Goal: Task Accomplishment & Management: Complete application form

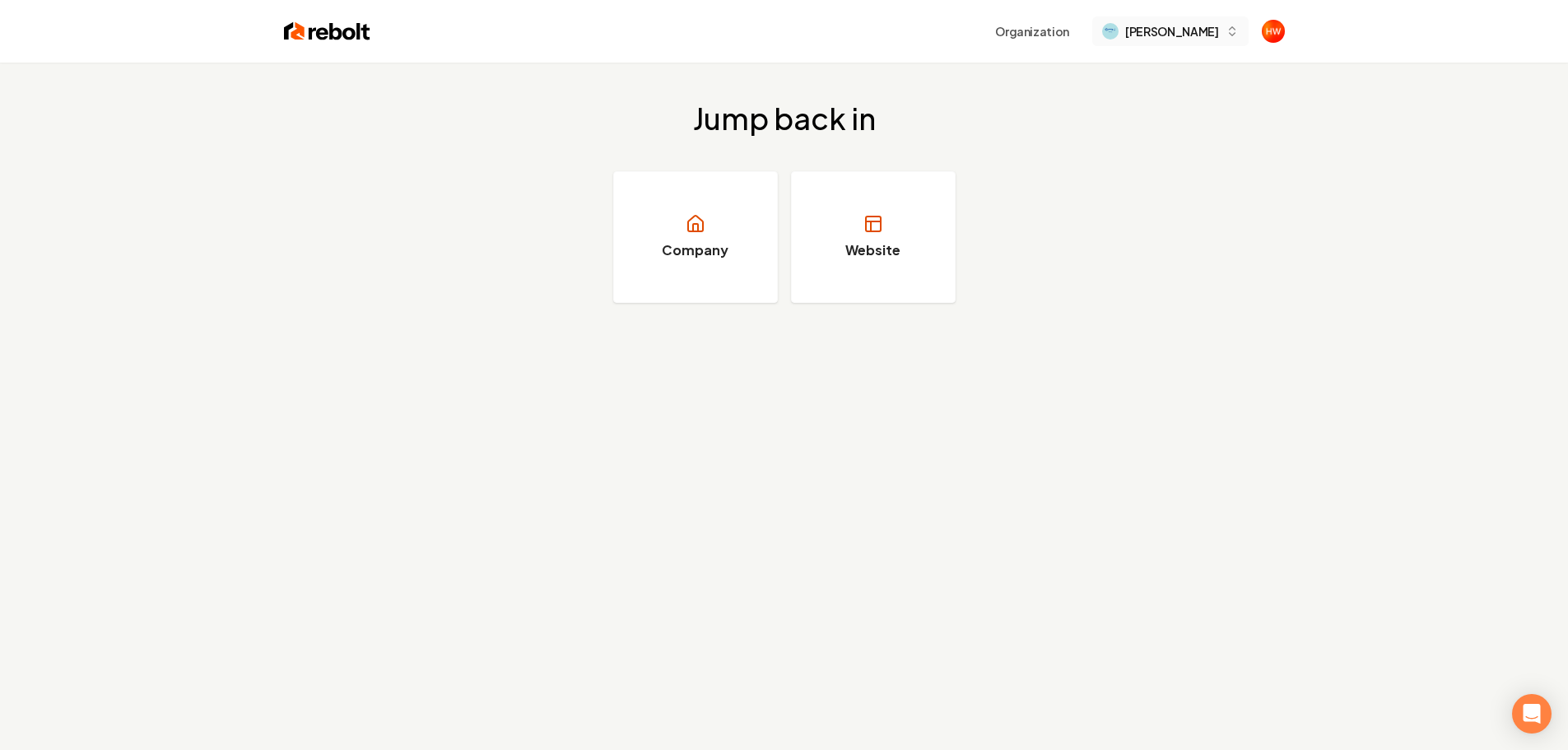
click at [1142, 24] on span "[PERSON_NAME]" at bounding box center [1172, 31] width 93 height 17
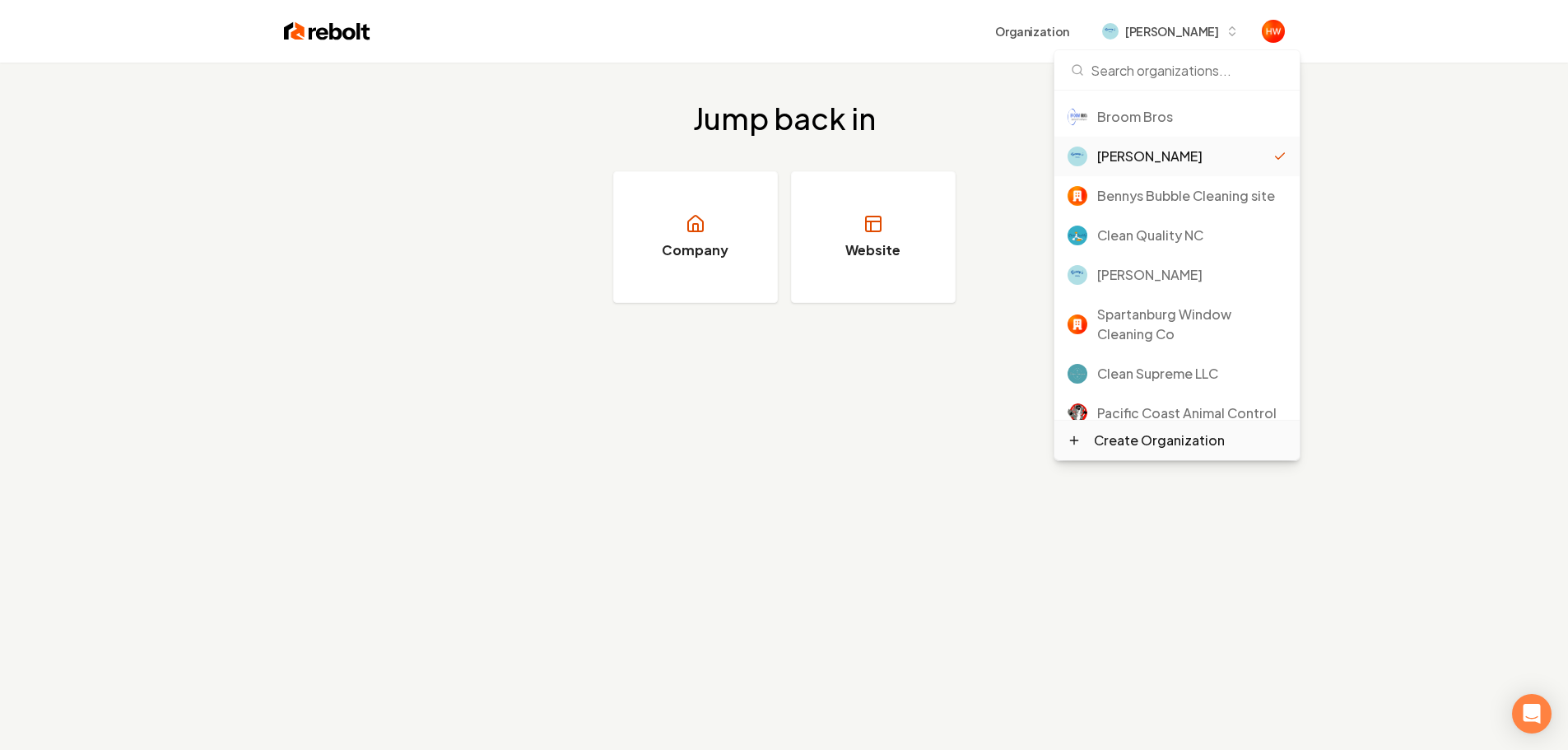
click at [1141, 440] on div "Create Organization" at bounding box center [1159, 440] width 131 height 20
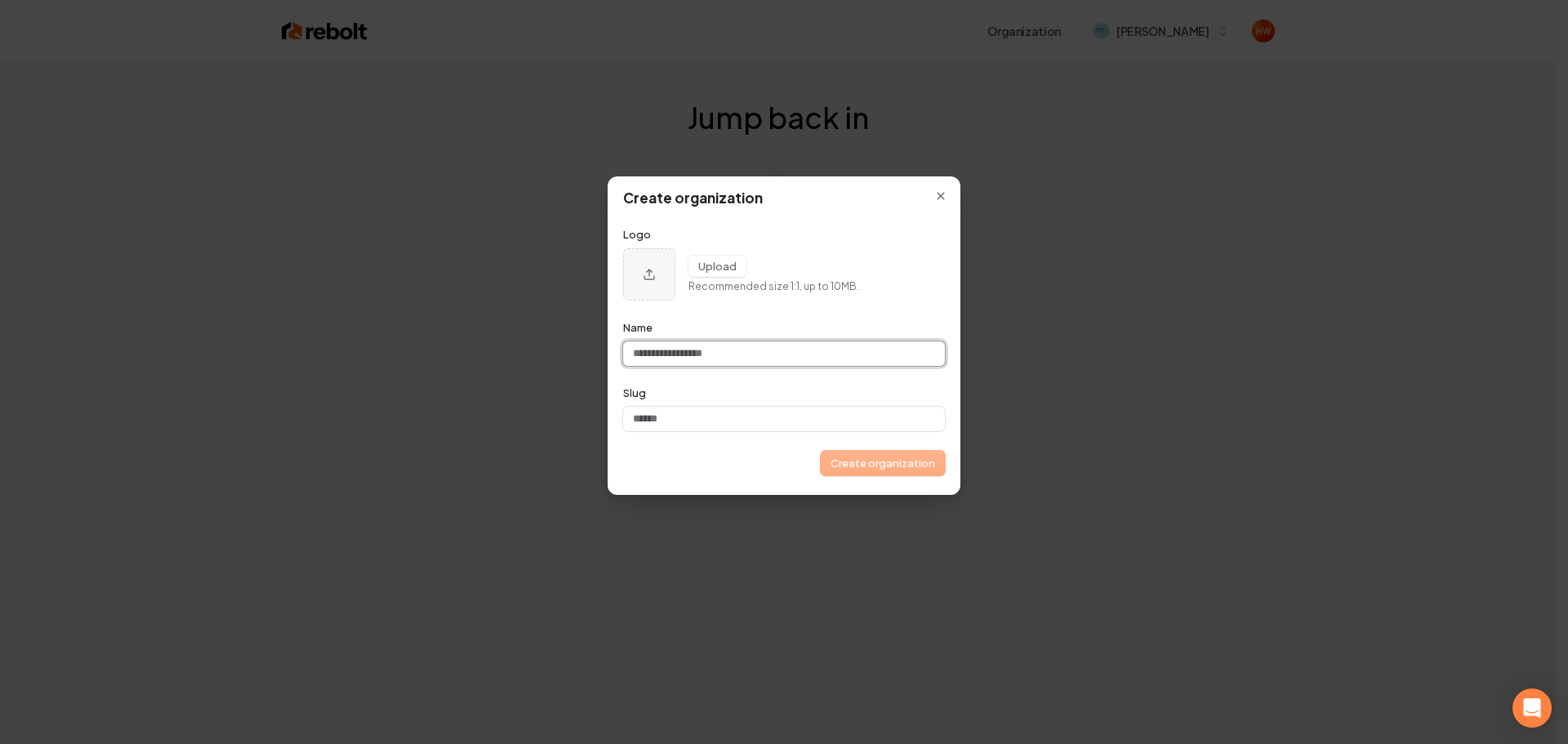
click at [664, 350] on input "Name" at bounding box center [783, 353] width 321 height 24
paste input "**********"
type input "**********"
drag, startPoint x: 654, startPoint y: 357, endPoint x: 688, endPoint y: 349, distance: 34.9
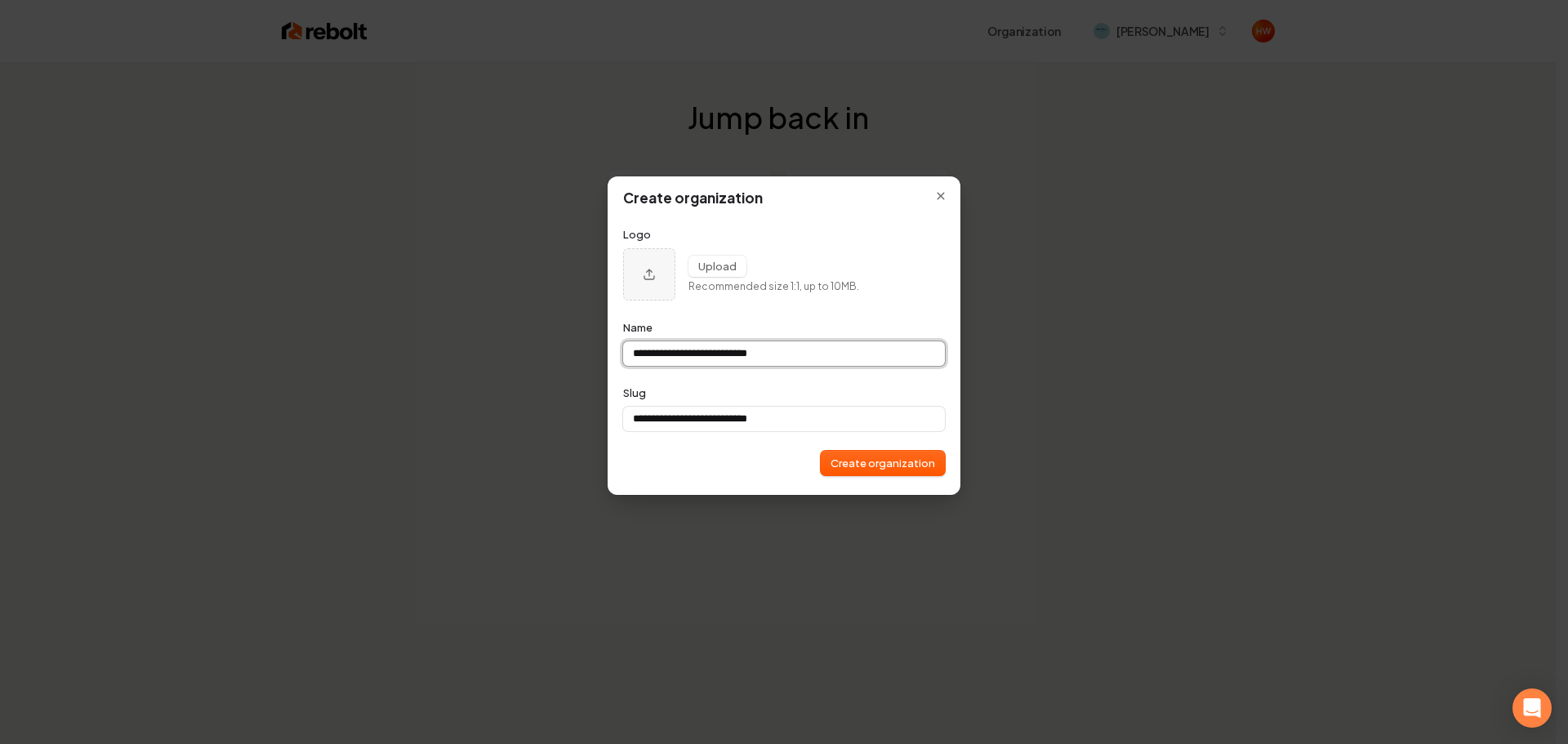
click at [655, 356] on input "**********" at bounding box center [783, 353] width 321 height 24
type input "**********"
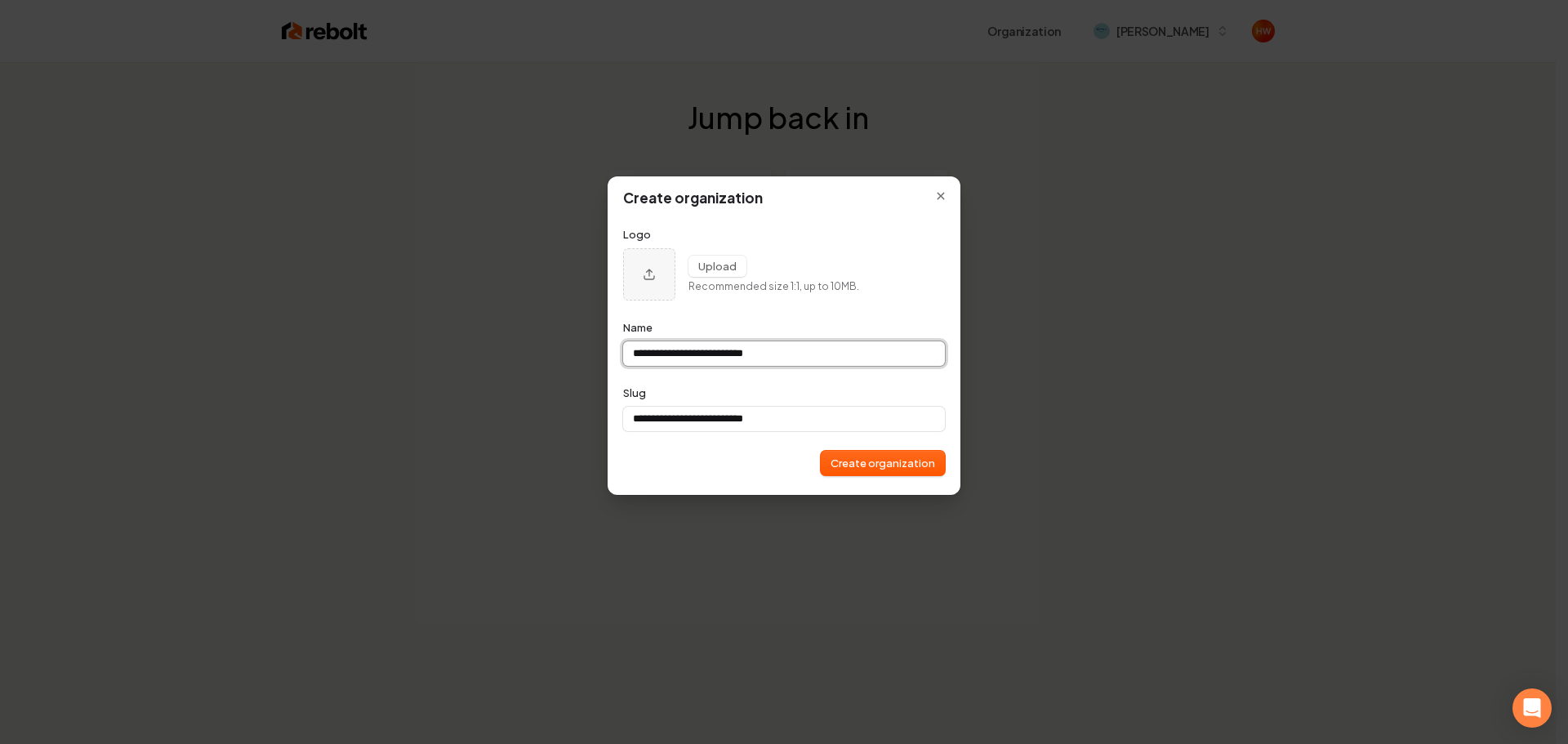
type input "**********"
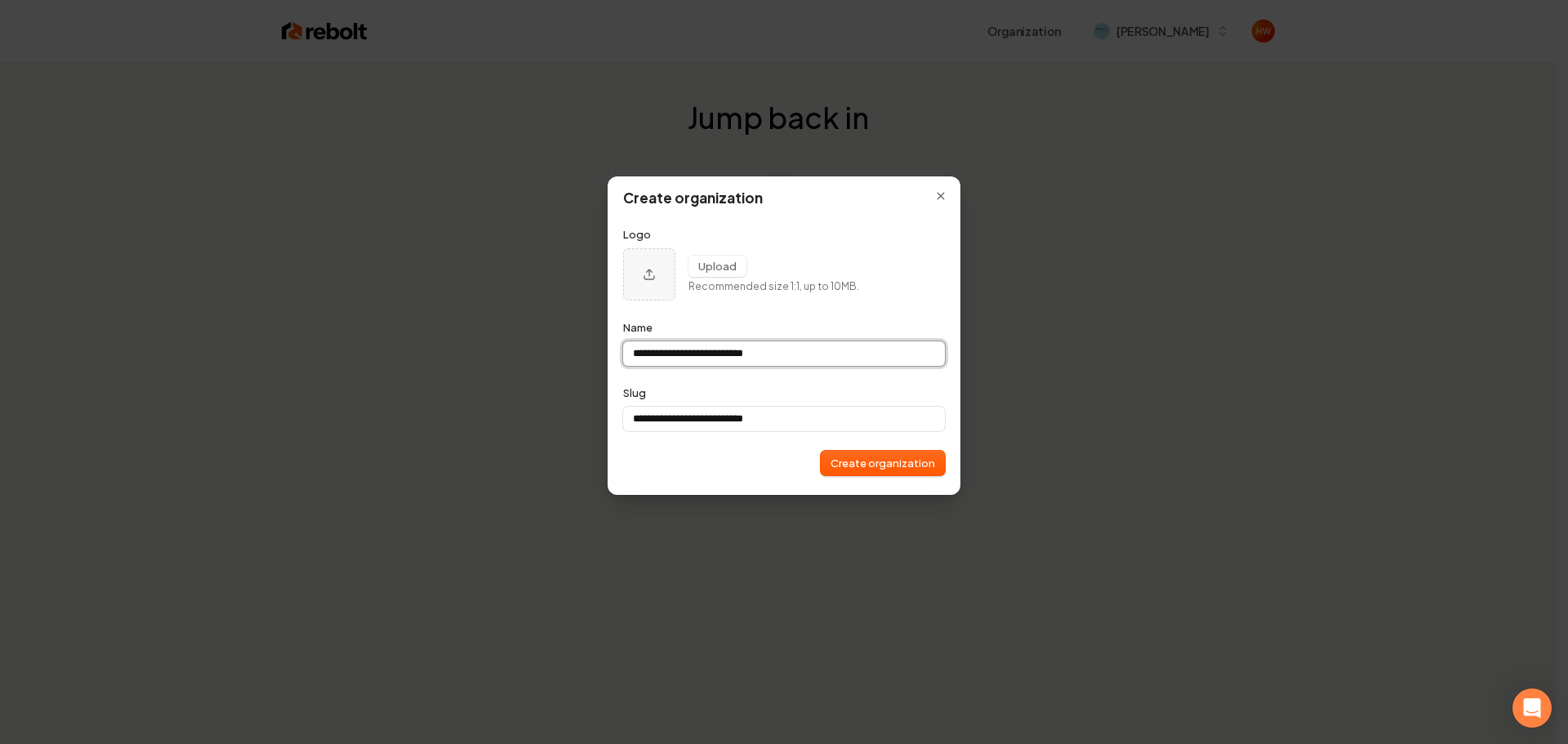
type input "**********"
click at [883, 463] on button "Create organization" at bounding box center [882, 463] width 124 height 24
type input "**********"
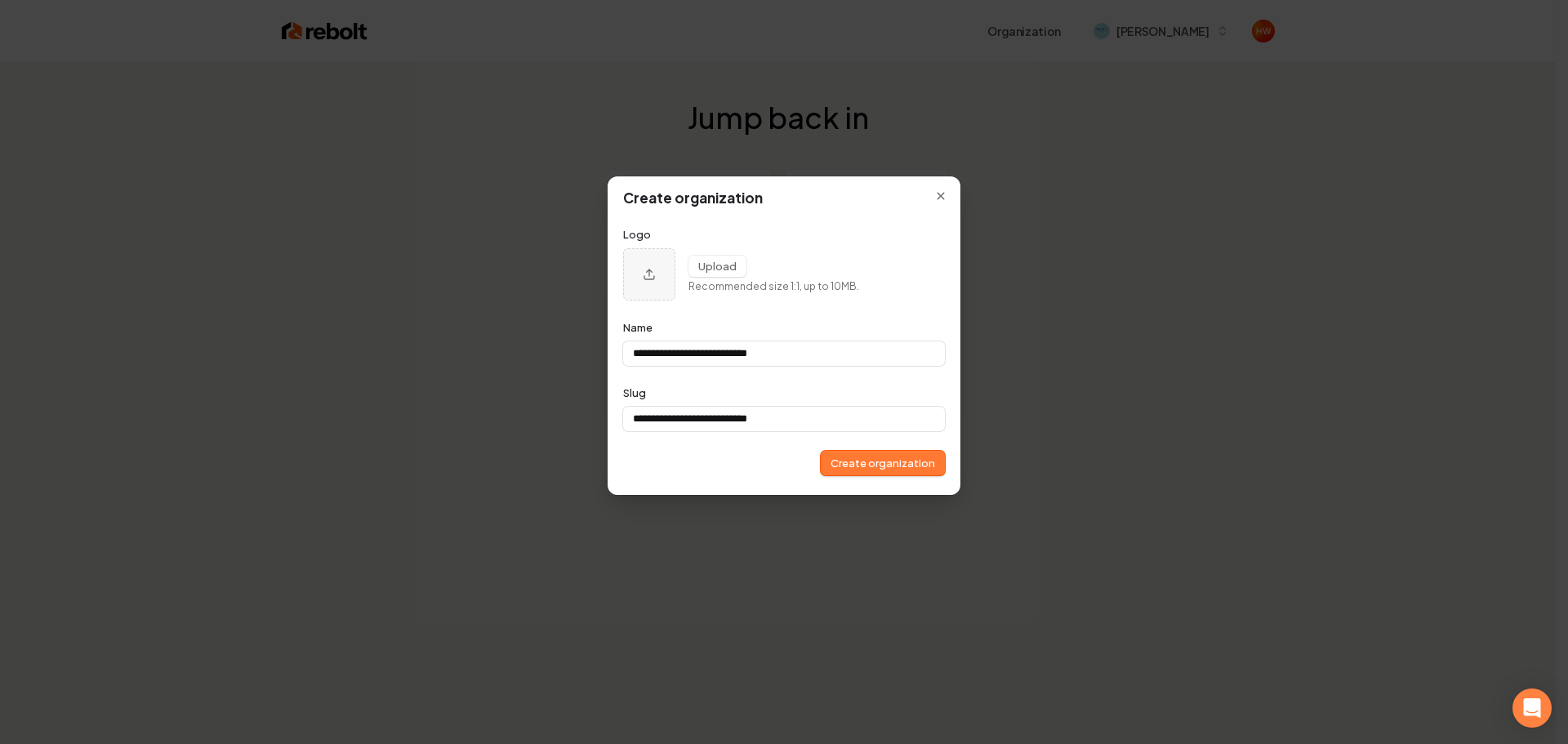
type input "**********"
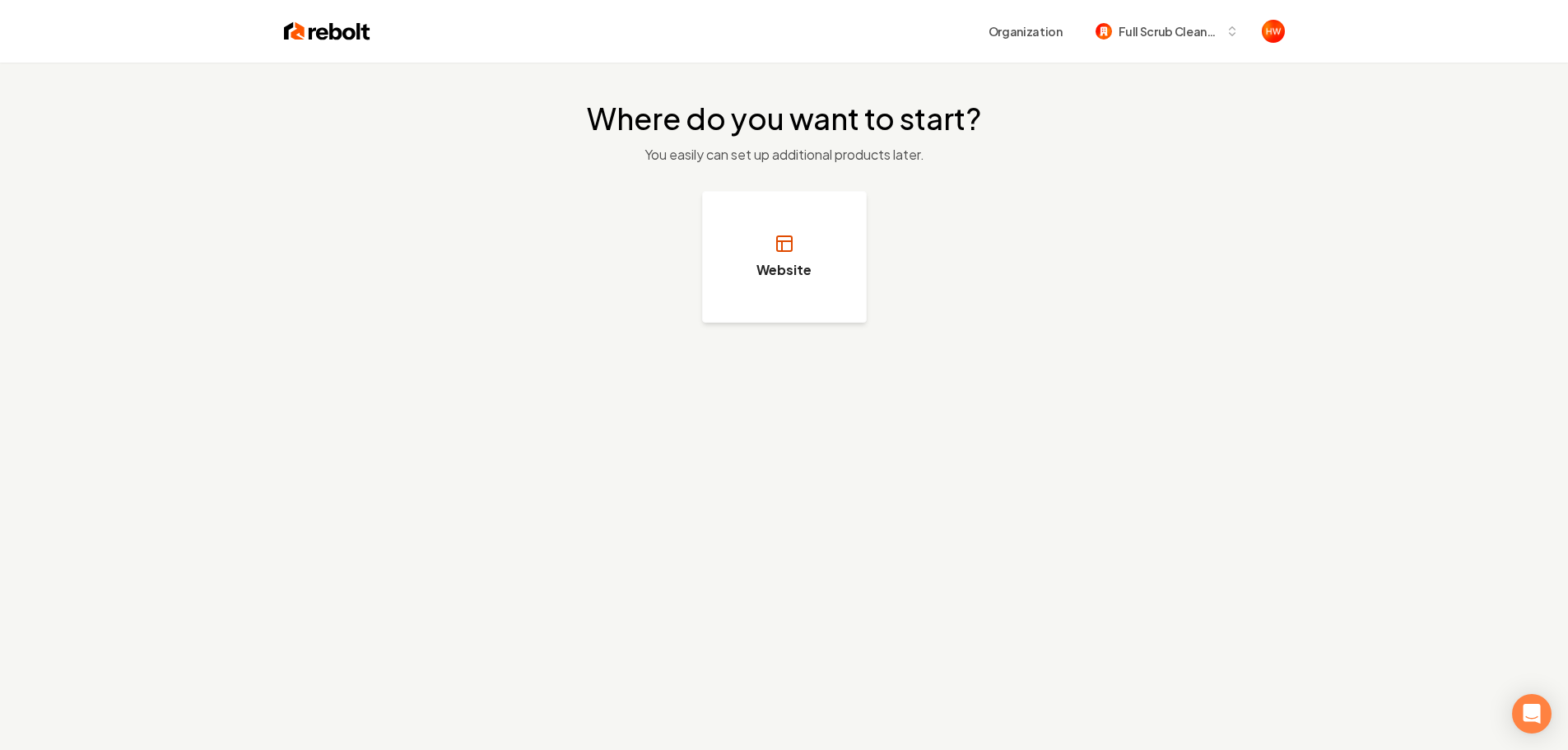
click at [811, 291] on button "Website" at bounding box center [784, 257] width 165 height 132
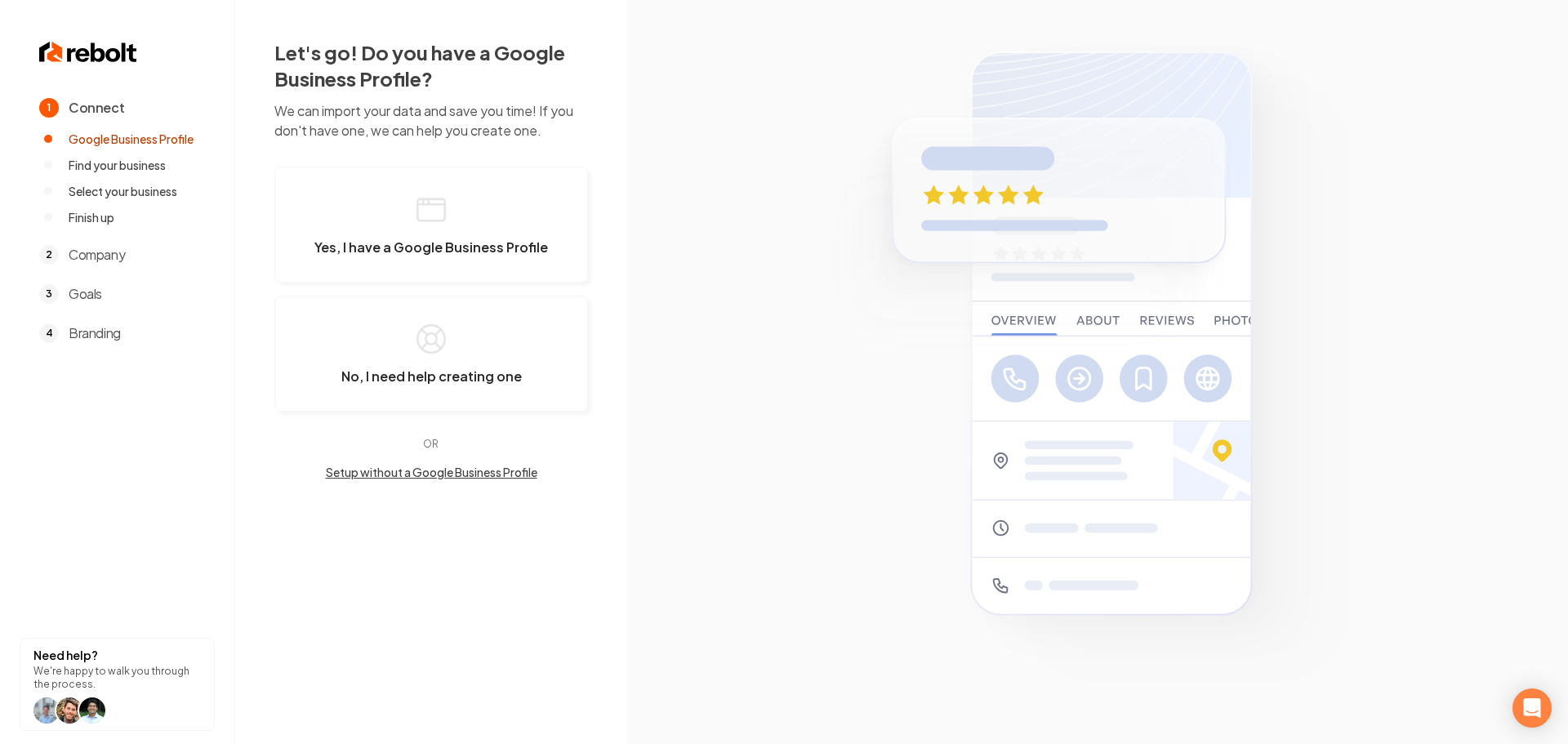
click at [472, 476] on button "Setup without a Google Business Profile" at bounding box center [431, 471] width 314 height 16
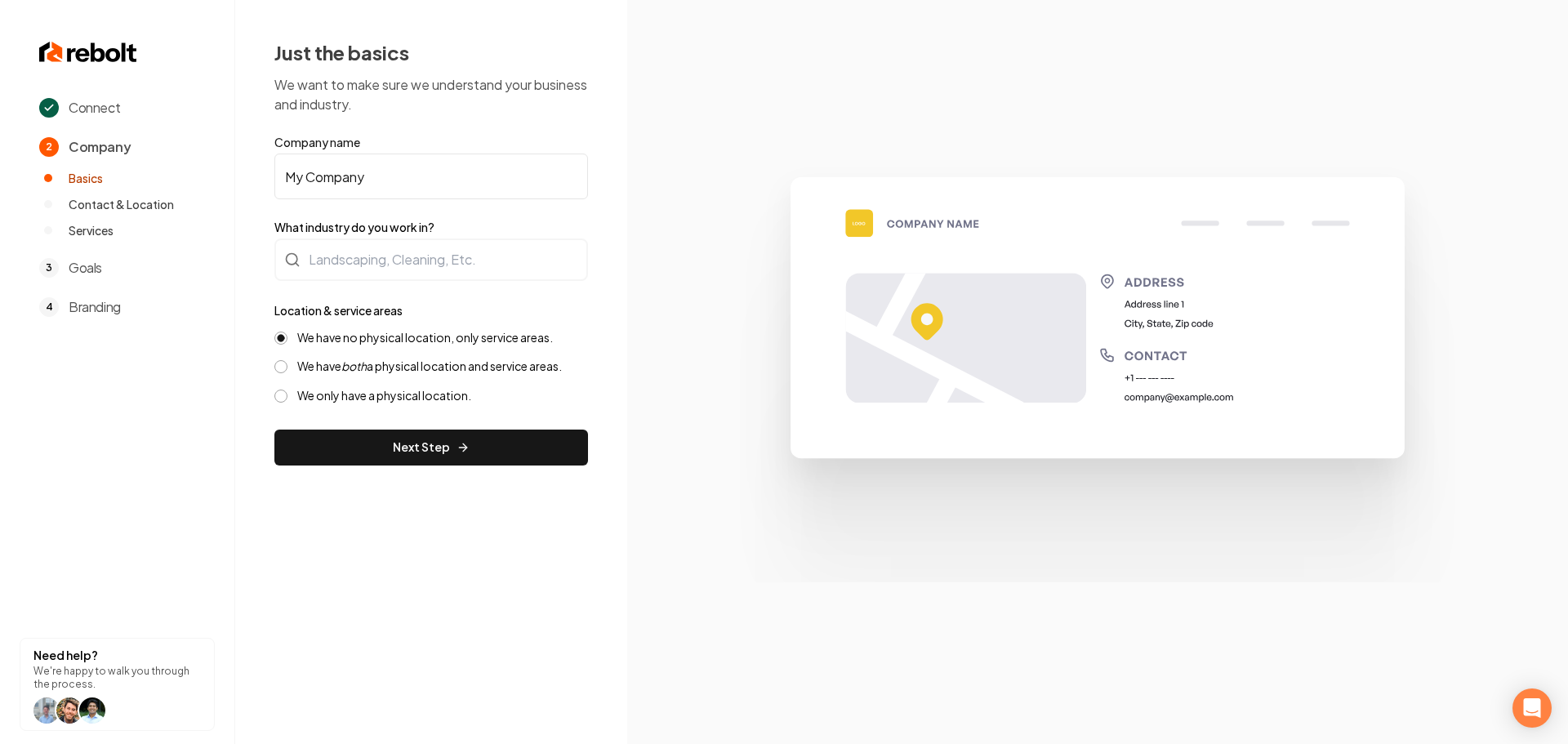
click at [375, 165] on input "My Company" at bounding box center [431, 176] width 314 height 46
click at [375, 165] on input "My Company" at bounding box center [431, 176] width 314 height 46
paste input "Full scrub cleaning services"
click at [313, 179] on input "Full scrub cleaning services" at bounding box center [431, 176] width 314 height 46
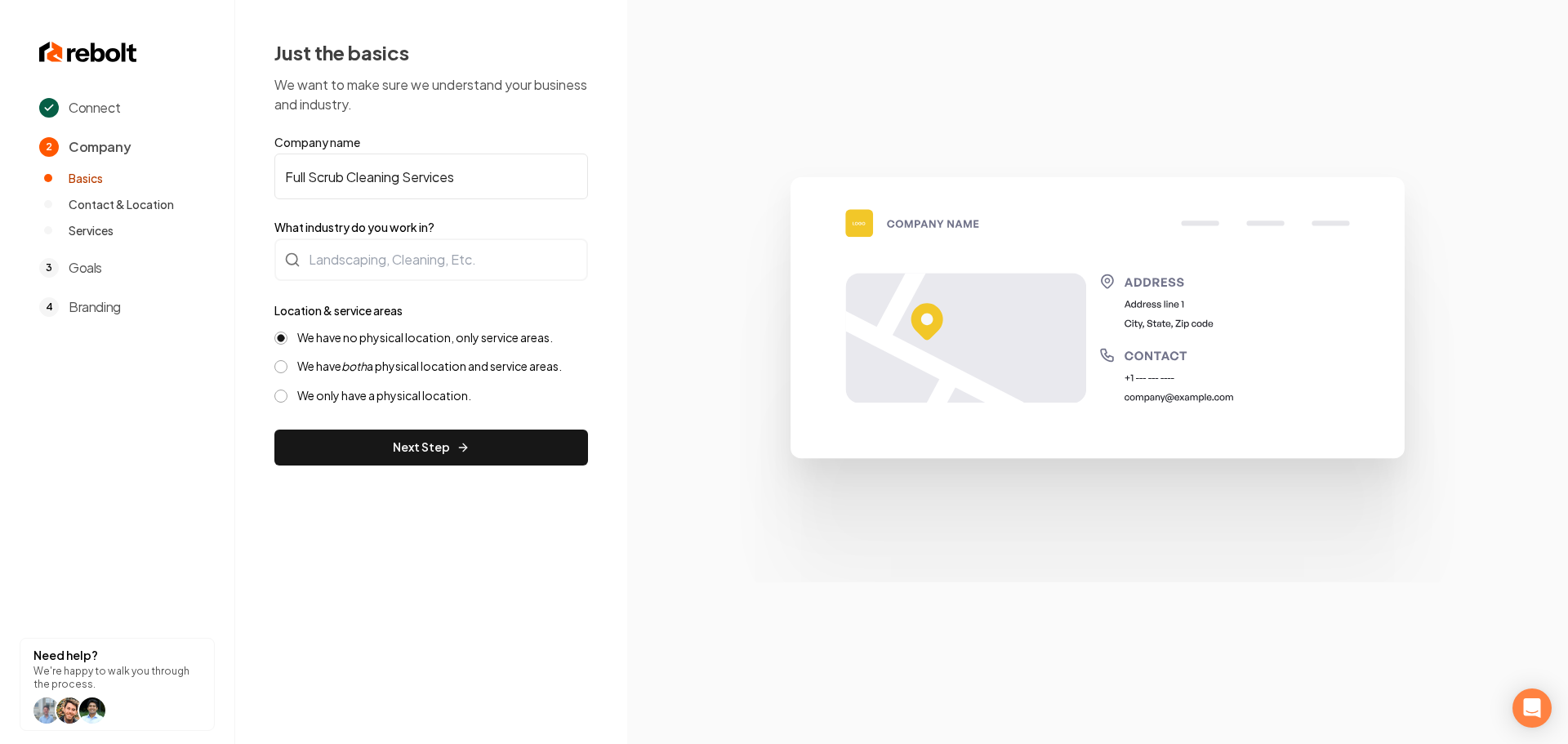
type input "Full Scrub Cleaning Services"
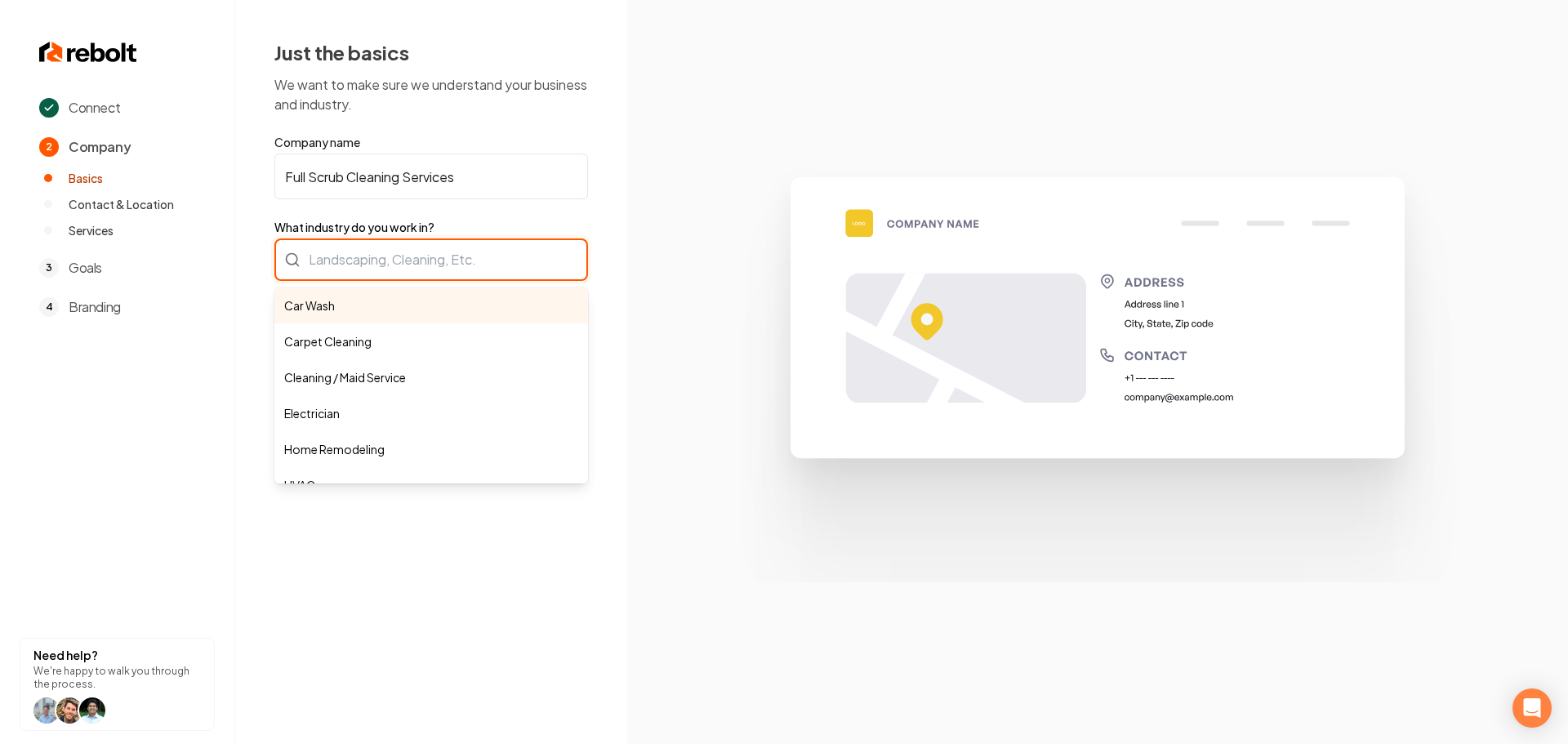
click at [438, 249] on div "Car Wash Carpet Cleaning Cleaning / Maid Service Electrician Home Remodeling HV…" at bounding box center [431, 259] width 314 height 42
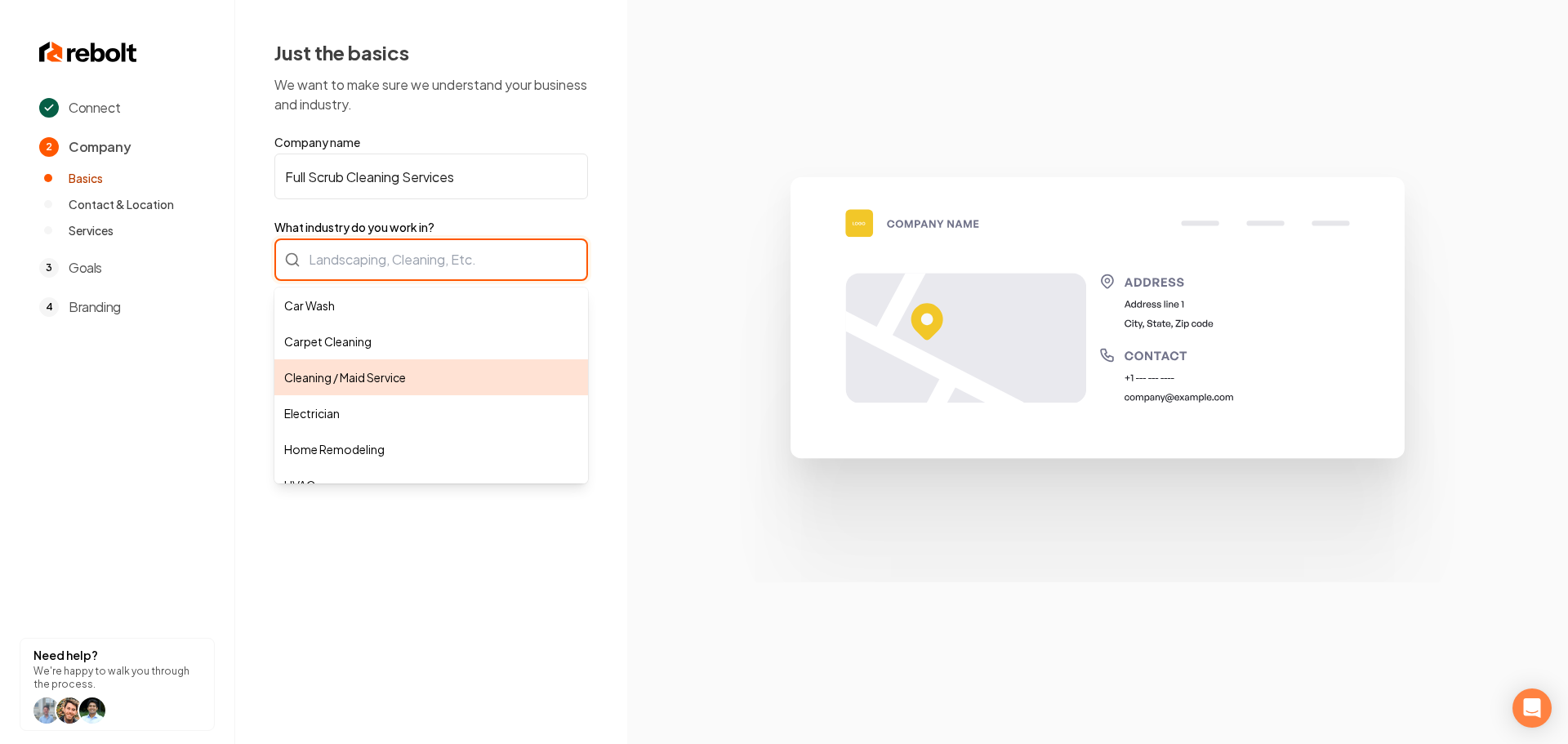
type input "Cleaning / Maid Service"
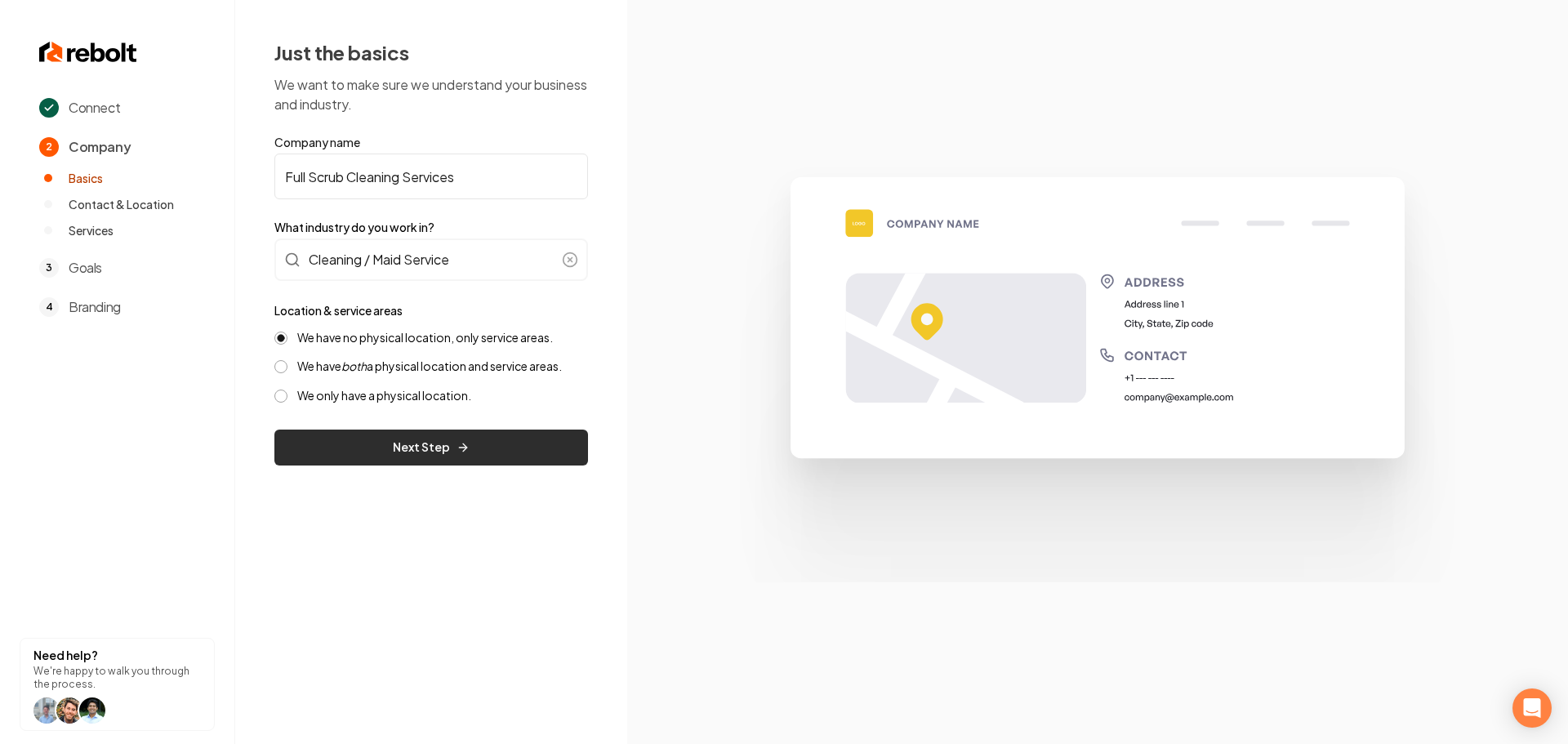
click at [398, 438] on button "Next Step" at bounding box center [431, 447] width 314 height 36
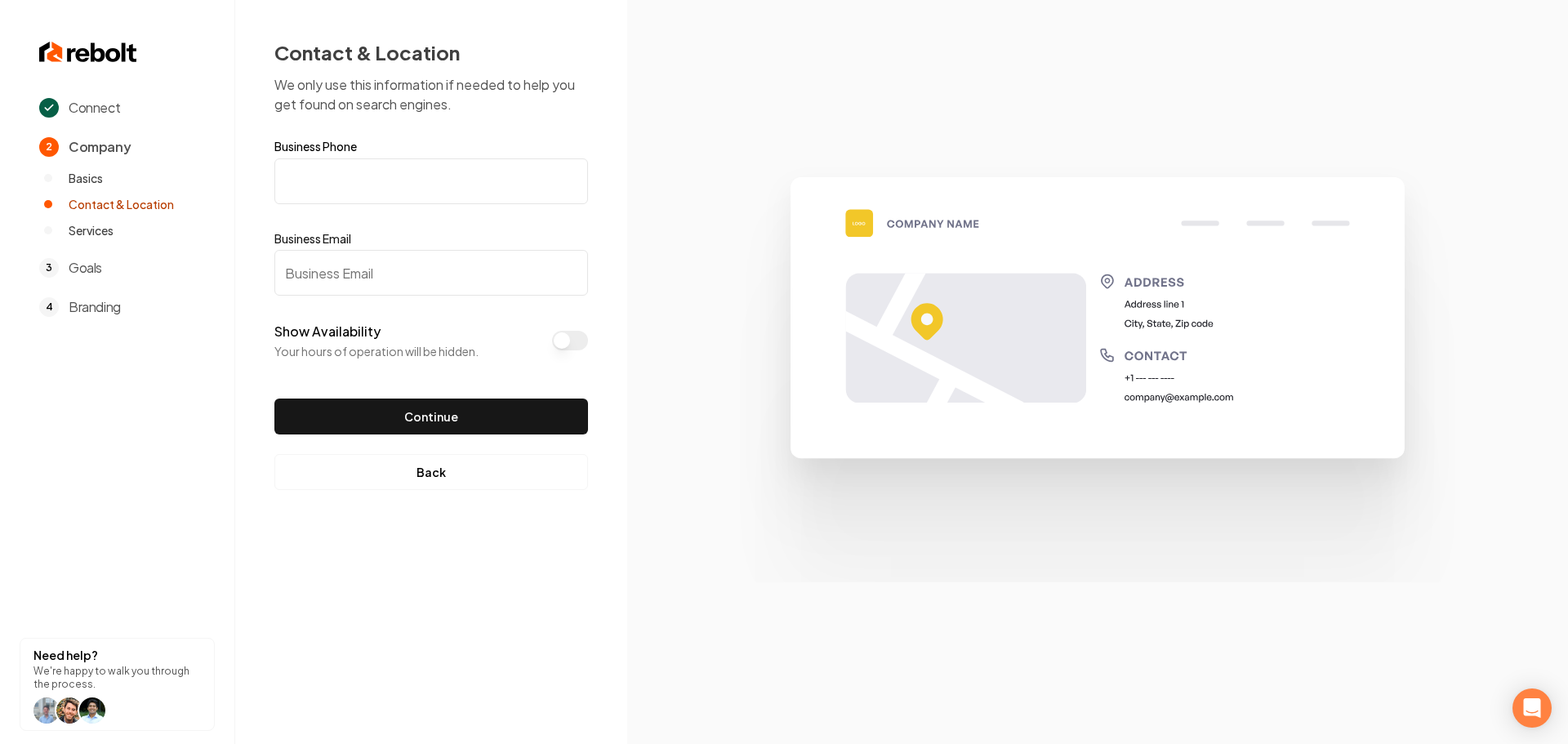
click at [384, 189] on input "Business Phone" at bounding box center [431, 181] width 314 height 46
paste input "(240) 853-8275"
type input "(240) 853-8275"
drag, startPoint x: 331, startPoint y: 273, endPoint x: 353, endPoint y: 270, distance: 22.2
click at [331, 272] on input "Business Email" at bounding box center [431, 272] width 314 height 46
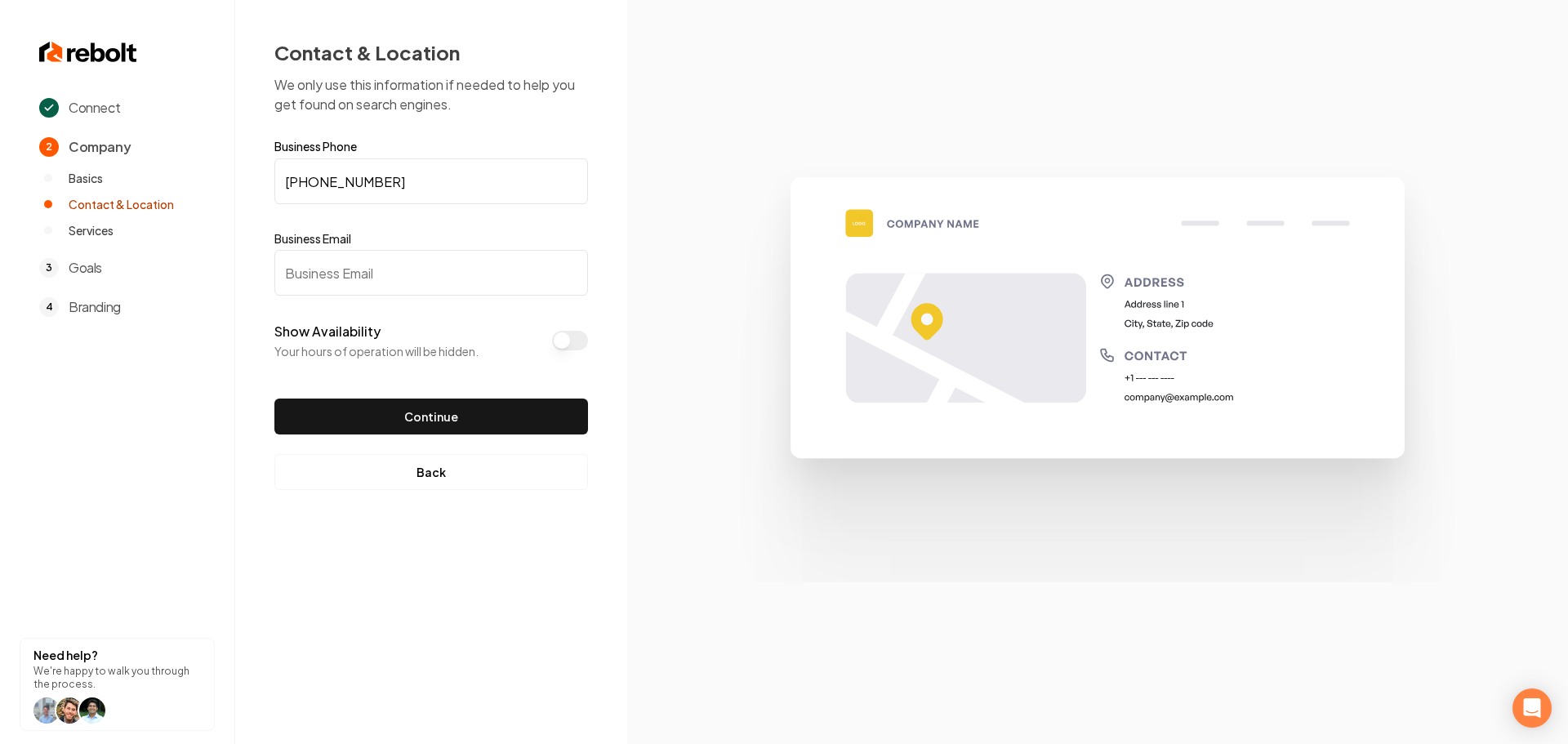
click at [335, 278] on input "Business Email" at bounding box center [431, 272] width 314 height 46
paste input "Typeform APP 6:47 PM Hey, your HSA Websites typeform got a new response. Full N…"
click at [422, 282] on input "Typeform APP 6:47 PM Hey, your HSA Websites typeform got a new response. Full N…" at bounding box center [431, 272] width 314 height 46
click at [422, 281] on input "Typeform APP 6:47 PM Hey, your HSA Websites typeform got a new response. Full N…" at bounding box center [431, 272] width 314 height 46
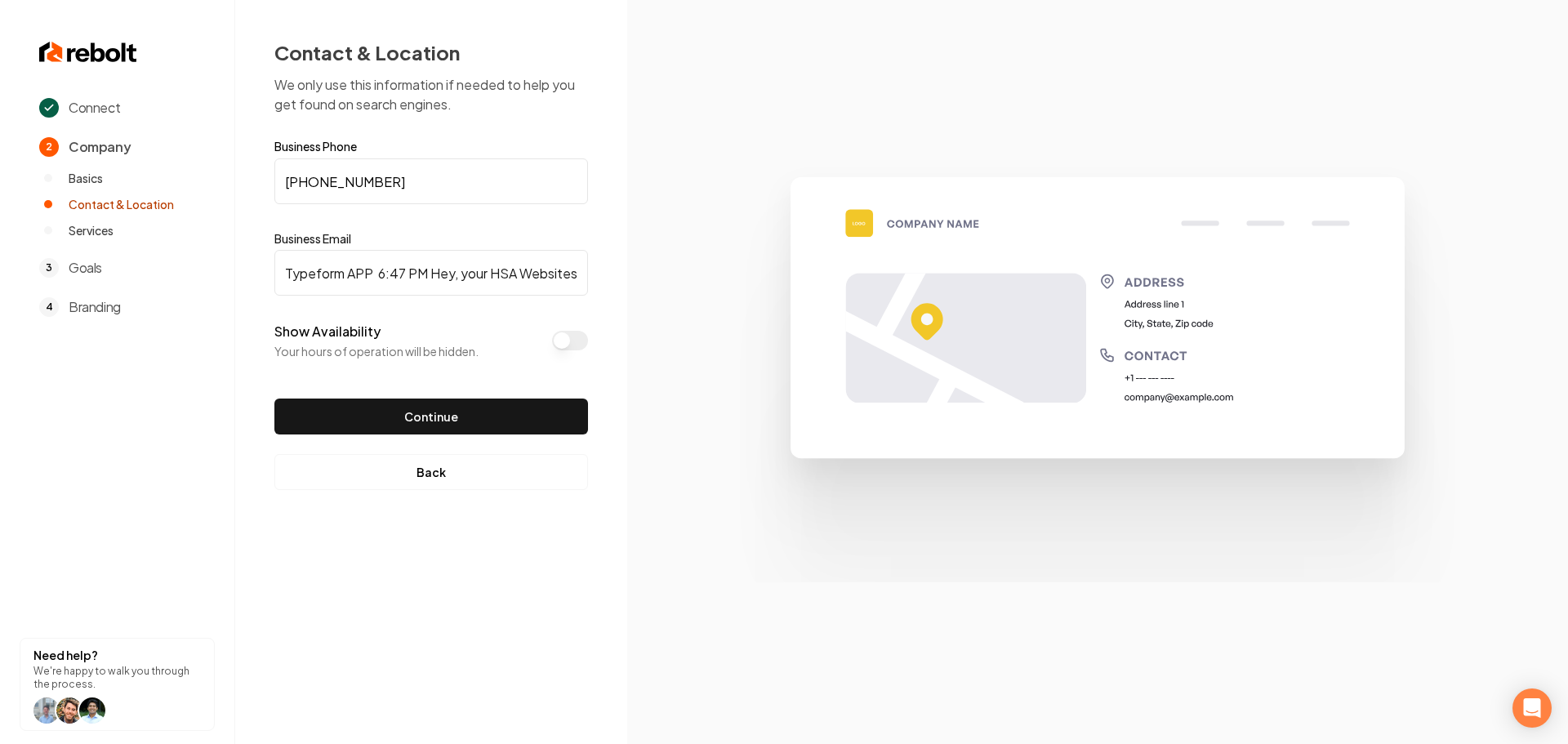
click at [420, 281] on input "Typeform APP 6:47 PM Hey, your HSA Websites typeform got a new response. Full N…" at bounding box center [431, 272] width 314 height 46
paste input "text"
type input "foussd99@gmail.com"
click at [398, 419] on button "Continue" at bounding box center [431, 416] width 314 height 36
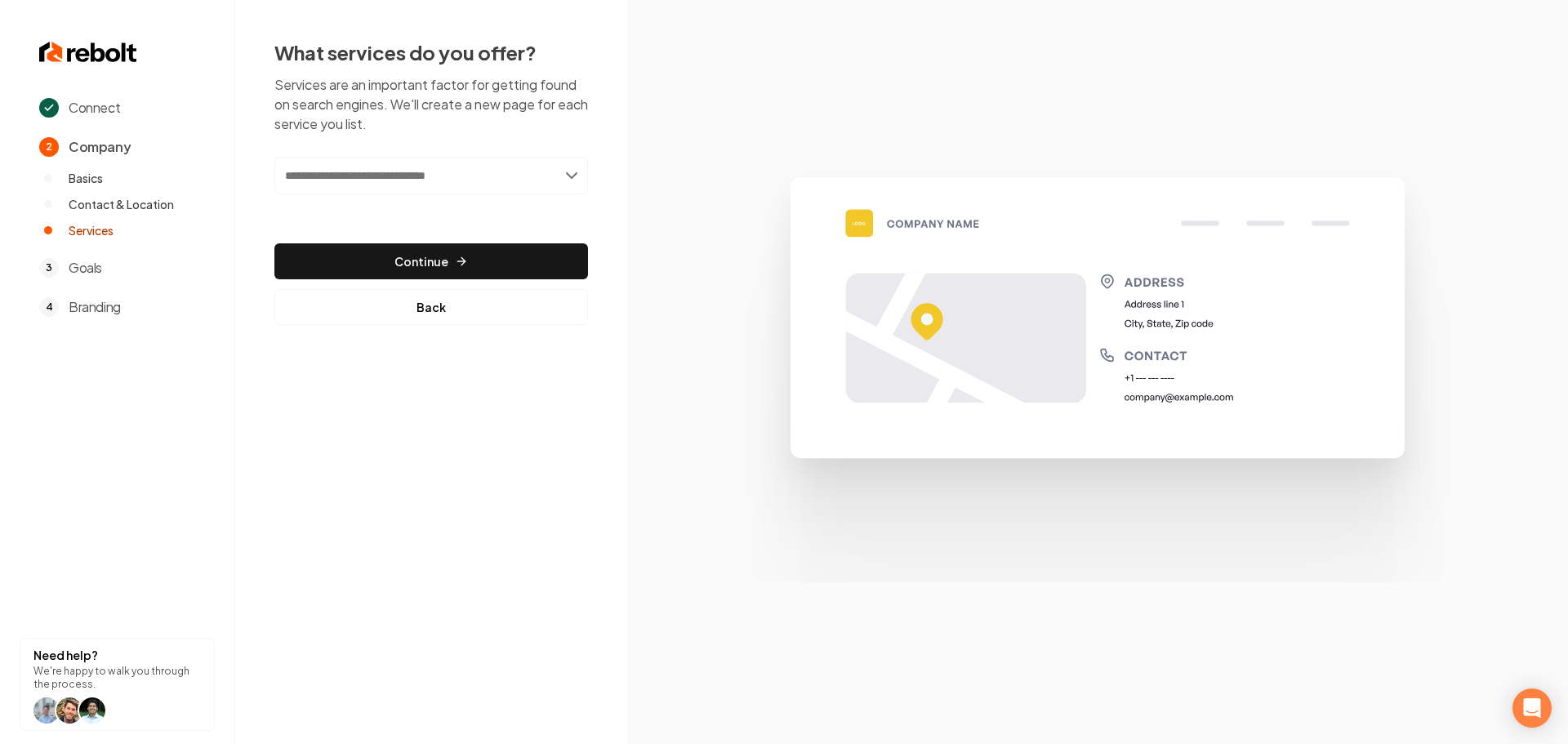
click at [463, 187] on input "text" at bounding box center [431, 175] width 314 height 37
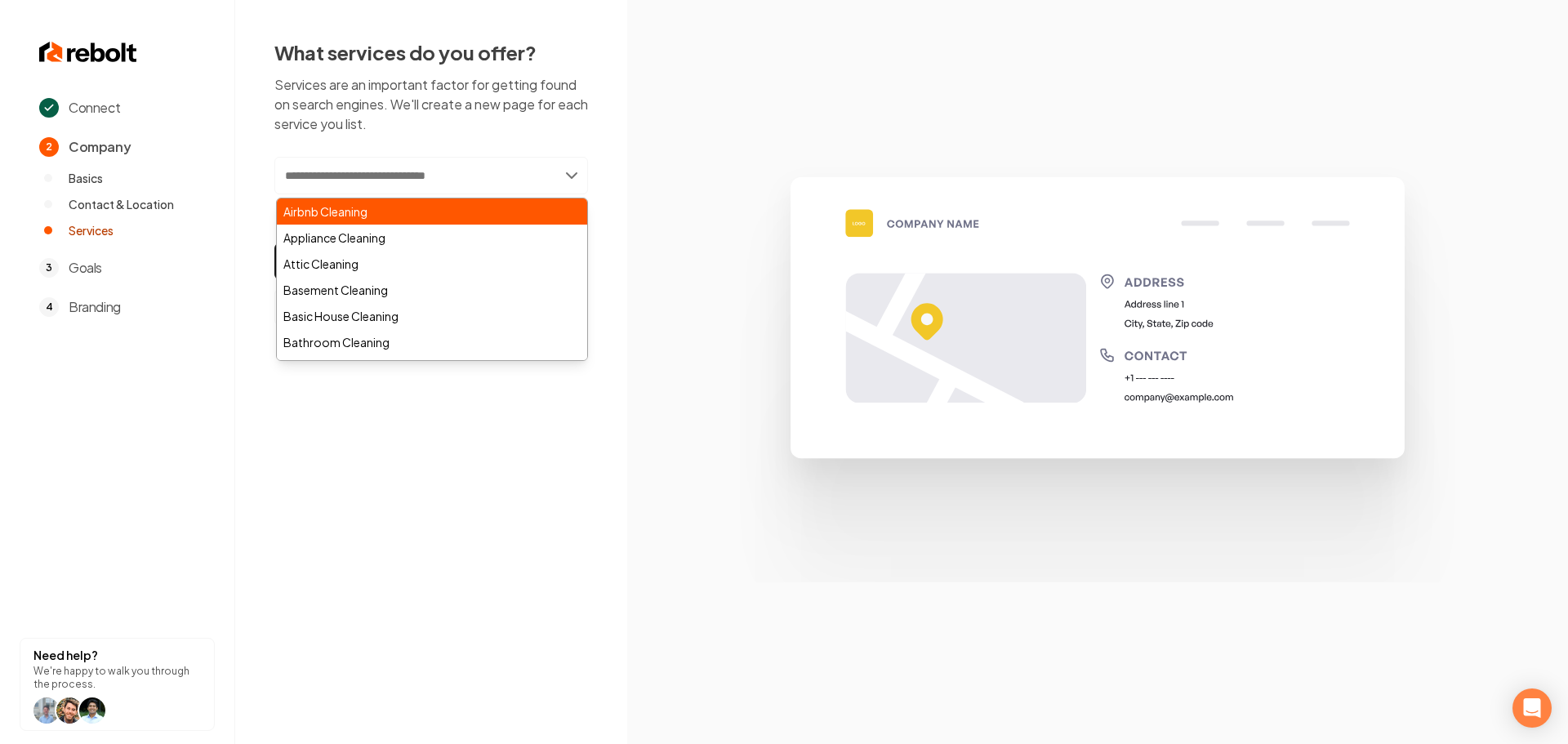
click at [406, 214] on div "Airbnb Cleaning" at bounding box center [432, 211] width 310 height 26
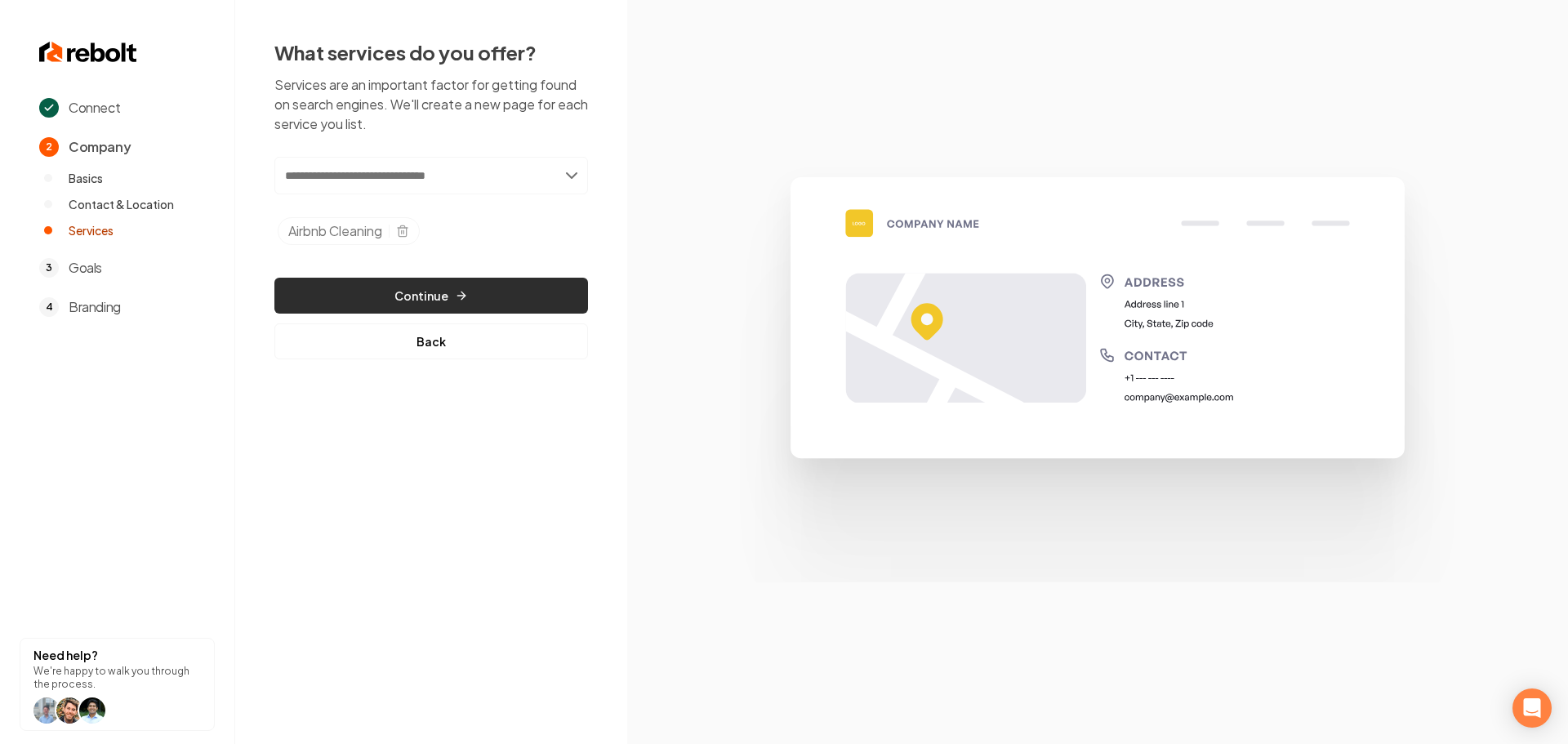
click at [418, 296] on button "Continue" at bounding box center [431, 295] width 314 height 36
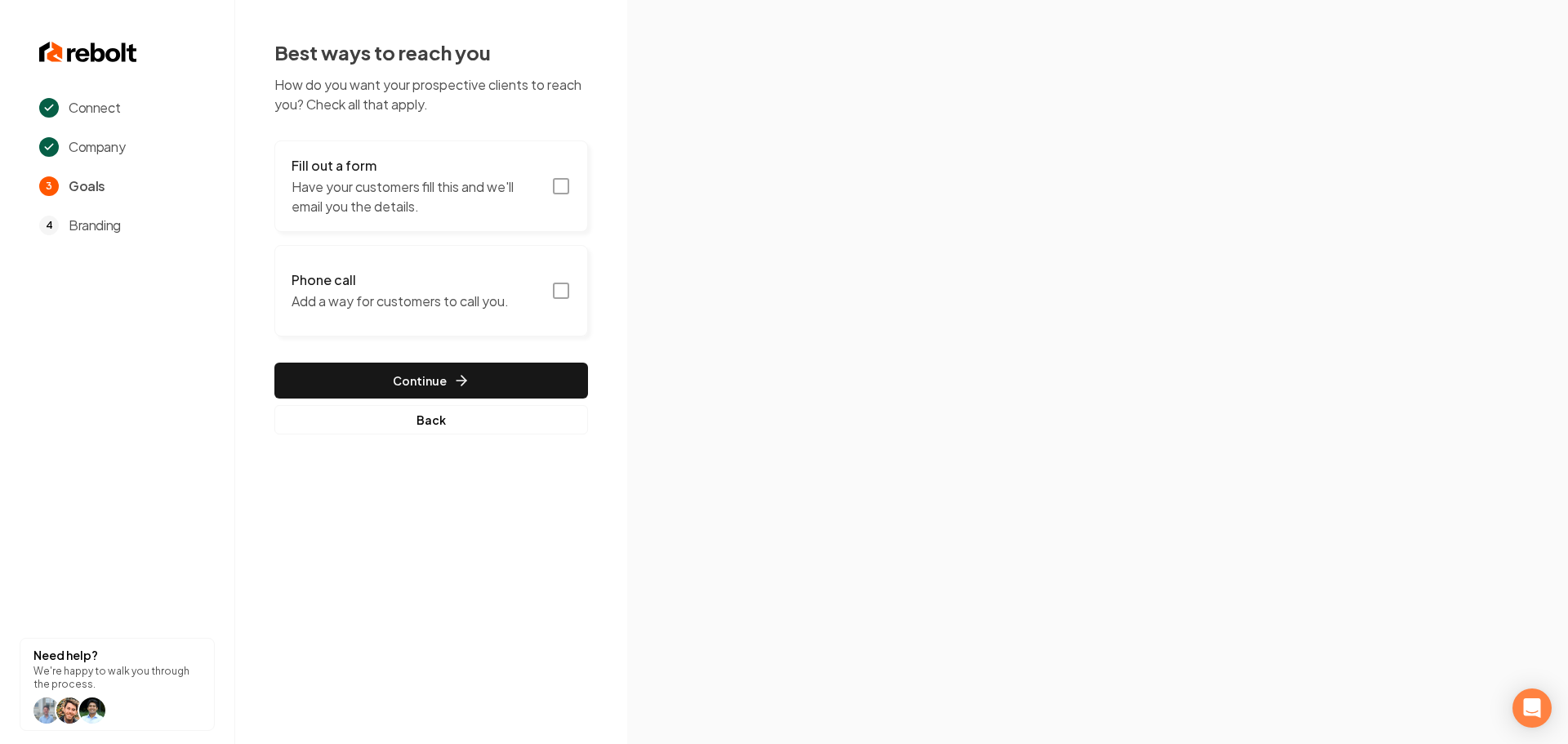
click at [568, 186] on rect "button" at bounding box center [560, 185] width 15 height 15
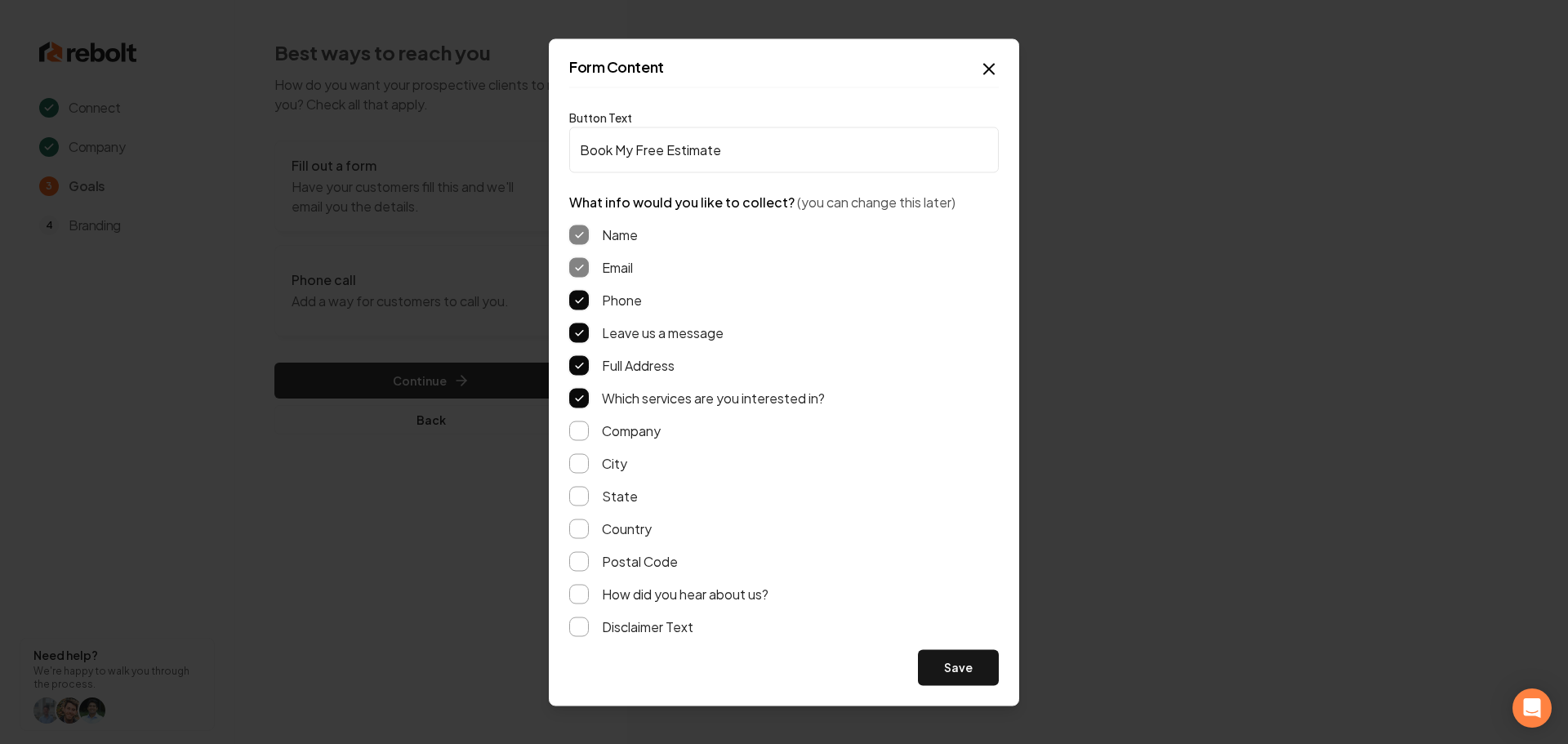
click at [952, 663] on button "Save" at bounding box center [958, 666] width 81 height 36
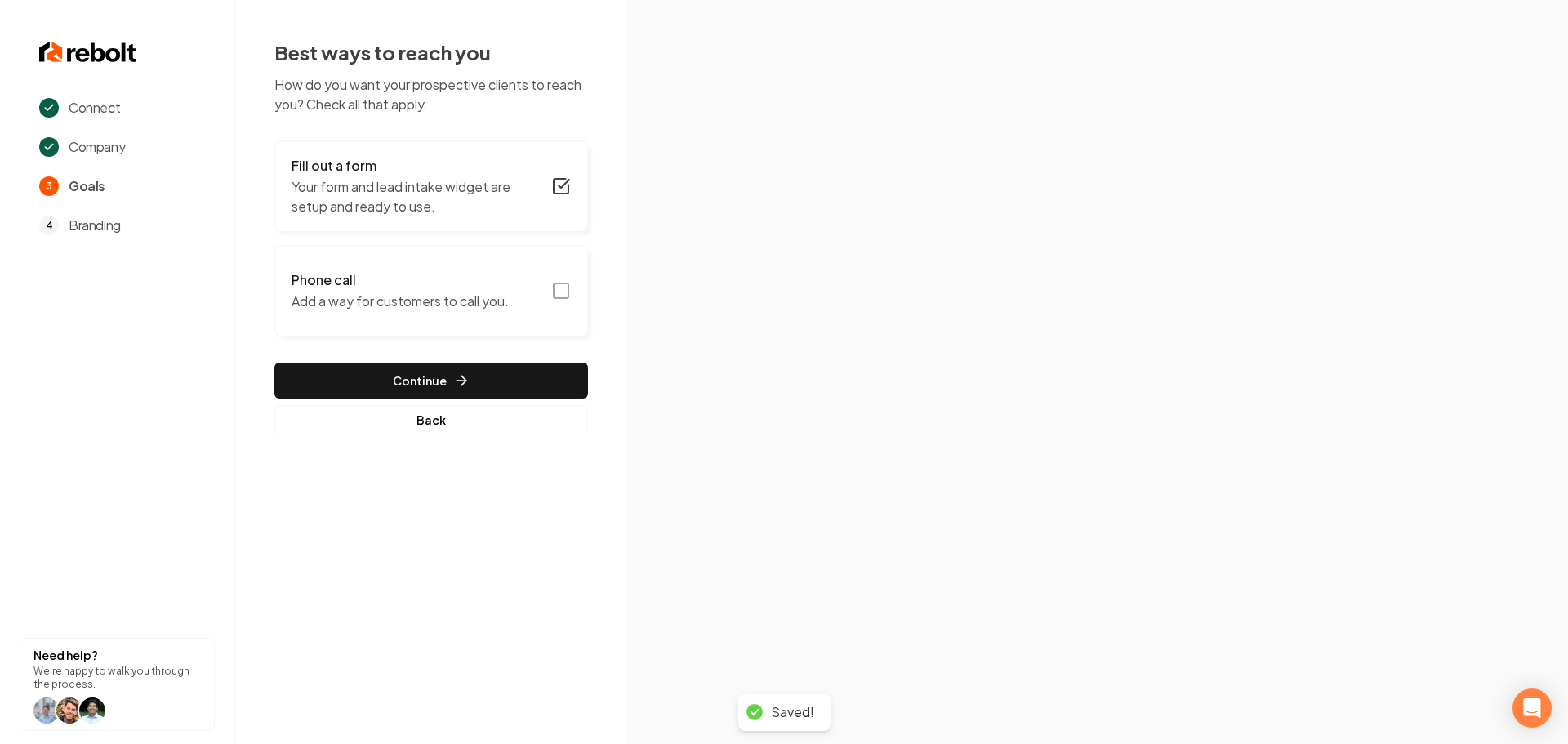
click at [557, 293] on icon "button" at bounding box center [560, 290] width 20 height 20
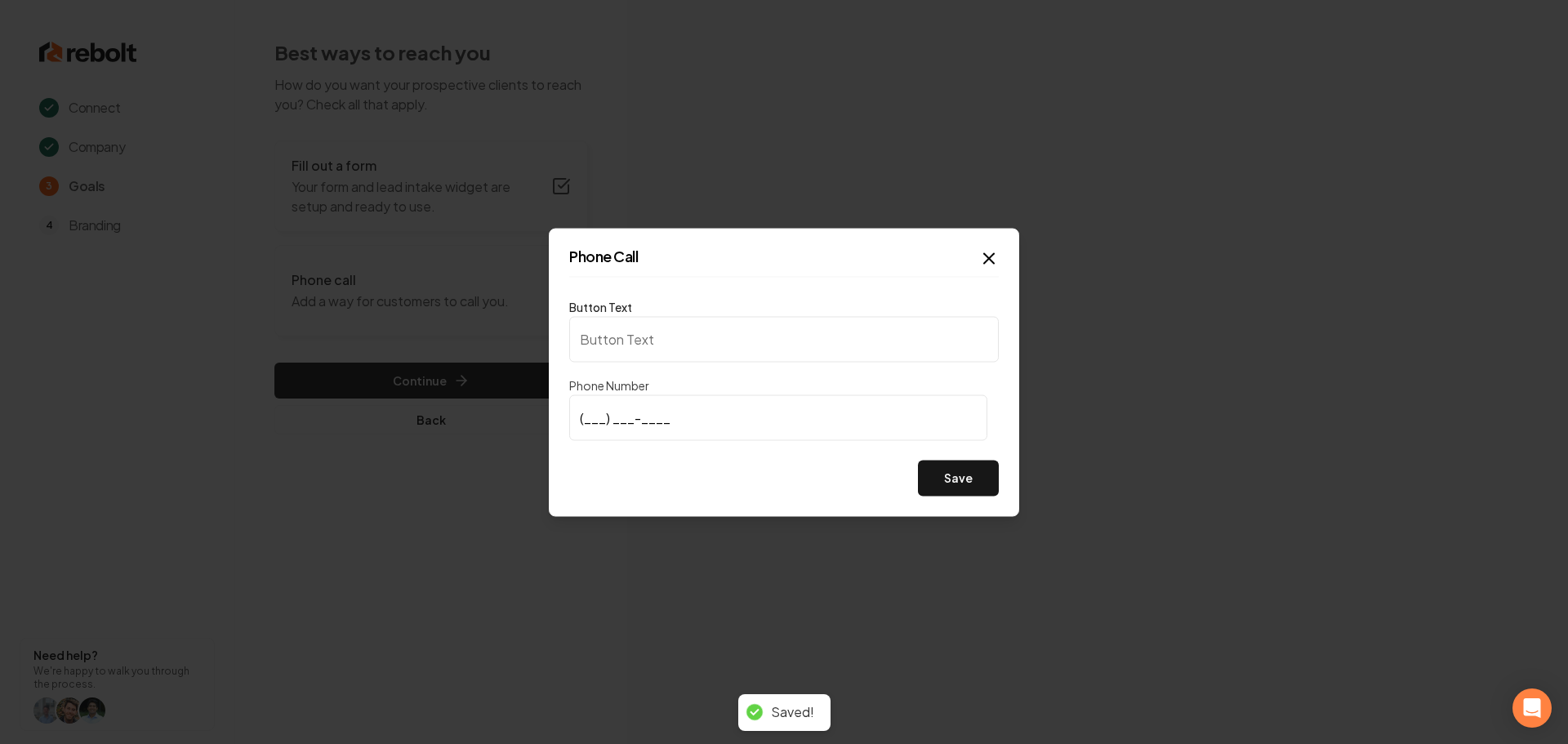
type input "Call us"
type input "(240) 853-8275"
drag, startPoint x: 706, startPoint y: 434, endPoint x: 743, endPoint y: 447, distance: 39.2
click at [709, 435] on input "(240) 853-8275" at bounding box center [778, 417] width 418 height 46
click at [930, 471] on button "Save" at bounding box center [958, 477] width 81 height 36
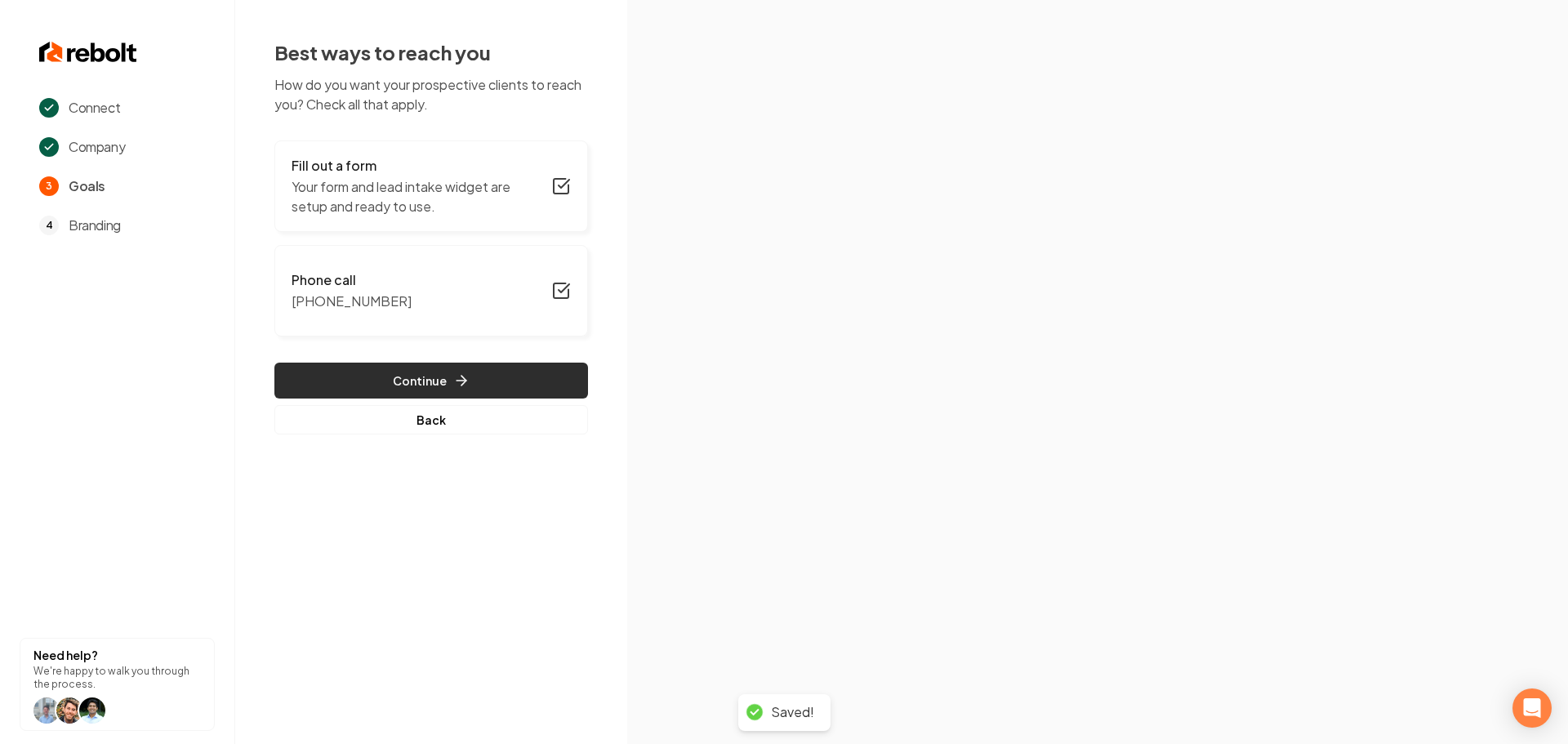
click at [453, 387] on icon "button" at bounding box center [461, 380] width 16 height 16
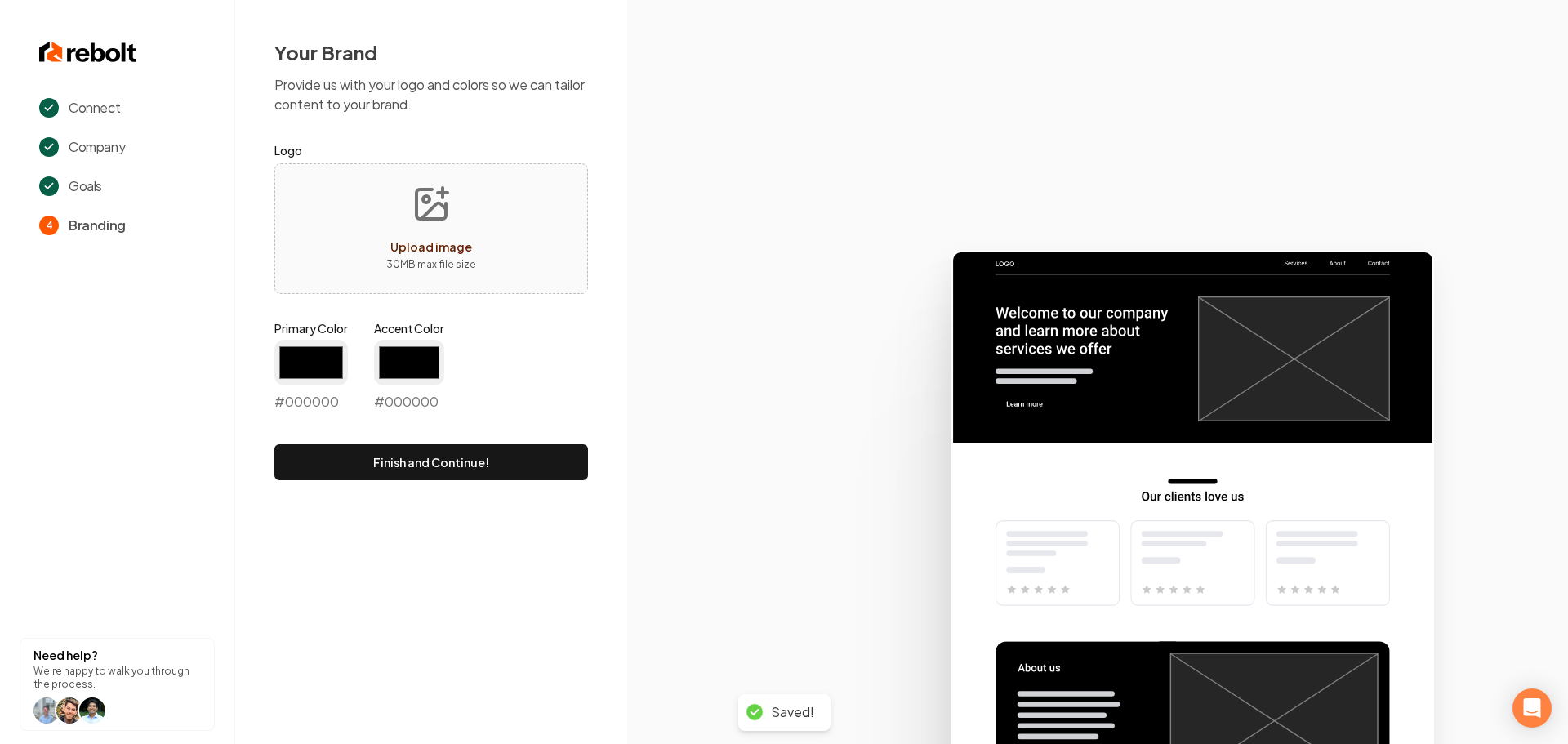
type input "#194d33"
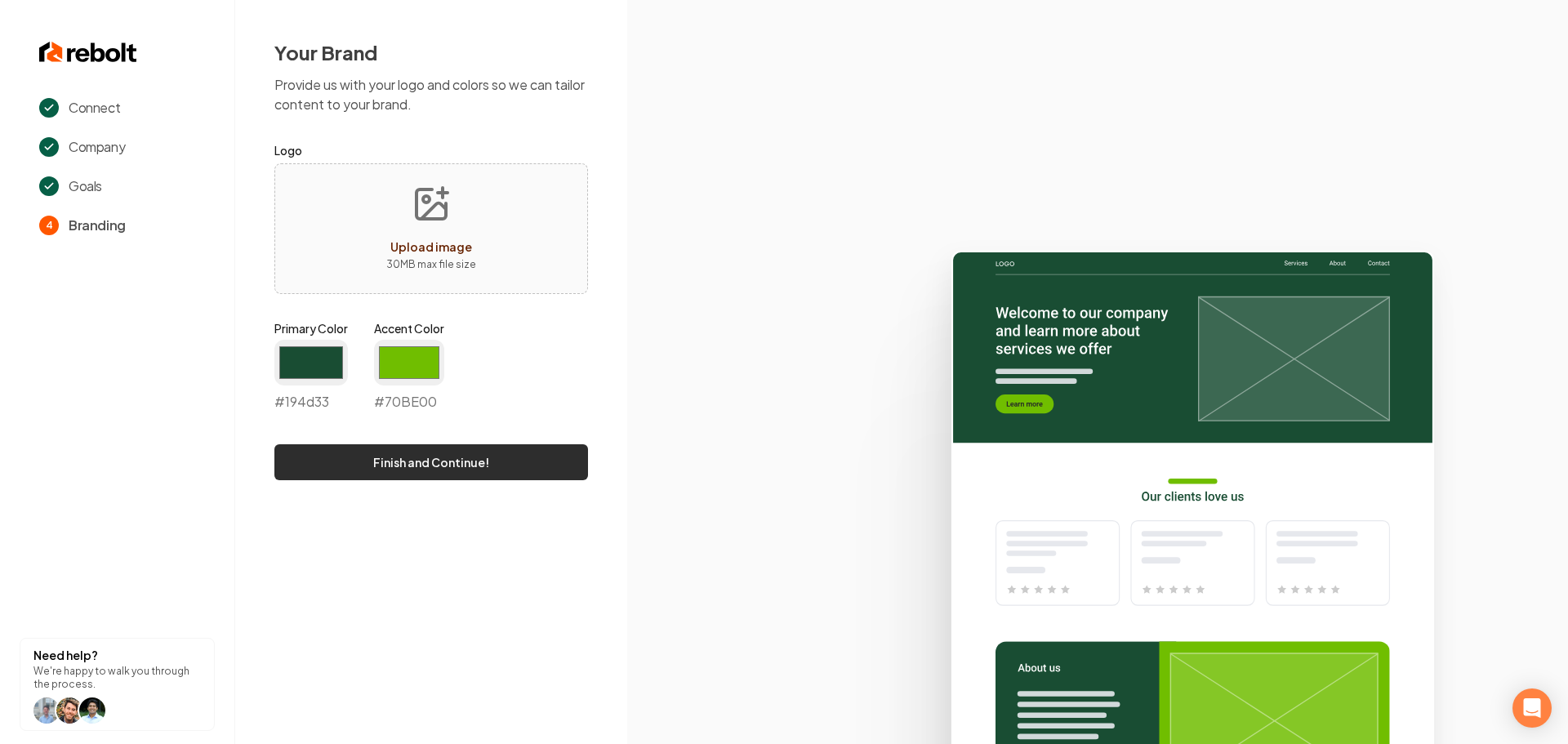
click at [404, 448] on button "Finish and Continue!" at bounding box center [431, 462] width 314 height 36
type input "#70be00"
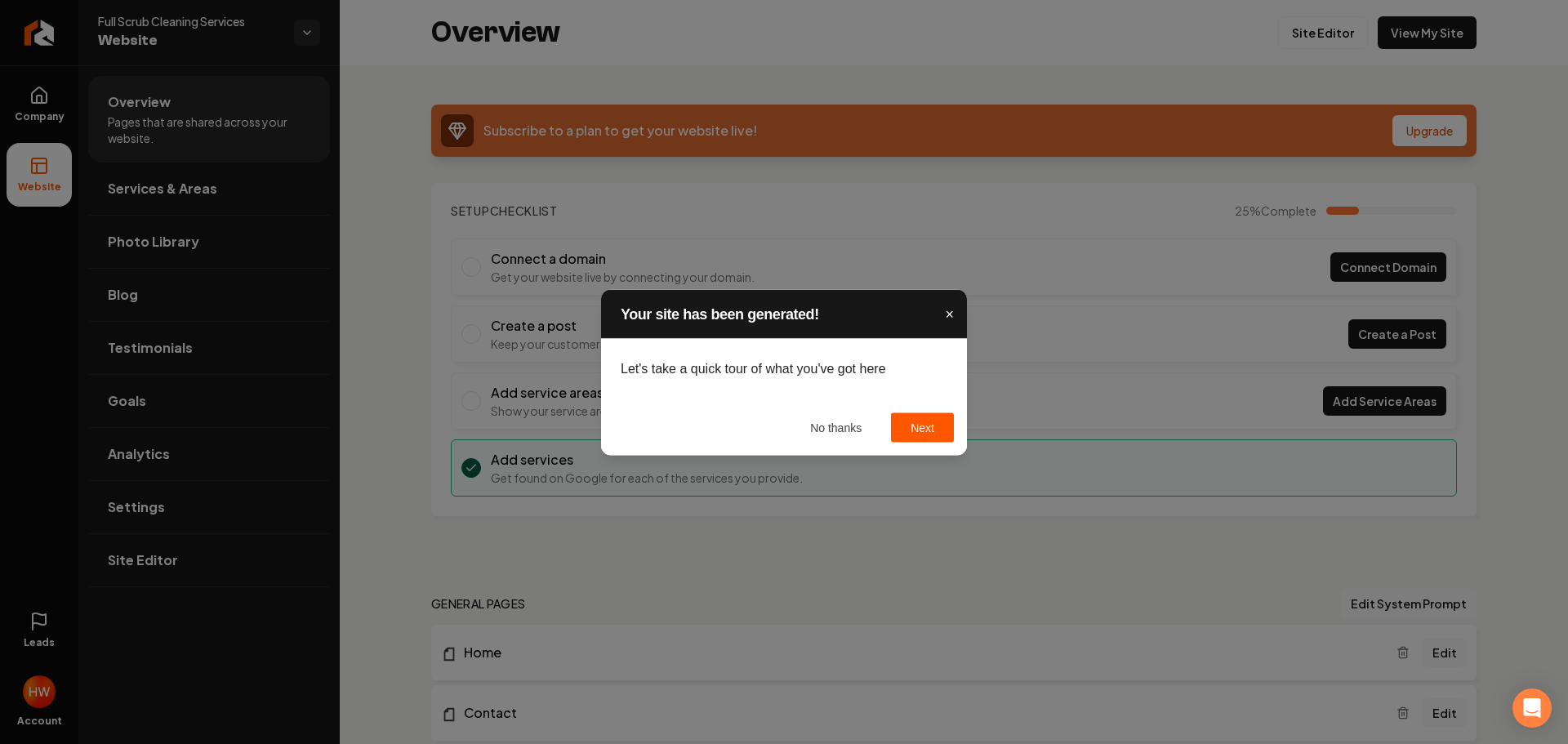
click at [949, 312] on span "×" at bounding box center [949, 314] width 9 height 16
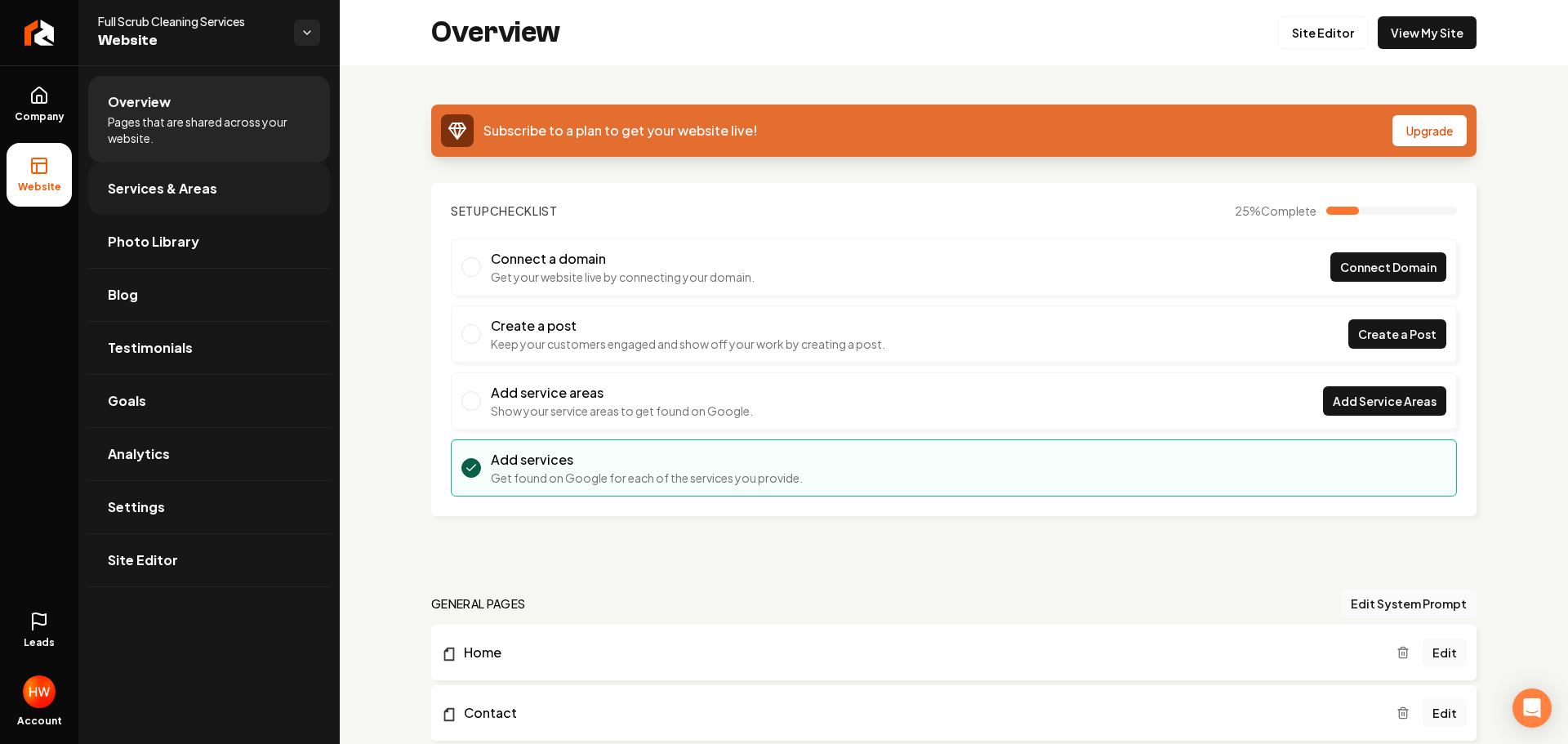
click at [168, 183] on span "Services & Areas" at bounding box center [162, 188] width 109 height 20
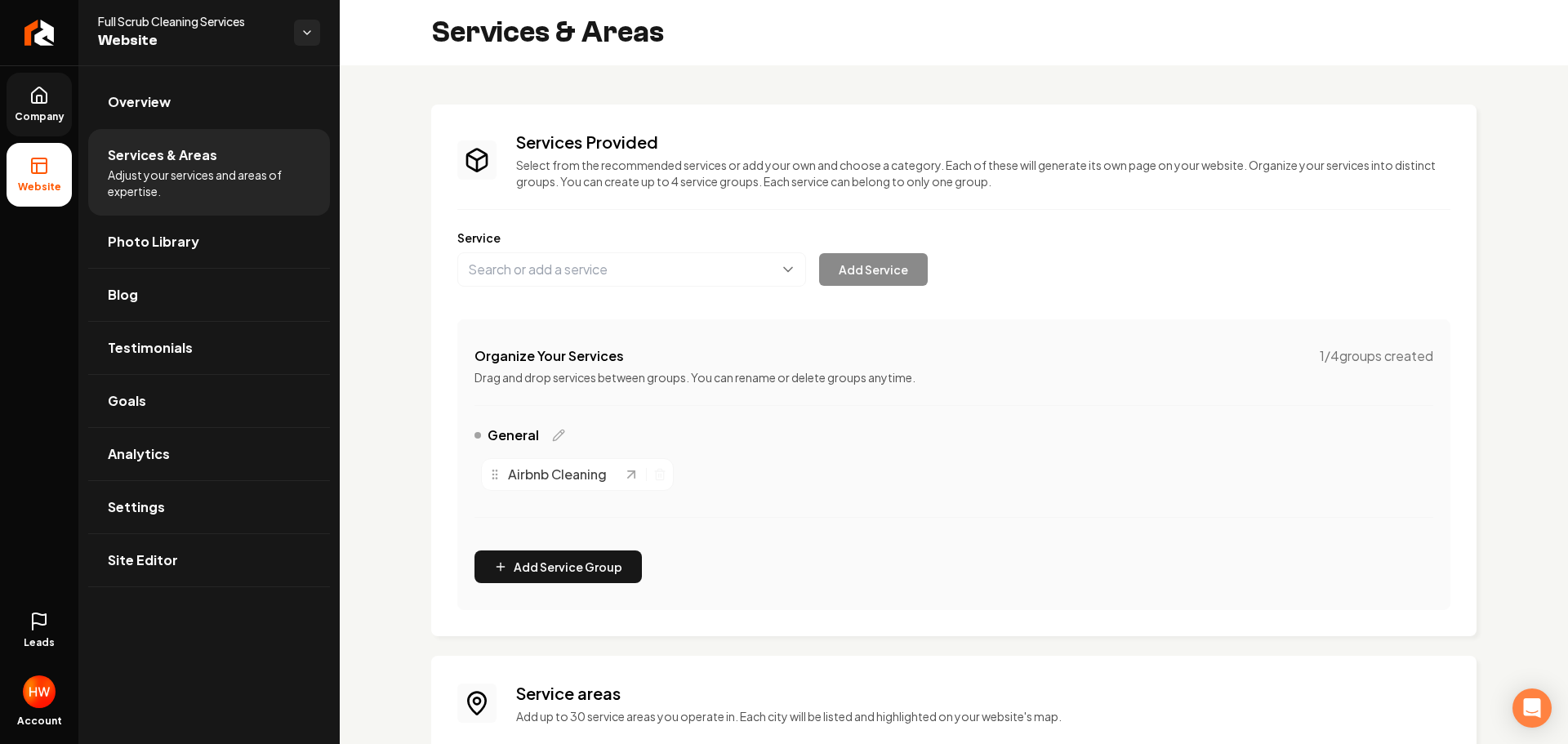
click at [52, 116] on span "Company" at bounding box center [39, 116] width 63 height 13
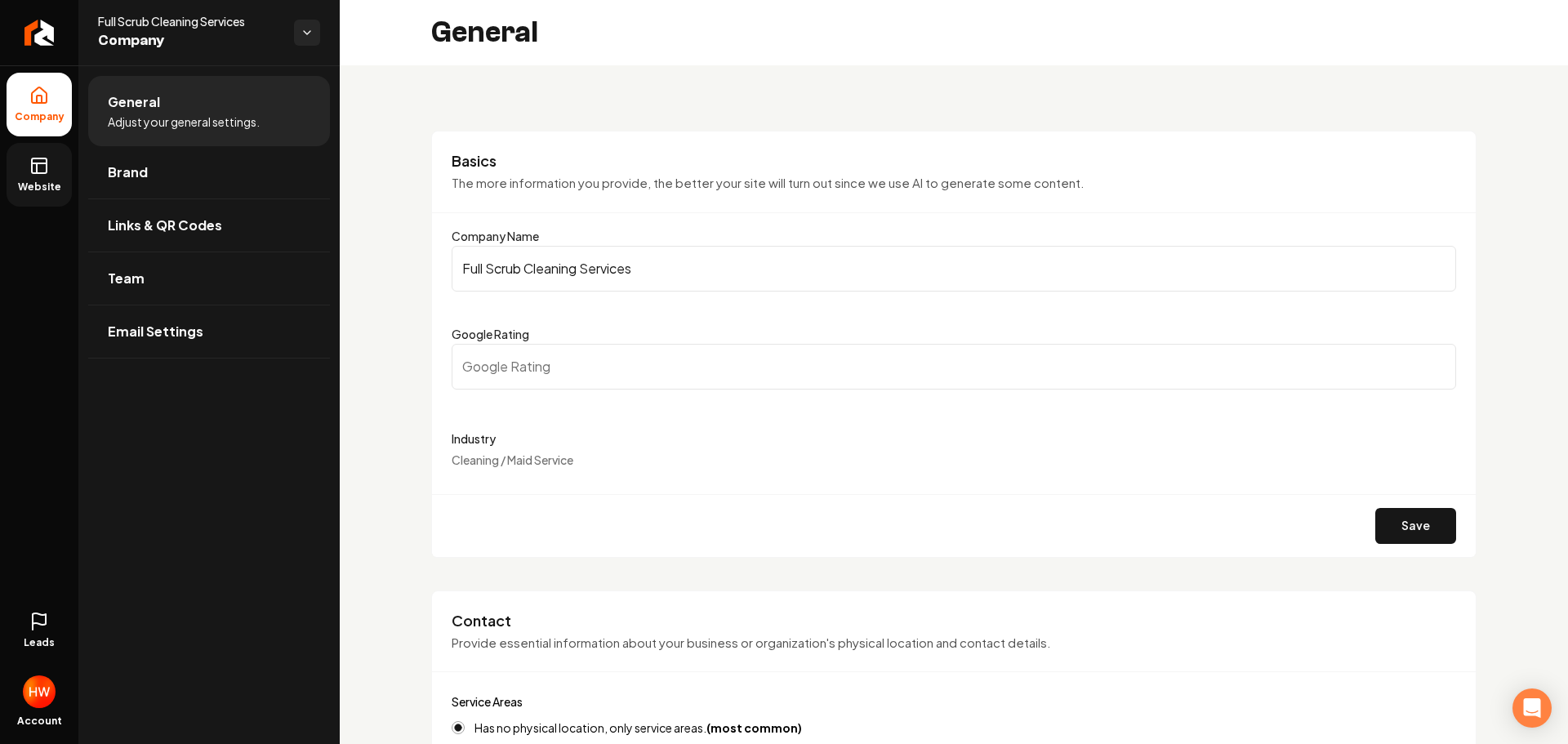
click at [53, 187] on span "Website" at bounding box center [39, 186] width 56 height 13
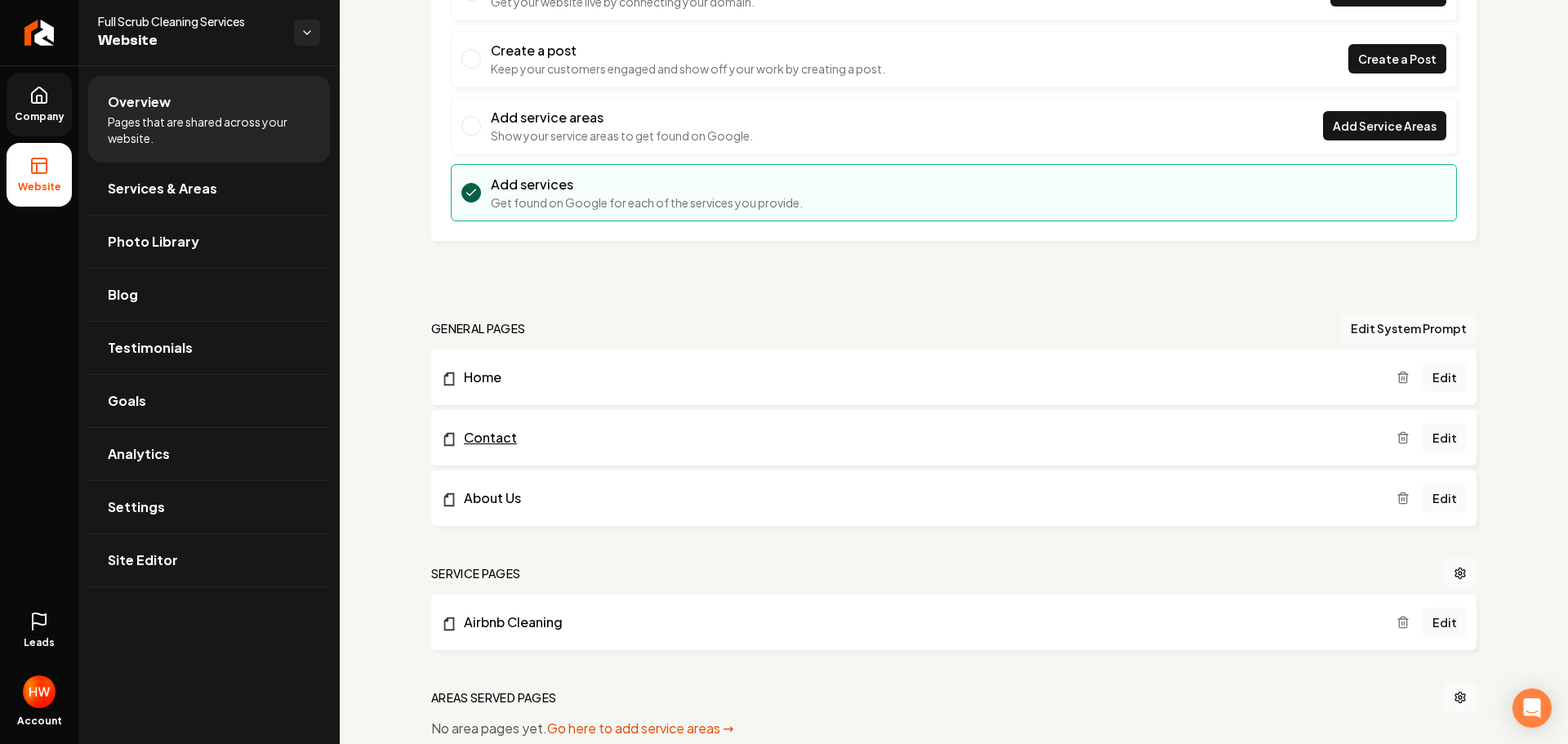
scroll to position [408, 0]
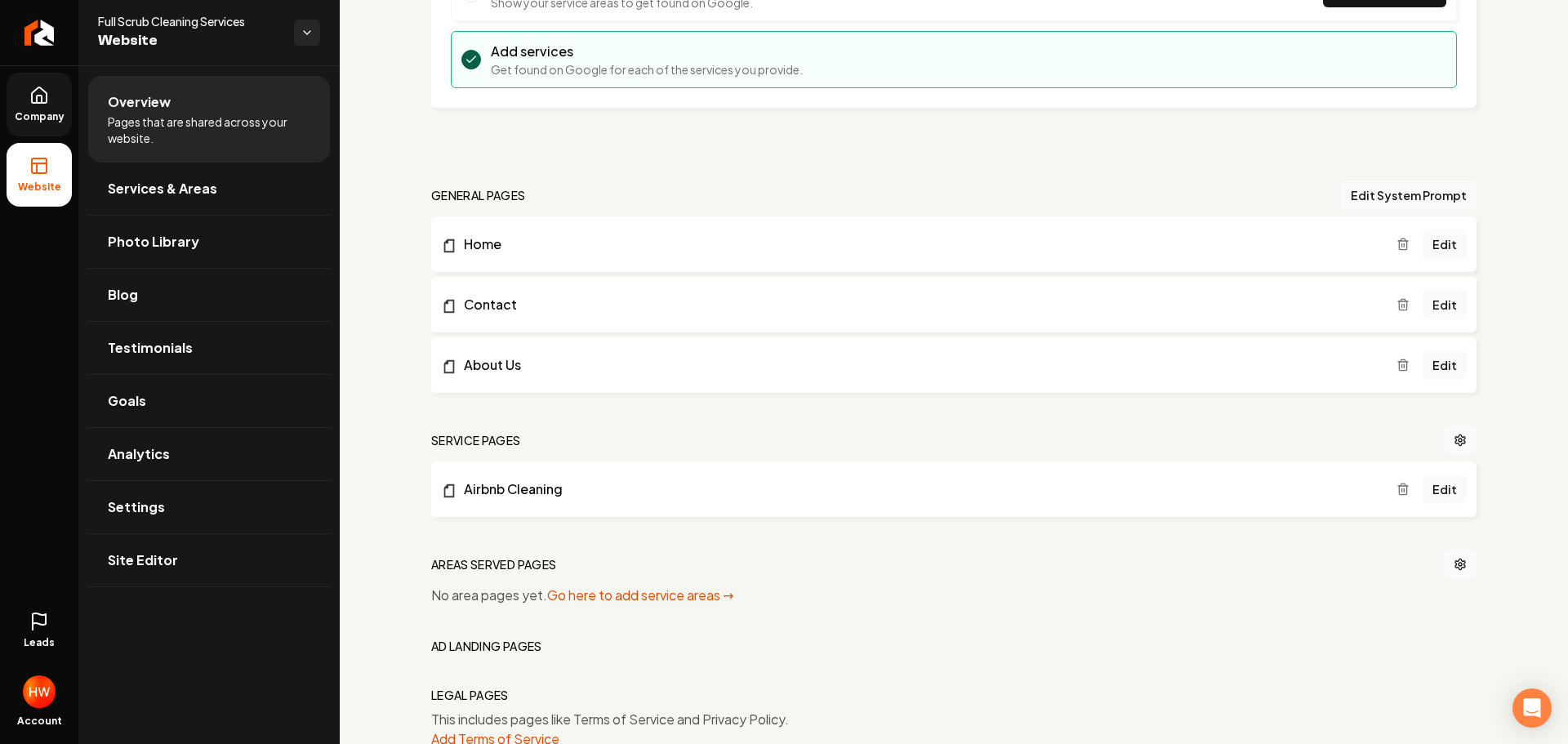
click at [1396, 488] on icon "Main content area" at bounding box center [1403, 488] width 13 height 13
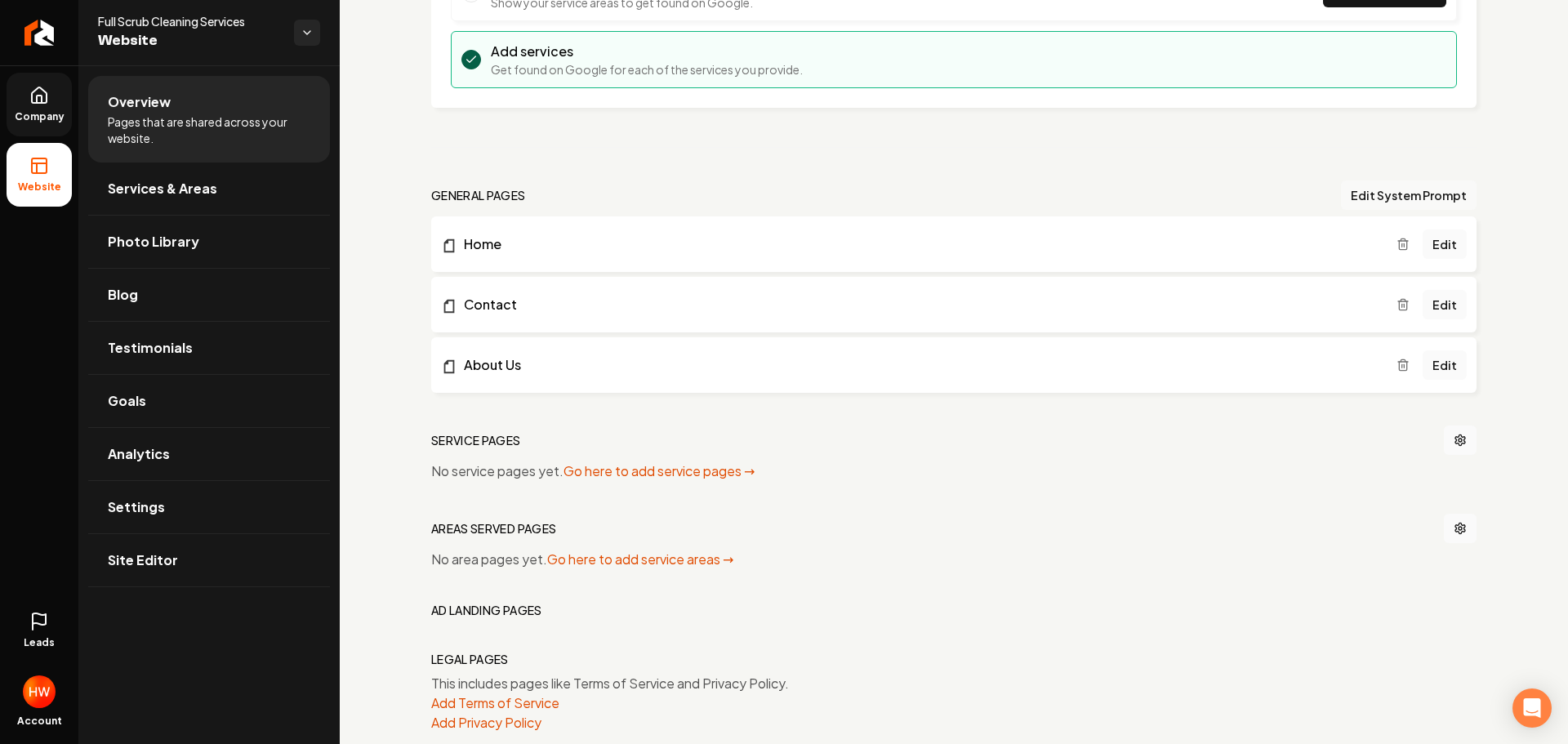
click at [1357, 191] on button "Edit System Prompt" at bounding box center [1409, 195] width 135 height 29
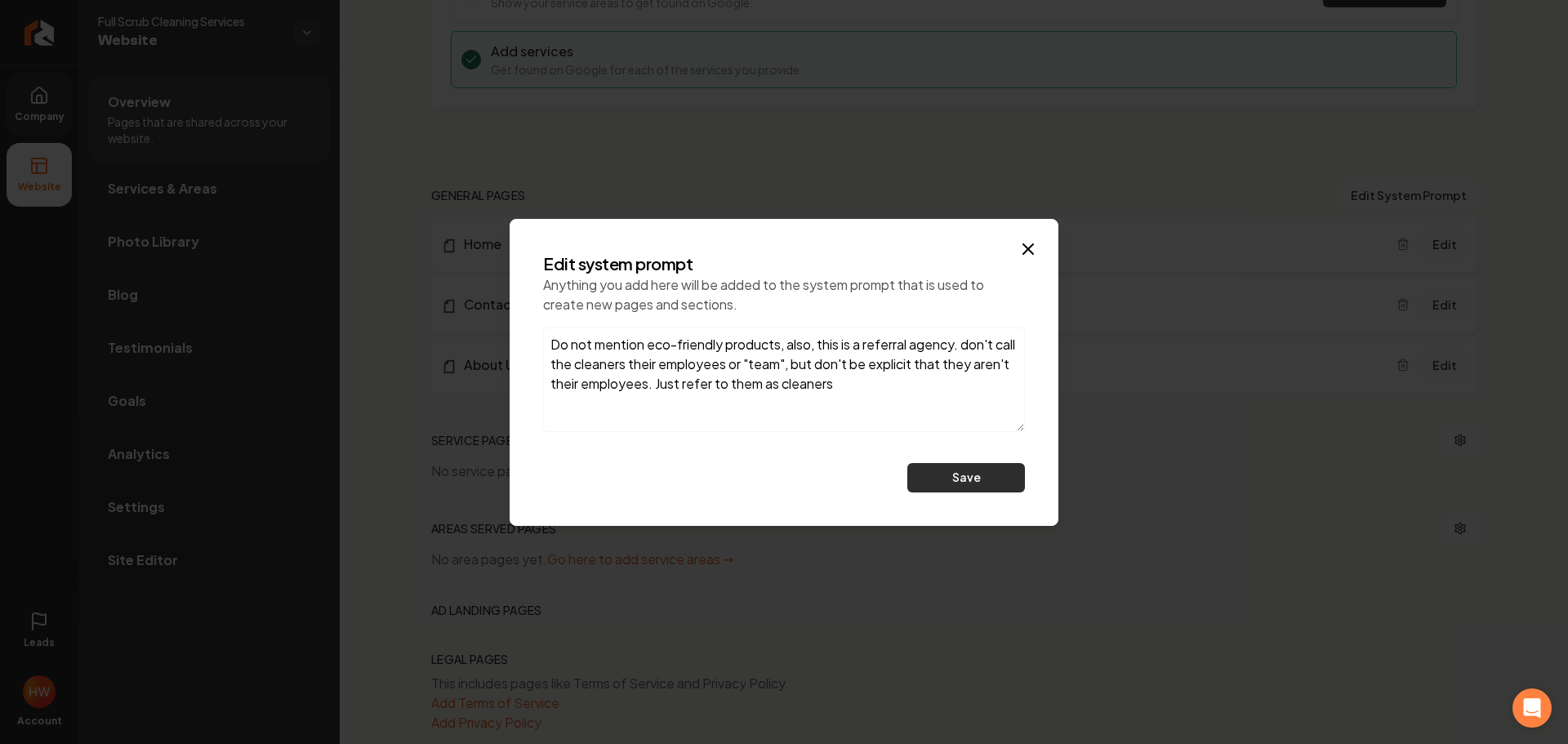
type textarea "Do not mention eco-friendly products, also, this is a referral agency. don't ca…"
click at [945, 480] on button "Save" at bounding box center [966, 478] width 118 height 29
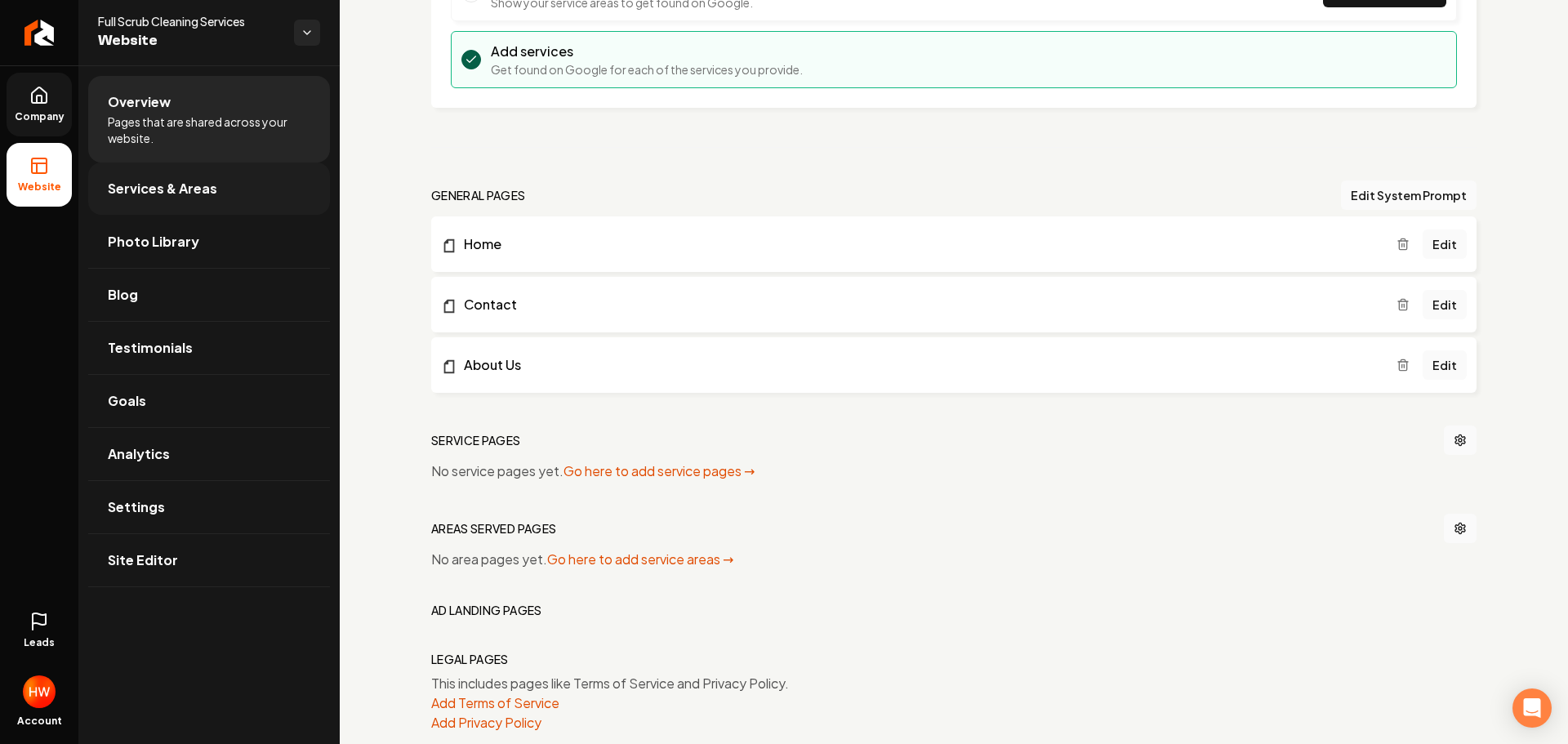
click at [168, 194] on span "Services & Areas" at bounding box center [162, 188] width 109 height 20
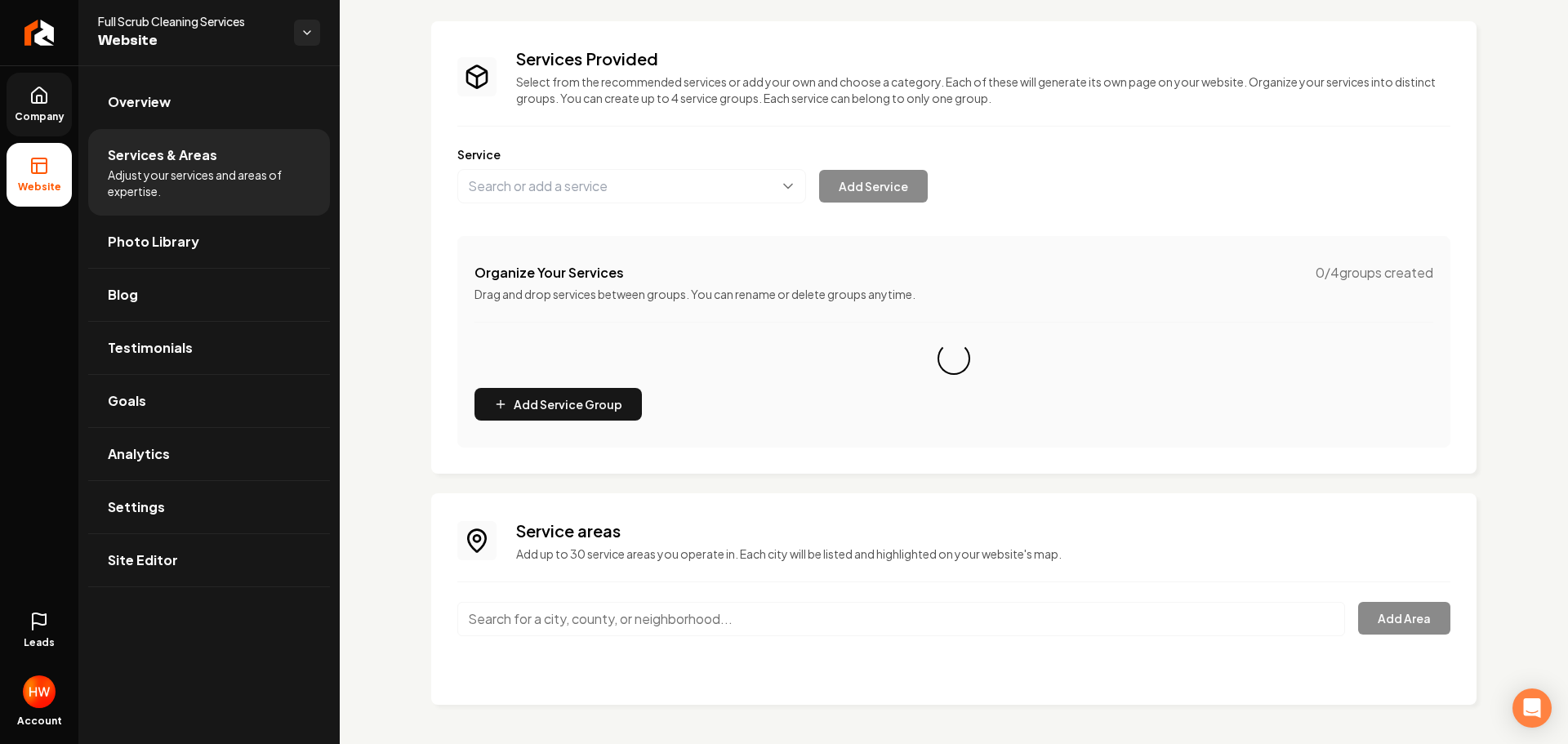
scroll to position [83, 0]
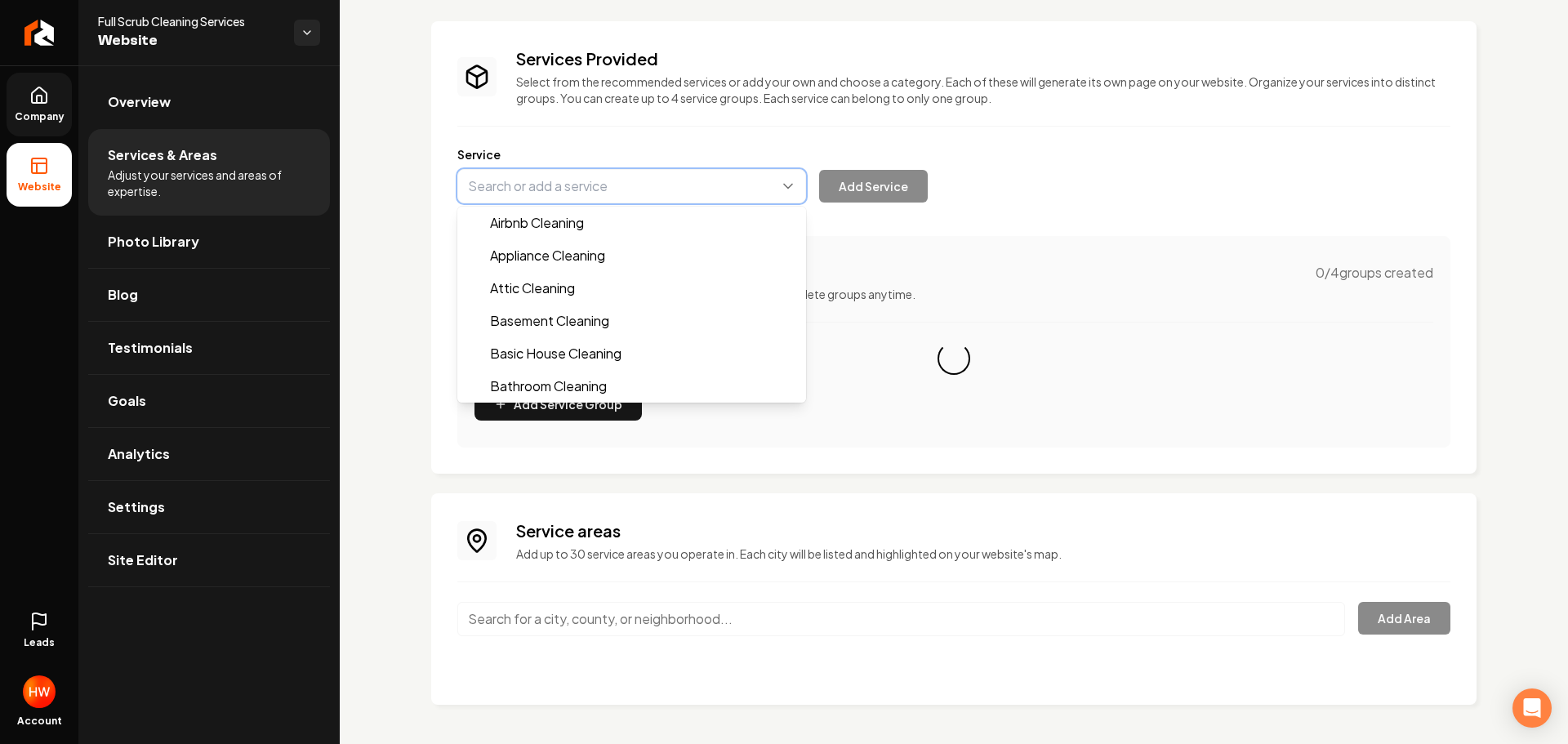
click at [585, 181] on button "Main content area" at bounding box center [632, 186] width 349 height 35
paste input "Basic House Cleaning"
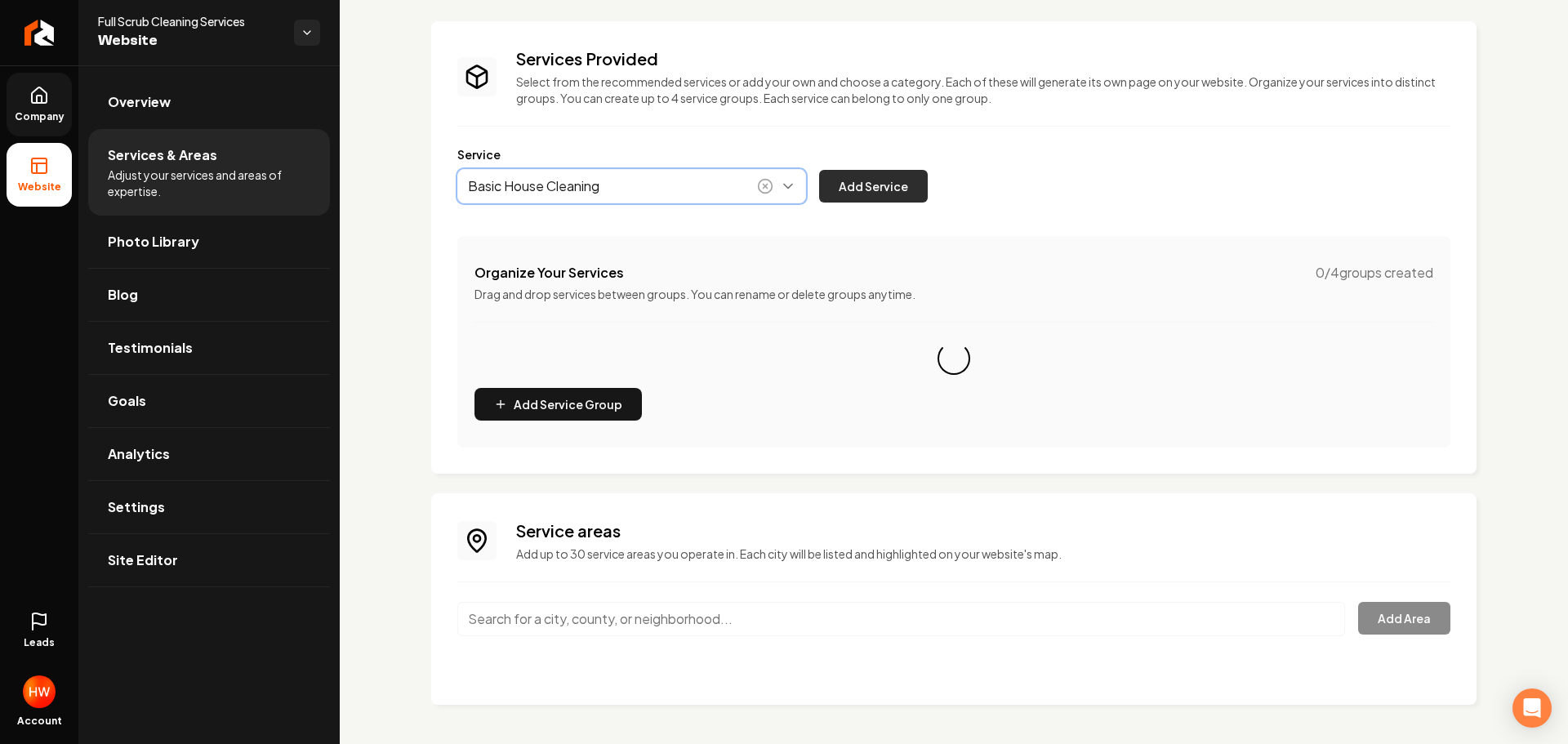
type input "Basic House Cleaning"
click at [882, 175] on button "Add Service" at bounding box center [873, 186] width 108 height 33
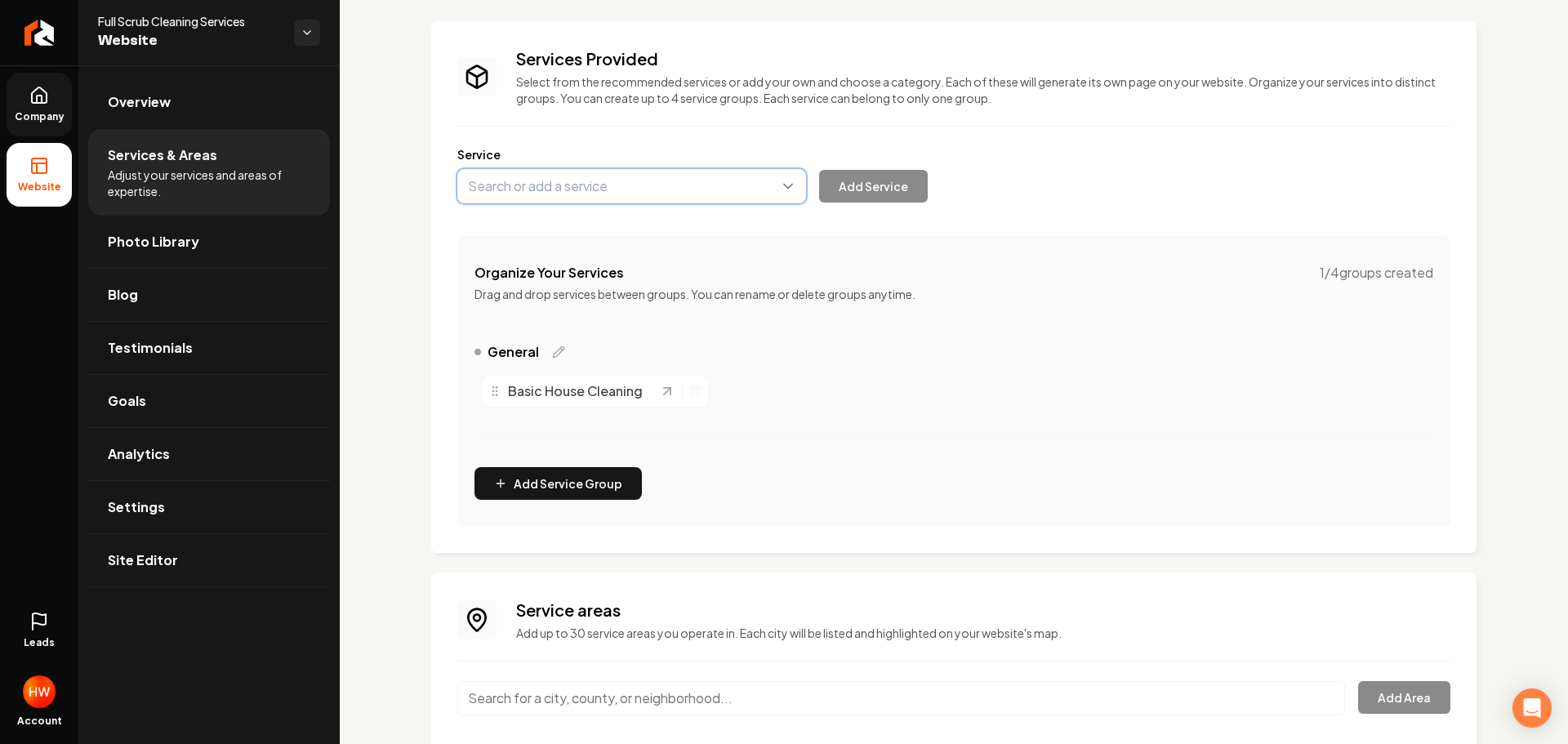
click at [575, 192] on button "Main content area" at bounding box center [632, 186] width 349 height 35
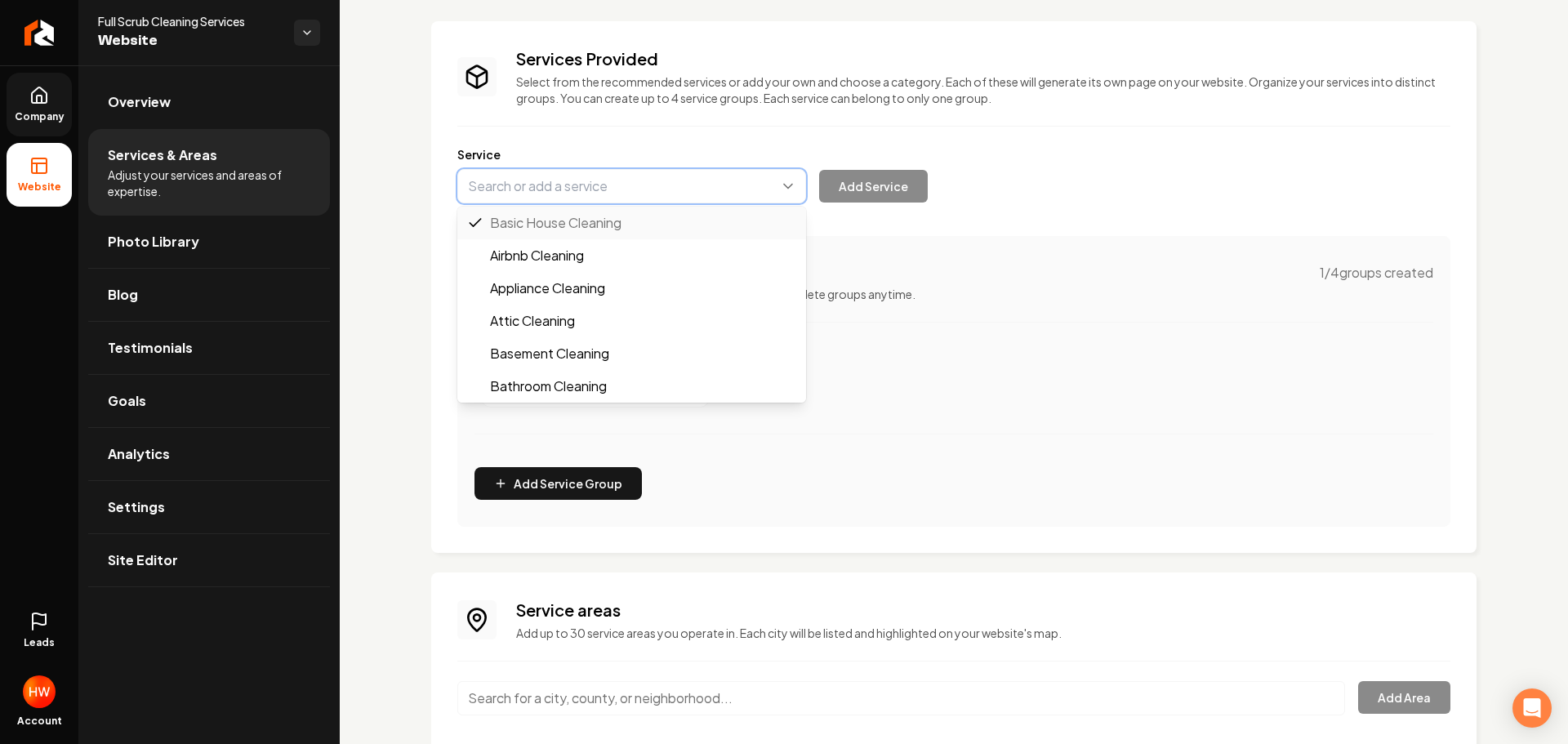
paste input "Deep House Cleaning"
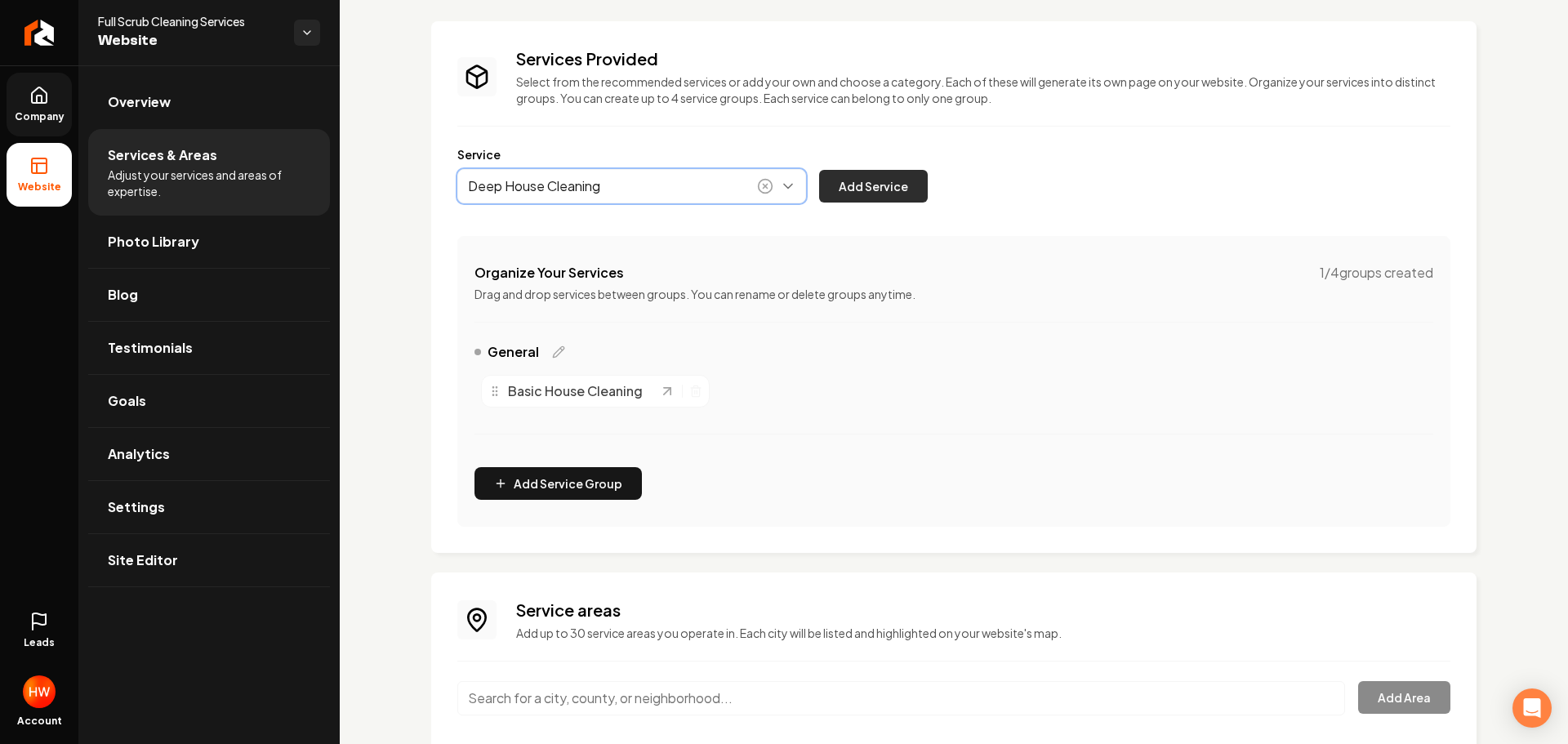
type input "Deep House Cleaning"
click at [873, 192] on button "Add Service" at bounding box center [873, 186] width 108 height 33
click at [612, 195] on button "Main content area" at bounding box center [632, 186] width 349 height 35
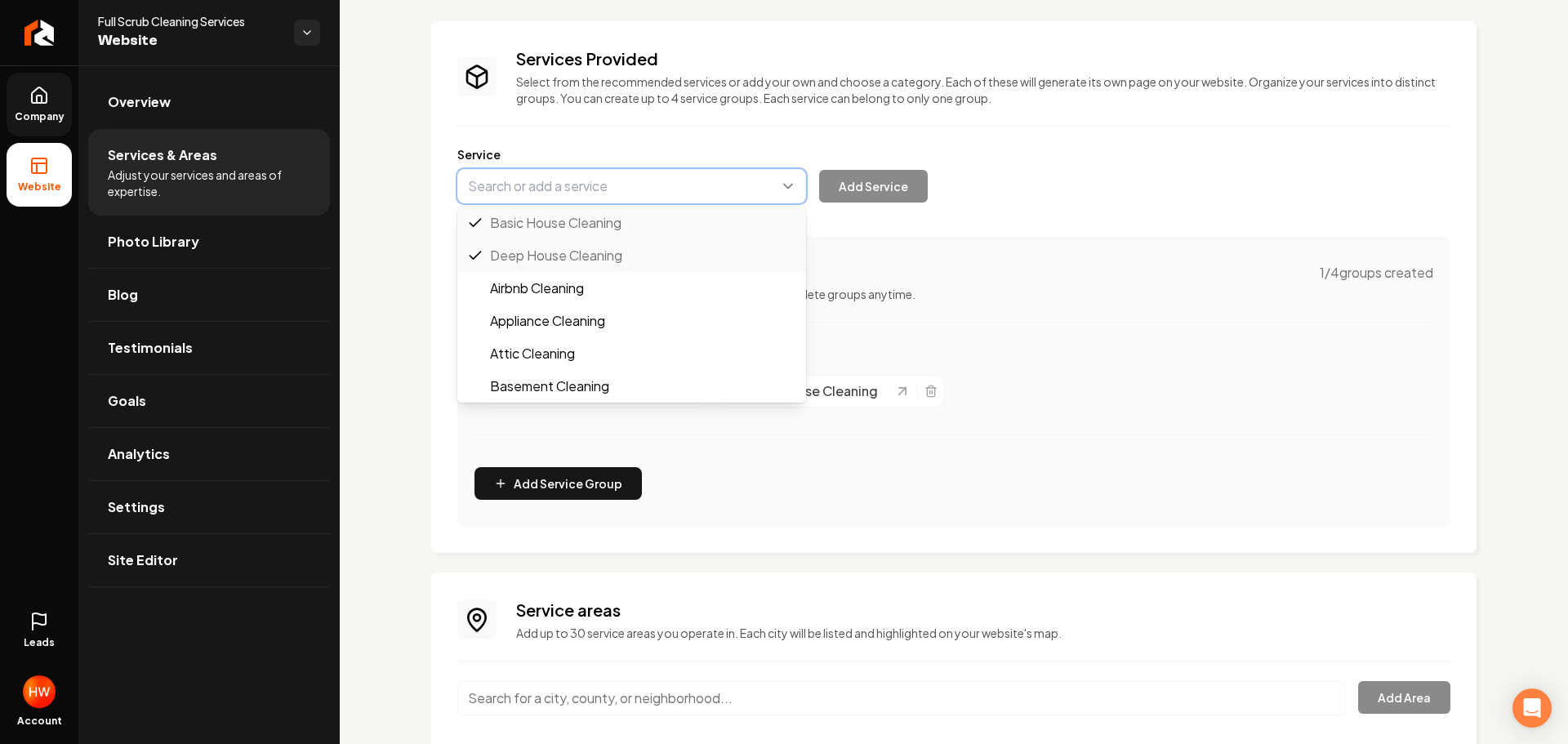
paste input "Move-In/Move-Out Cleaning"
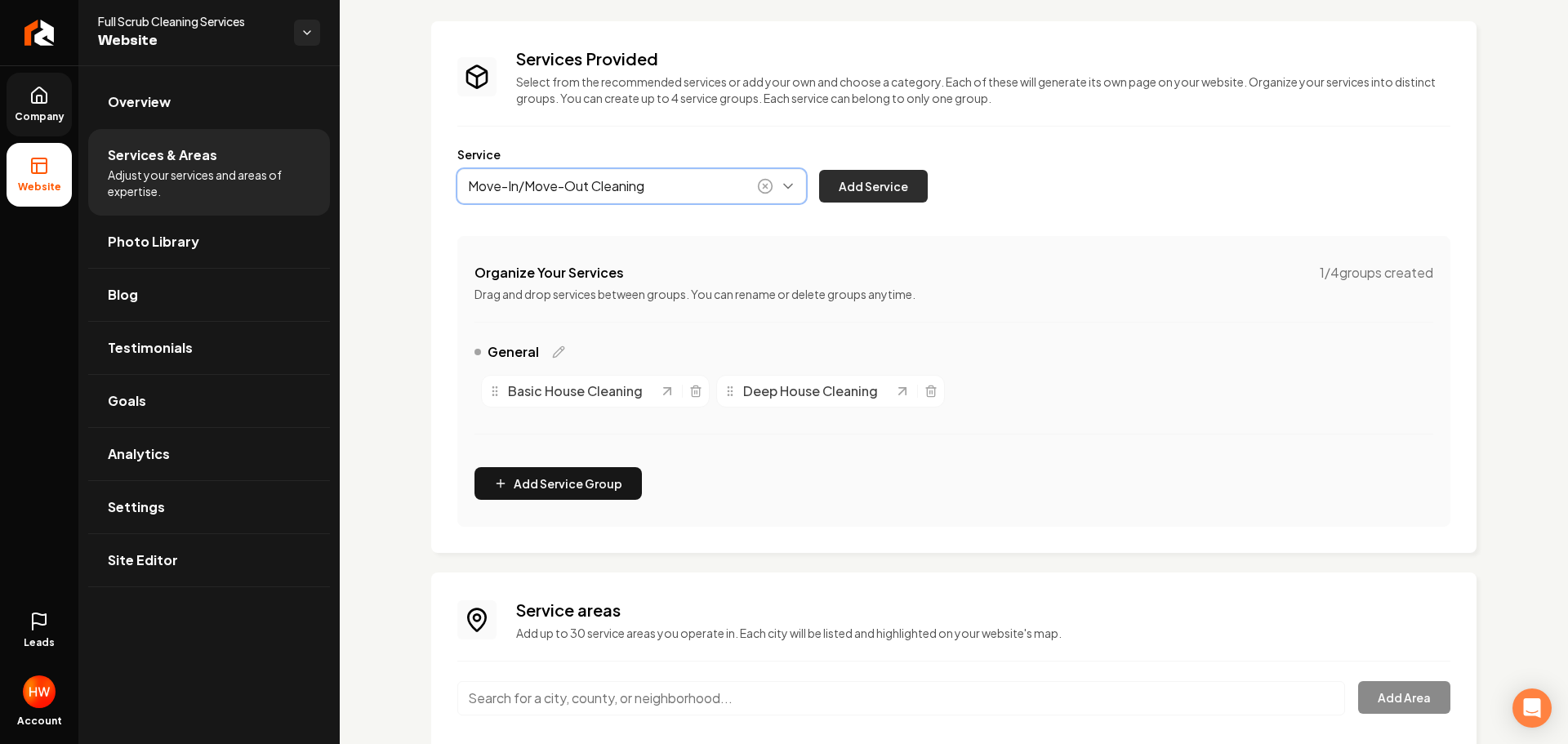
type input "Move-In/Move-Out Cleaning"
click at [854, 178] on button "Add Service" at bounding box center [873, 186] width 108 height 33
click at [626, 189] on button "Main content area" at bounding box center [632, 186] width 349 height 35
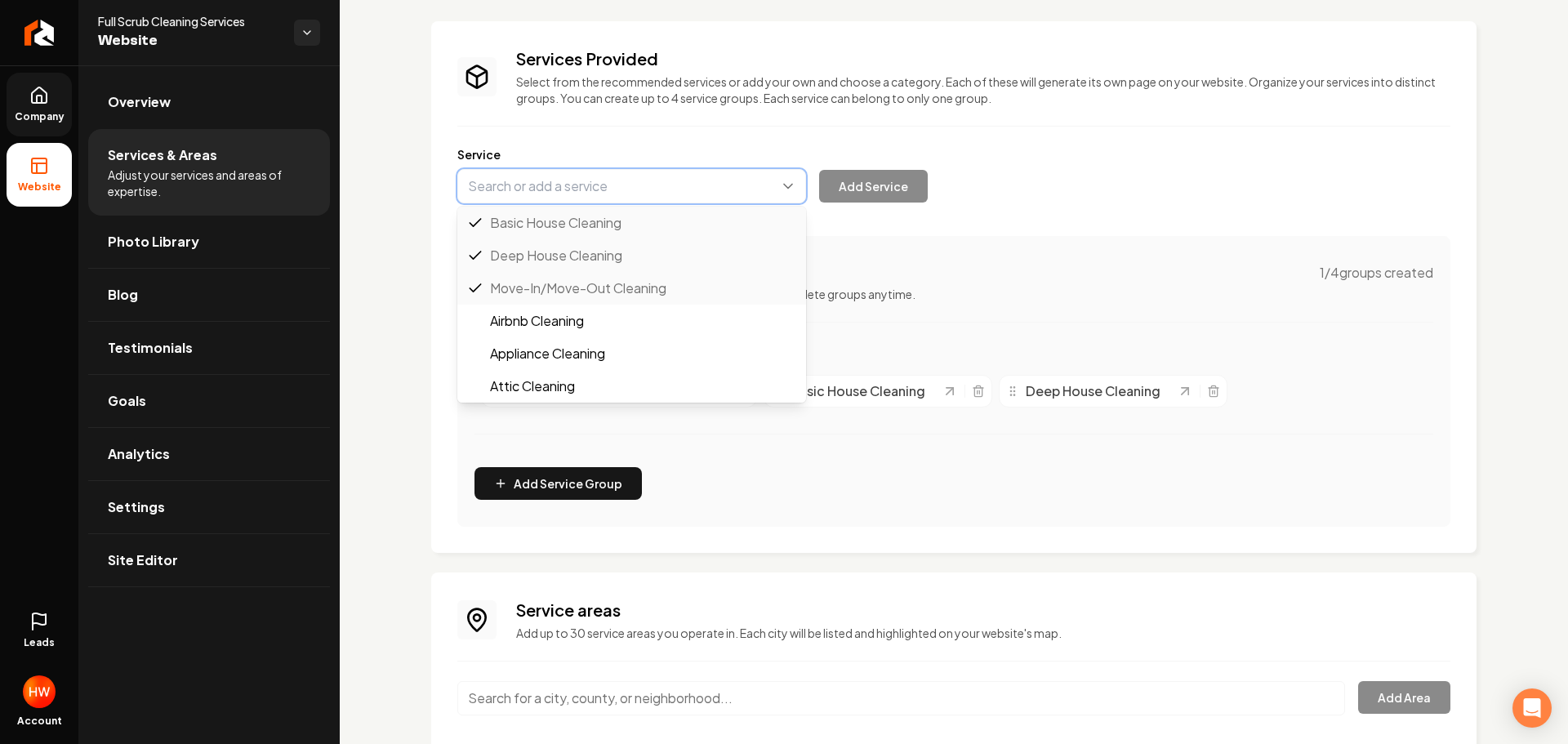
paste input "Recurring Maid Services"
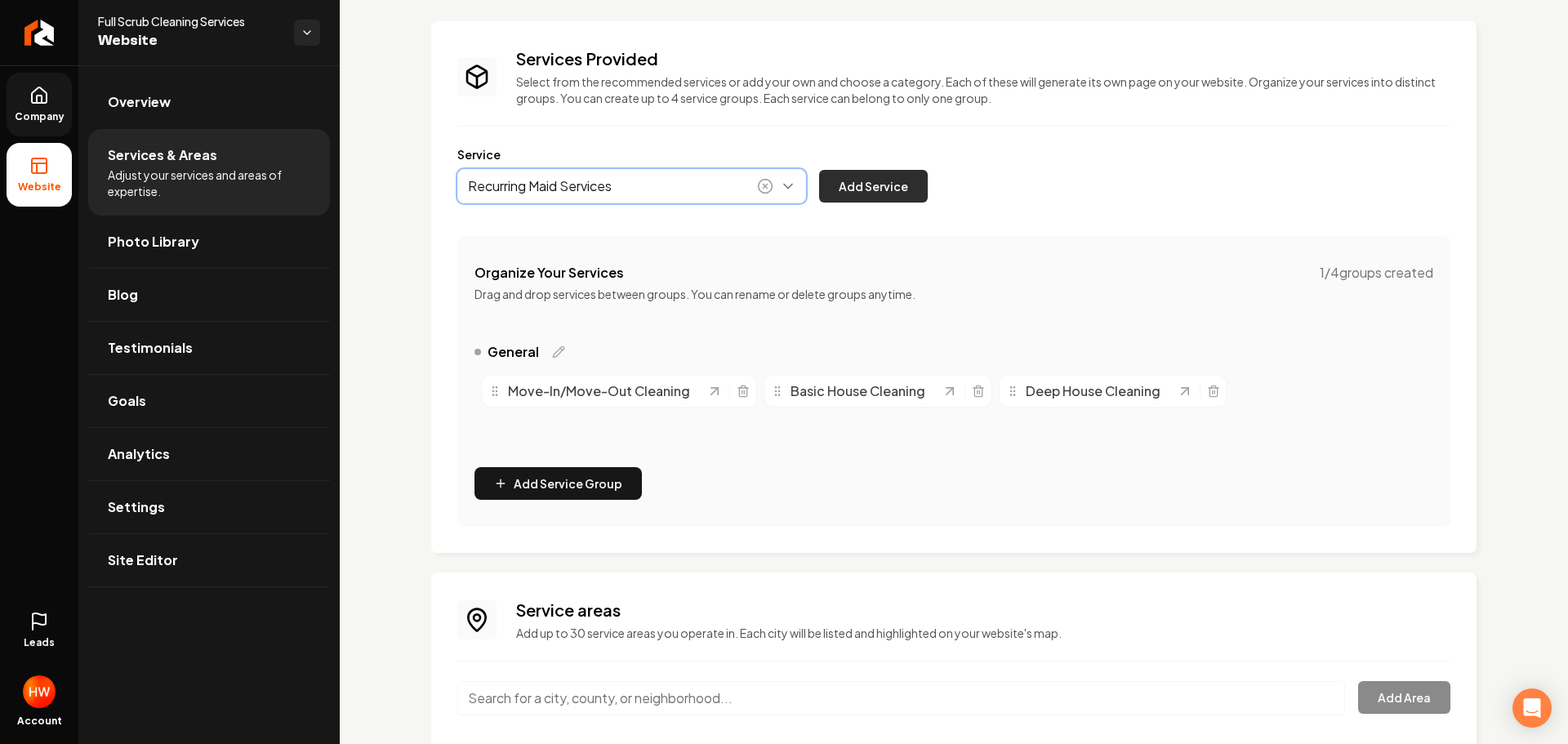
type input "Recurring Maid Services"
click at [875, 182] on button "Add Service" at bounding box center [873, 186] width 108 height 33
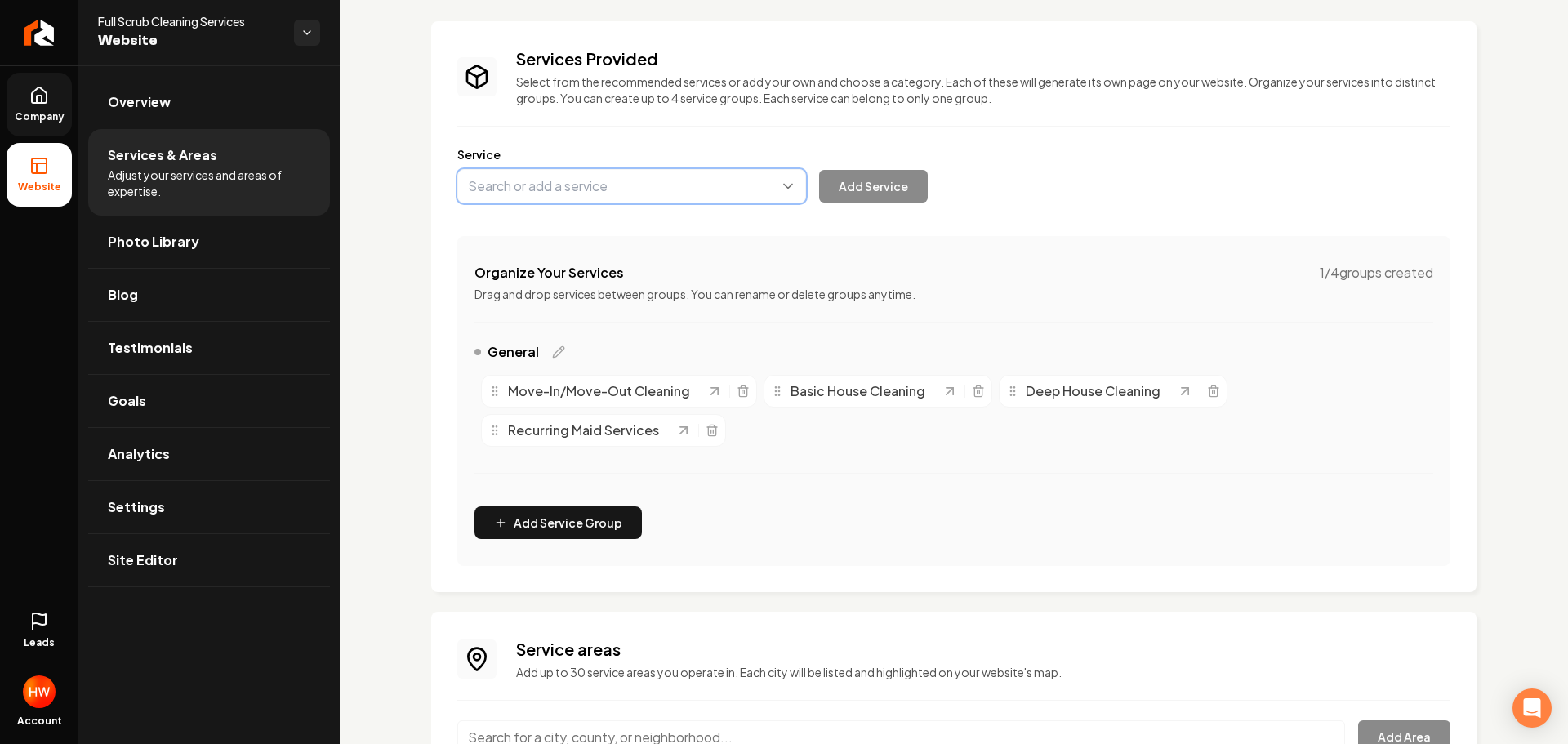
click at [592, 192] on button "Main content area" at bounding box center [632, 186] width 349 height 35
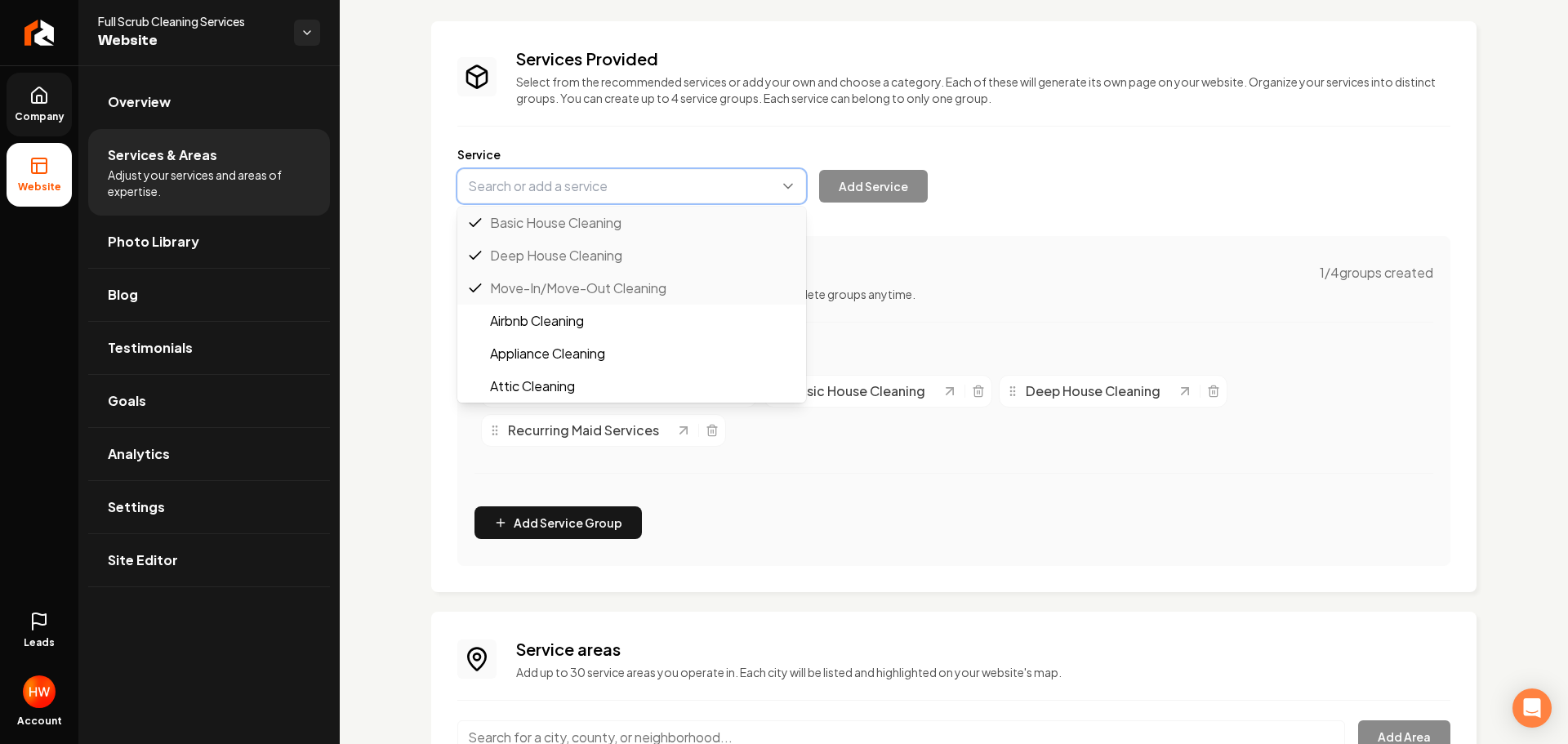
paste input "Airbnb Cleaning"
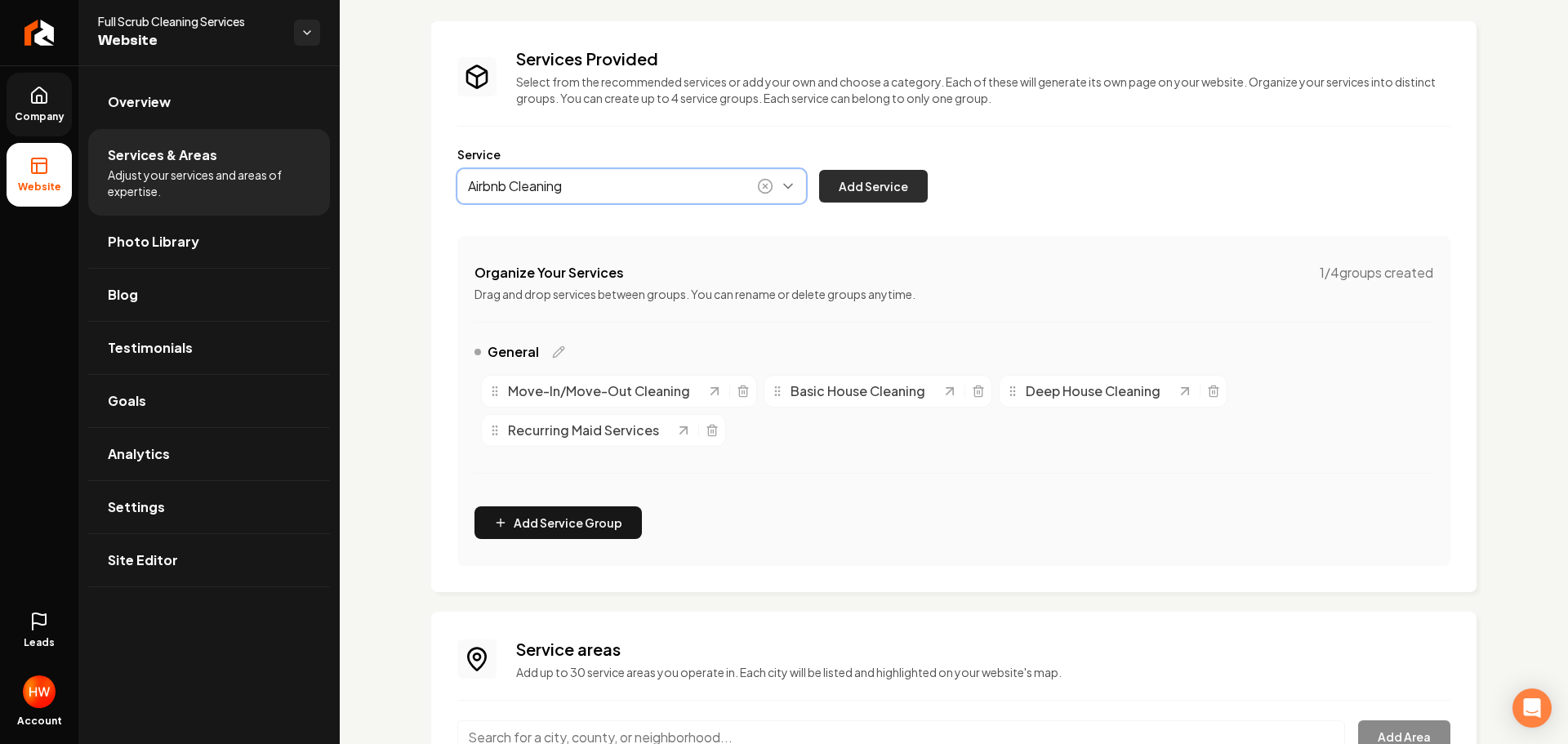
type input "Airbnb Cleaning"
click at [856, 178] on button "Add Service" at bounding box center [873, 186] width 108 height 33
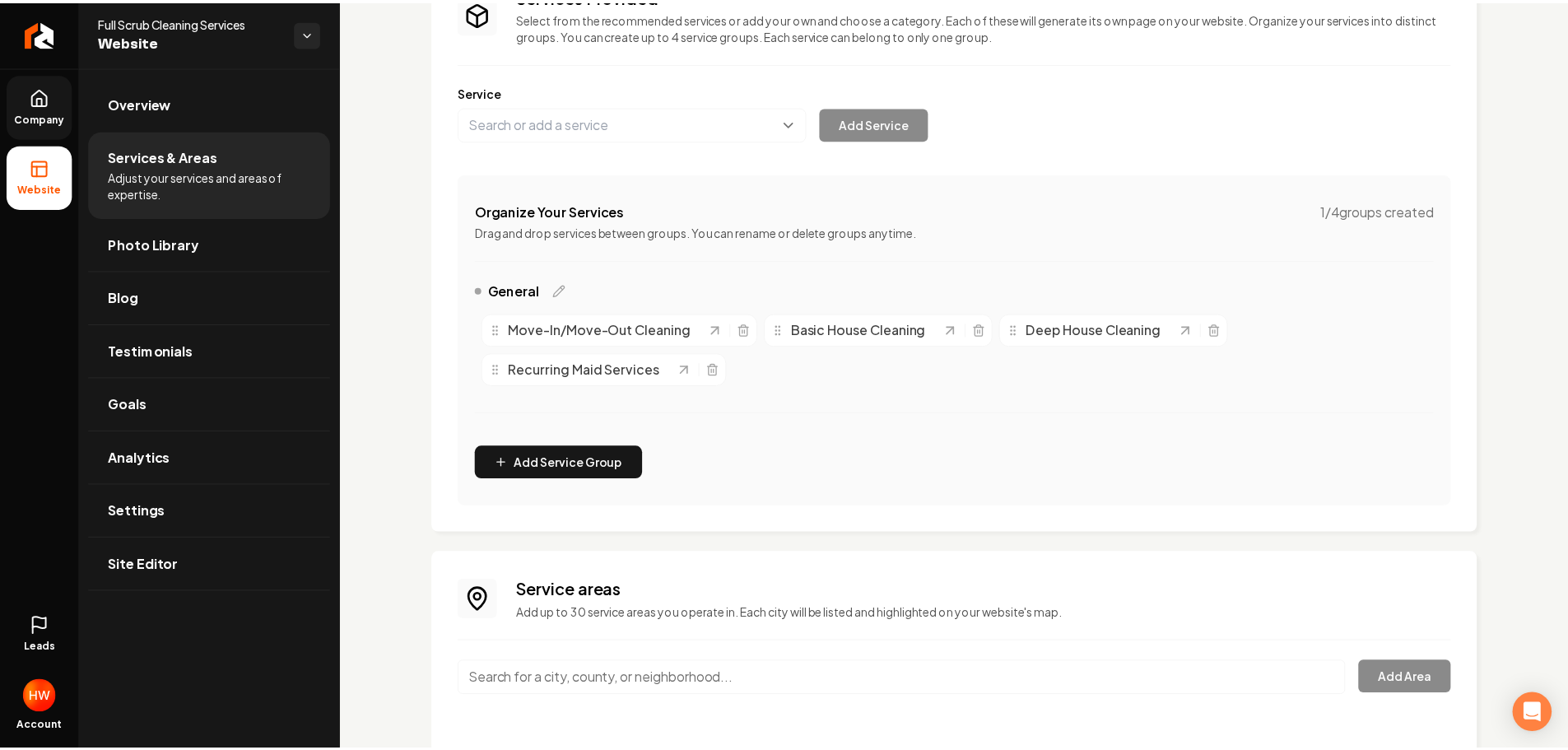
scroll to position [203, 0]
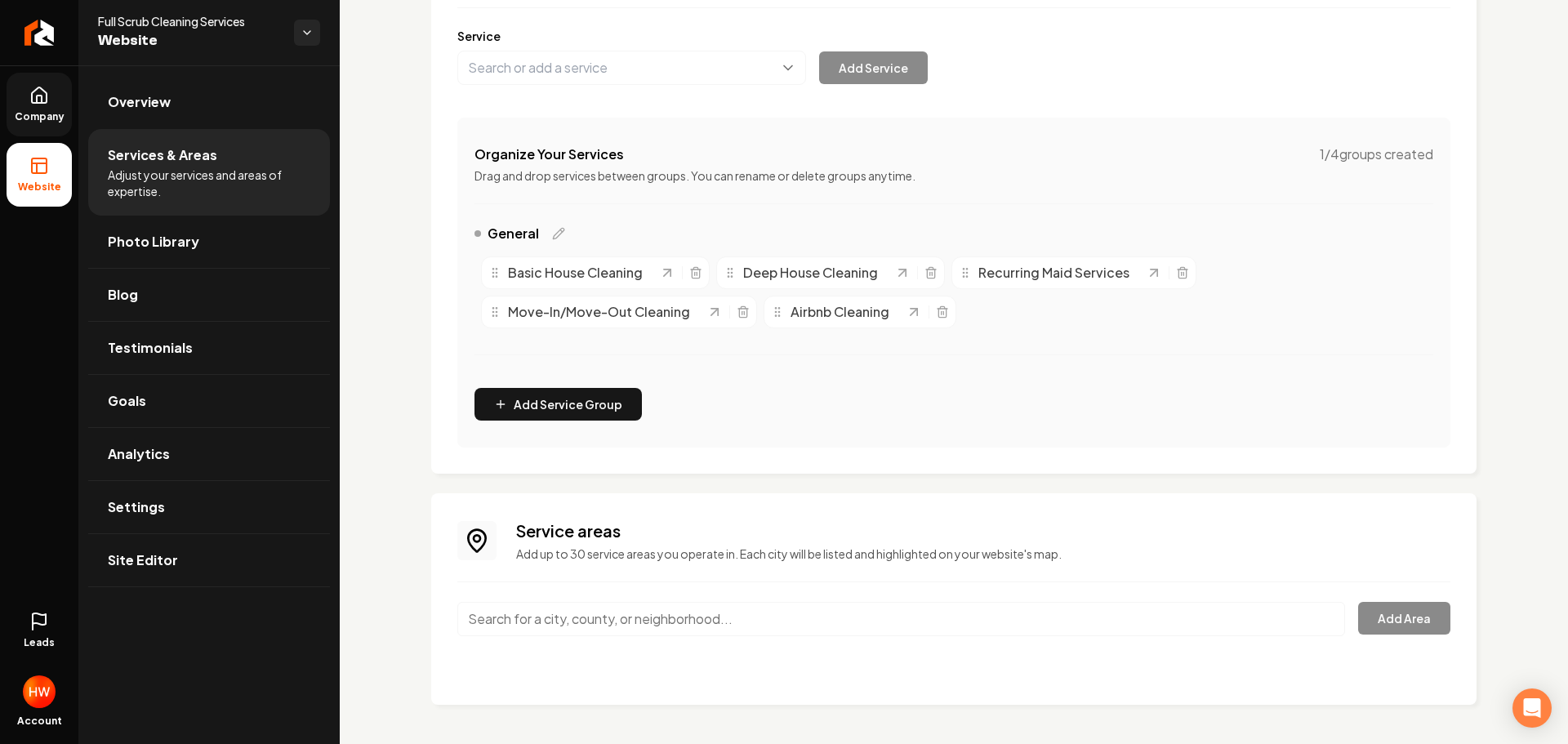
click at [633, 627] on input "Main content area" at bounding box center [901, 619] width 888 height 35
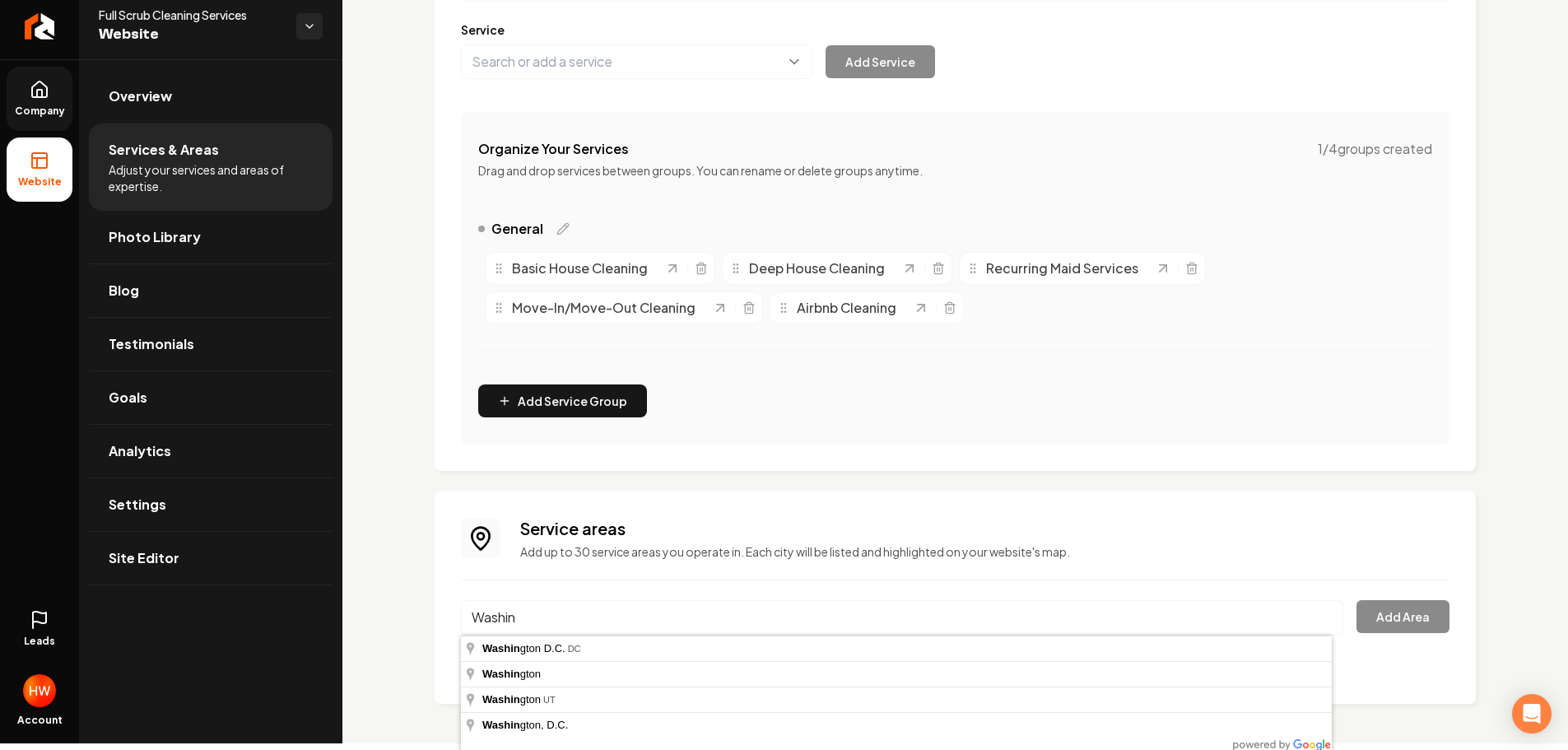
scroll to position [9, 0]
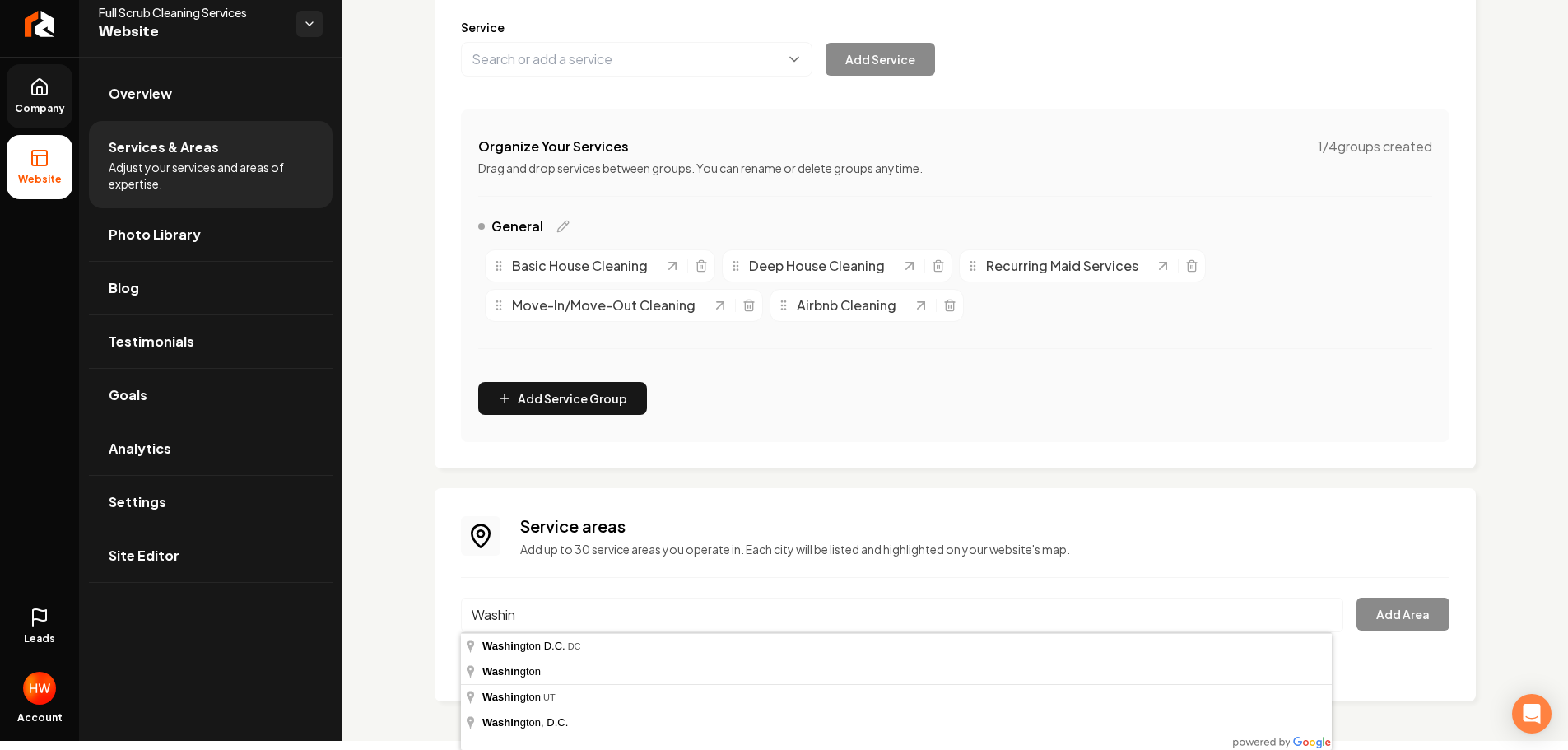
type input "Washington D.C., DC"
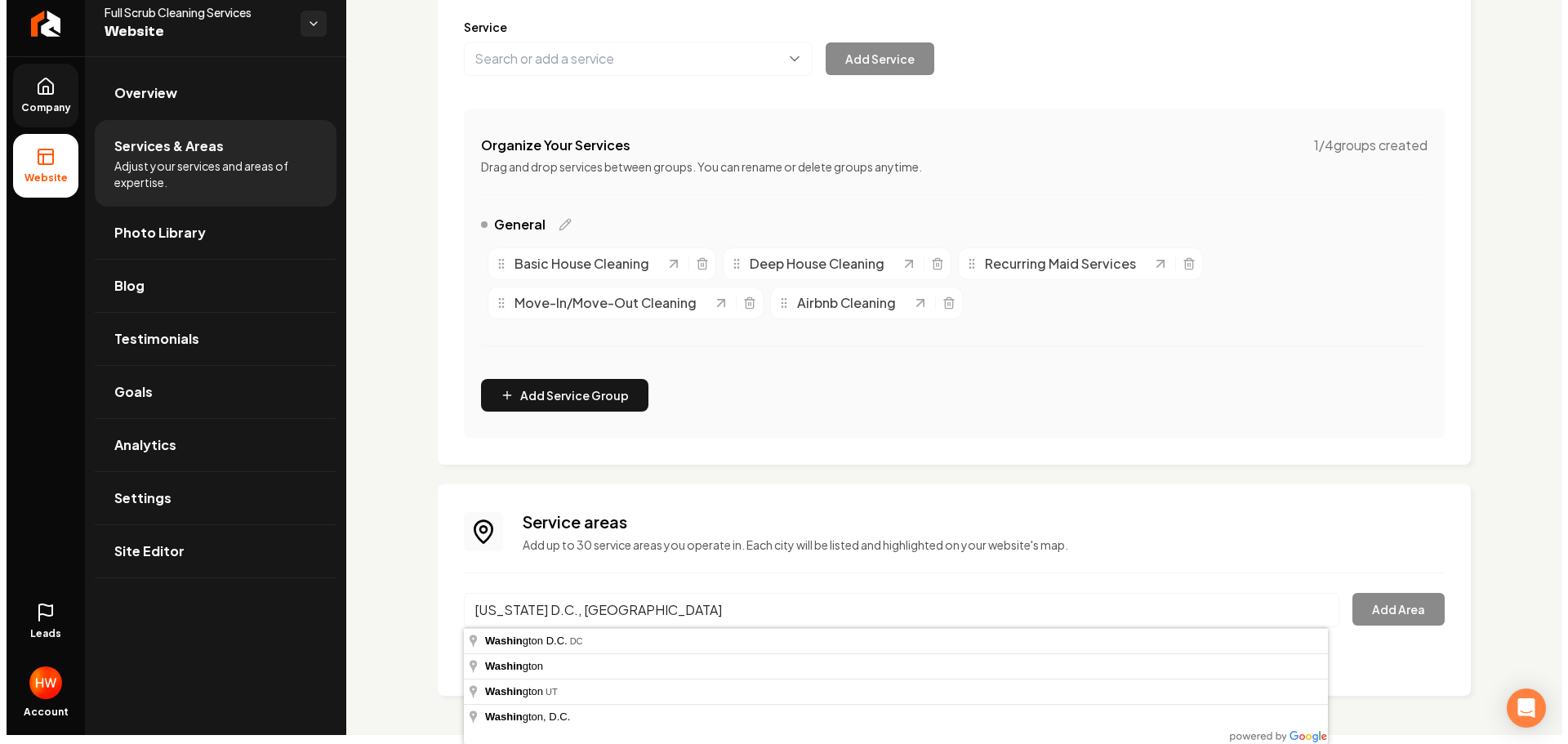
scroll to position [0, 0]
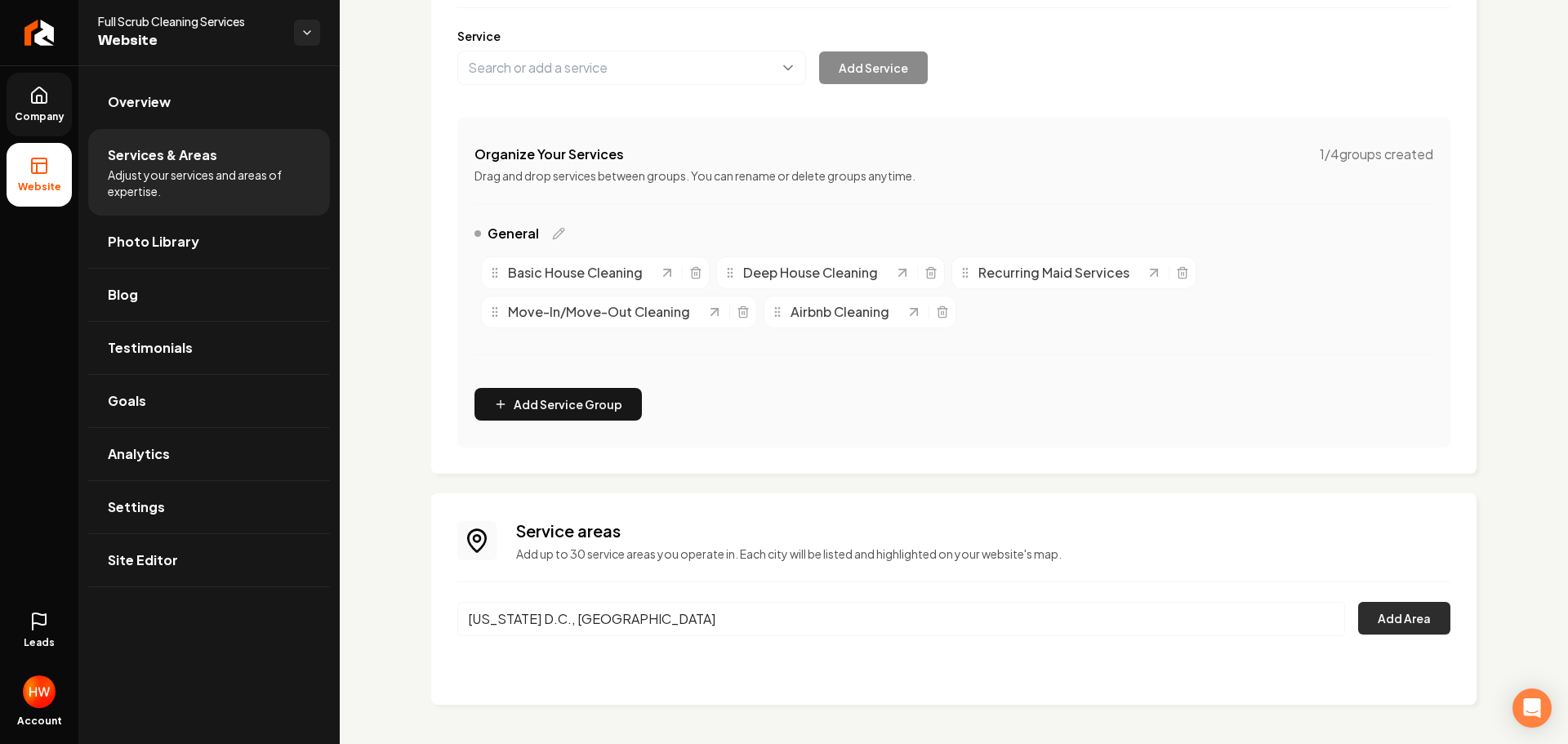
click at [1383, 618] on button "Add Area" at bounding box center [1404, 618] width 93 height 33
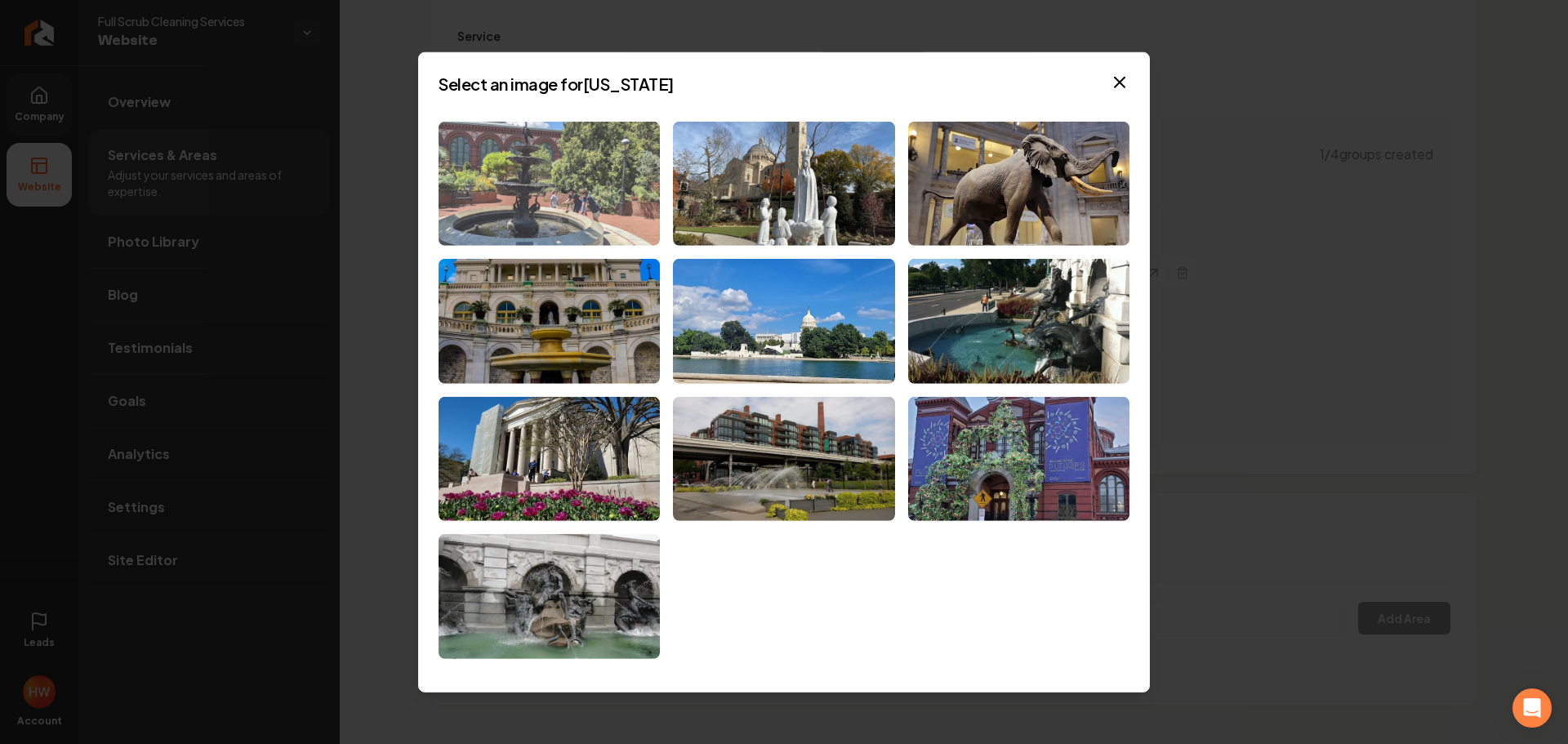
click at [603, 216] on img at bounding box center [548, 184] width 221 height 125
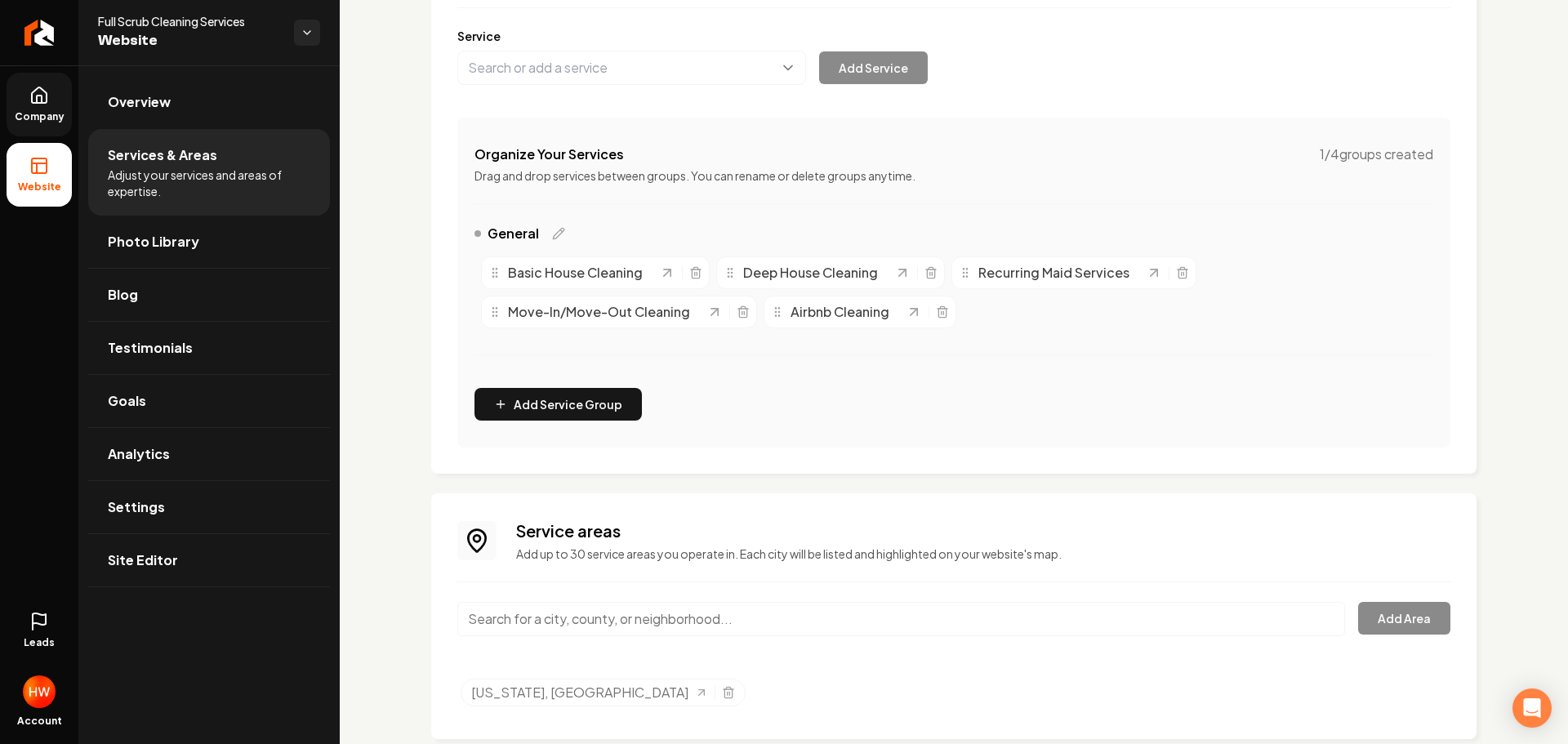
click at [43, 113] on span "Company" at bounding box center [39, 116] width 63 height 13
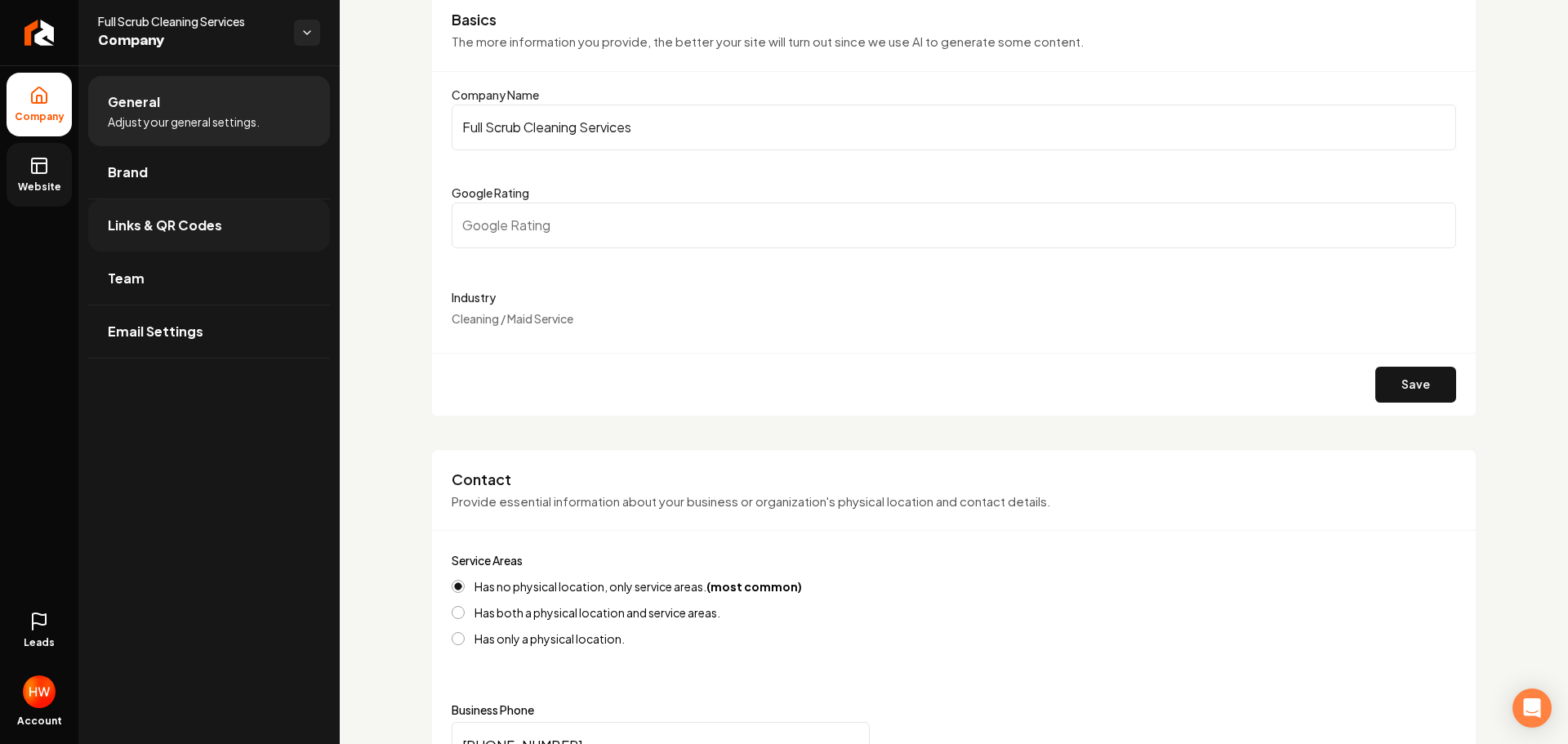
scroll to position [38, 0]
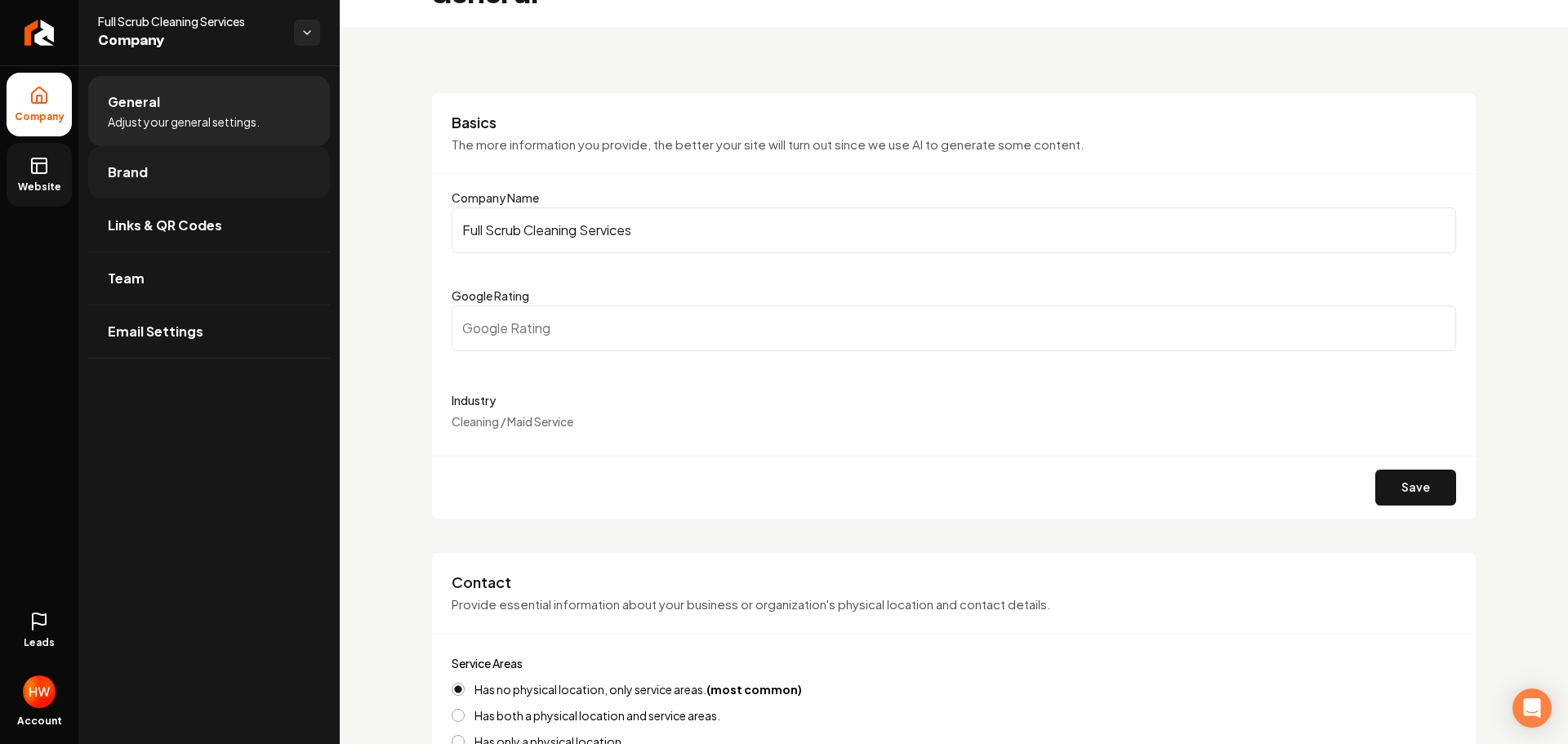
click at [143, 183] on link "Brand" at bounding box center [209, 172] width 242 height 52
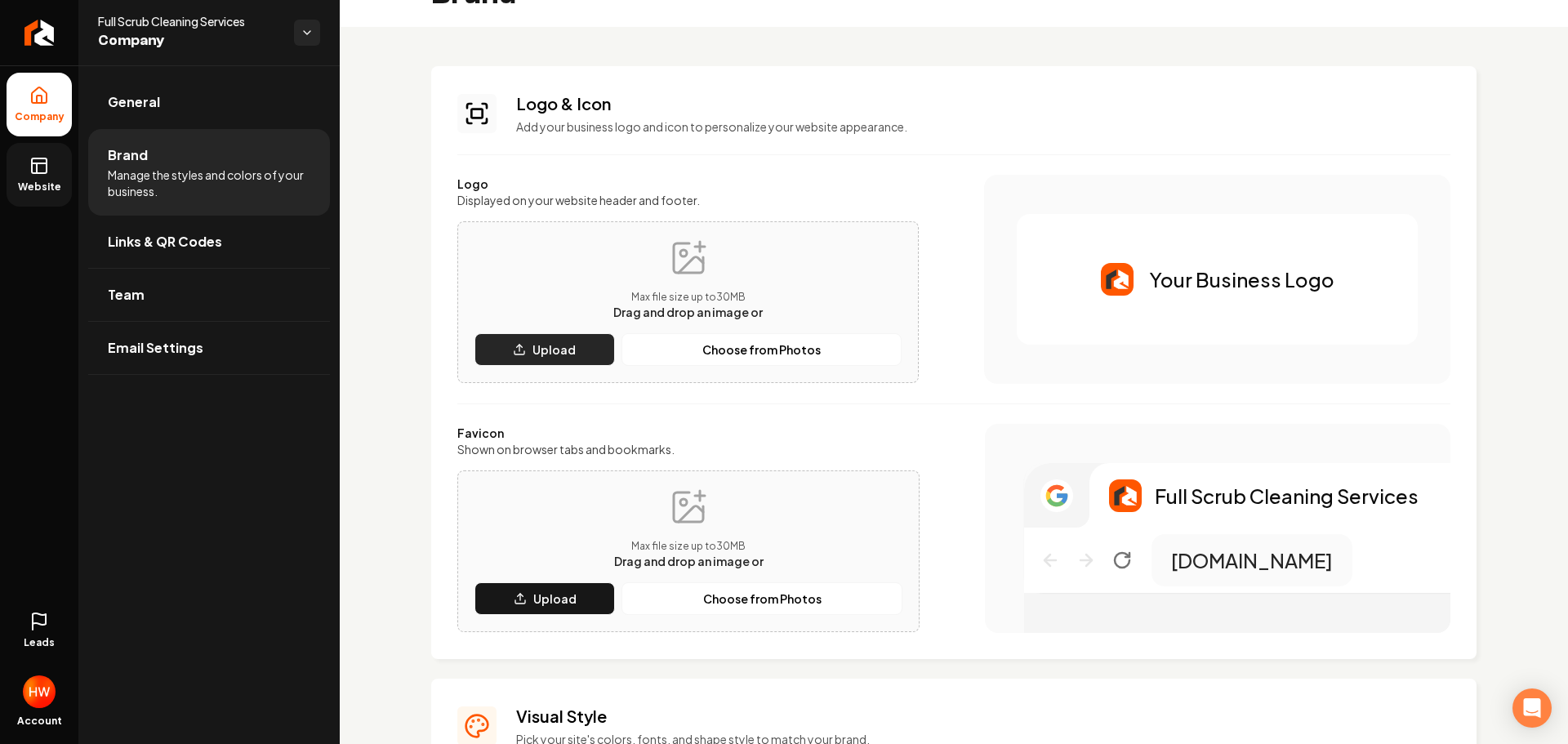
click at [552, 363] on button "Upload" at bounding box center [545, 350] width 140 height 33
click at [545, 363] on button "Upload" at bounding box center [545, 350] width 140 height 33
click at [560, 611] on button "Upload" at bounding box center [545, 598] width 140 height 33
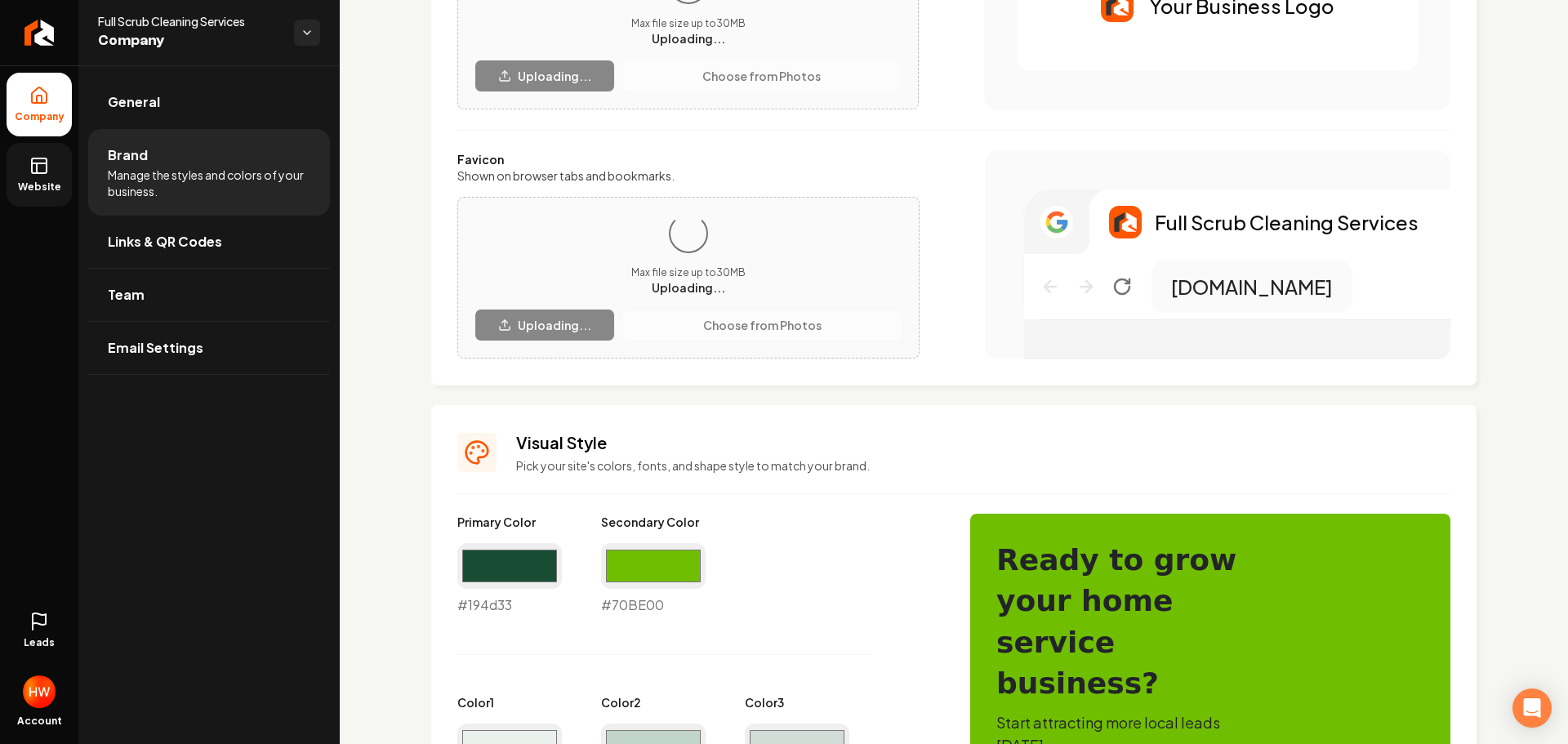
scroll to position [283, 0]
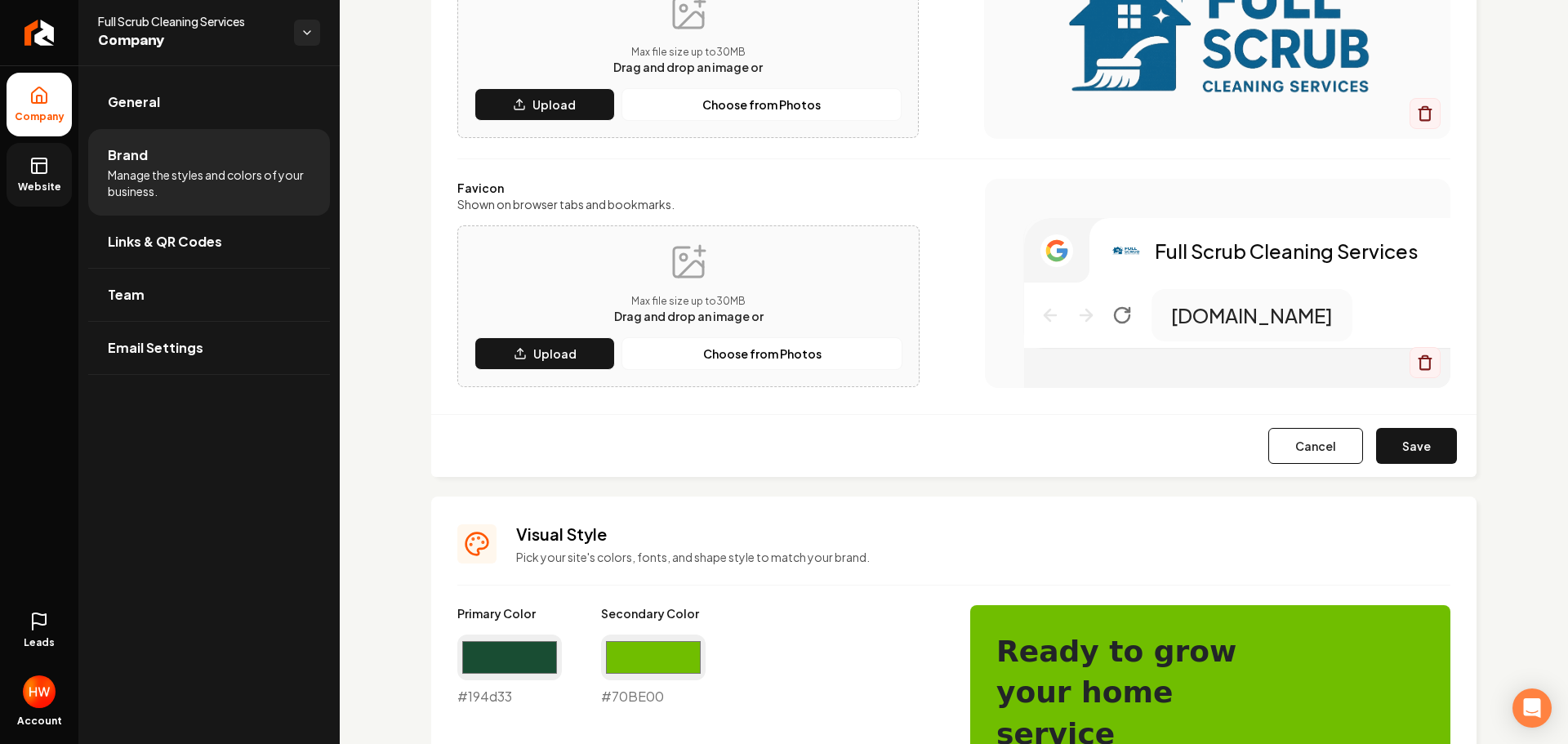
click at [1403, 443] on button "Save" at bounding box center [1416, 445] width 81 height 36
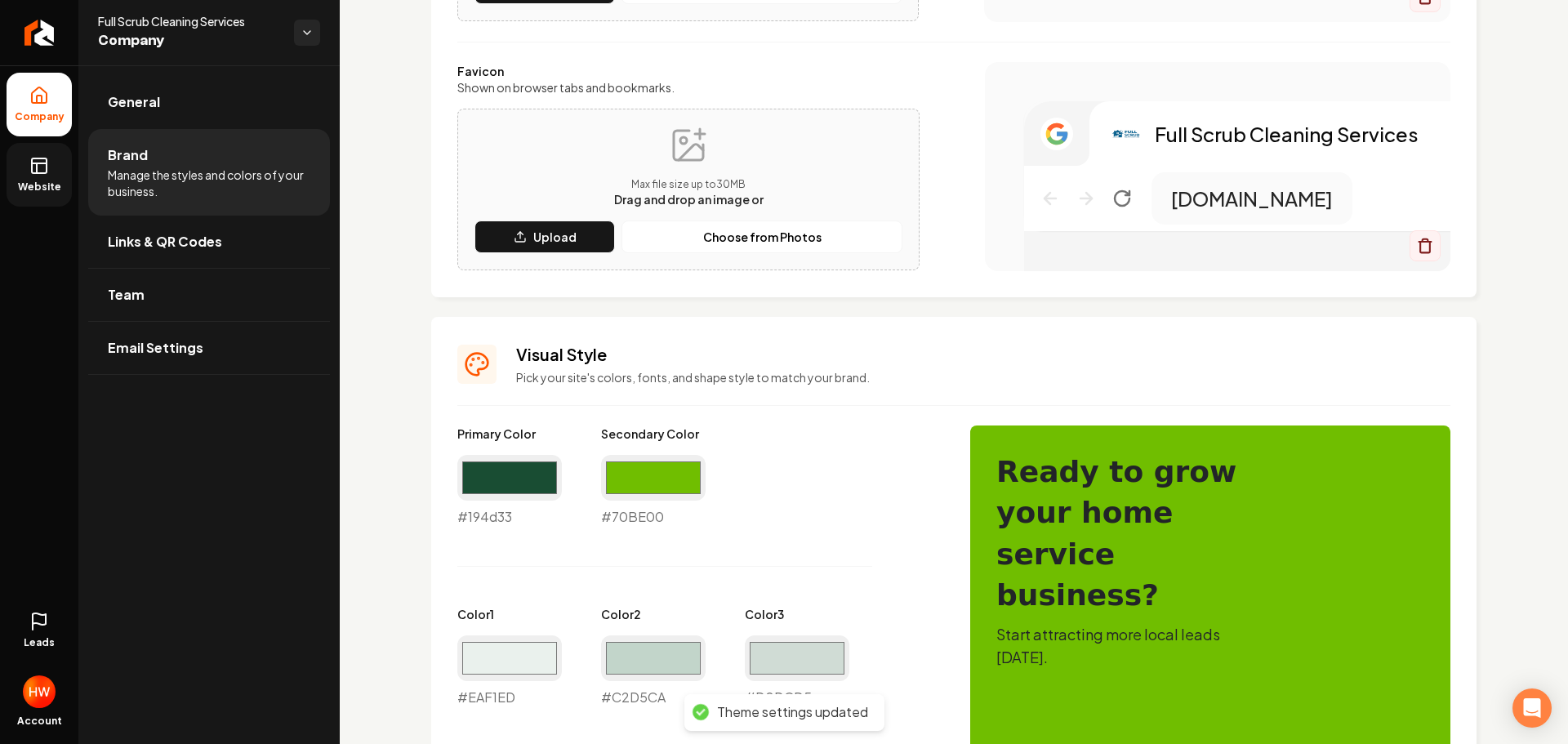
scroll to position [528, 0]
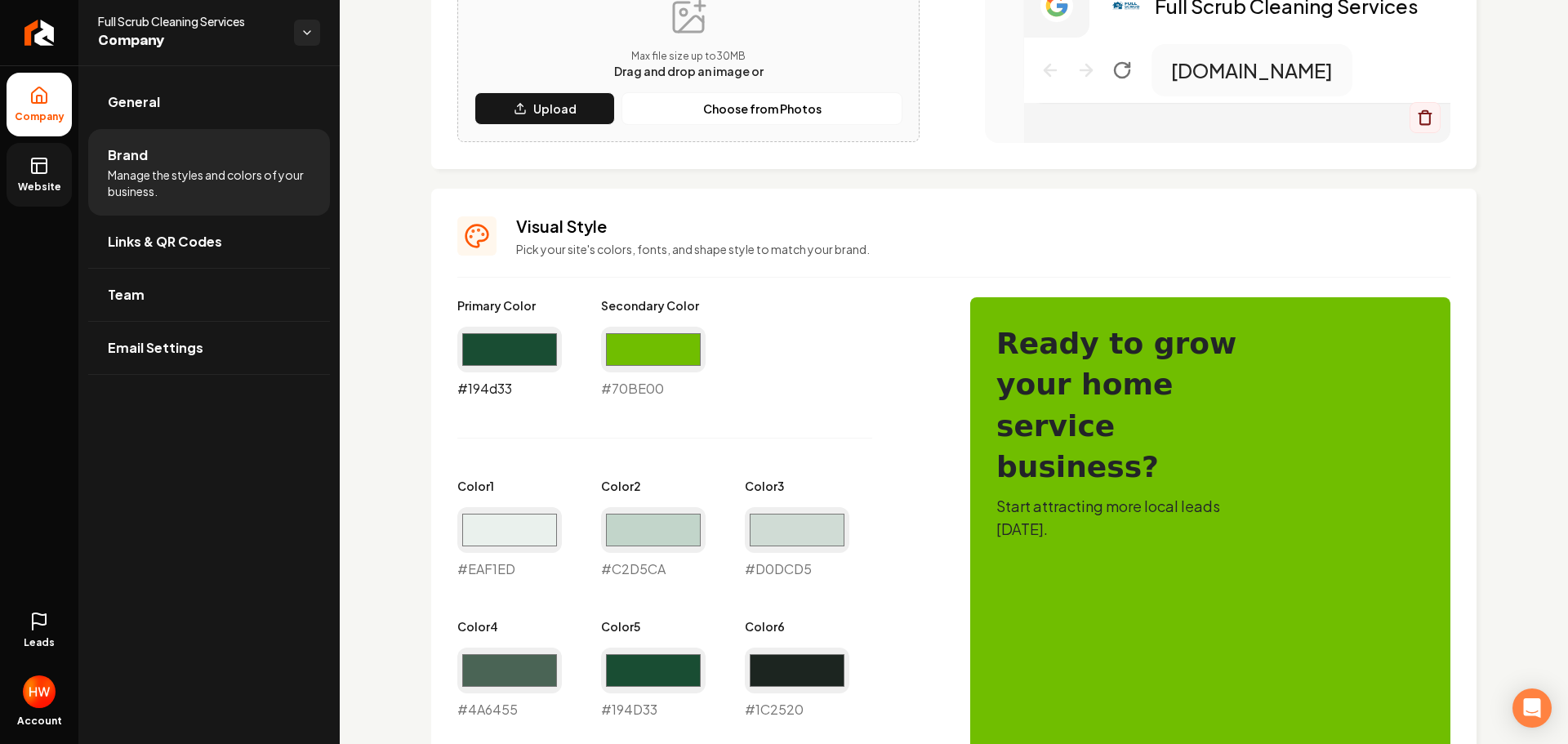
drag, startPoint x: 518, startPoint y: 353, endPoint x: 523, endPoint y: 370, distance: 17.7
click at [518, 353] on input "#194d33" at bounding box center [509, 349] width 105 height 46
type input "#0b6090"
click at [653, 353] on input "#70be00" at bounding box center [653, 349] width 105 height 46
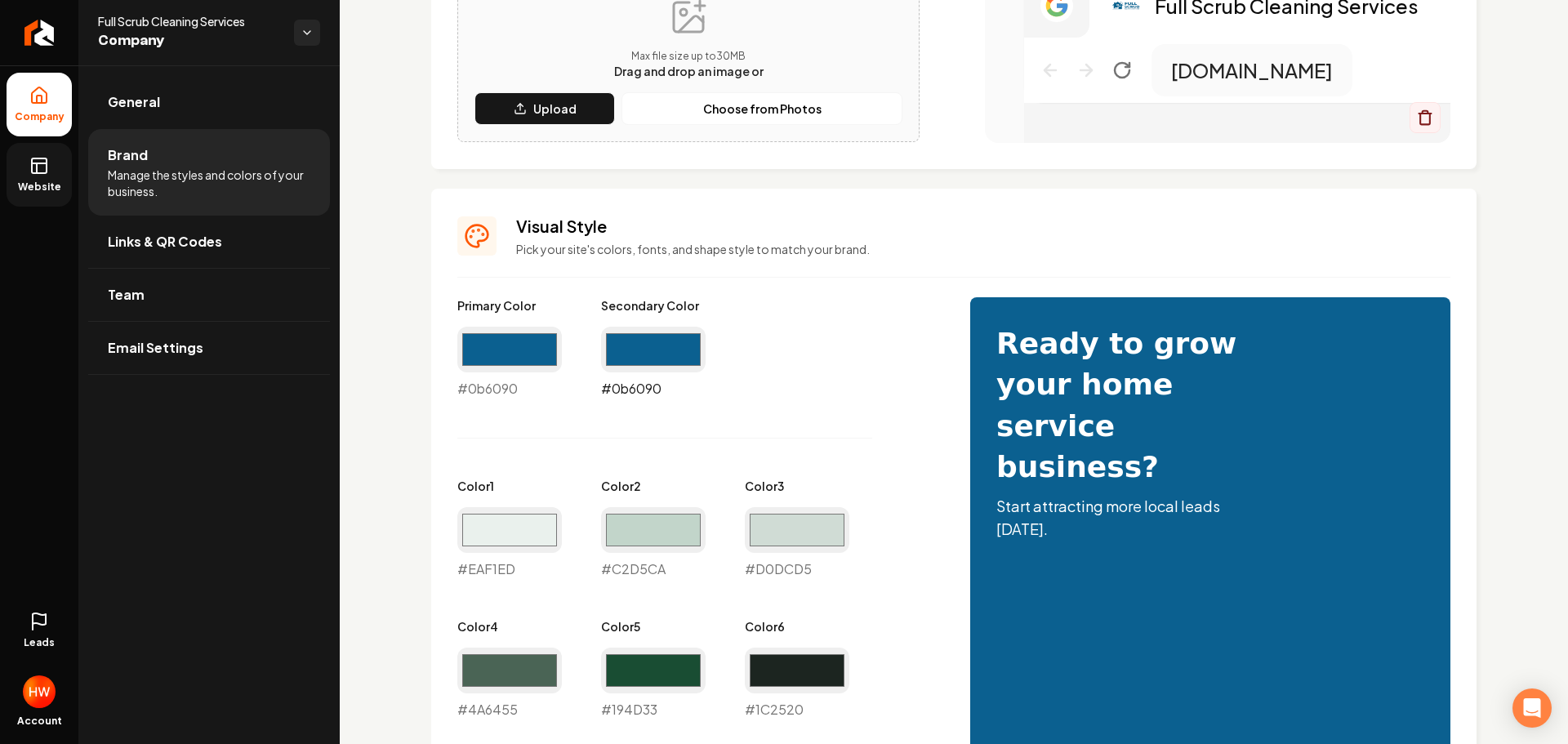
click at [627, 347] on input "#0b6090" at bounding box center [653, 349] width 105 height 46
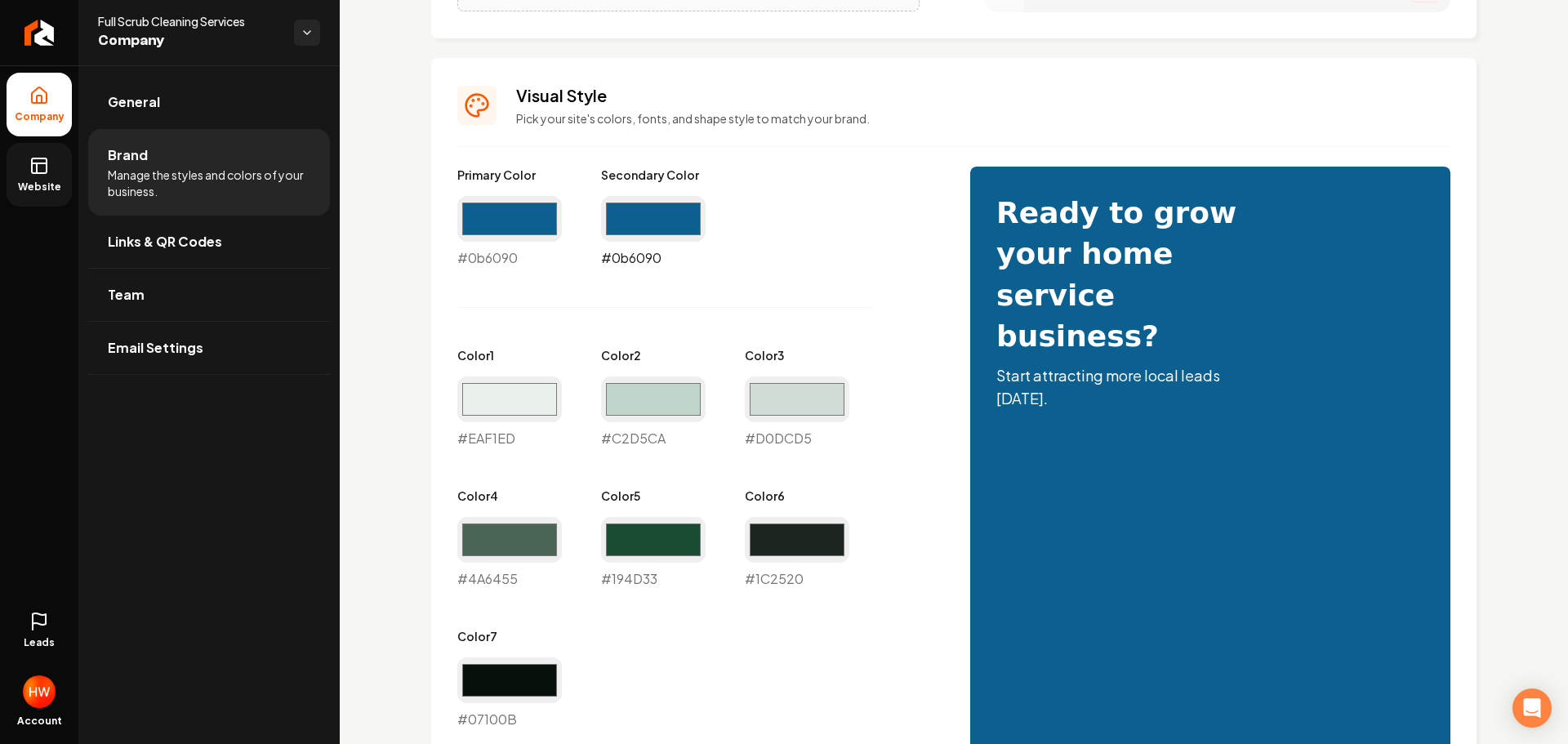
scroll to position [635, 0]
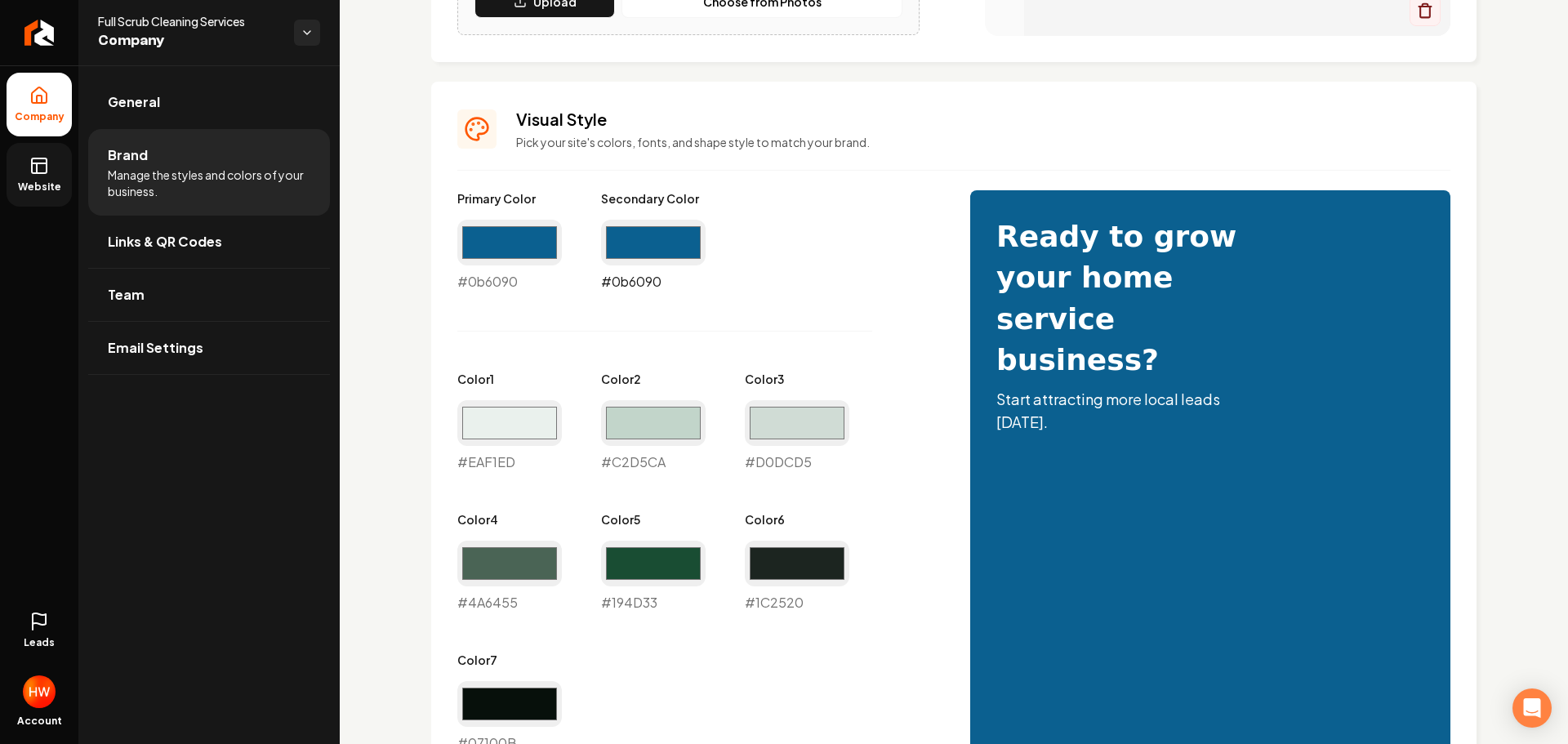
click at [651, 249] on input "#0b6090" at bounding box center [653, 243] width 105 height 46
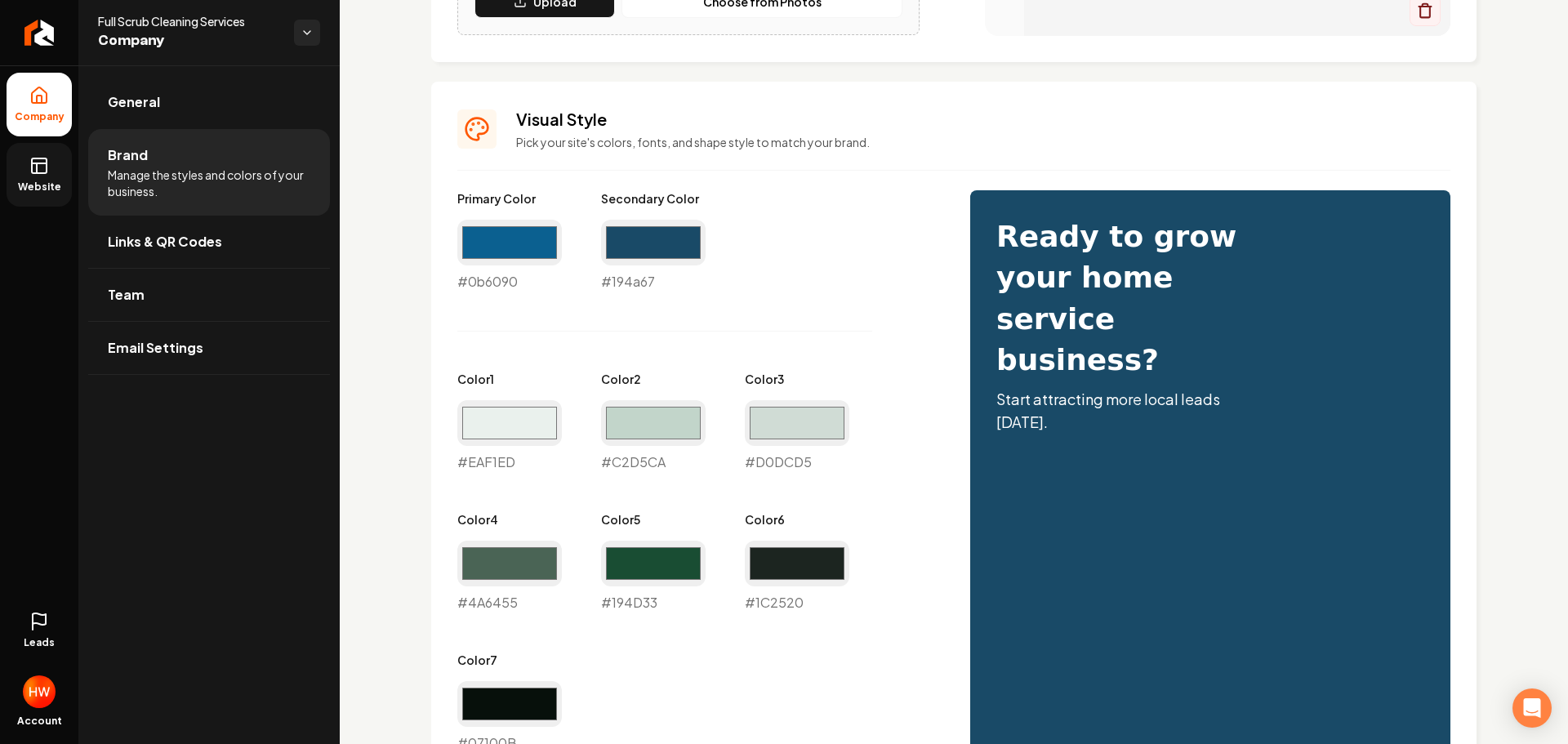
type input "#194a67"
click at [852, 306] on div "Primary Color #0b6090 #0b6090 Secondary Color #194a67 #194a67 Color 1 #eaf1ed #…" at bounding box center [697, 472] width 480 height 563
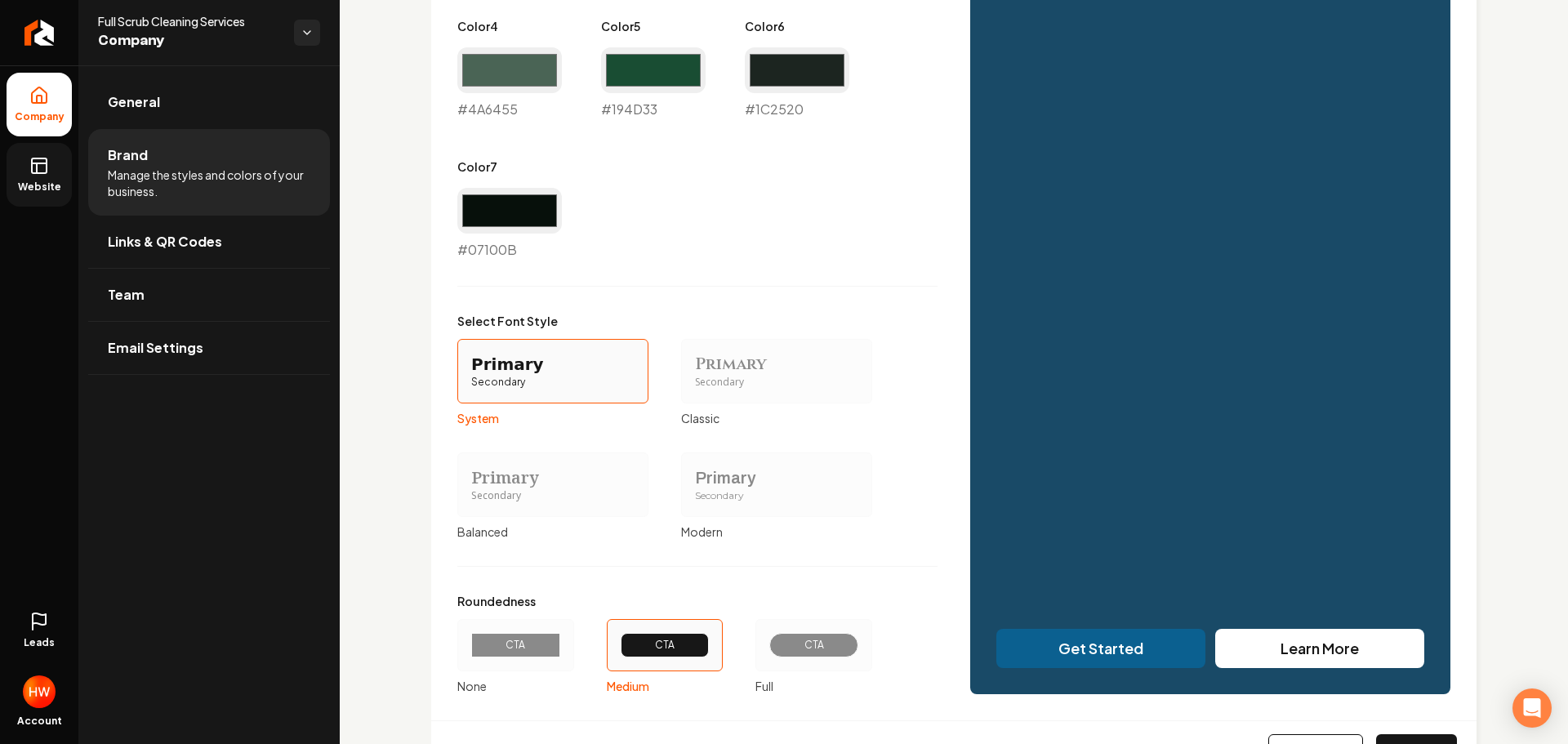
scroll to position [1207, 0]
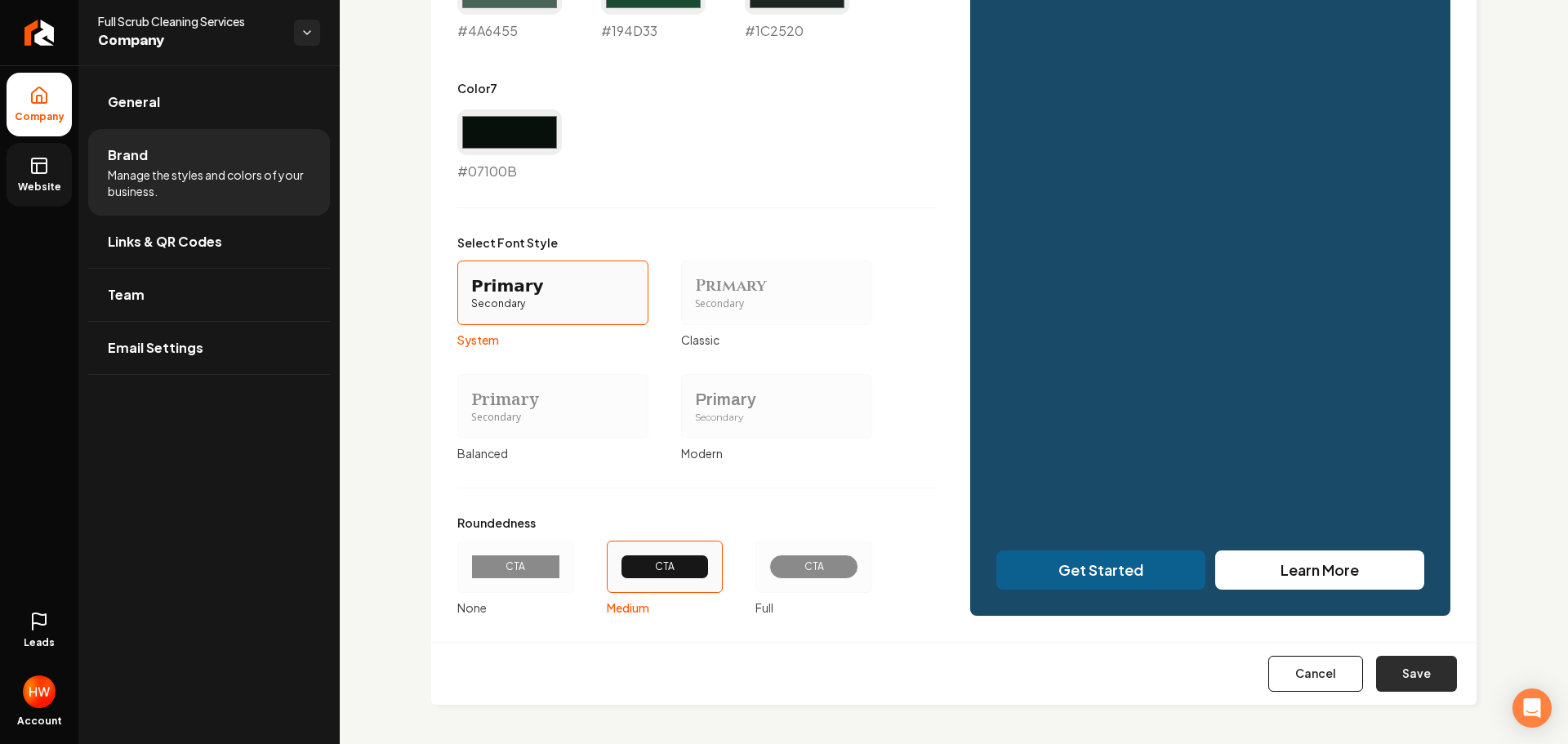
click at [1423, 678] on button "Save" at bounding box center [1416, 673] width 81 height 36
type input "#eaf1ed"
type input "#c2d5ca"
type input "#d0dcd5"
type input "#4a6455"
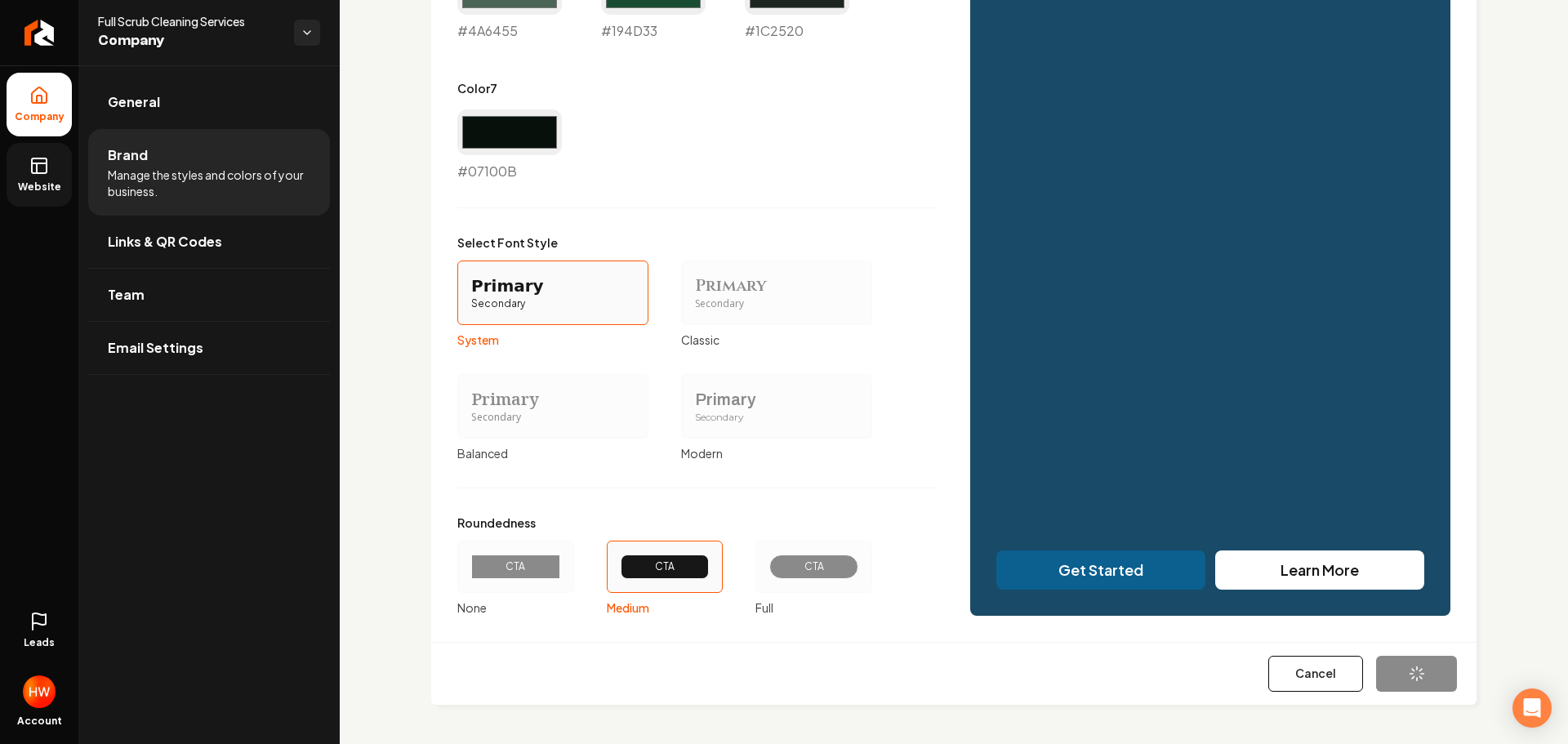
type input "#194d33"
type input "#1c2520"
type input "#07100b"
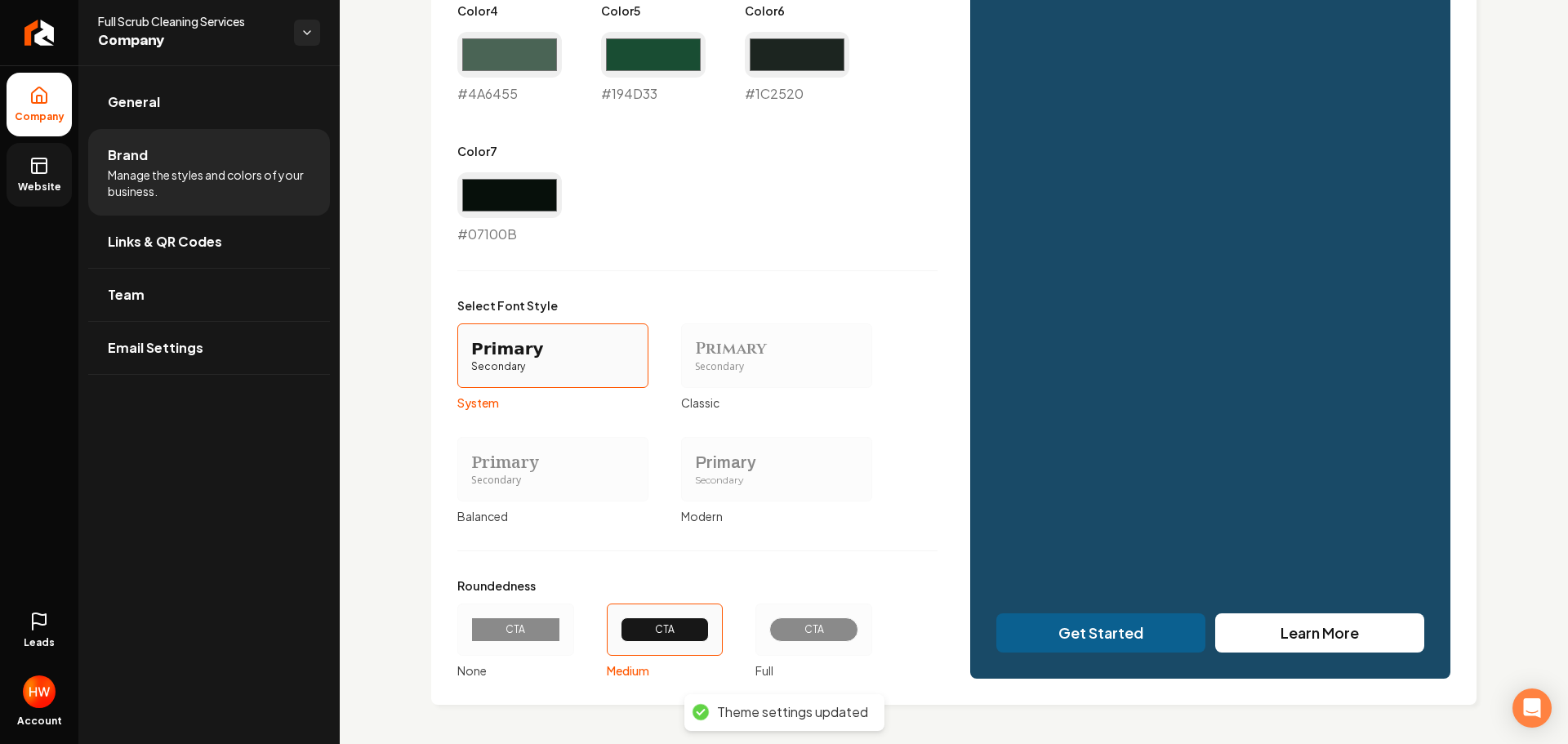
scroll to position [1144, 0]
click at [806, 638] on div "CTA" at bounding box center [813, 630] width 89 height 24
click at [768, 636] on button "CTA Full" at bounding box center [761, 629] width 13 height 13
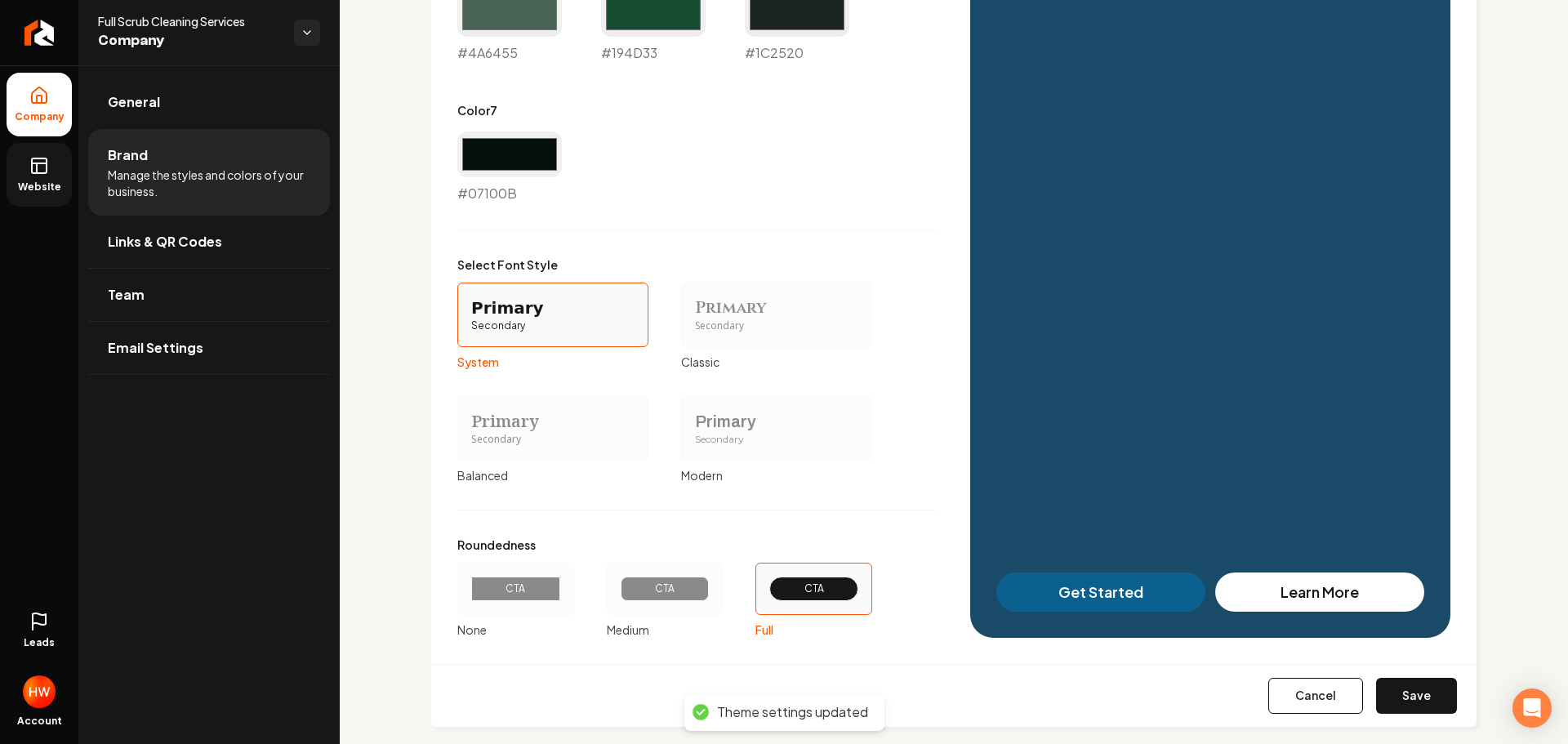
scroll to position [1207, 0]
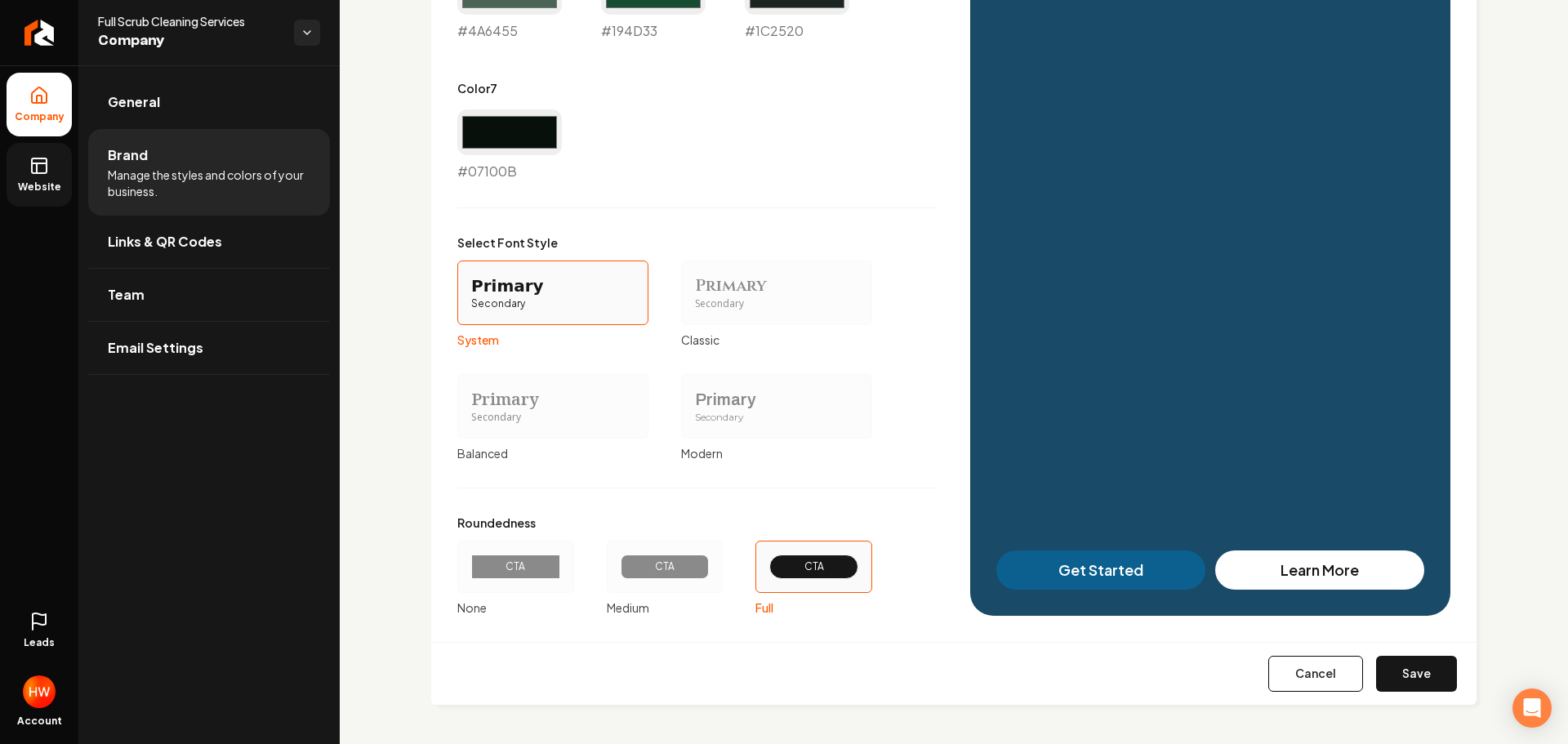
click at [1415, 677] on button "Save" at bounding box center [1416, 673] width 81 height 36
type input "#eaf1ed"
type input "#c2d5ca"
type input "#d0dcd5"
type input "#4a6455"
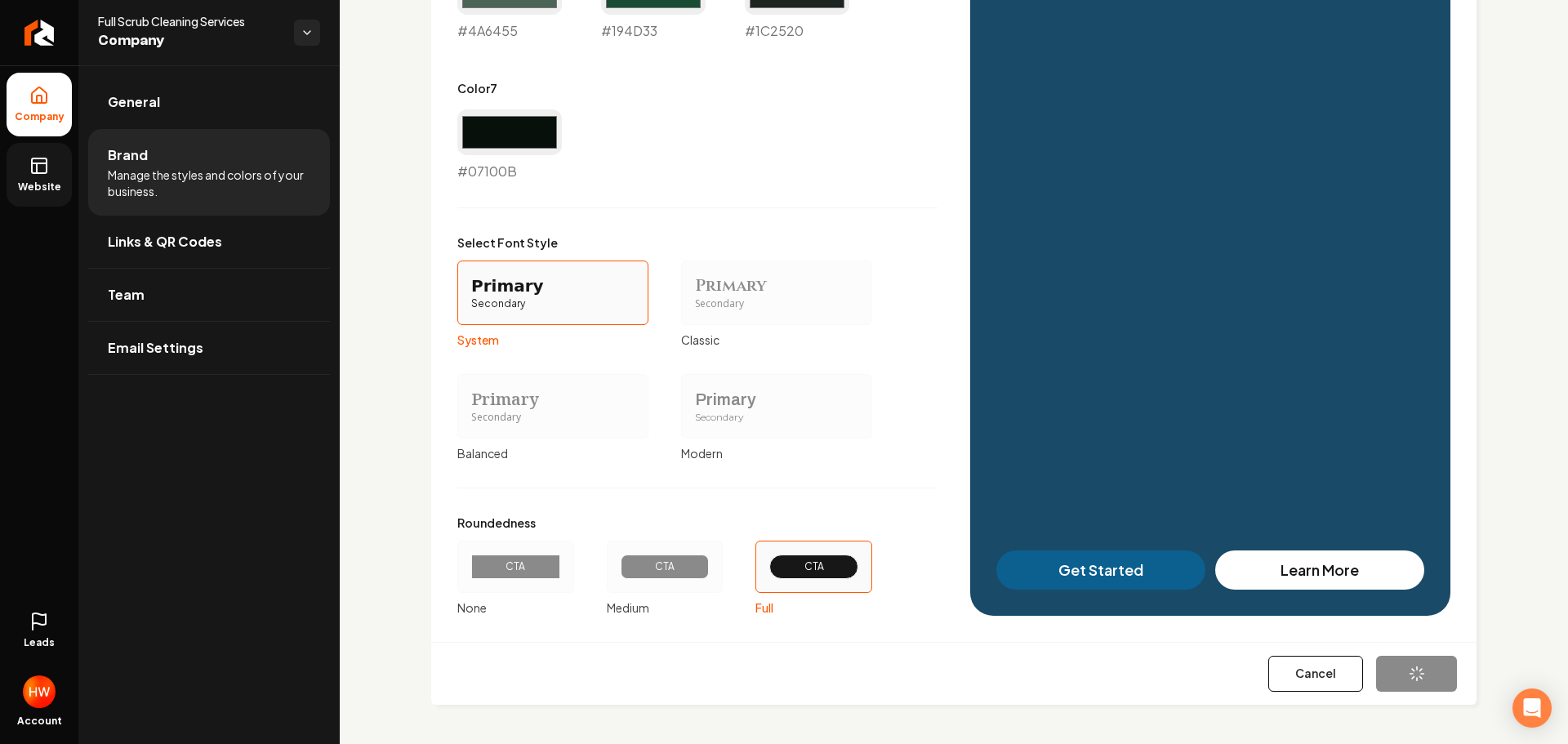
type input "#194d33"
type input "#1c2520"
type input "#07100b"
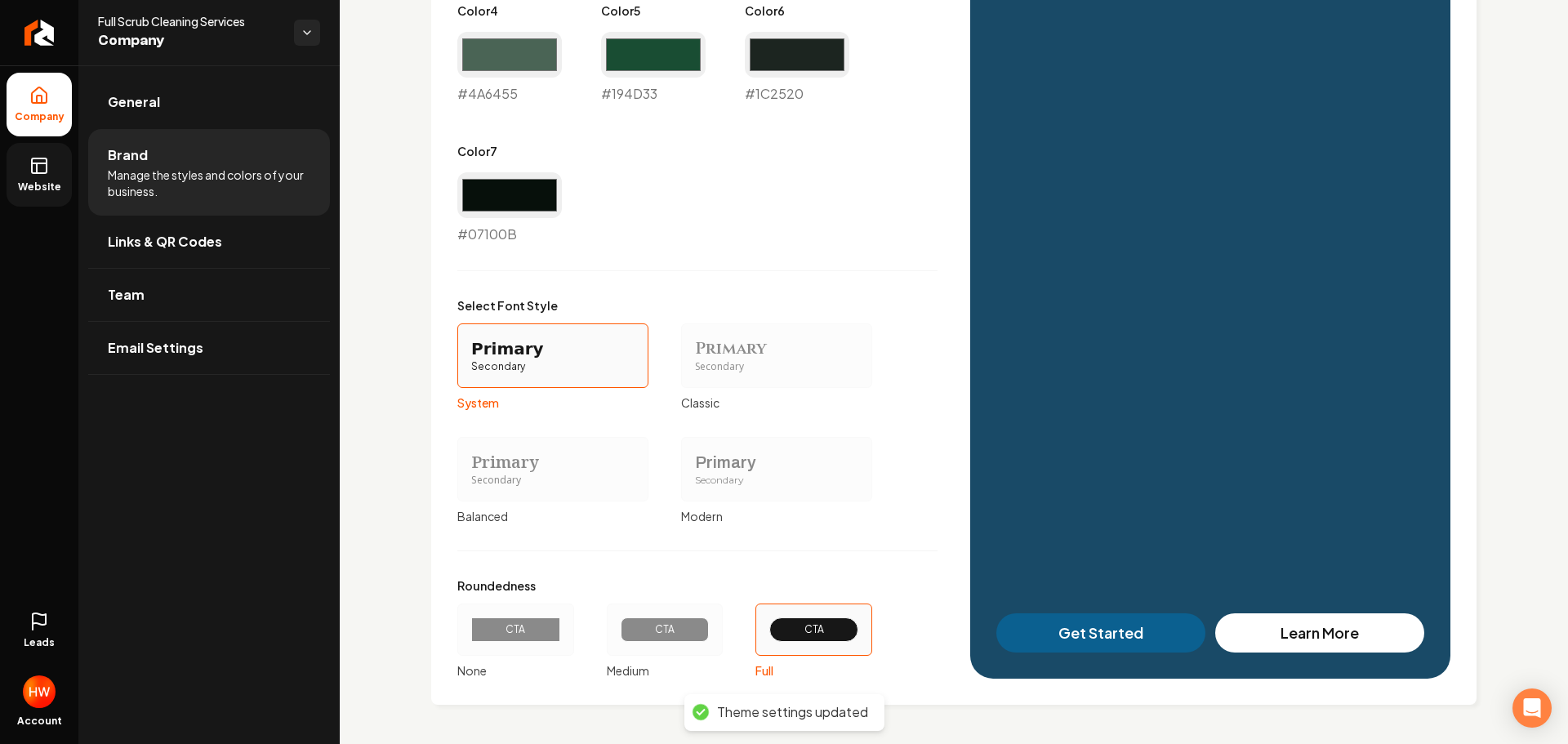
scroll to position [1144, 0]
click at [35, 180] on span "Website" at bounding box center [39, 186] width 56 height 13
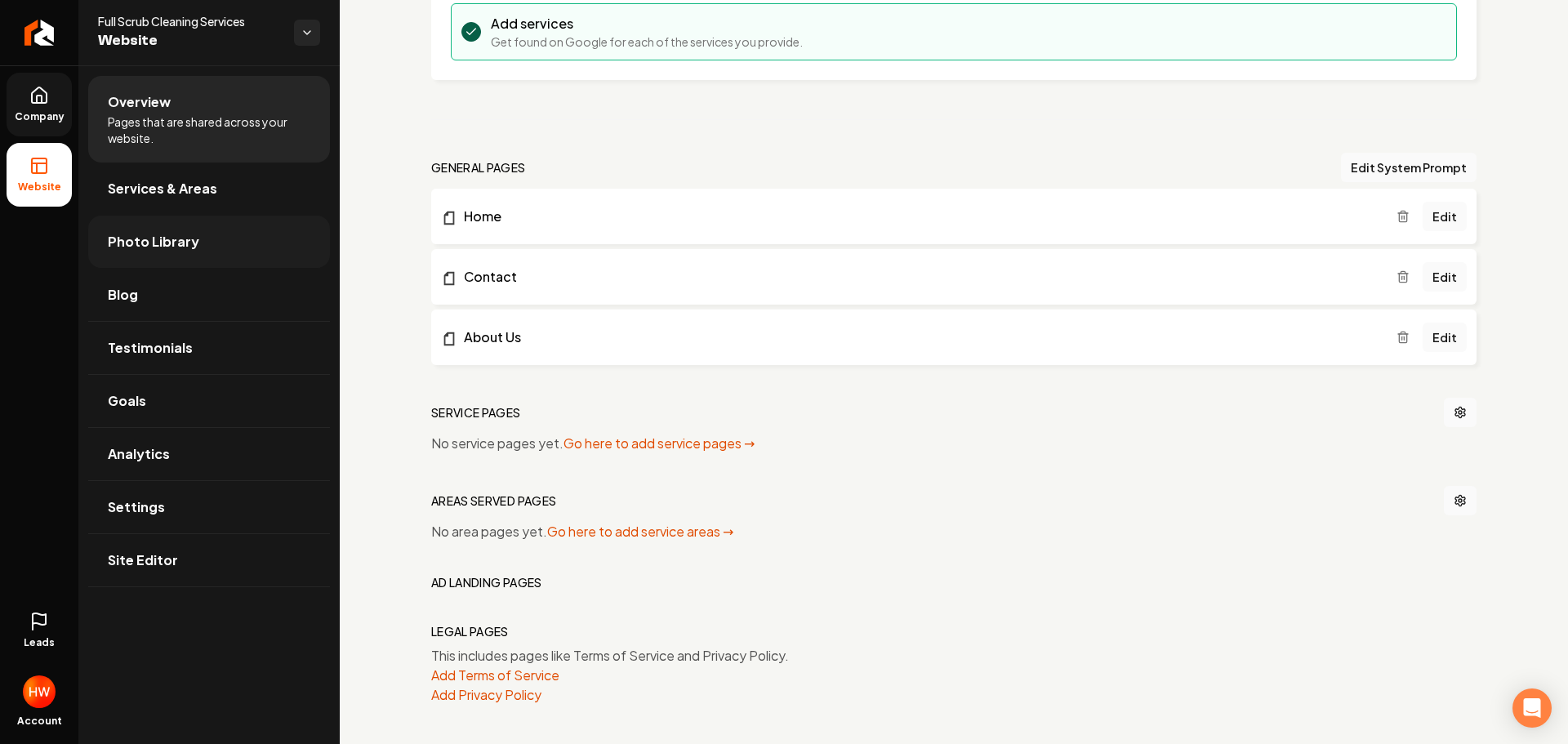
scroll to position [749, 0]
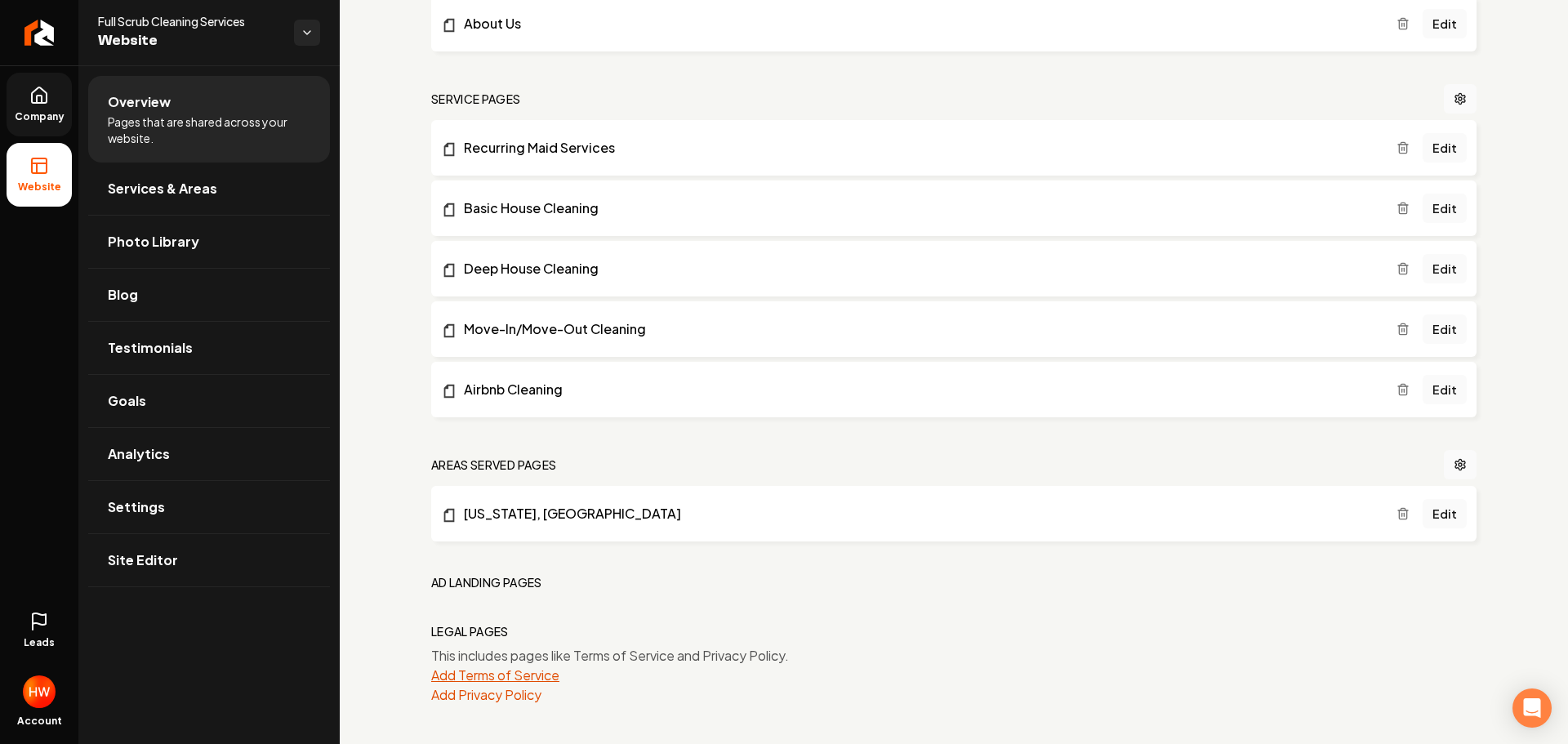
click at [537, 680] on button "Add Terms of Service" at bounding box center [496, 675] width 128 height 20
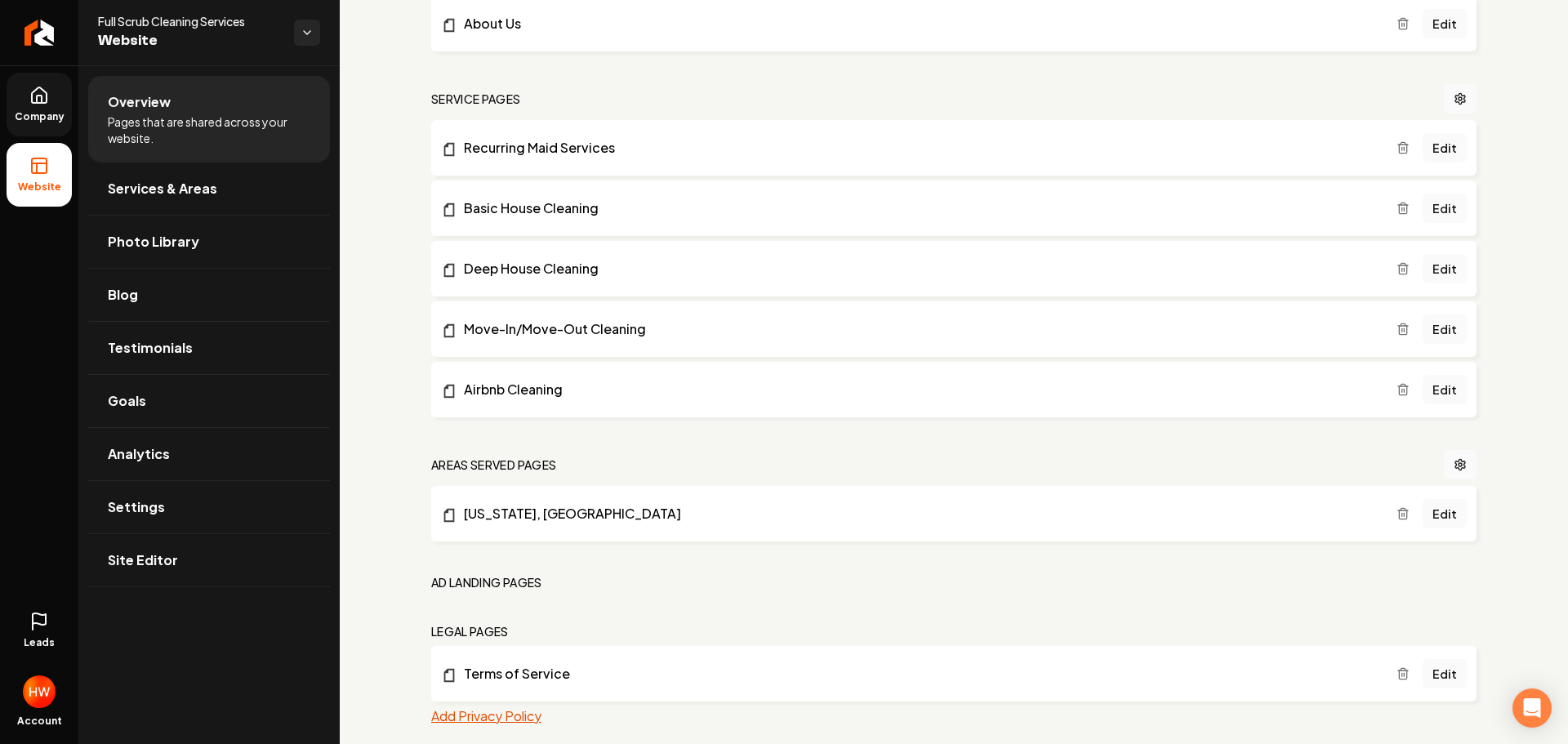
click at [518, 718] on button "Add Privacy Policy" at bounding box center [486, 715] width 110 height 20
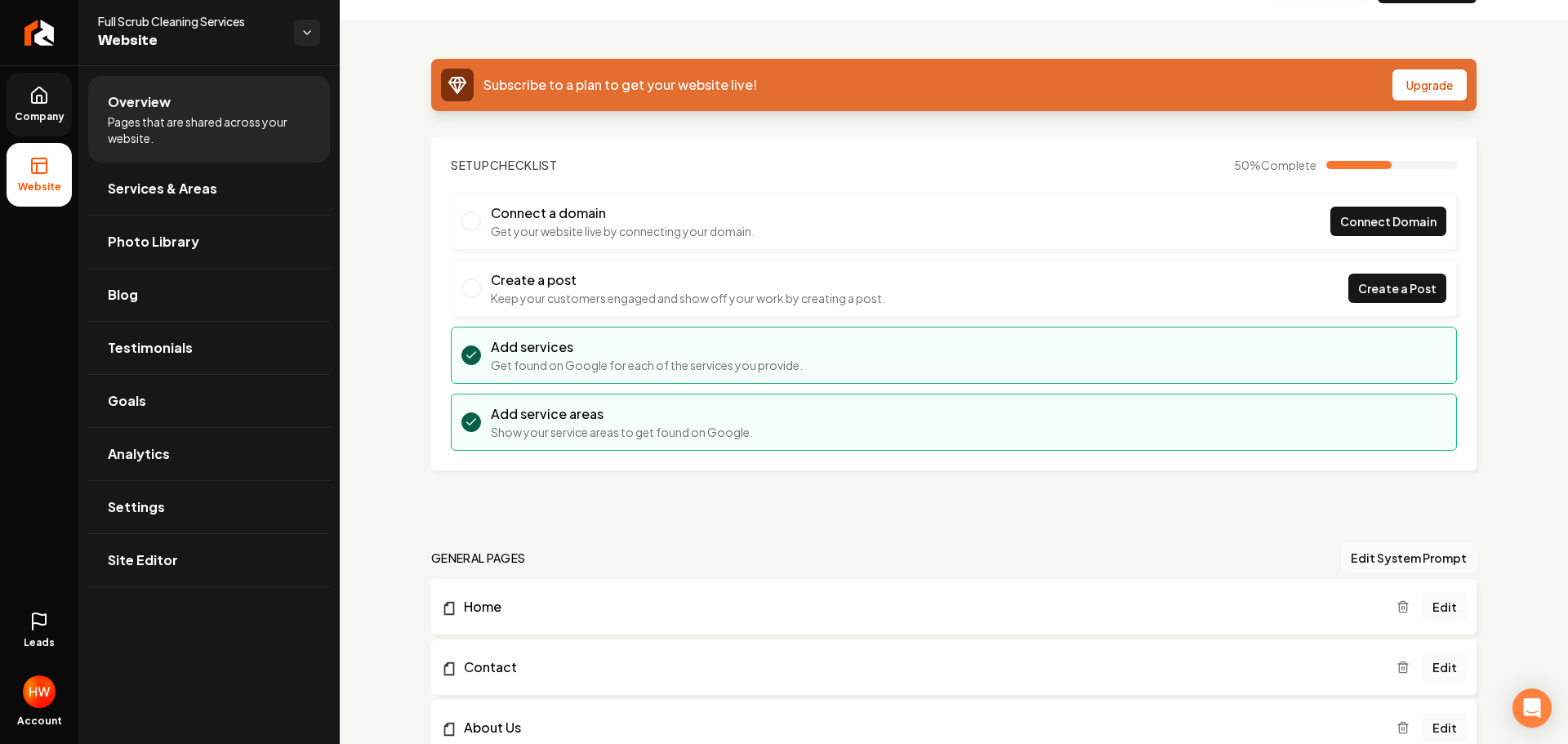
scroll to position [0, 0]
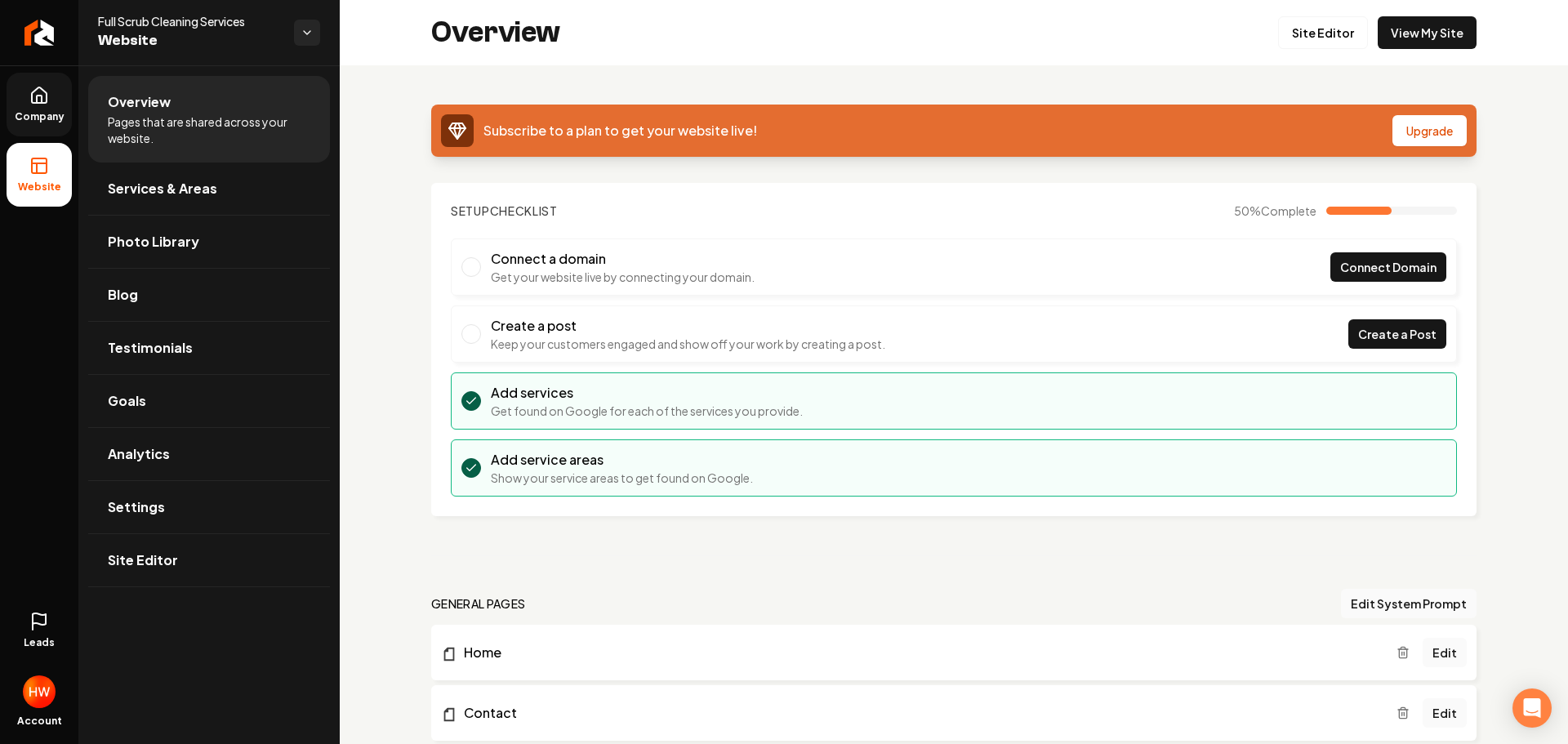
click at [32, 107] on link "Company" at bounding box center [39, 105] width 65 height 64
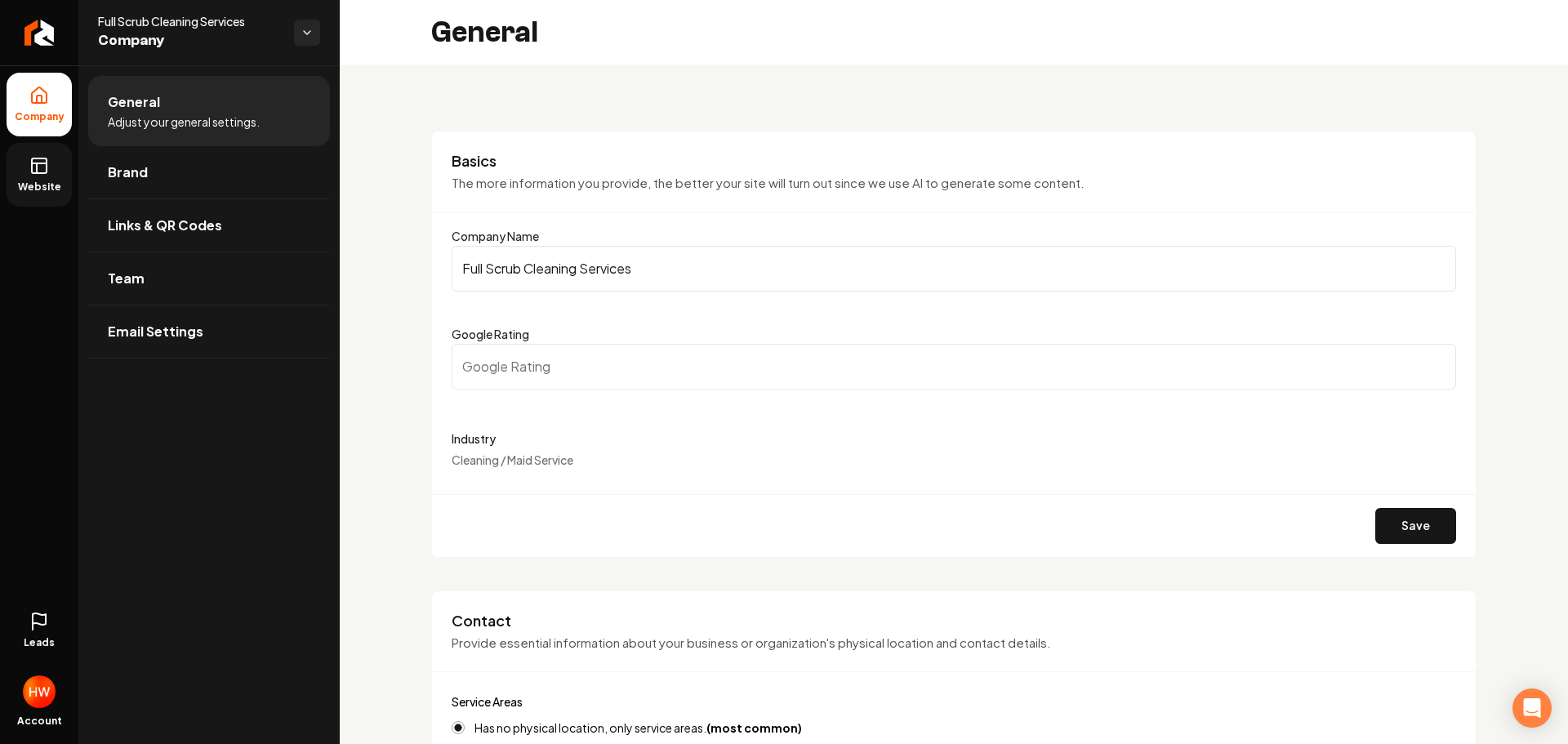
click at [627, 268] on input "Full Scrub Cleaning Services" at bounding box center [954, 268] width 1005 height 46
click at [38, 166] on icon at bounding box center [39, 165] width 20 height 20
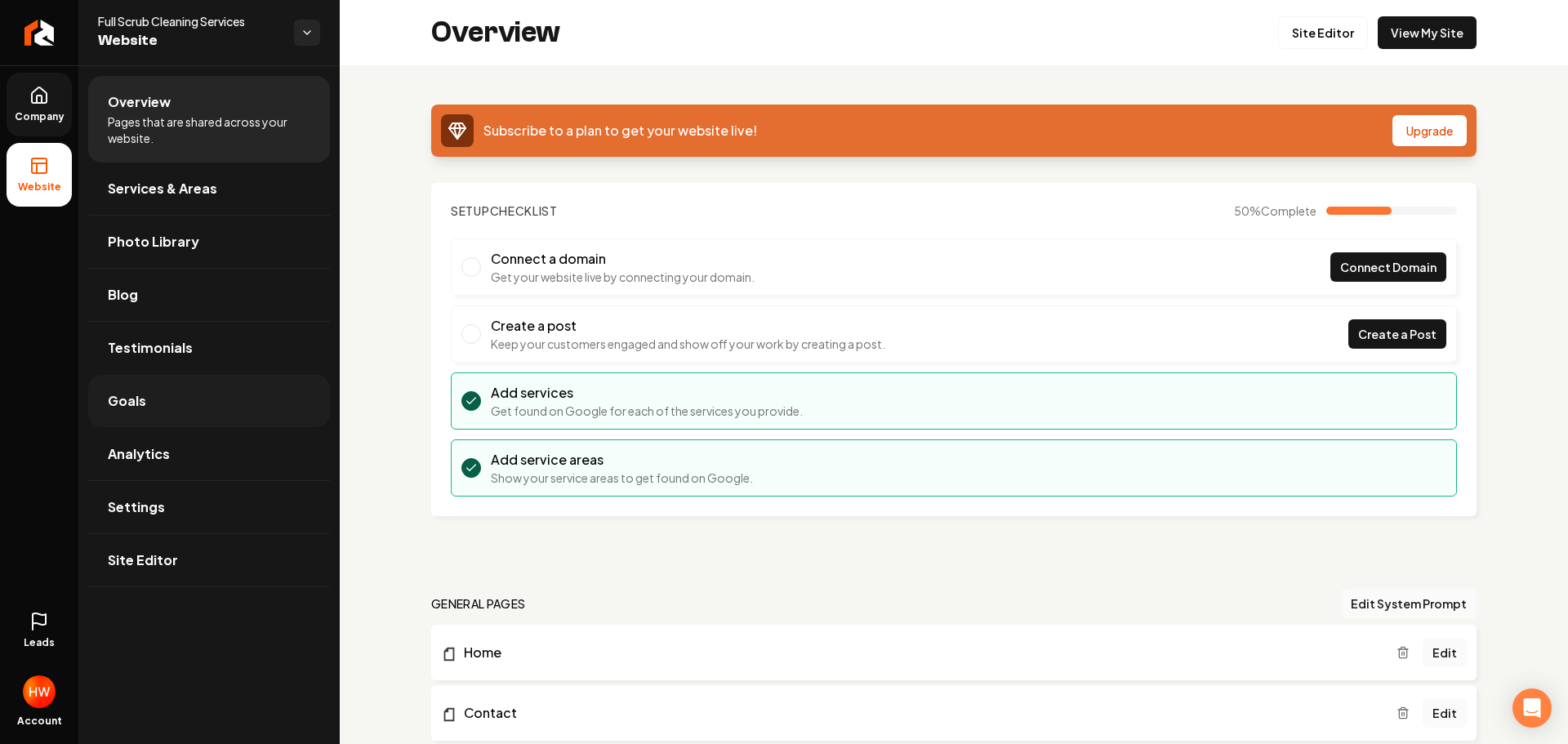
click at [147, 406] on link "Goals" at bounding box center [209, 401] width 242 height 52
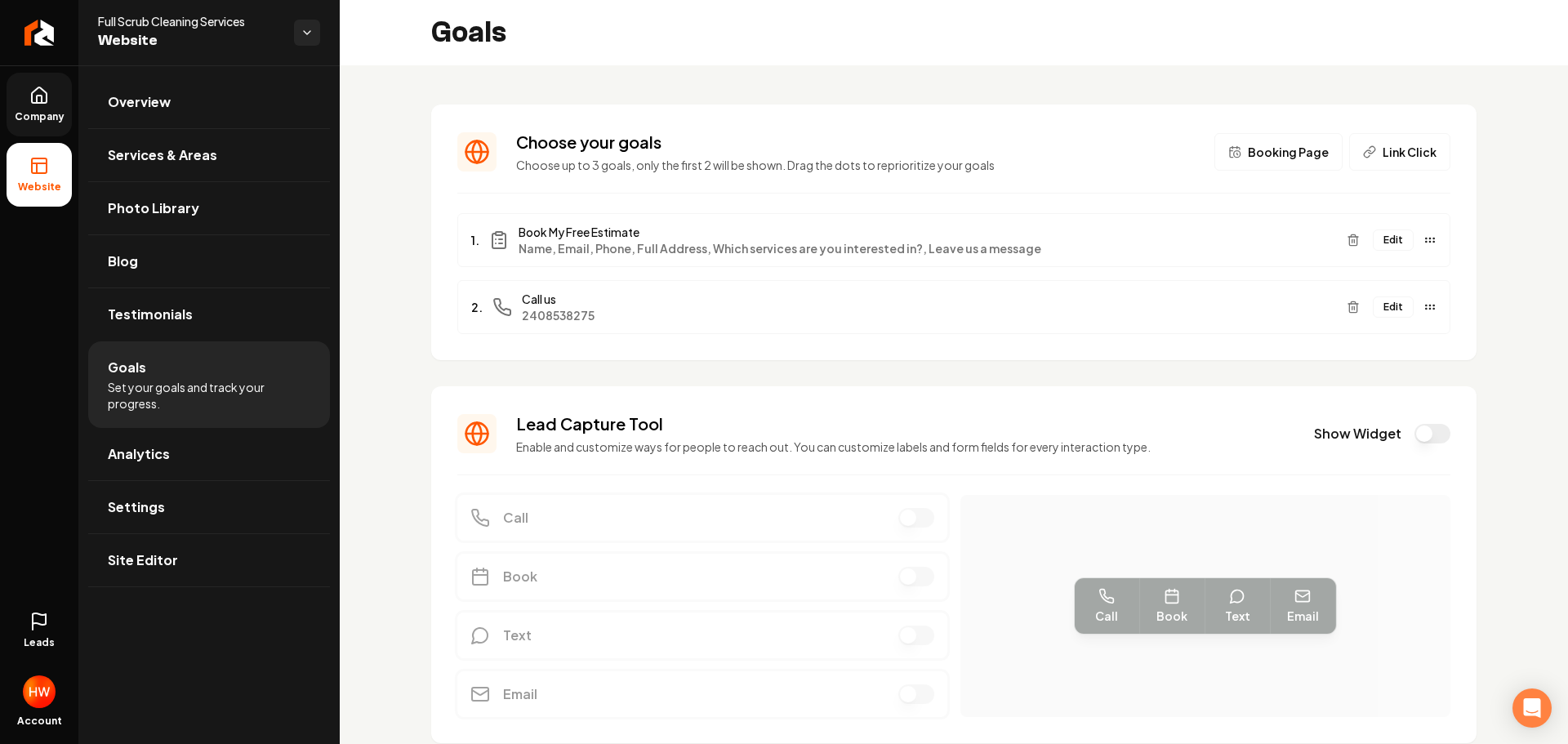
click at [1385, 307] on button "Edit" at bounding box center [1393, 307] width 41 height 22
click at [49, 94] on icon at bounding box center [39, 95] width 20 height 20
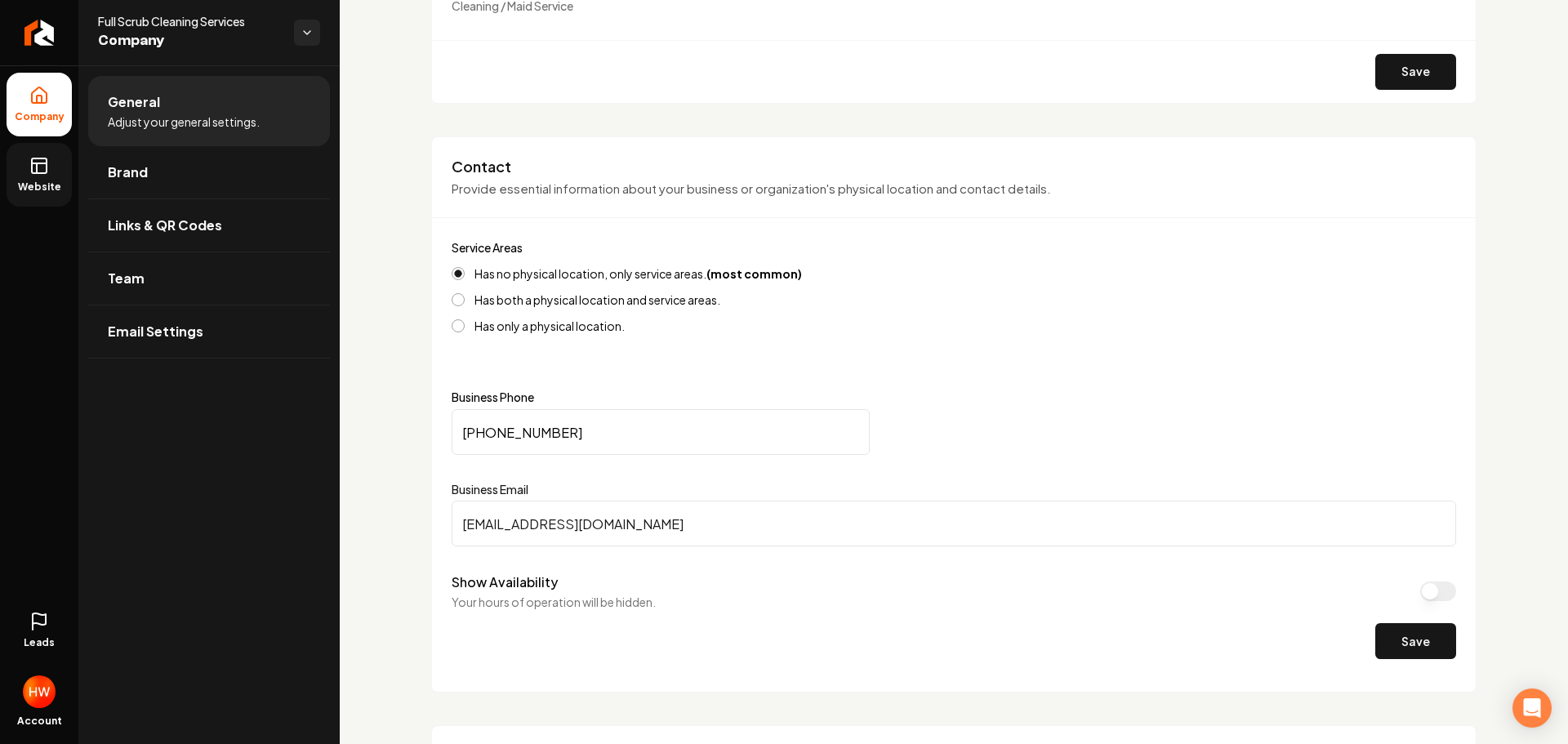
scroll to position [572, 0]
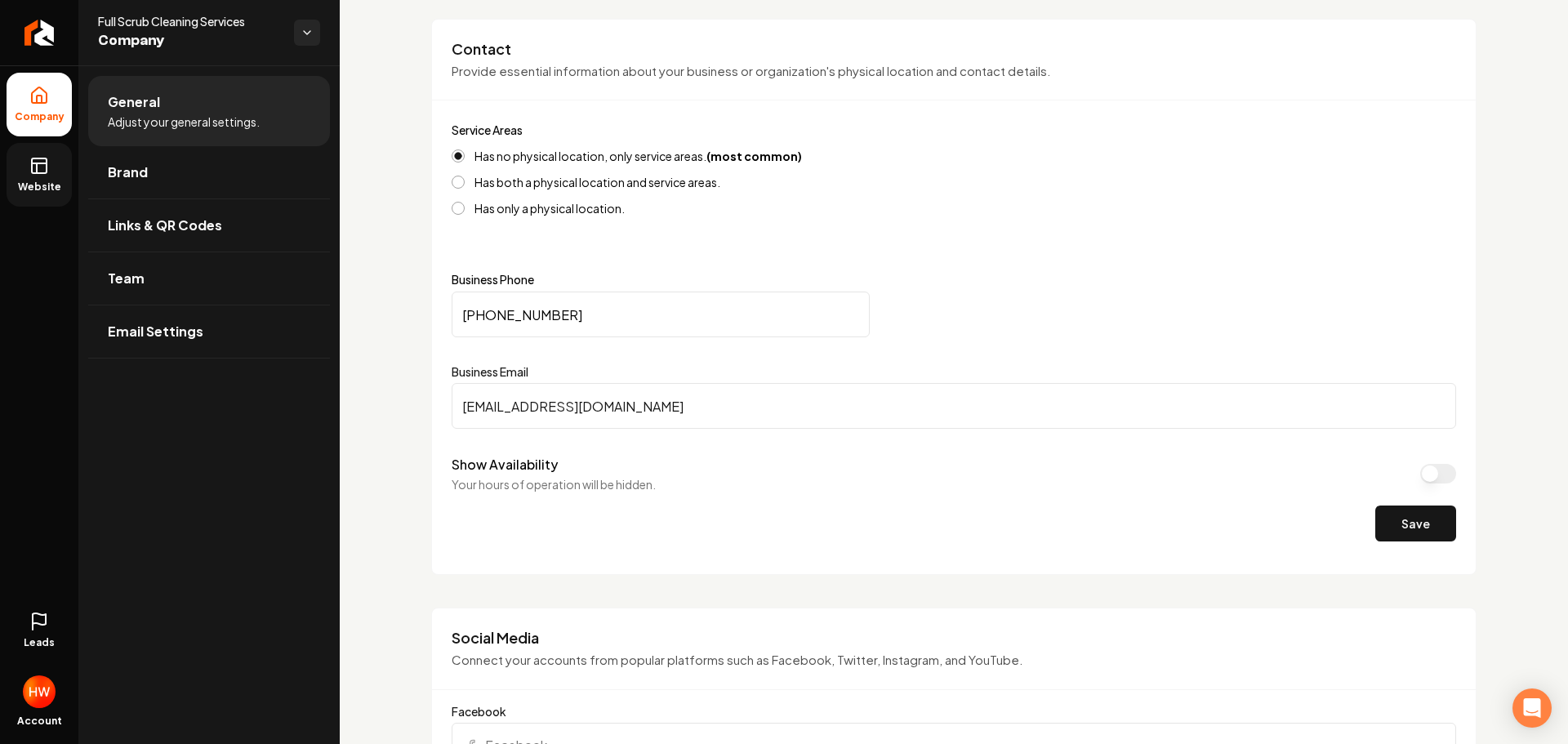
click at [596, 308] on input "(240) 853-8275" at bounding box center [660, 314] width 418 height 46
click at [596, 307] on input "(240) 853-8275" at bounding box center [660, 314] width 418 height 46
click at [31, 183] on span "Website" at bounding box center [39, 186] width 56 height 13
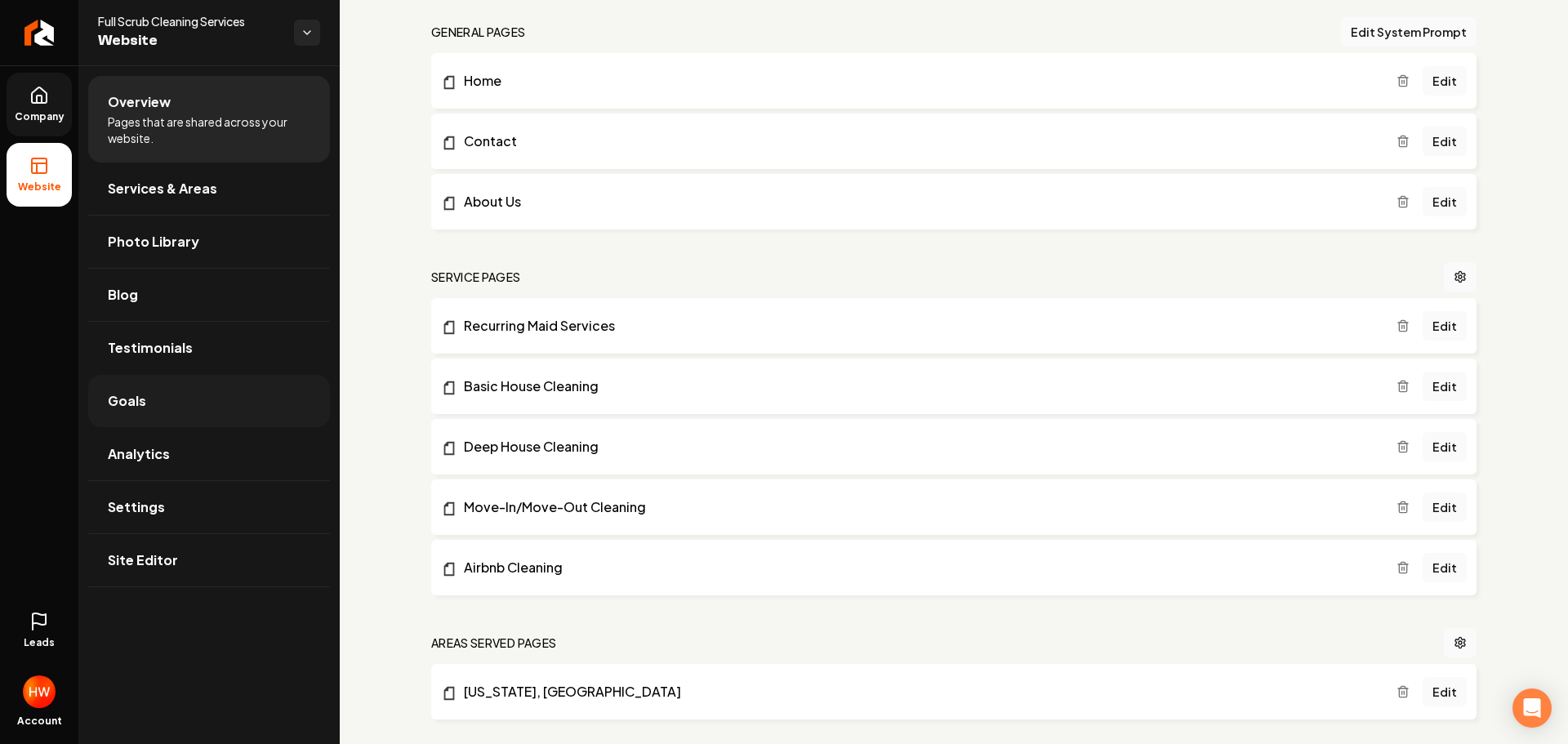
click at [171, 392] on link "Goals" at bounding box center [209, 401] width 242 height 52
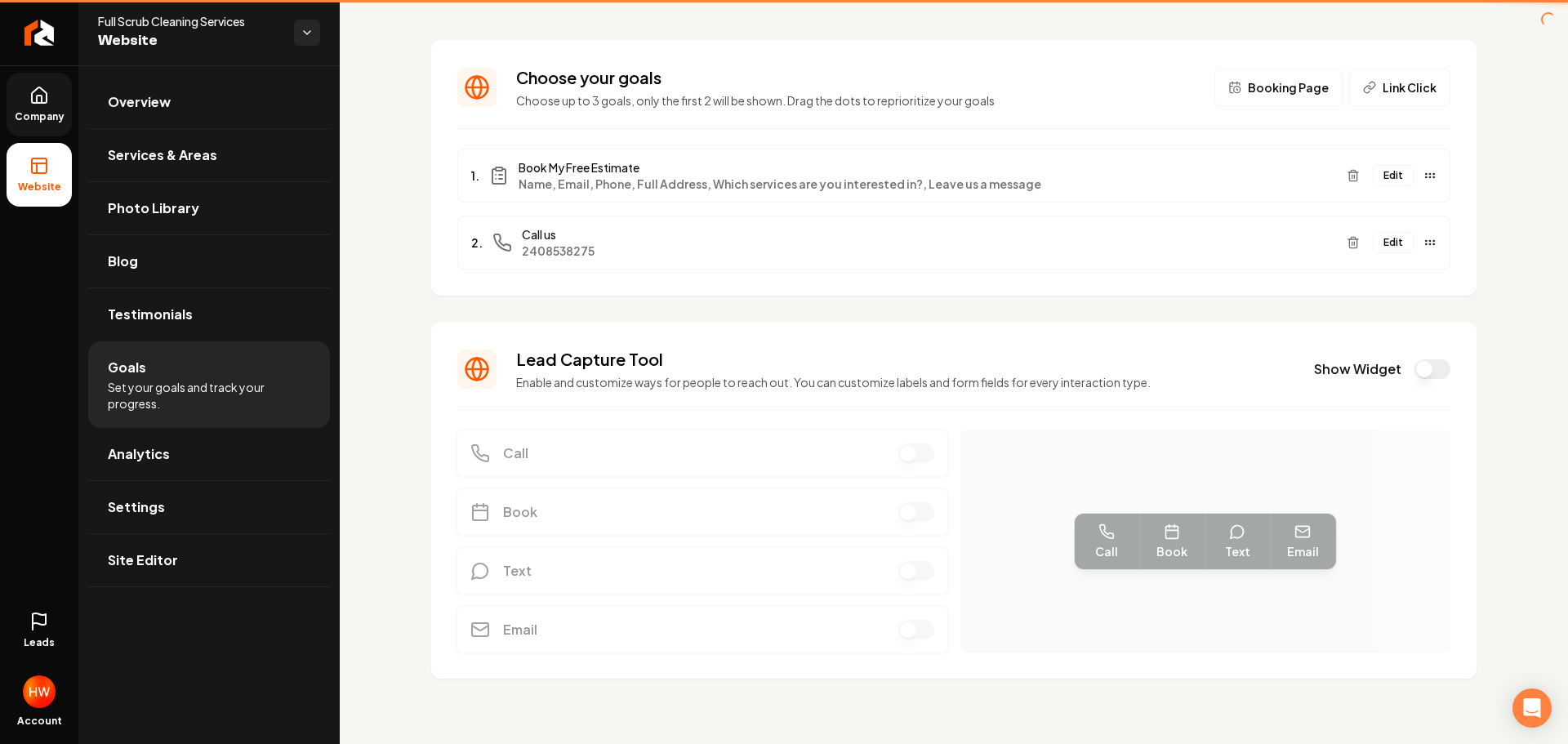
scroll to position [64, 0]
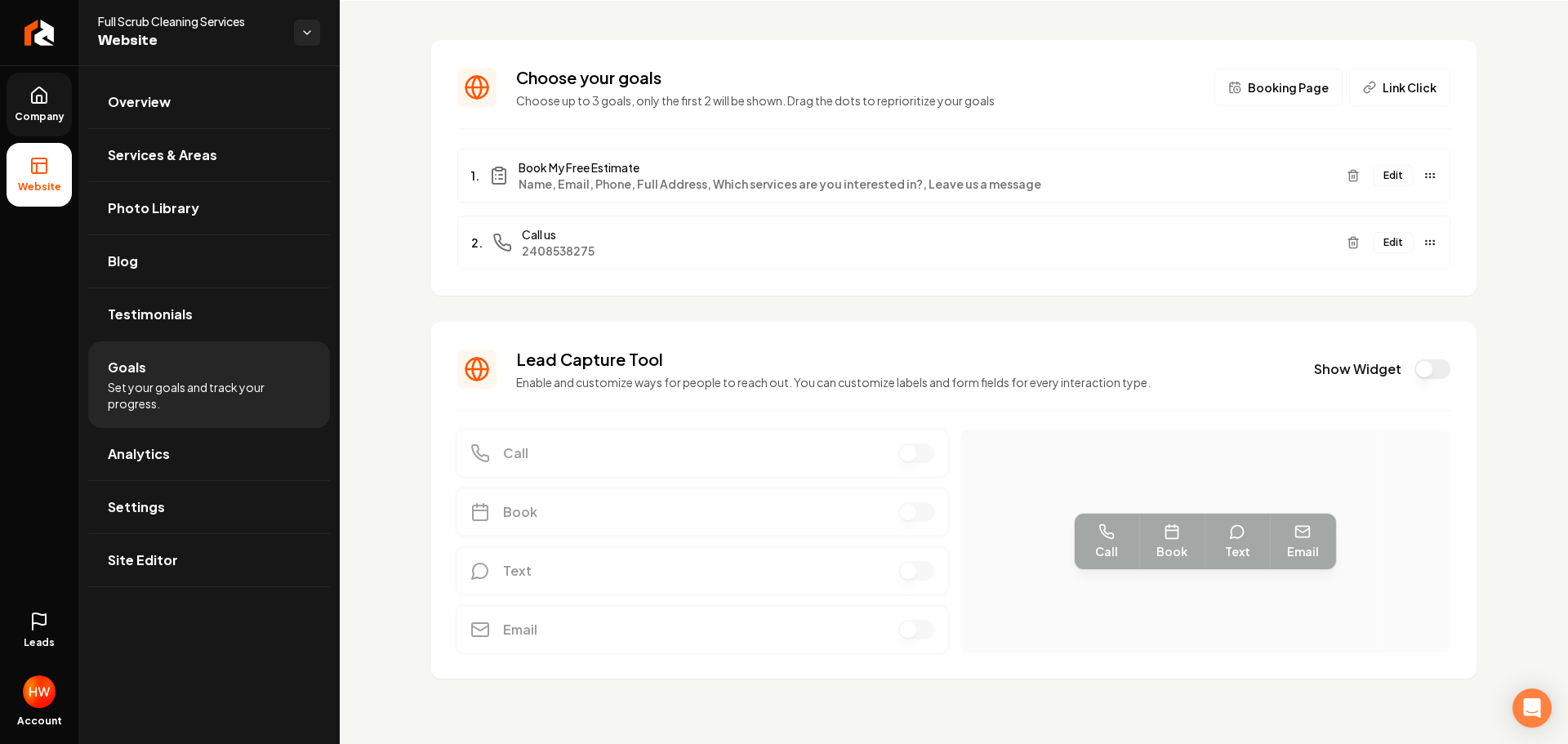
click at [1387, 245] on button "Edit" at bounding box center [1393, 243] width 41 height 22
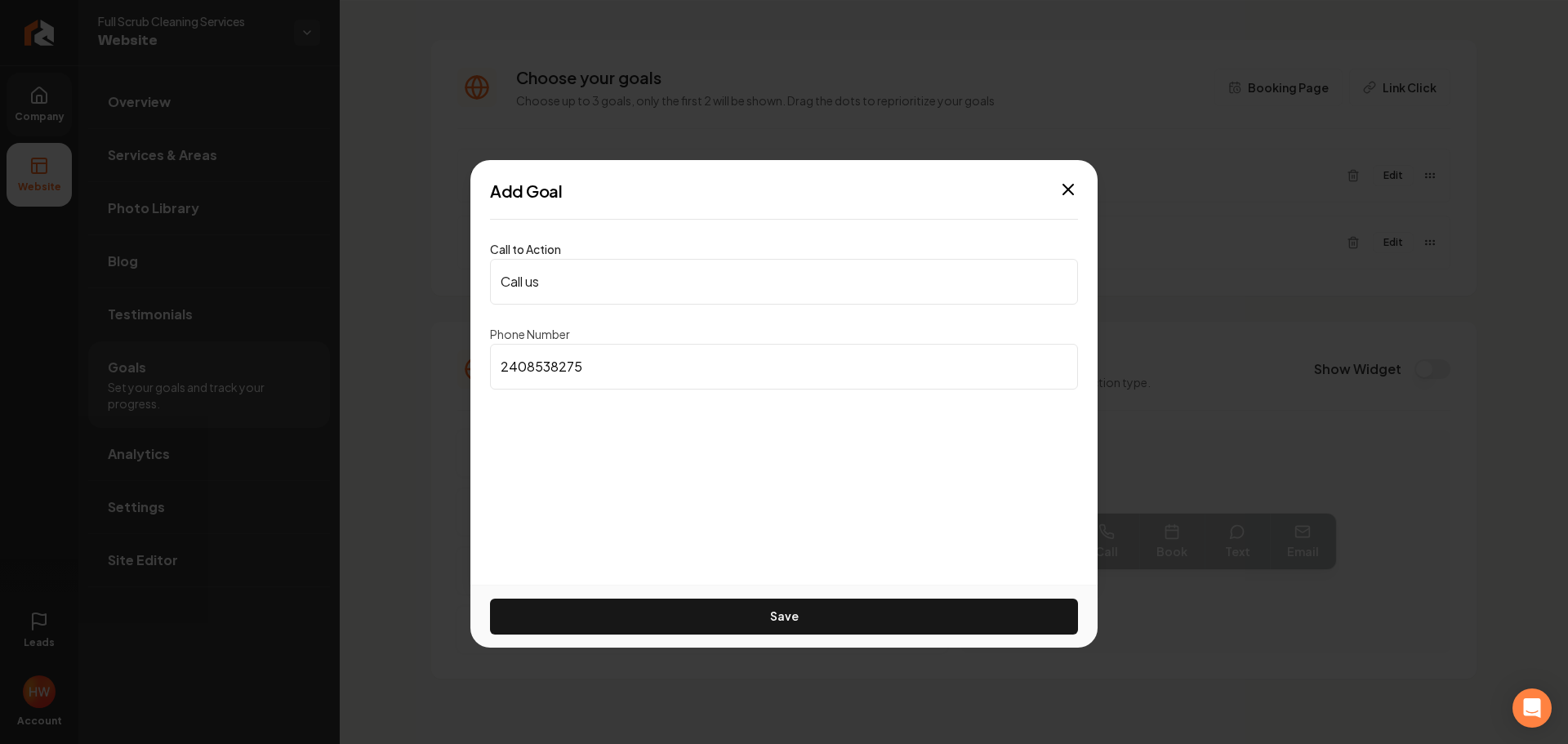
click at [662, 284] on input "Call us" at bounding box center [784, 281] width 588 height 46
click at [662, 283] on input "Call us" at bounding box center [784, 281] width 588 height 46
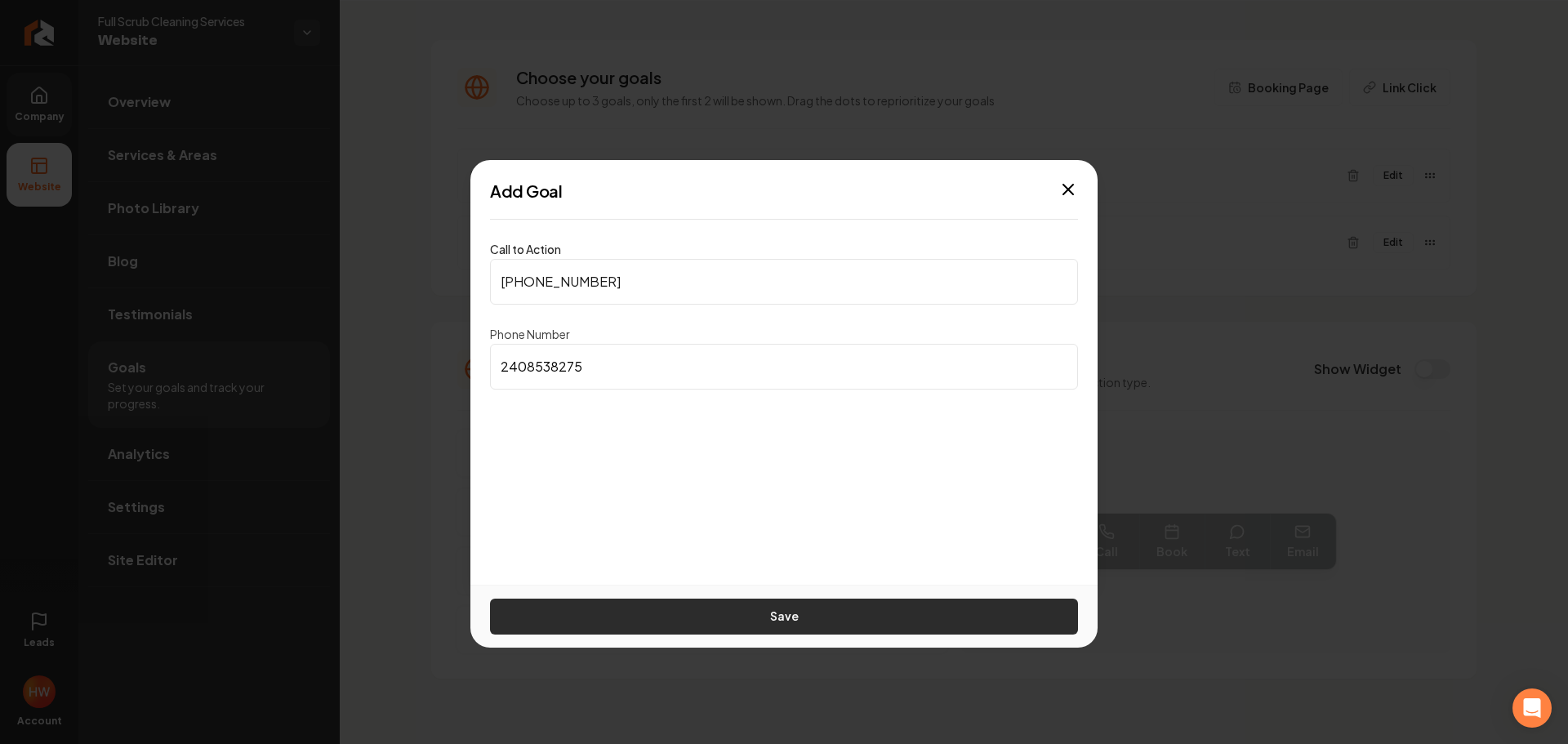
type input "(240) 853-8275"
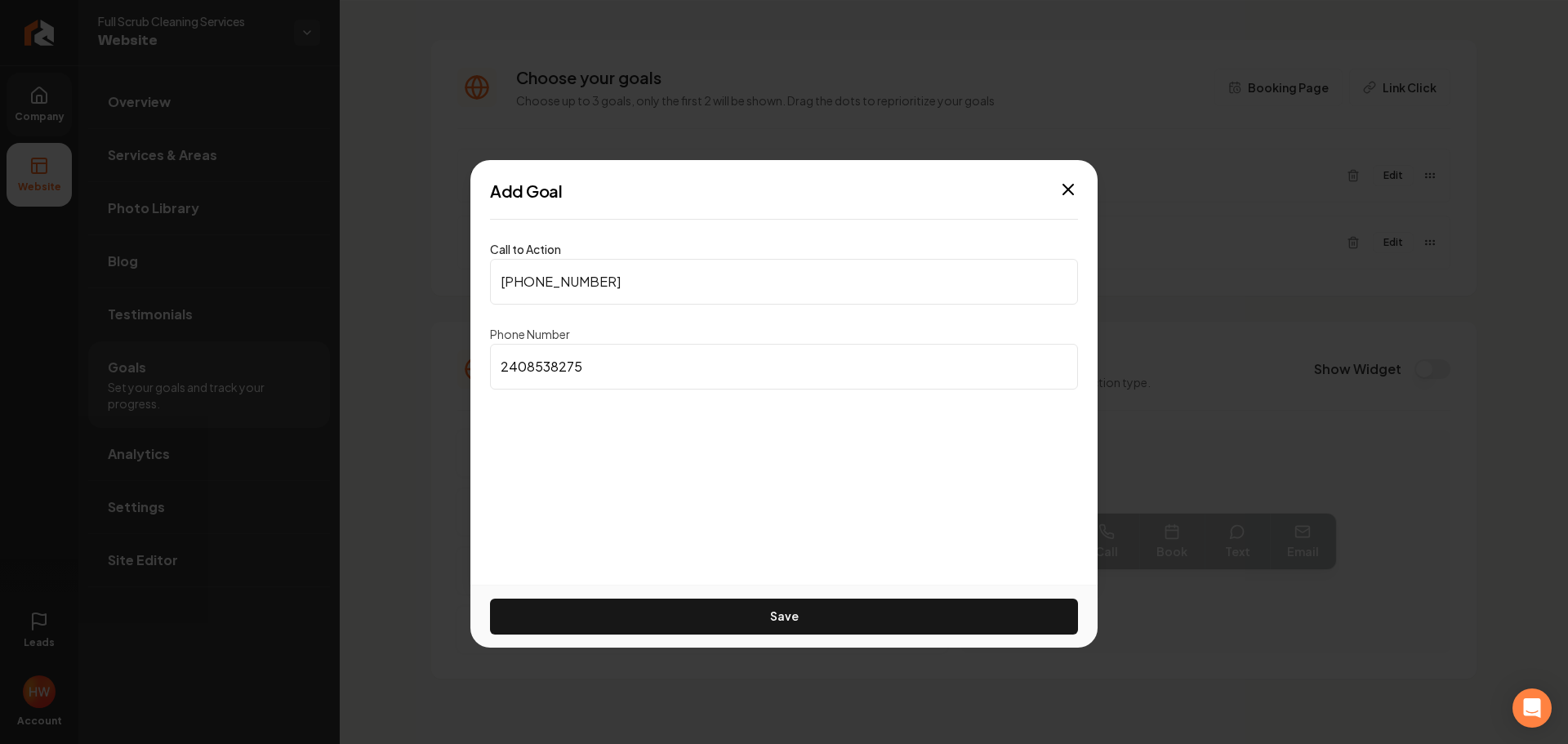
click at [795, 620] on button "Save" at bounding box center [784, 616] width 588 height 36
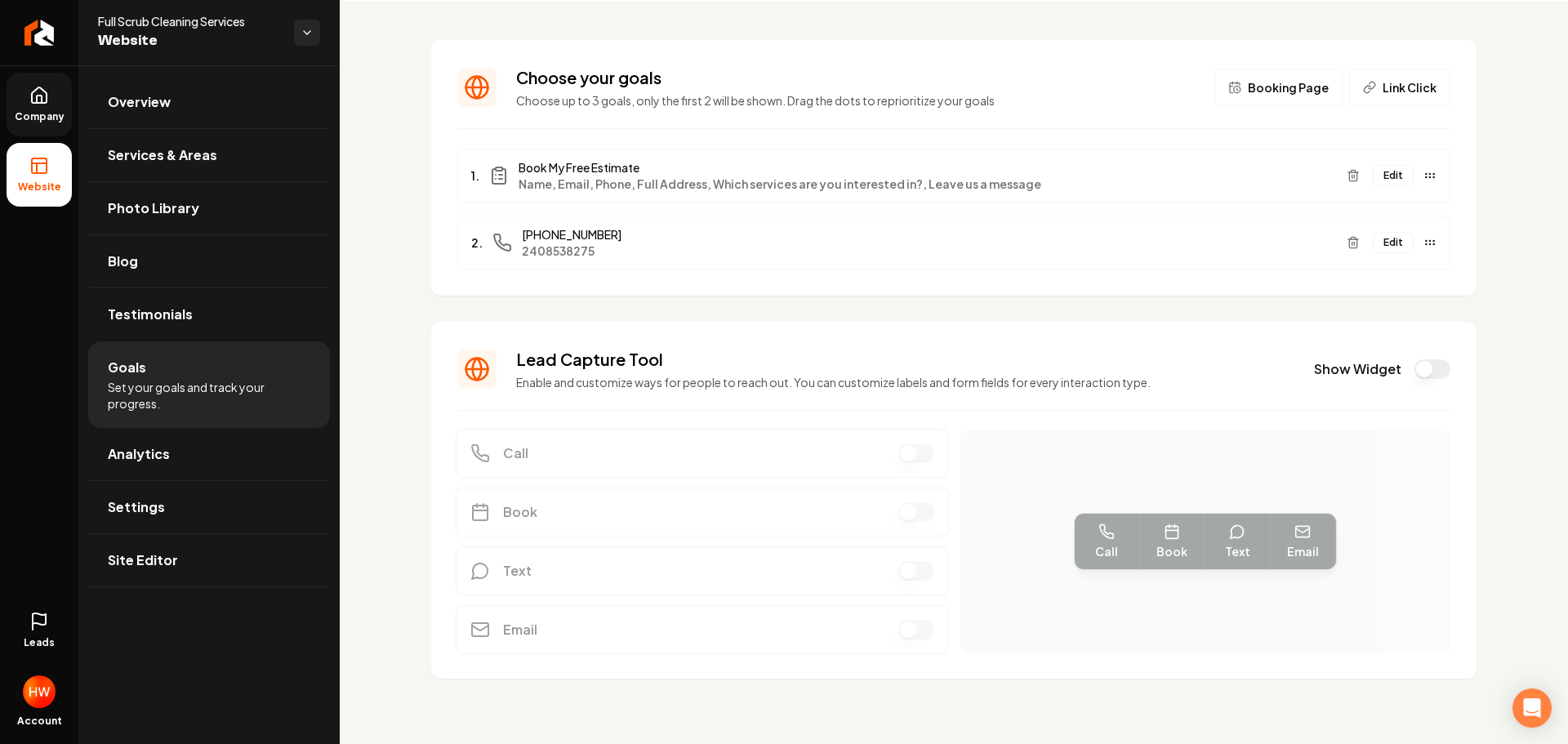
click at [38, 122] on link "Company" at bounding box center [39, 105] width 65 height 64
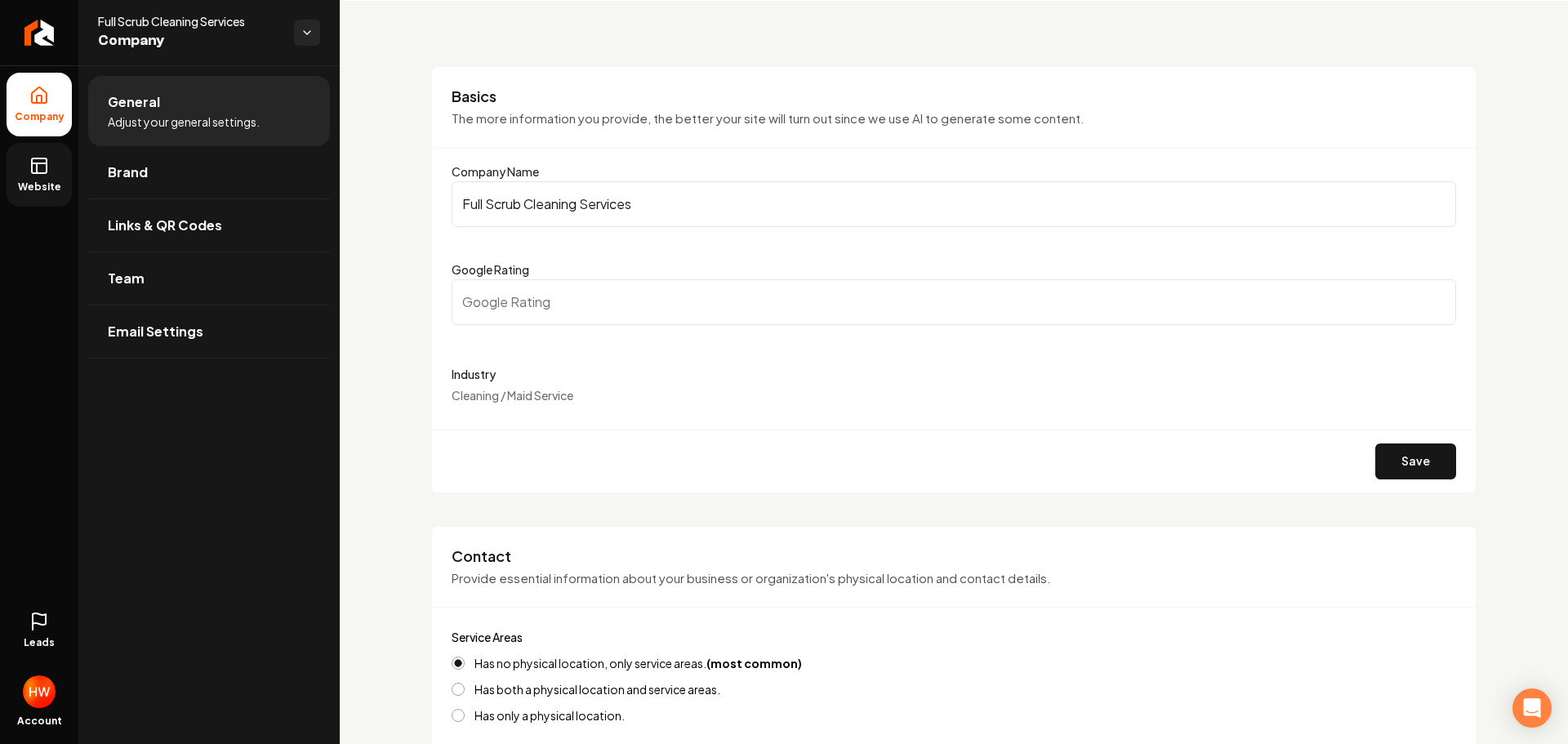
click at [608, 207] on input "Full Scrub Cleaning Services" at bounding box center [954, 204] width 1005 height 46
click at [608, 206] on input "Full Scrub Cleaning Services" at bounding box center [954, 204] width 1005 height 46
drag, startPoint x: 608, startPoint y: 206, endPoint x: 606, endPoint y: 197, distance: 9.2
click at [609, 206] on input "Full Scrub Cleaning Services" at bounding box center [954, 204] width 1005 height 46
click at [37, 42] on icon "Return to dashboard" at bounding box center [39, 33] width 26 height 26
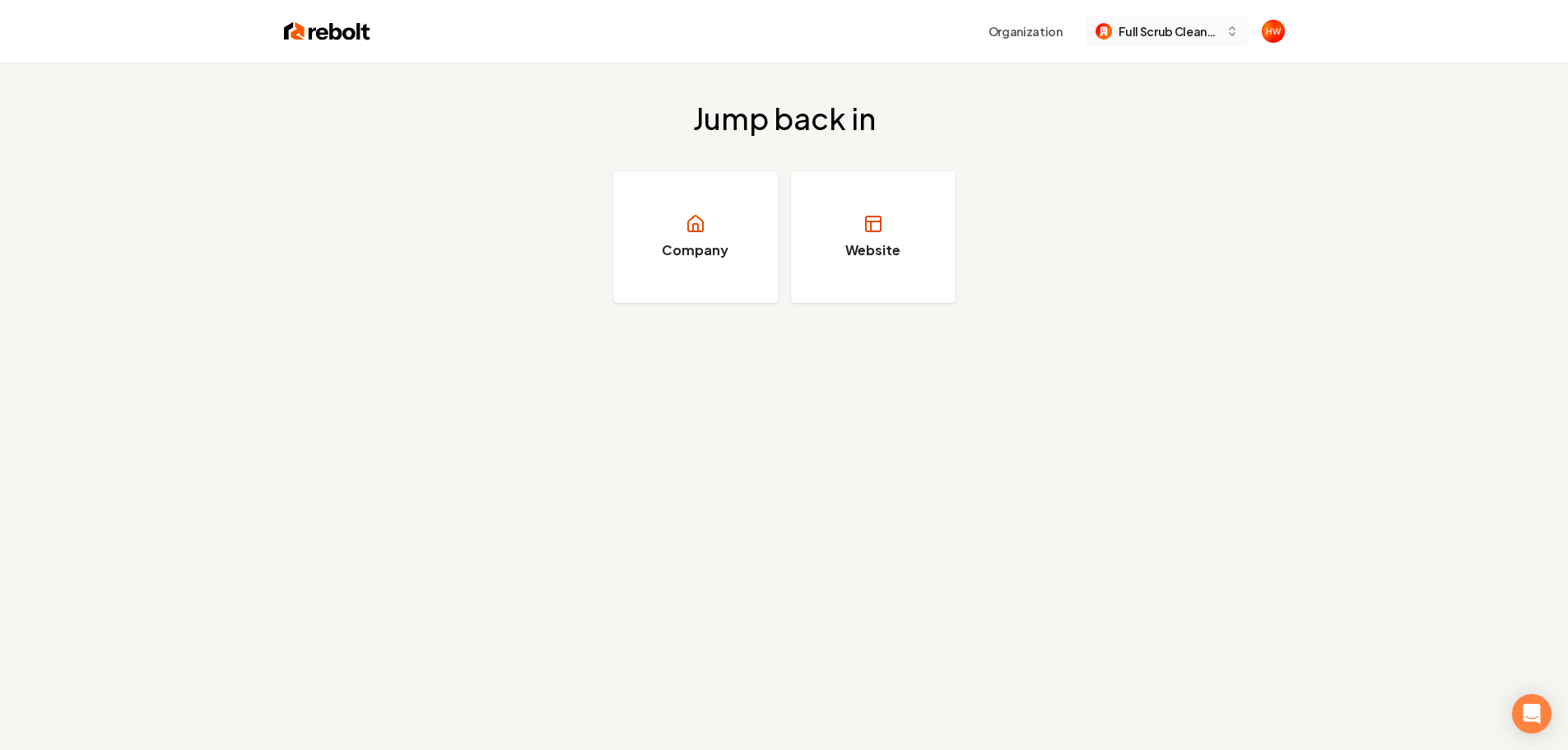
click at [1140, 31] on span "Full Scrub Cleaning Services" at bounding box center [1168, 31] width 100 height 17
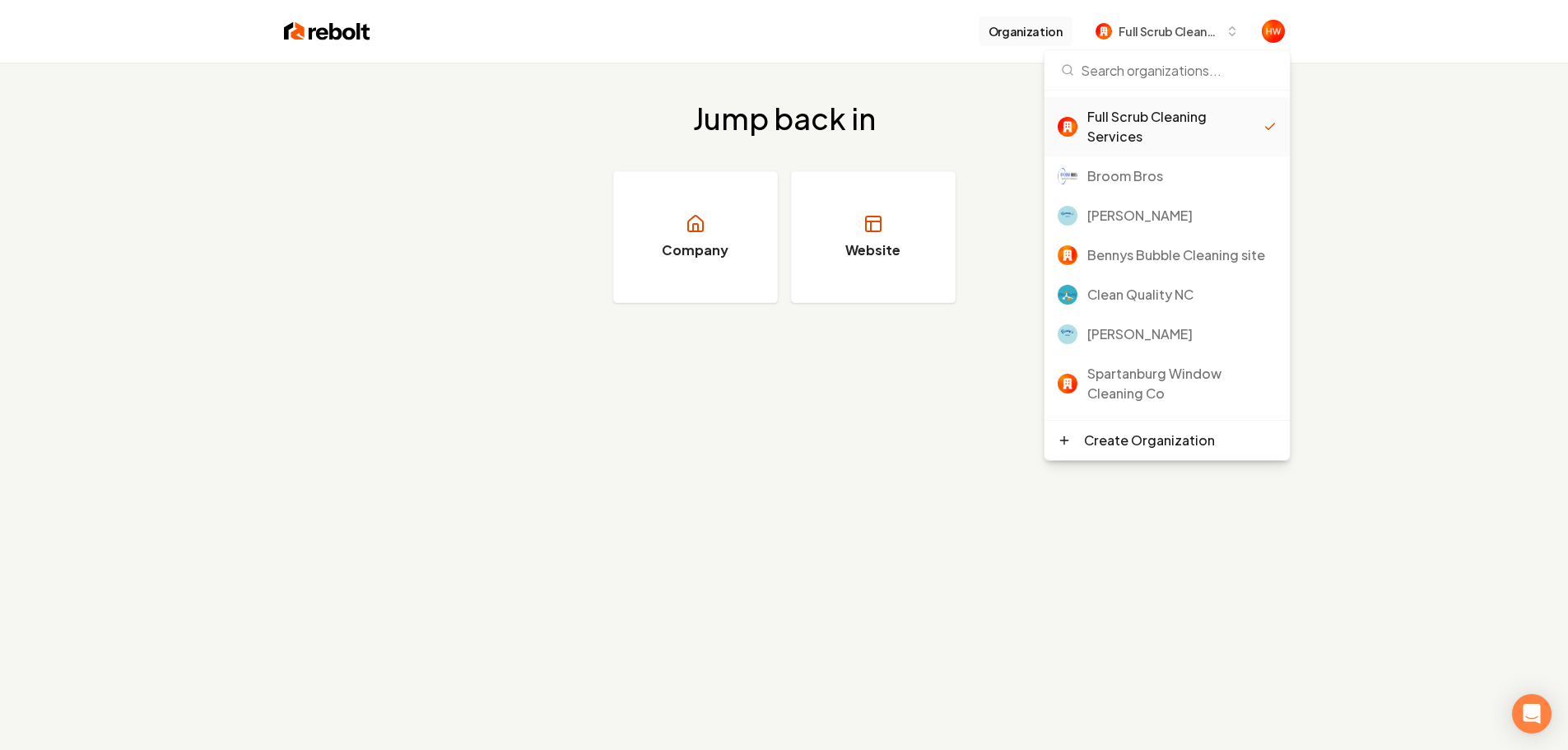
click at [1014, 38] on button "Organization" at bounding box center [1025, 31] width 93 height 30
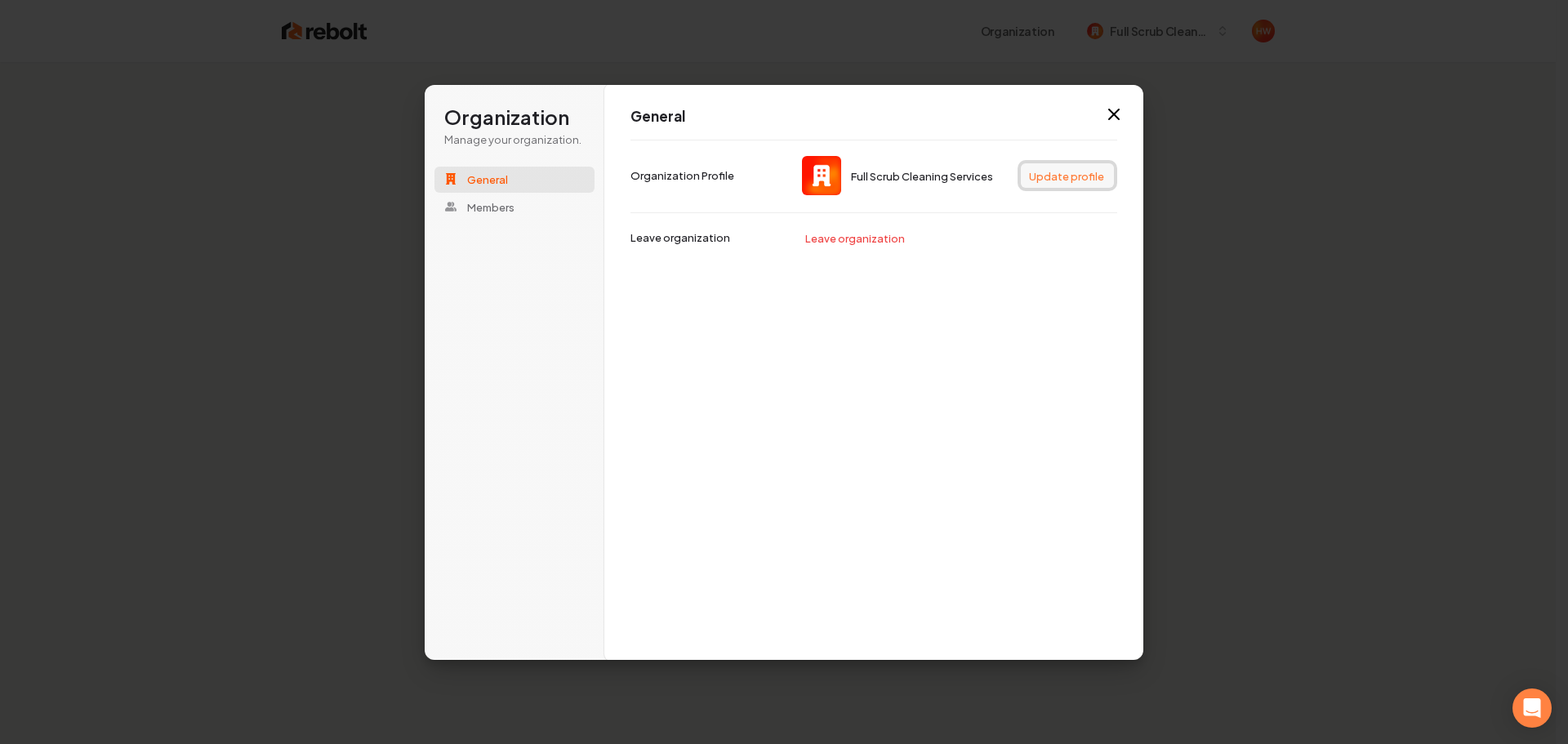
click at [1035, 178] on button "Update profile" at bounding box center [1066, 176] width 93 height 24
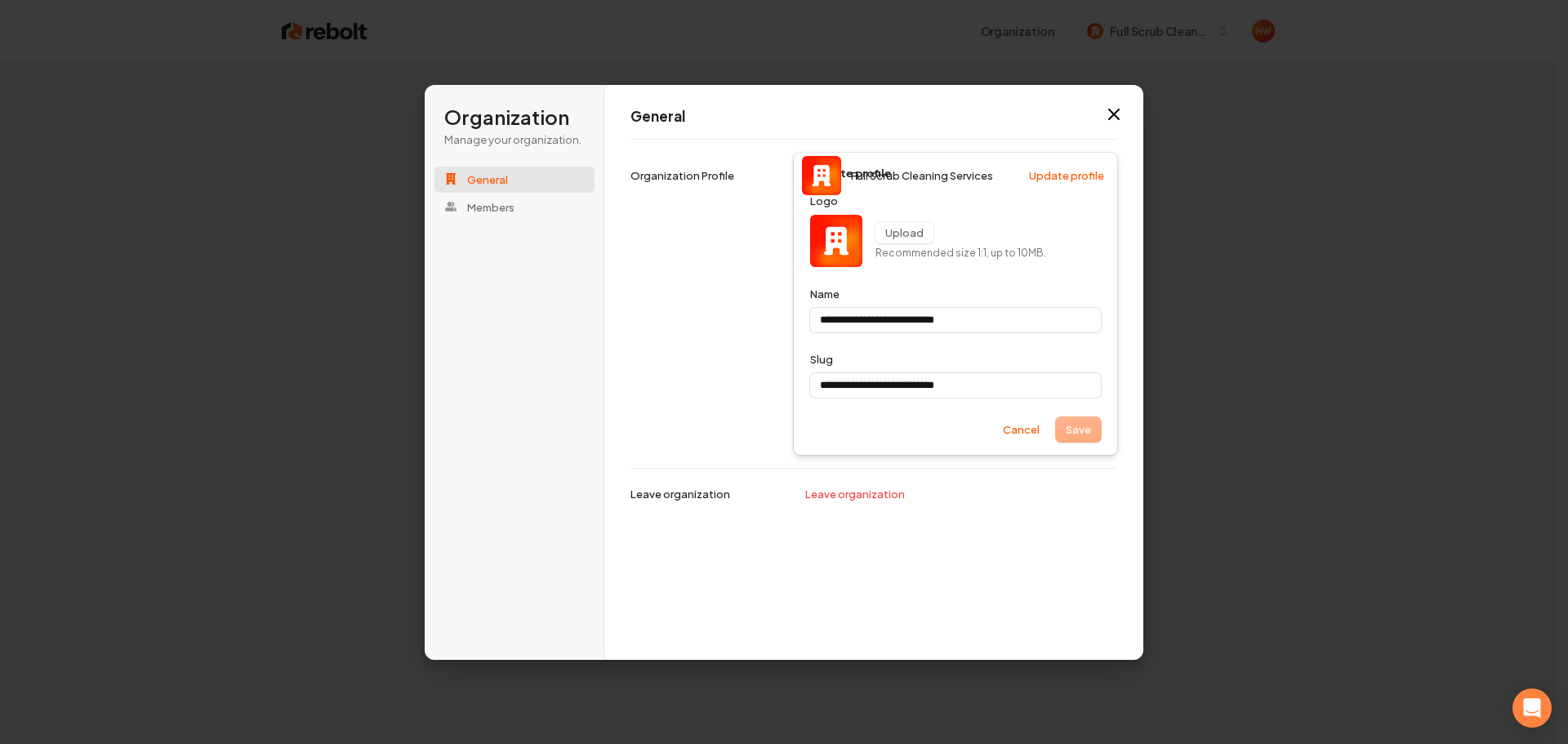
type input "**********"
click at [898, 232] on button "Upload" at bounding box center [904, 232] width 58 height 22
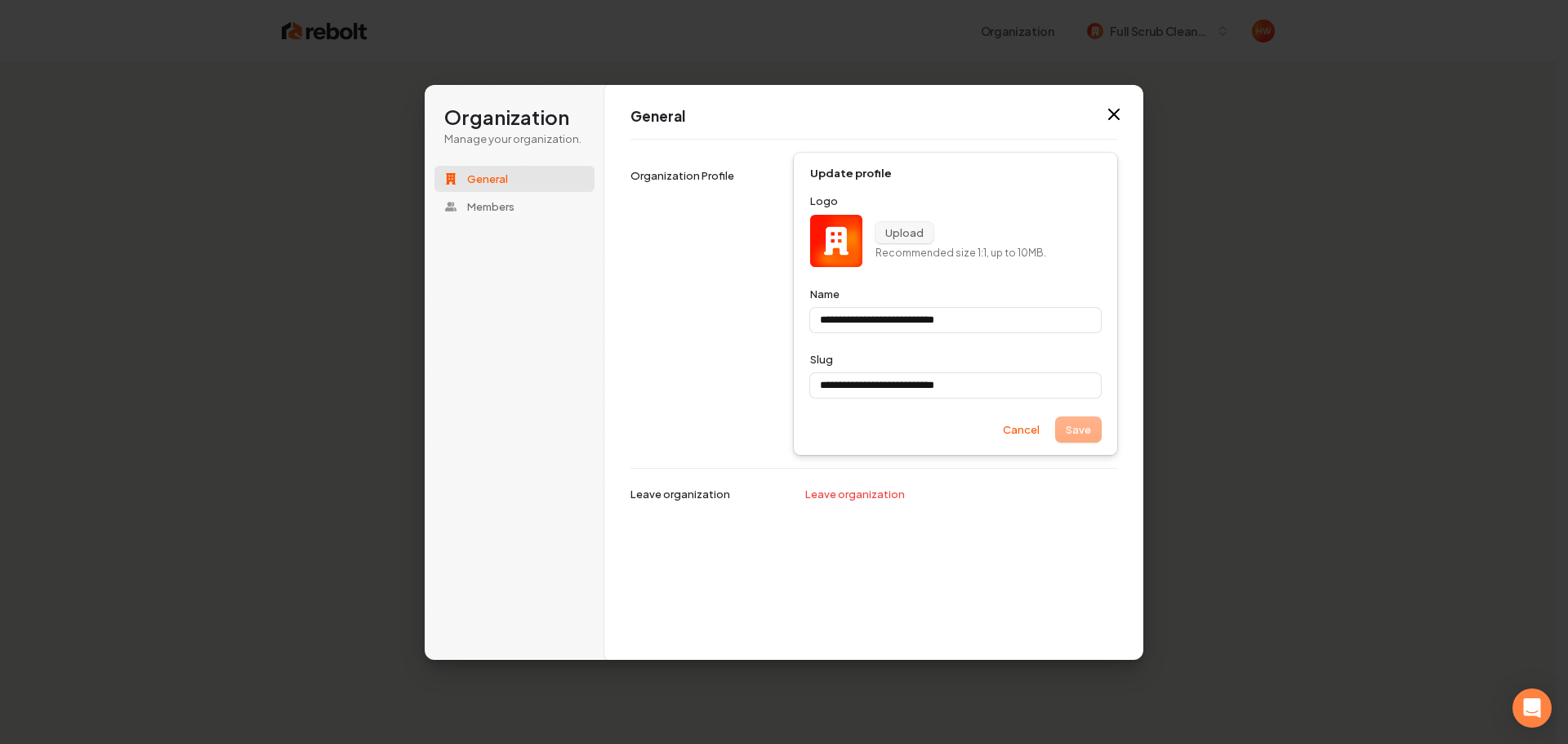
type input "**********"
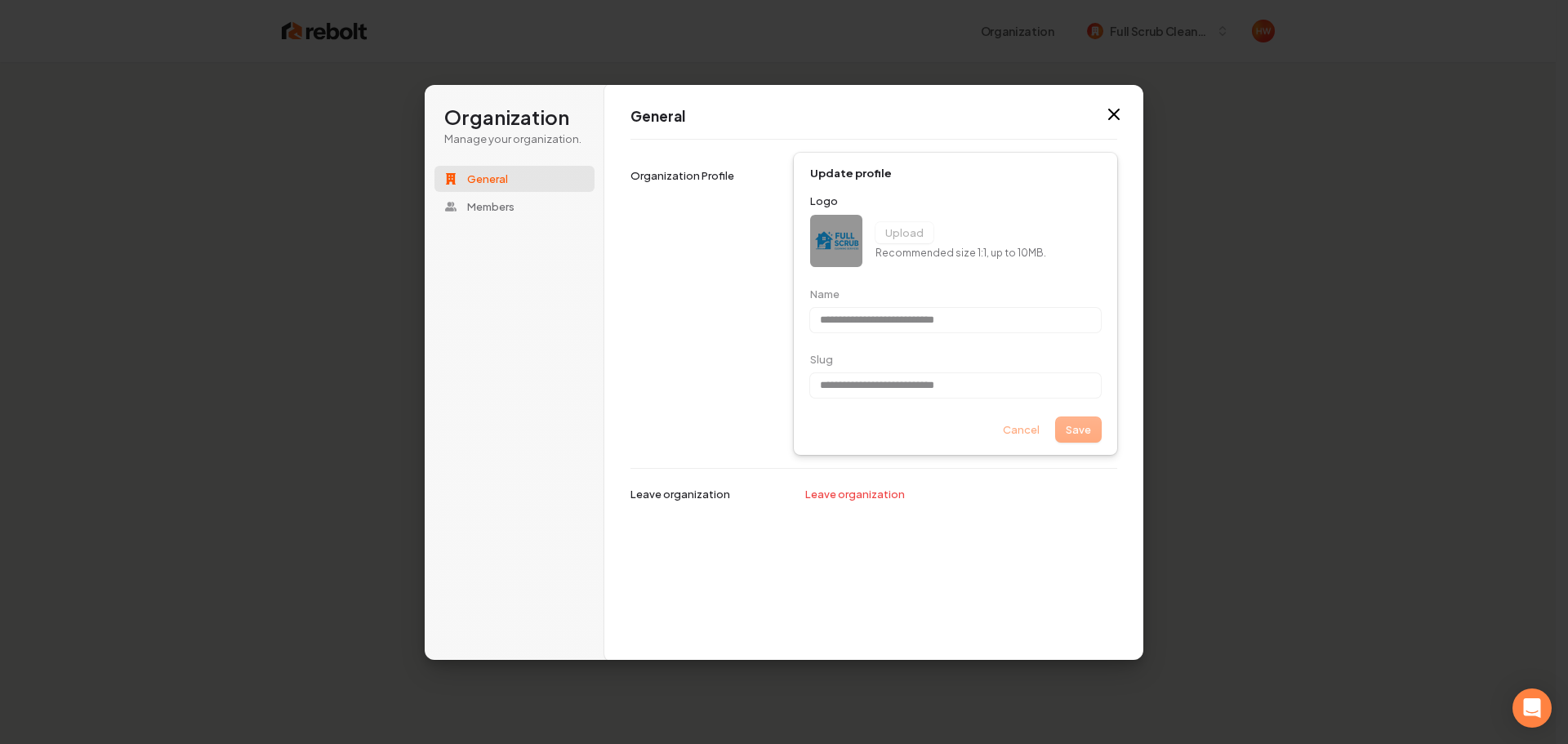
type input "**********"
click at [1024, 517] on div "Leave organization Leave organization" at bounding box center [874, 495] width 487 height 54
drag, startPoint x: 1035, startPoint y: 520, endPoint x: 1046, endPoint y: 493, distance: 29.2
click at [1036, 520] on div "Leave organization Leave organization" at bounding box center [874, 495] width 487 height 54
click at [1118, 111] on icon "button" at bounding box center [1113, 113] width 10 height 10
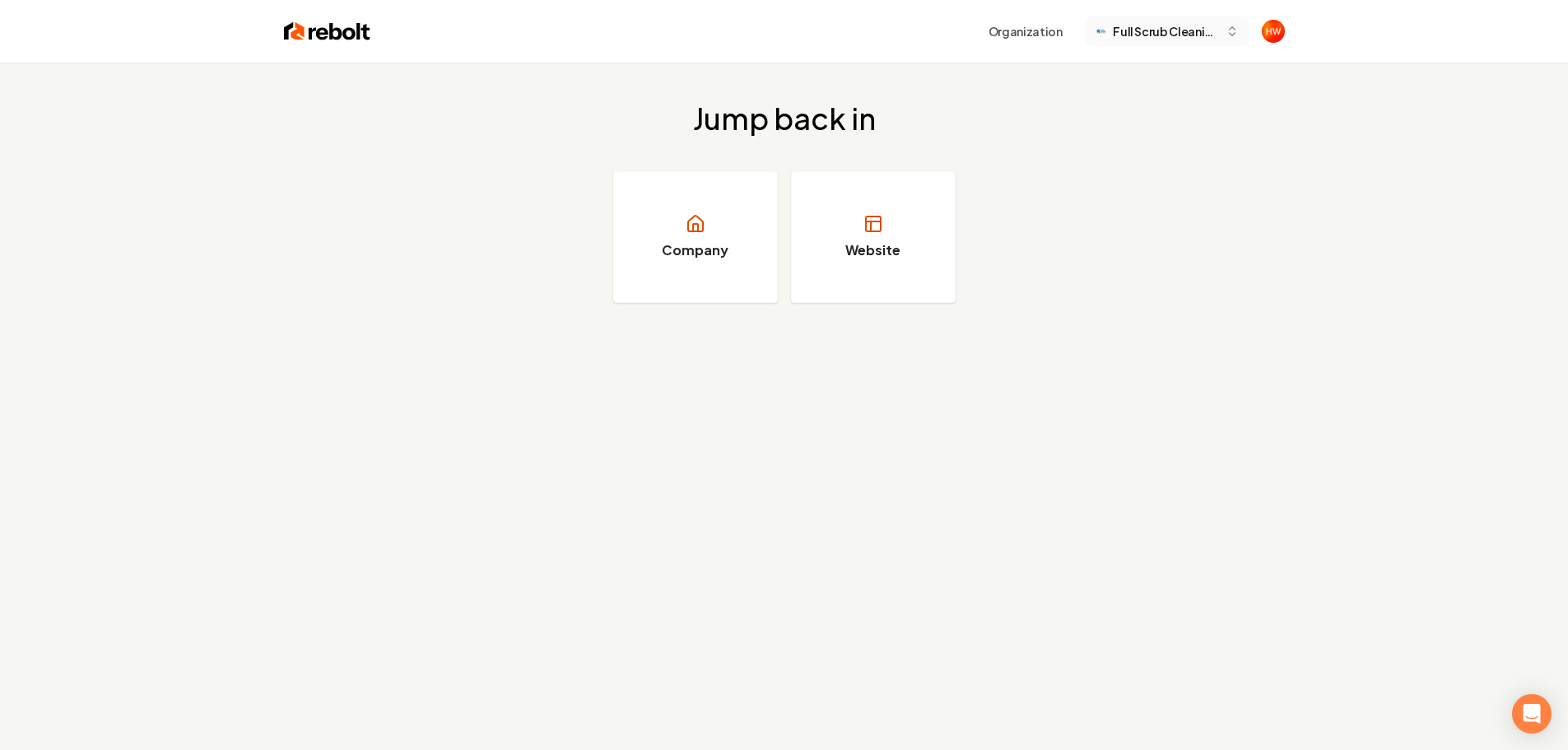
click at [1157, 36] on span "Full Scrub Cleaning Services" at bounding box center [1166, 31] width 106 height 17
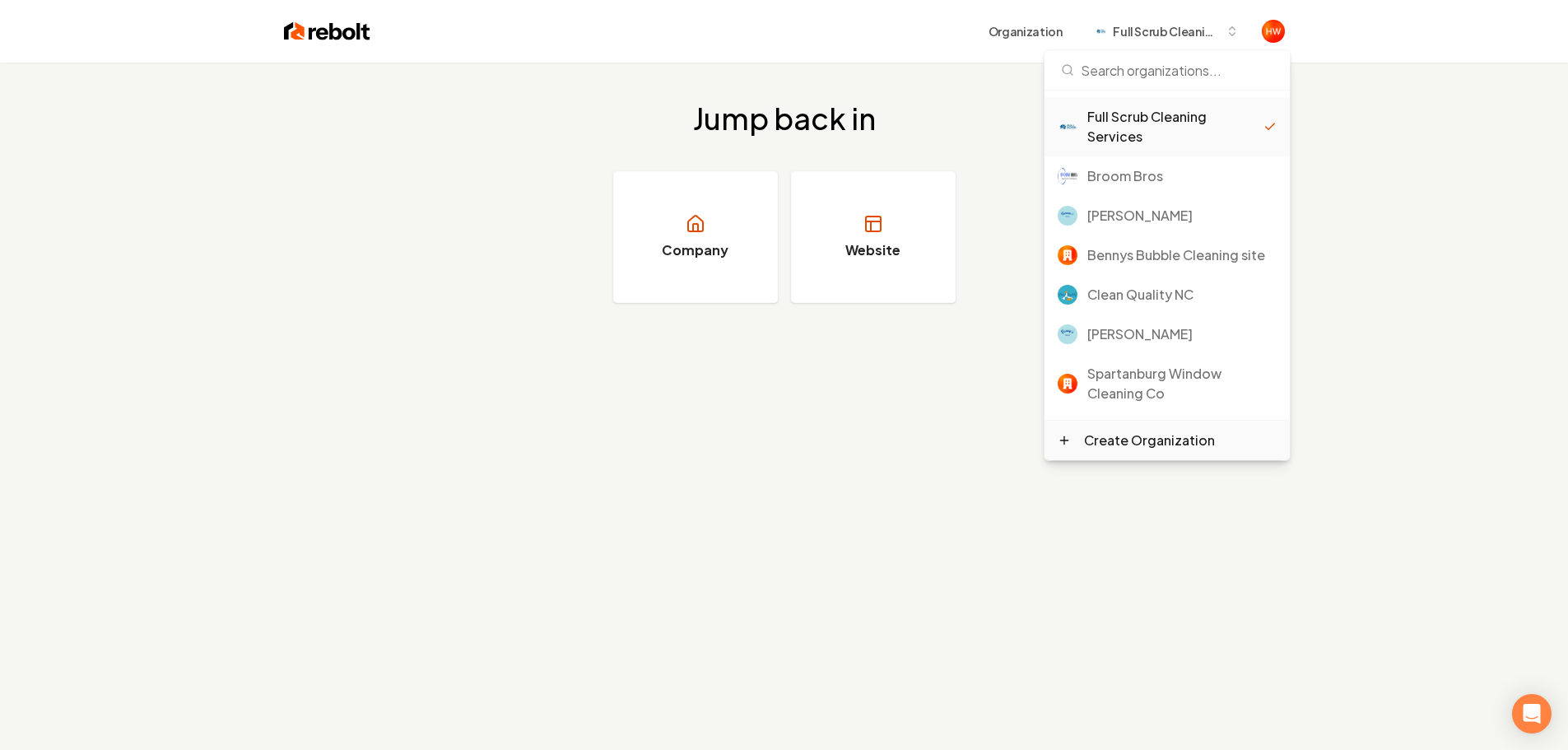
click at [1131, 440] on div "Create Organization" at bounding box center [1150, 440] width 131 height 20
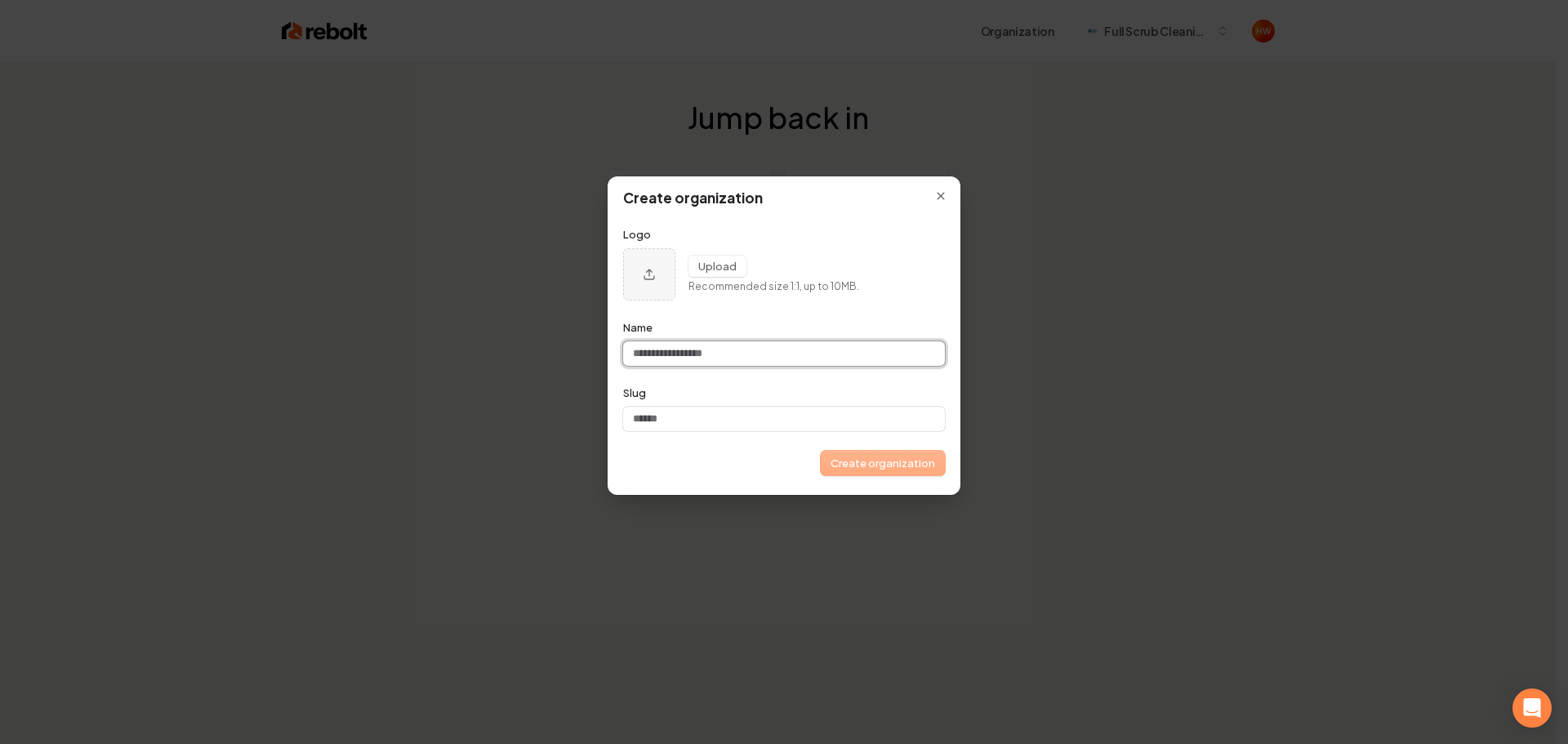
click at [692, 361] on input "Name" at bounding box center [783, 353] width 321 height 24
click at [690, 359] on input "Name" at bounding box center [783, 353] width 321 height 24
paste input "**********"
type input "**********"
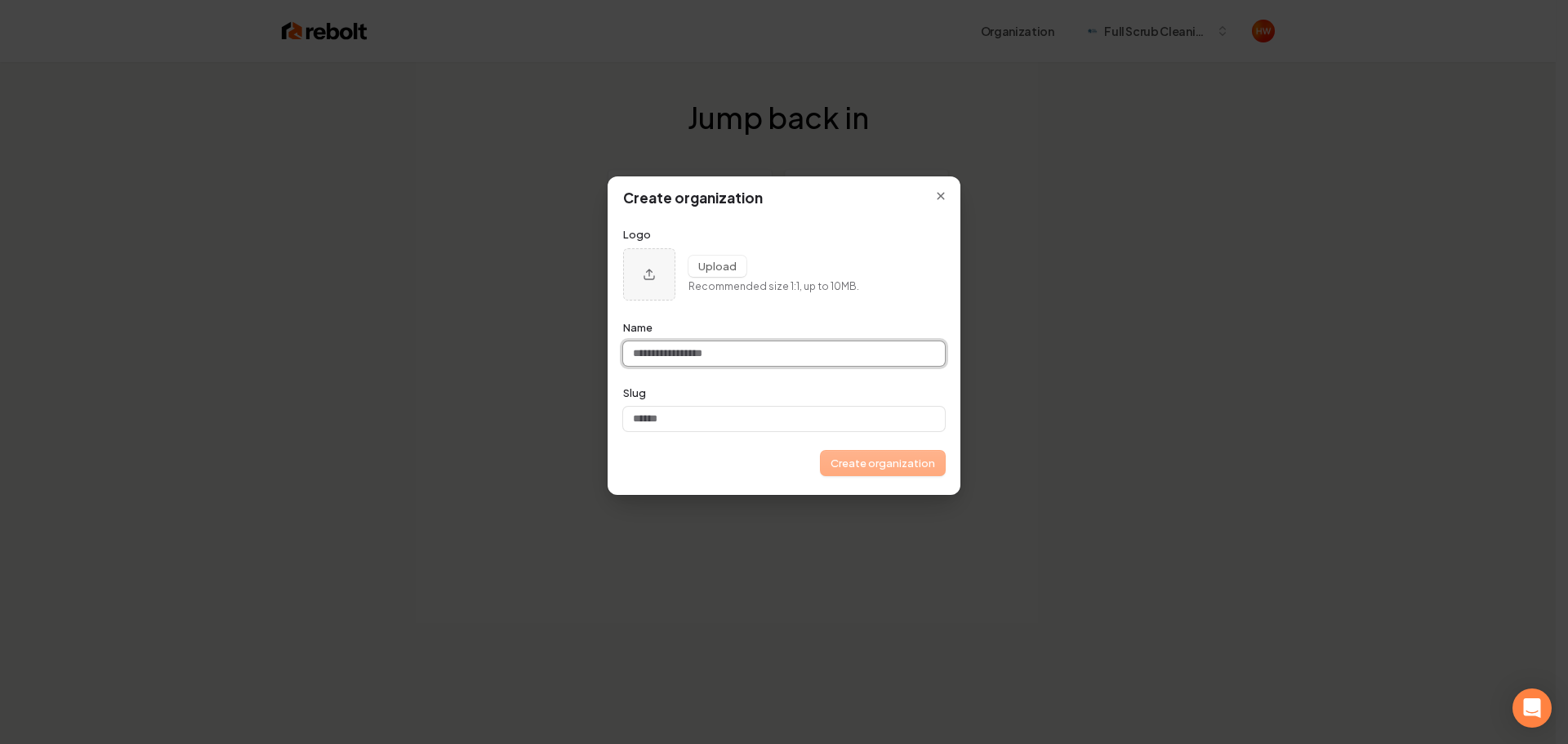
type input "**********"
click at [651, 352] on input "**********" at bounding box center [783, 353] width 321 height 24
click at [686, 353] on input "**********" at bounding box center [783, 353] width 321 height 24
type input "**********"
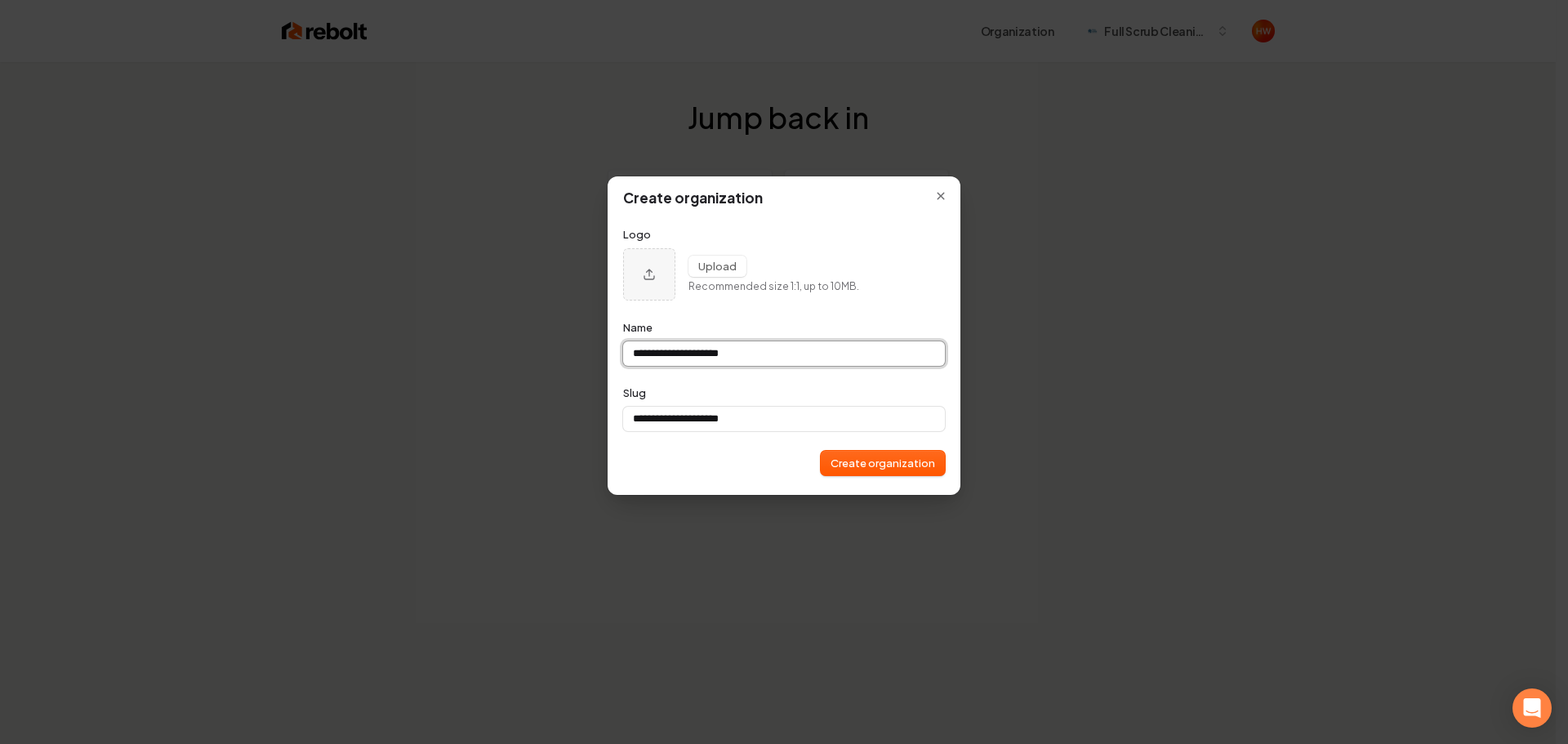
type input "**********"
click at [641, 284] on button "Upload organization logo" at bounding box center [649, 275] width 52 height 52
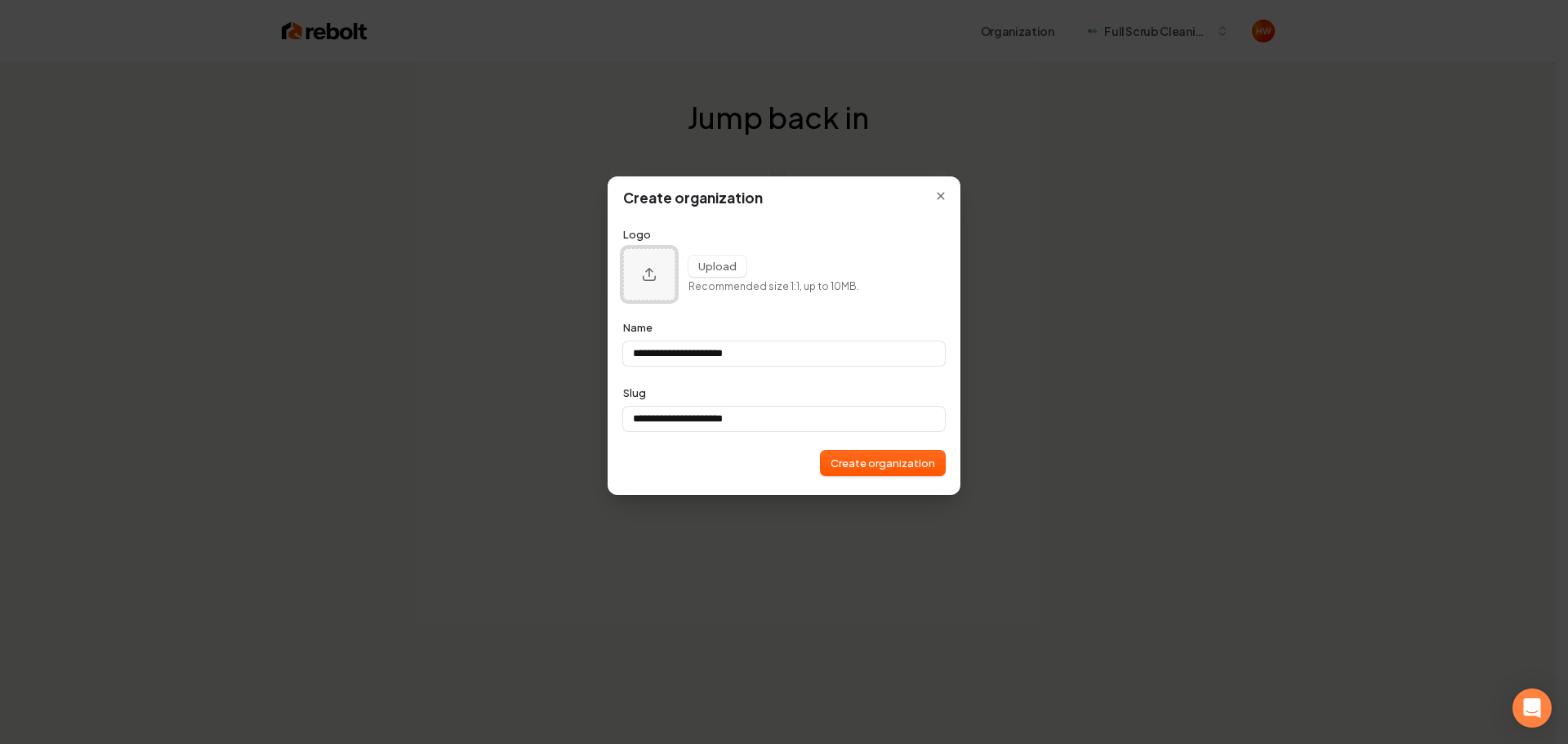
type input "**********"
click at [892, 466] on button "Create organization" at bounding box center [882, 463] width 124 height 24
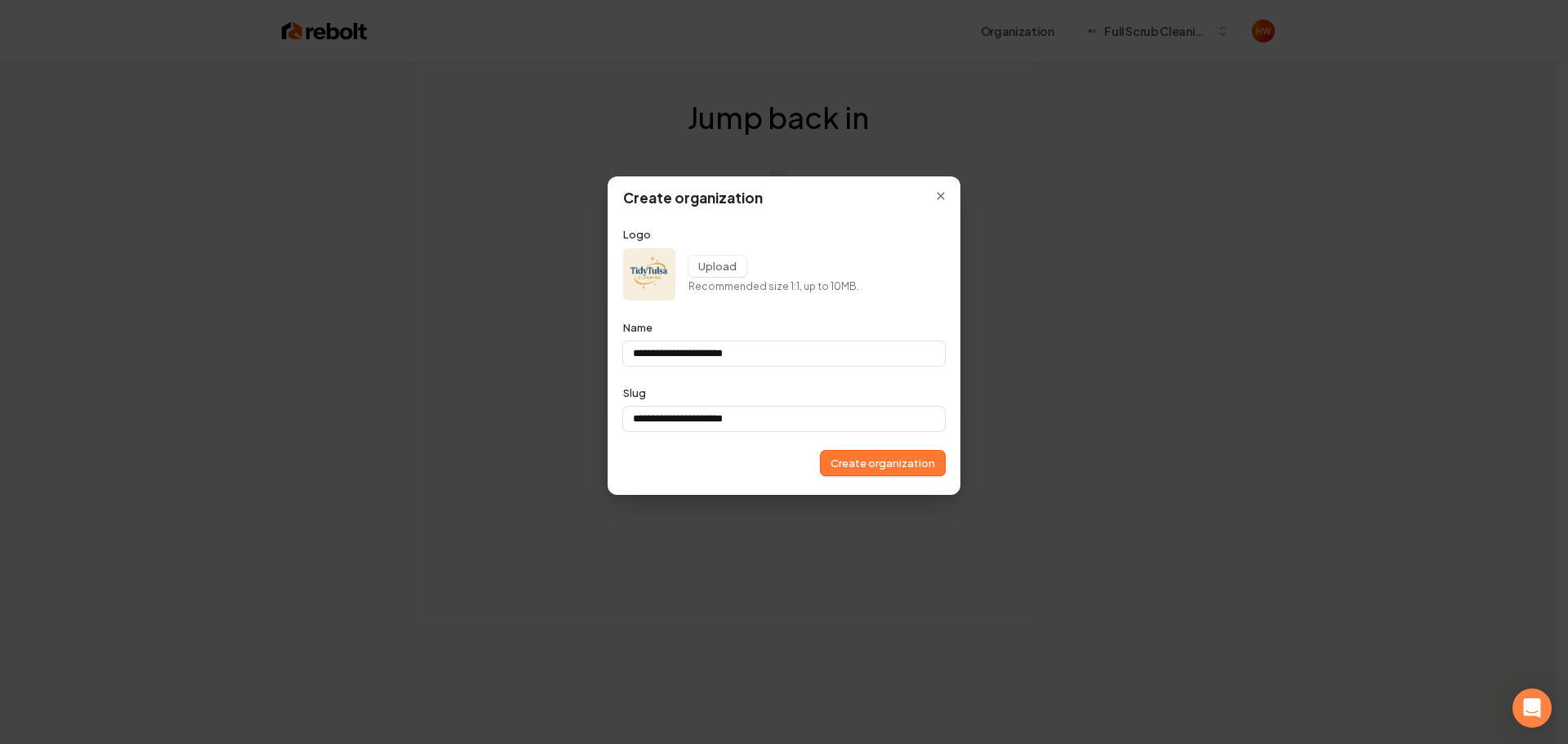
type input "**********"
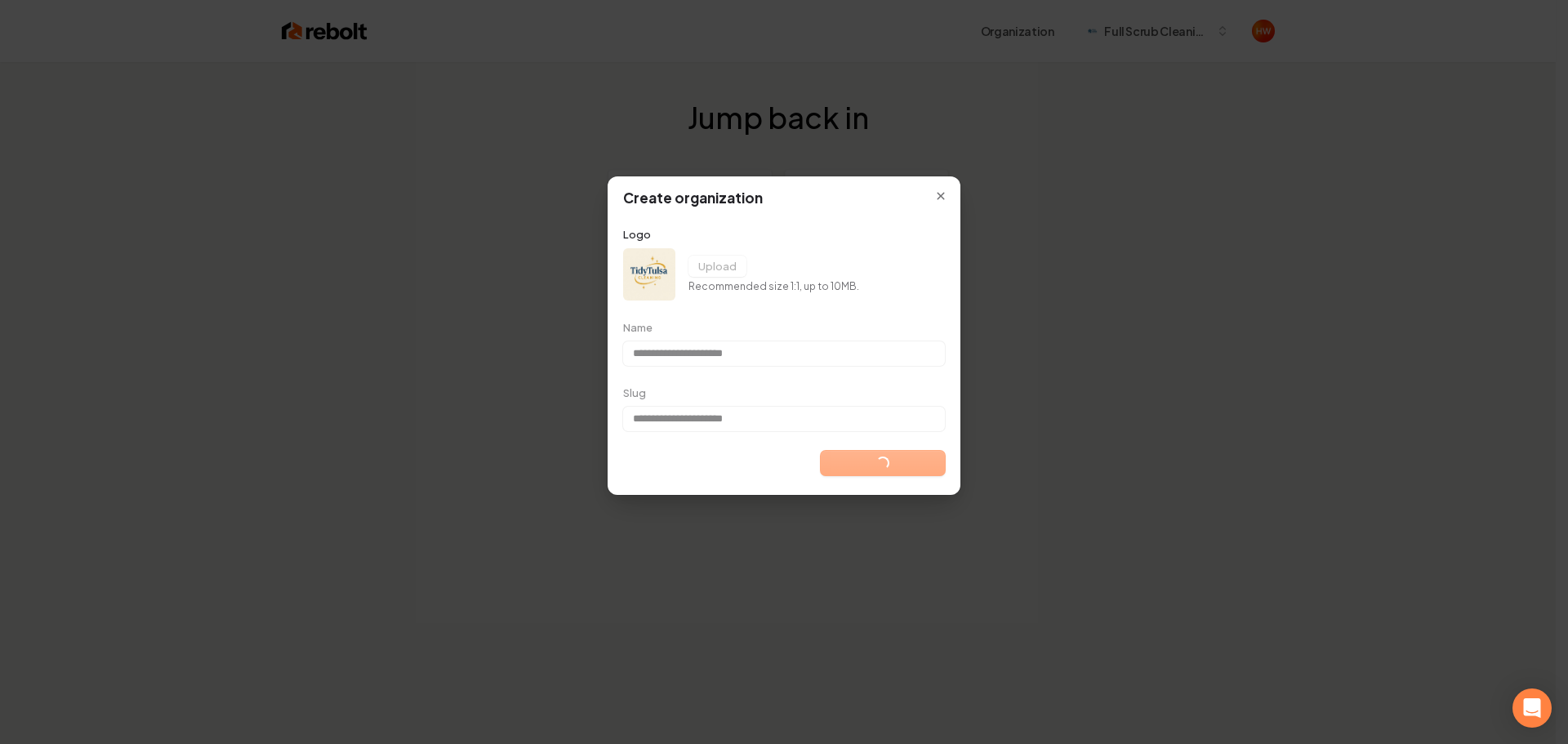
type input "**********"
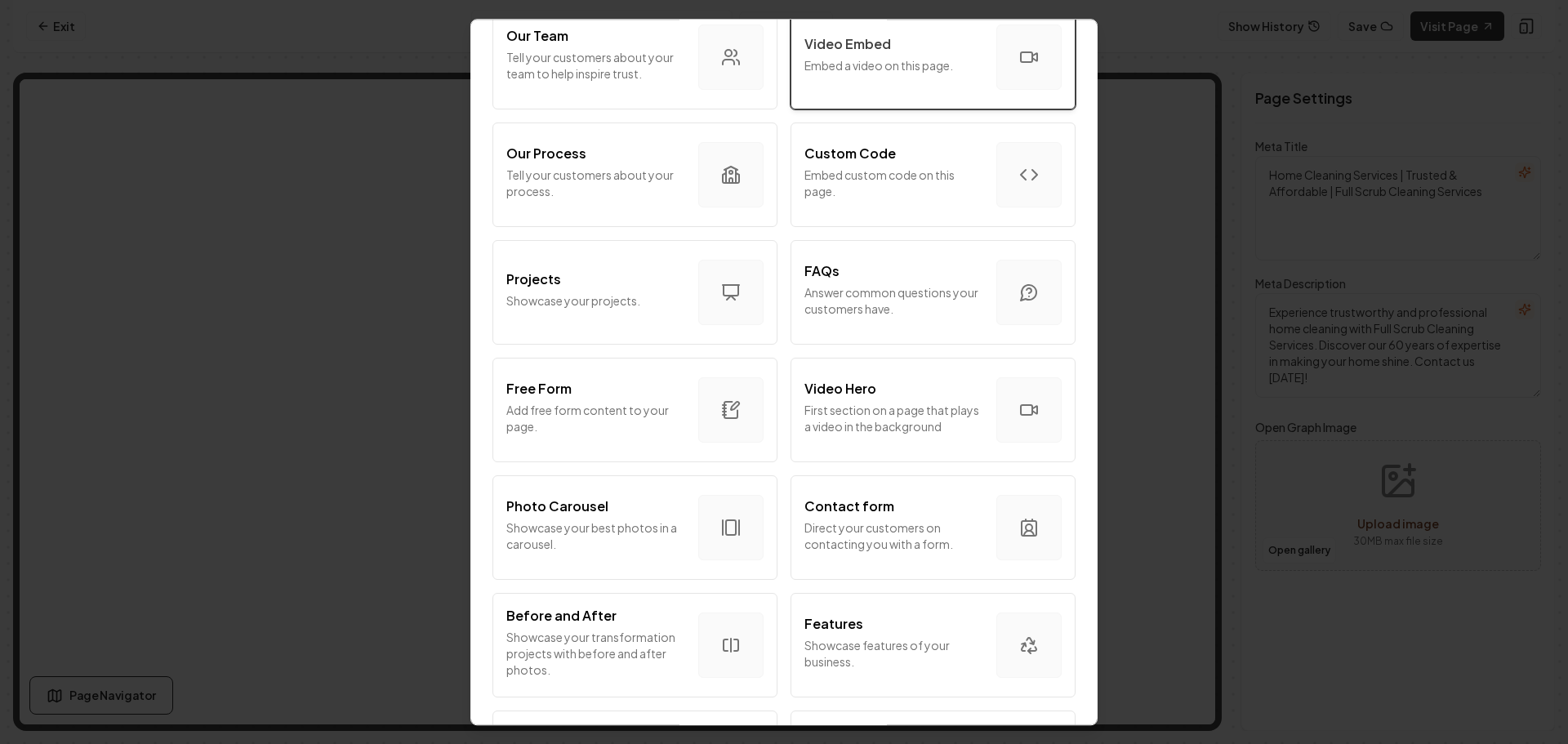
scroll to position [344, 0]
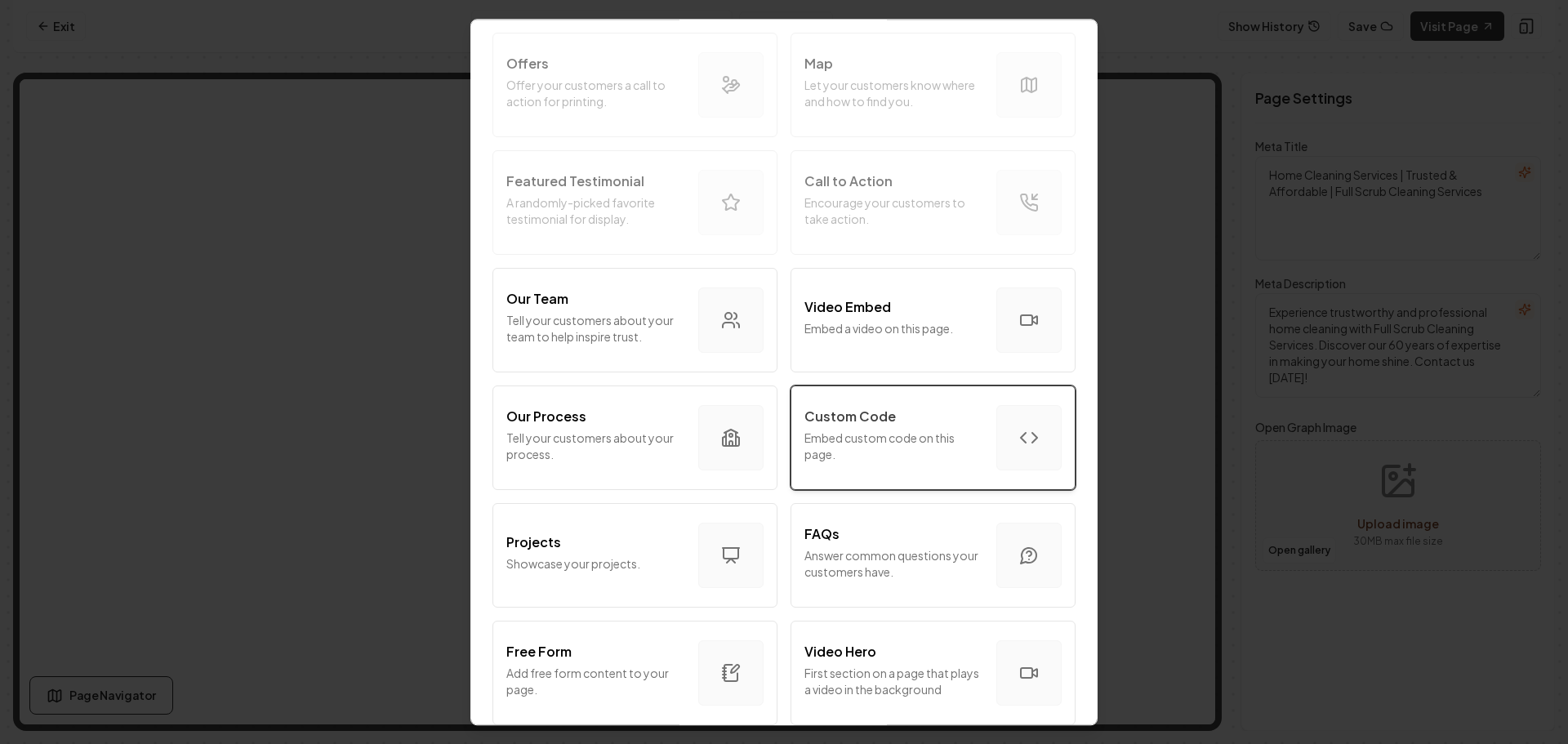
click at [885, 437] on p "Embed custom code on this page." at bounding box center [894, 446] width 178 height 33
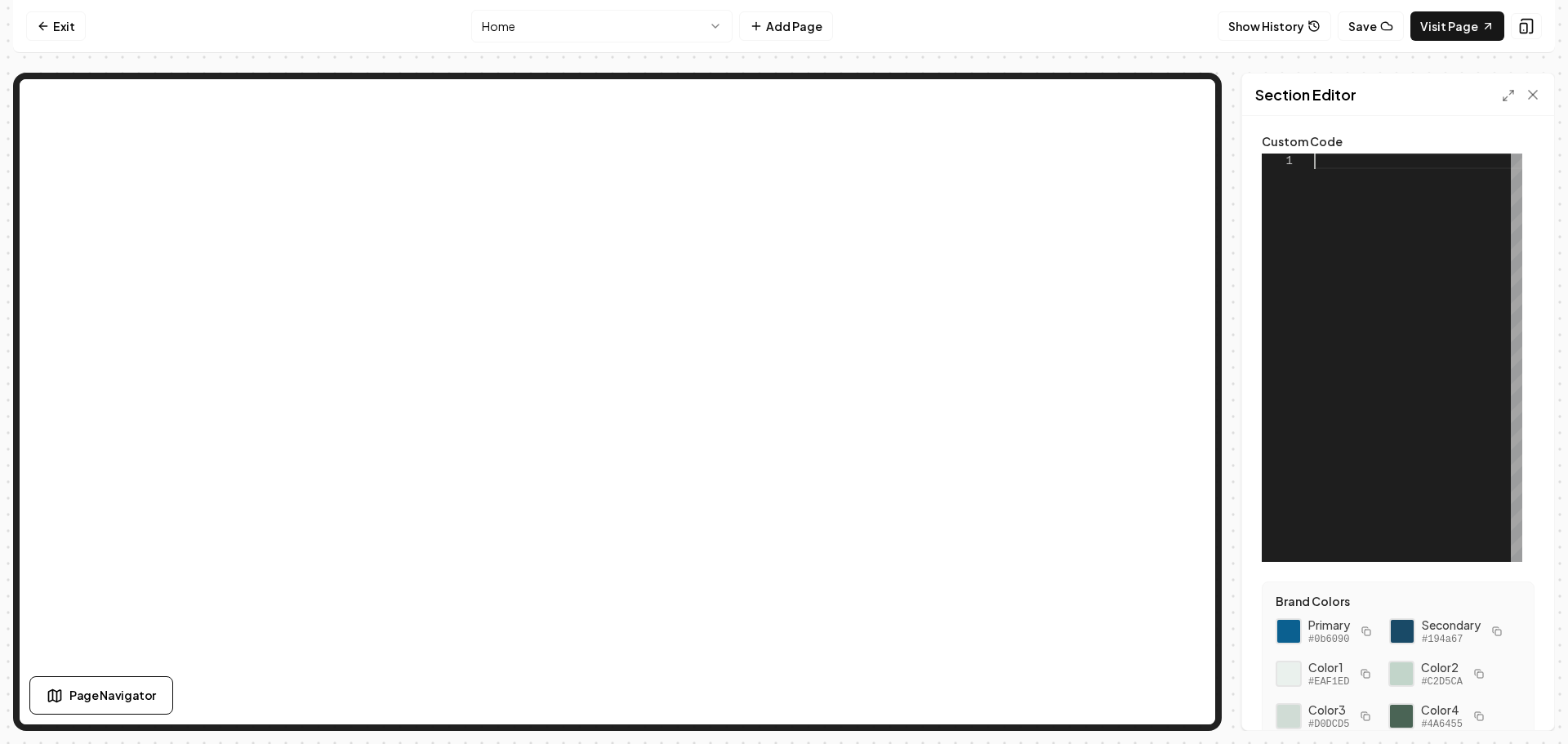
scroll to position [0, 0]
click at [1372, 171] on div at bounding box center [1418, 357] width 208 height 408
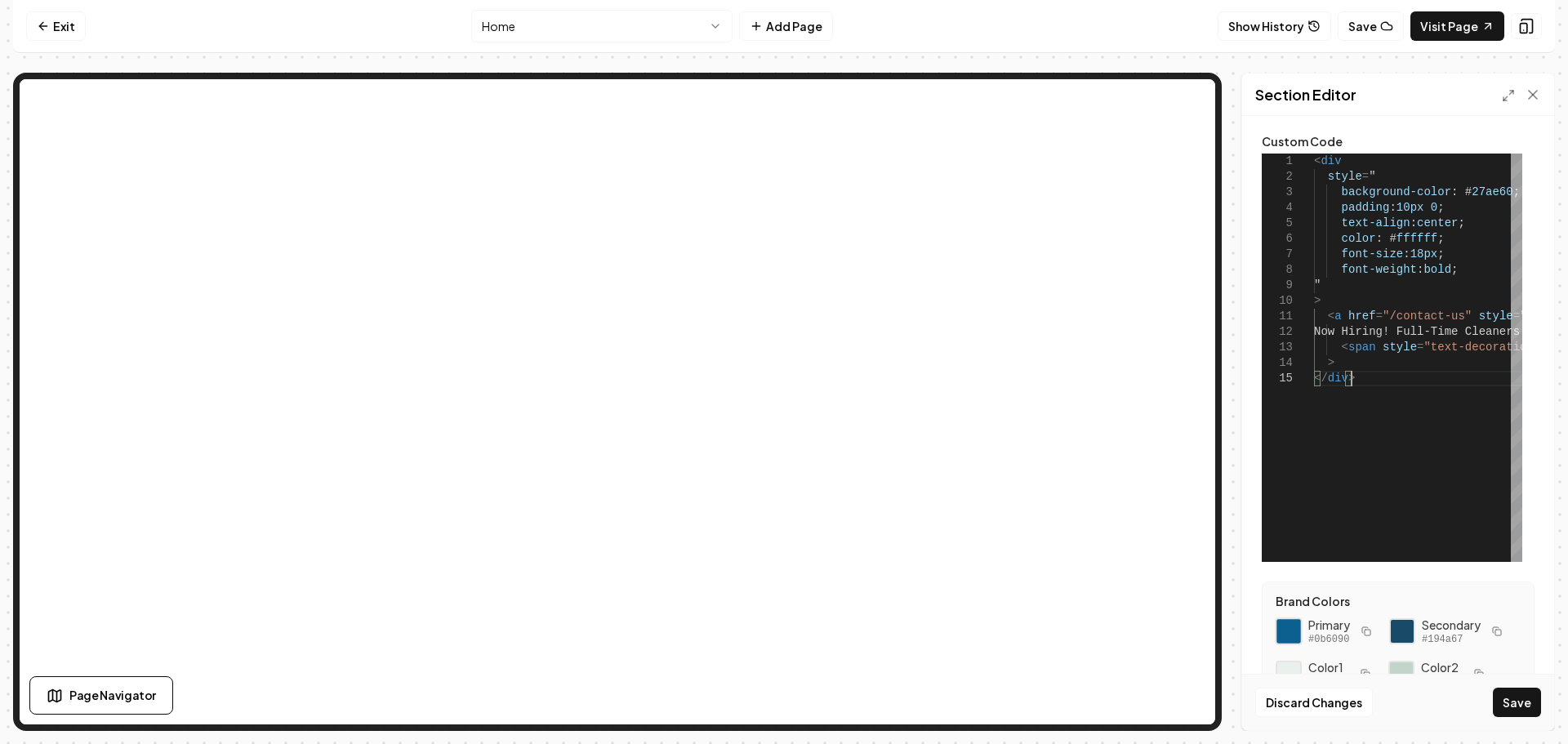
click at [1293, 627] on div at bounding box center [1289, 631] width 28 height 28
drag, startPoint x: 1491, startPoint y: 192, endPoint x: 1455, endPoint y: 202, distance: 37.4
click at [1452, 194] on div "< div style = " background-color : # 27ae60 ; padding : 10px 0 ; text-align : c…" at bounding box center [1552, 357] width 476 height 408
click at [1512, 700] on button "Save" at bounding box center [1517, 702] width 49 height 29
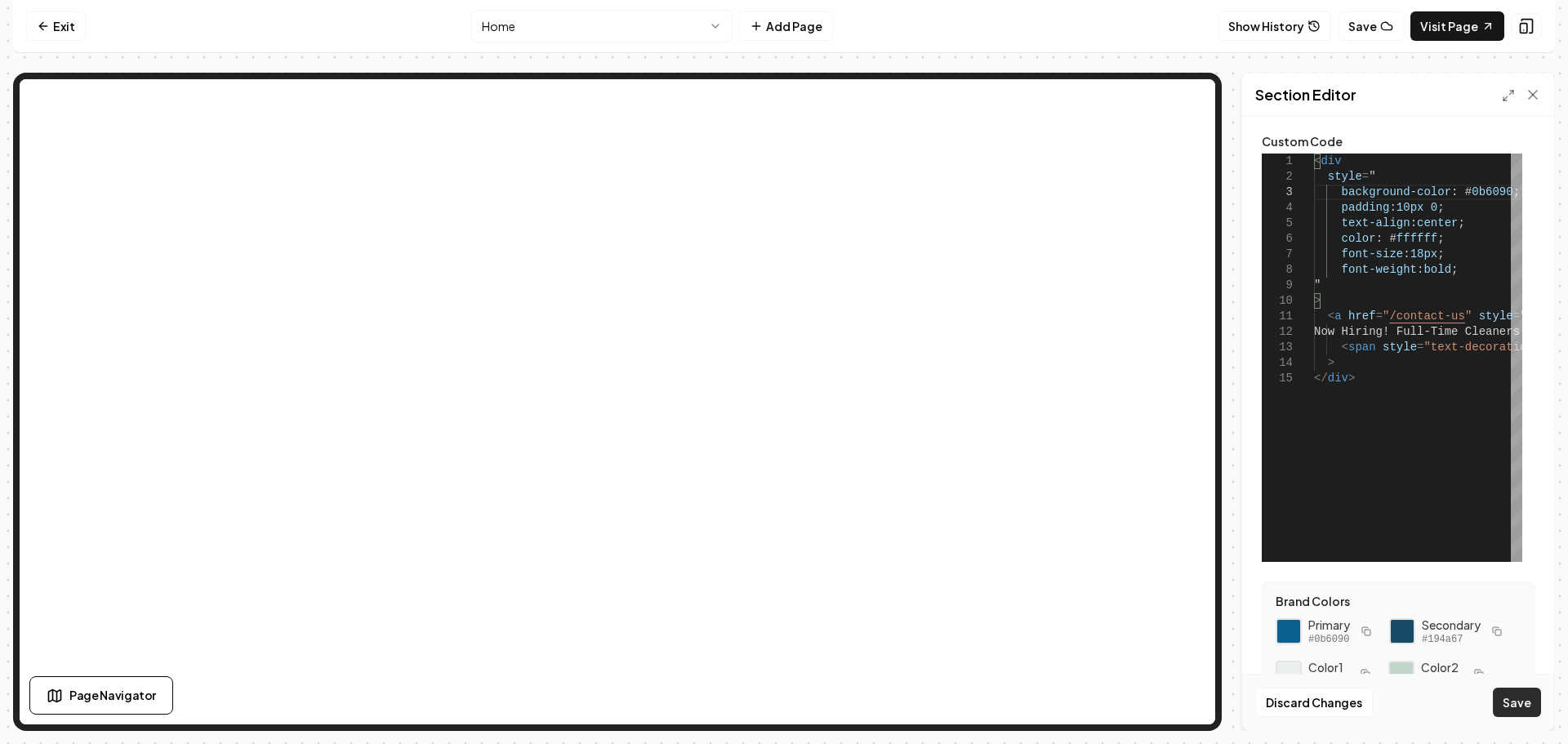
type textarea "**********"
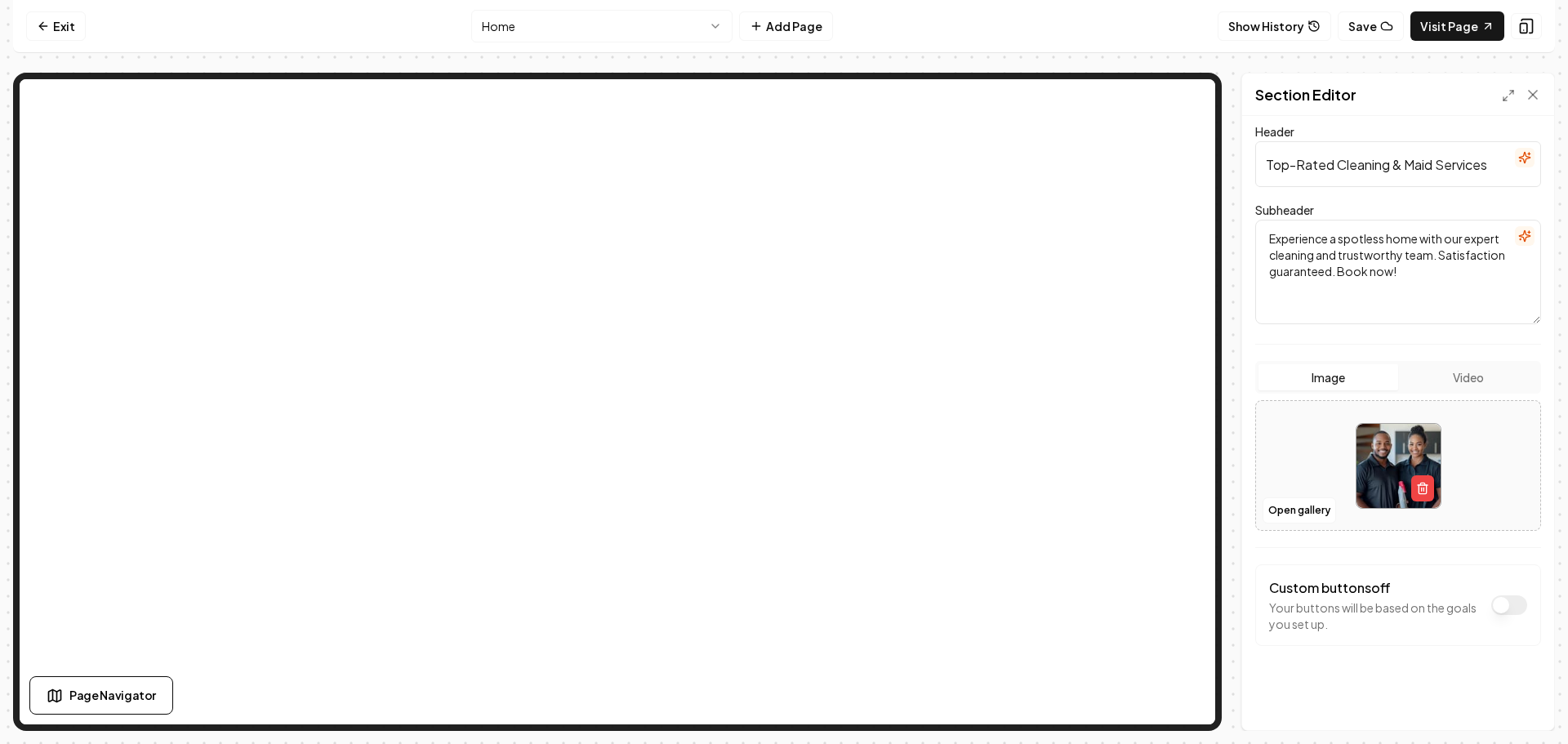
scroll to position [100, 0]
click at [1294, 509] on button "Open gallery" at bounding box center [1299, 509] width 74 height 26
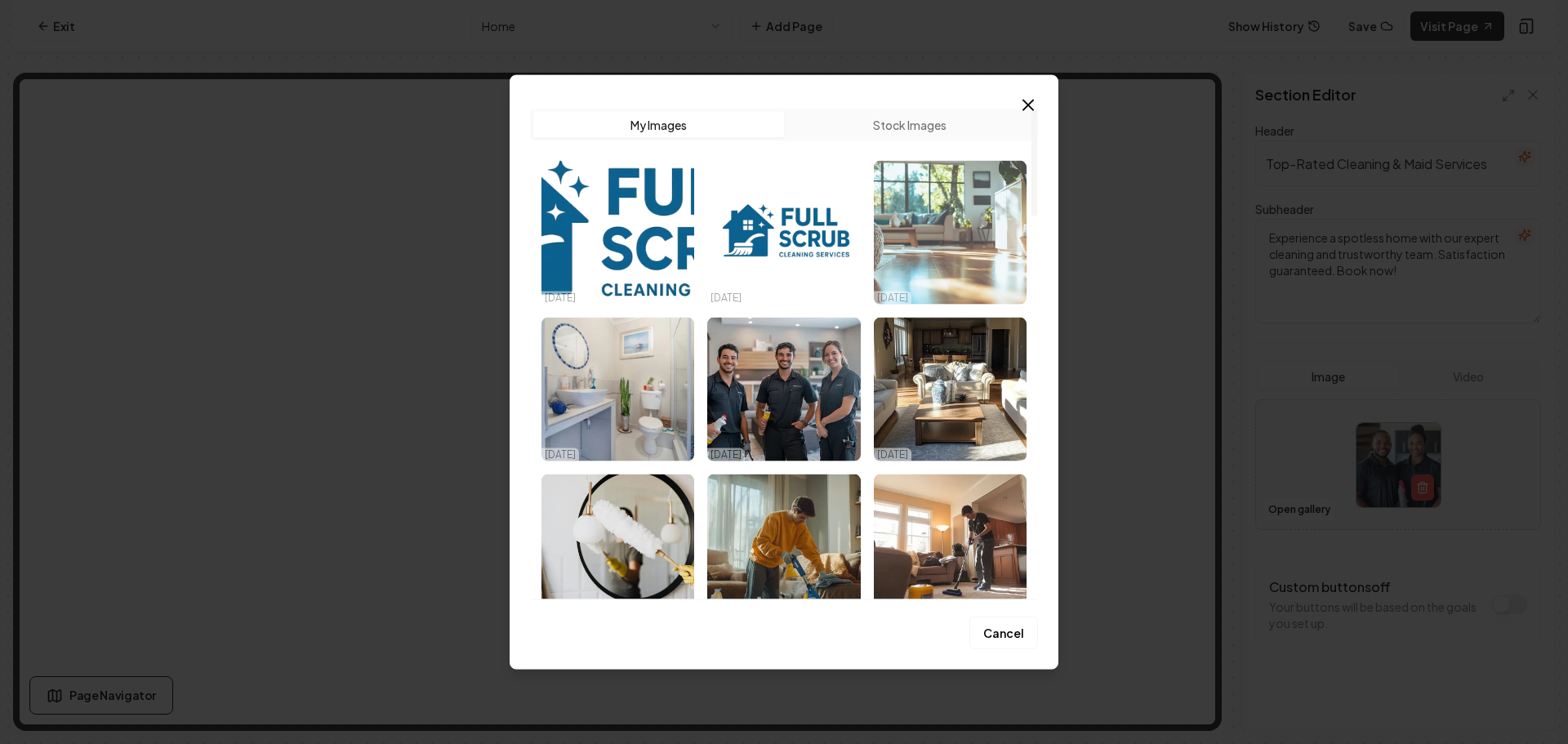
click at [954, 226] on img "Select image image_68ef7ff05c7cd75eb85e643c.png" at bounding box center [950, 232] width 152 height 144
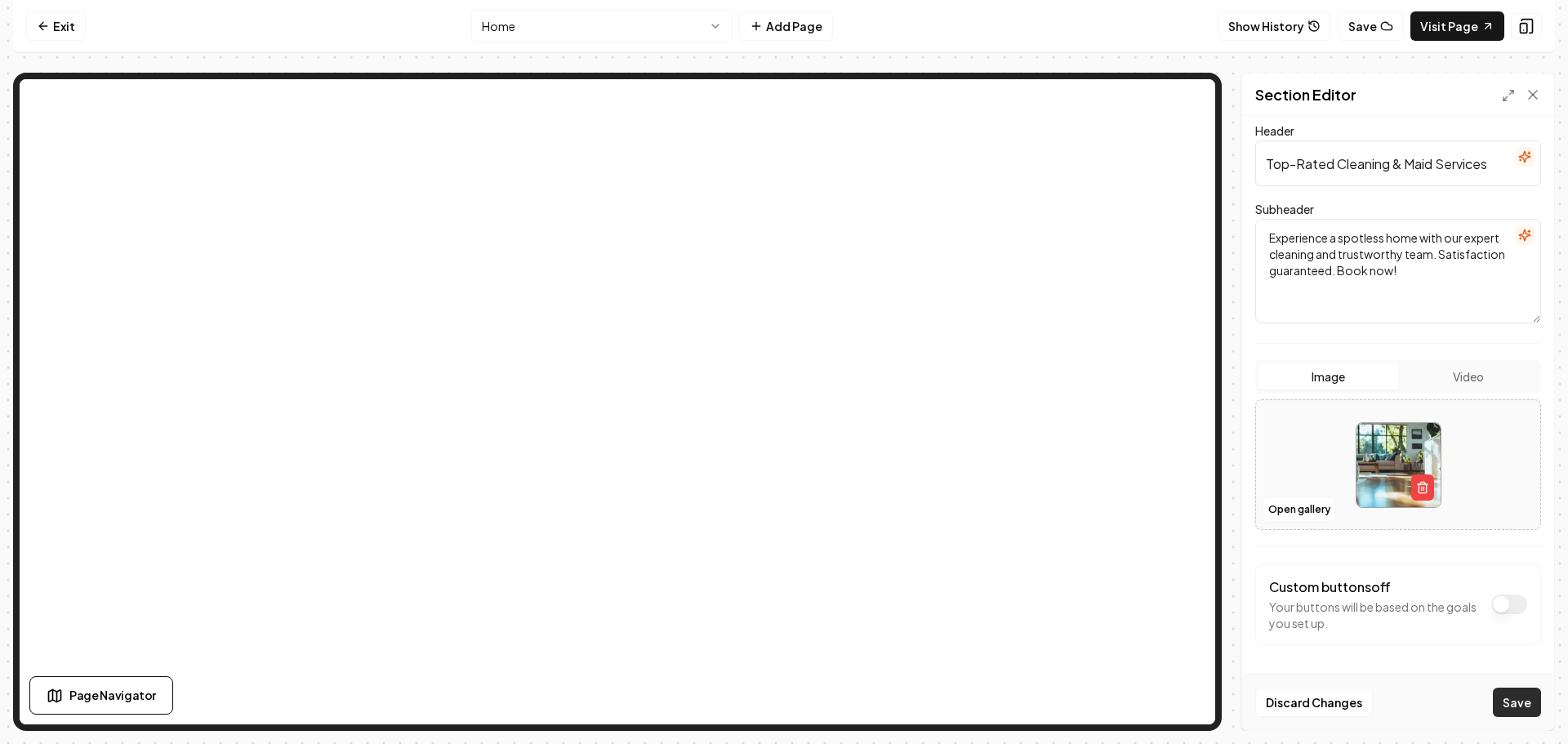
click at [1515, 700] on button "Save" at bounding box center [1517, 702] width 49 height 29
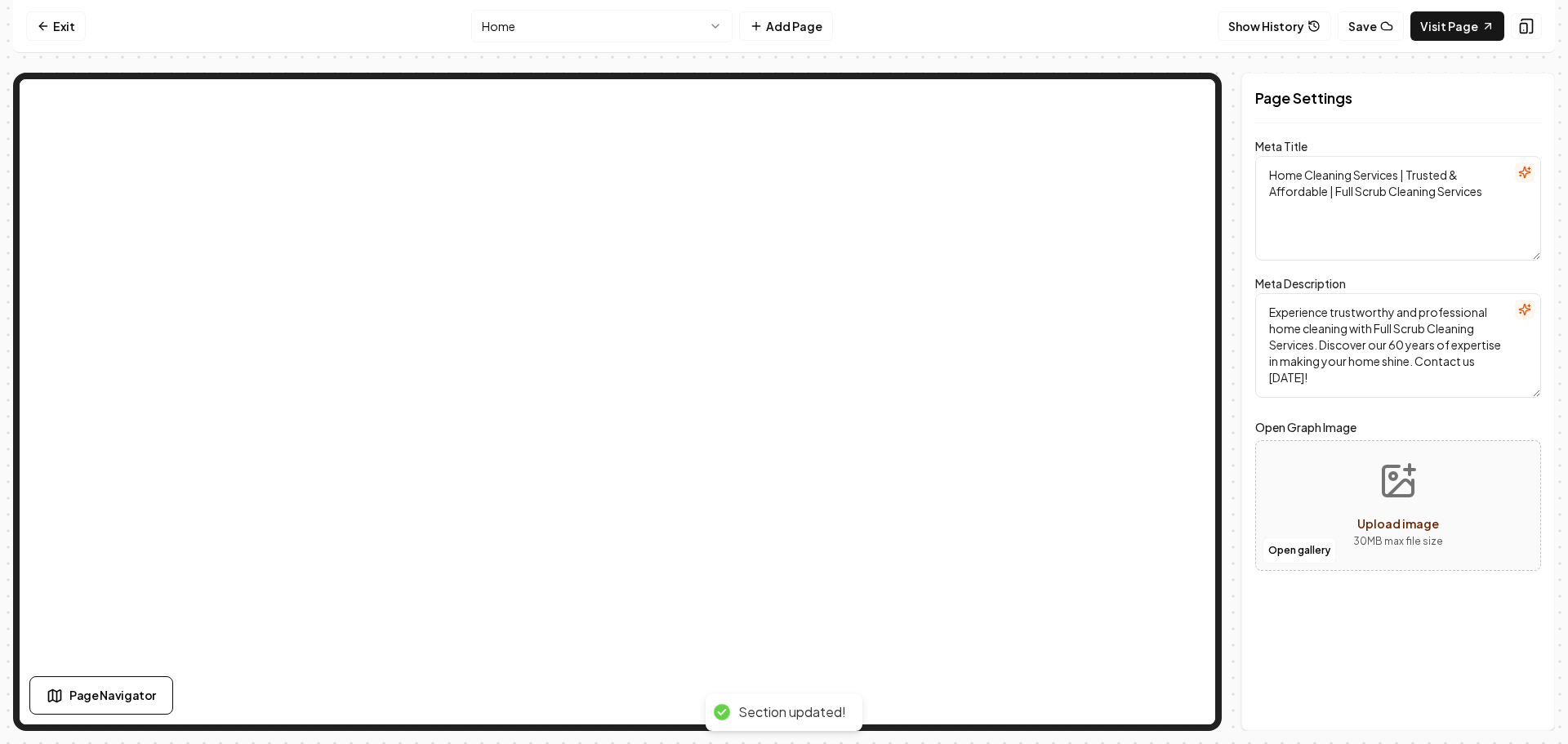
scroll to position [0, 0]
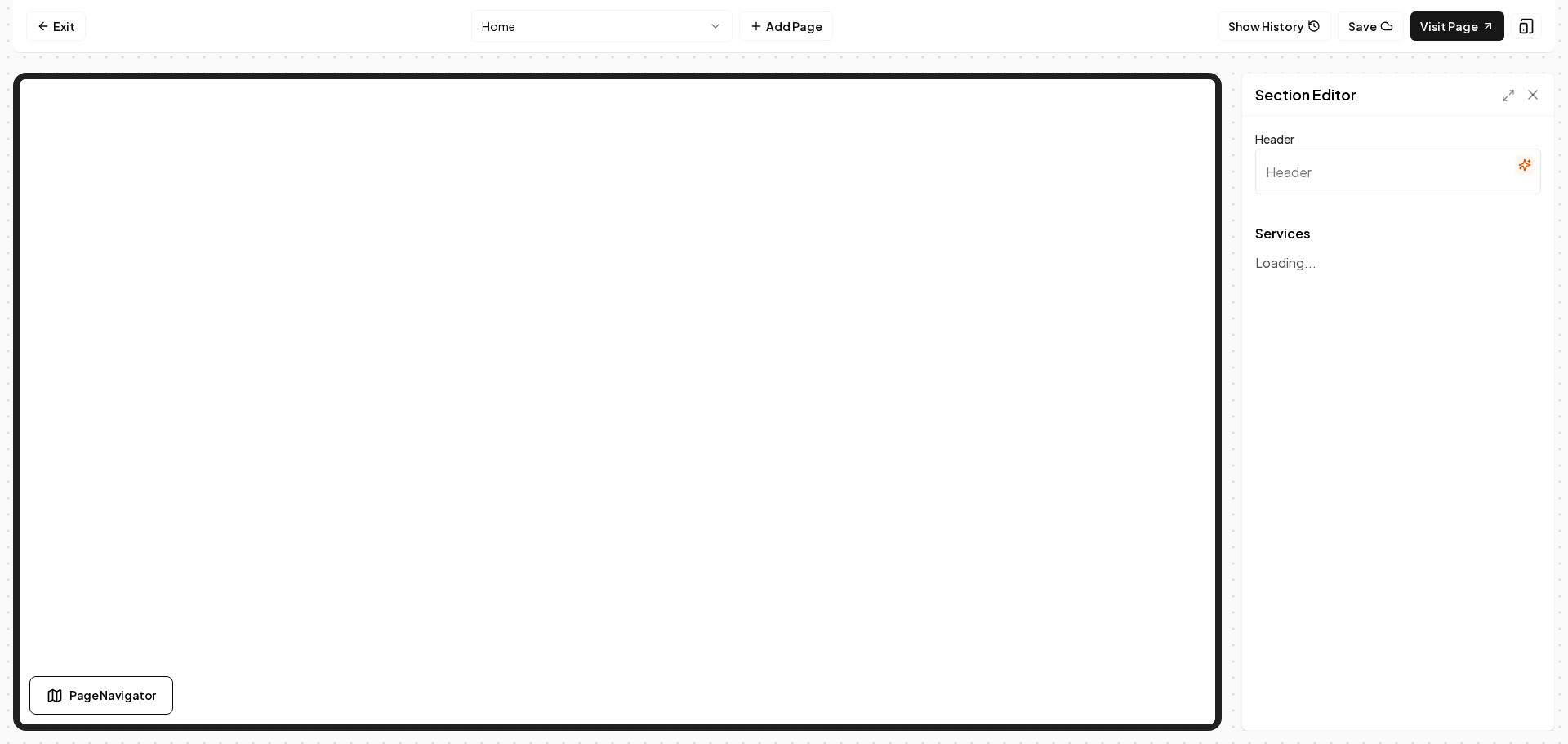
type input "Our Cleaning Services"
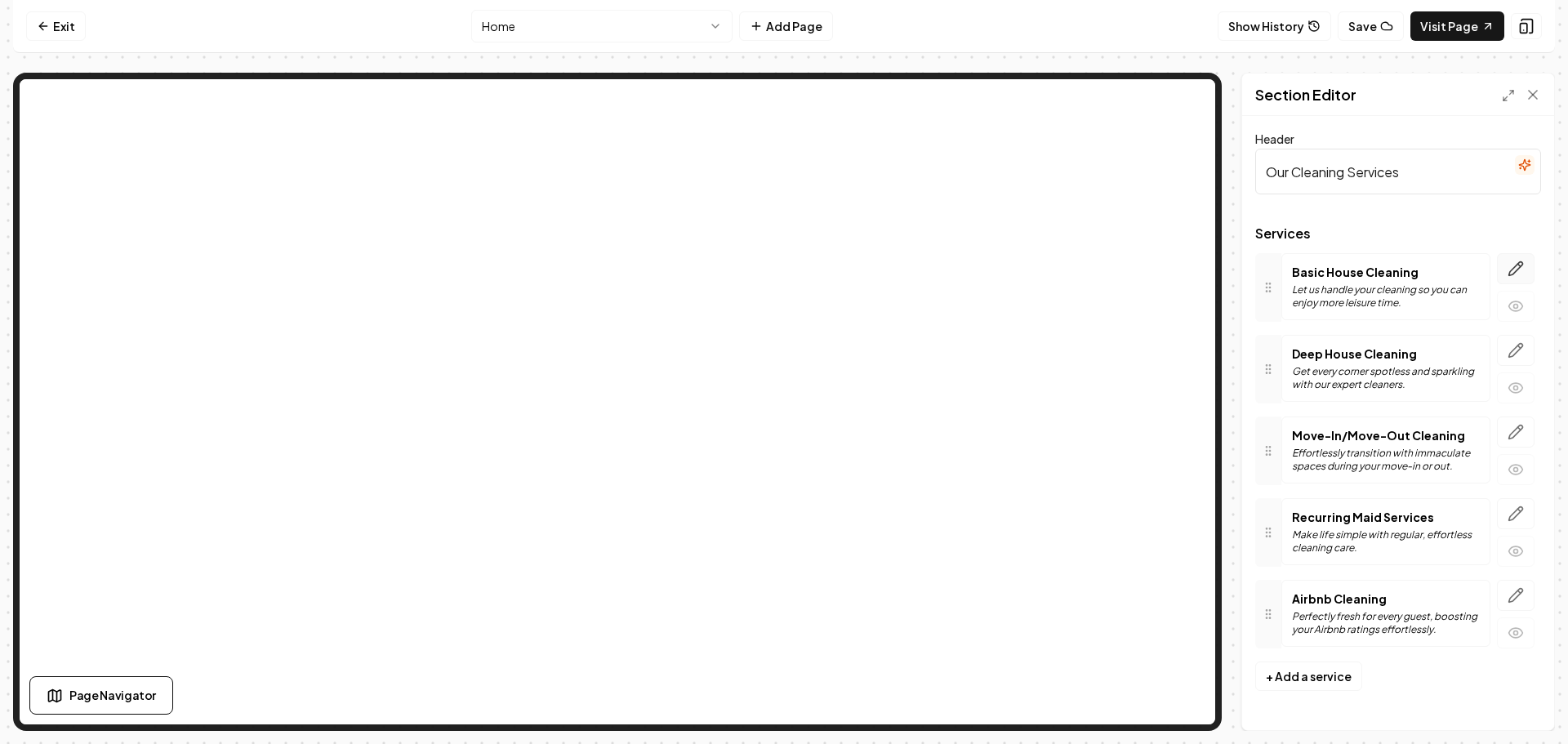
click at [1514, 268] on icon "button" at bounding box center [1516, 269] width 14 height 14
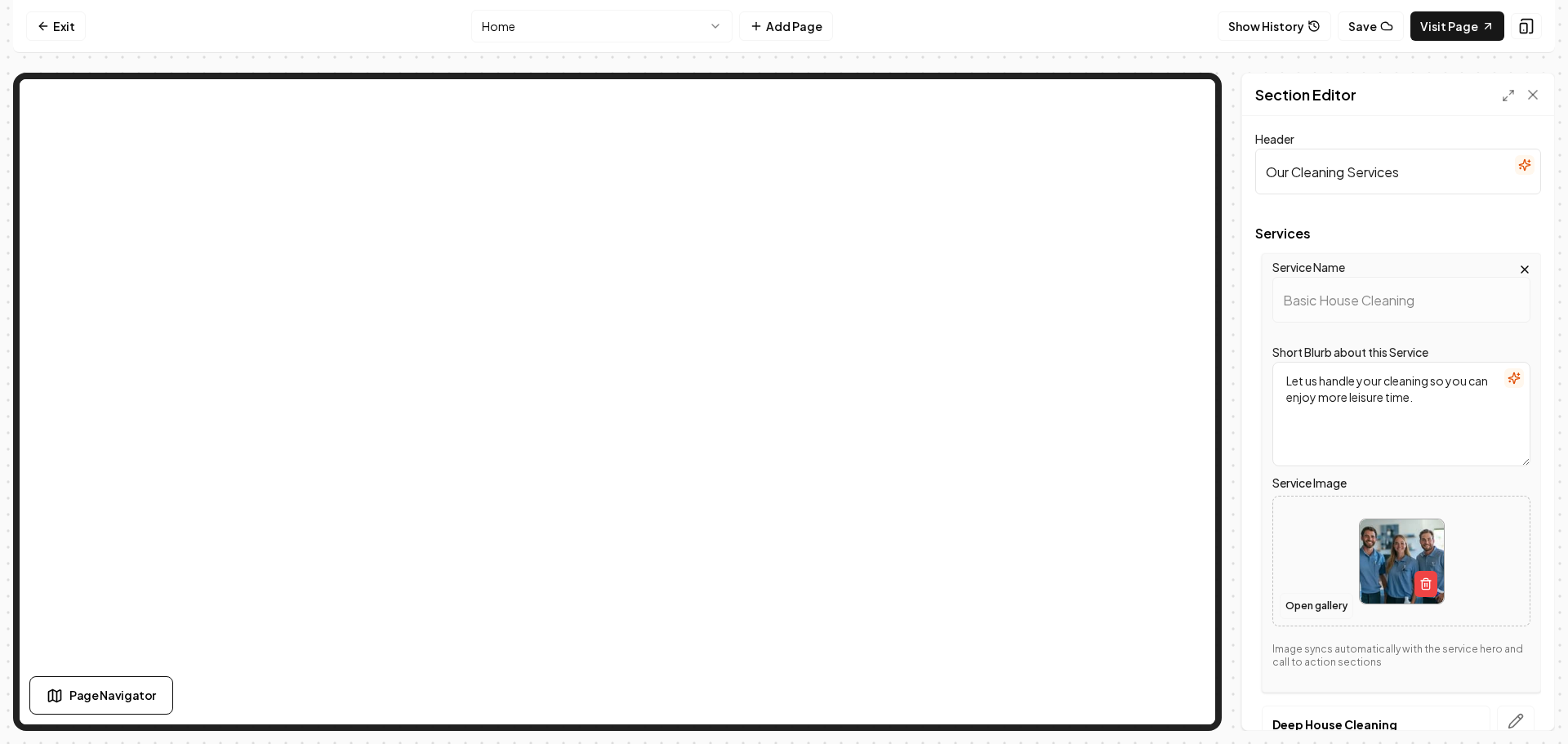
click at [1319, 602] on button "Open gallery" at bounding box center [1316, 605] width 74 height 26
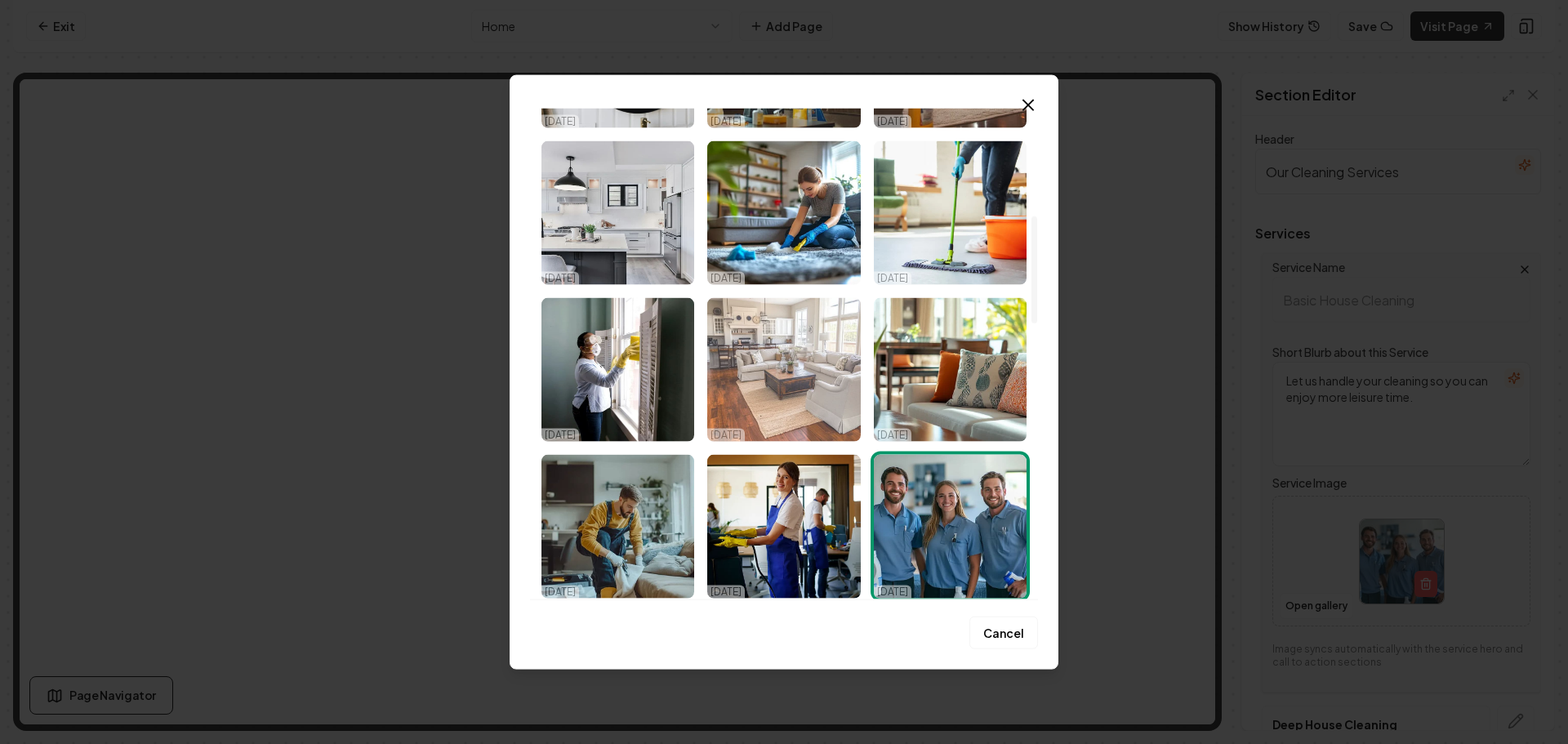
scroll to position [653, 0]
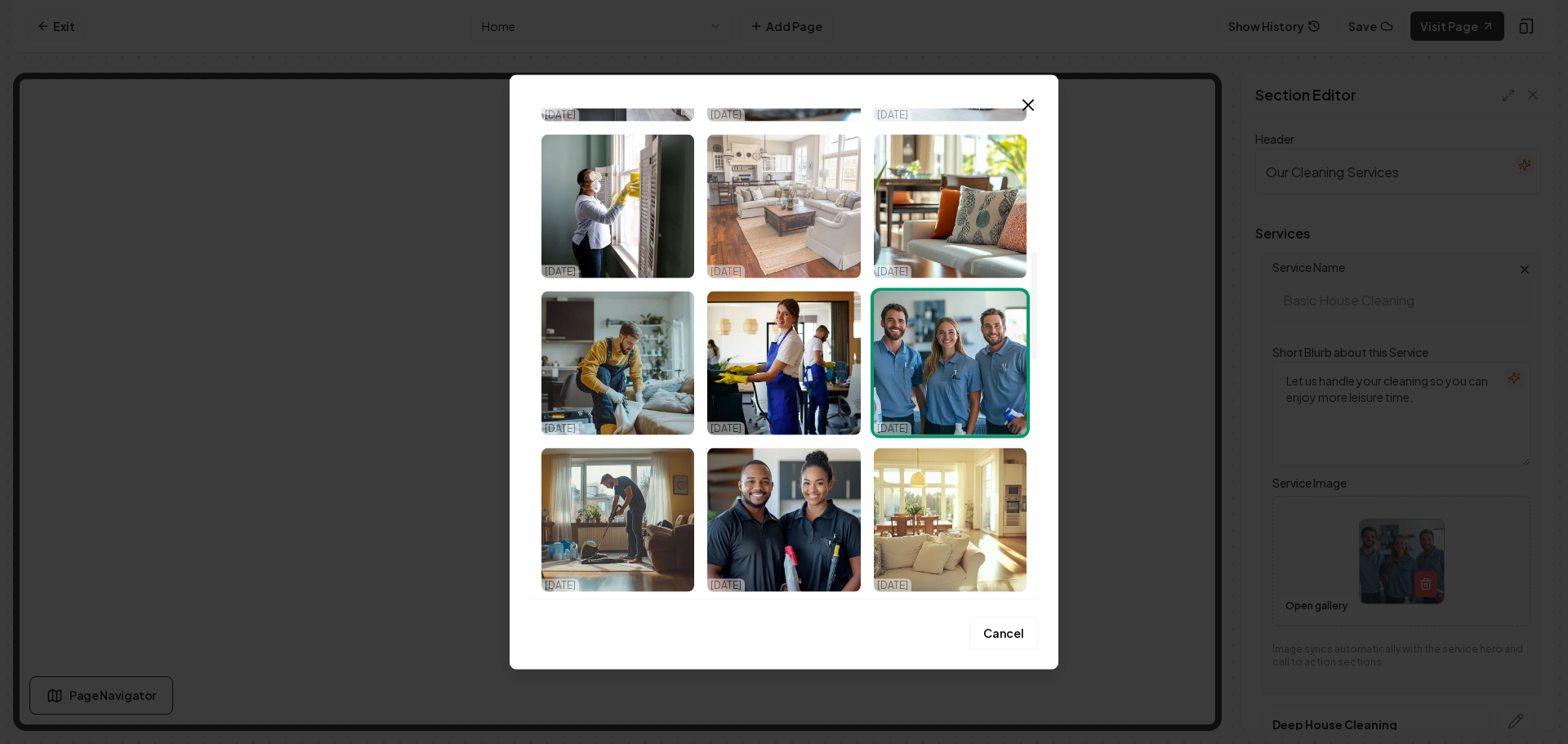
click at [826, 197] on img "Select image image_68ef7ff05c7cd75eb85e5c39.png" at bounding box center [783, 206] width 152 height 144
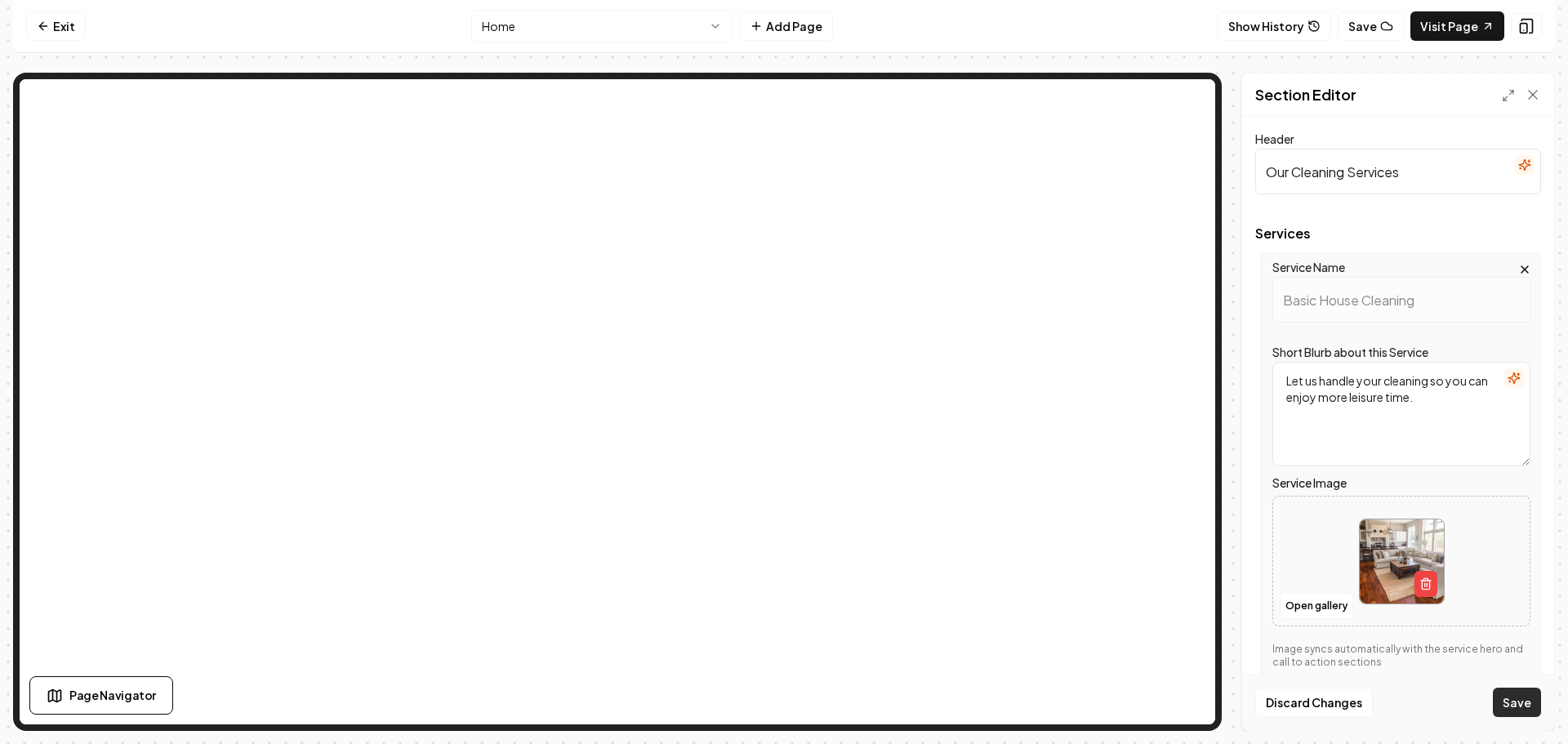
click at [1520, 704] on button "Save" at bounding box center [1517, 702] width 49 height 29
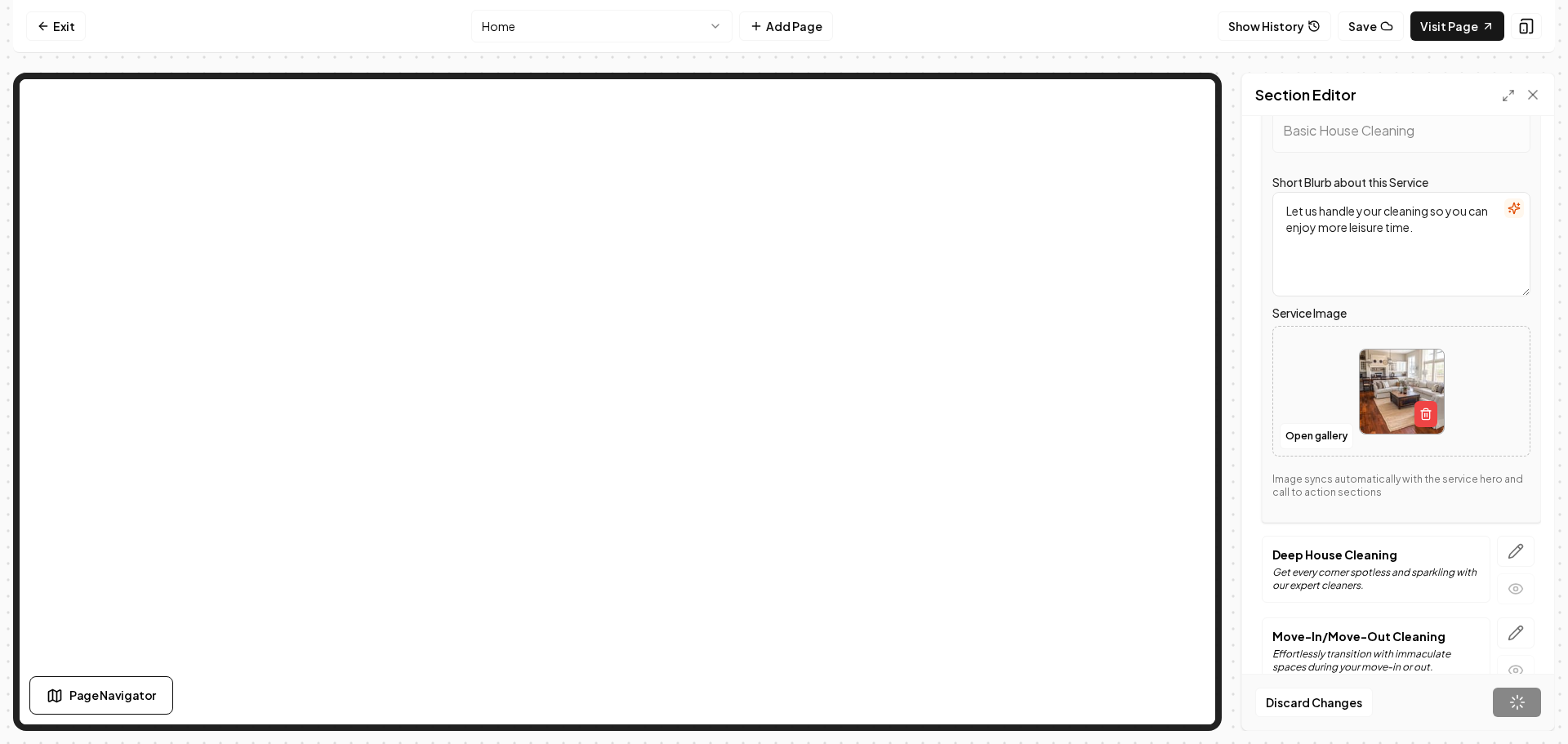
scroll to position [327, 0]
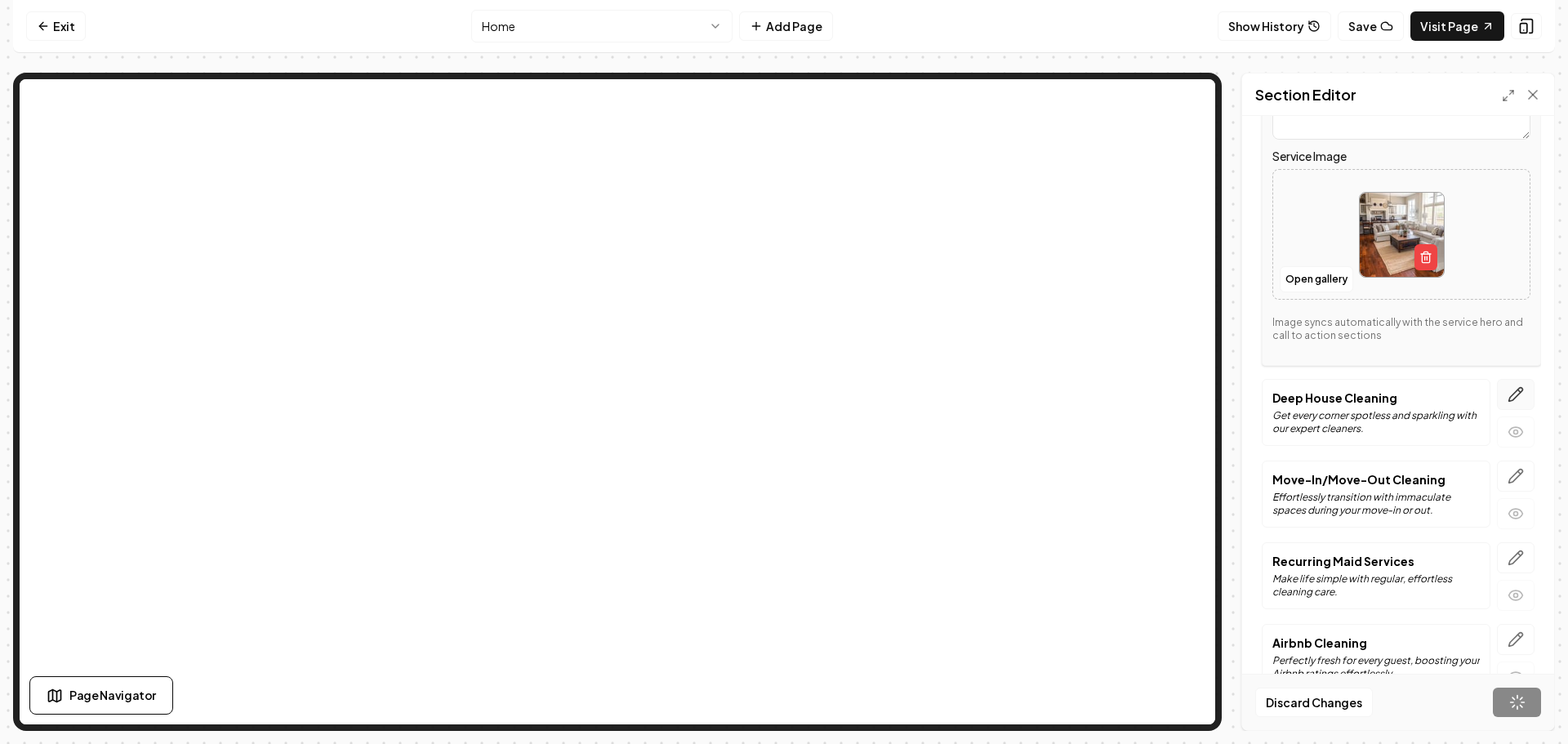
click at [1507, 392] on icon "button" at bounding box center [1515, 394] width 16 height 16
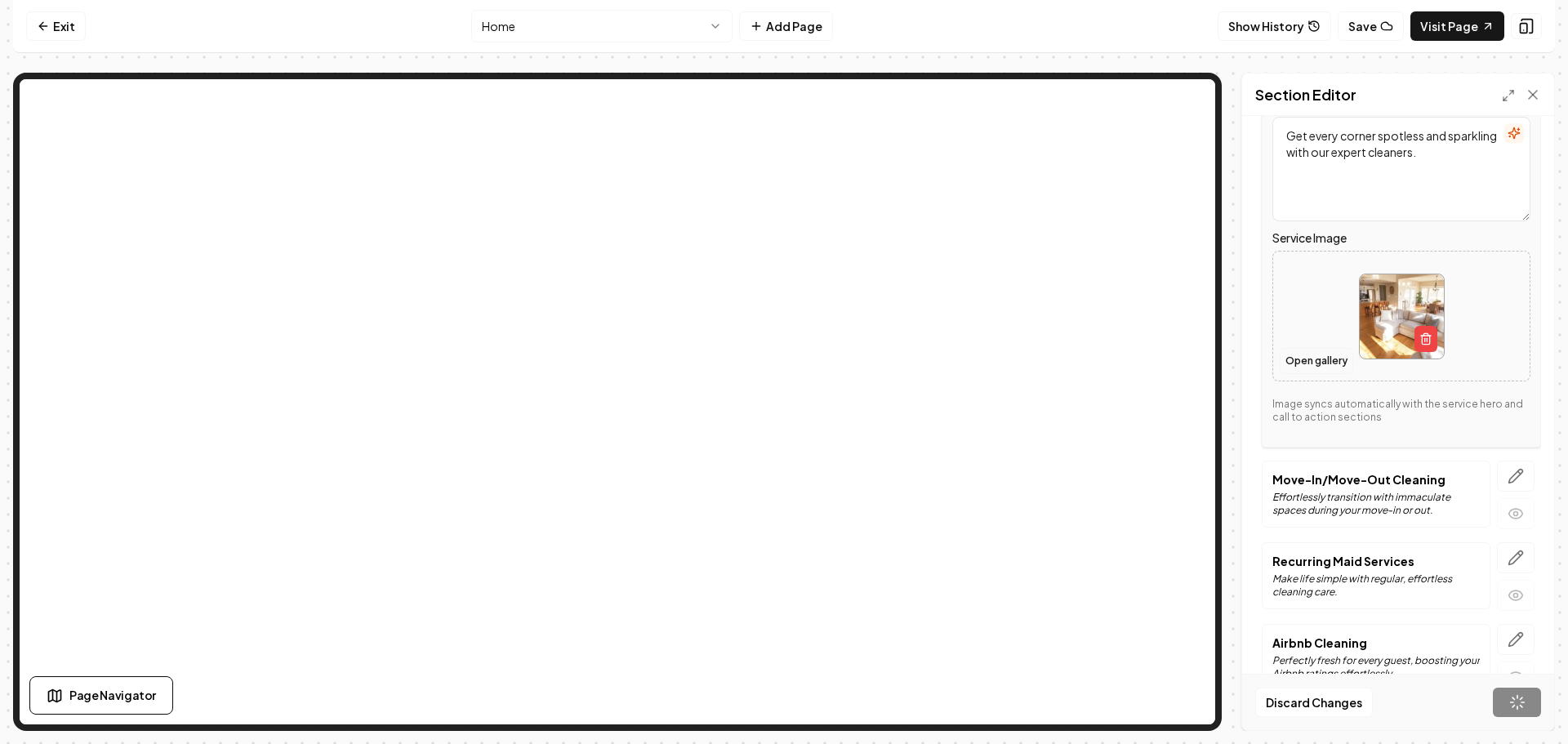
click at [1311, 355] on button "Open gallery" at bounding box center [1316, 361] width 74 height 26
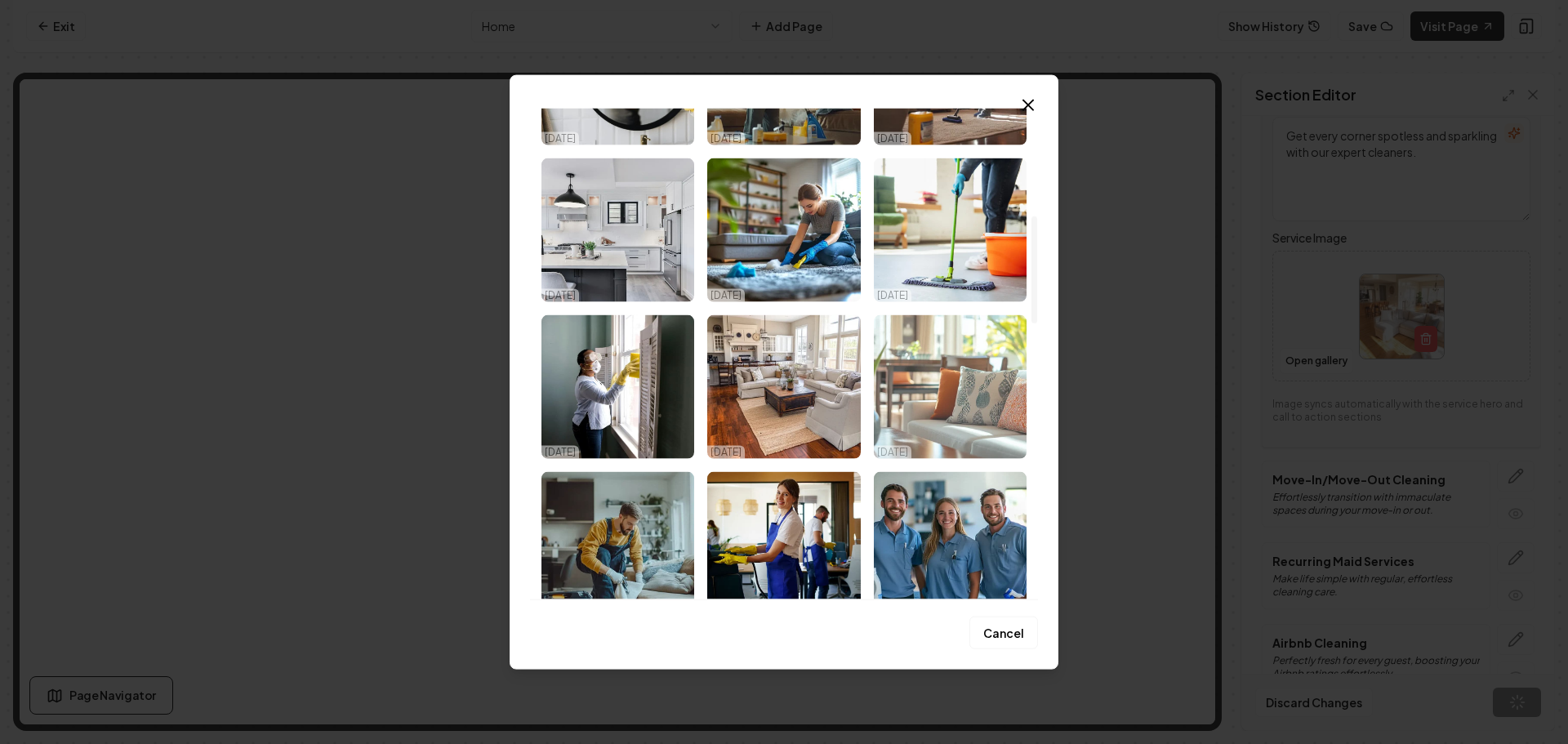
scroll to position [490, 0]
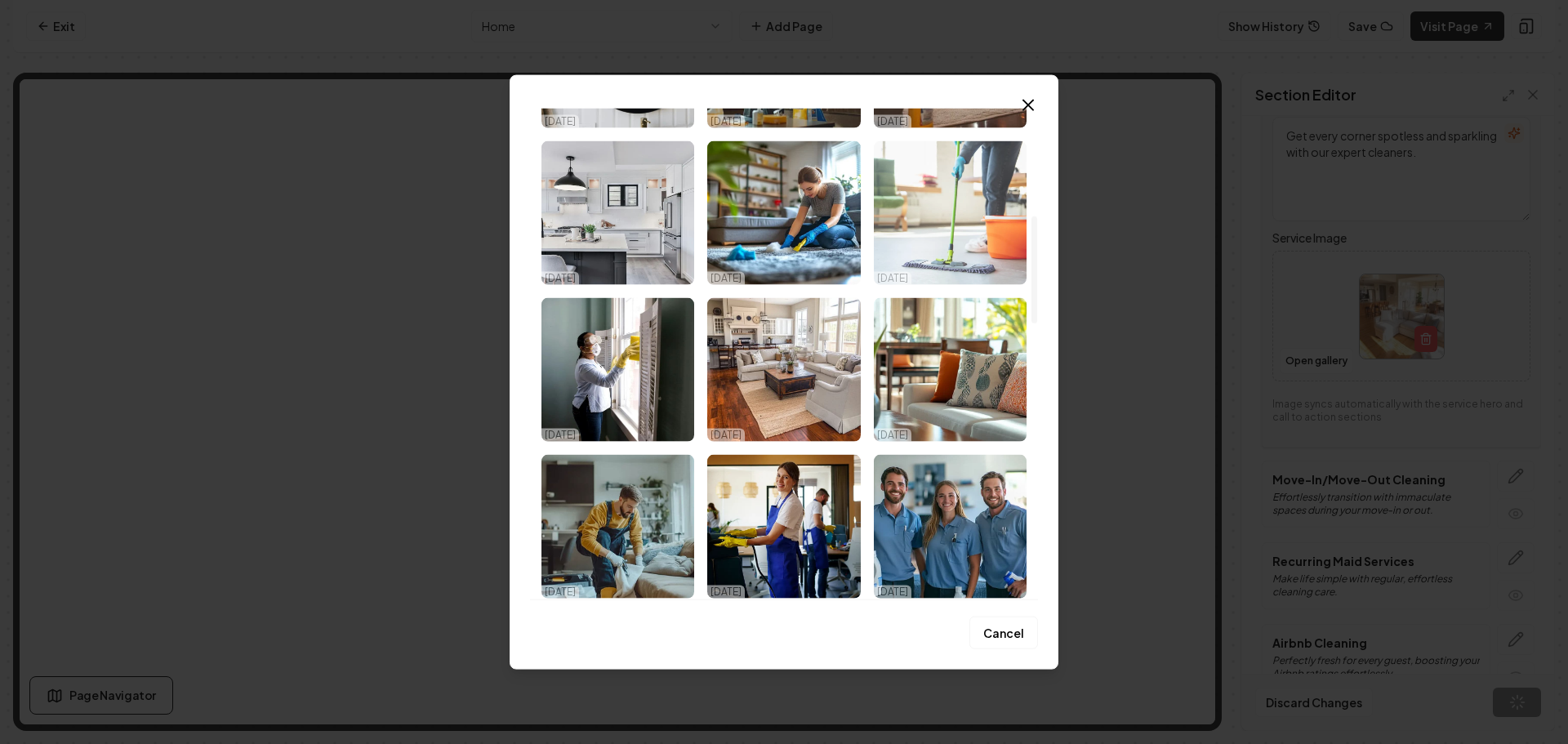
click at [949, 205] on img "Select image image_68ef7ff05c7cd75eb85e6498.jpeg" at bounding box center [950, 212] width 152 height 144
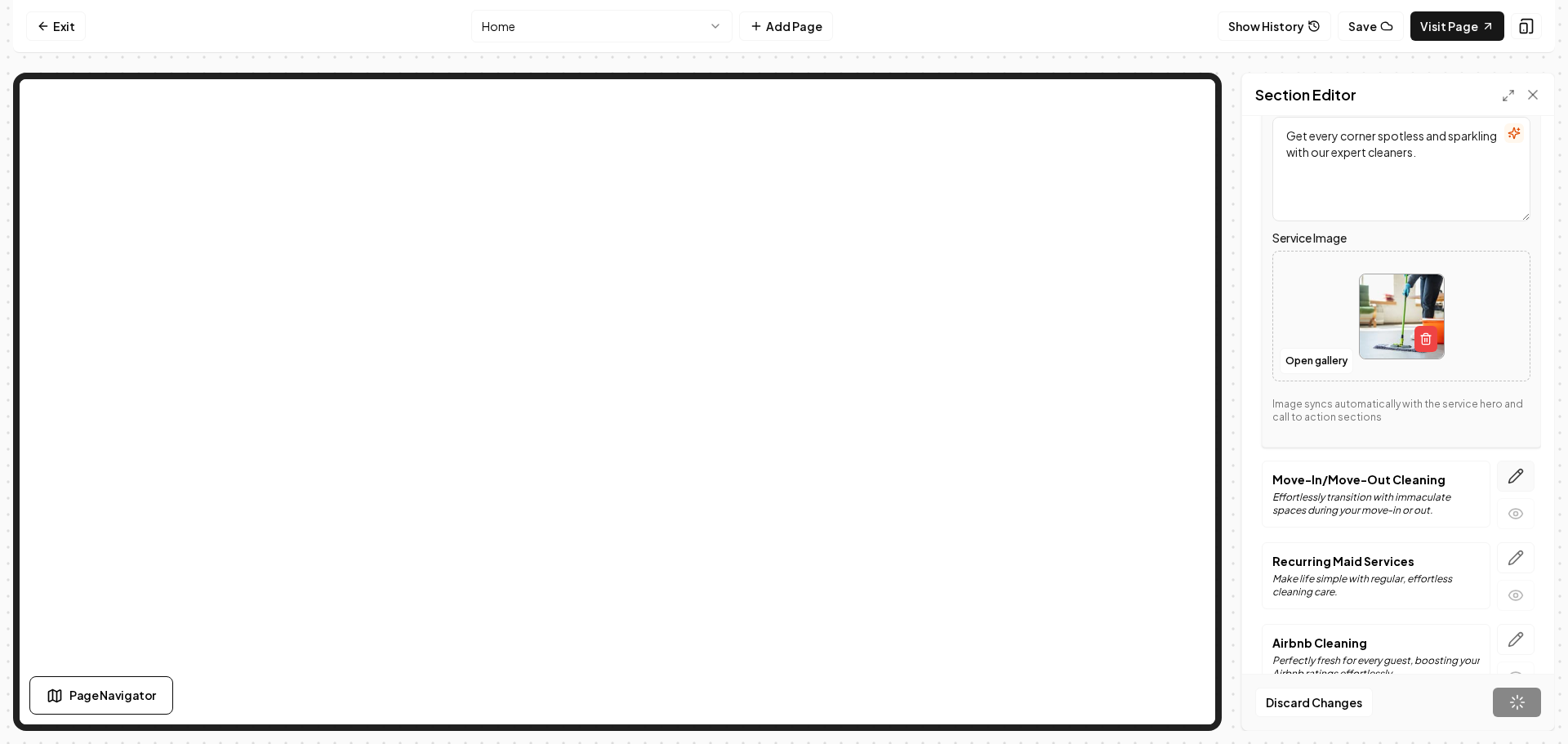
click at [1513, 475] on button "button" at bounding box center [1515, 476] width 37 height 31
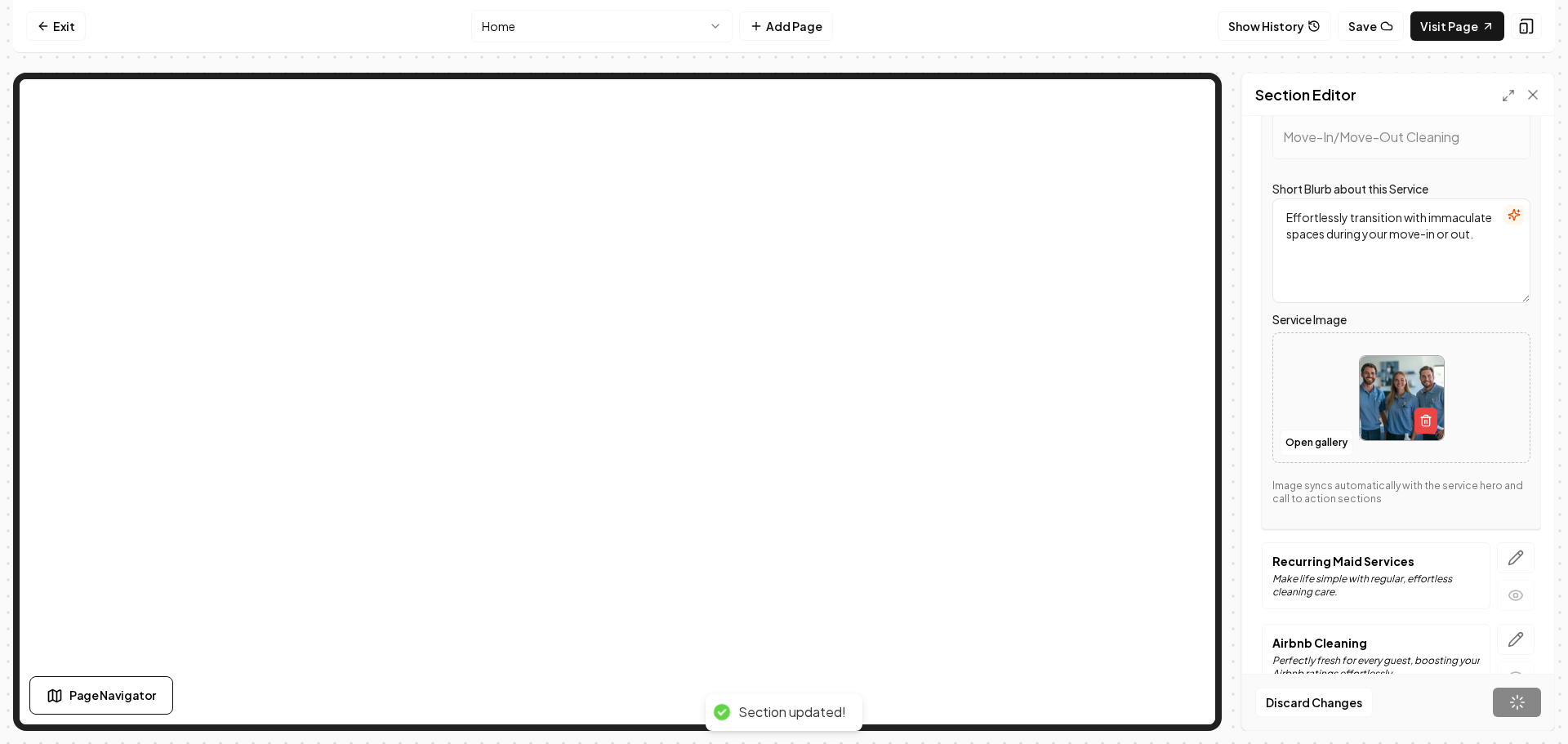
scroll to position [0, 0]
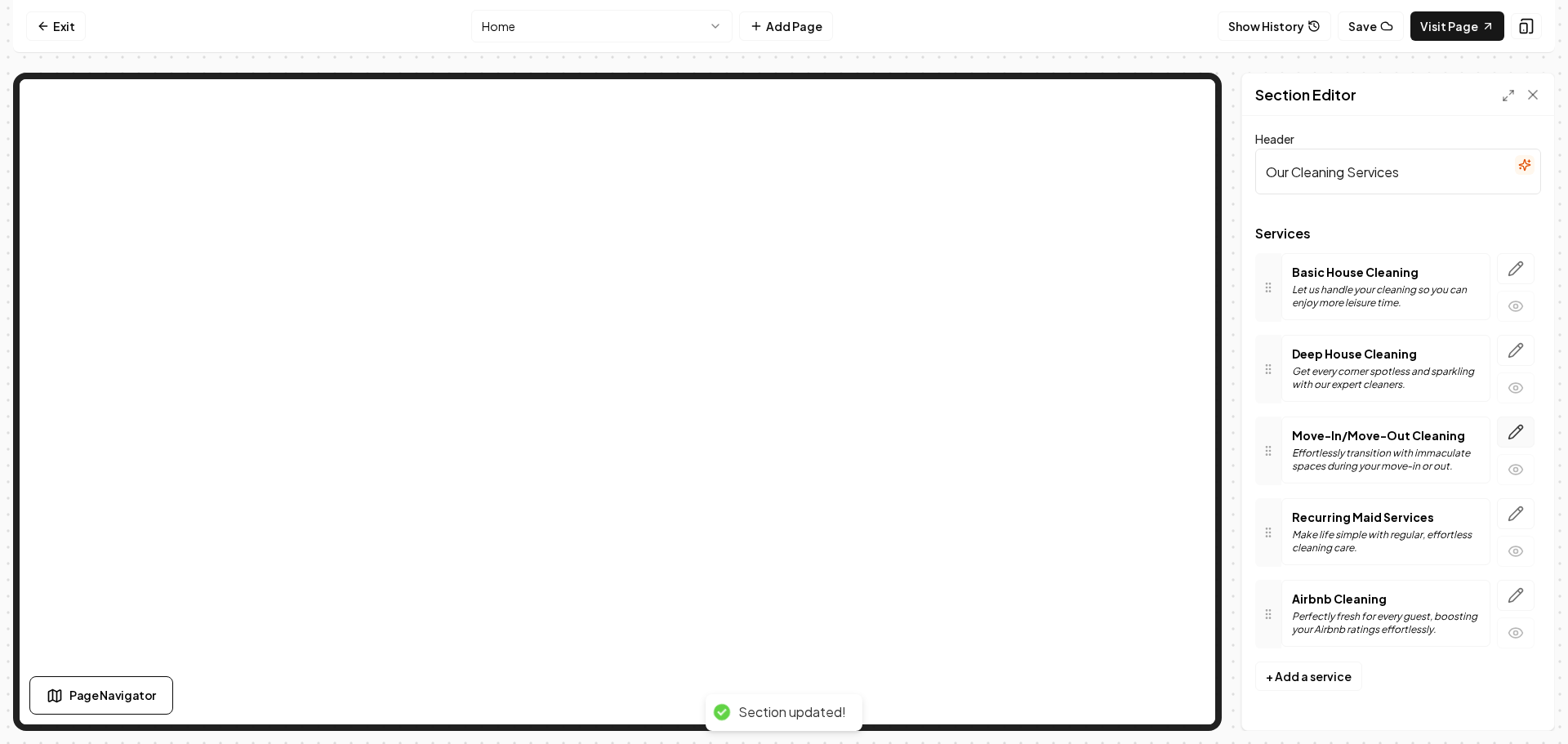
click at [1513, 430] on icon "button" at bounding box center [1515, 431] width 16 height 16
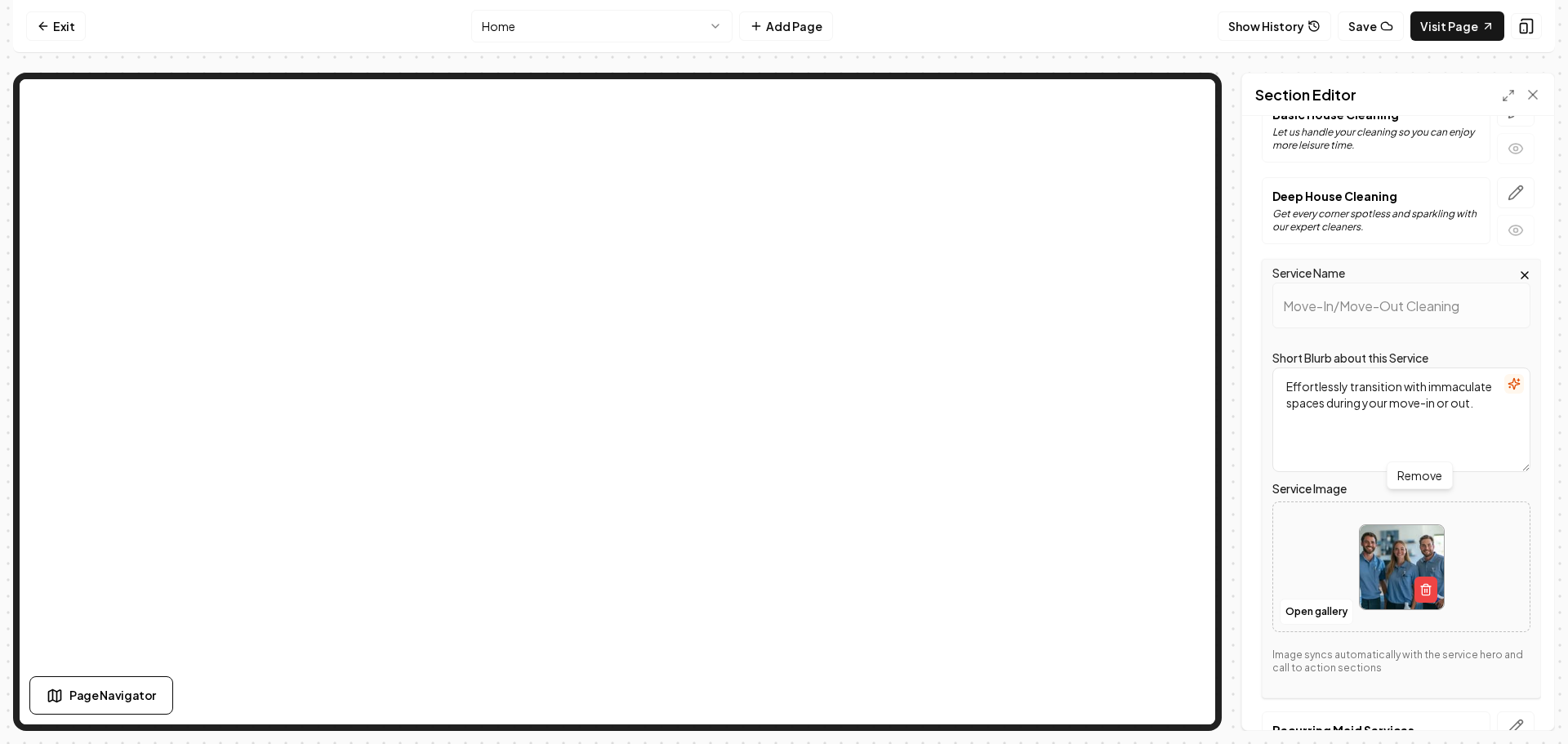
scroll to position [327, 0]
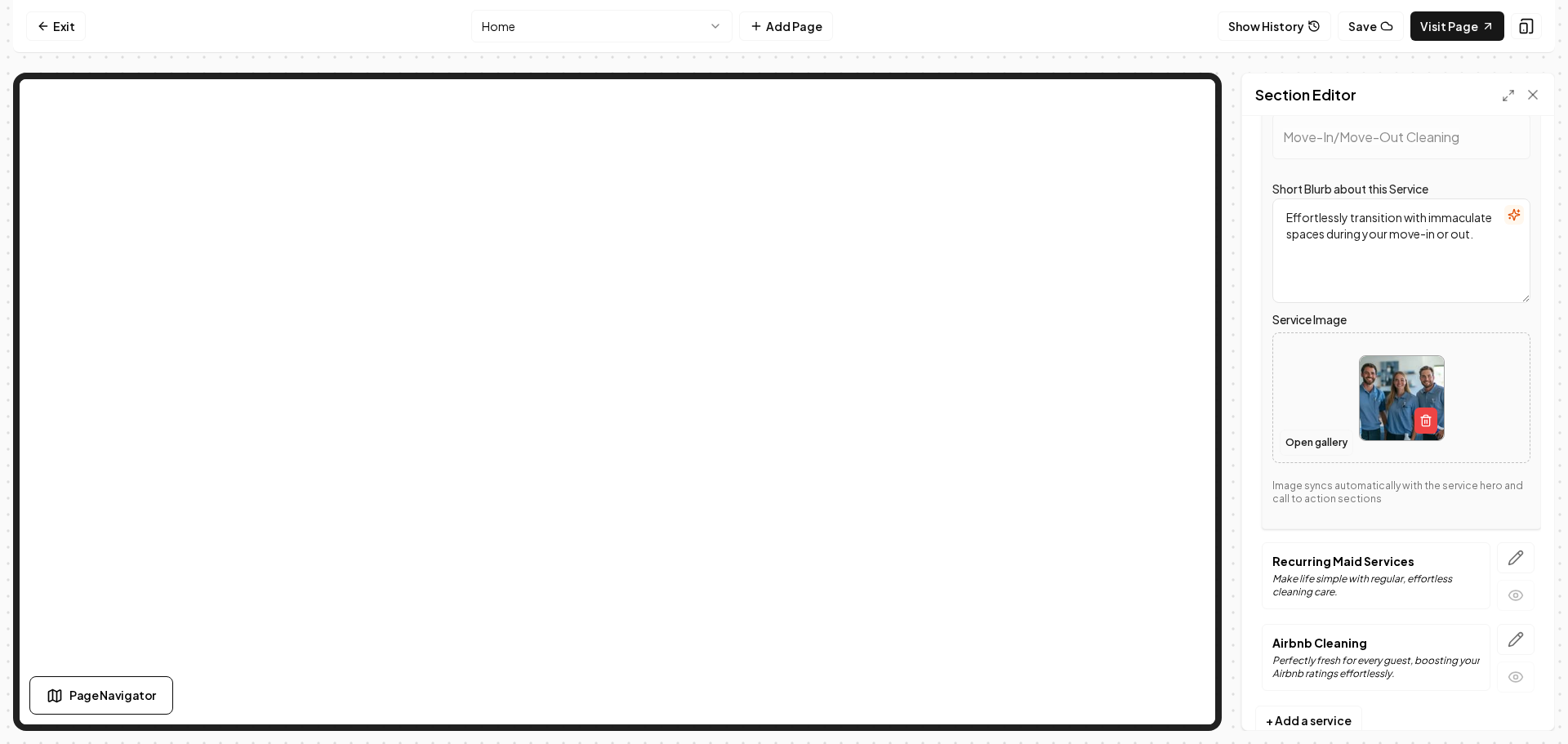
click at [1322, 450] on button "Open gallery" at bounding box center [1316, 443] width 74 height 26
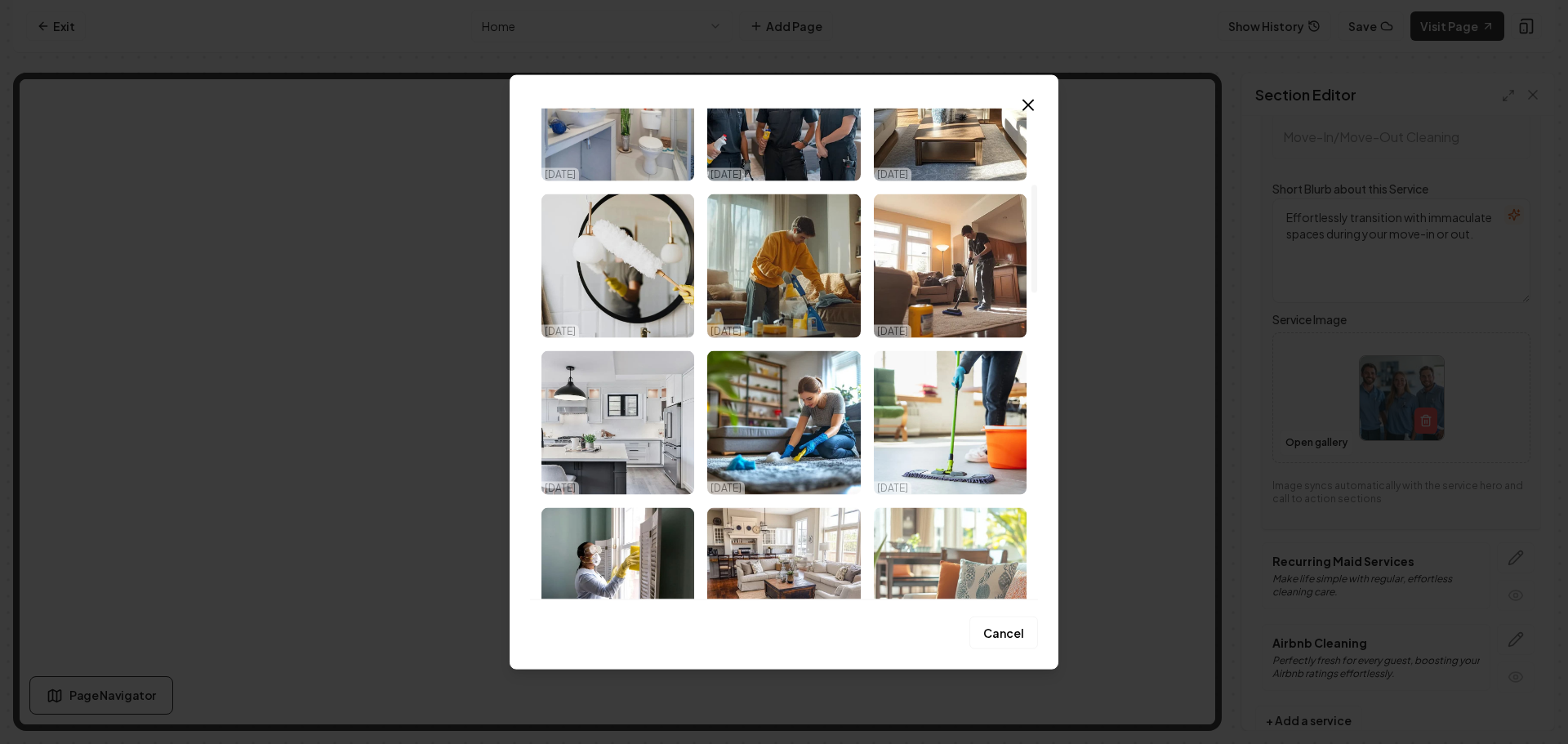
scroll to position [408, 0]
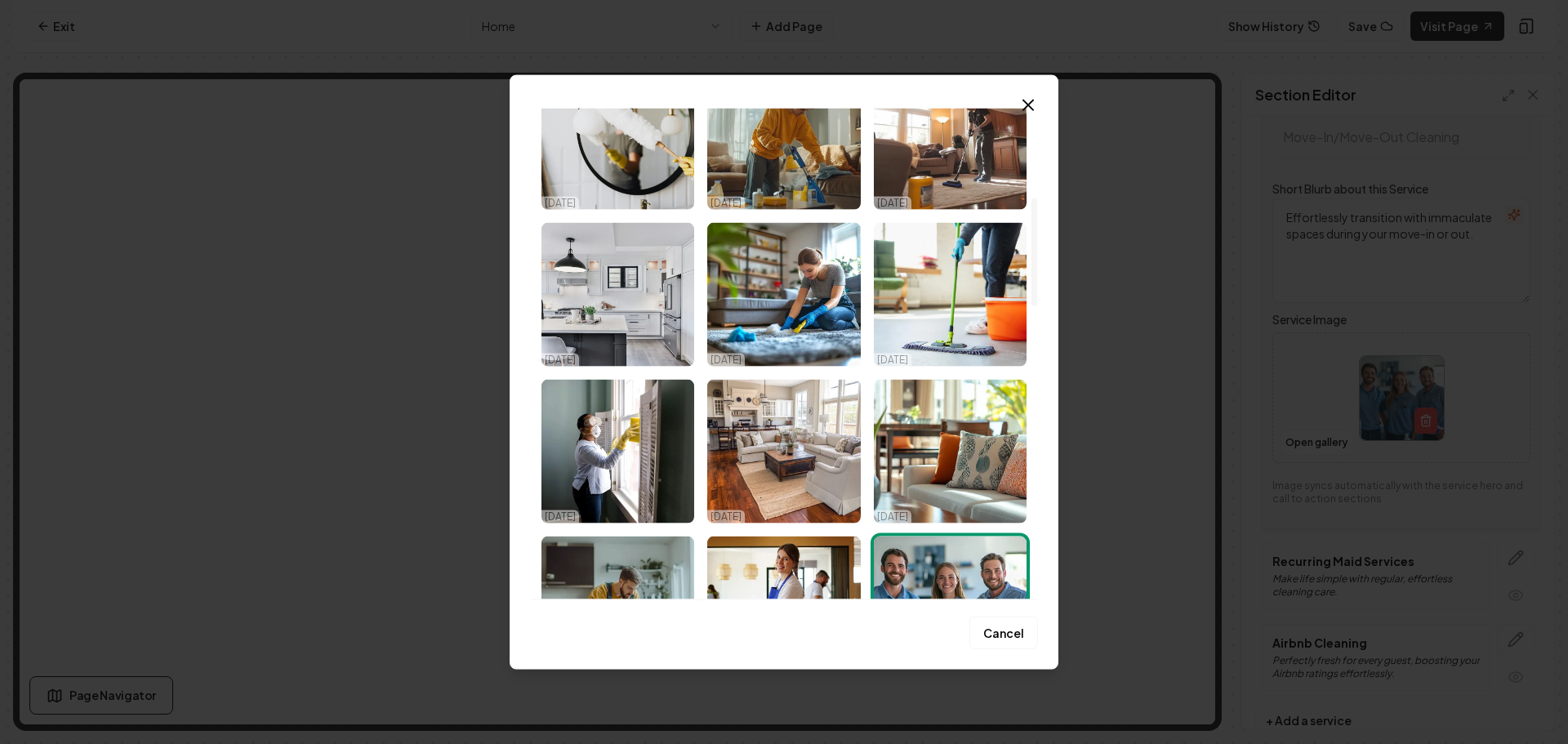
click at [960, 450] on img "Select image image_68ef7ff05c7cd75eb85e5d93.png" at bounding box center [950, 450] width 152 height 144
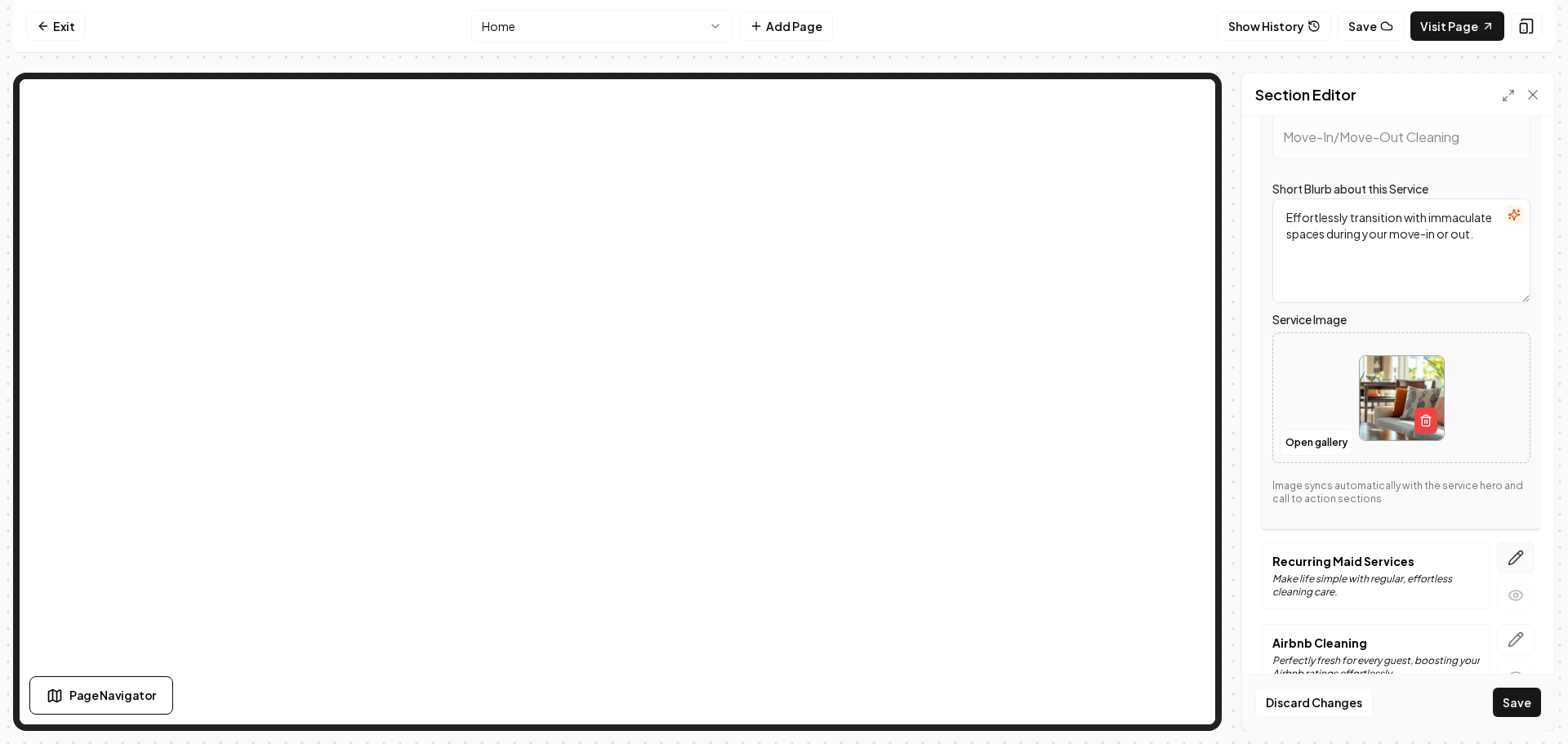
click at [1507, 552] on icon "button" at bounding box center [1515, 557] width 16 height 16
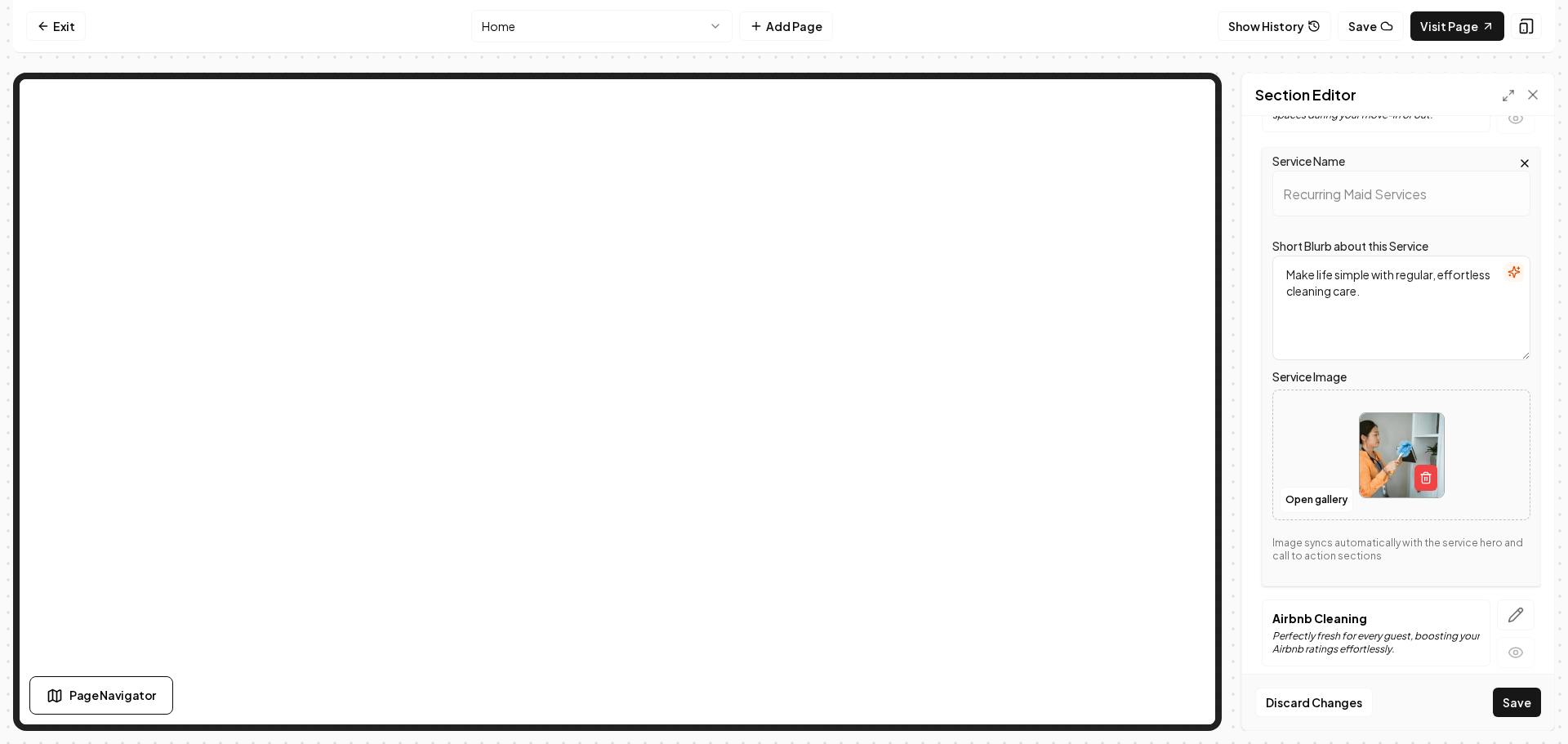
scroll to position [364, 0]
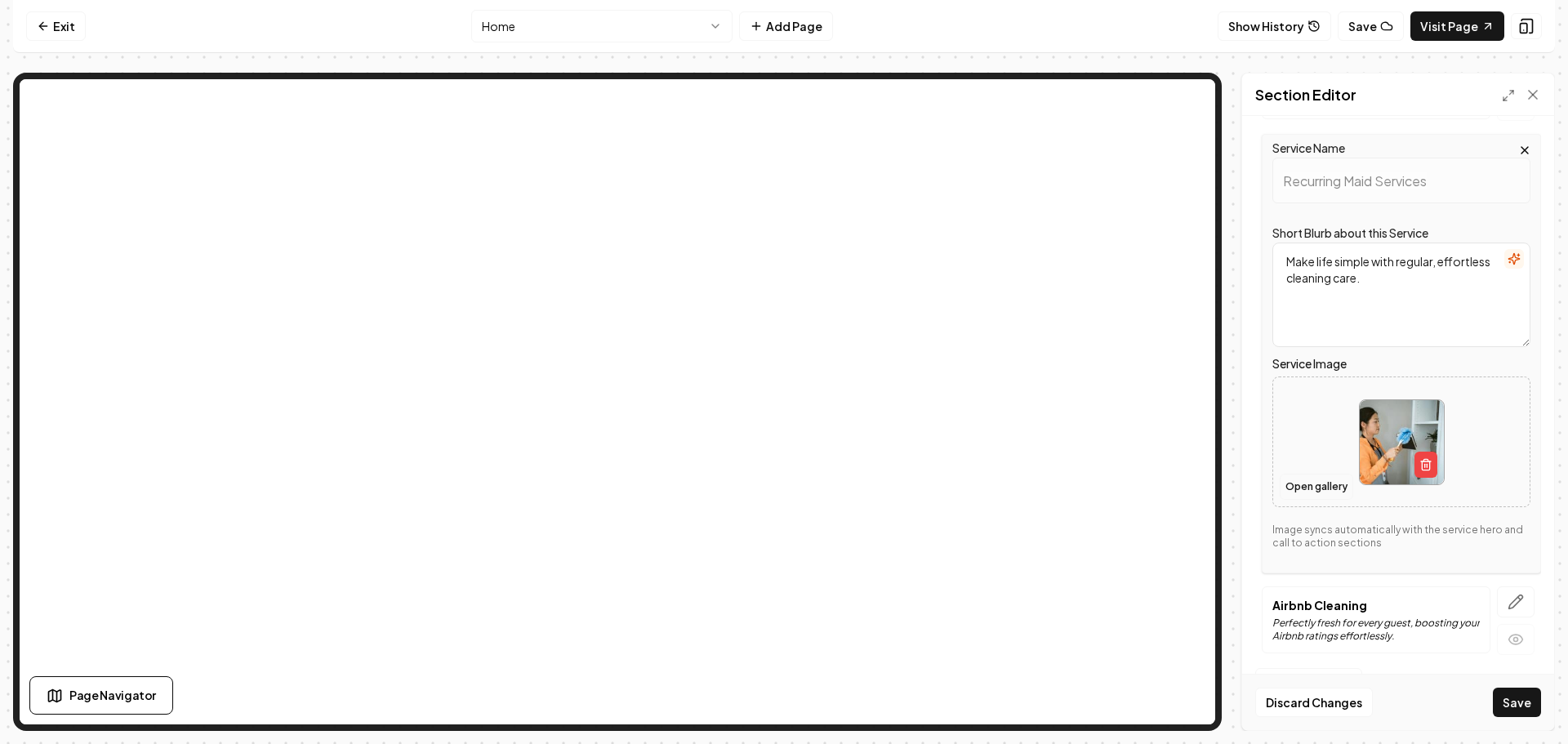
click at [1319, 488] on button "Open gallery" at bounding box center [1316, 487] width 74 height 26
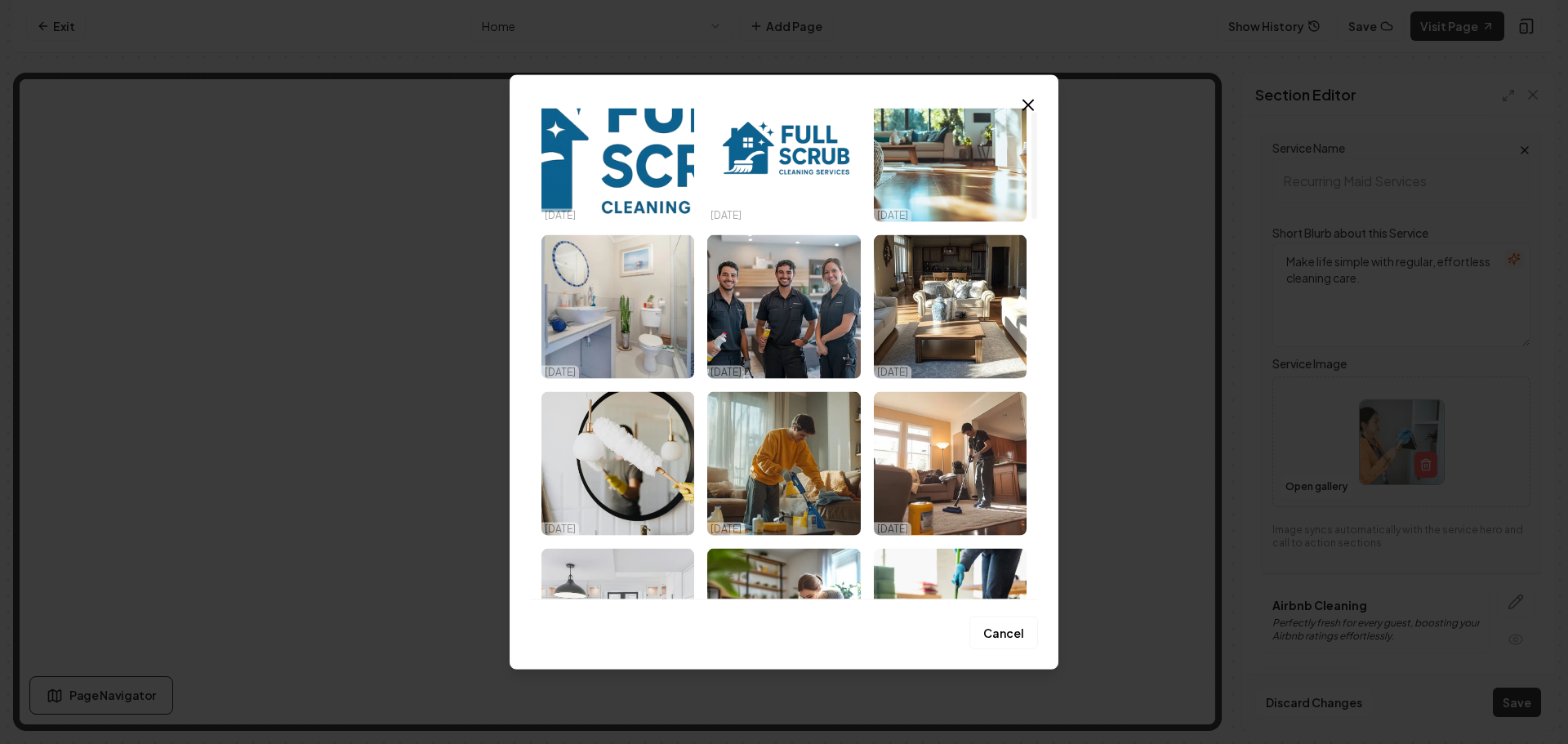
scroll to position [245, 0]
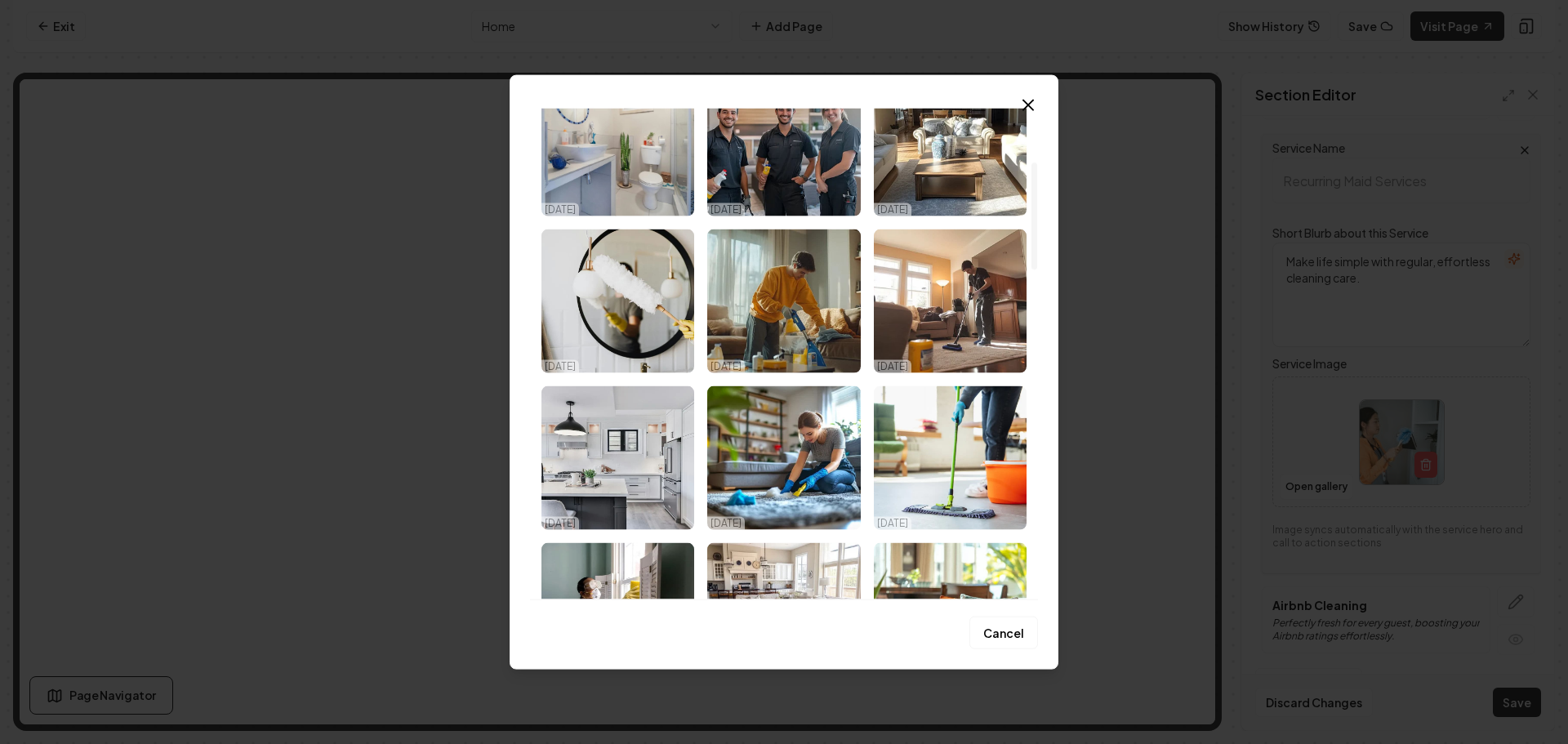
click at [638, 341] on img "Select image image_68ef7ff05c7cd75eb85e6559.jpeg" at bounding box center [618, 301] width 152 height 144
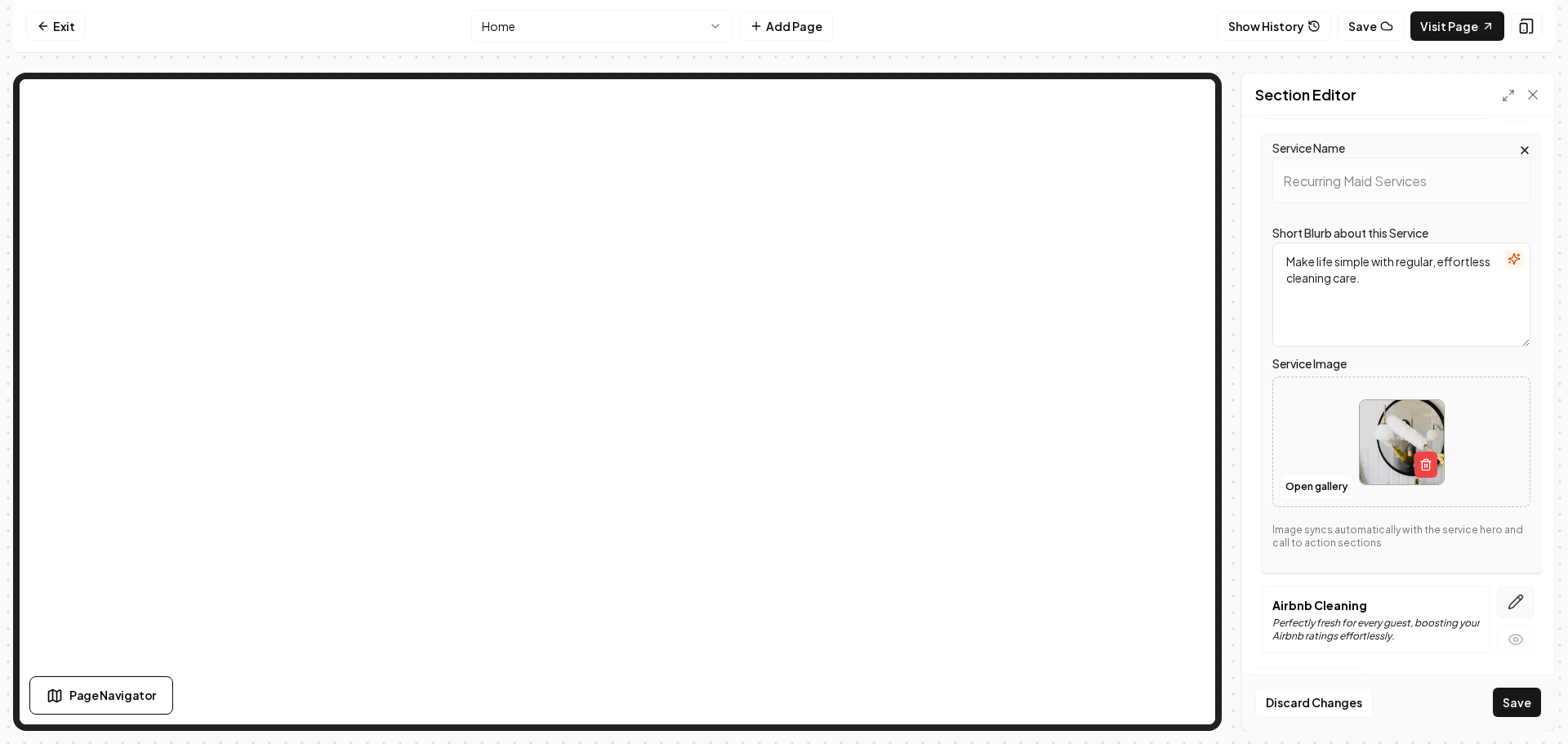
click at [1512, 596] on button "button" at bounding box center [1515, 602] width 37 height 31
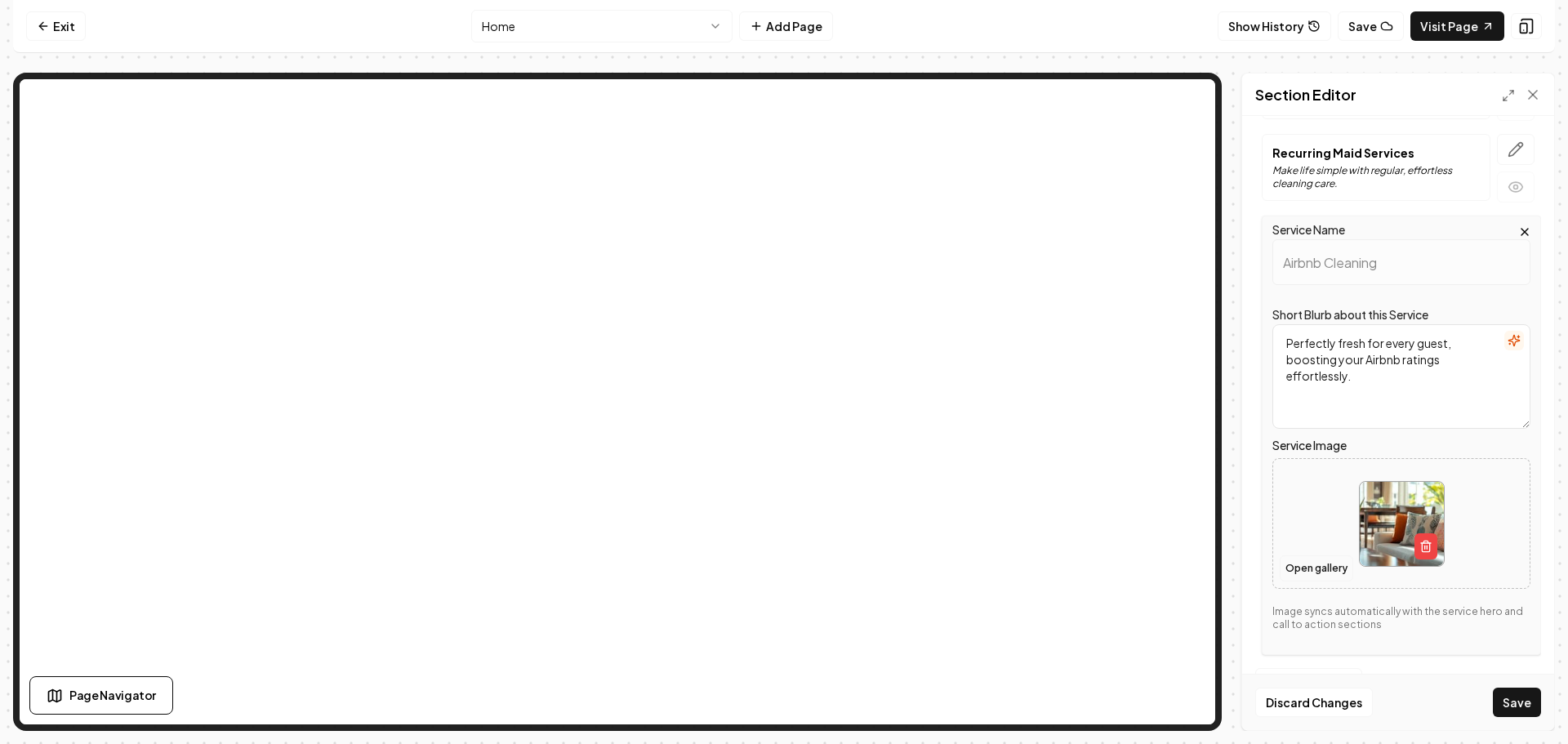
click at [1319, 566] on button "Open gallery" at bounding box center [1316, 568] width 74 height 26
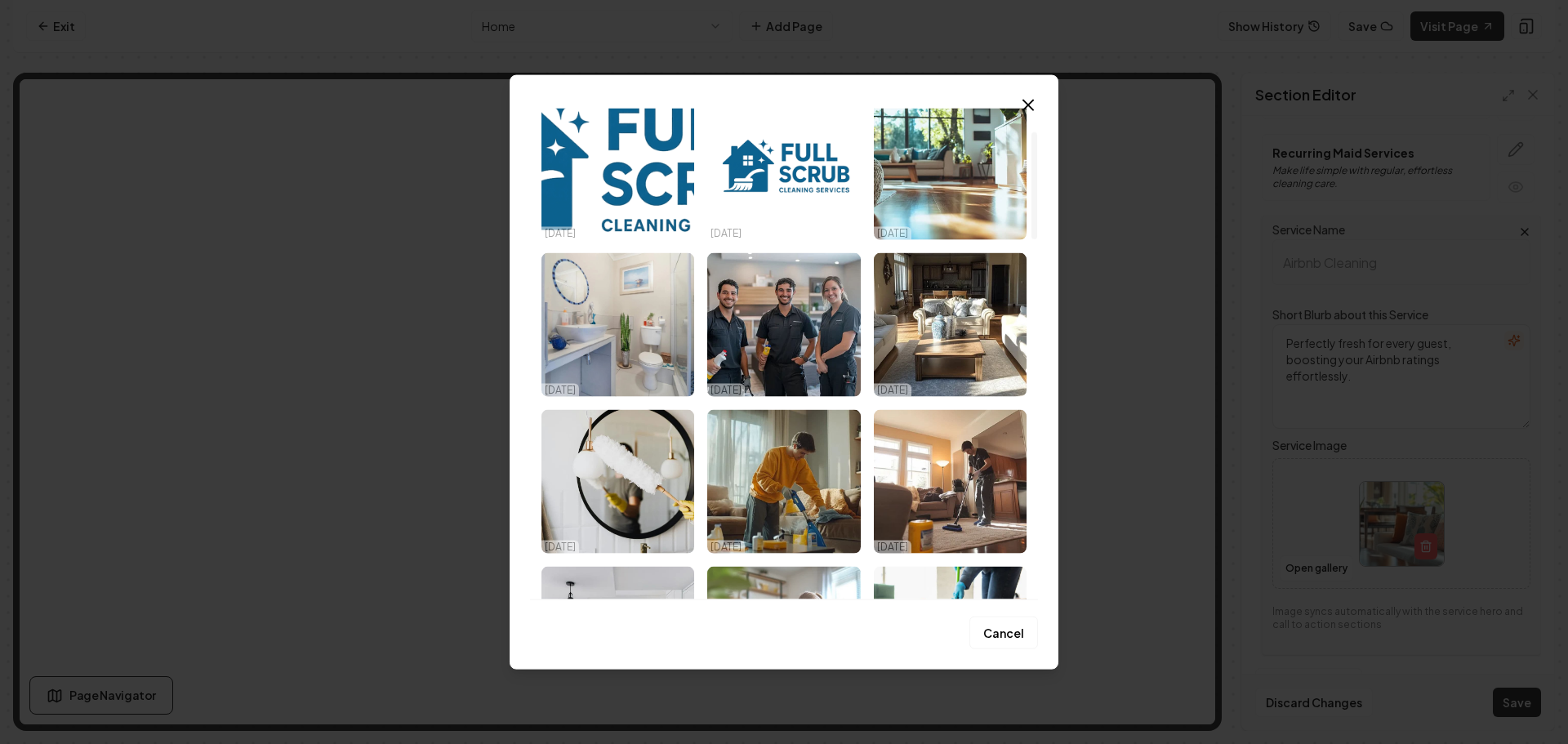
scroll to position [164, 0]
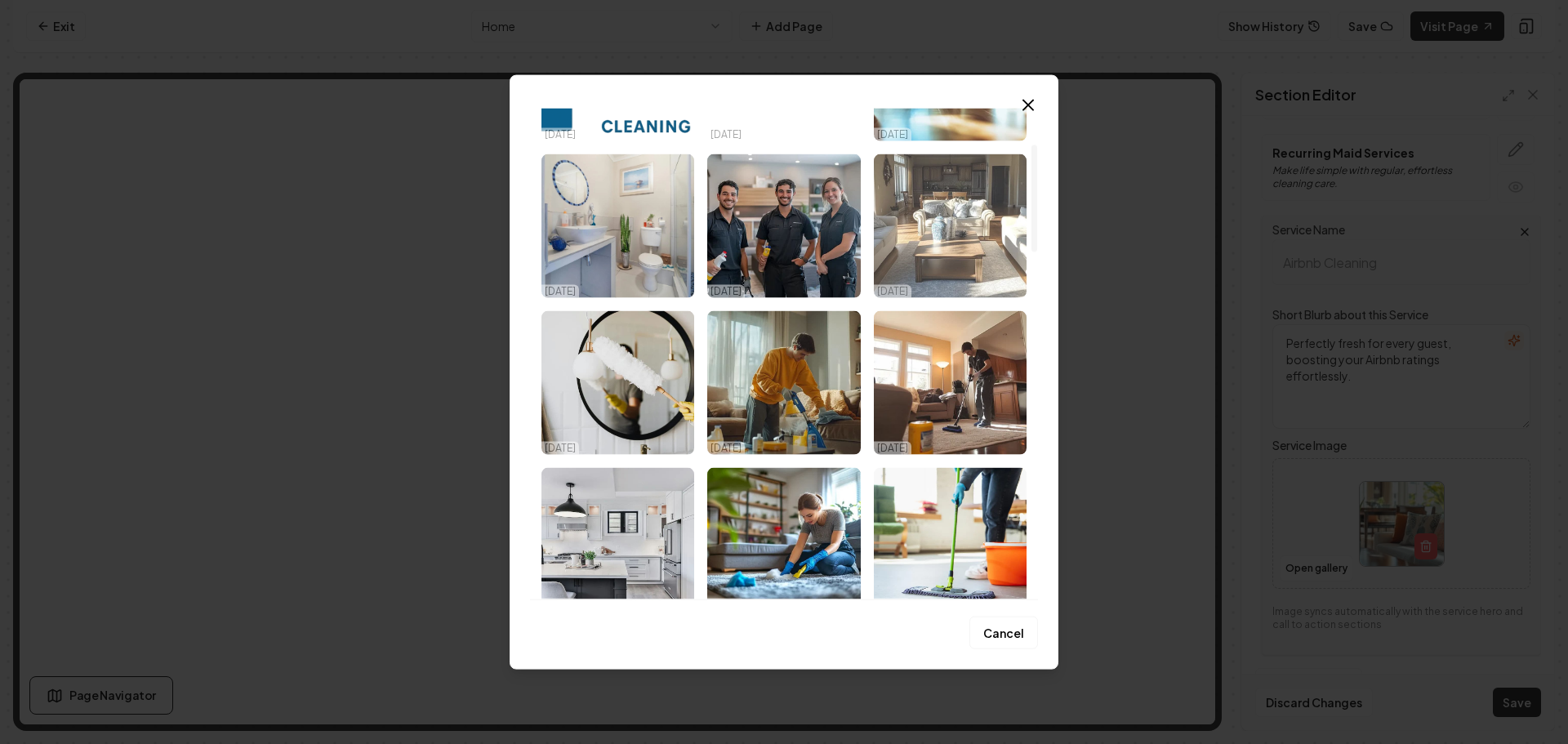
click at [944, 254] on img "Select image image_68ef7ff05c7cd75eb85e5b87.png" at bounding box center [950, 225] width 152 height 144
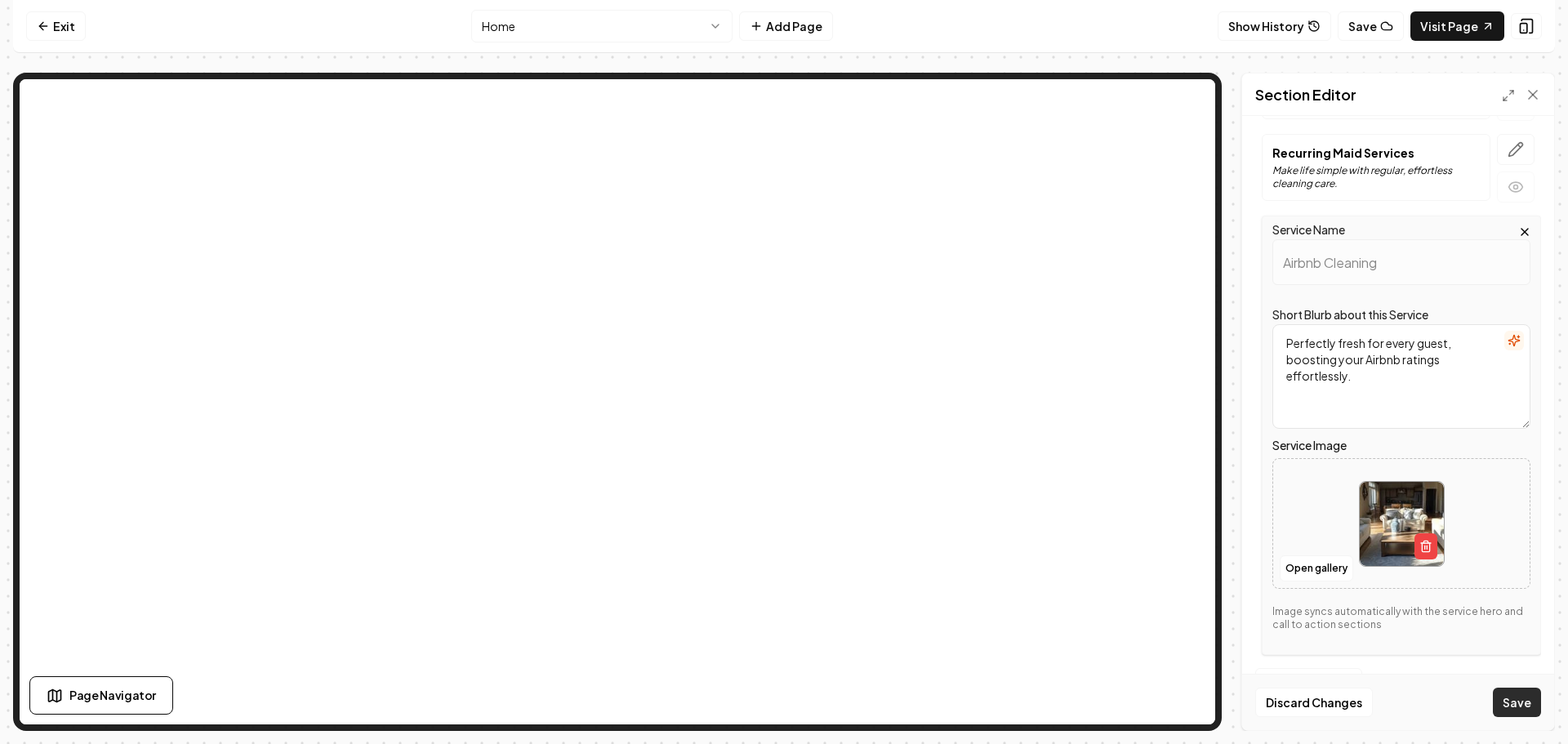
click at [1529, 699] on button "Save" at bounding box center [1517, 702] width 49 height 29
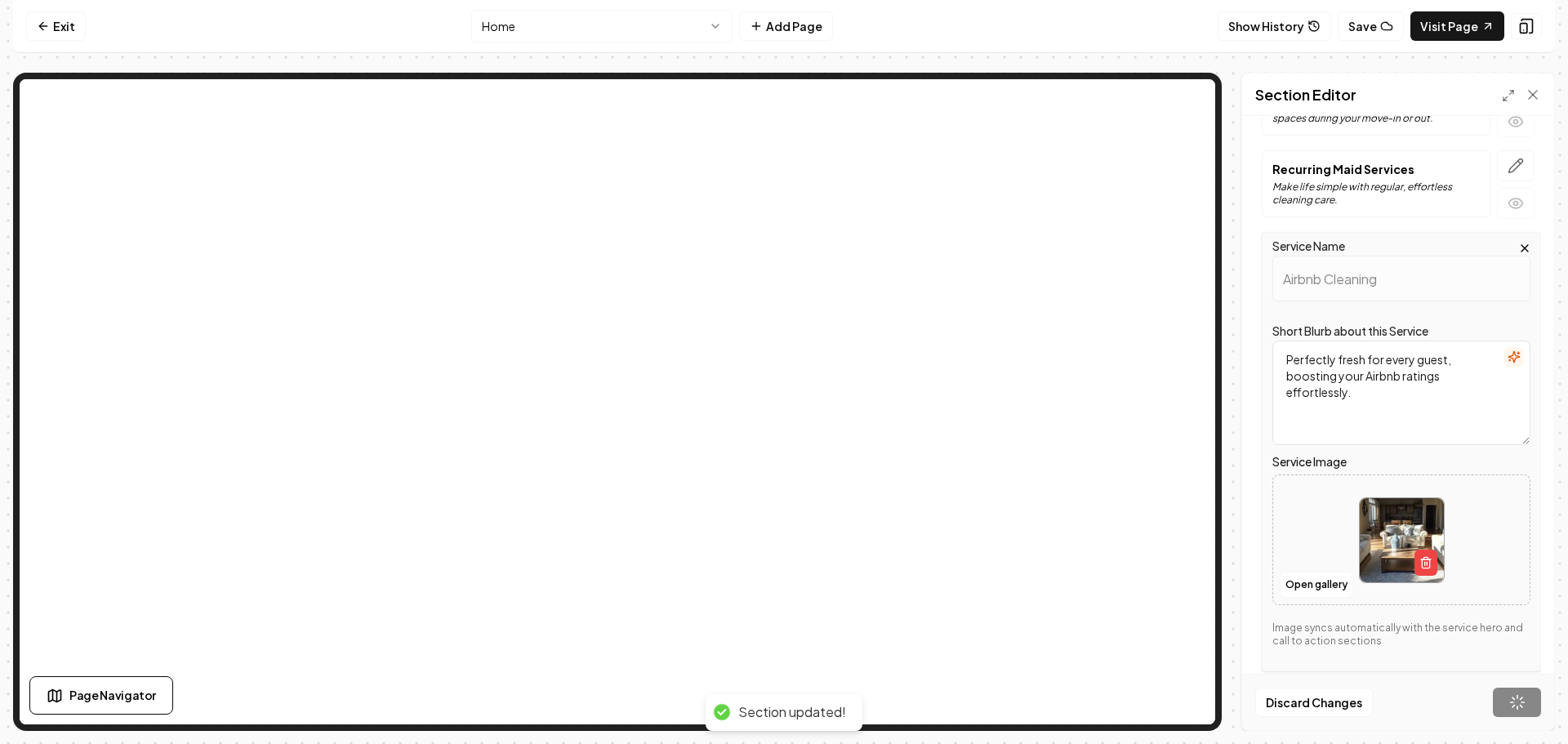
scroll to position [0, 0]
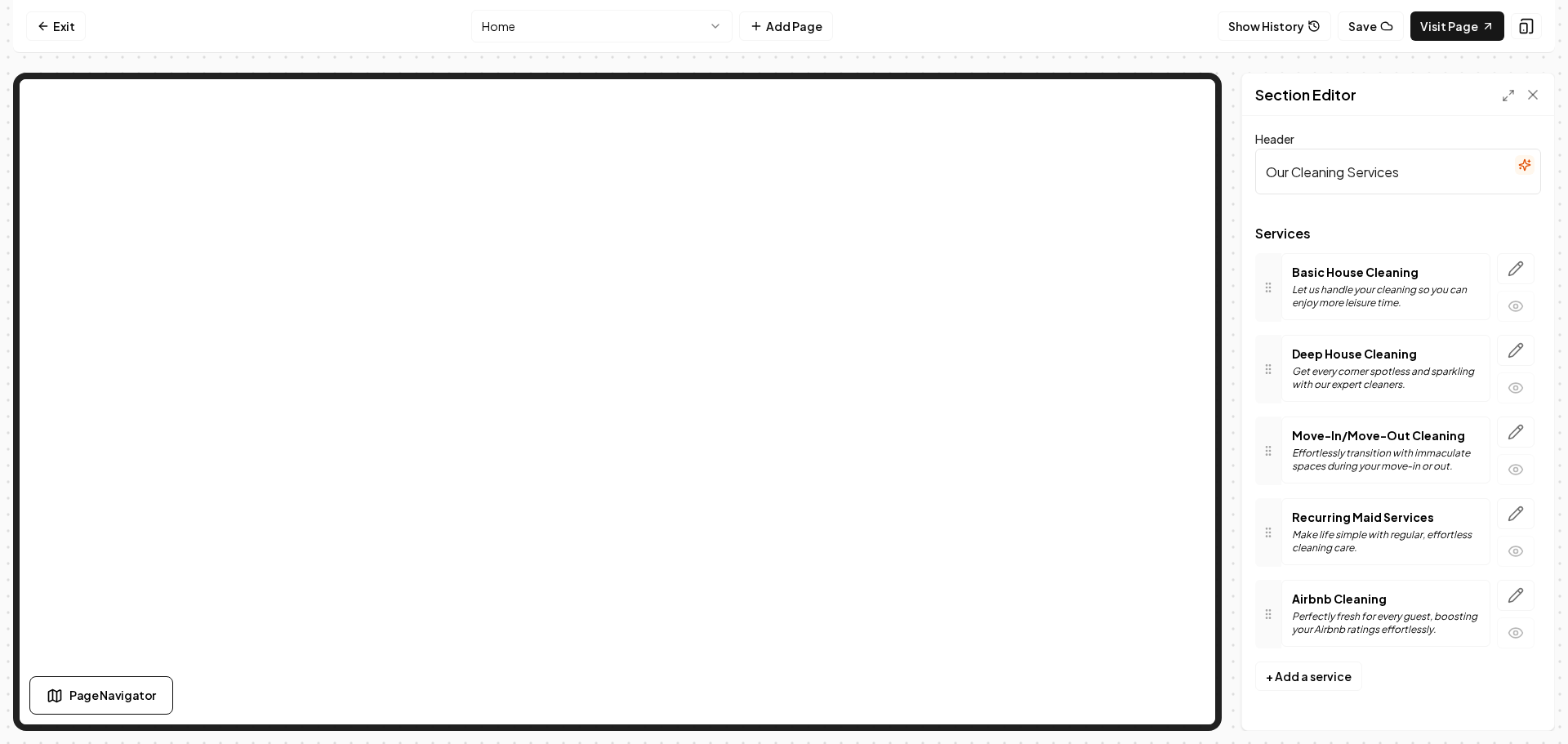
click at [634, 28] on html "Computer Required This feature is only available on a computer. Please switch t…" at bounding box center [784, 372] width 1568 height 744
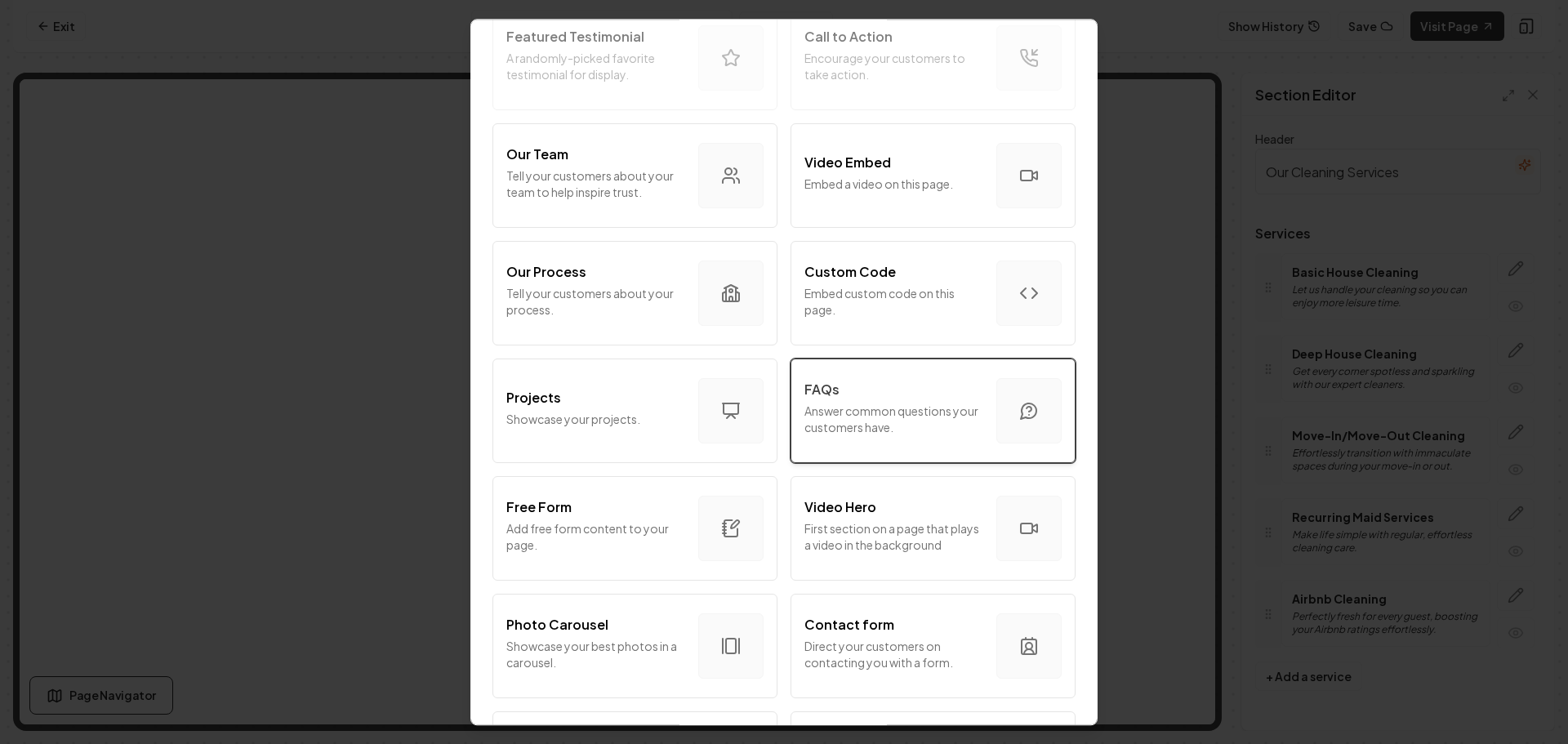
scroll to position [490, 0]
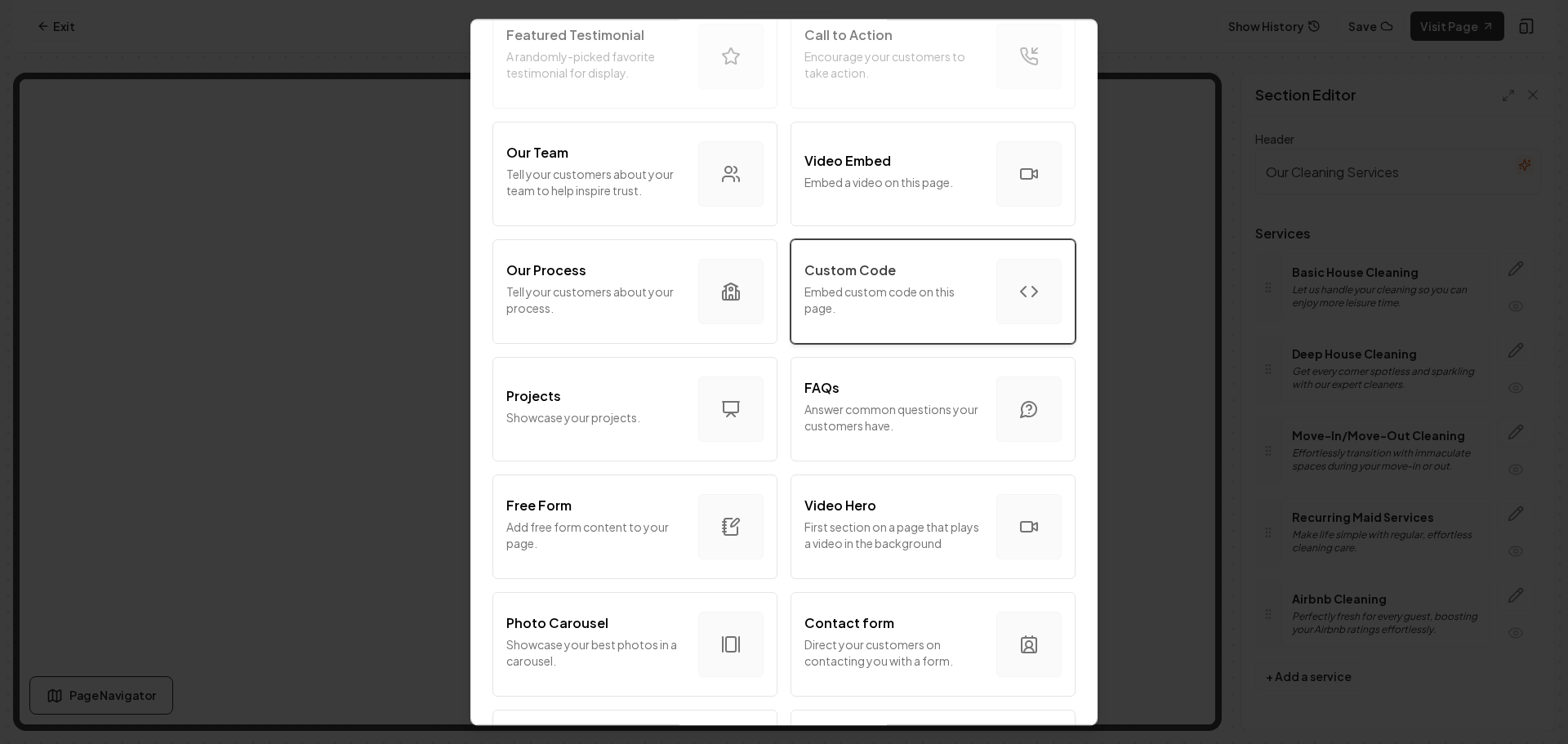
click at [911, 283] on p "Embed custom code on this page." at bounding box center [894, 300] width 178 height 33
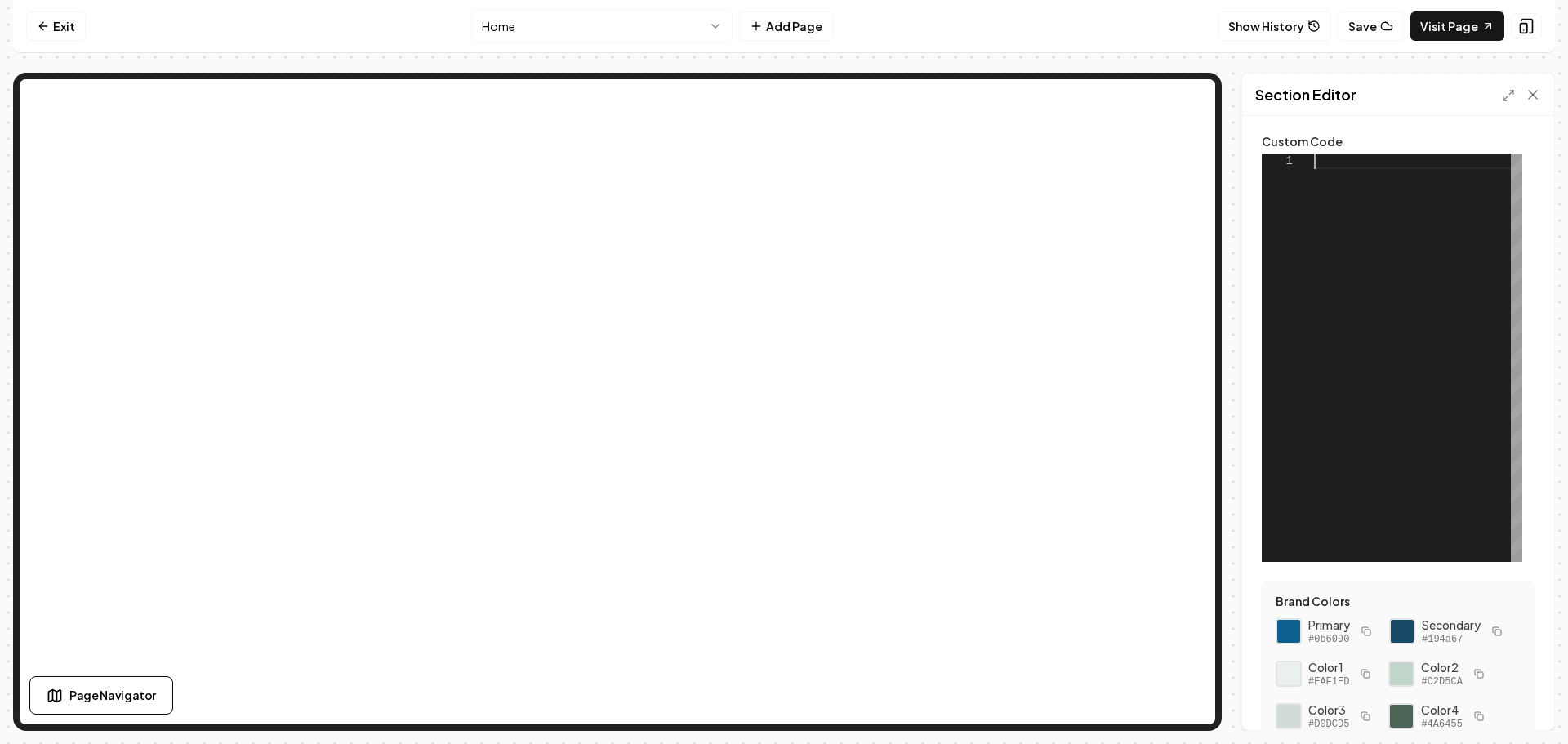
scroll to position [0, 0]
click at [1377, 165] on div at bounding box center [1418, 357] width 208 height 408
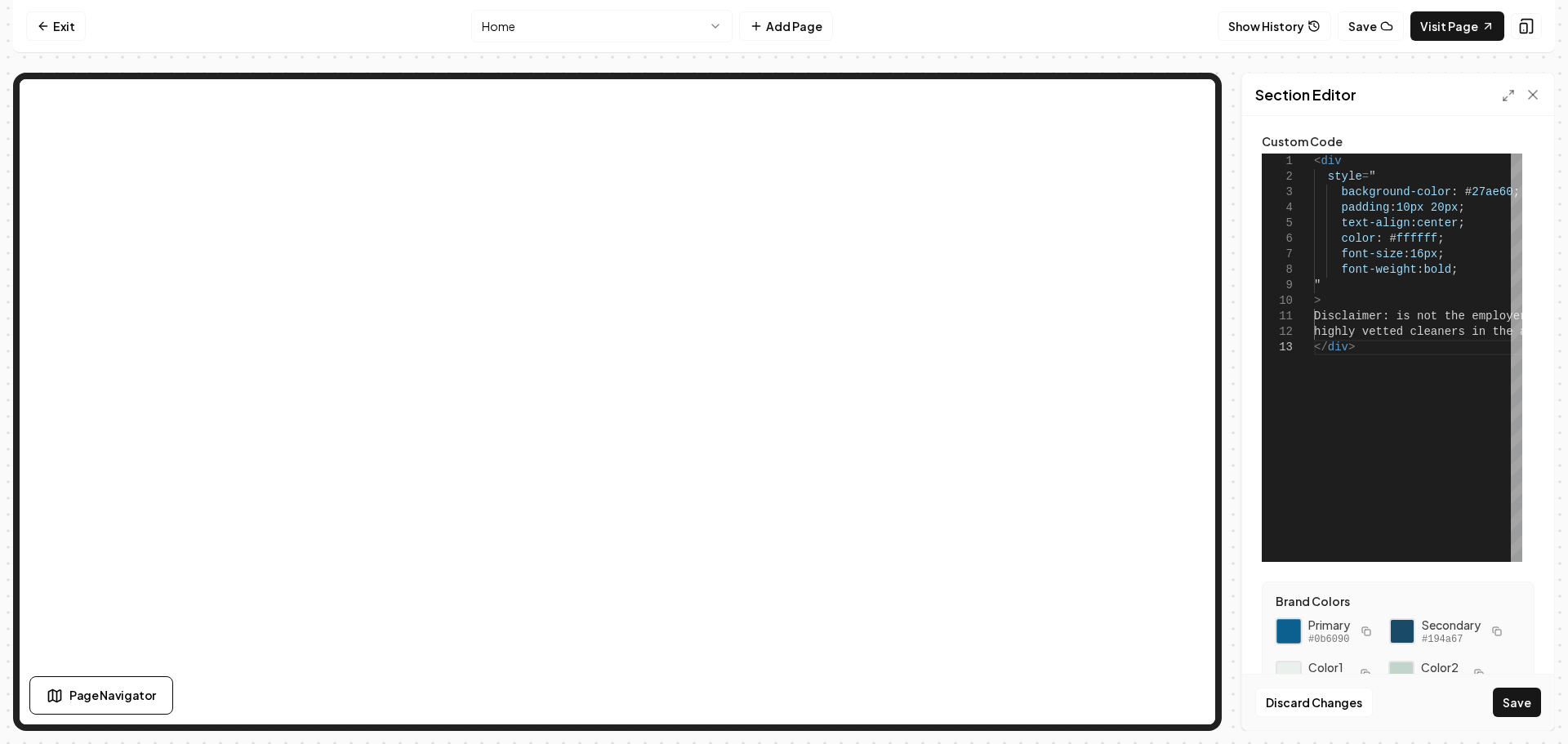
click at [1289, 626] on div at bounding box center [1289, 631] width 28 height 28
drag, startPoint x: 1495, startPoint y: 194, endPoint x: 1454, endPoint y: 197, distance: 41.1
click at [1454, 197] on div "< div style = " background-color : # 27ae60 ; padding : 10px 20px ; text-align …" at bounding box center [1584, 357] width 539 height 408
click at [1394, 313] on div "< div style = " background-color : # 0b6090 ; padding : 10px 20px ; text-align …" at bounding box center [1584, 357] width 539 height 408
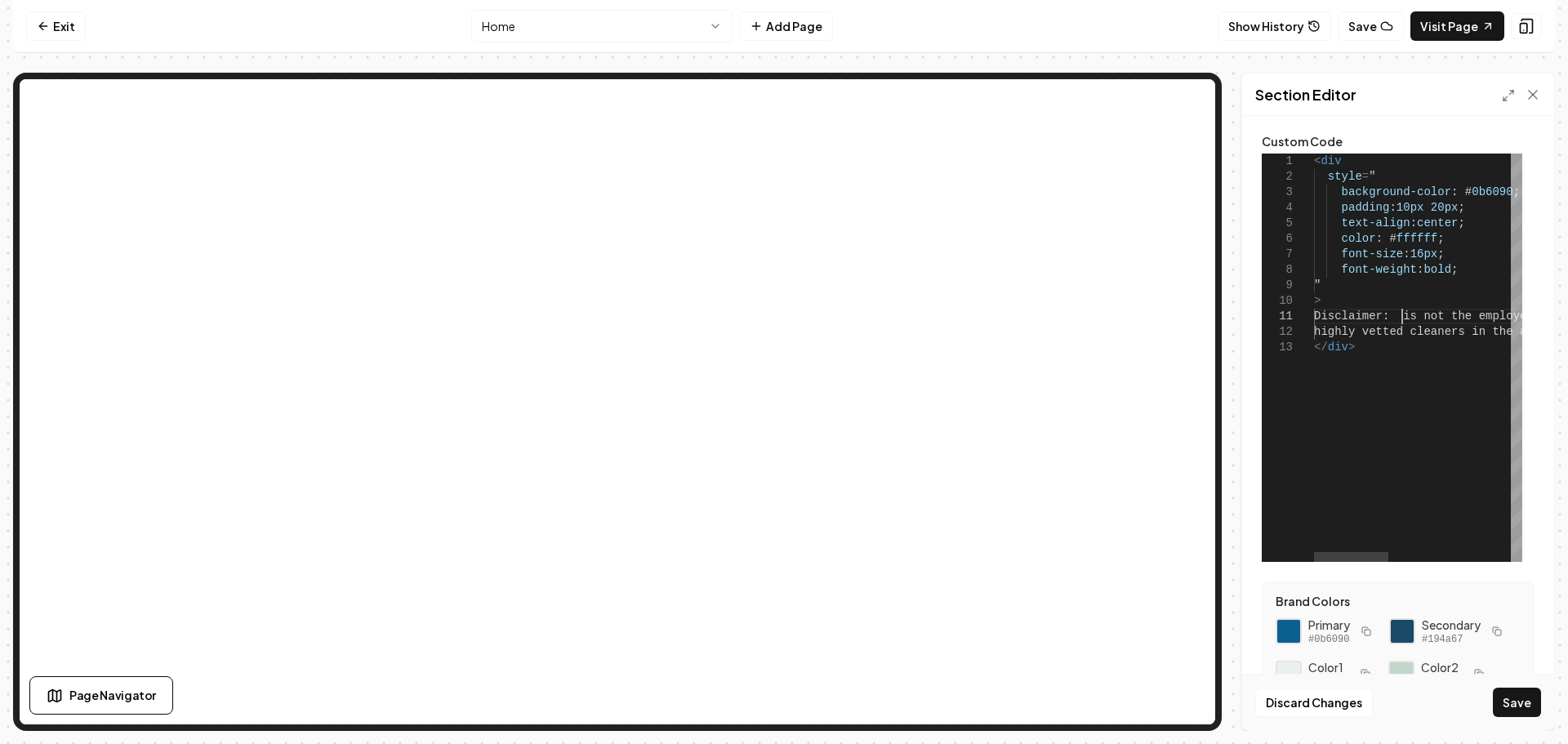
scroll to position [1, 87]
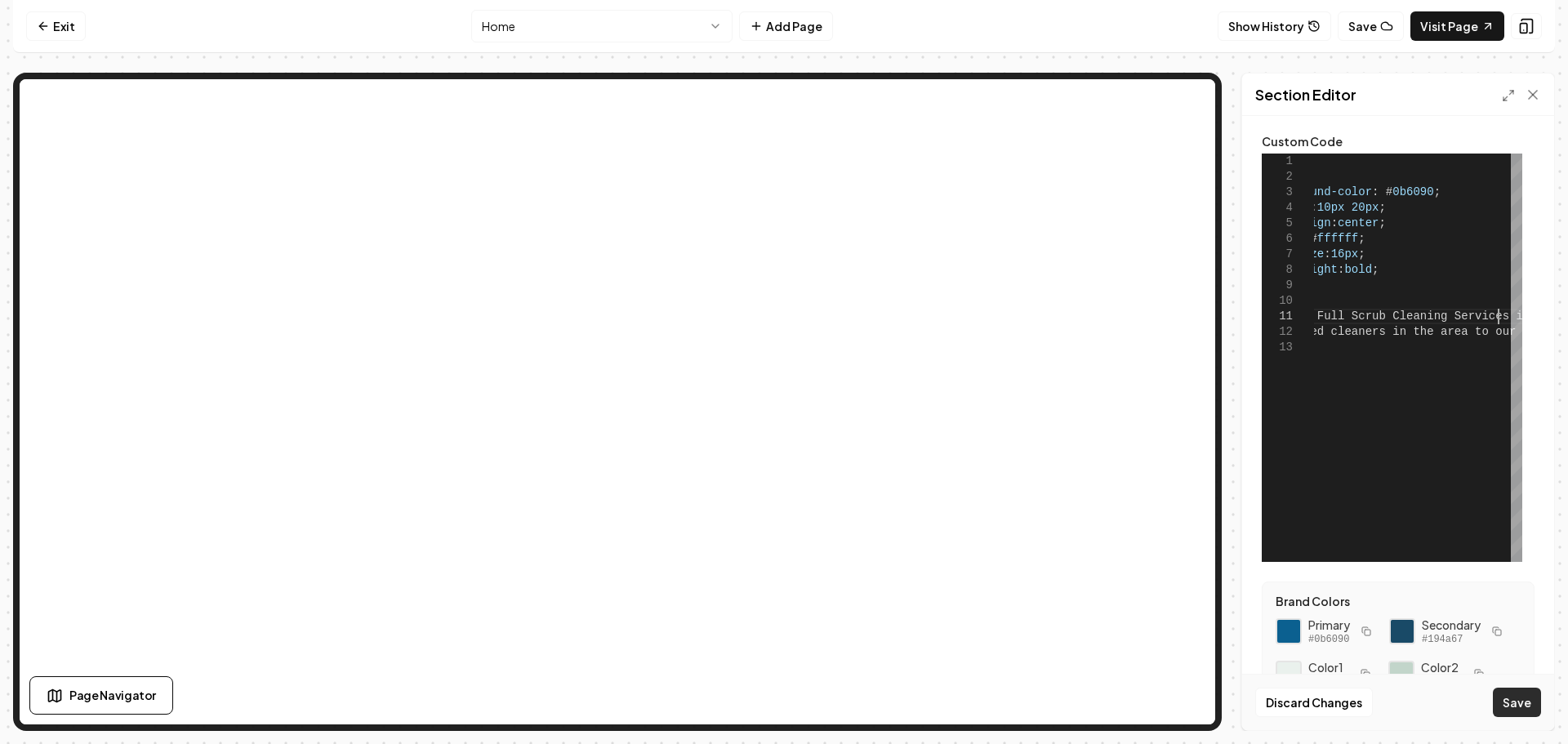
click at [1519, 700] on button "Save" at bounding box center [1517, 702] width 49 height 29
type textarea "**********"
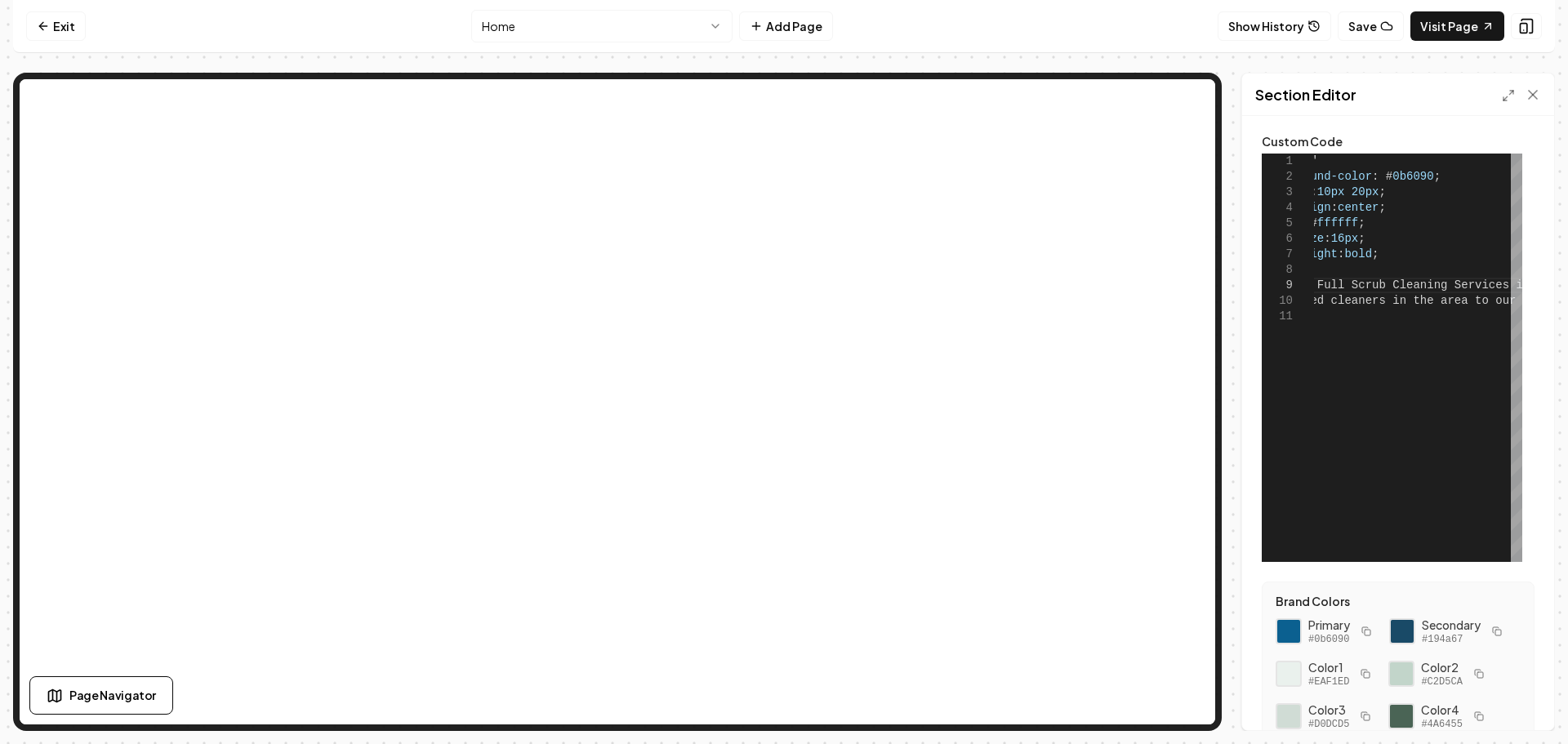
click at [629, 29] on html "**********" at bounding box center [784, 372] width 1568 height 744
click at [776, 25] on button "Add Page" at bounding box center [786, 26] width 94 height 29
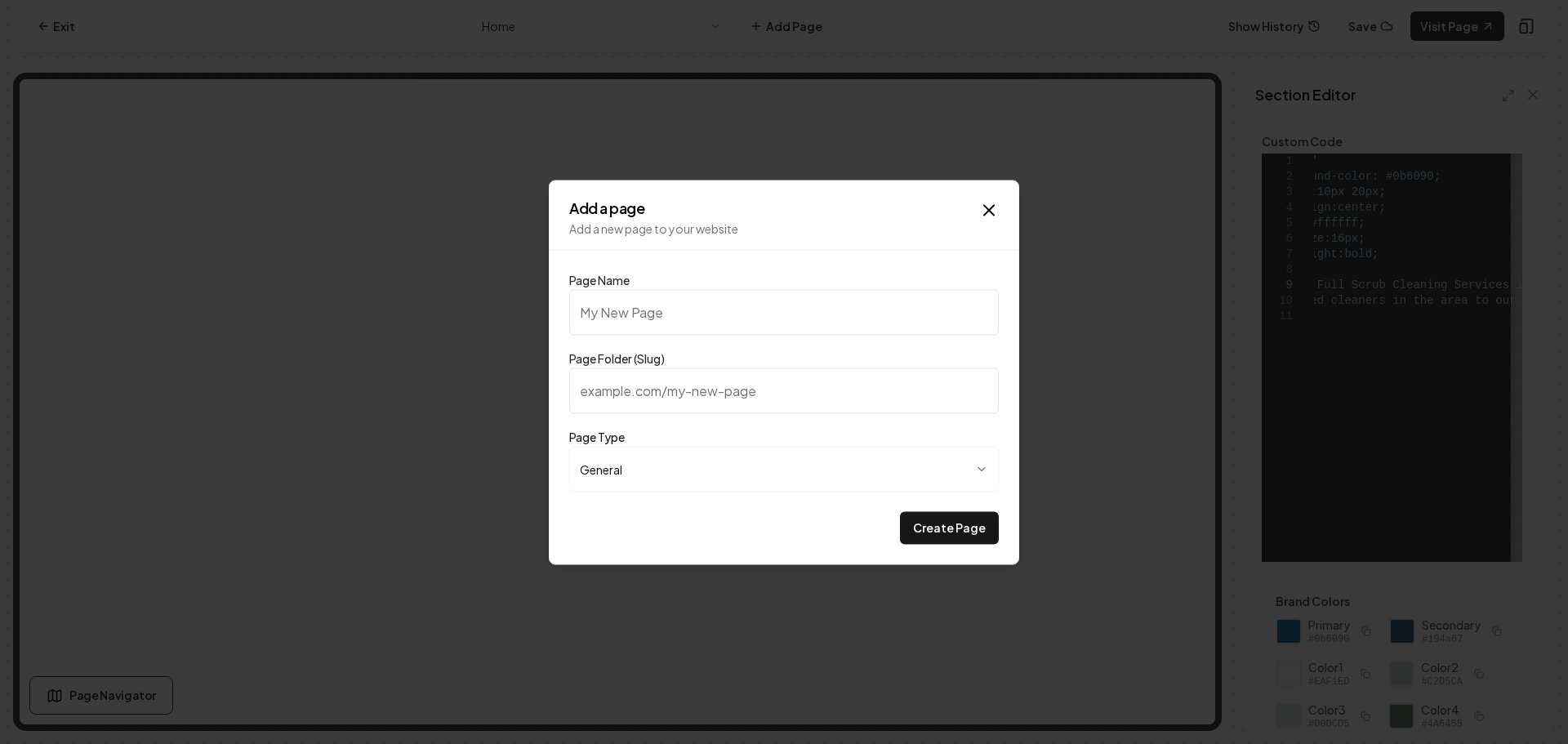
type input "C"
type input "c"
type input "Cleaning Checklist"
type input "cleaning-checklist"
click at [937, 521] on button "Create Page" at bounding box center [949, 527] width 99 height 33
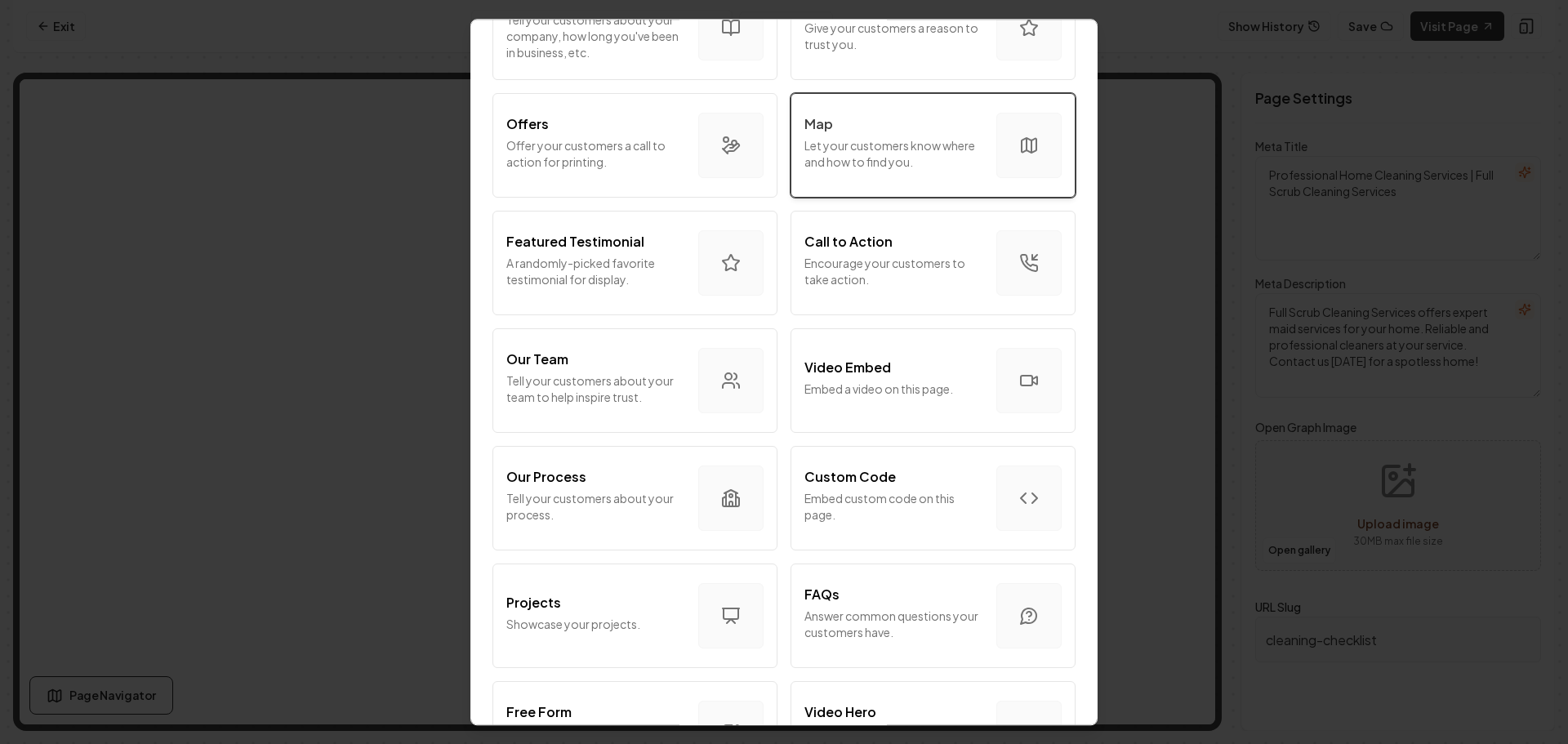
scroll to position [327, 0]
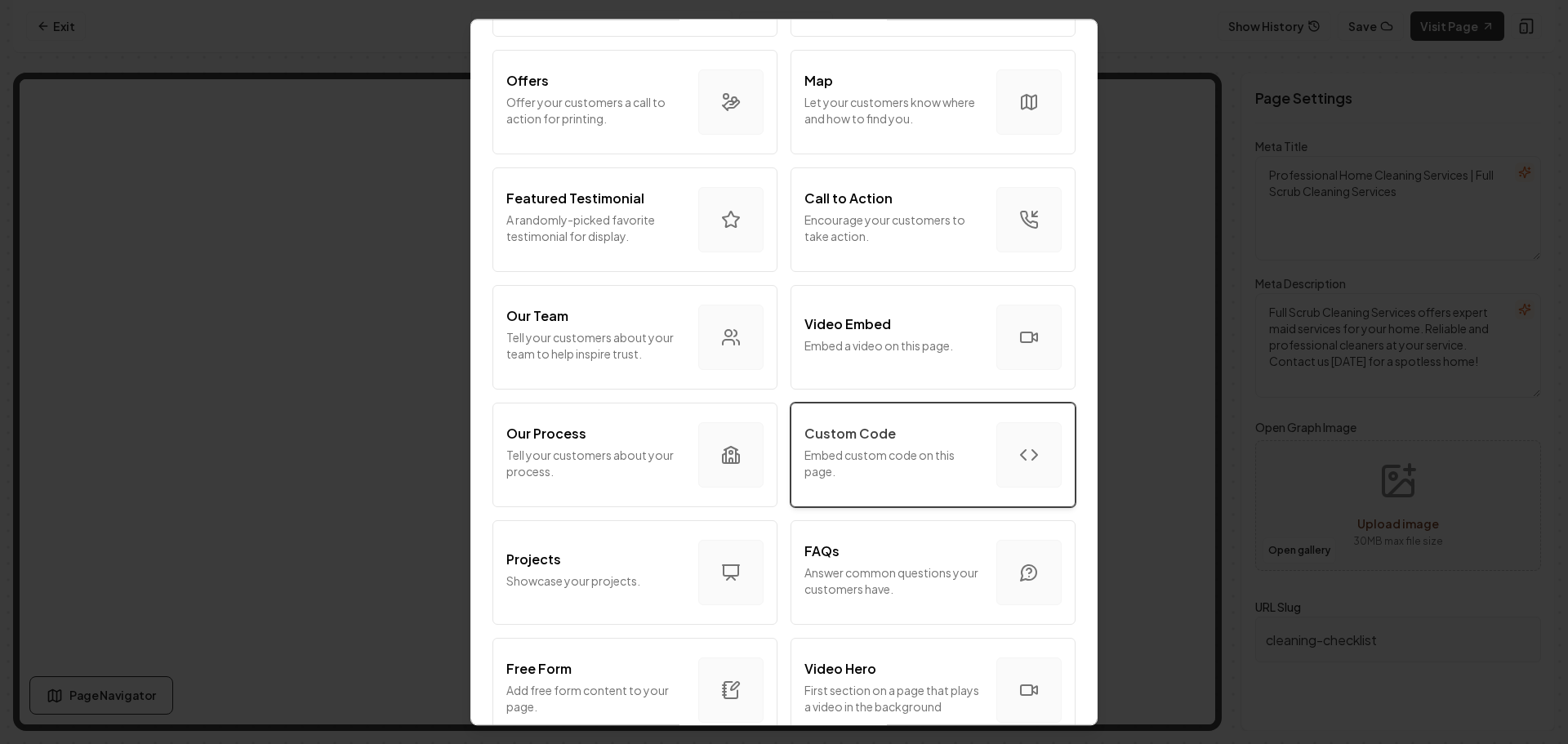
click at [858, 442] on p "Custom Code" at bounding box center [851, 433] width 92 height 20
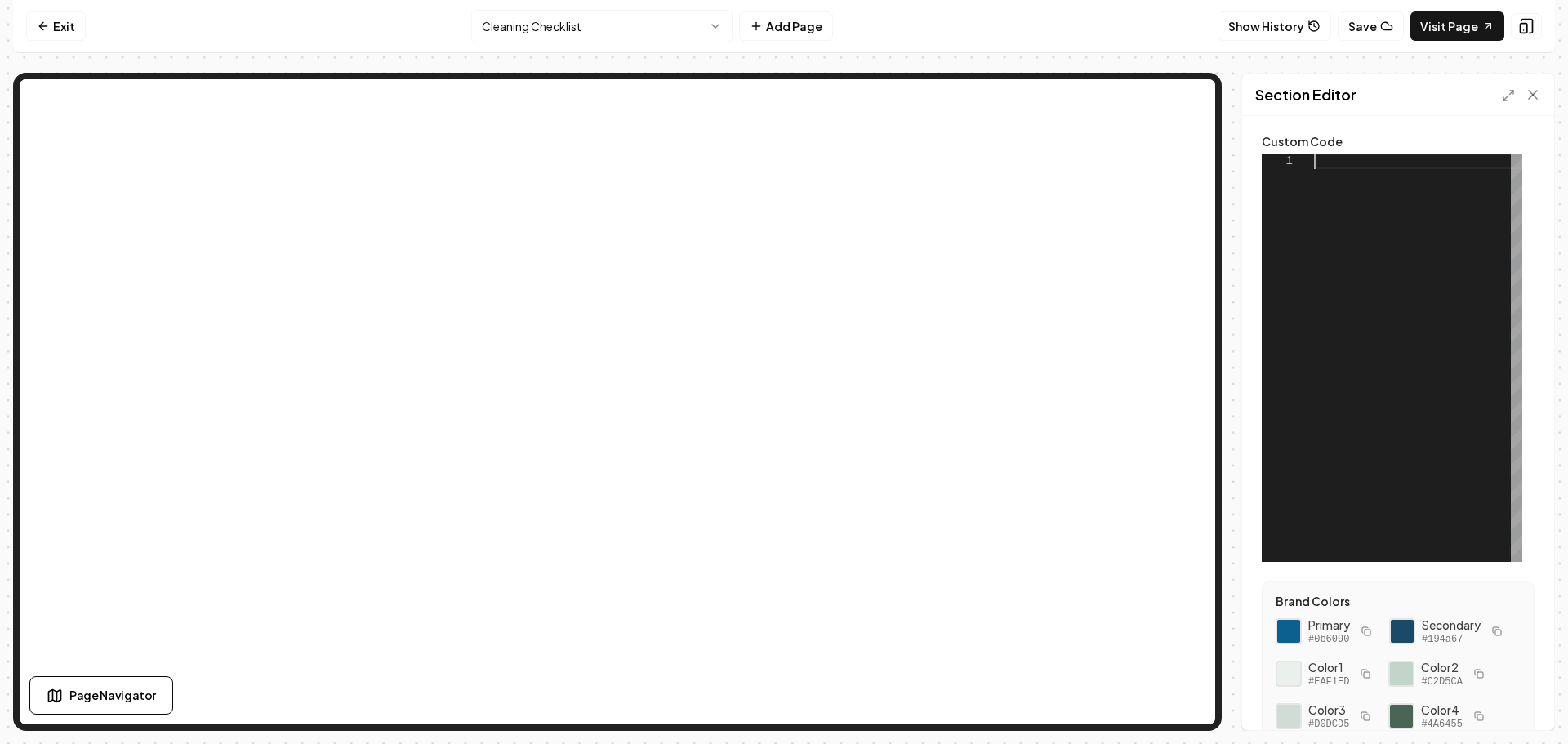
click at [1383, 162] on div at bounding box center [1418, 357] width 208 height 408
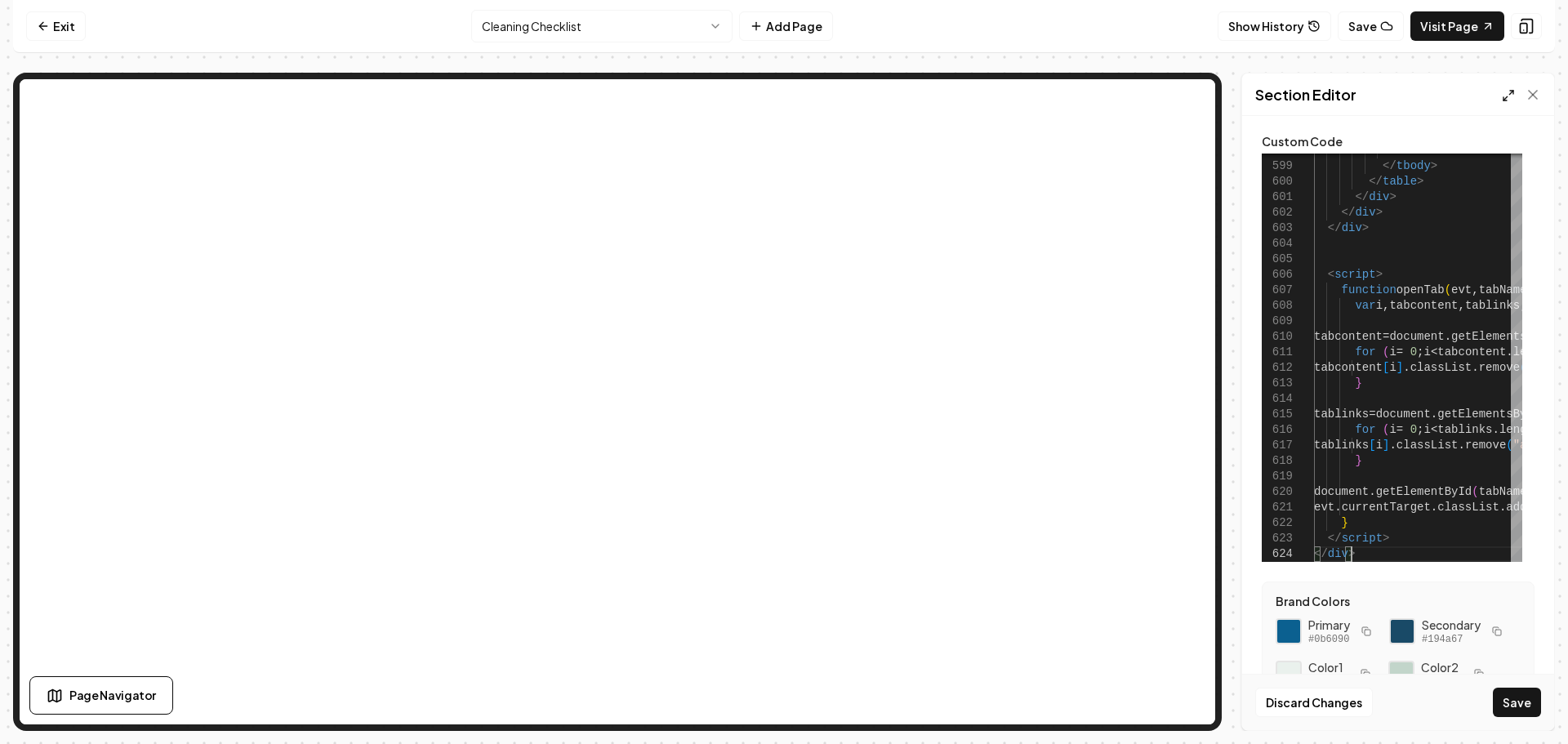
click at [1505, 101] on div at bounding box center [1521, 94] width 39 height 16
click at [1505, 99] on line at bounding box center [1506, 98] width 4 height 4
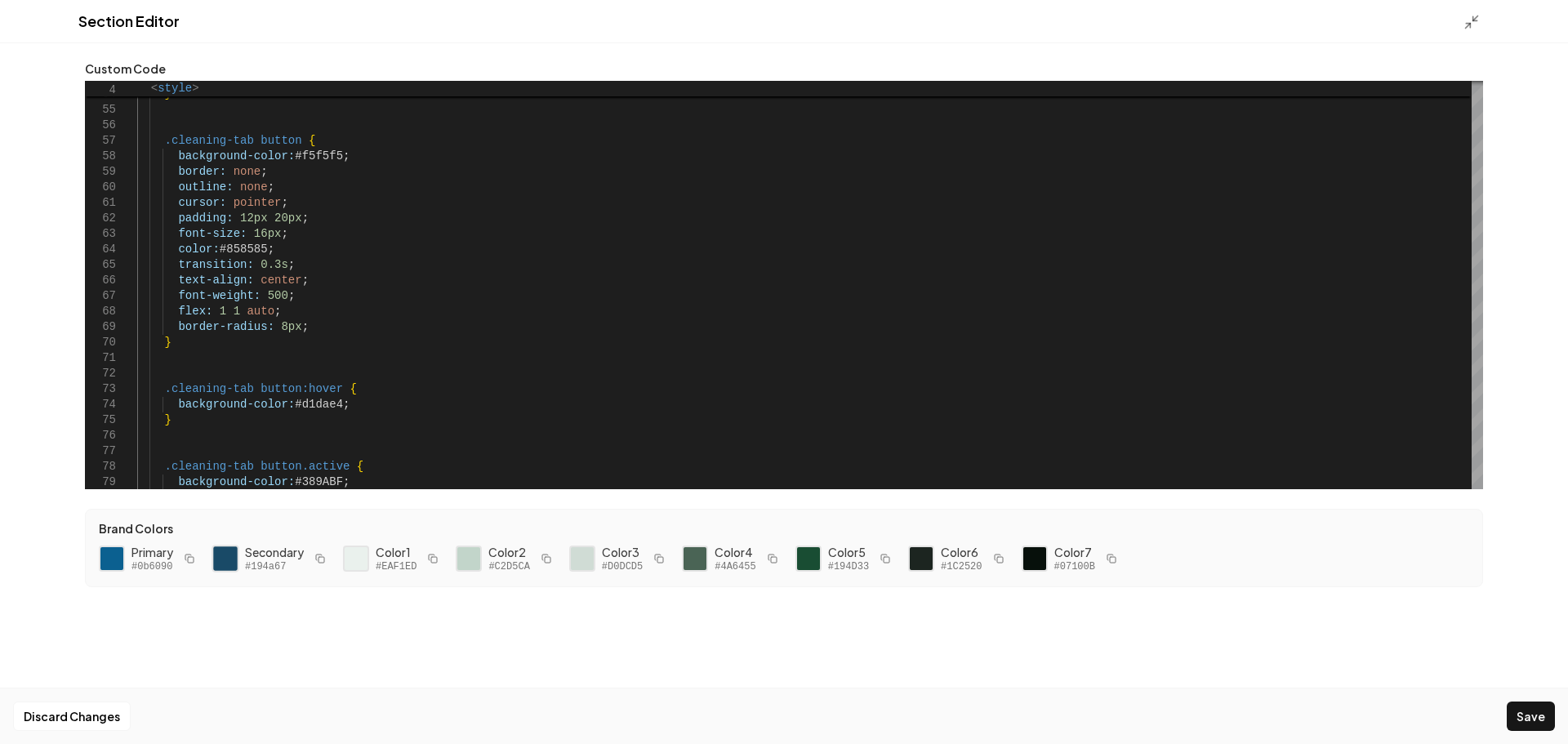
click at [228, 560] on div at bounding box center [225, 559] width 28 height 28
drag, startPoint x: 333, startPoint y: 155, endPoint x: 289, endPoint y: 158, distance: 44.1
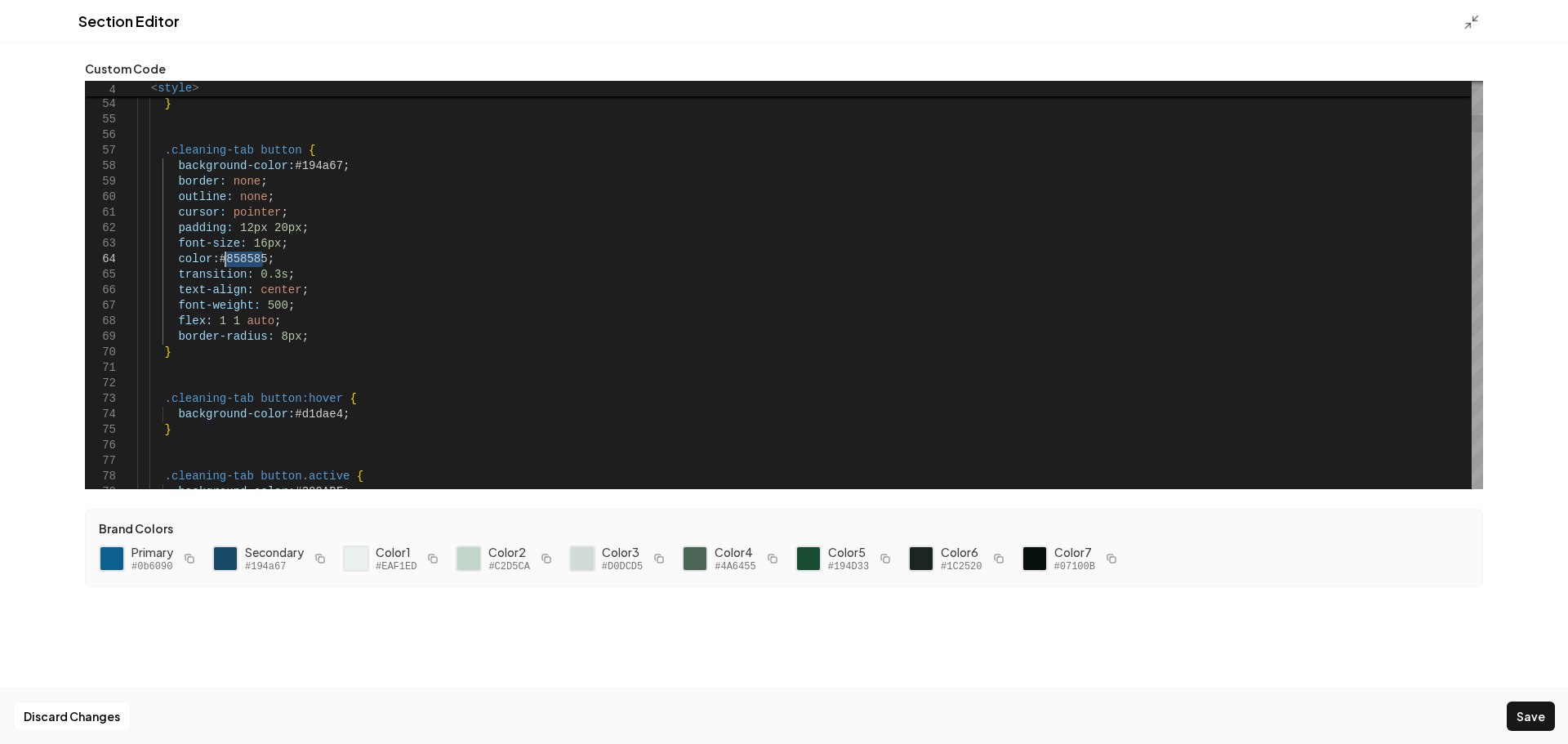
drag, startPoint x: 264, startPoint y: 260, endPoint x: 226, endPoint y: 264, distance: 38.2
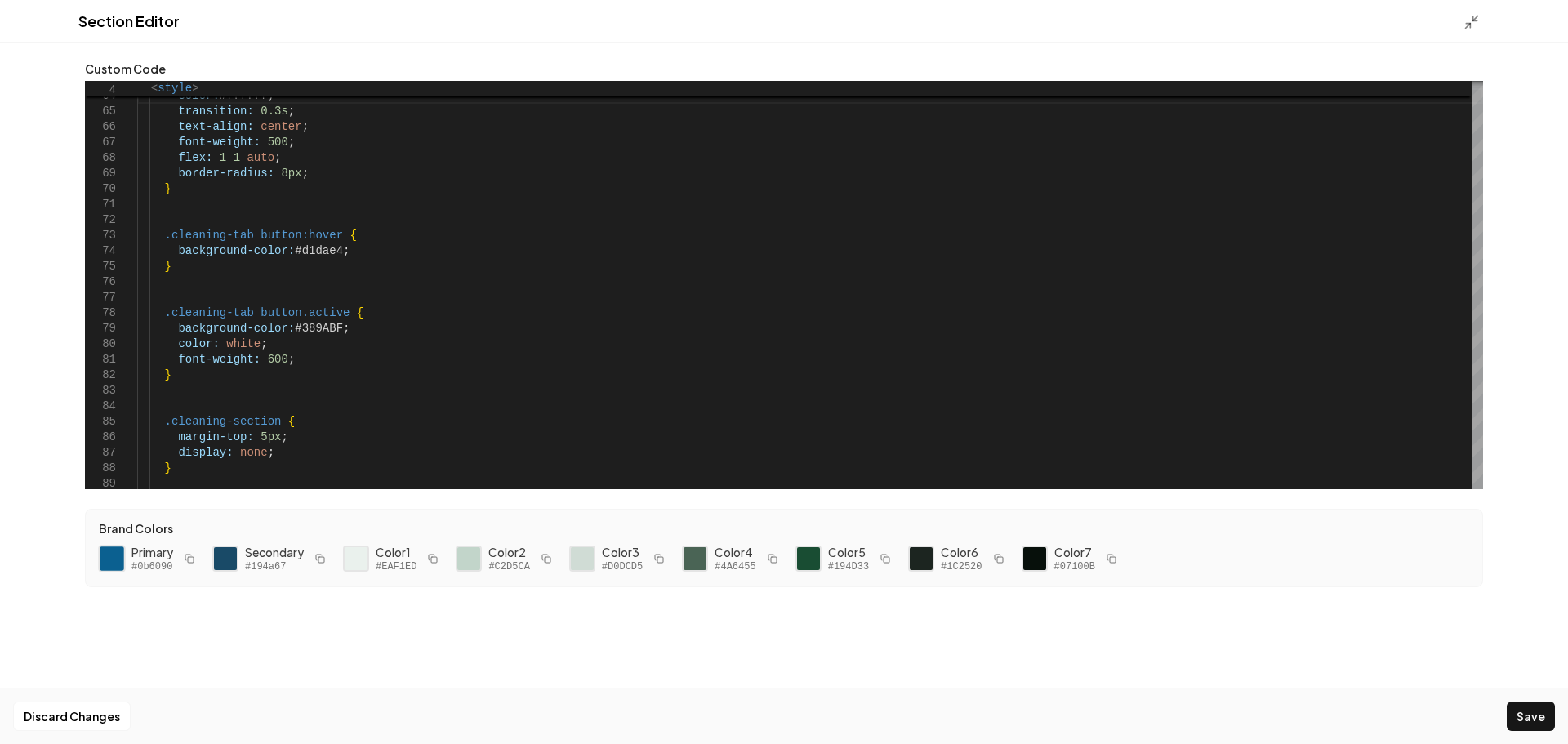
click at [117, 558] on div at bounding box center [112, 559] width 28 height 28
drag, startPoint x: 330, startPoint y: 249, endPoint x: 289, endPoint y: 257, distance: 41.8
drag, startPoint x: 331, startPoint y: 332, endPoint x: 290, endPoint y: 331, distance: 41.0
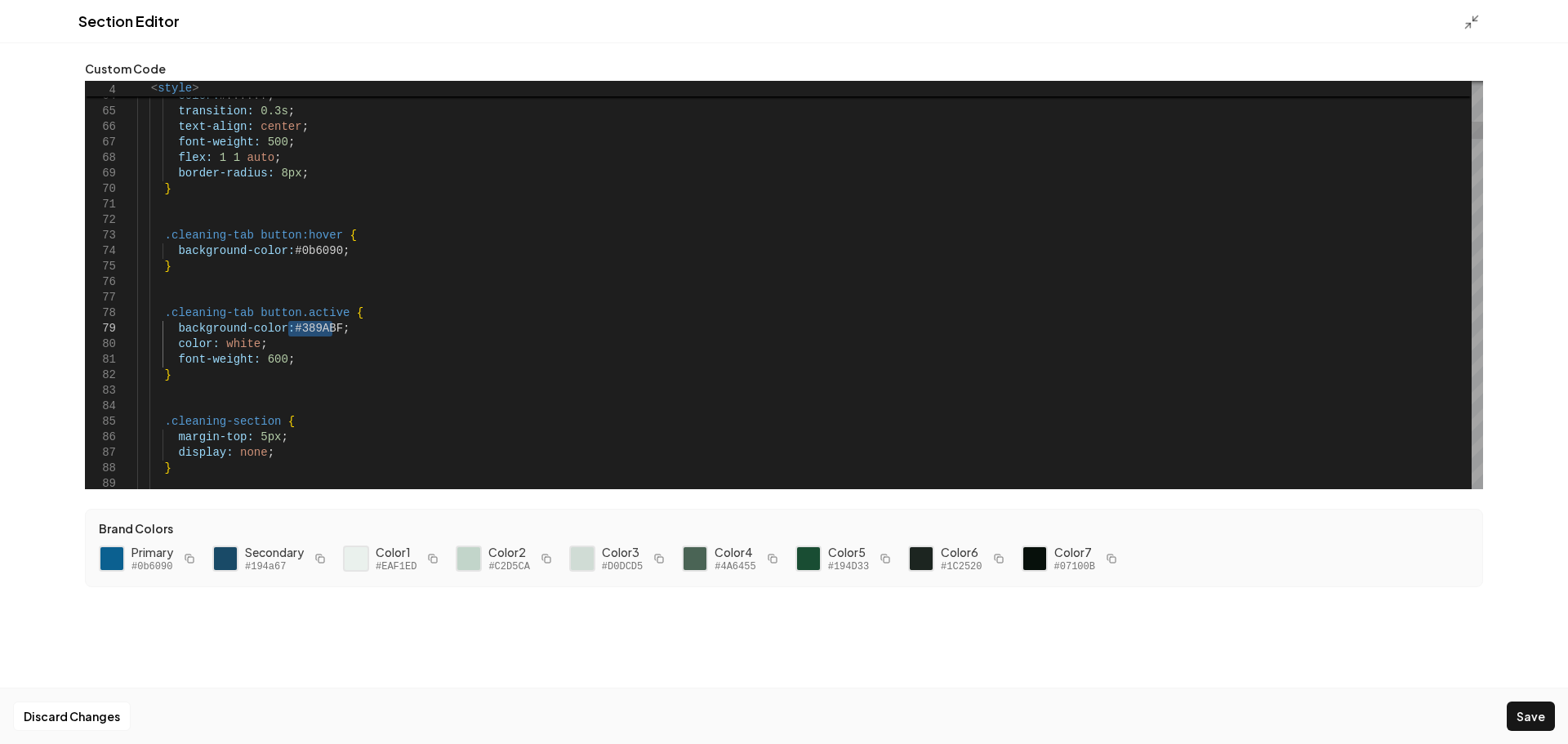
type textarea "**********"
click at [1526, 720] on button "Save" at bounding box center [1531, 716] width 49 height 29
click at [1473, 22] on icon at bounding box center [1471, 22] width 16 height 16
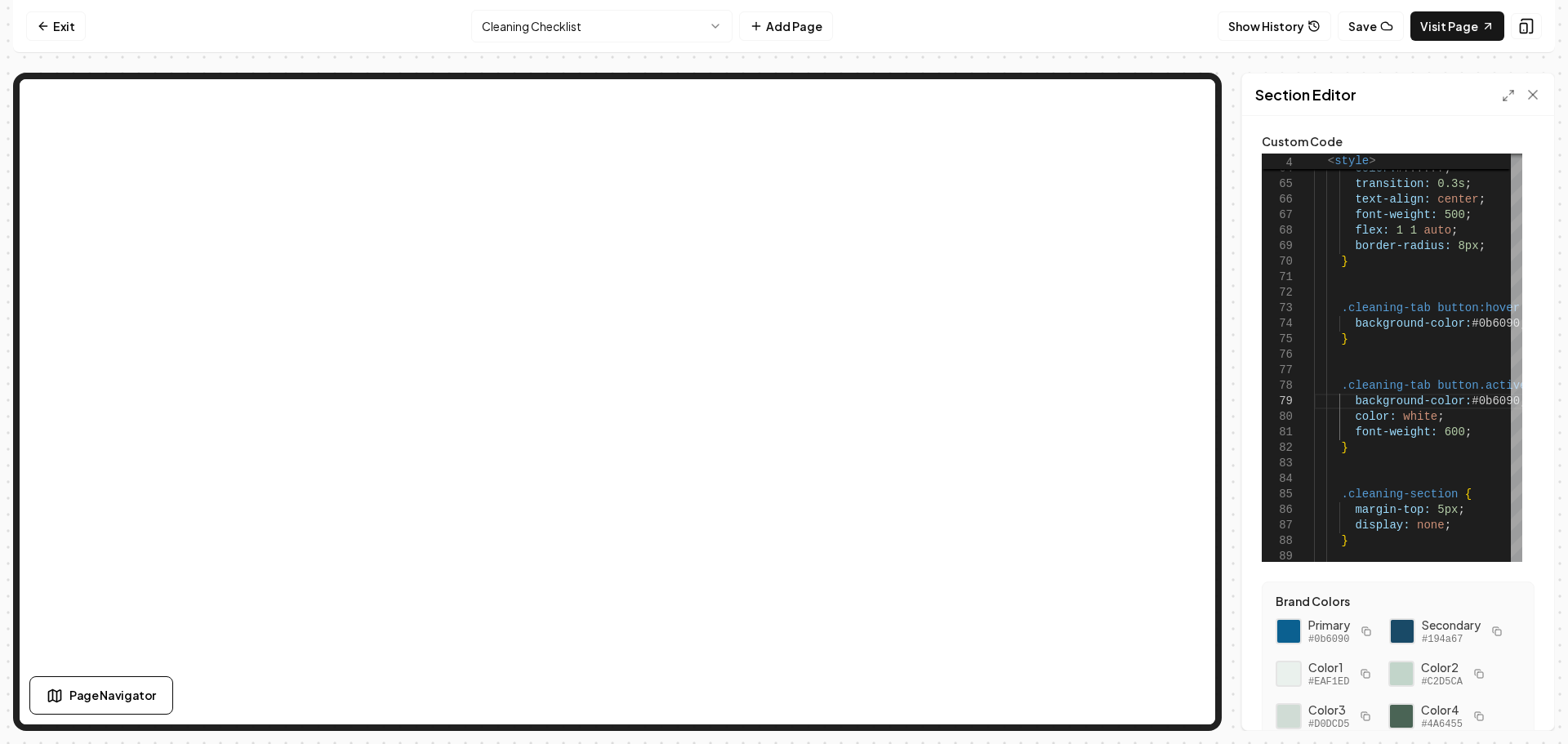
click at [616, 34] on html "Computer Required This feature is only available on a computer. Please switch t…" at bounding box center [784, 372] width 1568 height 744
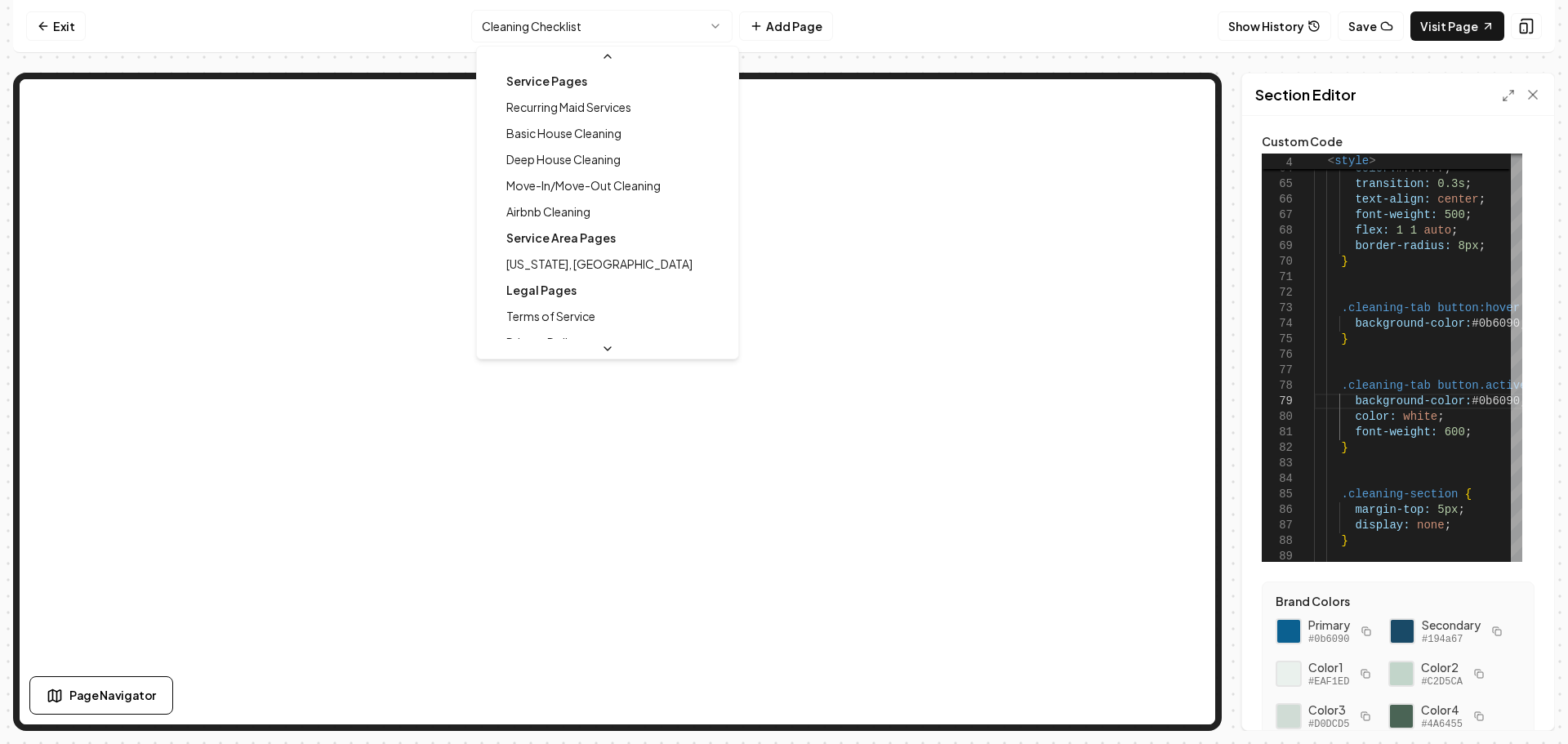
scroll to position [50, 0]
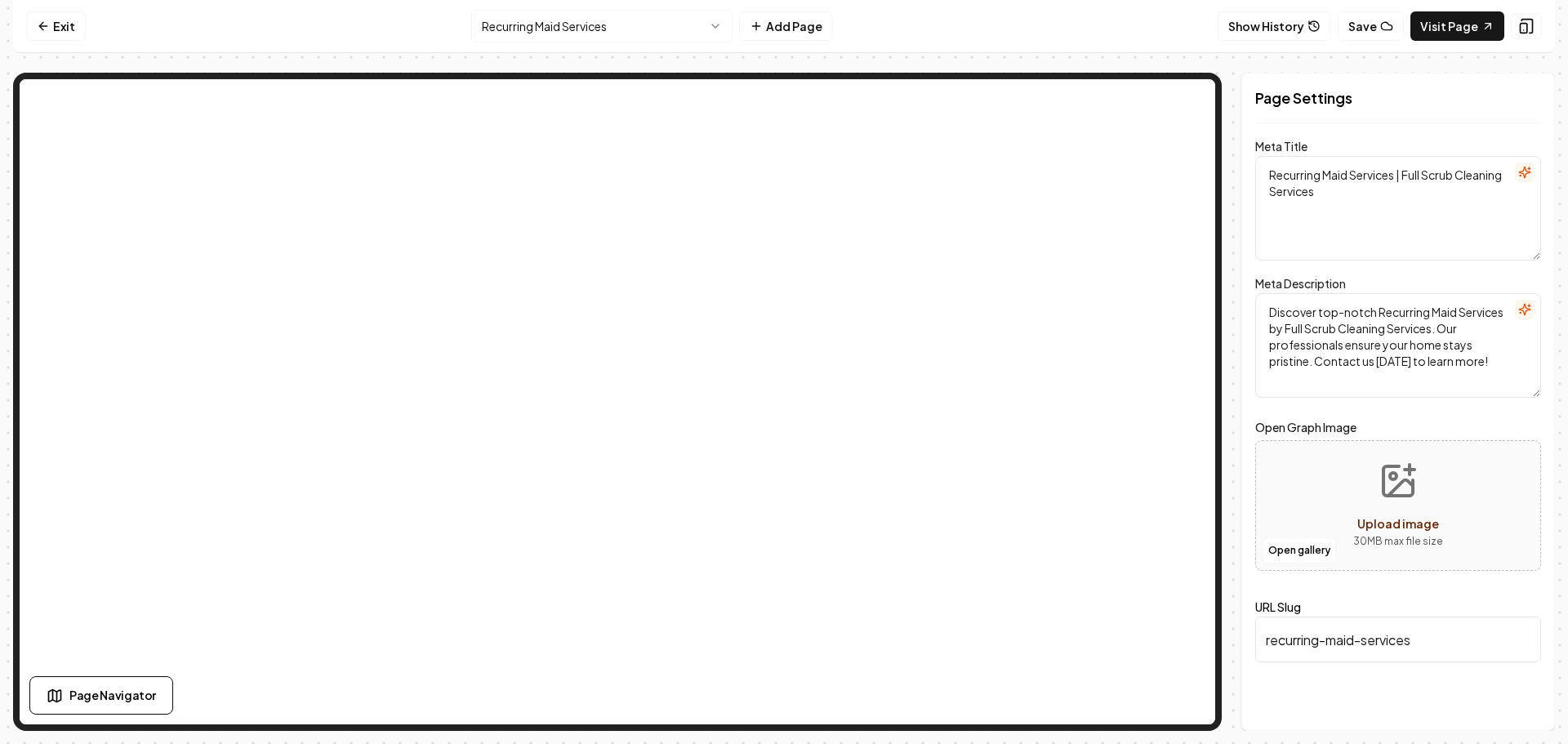
click at [645, 30] on html "Computer Required This feature is only available on a computer. Please switch t…" at bounding box center [784, 372] width 1568 height 744
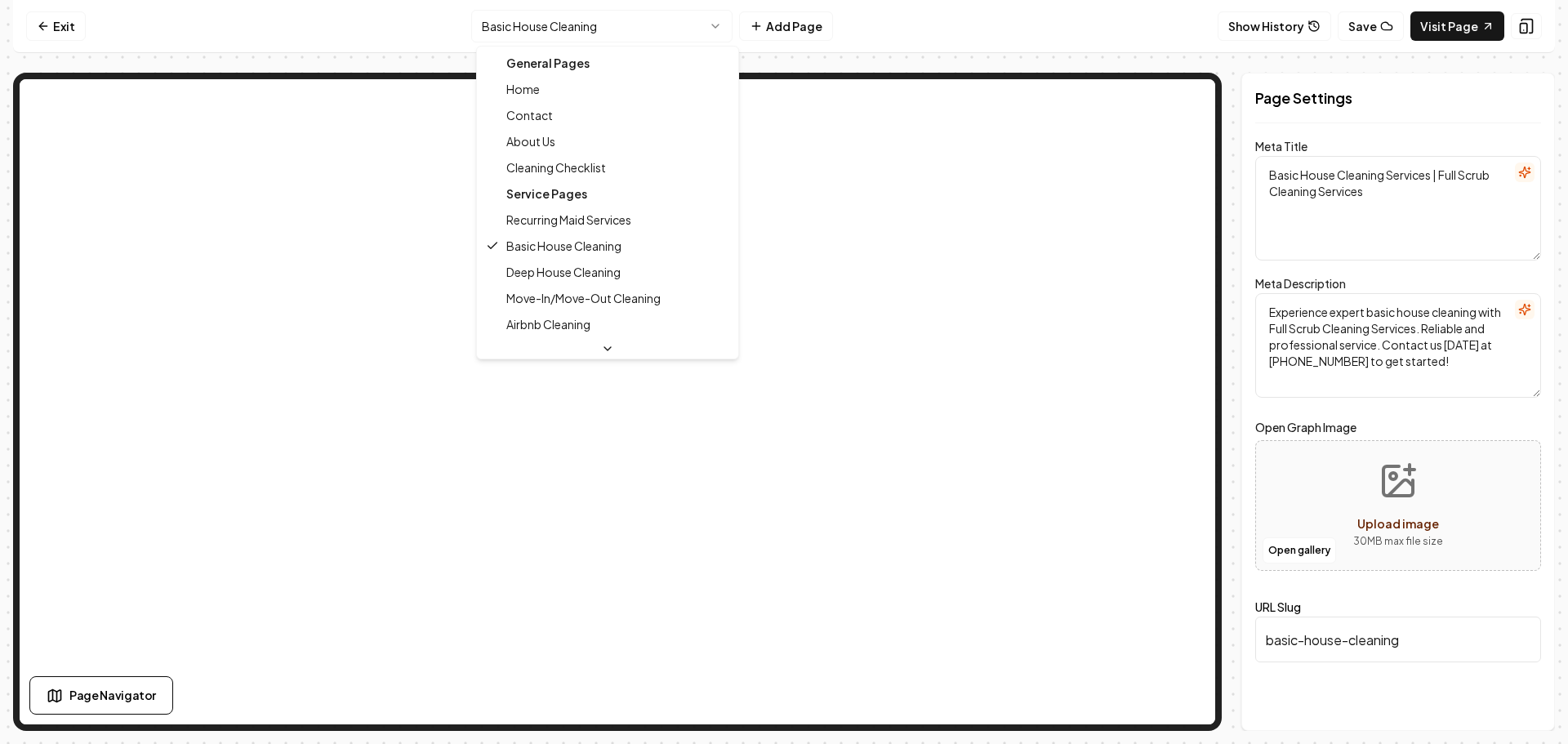
click at [636, 34] on html "Computer Required This feature is only available on a computer. Please switch t…" at bounding box center [784, 372] width 1568 height 744
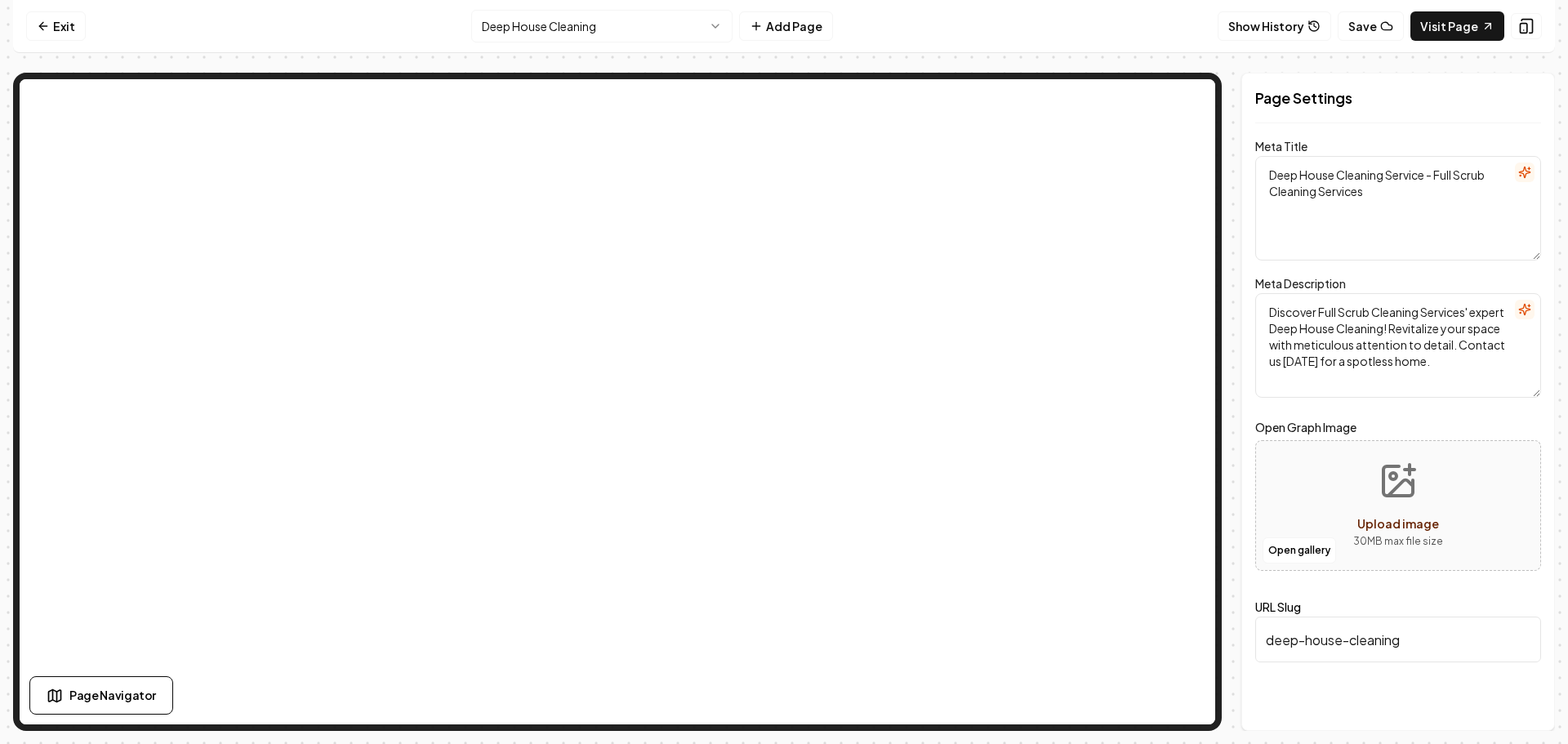
click at [603, 18] on html "Computer Required This feature is only available on a computer. Please switch t…" at bounding box center [784, 372] width 1568 height 744
click at [624, 31] on html "Computer Required This feature is only available on a computer. Please switch t…" at bounding box center [784, 372] width 1568 height 744
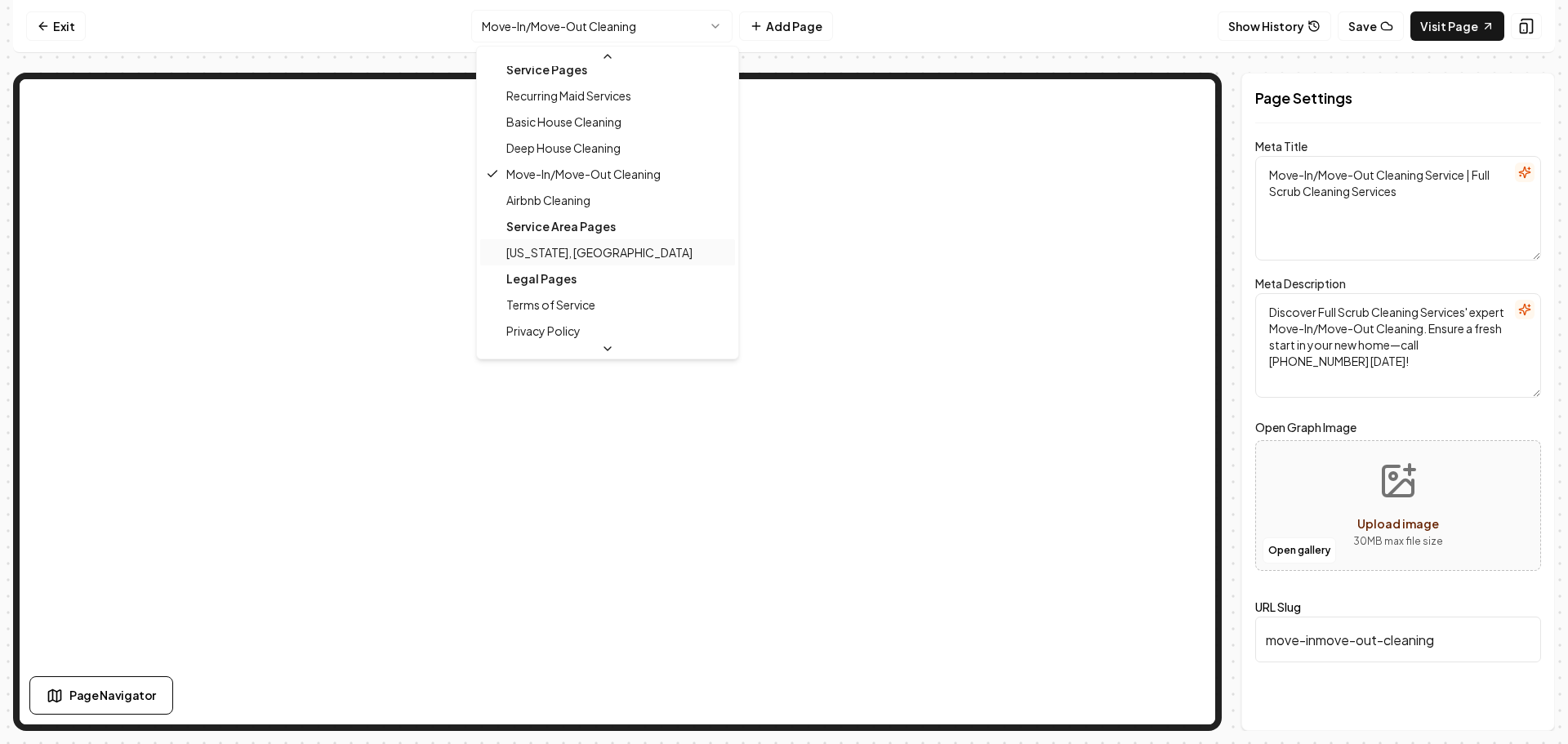
scroll to position [133, 0]
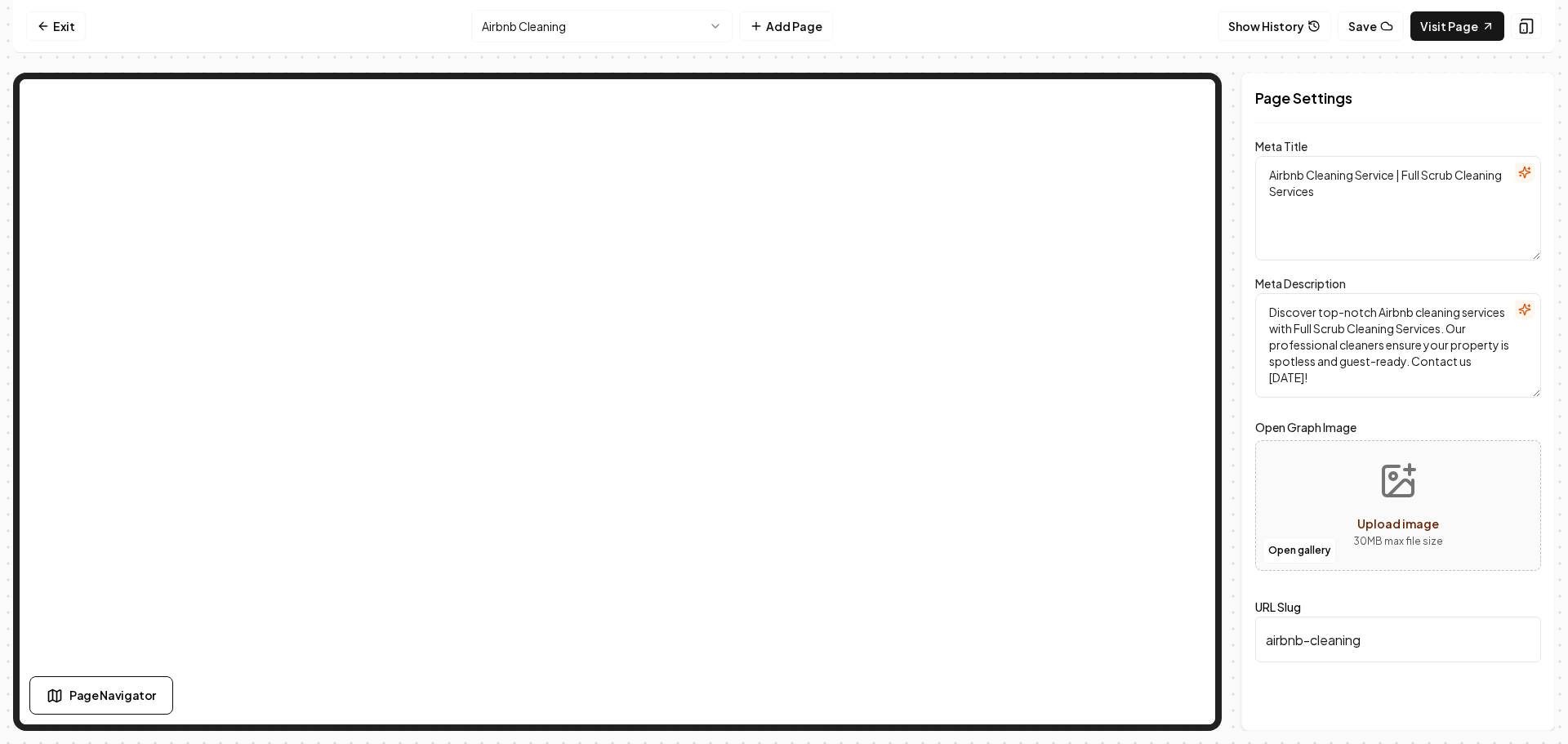
click at [619, 30] on html "Computer Required This feature is only available on a computer. Please switch t…" at bounding box center [784, 372] width 1568 height 744
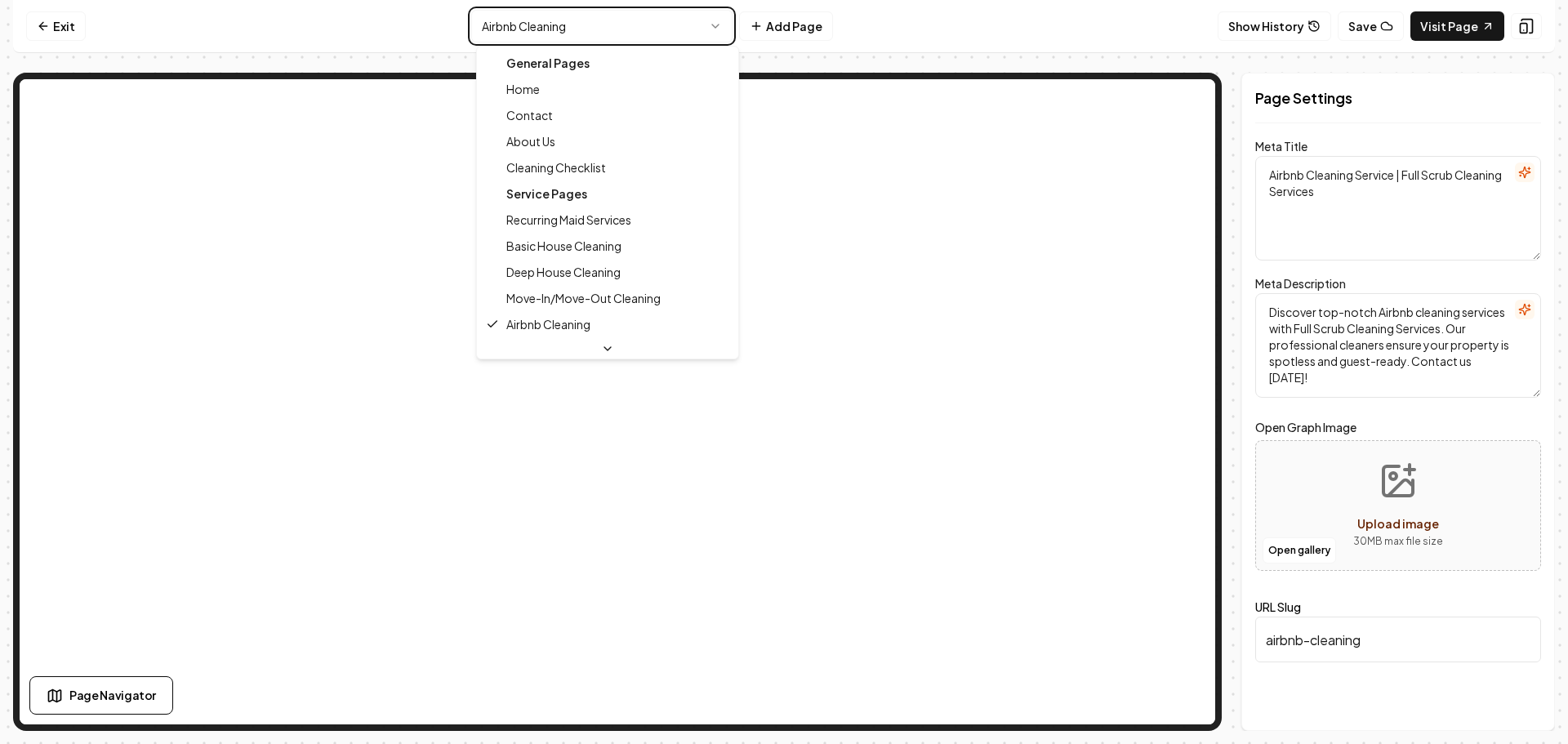
type textarea "Home Cleaning Services | Trusted & Affordable | Full Scrub Cleaning Services"
type textarea "Experience trustworthy and professional home cleaning with Full Scrub Cleaning …"
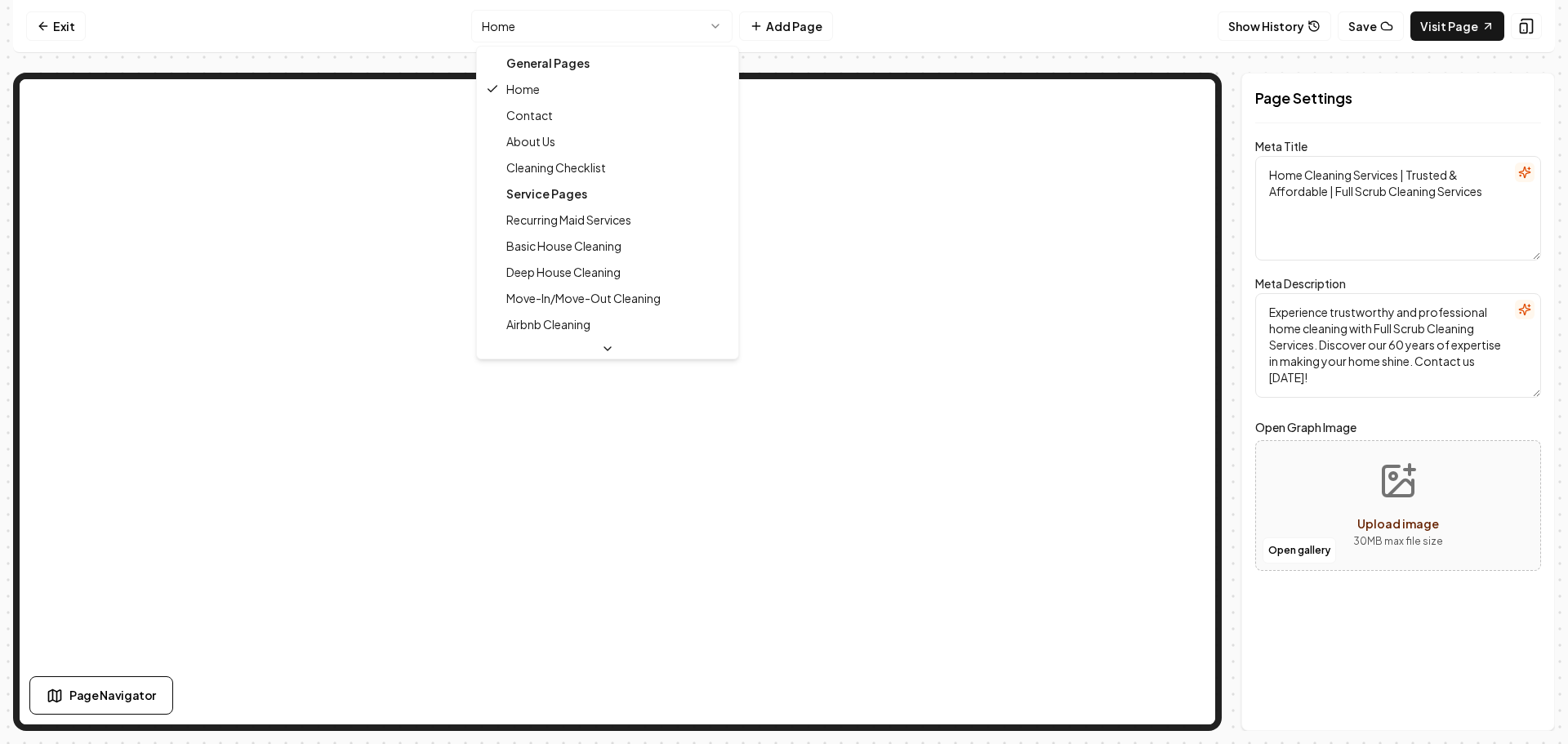
click at [620, 25] on html "Computer Required This feature is only available on a computer. Please switch t…" at bounding box center [784, 372] width 1568 height 744
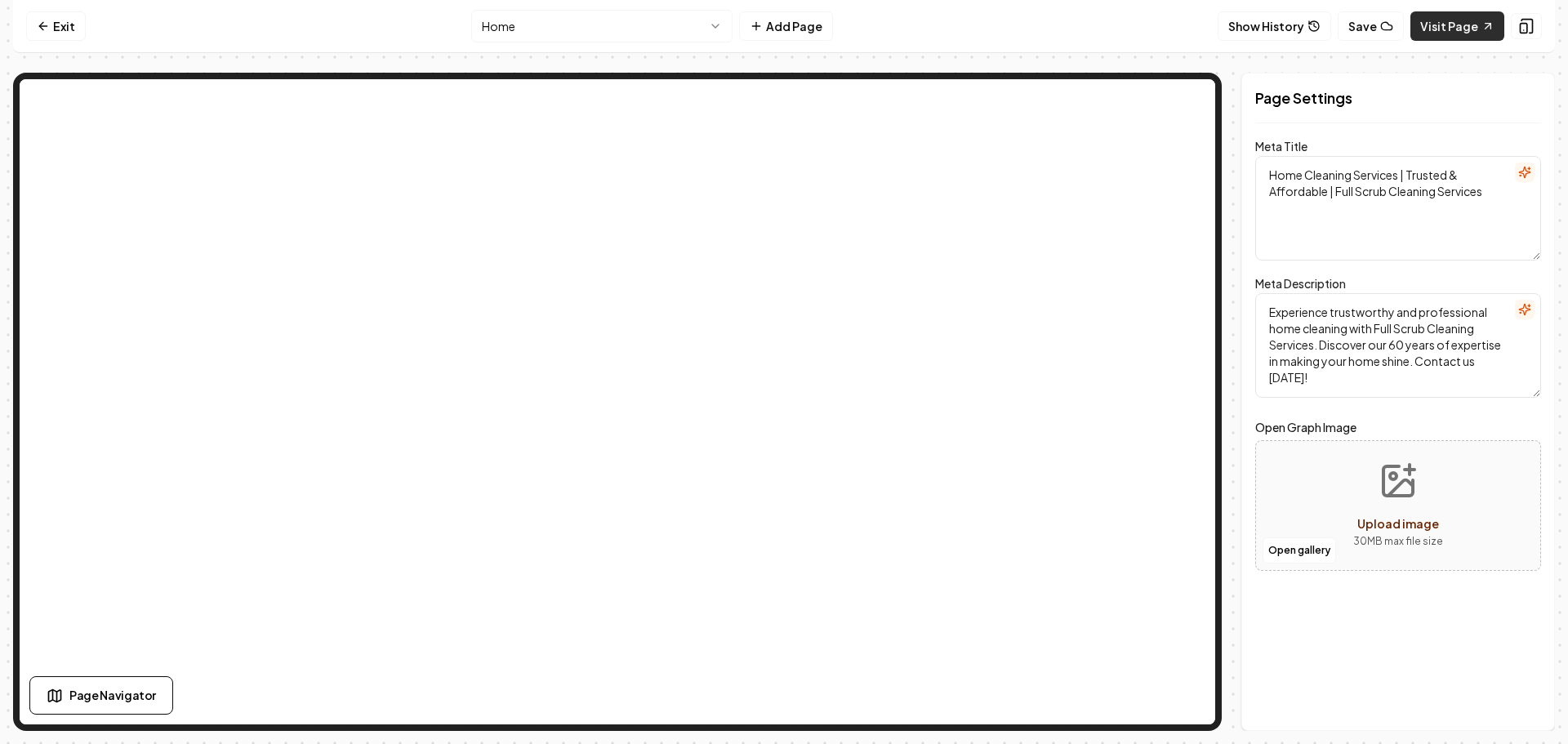
click at [1474, 25] on link "Visit Page" at bounding box center [1457, 26] width 94 height 29
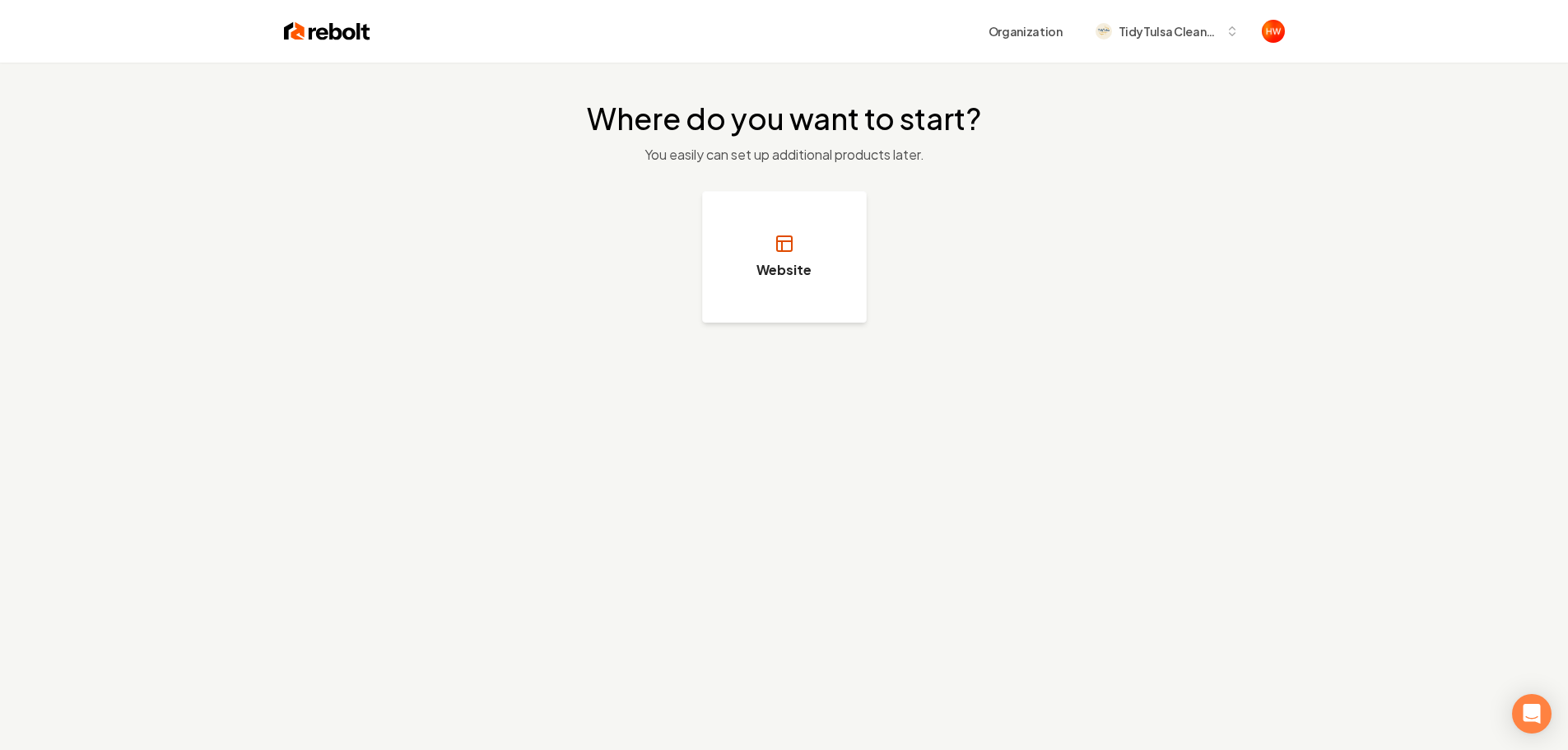
click at [732, 286] on button "Website" at bounding box center [784, 257] width 165 height 132
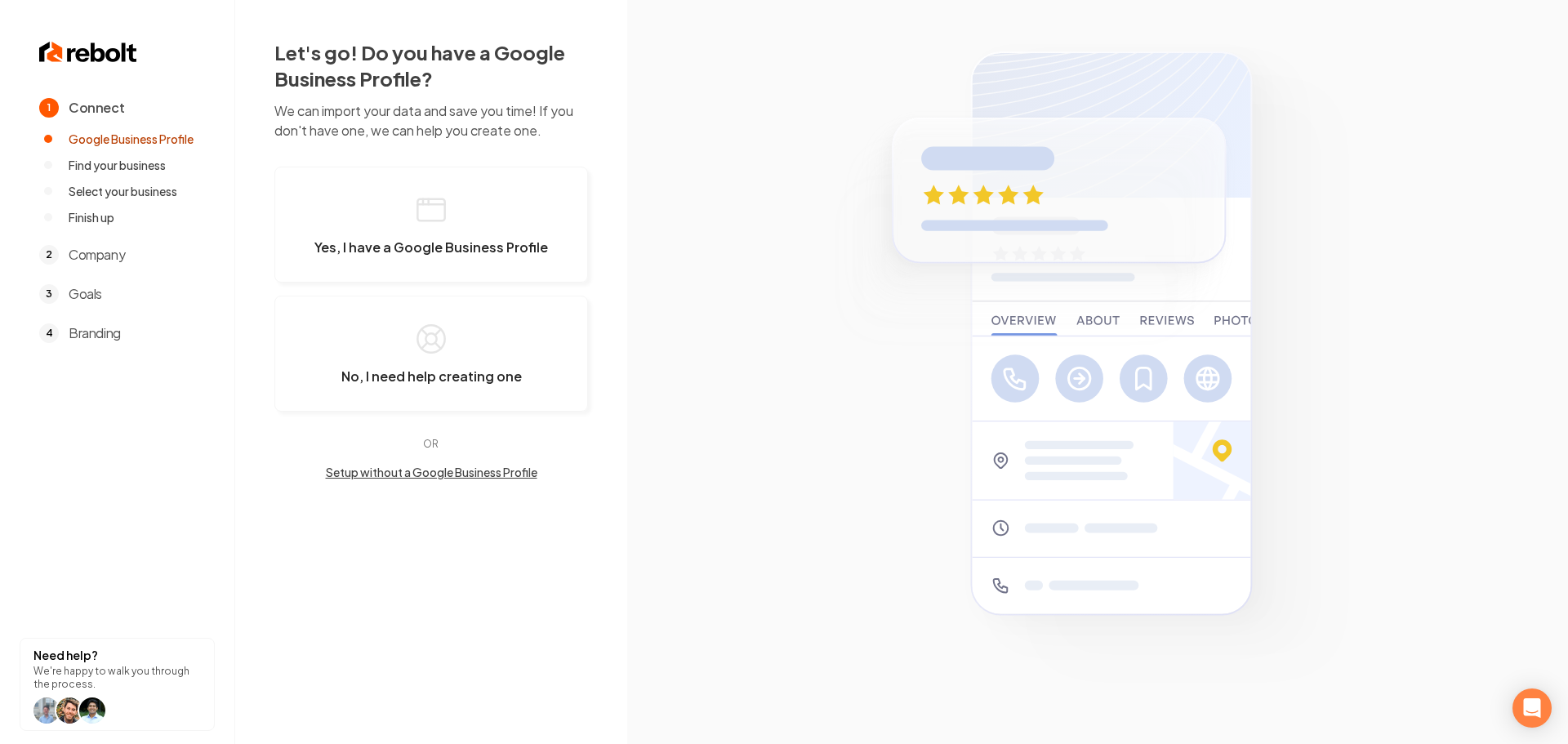
click at [387, 468] on button "Setup without a Google Business Profile" at bounding box center [431, 471] width 314 height 16
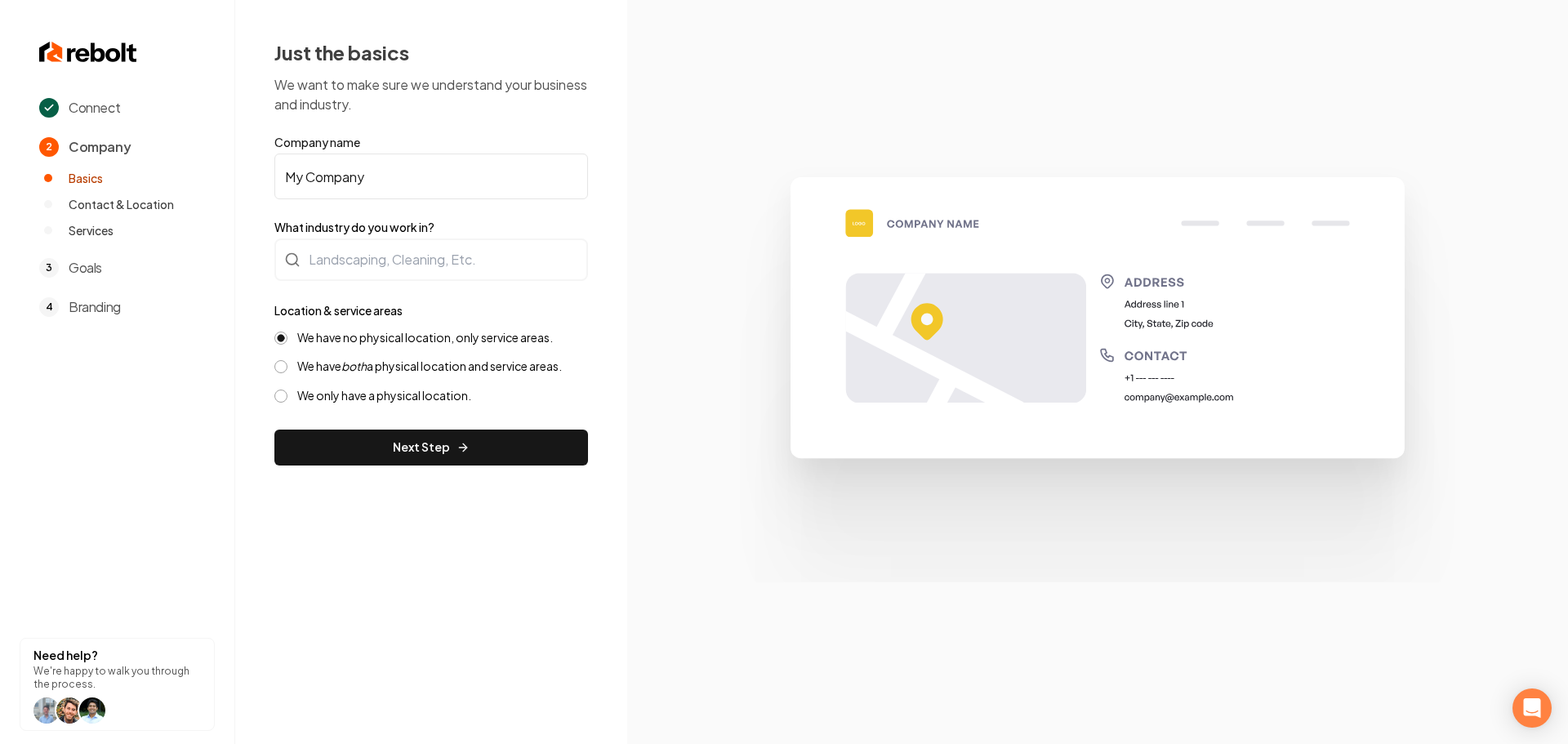
click at [417, 181] on input "My Company" at bounding box center [431, 176] width 314 height 46
click at [415, 179] on input "My Company" at bounding box center [431, 176] width 314 height 46
paste input "TidyTulsa cleaners LLC"
click at [348, 178] on input "TidyTulsa cleaners LLC" at bounding box center [431, 176] width 314 height 46
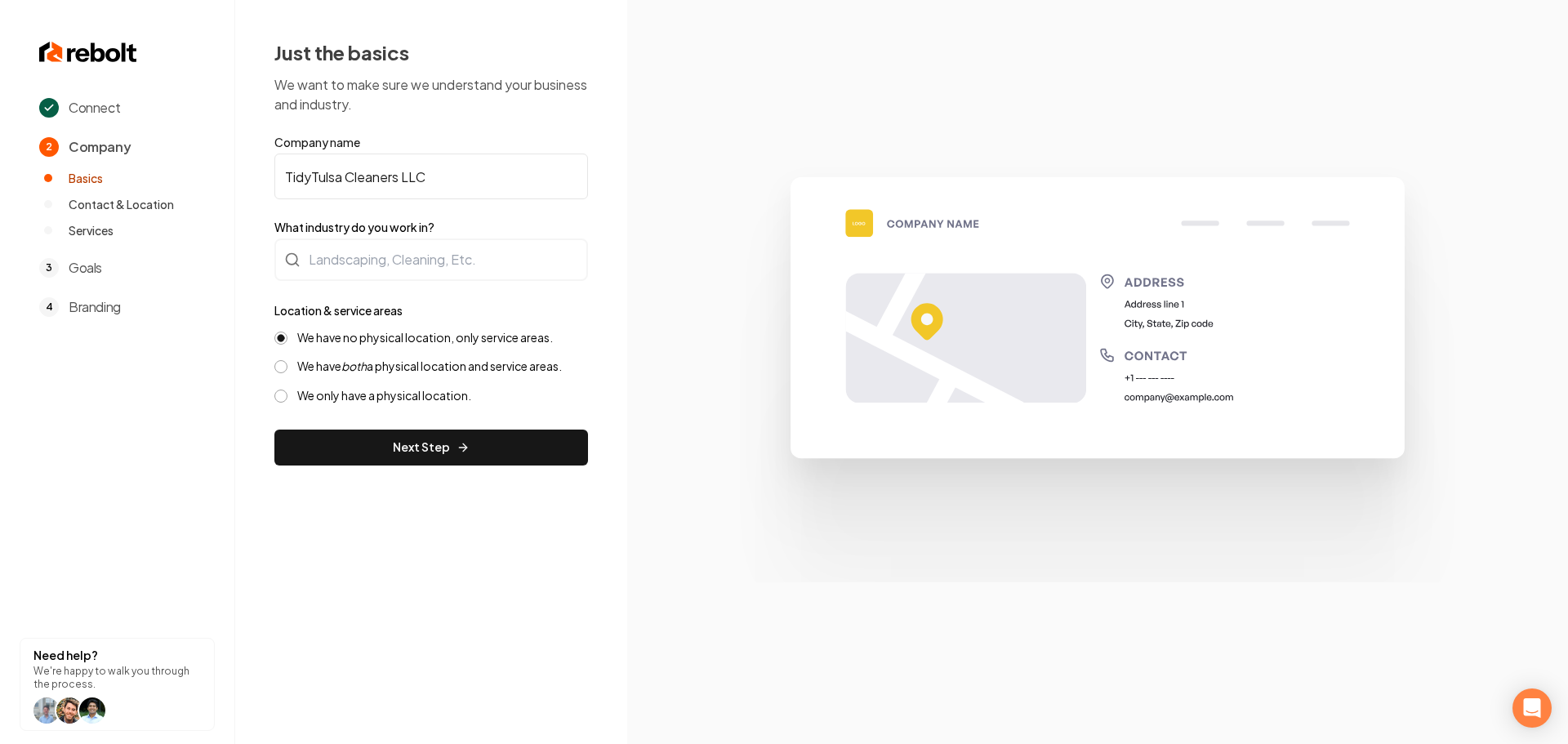
type input "TidyTulsa Cleaners LLC"
click at [391, 249] on div at bounding box center [431, 259] width 314 height 42
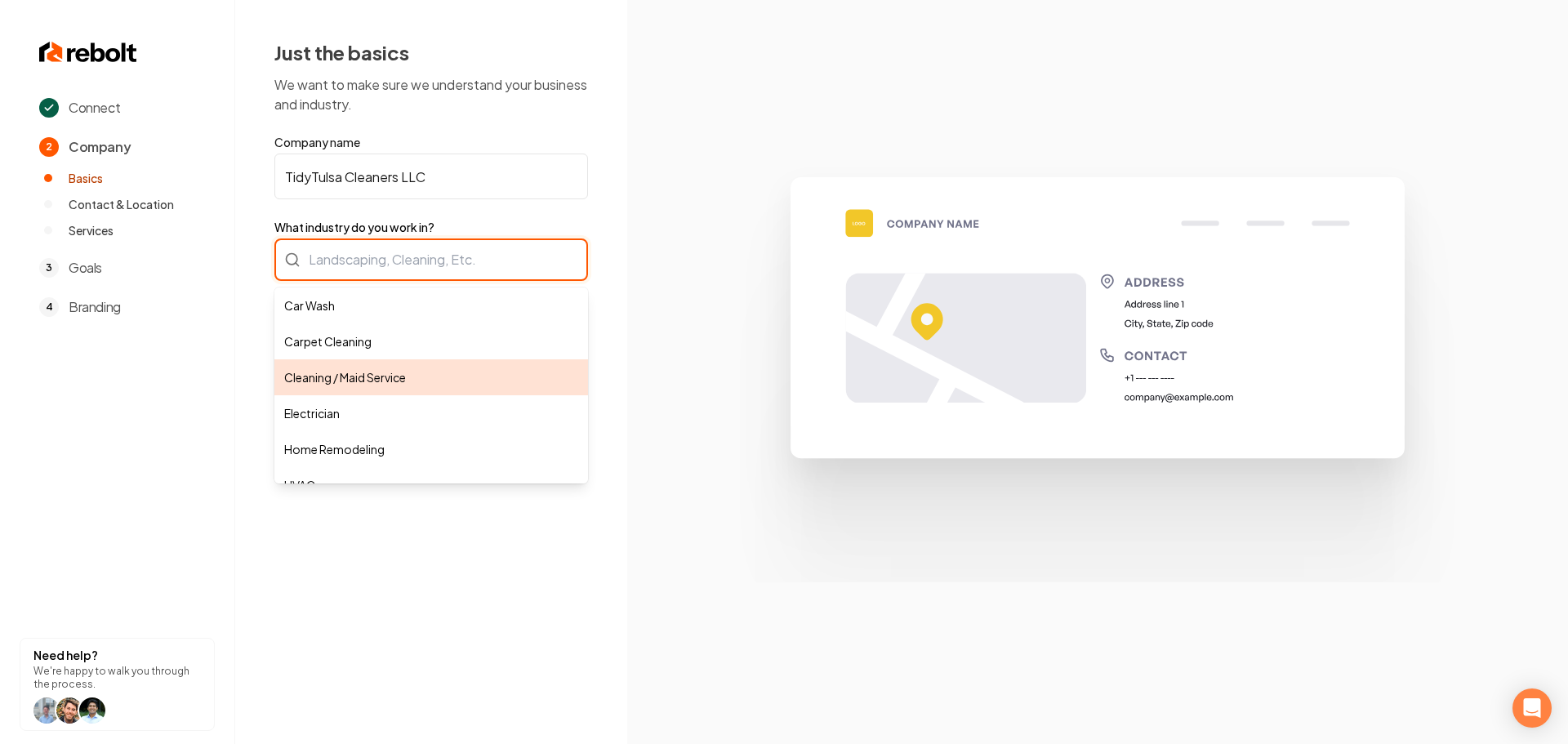
type input "Cleaning / Maid Service"
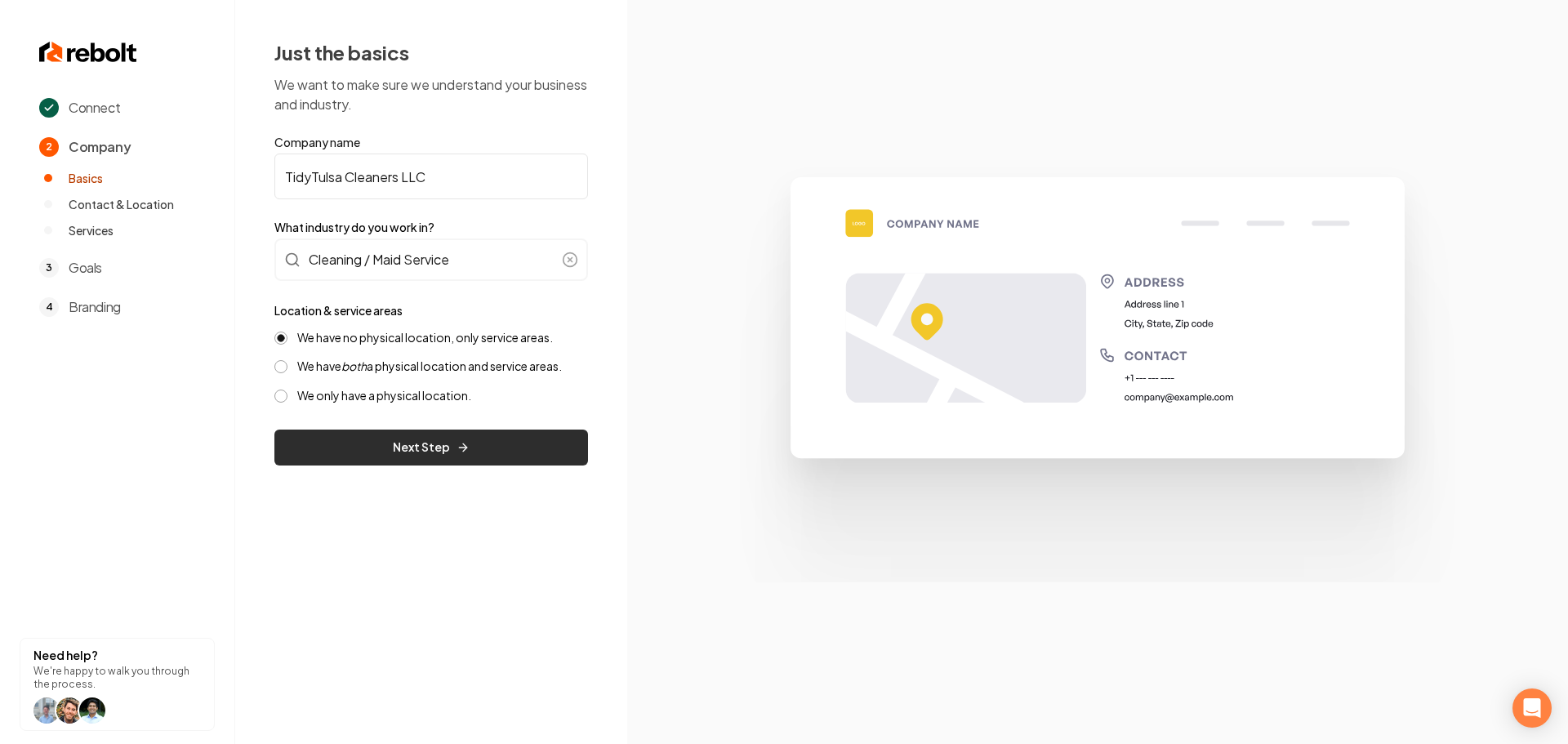
click at [357, 439] on button "Next Step" at bounding box center [431, 447] width 314 height 36
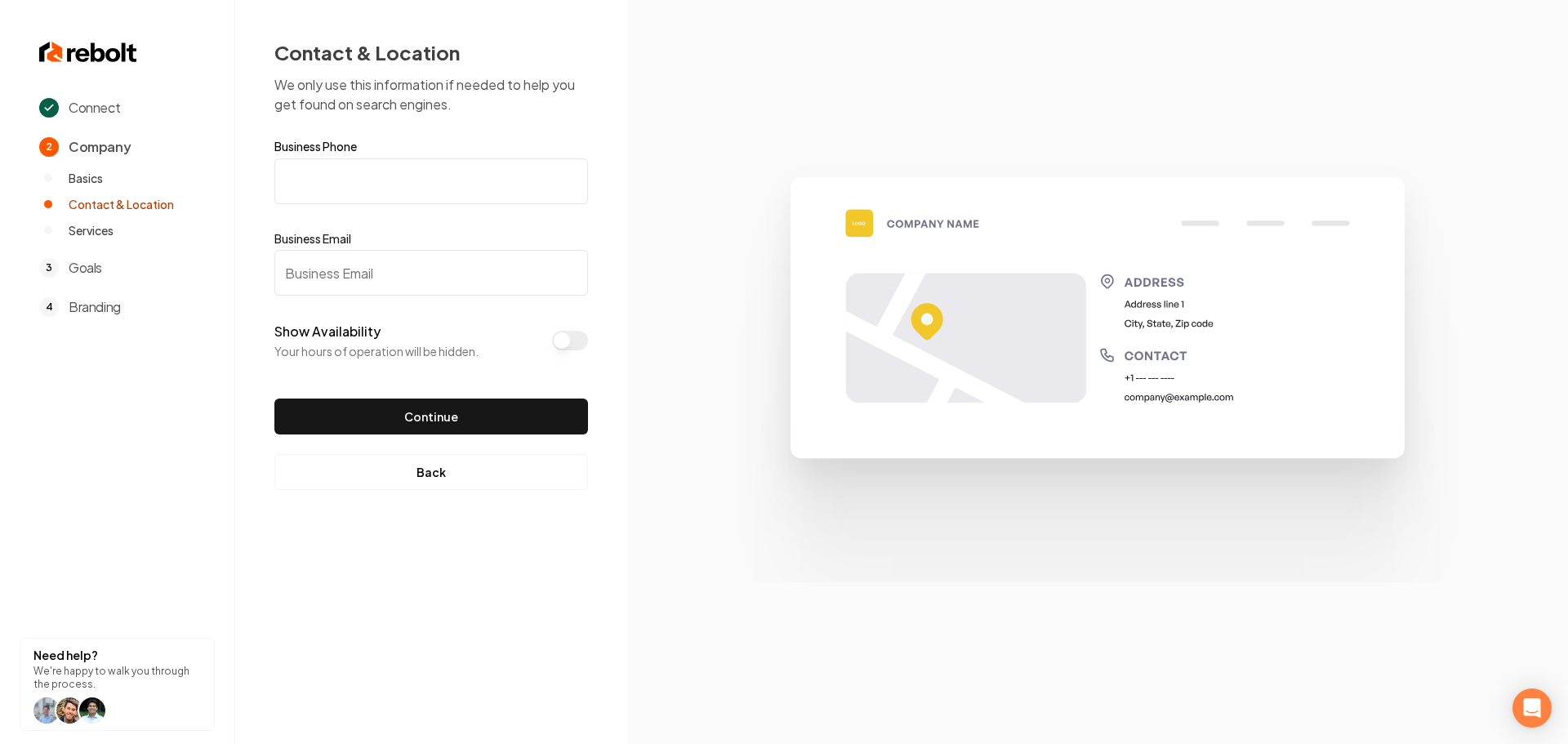
click at [392, 181] on input "Business Phone" at bounding box center [431, 181] width 314 height 46
click at [346, 189] on input "Business Phone" at bounding box center [431, 181] width 314 height 46
paste input "(240) 853-8275"
click at [374, 275] on input "Business Email" at bounding box center [431, 272] width 314 height 46
click at [397, 190] on input "(240) 853-8275" at bounding box center [431, 181] width 314 height 46
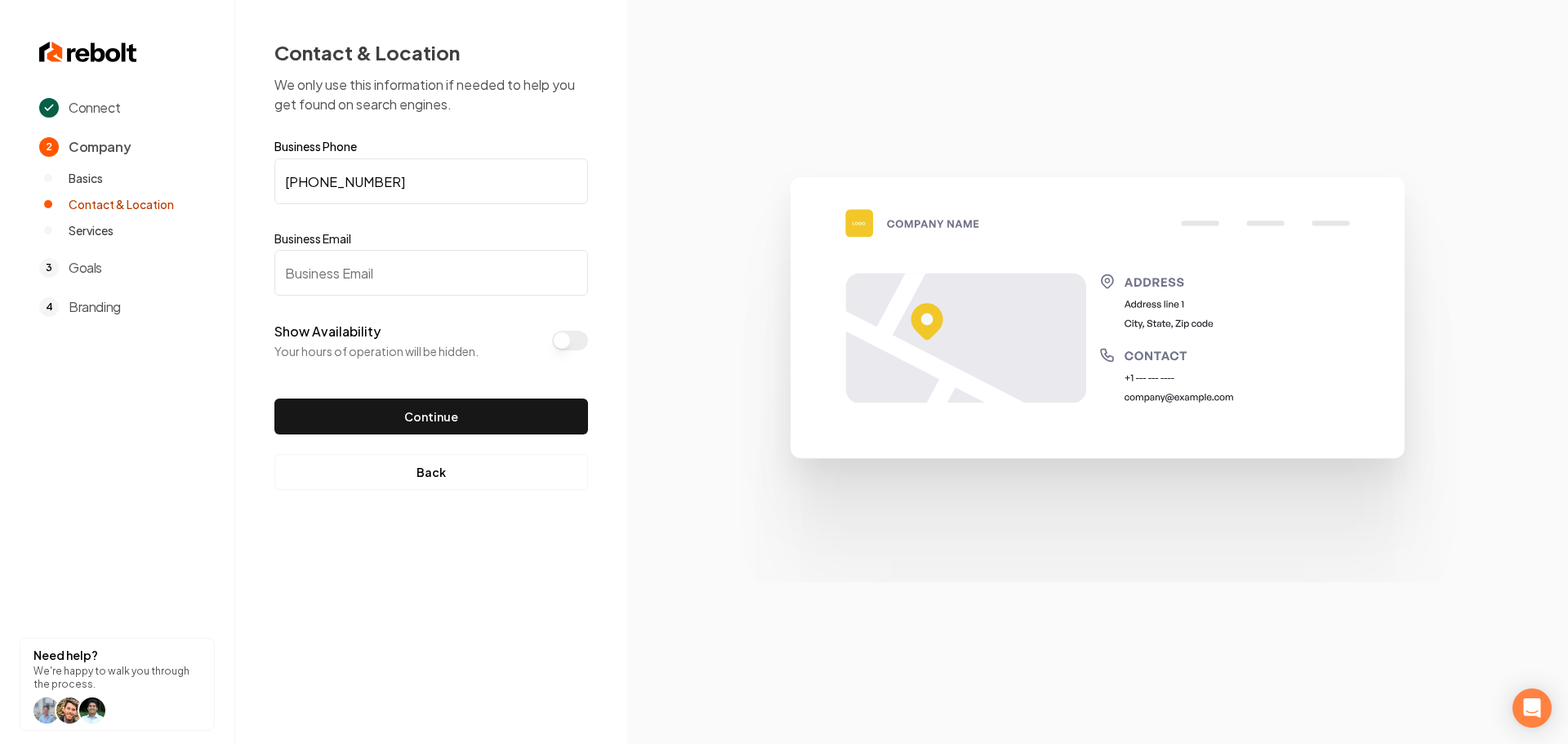
click at [397, 190] on input "(240) 853-8275" at bounding box center [431, 181] width 314 height 46
paste input "918) 381-9801"
type input "[PHONE_NUMBER]"
click at [447, 483] on button "Back" at bounding box center [431, 471] width 314 height 36
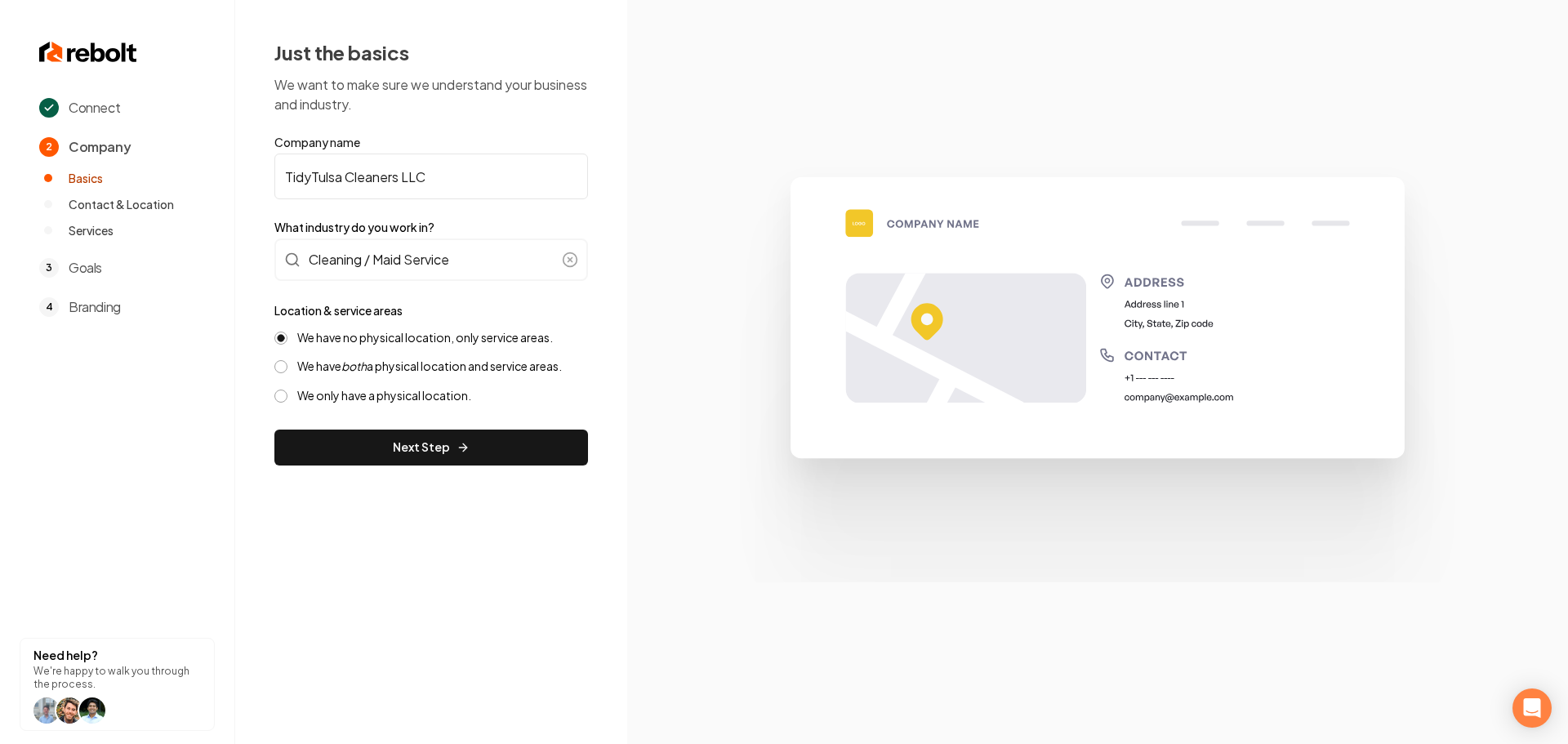
click at [398, 454] on button "Next Step" at bounding box center [431, 447] width 314 height 36
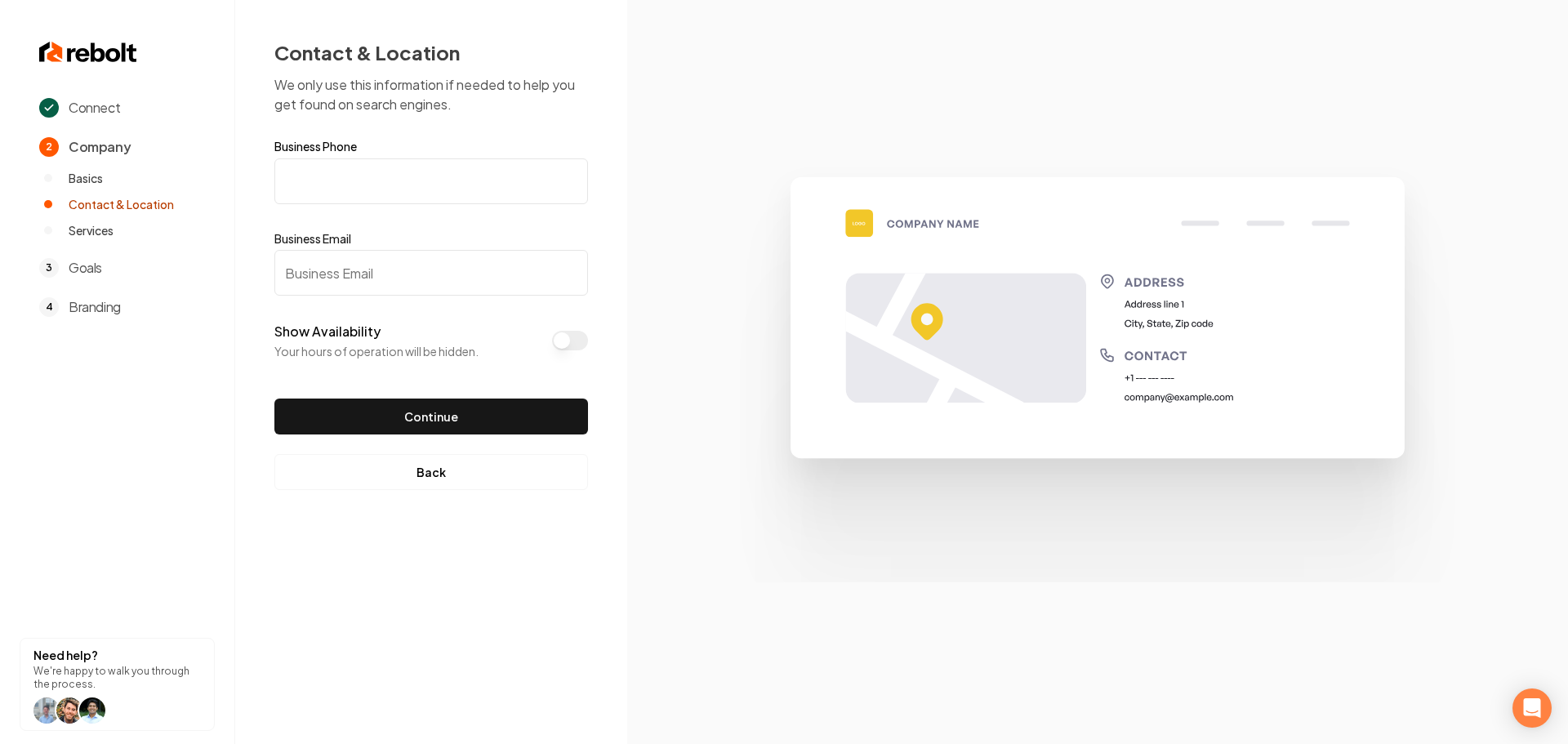
click at [379, 184] on input "Business Phone" at bounding box center [431, 181] width 314 height 46
click at [384, 191] on input "Business Phone" at bounding box center [431, 181] width 314 height 46
paste input "[PHONE_NUMBER]"
type input "[PHONE_NUMBER]"
click at [325, 273] on input "Business Email" at bounding box center [431, 272] width 314 height 46
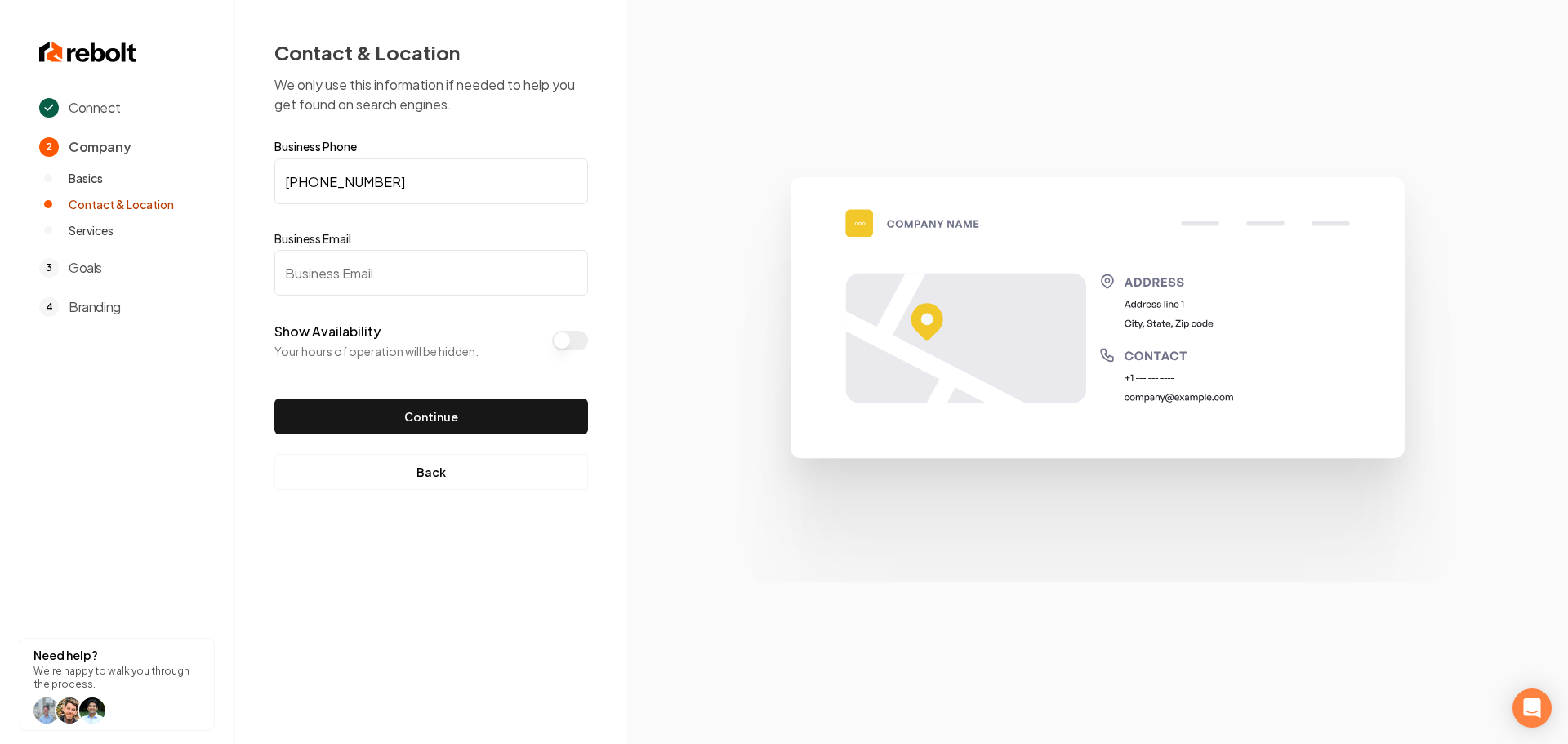
click at [403, 275] on input "Business Email" at bounding box center [431, 272] width 314 height 46
paste input "[EMAIL_ADDRESS][PERSON_NAME][DOMAIN_NAME]"
type input "[EMAIL_ADDRESS][PERSON_NAME][DOMAIN_NAME]"
click at [362, 405] on button "Continue" at bounding box center [431, 416] width 314 height 36
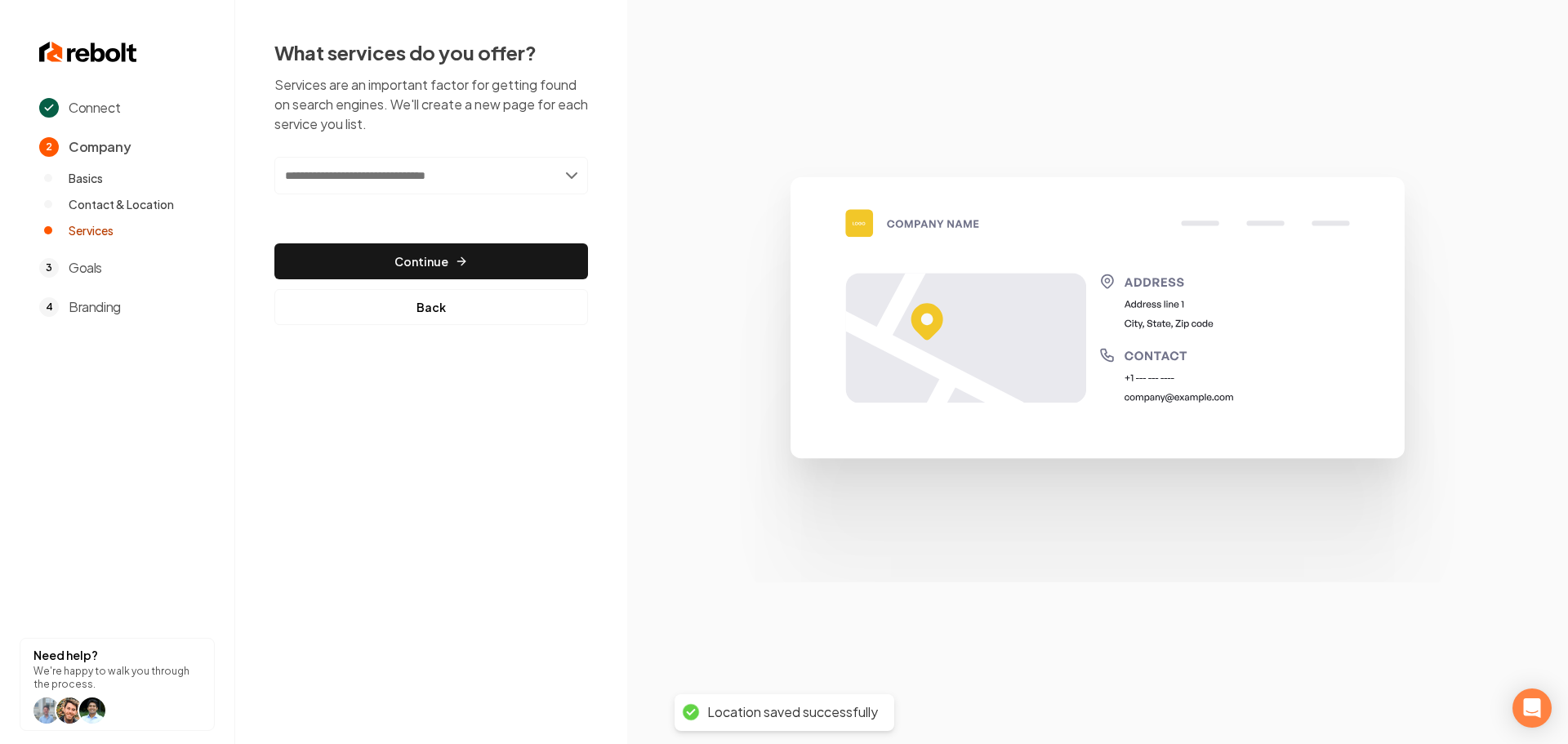
click at [447, 180] on input "text" at bounding box center [431, 175] width 314 height 37
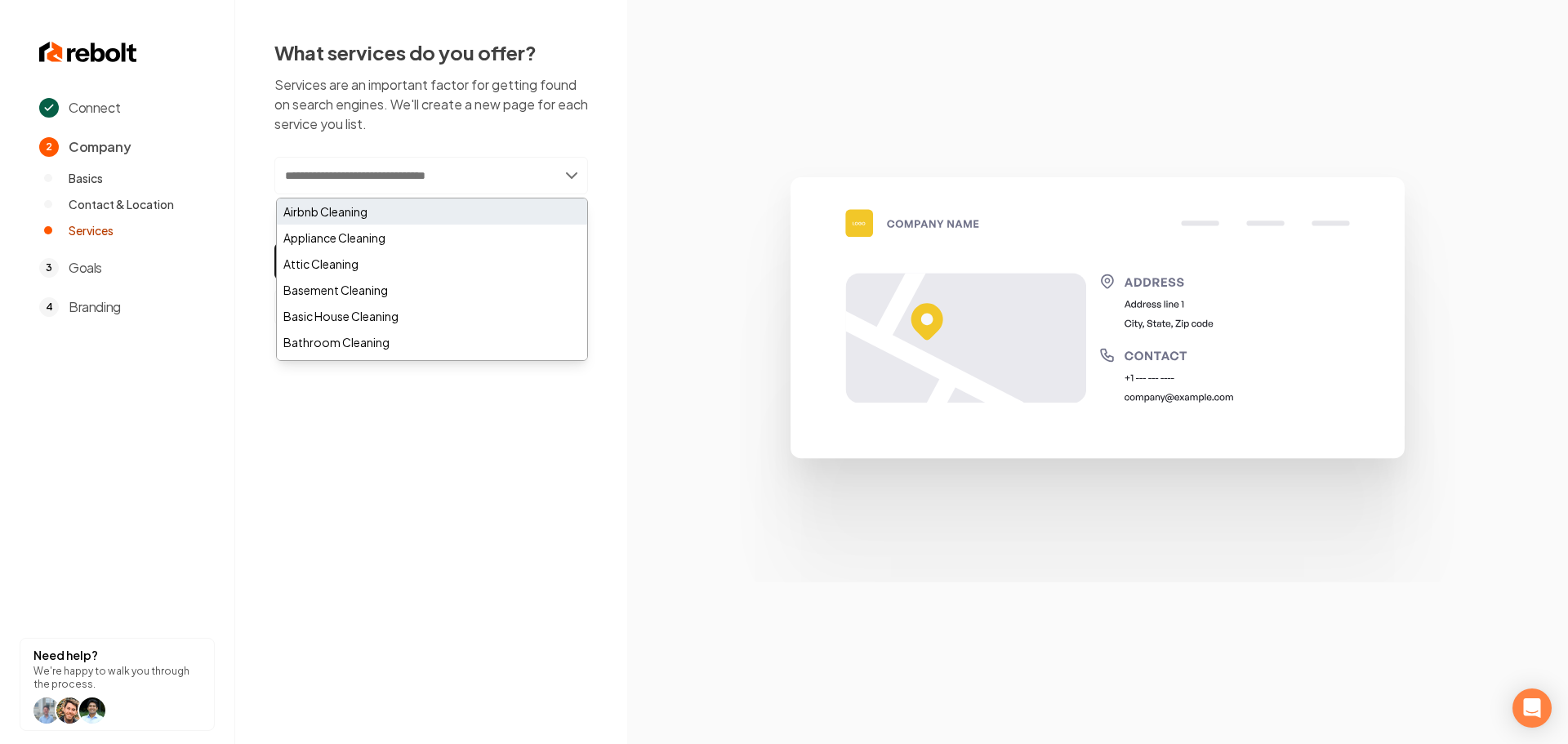
click at [392, 221] on div "Airbnb Cleaning" at bounding box center [432, 211] width 310 height 26
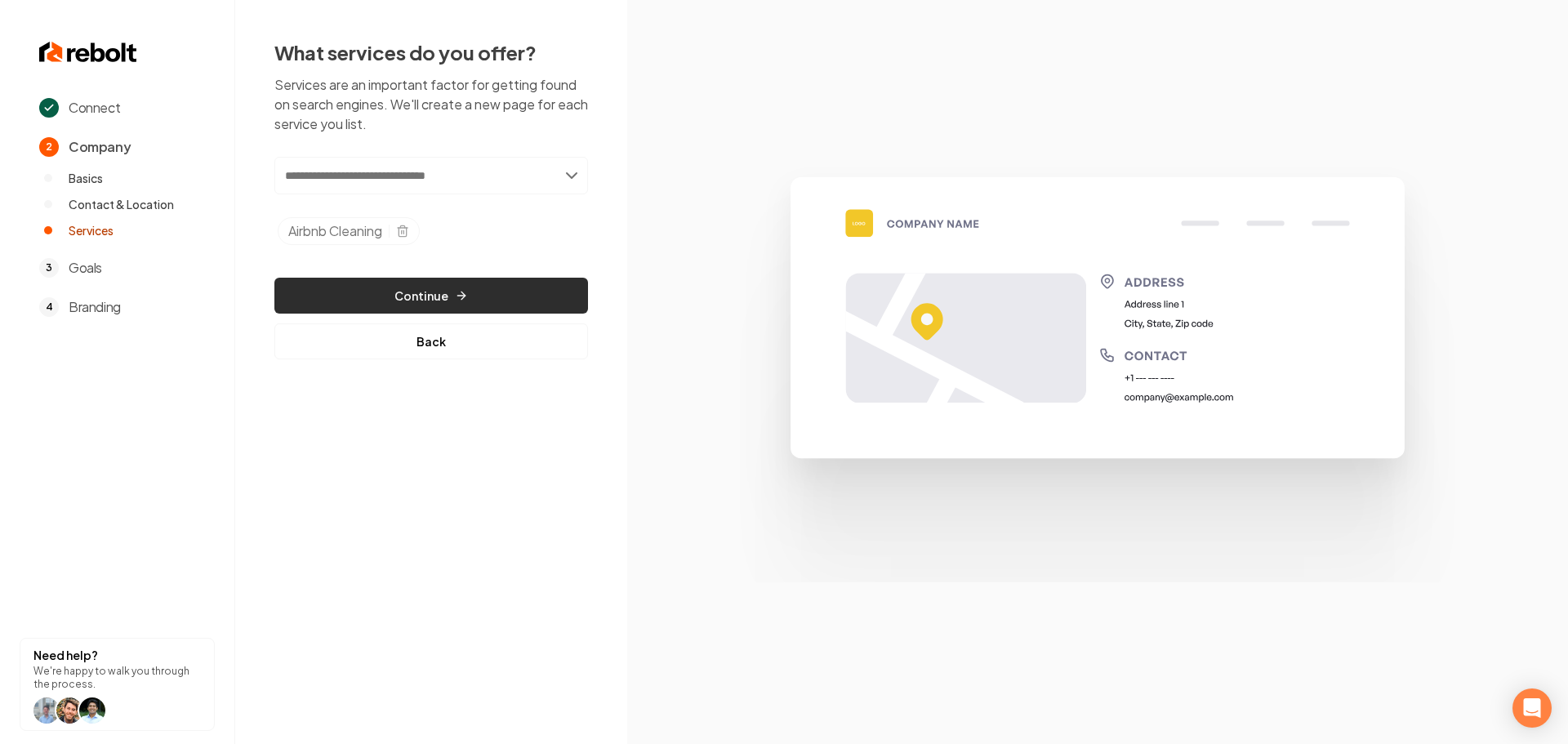
click at [416, 298] on button "Continue" at bounding box center [431, 295] width 314 height 36
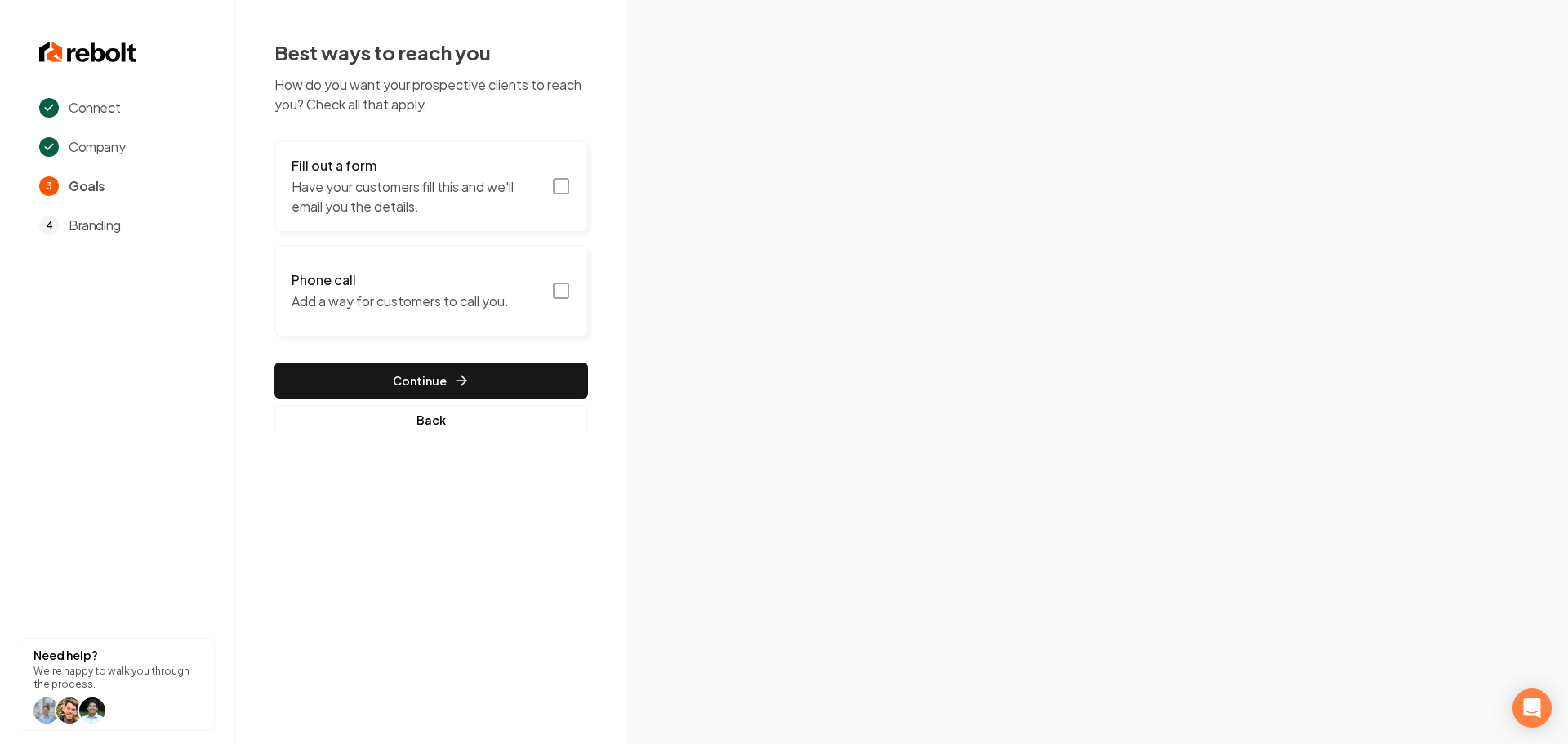
click at [554, 191] on rect "button" at bounding box center [560, 185] width 15 height 15
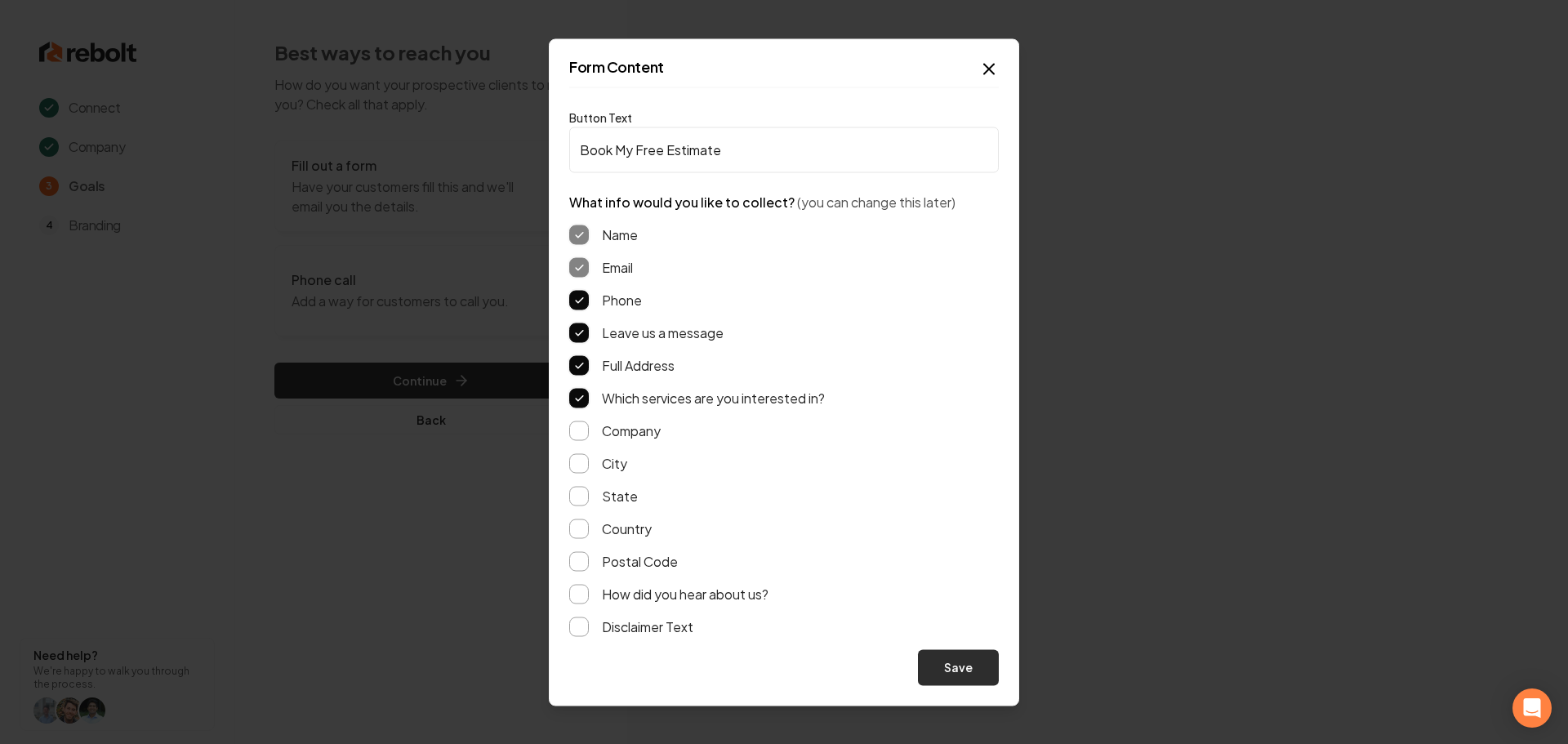
click at [948, 651] on button "Save" at bounding box center [958, 666] width 81 height 36
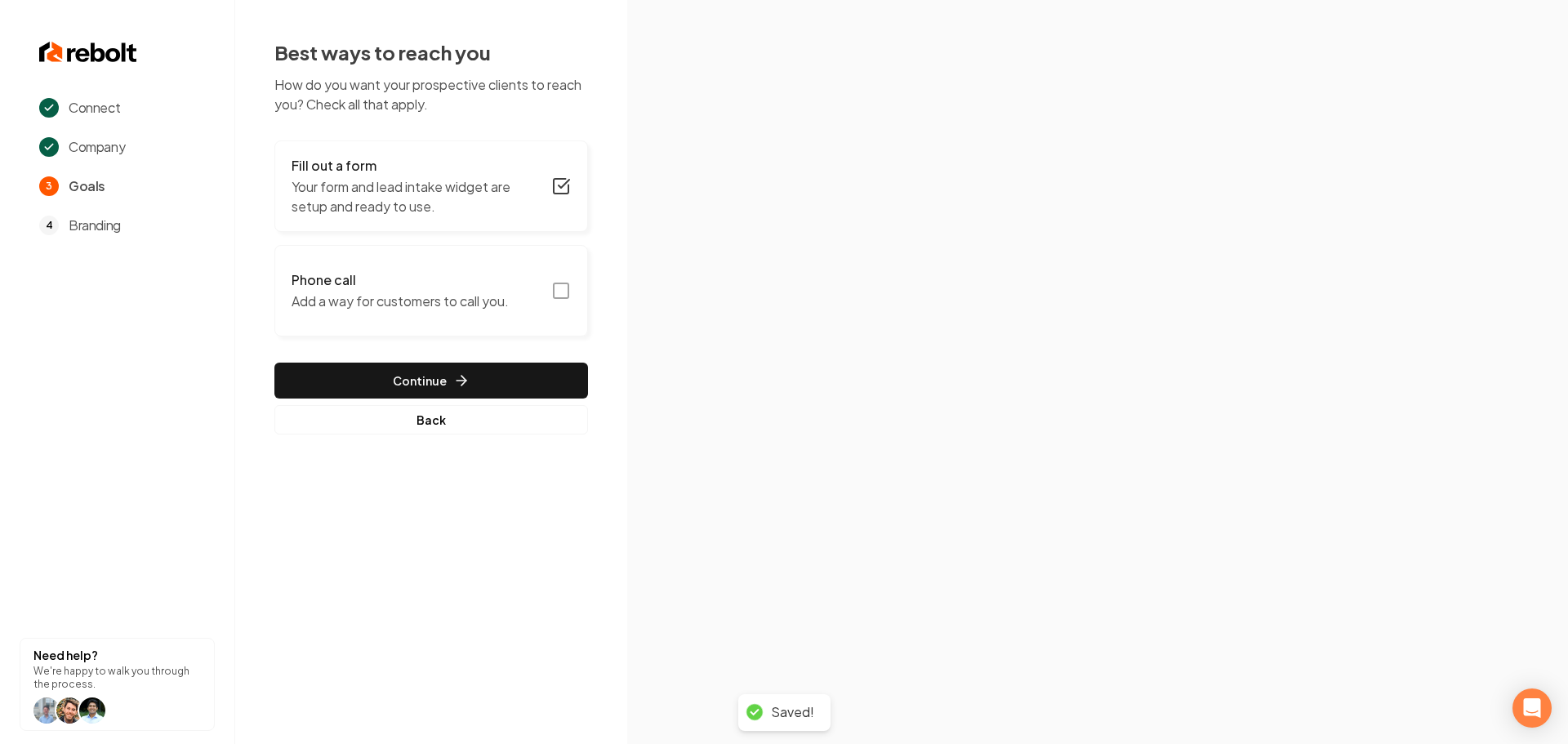
click at [560, 294] on icon "button" at bounding box center [560, 290] width 20 height 20
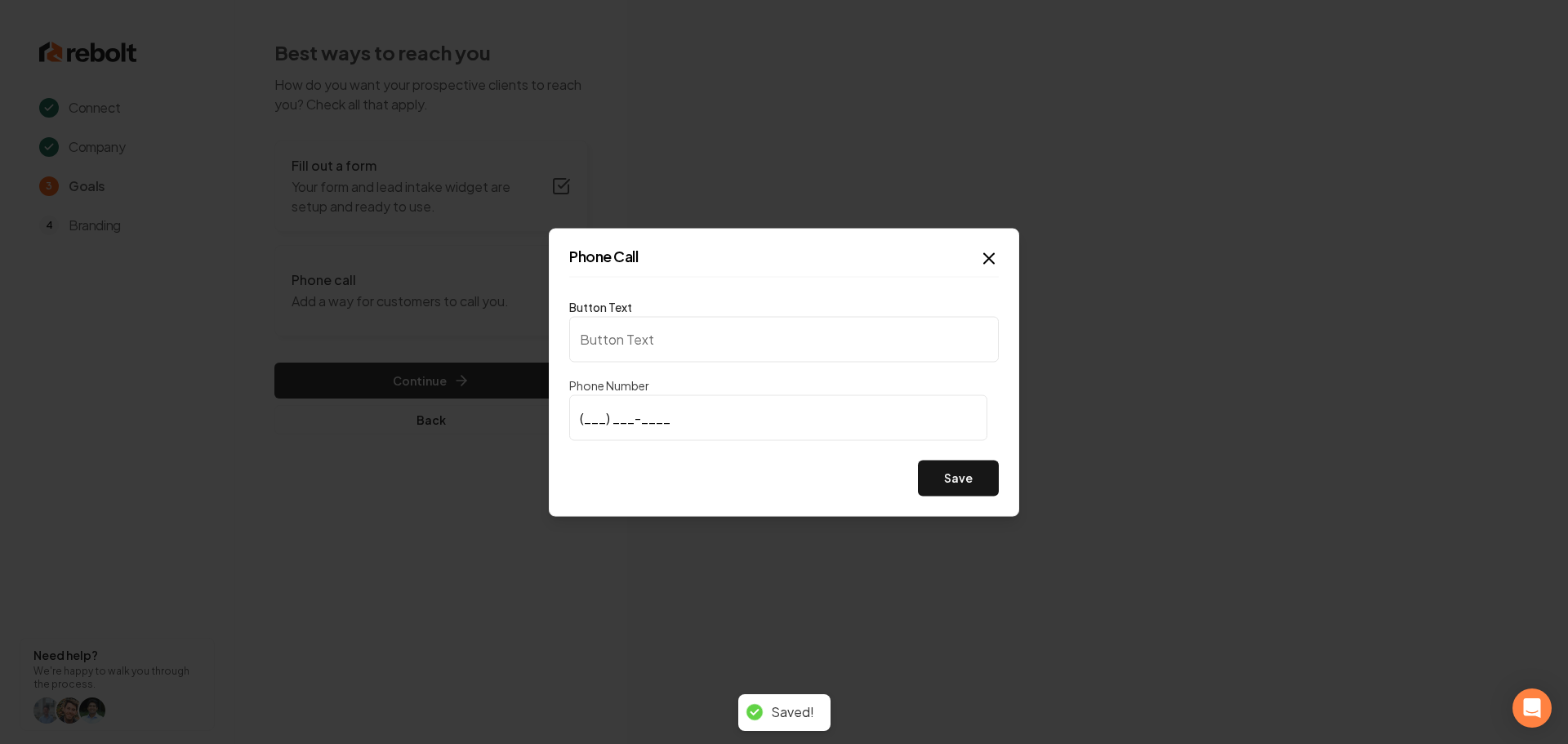
type input "Call us"
type input "[PHONE_NUMBER]"
drag, startPoint x: 681, startPoint y: 417, endPoint x: 545, endPoint y: 418, distance: 136.0
click at [545, 418] on body "Connect Company 3 Goals 4 Branding Need help? We're happy to walk you through t…" at bounding box center [784, 372] width 1568 height 744
click at [656, 338] on input "Call us" at bounding box center [784, 339] width 430 height 46
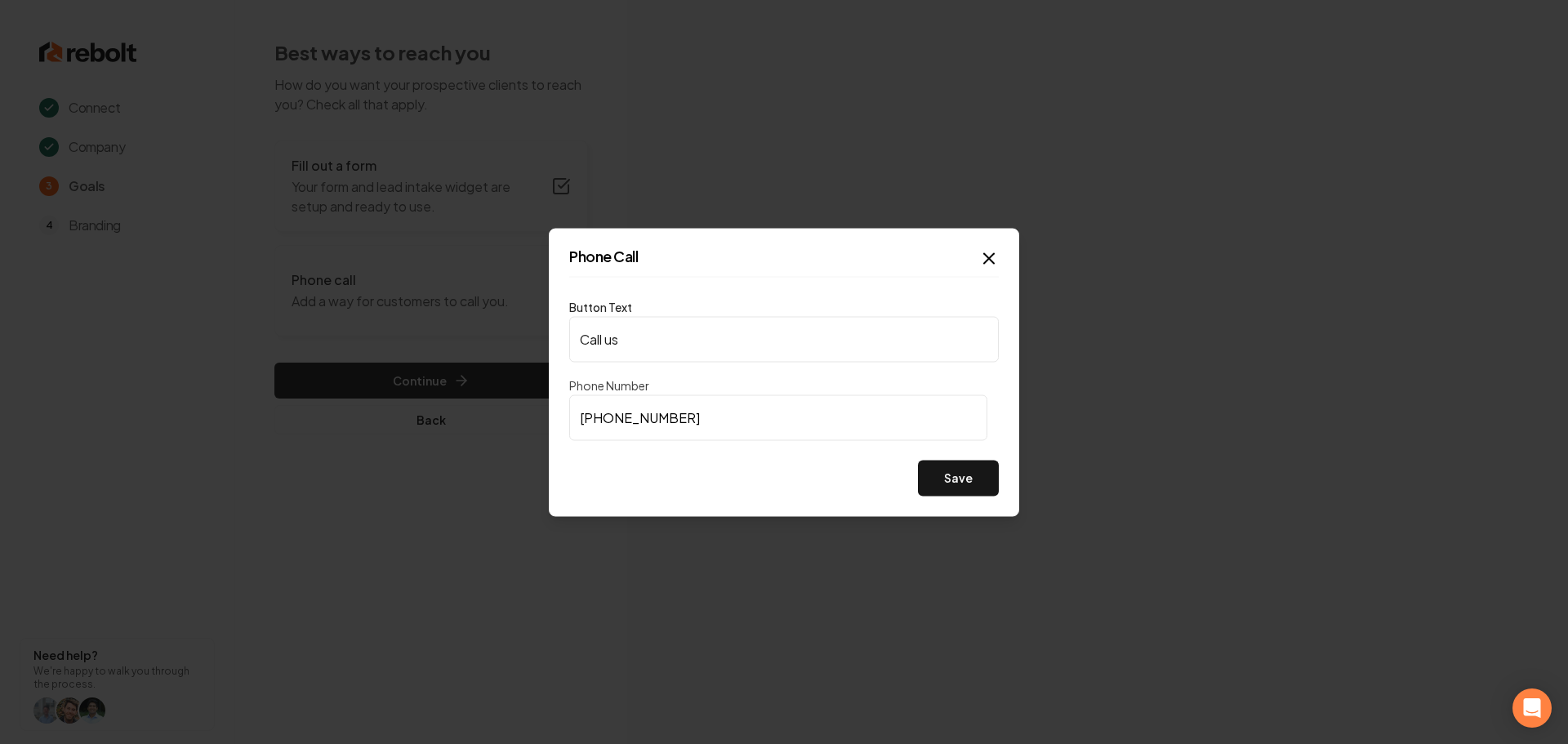
click at [657, 337] on input "Call us" at bounding box center [784, 339] width 430 height 46
paste input "[PHONE_NUMBER]"
type input "[PHONE_NUMBER]"
click at [956, 481] on button "Save" at bounding box center [958, 477] width 81 height 36
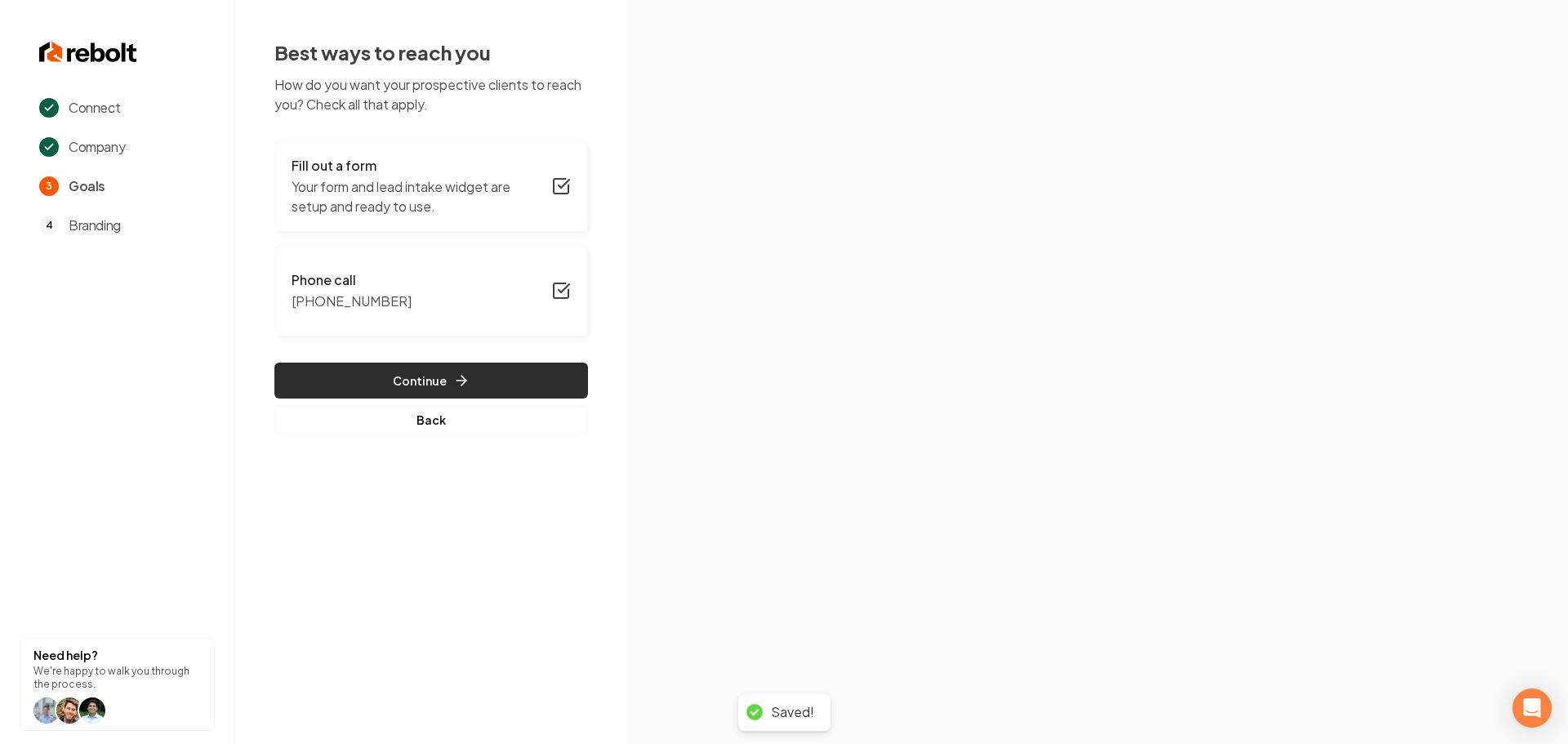
click at [381, 391] on button "Continue" at bounding box center [431, 380] width 314 height 36
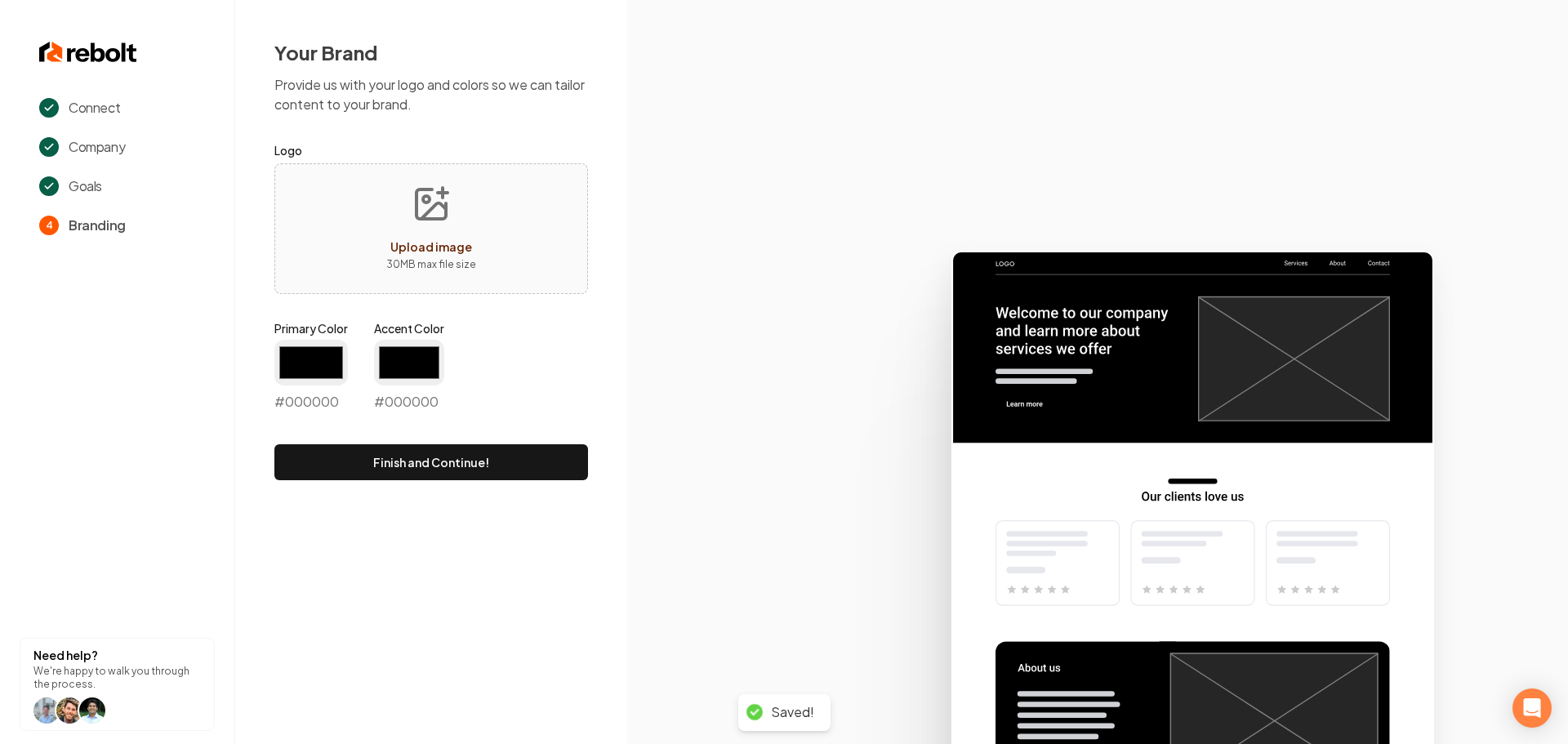
type input "#194d33"
type input "#70be00"
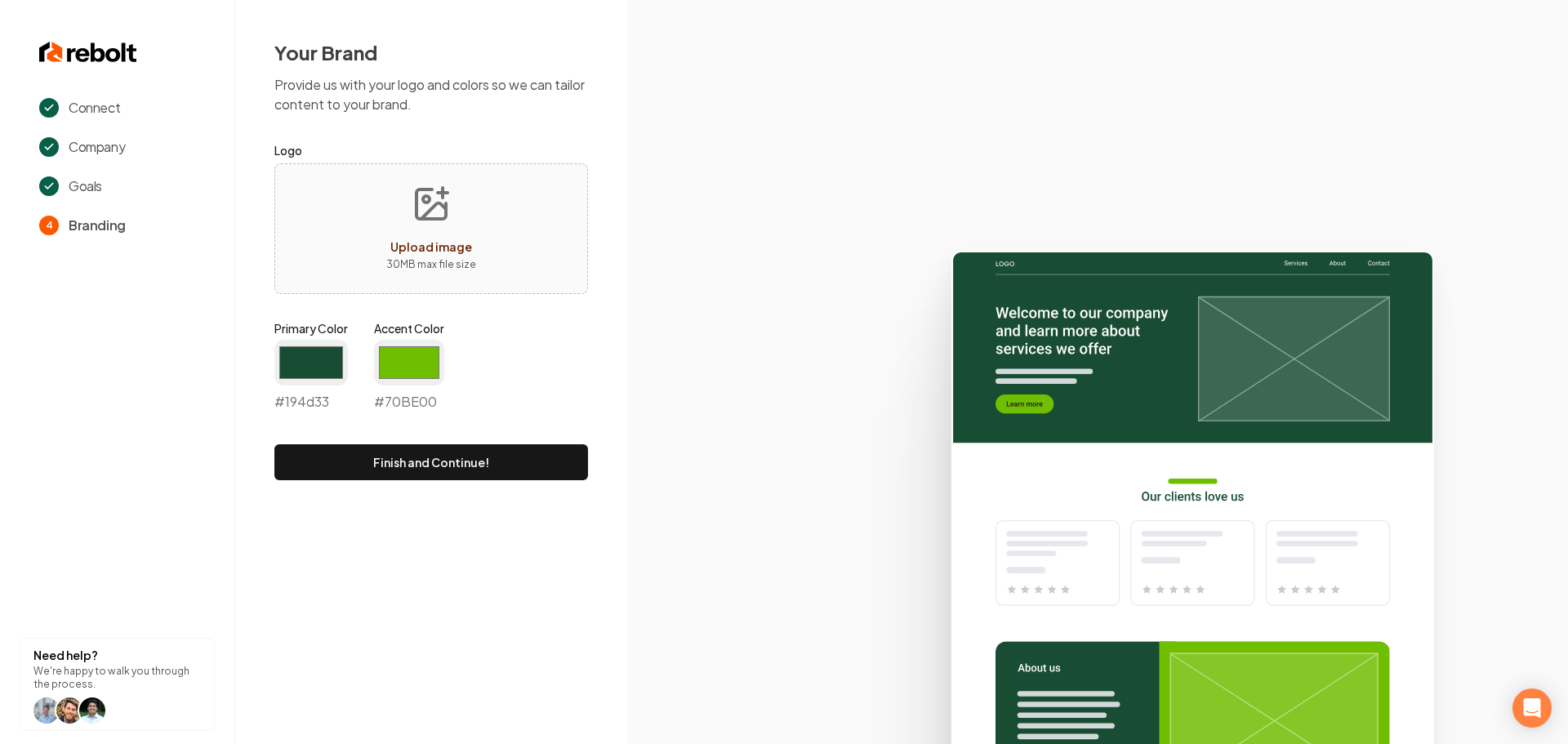
click at [418, 217] on icon "Upload image" at bounding box center [431, 204] width 29 height 29
type input "**********"
click at [323, 360] on input "#194d33" at bounding box center [311, 362] width 74 height 46
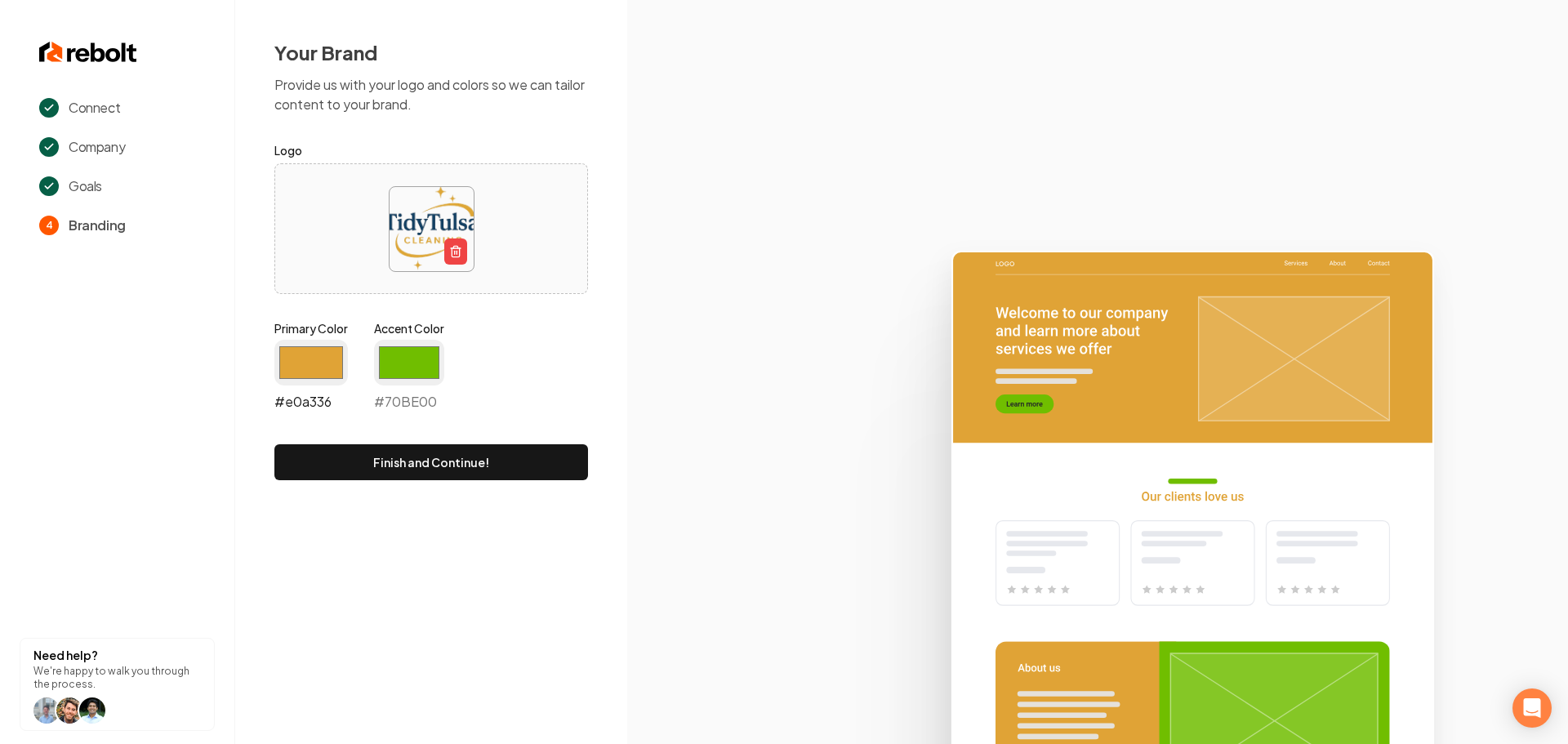
click at [307, 355] on input "#e0a336" at bounding box center [311, 362] width 74 height 46
type input "#d9a633"
click at [411, 364] on input "#70be00" at bounding box center [409, 362] width 70 height 46
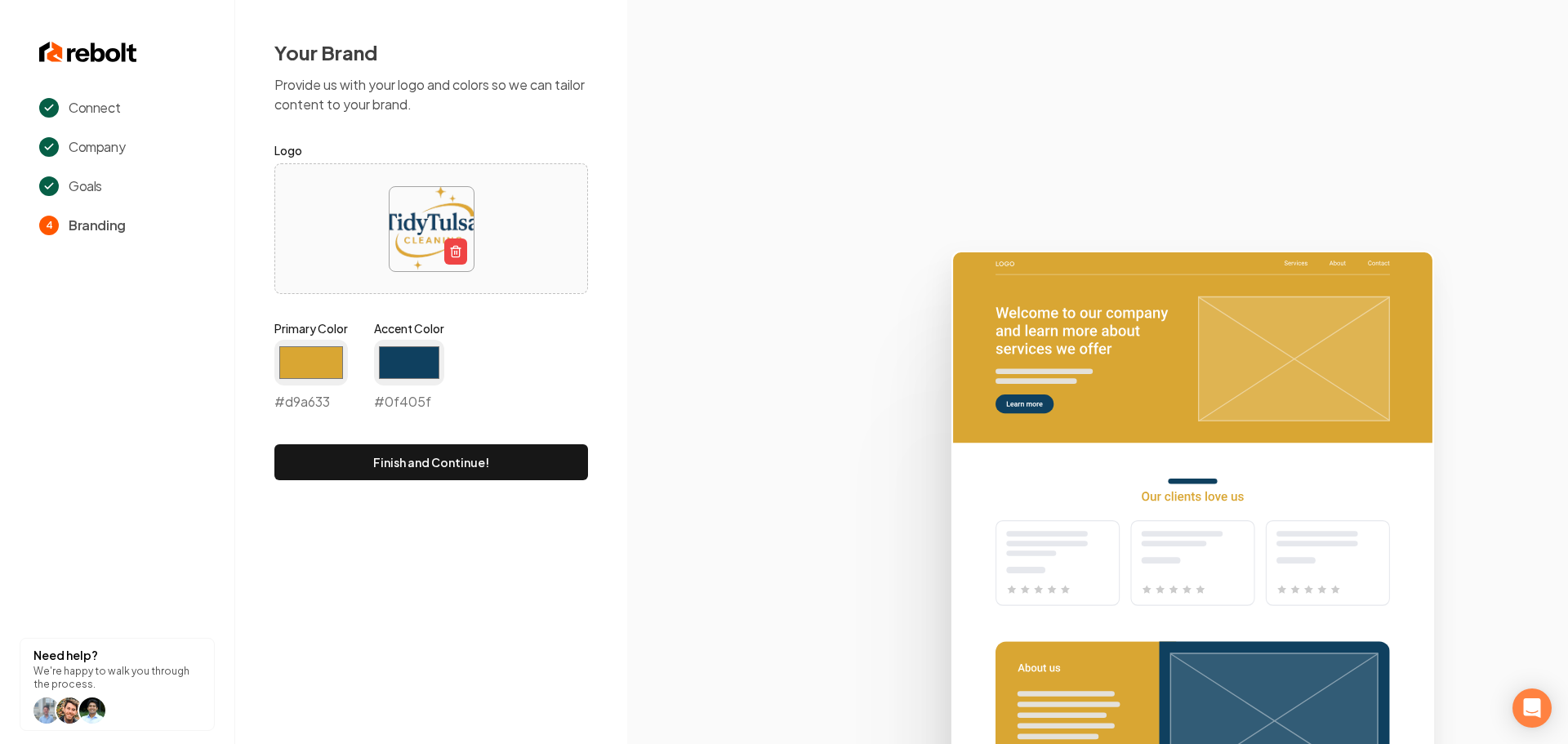
type input "#0f405f"
click at [658, 410] on icon at bounding box center [1098, 489] width 941 height 507
click at [450, 469] on button "Finish and Continue!" at bounding box center [431, 462] width 314 height 36
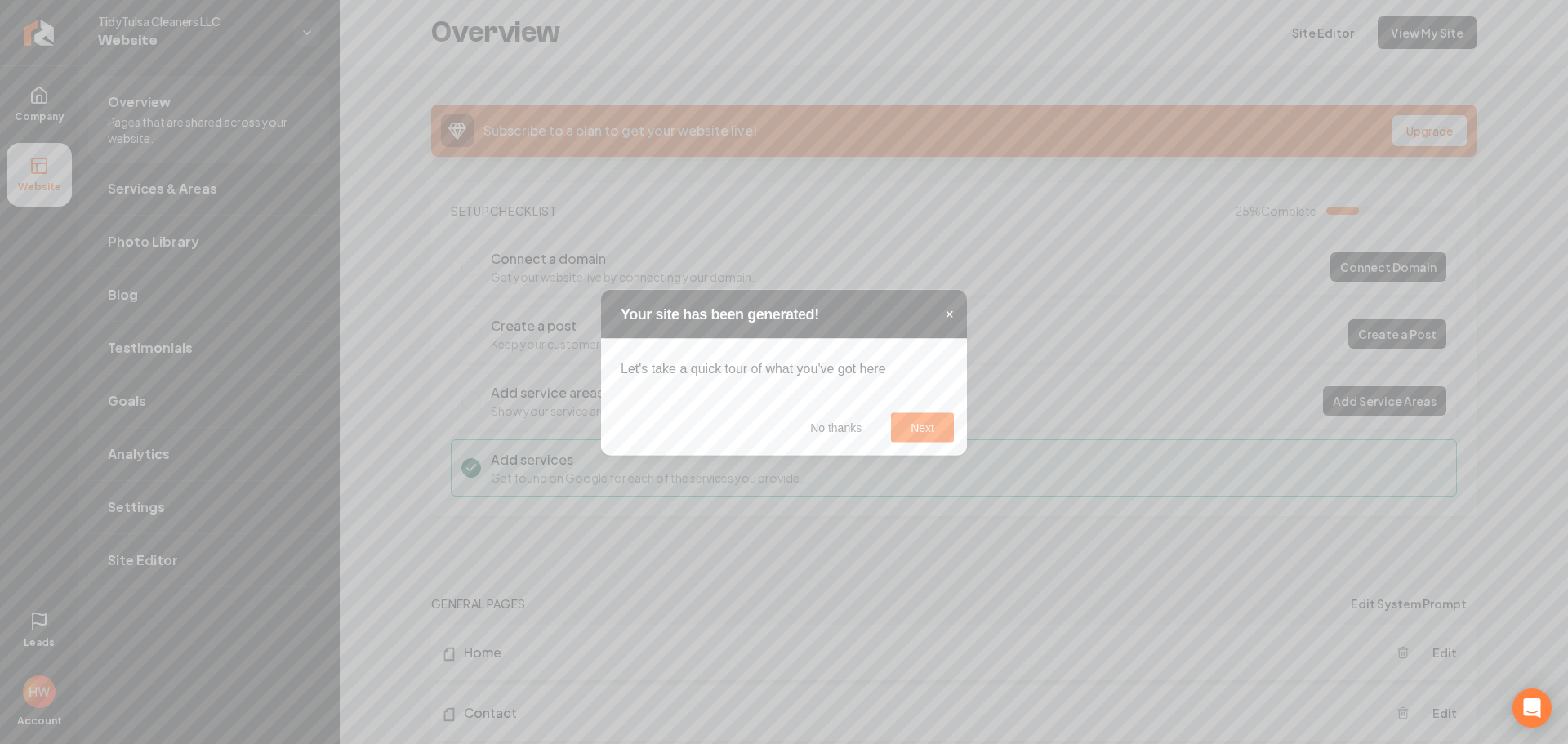
click at [952, 312] on span "×" at bounding box center [949, 314] width 9 height 16
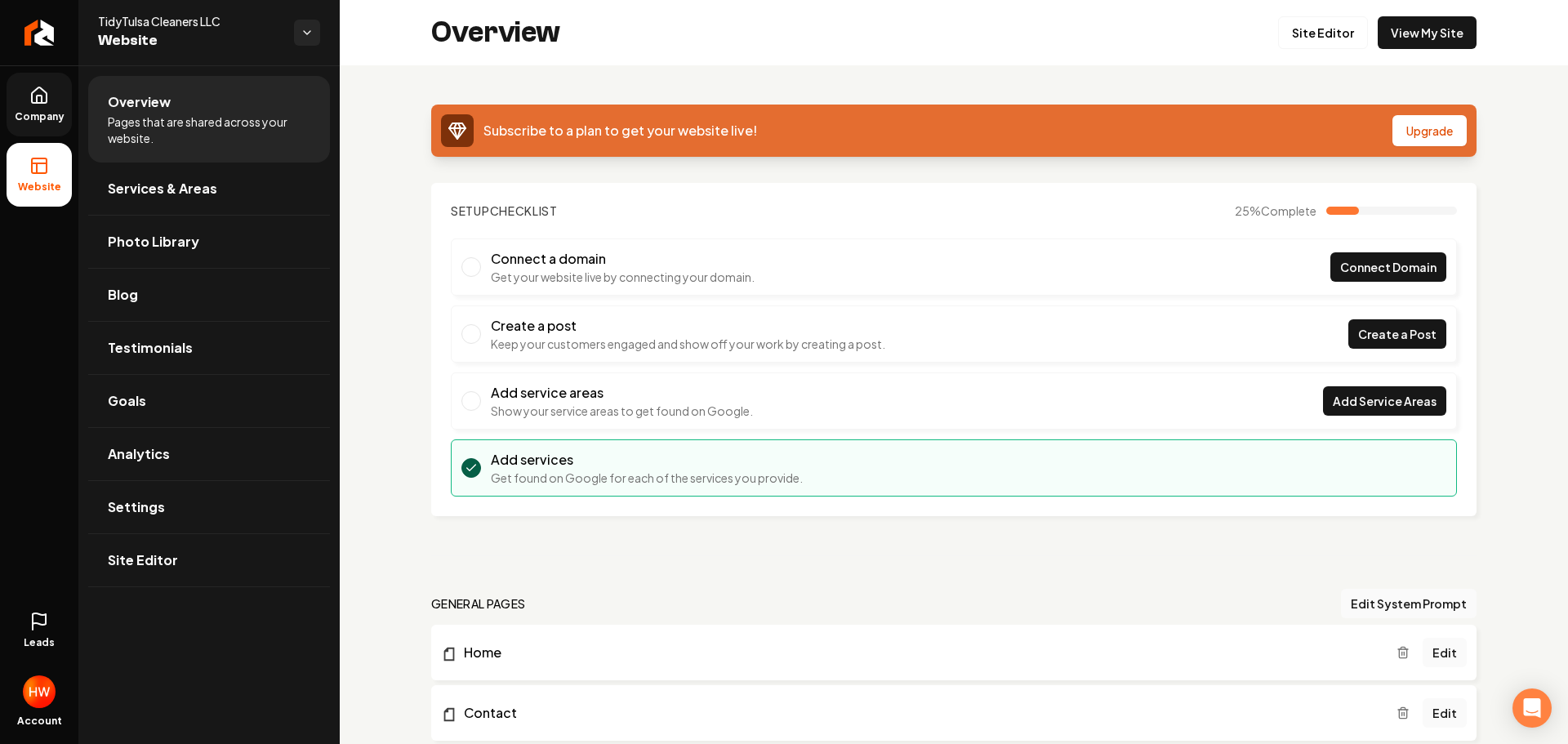
click at [48, 111] on span "Company" at bounding box center [39, 116] width 63 height 13
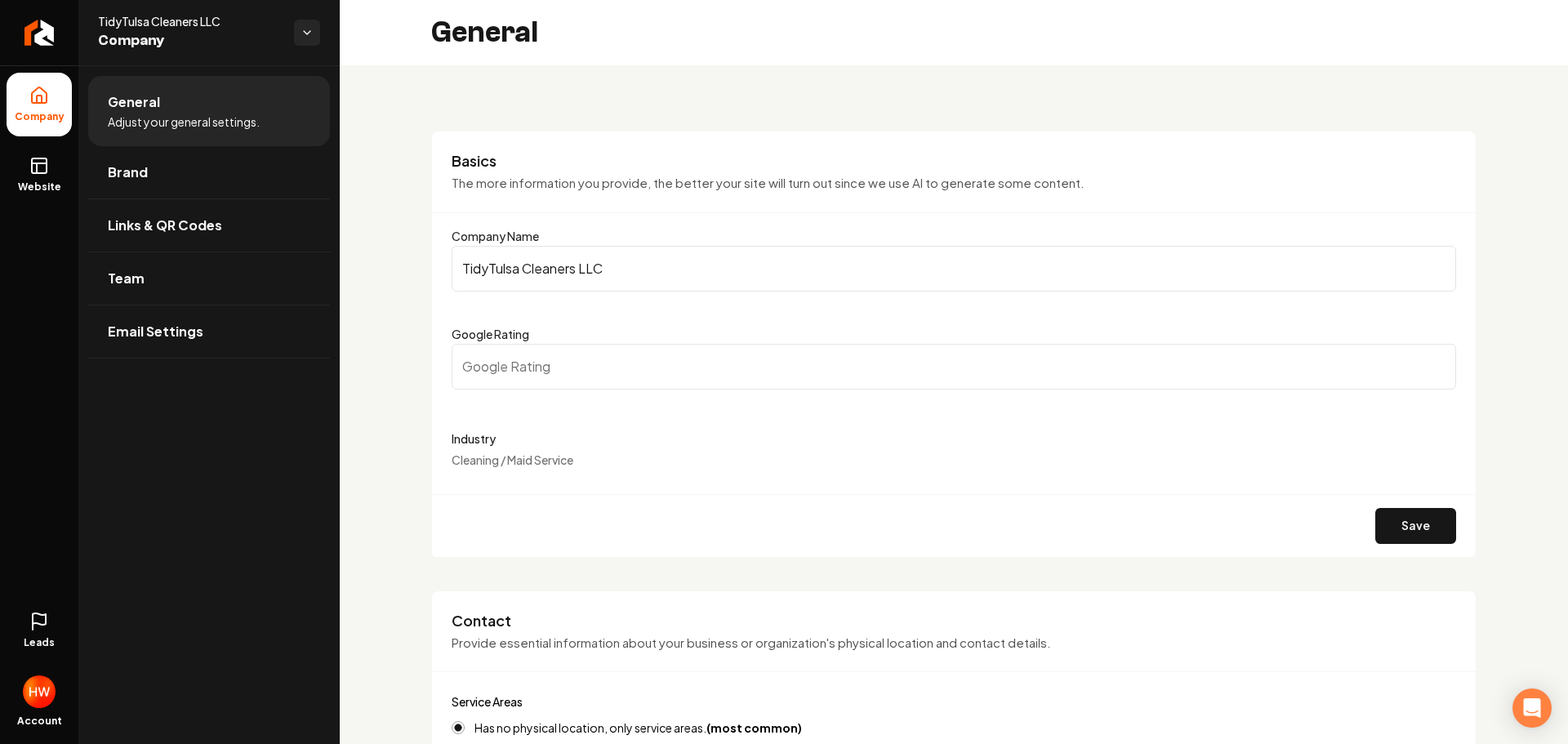
click at [638, 272] on input "TidyTulsa Cleaners LLC" at bounding box center [954, 268] width 1005 height 46
click at [638, 271] on input "TidyTulsa Cleaners LLC" at bounding box center [954, 268] width 1005 height 46
click at [171, 189] on link "Brand" at bounding box center [209, 172] width 242 height 52
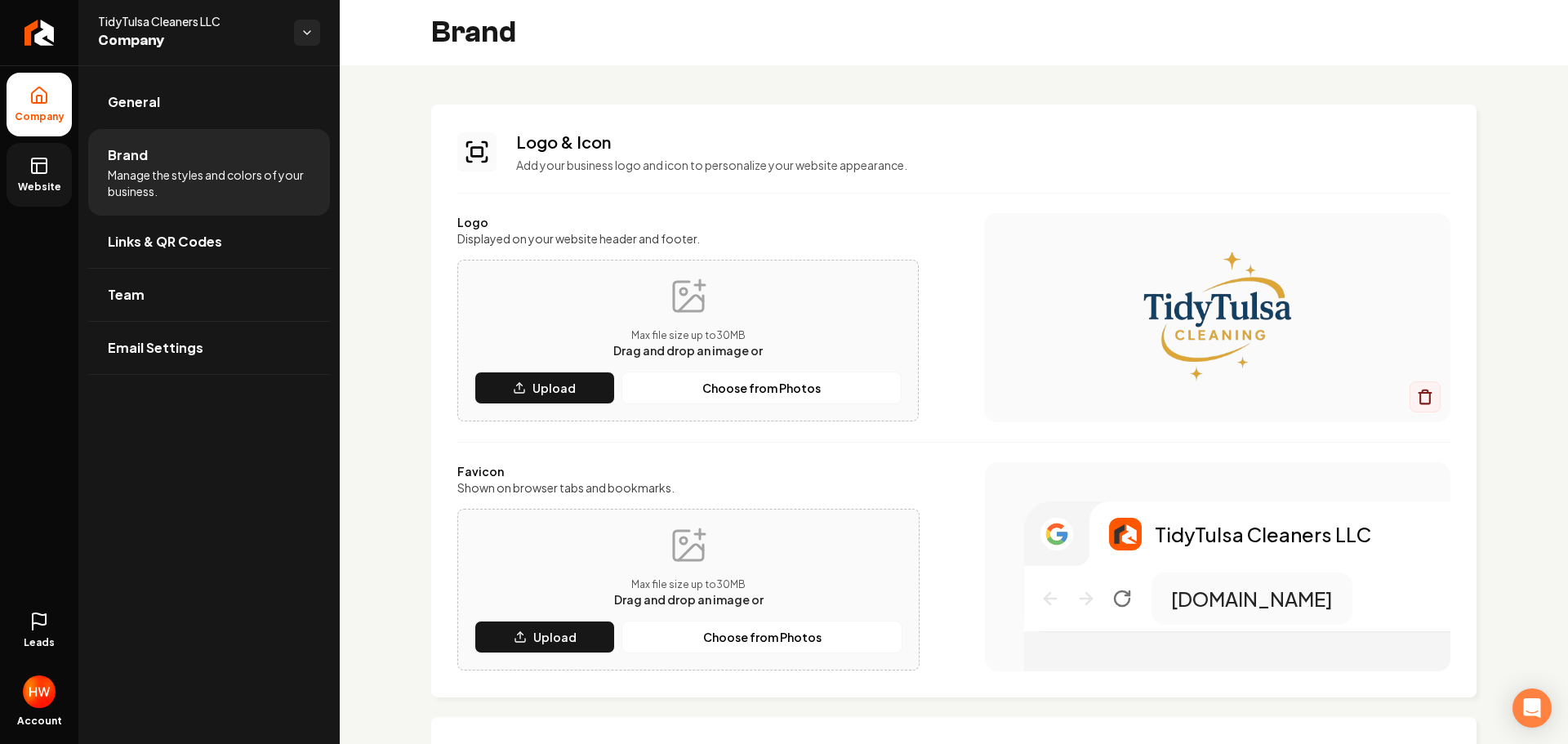
click at [43, 173] on rect at bounding box center [39, 165] width 15 height 15
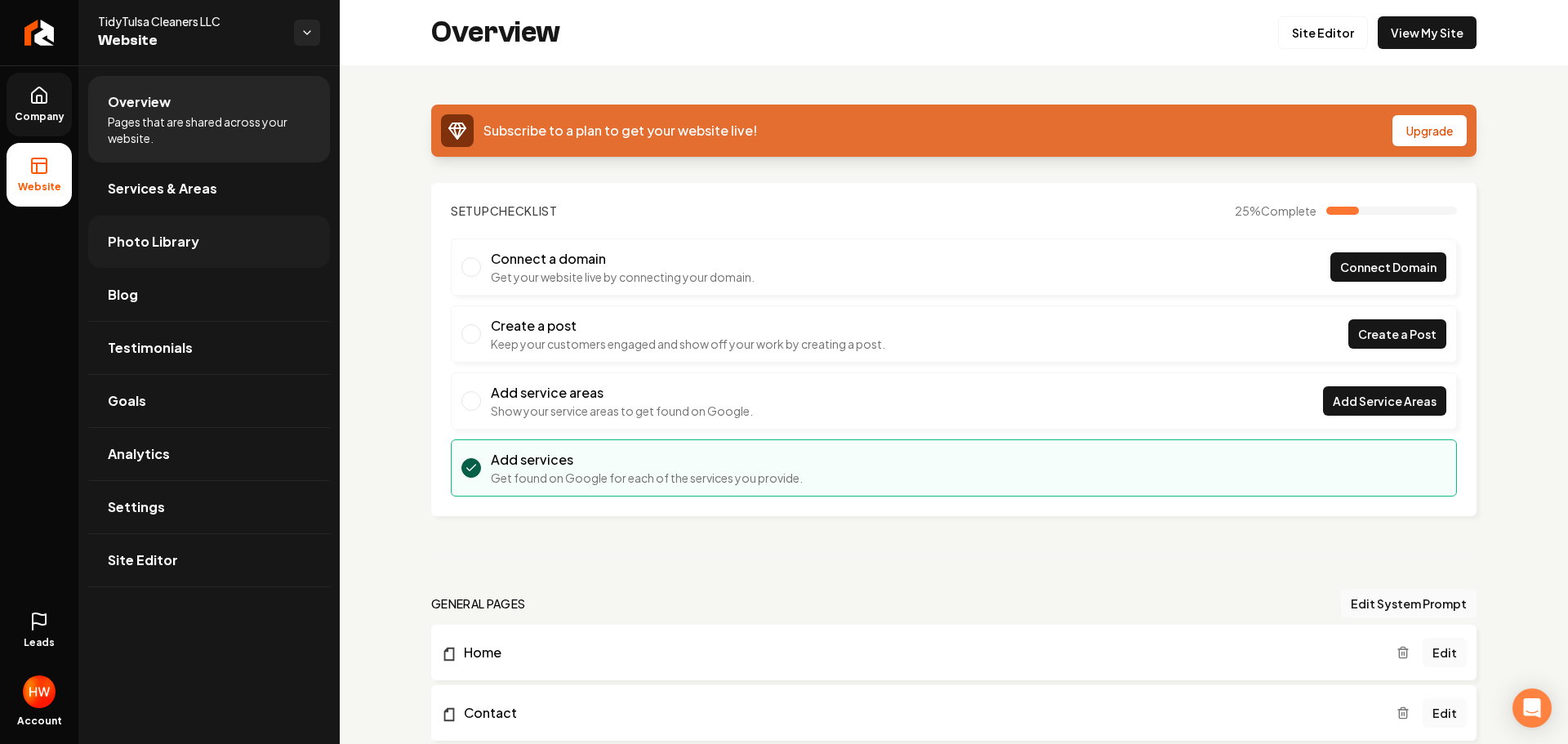
click at [172, 247] on span "Photo Library" at bounding box center [153, 242] width 92 height 20
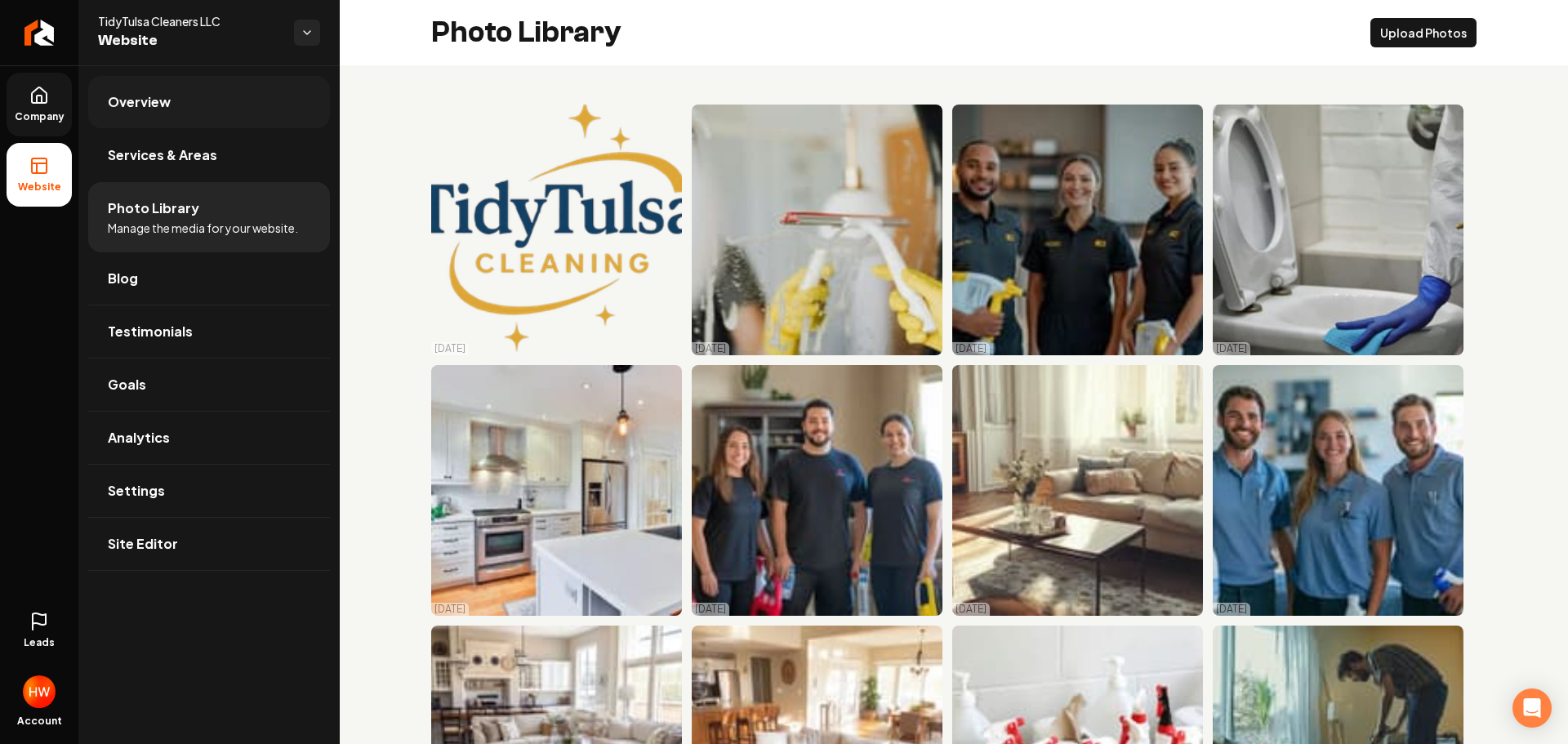
click at [165, 109] on span "Overview" at bounding box center [139, 102] width 63 height 20
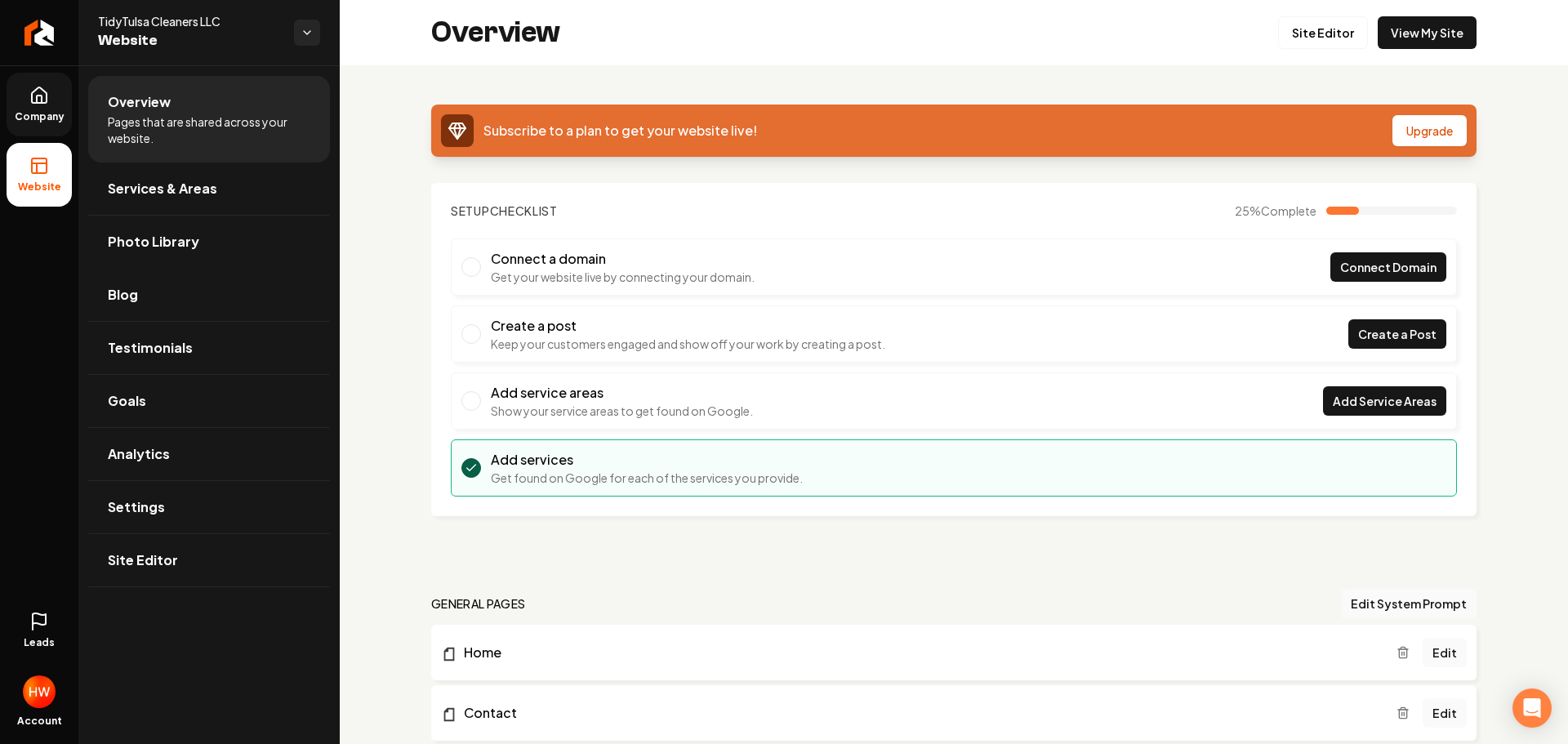
click at [50, 110] on span "Company" at bounding box center [39, 116] width 63 height 13
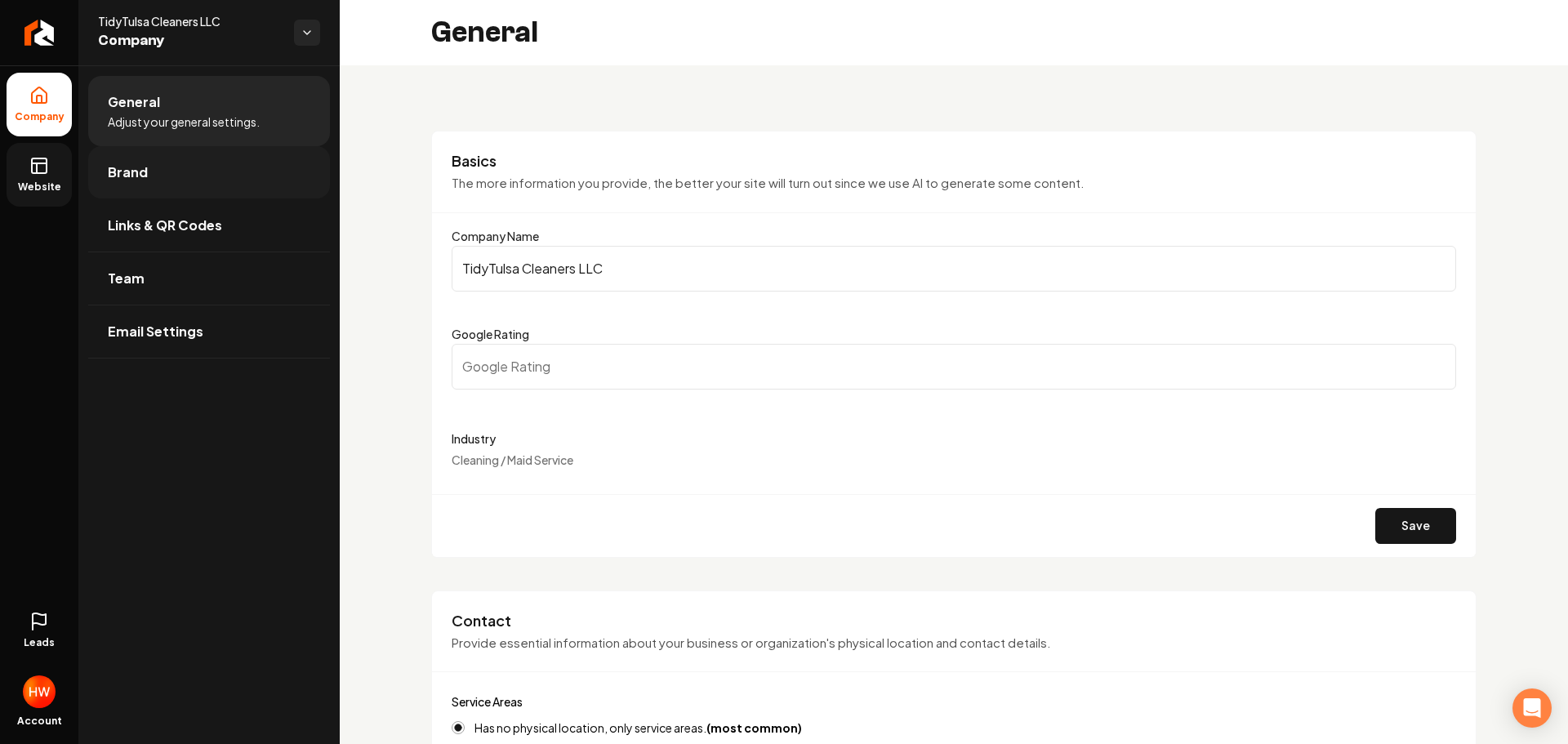
click at [125, 171] on span "Brand" at bounding box center [127, 172] width 40 height 20
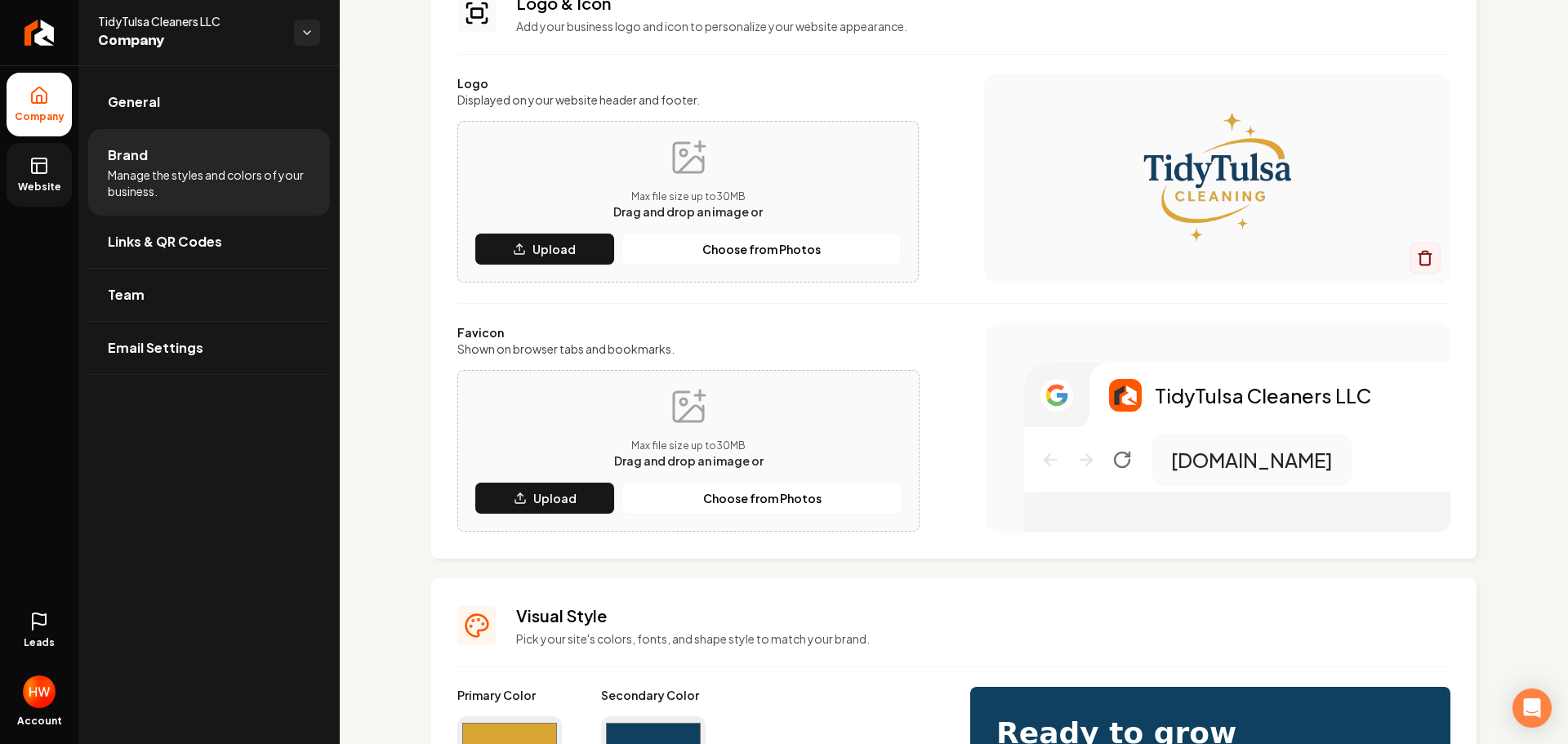
scroll to position [245, 0]
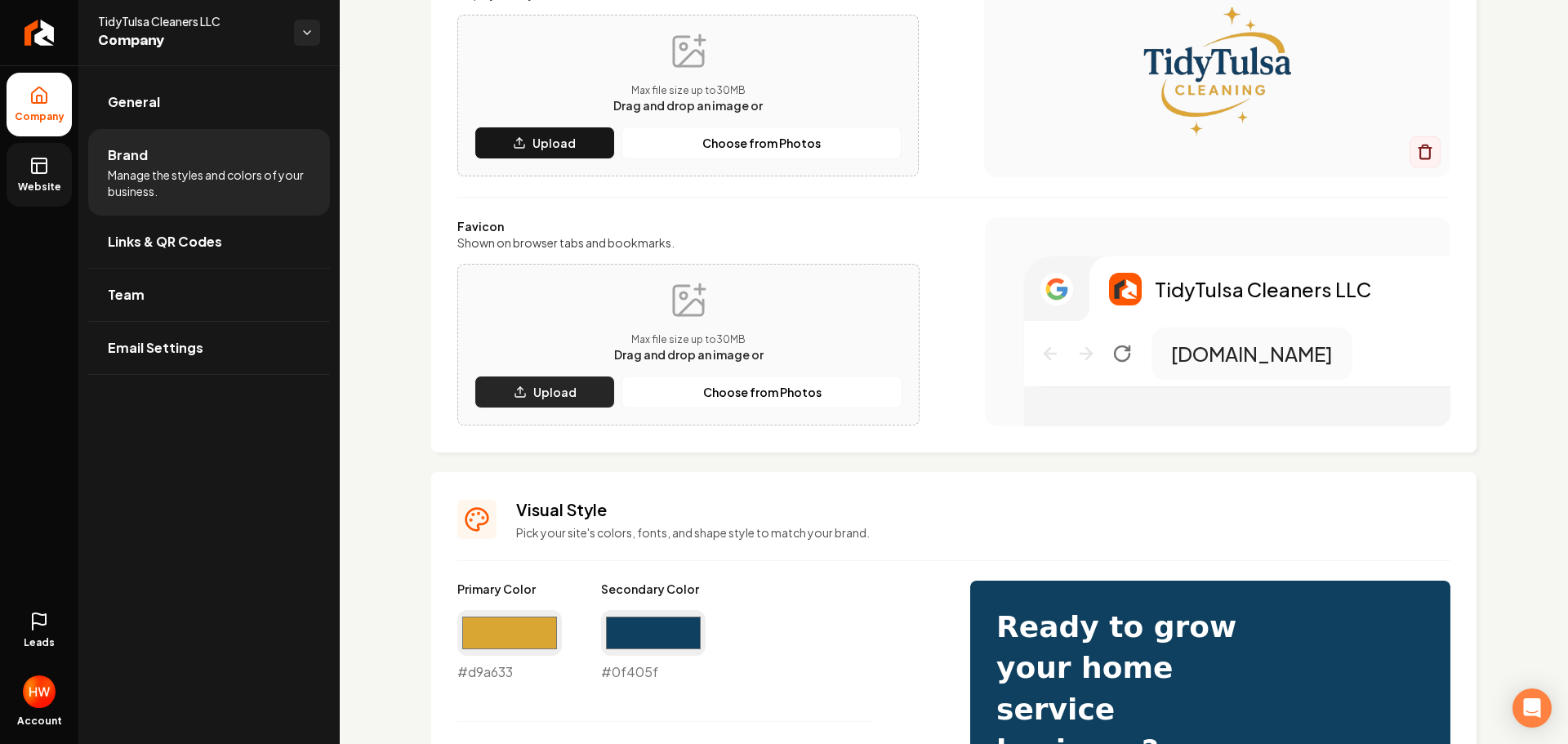
click at [550, 402] on button "Upload" at bounding box center [545, 392] width 140 height 33
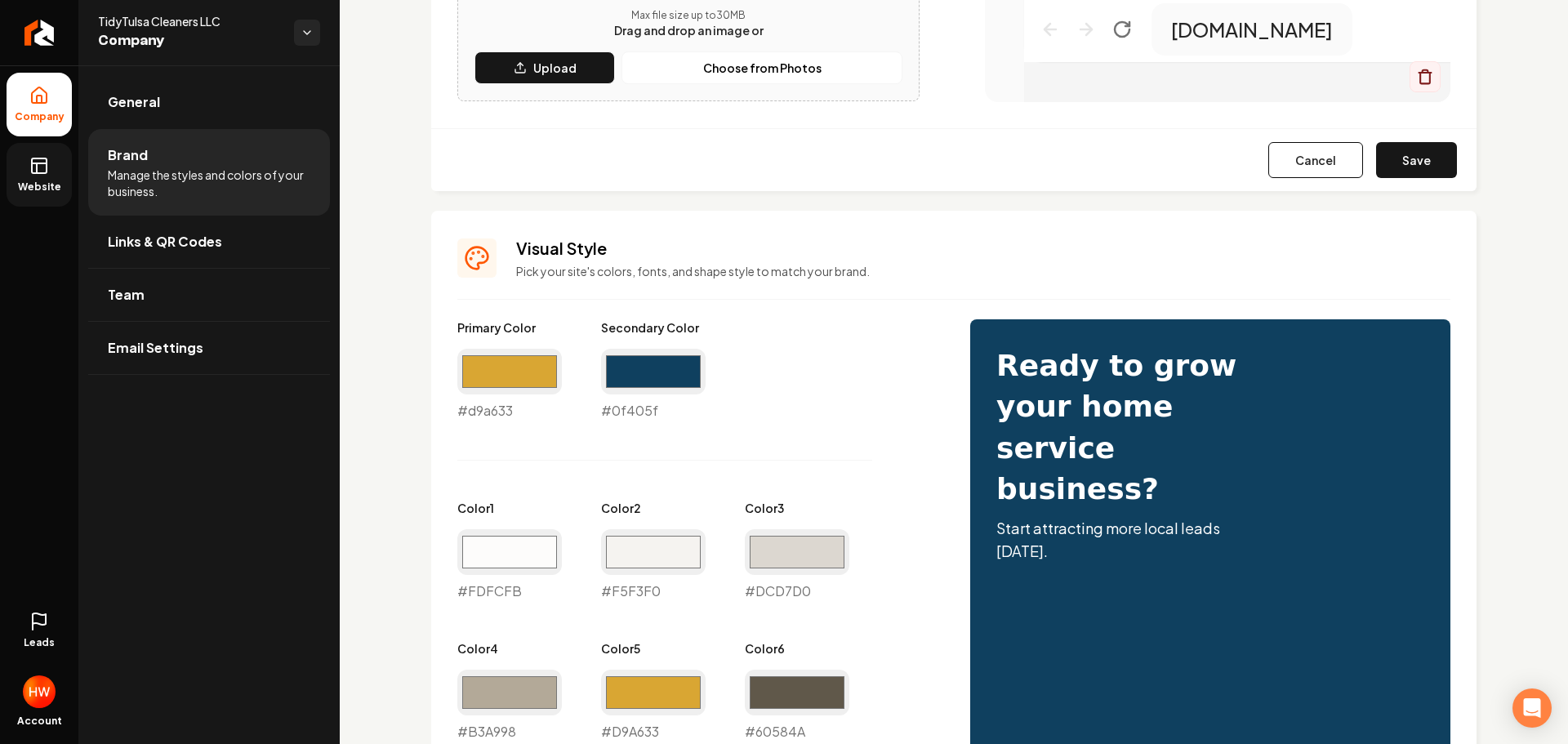
scroll to position [490, 0]
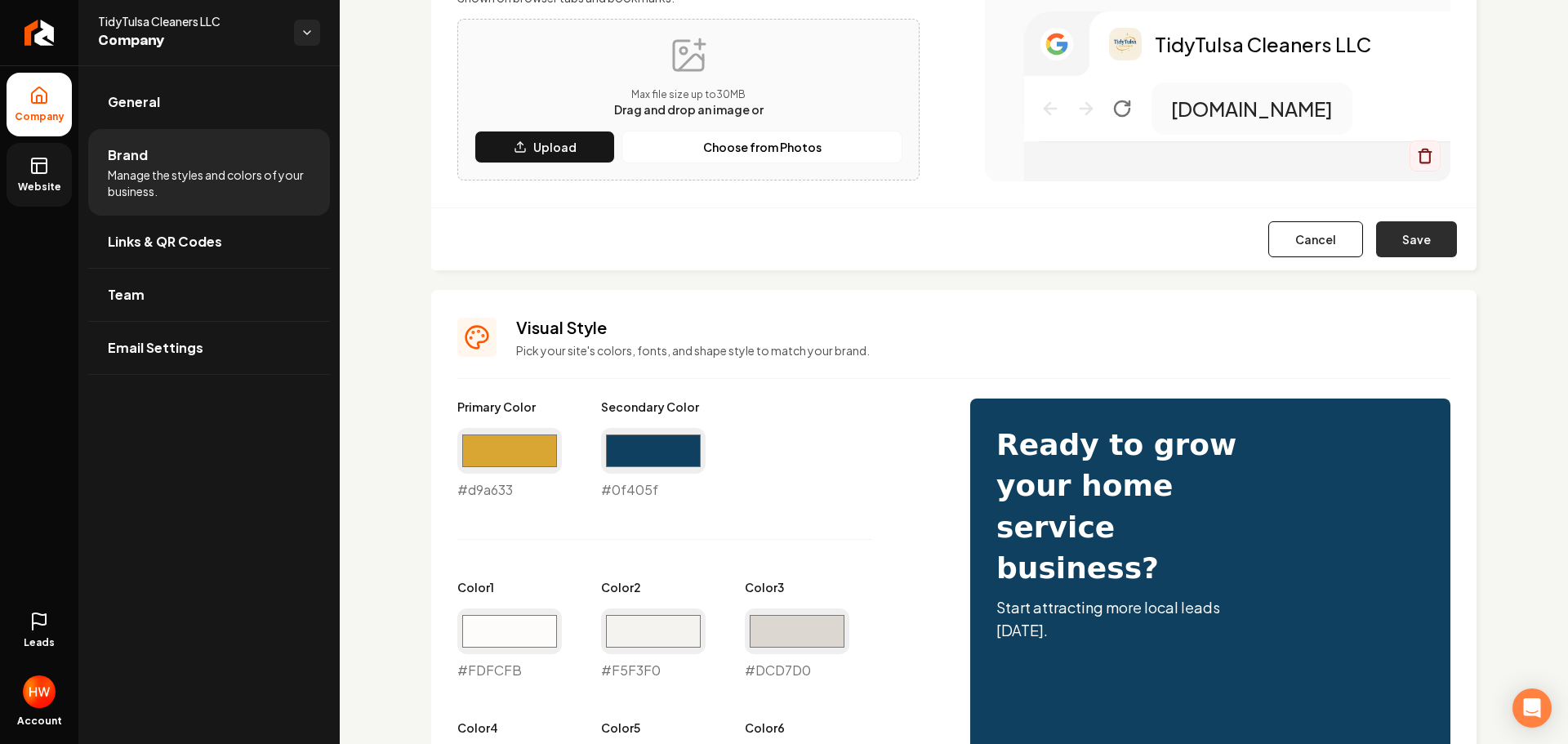
click at [1402, 232] on button "Save" at bounding box center [1416, 238] width 81 height 36
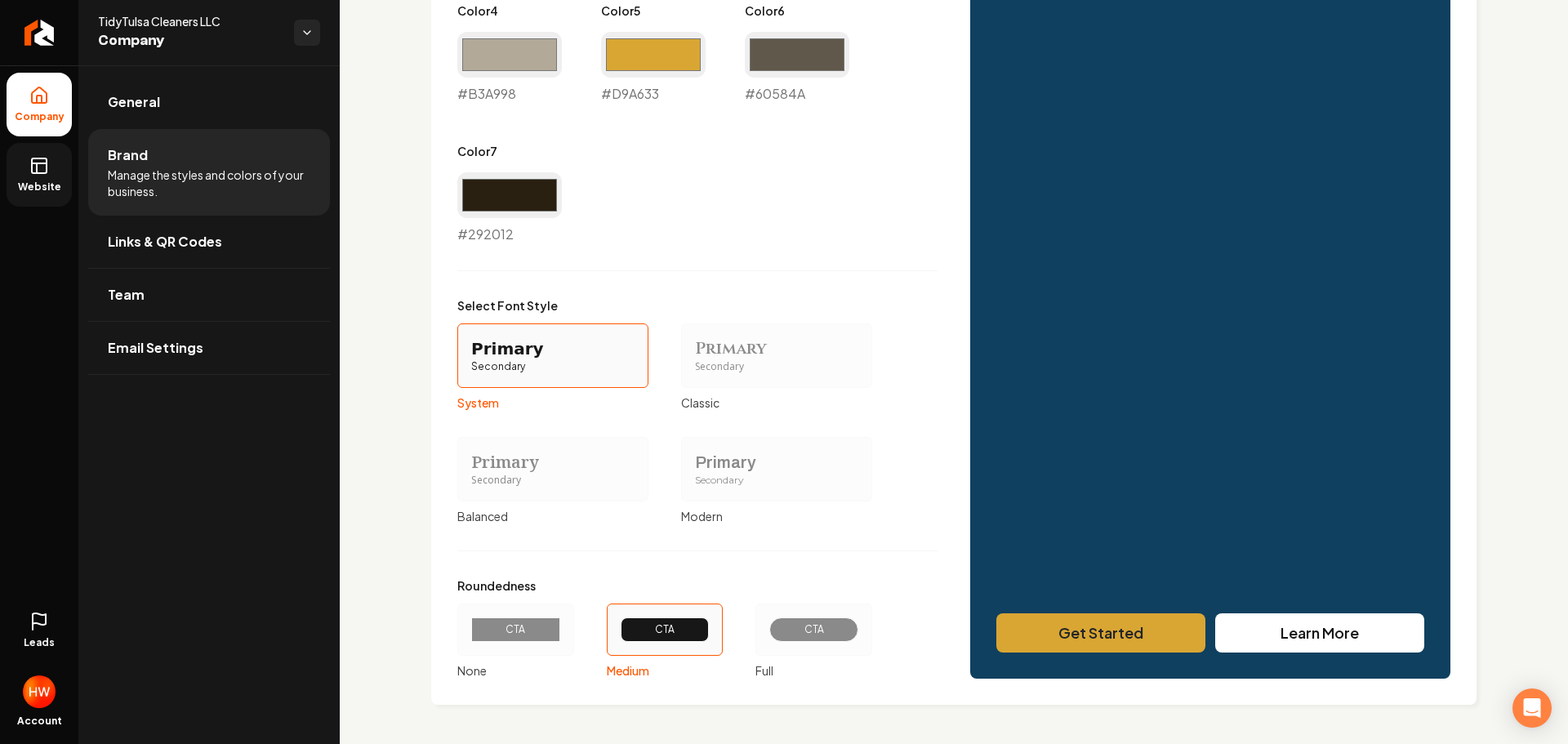
scroll to position [1144, 0]
click at [785, 638] on div "CTA" at bounding box center [813, 630] width 89 height 24
click at [768, 636] on button "CTA Full" at bounding box center [761, 629] width 13 height 13
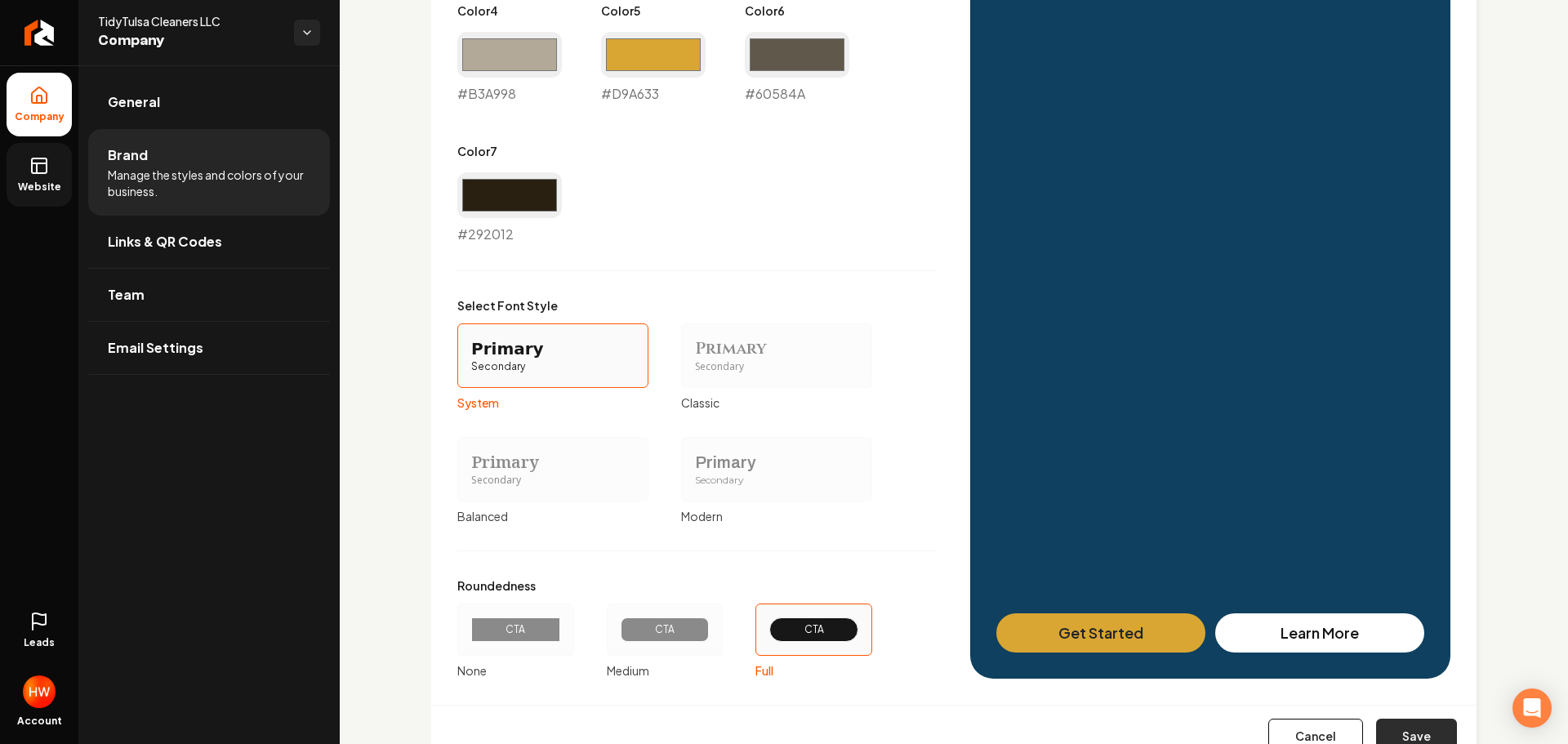
click at [1417, 728] on button "Save" at bounding box center [1416, 736] width 81 height 36
type input "#fdfcfb"
type input "#f5f3f0"
type input "#dcd7d0"
type input "#b3a998"
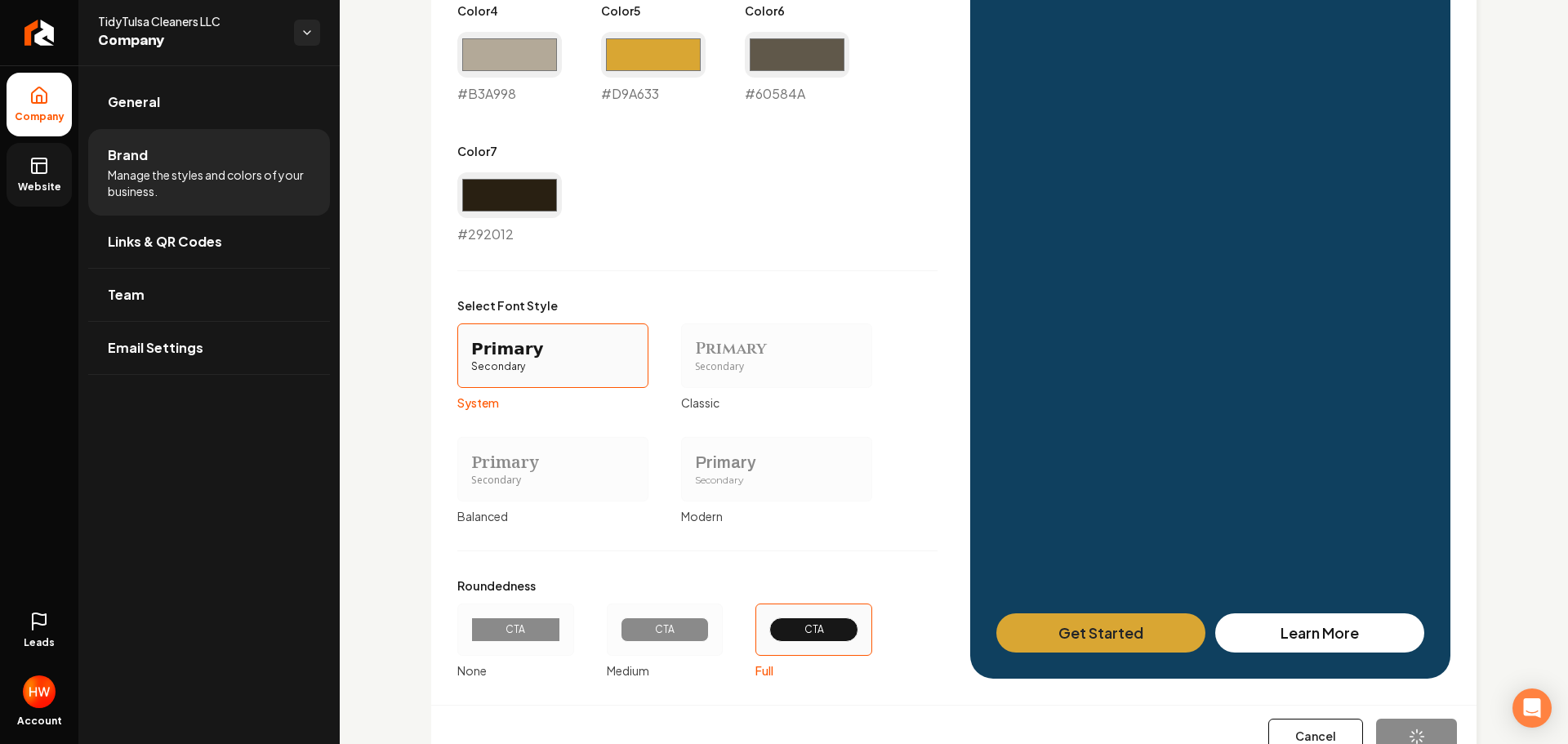
type input "#d9a633"
type input "#60584a"
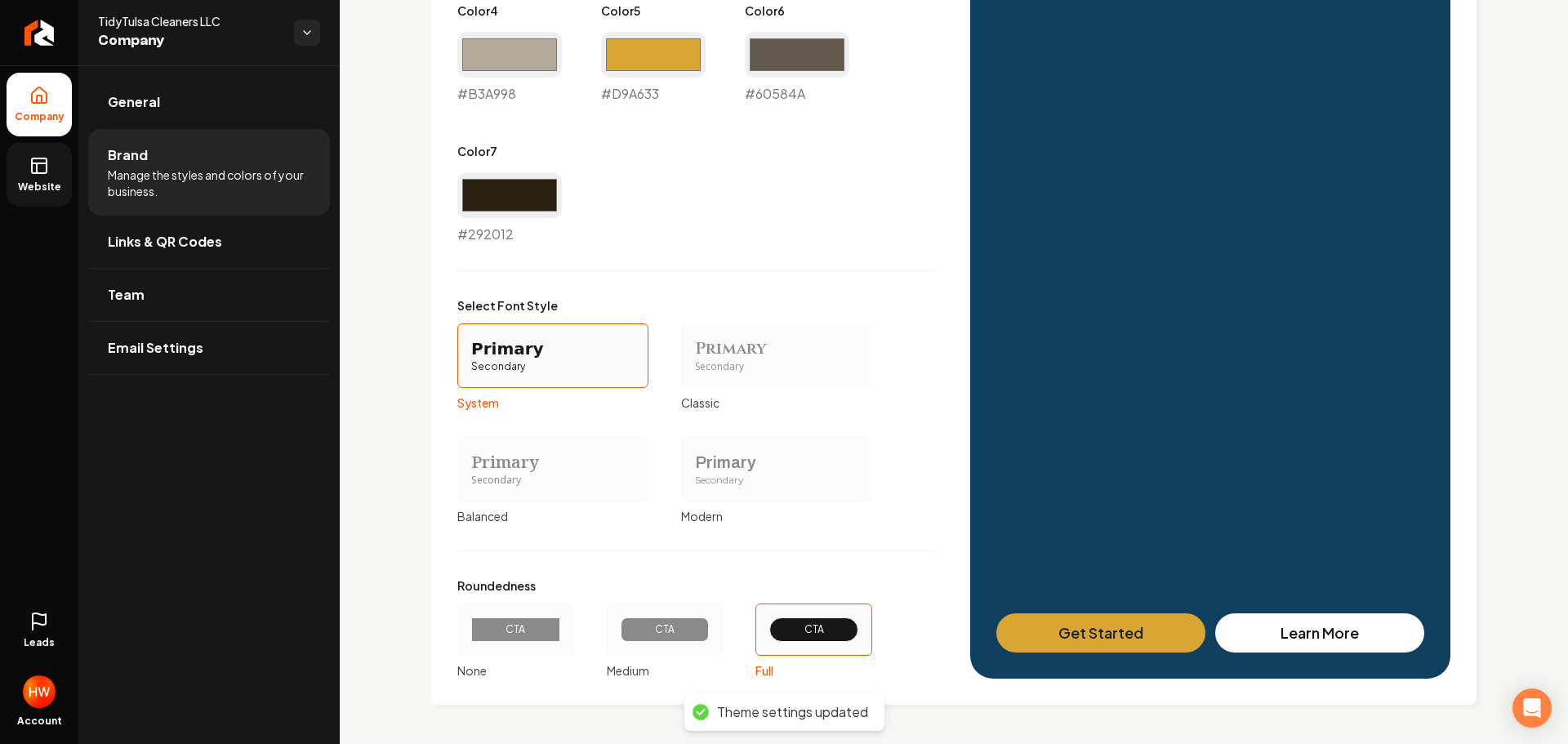
click at [42, 180] on span "Website" at bounding box center [39, 186] width 56 height 13
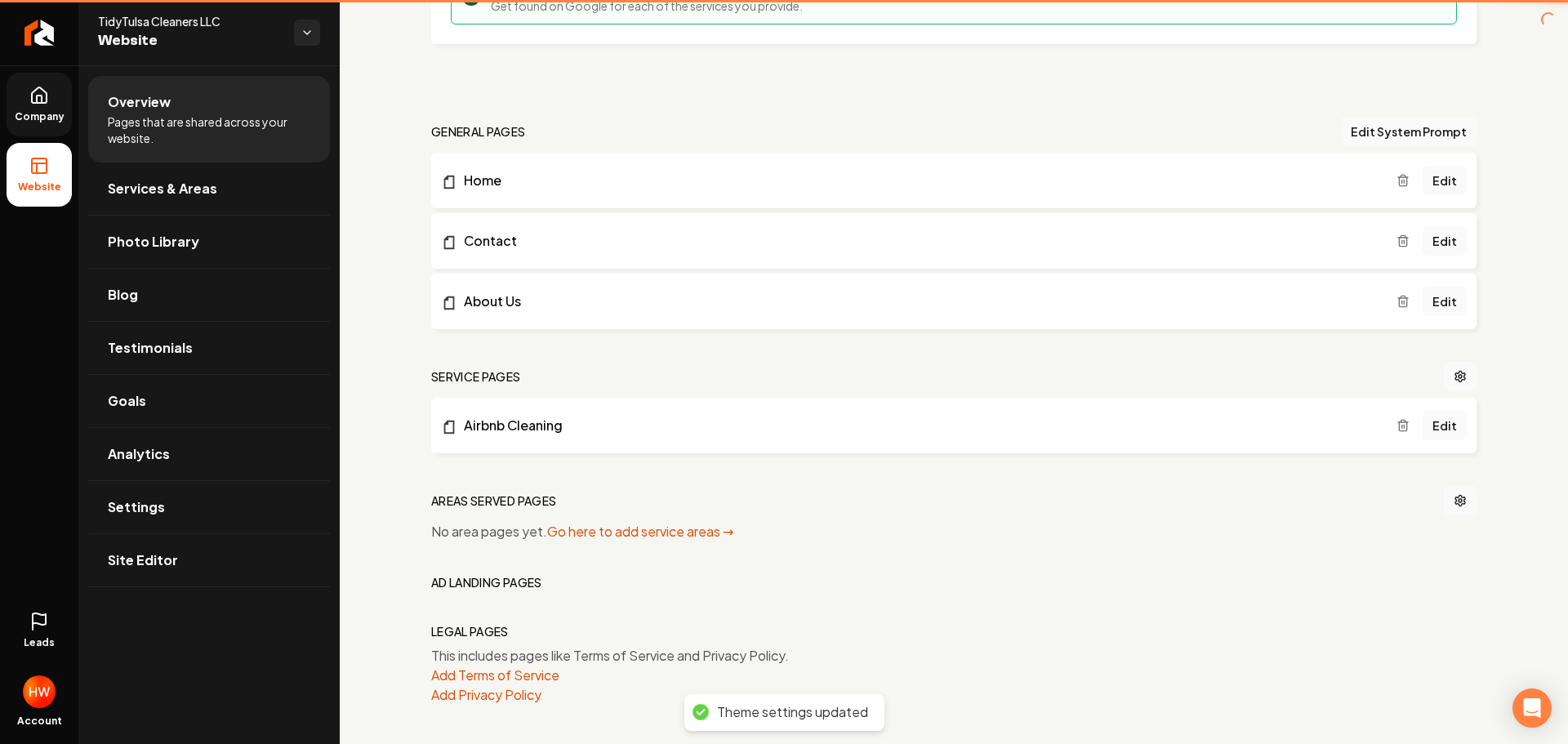
scroll to position [472, 0]
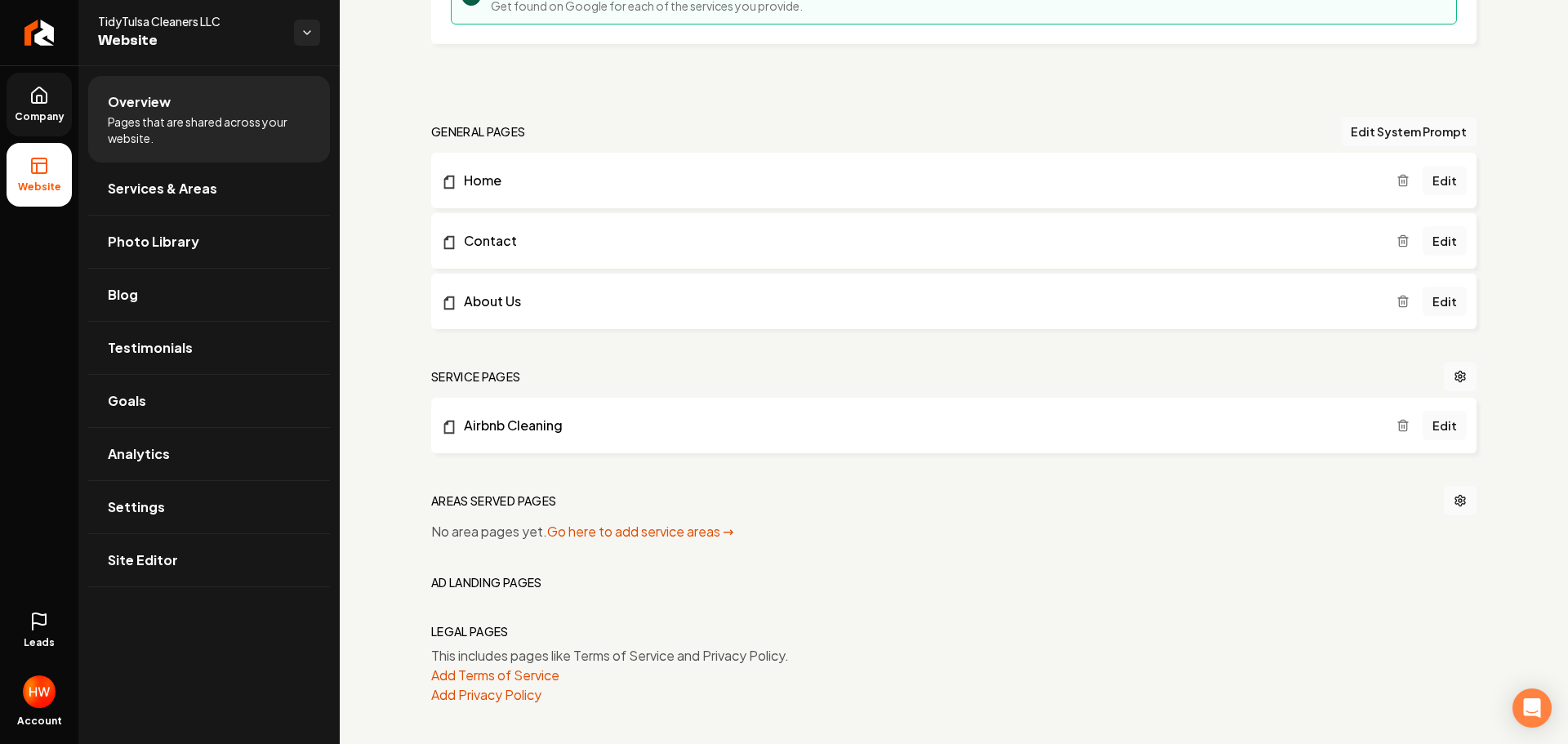
click at [1404, 426] on line "Main content area" at bounding box center [1404, 426] width 0 height 3
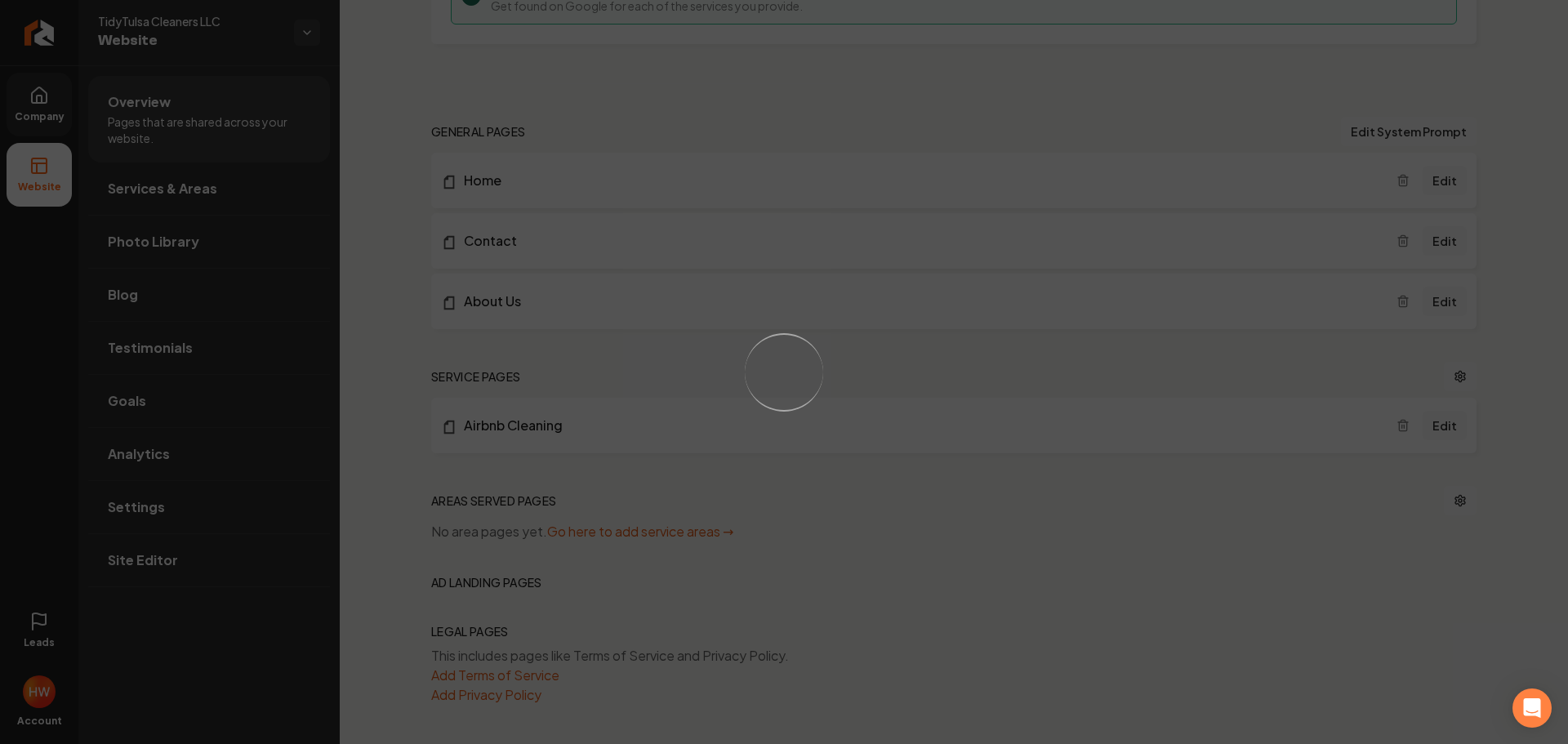
scroll to position [436, 0]
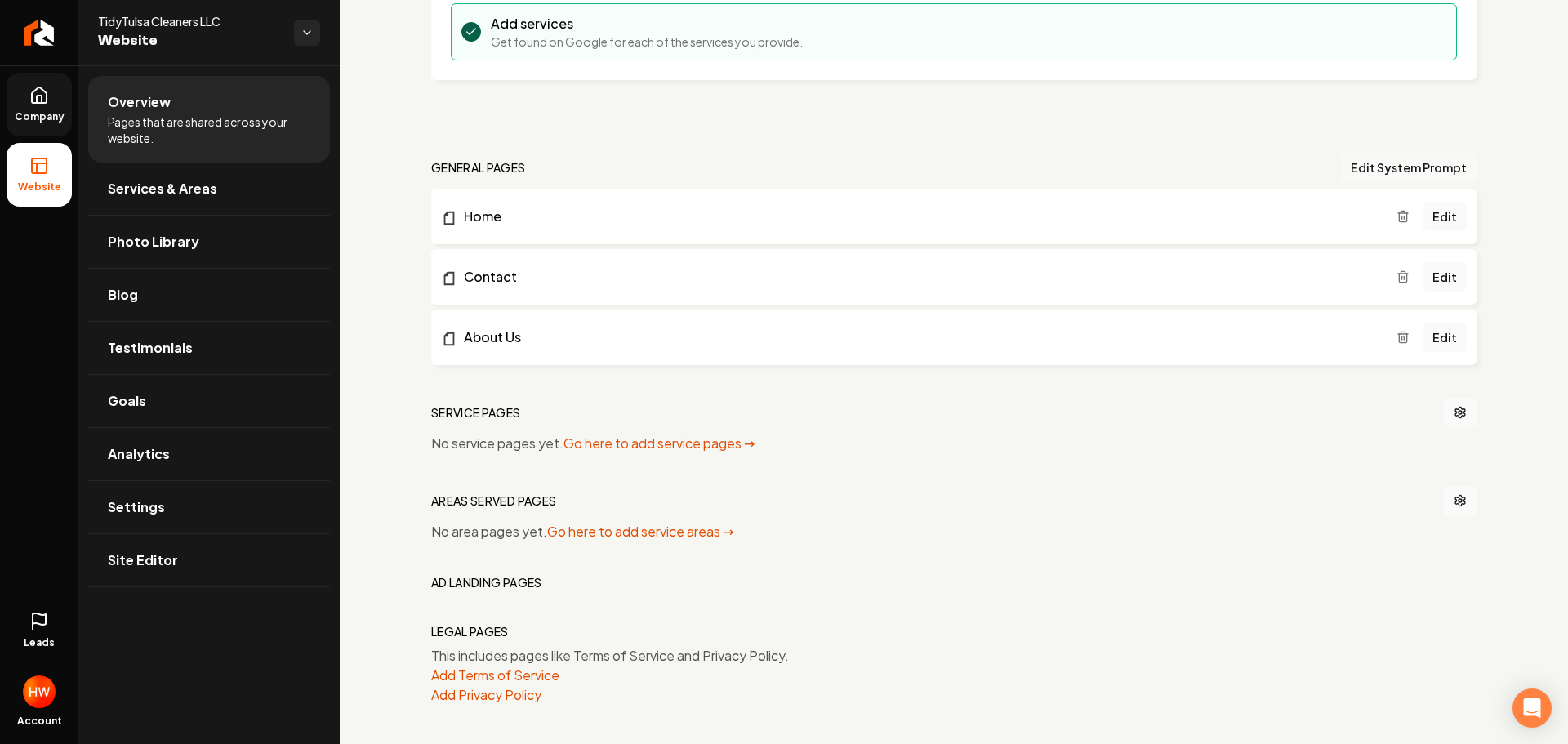
click at [1360, 166] on button "Edit System Prompt" at bounding box center [1409, 167] width 135 height 29
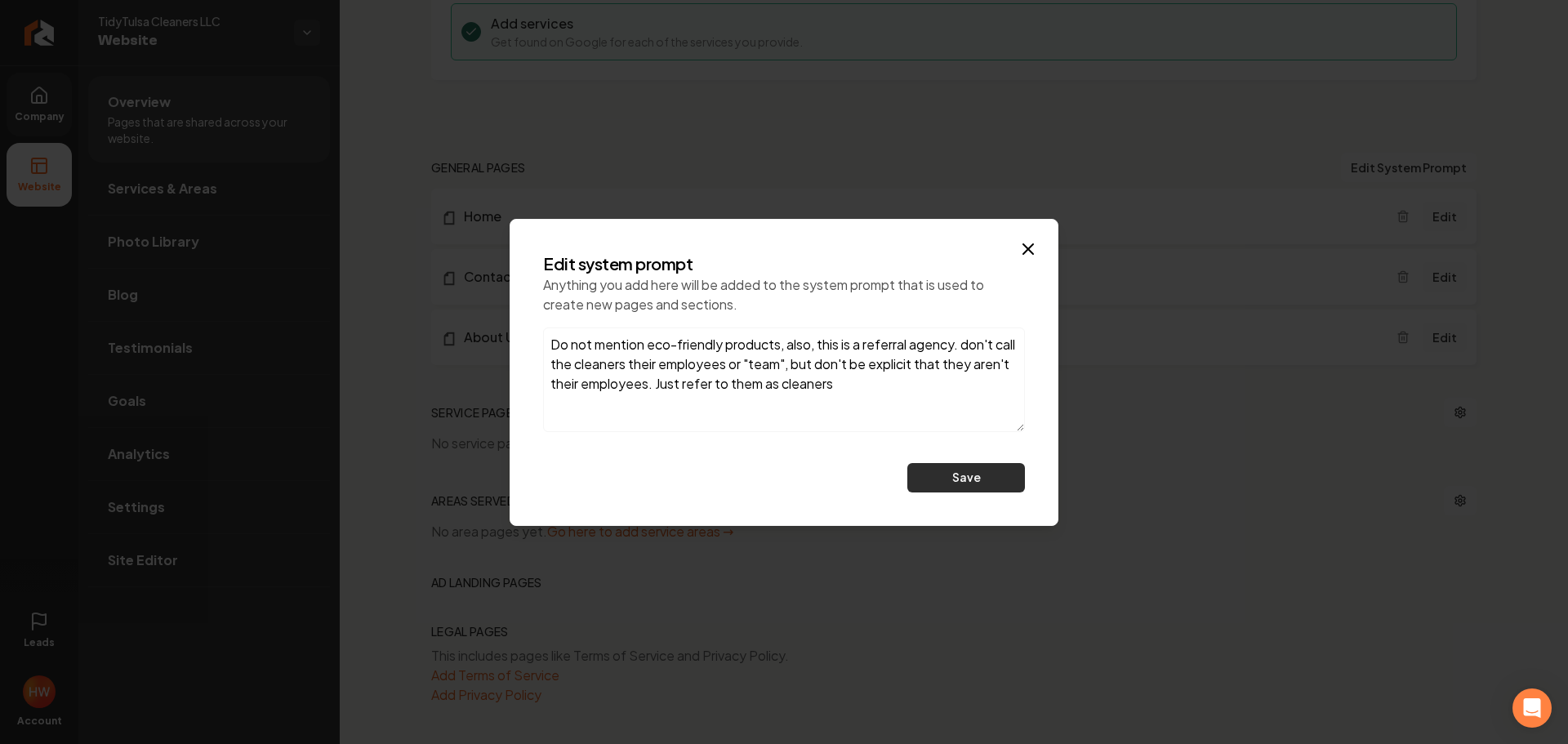
type textarea "Do not mention eco-friendly products, also, this is a referral agency. don't ca…"
click at [977, 485] on button "Save" at bounding box center [966, 478] width 118 height 29
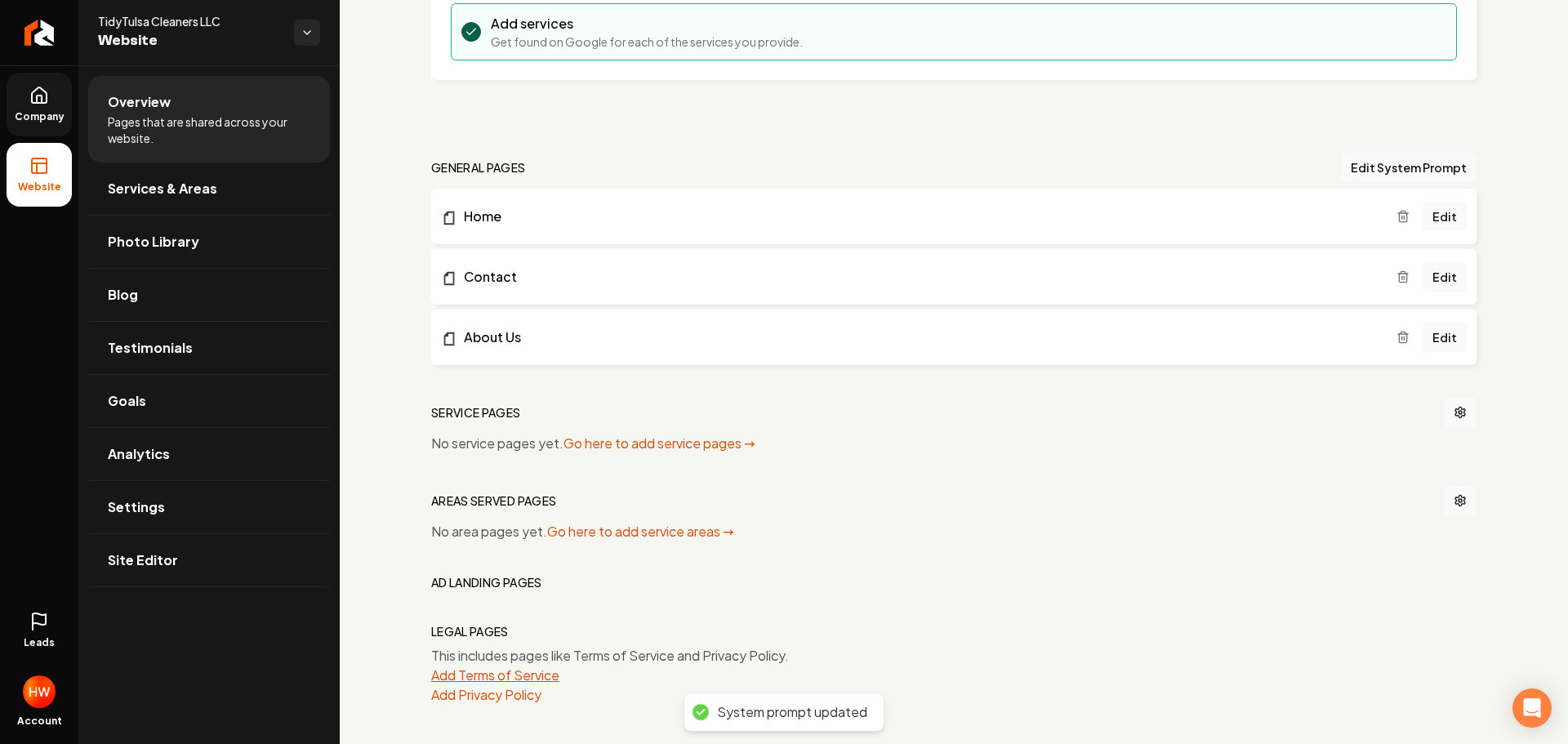
click at [521, 676] on button "Add Terms of Service" at bounding box center [496, 675] width 128 height 20
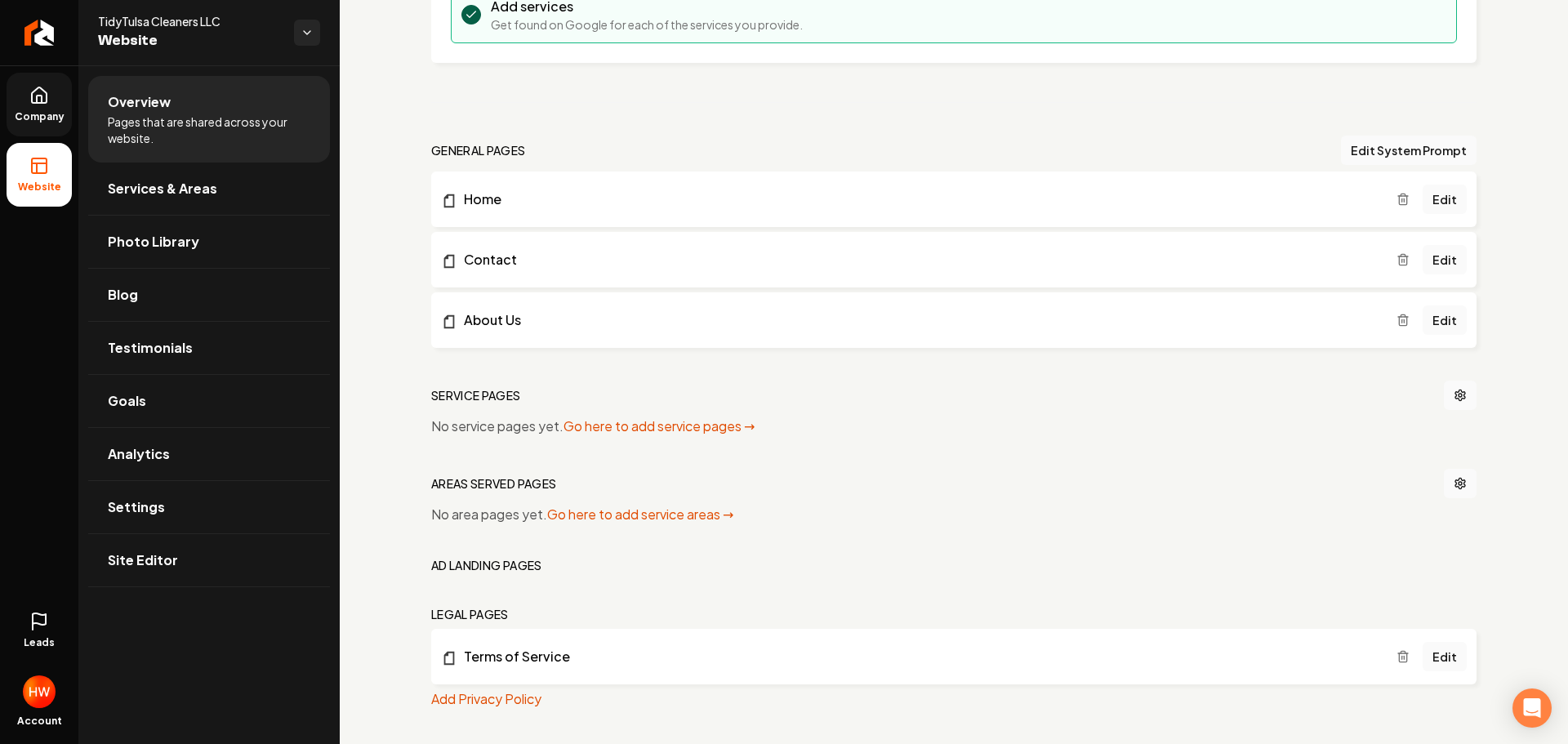
scroll to position [457, 0]
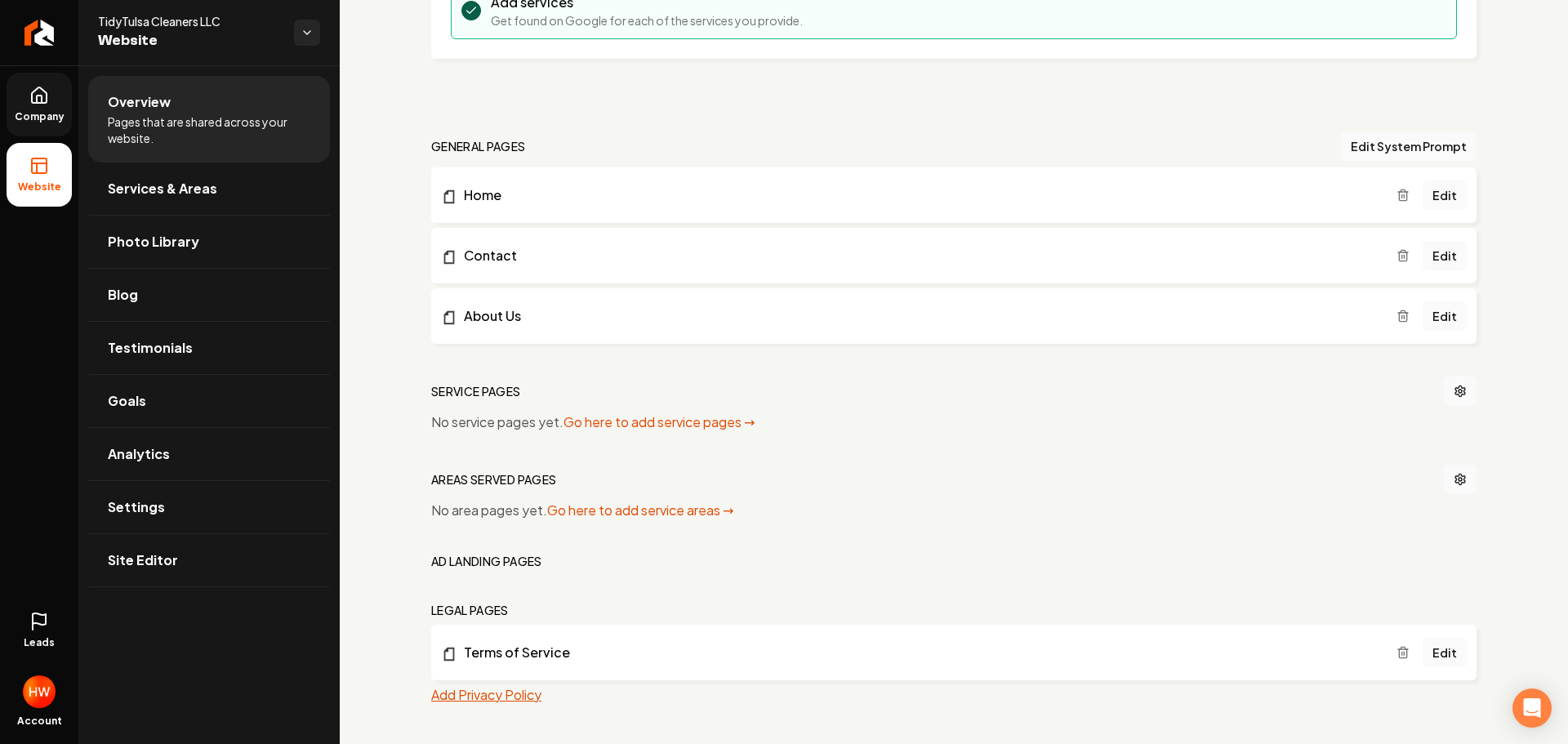
click at [514, 700] on button "Add Privacy Policy" at bounding box center [486, 695] width 110 height 20
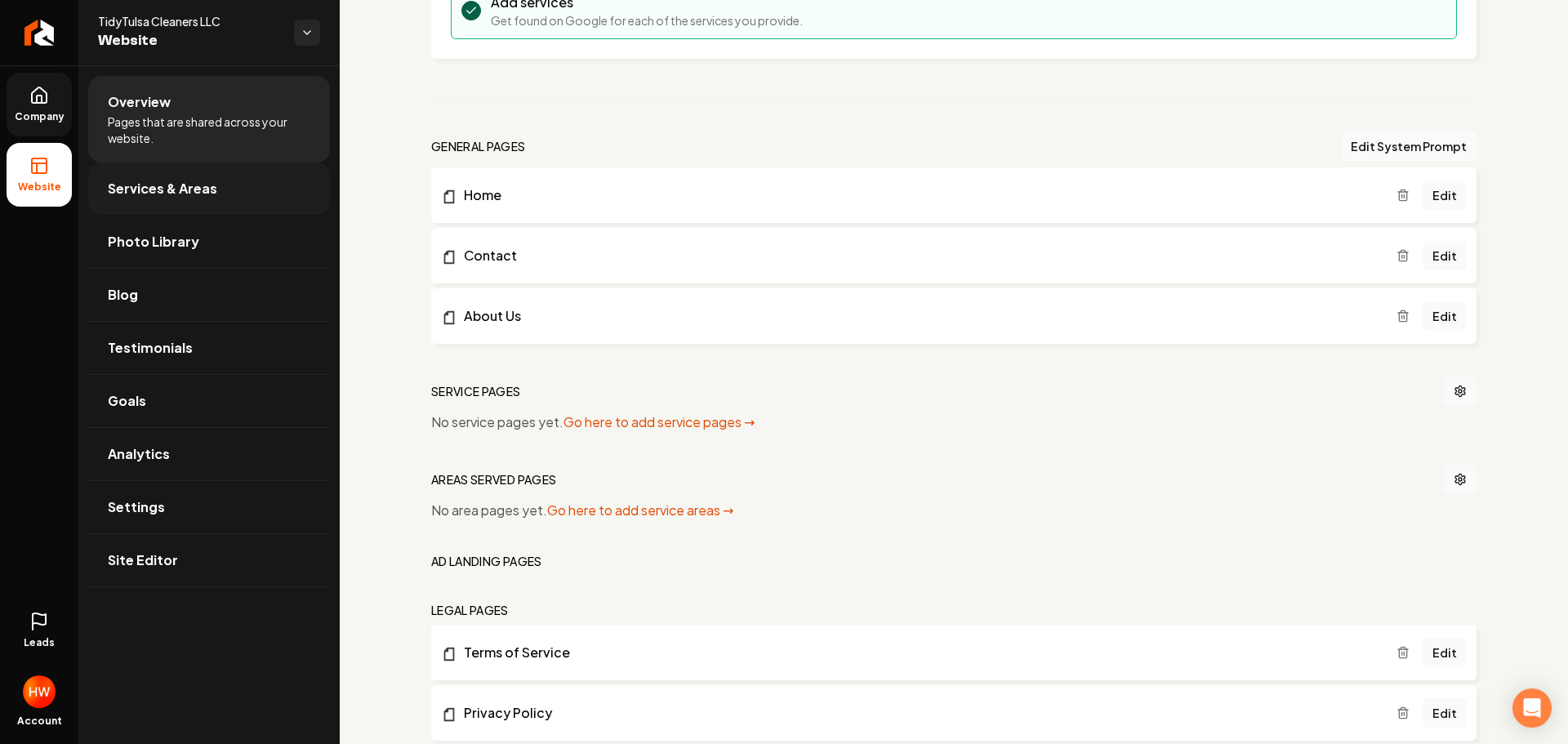
click at [185, 191] on span "Services & Areas" at bounding box center [162, 188] width 109 height 20
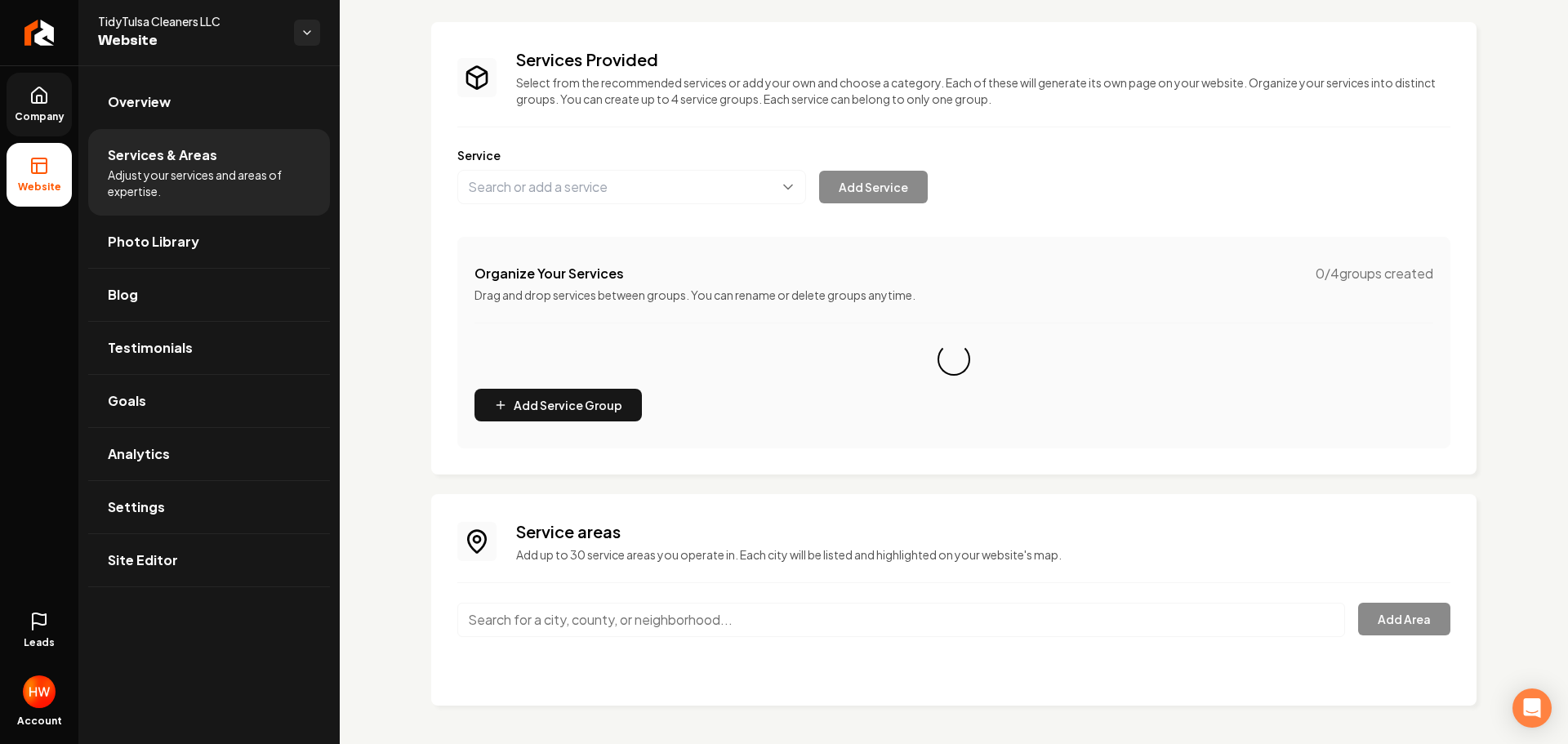
scroll to position [83, 0]
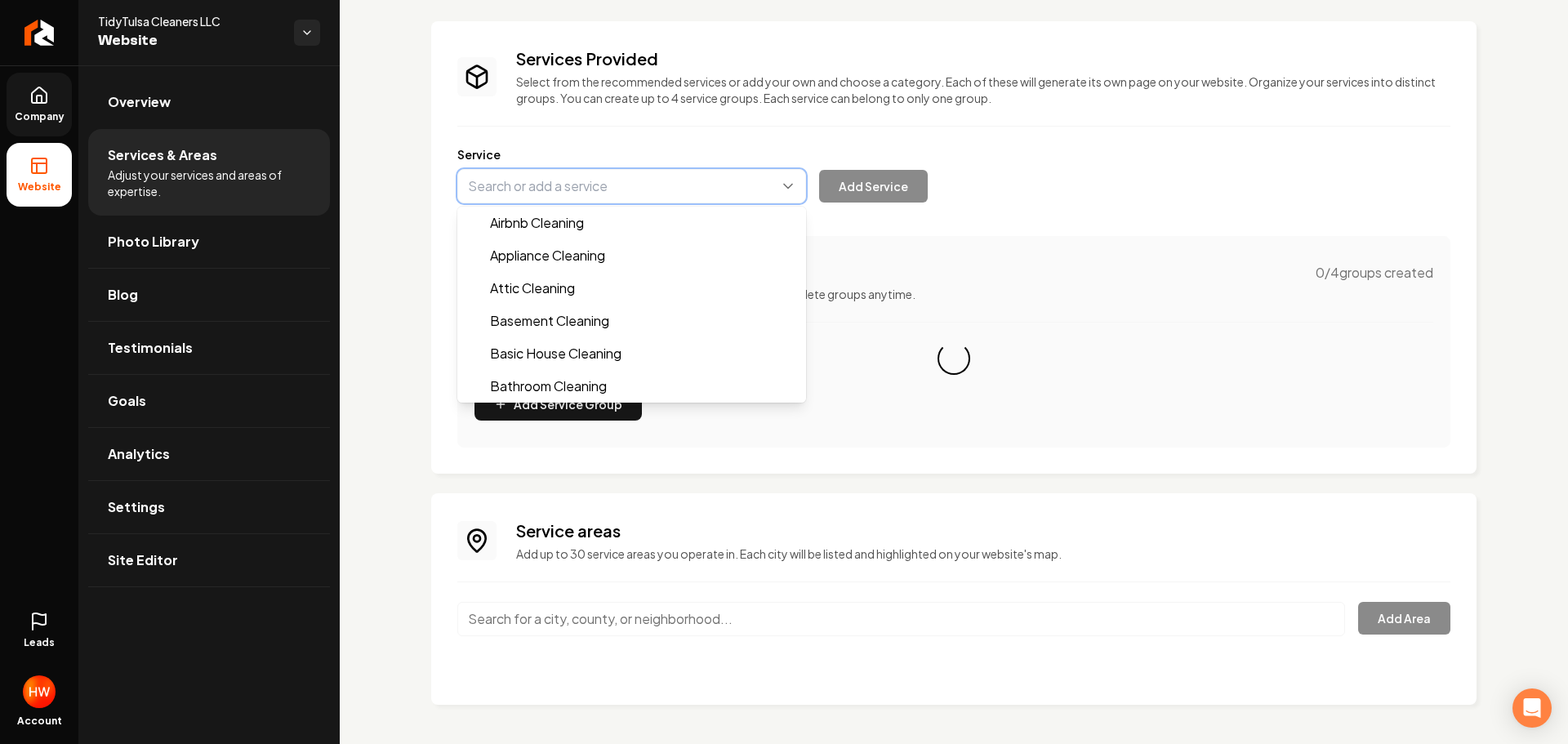
click at [602, 182] on button "Main content area" at bounding box center [632, 186] width 349 height 35
paste input "Basic House Cleaning"
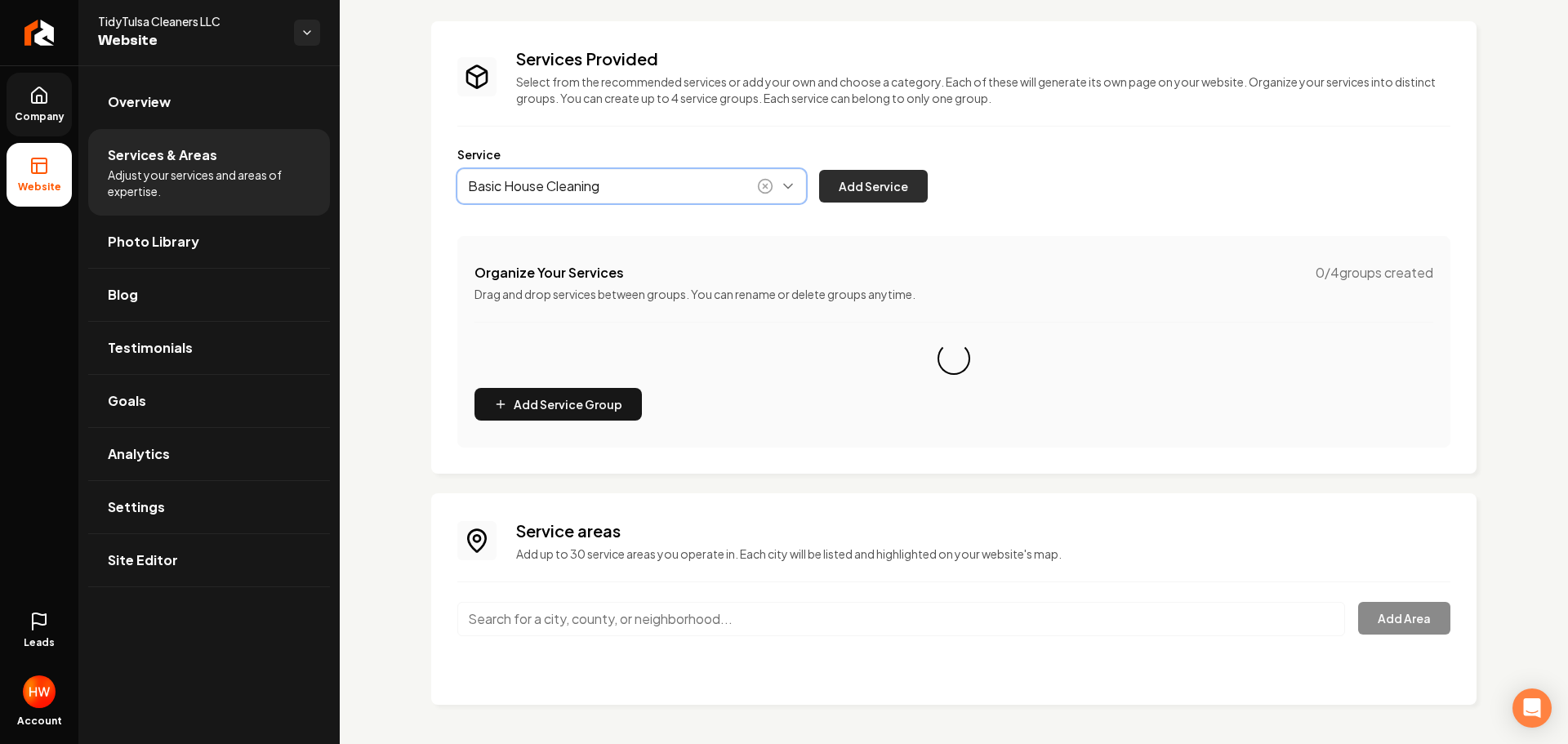
type input "Basic House Cleaning"
click at [854, 175] on button "Add Service" at bounding box center [873, 186] width 108 height 33
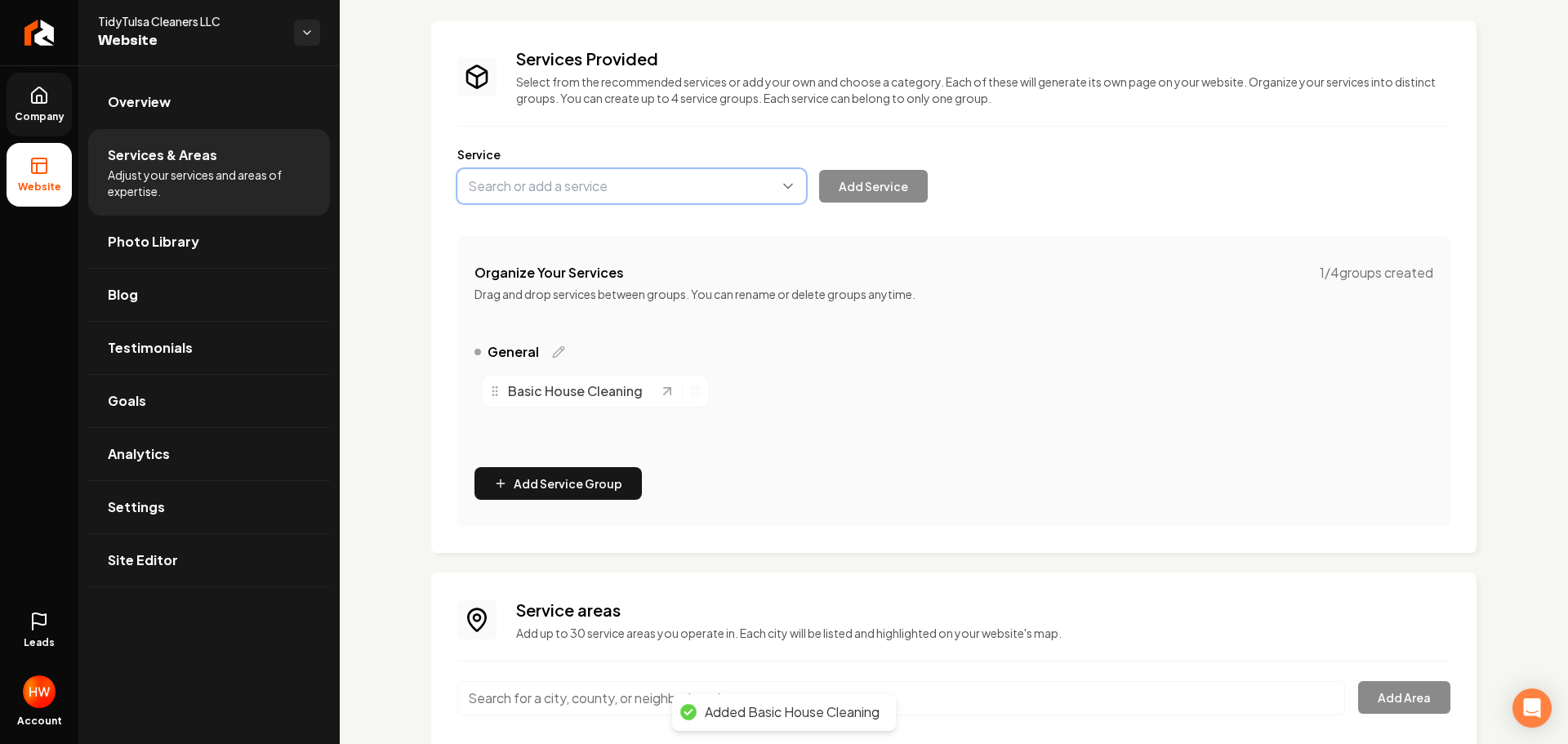
click at [619, 198] on button "Main content area" at bounding box center [632, 186] width 349 height 35
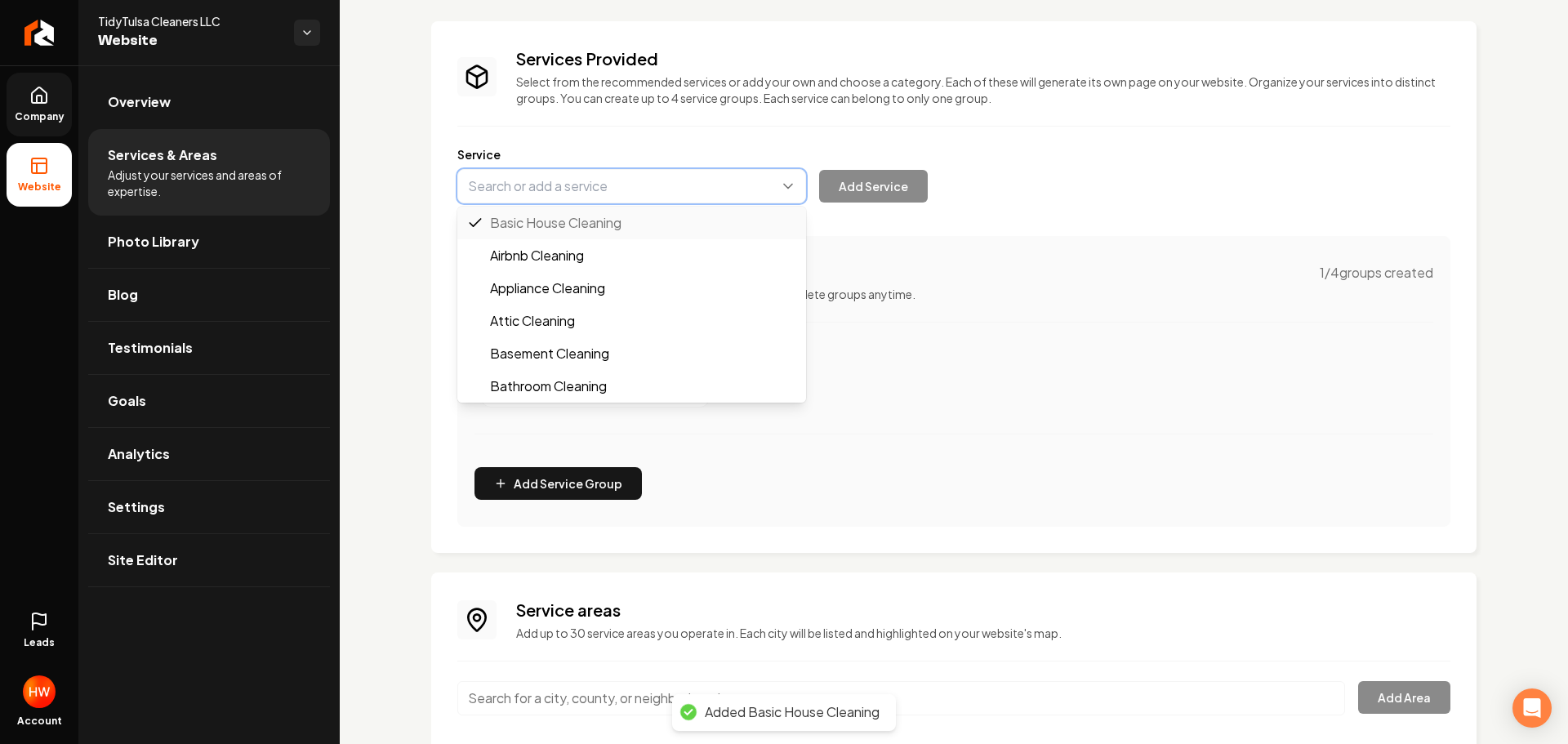
paste input "Deep House Cleaning"
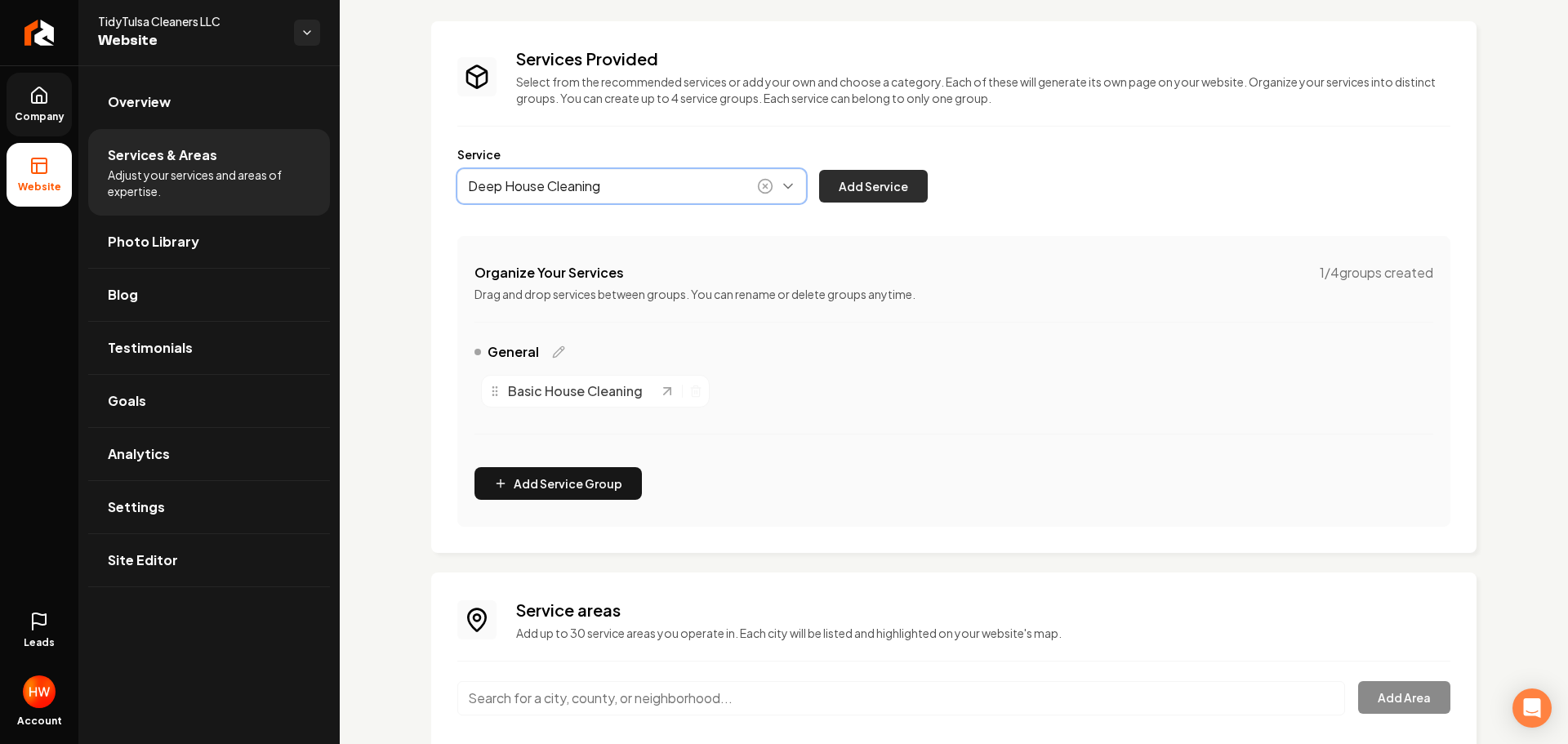
type input "Deep House Cleaning"
click at [894, 190] on button "Add Service" at bounding box center [873, 186] width 108 height 33
click at [614, 188] on button "Main content area" at bounding box center [632, 186] width 349 height 35
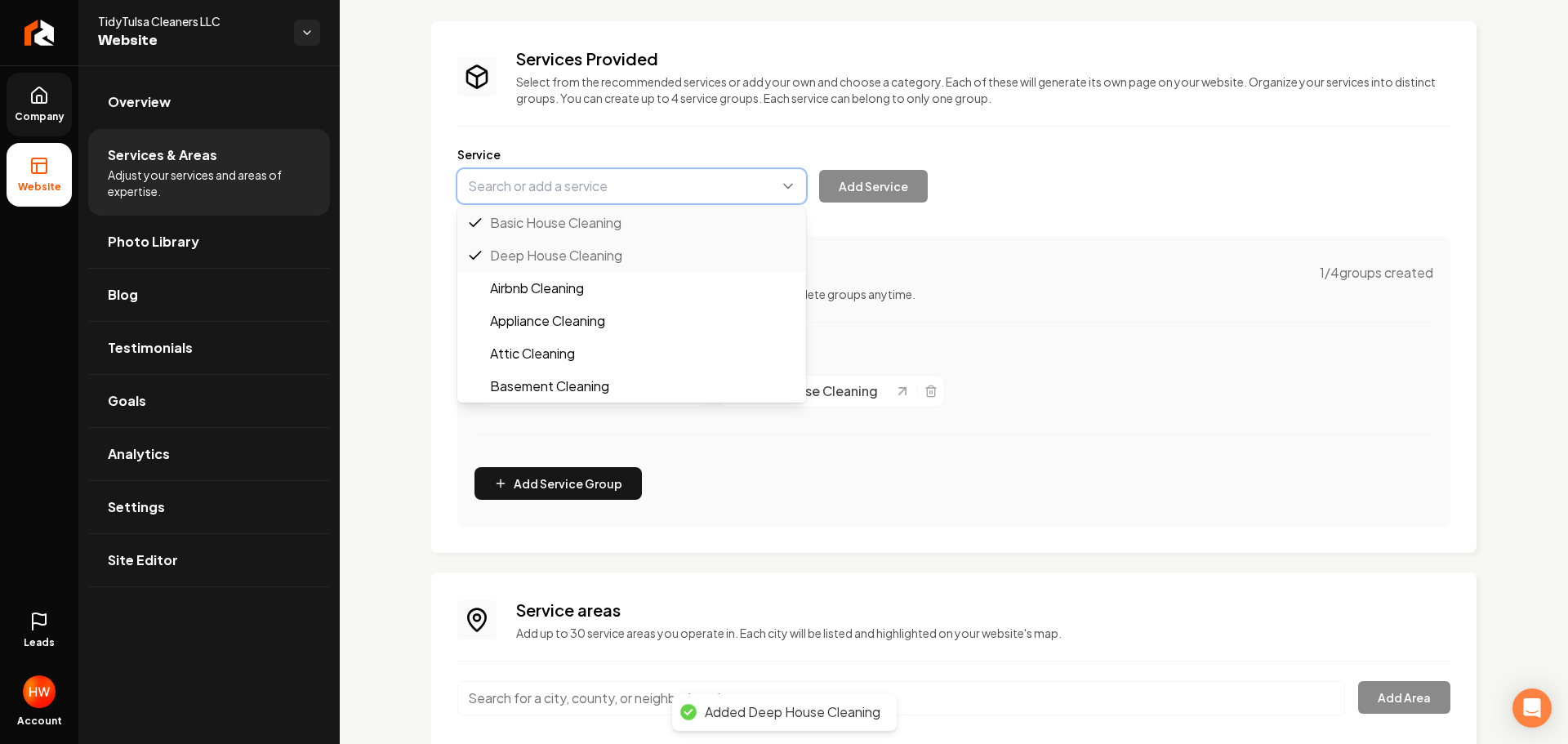
paste input "Move-In/Move-Out Cleaning"
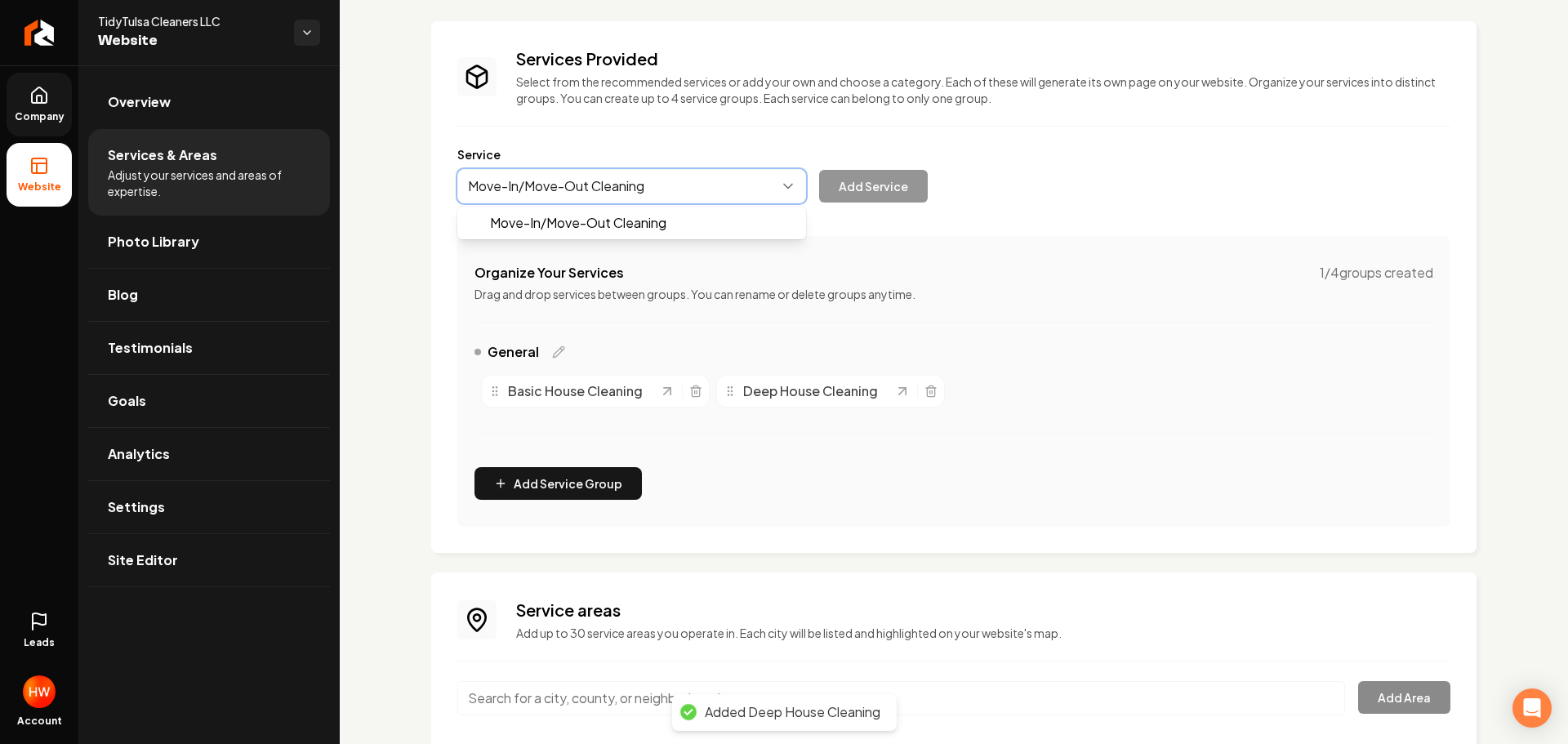
drag, startPoint x: 613, startPoint y: 222, endPoint x: 842, endPoint y: 192, distance: 231.0
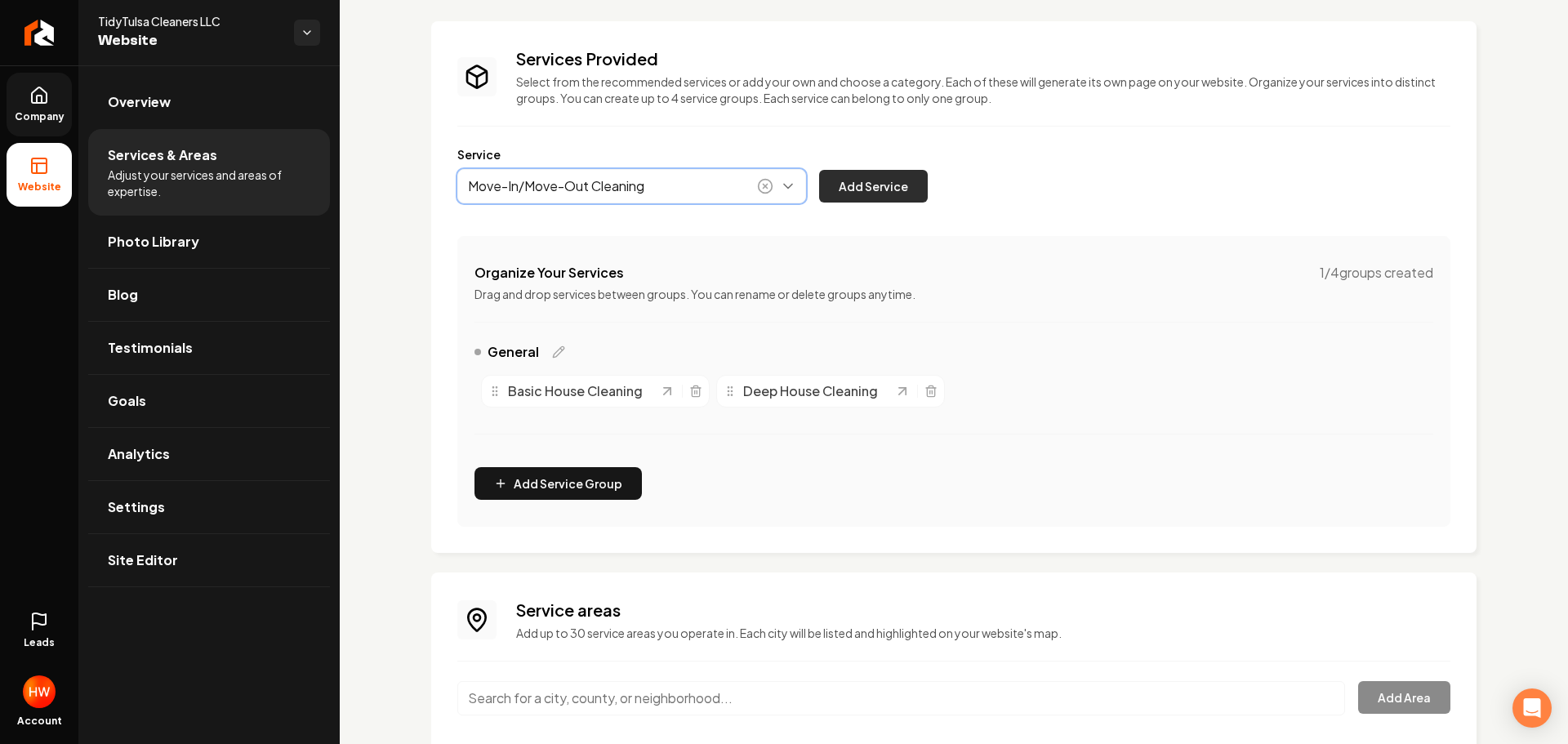
type input "Move-In/Move-Out Cleaning"
click at [852, 184] on button "Add Service" at bounding box center [873, 186] width 108 height 33
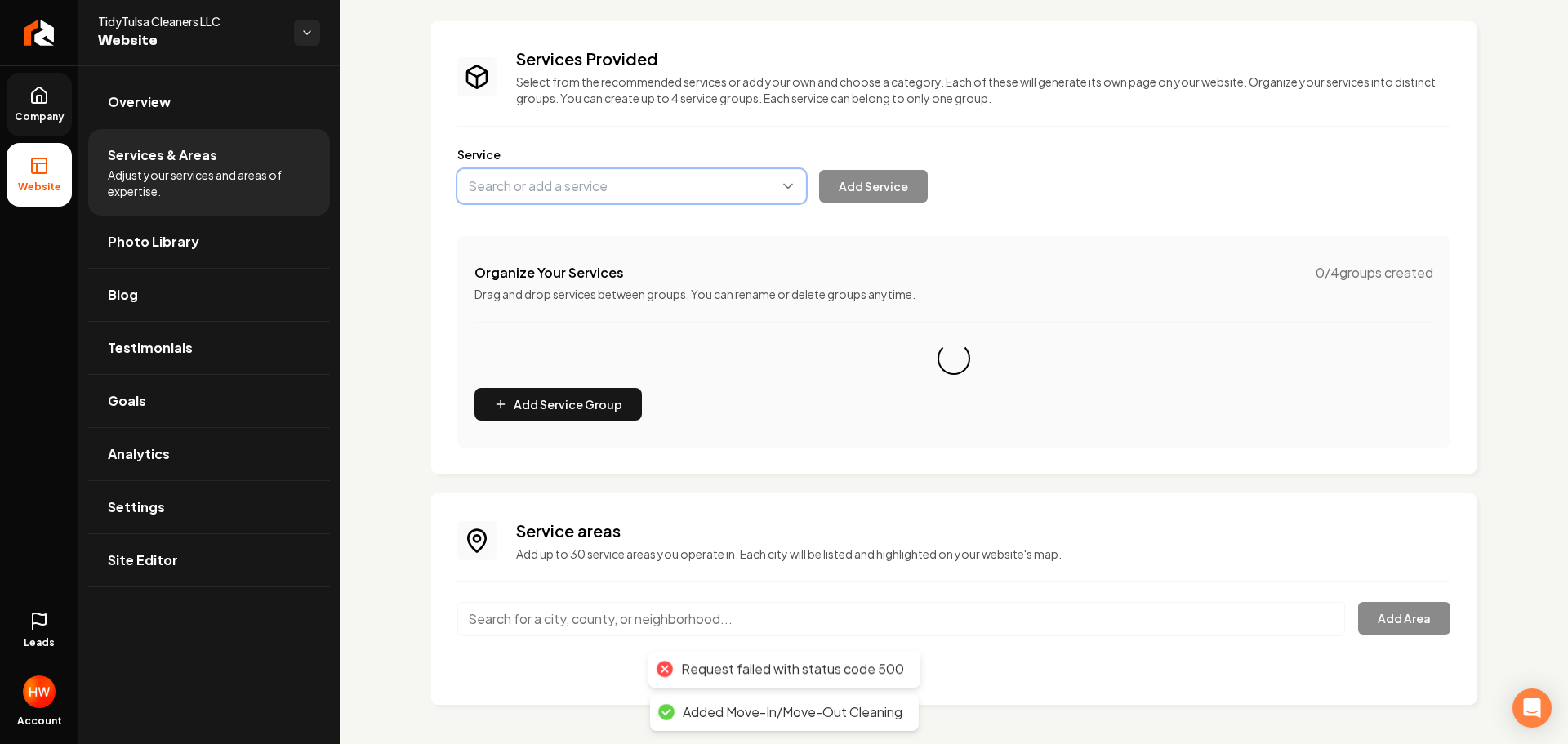
click at [585, 191] on button "Main content area" at bounding box center [632, 186] width 349 height 35
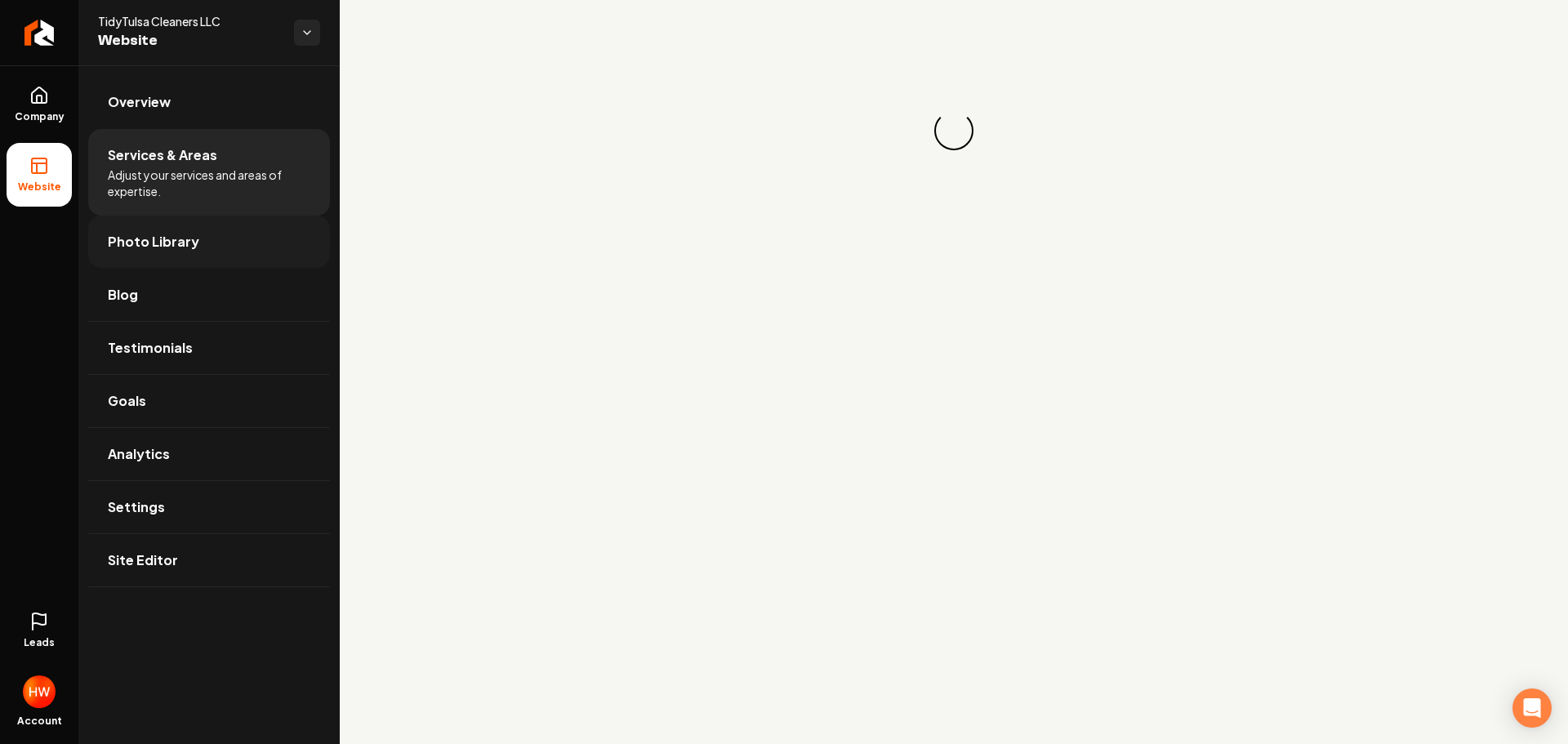
click at [164, 242] on span "Photo Library" at bounding box center [153, 242] width 92 height 20
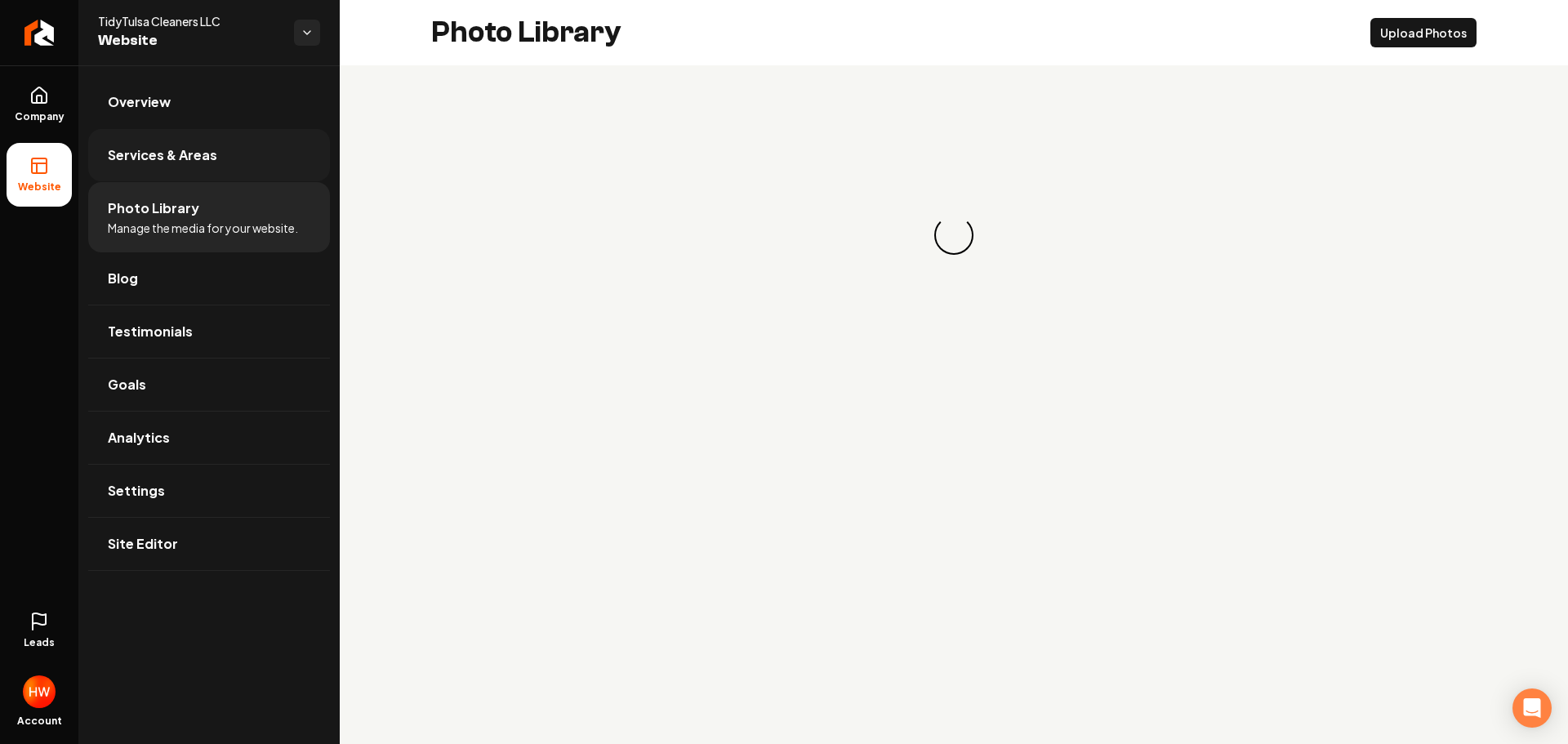
click at [192, 165] on link "Services & Areas" at bounding box center [209, 155] width 242 height 52
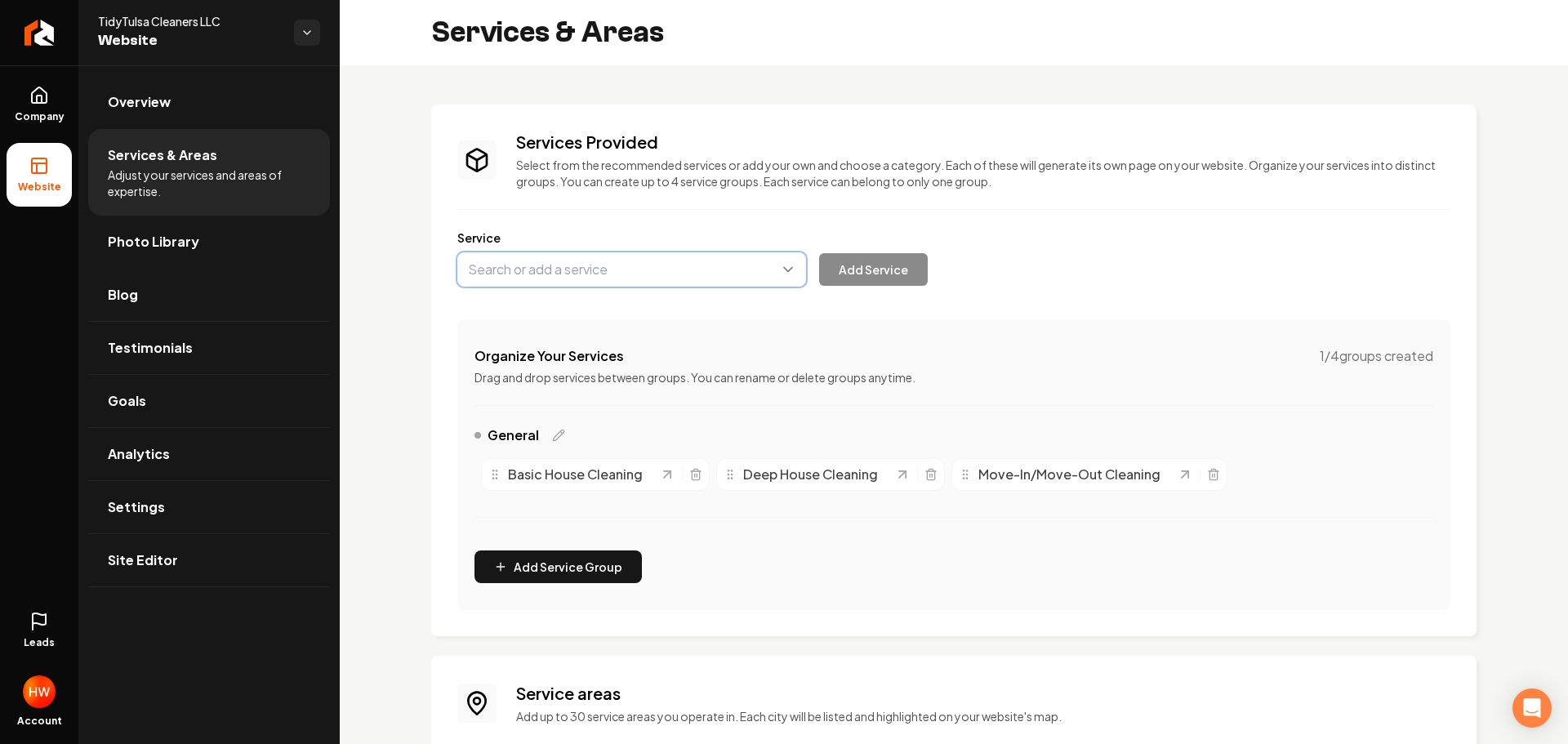
click at [602, 273] on button "Main content area" at bounding box center [632, 269] width 349 height 35
paste input "Recurring Maid Services"
drag, startPoint x: 625, startPoint y: 307, endPoint x: 671, endPoint y: 309, distance: 46.0
type input "Recurring Maid Services"
click at [843, 266] on button "Add Service" at bounding box center [873, 269] width 108 height 33
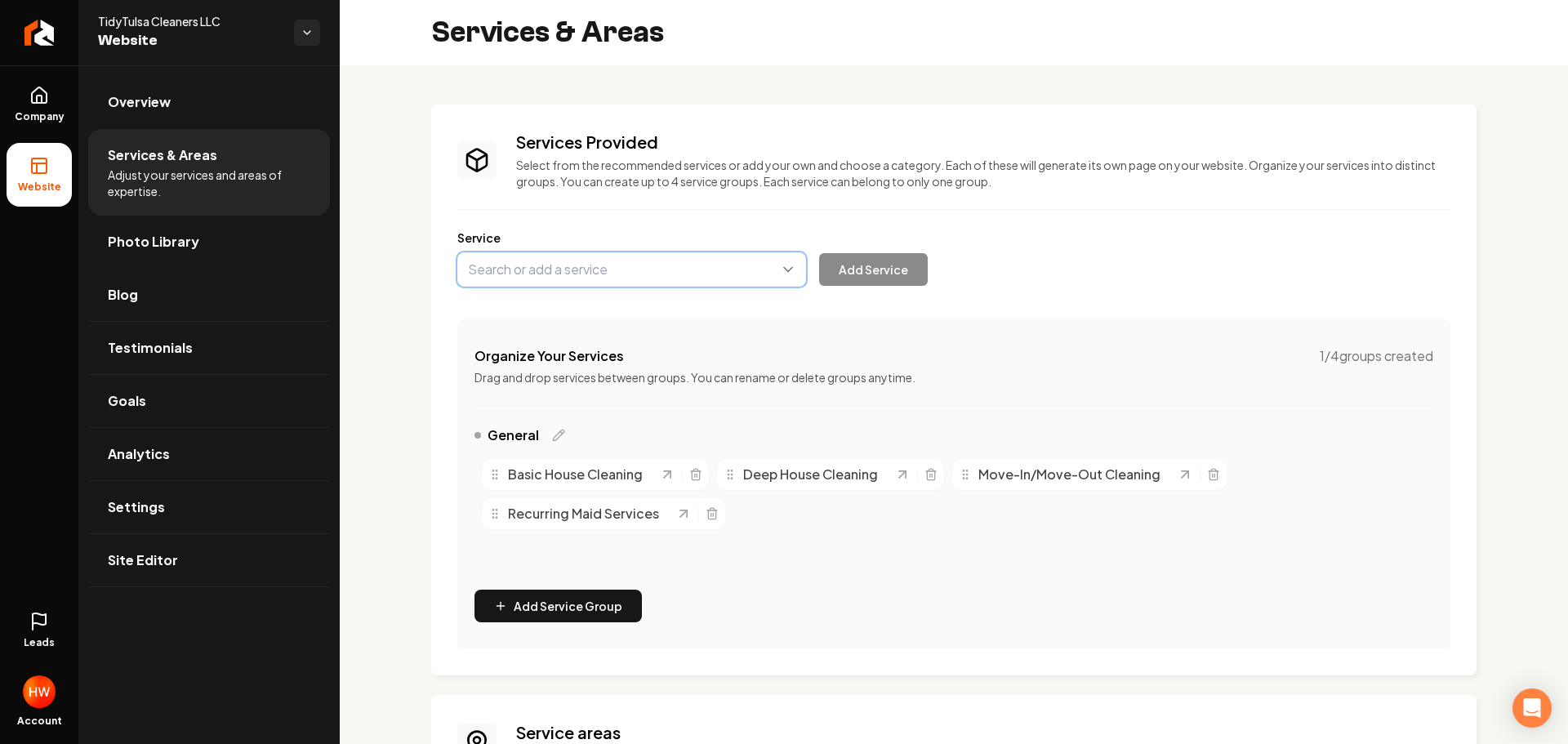
click at [607, 267] on button "Main content area" at bounding box center [632, 269] width 349 height 35
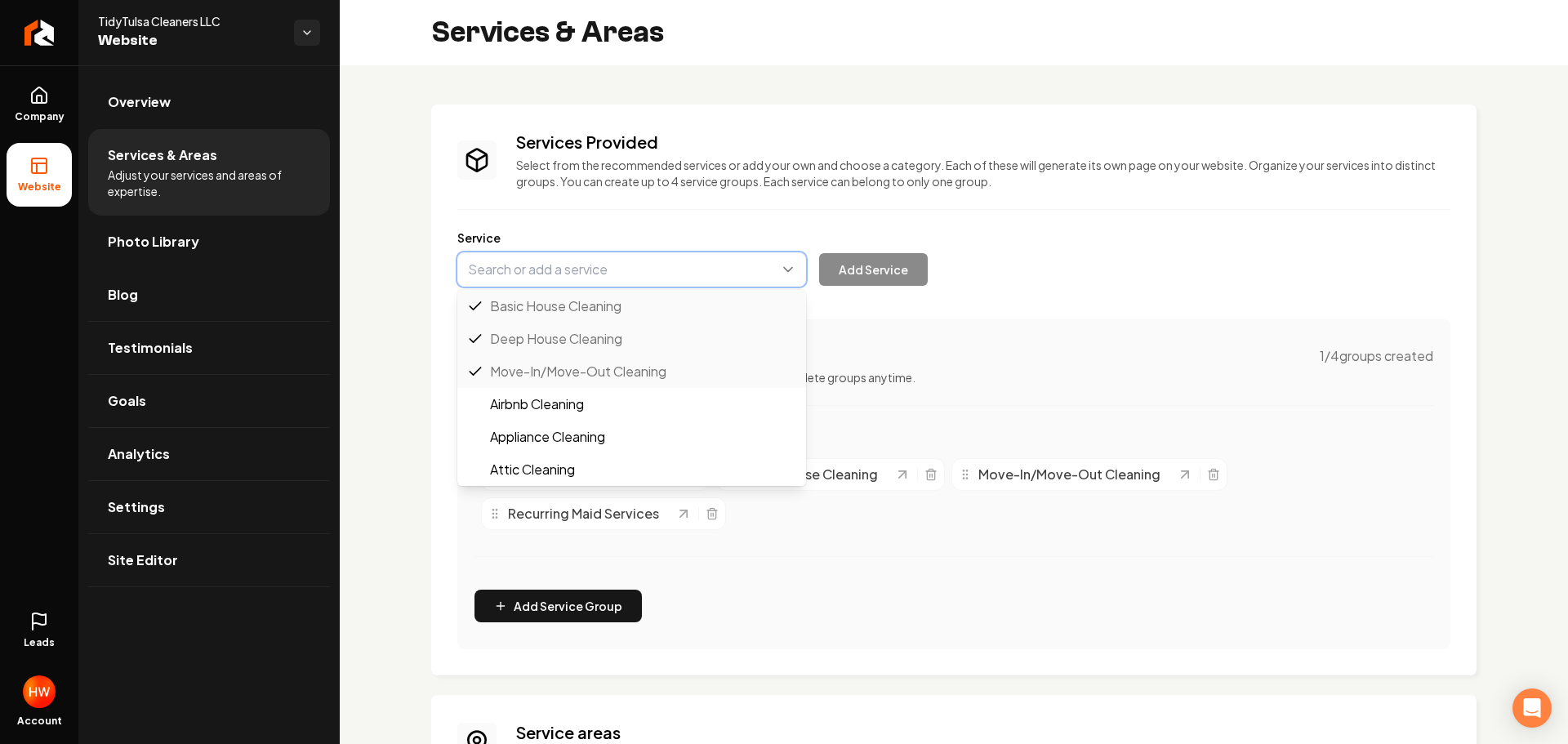
paste input "Airbnb Cleaning"
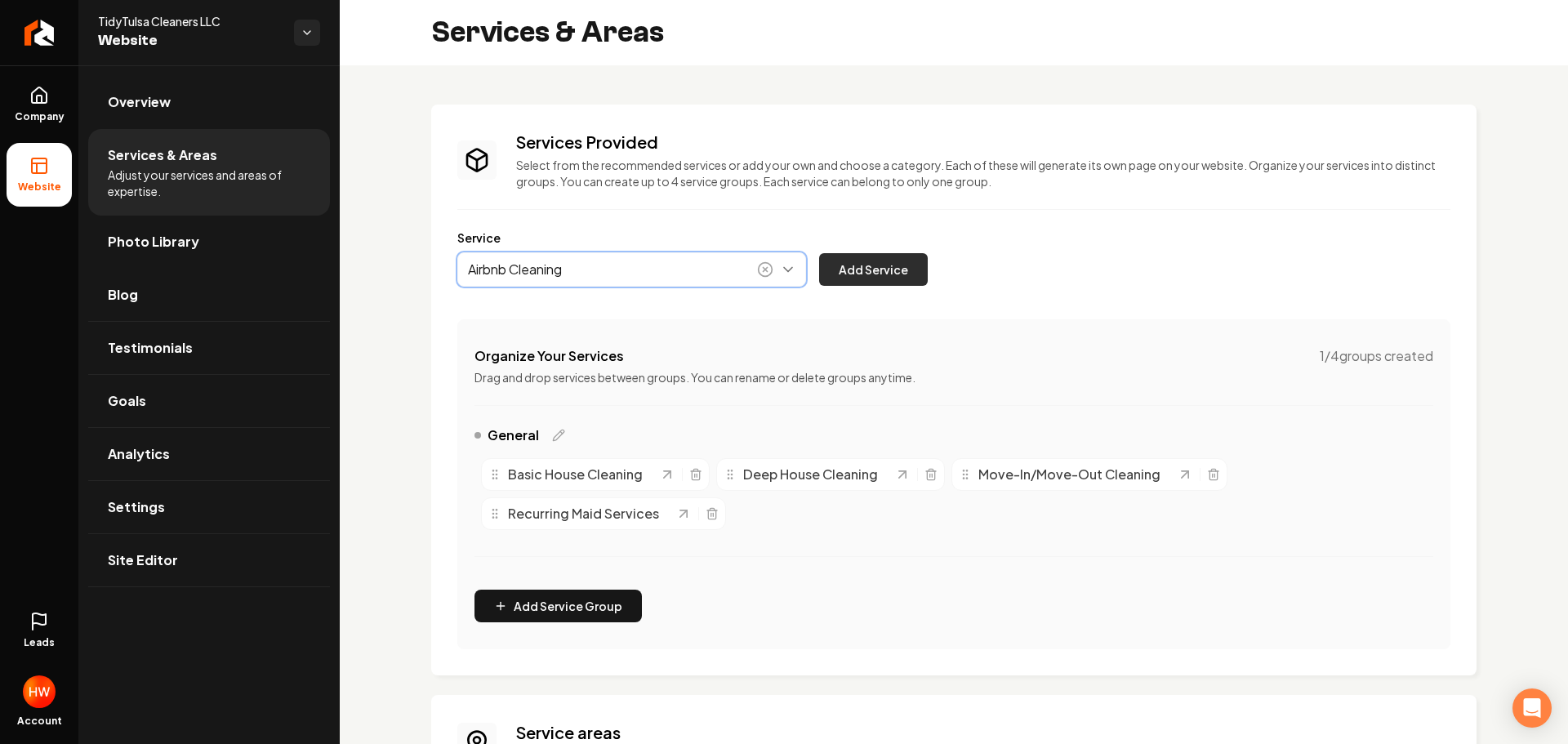
type input "Airbnb Cleaning"
click at [886, 275] on button "Add Service" at bounding box center [873, 269] width 108 height 33
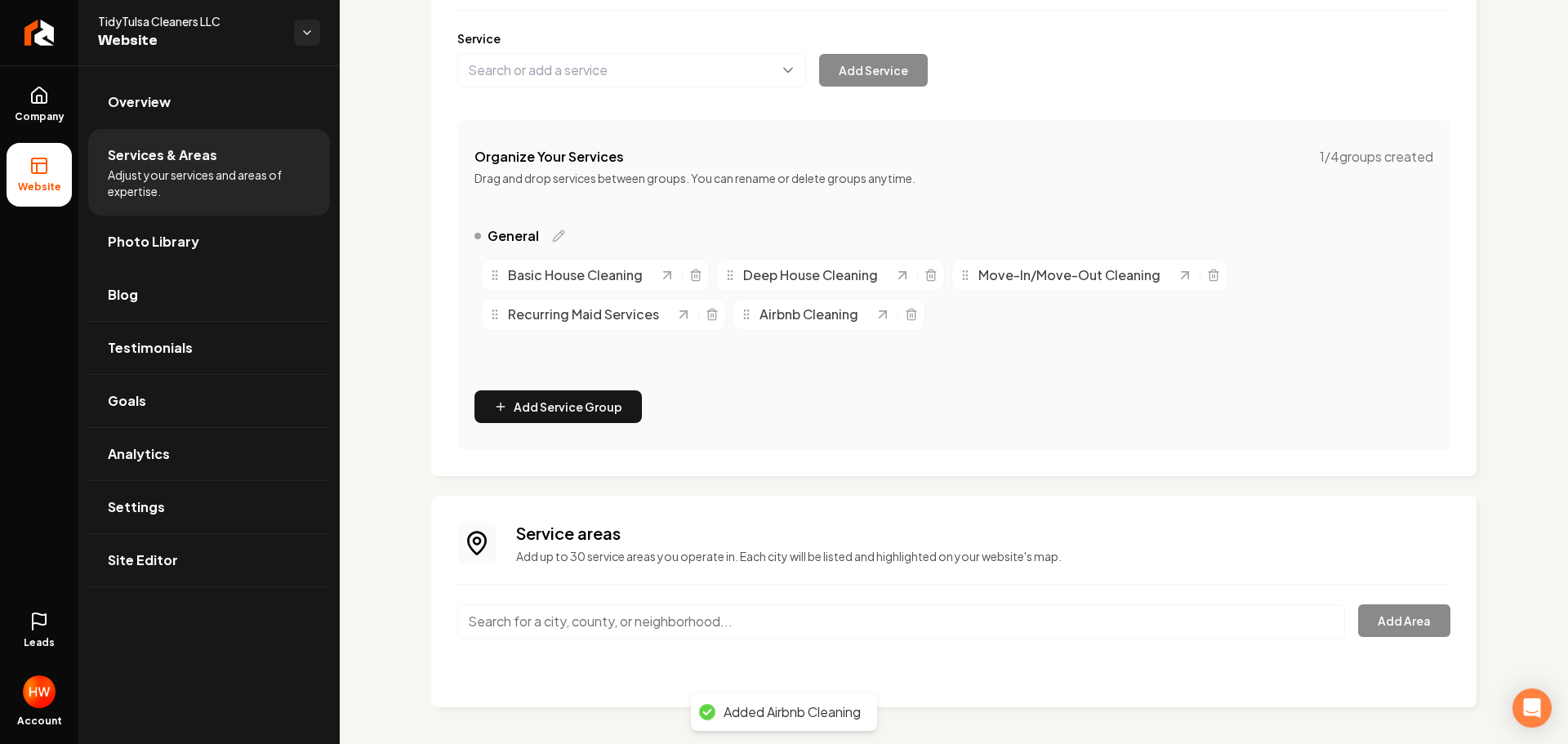
scroll to position [202, 0]
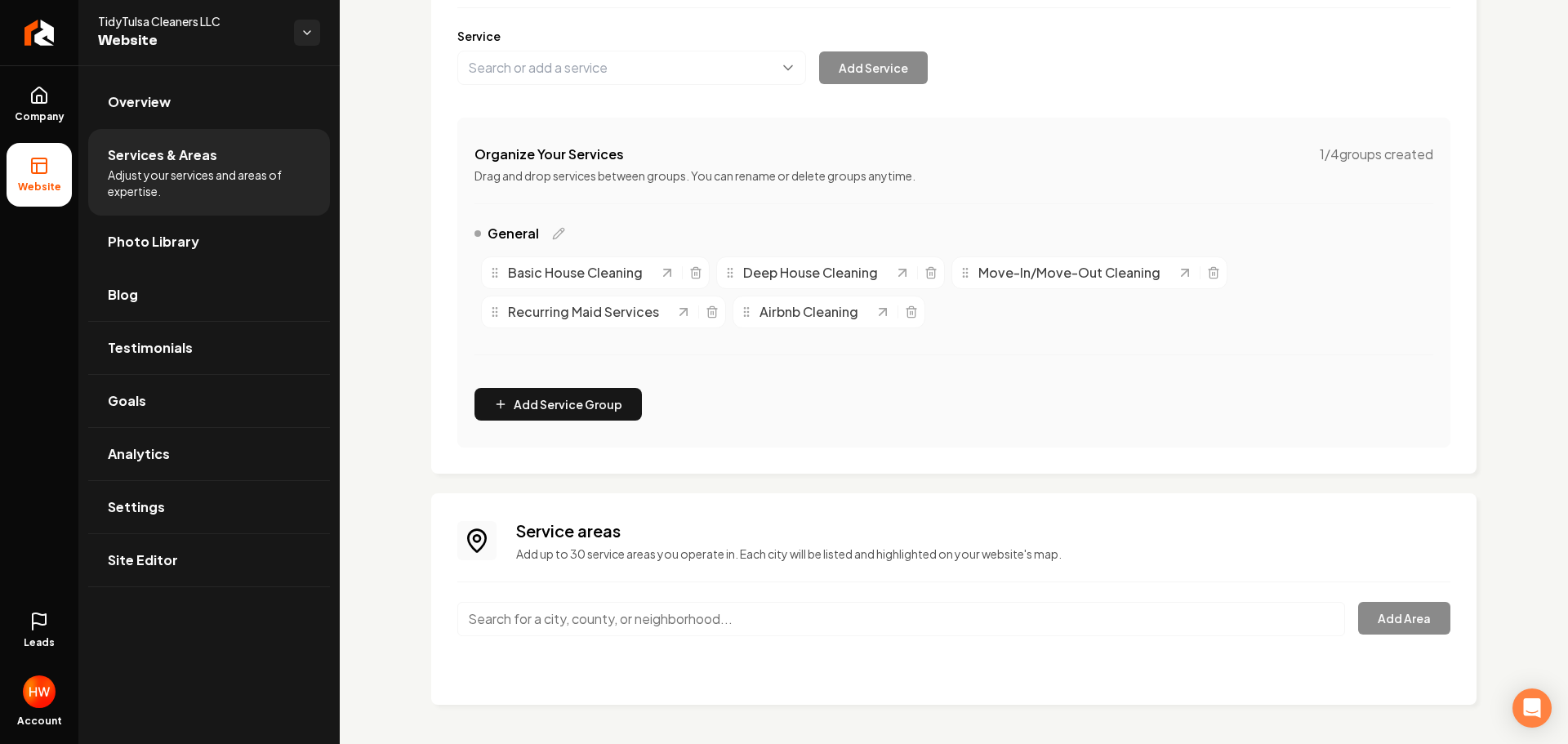
click at [706, 621] on input "Main content area" at bounding box center [901, 619] width 888 height 35
click at [701, 606] on input "Main content area" at bounding box center [901, 619] width 888 height 35
paste input "Tulsa"
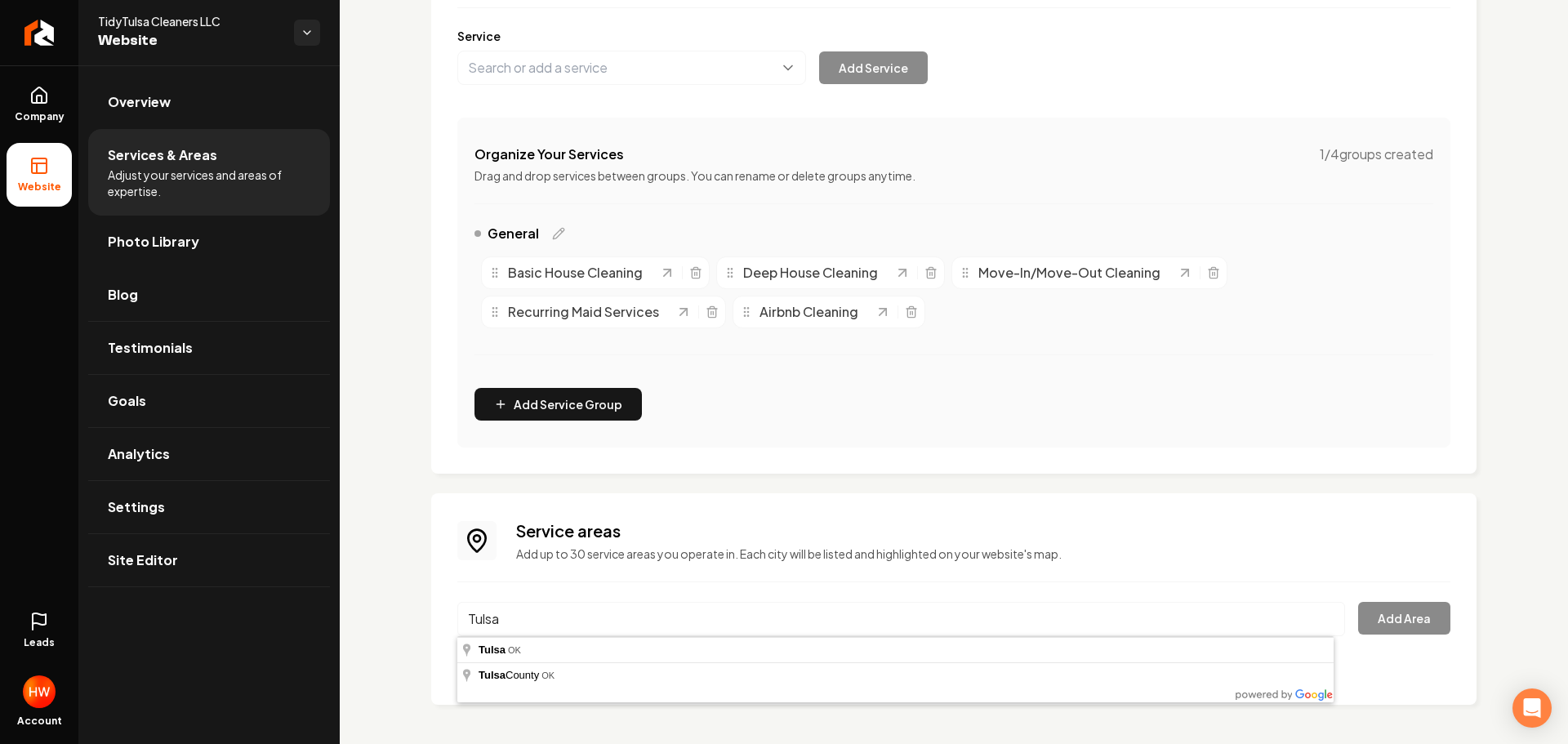
type input "[GEOGRAPHIC_DATA], [GEOGRAPHIC_DATA]"
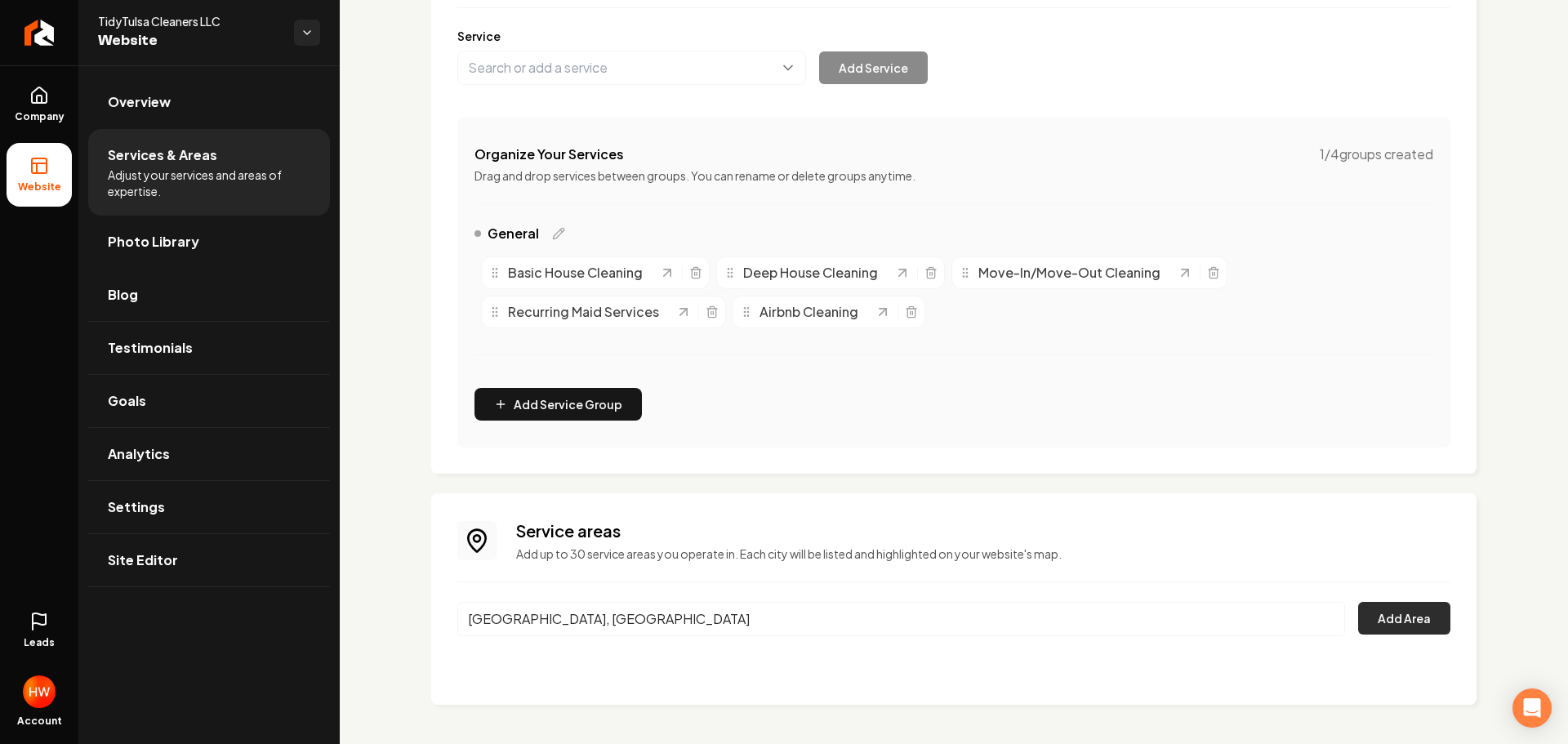
click at [1388, 624] on button "Add Area" at bounding box center [1404, 618] width 93 height 33
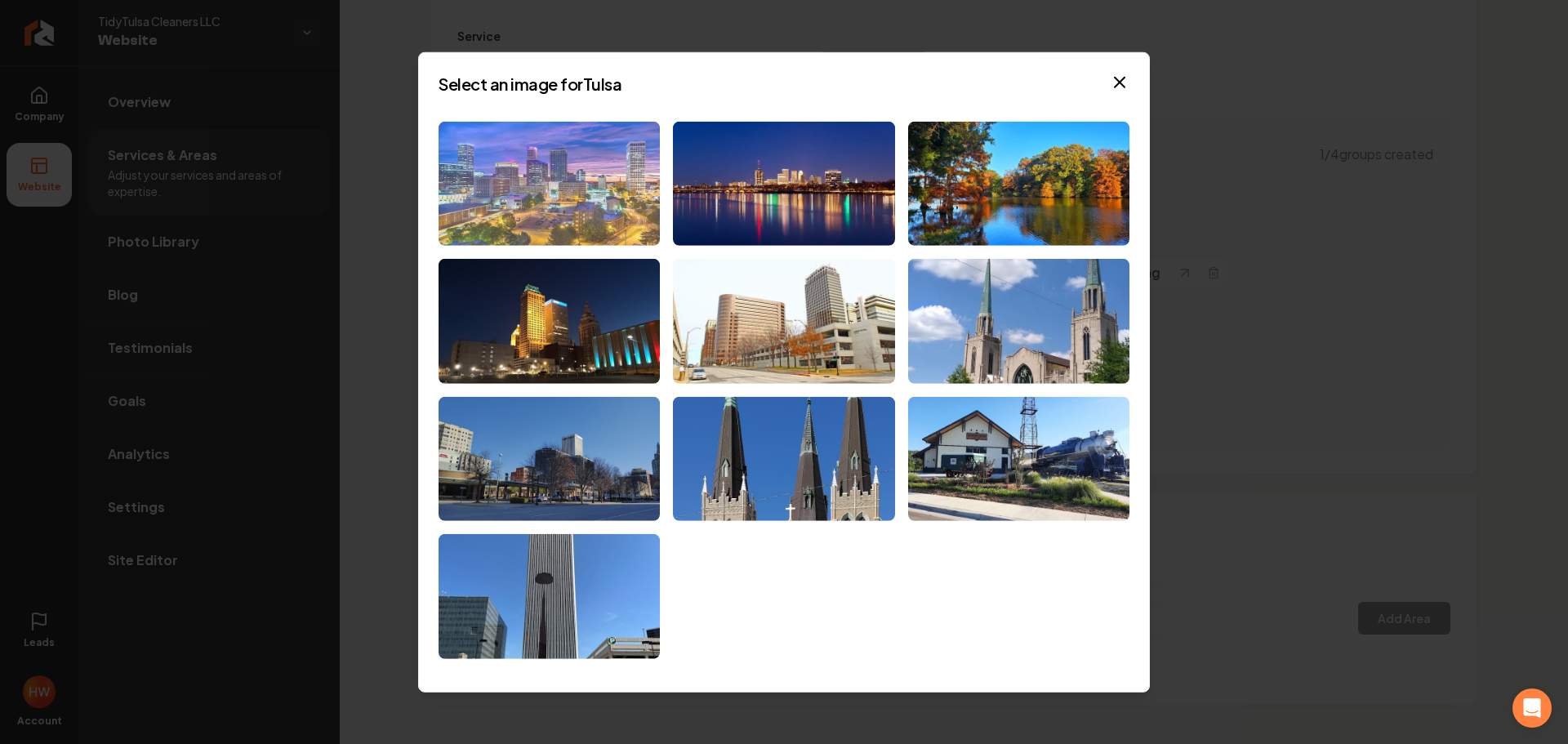
click at [549, 188] on img at bounding box center [548, 184] width 221 height 125
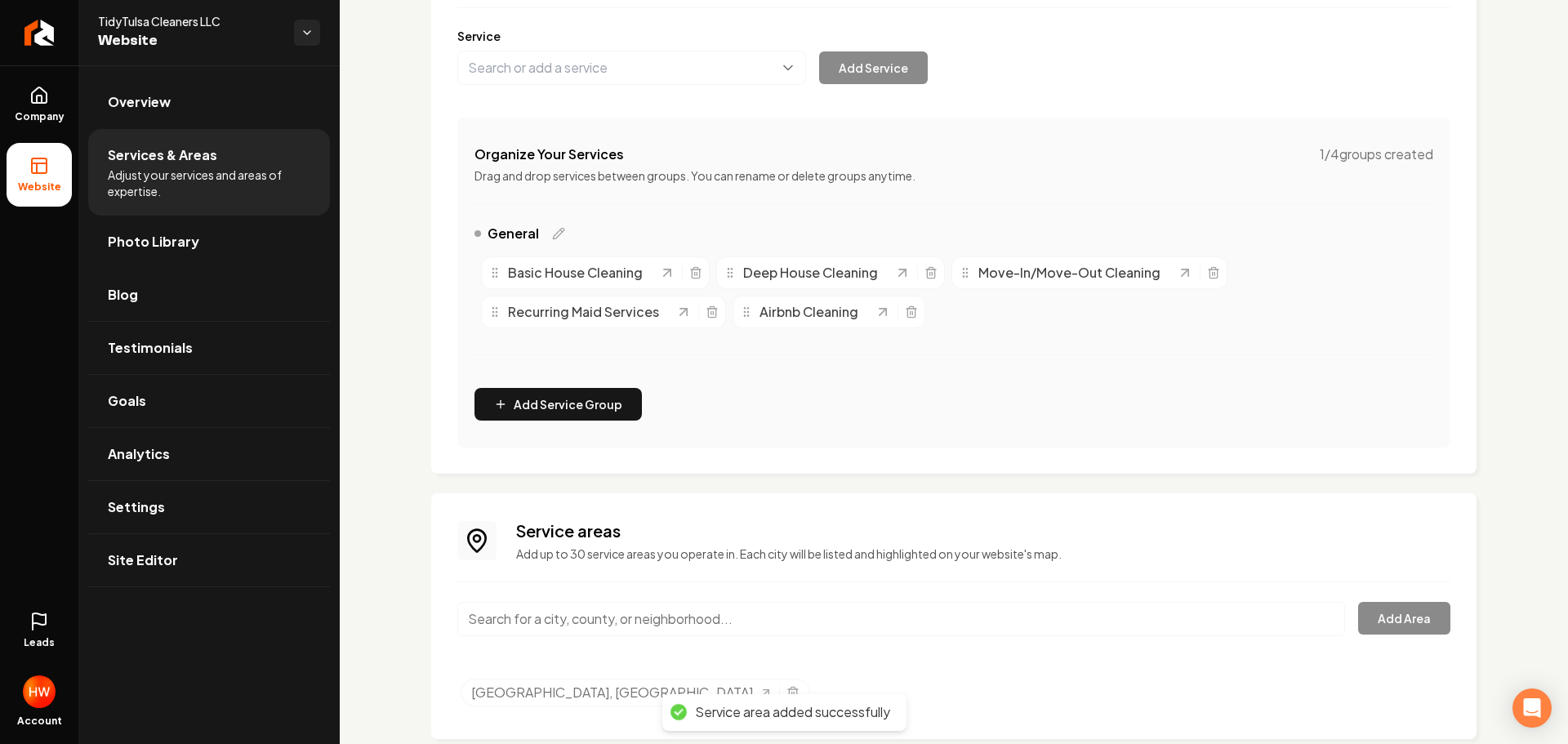
click at [586, 618] on input "Main content area" at bounding box center [901, 619] width 888 height 35
paste input "Broken Arrow"
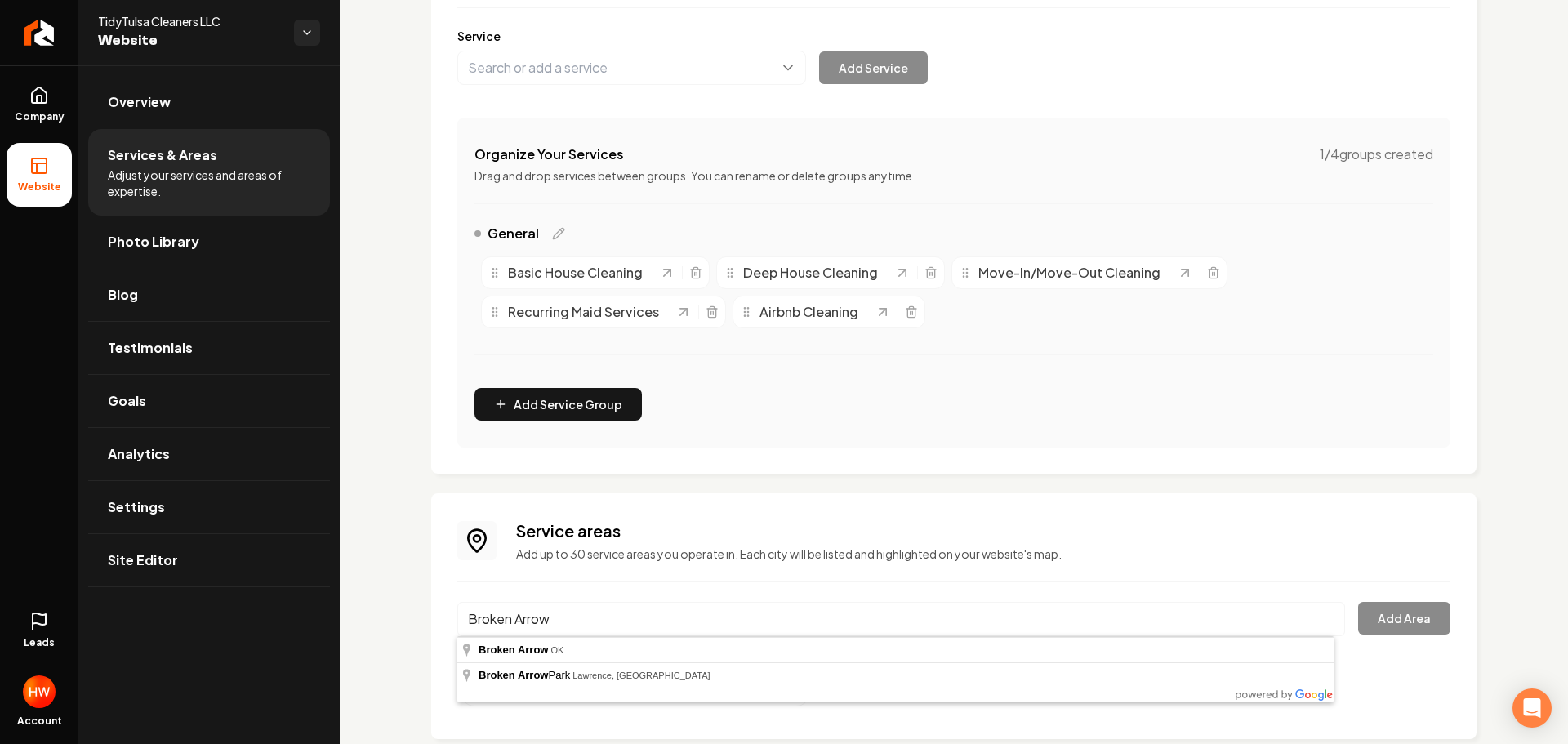
type input "Broken Arrow, [GEOGRAPHIC_DATA]"
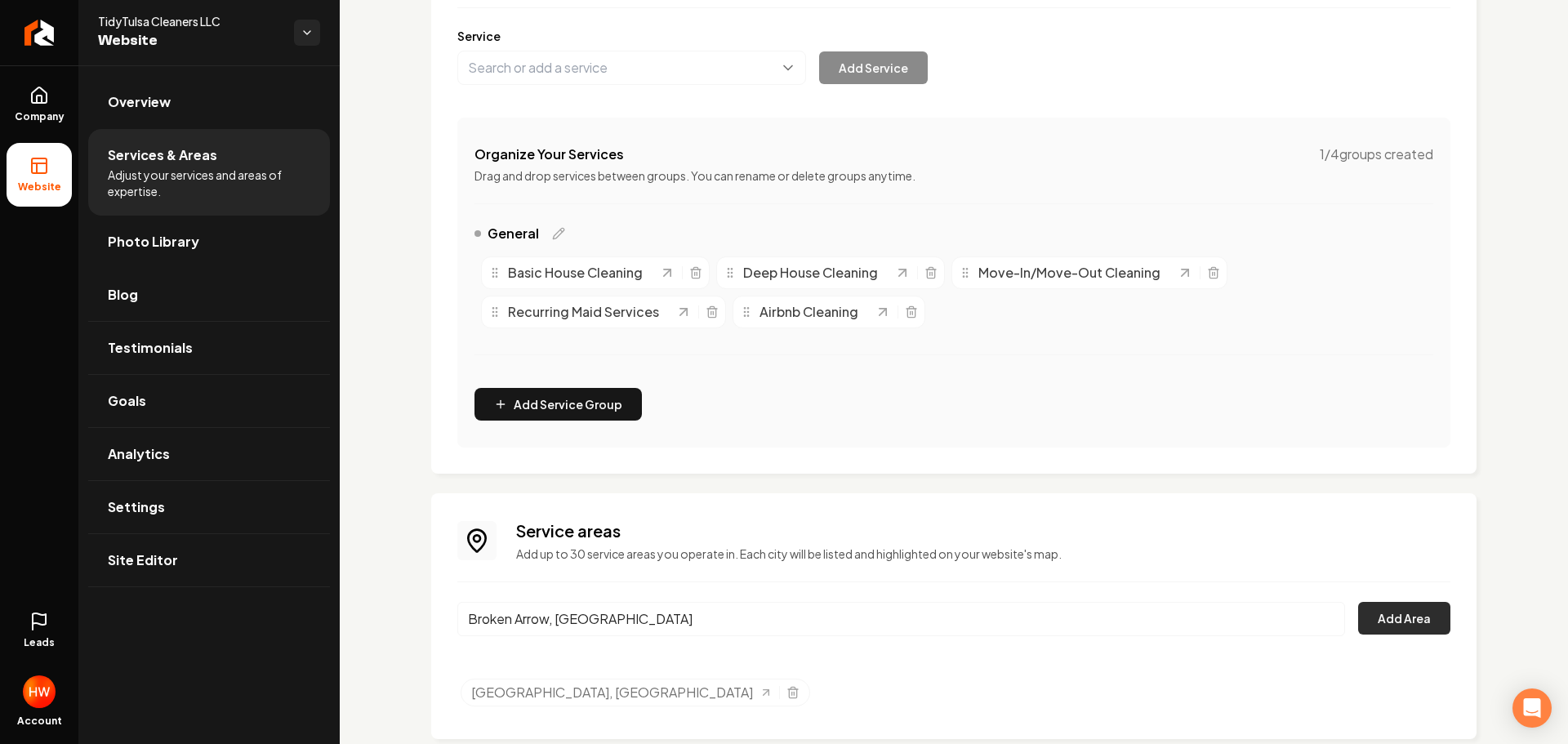
click at [1383, 609] on button "Add Area" at bounding box center [1404, 618] width 93 height 33
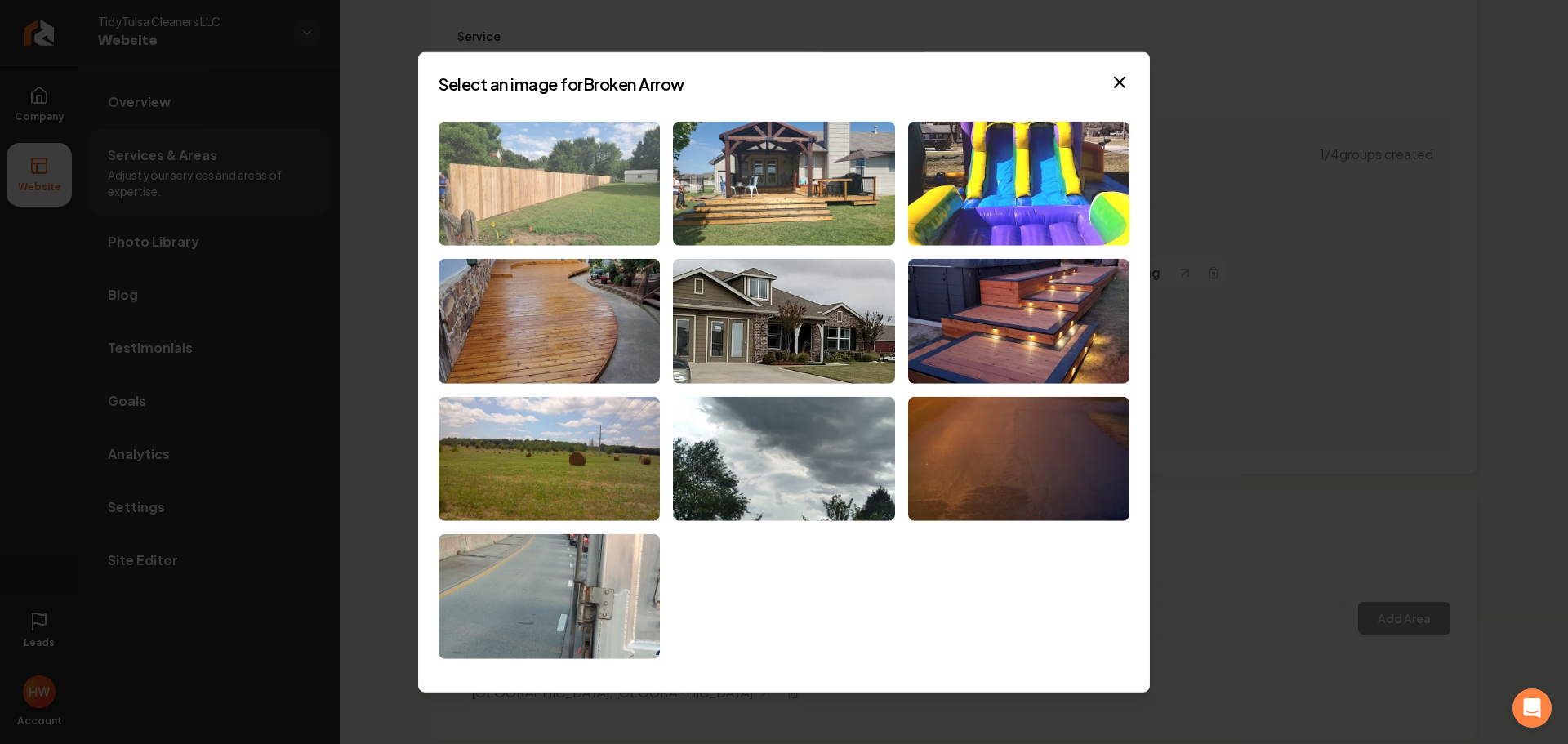
click at [583, 224] on img at bounding box center [548, 184] width 221 height 125
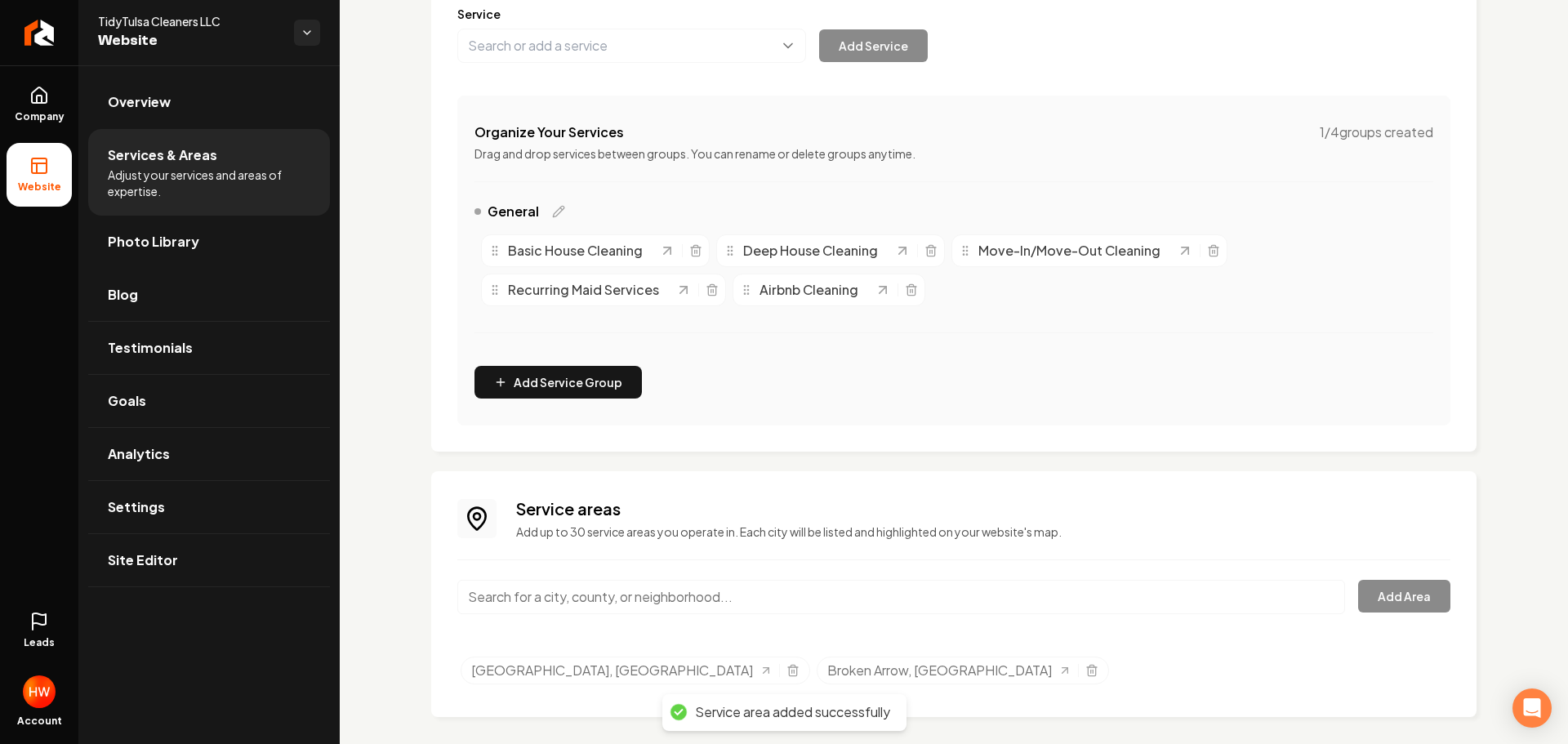
scroll to position [236, 0]
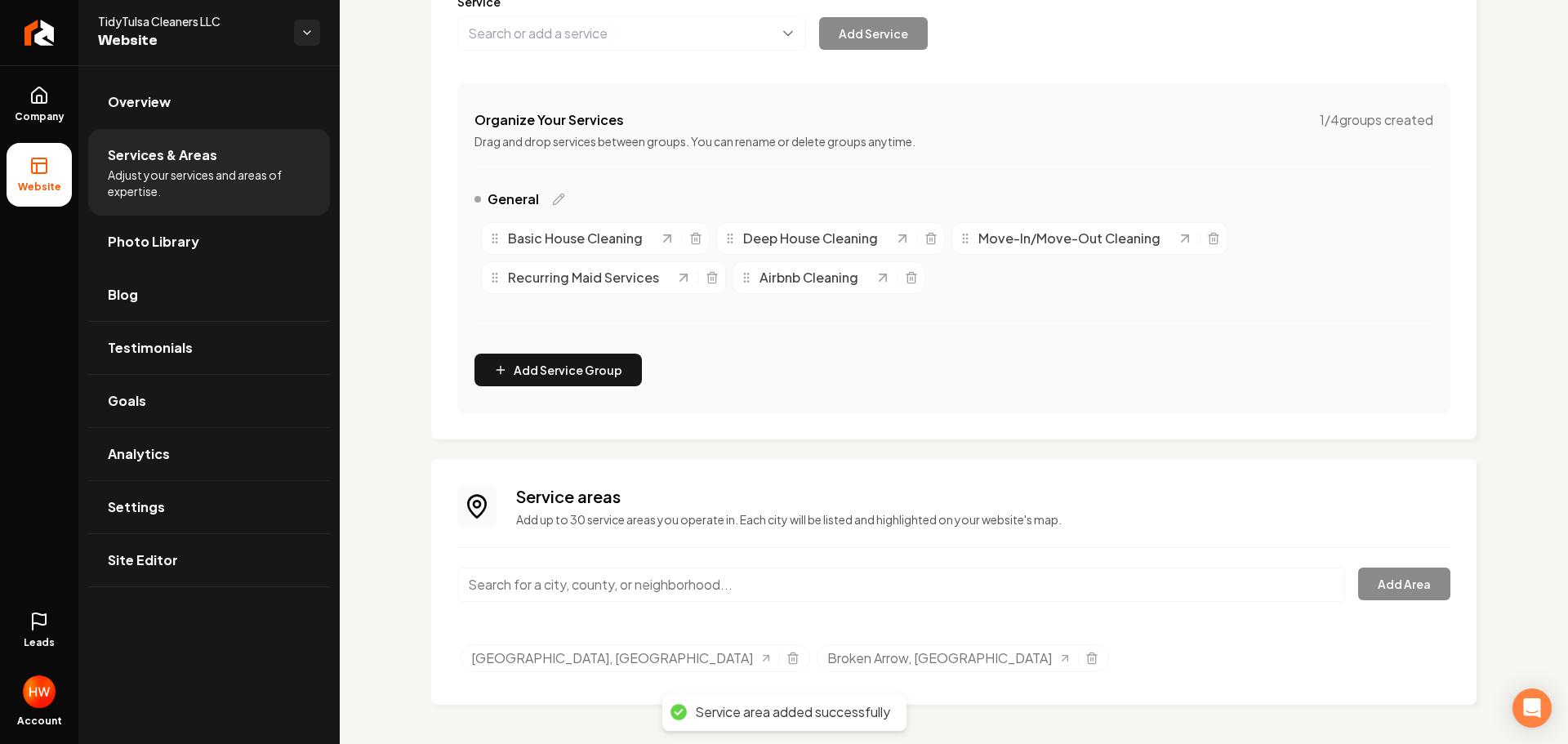
click at [800, 568] on input "Main content area" at bounding box center [901, 585] width 888 height 35
paste input "[PERSON_NAME]"
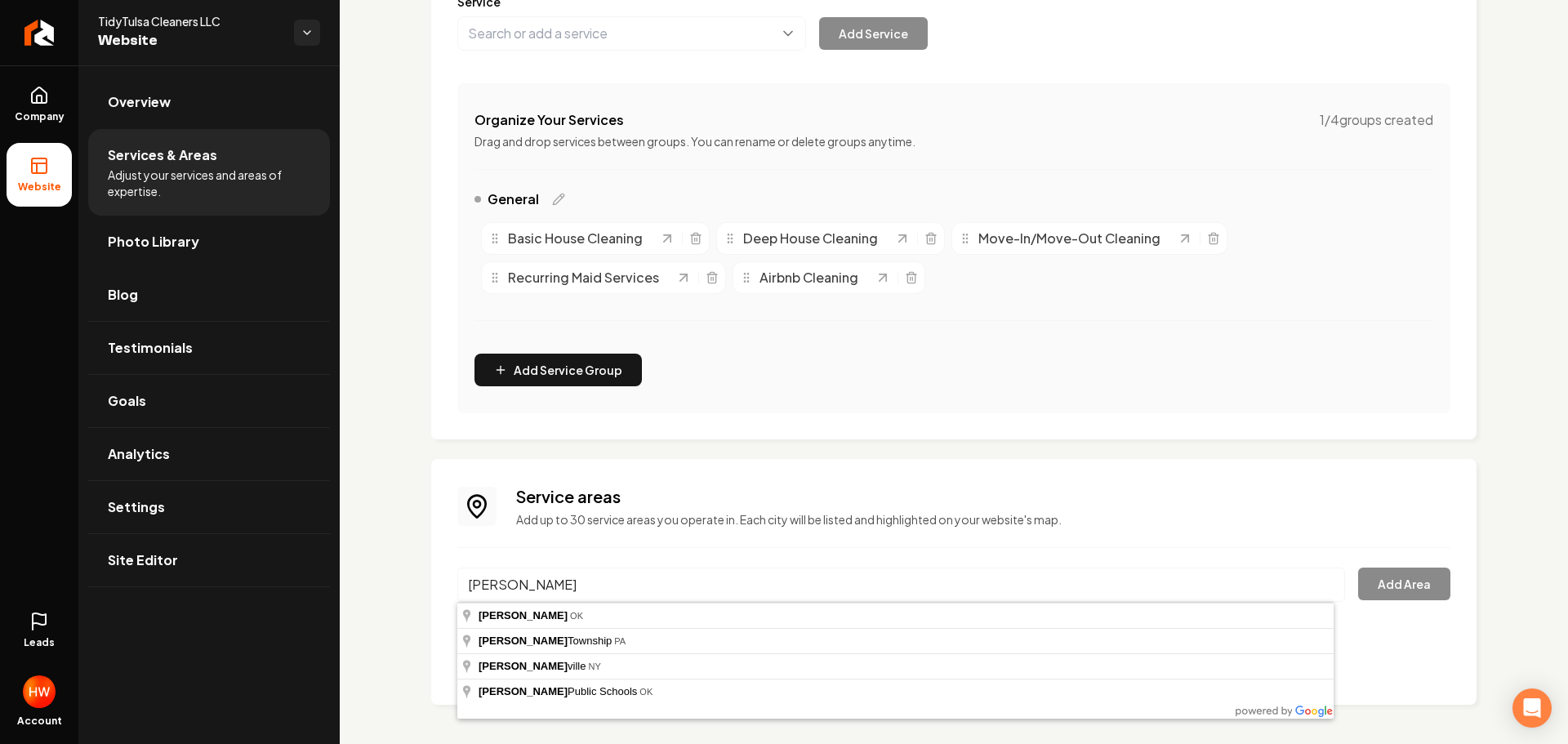
type input "Jenks, [GEOGRAPHIC_DATA]"
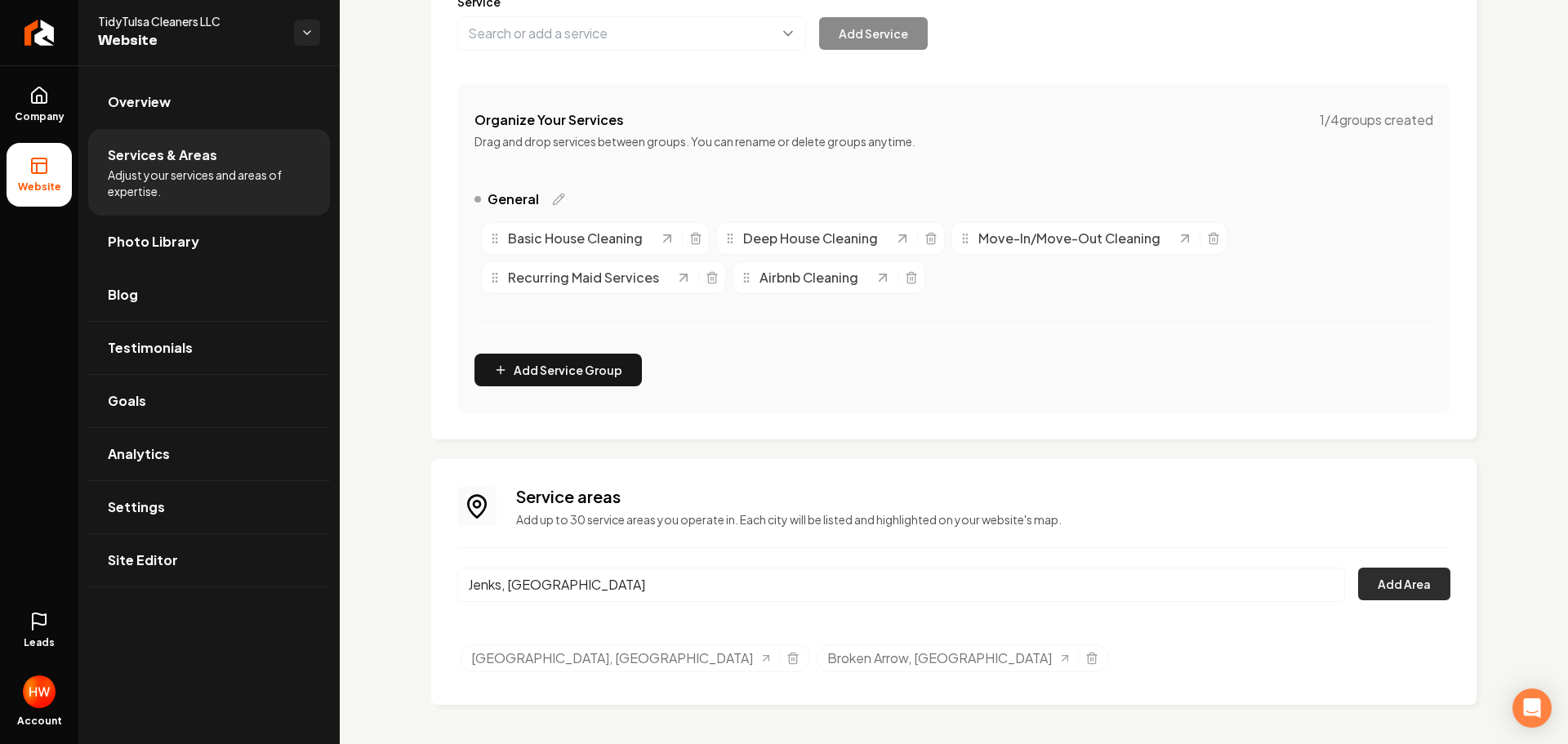
click at [1372, 577] on button "Add Area" at bounding box center [1404, 584] width 93 height 33
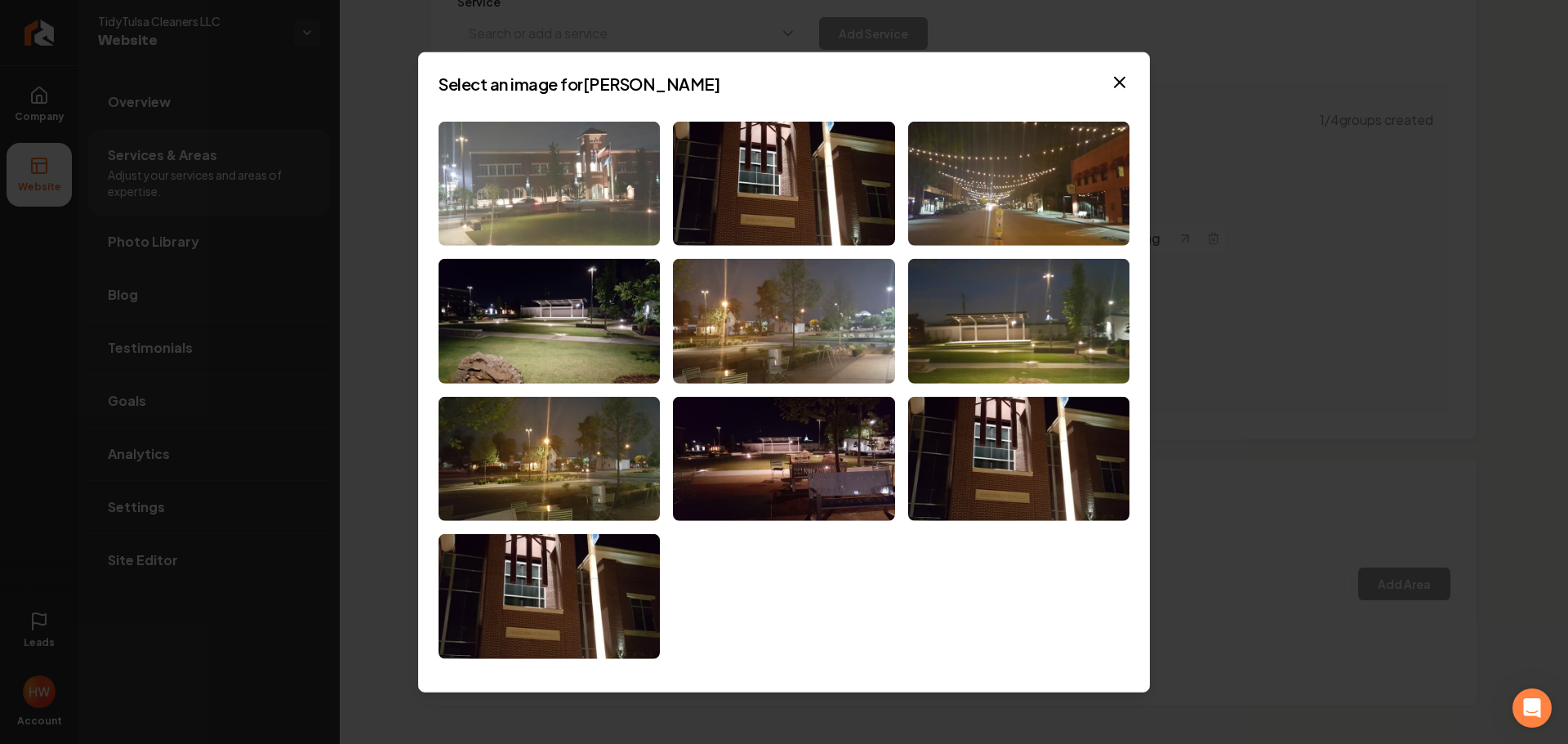
click at [575, 208] on img at bounding box center [548, 184] width 221 height 125
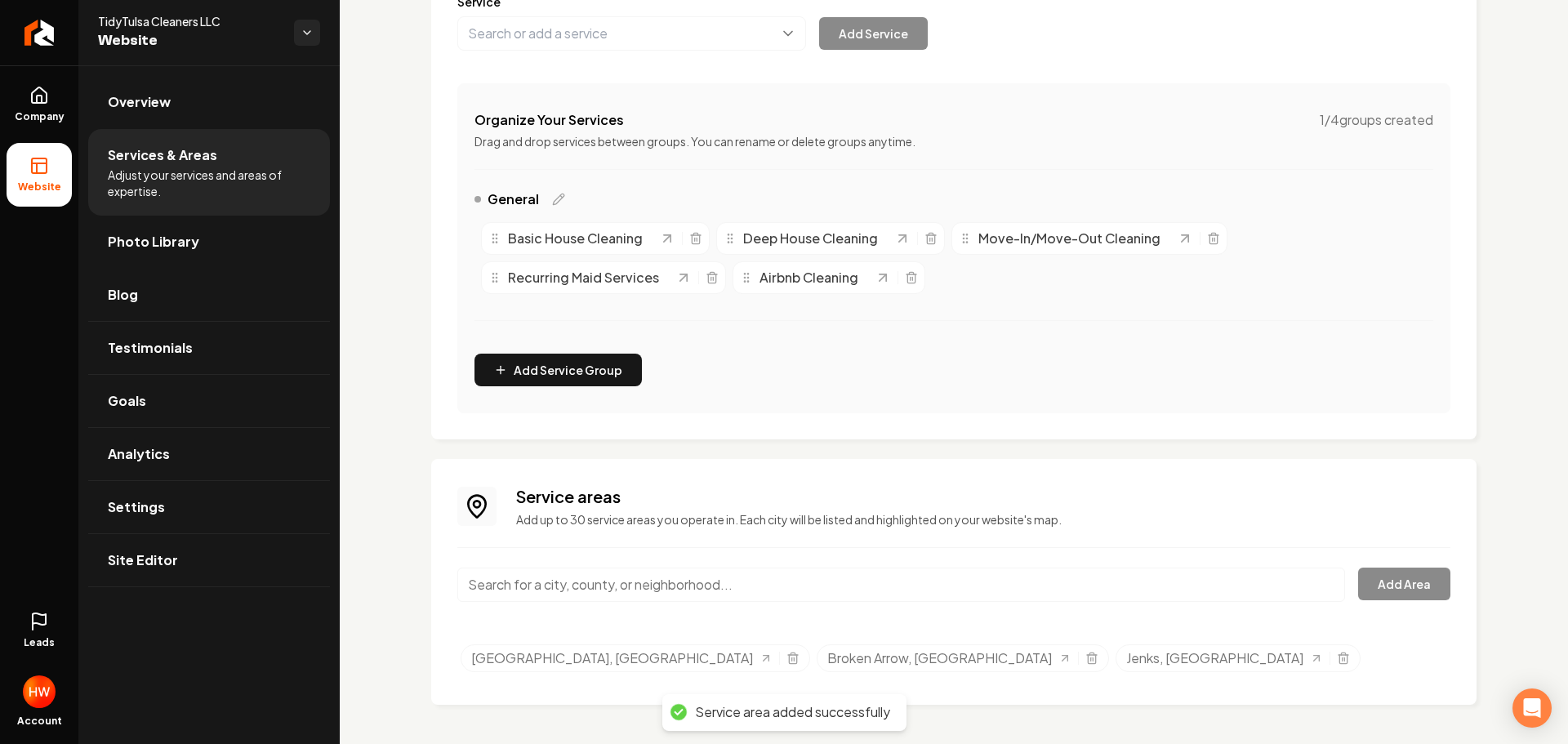
click at [838, 584] on input "Main content area" at bounding box center [901, 585] width 888 height 35
paste input "[PERSON_NAME]"
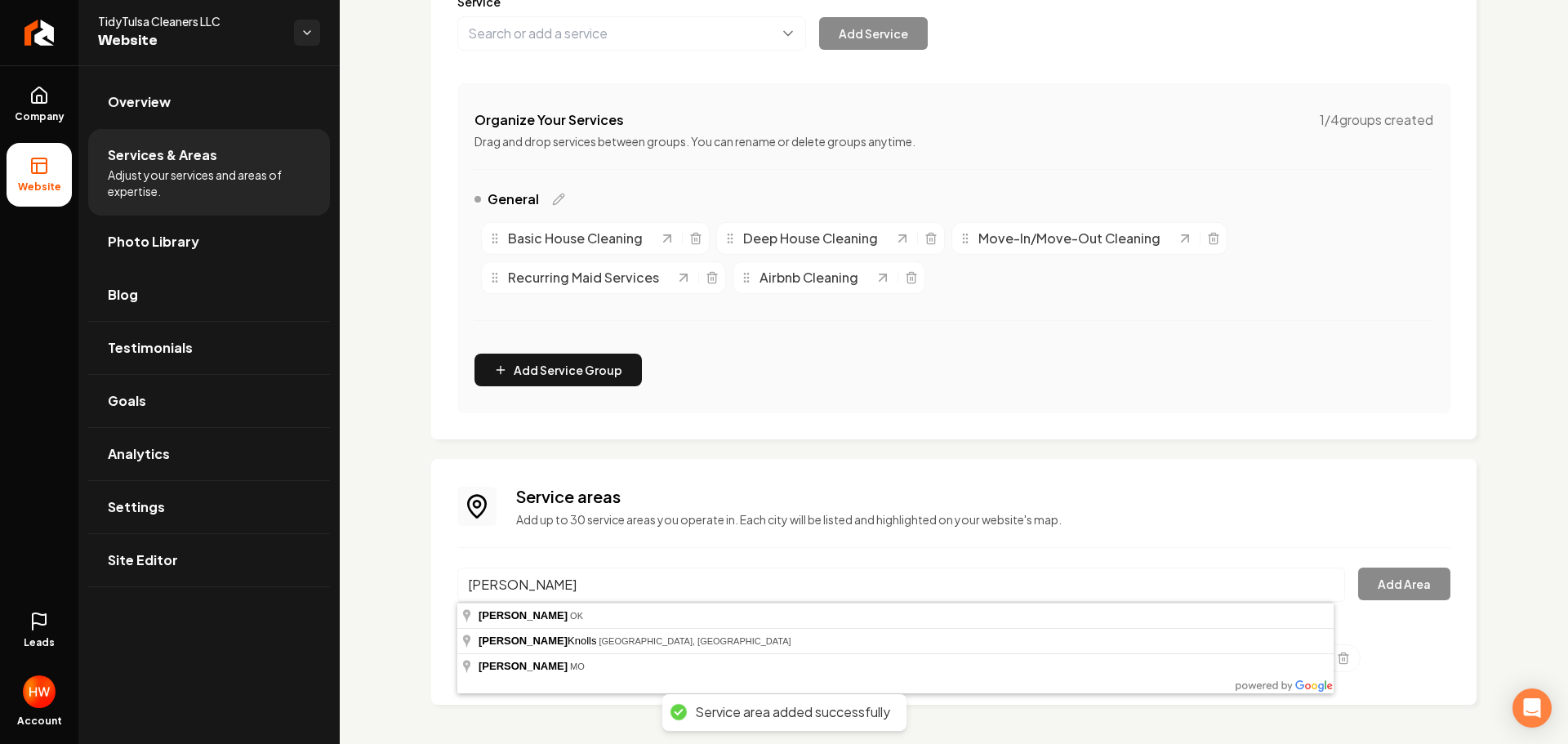
type input "Bixby, [GEOGRAPHIC_DATA]"
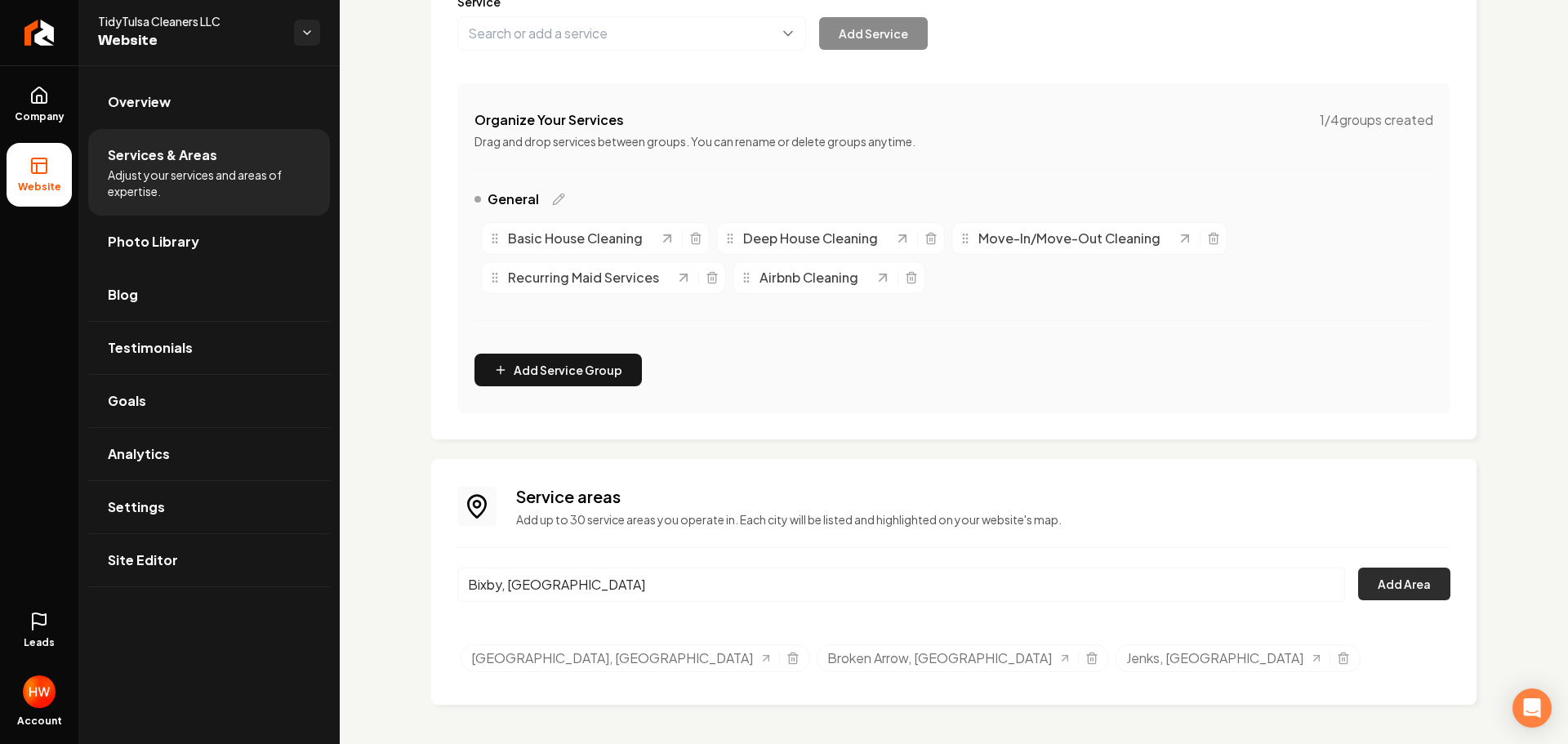
click at [1405, 584] on button "Add Area" at bounding box center [1404, 584] width 93 height 33
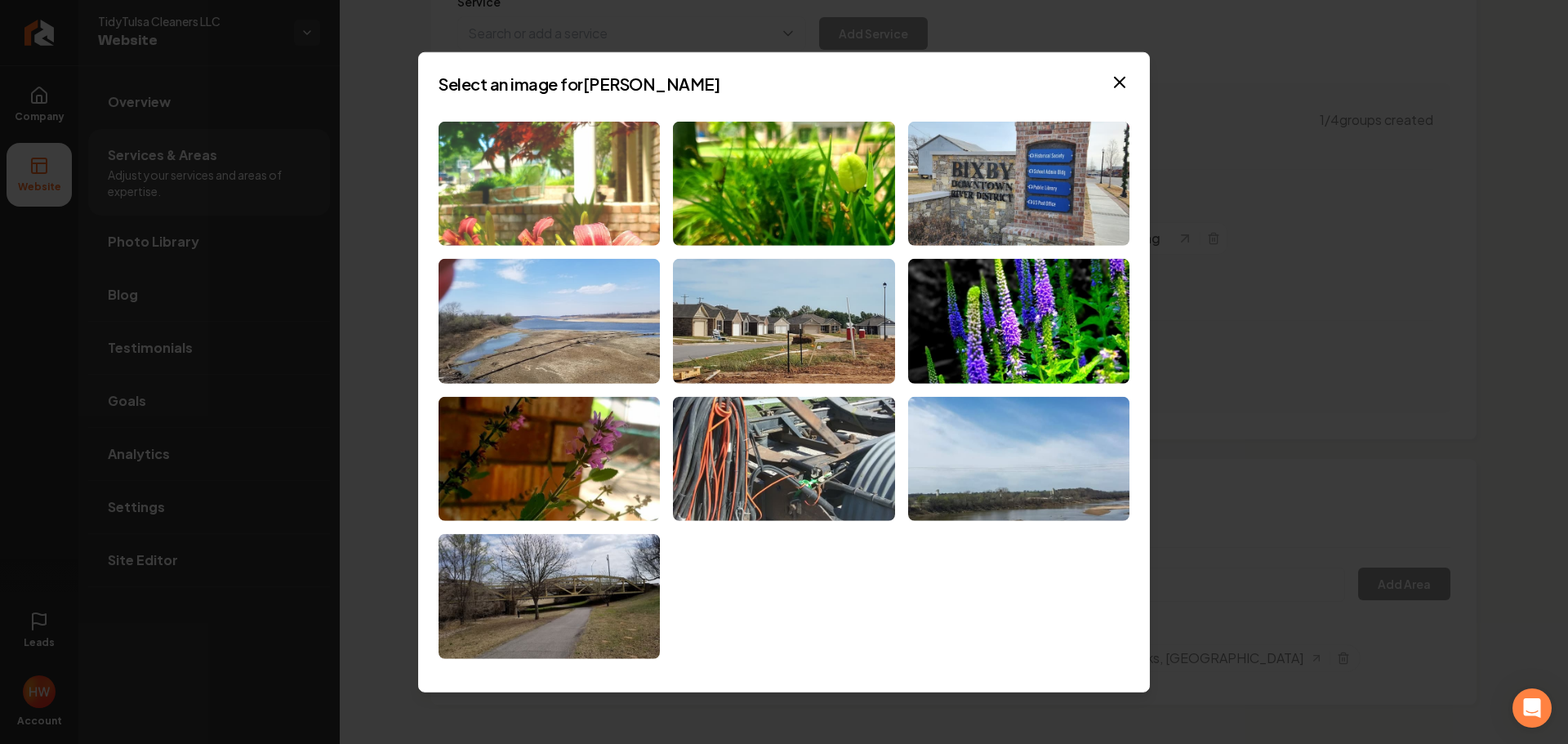
click at [537, 193] on img at bounding box center [548, 184] width 221 height 125
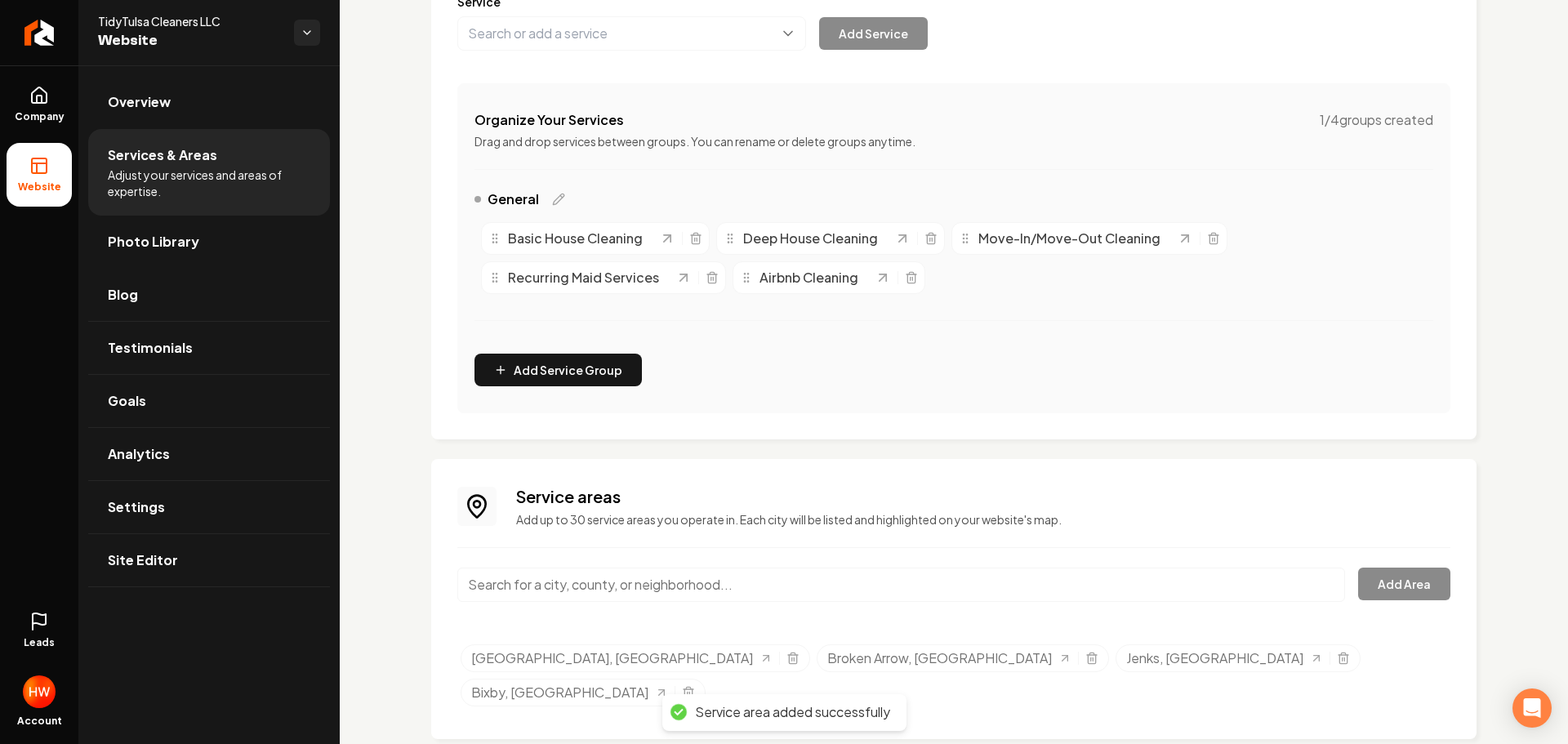
click at [905, 592] on input "Main content area" at bounding box center [901, 585] width 888 height 35
paste input "Owasso"
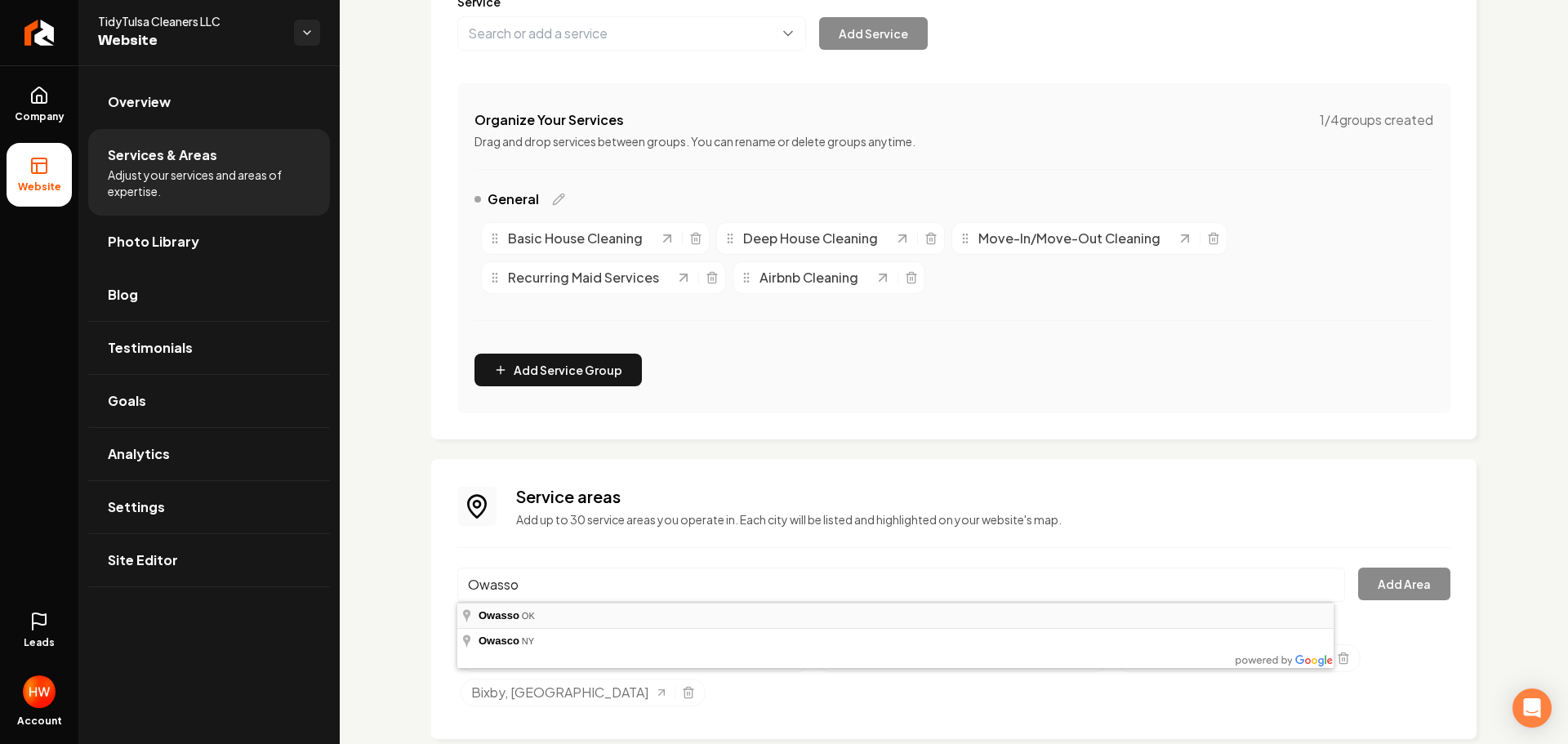
type input "Owasso, [GEOGRAPHIC_DATA]"
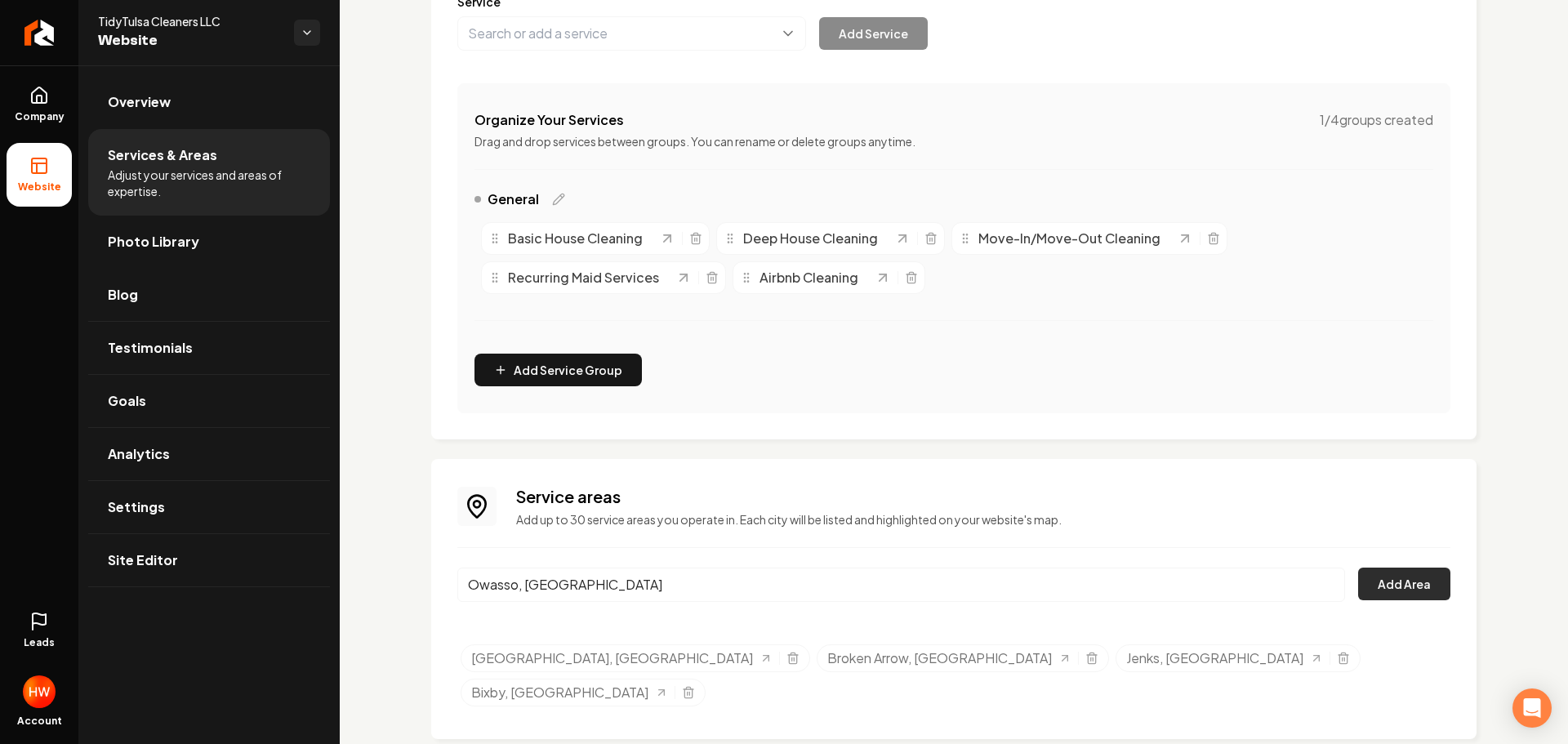
click at [1395, 575] on button "Add Area" at bounding box center [1404, 584] width 93 height 33
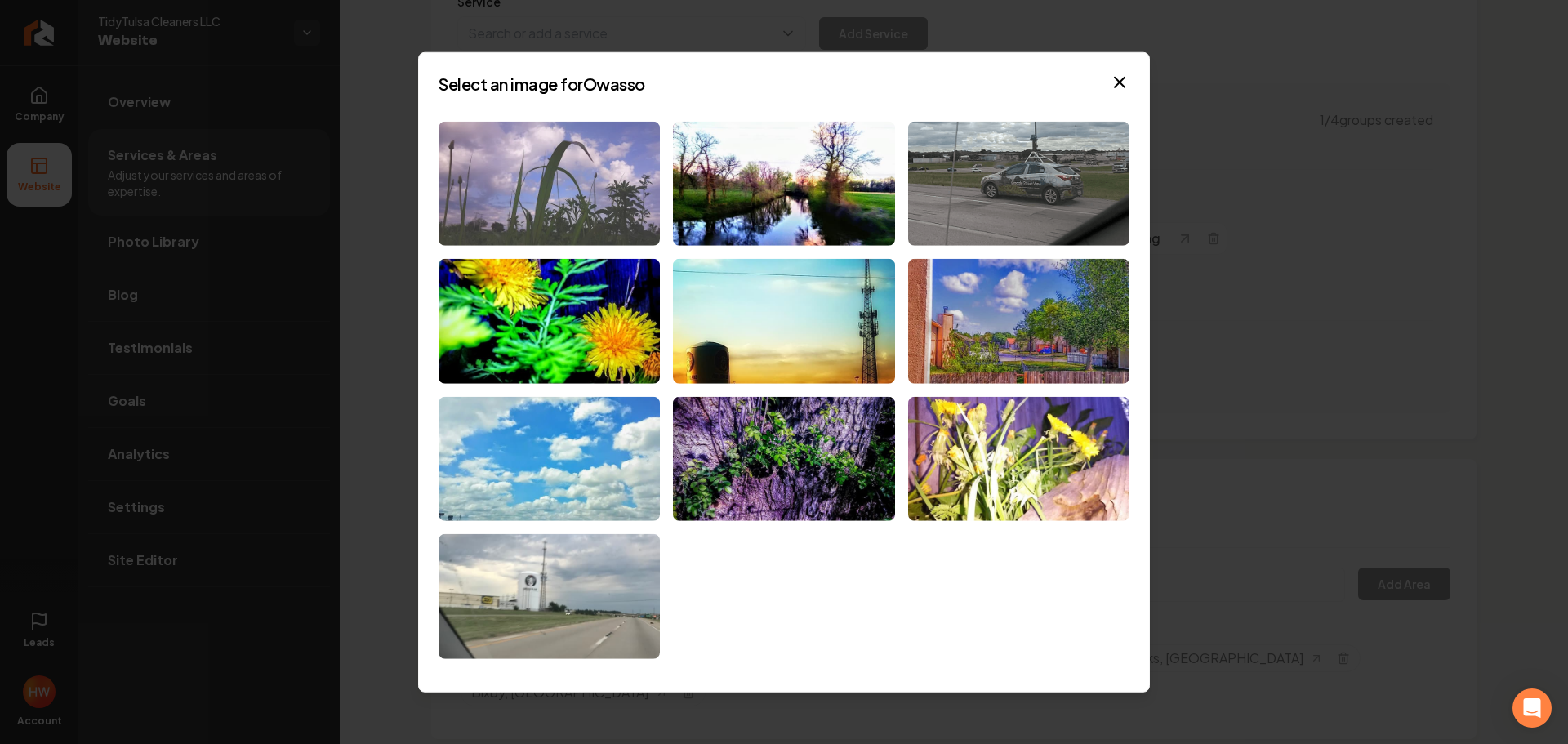
click at [532, 184] on img at bounding box center [548, 184] width 221 height 125
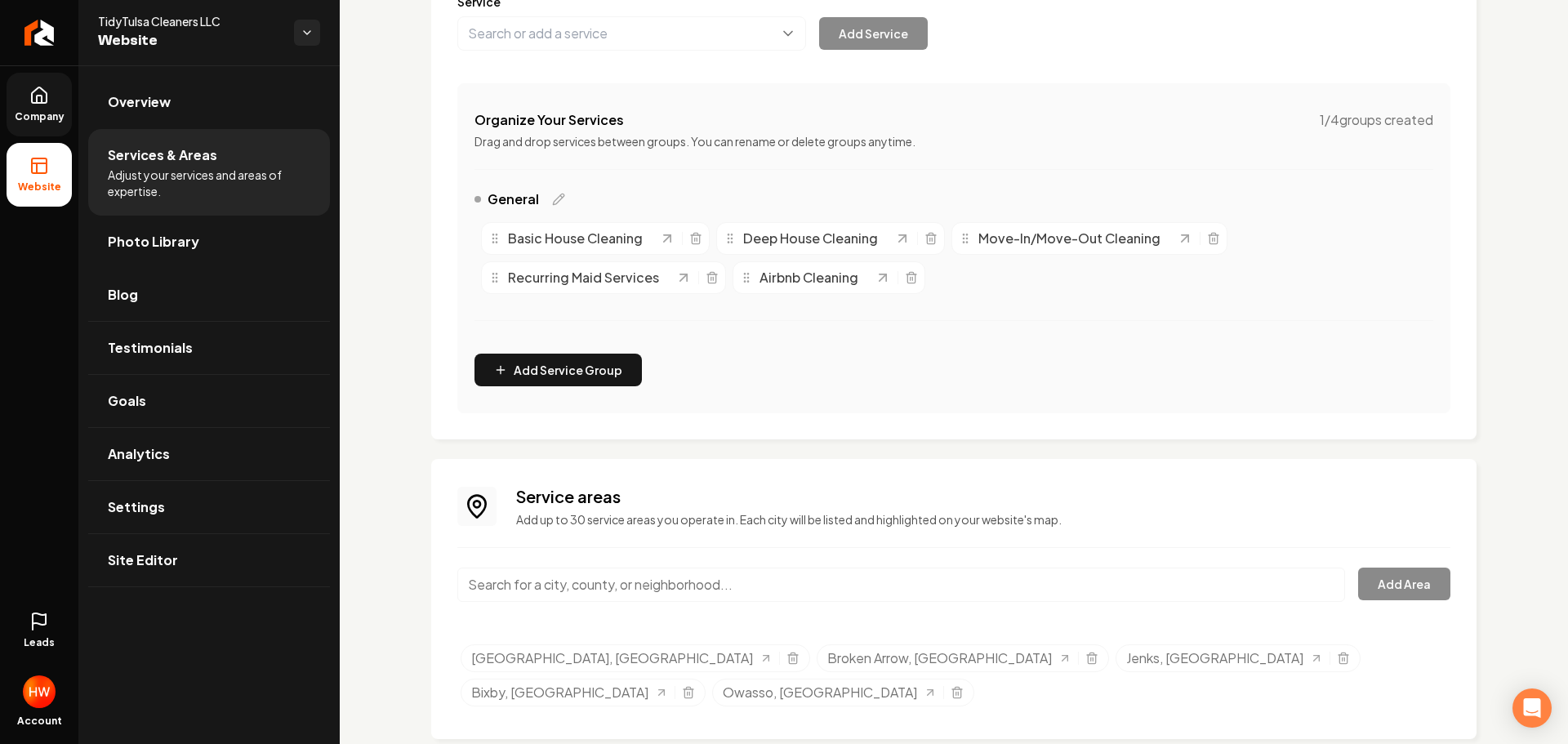
click at [51, 115] on span "Company" at bounding box center [39, 116] width 63 height 13
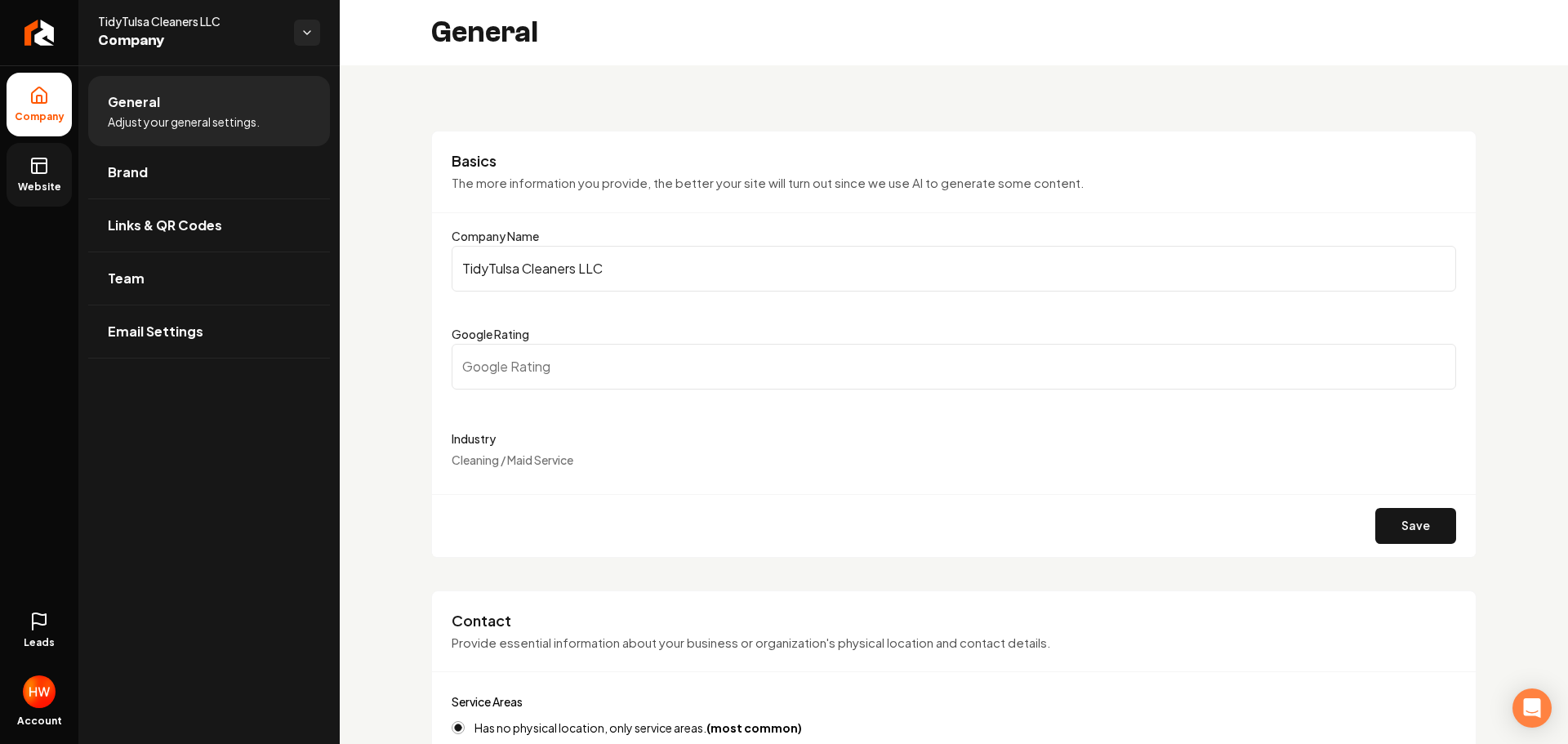
click at [42, 165] on icon at bounding box center [39, 165] width 20 height 20
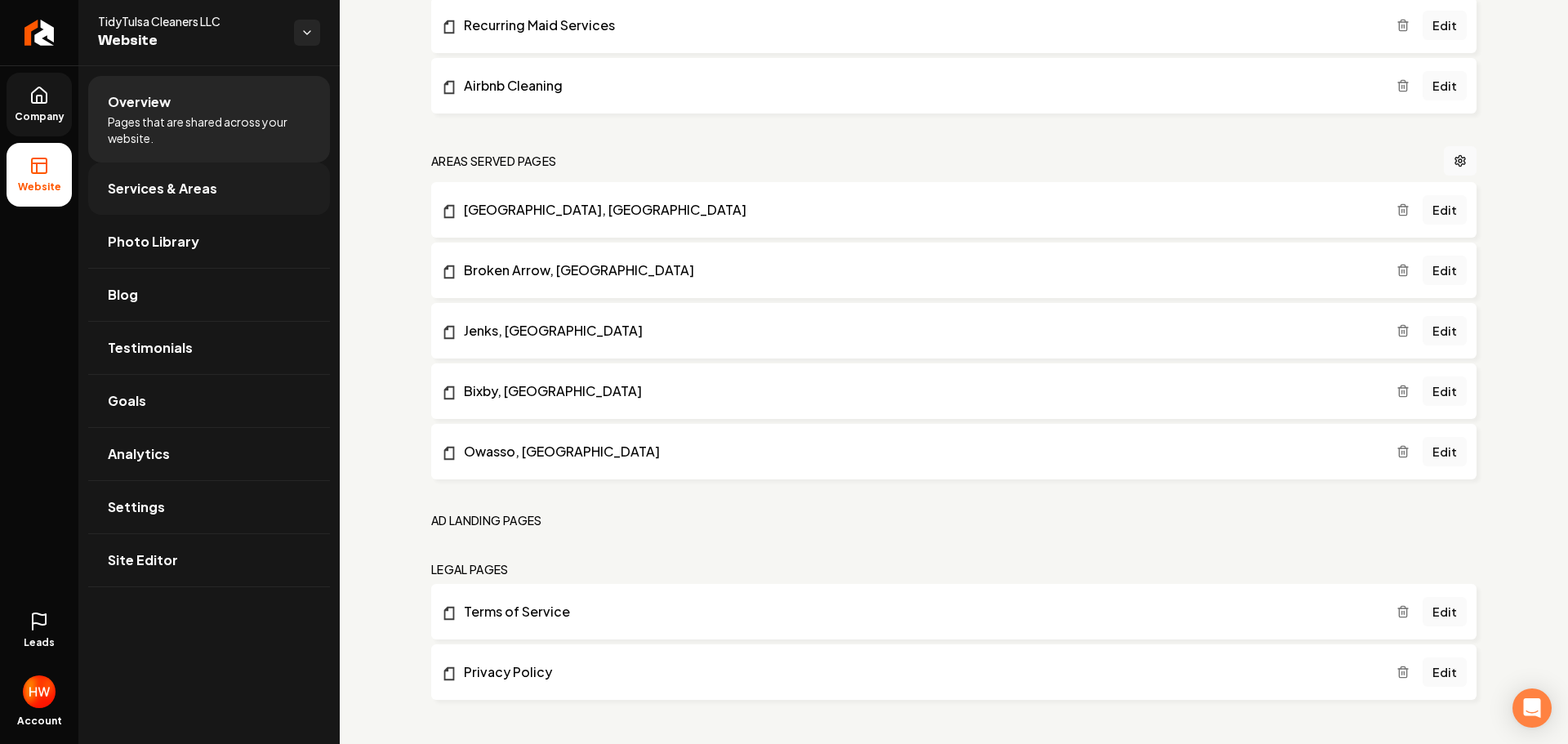
click at [192, 197] on span "Services & Areas" at bounding box center [162, 188] width 109 height 20
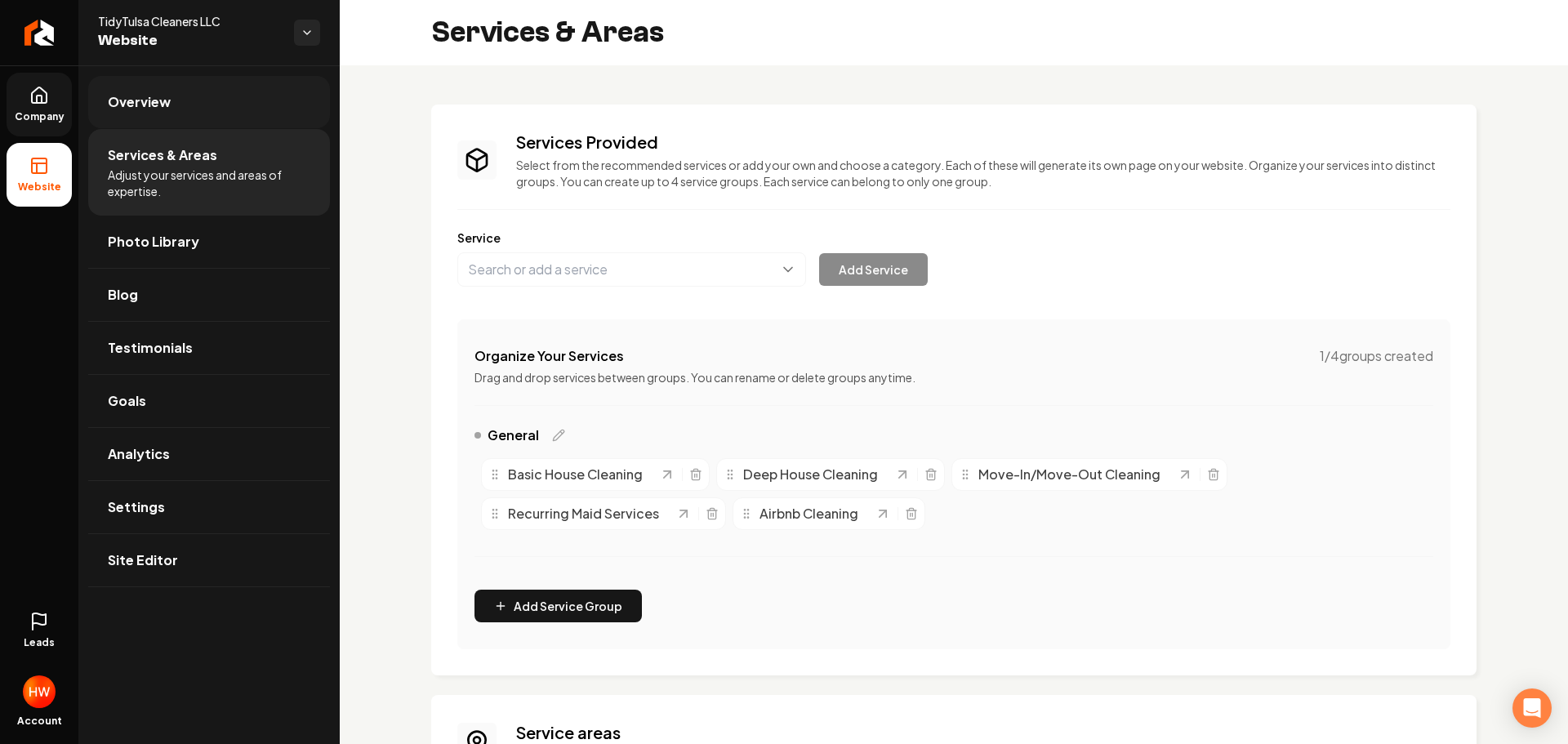
click at [191, 102] on link "Overview" at bounding box center [209, 102] width 242 height 52
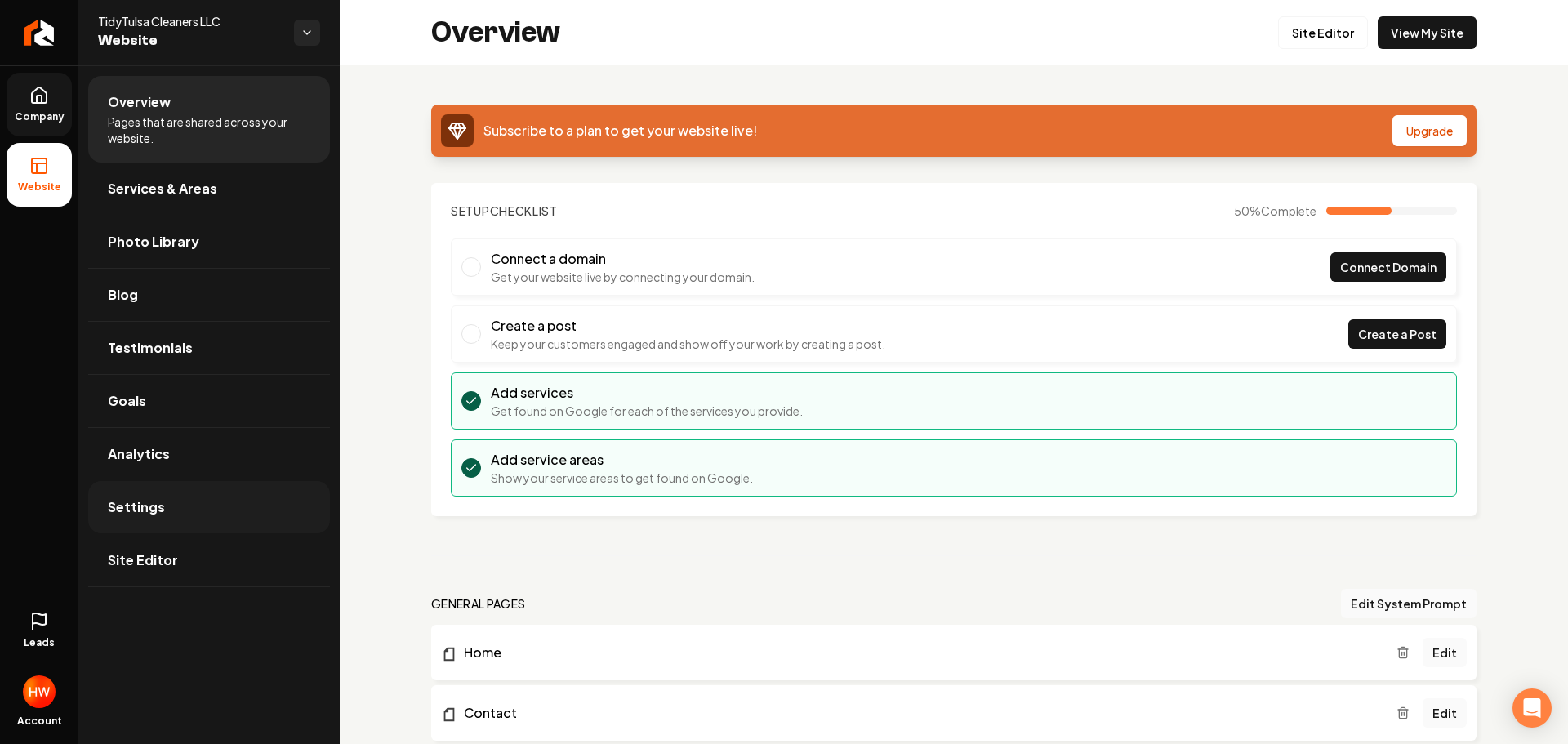
click at [172, 496] on link "Settings" at bounding box center [209, 507] width 242 height 52
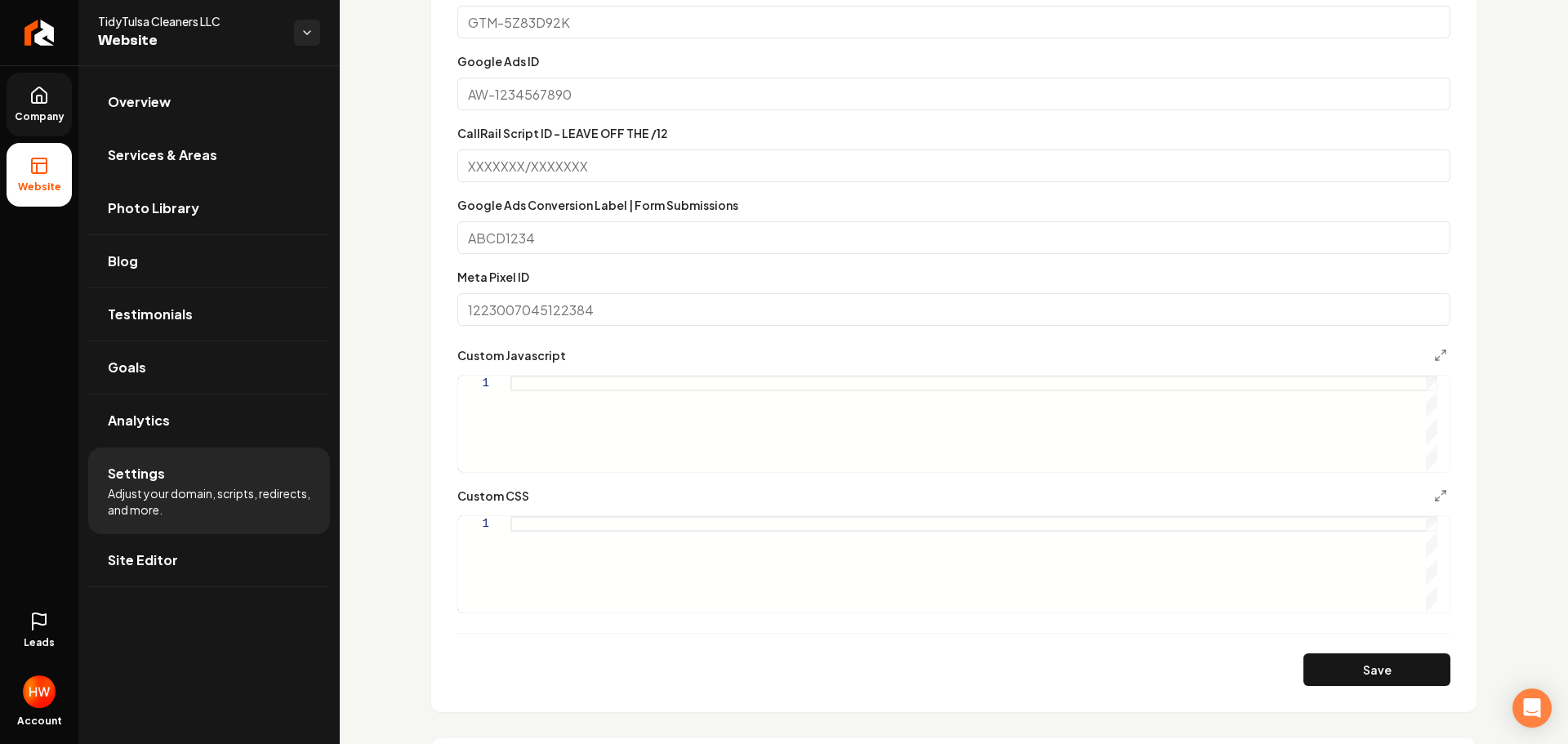
scroll to position [817, 0]
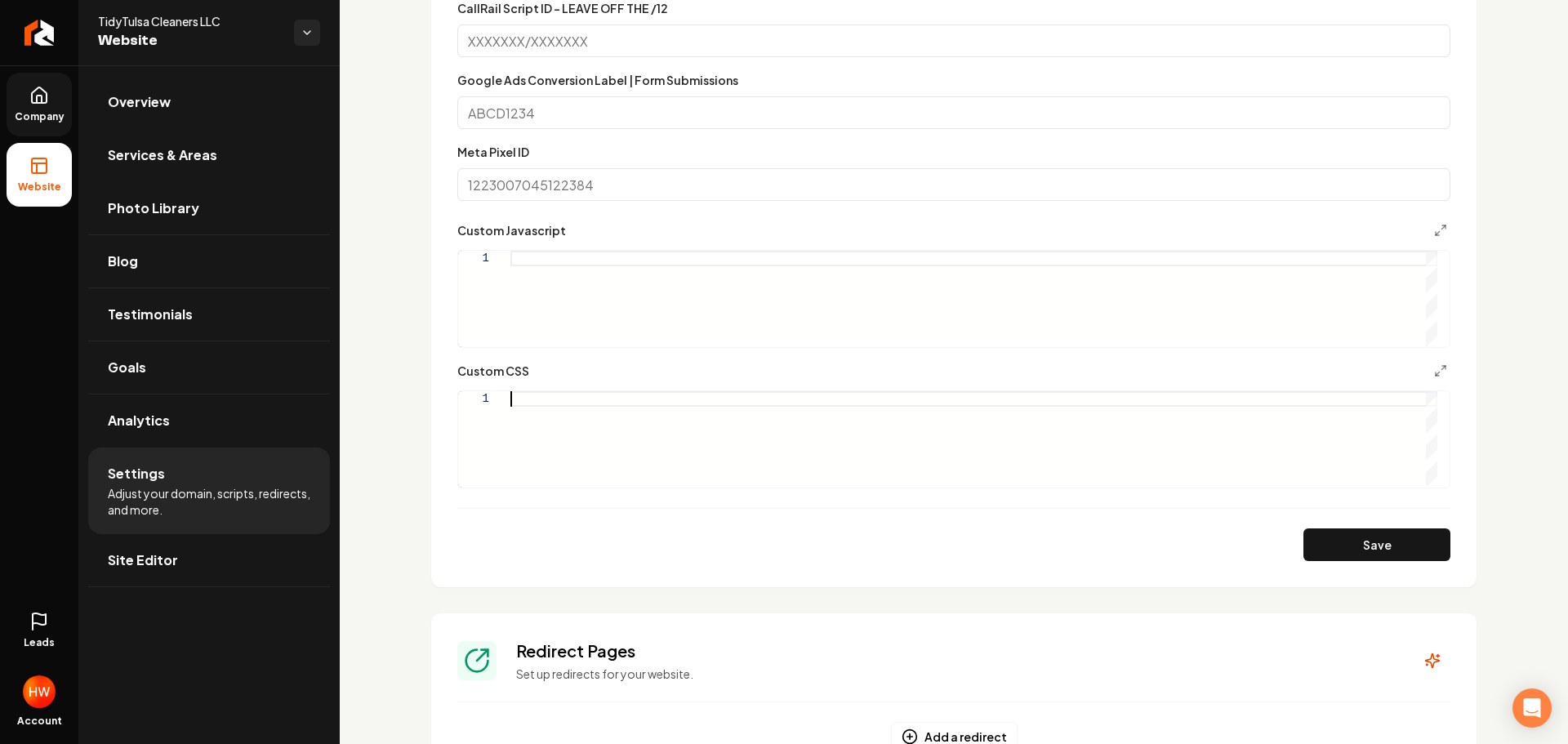
click at [563, 398] on div "Main content area" at bounding box center [974, 439] width 927 height 96
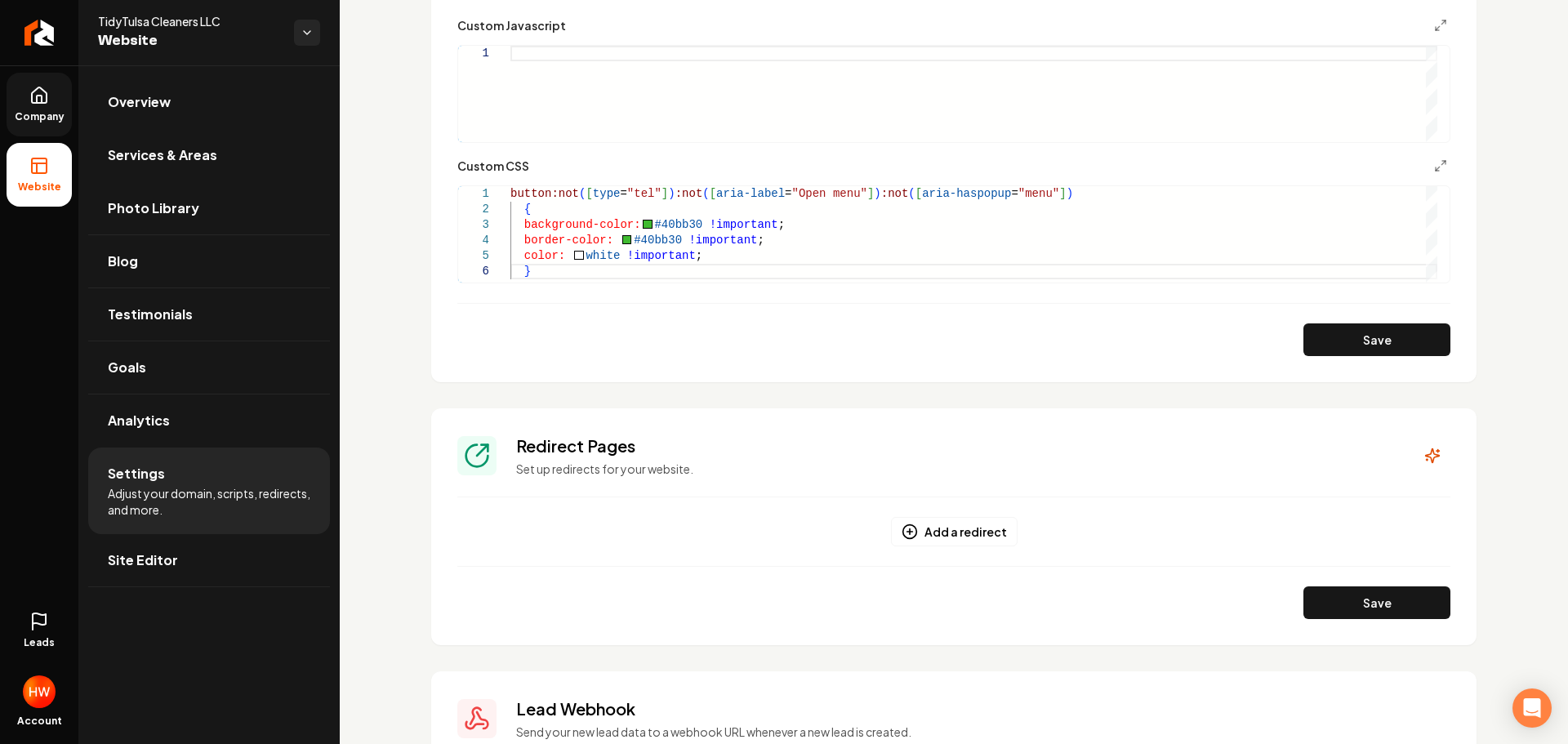
scroll to position [898, 0]
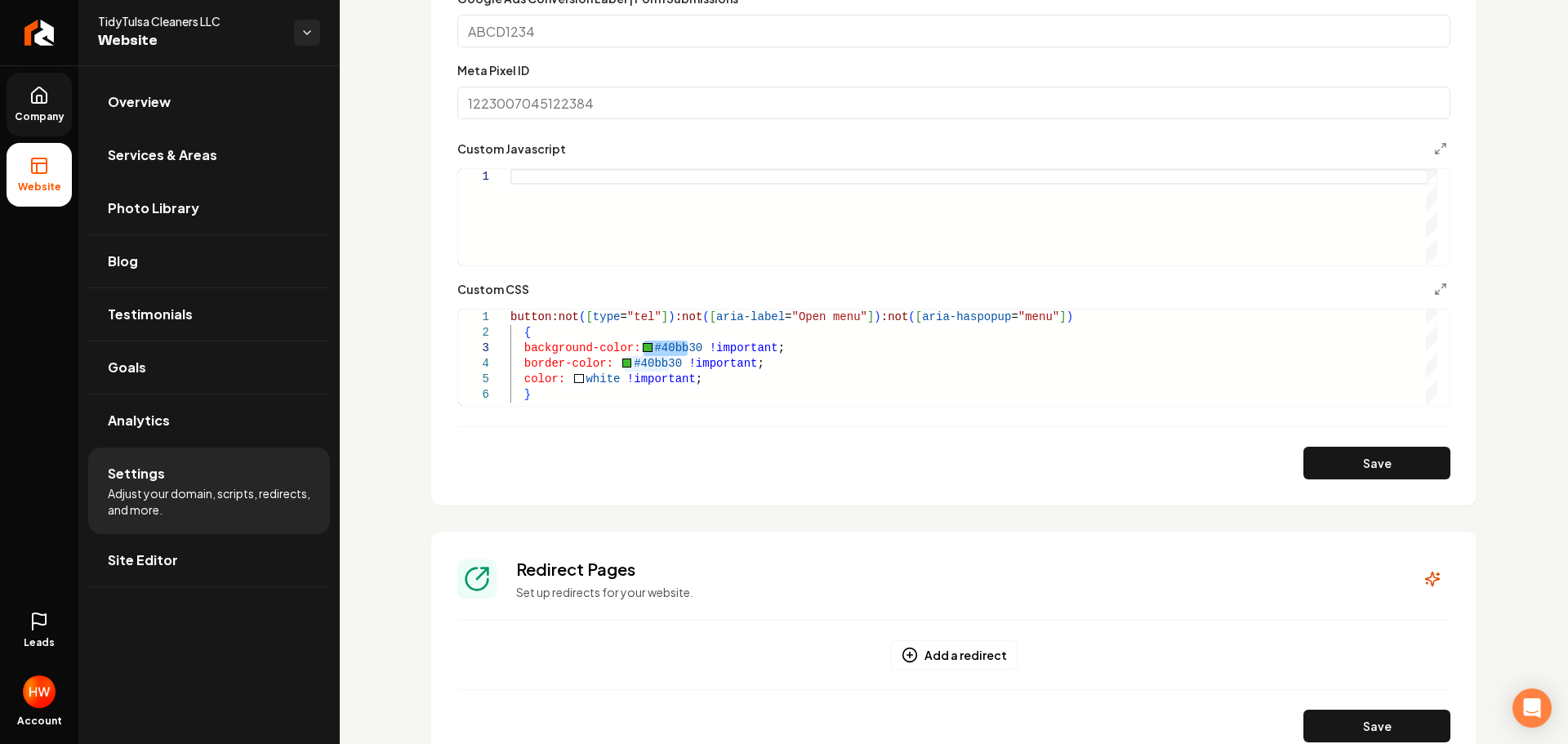
drag, startPoint x: 687, startPoint y: 346, endPoint x: 669, endPoint y: 338, distance: 19.7
click at [645, 343] on div "button:not ( [ type = "tel" ] ) :not ( [ aria-label = "Open menu" ] ) :not ( [ …" at bounding box center [974, 357] width 927 height 96
drag, startPoint x: 668, startPoint y: 362, endPoint x: 638, endPoint y: 359, distance: 30.1
click at [626, 363] on div "button:not ( [ type = "tel" ] ) :not ( [ aria-label = "Open menu" ] ) :not ( [ …" at bounding box center [974, 357] width 927 height 96
click at [1322, 469] on button "Save" at bounding box center [1377, 463] width 147 height 33
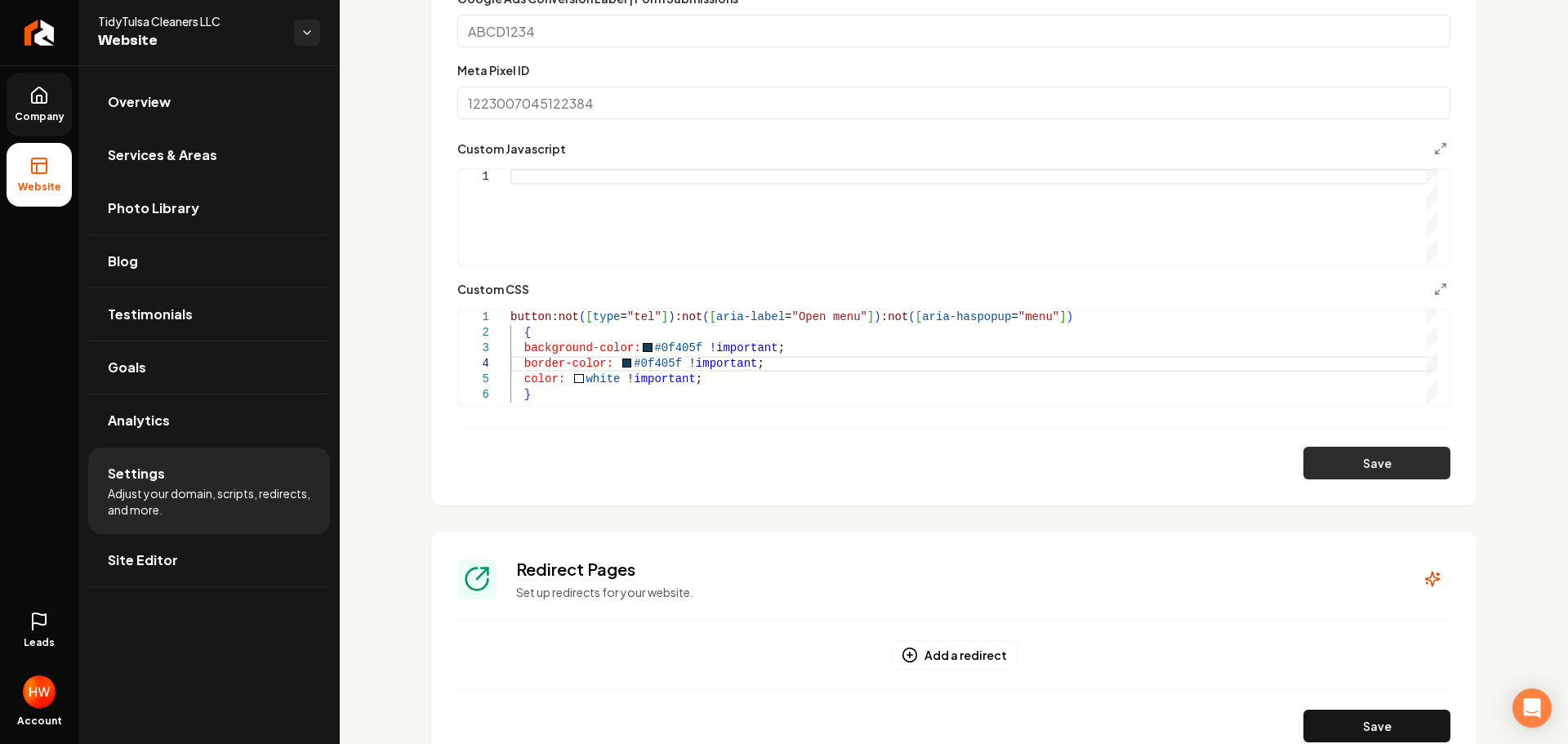
type textarea "**********"
click at [64, 105] on link "Company" at bounding box center [39, 105] width 65 height 64
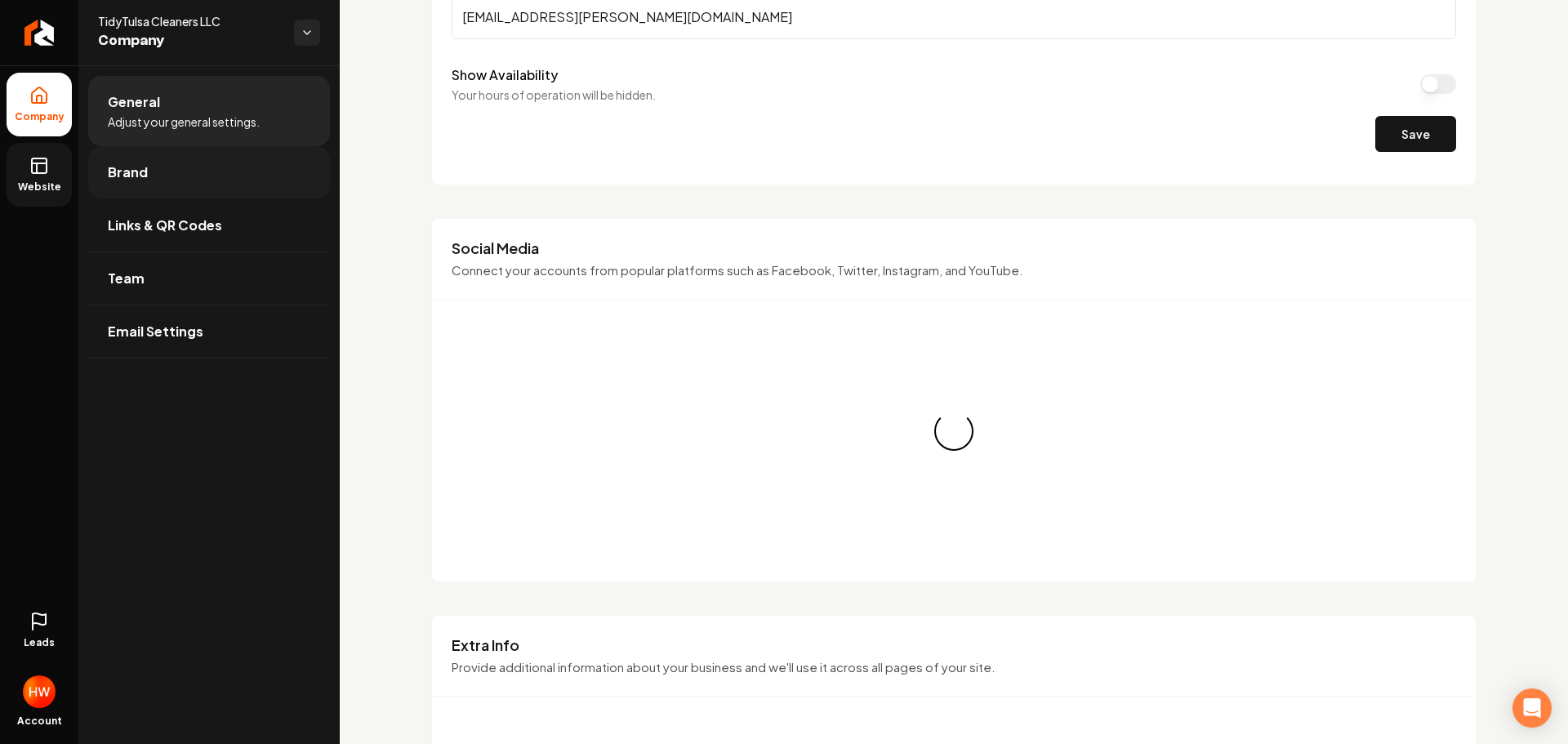
click at [176, 178] on link "Brand" at bounding box center [209, 172] width 242 height 52
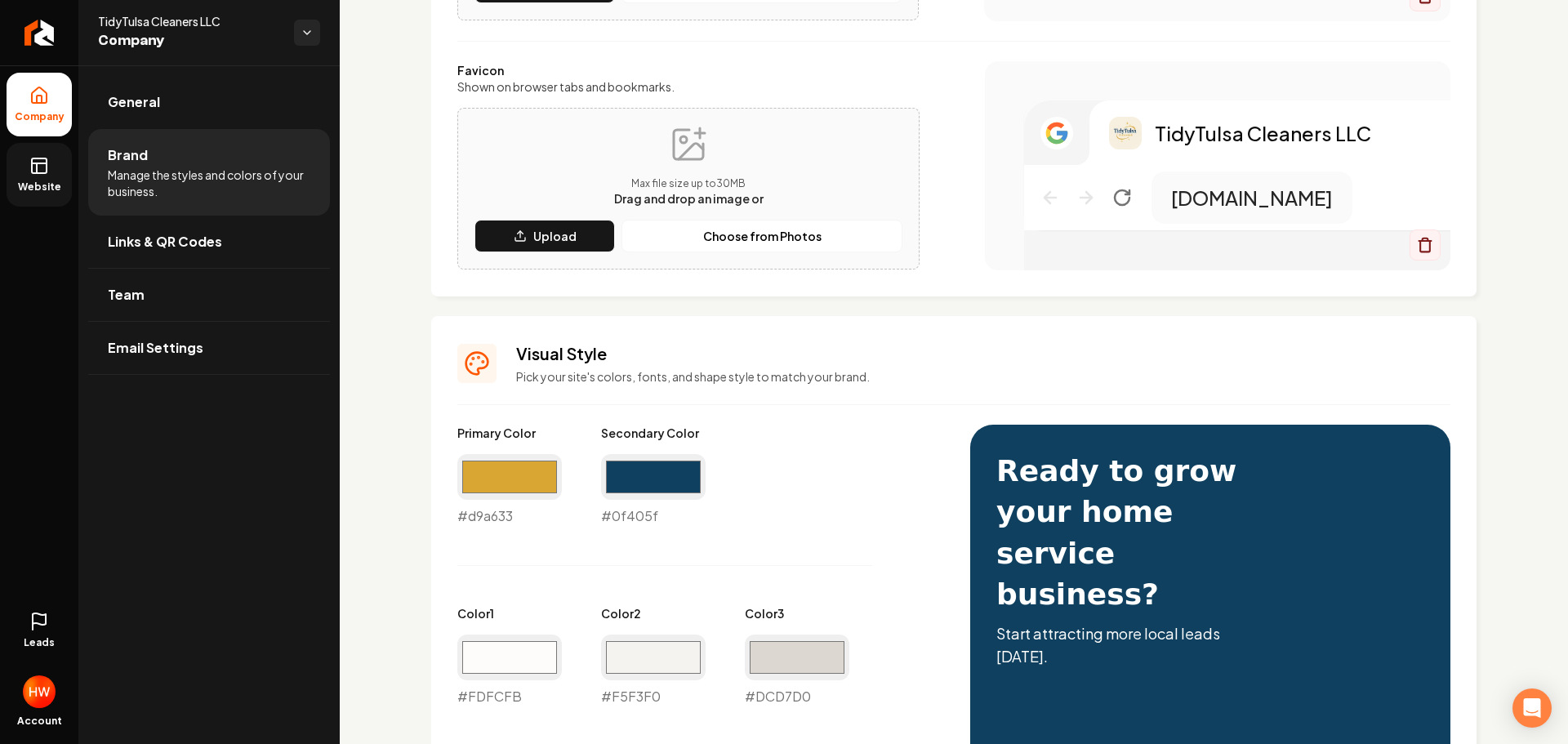
scroll to position [490, 0]
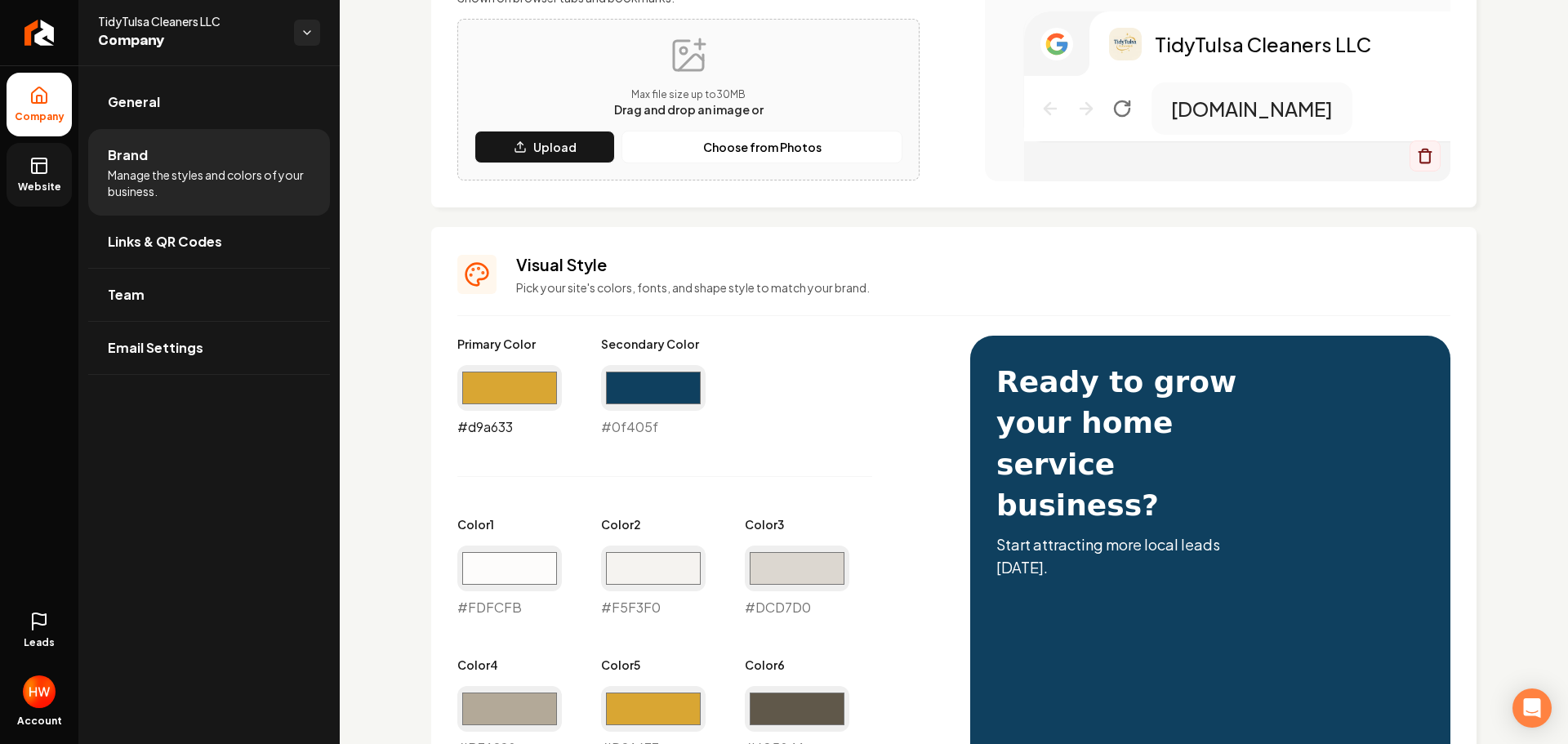
click at [512, 383] on input "#d9a633" at bounding box center [509, 387] width 105 height 46
type input "#bd922e"
drag, startPoint x: 838, startPoint y: 383, endPoint x: 849, endPoint y: 433, distance: 51.2
click at [839, 383] on div "Primary Color #bd922e #bd922e Secondary Color #0f405f #0f405f Color 1 #fdfcfb #…" at bounding box center [697, 617] width 480 height 563
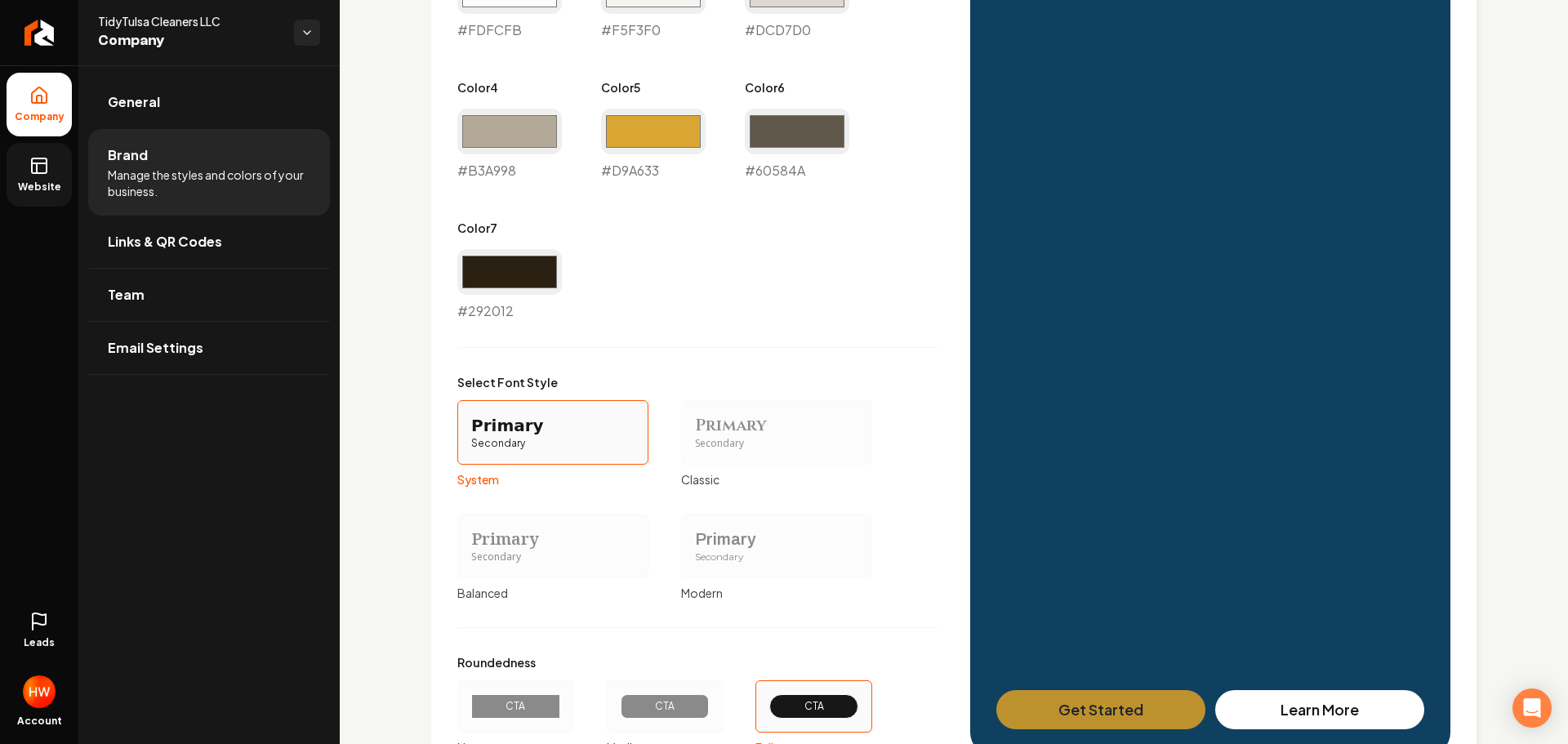
scroll to position [1207, 0]
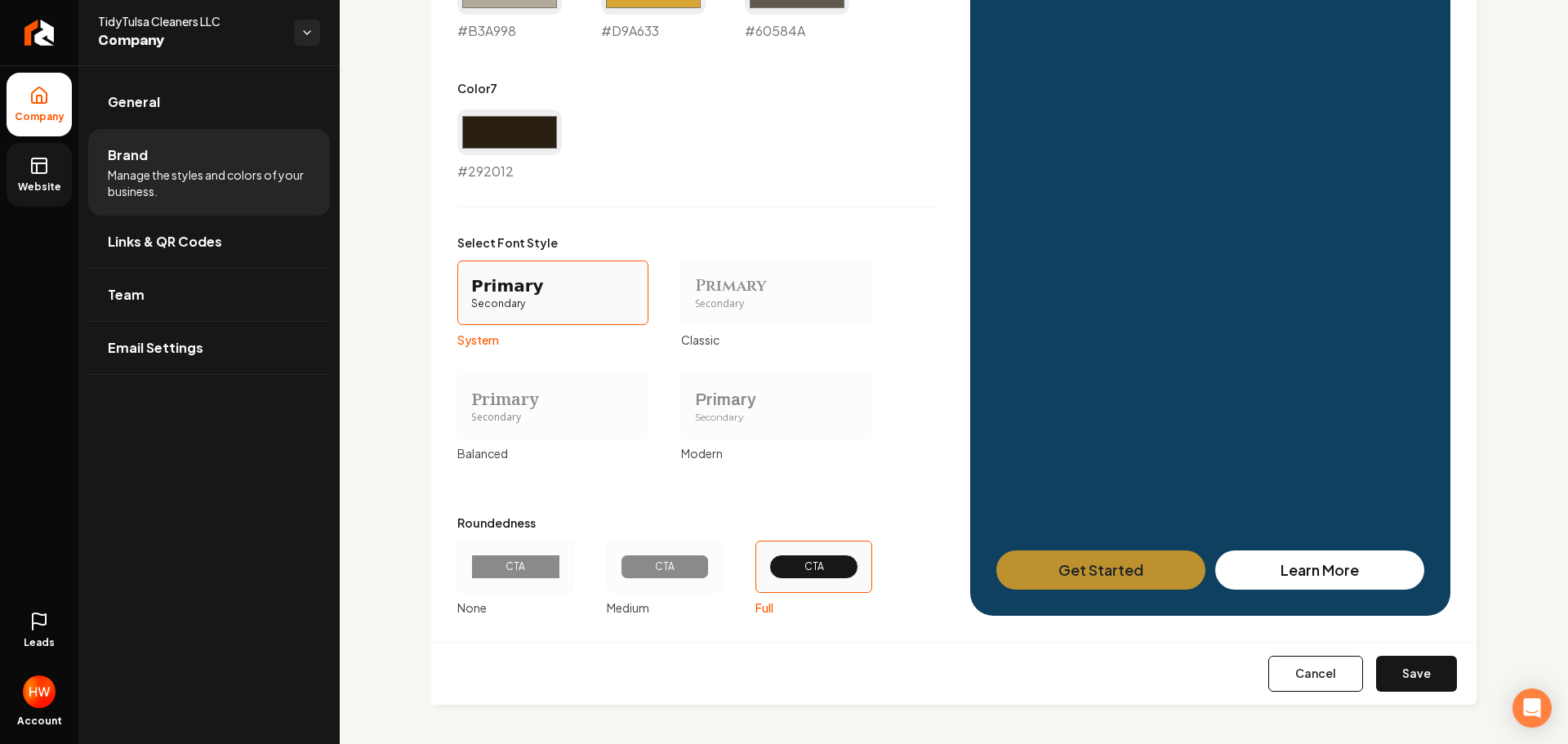
click at [1429, 663] on button "Save" at bounding box center [1416, 673] width 81 height 36
type input "#fdfcfb"
type input "#f5f3f0"
type input "#dcd7d0"
type input "#b3a998"
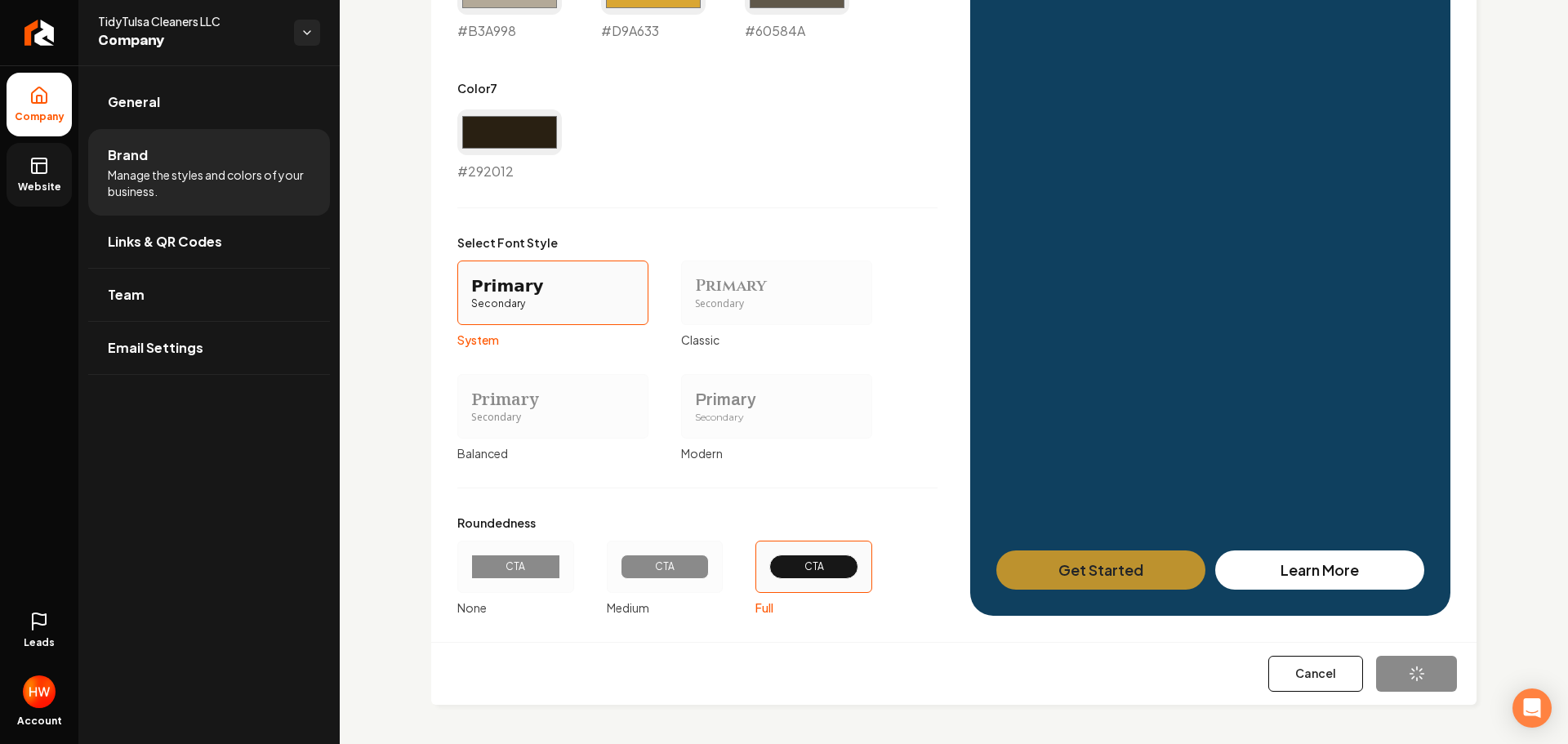
type input "#d9a633"
type input "#60584a"
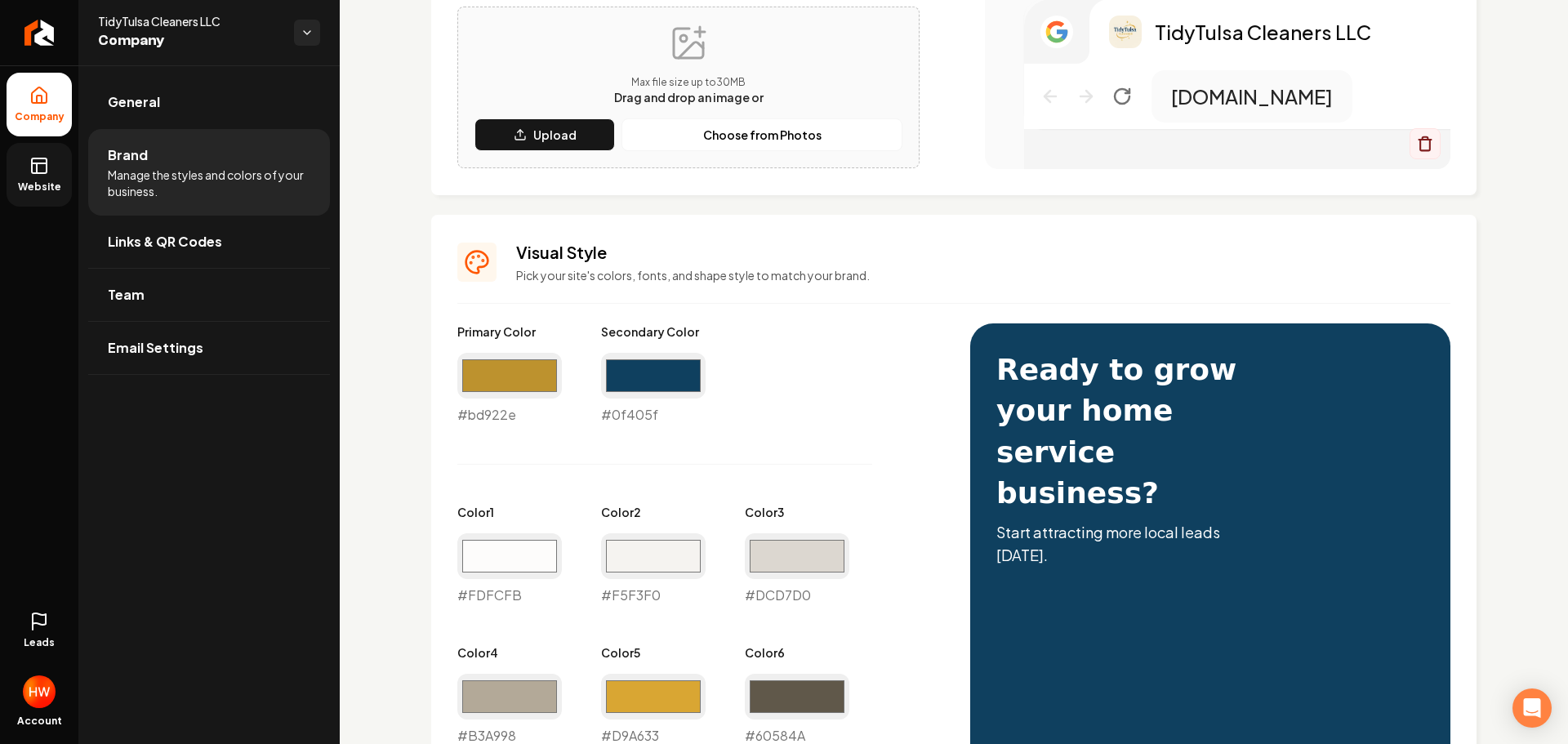
scroll to position [491, 0]
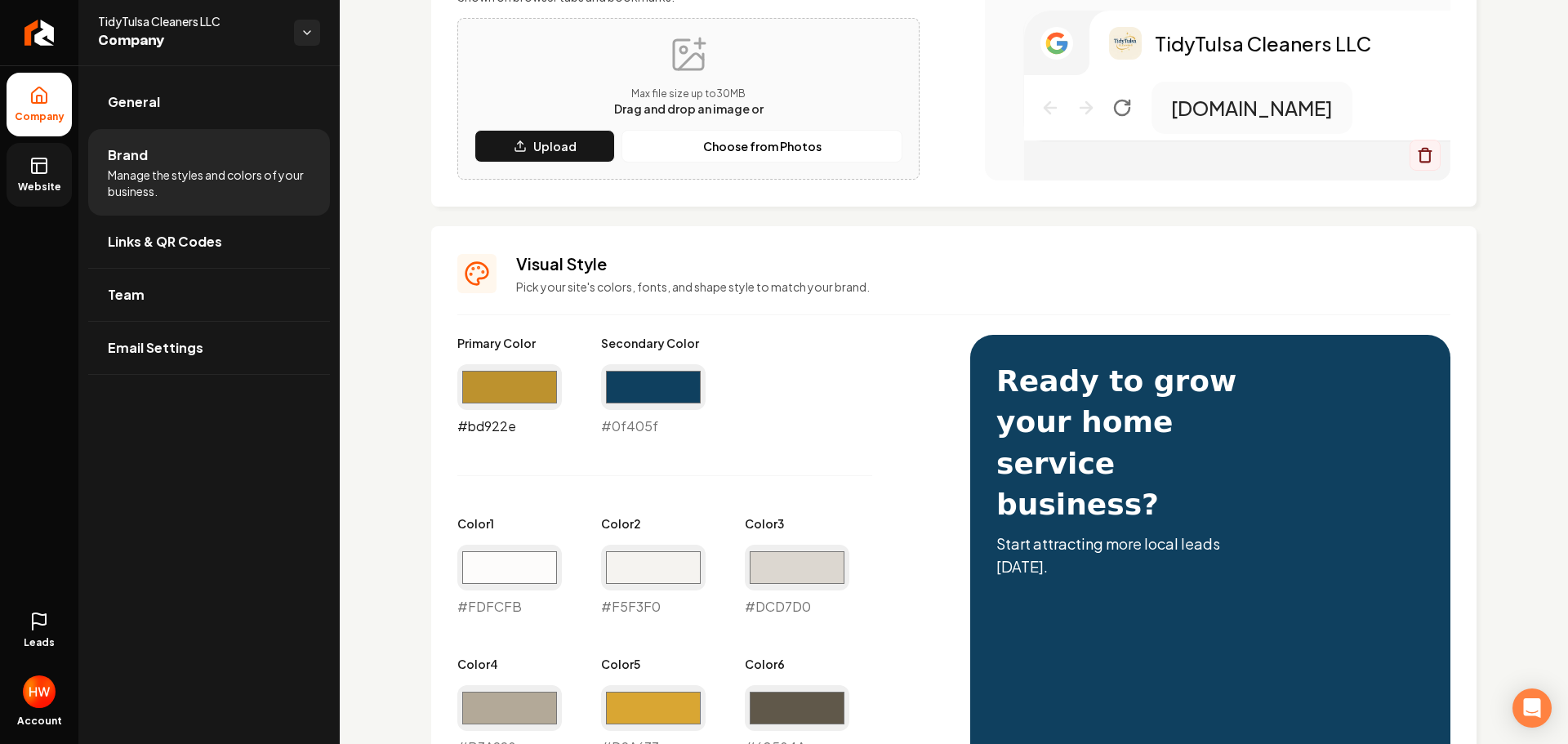
click at [483, 390] on input "#bd922e" at bounding box center [509, 386] width 105 height 46
type input "#d8ad2d"
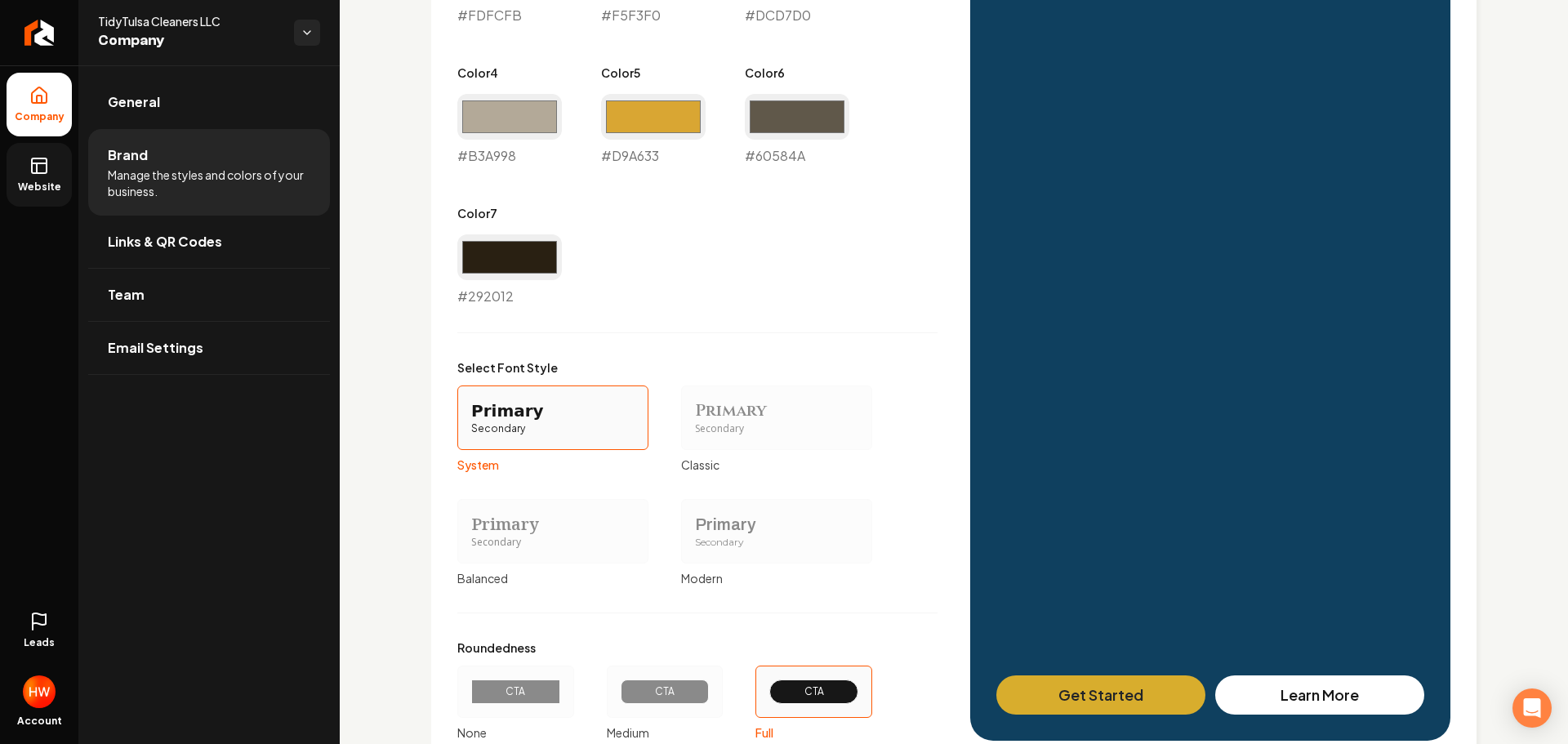
scroll to position [1207, 0]
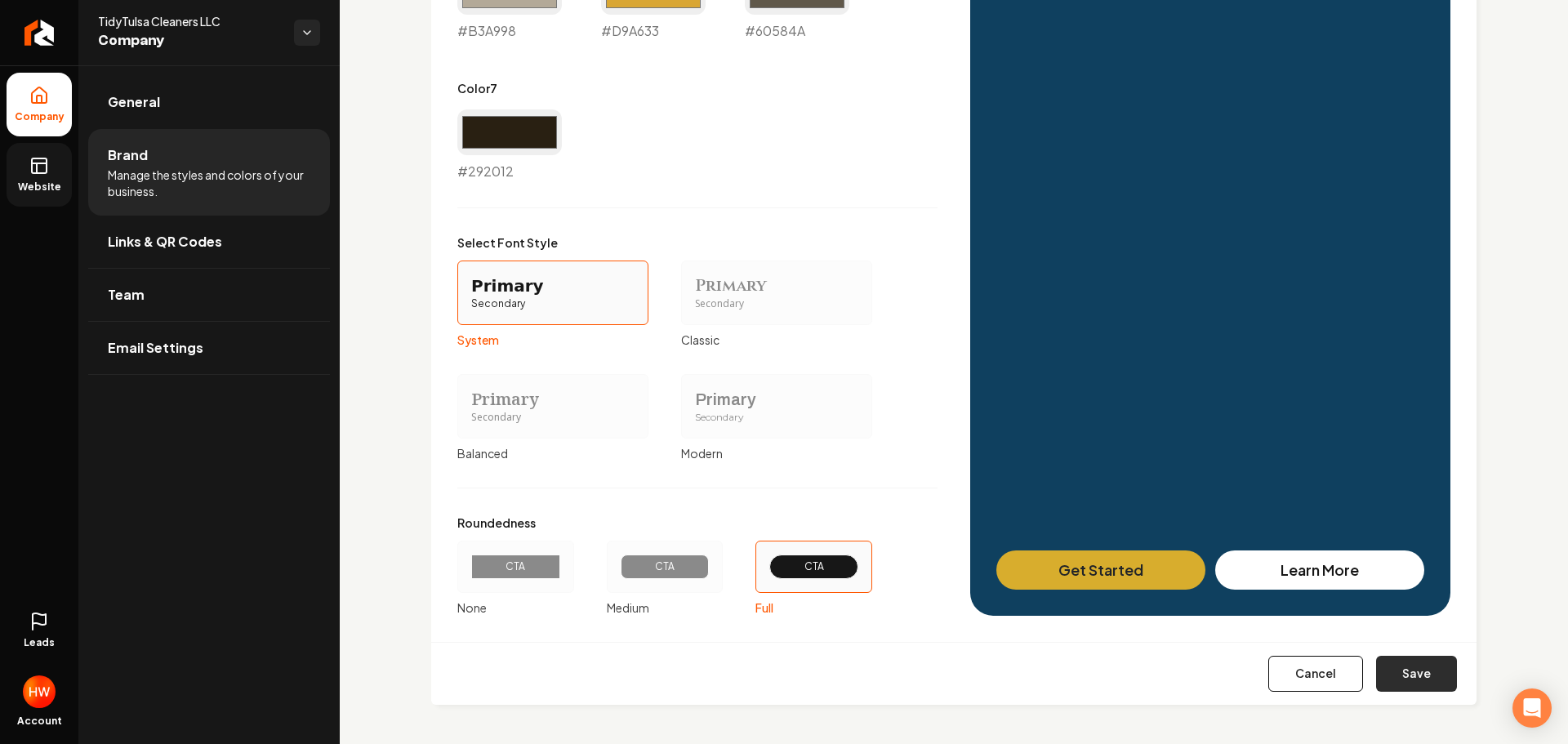
drag, startPoint x: 1403, startPoint y: 670, endPoint x: 1054, endPoint y: 527, distance: 377.2
click at [1403, 670] on button "Save" at bounding box center [1416, 673] width 81 height 36
type input "#fdfcfb"
type input "#f5f3f0"
type input "#dcd7d0"
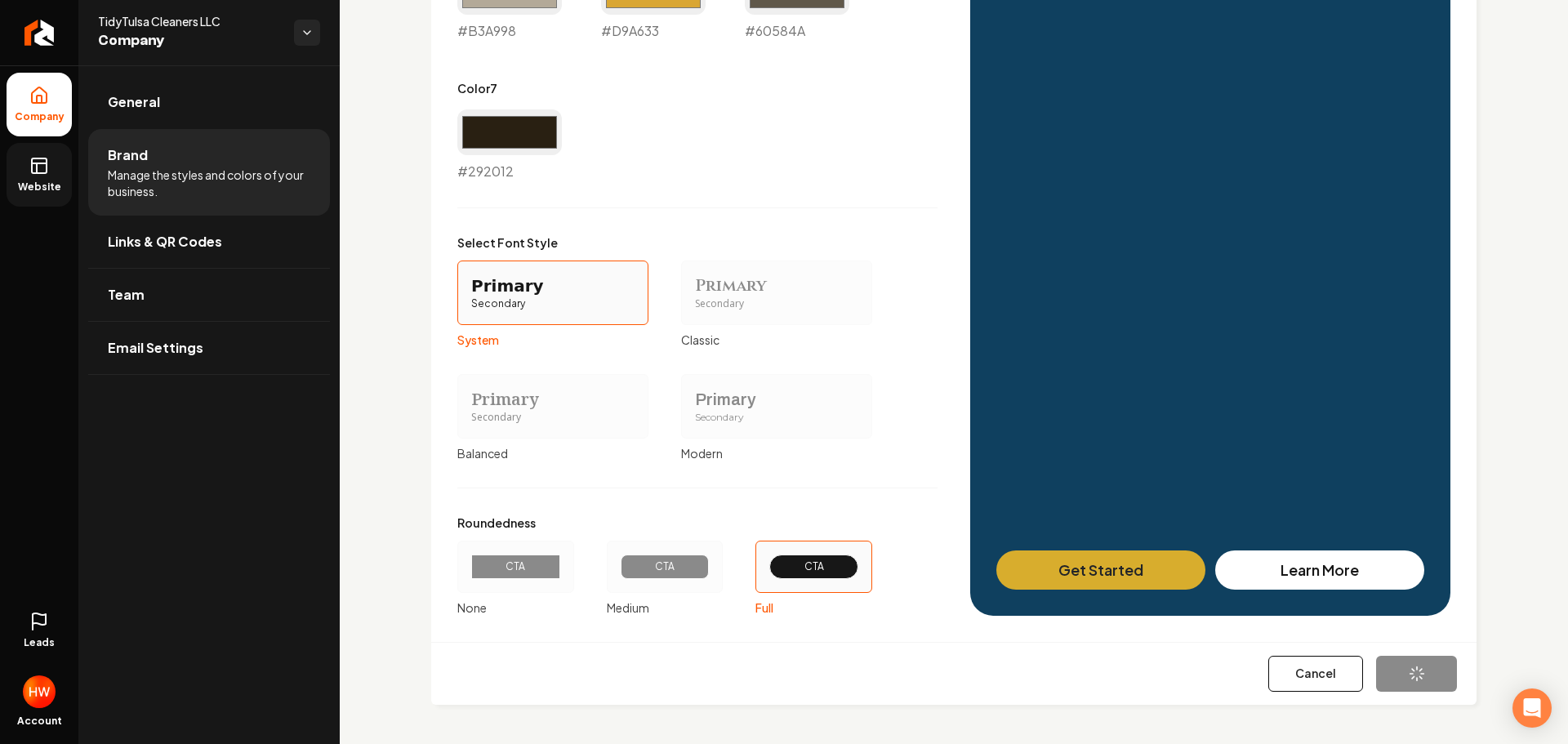
type input "#b3a998"
type input "#d9a633"
type input "#60584a"
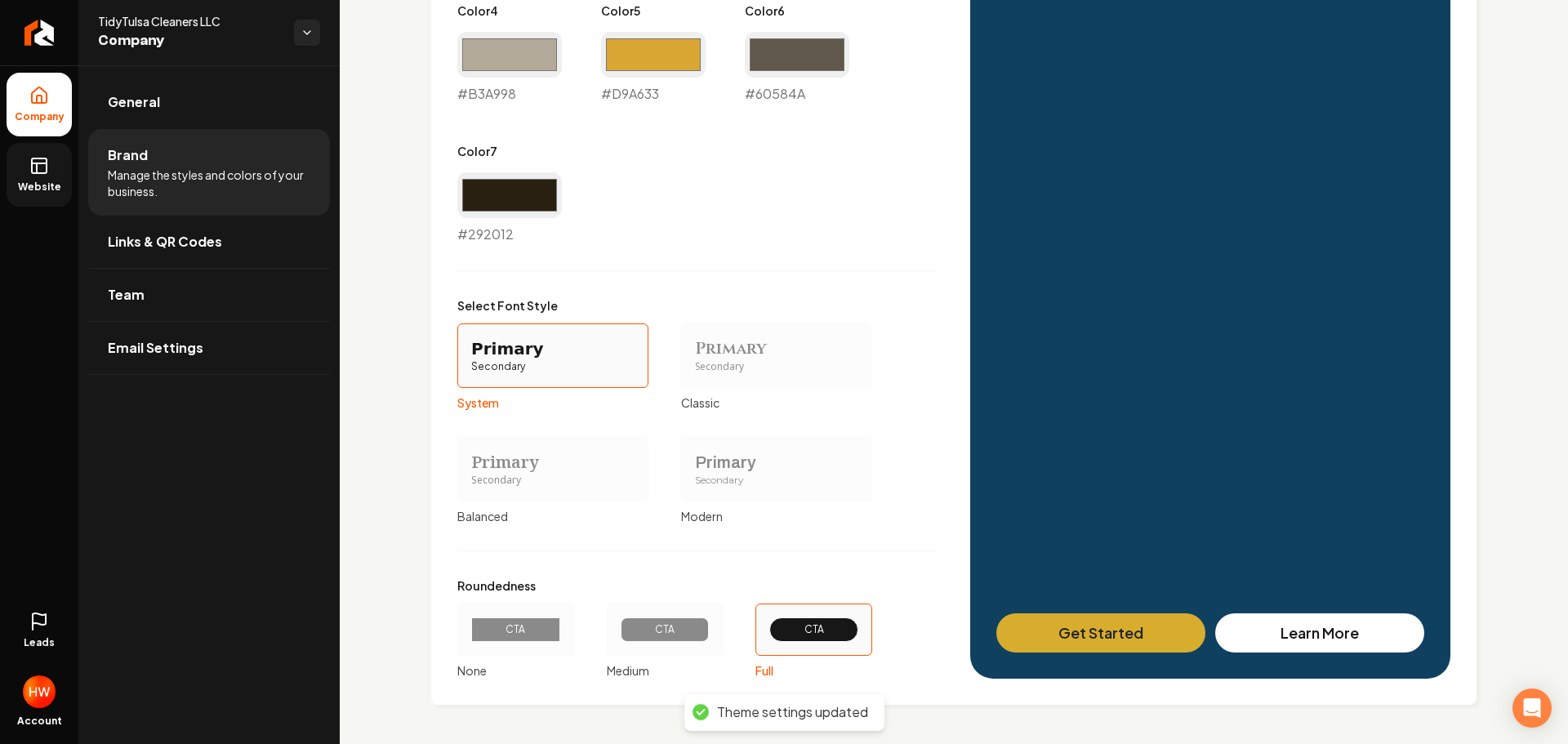
scroll to position [1144, 0]
click at [36, 189] on span "Website" at bounding box center [39, 186] width 56 height 13
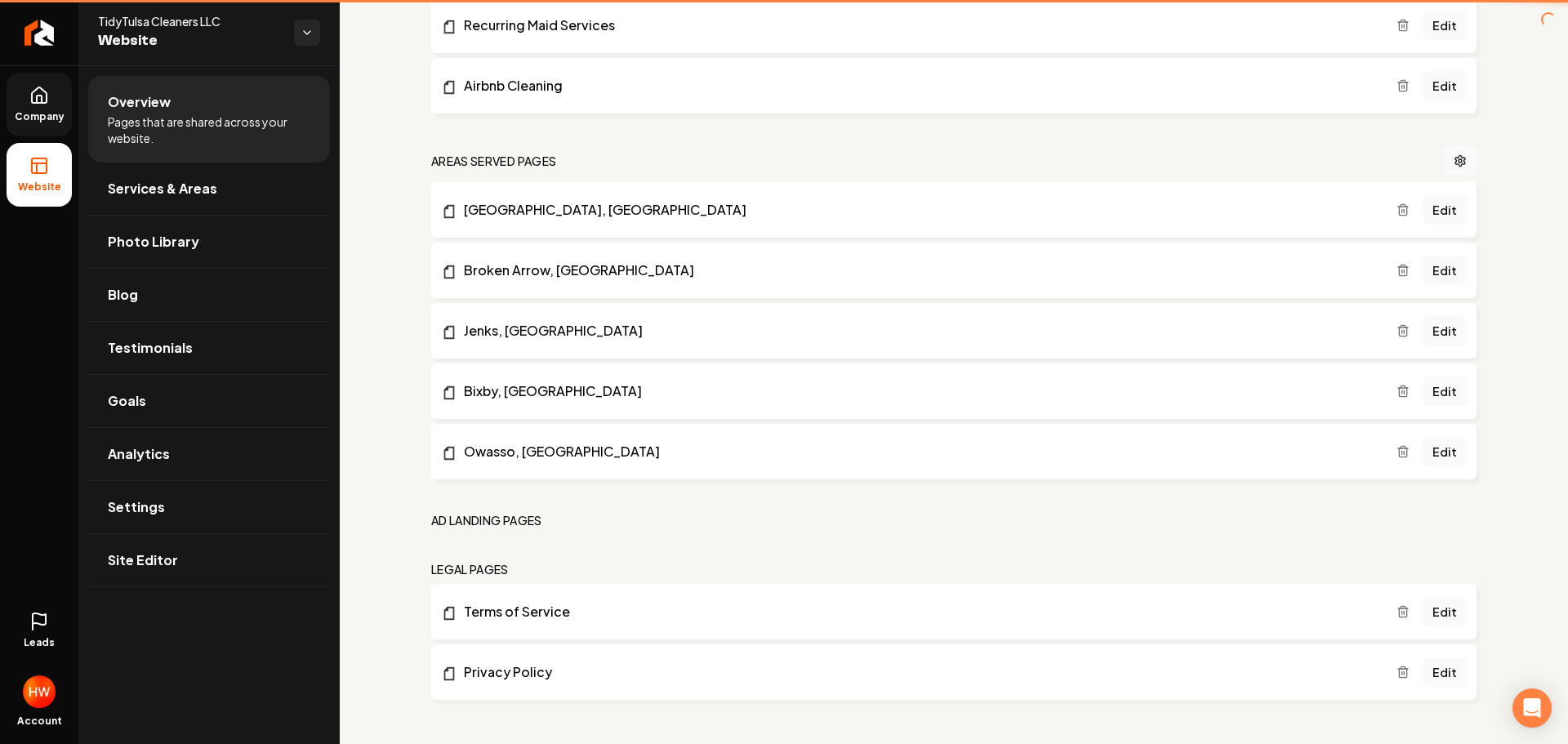
scroll to position [1053, 0]
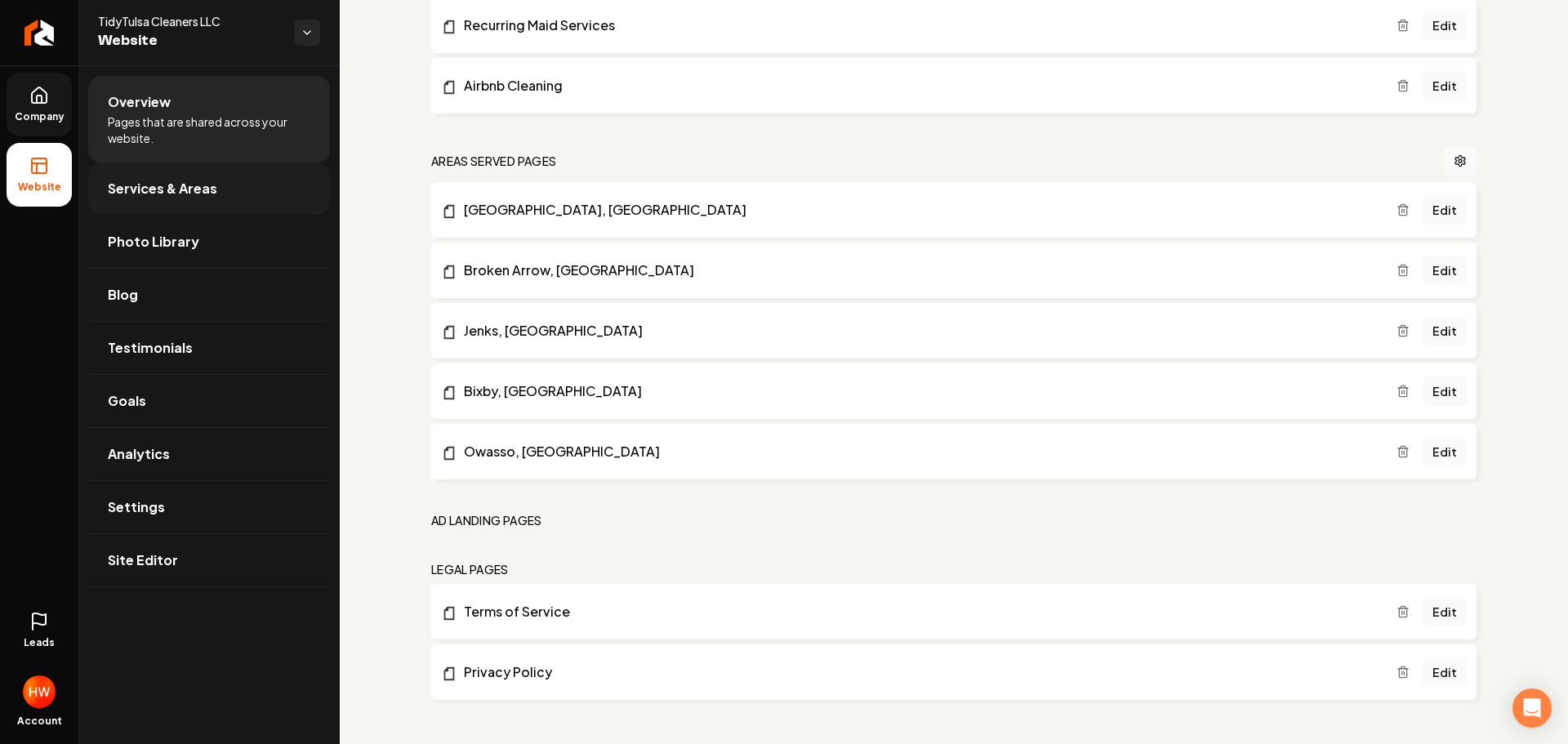
click at [192, 192] on span "Services & Areas" at bounding box center [162, 188] width 109 height 20
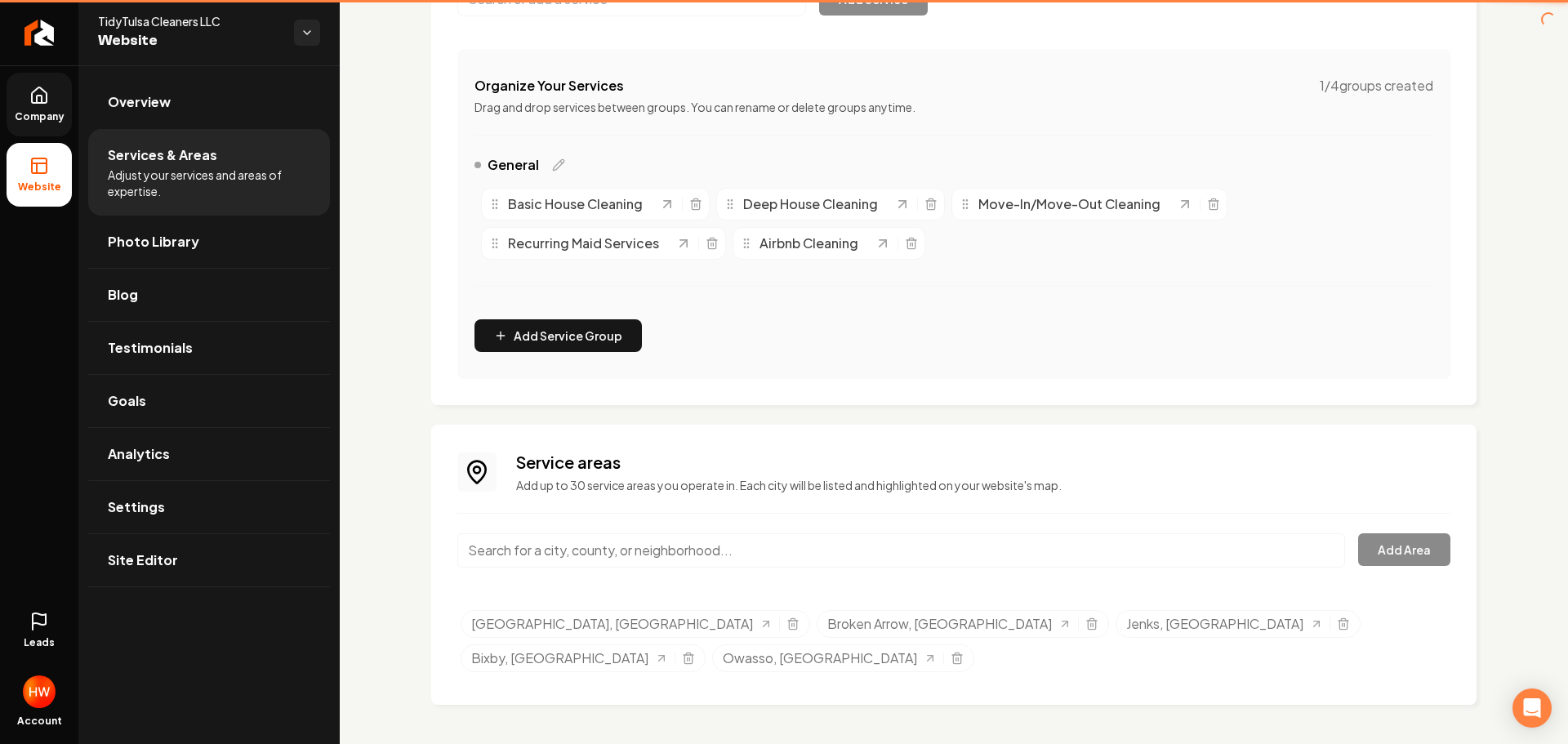
scroll to position [236, 0]
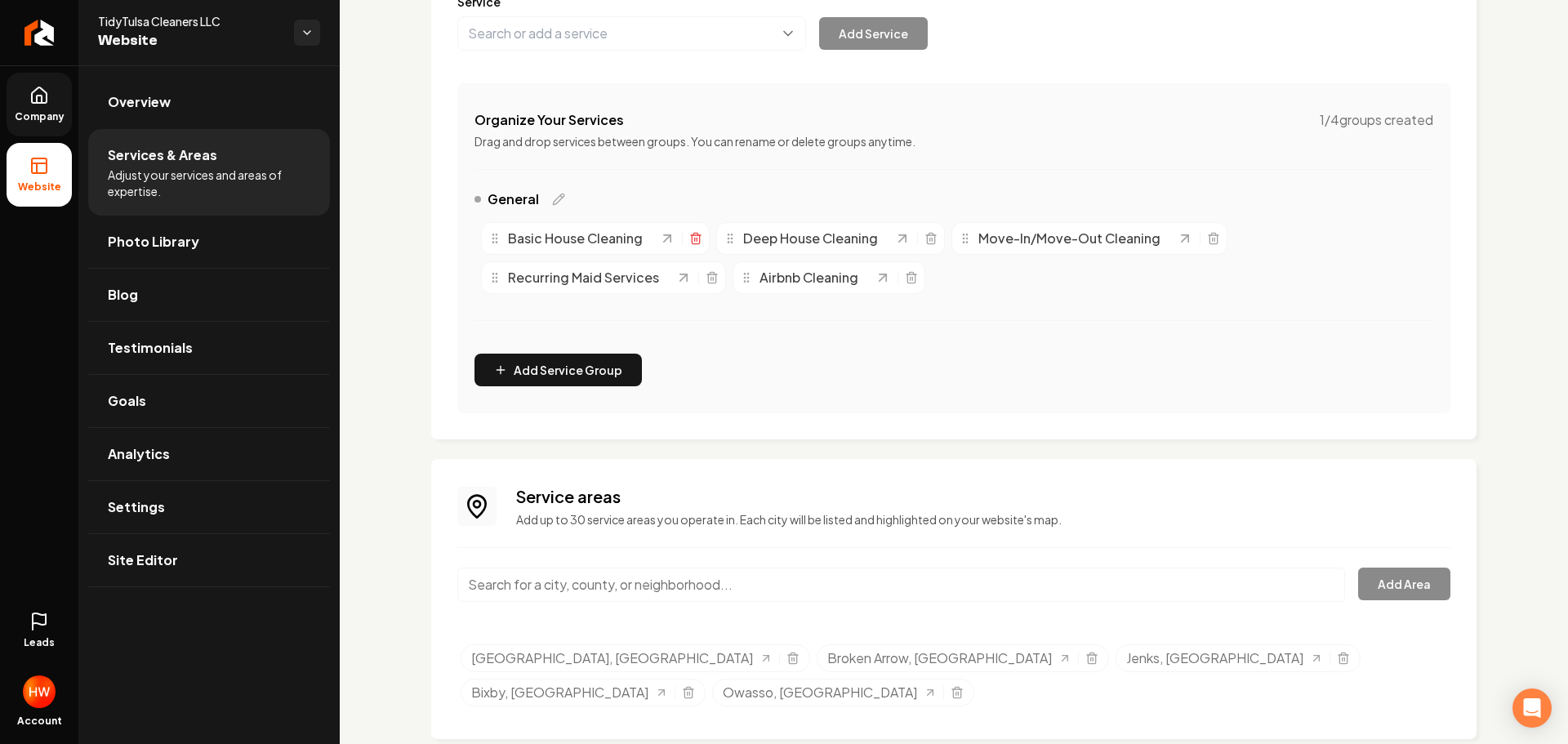
click at [699, 237] on icon "Main content area" at bounding box center [696, 240] width 7 height 9
click at [692, 236] on icon "Main content area" at bounding box center [696, 240] width 7 height 9
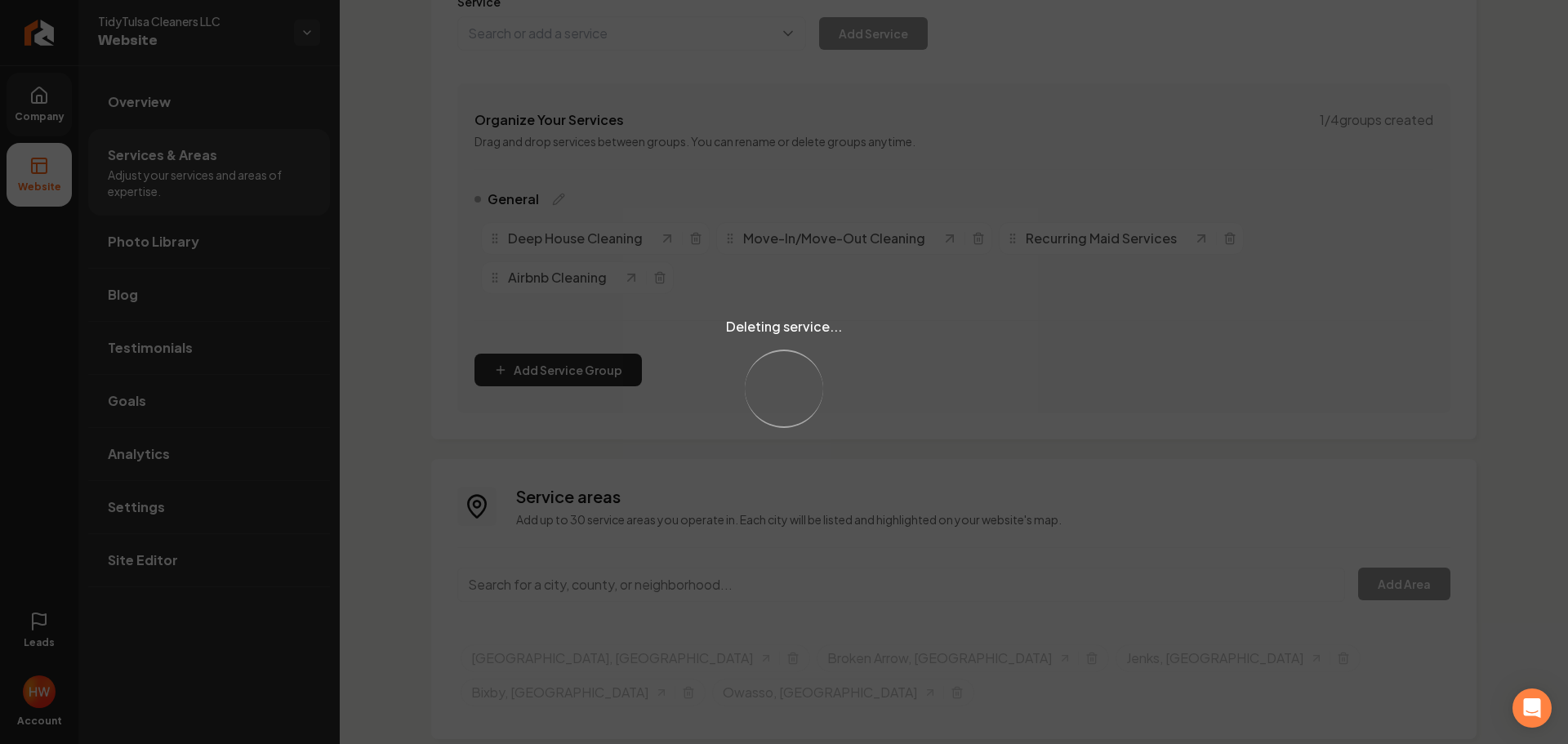
scroll to position [197, 0]
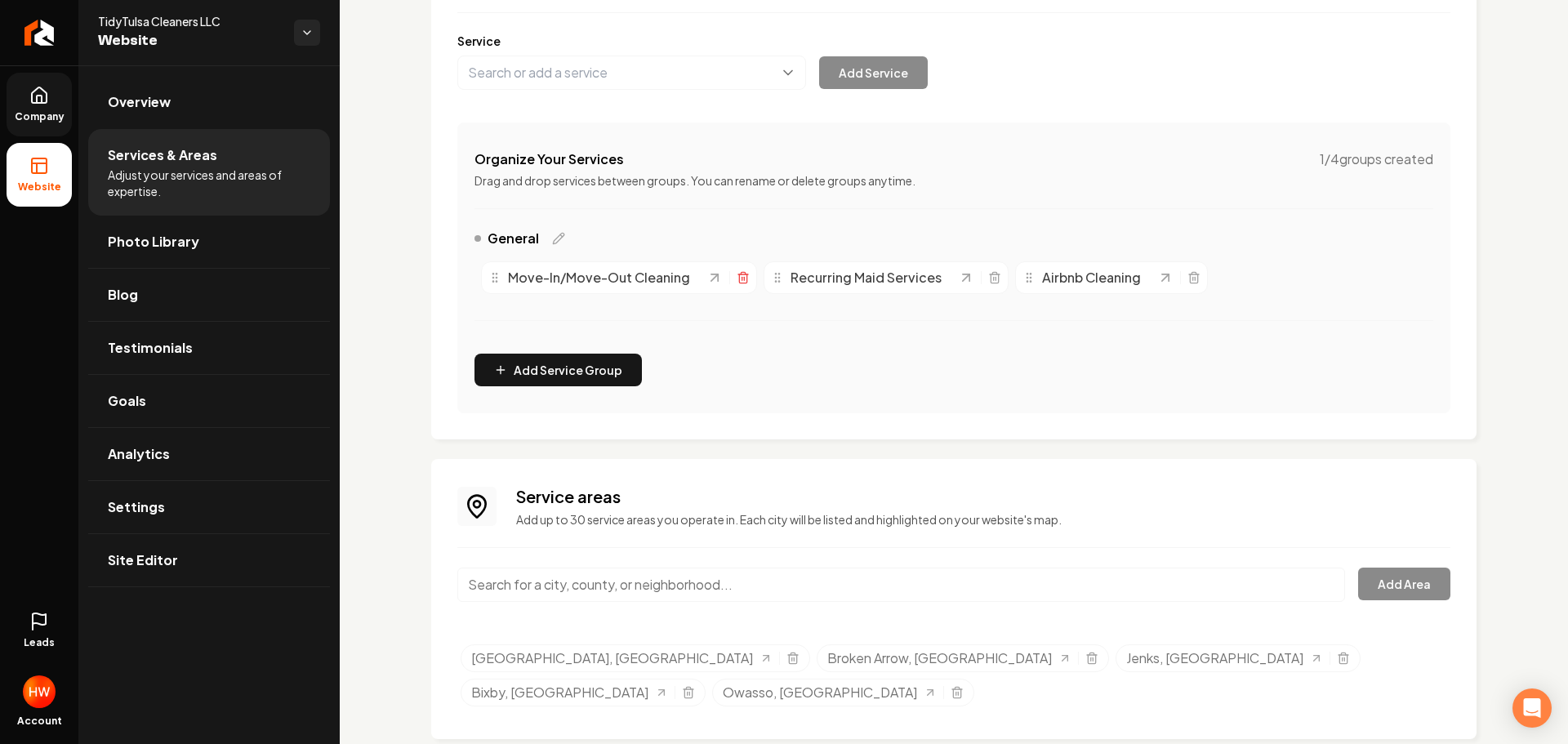
click at [742, 275] on icon "Main content area" at bounding box center [742, 275] width 10 height 0
click at [703, 279] on div "Main content area" at bounding box center [697, 277] width 43 height 16
click at [711, 282] on icon "Main content area" at bounding box center [711, 279] width 7 height 9
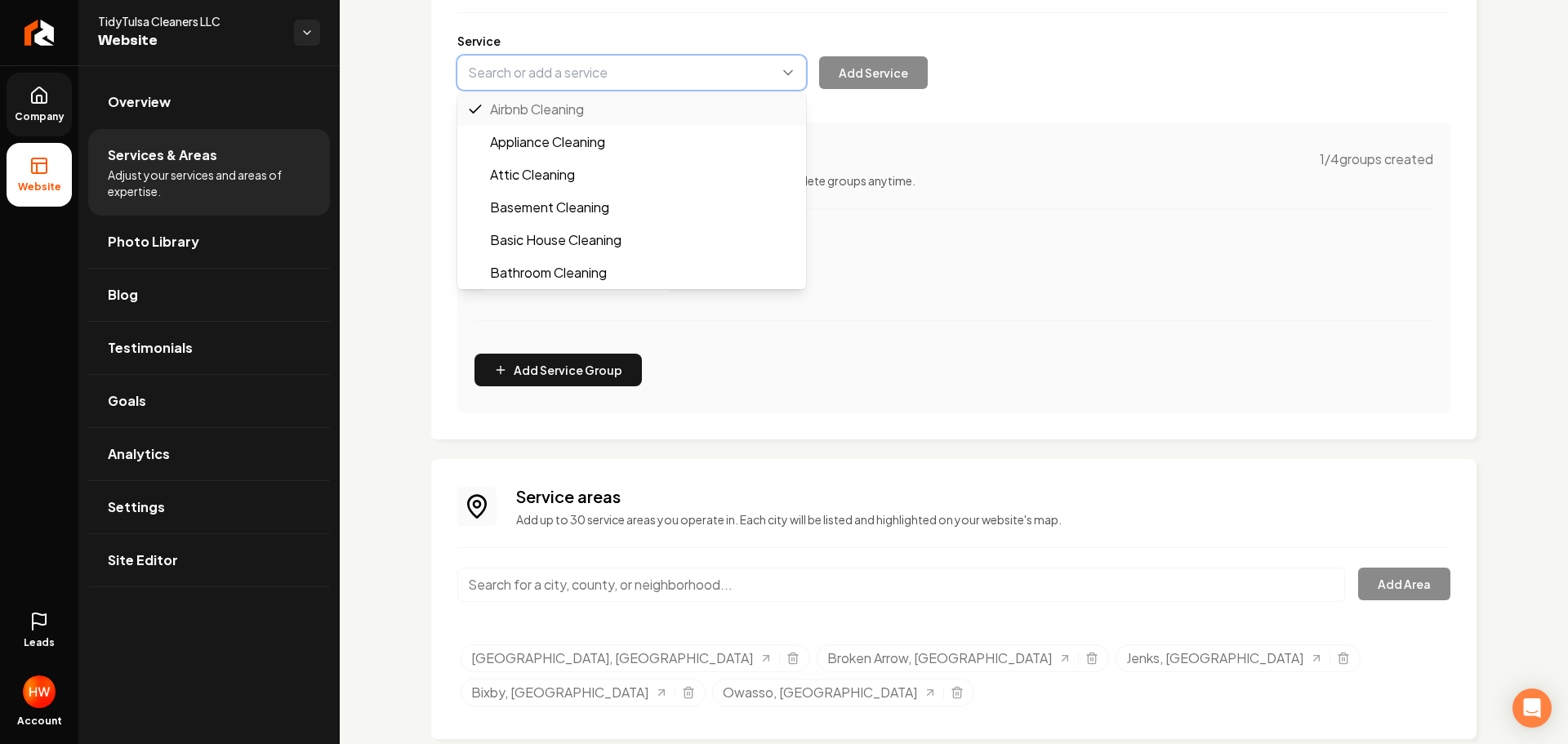
click at [647, 78] on button "Main content area" at bounding box center [632, 73] width 349 height 35
paste input "Standard Clean"
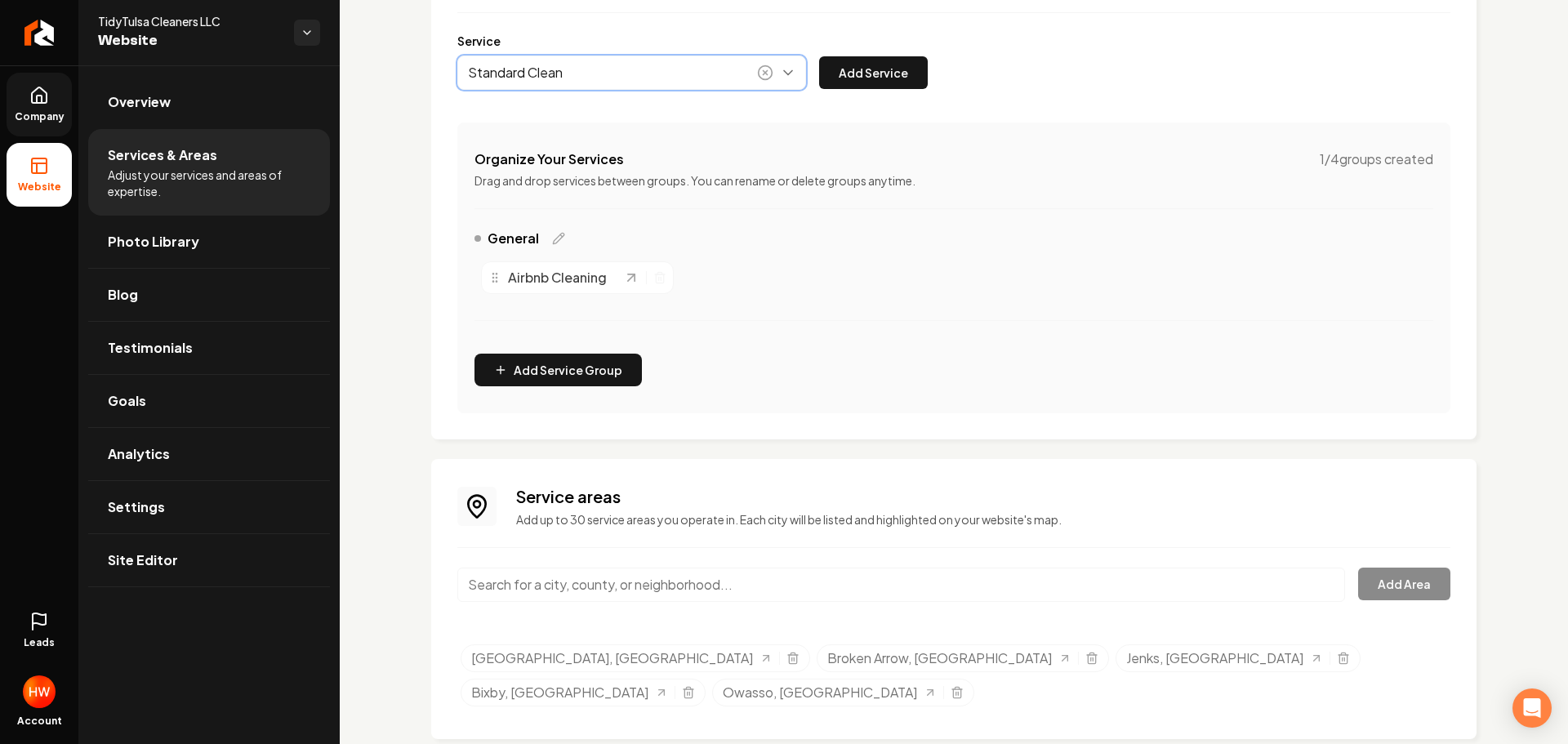
drag, startPoint x: 612, startPoint y: 108, endPoint x: 724, endPoint y: 118, distance: 112.4
type input "Standard Clean"
click at [878, 76] on button "Add Service" at bounding box center [873, 73] width 108 height 33
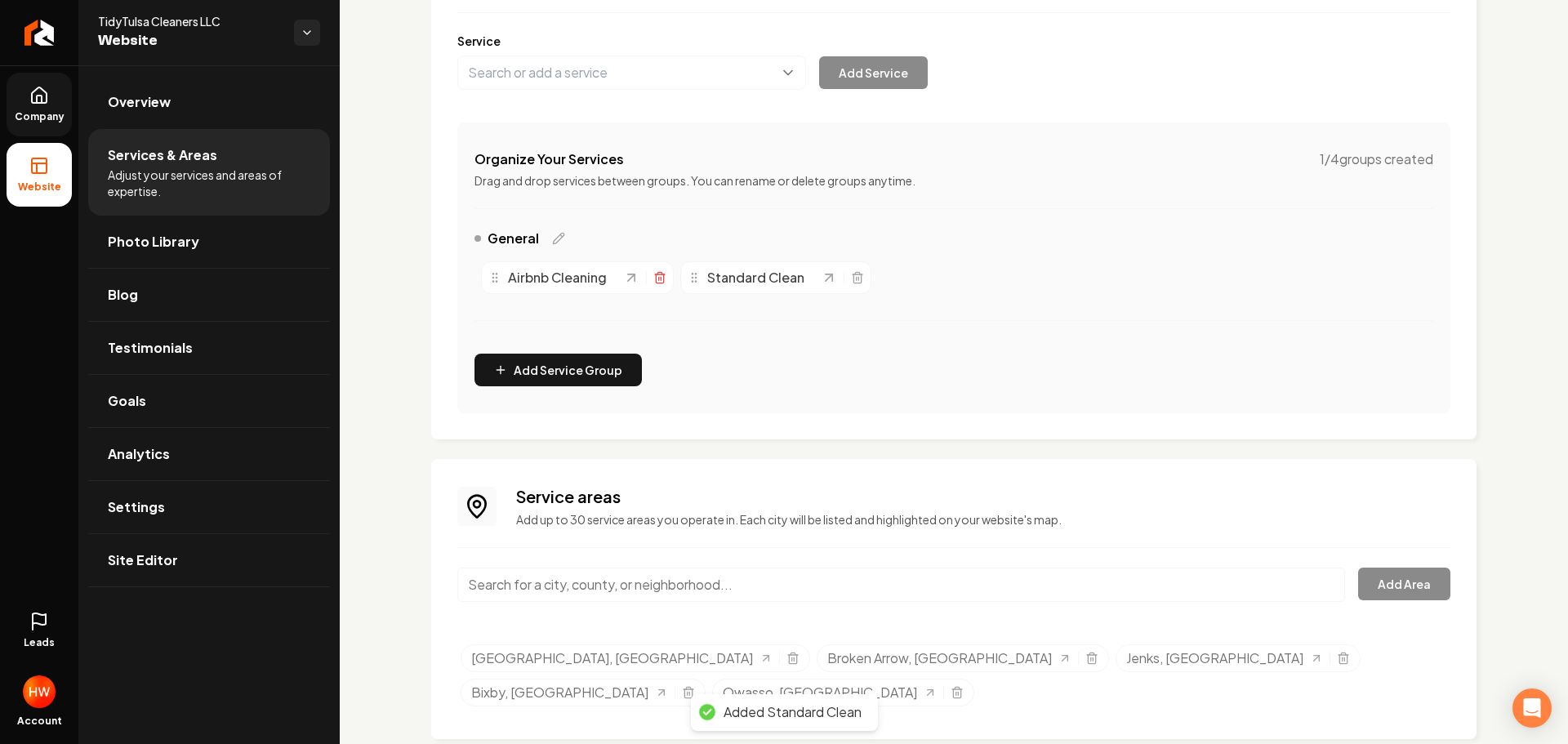
click at [655, 278] on icon "Main content area" at bounding box center [659, 277] width 13 height 13
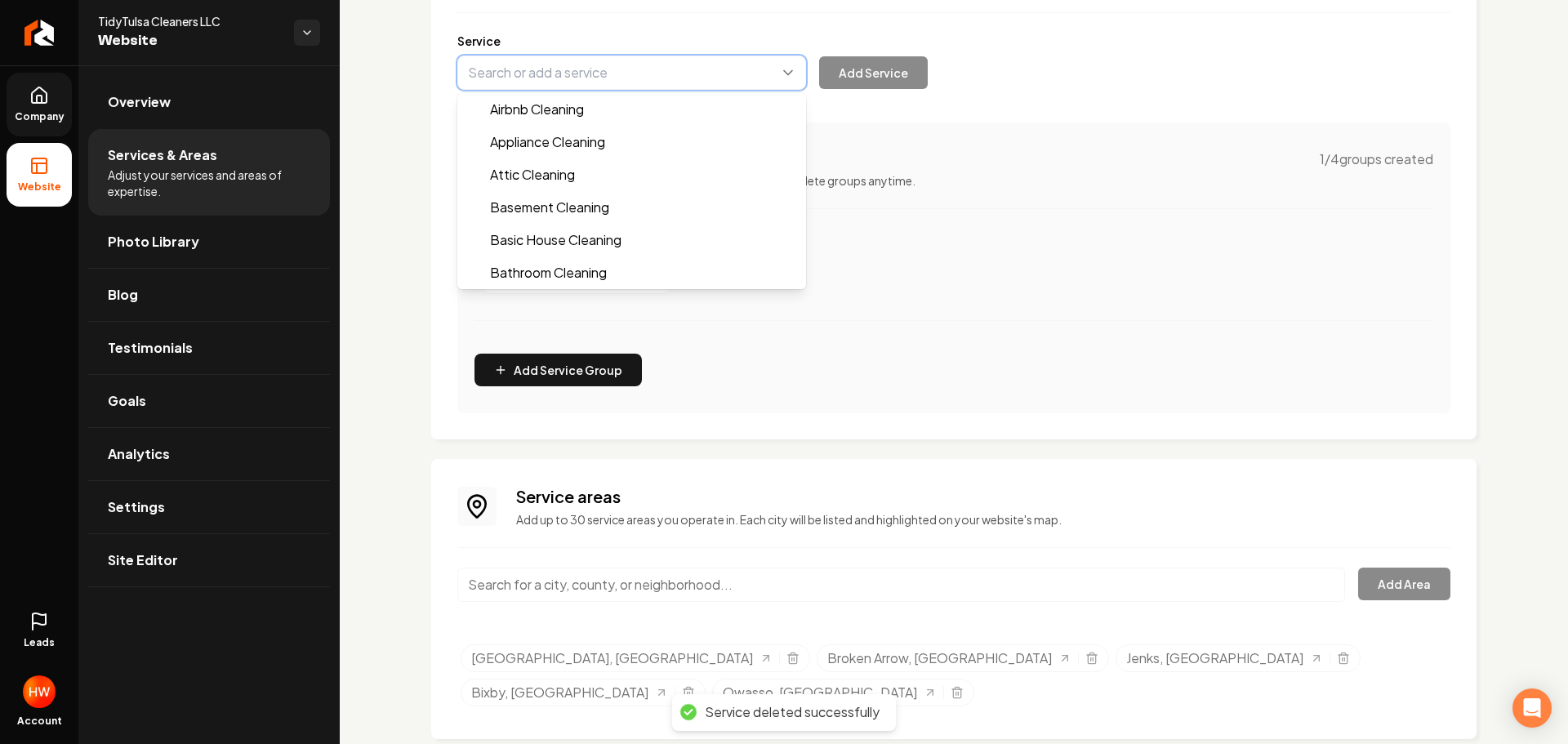
click at [624, 70] on button "Main content area" at bounding box center [632, 73] width 349 height 35
paste input "Deep Clean"
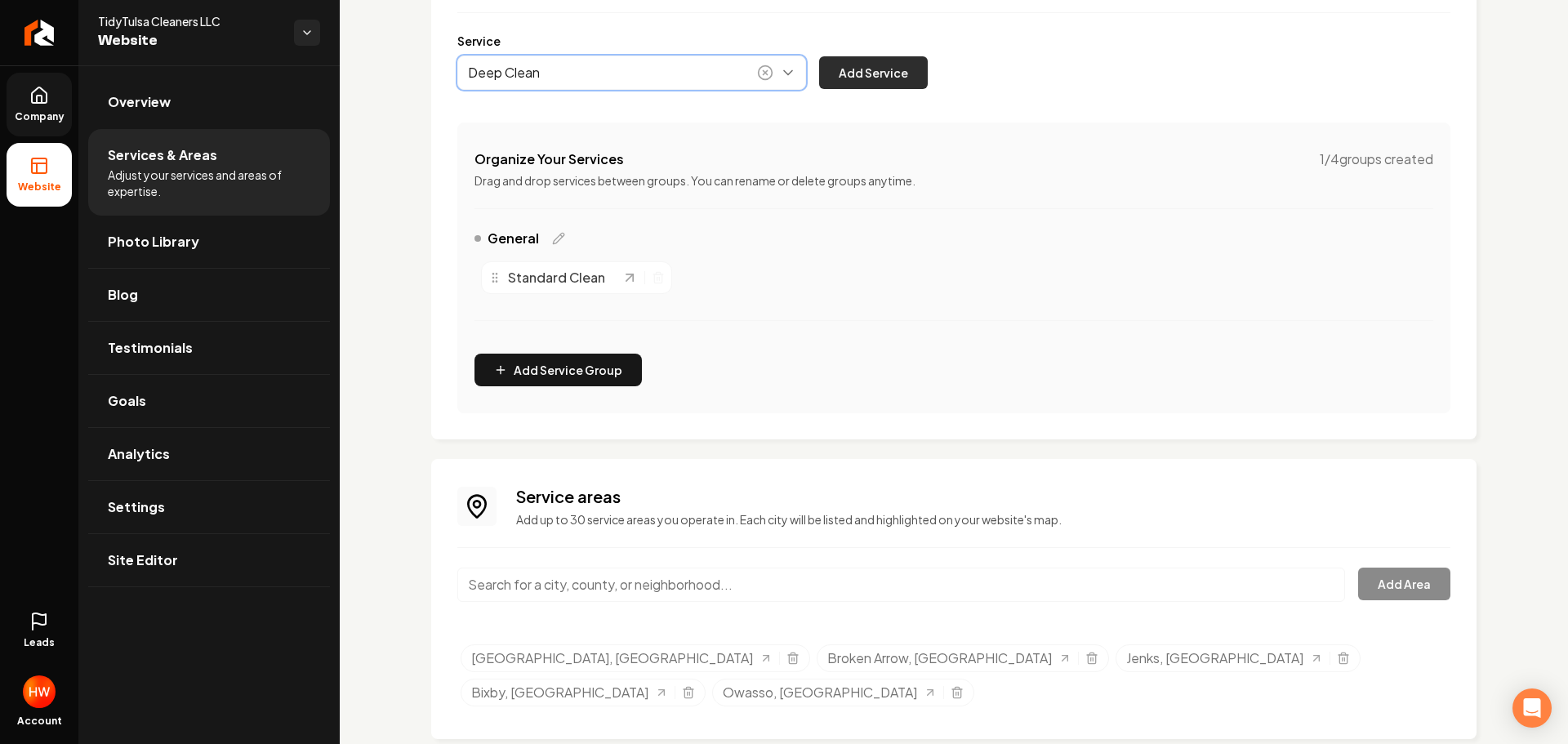
type input "Deep Clean"
click at [880, 68] on button "Add Service" at bounding box center [873, 73] width 108 height 33
click at [628, 78] on button "Main content area" at bounding box center [632, 73] width 349 height 35
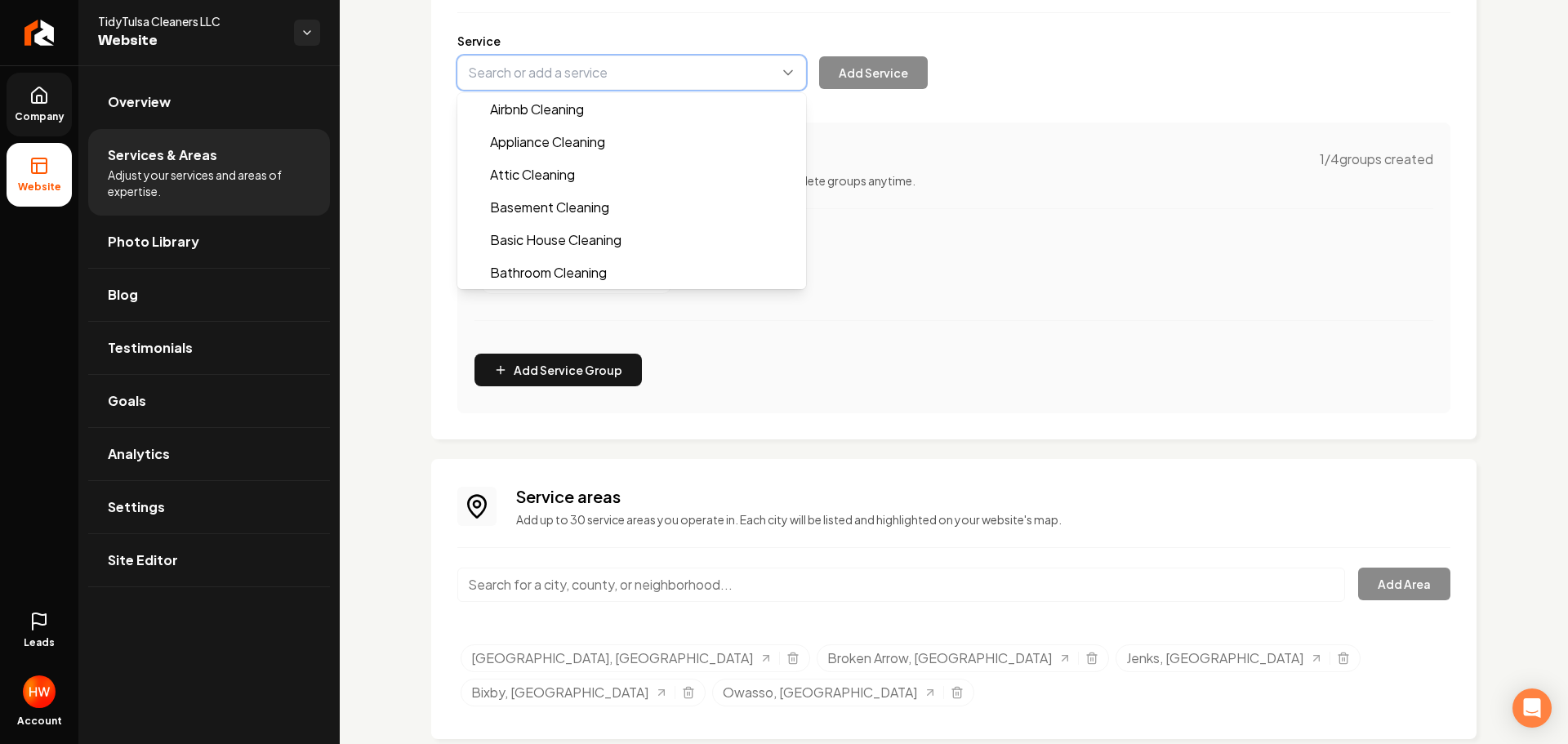
paste input "Move-Out Clean"
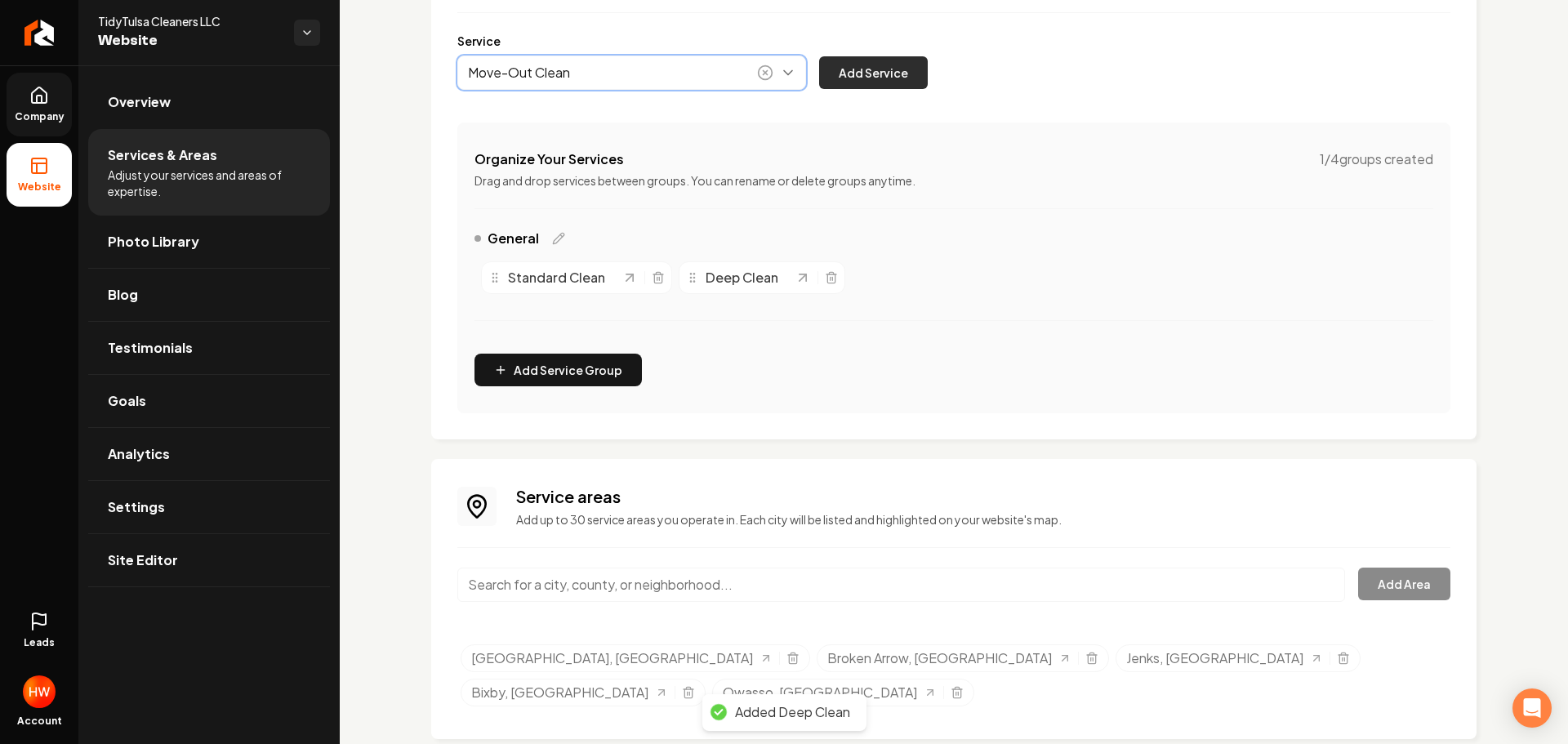
type input "Move-Out Clean"
drag, startPoint x: 868, startPoint y: 78, endPoint x: 878, endPoint y: 79, distance: 10.0
click at [868, 78] on button "Add Service" at bounding box center [873, 73] width 108 height 33
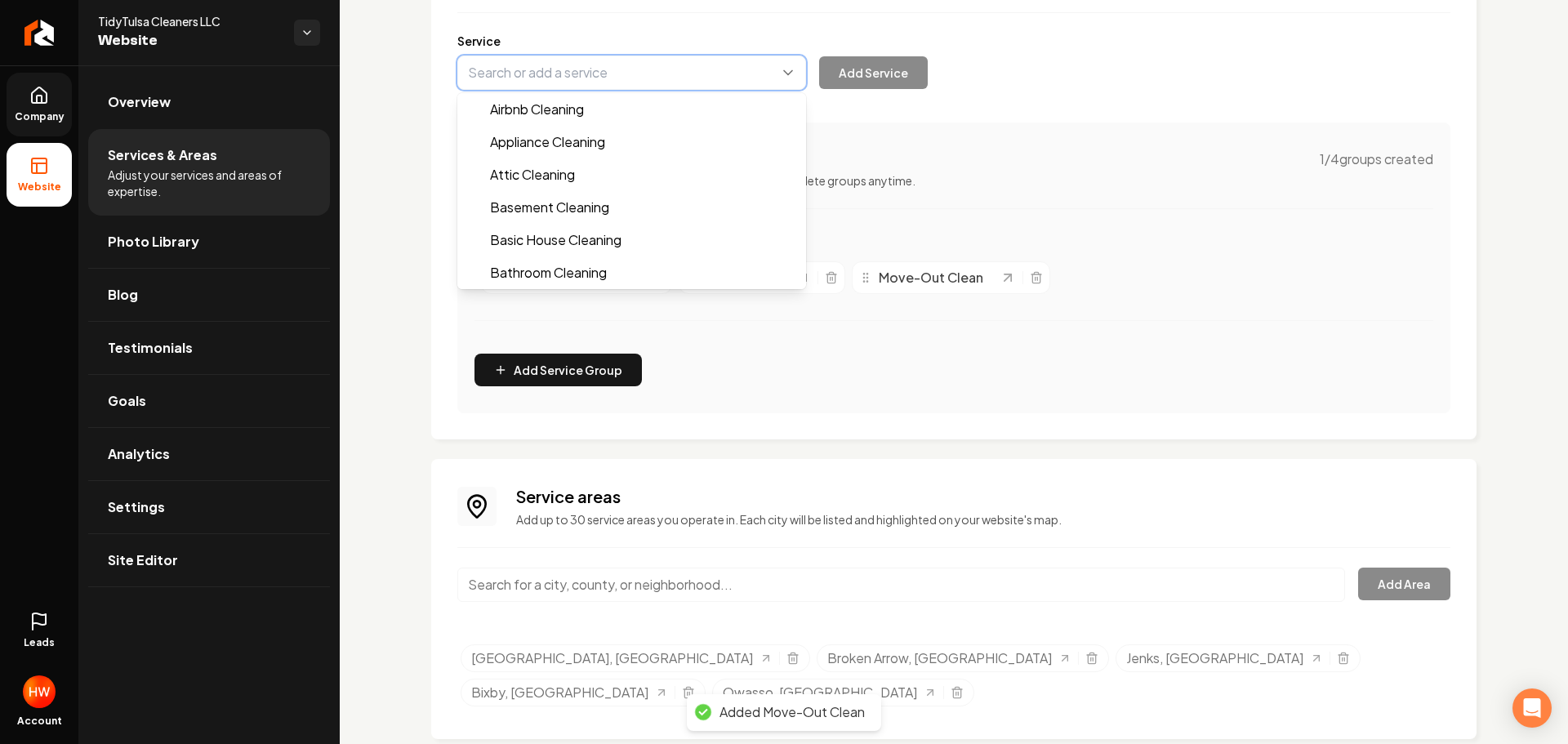
click at [600, 75] on button "Main content area" at bounding box center [632, 73] width 349 height 35
paste input "Post-Construction / Flip-Remodel Clean"
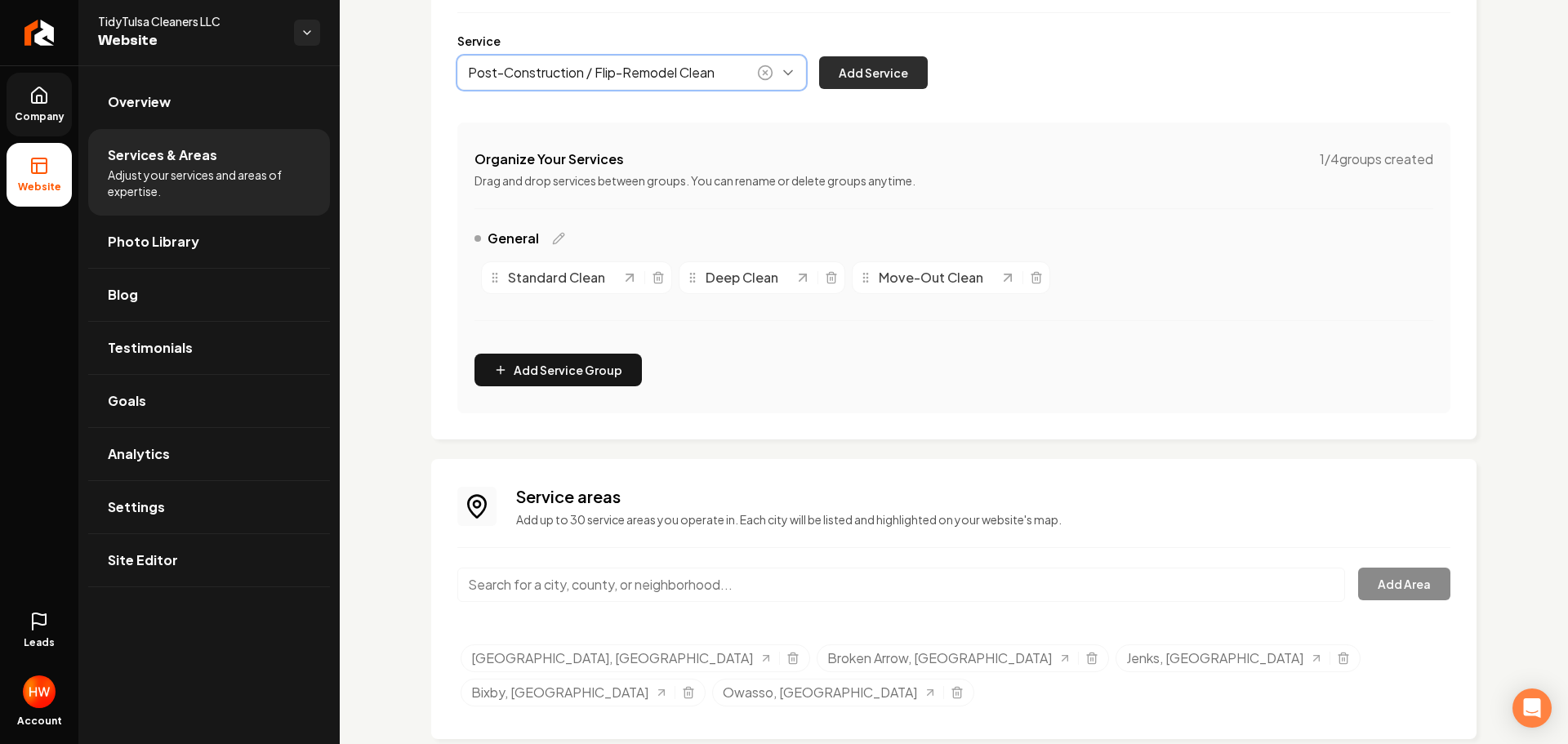
type input "Post-Construction / Flip-Remodel Clean"
click at [889, 75] on button "Add Service" at bounding box center [873, 73] width 108 height 33
click at [628, 79] on button "Main content area" at bounding box center [632, 73] width 349 height 35
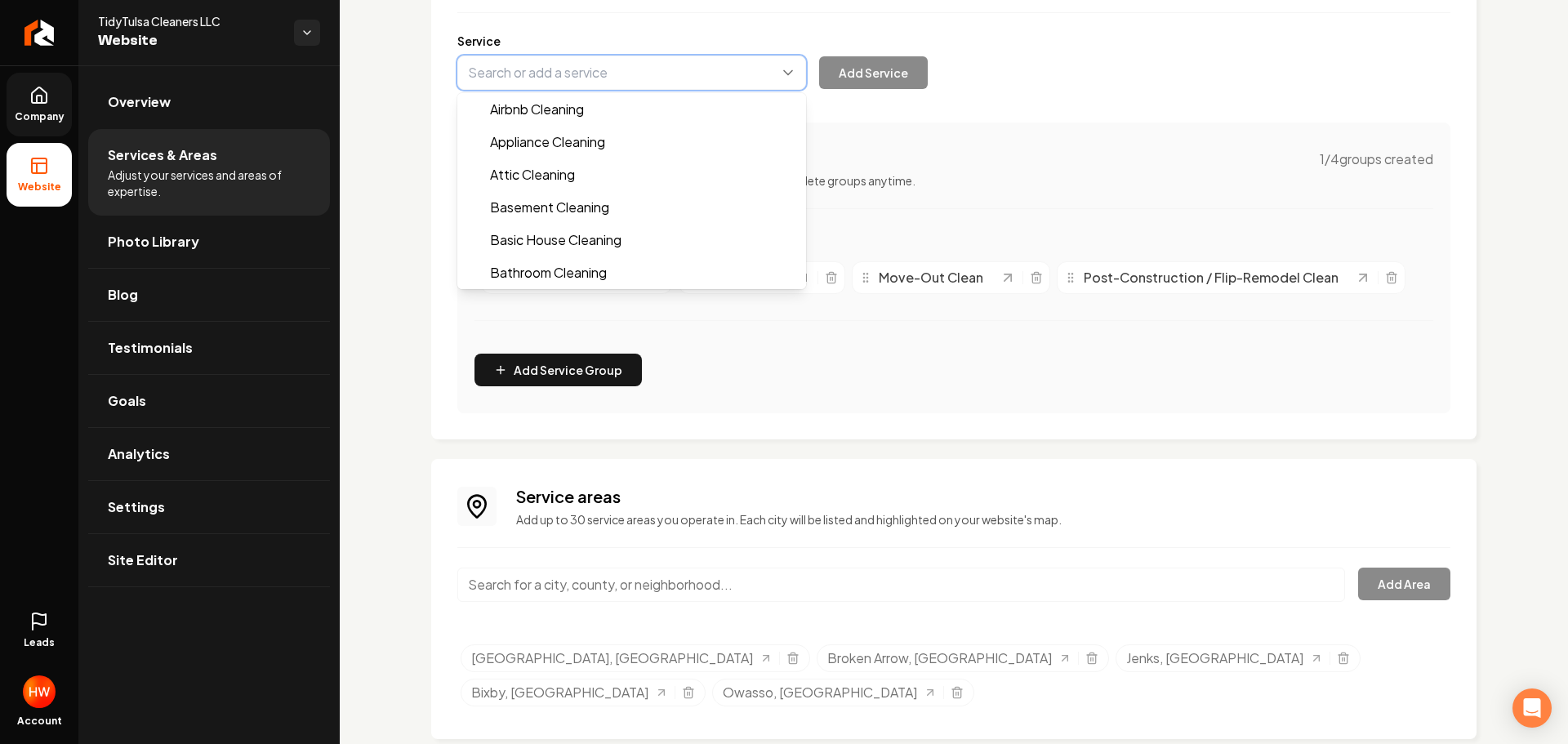
paste input "Ovens and Inside Frige"
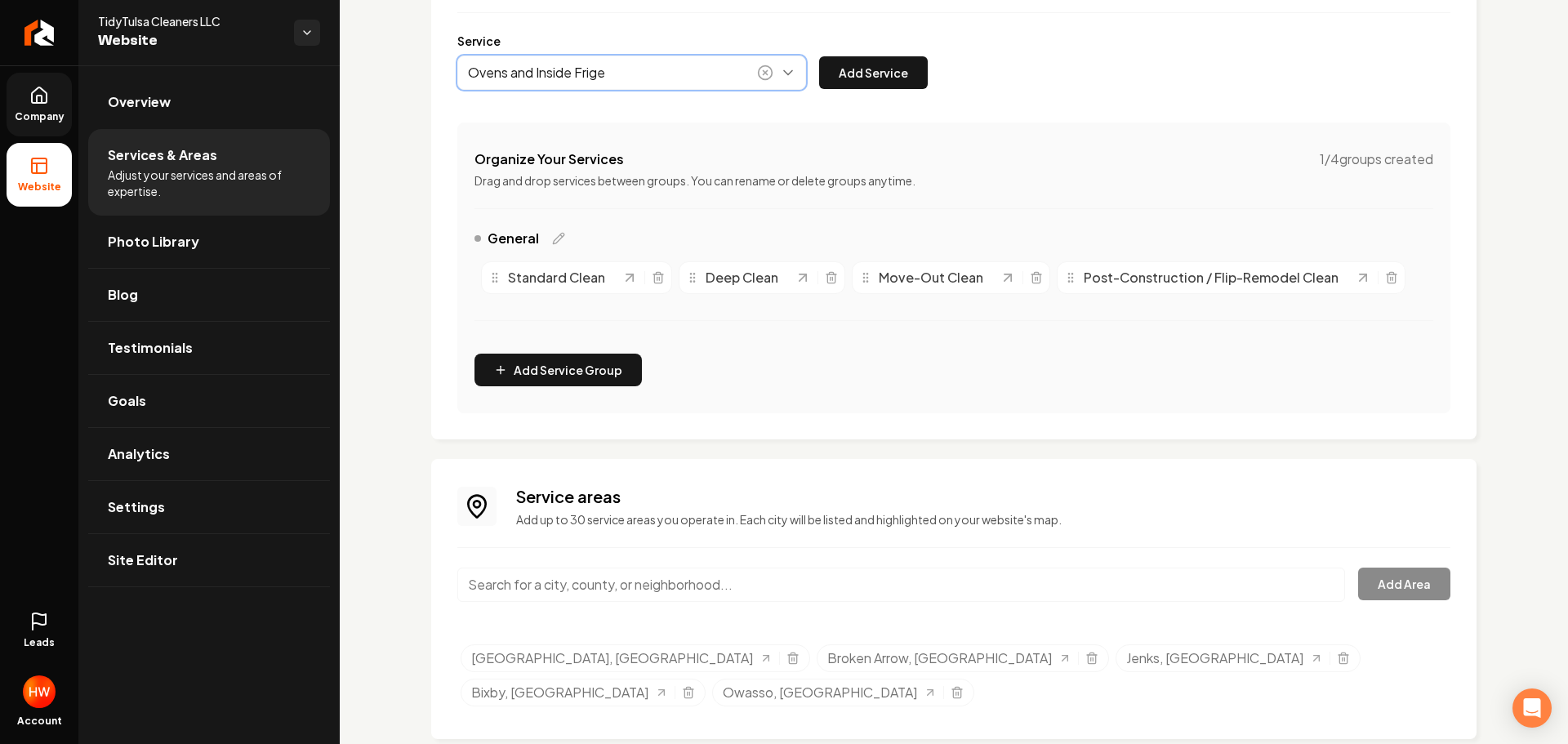
drag, startPoint x: 616, startPoint y: 107, endPoint x: 702, endPoint y: 102, distance: 86.1
click at [590, 71] on button "Main content area" at bounding box center [632, 73] width 349 height 35
click at [605, 80] on button "Main content area" at bounding box center [632, 73] width 349 height 35
click at [599, 74] on button "Main content area" at bounding box center [632, 73] width 349 height 35
click at [578, 75] on button "Main content area" at bounding box center [632, 73] width 349 height 35
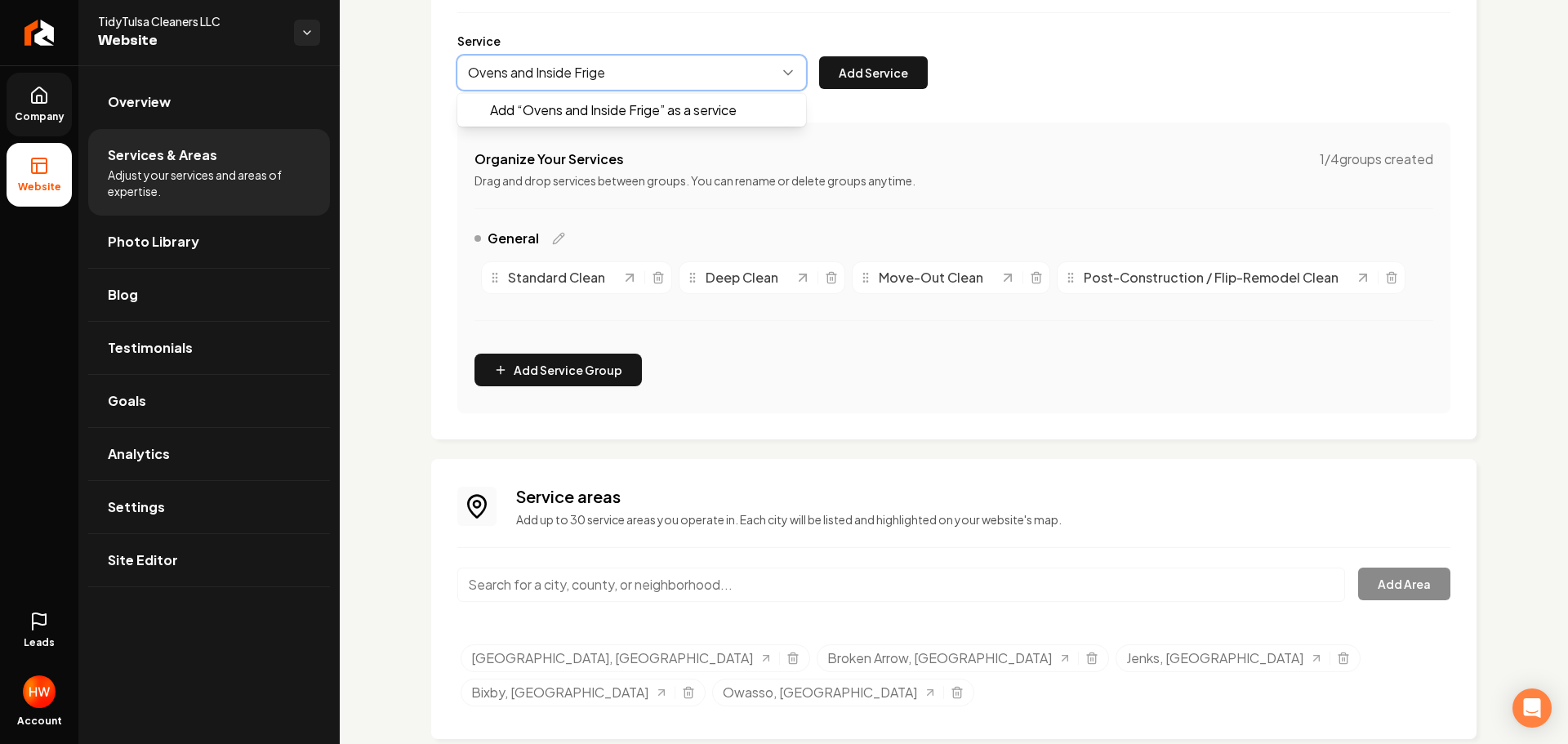
click at [600, 74] on button "Main content area" at bounding box center [632, 73] width 349 height 35
click at [606, 74] on button "Main content area" at bounding box center [632, 73] width 349 height 35
click at [635, 75] on button "Main content area" at bounding box center [632, 73] width 349 height 35
click at [694, 79] on button "Main content area" at bounding box center [632, 73] width 349 height 35
type input "Ovens and Inside Fridge Clean"
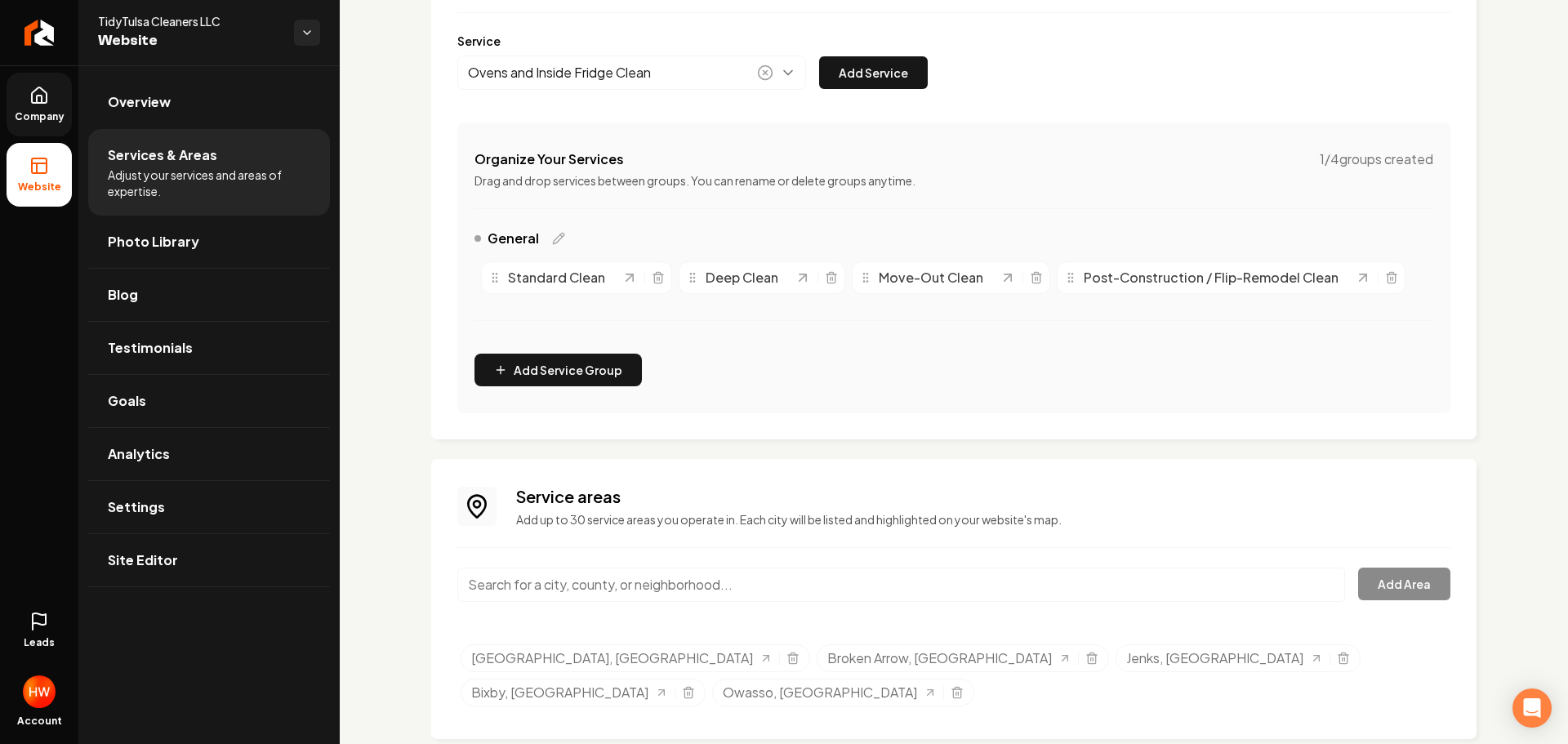
click at [861, 74] on button "Add Service" at bounding box center [873, 73] width 108 height 33
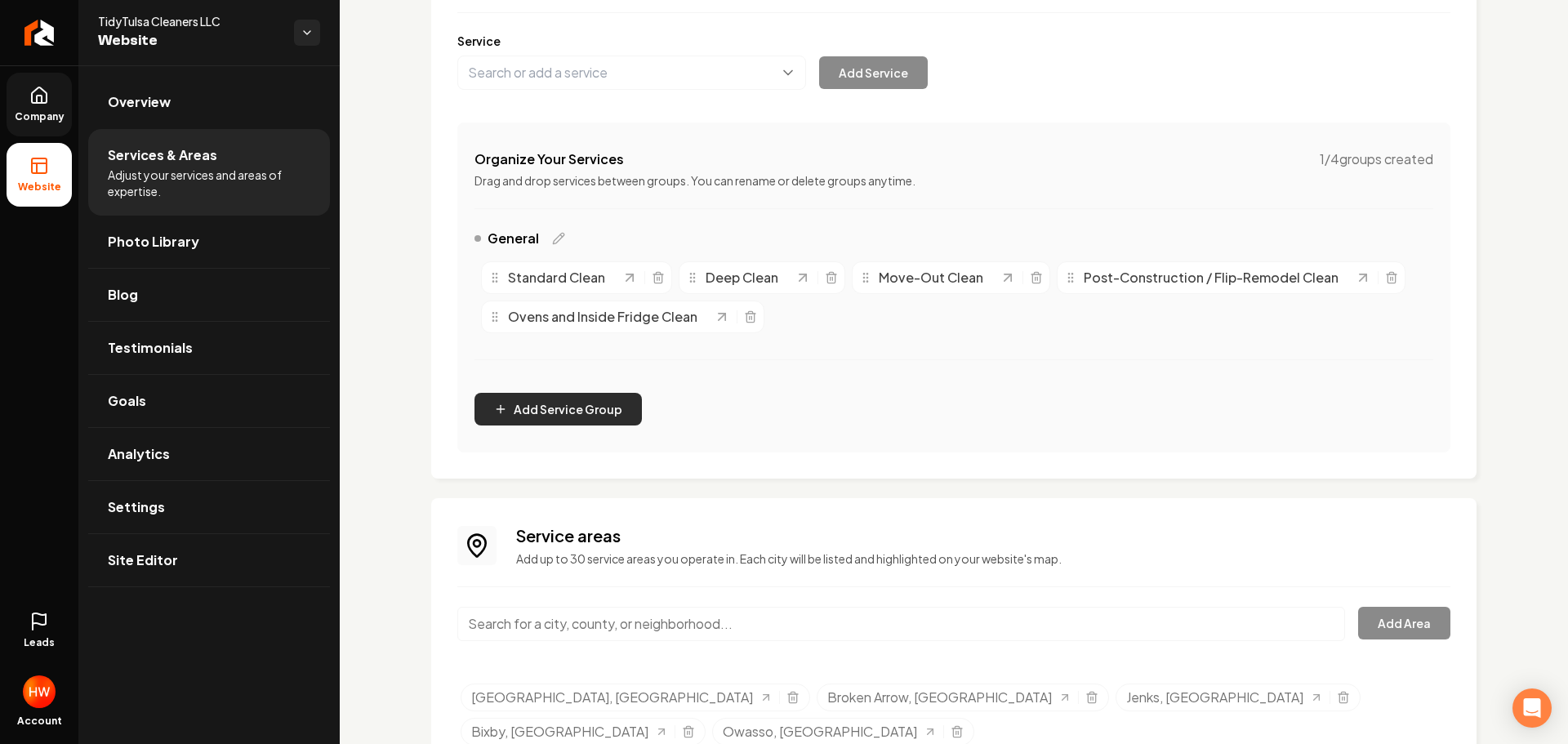
click at [574, 419] on button "Add Service Group" at bounding box center [558, 409] width 167 height 33
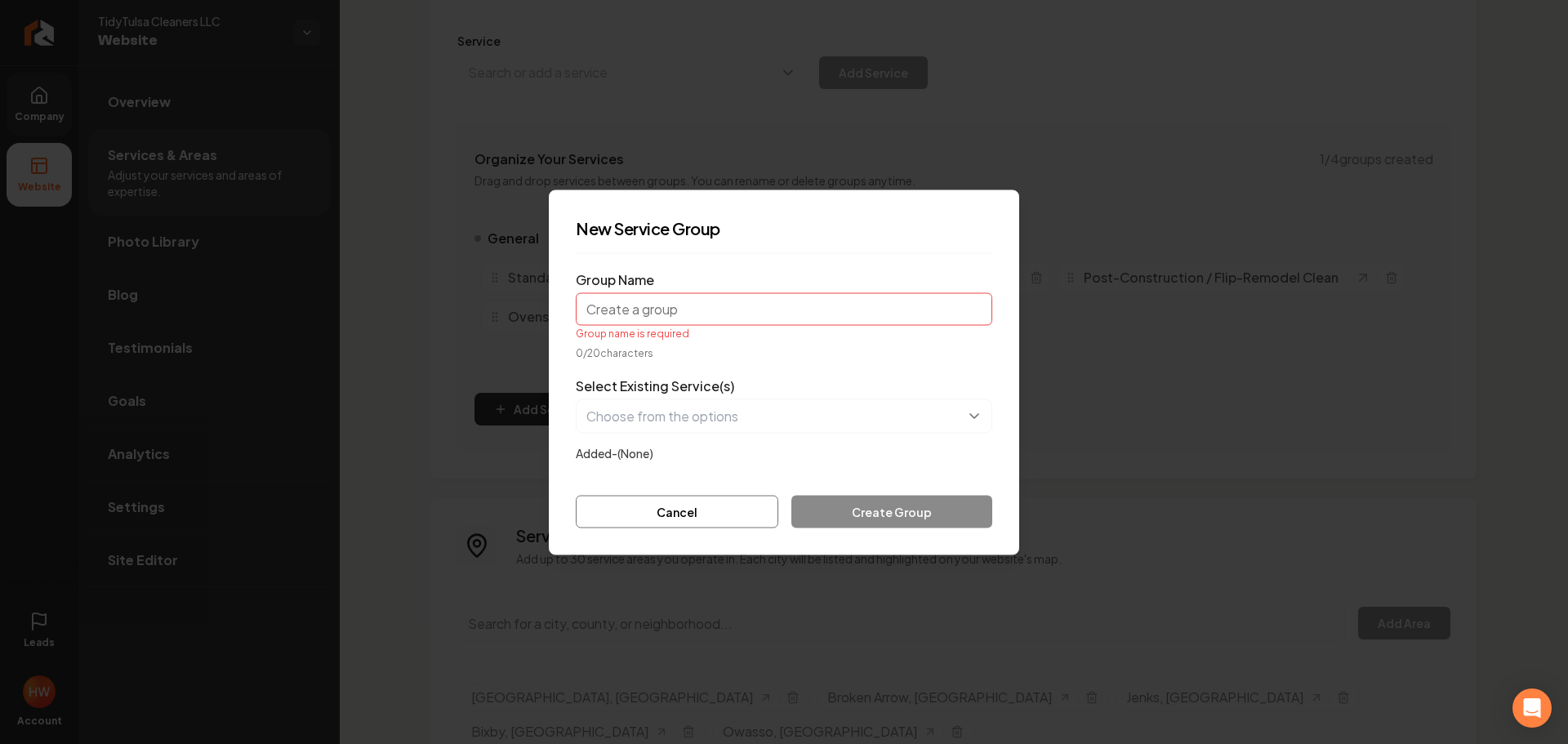
click at [661, 312] on input "Group Name" at bounding box center [784, 309] width 417 height 33
paste input "Residential Cleanin"
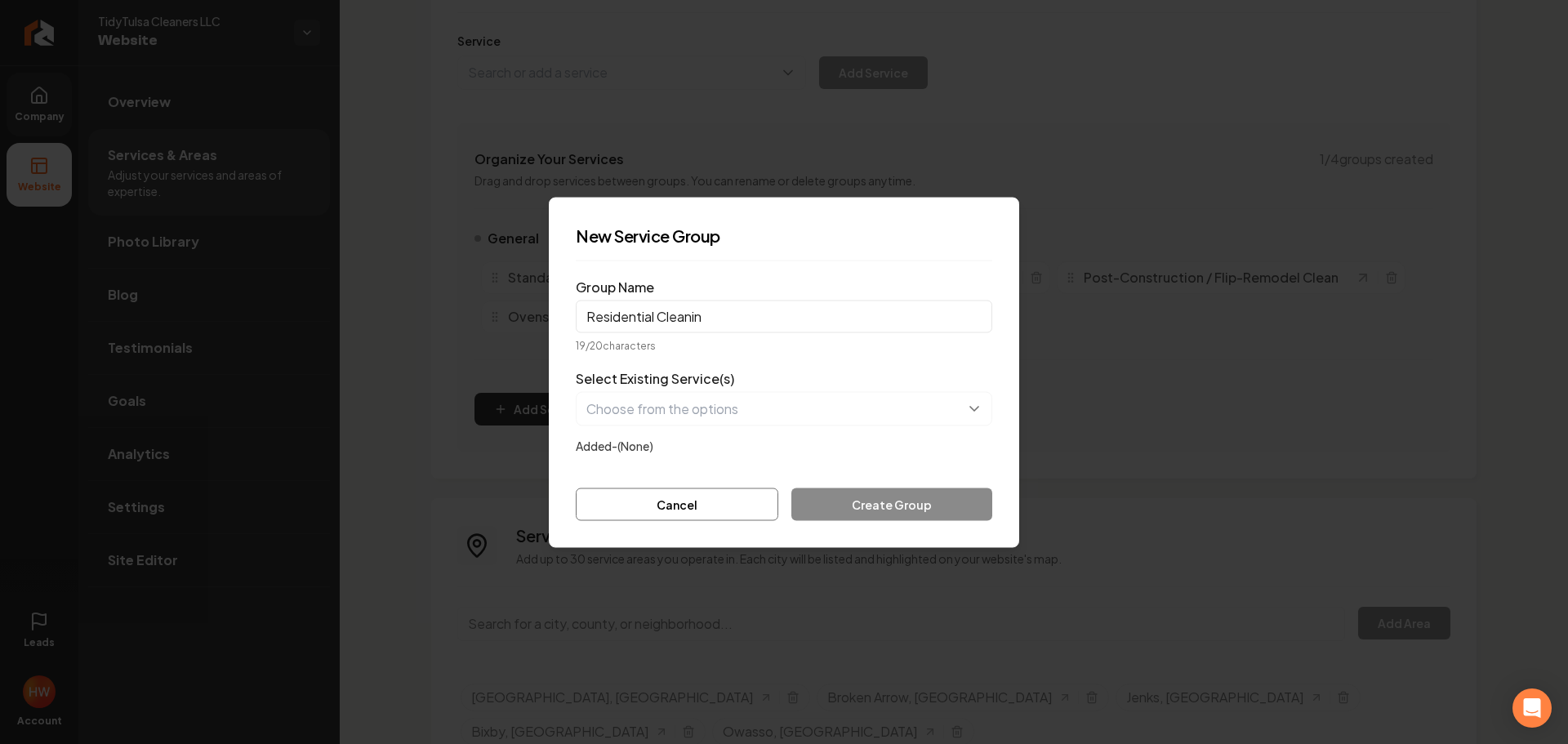
type input "Residential Cleanin"
click at [891, 414] on button "button" at bounding box center [784, 409] width 417 height 35
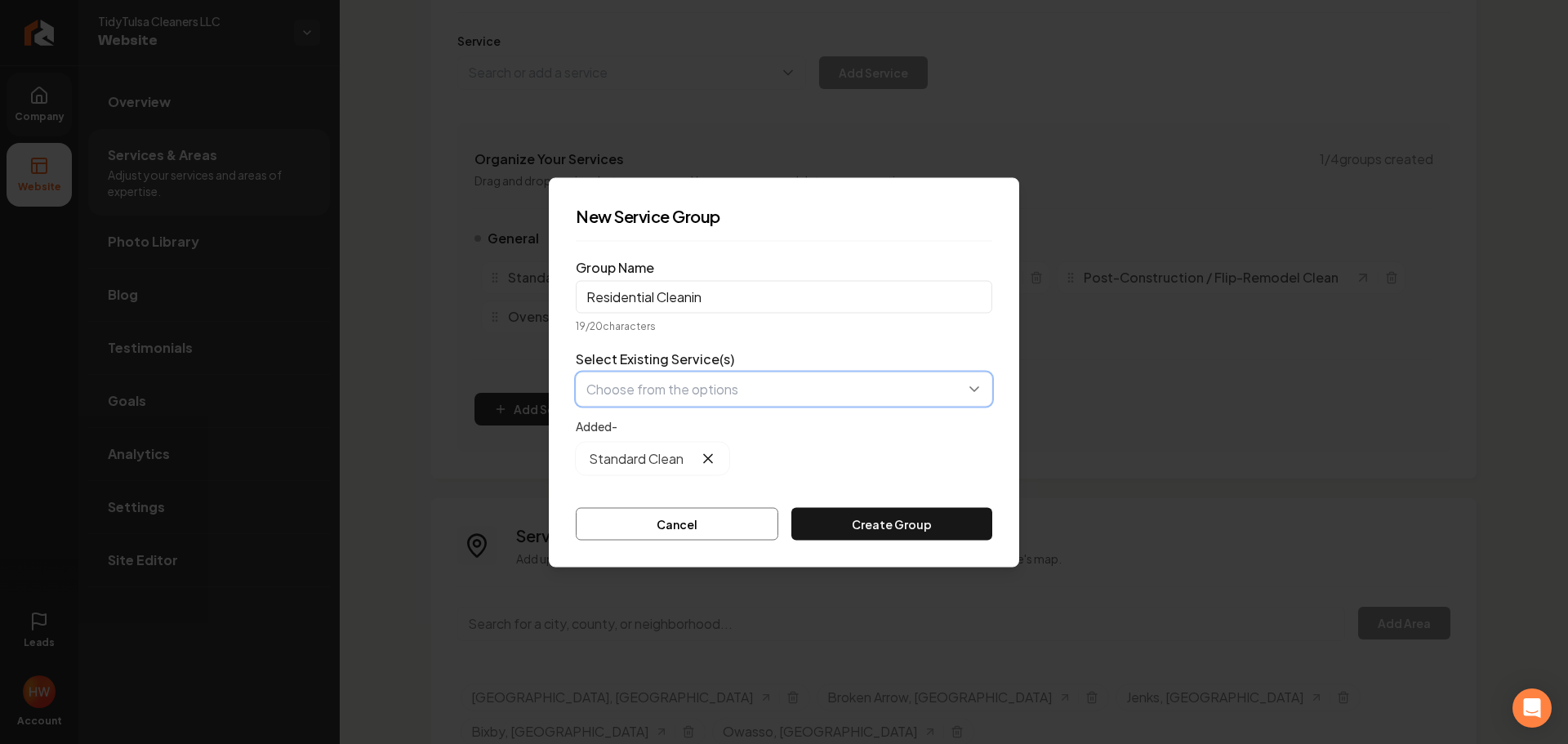
click at [748, 398] on button "button" at bounding box center [784, 389] width 417 height 35
click at [747, 389] on button "button" at bounding box center [784, 389] width 417 height 35
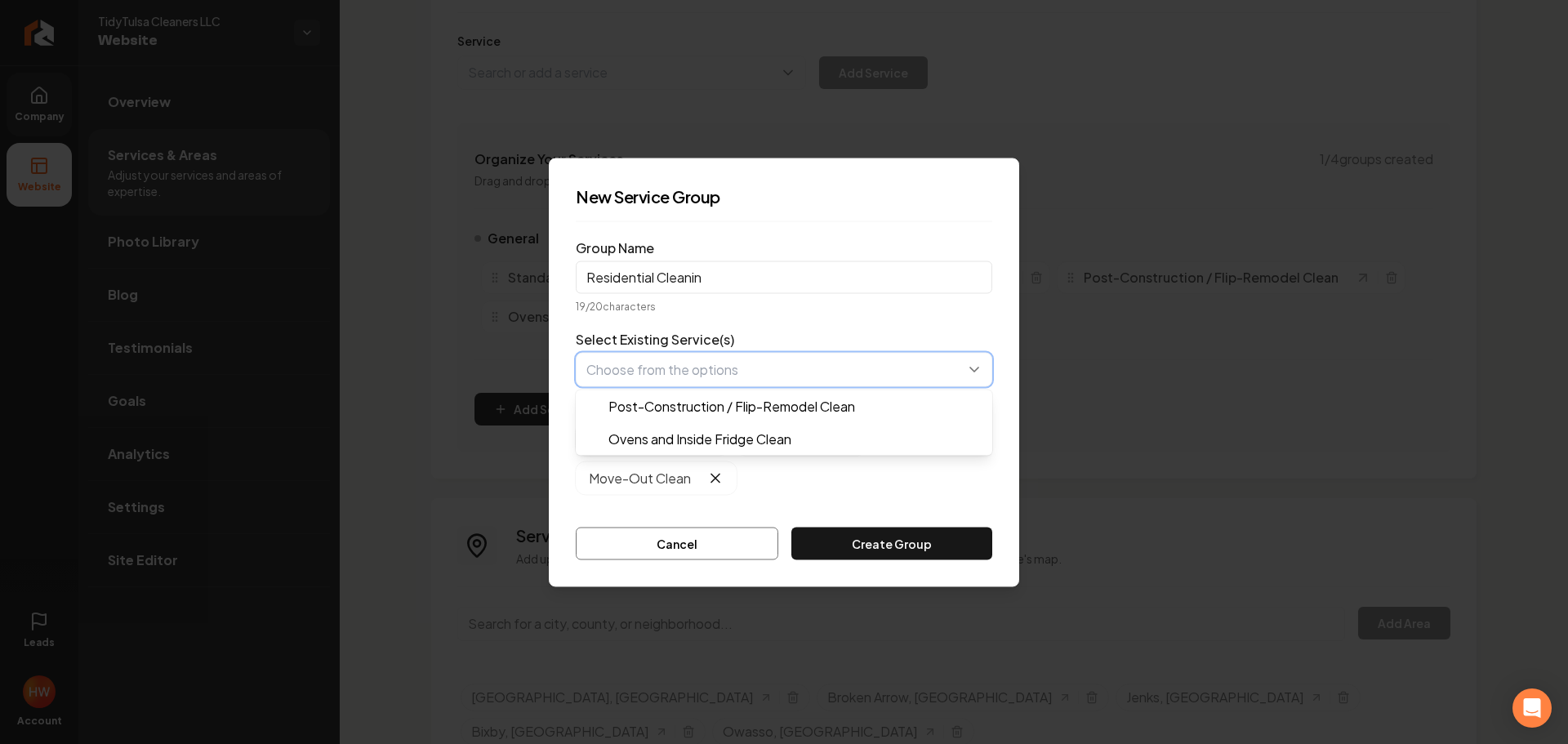
click at [777, 375] on button "button" at bounding box center [784, 369] width 417 height 35
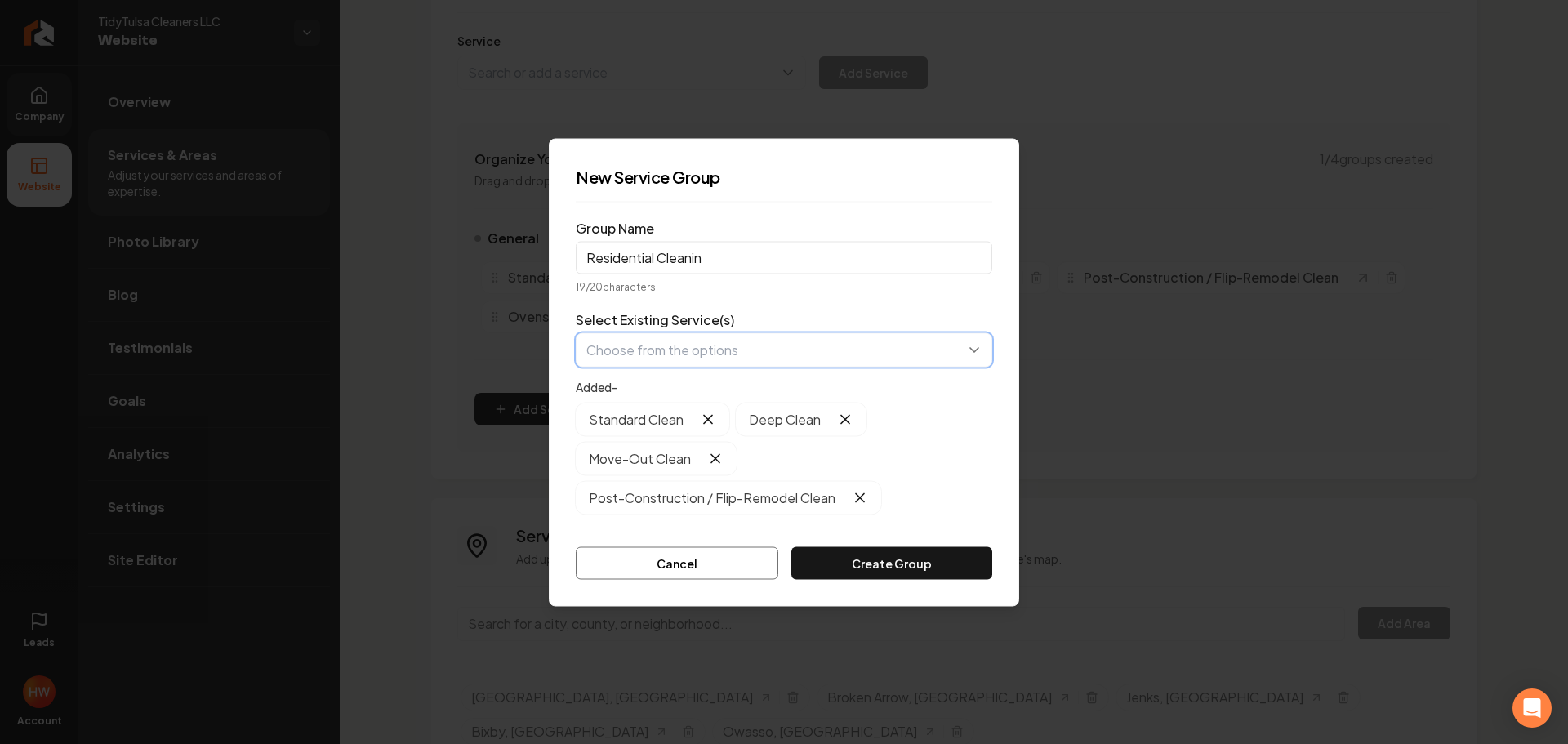
click at [781, 352] on button "button" at bounding box center [784, 350] width 417 height 35
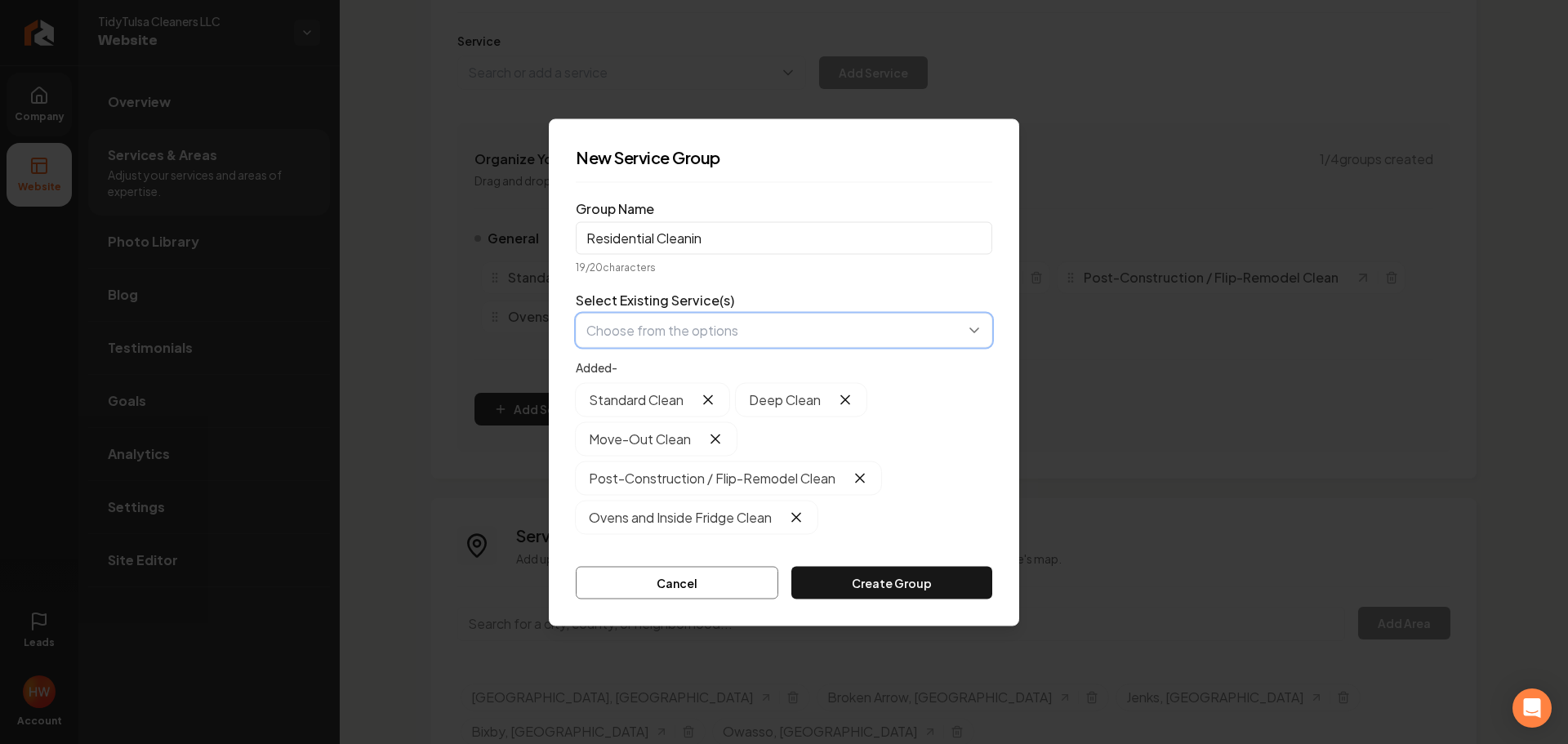
click at [762, 333] on button "button" at bounding box center [784, 330] width 417 height 35
click at [975, 332] on button "button" at bounding box center [784, 330] width 417 height 35
click at [917, 585] on button "Create Group" at bounding box center [892, 582] width 201 height 33
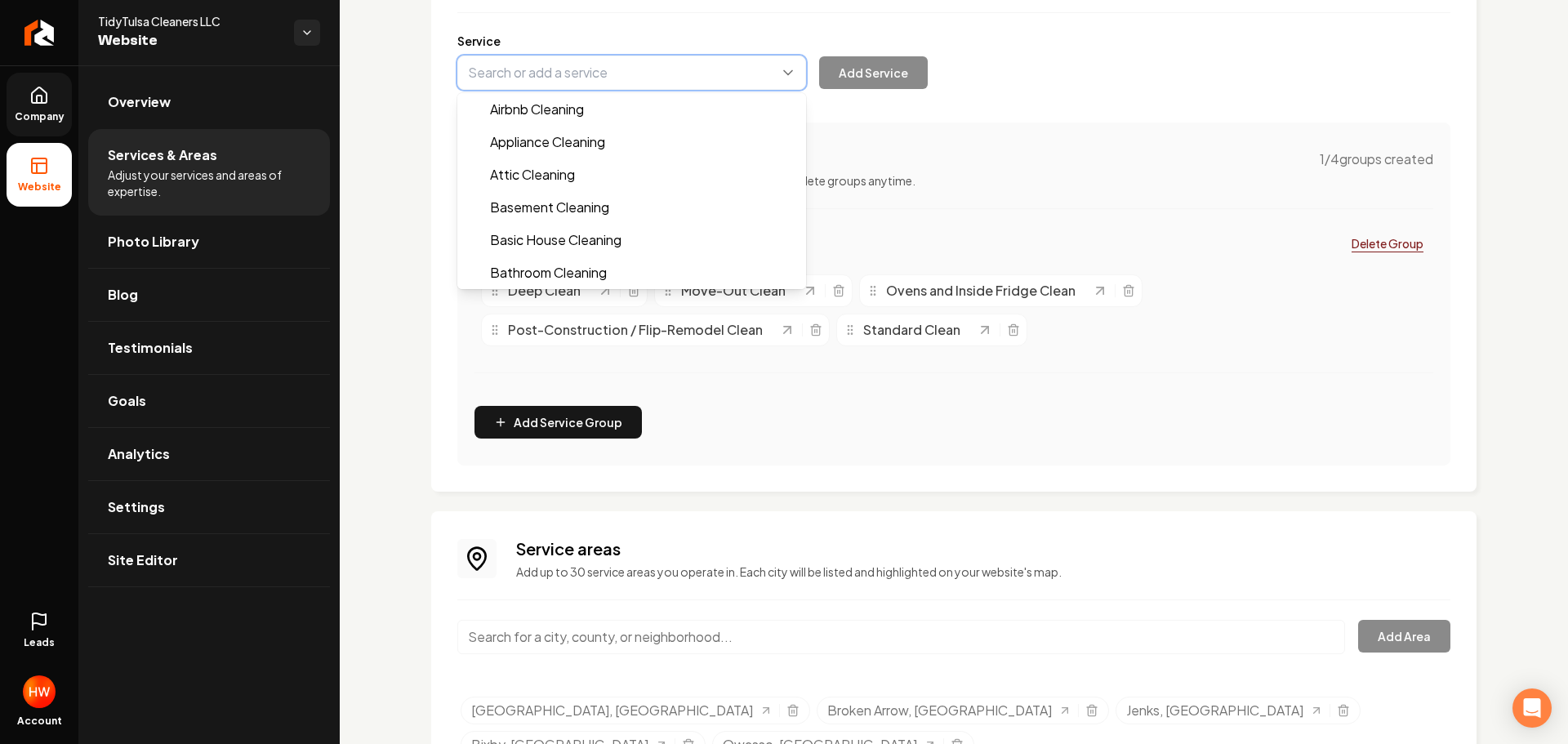
click at [638, 64] on button "Main content area" at bounding box center [632, 73] width 349 height 35
paste input "Laundry Help (Optional Add-On)"
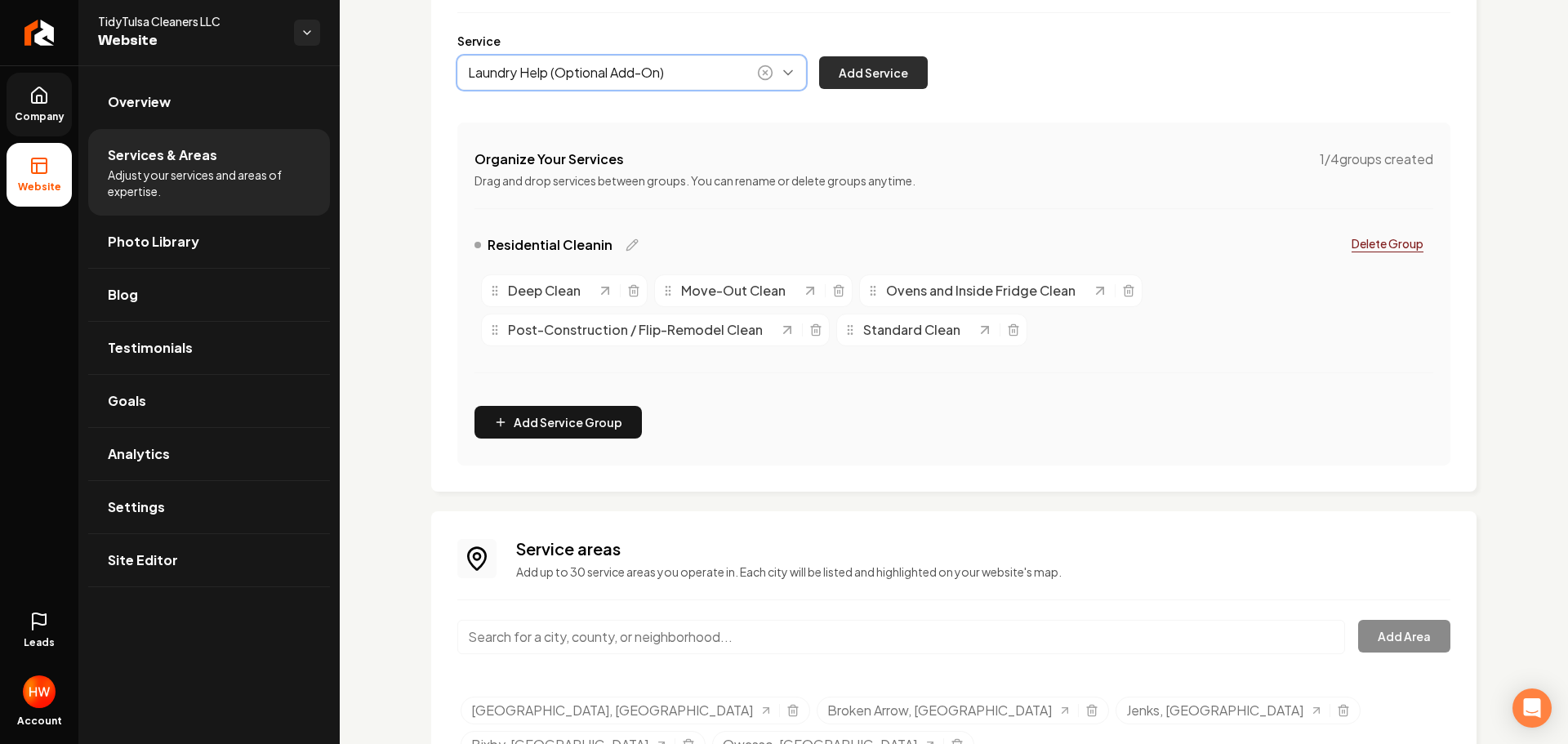
type input "Laundry Help (Optional Add-On)"
click at [872, 71] on button "Add Service" at bounding box center [873, 73] width 108 height 33
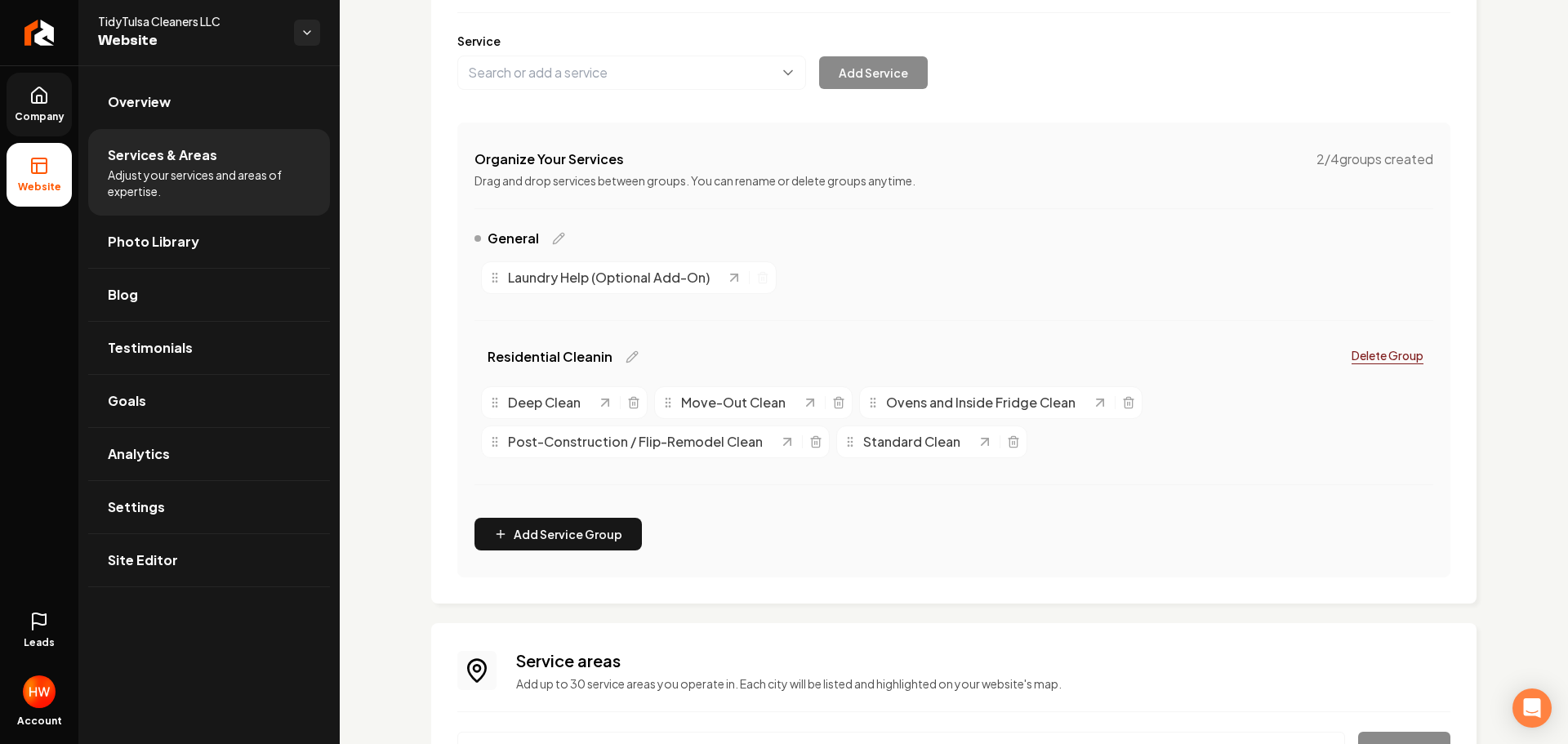
click at [501, 285] on div "Laundry Help (Optional Add-On)" at bounding box center [607, 277] width 237 height 20
click at [498, 277] on icon "Main content area" at bounding box center [495, 277] width 13 height 13
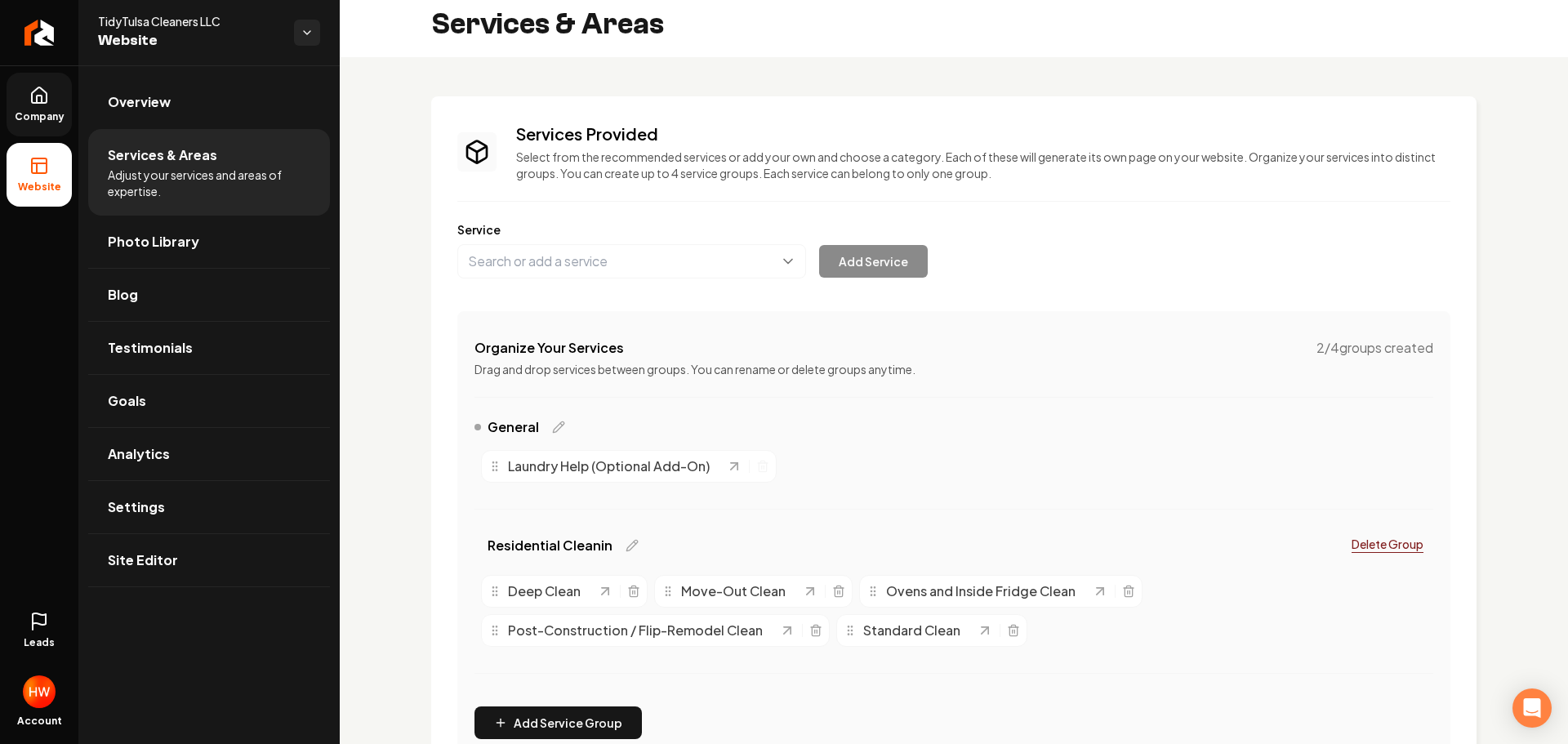
scroll to position [0, 0]
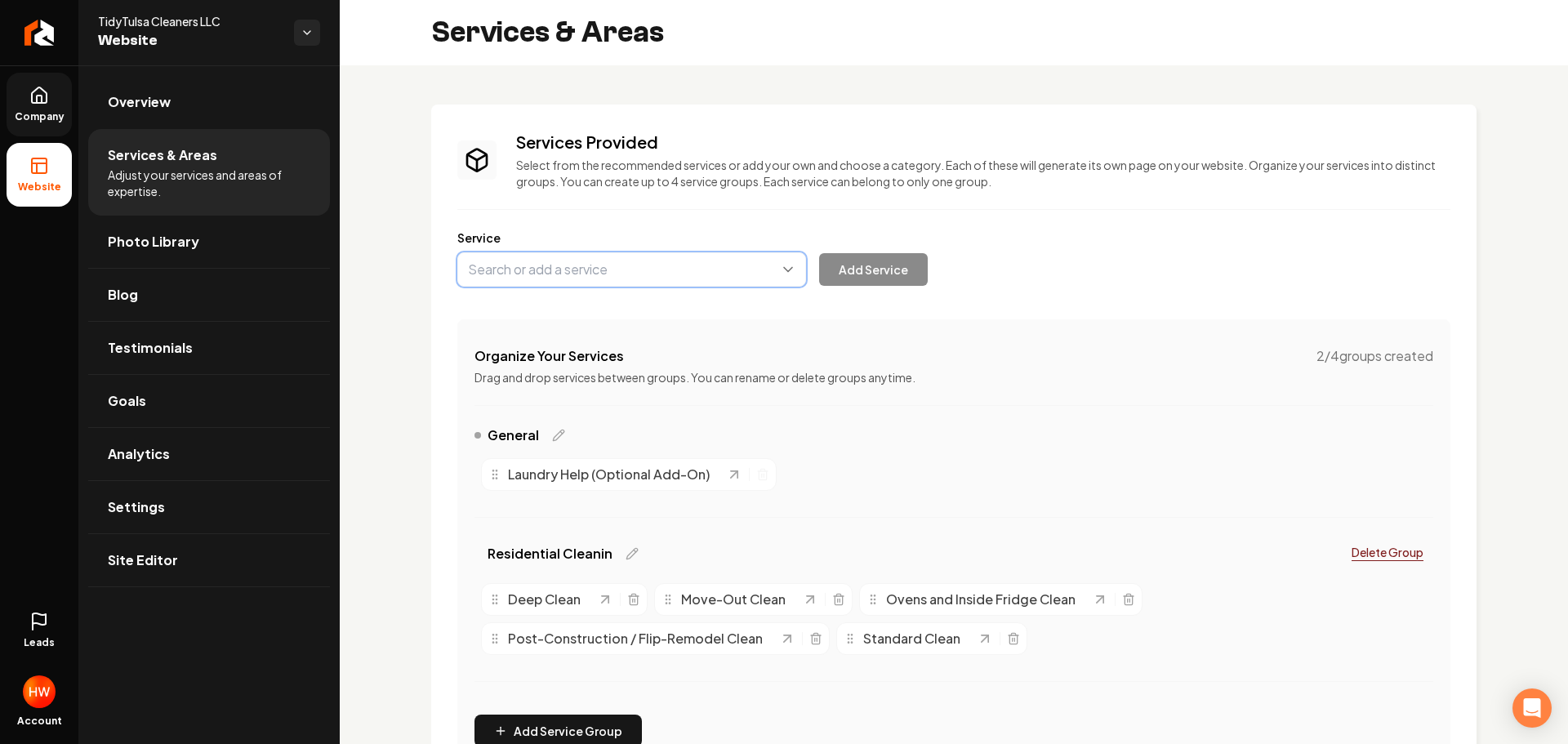
click at [589, 274] on button "Main content area" at bounding box center [632, 269] width 349 height 35
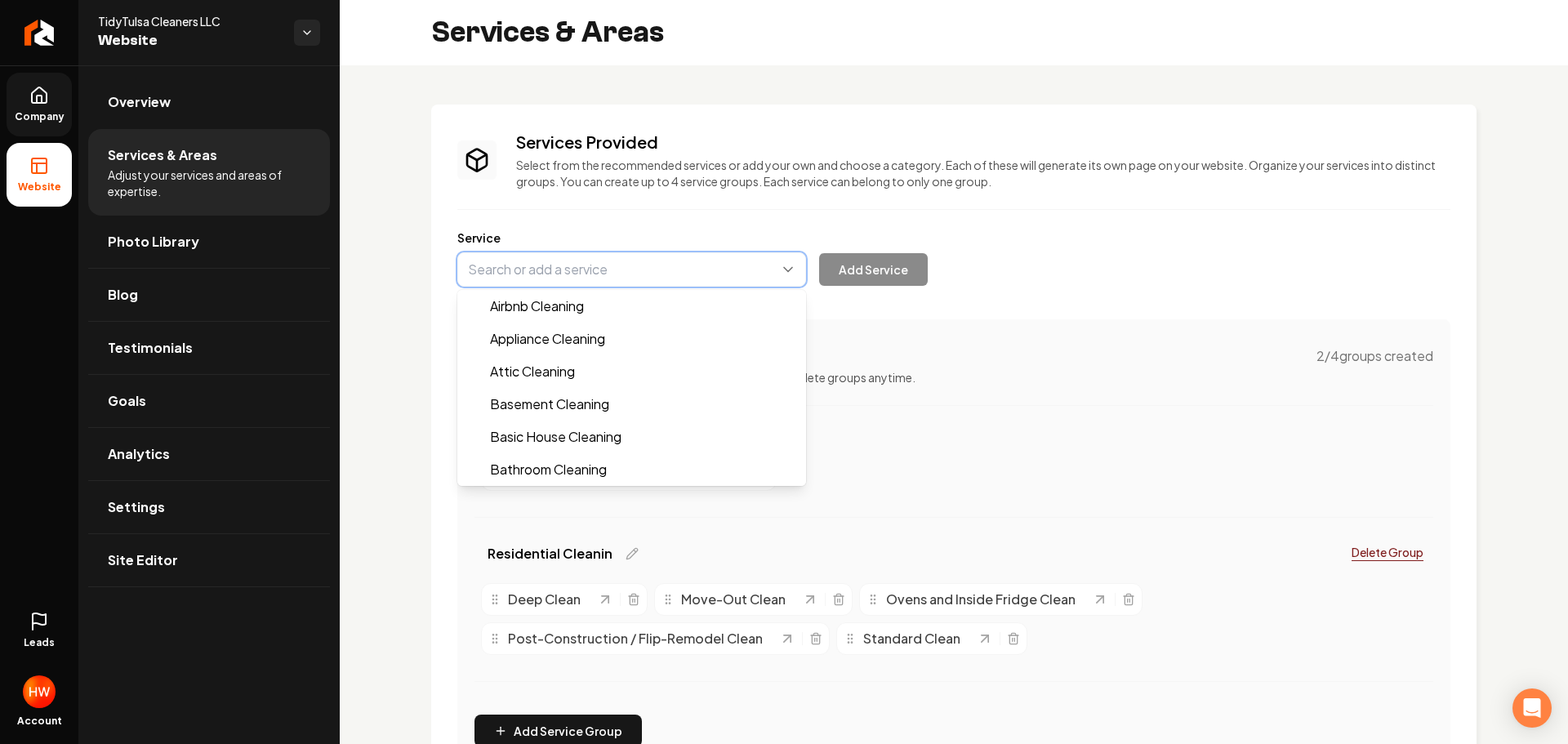
paste input "Office Buildings"
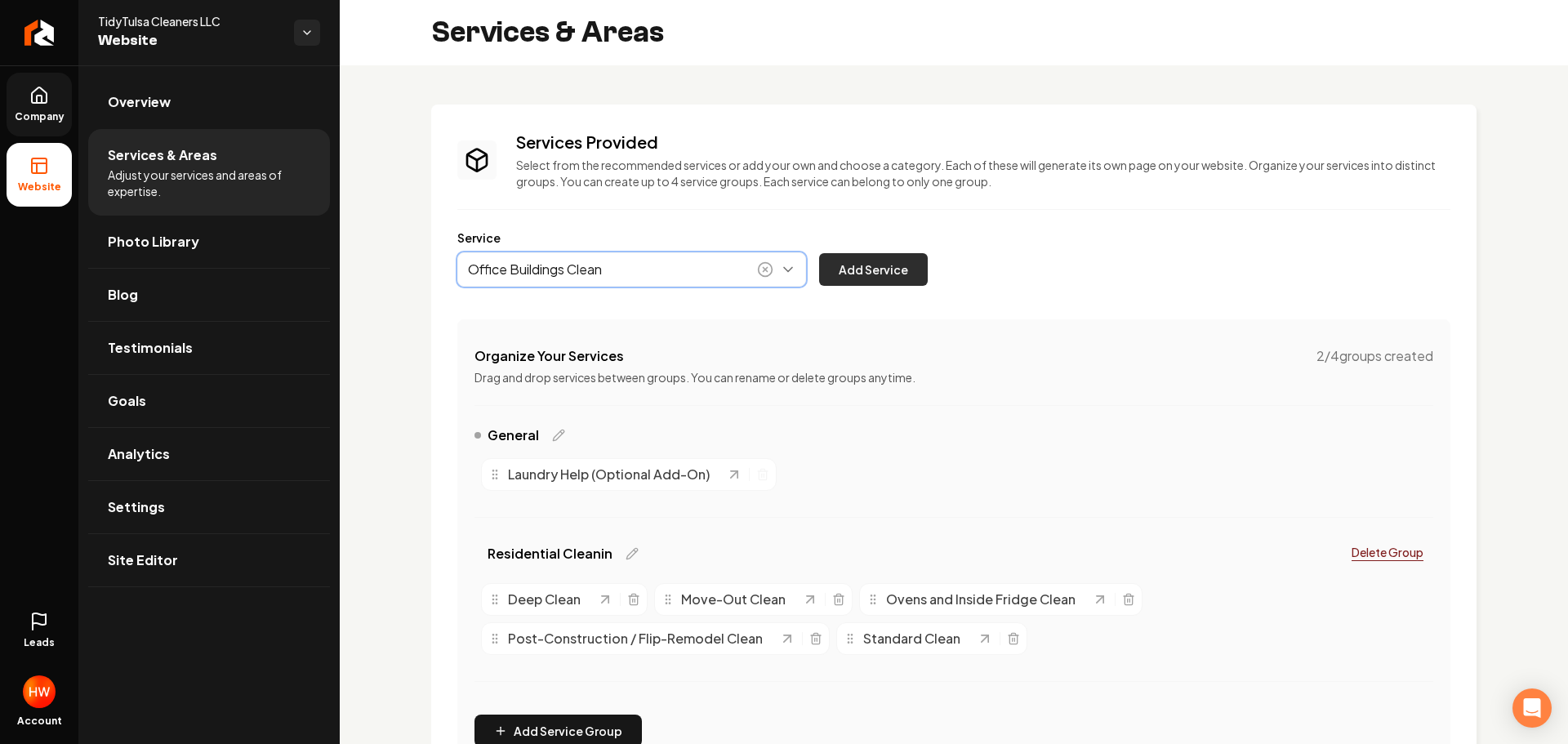
type input "Office Buildings Clean"
click at [860, 273] on button "Add Service" at bounding box center [873, 269] width 108 height 33
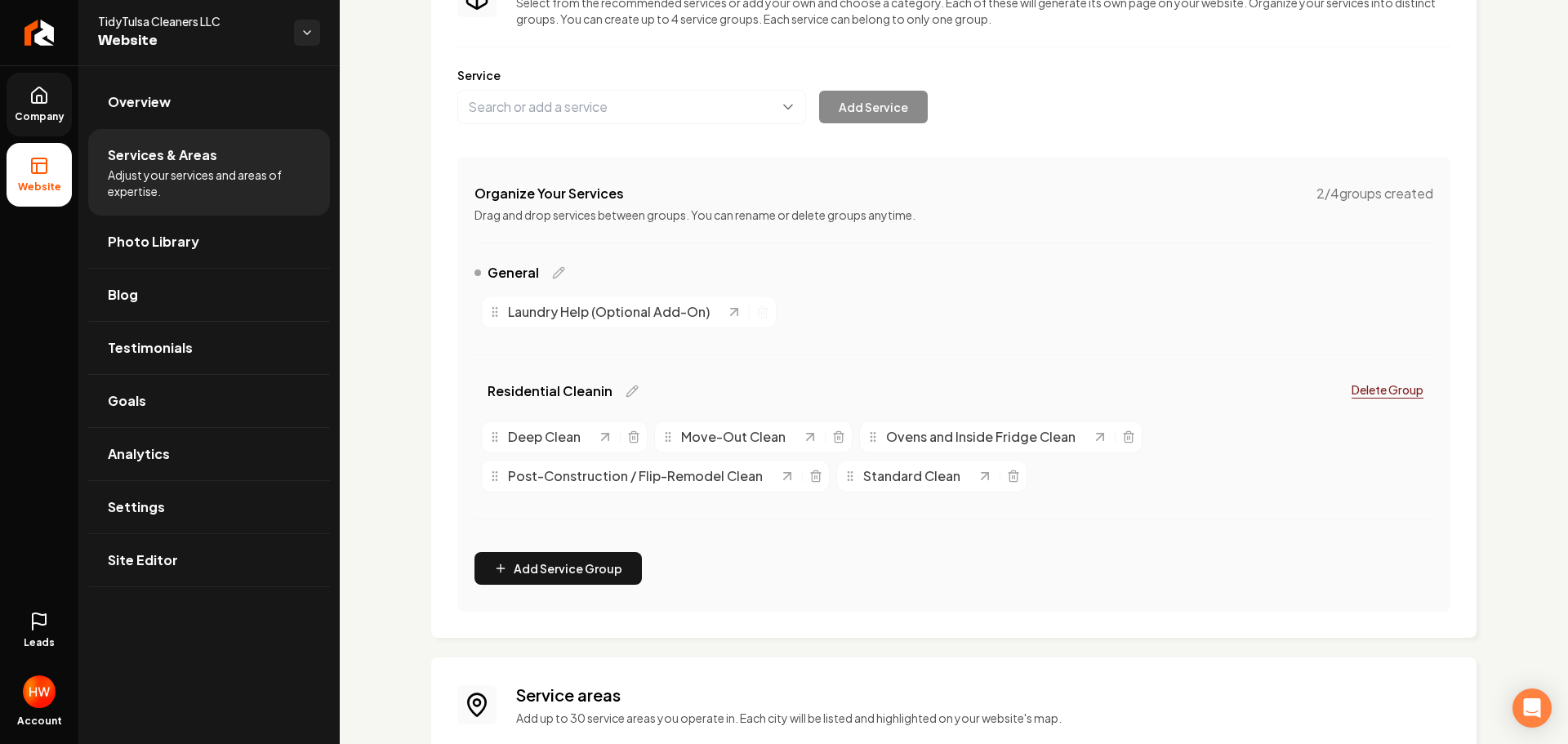
scroll to position [164, 0]
drag, startPoint x: 500, startPoint y: 328, endPoint x: 520, endPoint y: 440, distance: 113.8
click at [645, 105] on button "Main content area" at bounding box center [632, 107] width 349 height 35
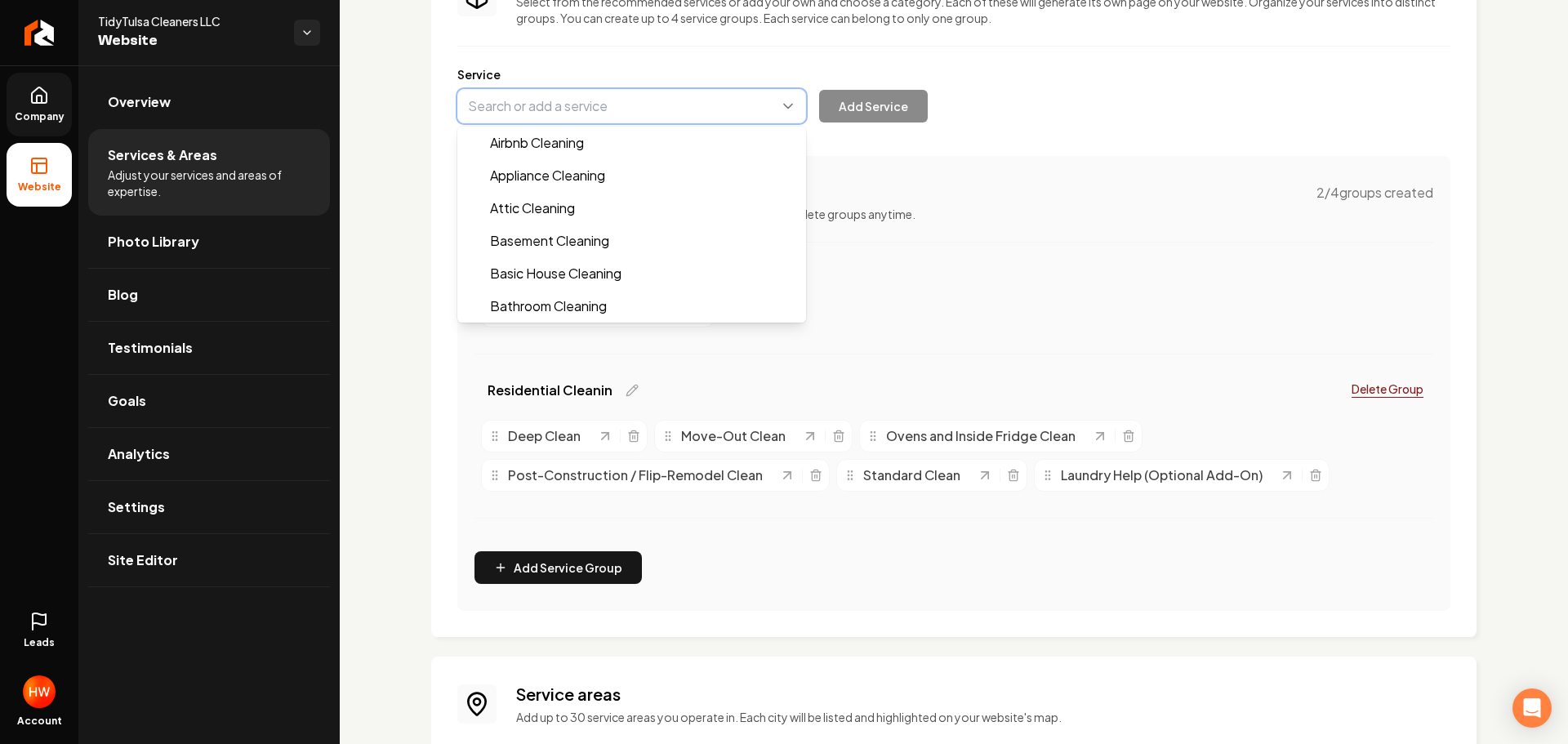
paste input "Special Event Cleaning"
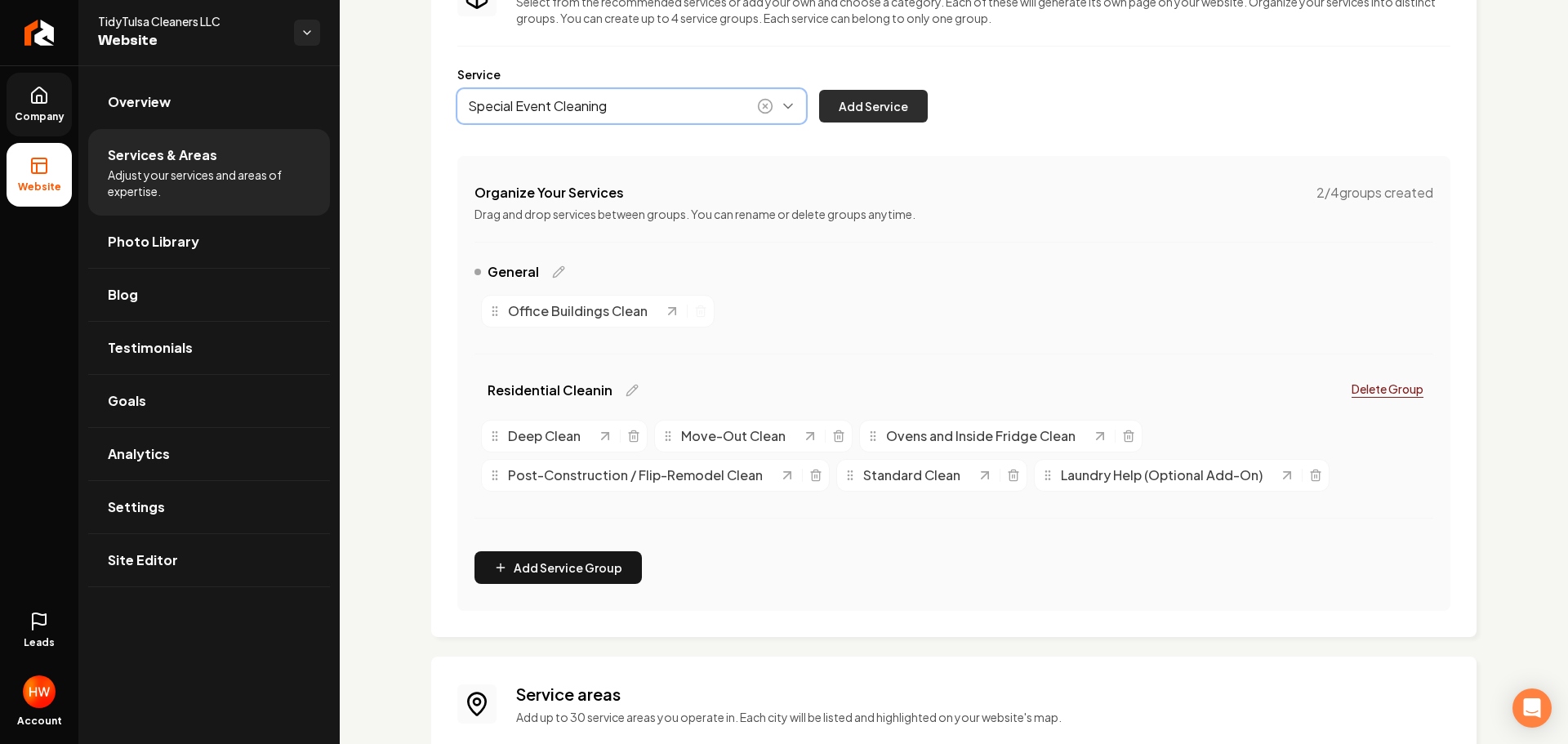
type input "Special Event Cleaning"
click at [878, 106] on button "Add Service" at bounding box center [873, 107] width 108 height 33
click at [599, 113] on button "Main content area" at bounding box center [632, 107] width 349 height 35
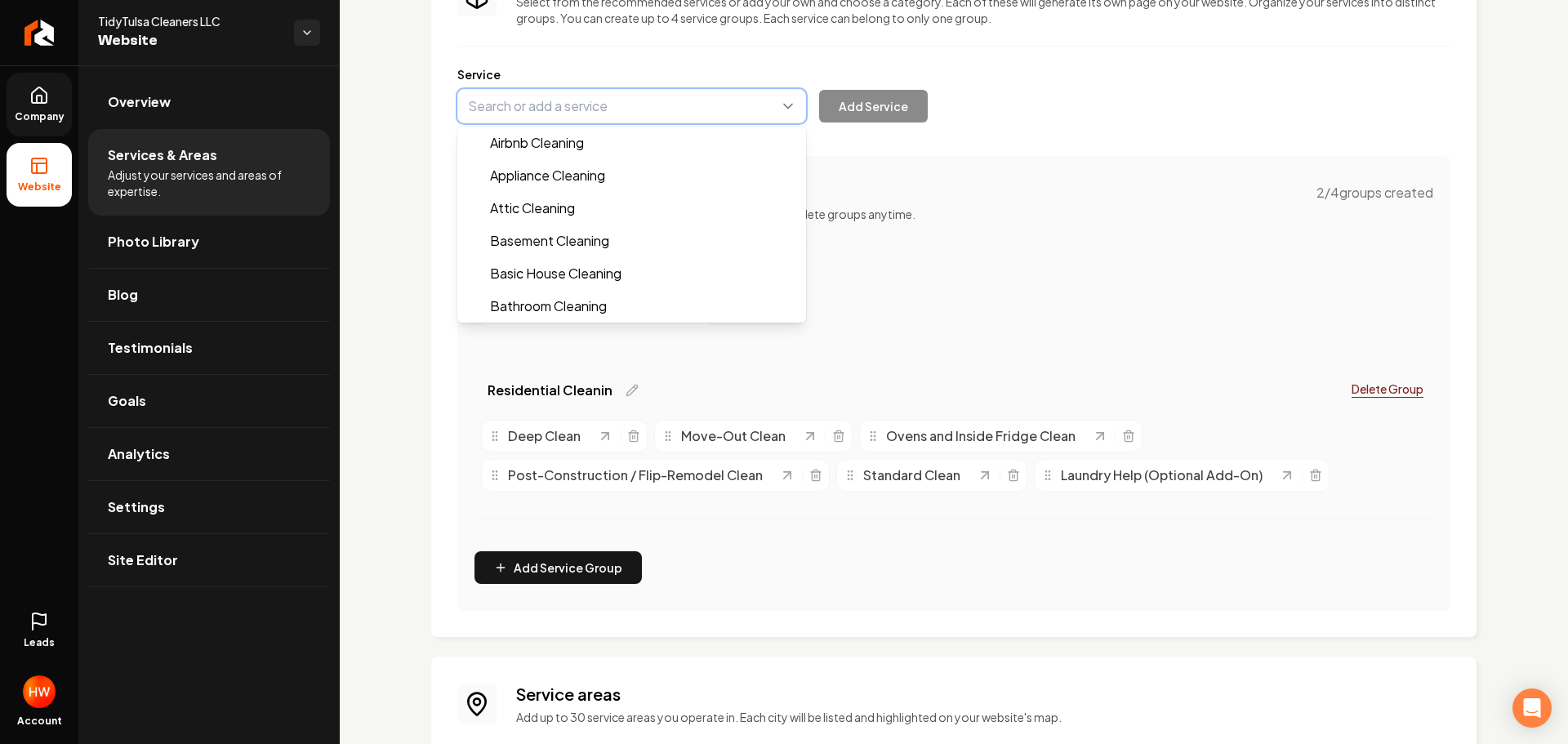
paste input "Industrial / Warehouse Cleaning"
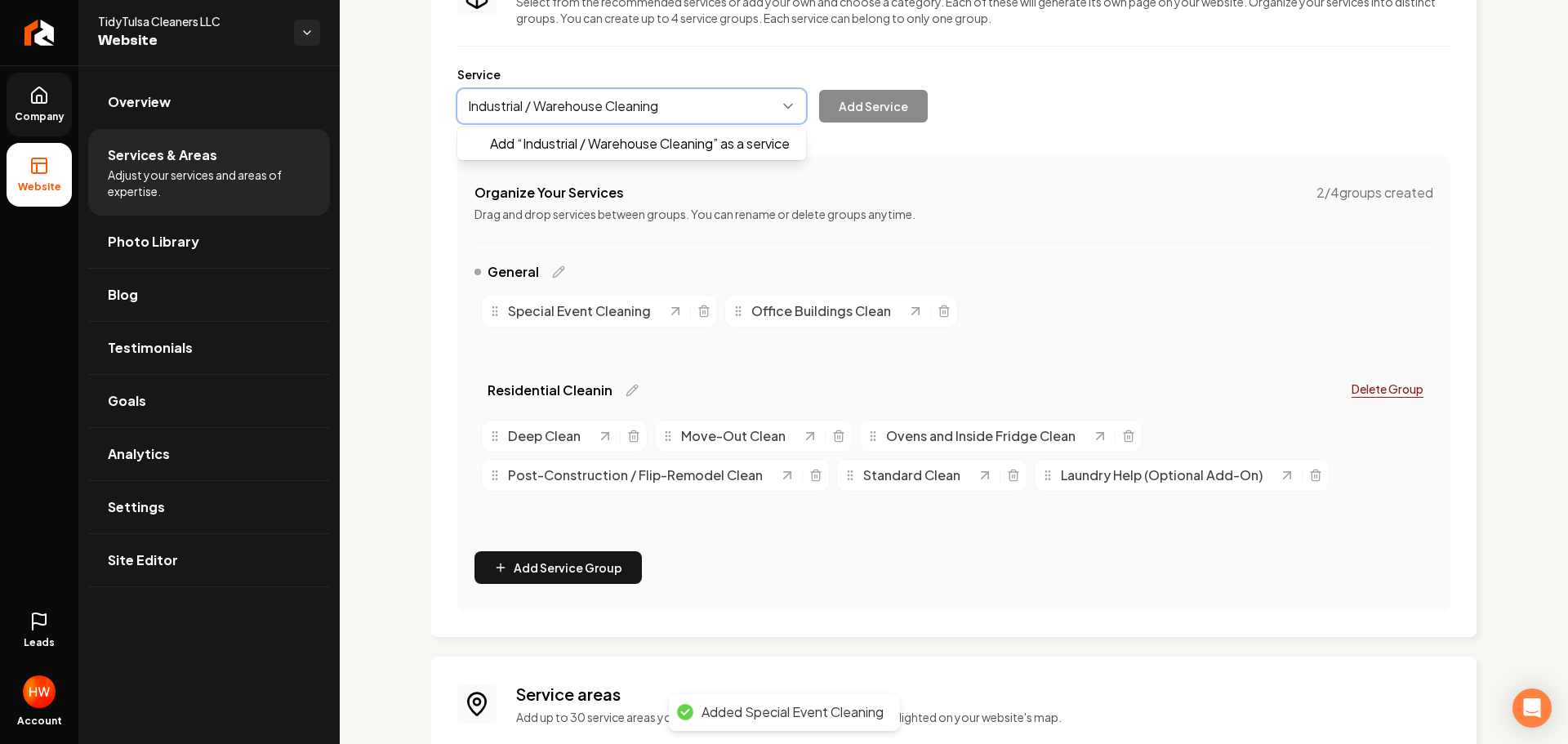
drag, startPoint x: 629, startPoint y: 138, endPoint x: 638, endPoint y: 146, distance: 12.0
type input "Industrial / Warehouse Cleaning"
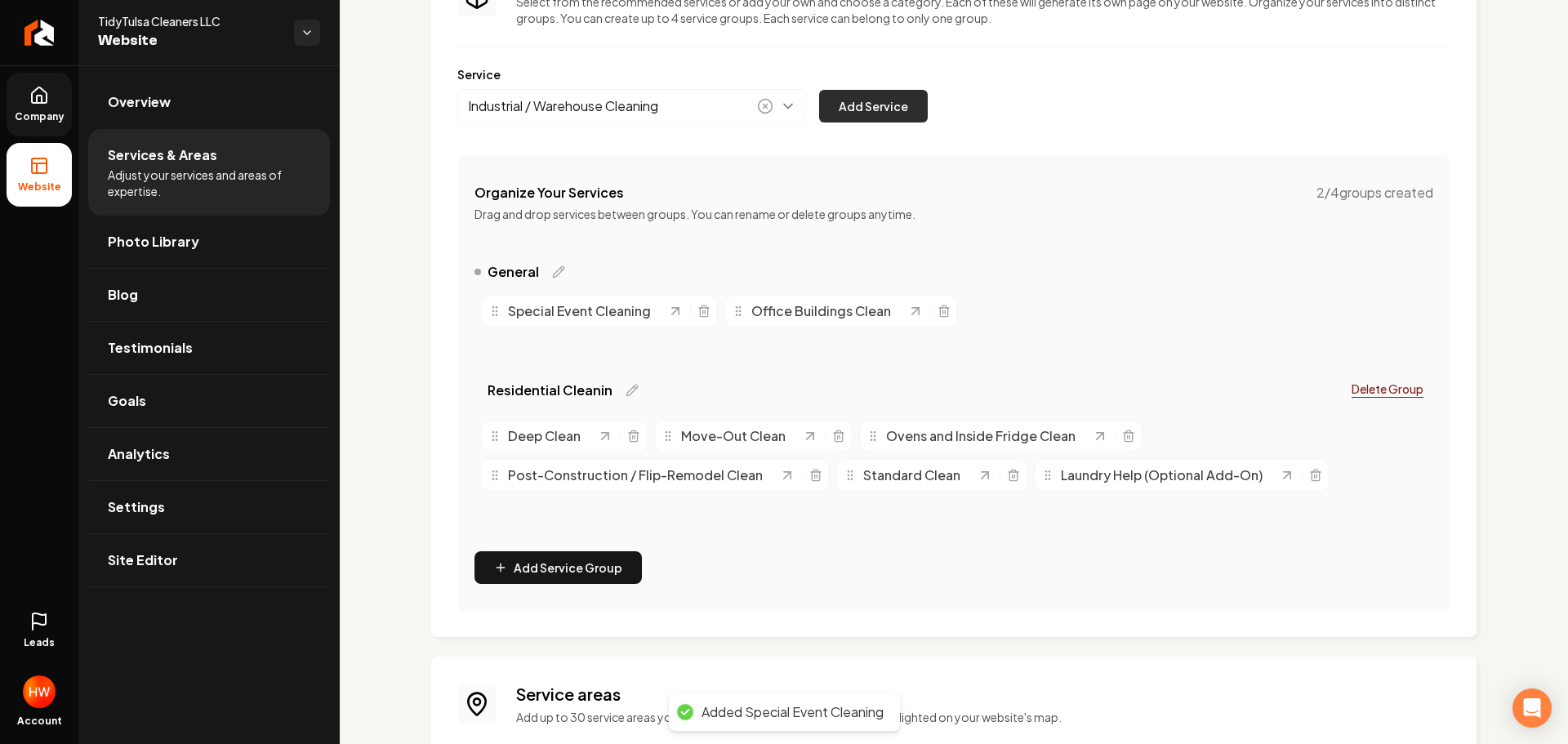
drag, startPoint x: 858, startPoint y: 112, endPoint x: 1040, endPoint y: 206, distance: 204.8
click at [859, 112] on button "Add Service" at bounding box center [873, 107] width 108 height 33
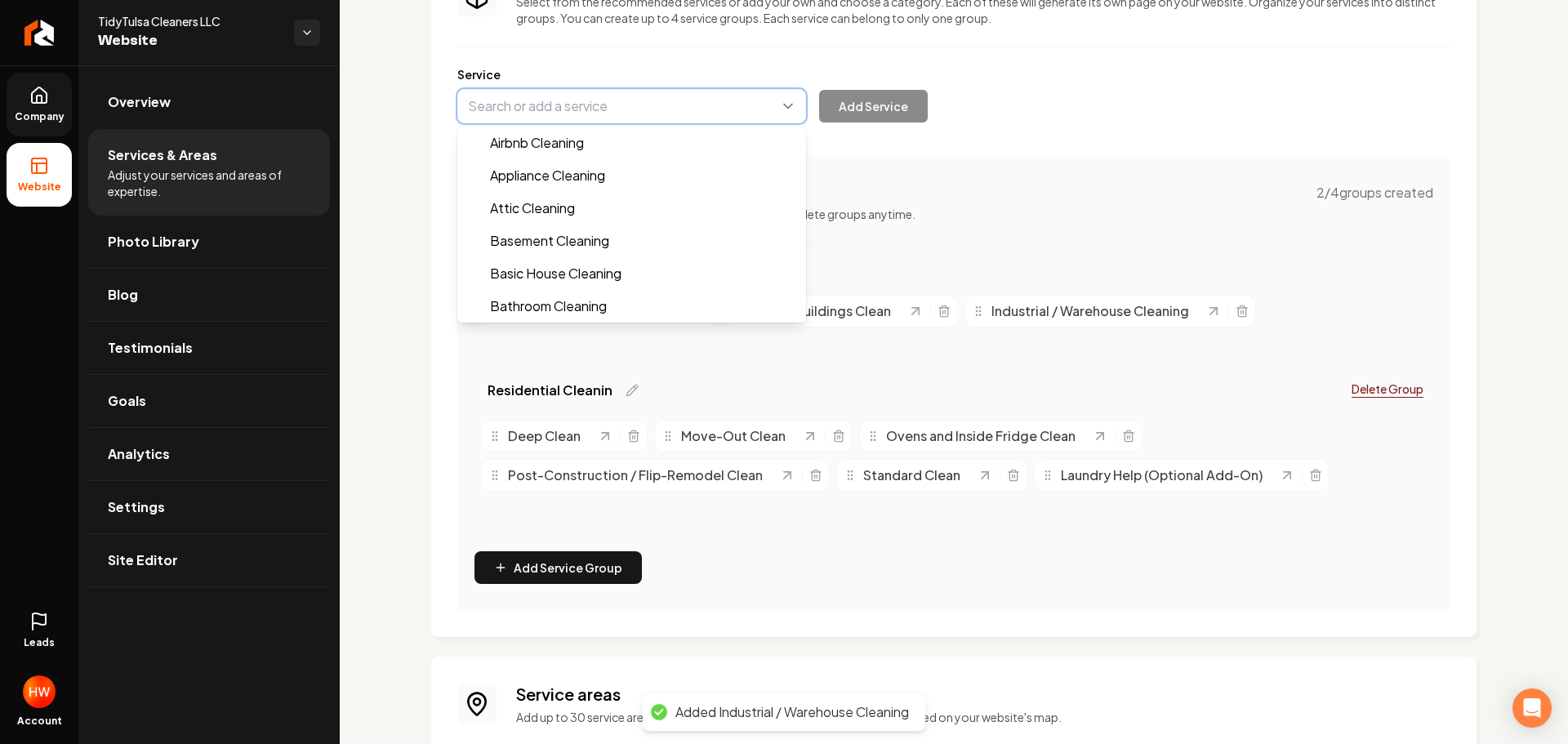
click at [657, 100] on button "Main content area" at bounding box center [632, 107] width 349 height 35
paste input "Post-Construction Cleaning"
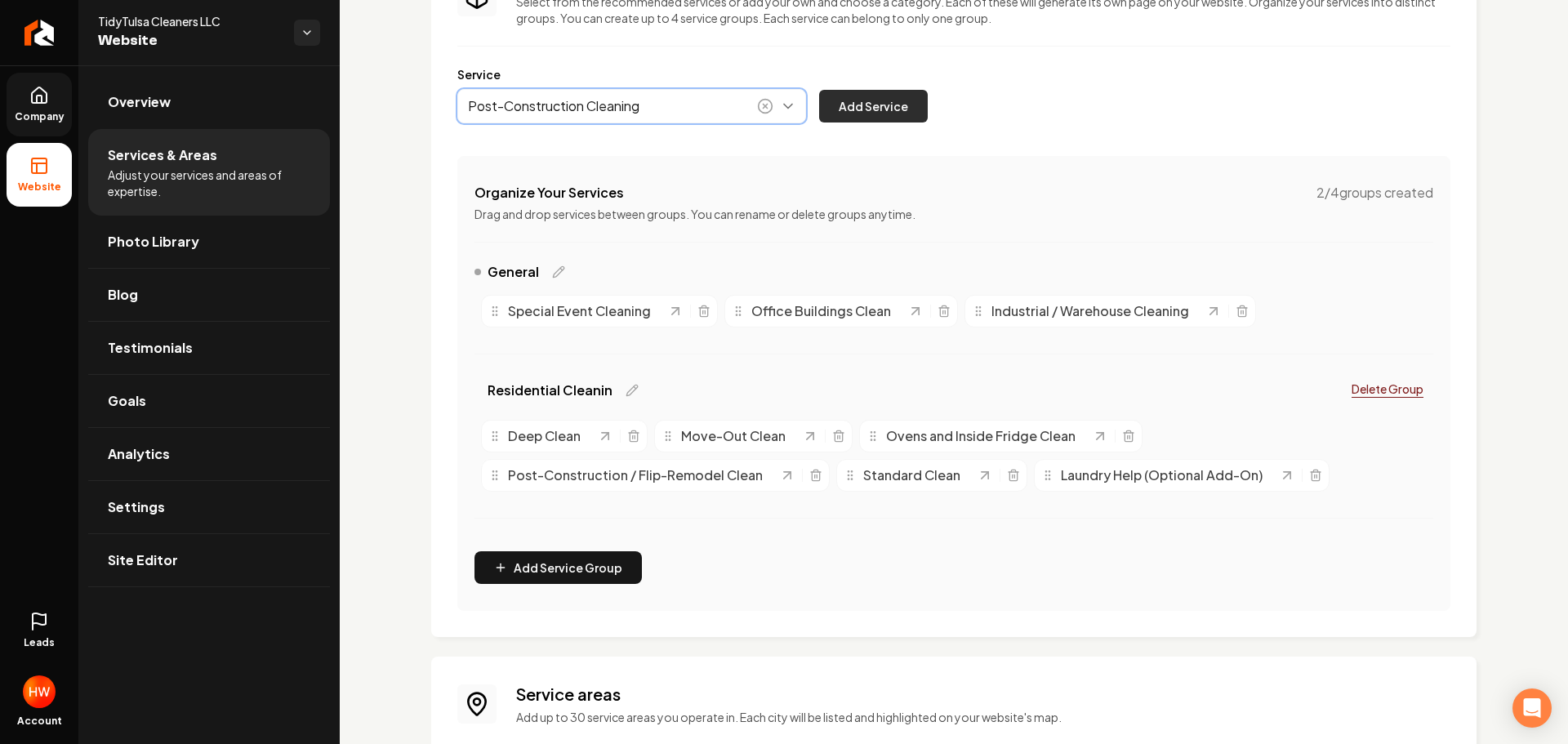
type input "Post-Construction Cleaning"
click at [873, 103] on button "Add Service" at bounding box center [873, 107] width 108 height 33
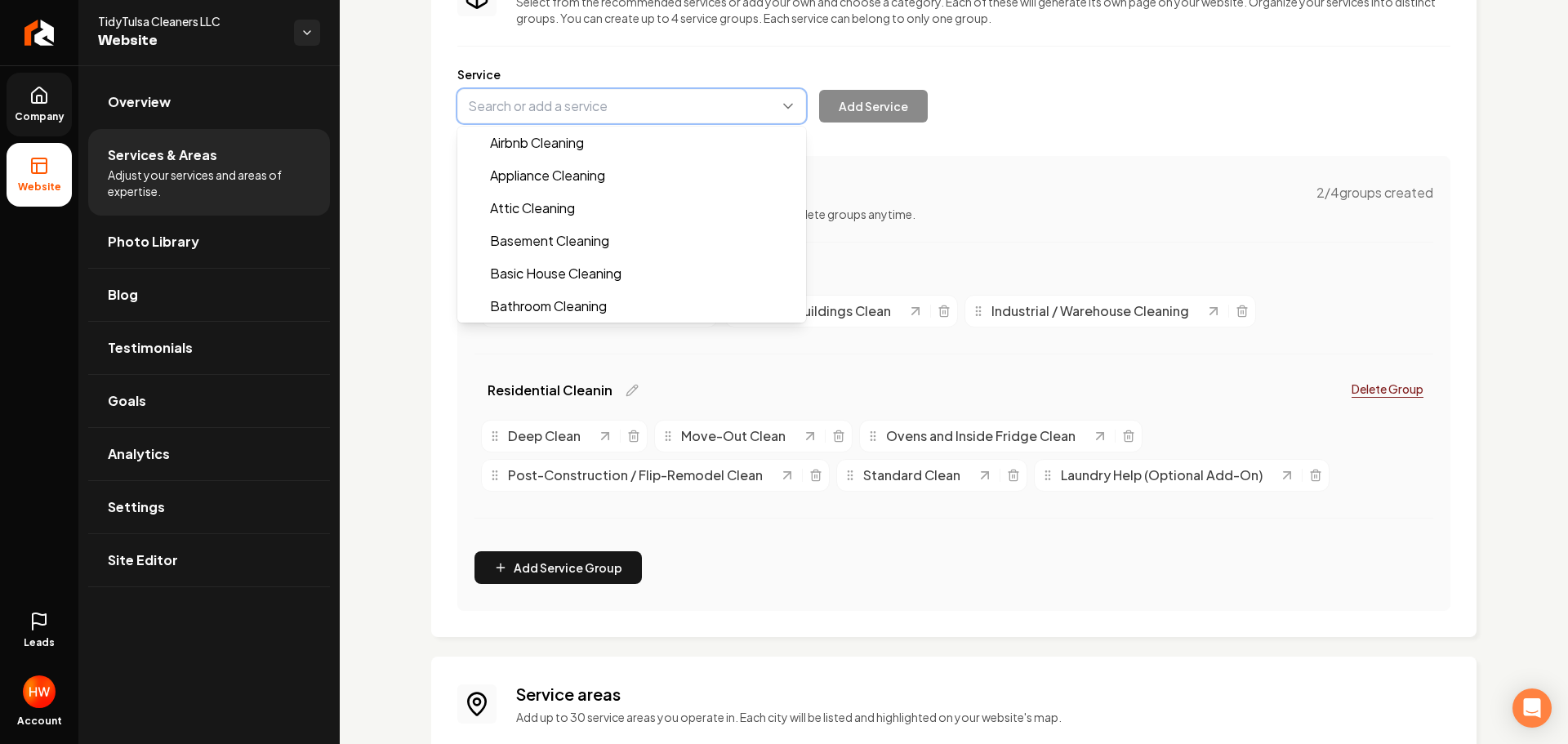
click at [644, 108] on button "Main content area" at bounding box center [632, 107] width 349 height 35
paste input "Medical Office Cleaning"
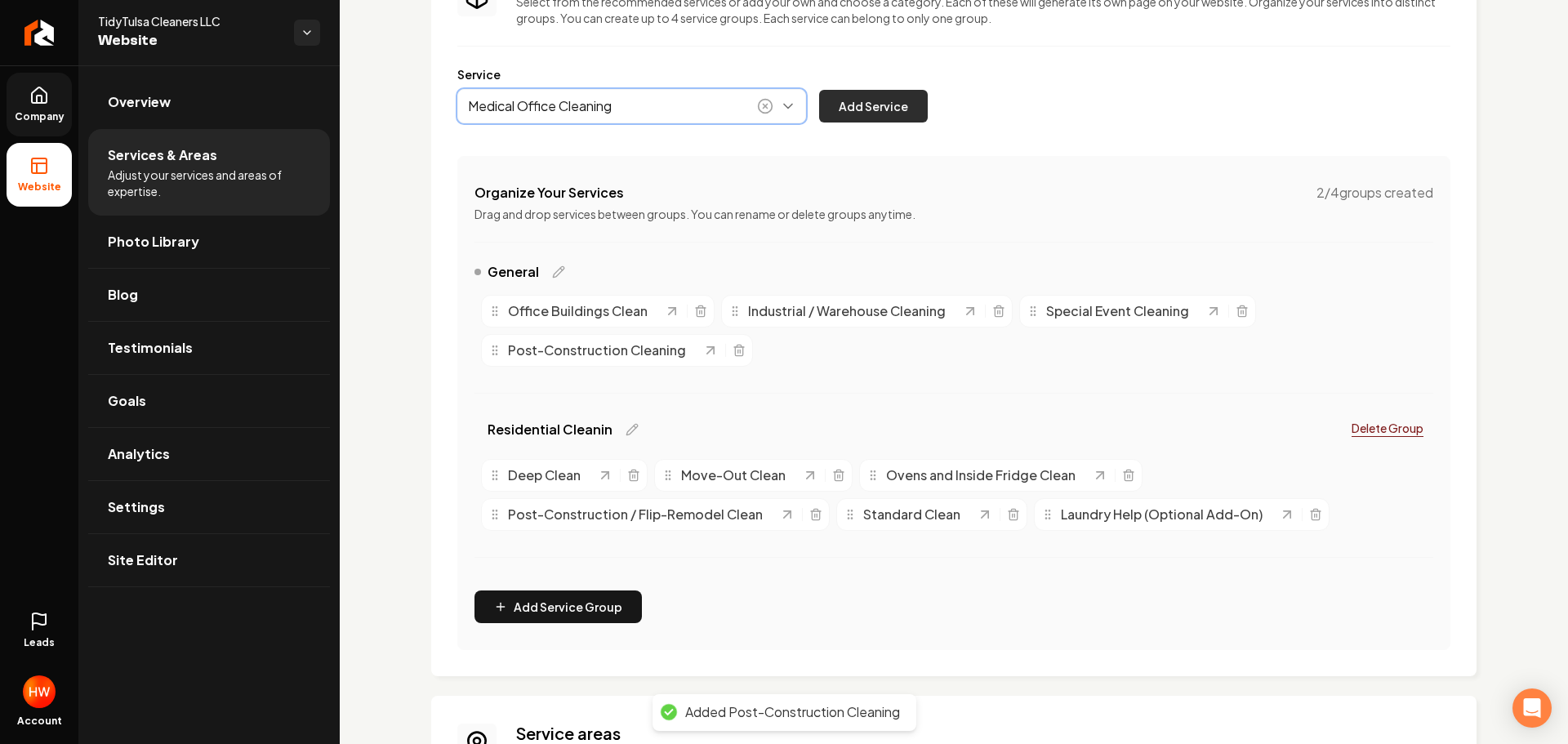
type input "Medical Office Cleaning"
click at [870, 113] on button "Add Service" at bounding box center [873, 107] width 108 height 33
click at [649, 109] on button "Main content area" at bounding box center [632, 107] width 349 height 35
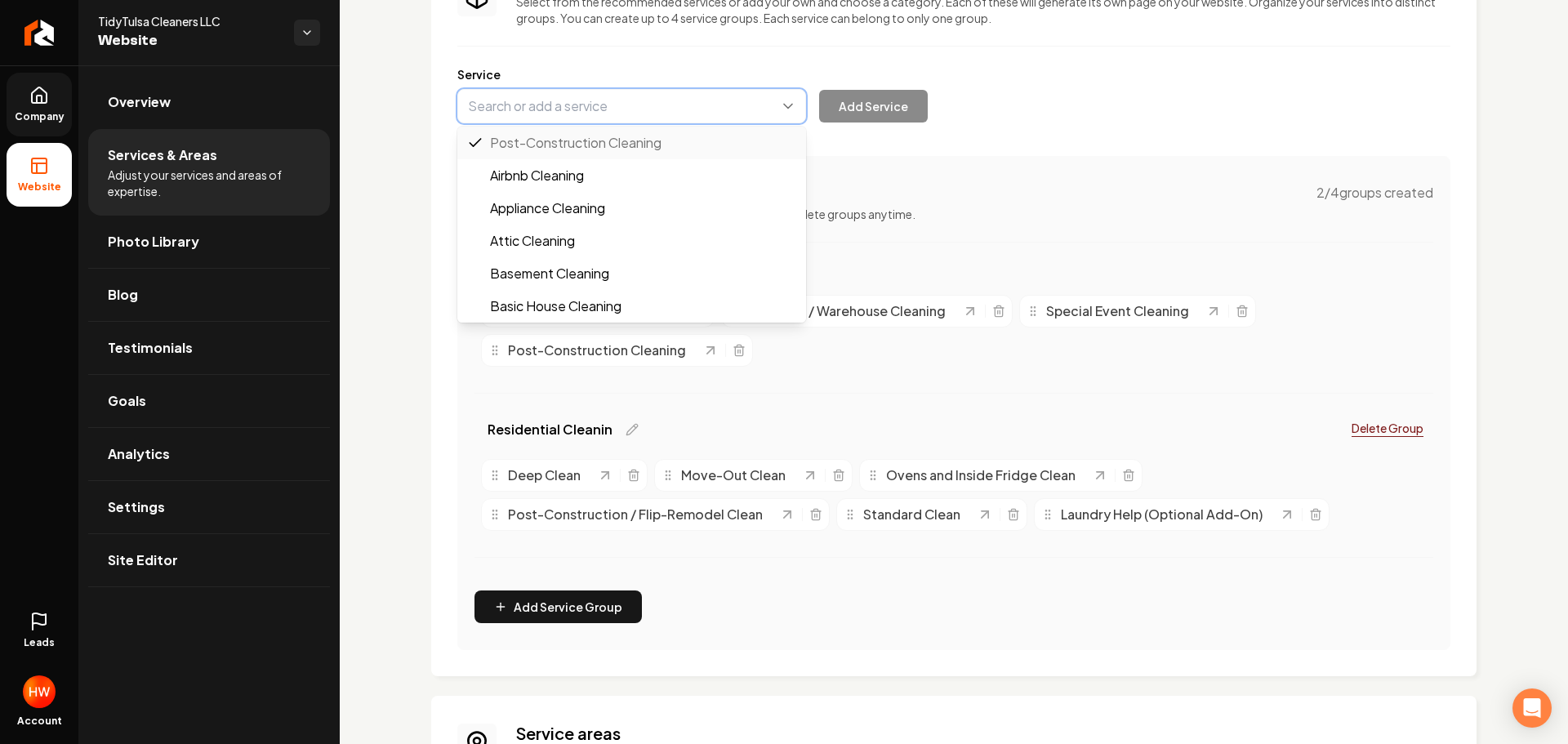
paste input "School & Educational Facility Cleaning"
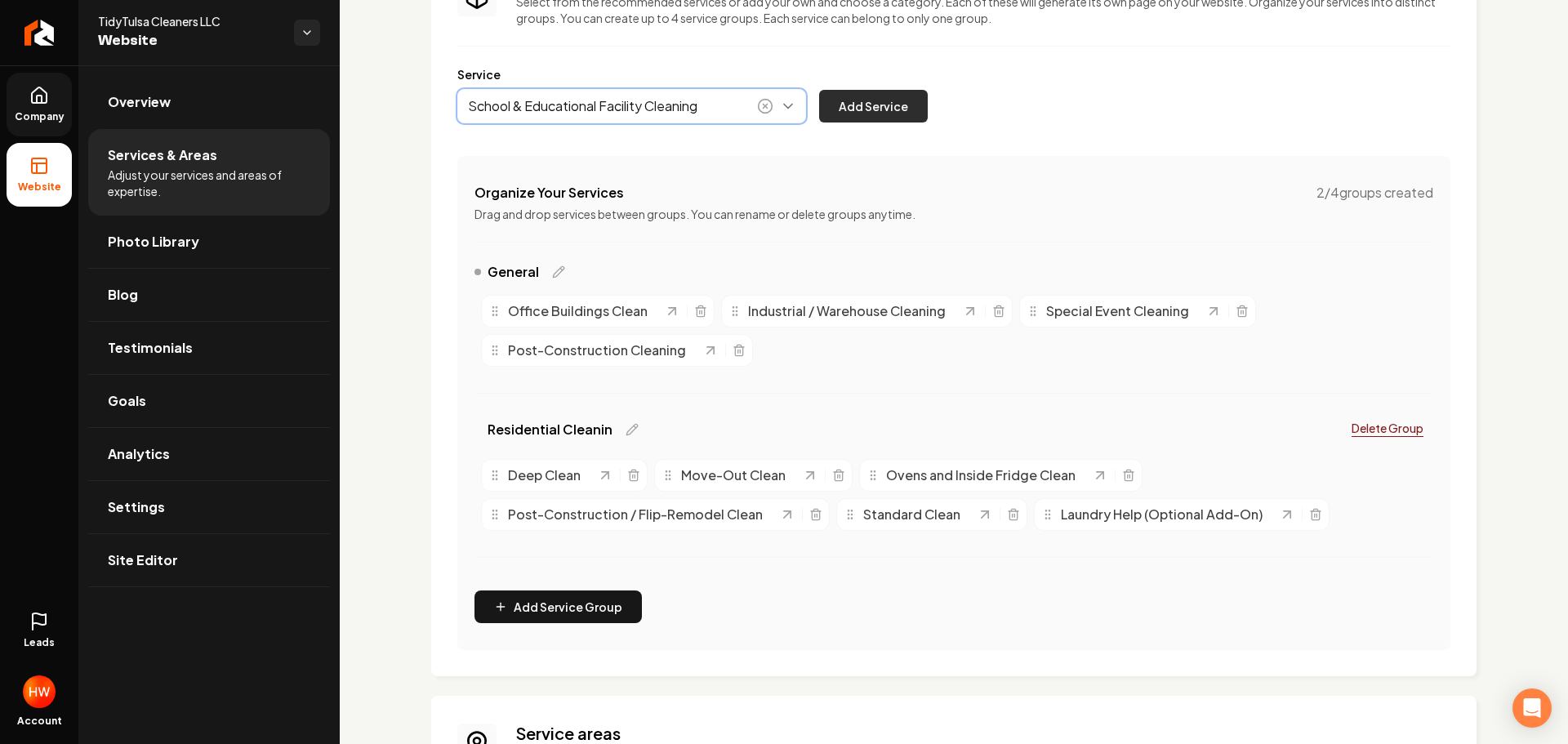
type input "School & Educational Facility Cleaning"
click at [878, 110] on button "Add Service" at bounding box center [873, 107] width 108 height 33
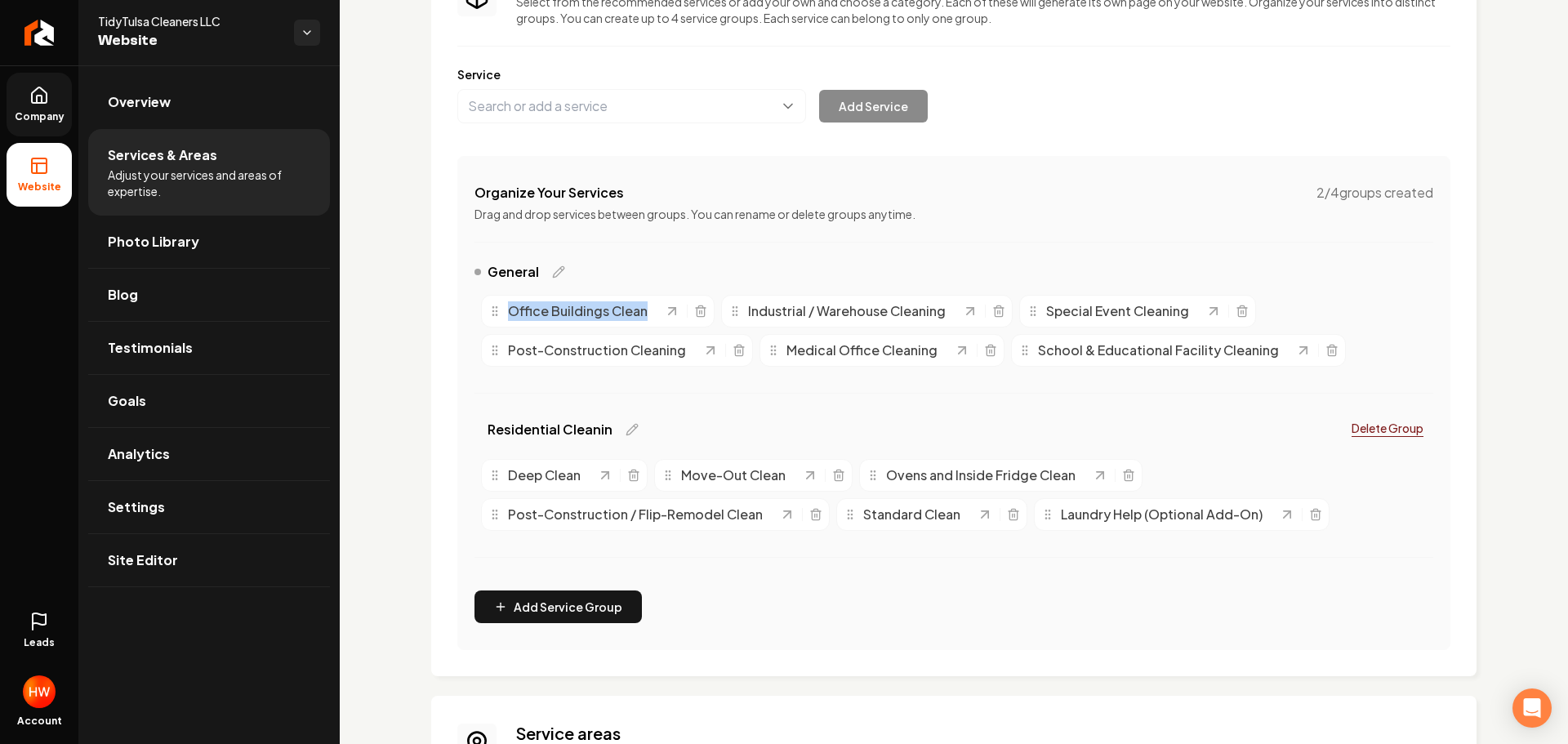
drag, startPoint x: 473, startPoint y: 314, endPoint x: 653, endPoint y: 316, distance: 180.0
click at [650, 316] on div "Organize Your Services 2 / 4 groups created Drag and drop services between grou…" at bounding box center [954, 403] width 993 height 494
copy span "Office Buildings Clean"
click at [697, 311] on icon "Main content area" at bounding box center [700, 311] width 13 height 13
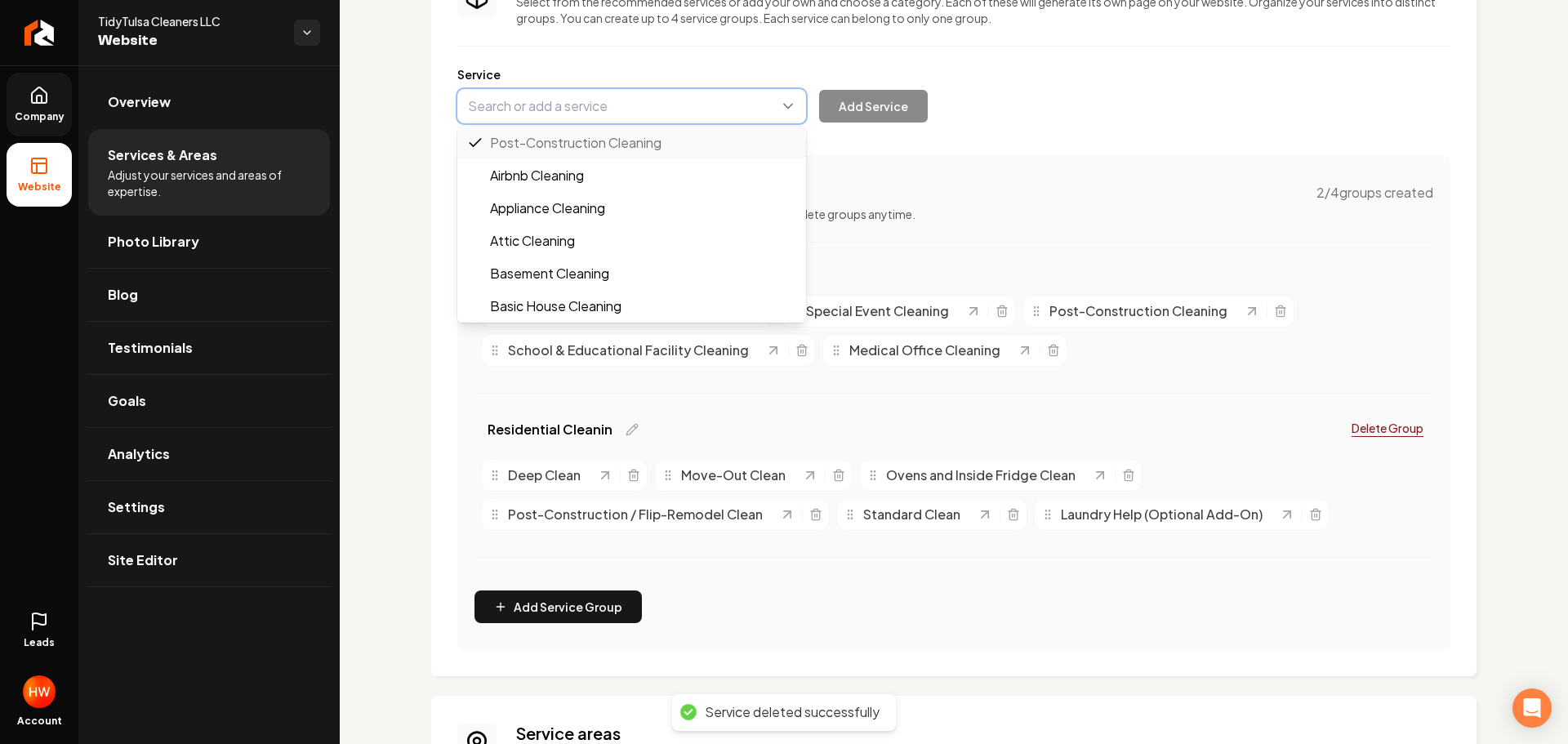
click at [610, 107] on button "Main content area" at bounding box center [632, 107] width 349 height 35
paste input "Office Buildings Clean"
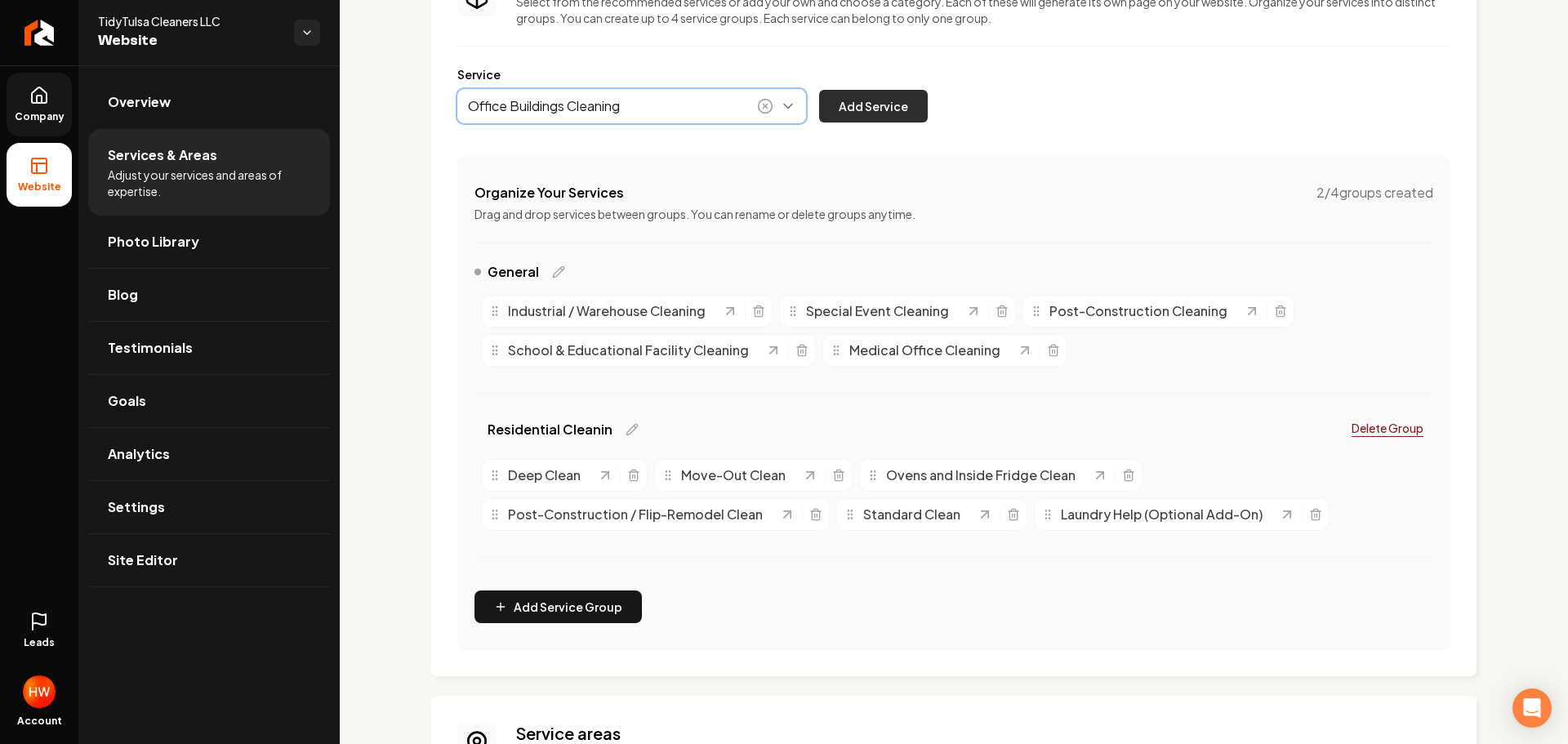
type input "Office Buildings Cleaning"
click at [859, 106] on button "Add Service" at bounding box center [873, 107] width 108 height 33
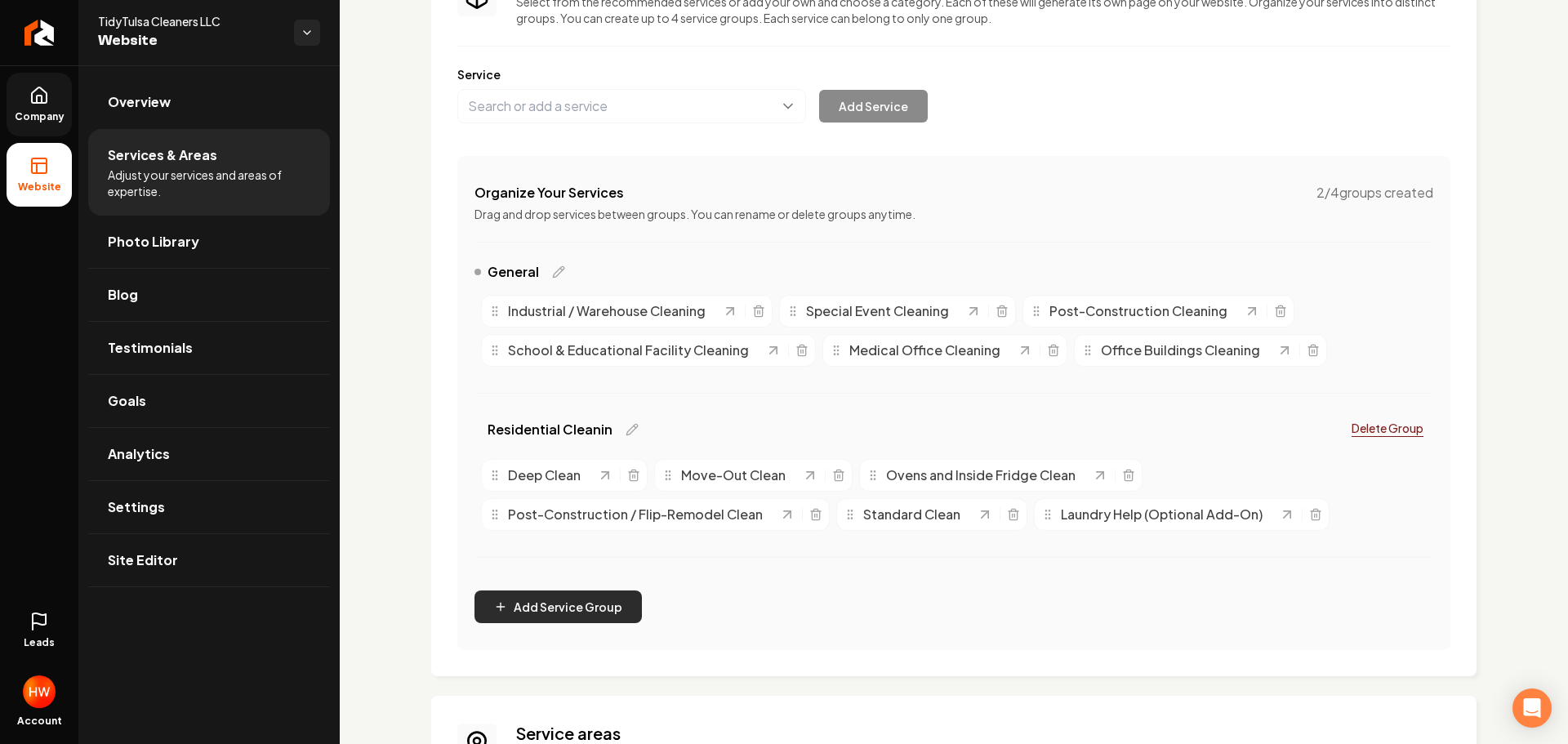
click at [571, 605] on button "Add Service Group" at bounding box center [558, 607] width 167 height 33
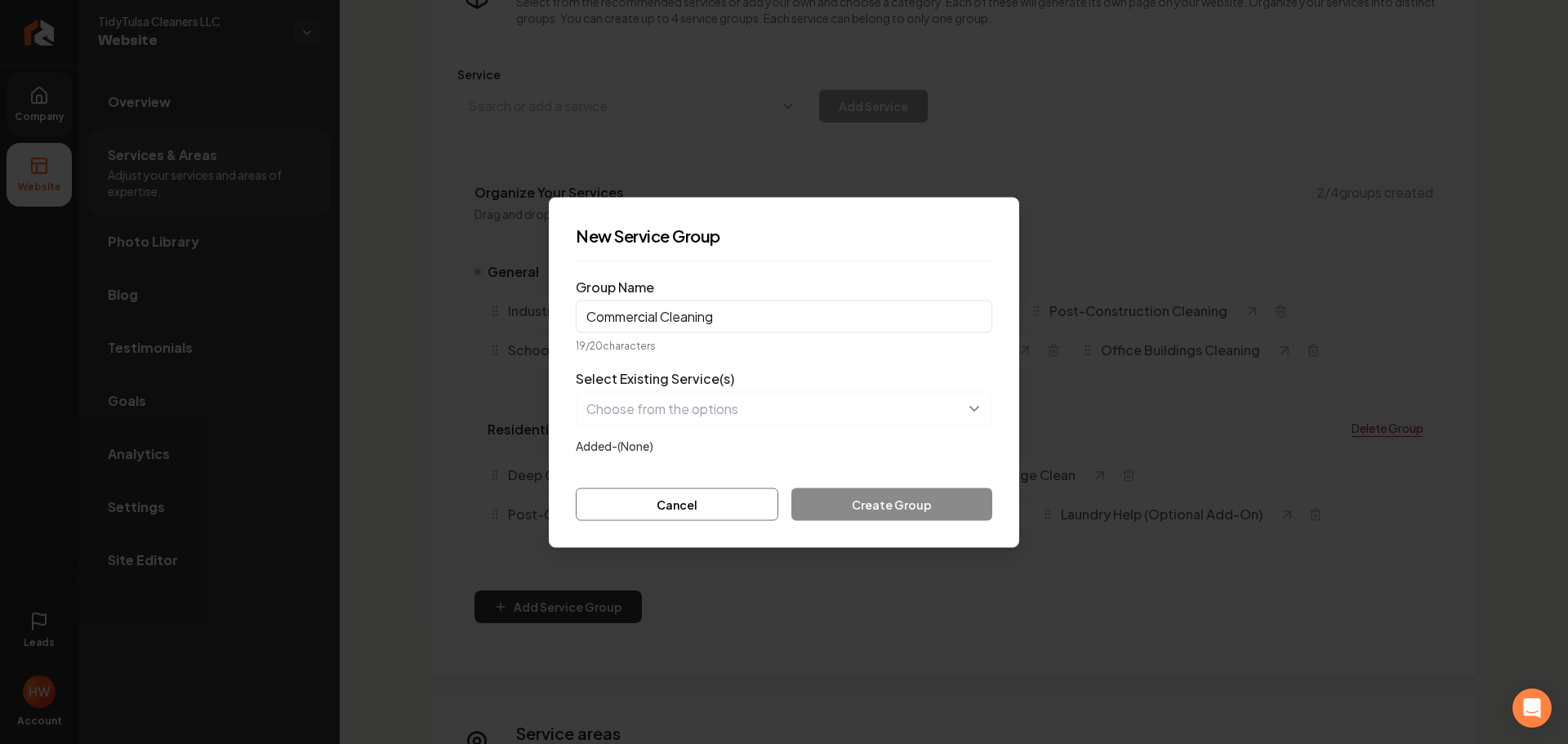
type input "Commercial Cleaning"
click at [719, 411] on button "button" at bounding box center [784, 409] width 417 height 35
click at [706, 410] on button "button" at bounding box center [784, 409] width 417 height 35
paste input "Office Buildings"
type input "Office Buildings"
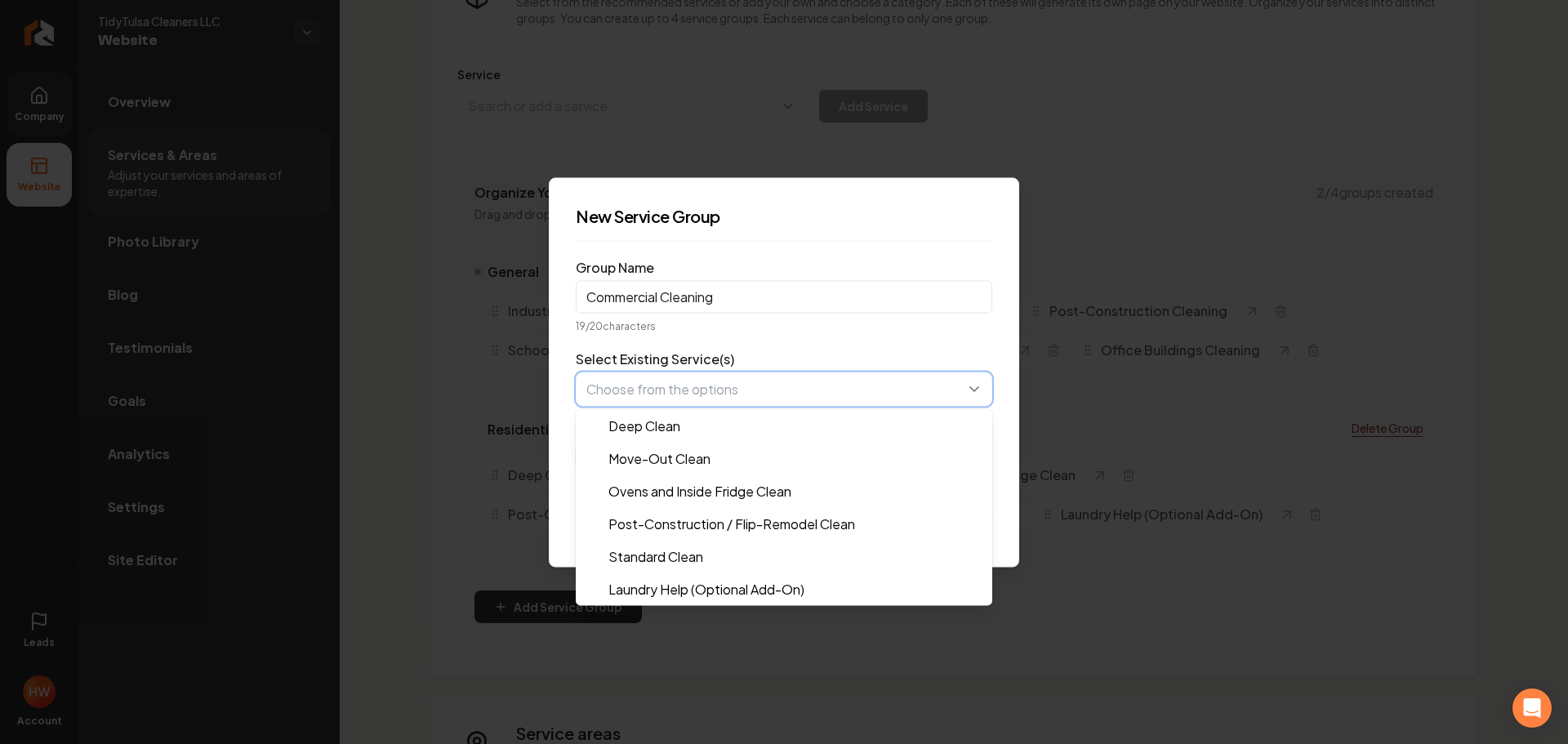
click at [705, 387] on button "button" at bounding box center [784, 389] width 417 height 35
paste input "Special Event Cleaning"
type input "Special Event Cleaning"
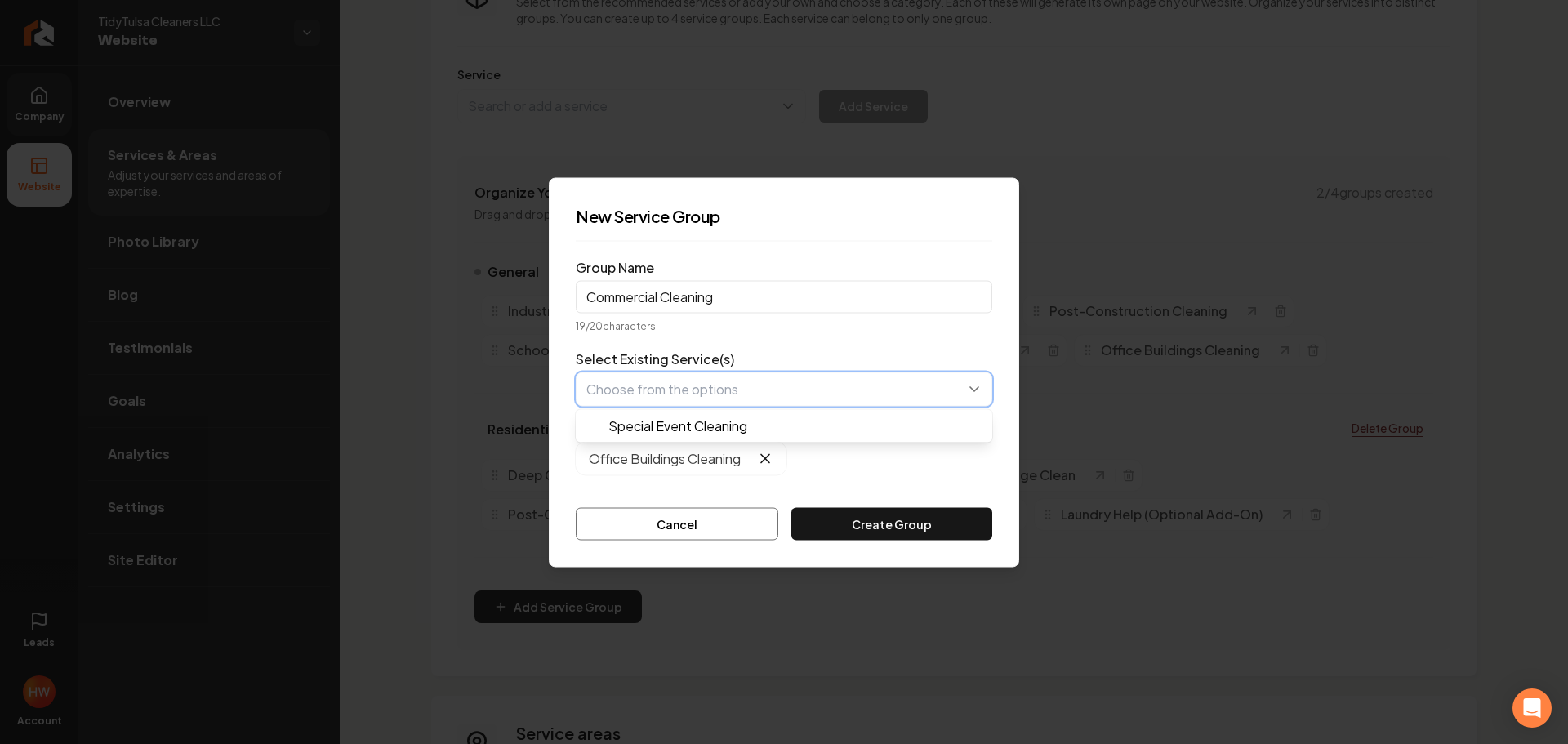
drag, startPoint x: 731, startPoint y: 424, endPoint x: 870, endPoint y: 432, distance: 139.2
click at [701, 374] on button "button" at bounding box center [784, 389] width 417 height 35
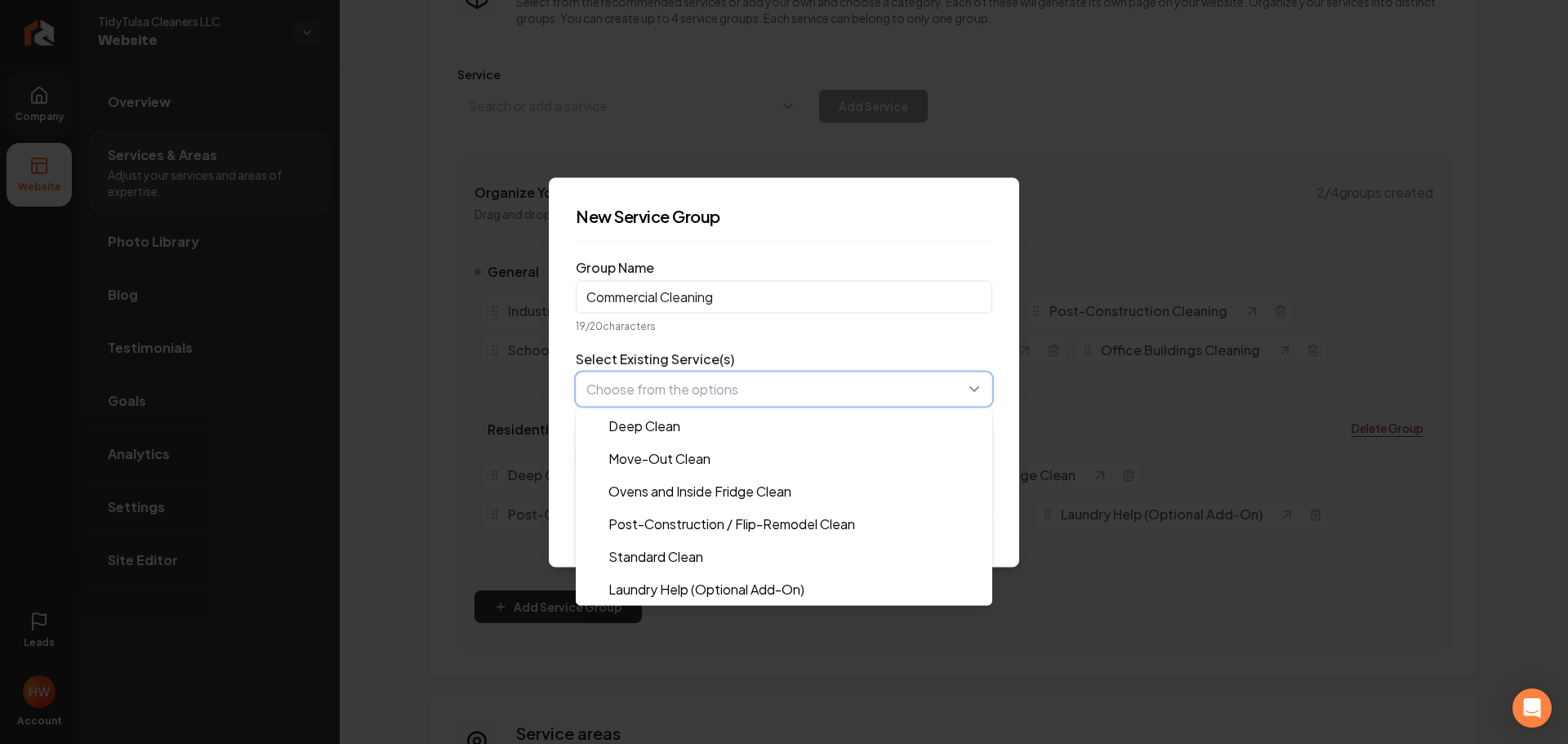
paste input "Industrial / Warehouse Cleaning"
type input "Industrial / Warehouse Cleaning"
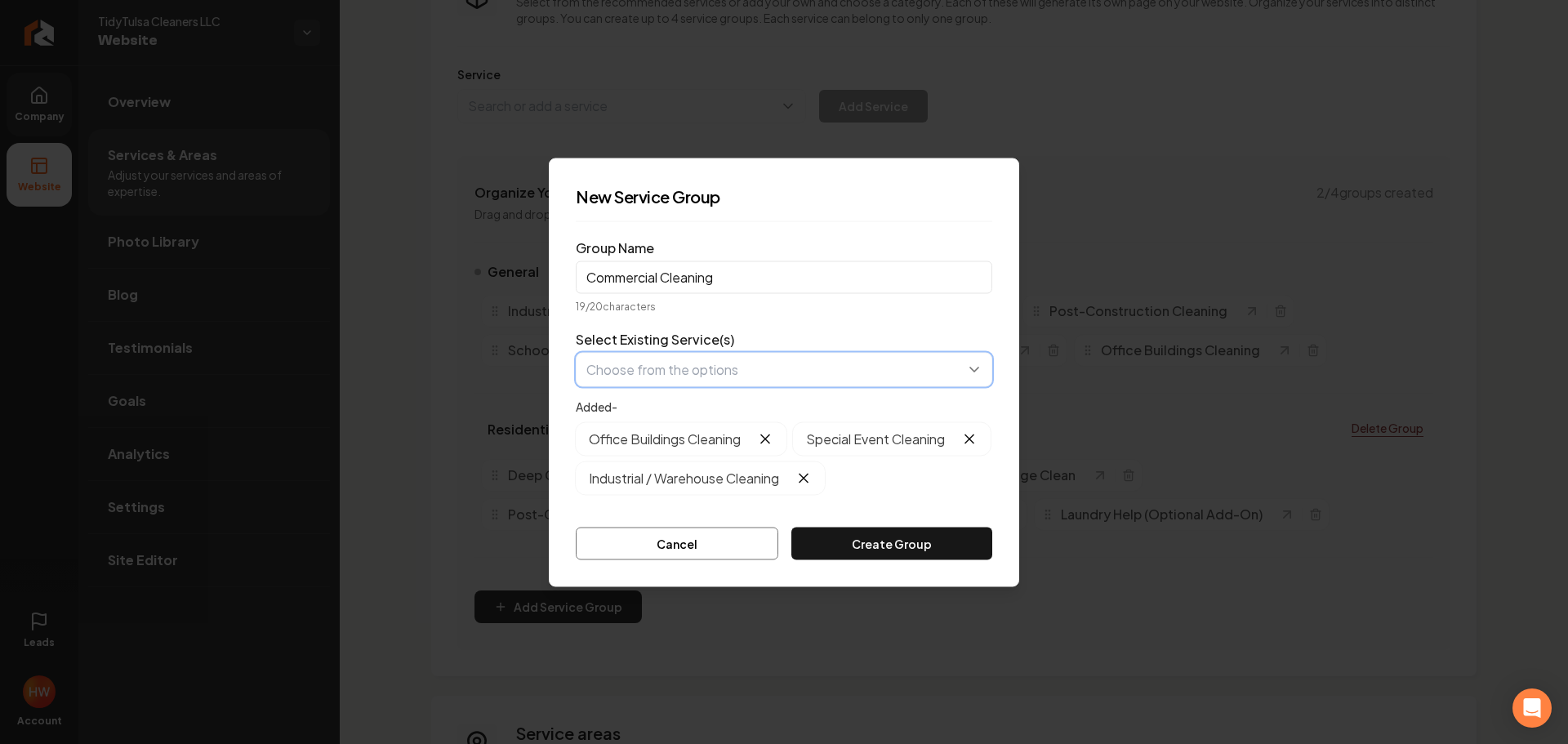
click at [726, 352] on button "button" at bounding box center [784, 369] width 417 height 35
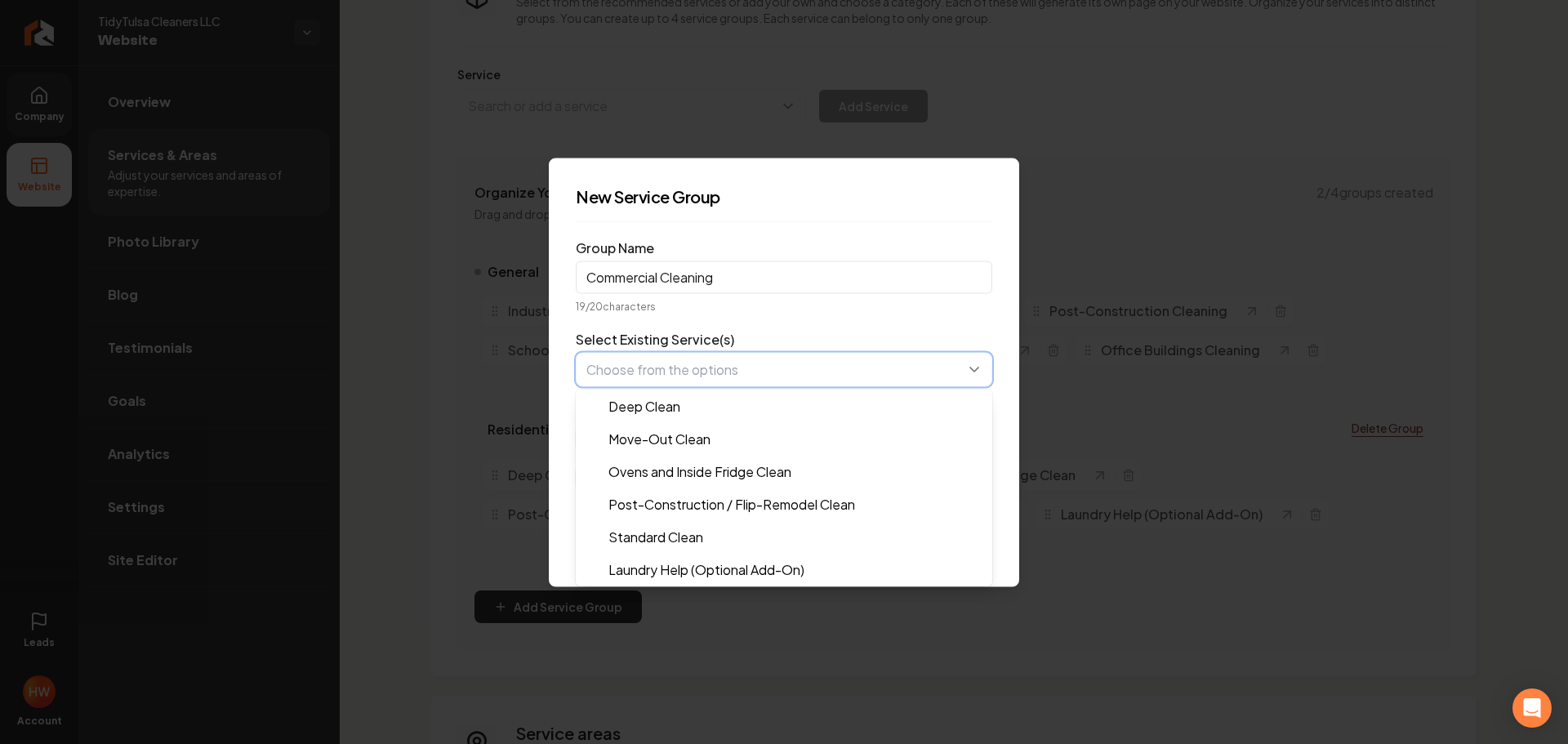
paste input "Post-Construction Cleaning"
type input "Post-Construction Cleaning"
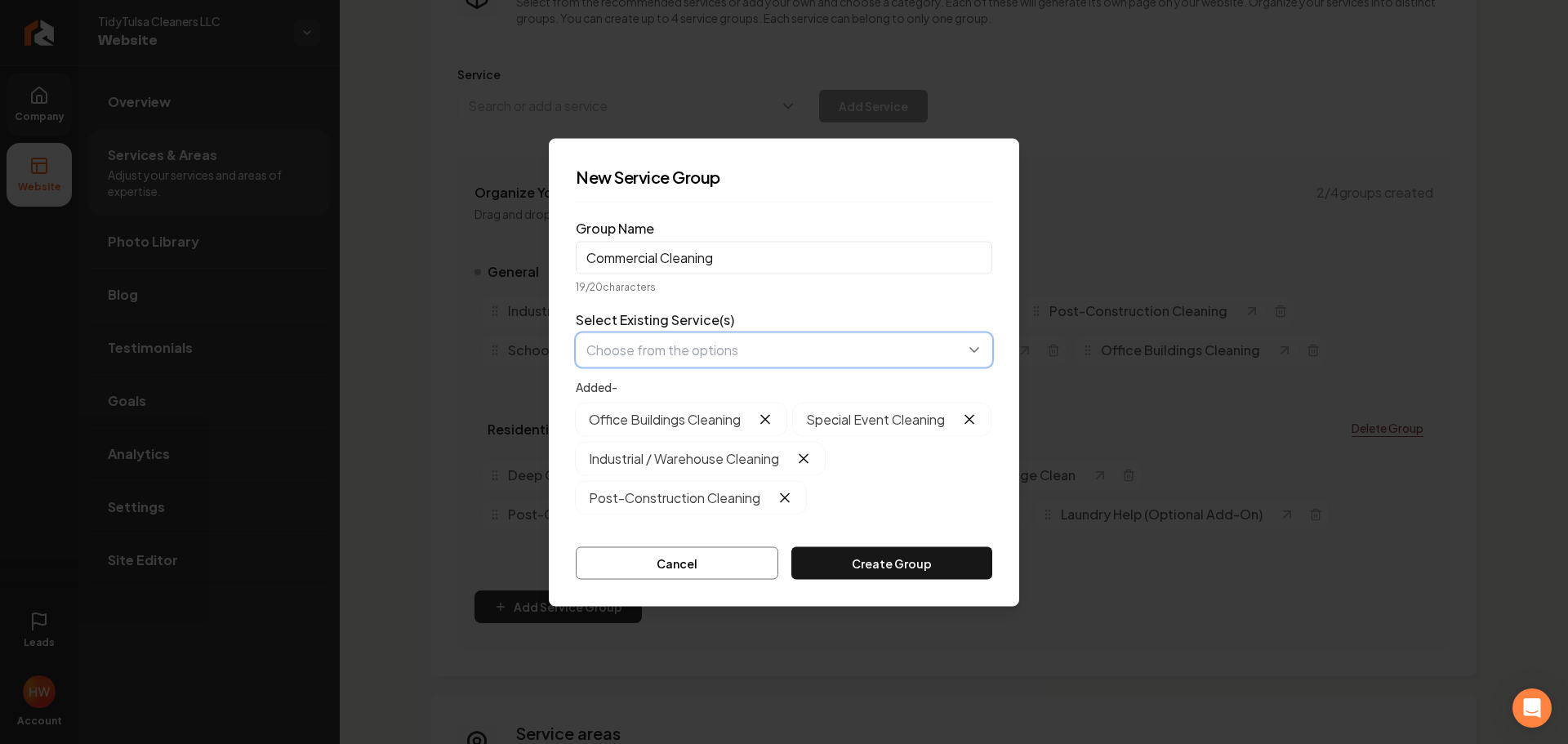
drag, startPoint x: 716, startPoint y: 383, endPoint x: 928, endPoint y: 425, distance: 216.1
click at [734, 335] on button "button" at bounding box center [784, 350] width 417 height 35
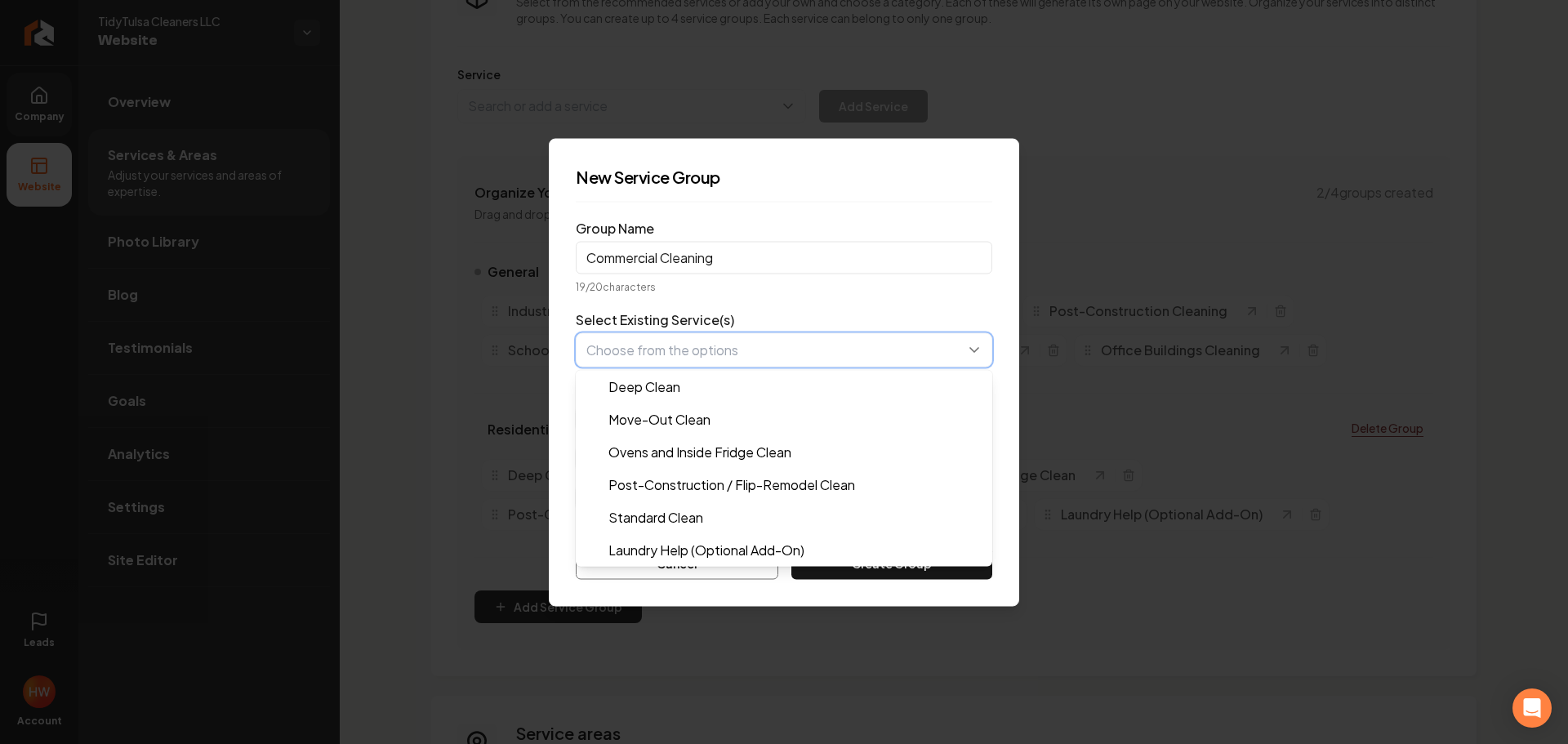
paste input "Medical Office Cleaning"
type input "Medical Office Cleaning"
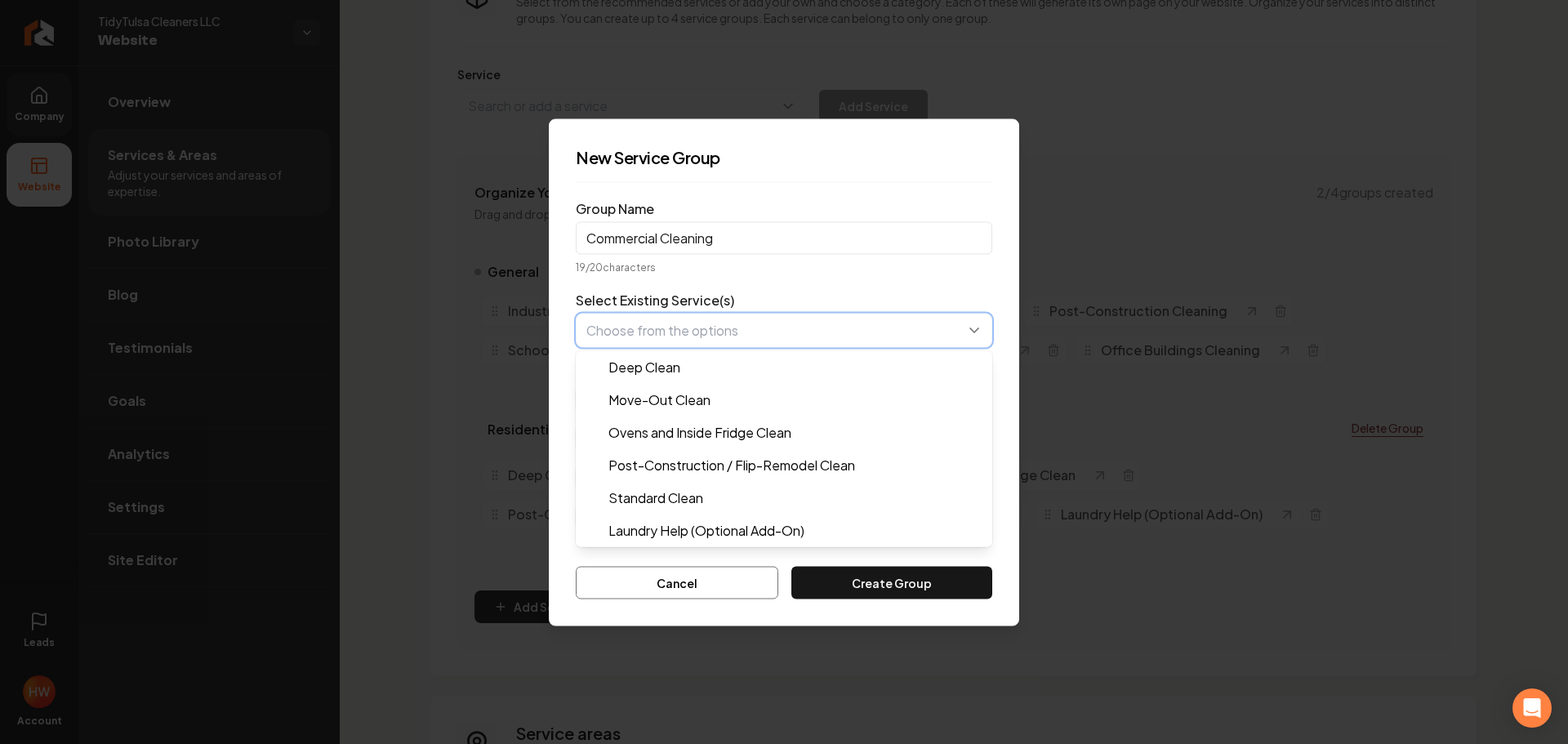
click at [742, 321] on button "button" at bounding box center [784, 330] width 417 height 35
paste input "School & Educational Facility Cleaning"
type input "School & Educational Facility Cleaning"
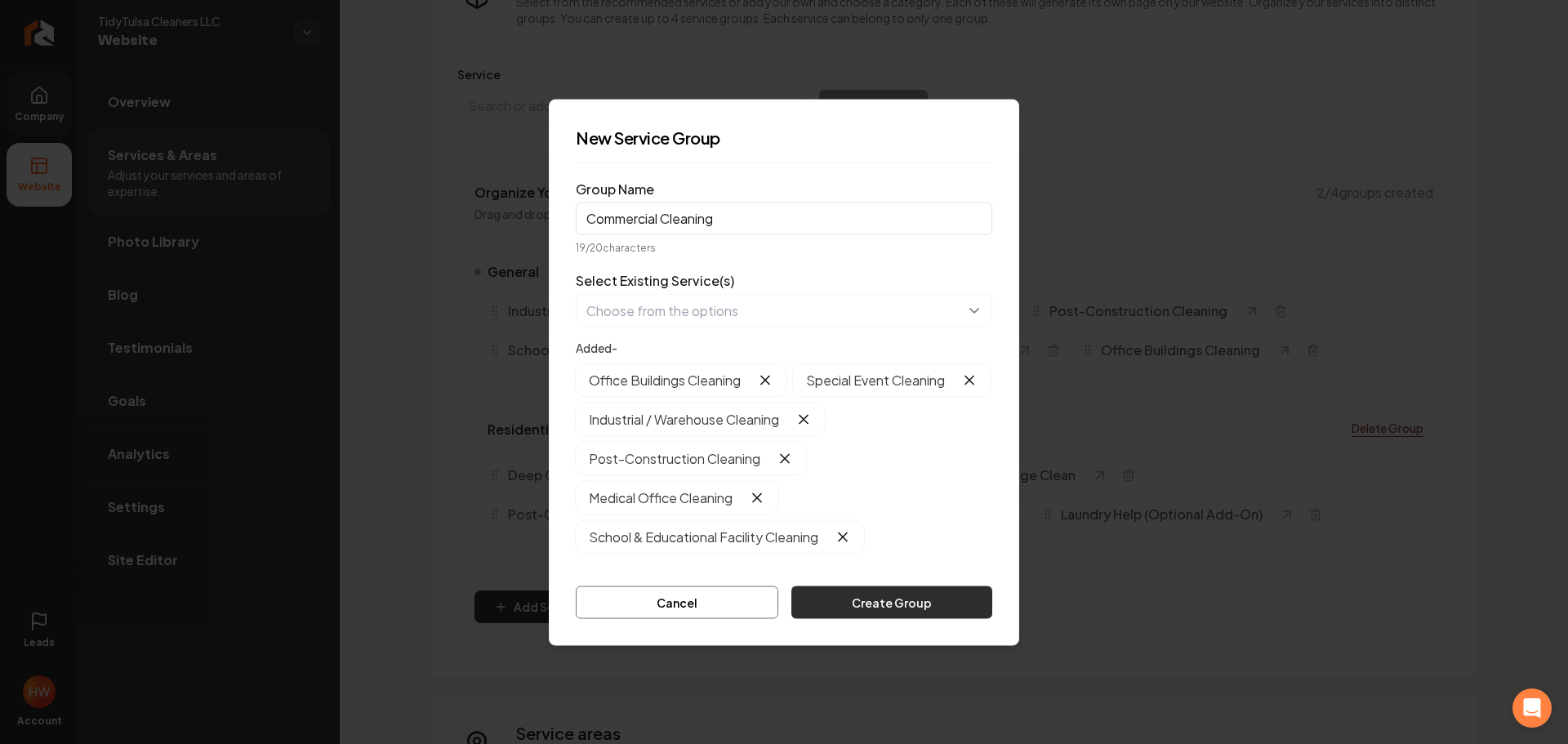
click at [888, 618] on button "Create Group" at bounding box center [892, 602] width 201 height 33
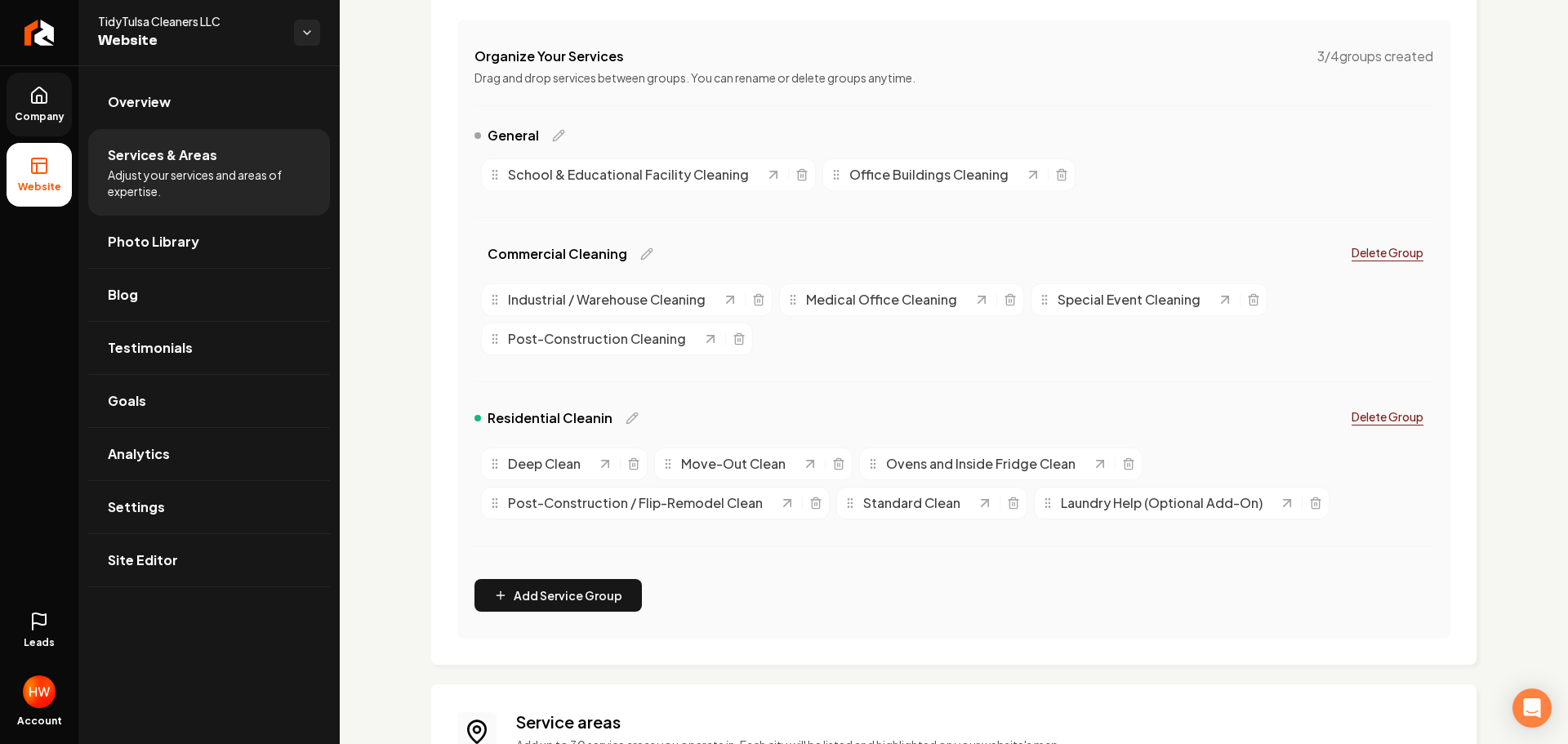
scroll to position [327, 0]
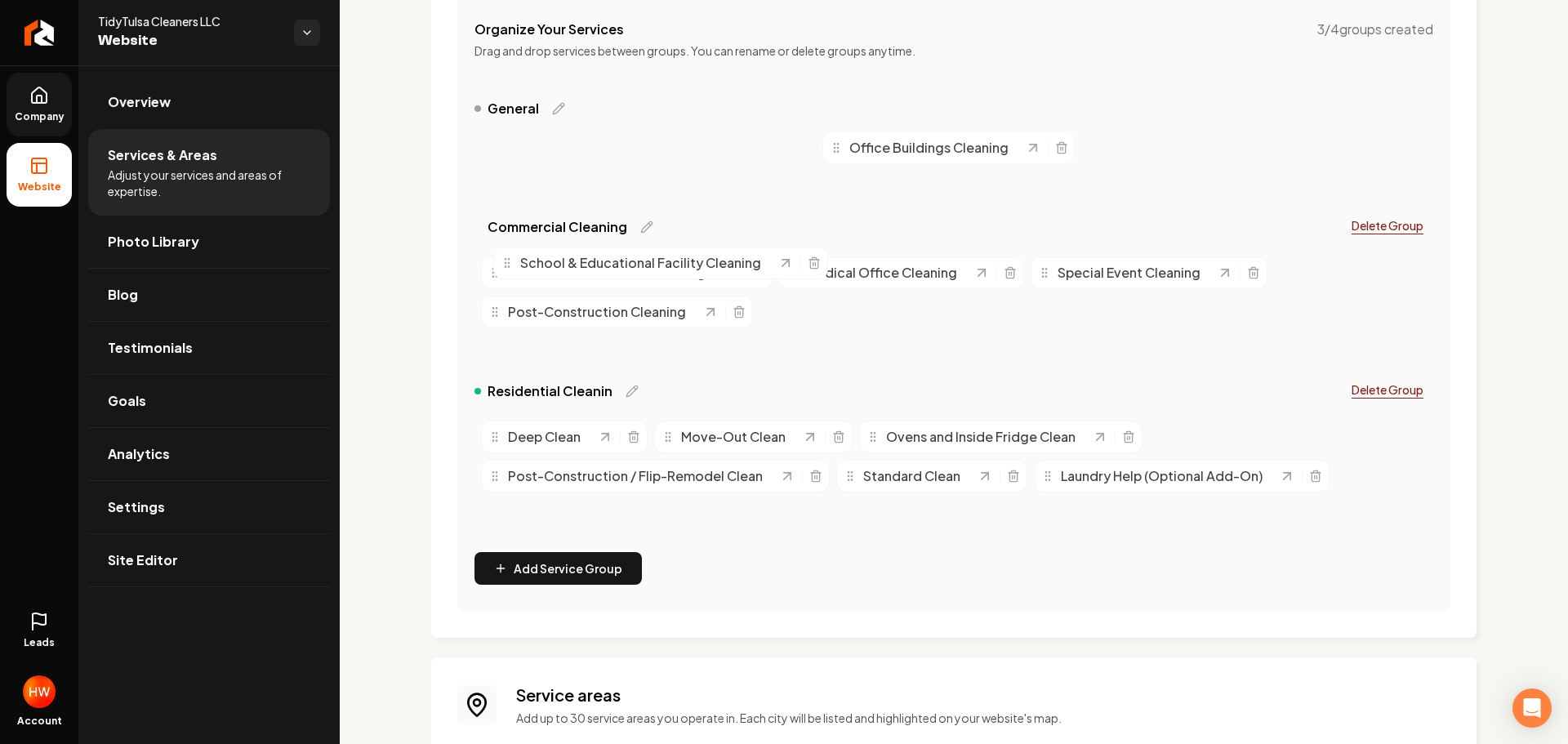
drag, startPoint x: 500, startPoint y: 149, endPoint x: 512, endPoint y: 272, distance: 123.6
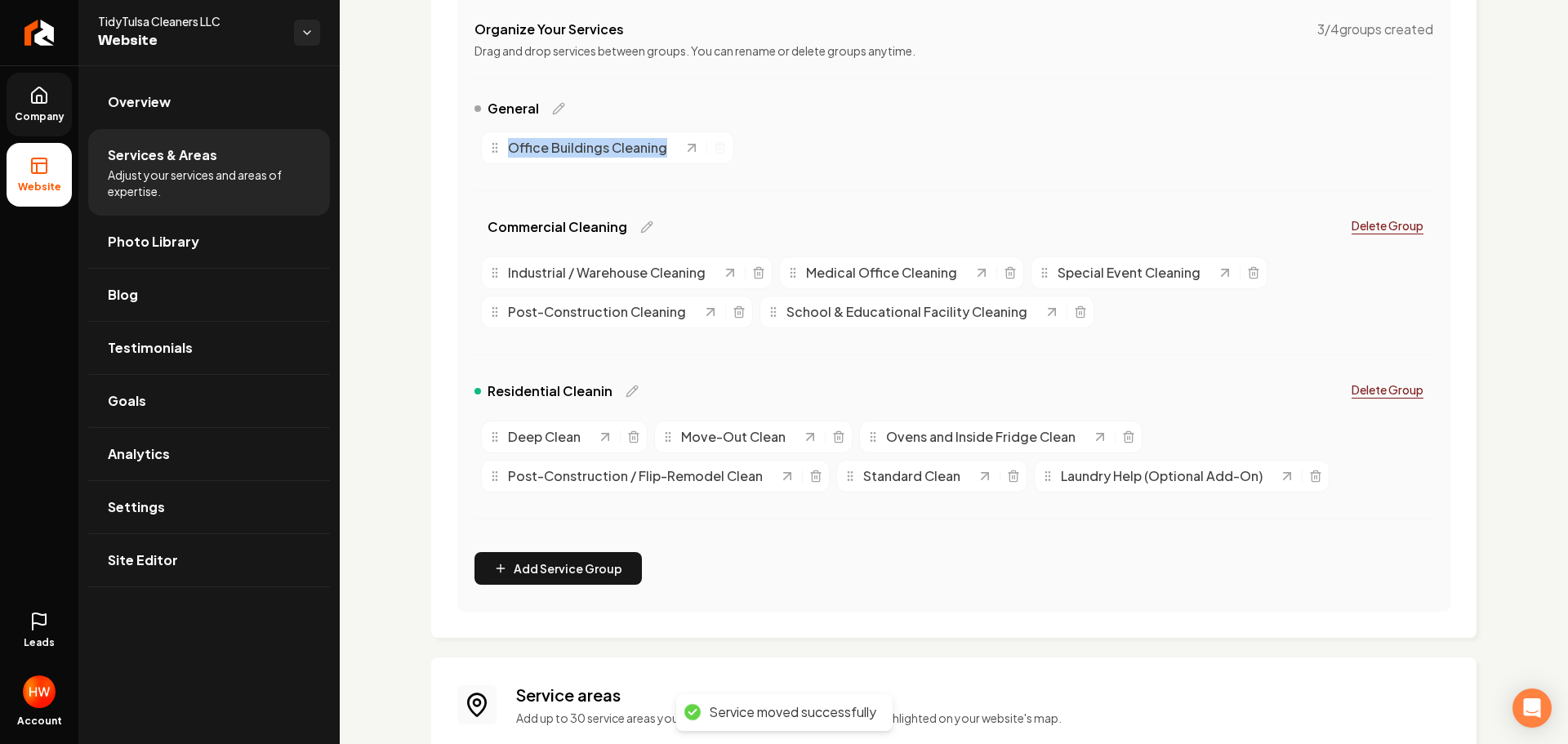
drag, startPoint x: 492, startPoint y: 150, endPoint x: 508, endPoint y: 201, distance: 53.5
click at [508, 201] on div "General Office Buildings Cleaning" at bounding box center [954, 154] width 959 height 112
click at [764, 189] on div "General Office Buildings Cleaning" at bounding box center [954, 154] width 959 height 112
drag, startPoint x: 501, startPoint y: 278, endPoint x: 509, endPoint y: 159, distance: 119.3
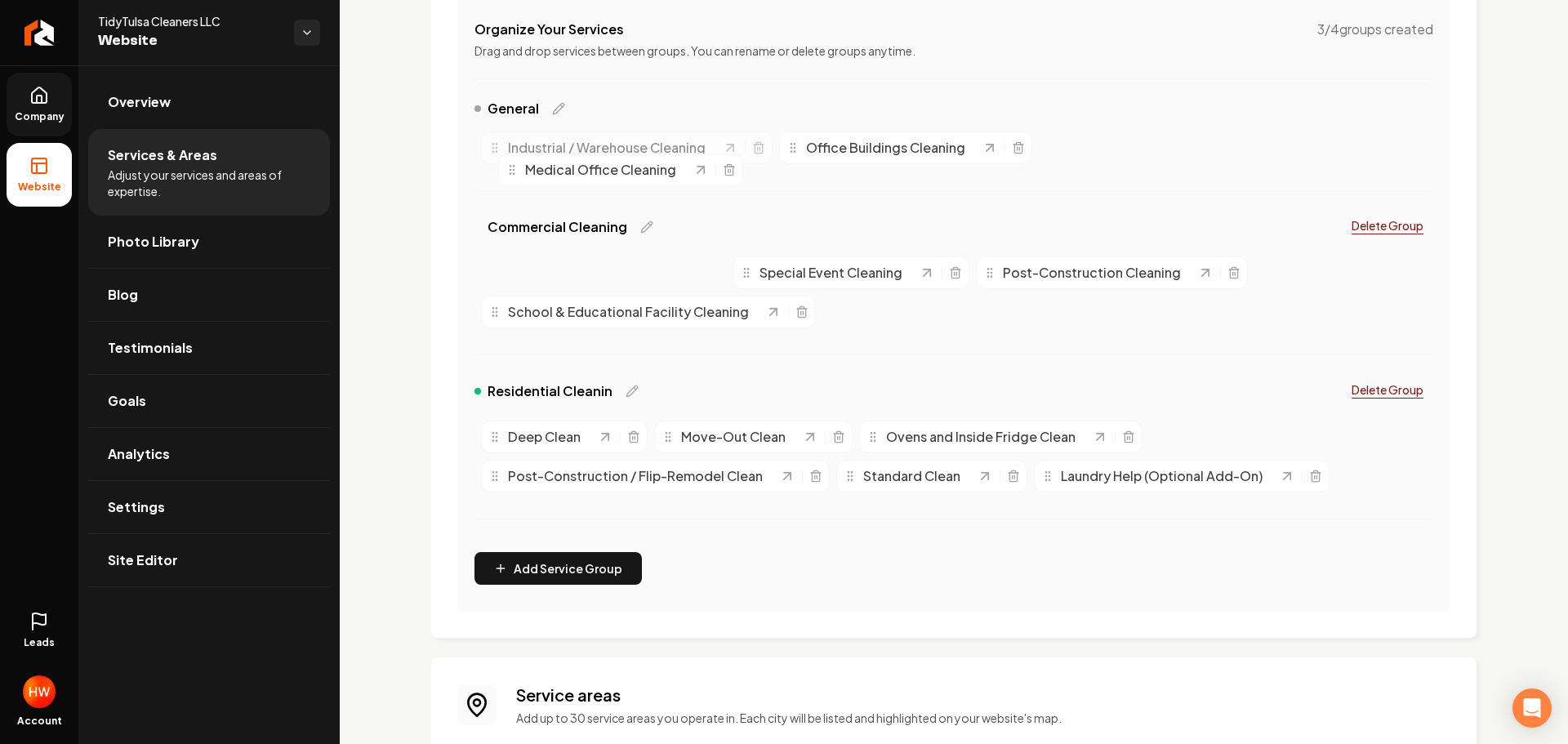
drag, startPoint x: 498, startPoint y: 271, endPoint x: 509, endPoint y: 164, distance: 107.6
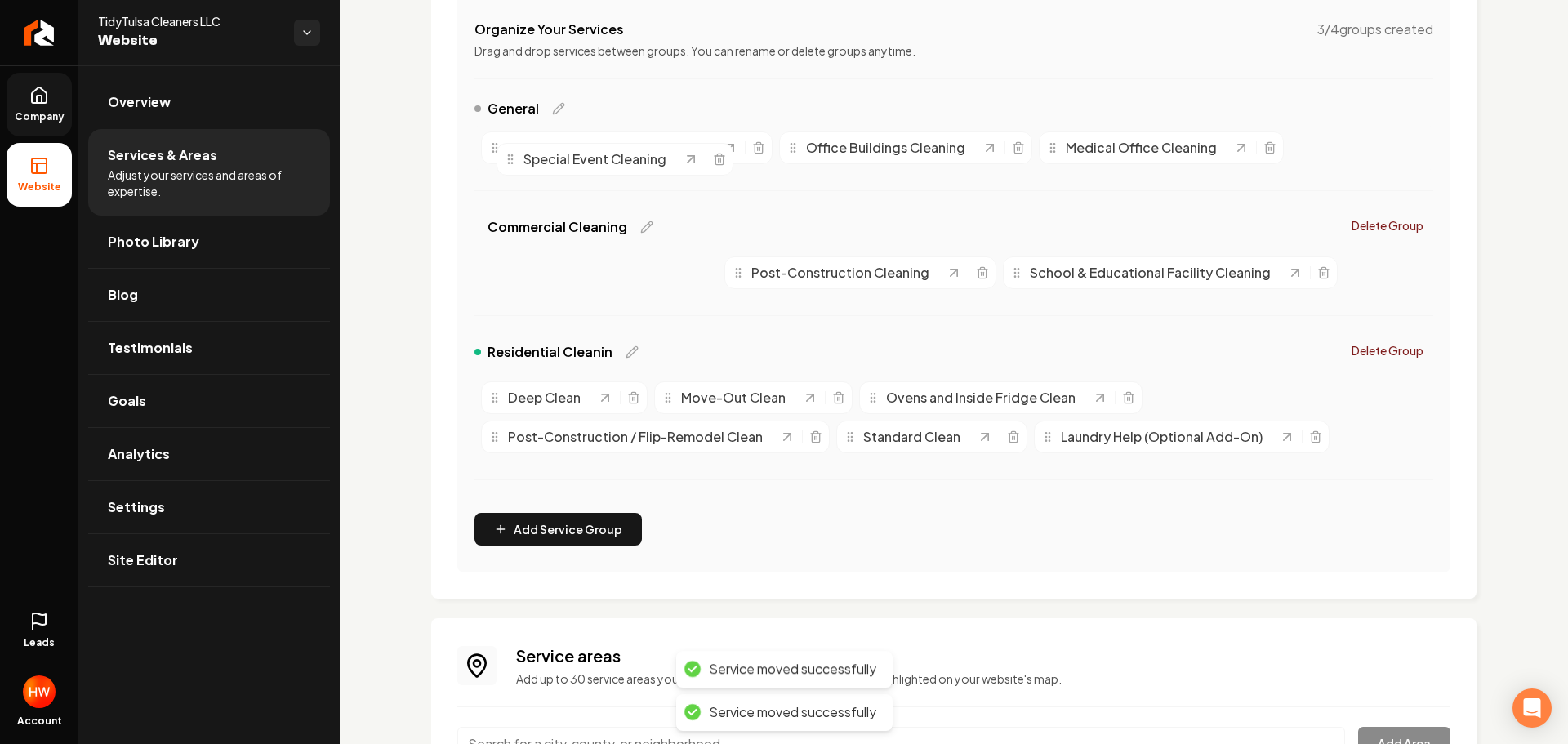
drag, startPoint x: 502, startPoint y: 277, endPoint x: 514, endPoint y: 159, distance: 118.6
click at [515, 159] on div "Special Event Cleaning" at bounding box center [593, 159] width 178 height 20
drag, startPoint x: 507, startPoint y: 269, endPoint x: 522, endPoint y: 145, distance: 124.9
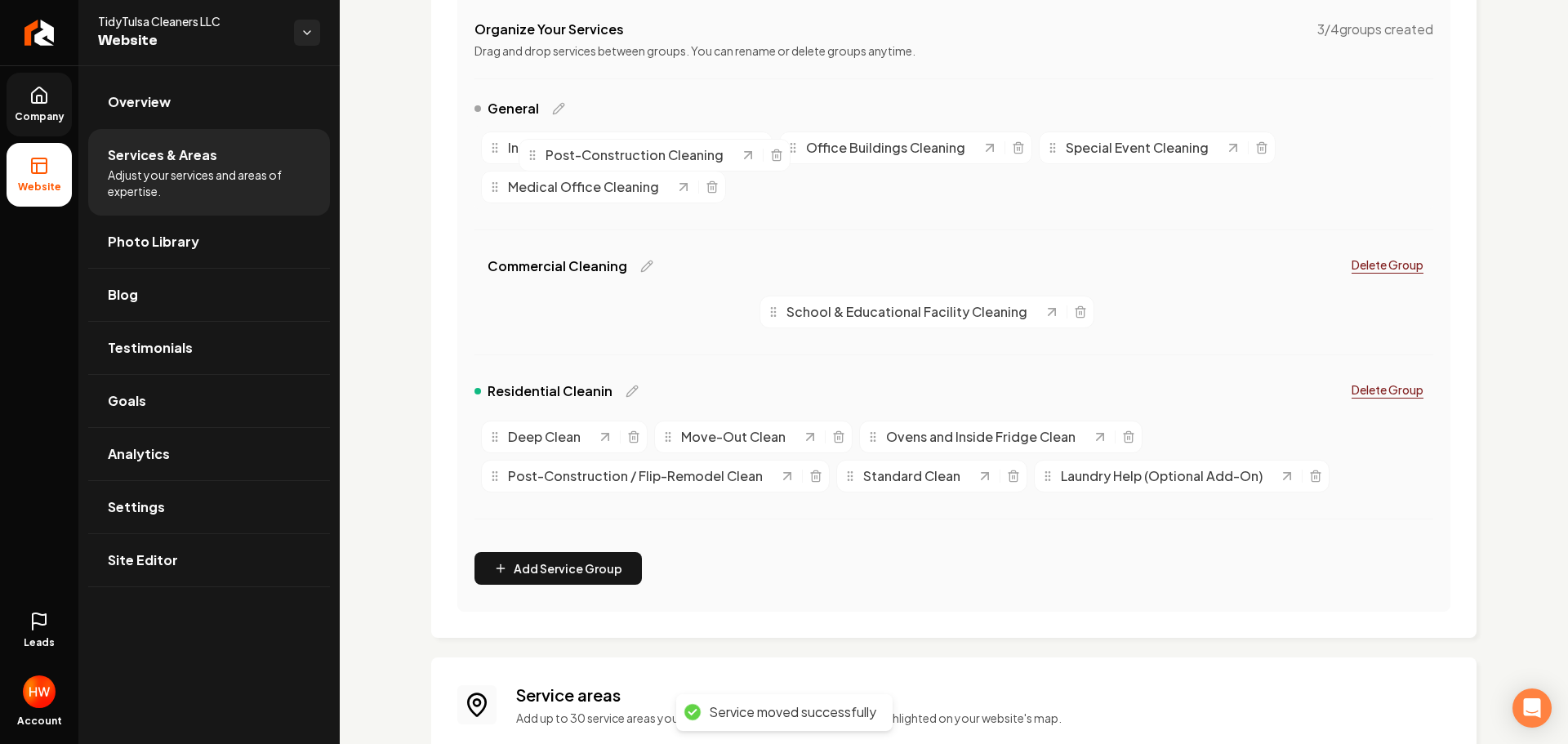
drag, startPoint x: 497, startPoint y: 314, endPoint x: 535, endPoint y: 159, distance: 159.6
drag, startPoint x: 496, startPoint y: 309, endPoint x: 540, endPoint y: 161, distance: 154.4
click at [540, 161] on icon "Main content area" at bounding box center [538, 166] width 13 height 13
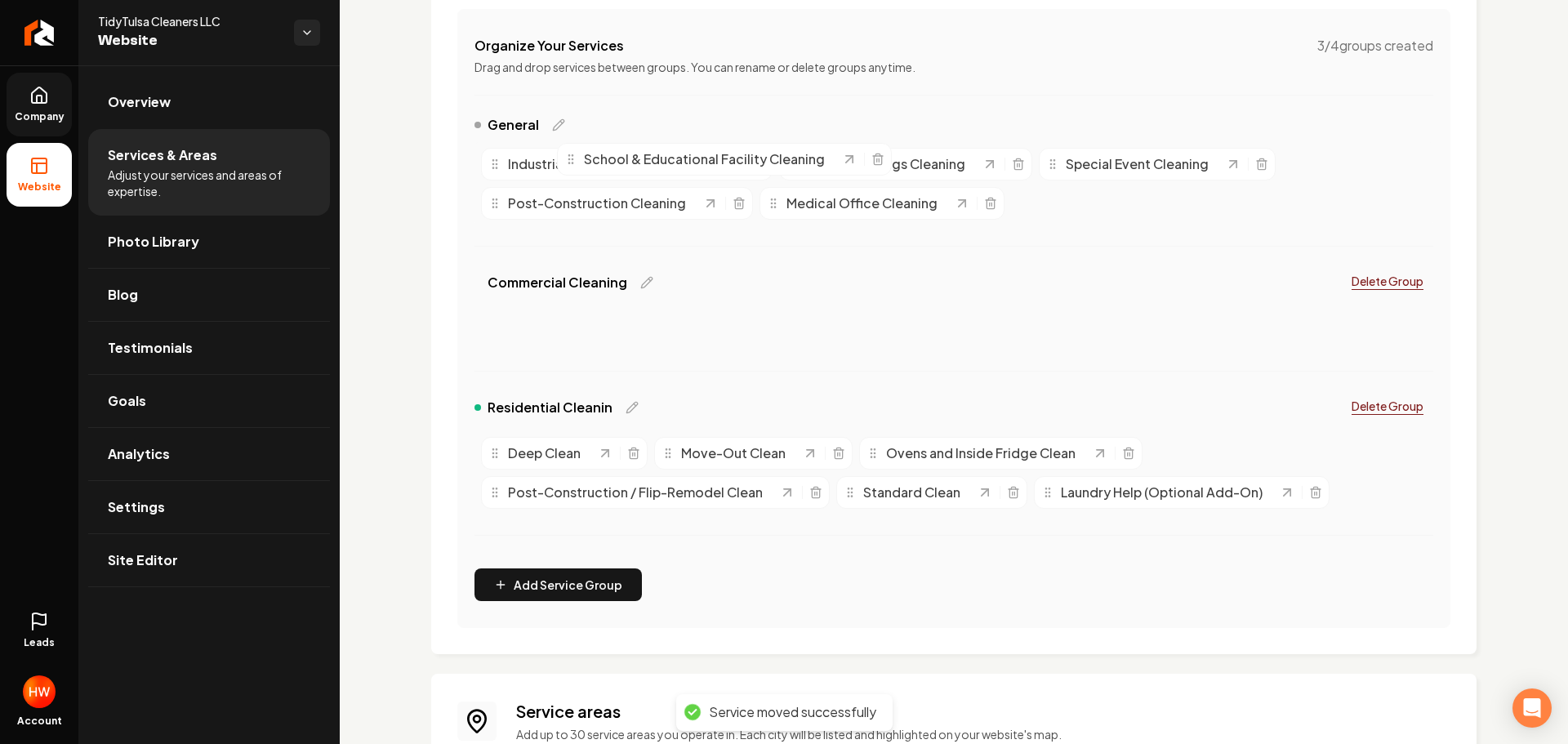
drag, startPoint x: 502, startPoint y: 314, endPoint x: 580, endPoint y: 140, distance: 190.7
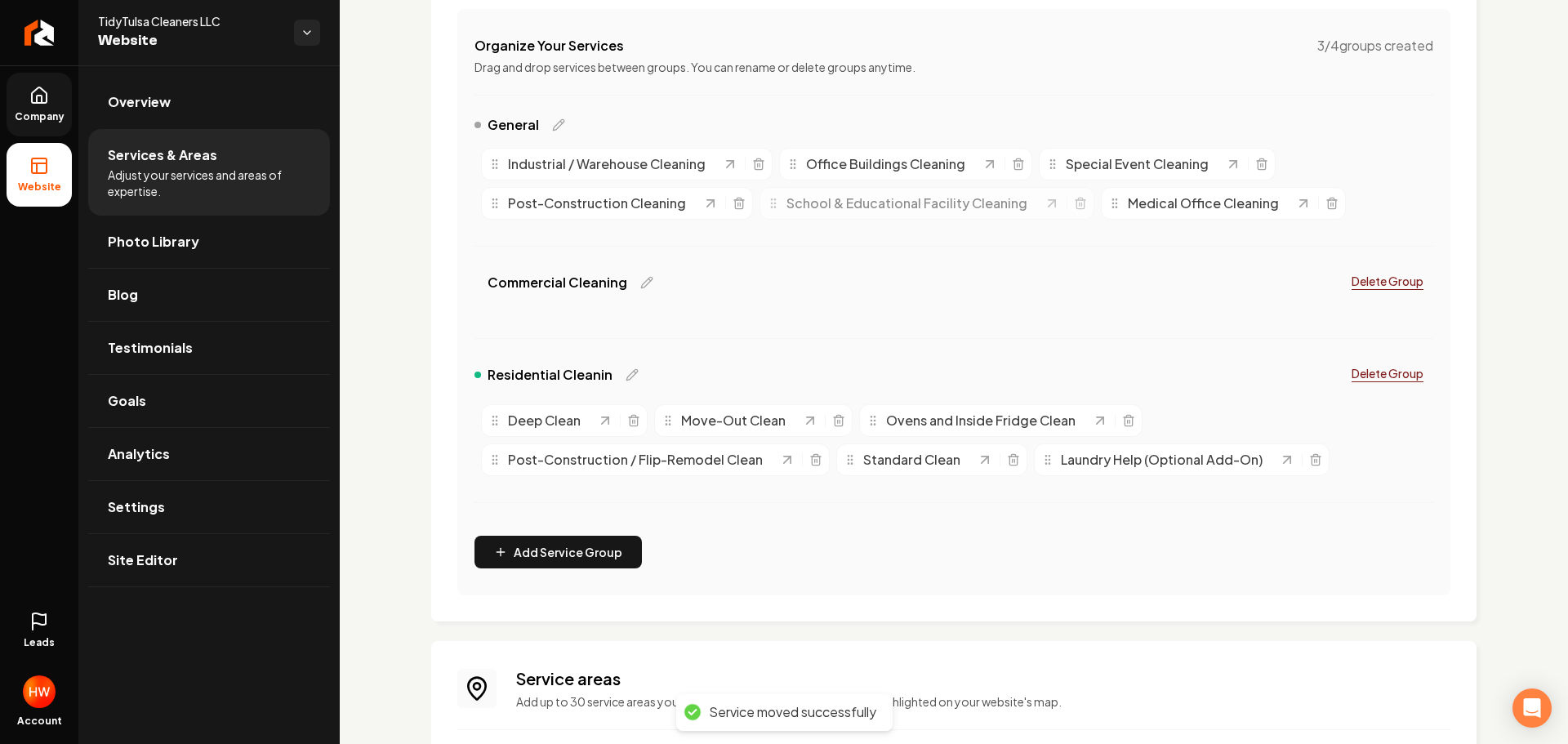
scroll to position [301, 0]
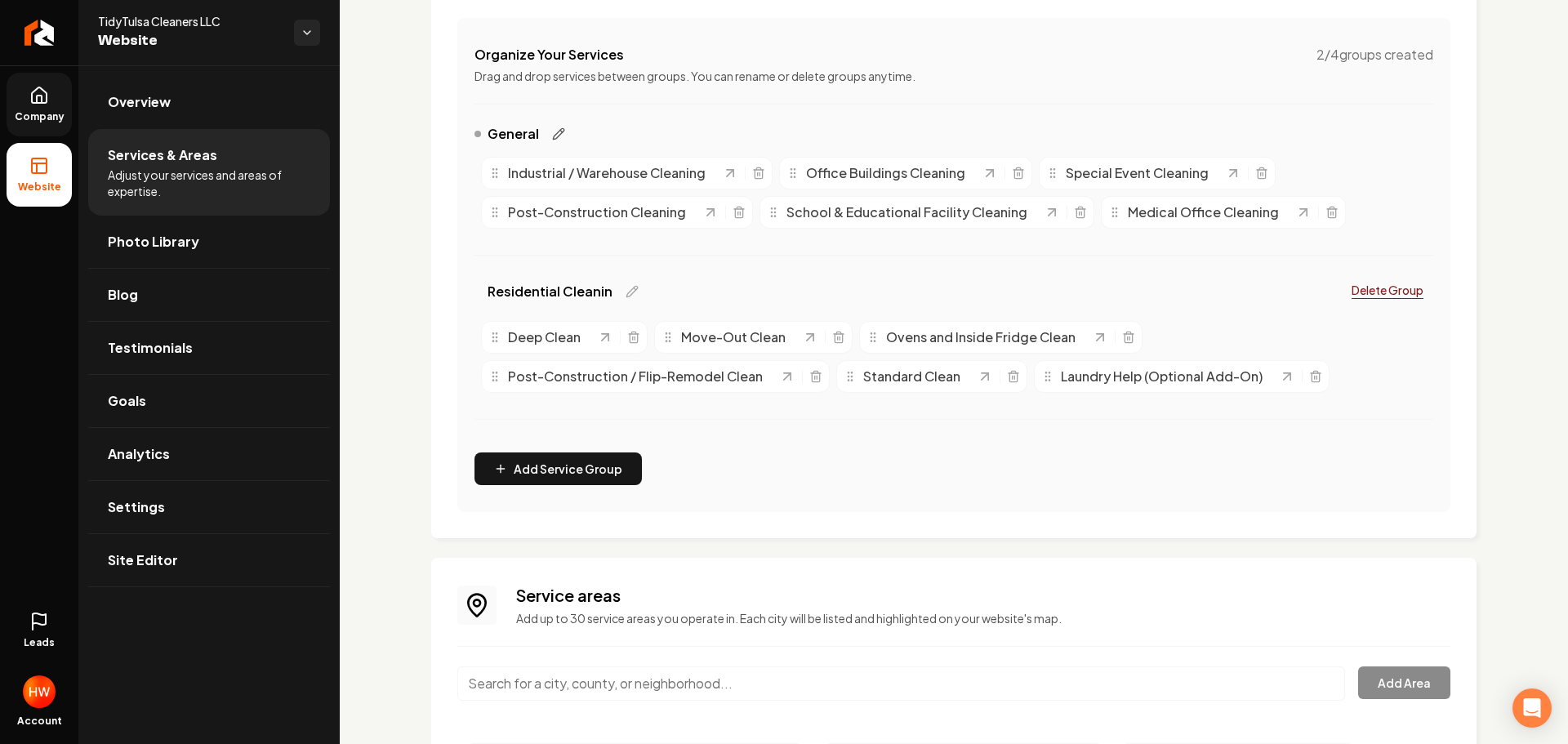
click at [557, 134] on icon "Main content area" at bounding box center [558, 133] width 13 height 13
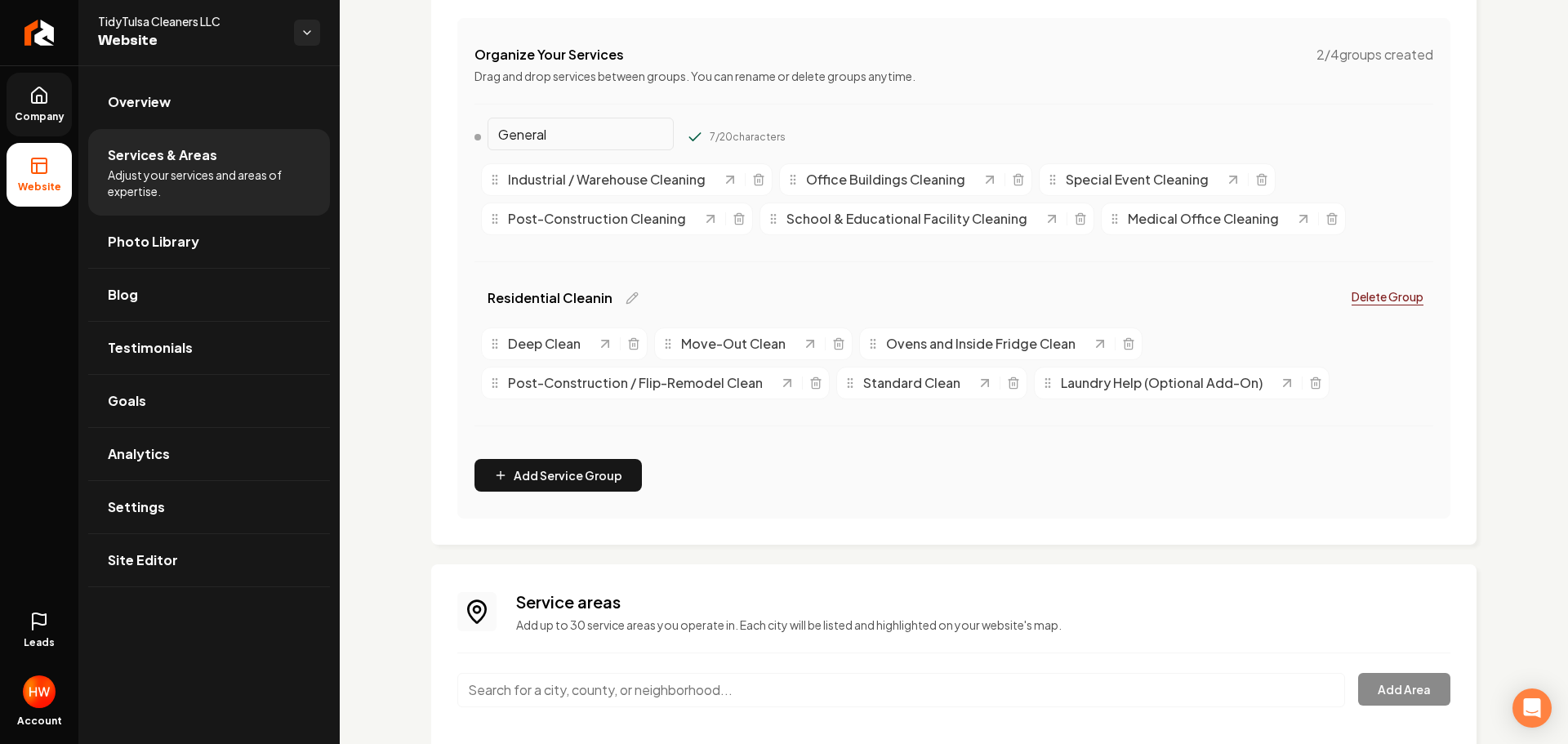
click at [571, 137] on input "General" at bounding box center [580, 134] width 186 height 33
paste input "Commercial Cl"
click at [572, 135] on input "GeneralCommercial Cl" at bounding box center [580, 134] width 186 height 33
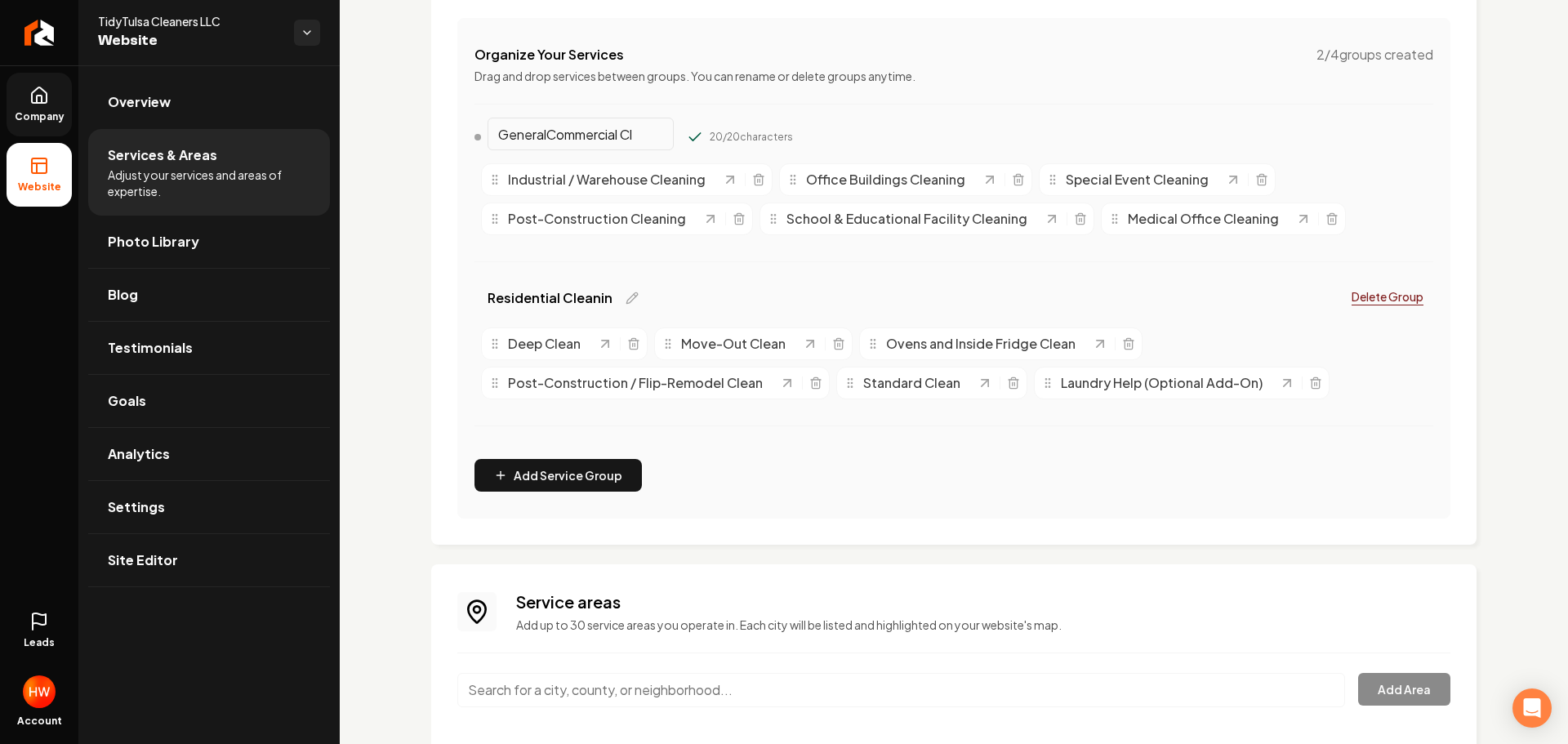
paste input "Commercial Cleaning"
type input "Commercial Cleaning"
click at [959, 127] on div "Commercial Cleaning 20 / 20 characters" at bounding box center [954, 140] width 959 height 33
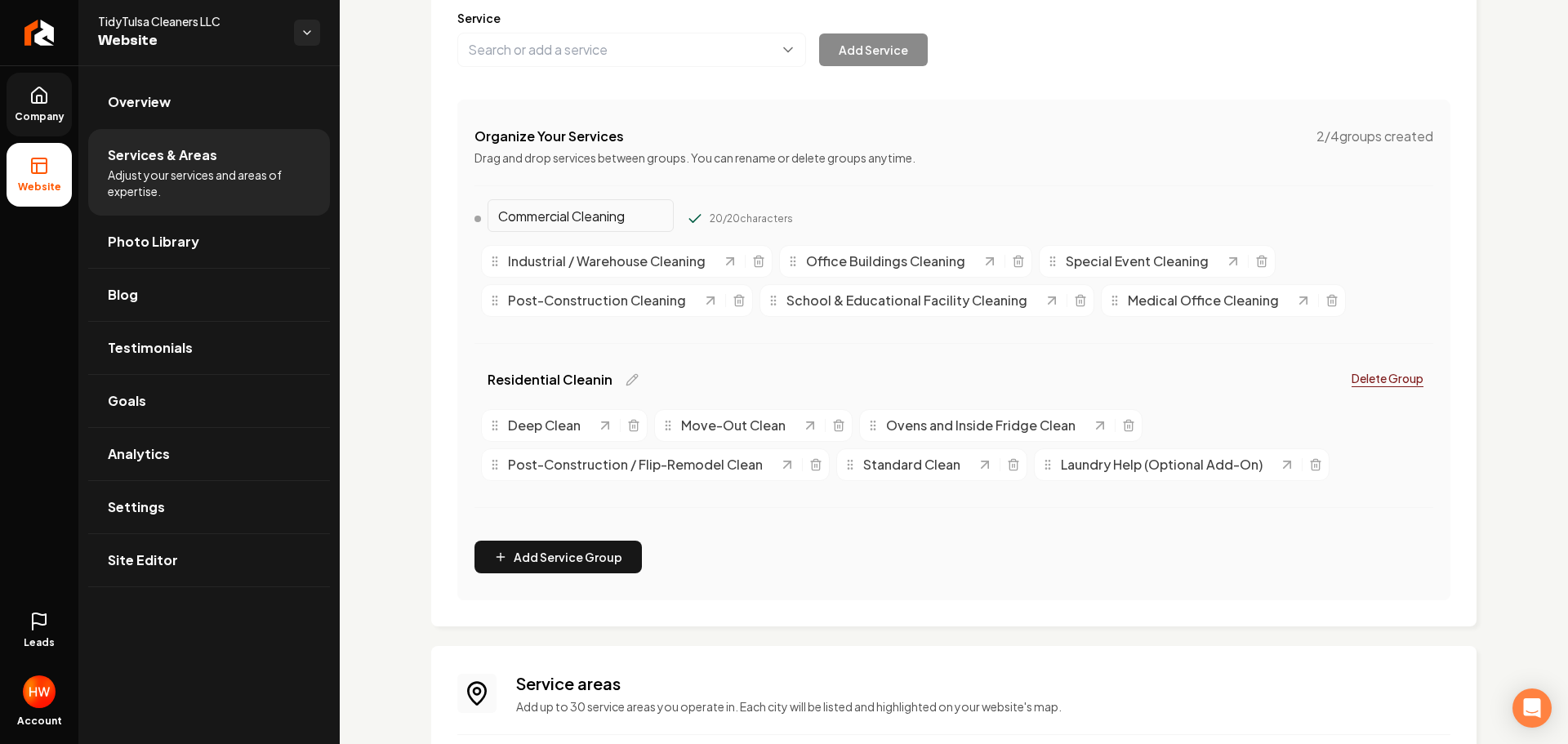
click at [1497, 261] on div "Services Provided Select from the recommended services or add your own and choo…" at bounding box center [954, 405] width 1228 height 1119
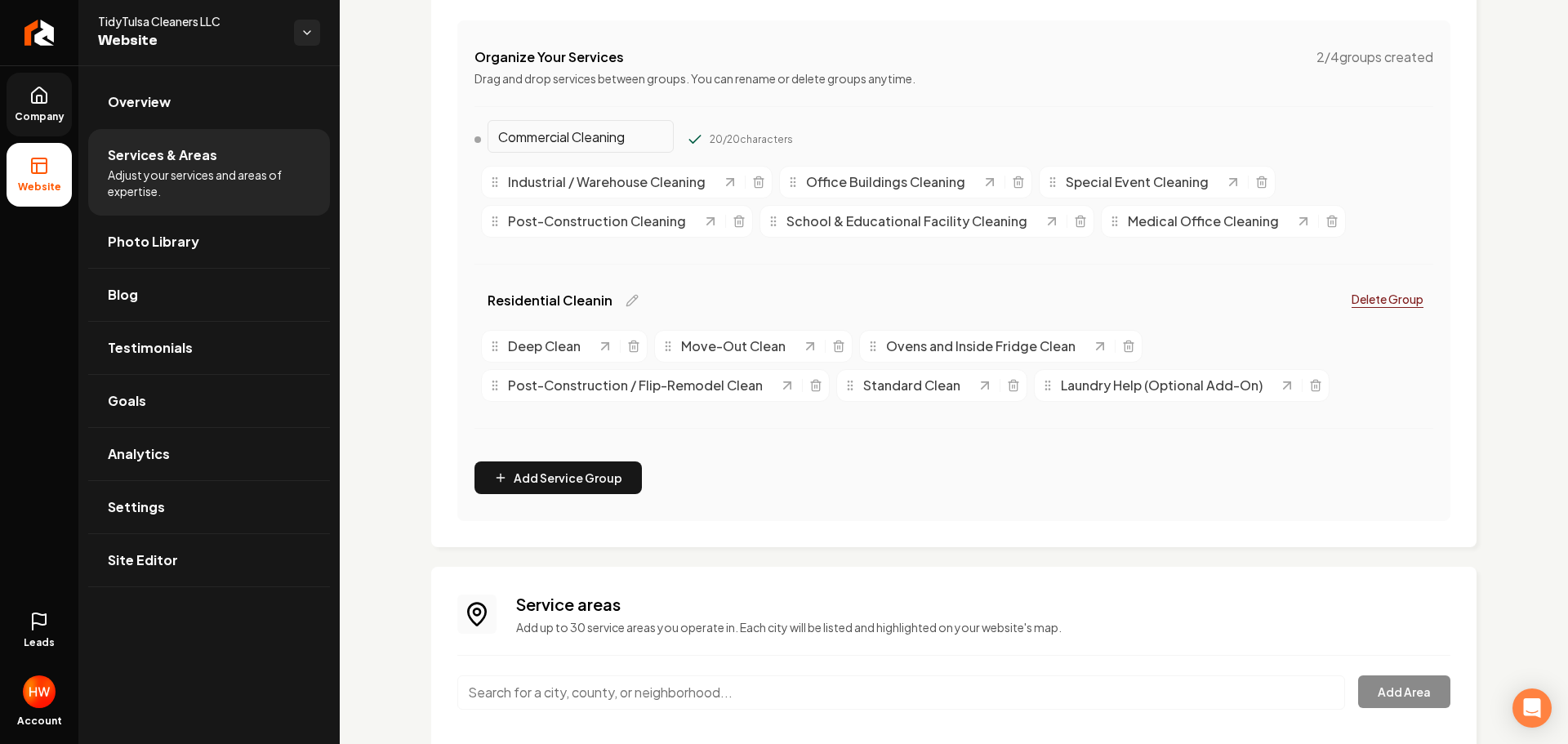
scroll to position [162, 0]
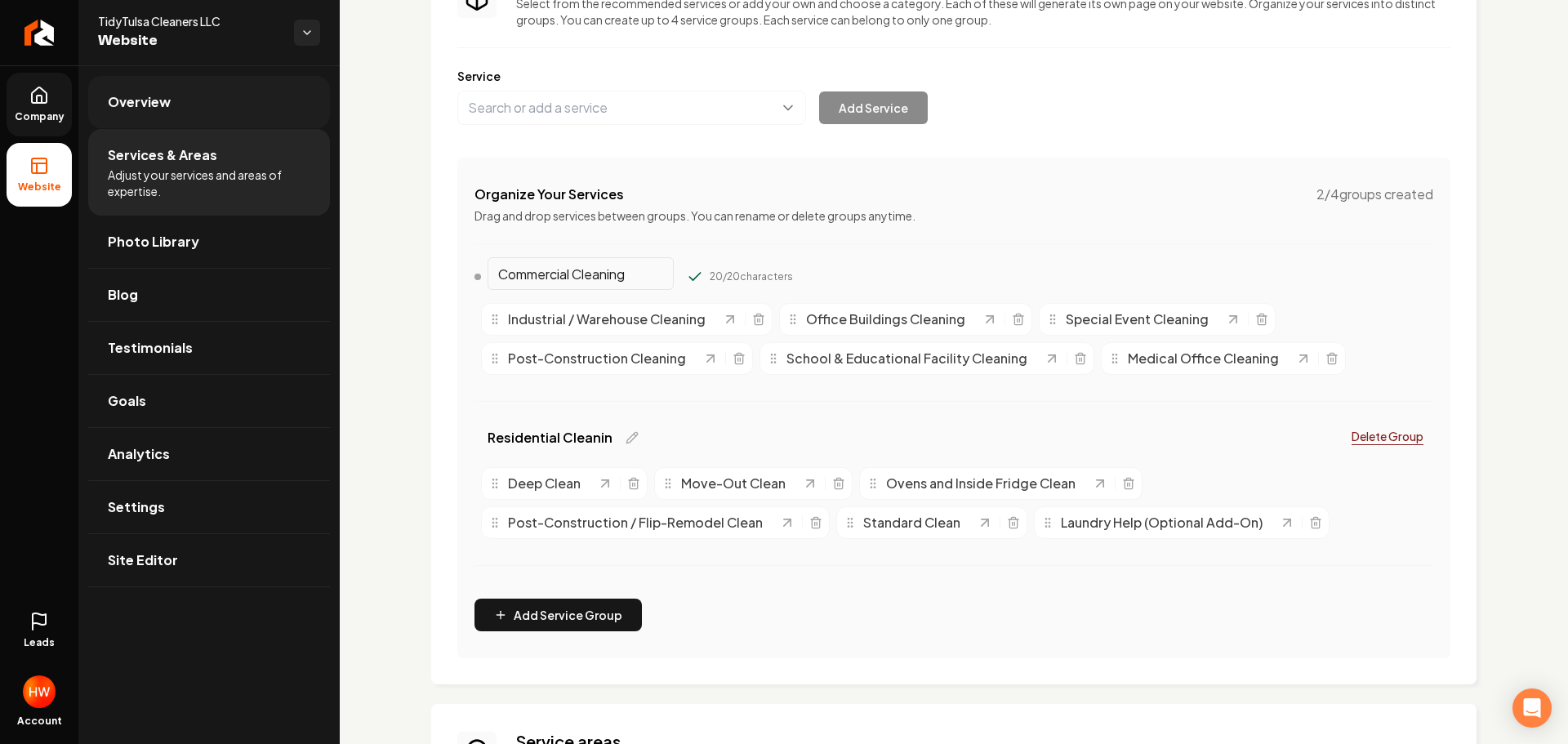
click at [137, 96] on span "Overview" at bounding box center [139, 102] width 63 height 20
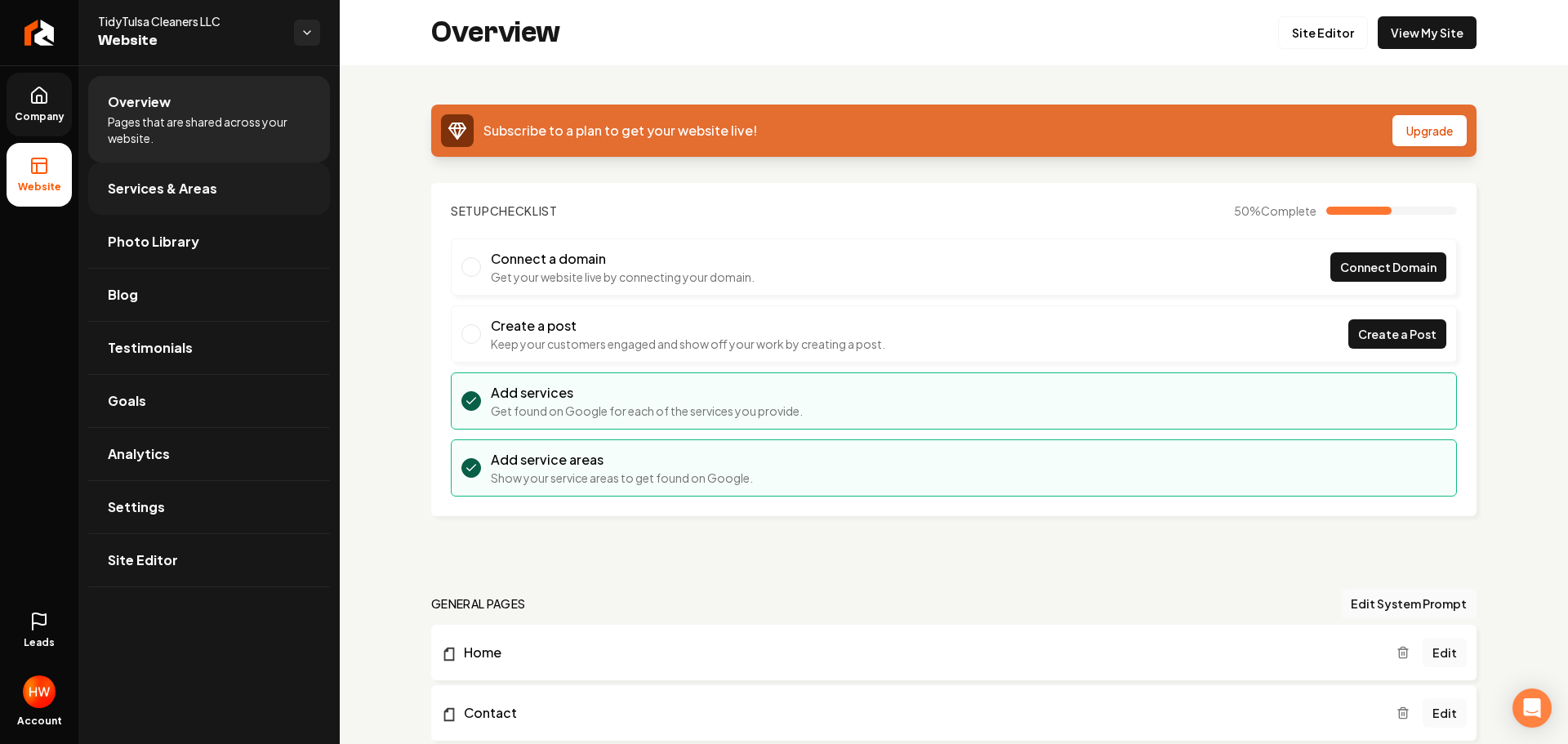
click at [176, 192] on span "Services & Areas" at bounding box center [162, 188] width 109 height 20
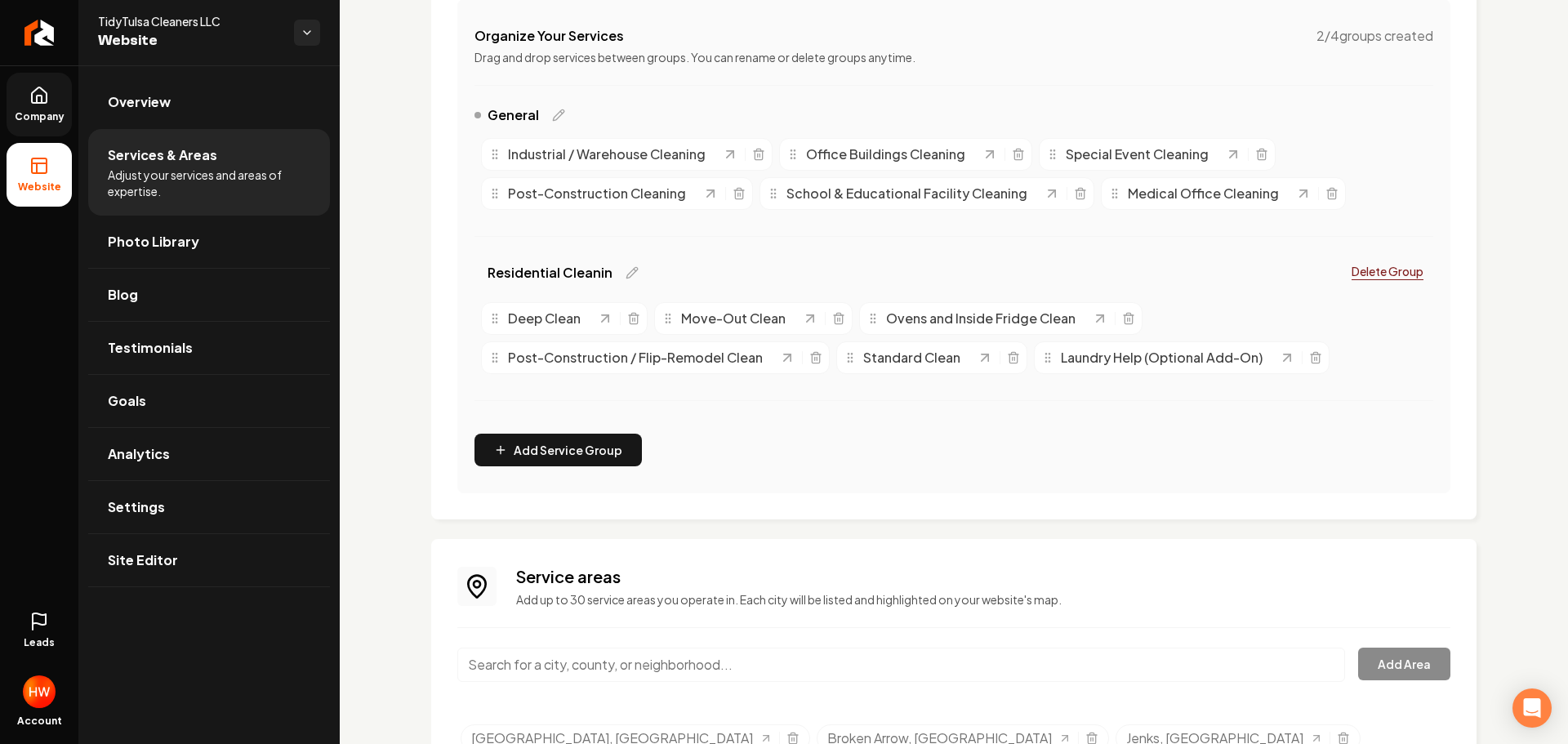
scroll to position [327, 0]
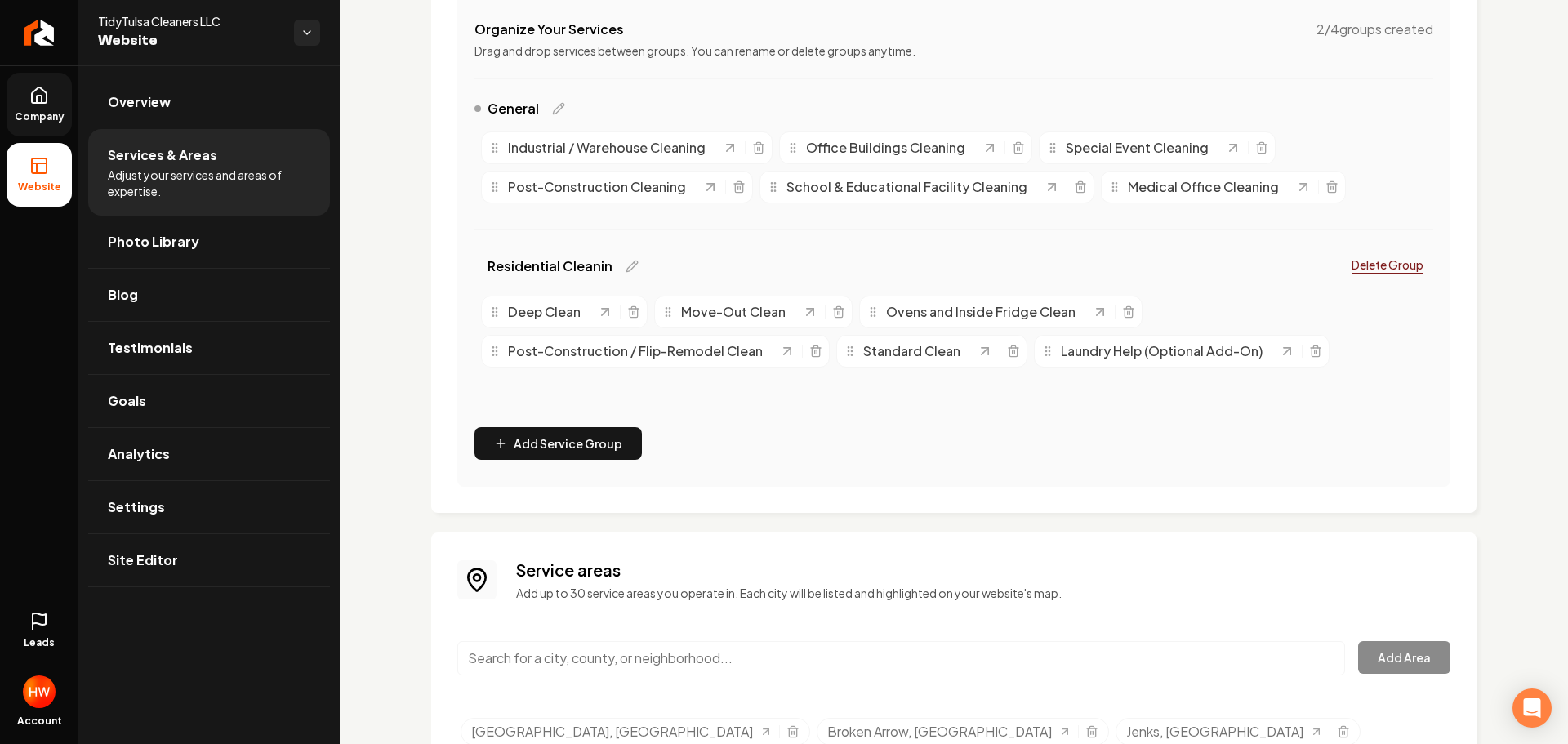
click at [593, 271] on span "Residential Cleanin" at bounding box center [550, 266] width 125 height 20
click at [606, 264] on span "Residential Cleanin" at bounding box center [550, 266] width 125 height 20
click at [625, 264] on icon "Main content area" at bounding box center [632, 266] width 13 height 13
click at [635, 259] on input "Residential Cleanin" at bounding box center [580, 263] width 186 height 33
type input "Residential Cleaning"
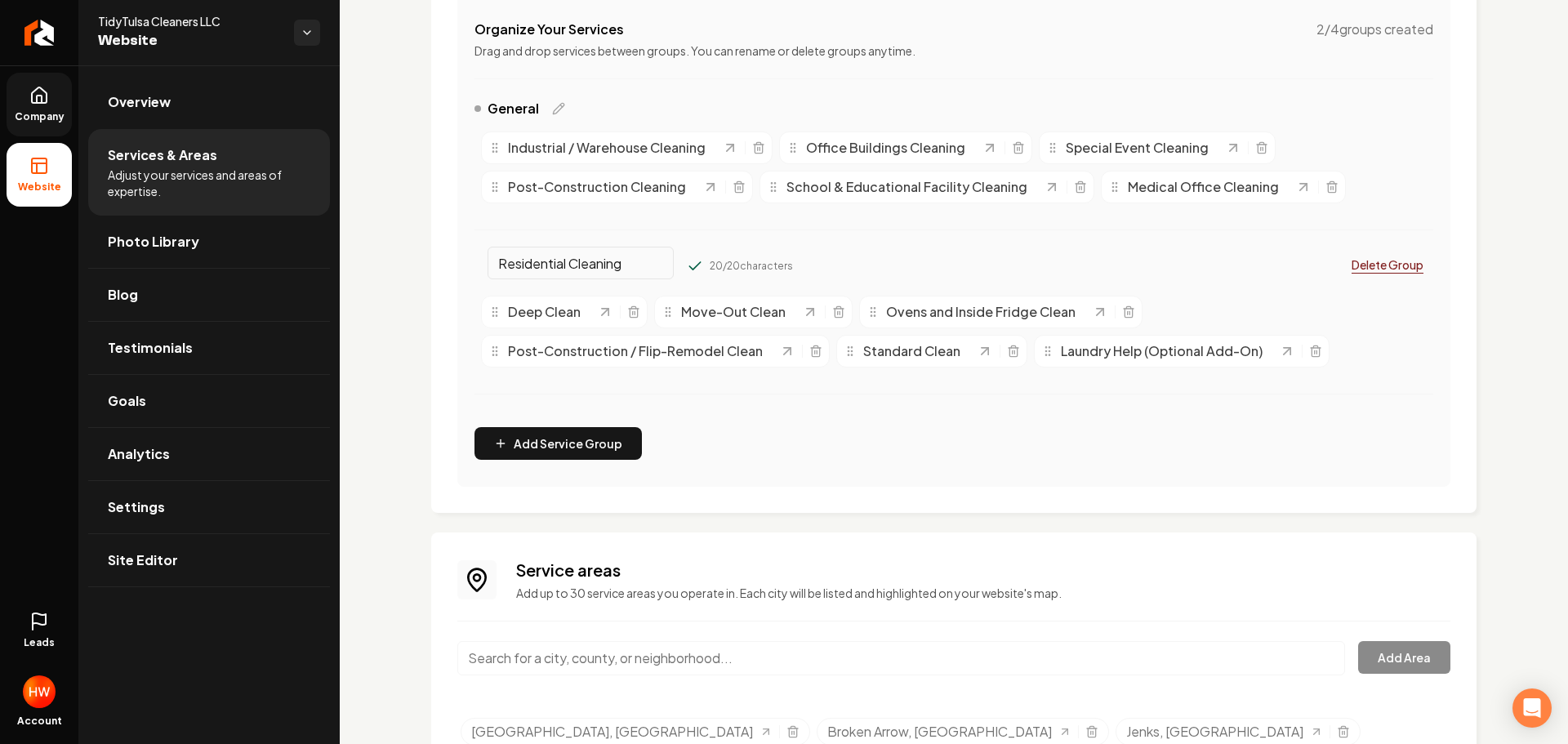
click at [893, 249] on div "Residential Cleaning 20 / 20 characters Delete Group" at bounding box center [954, 268] width 959 height 39
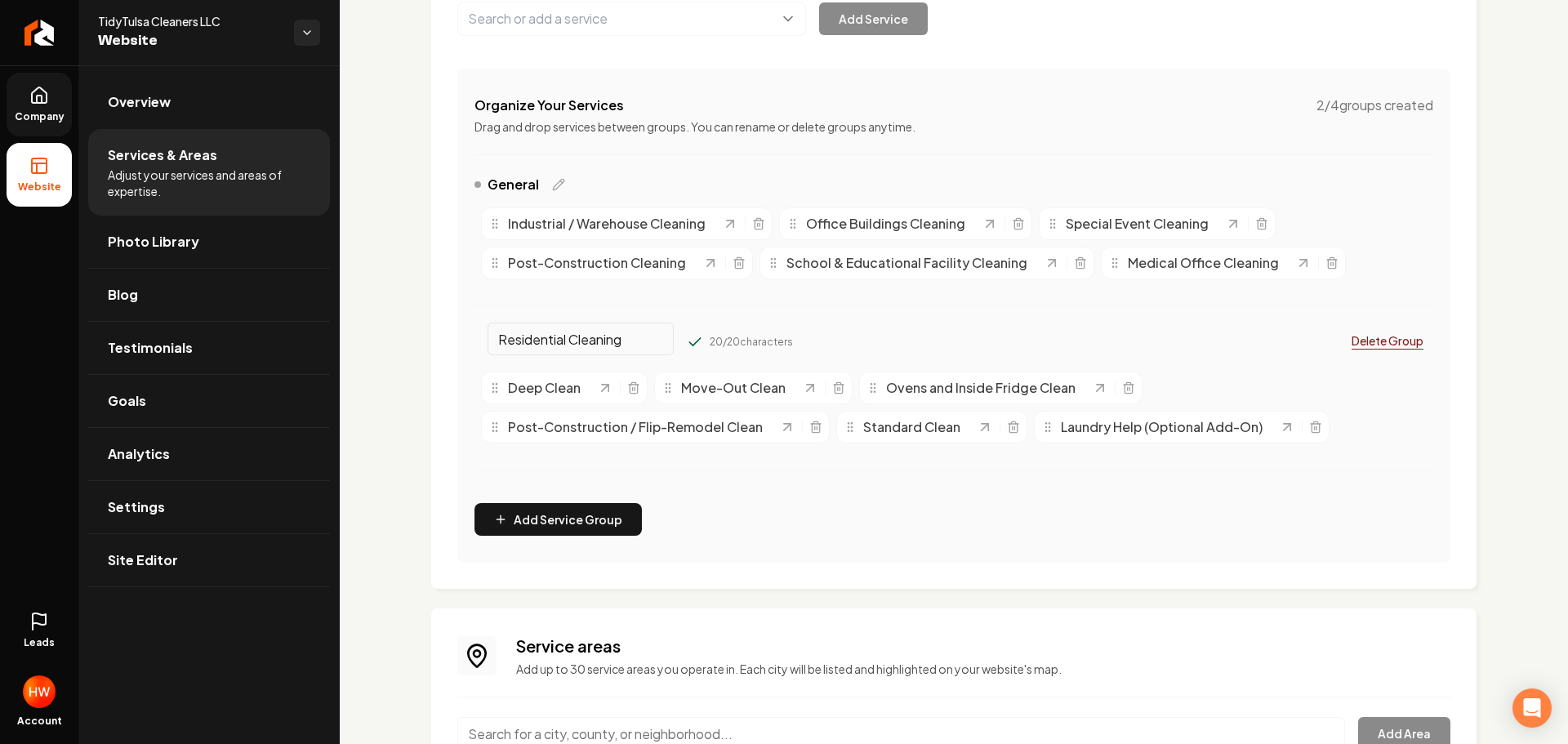
scroll to position [164, 0]
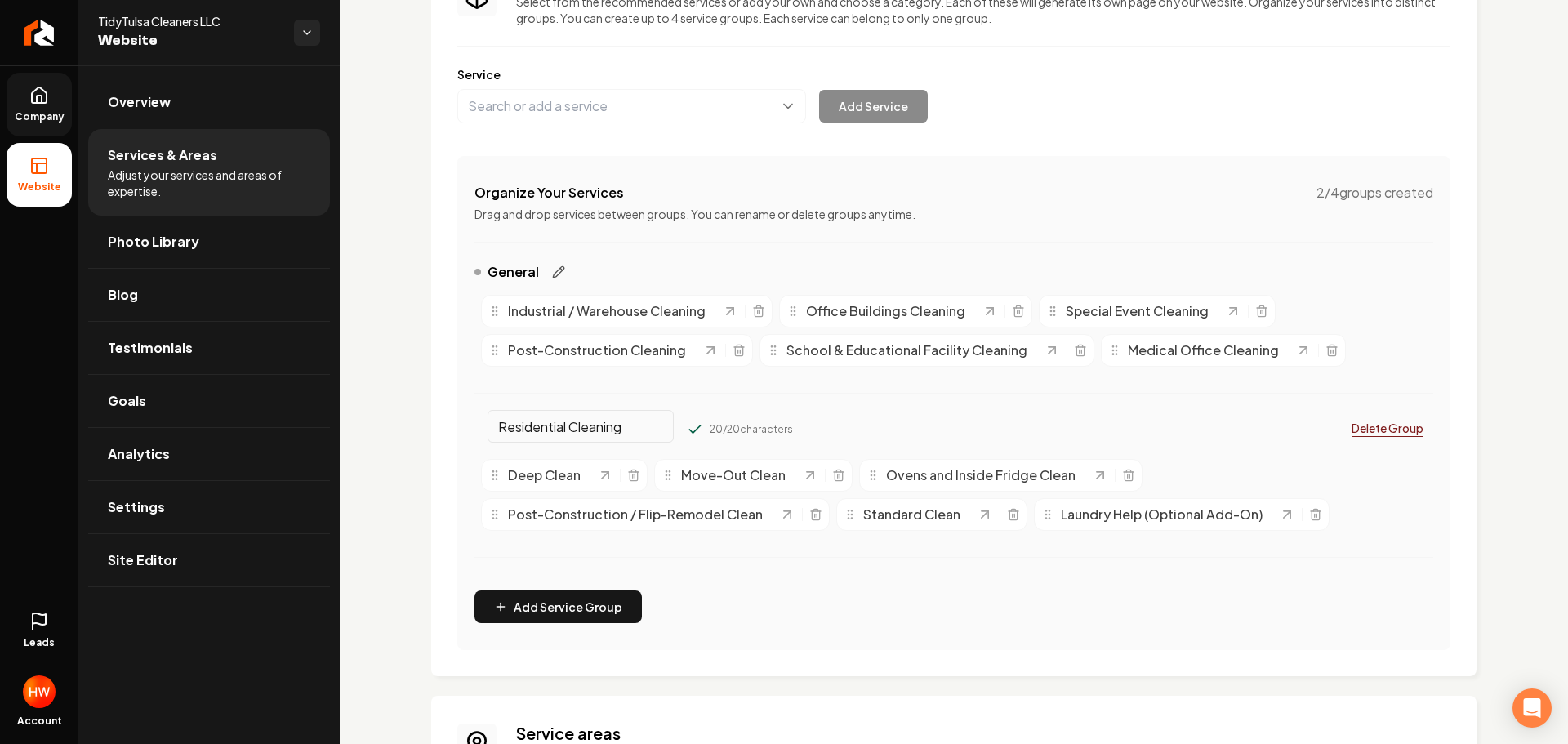
click at [559, 274] on icon "Main content area" at bounding box center [558, 271] width 13 height 13
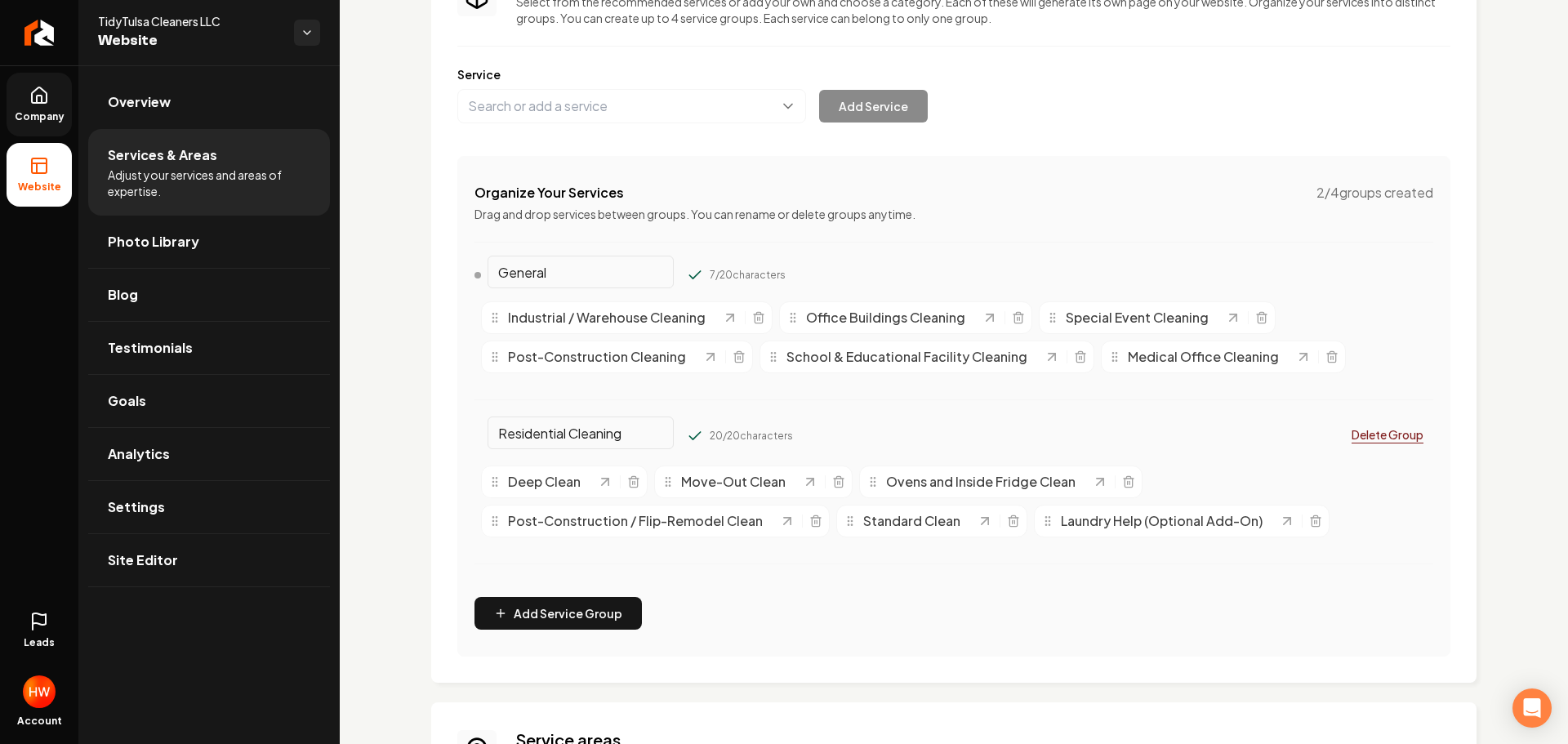
click at [566, 270] on input "General" at bounding box center [580, 272] width 186 height 33
paste input "Commercial Cleaning"
type input "Commercial Cleaning"
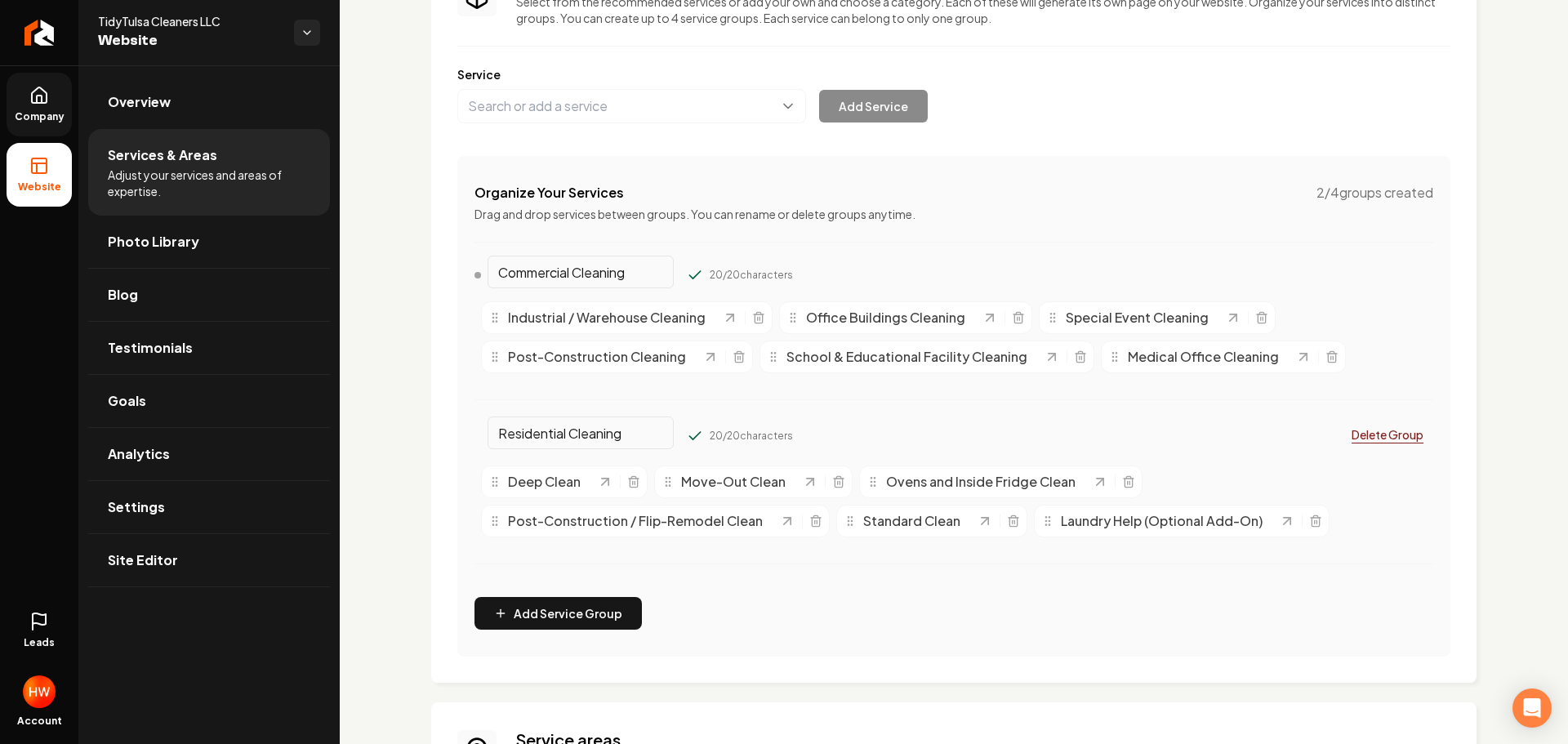
click at [864, 246] on div "Organize Your Services 2 / 4 groups created Drag and drop services between grou…" at bounding box center [954, 406] width 993 height 501
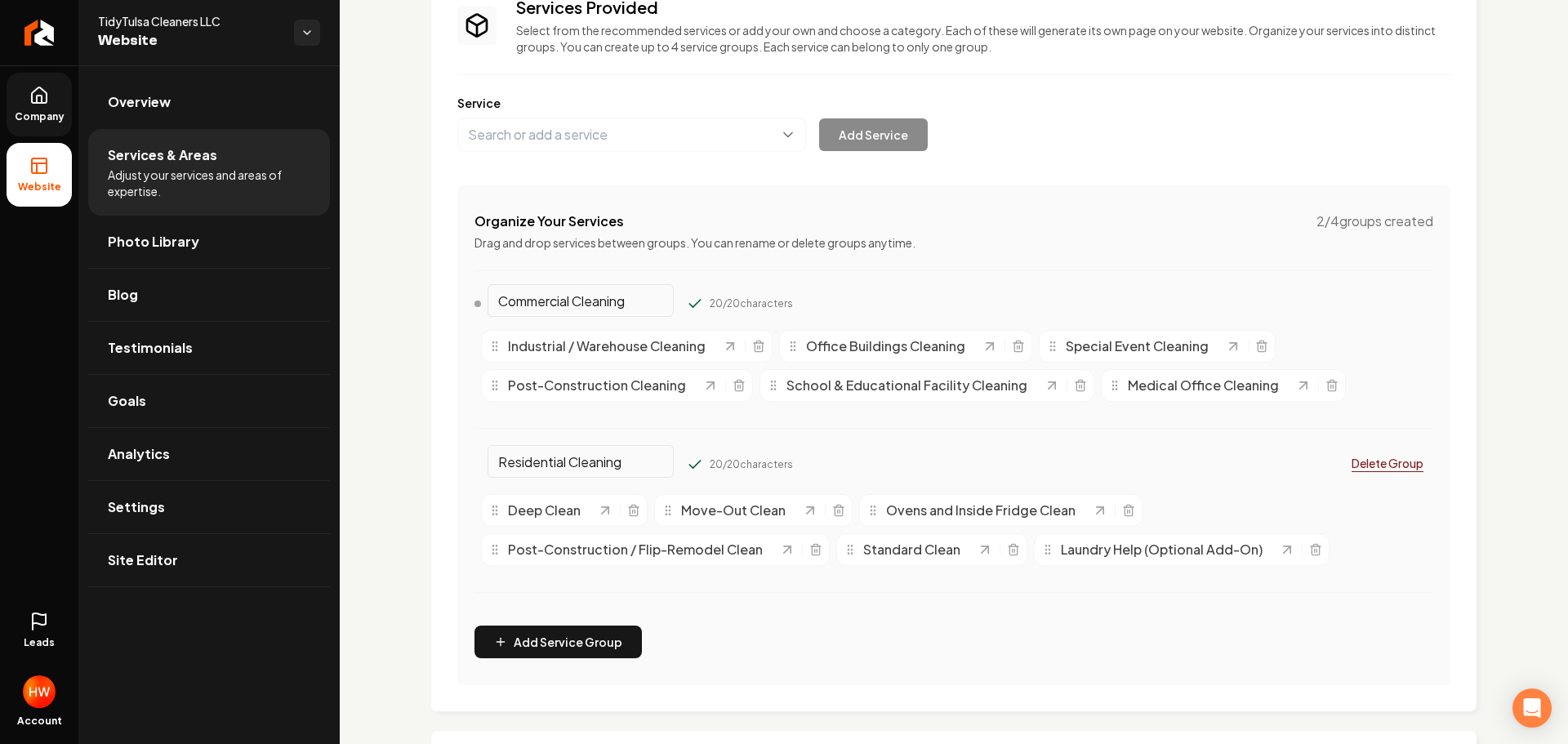
scroll to position [327, 0]
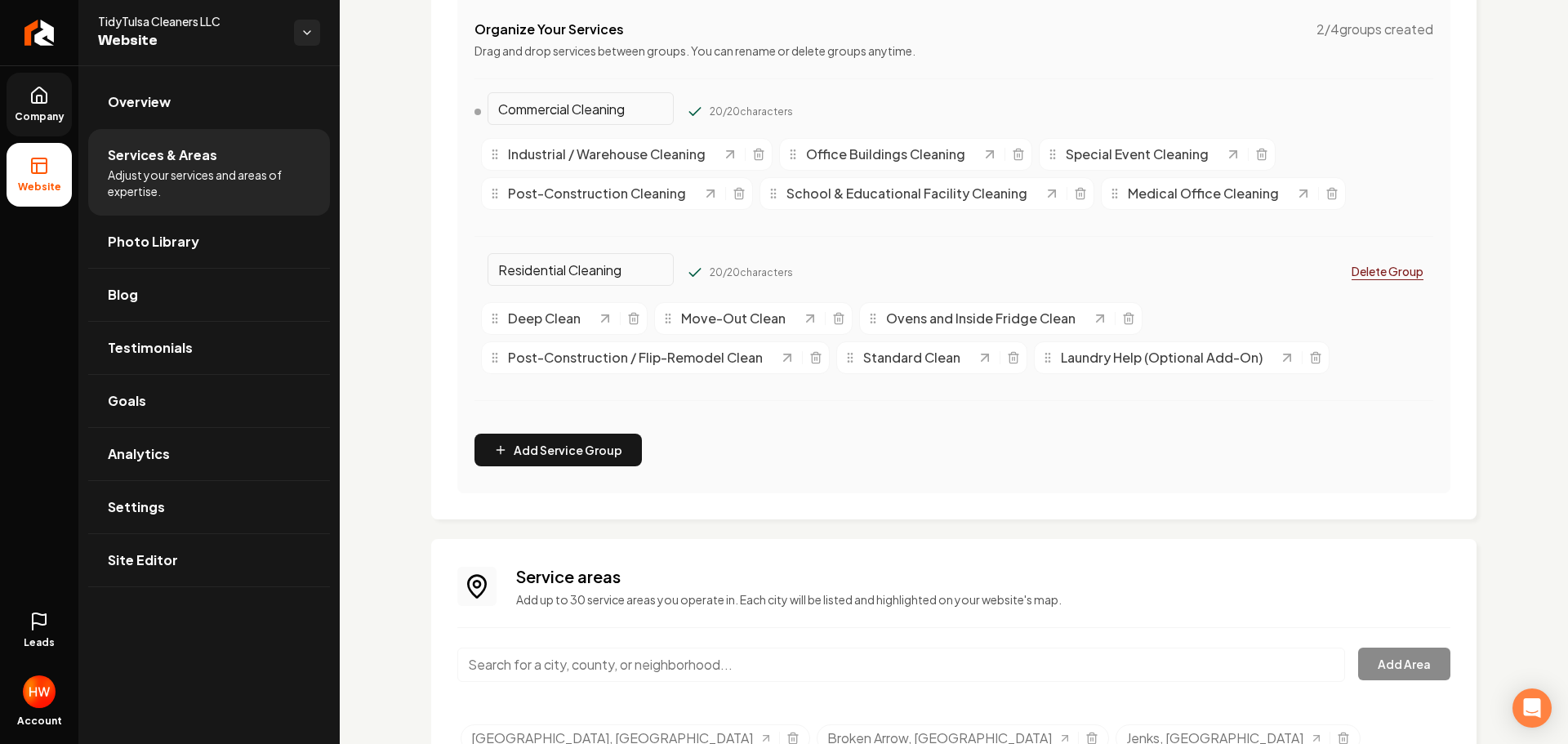
click at [1007, 495] on div "Services Provided Select from the recommended services or add your own and choo…" at bounding box center [954, 149] width 1046 height 741
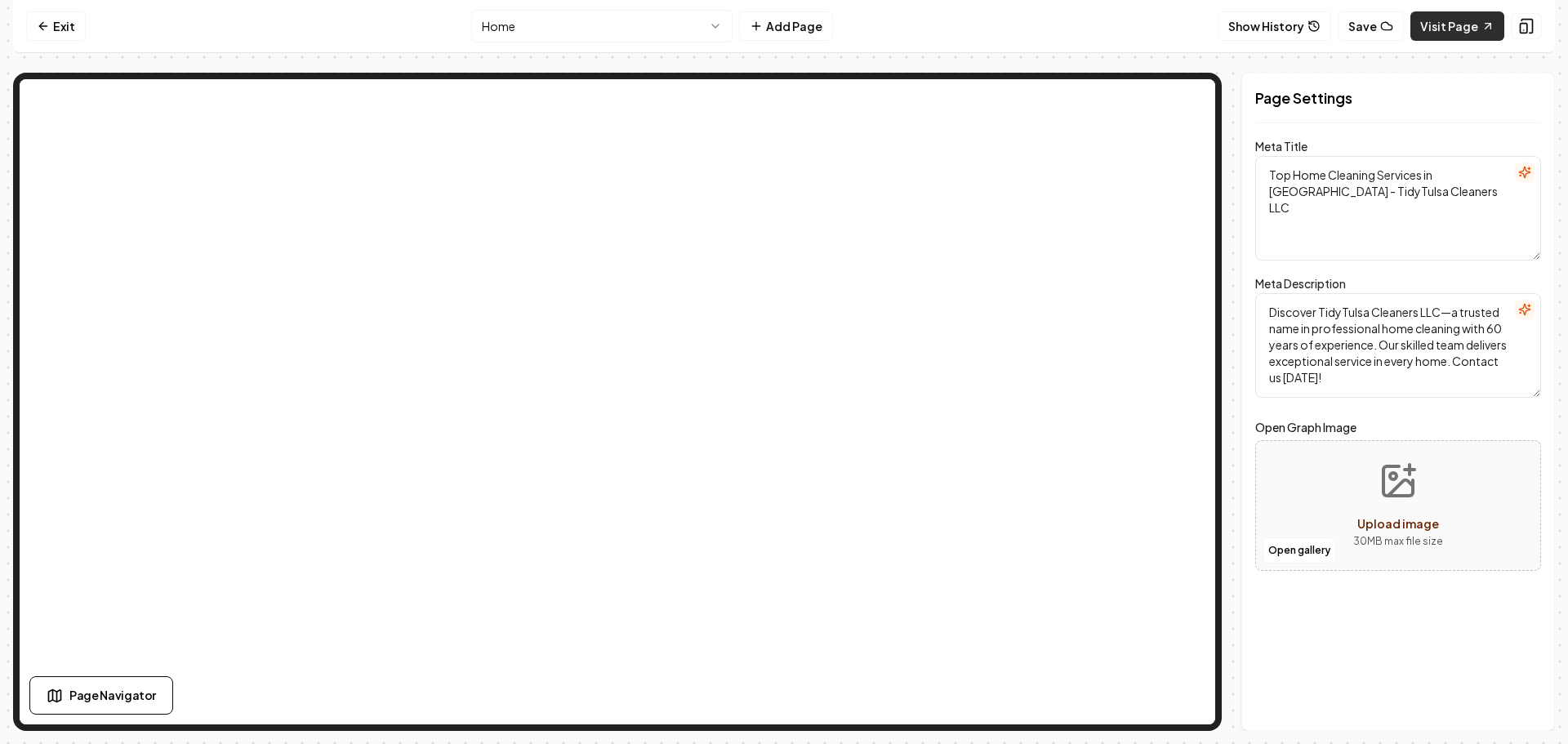
click at [1448, 23] on link "Visit Page" at bounding box center [1457, 26] width 94 height 29
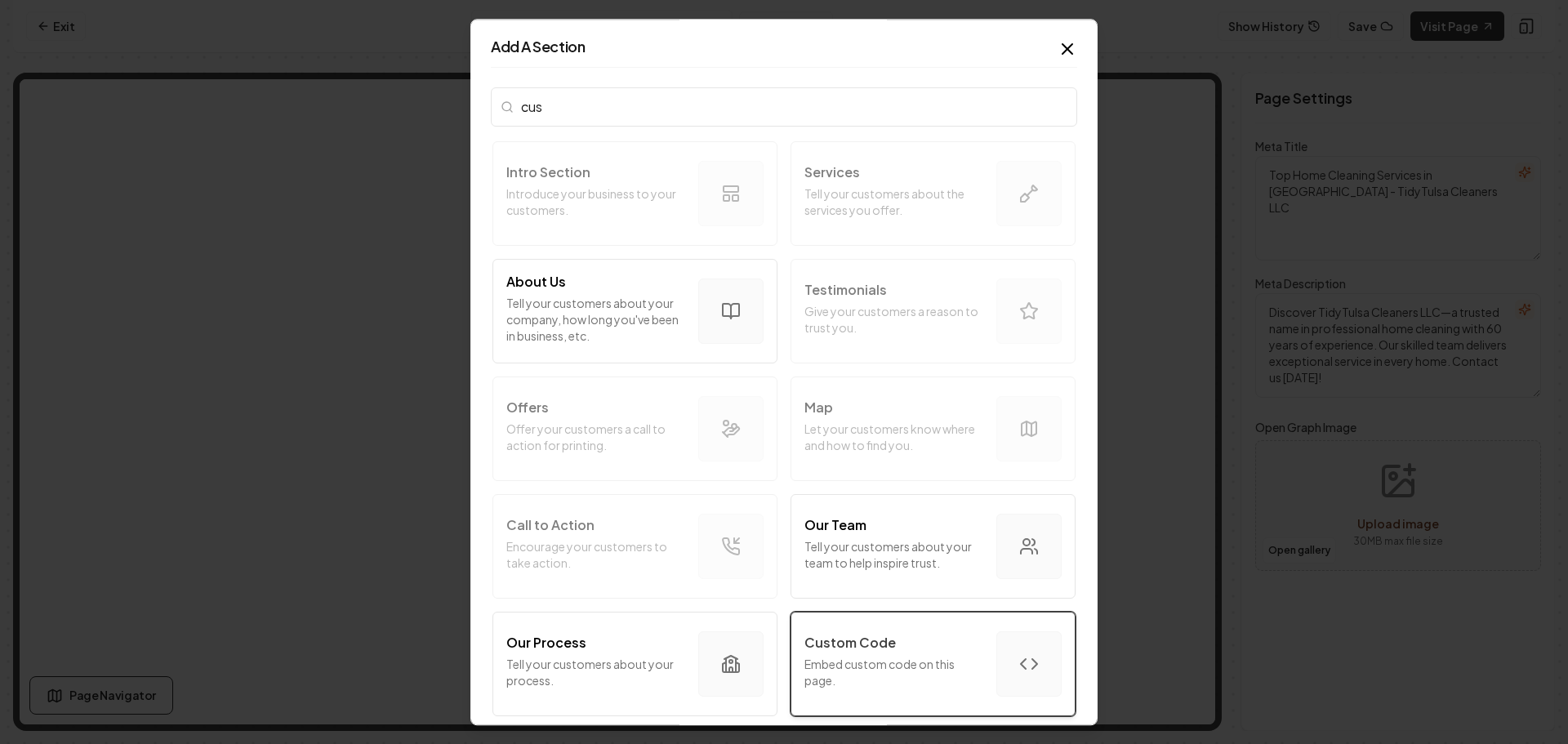
type input "cus"
click at [858, 634] on p "Custom Code" at bounding box center [851, 643] width 92 height 20
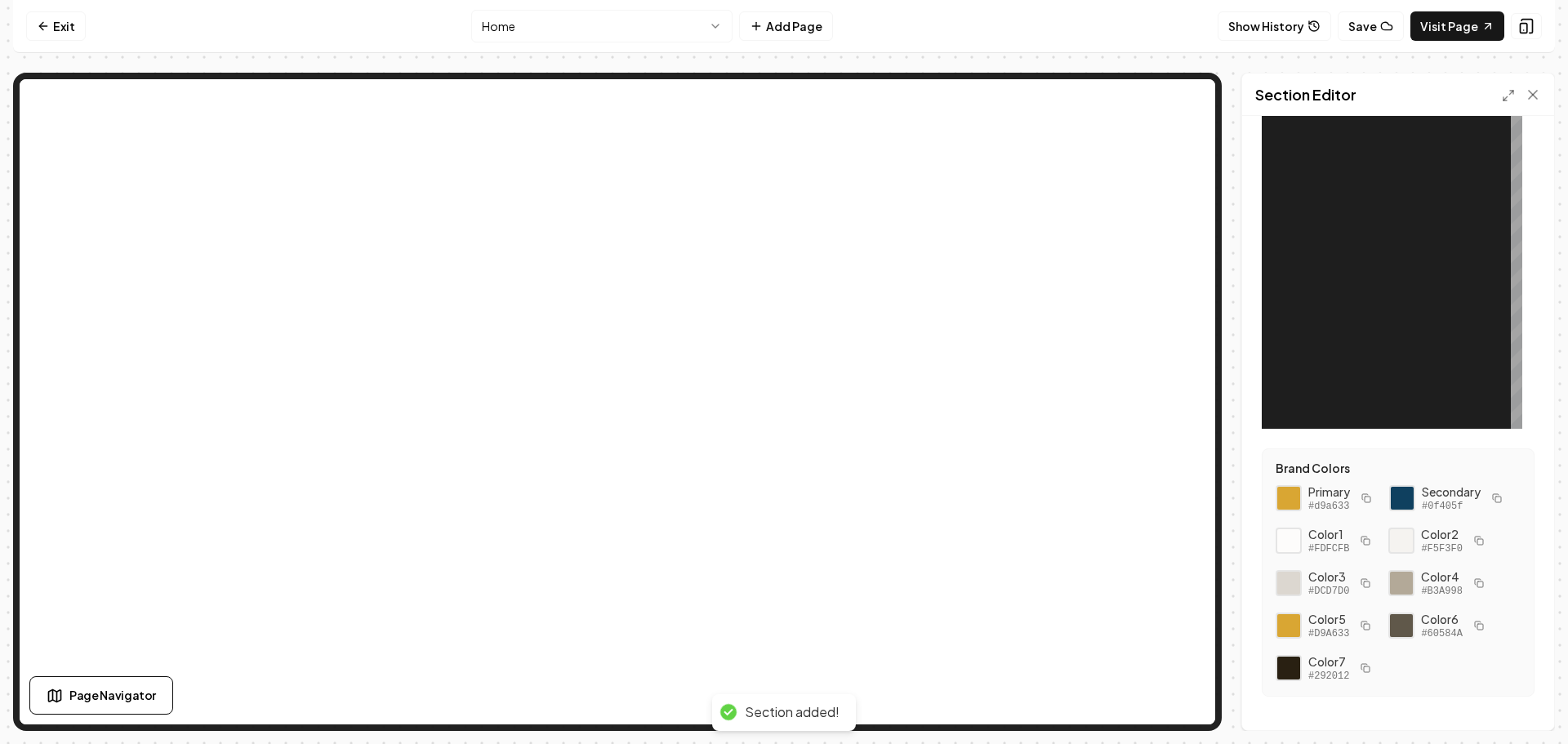
scroll to position [159, 0]
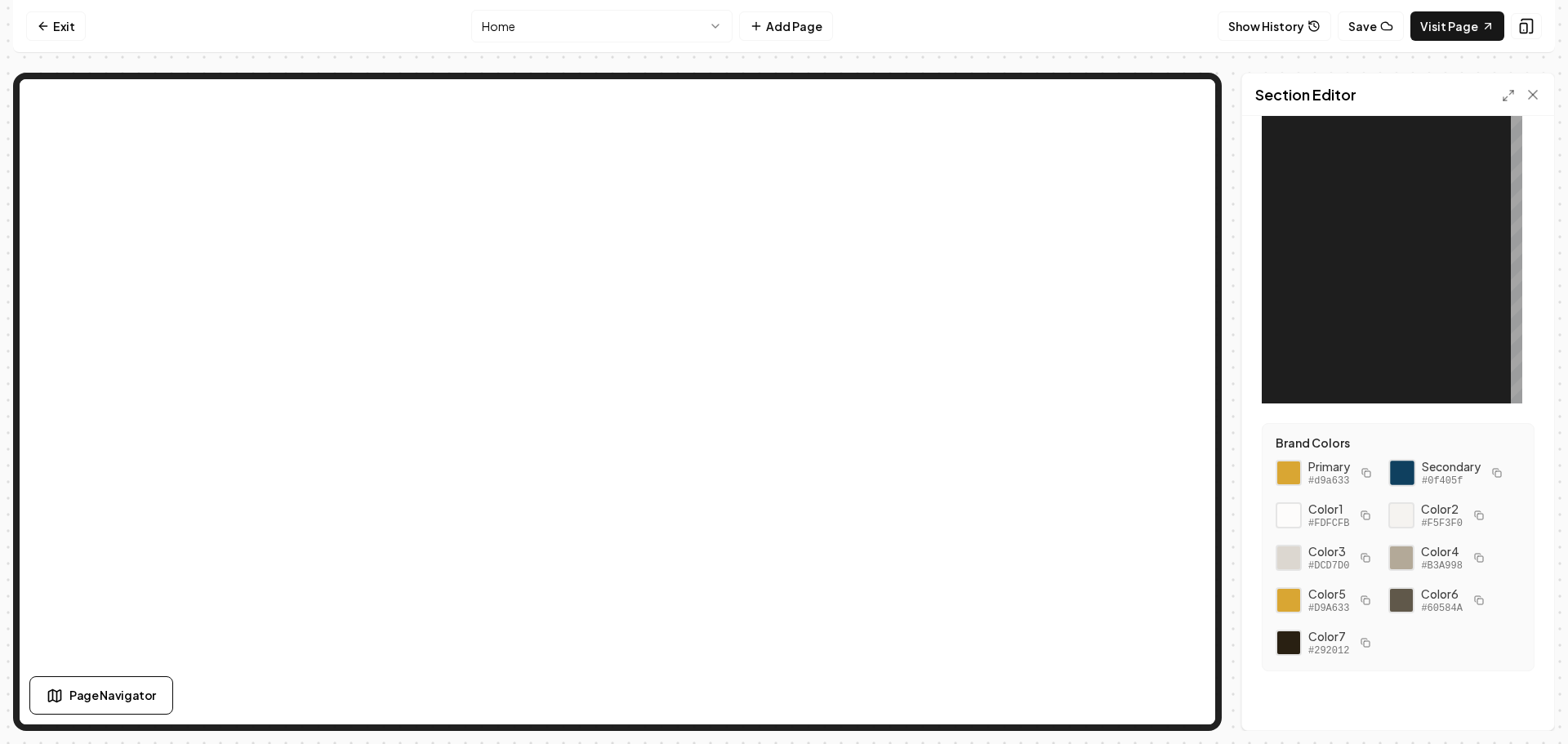
click at [1399, 473] on div at bounding box center [1403, 473] width 28 height 28
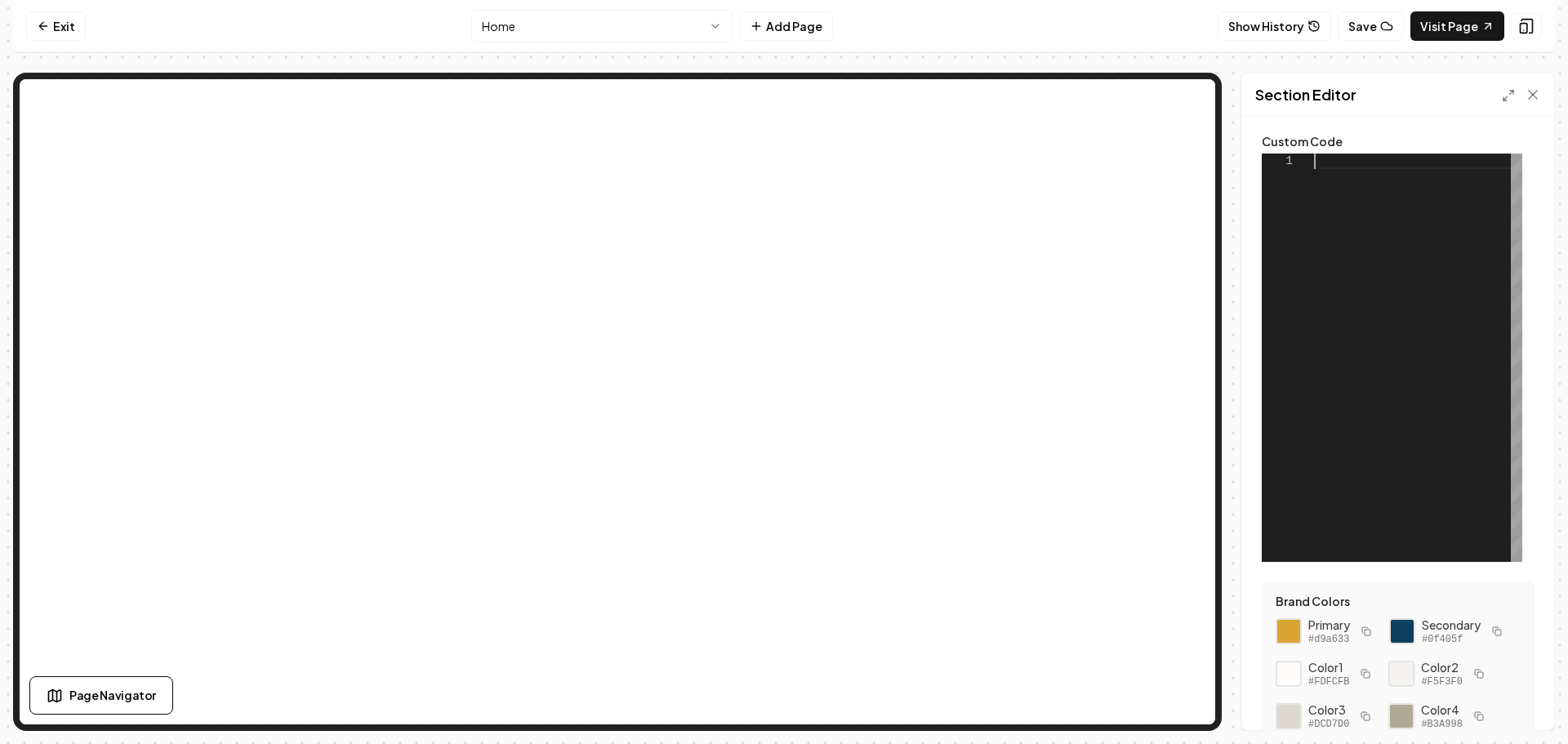
click at [1332, 166] on div at bounding box center [1418, 357] width 208 height 408
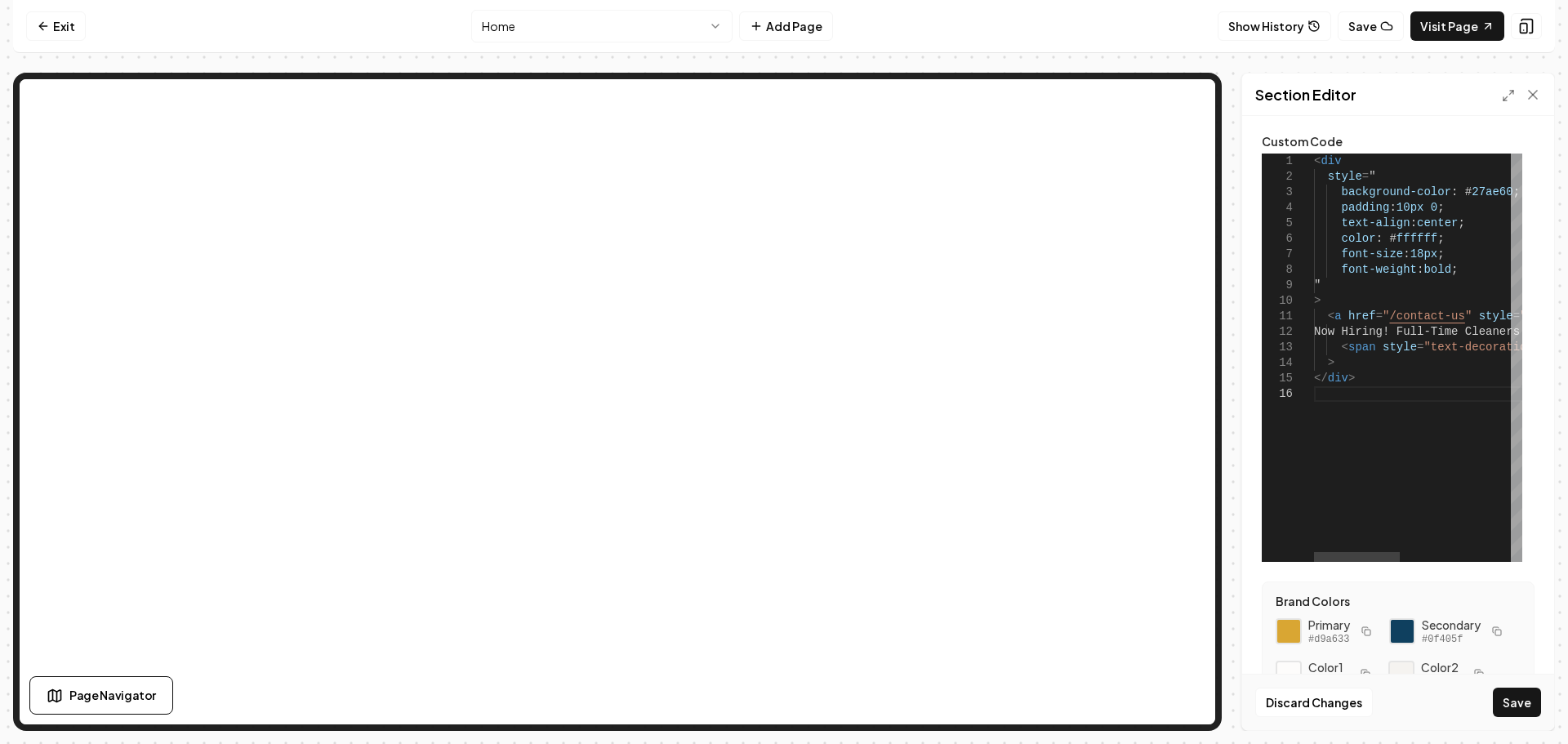
scroll to position [81, 0]
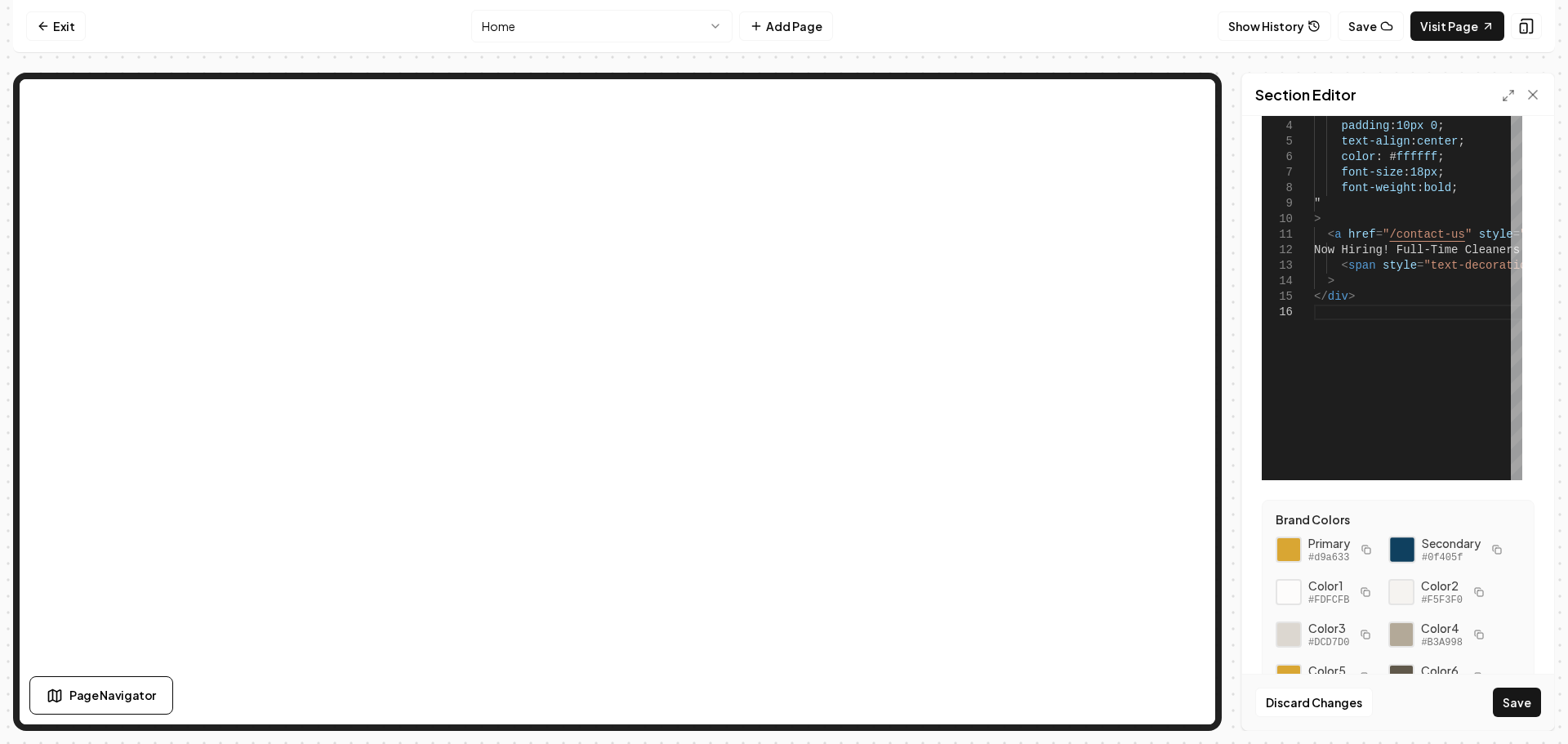
click at [1403, 553] on div at bounding box center [1403, 549] width 28 height 28
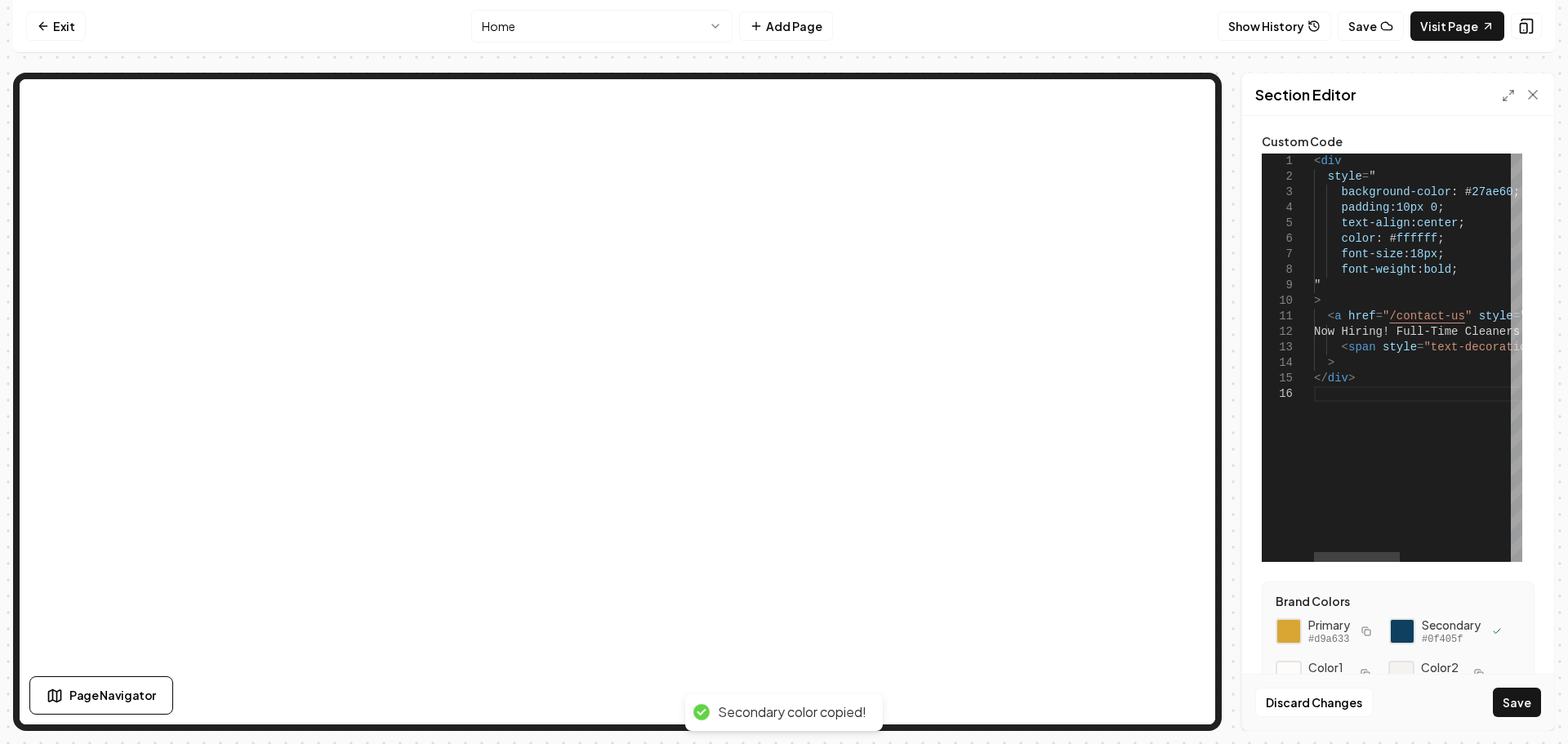
scroll to position [0, 0]
drag, startPoint x: 1497, startPoint y: 191, endPoint x: 1453, endPoint y: 192, distance: 44.0
click at [1453, 192] on div "< div style = " background-color : # 27ae60 ; padding : 10px 0 ; text-align : c…" at bounding box center [1552, 357] width 476 height 408
click at [1512, 695] on button "Save" at bounding box center [1517, 702] width 49 height 29
type textarea "**********"
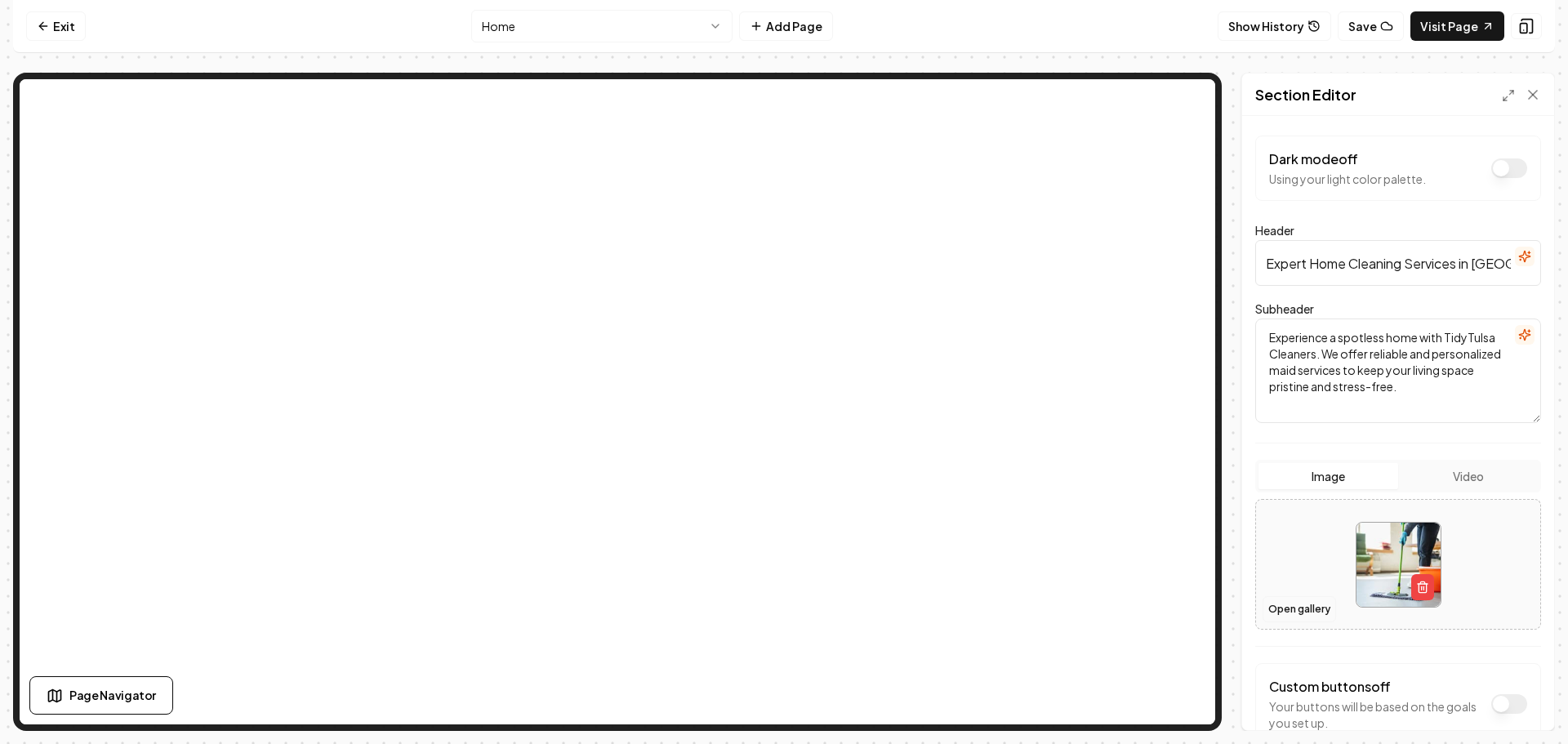
click at [1292, 611] on button "Open gallery" at bounding box center [1299, 609] width 74 height 26
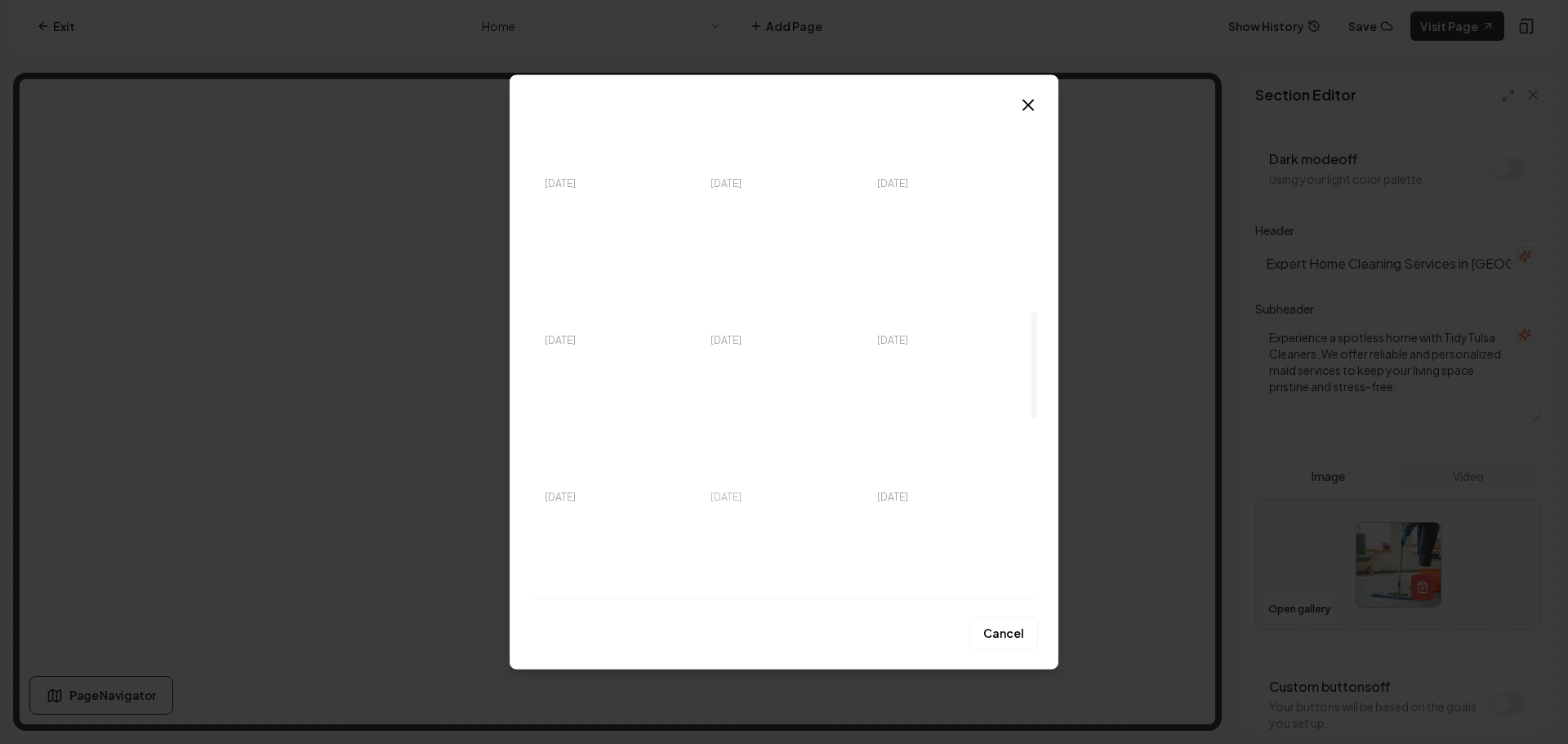
scroll to position [1143, 0]
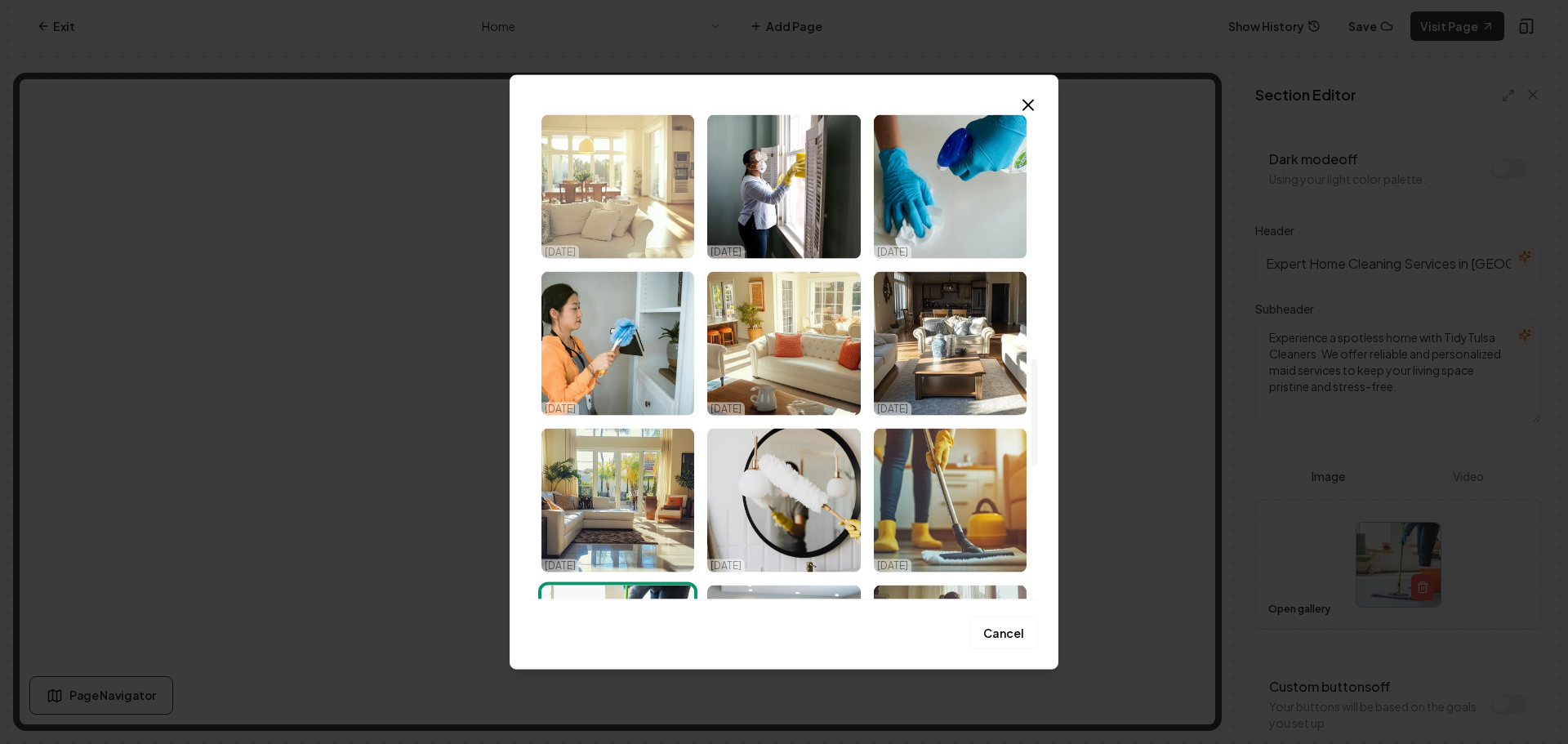
click at [630, 189] on img "Select image image_68ef850e5c7cd75eb894dd2a.png" at bounding box center [618, 186] width 152 height 144
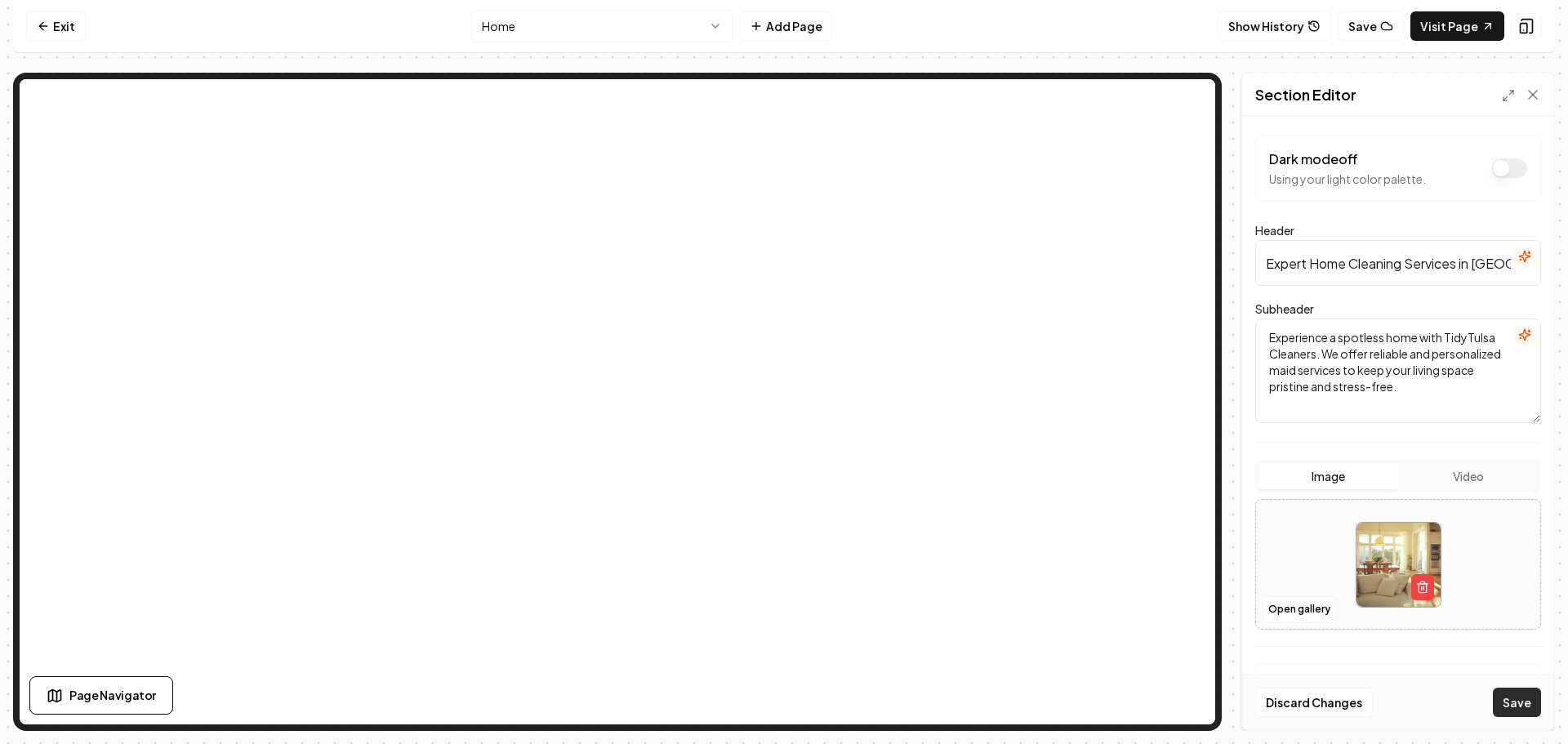
click at [1534, 700] on button "Save" at bounding box center [1517, 702] width 49 height 29
click at [1455, 28] on link "Visit Page" at bounding box center [1457, 26] width 94 height 29
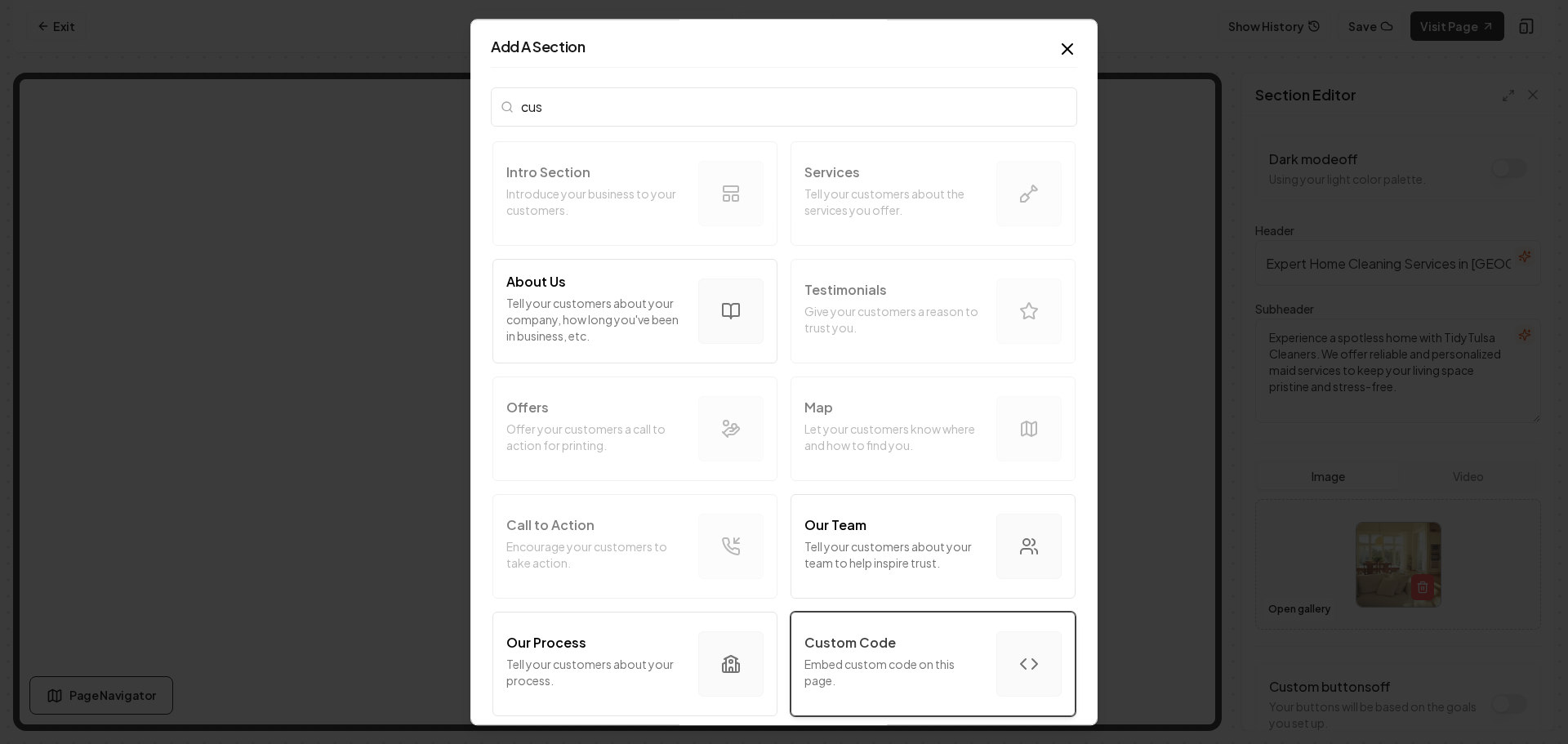
type input "cus"
click at [879, 664] on p "Embed custom code on this page." at bounding box center [894, 672] width 178 height 33
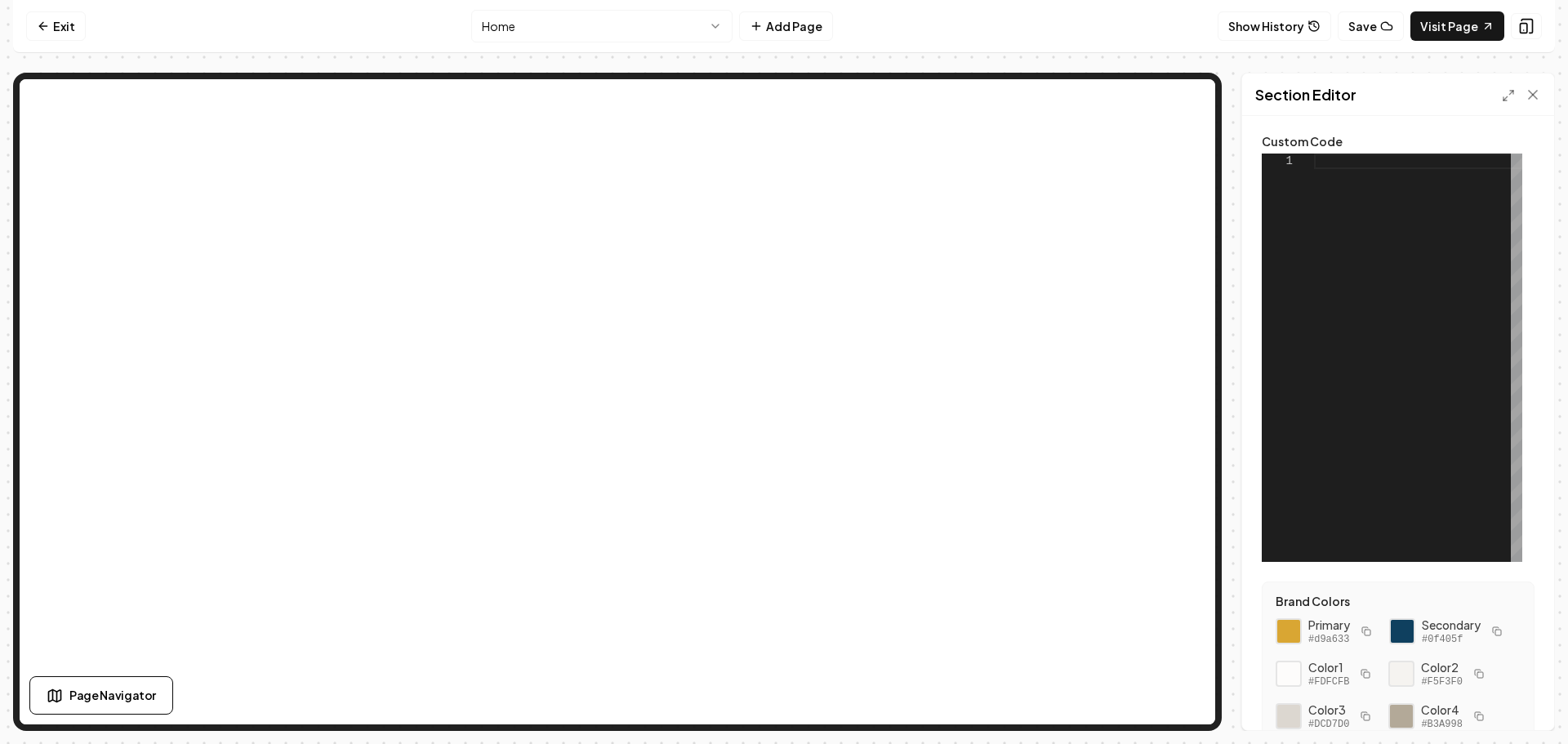
scroll to position [0, 0]
click at [1379, 165] on div at bounding box center [1418, 357] width 208 height 408
type textarea "**********"
click at [1351, 163] on div at bounding box center [1418, 357] width 208 height 408
type textarea "**********"
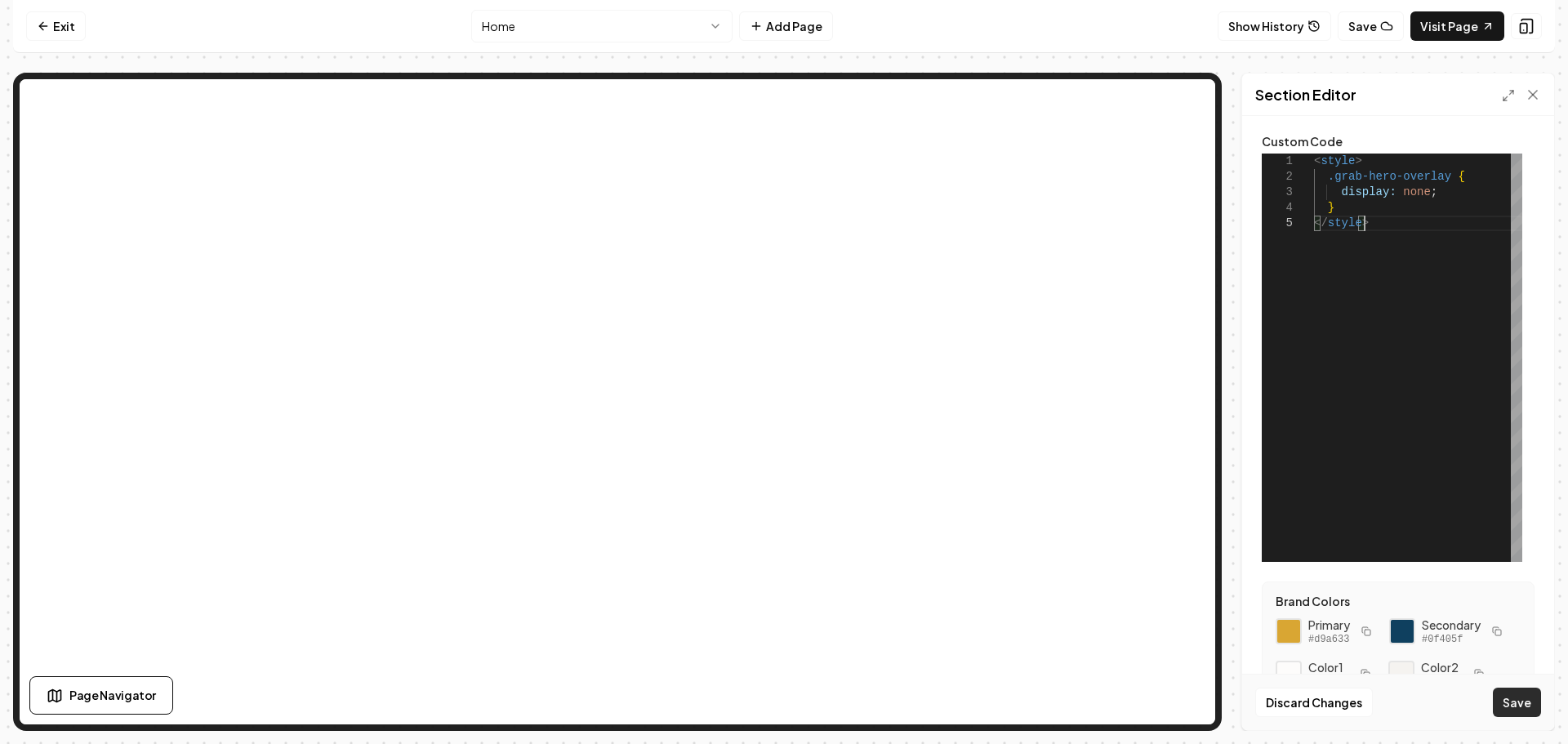
click at [1523, 696] on button "Save" at bounding box center [1517, 702] width 49 height 29
drag, startPoint x: 1439, startPoint y: 177, endPoint x: 1334, endPoint y: 180, distance: 105.0
click at [1334, 180] on div "< style > .grab-hero-overlay { display: none ; } </ style >" at bounding box center [1418, 357] width 208 height 408
type textarea "**********"
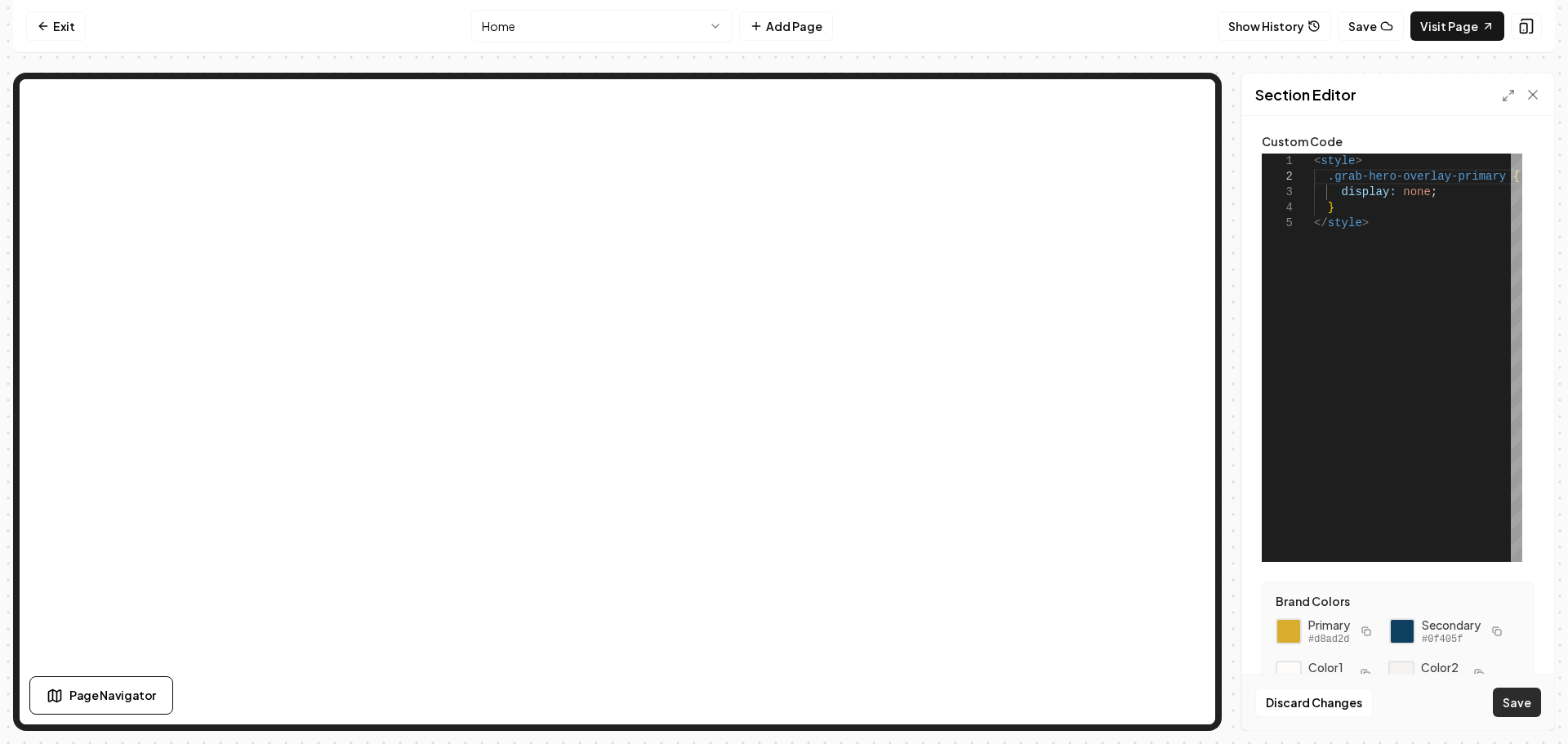
click at [1506, 694] on button "Save" at bounding box center [1517, 702] width 49 height 29
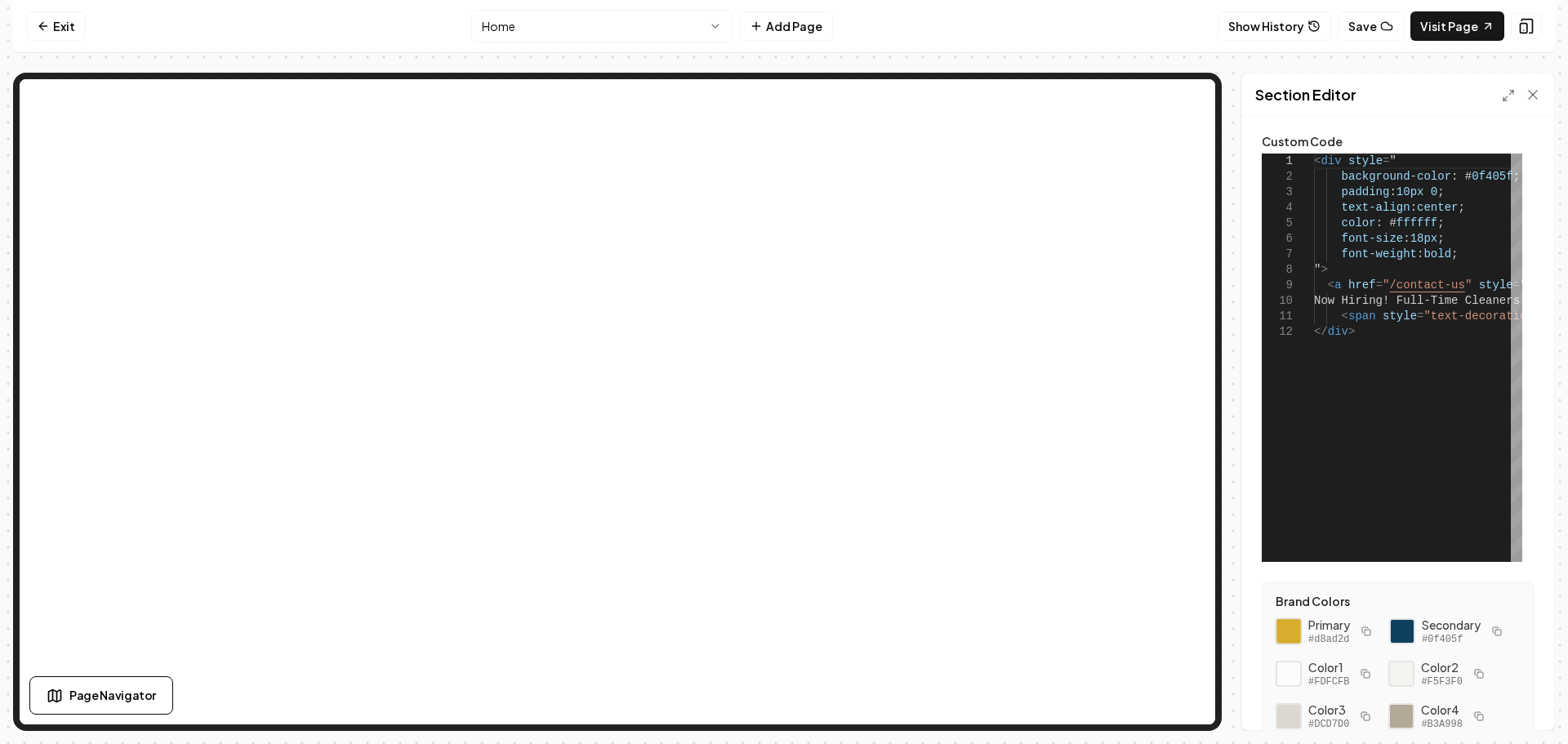
click at [1286, 626] on div at bounding box center [1289, 631] width 28 height 28
drag, startPoint x: 1496, startPoint y: 177, endPoint x: 1450, endPoint y: 175, distance: 46.0
click at [1450, 174] on div "< div style = " background-color : # 0f405f ; padding : 10px 0 ; text-align : c…" at bounding box center [1552, 357] width 476 height 408
click at [1394, 624] on div at bounding box center [1403, 631] width 28 height 28
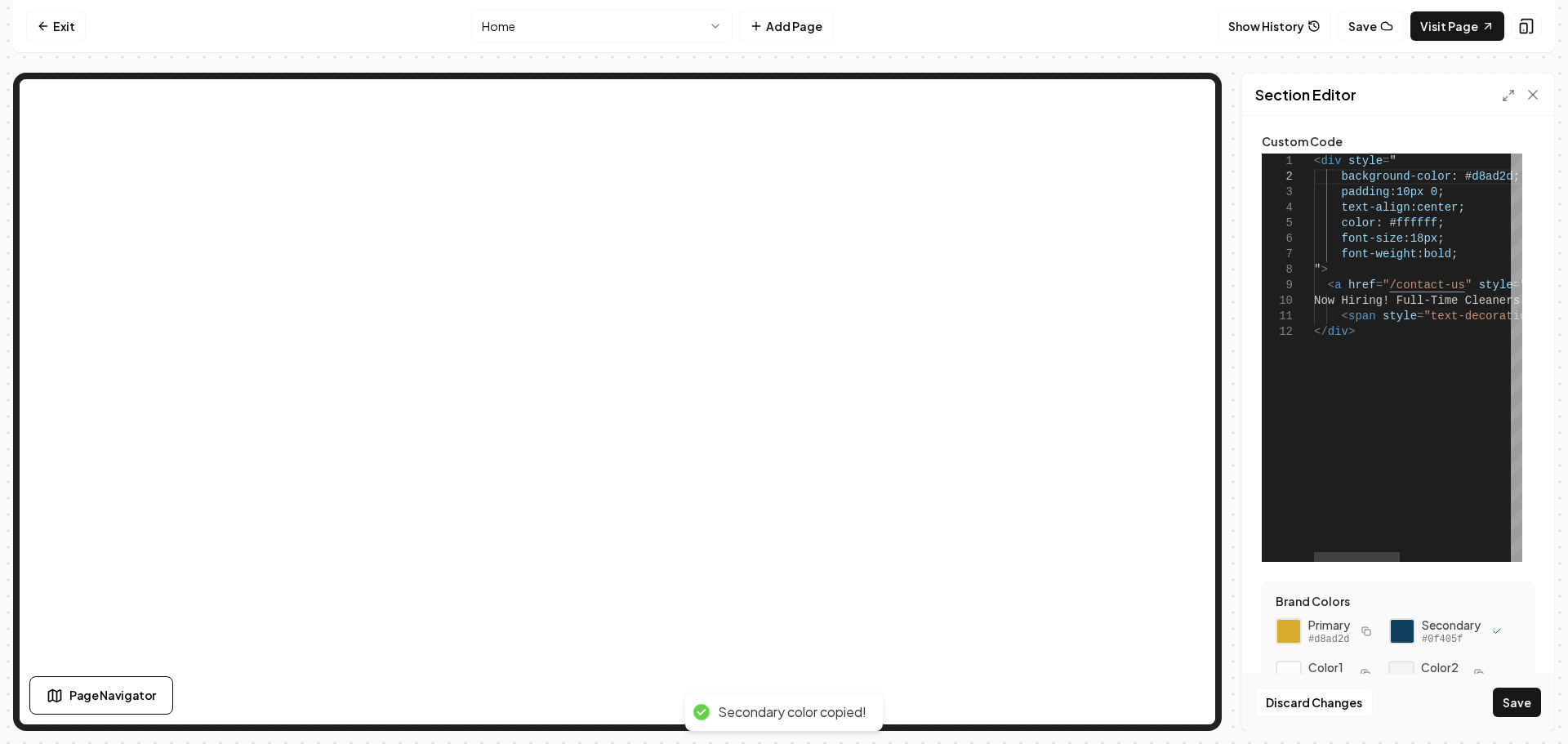
scroll to position [0, 182]
drag, startPoint x: 1428, startPoint y: 218, endPoint x: 1383, endPoint y: 221, distance: 45.1
click at [1383, 221] on div "< div style = " background-color : # d8ad2d ; padding : 10px 0 ; text-align : c…" at bounding box center [1552, 357] width 476 height 408
type textarea "**********"
click at [1522, 707] on button "Save" at bounding box center [1517, 702] width 49 height 29
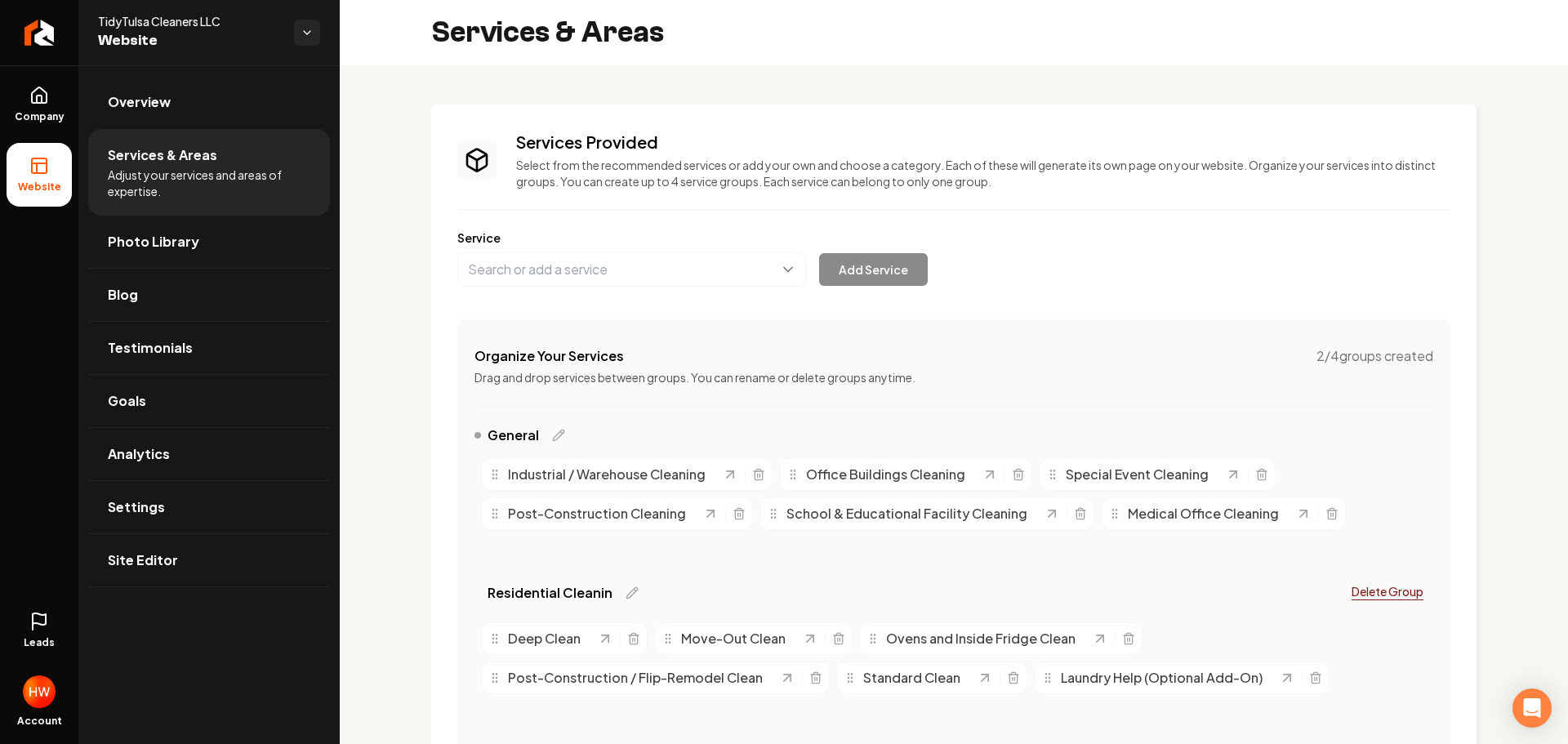
scroll to position [164, 0]
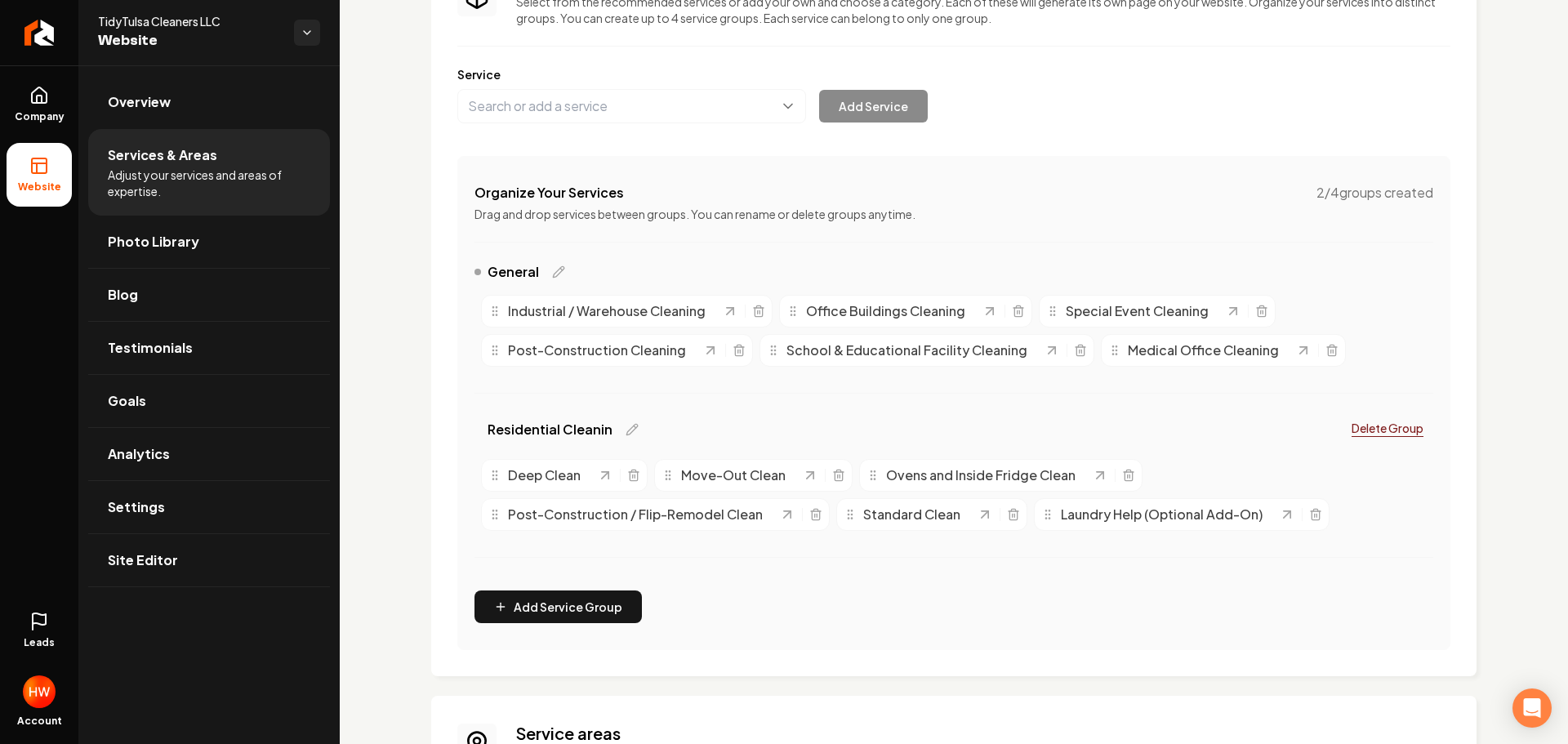
click at [529, 270] on span "General" at bounding box center [513, 272] width 51 height 20
click at [549, 272] on div "General" at bounding box center [520, 272] width 91 height 20
click at [556, 273] on icon "Main content area" at bounding box center [558, 271] width 13 height 13
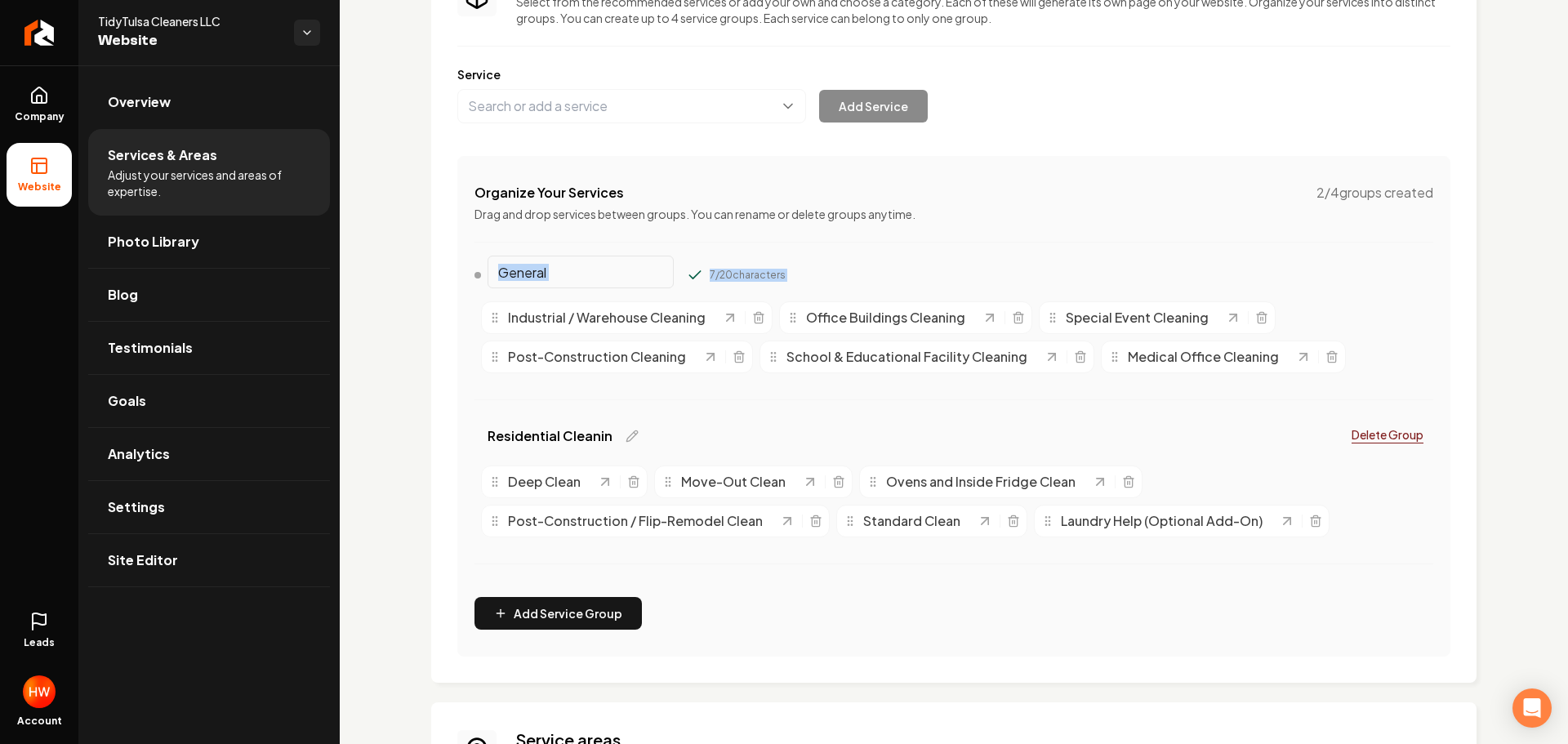
click at [541, 269] on input "General" at bounding box center [580, 272] width 186 height 33
click at [541, 268] on input "General" at bounding box center [580, 272] width 186 height 33
paste input "Commercial Cleaning"
type input "Commercial Cleaning"
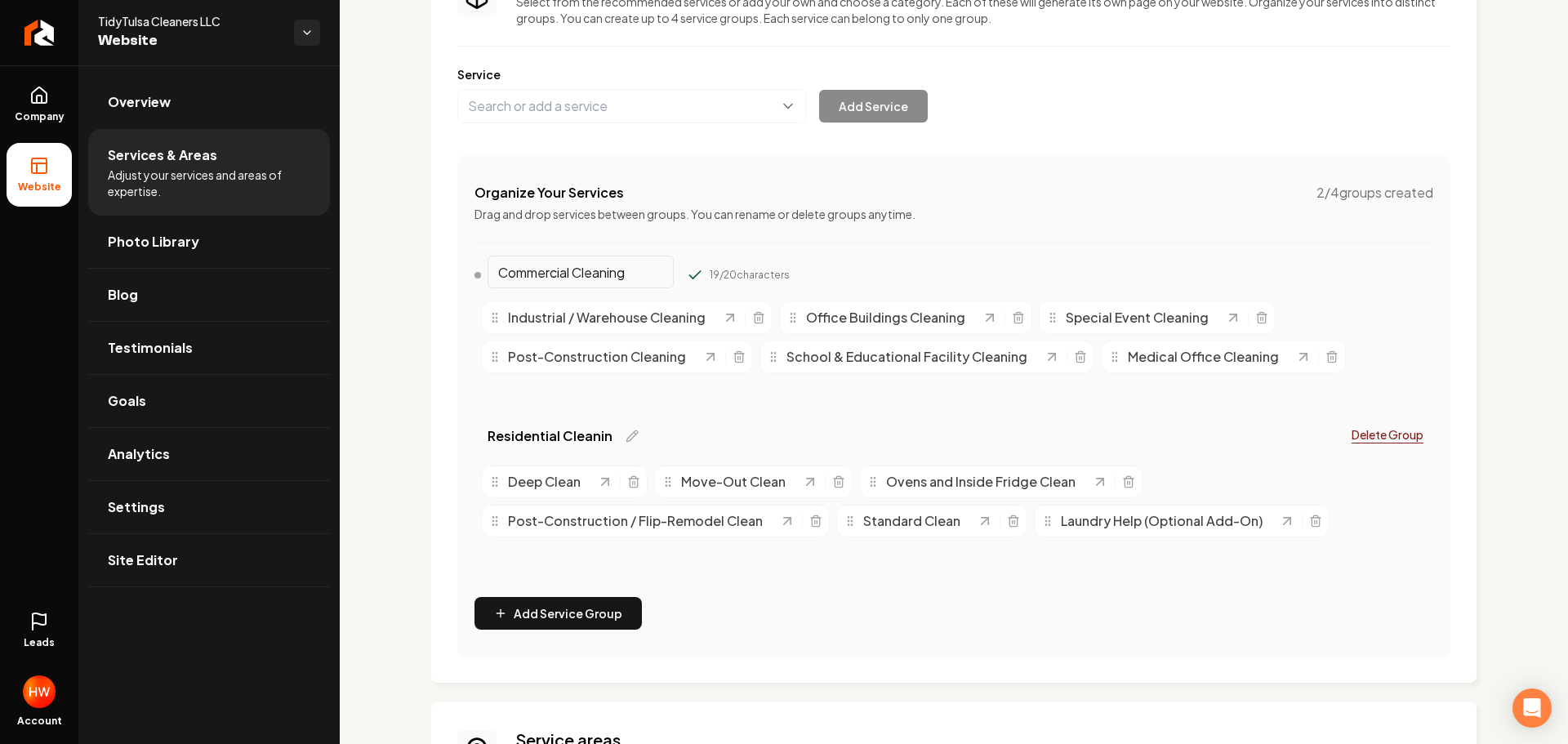
click at [687, 267] on button "Main content area" at bounding box center [695, 275] width 16 height 16
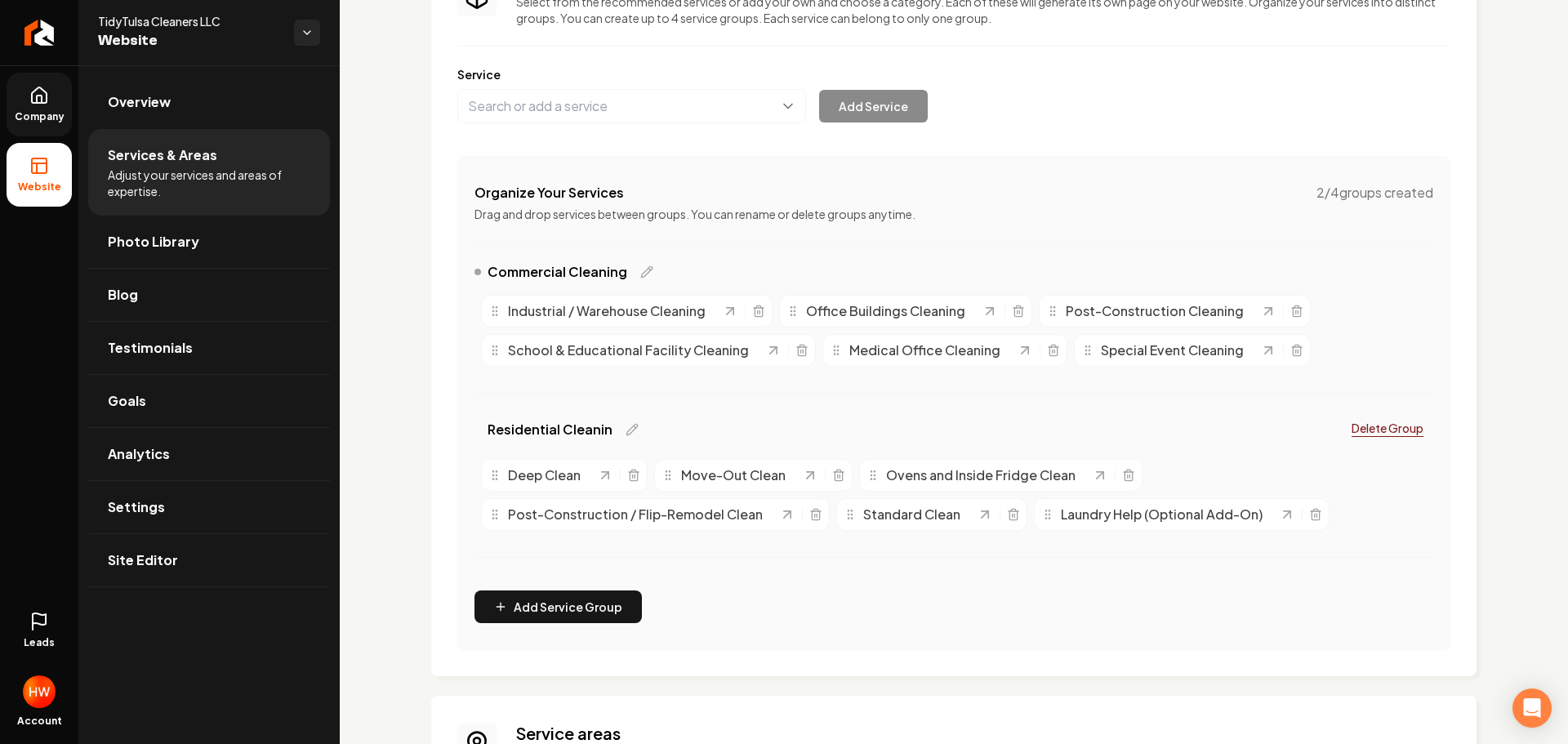
click at [35, 110] on span "Company" at bounding box center [39, 116] width 63 height 13
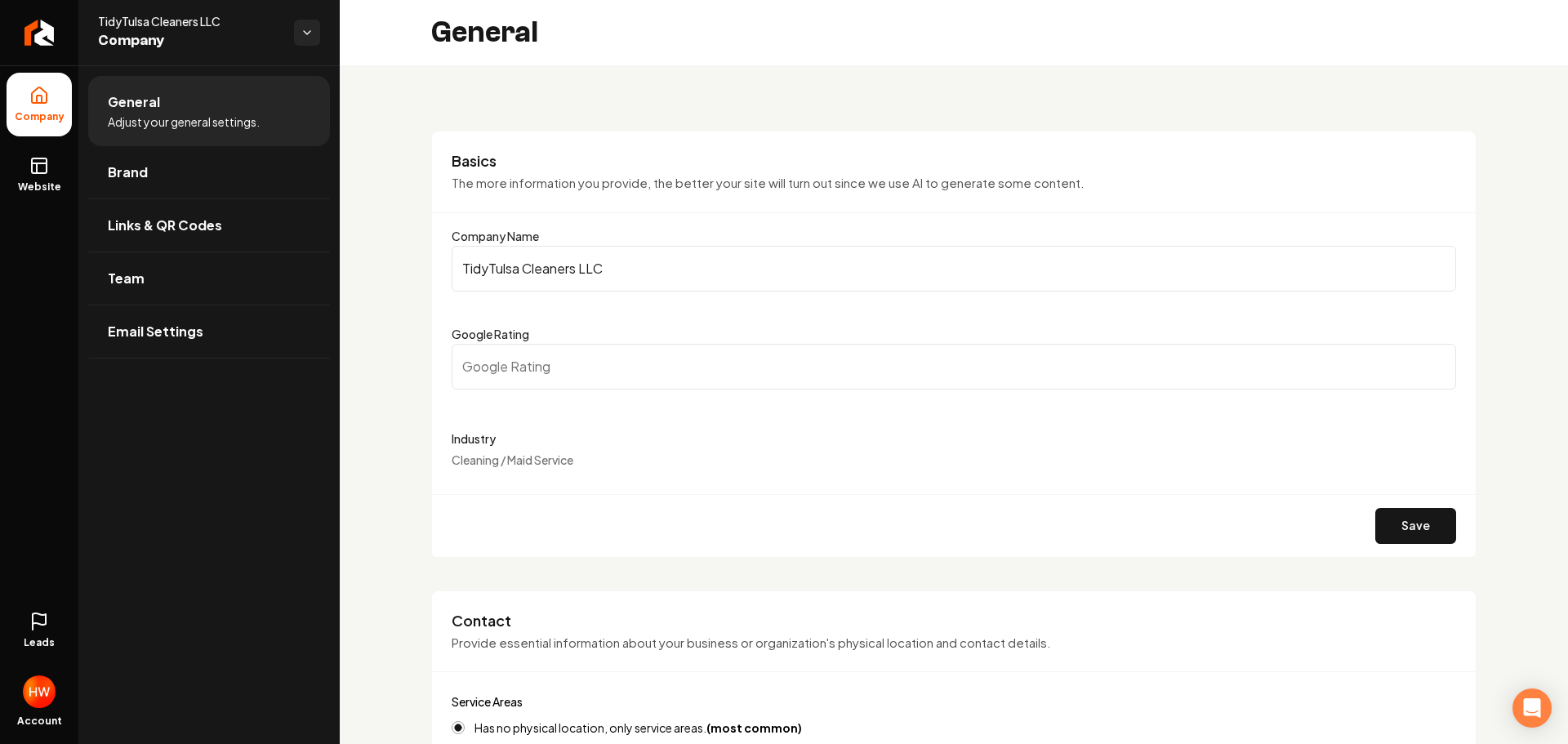
click at [620, 267] on input "TidyTulsa Cleaners LLC" at bounding box center [954, 268] width 1005 height 46
click at [619, 266] on input "TidyTulsa Cleaners LLC" at bounding box center [954, 268] width 1005 height 46
click at [29, 178] on link "Website" at bounding box center [39, 175] width 65 height 64
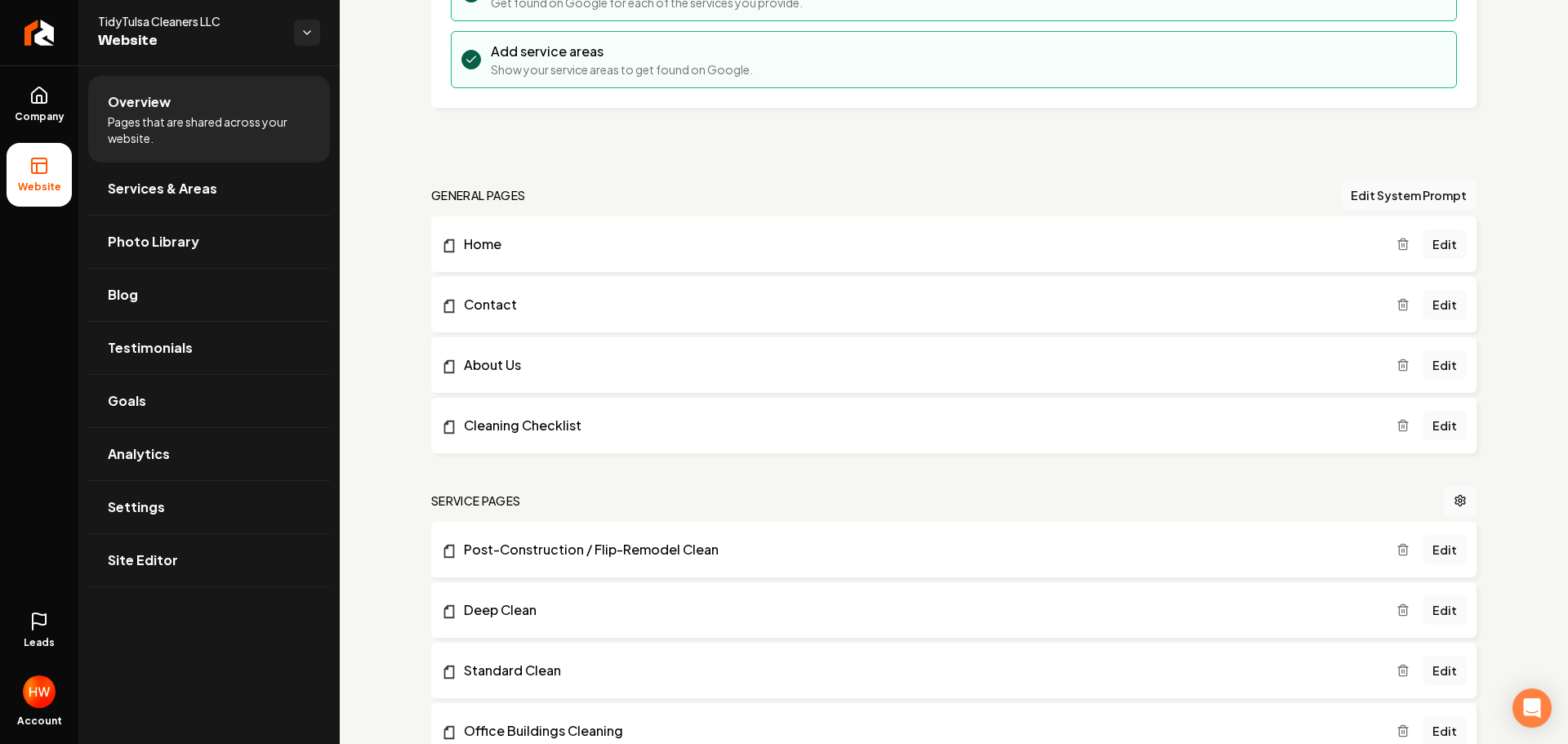
scroll to position [653, 0]
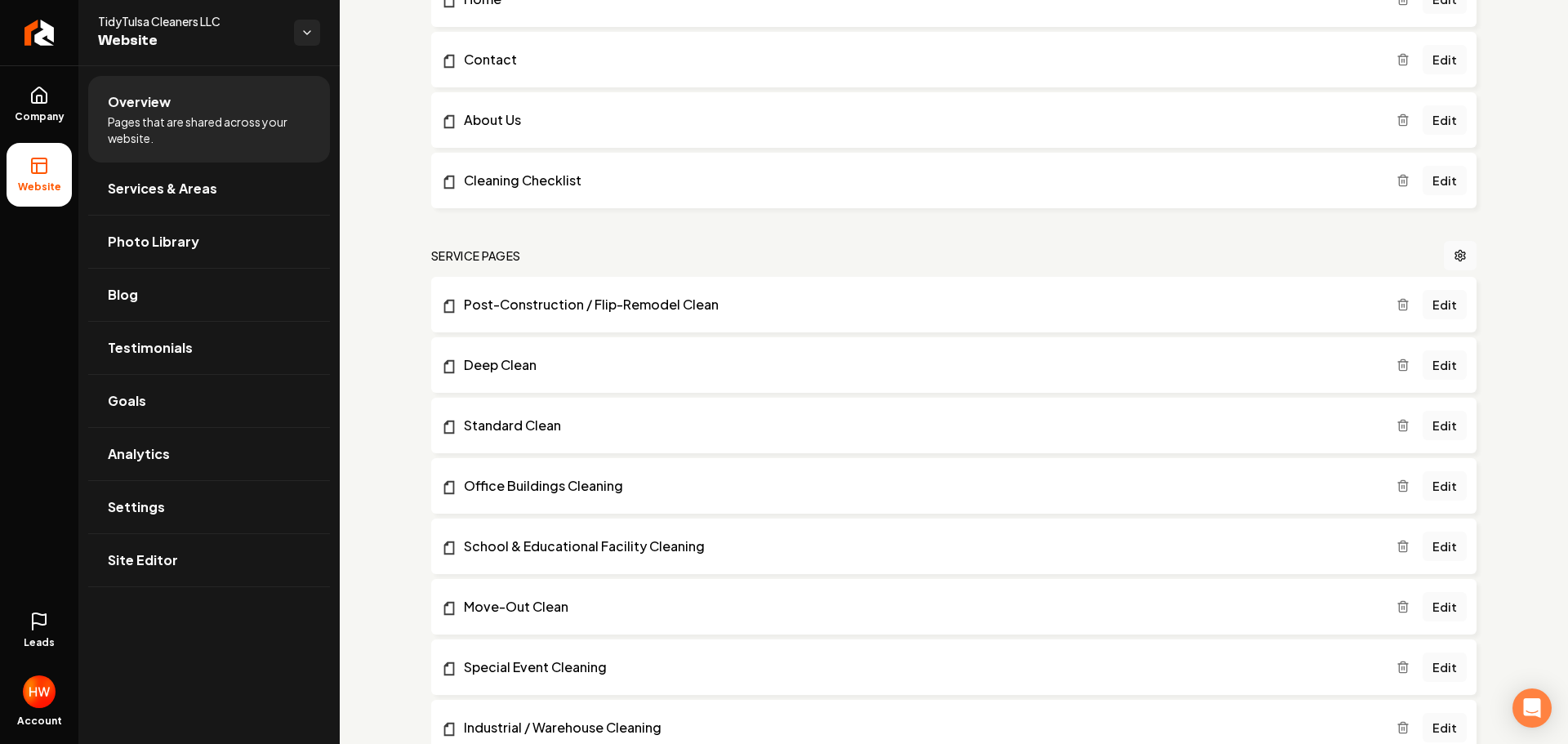
click at [1399, 182] on icon "Main content area" at bounding box center [1403, 182] width 7 height 9
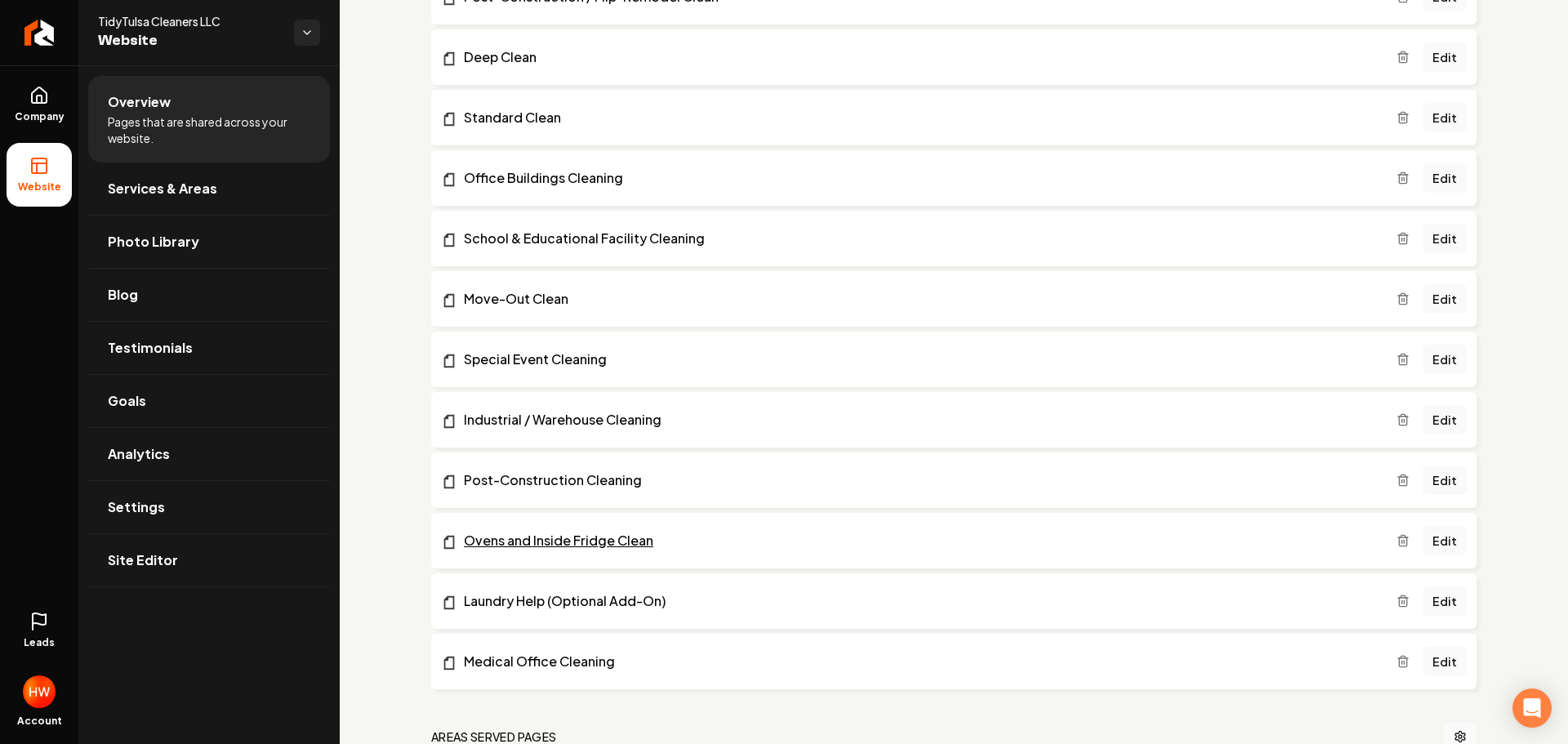
scroll to position [980, 0]
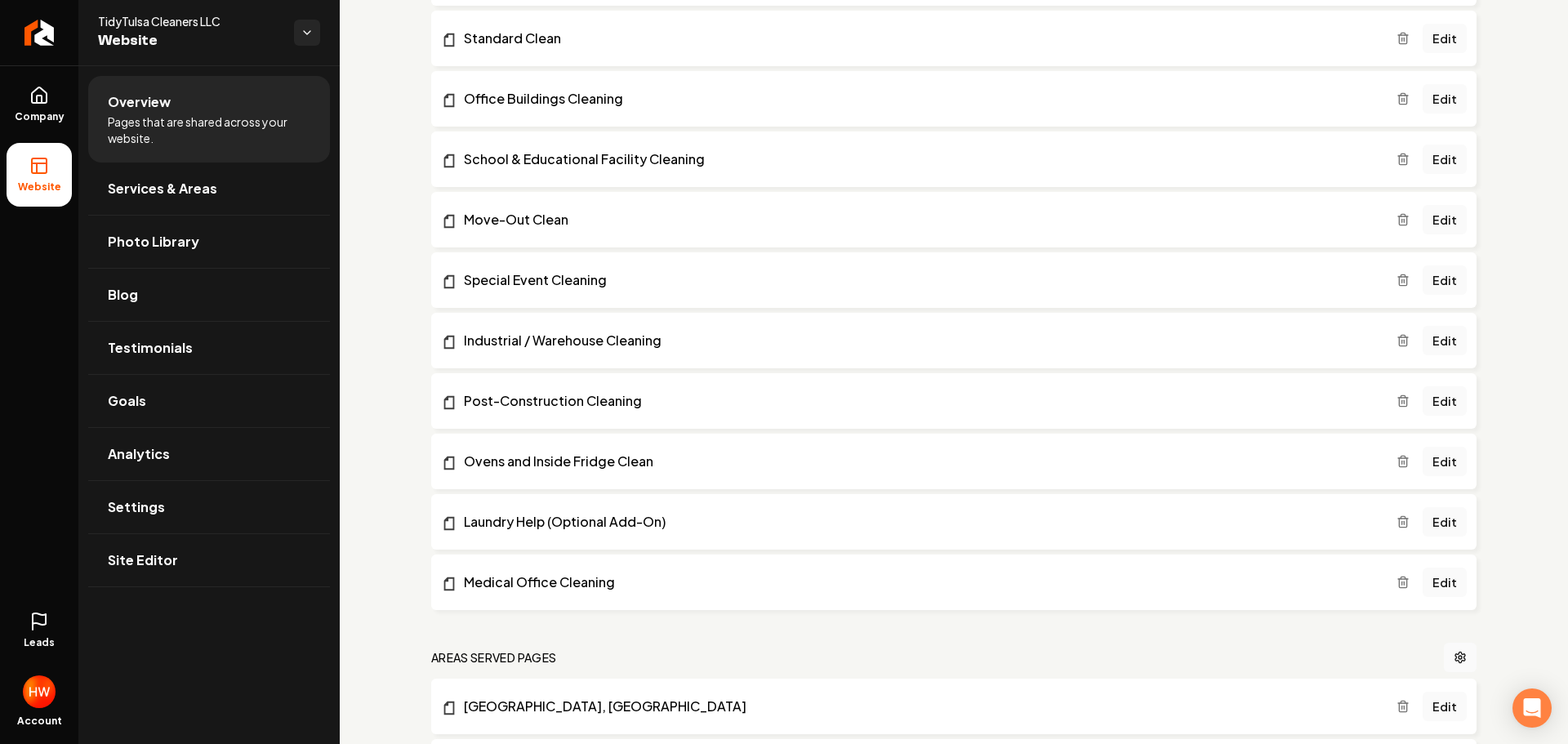
click at [1396, 399] on icon "Main content area" at bounding box center [1403, 400] width 13 height 13
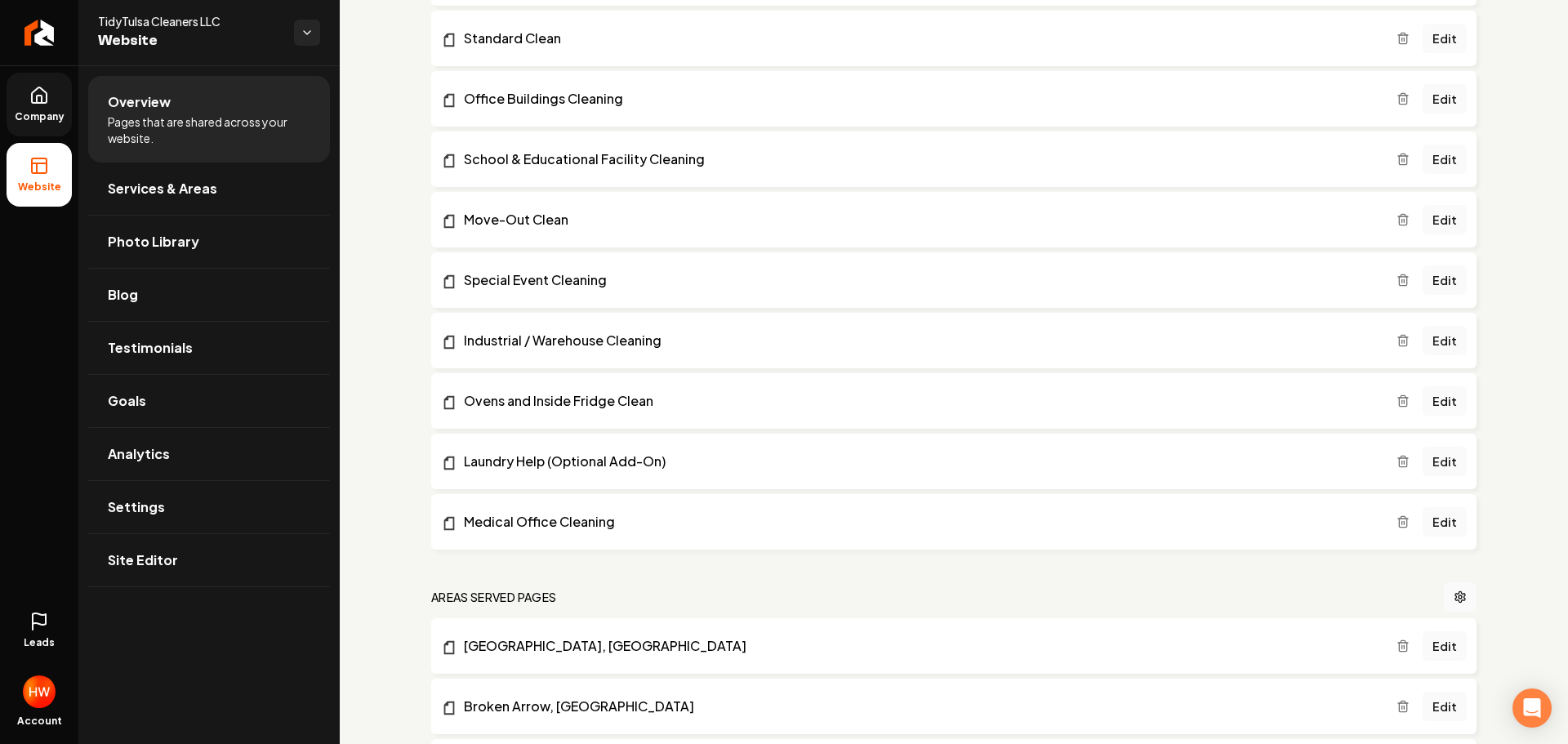
click at [47, 97] on icon at bounding box center [39, 95] width 15 height 16
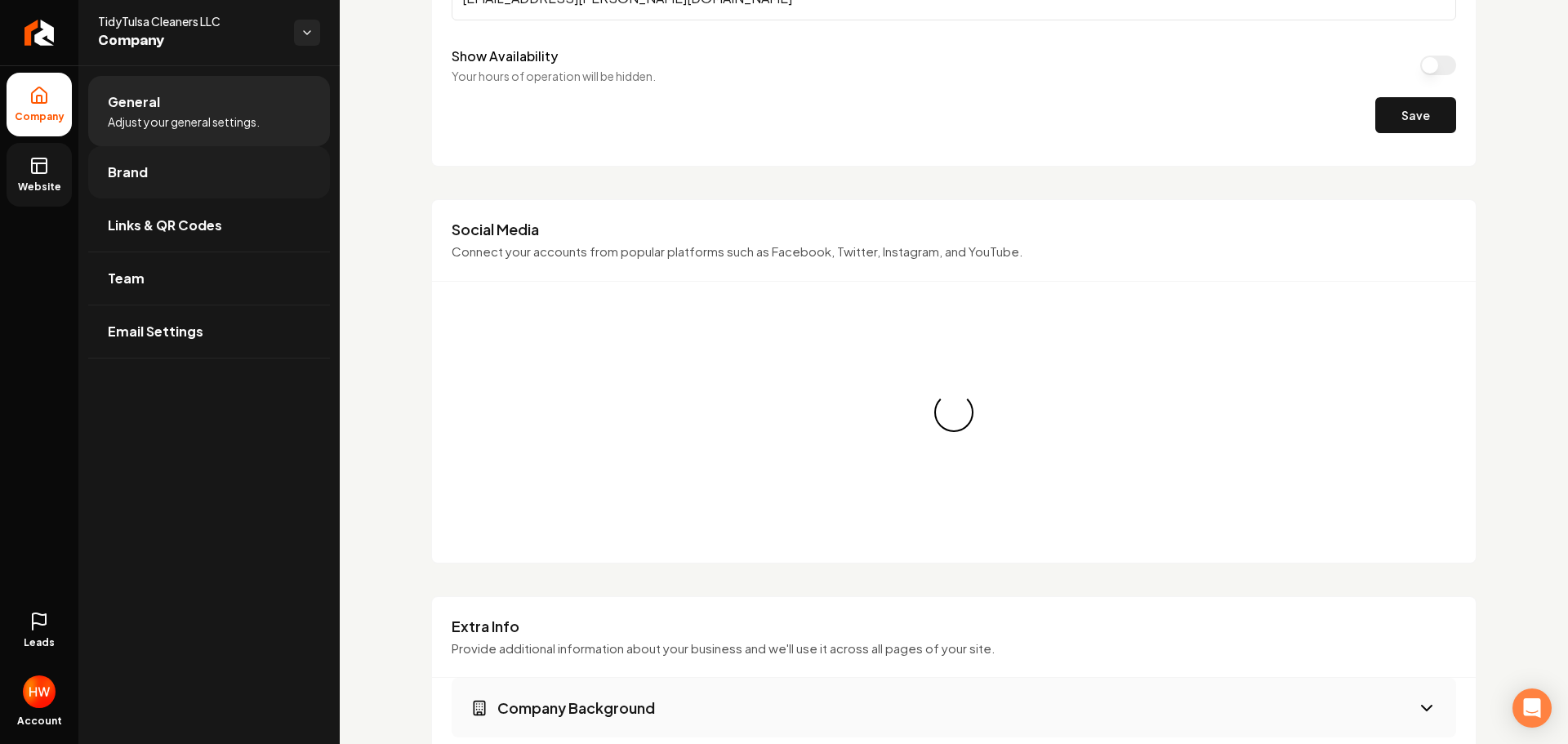
click at [159, 182] on link "Brand" at bounding box center [209, 172] width 242 height 52
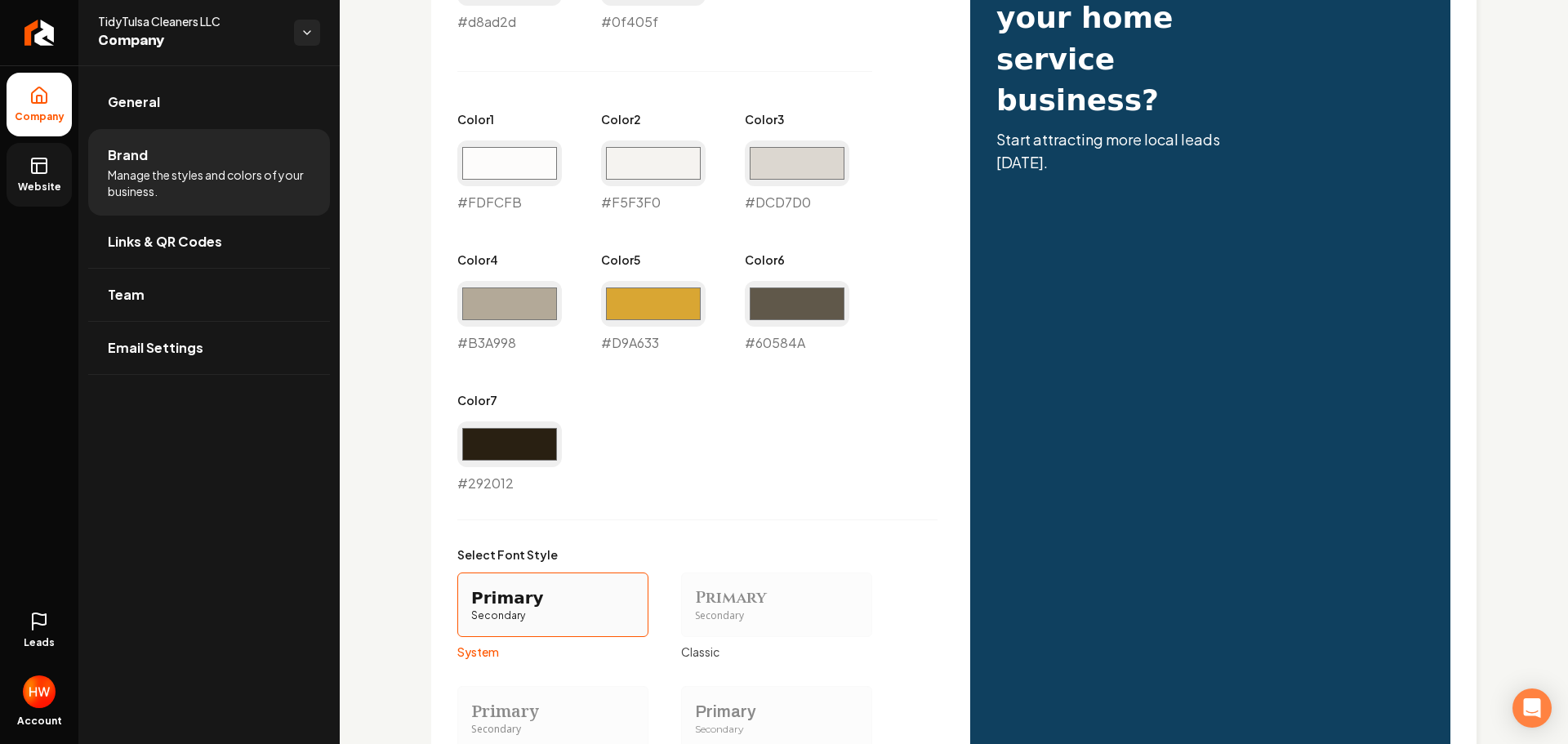
scroll to position [572, 0]
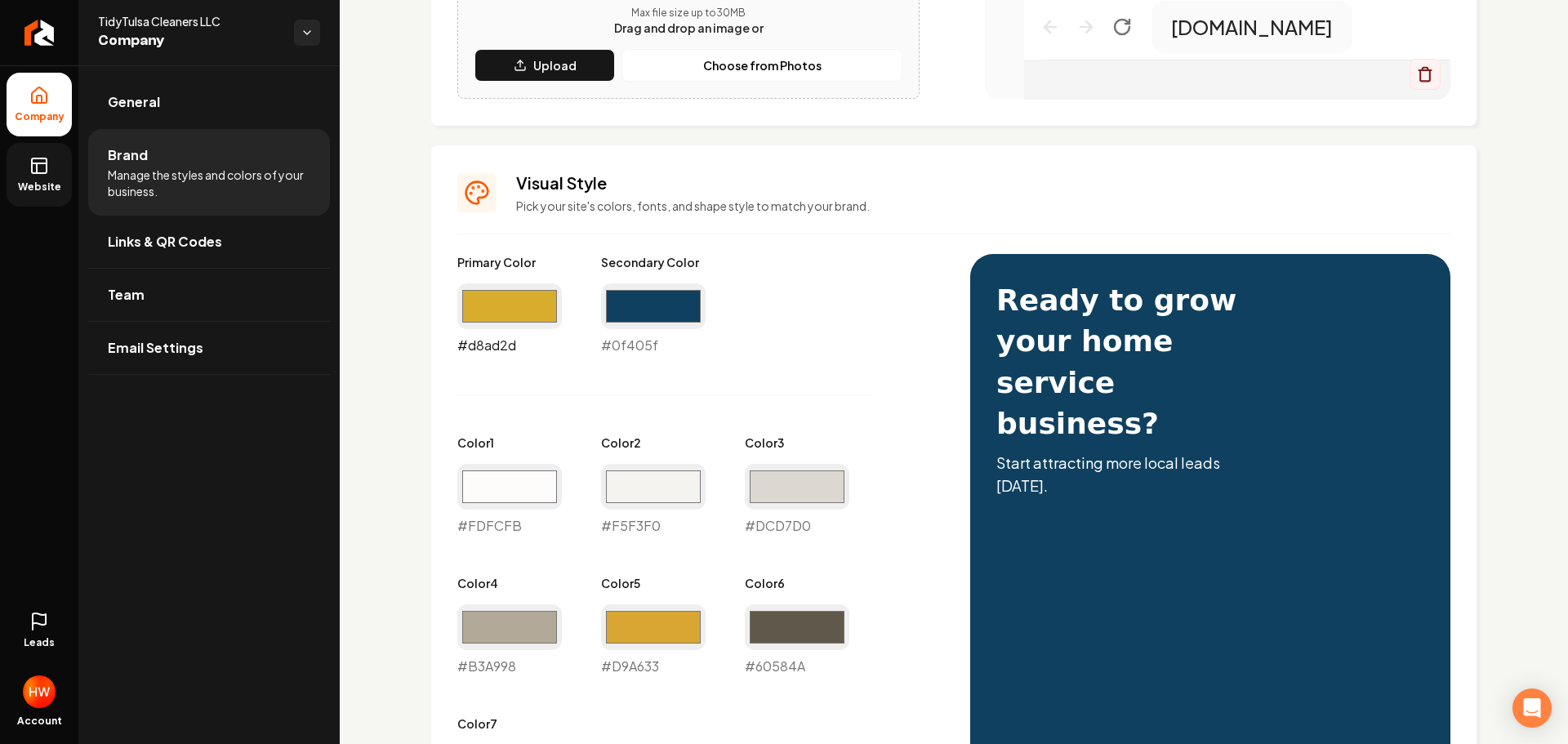
click at [518, 320] on input "#d8ad2d" at bounding box center [509, 306] width 105 height 46
type input "#ae8c29"
click at [810, 366] on div "Primary Color #ae8c29 #ae8c29 Secondary Color #0f405f #0f405f Color 1 #fdfcfb #…" at bounding box center [697, 535] width 480 height 563
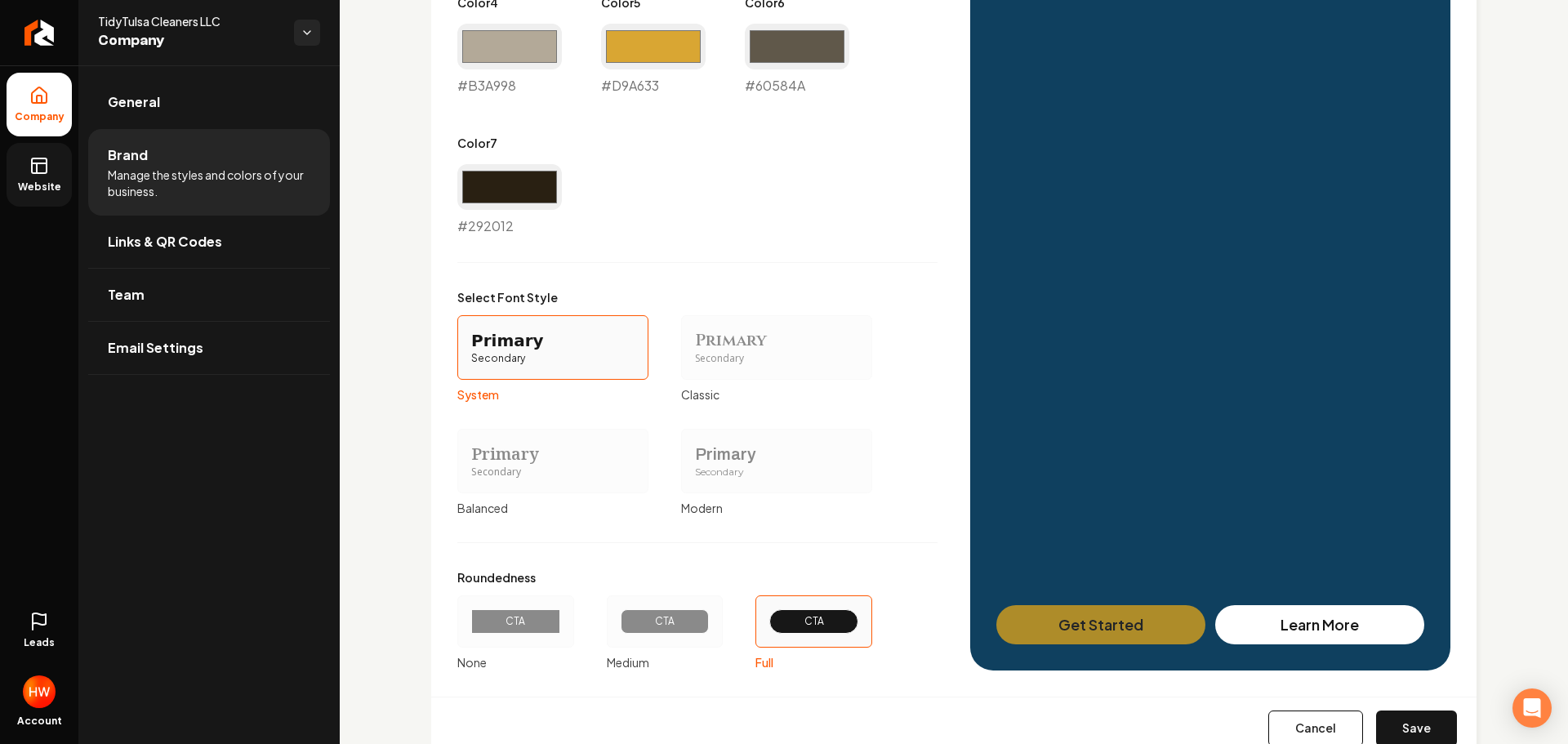
scroll to position [1207, 0]
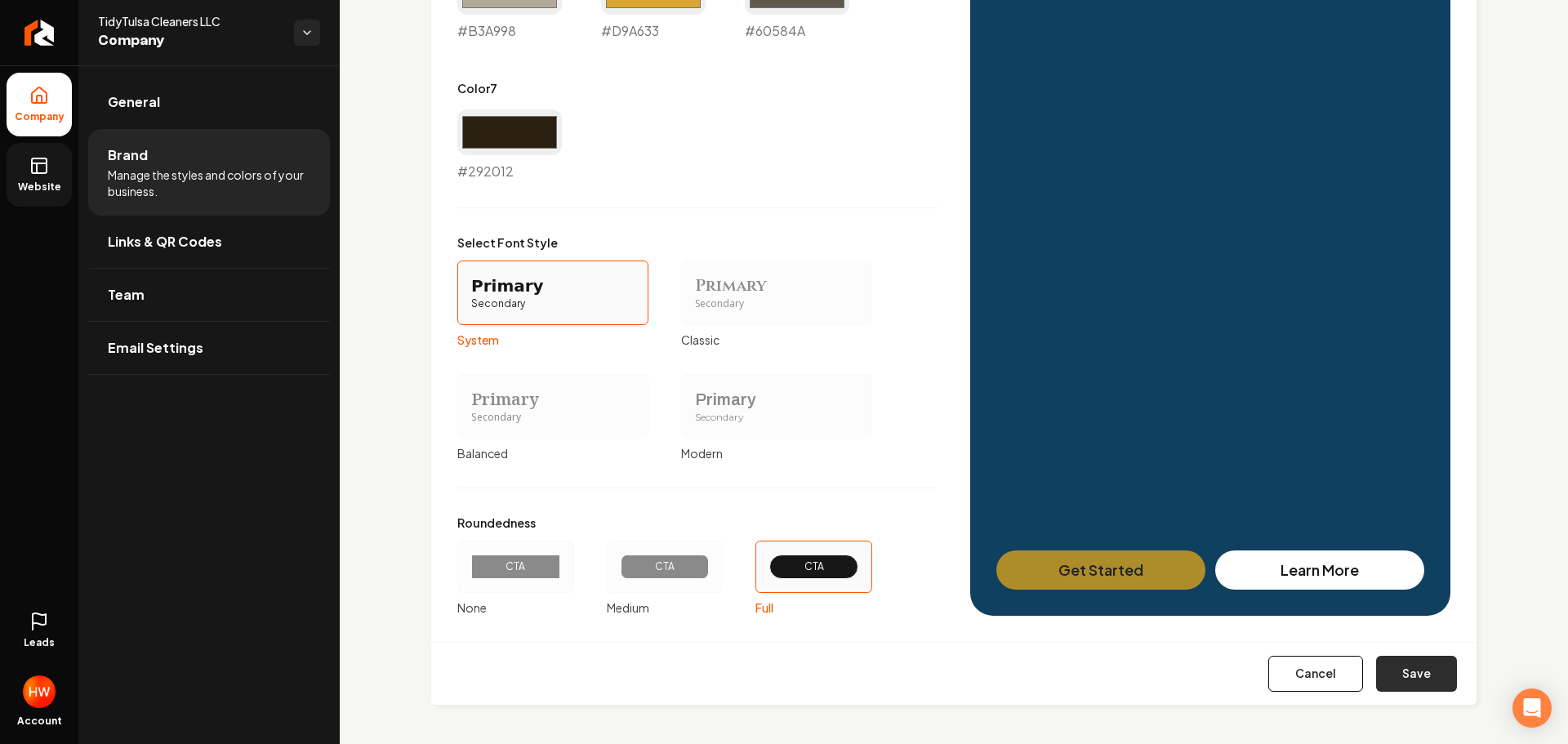
click at [1410, 675] on button "Save" at bounding box center [1416, 673] width 81 height 36
type input "#fdfcfb"
type input "#f5f3f0"
type input "#dcd7d0"
type input "#b3a998"
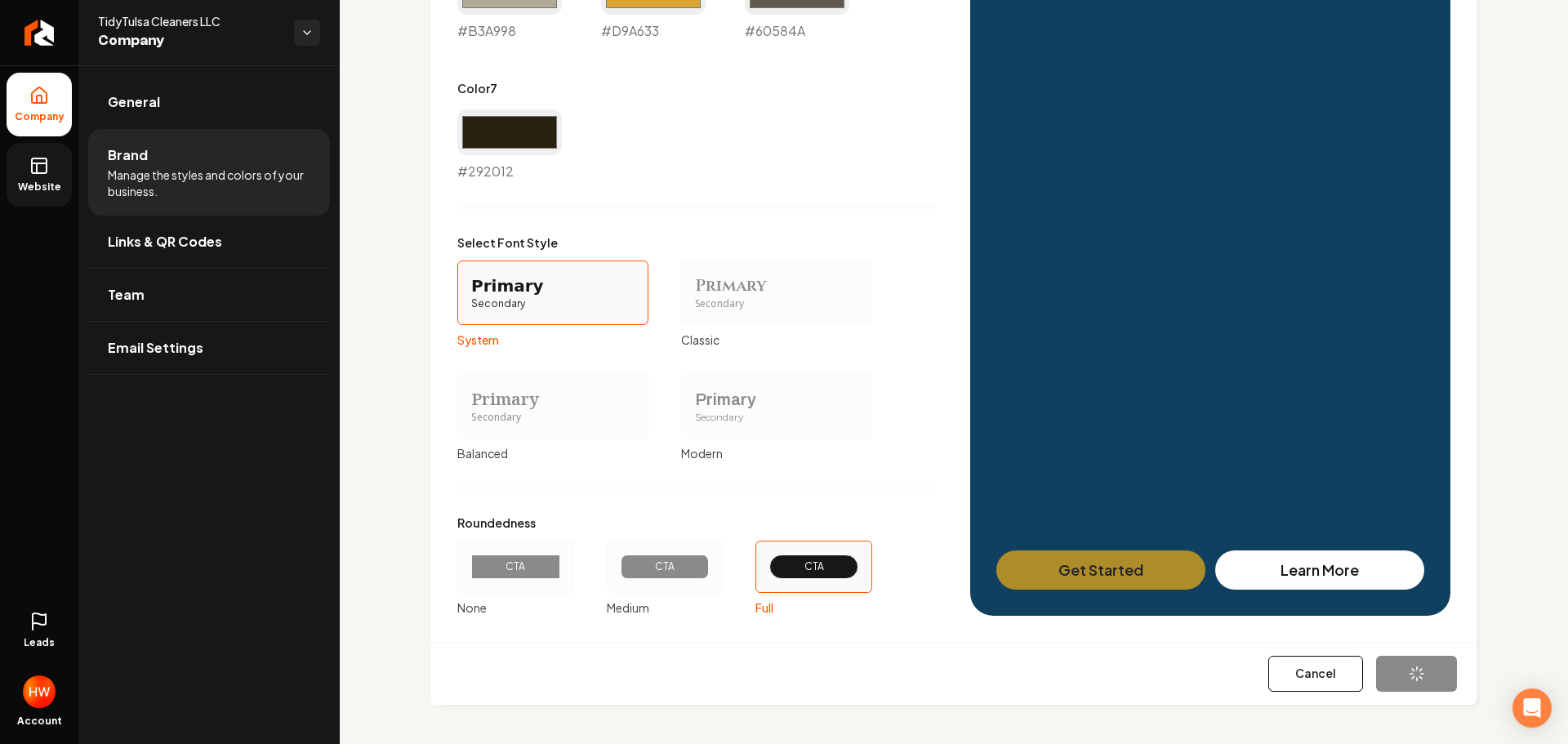
type input "#d9a633"
type input "#60584a"
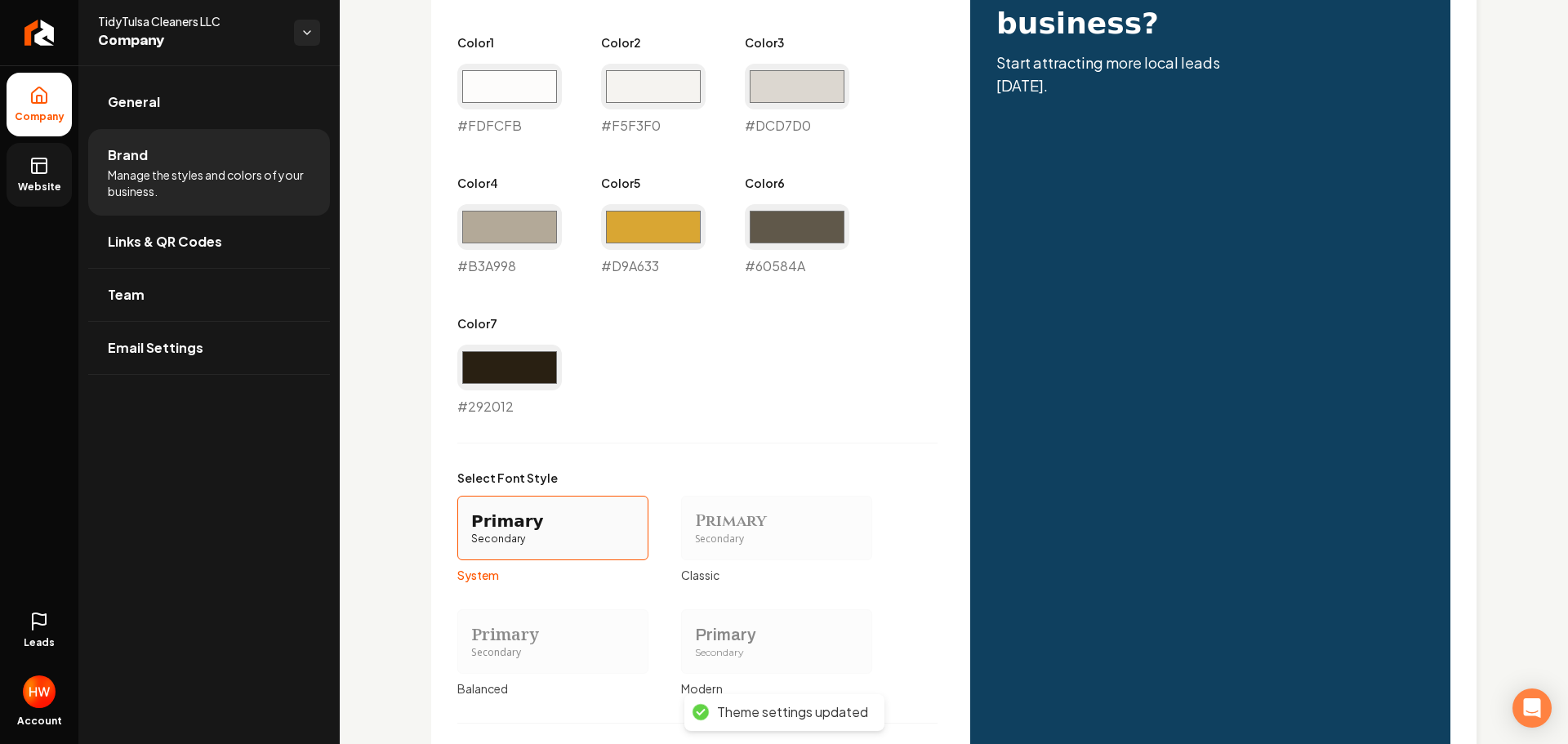
scroll to position [735, 0]
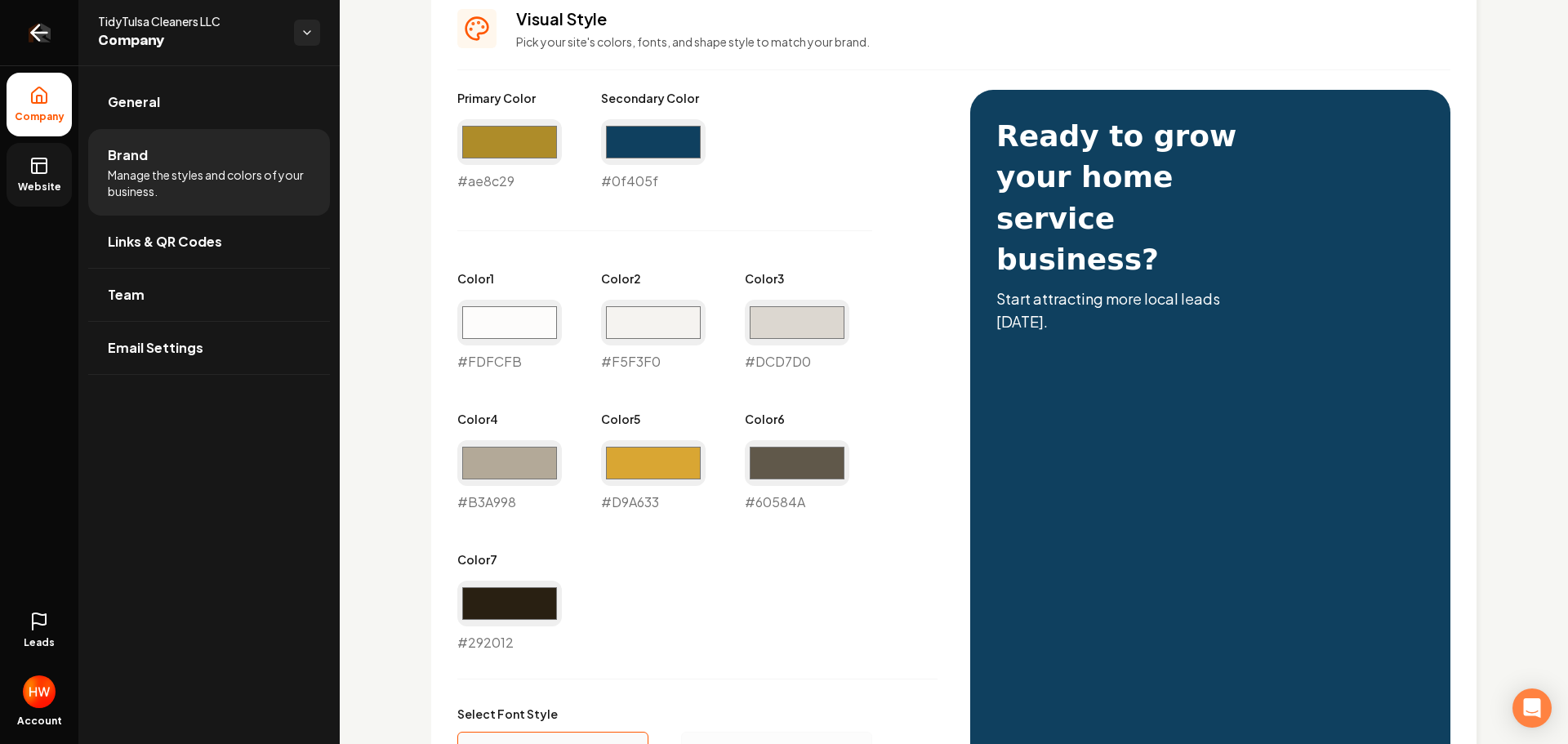
click at [39, 22] on icon "Return to dashboard" at bounding box center [39, 33] width 26 height 26
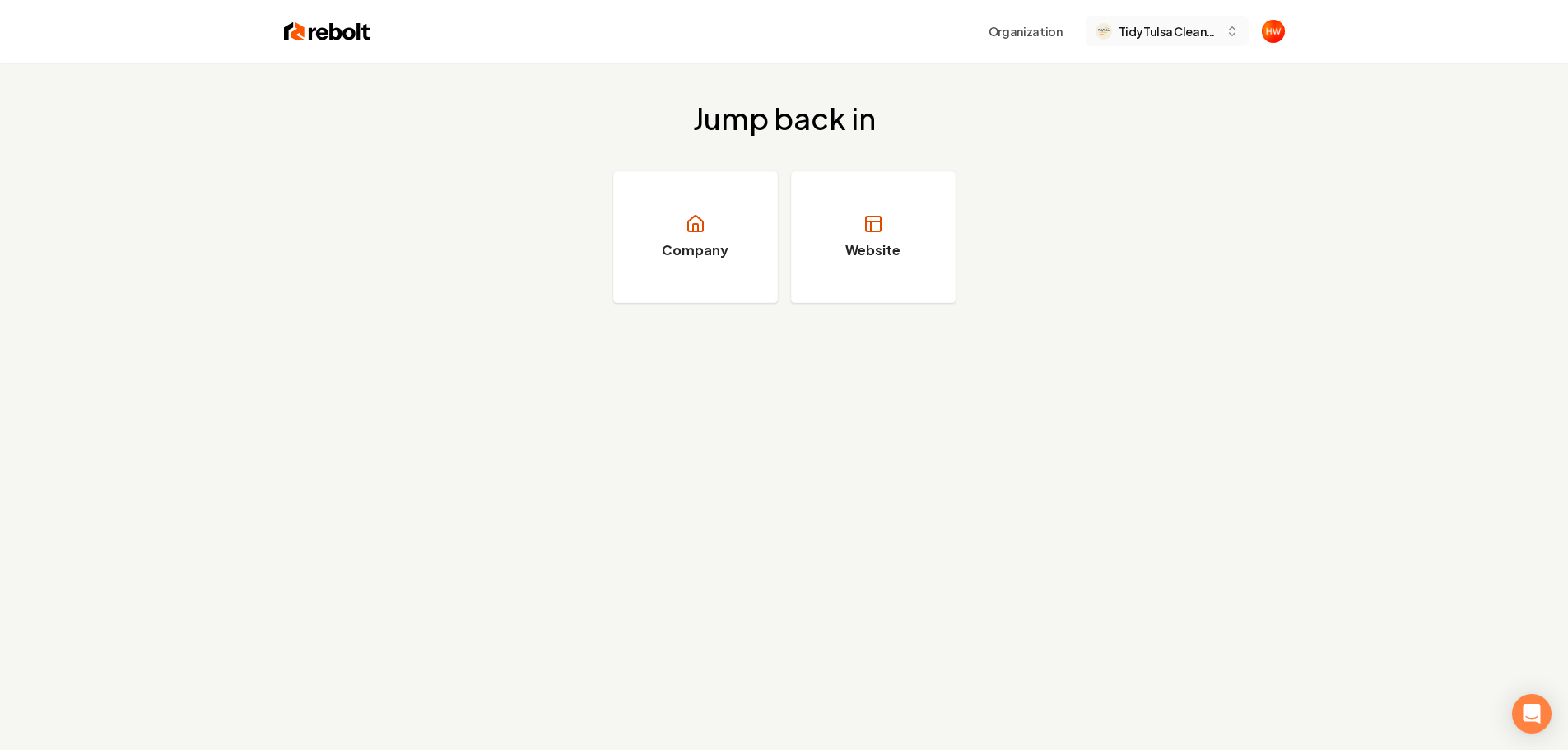
click at [1151, 36] on span "TidyTulsa Cleaners LLC" at bounding box center [1168, 31] width 100 height 17
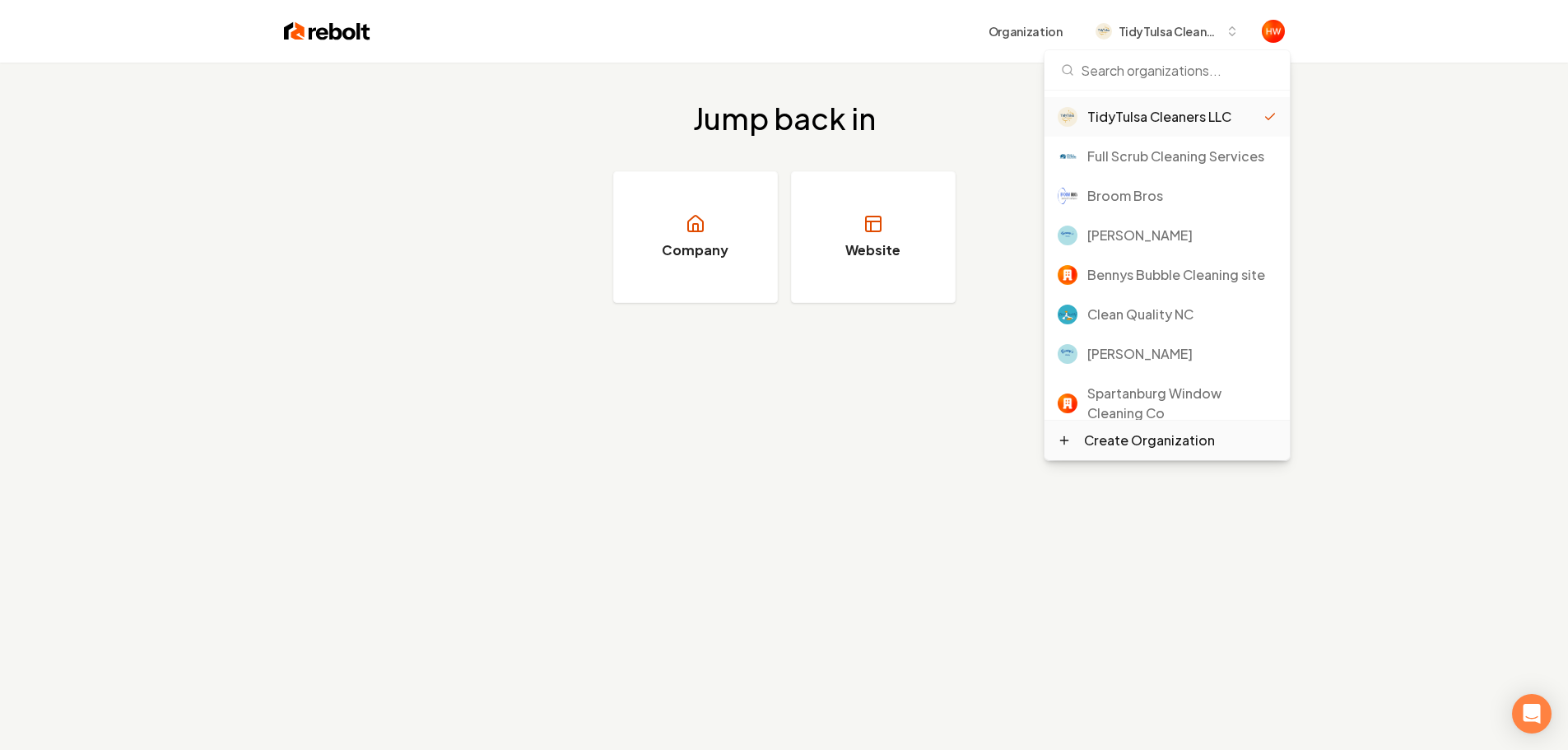
click at [1145, 448] on div "Create Organization" at bounding box center [1150, 440] width 131 height 20
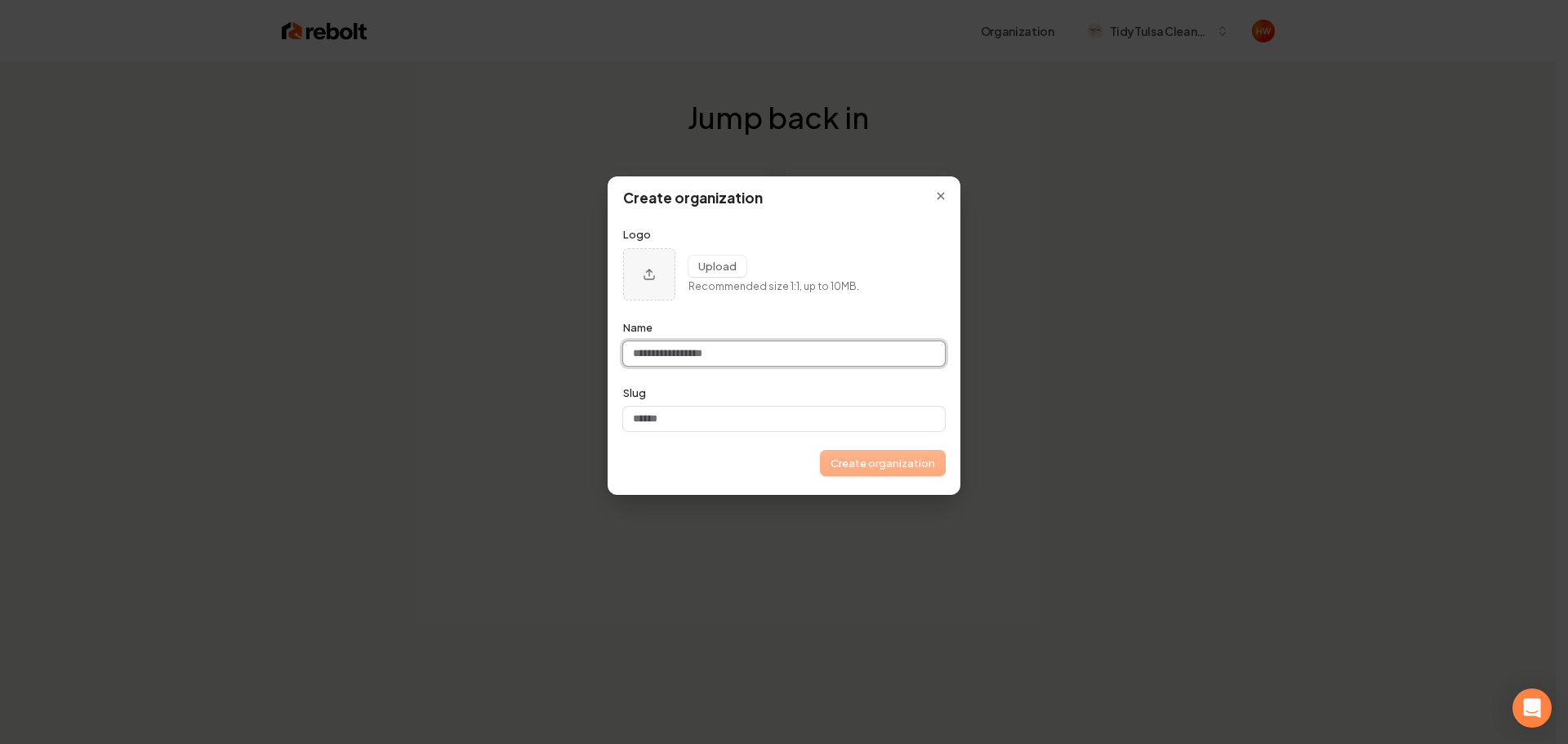
click at [698, 346] on input "Name" at bounding box center [783, 353] width 321 height 24
paste input "**********"
type input "**********"
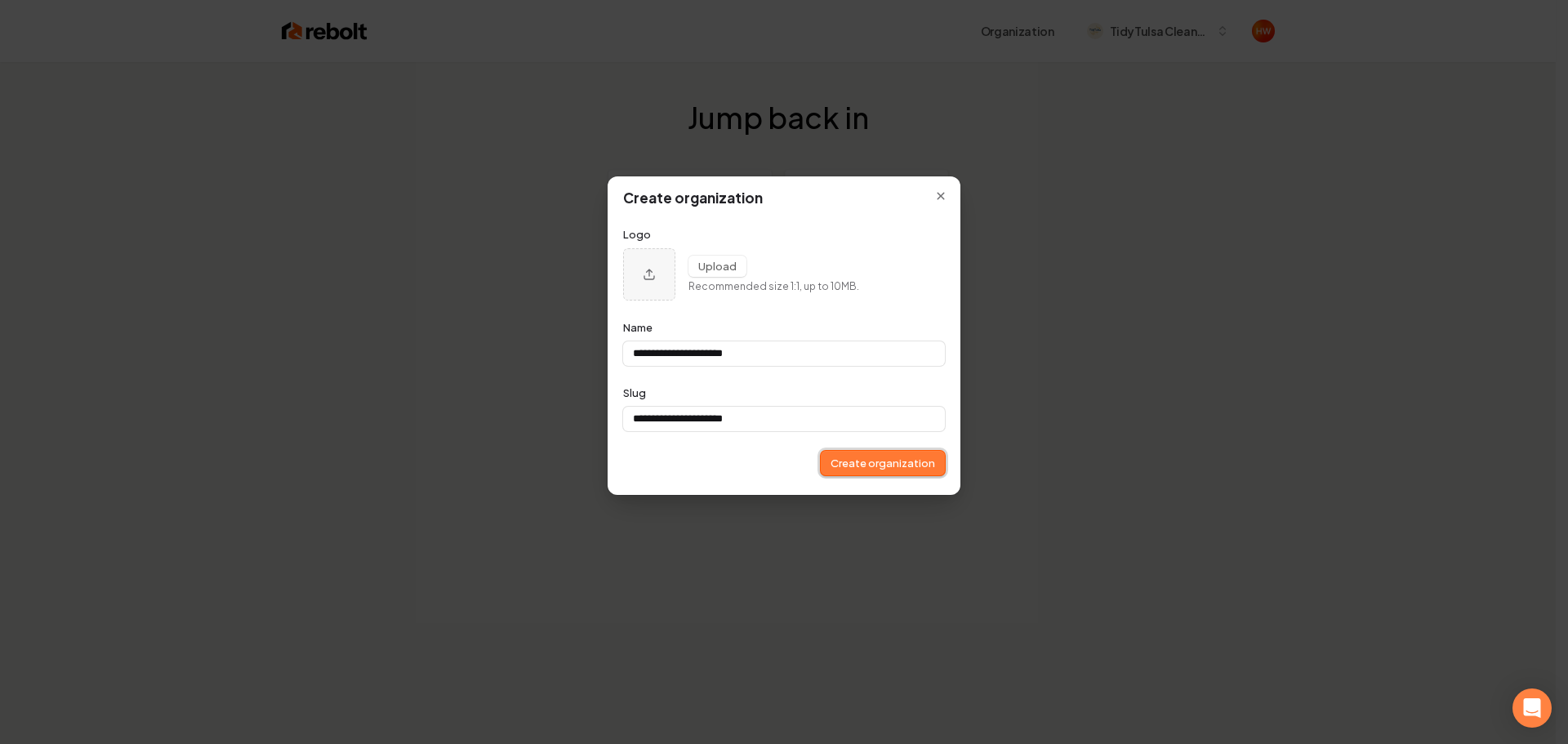
type input "**********"
click at [860, 465] on button "Create organization" at bounding box center [882, 463] width 124 height 24
type input "**********"
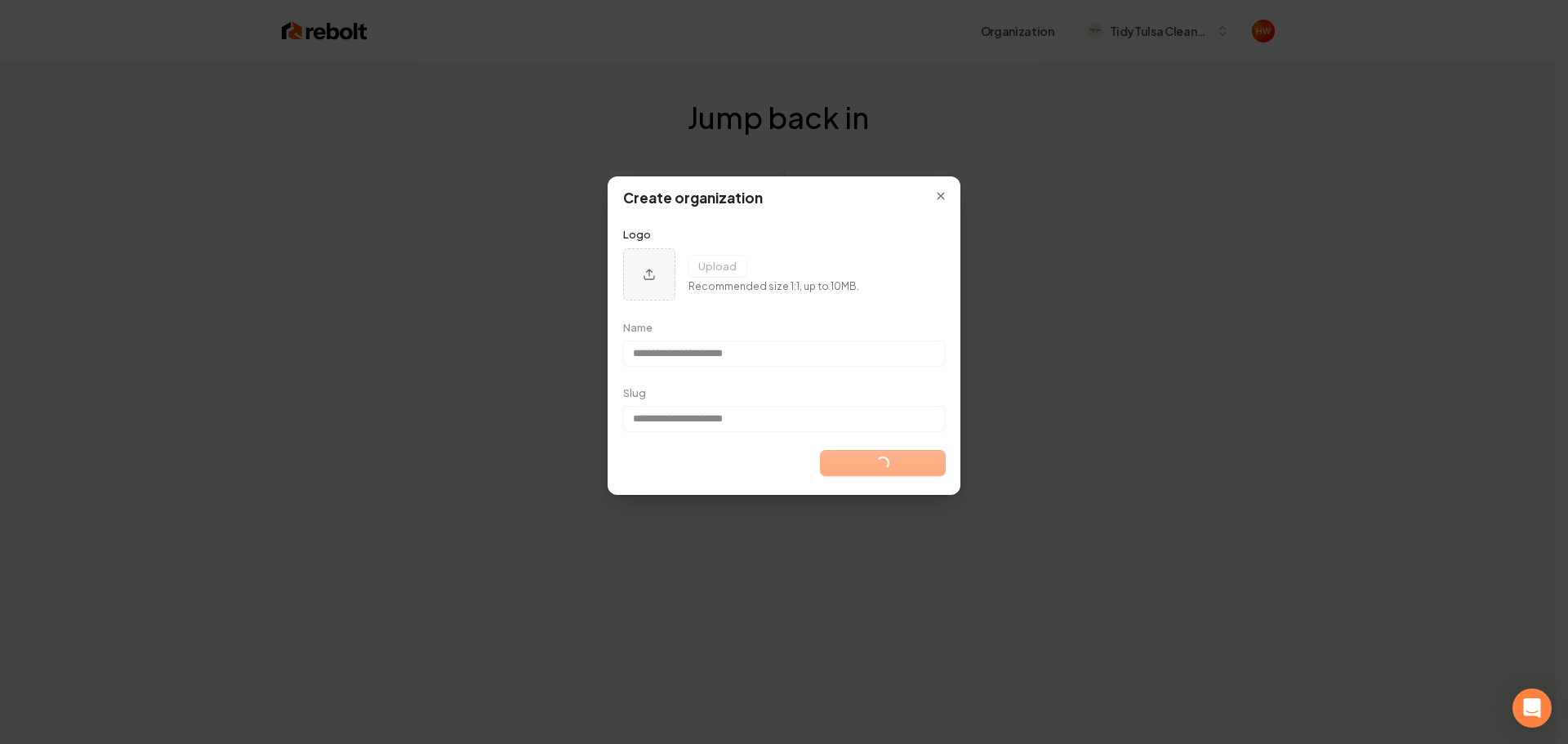
type input "**********"
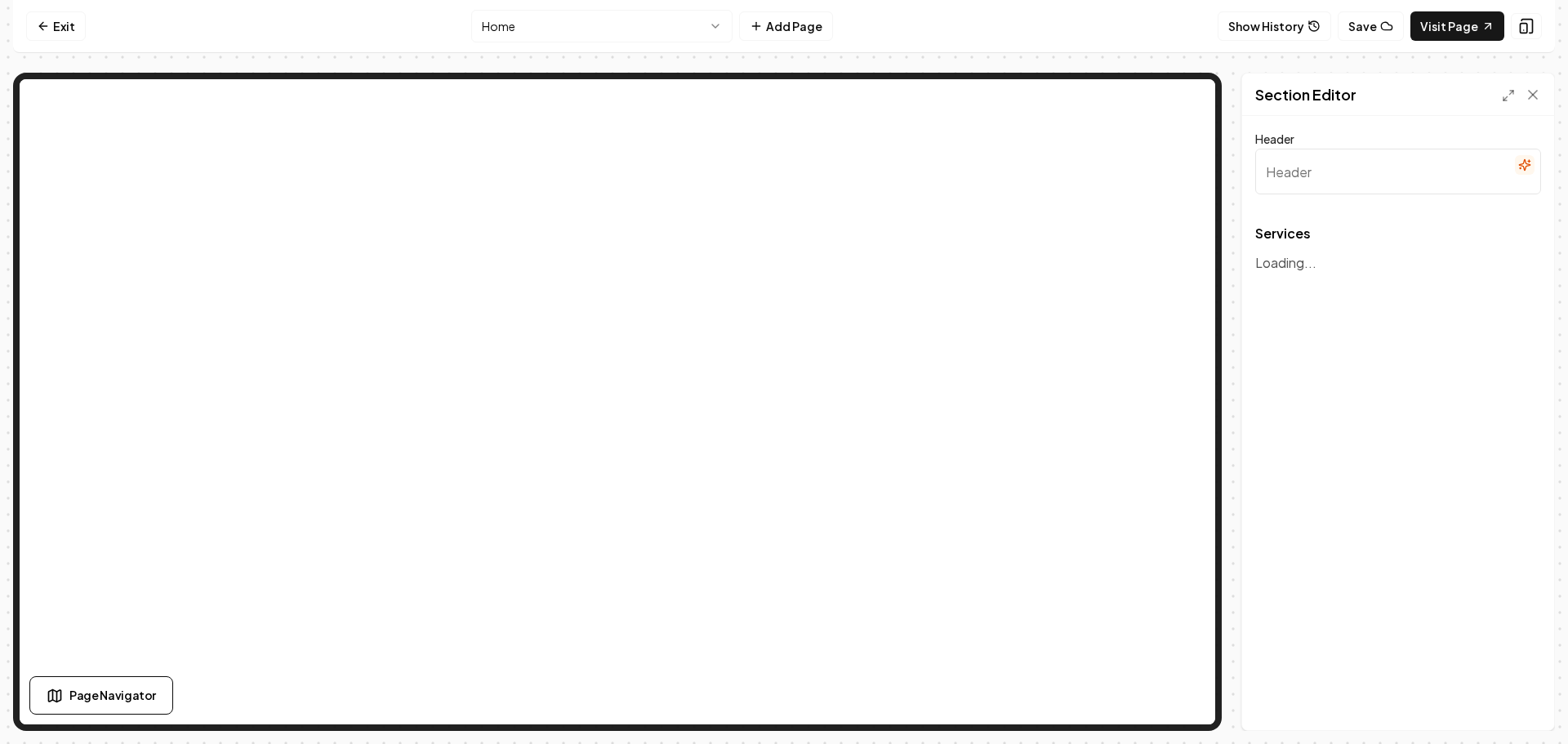
type input "Our Expert Cleaning Services"
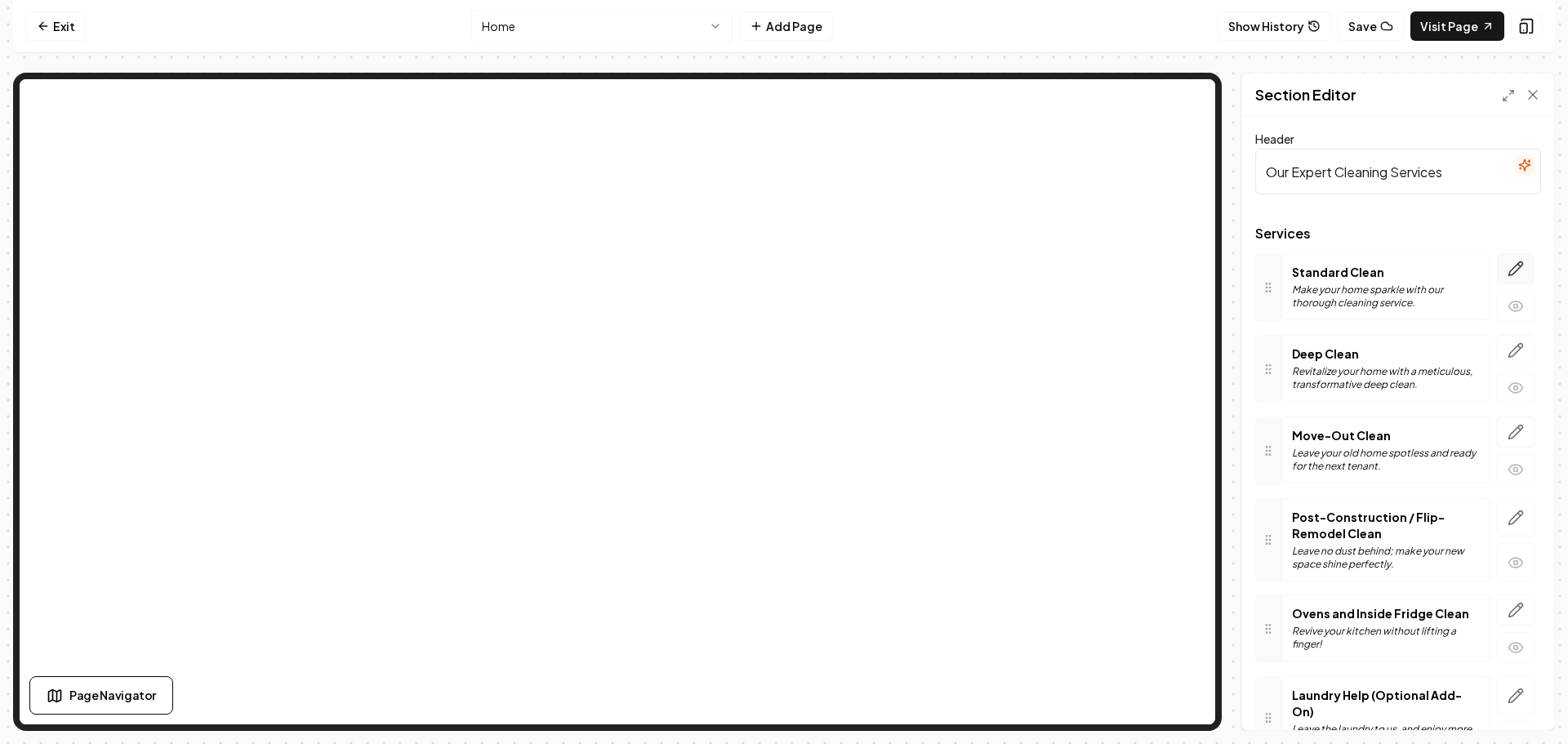
click at [1509, 268] on icon "button" at bounding box center [1516, 269] width 14 height 14
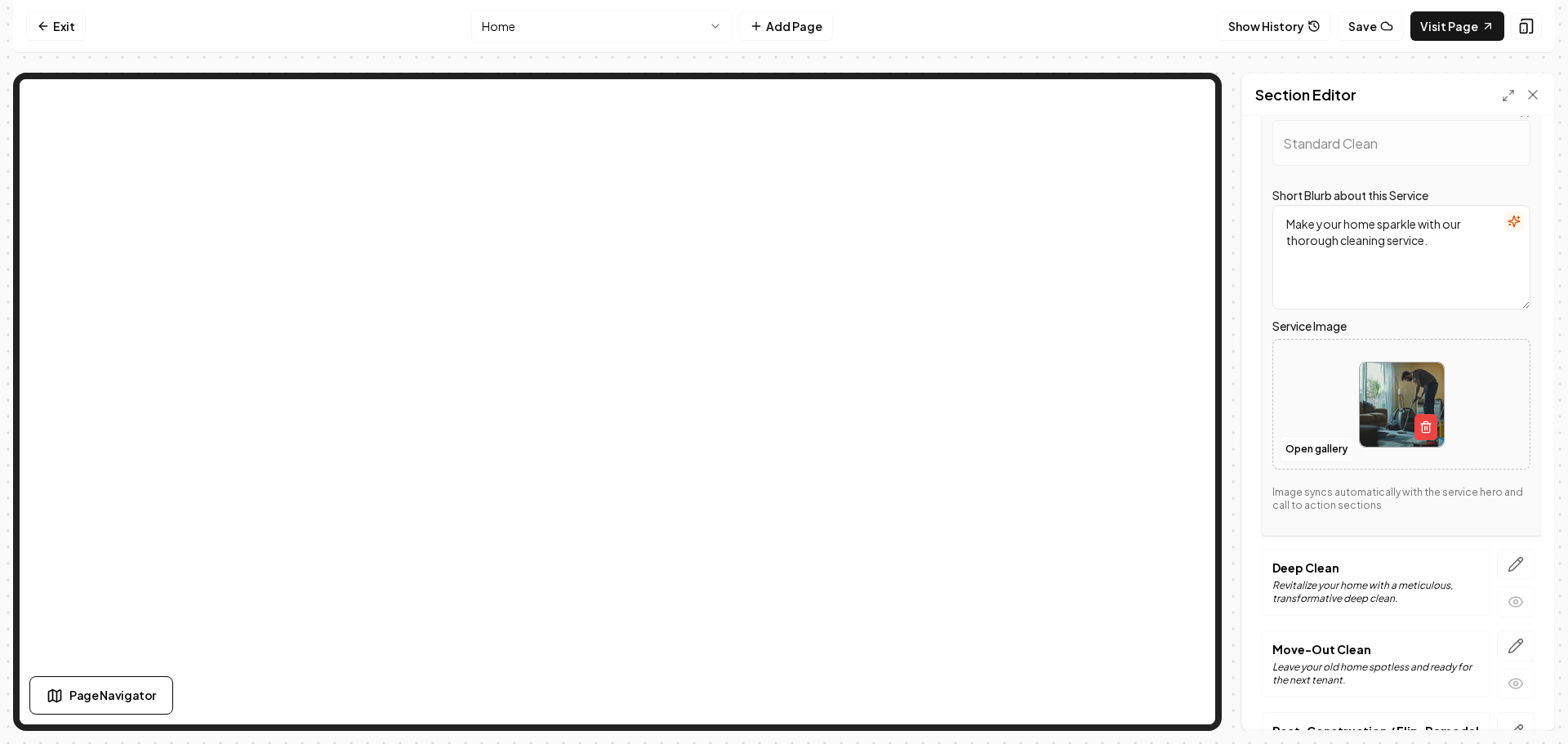
scroll to position [164, 0]
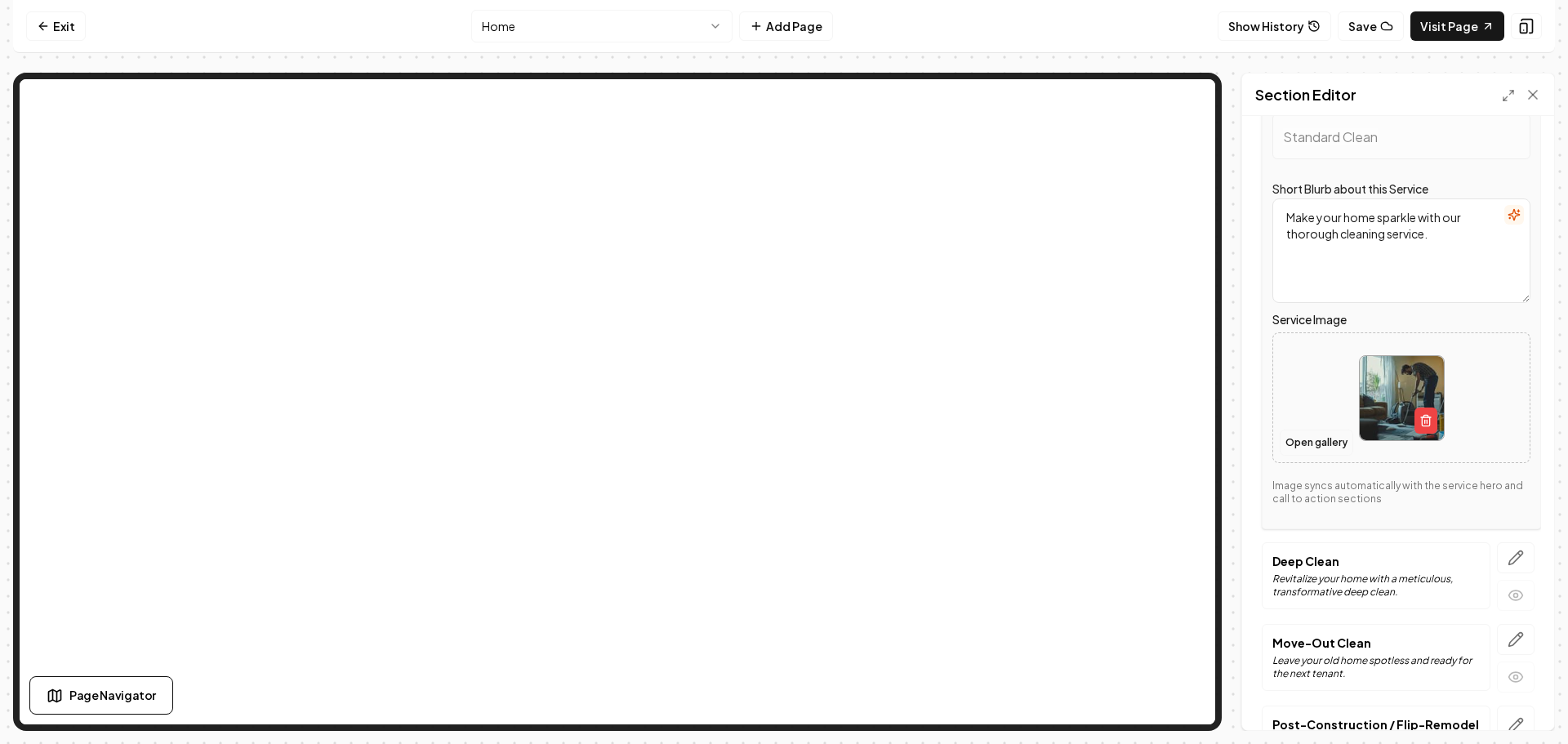
click at [1308, 437] on button "Open gallery" at bounding box center [1316, 443] width 74 height 26
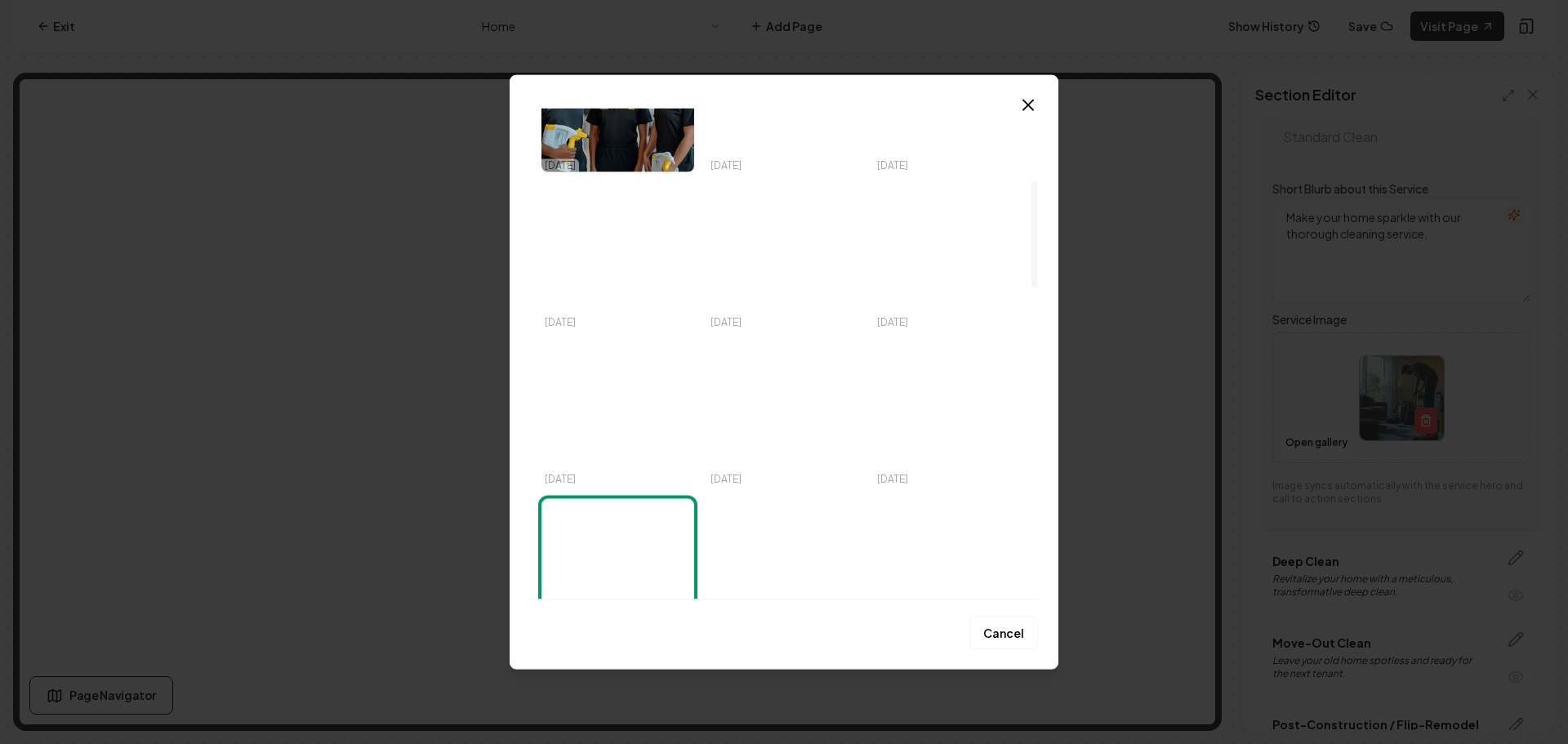
scroll to position [327, 0]
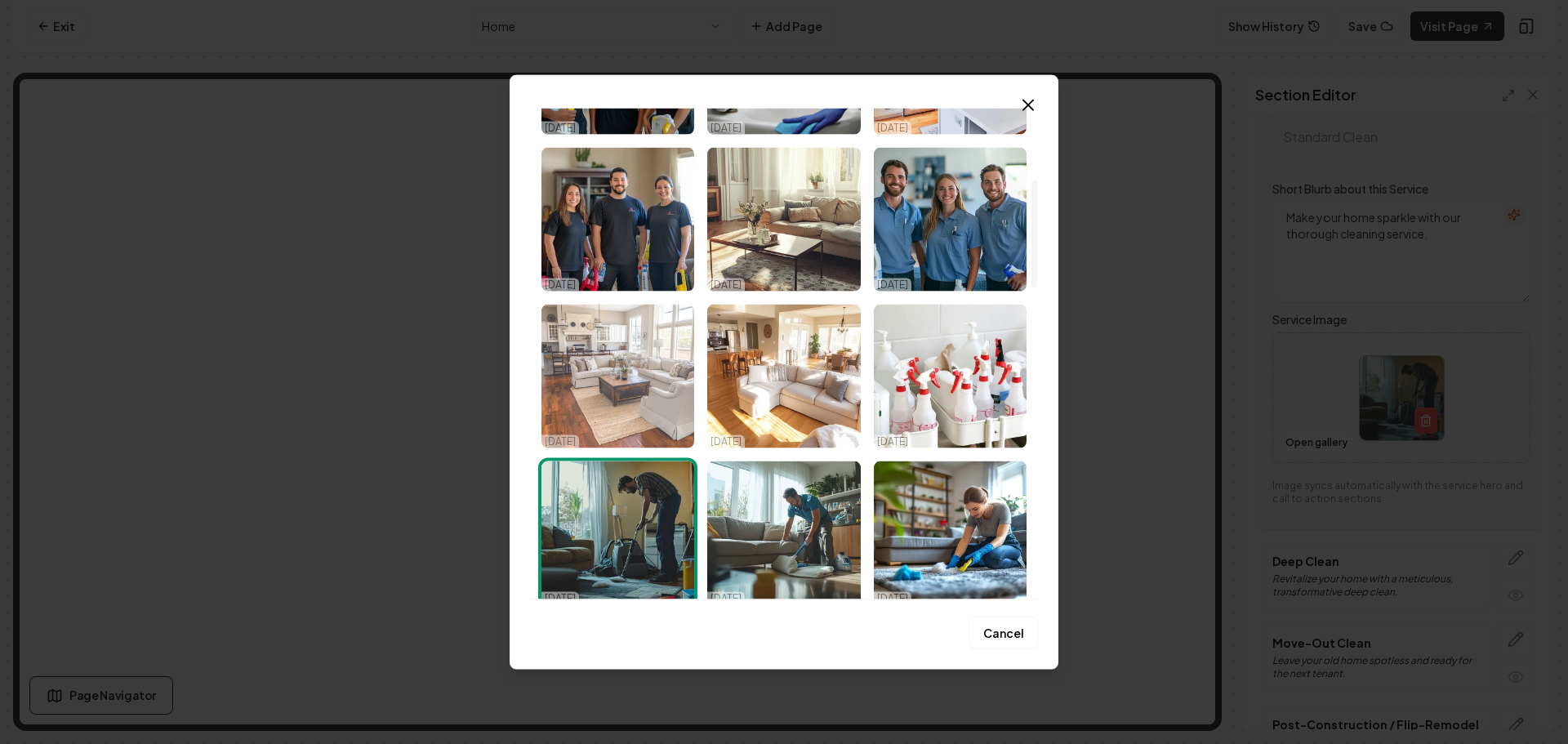
click at [649, 366] on img "Select image image_68ef850e5c7cd75eb894ddab.png" at bounding box center [618, 376] width 152 height 144
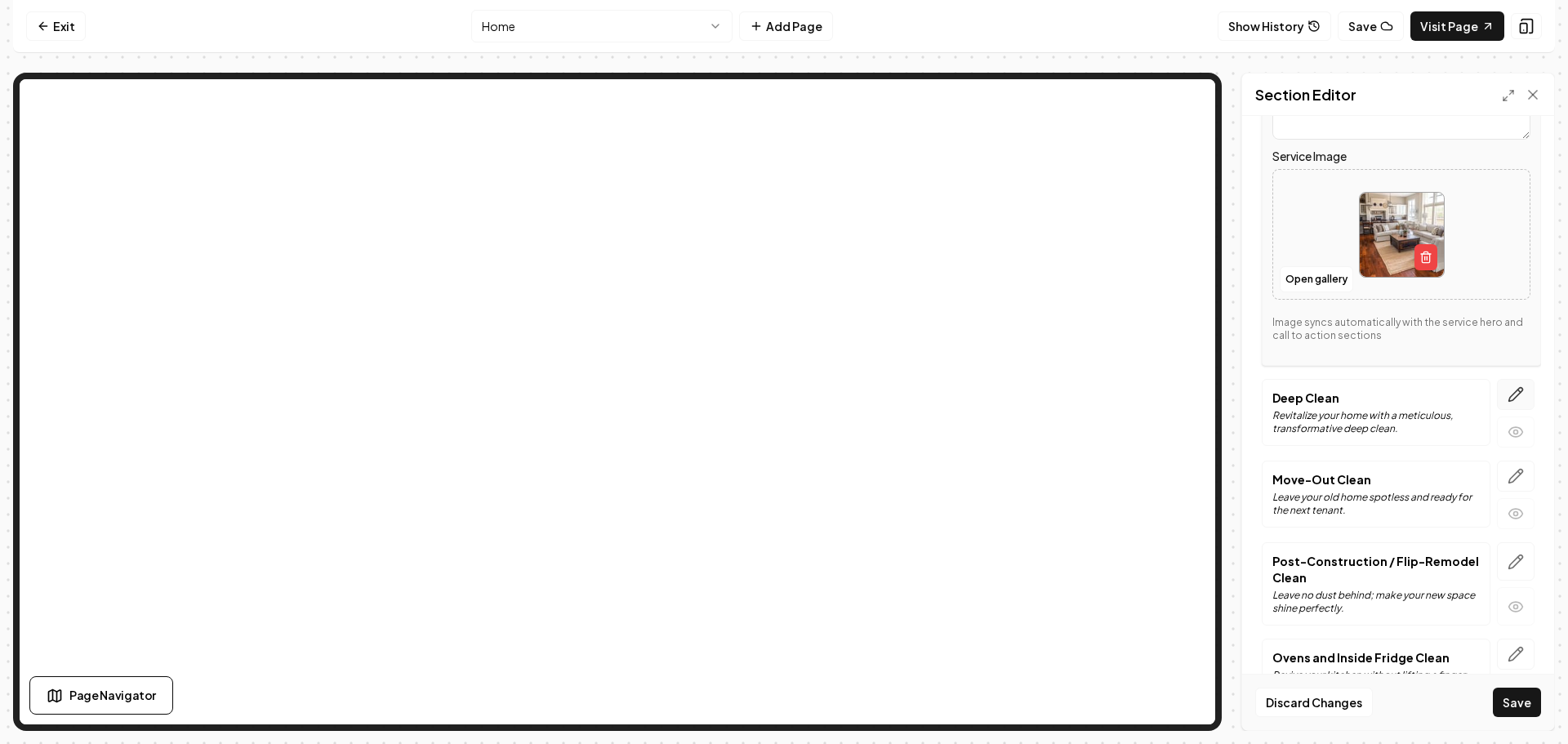
click at [1507, 390] on icon "button" at bounding box center [1515, 394] width 16 height 16
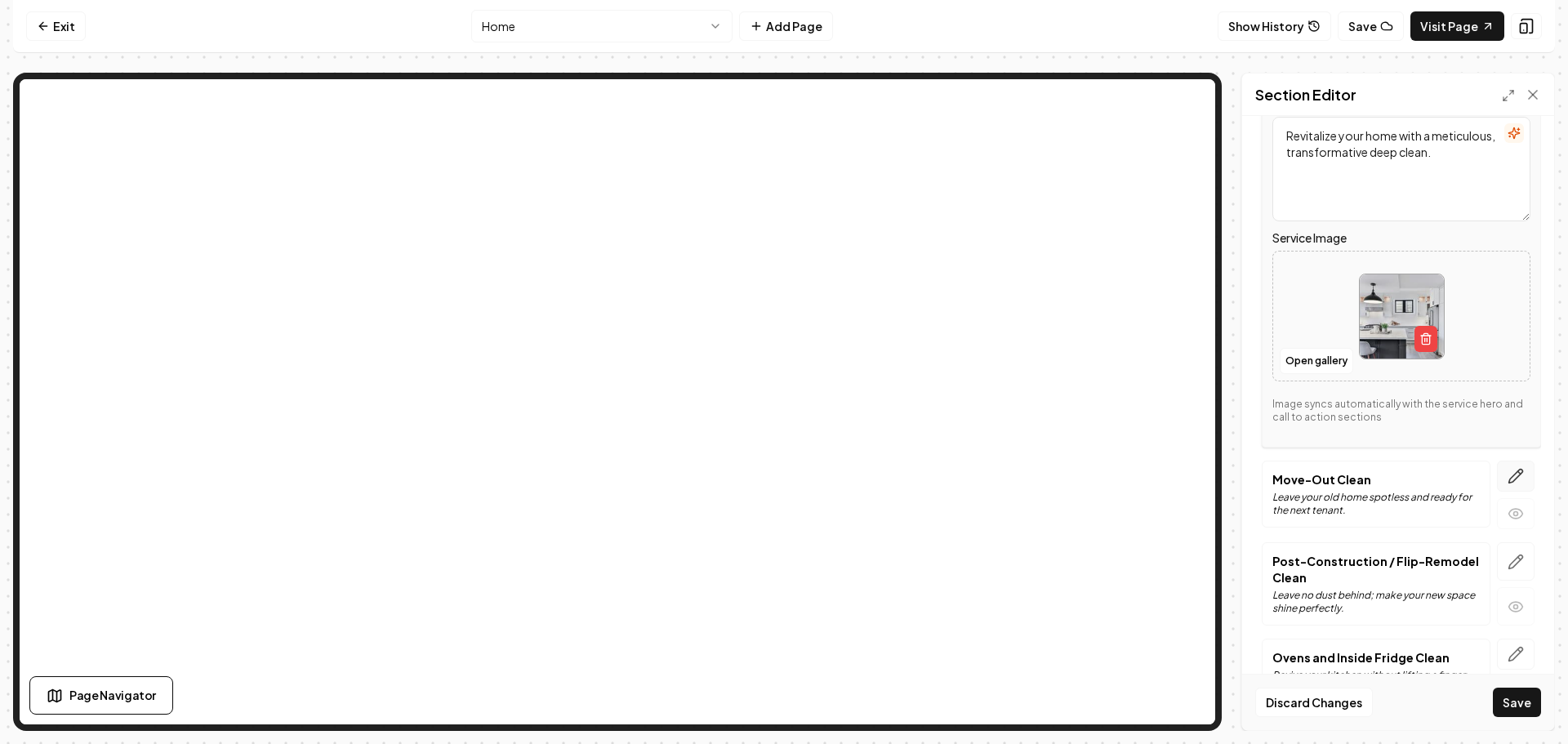
click at [1507, 475] on icon "button" at bounding box center [1515, 476] width 16 height 16
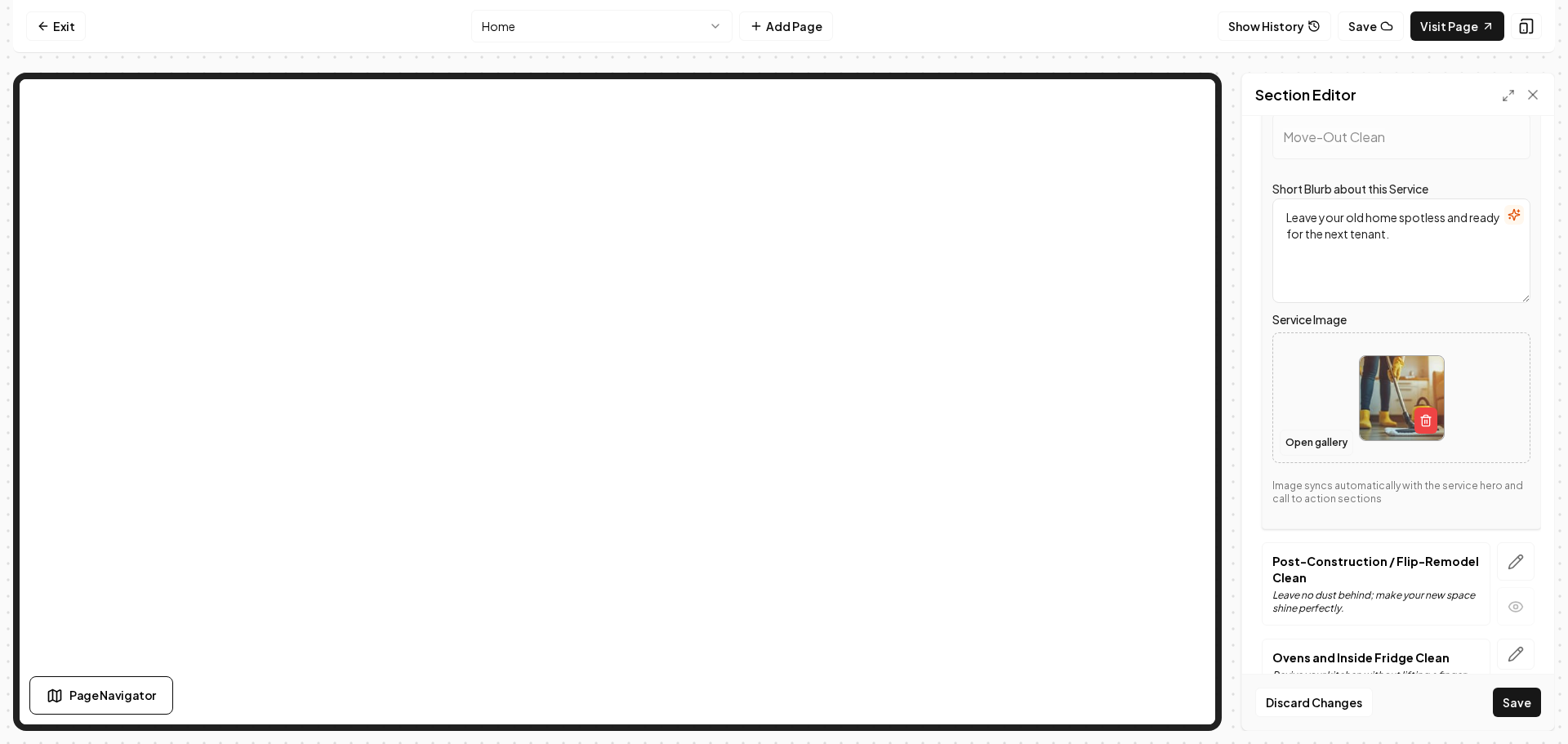
click at [1312, 445] on button "Open gallery" at bounding box center [1316, 443] width 74 height 26
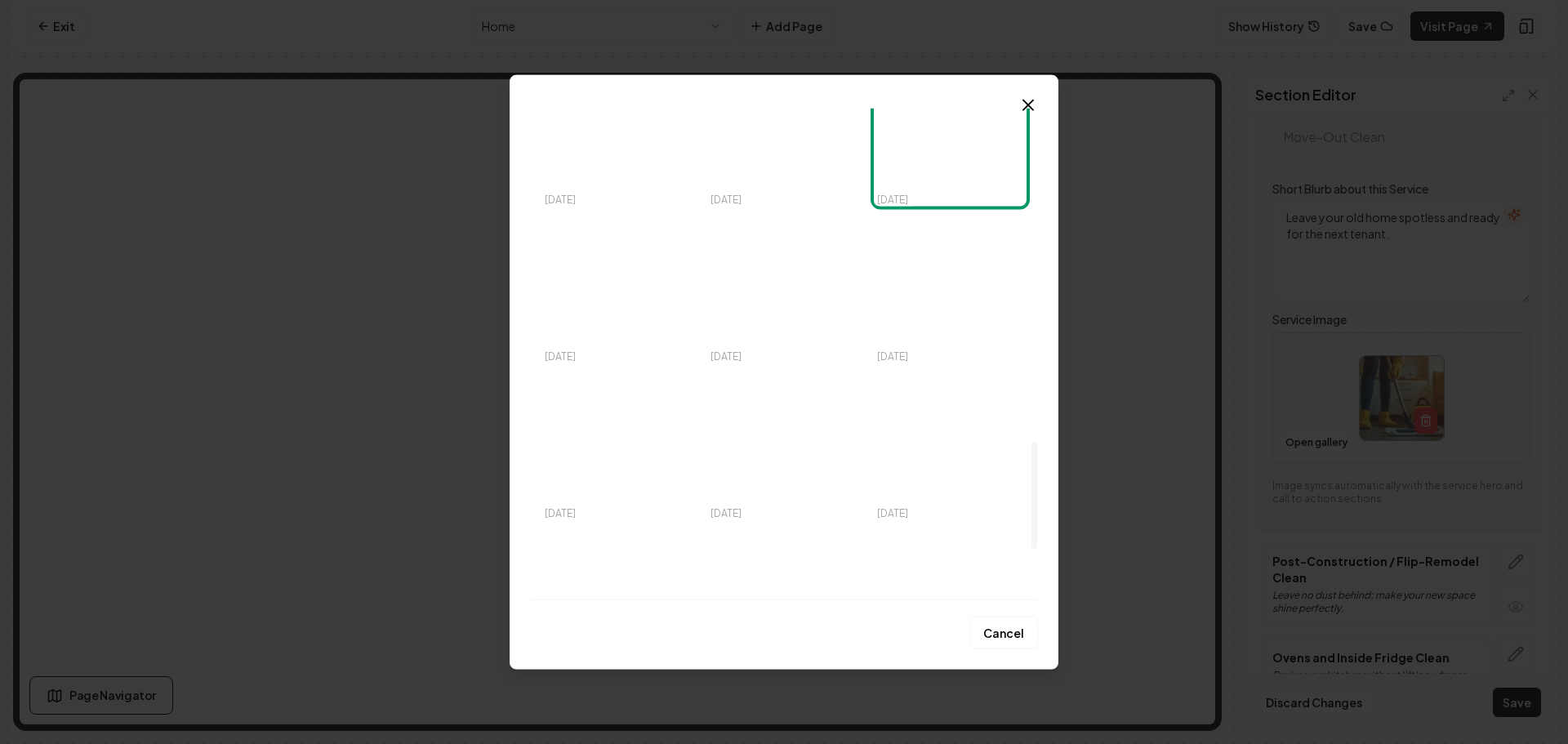
scroll to position [1633, 0]
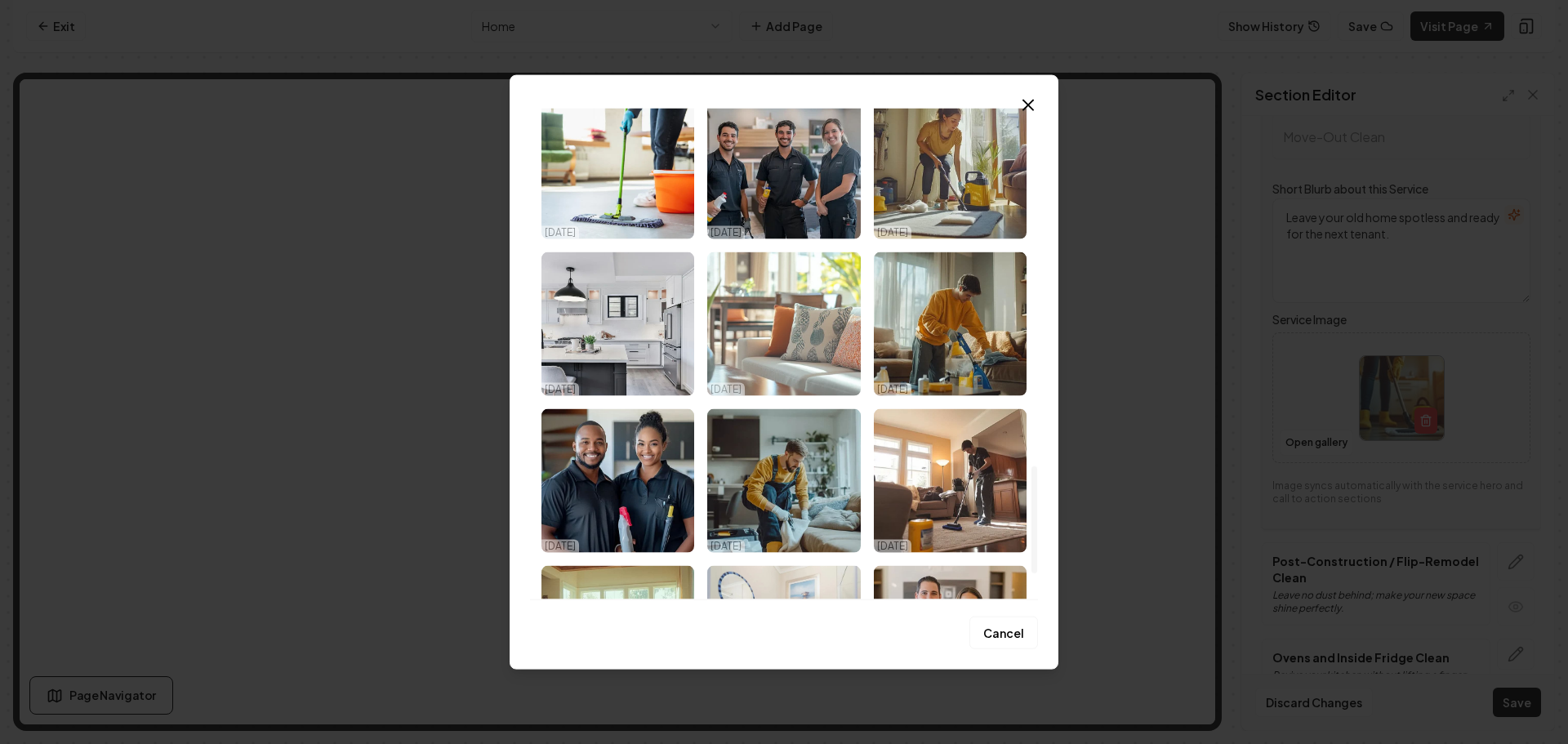
click at [760, 329] on img "Select image image_68ef850e5c7cd75eb894dda6.png" at bounding box center [783, 323] width 152 height 144
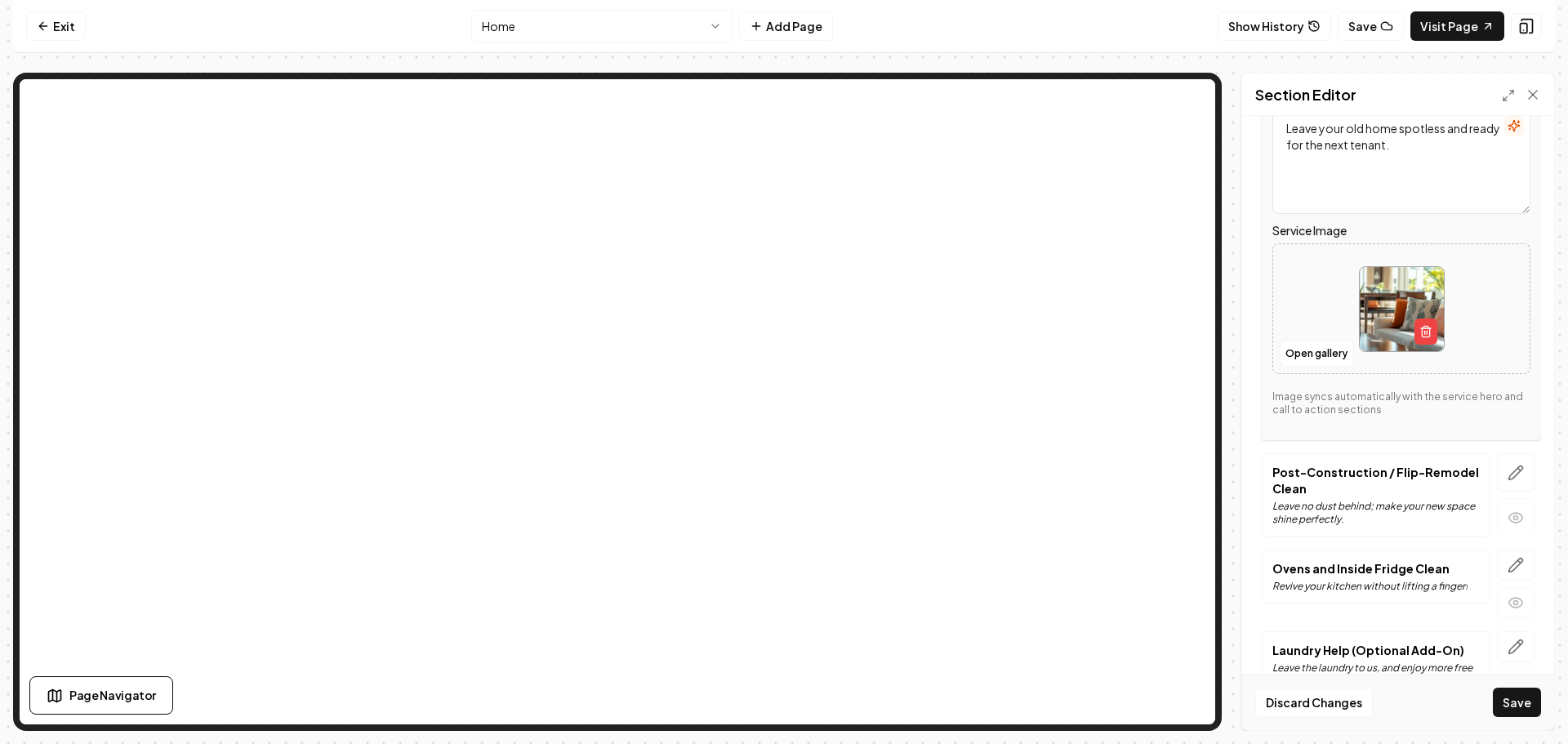
scroll to position [490, 0]
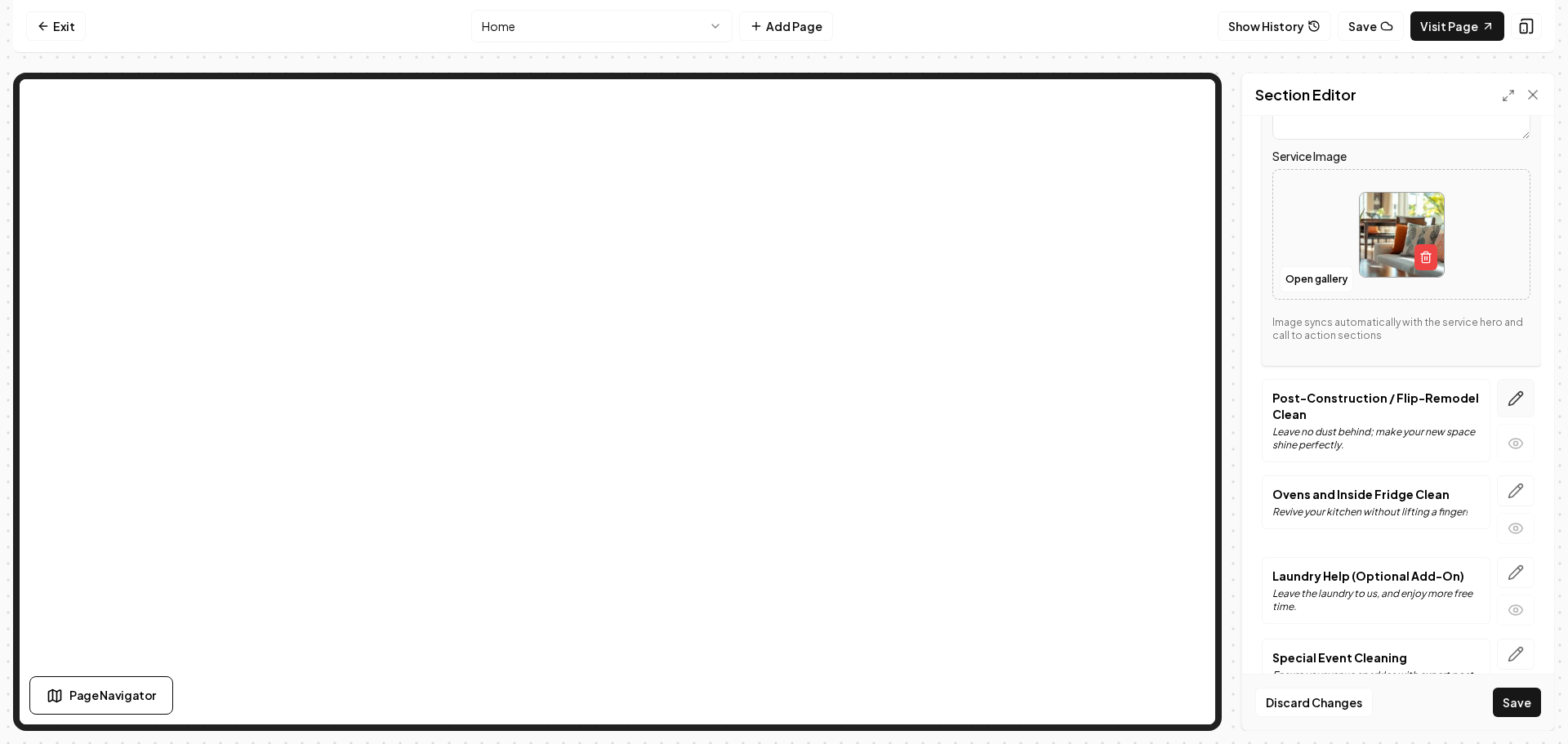
click at [1507, 392] on icon "button" at bounding box center [1515, 398] width 16 height 16
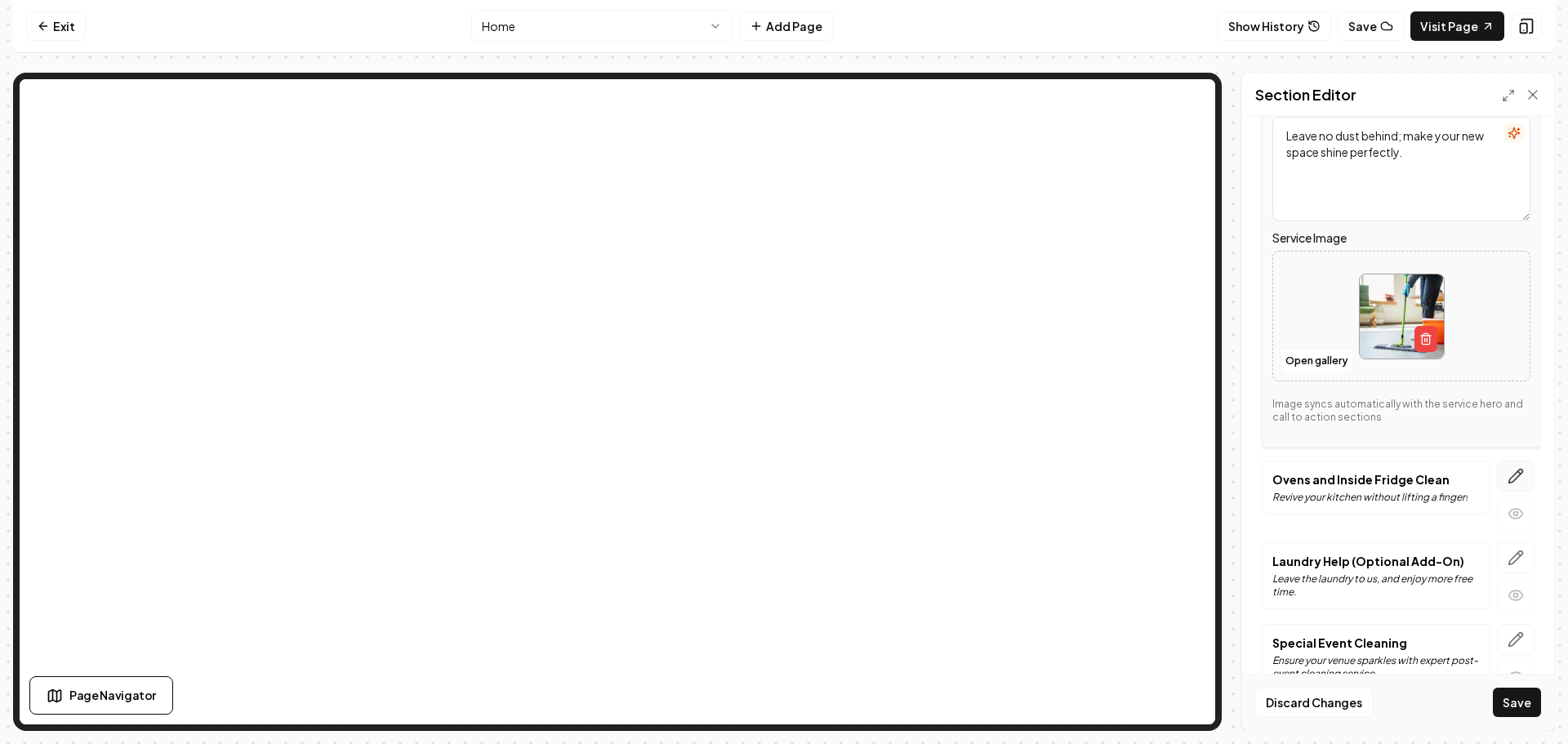
click at [1507, 475] on icon "button" at bounding box center [1515, 476] width 16 height 16
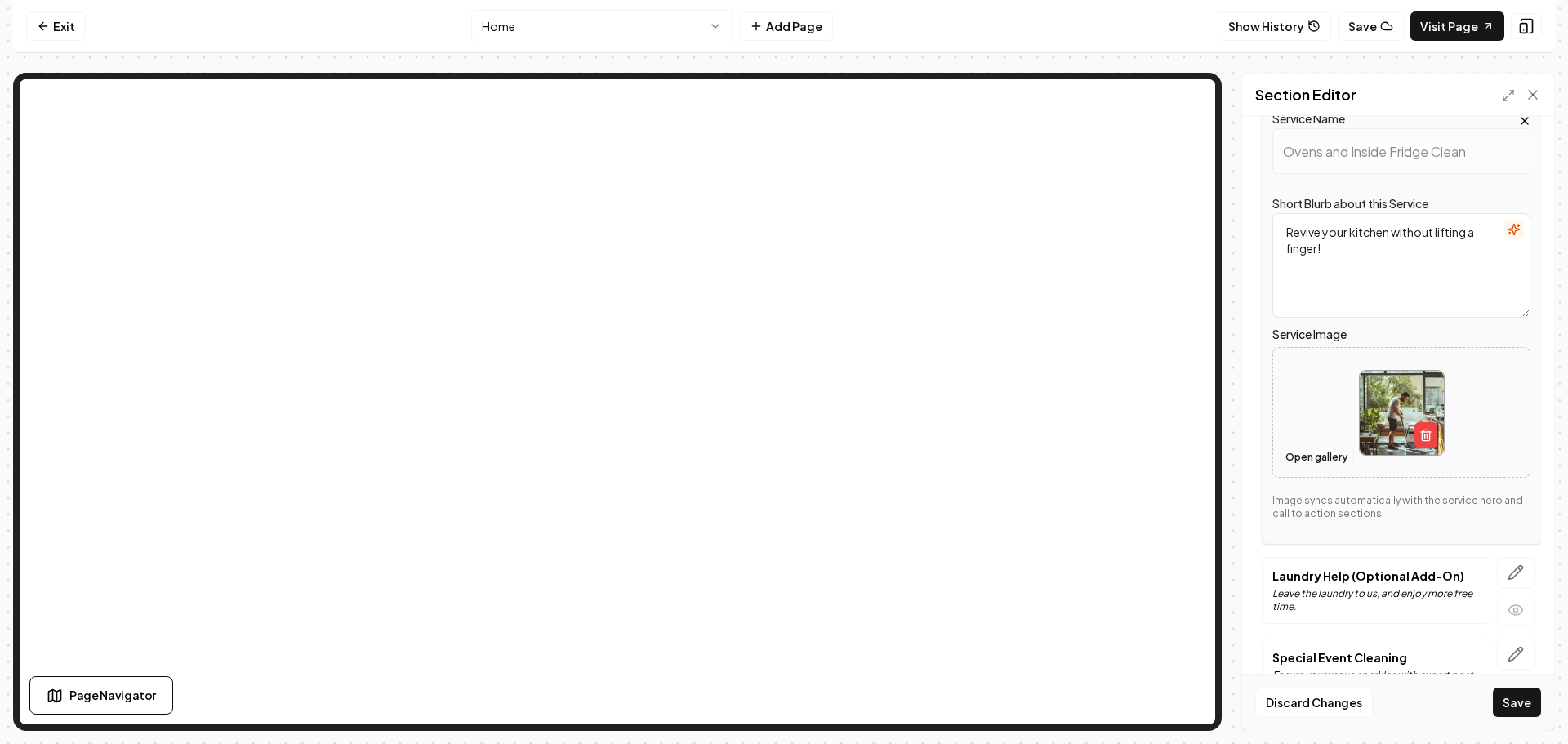
click at [1312, 456] on button "Open gallery" at bounding box center [1316, 457] width 74 height 26
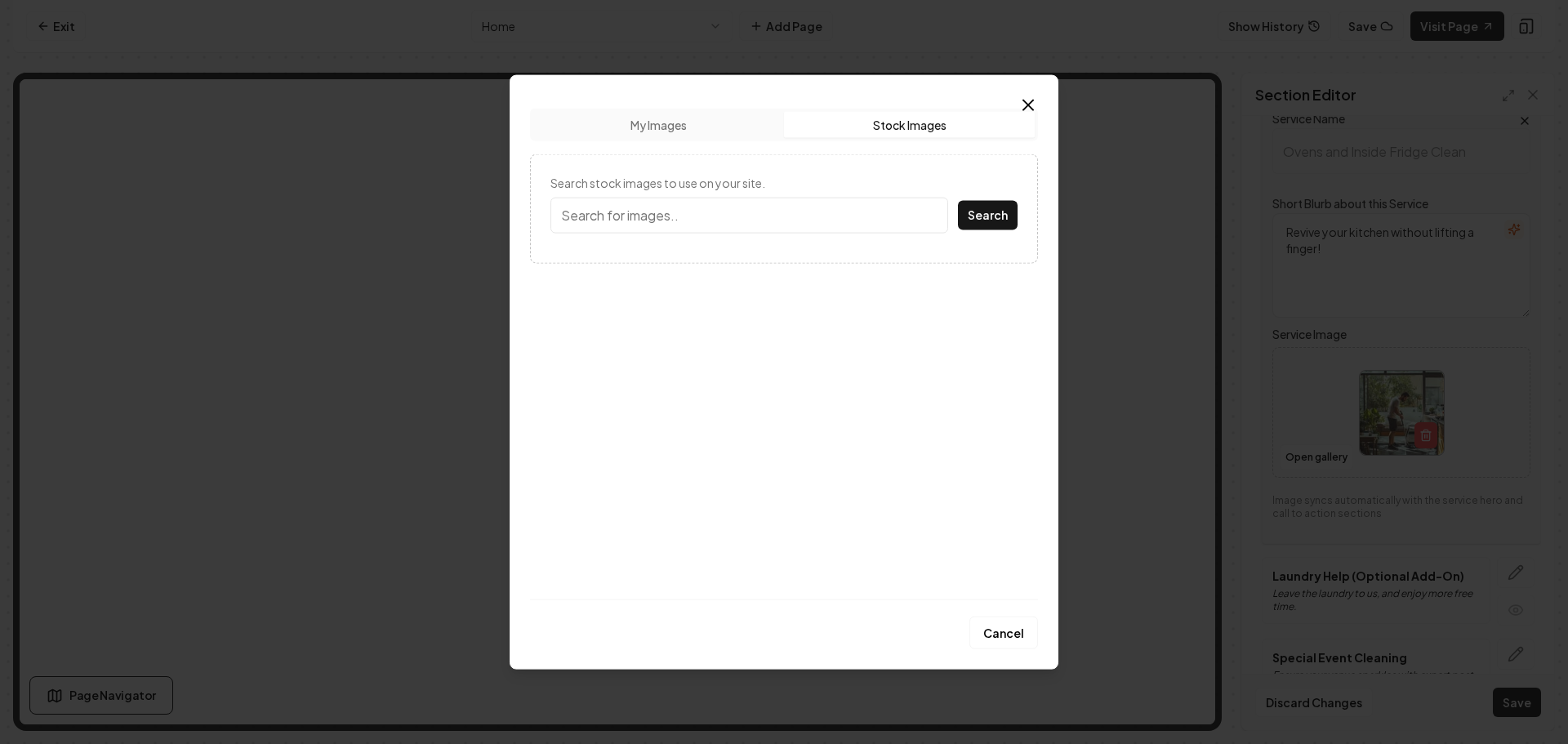
click at [884, 126] on button "Stock Images" at bounding box center [909, 124] width 250 height 26
click at [815, 216] on input "Search stock images to use on your site." at bounding box center [748, 214] width 398 height 36
type input "Appliances"
click at [958, 200] on button "Search" at bounding box center [988, 215] width 60 height 29
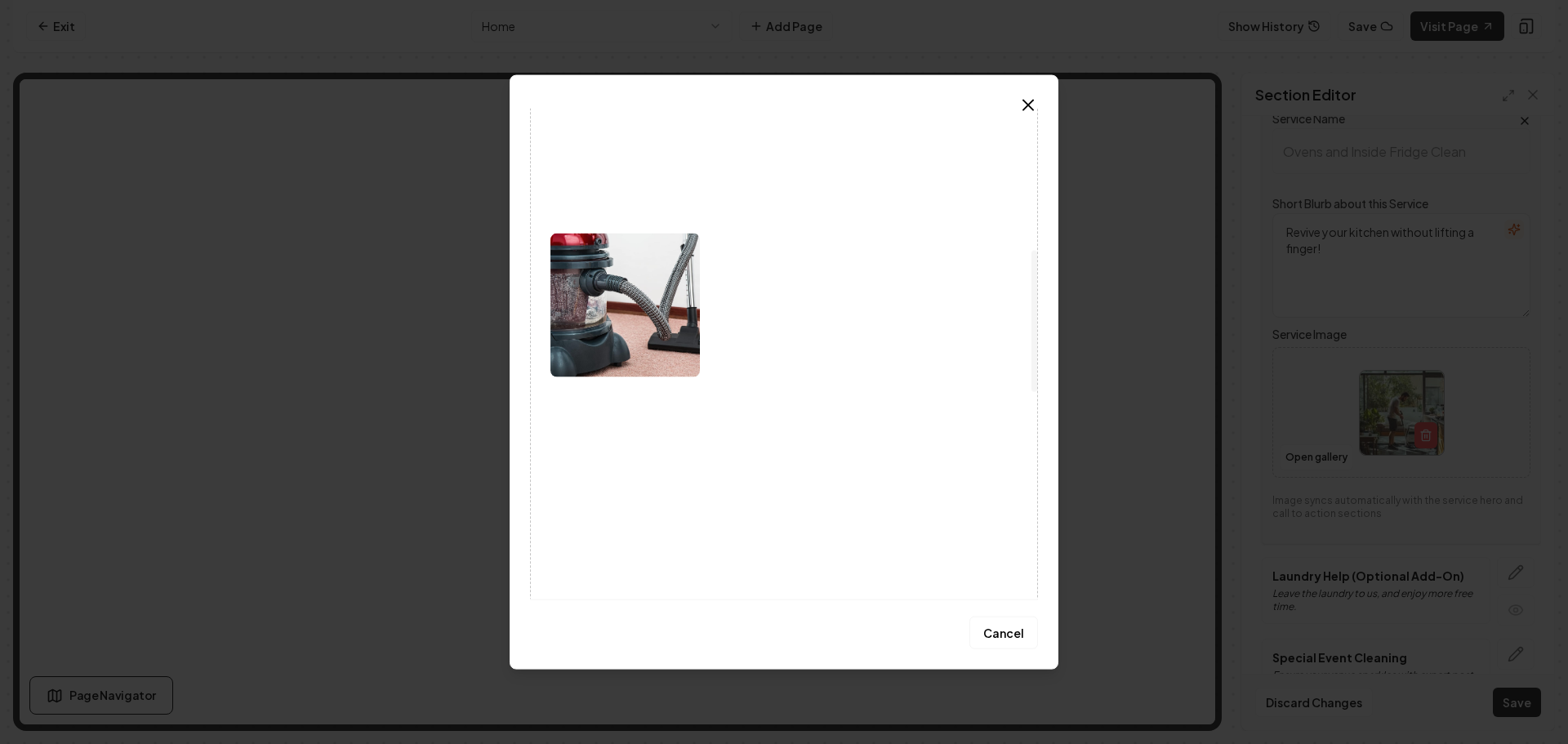
scroll to position [572, 0]
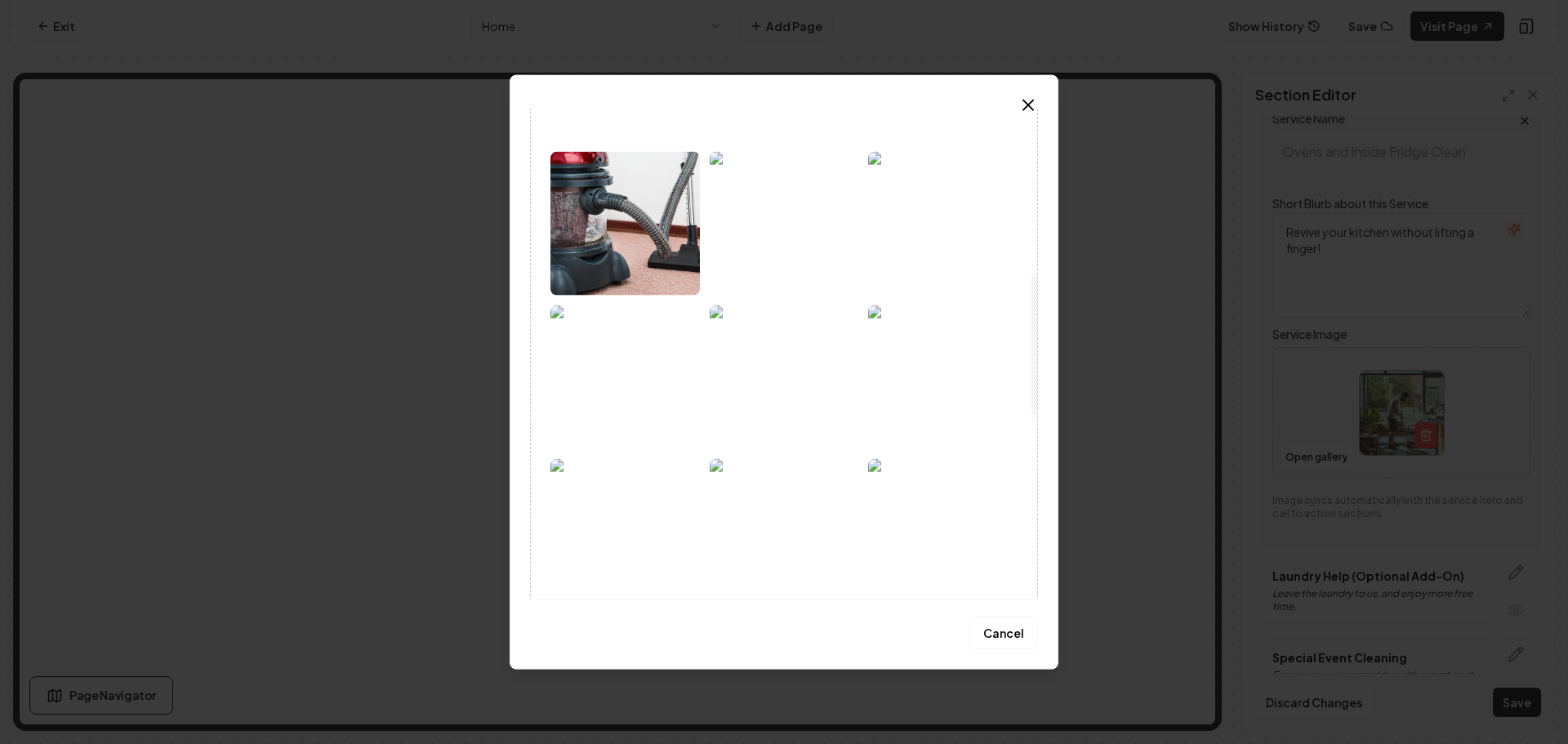
click at [936, 241] on img at bounding box center [943, 223] width 150 height 144
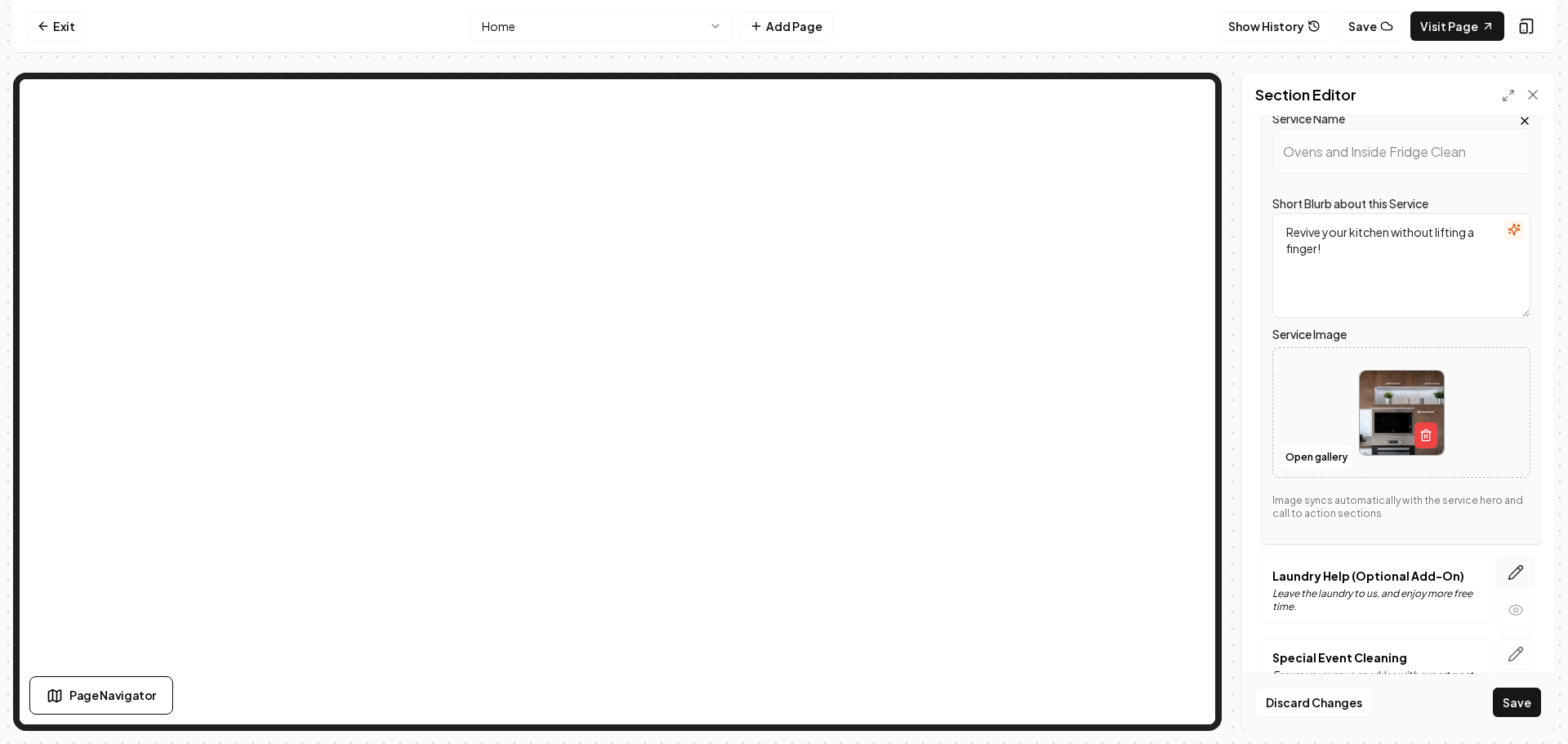
click at [1507, 566] on icon "button" at bounding box center [1515, 572] width 16 height 16
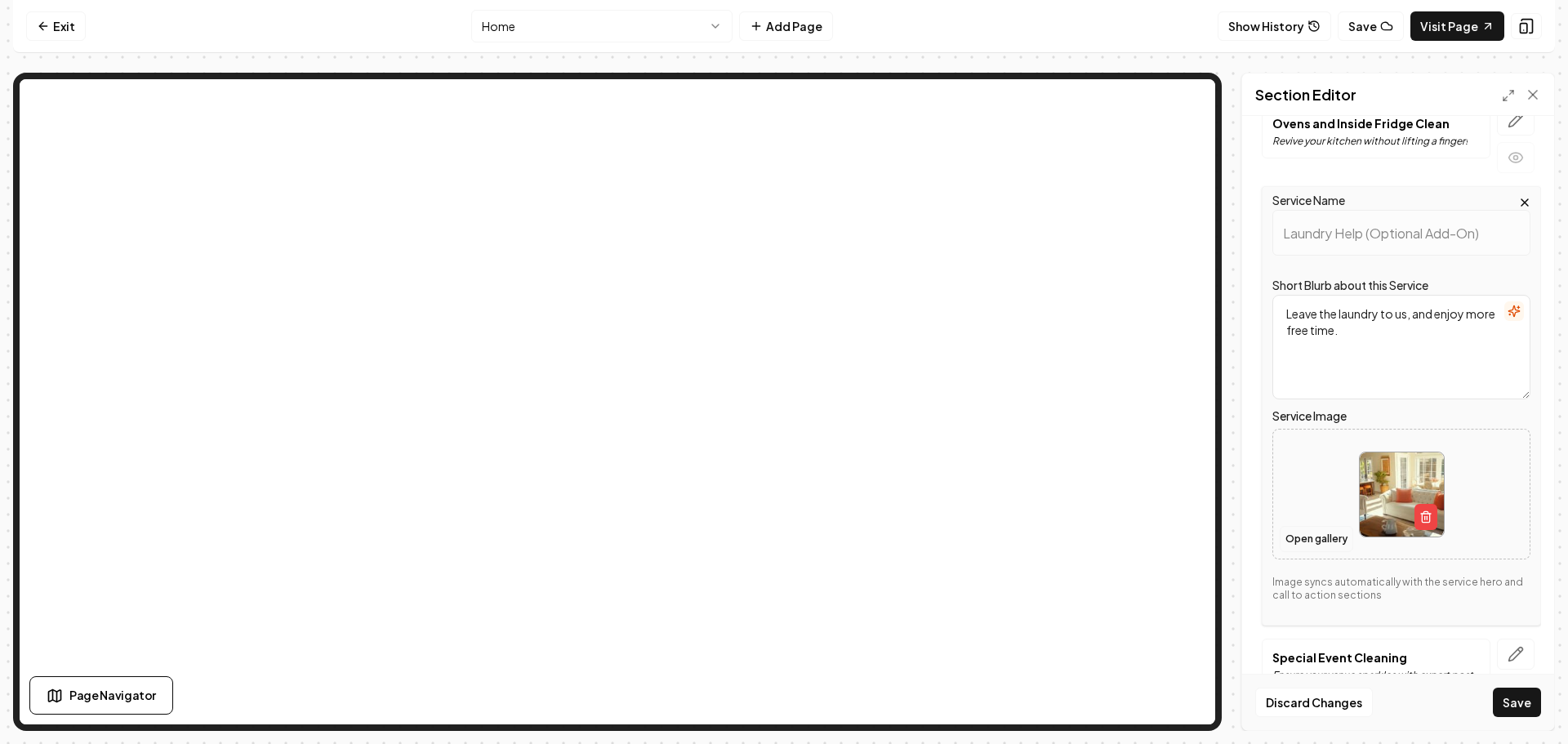
click at [1317, 542] on button "Open gallery" at bounding box center [1316, 539] width 74 height 26
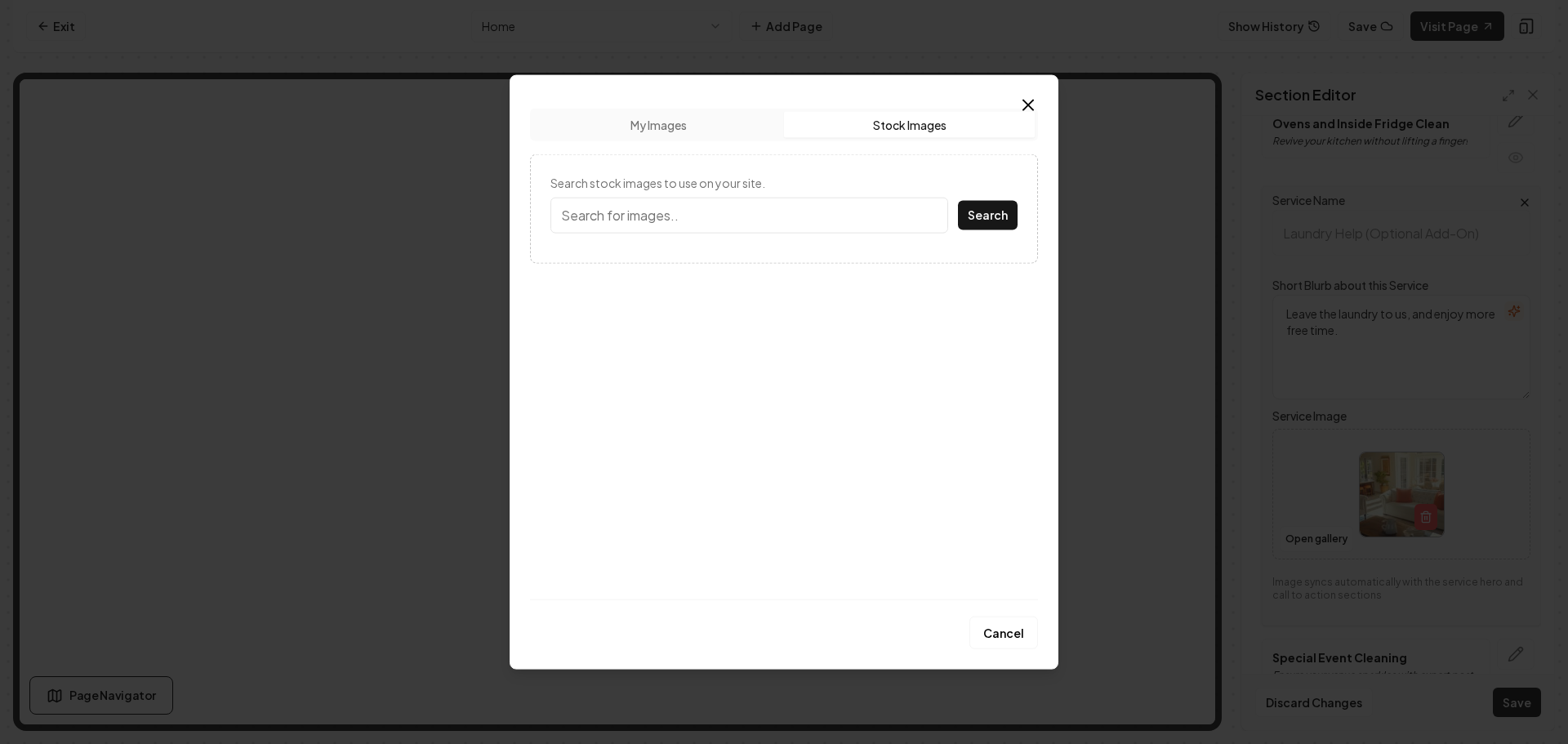
click at [863, 122] on button "Stock Images" at bounding box center [909, 124] width 250 height 26
click at [742, 218] on input "Search stock images to use on your site." at bounding box center [748, 214] width 398 height 36
type input "Appliances"
click at [997, 213] on button "Search" at bounding box center [988, 215] width 60 height 29
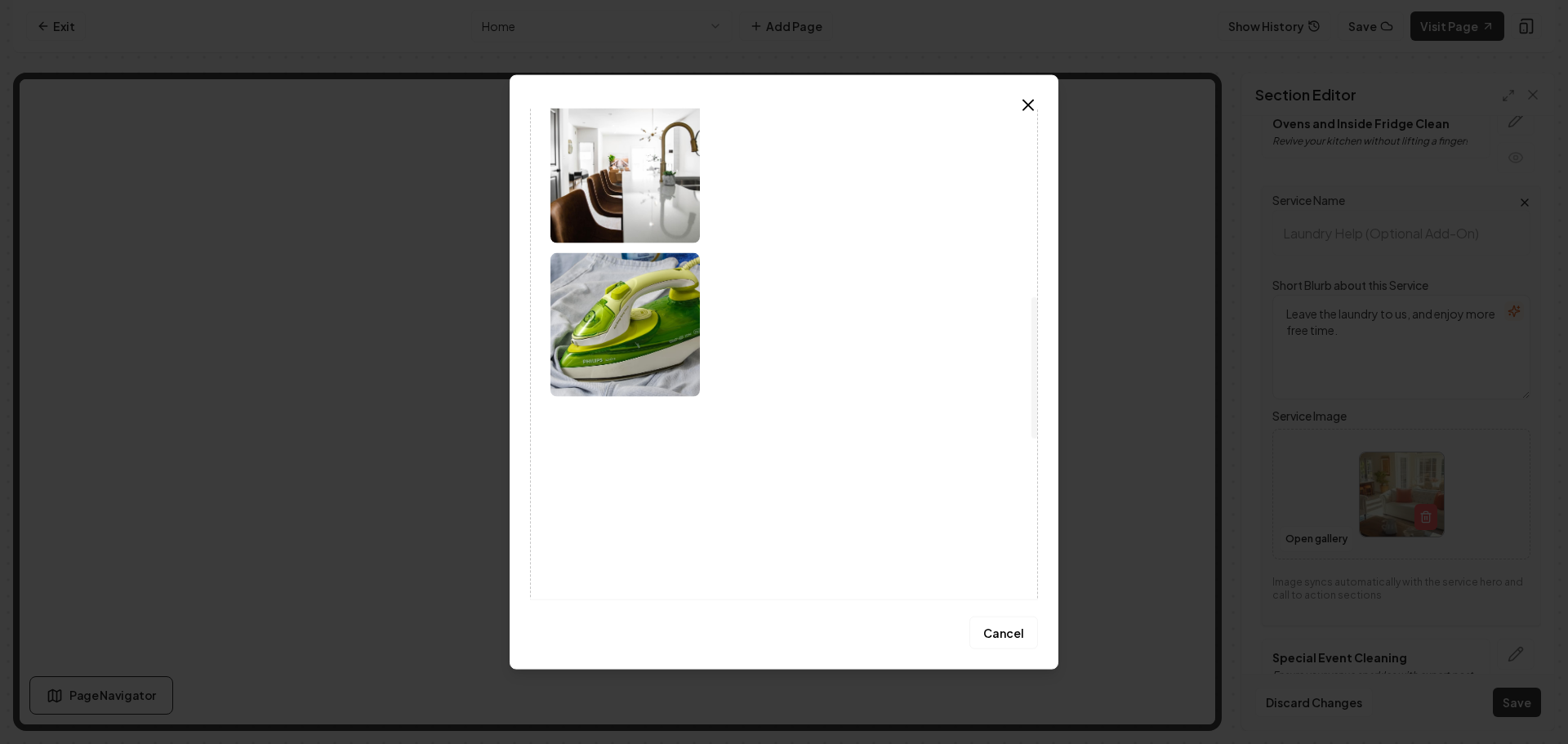
scroll to position [653, 0]
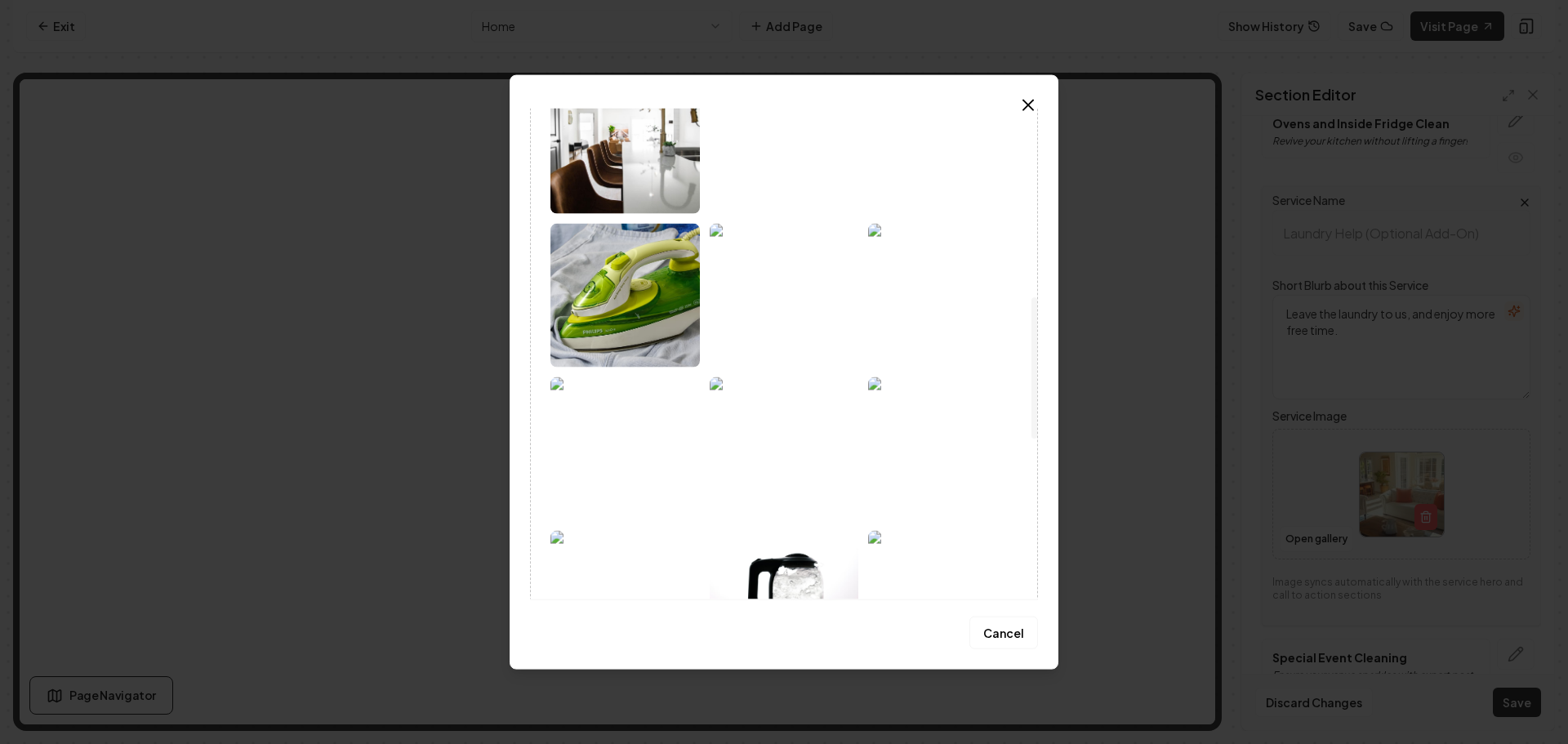
click at [791, 314] on img at bounding box center [784, 294] width 150 height 144
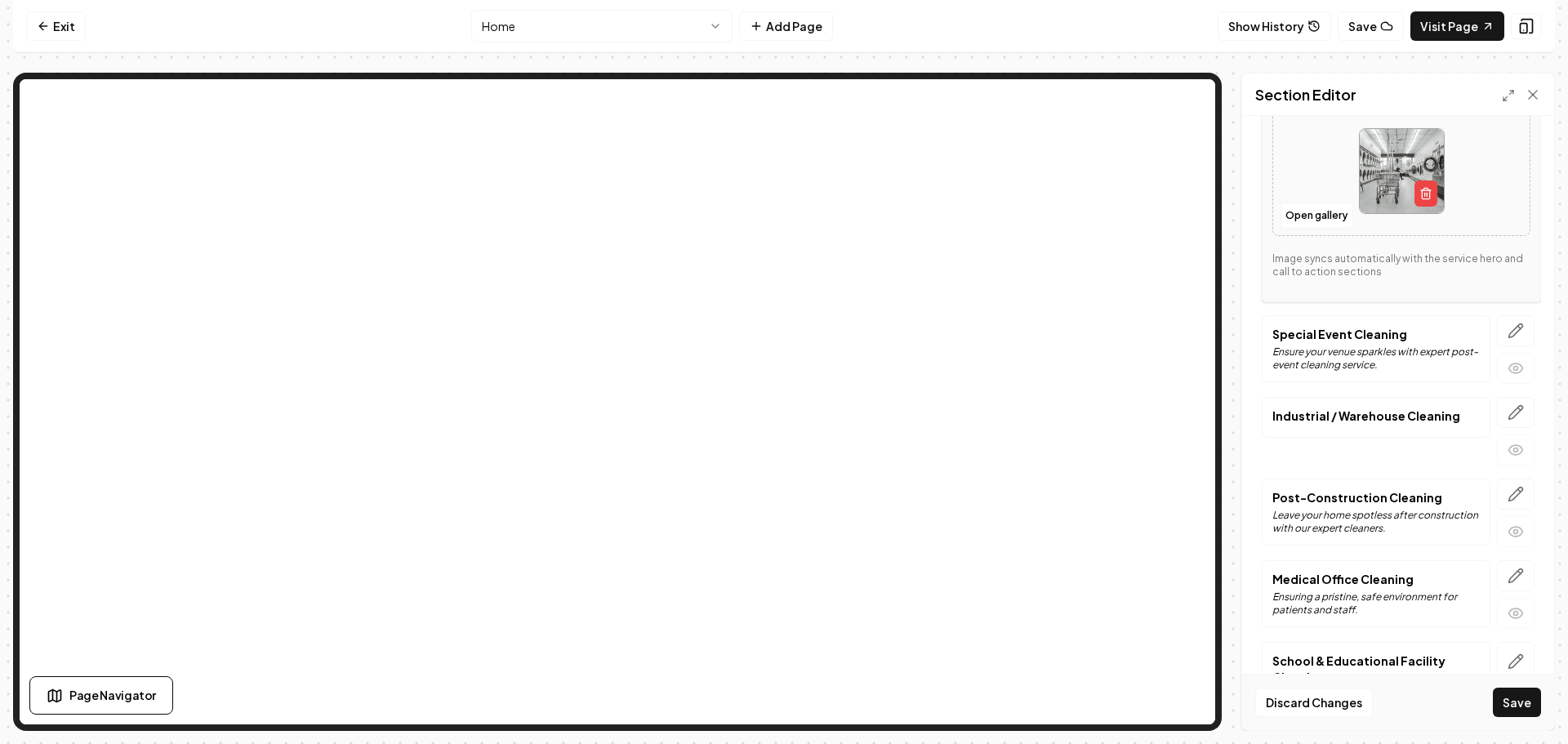
scroll to position [817, 0]
click at [1507, 325] on icon "button" at bounding box center [1515, 327] width 16 height 16
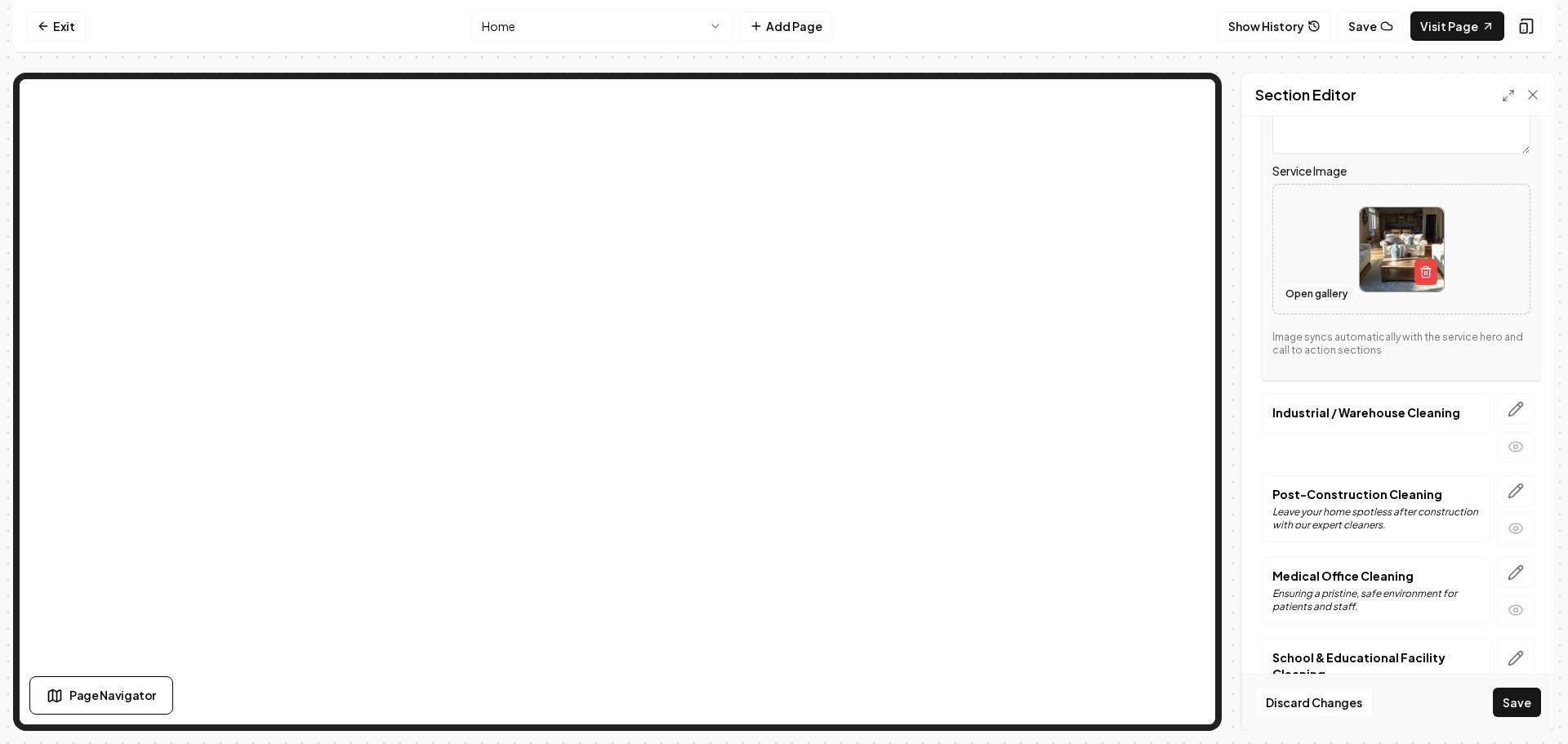
click at [1298, 296] on button "Open gallery" at bounding box center [1316, 294] width 74 height 26
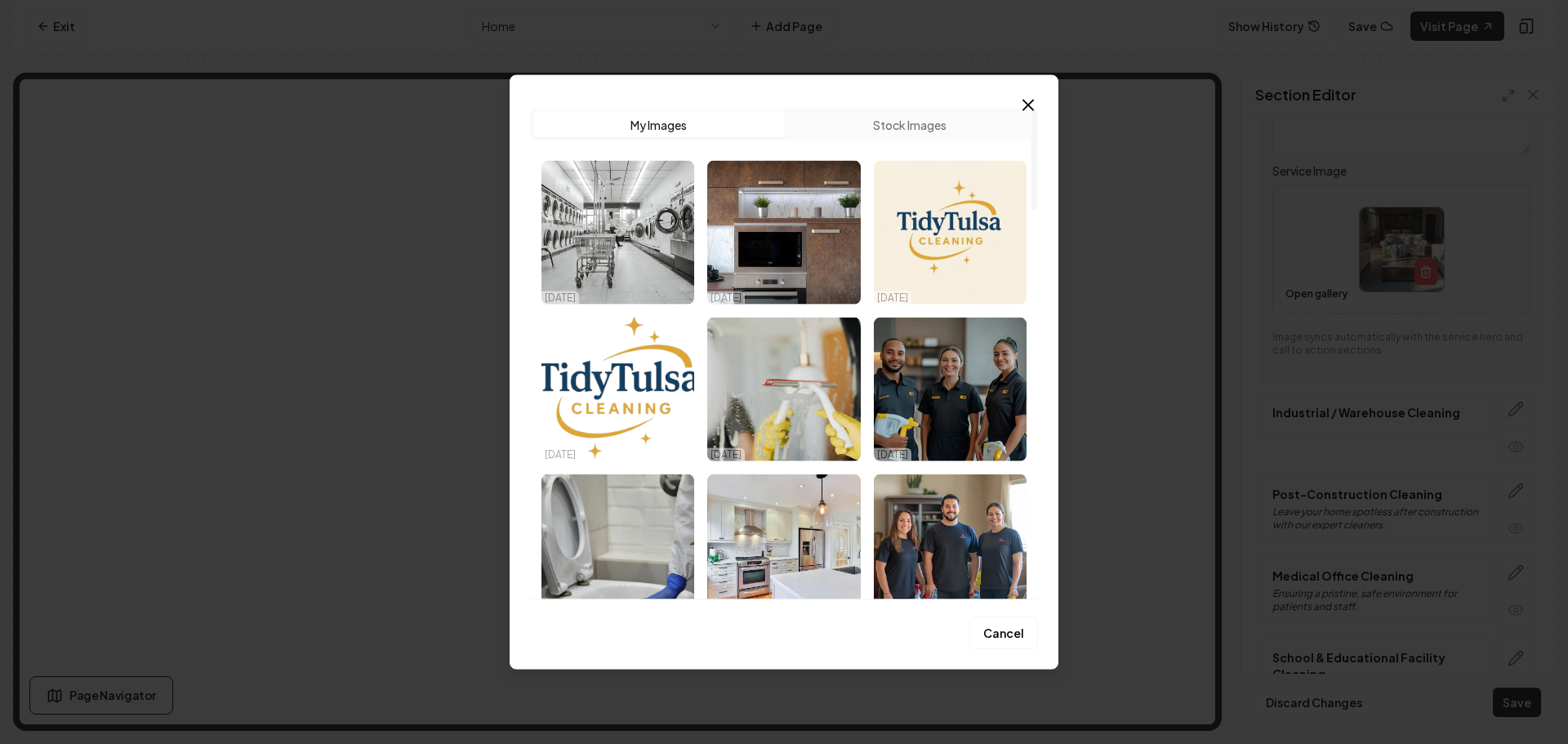
click at [834, 123] on button "Stock Images" at bounding box center [909, 124] width 250 height 26
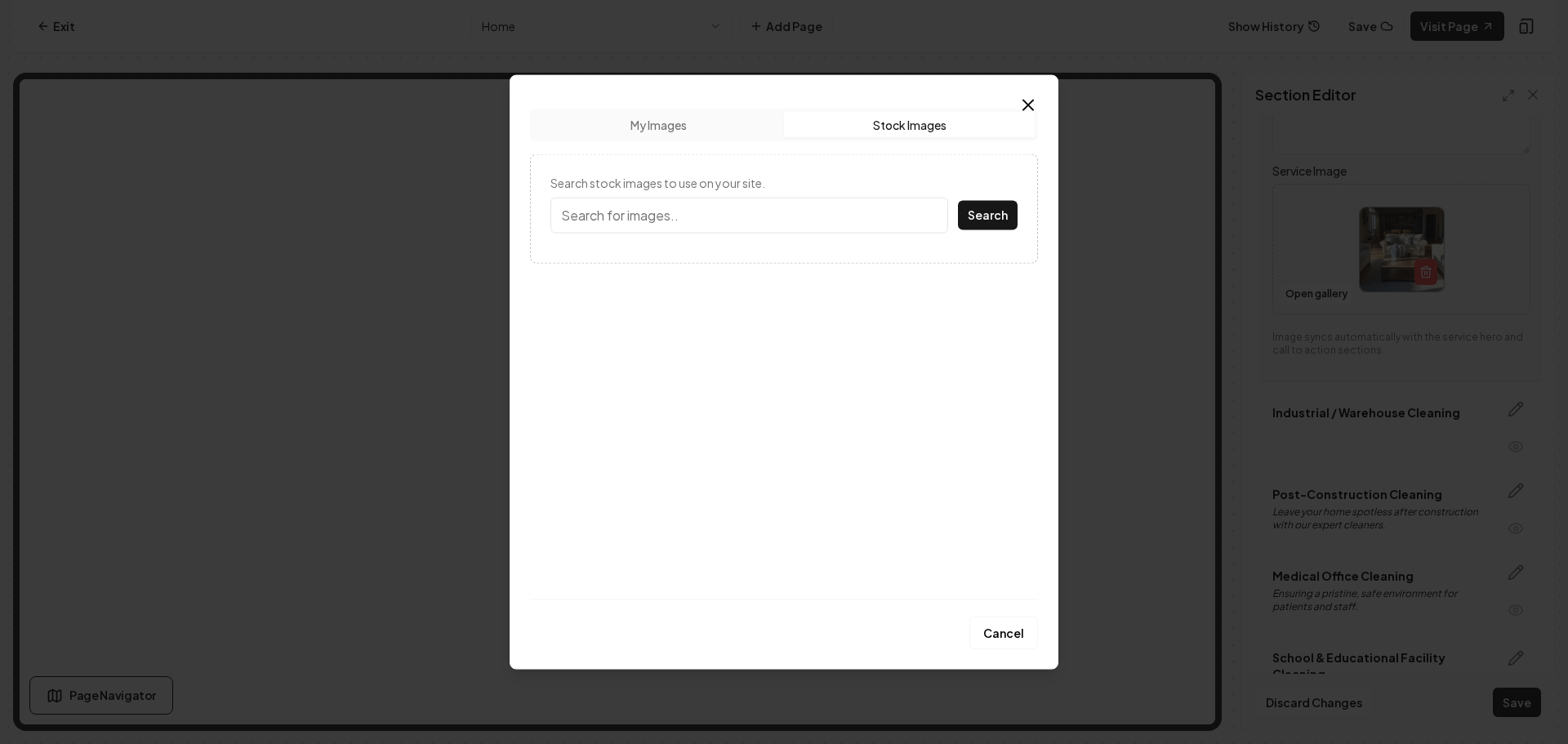
click at [748, 230] on input "Search stock images to use on your site." at bounding box center [748, 214] width 398 height 36
type input "Gathering"
click at [958, 200] on button "Search" at bounding box center [988, 215] width 60 height 29
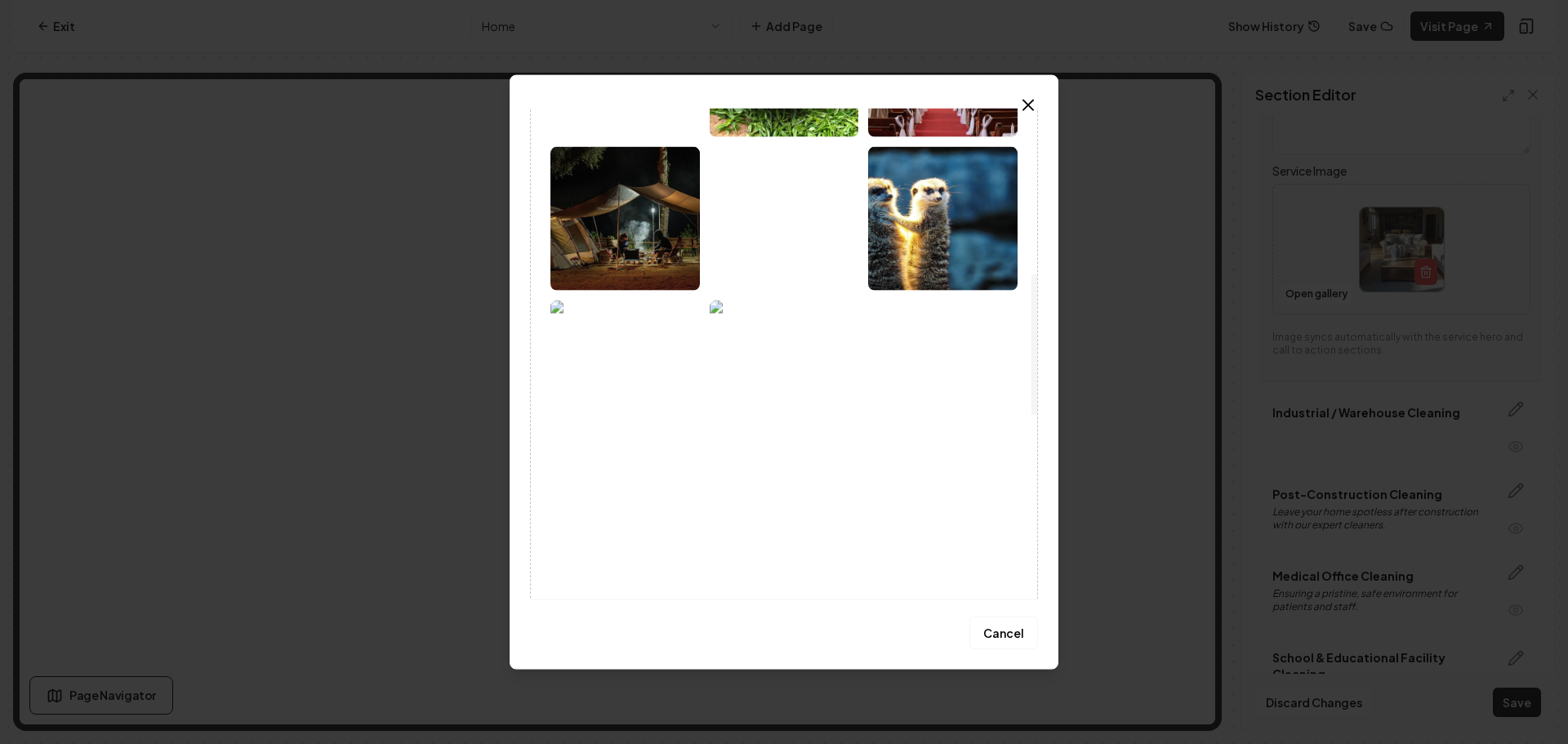
scroll to position [572, 0]
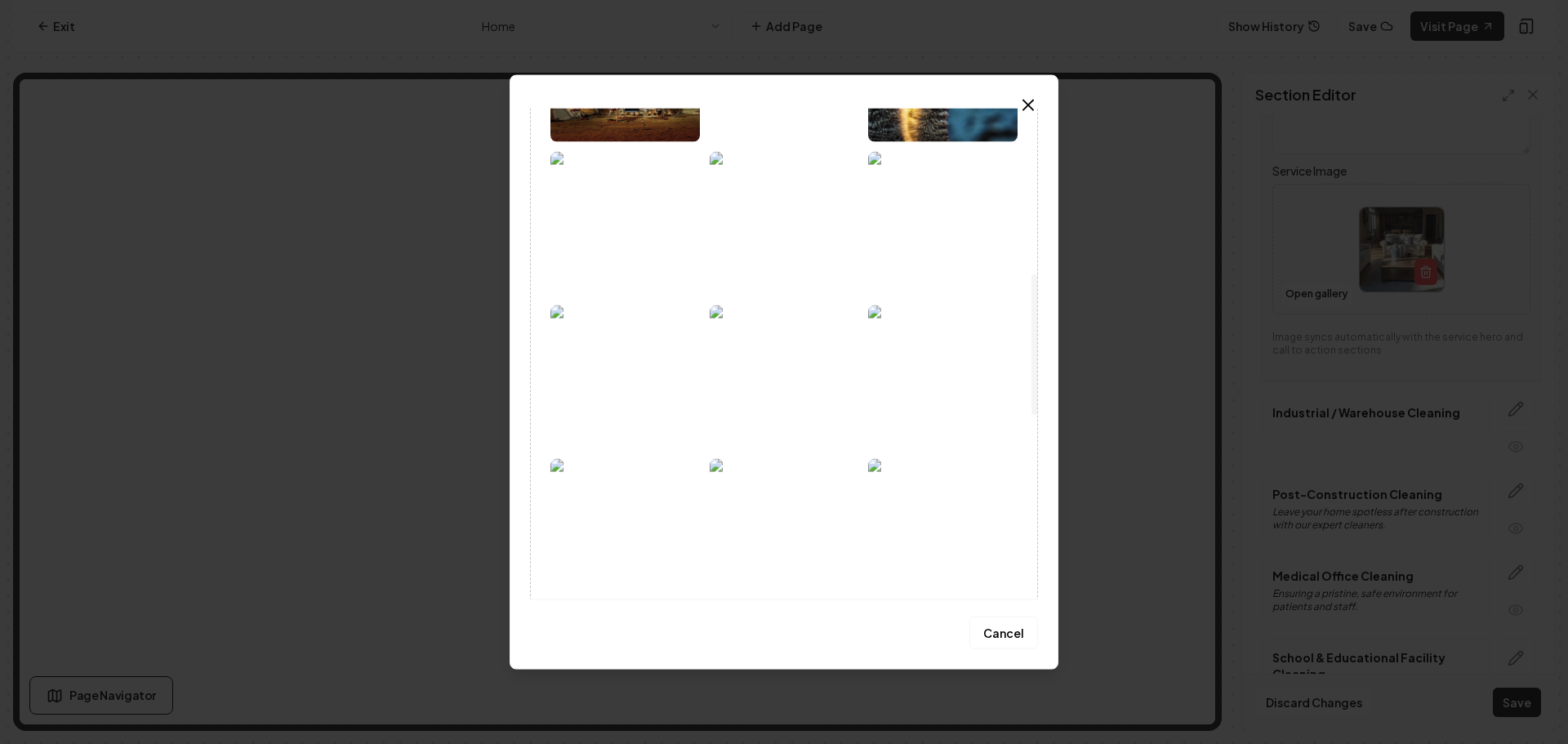
click at [621, 249] on img at bounding box center [625, 223] width 150 height 144
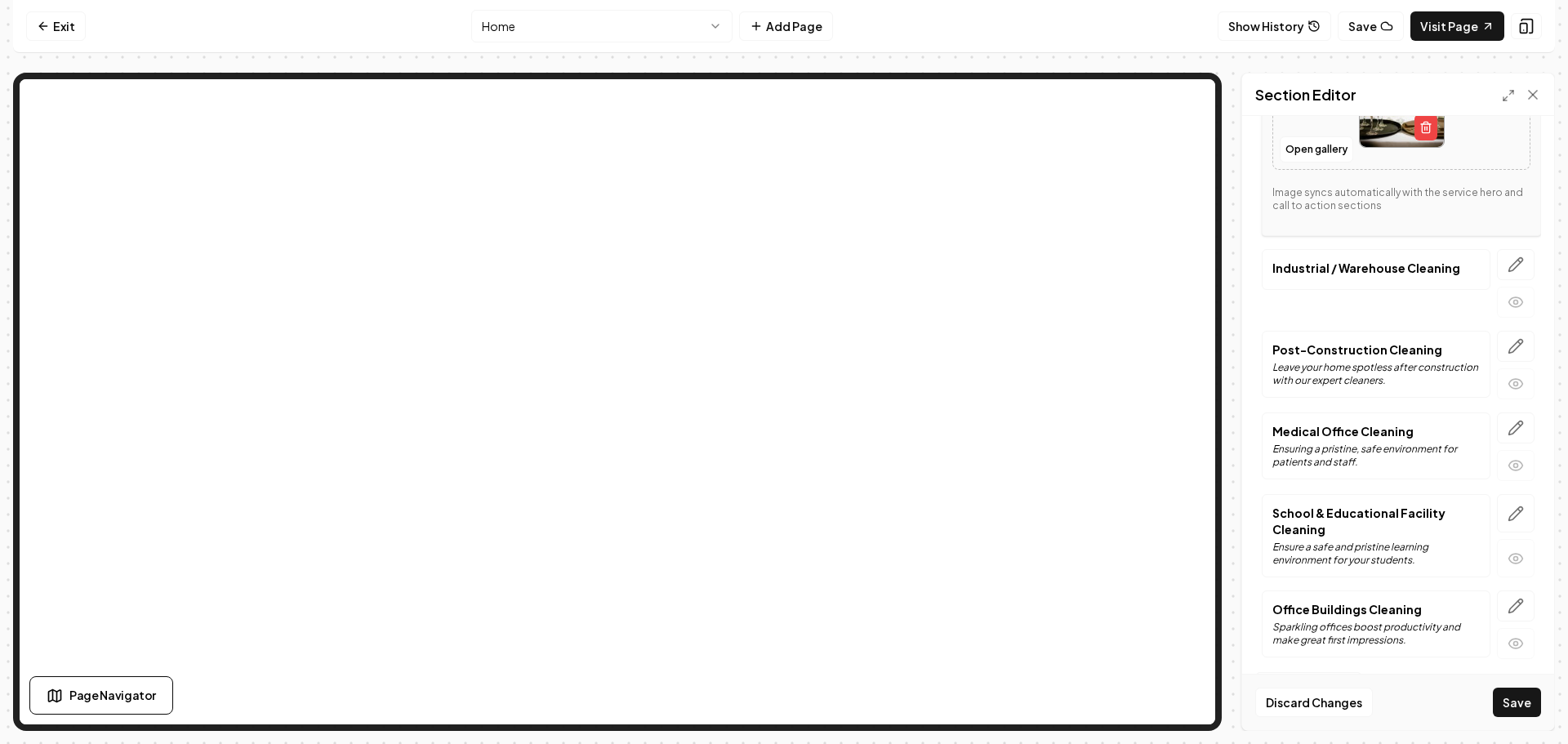
scroll to position [965, 0]
click at [1507, 255] on icon "button" at bounding box center [1515, 260] width 16 height 16
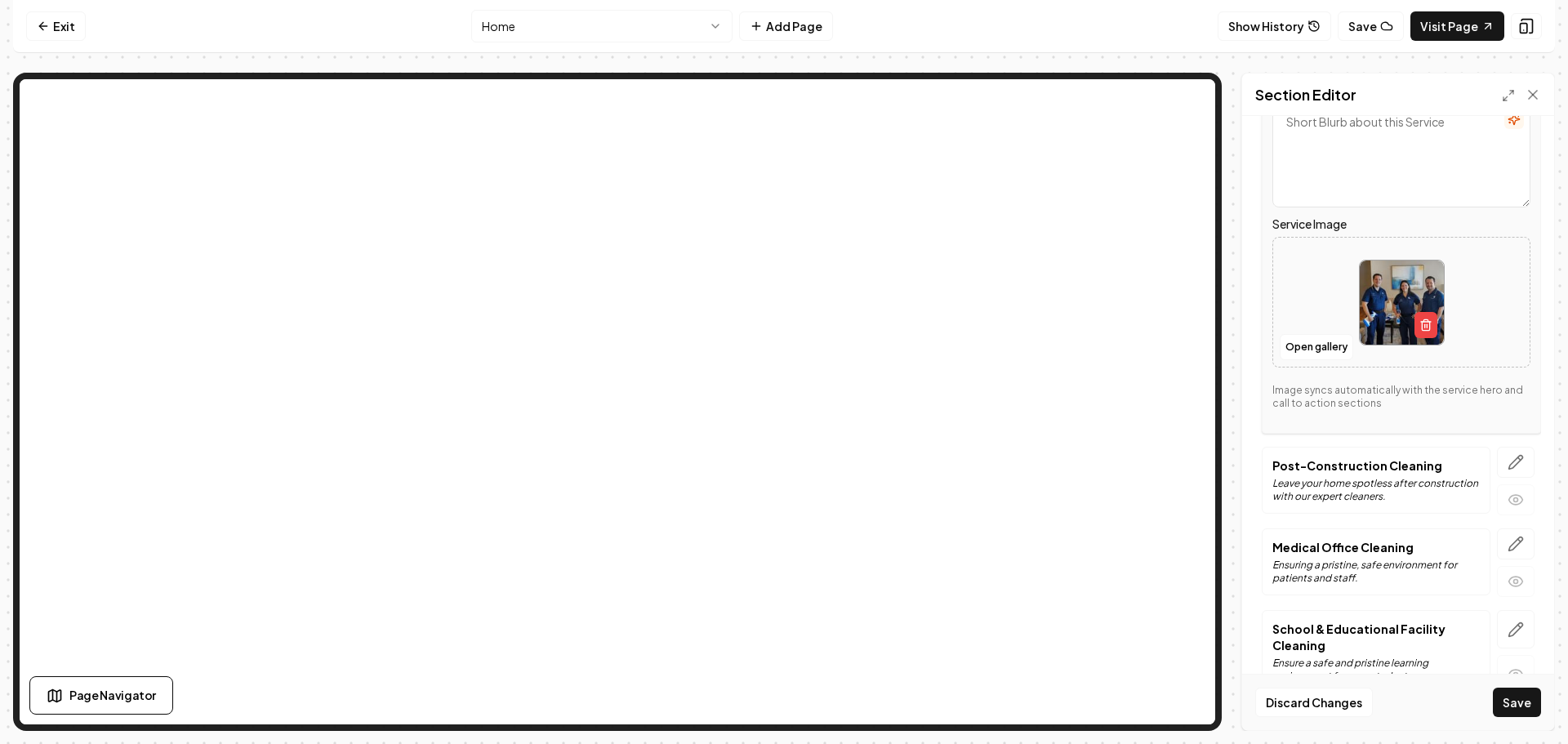
scroll to position [720, 0]
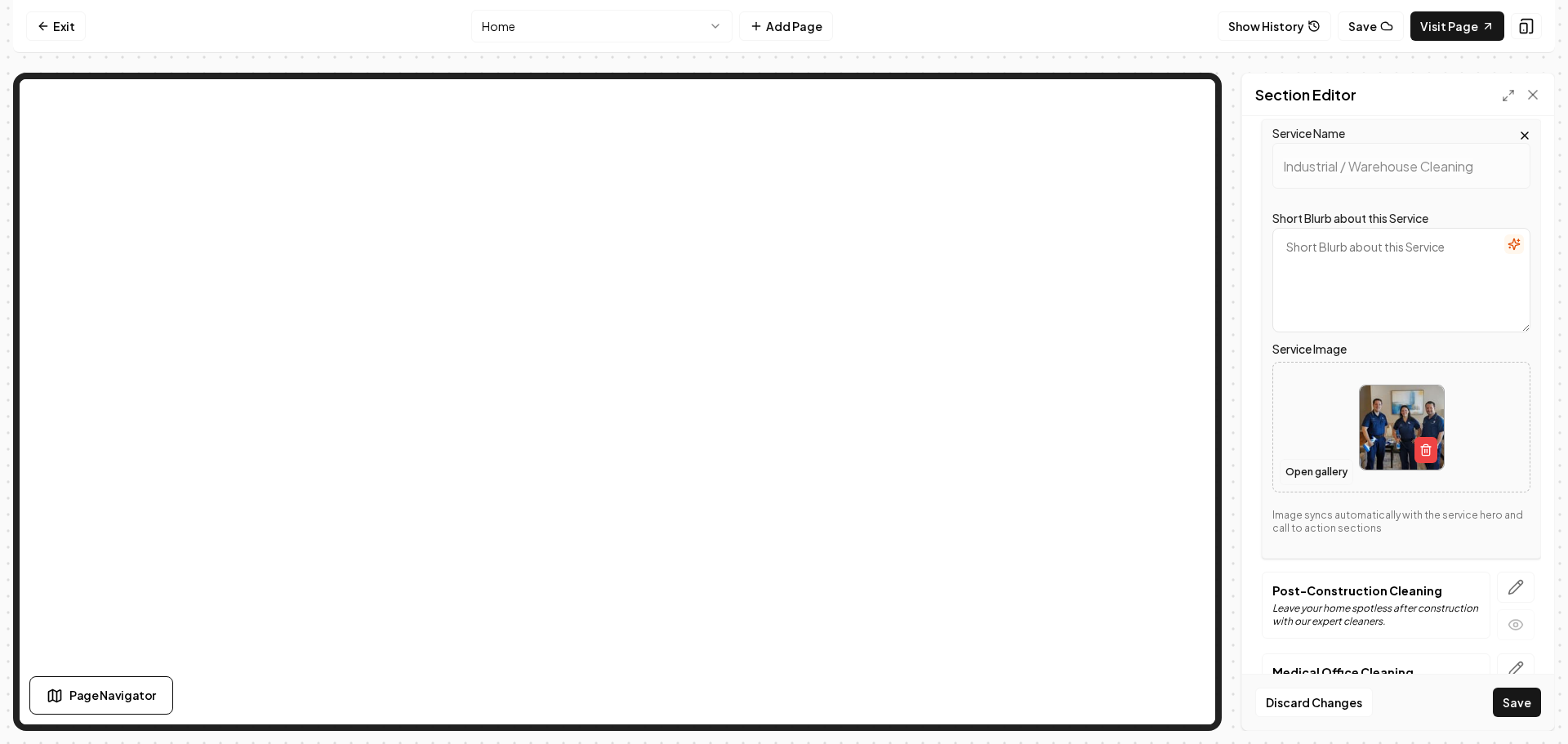
click at [1306, 470] on button "Open gallery" at bounding box center [1316, 472] width 74 height 26
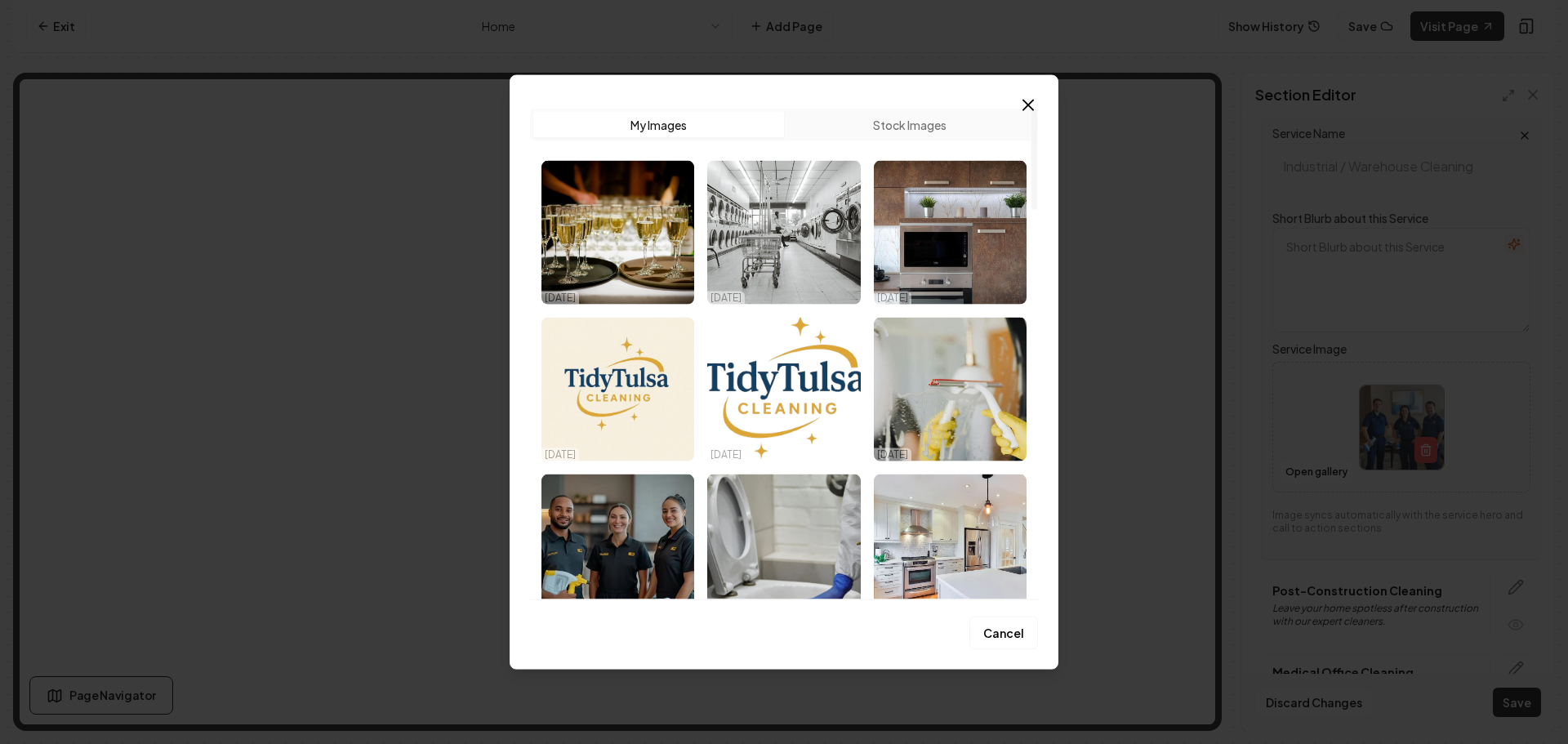
drag, startPoint x: 883, startPoint y: 128, endPoint x: 862, endPoint y: 145, distance: 27.0
click at [882, 127] on button "Stock Images" at bounding box center [909, 124] width 250 height 26
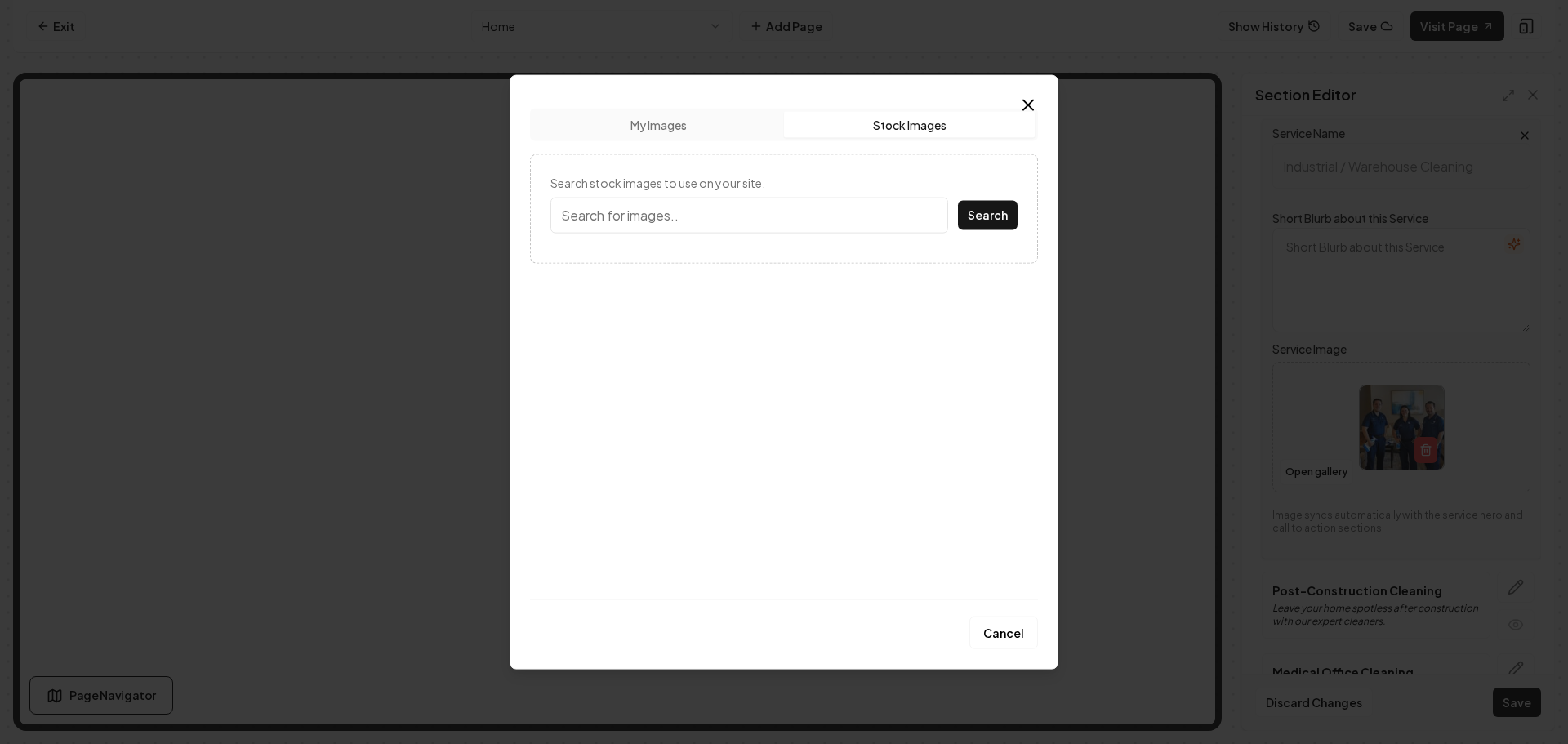
click at [758, 208] on input "Search stock images to use on your site." at bounding box center [748, 214] width 398 height 36
type input "Warehouse"
click at [958, 200] on button "Search" at bounding box center [988, 215] width 60 height 29
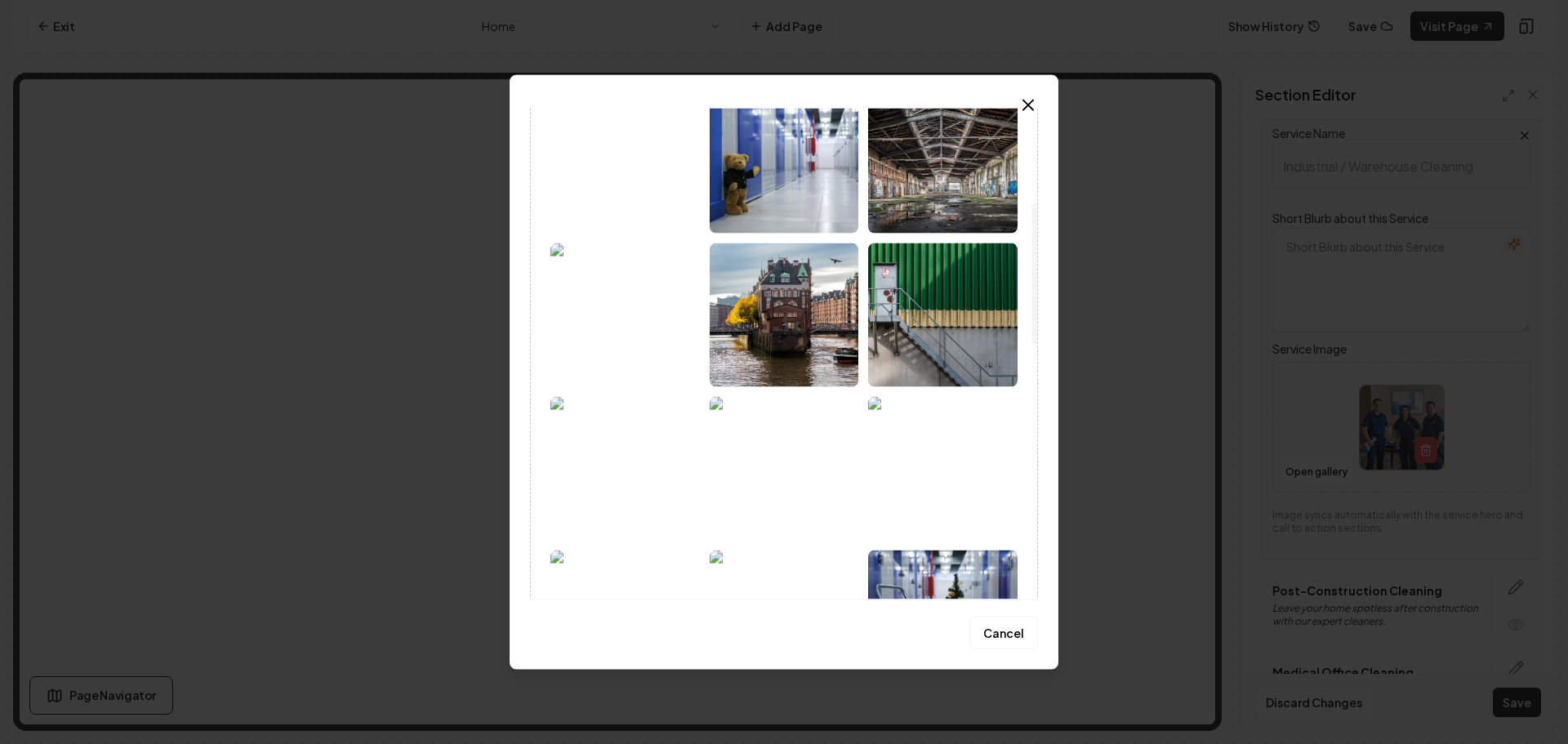
click at [660, 336] on img at bounding box center [625, 314] width 150 height 144
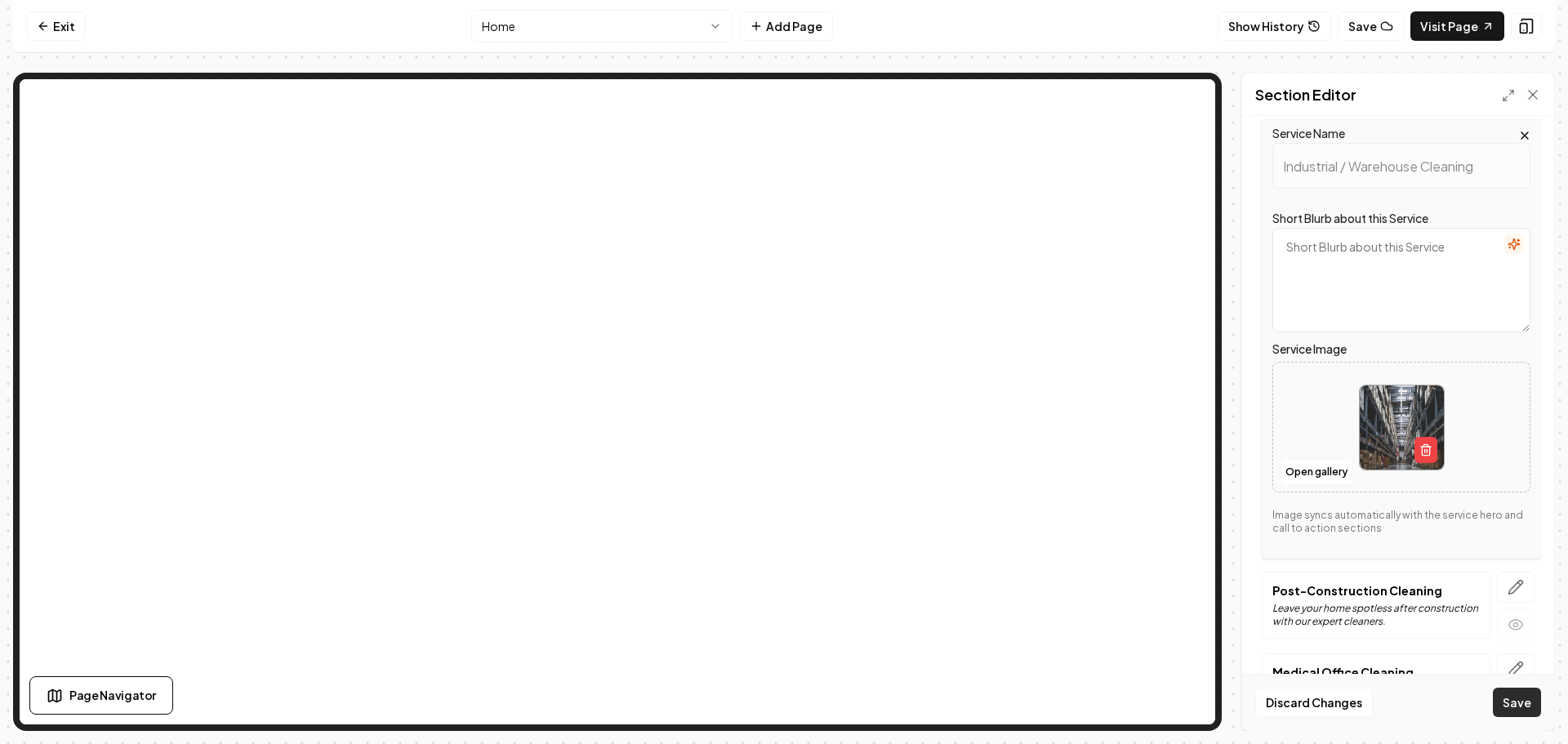
click at [1519, 708] on button "Save" at bounding box center [1517, 702] width 49 height 29
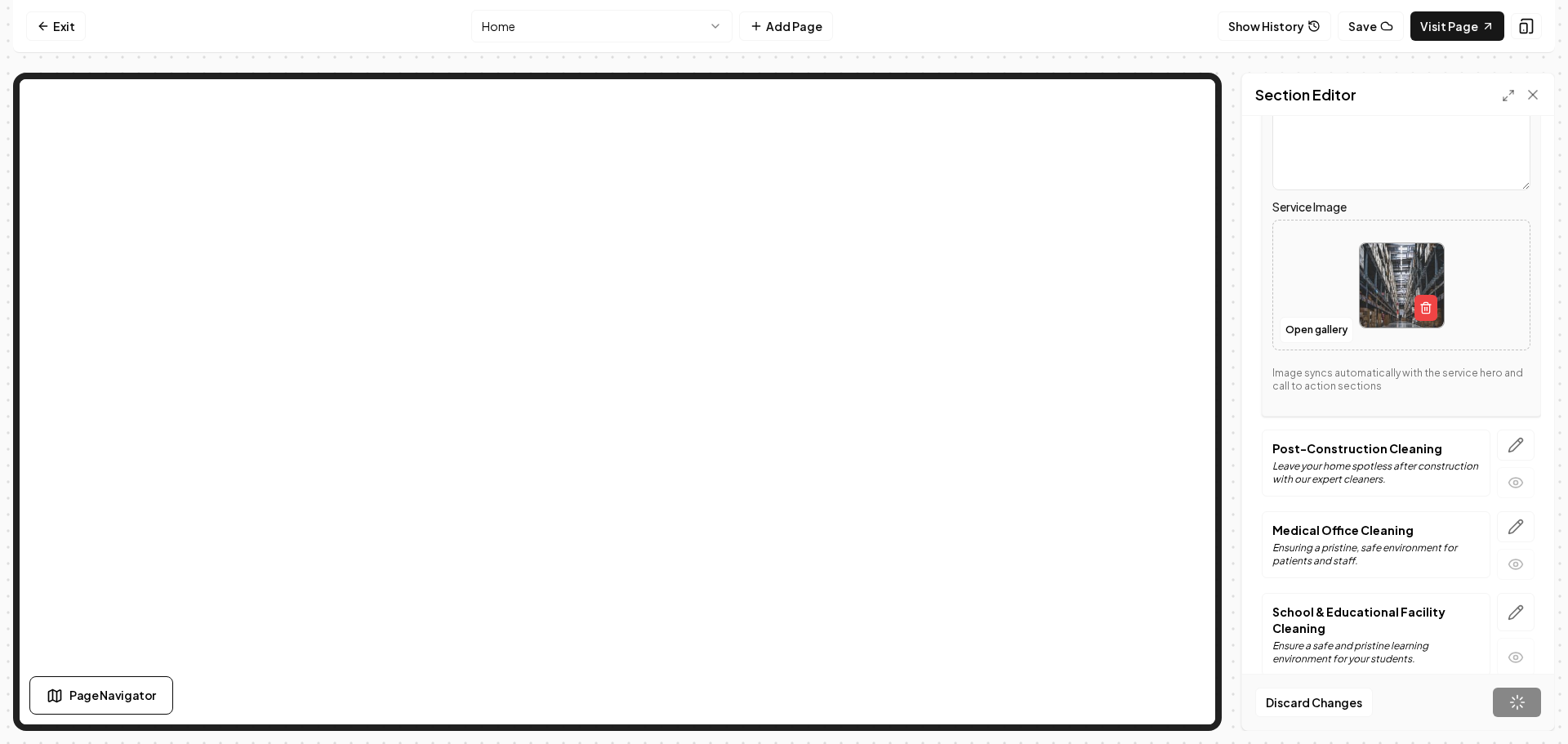
scroll to position [948, 0]
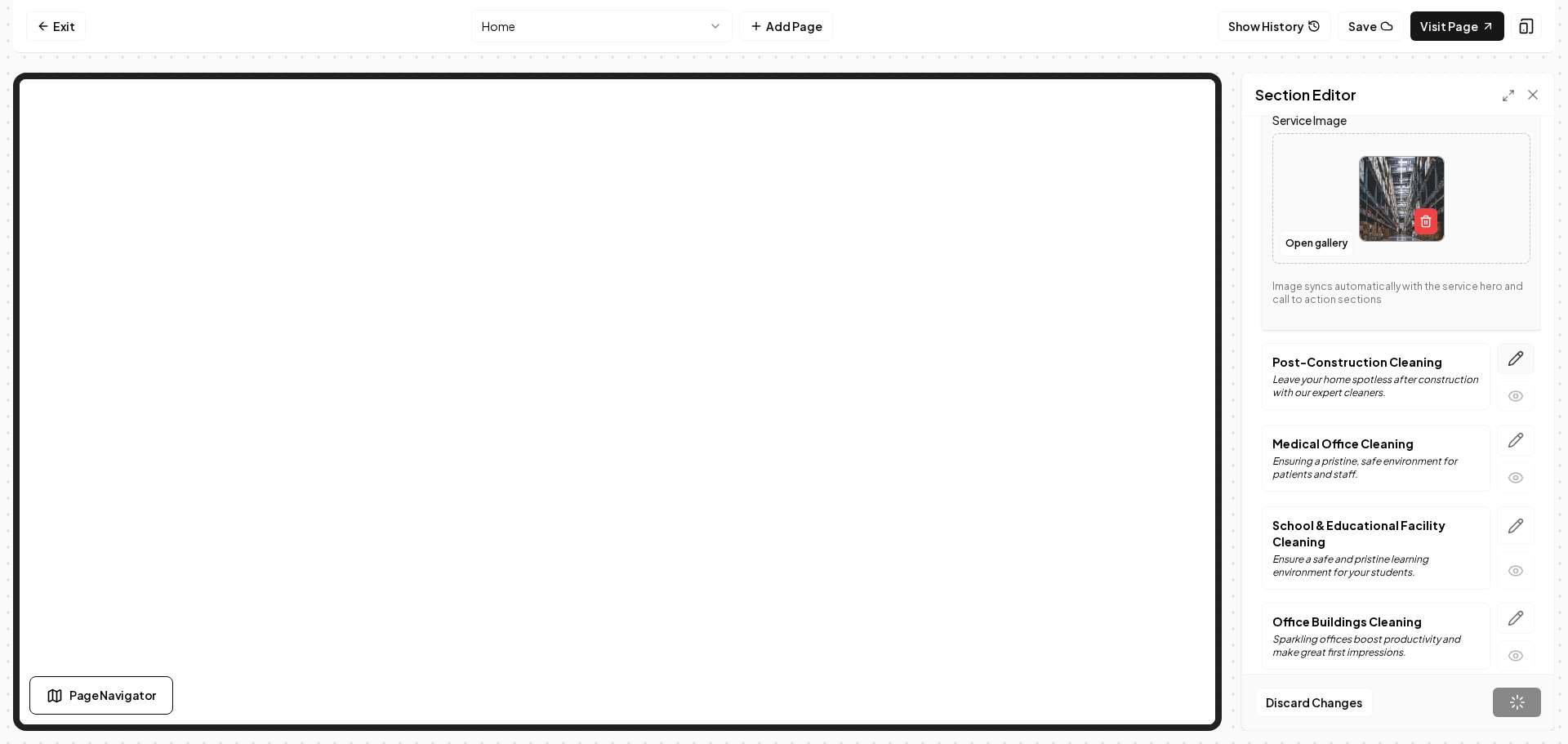
click at [1509, 352] on icon "button" at bounding box center [1516, 359] width 14 height 14
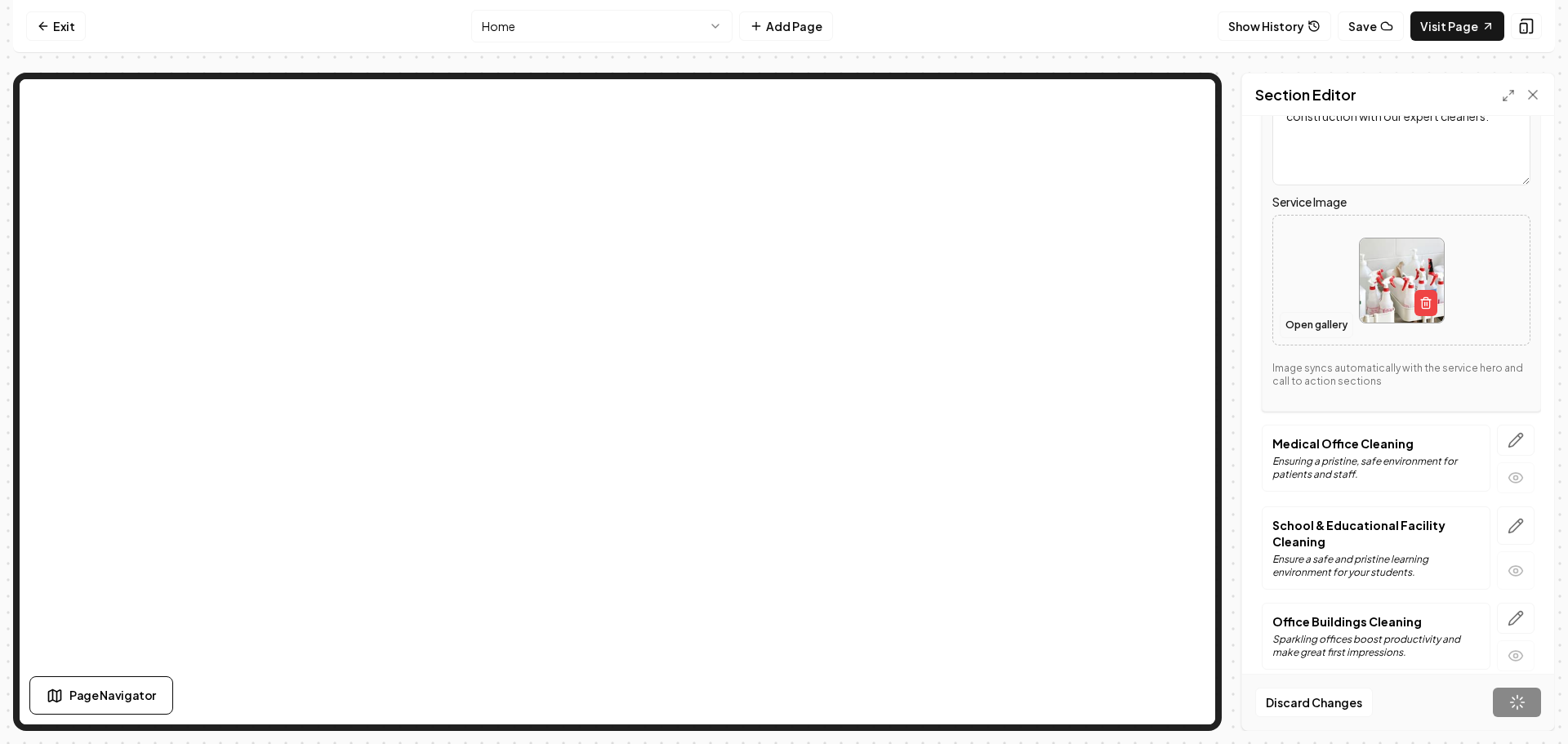
click at [1308, 321] on button "Open gallery" at bounding box center [1316, 325] width 74 height 26
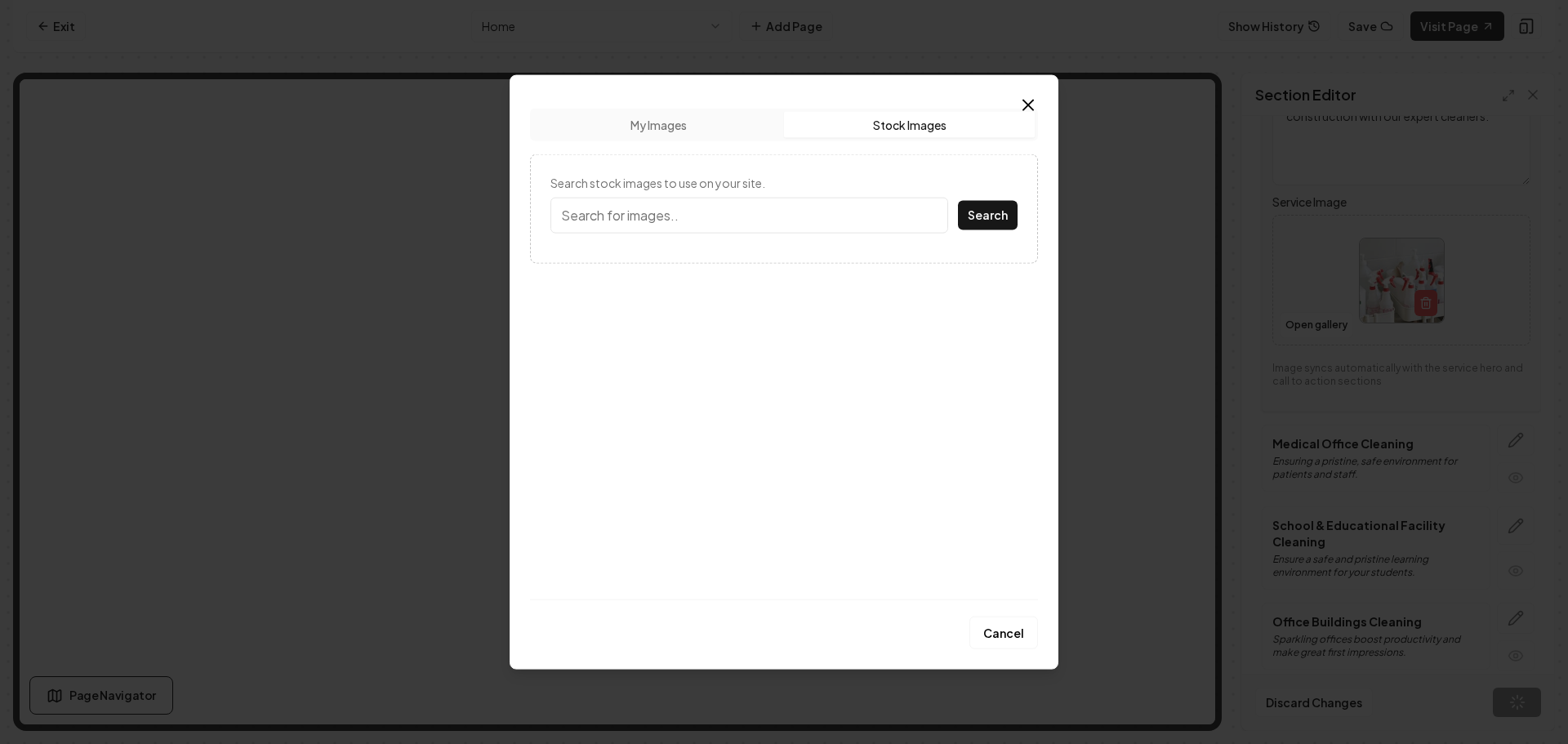
drag, startPoint x: 891, startPoint y: 120, endPoint x: 823, endPoint y: 165, distance: 81.5
click at [891, 120] on button "Stock Images" at bounding box center [909, 124] width 250 height 26
click at [764, 212] on input "Search stock images to use on your site." at bounding box center [748, 214] width 398 height 36
type input "Construction"
click at [958, 200] on button "Search" at bounding box center [988, 215] width 60 height 29
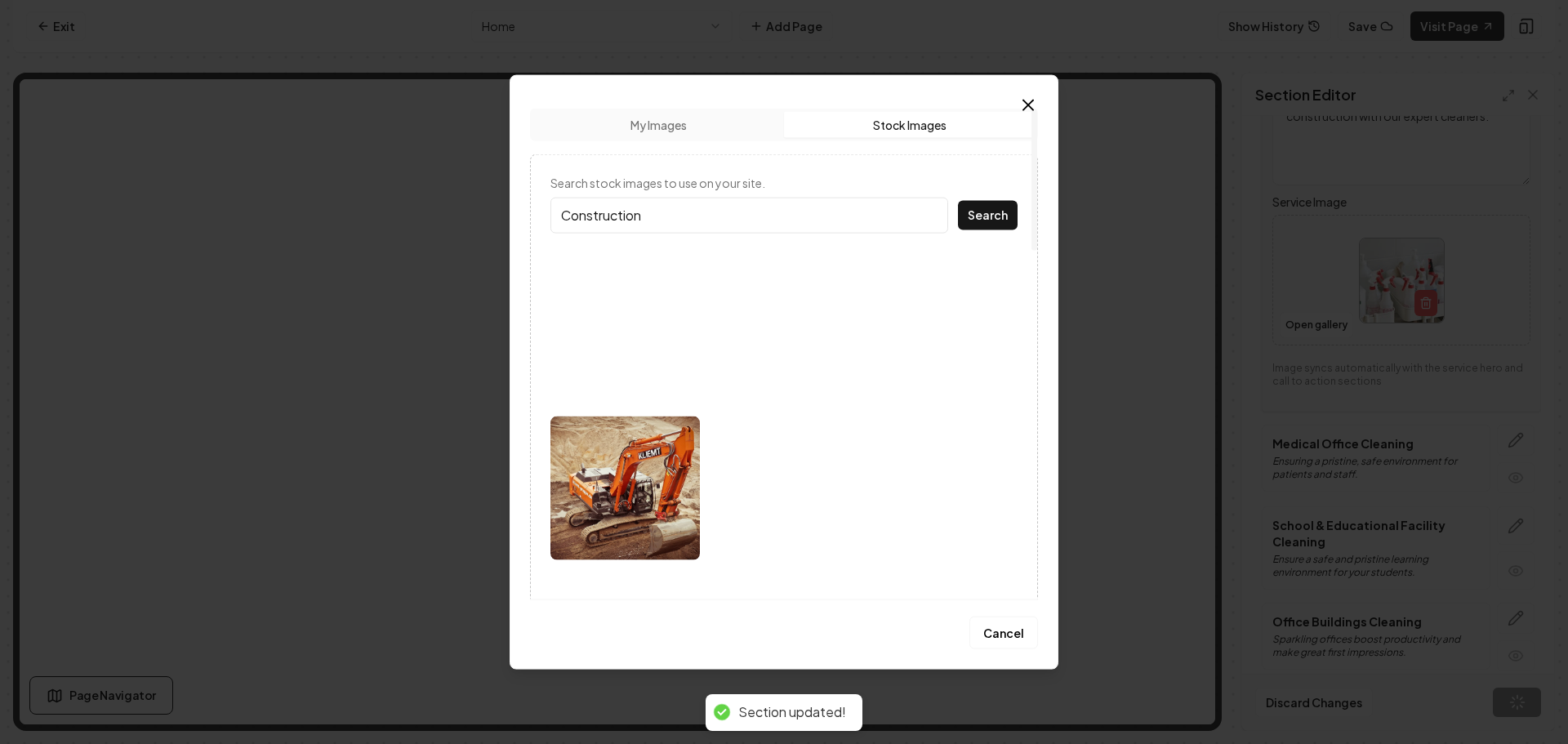
scroll to position [609, 0]
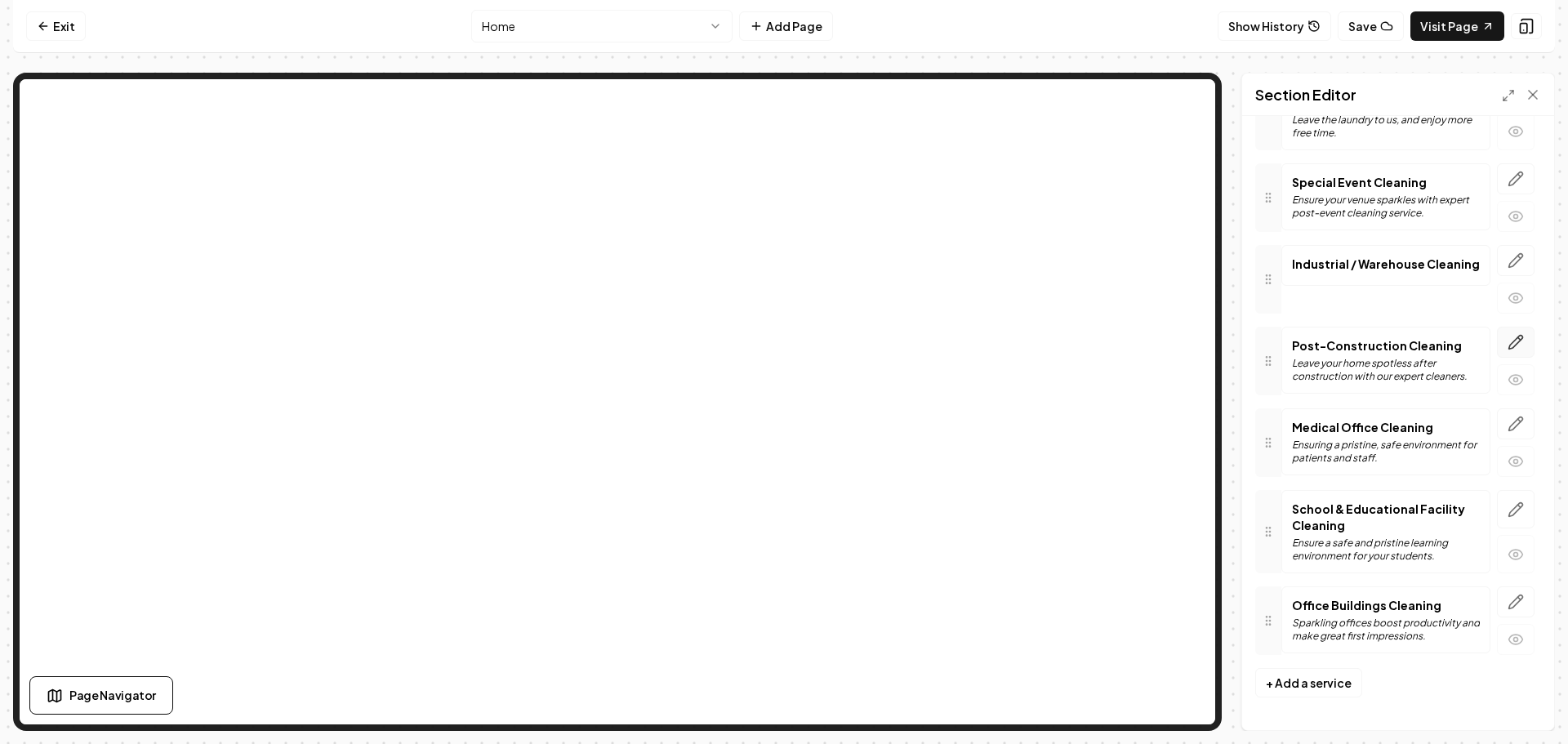
click at [1507, 335] on icon "button" at bounding box center [1515, 342] width 16 height 16
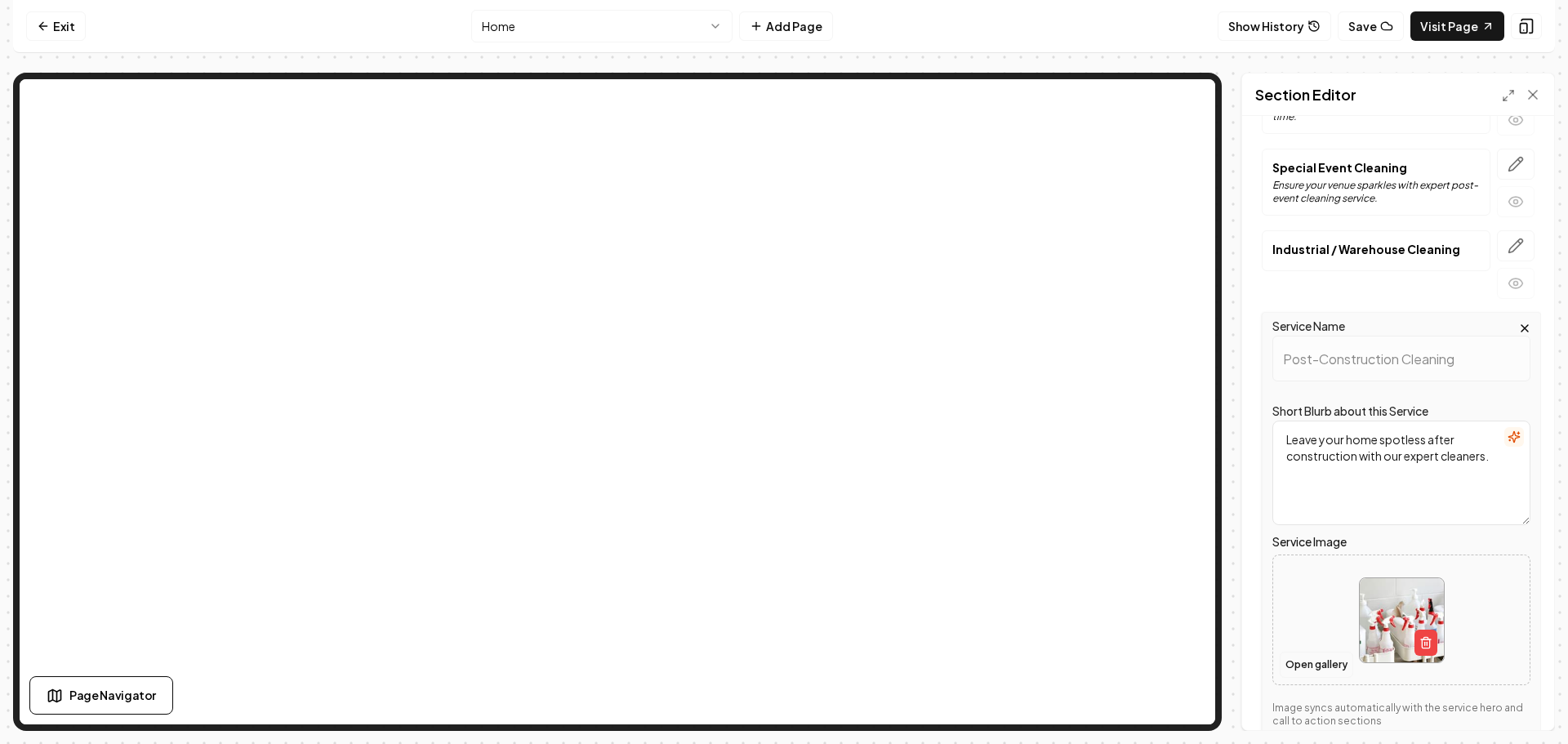
click at [1322, 662] on button "Open gallery" at bounding box center [1316, 664] width 74 height 26
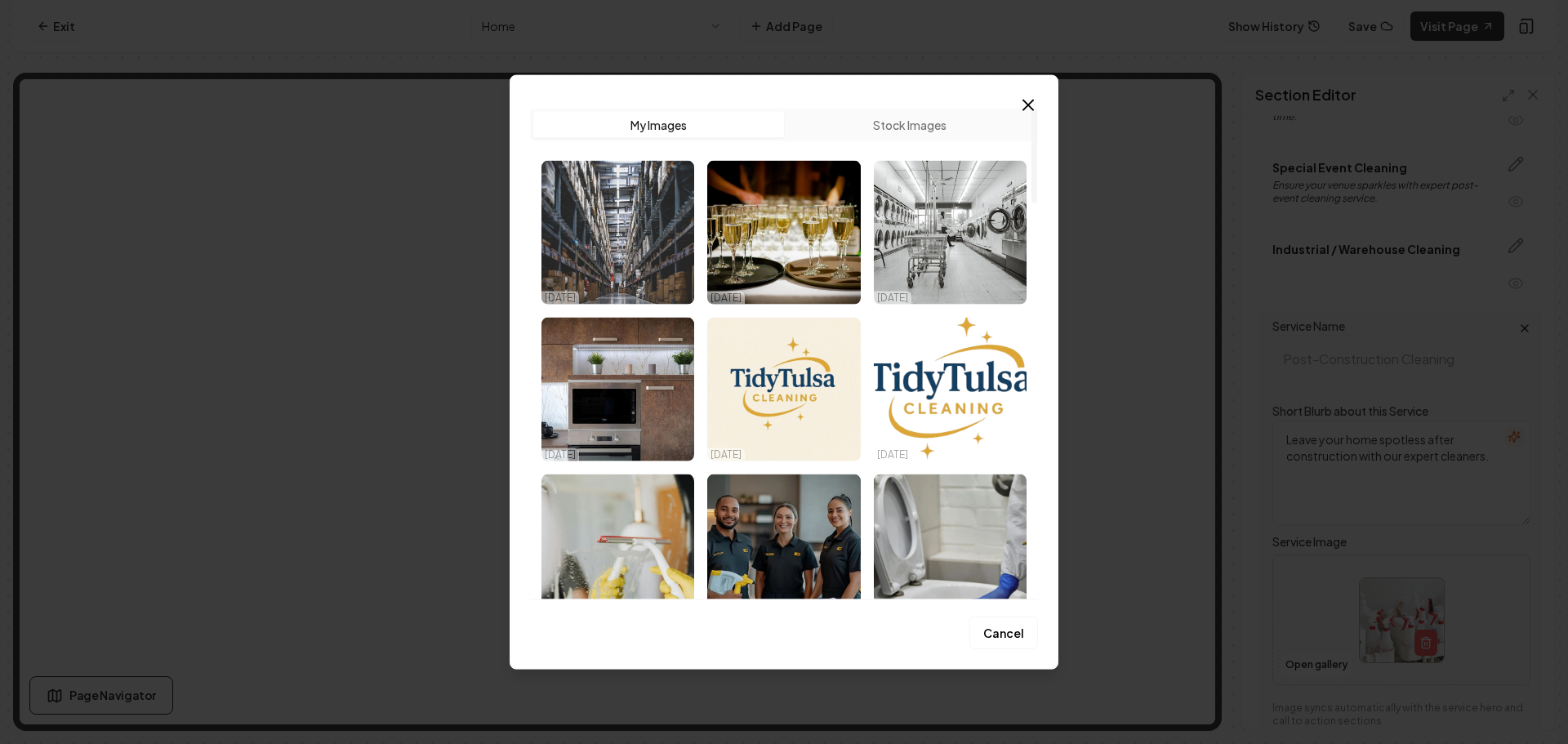
drag, startPoint x: 900, startPoint y: 121, endPoint x: 873, endPoint y: 140, distance: 33.0
click at [897, 122] on button "Stock Images" at bounding box center [909, 124] width 250 height 26
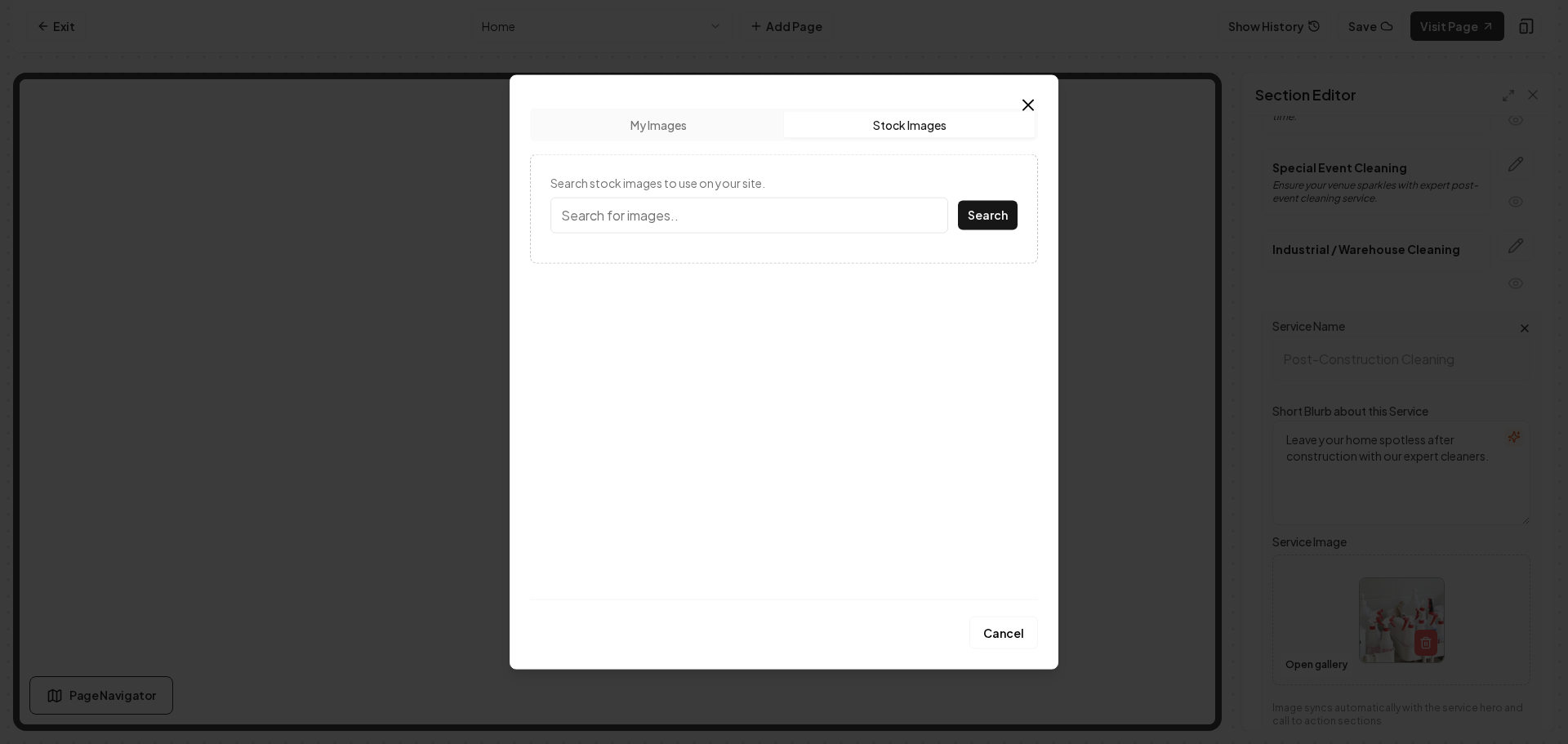
click at [752, 212] on input "Search stock images to use on your site." at bounding box center [748, 214] width 398 height 36
type input "Construction"
click at [980, 208] on button "Search" at bounding box center [988, 215] width 60 height 29
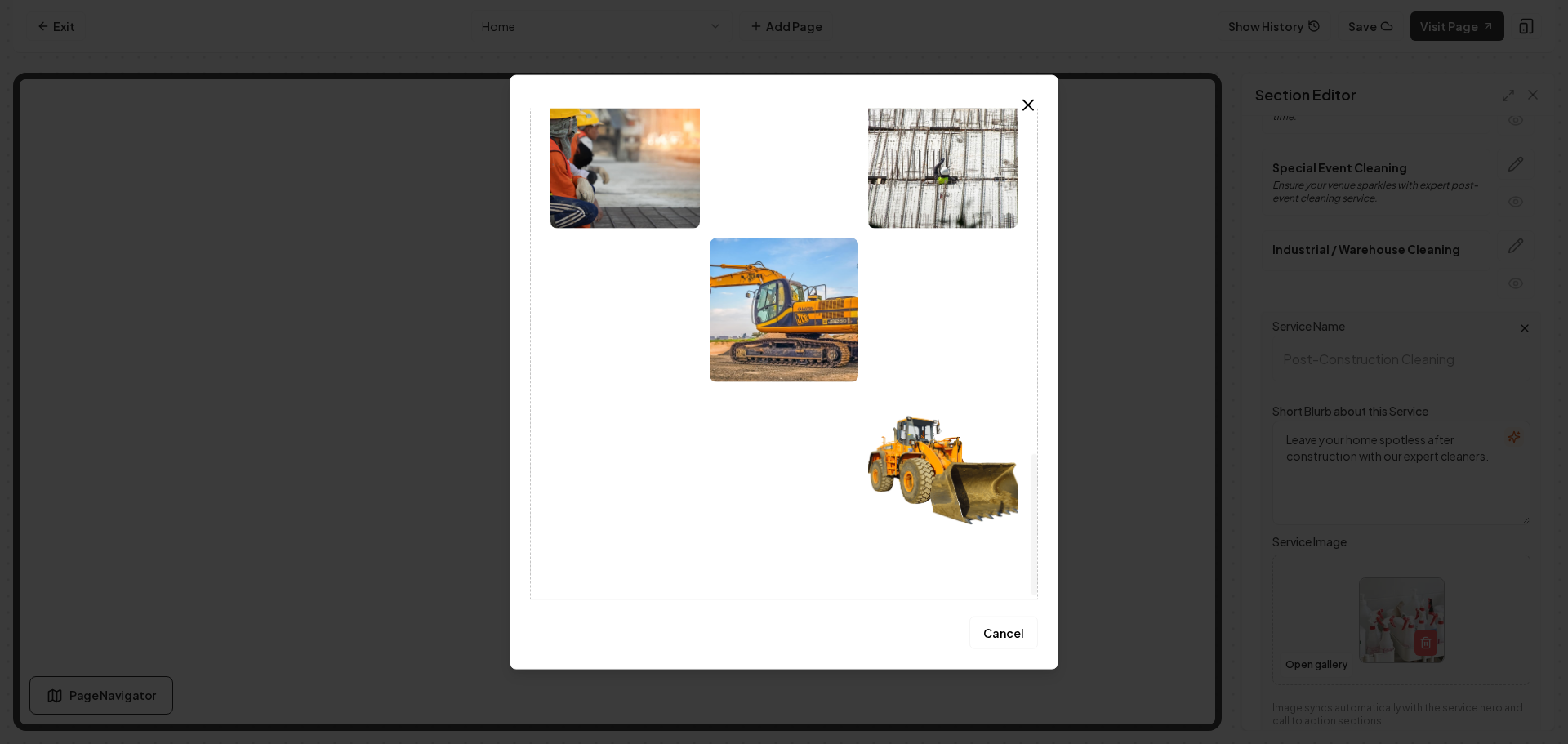
scroll to position [719, 0]
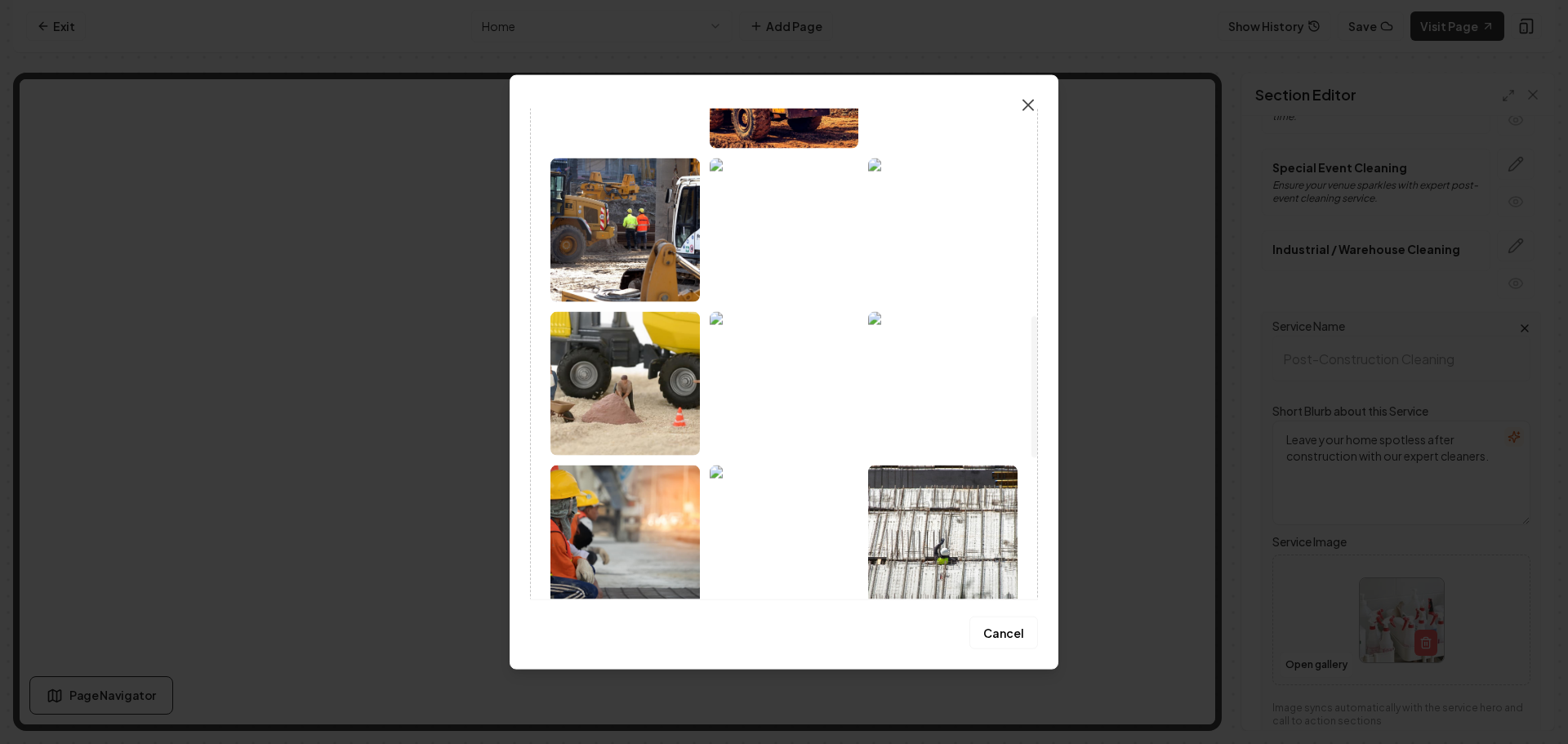
click at [1027, 100] on icon "button" at bounding box center [1028, 104] width 20 height 20
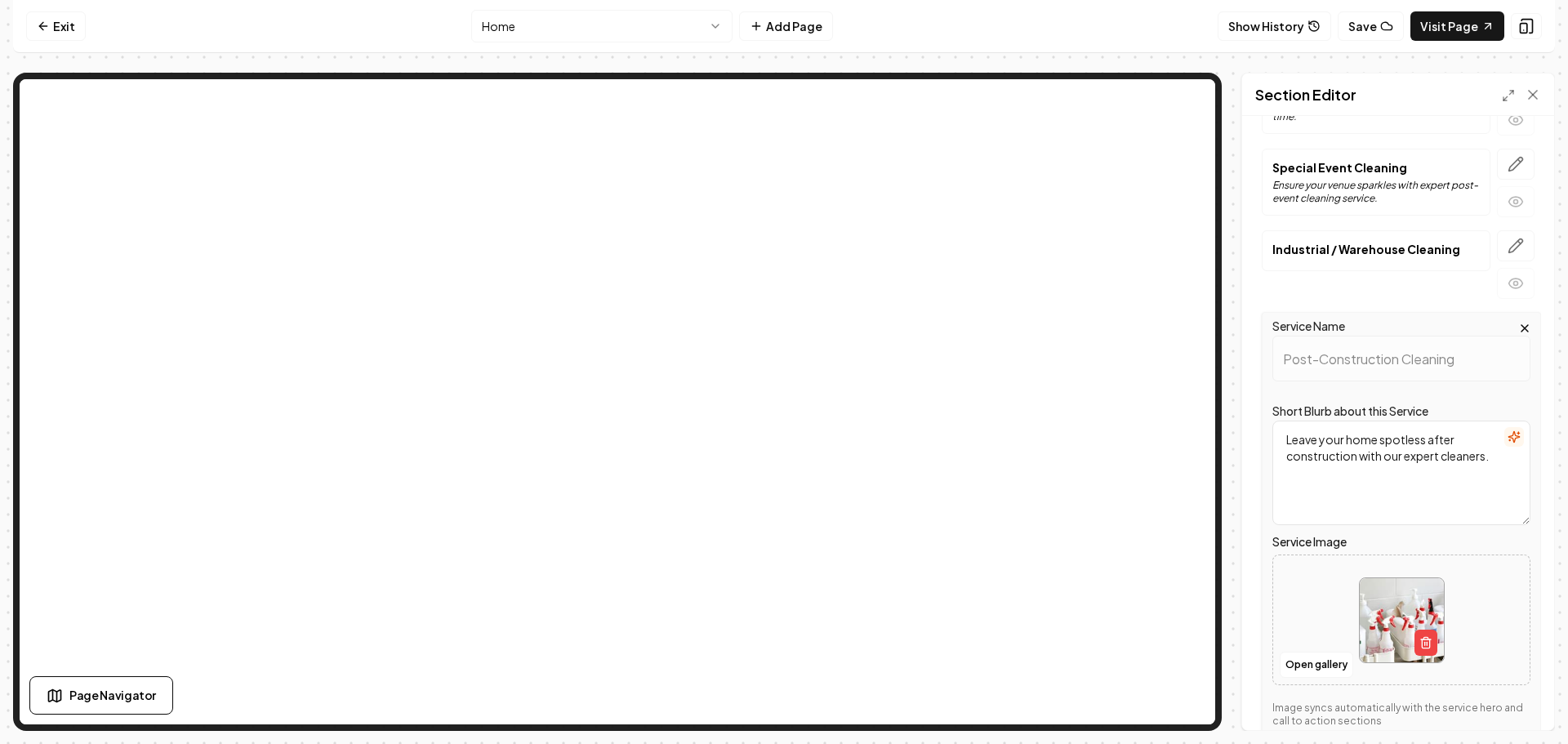
click at [1362, 610] on img at bounding box center [1402, 619] width 84 height 84
type input "**********"
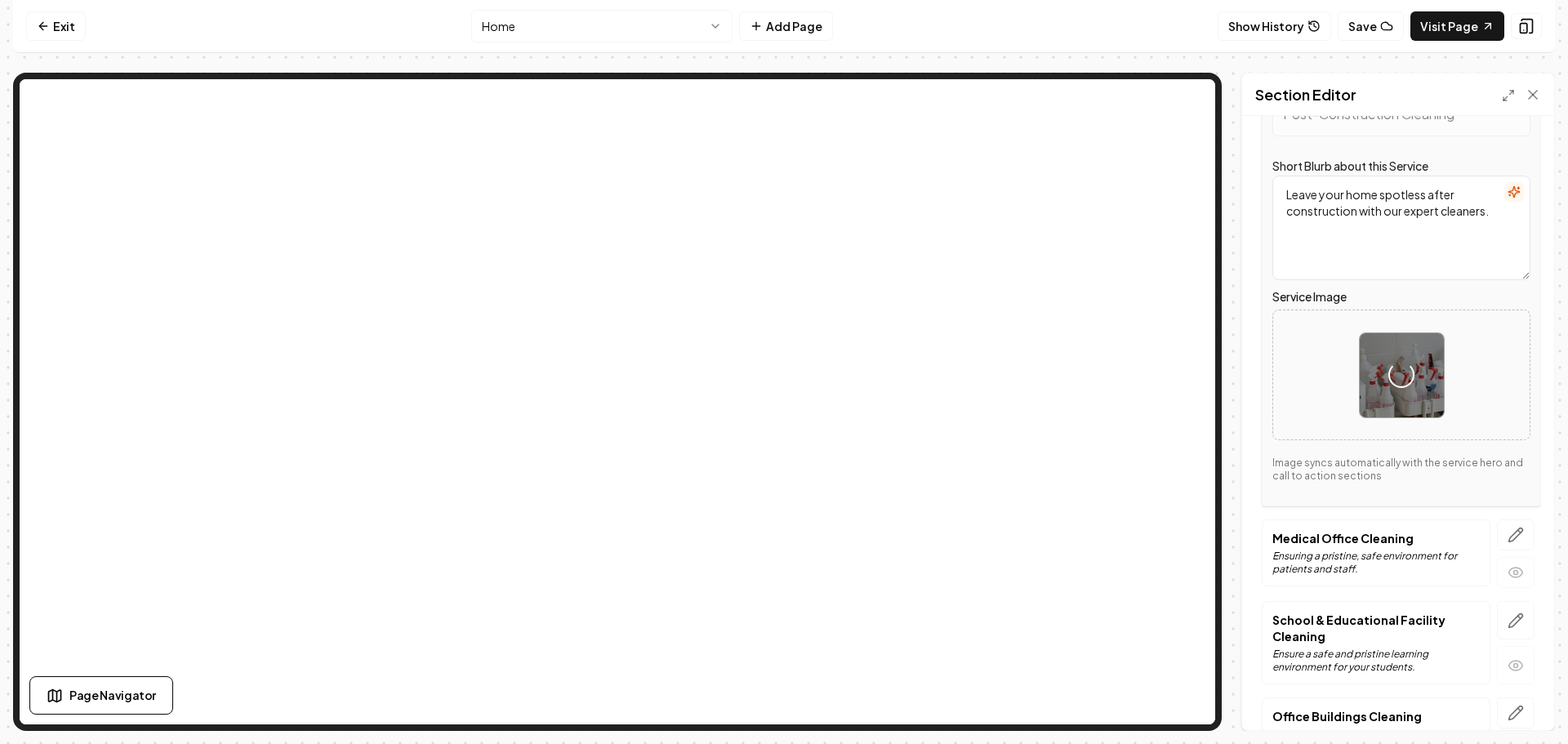
scroll to position [965, 0]
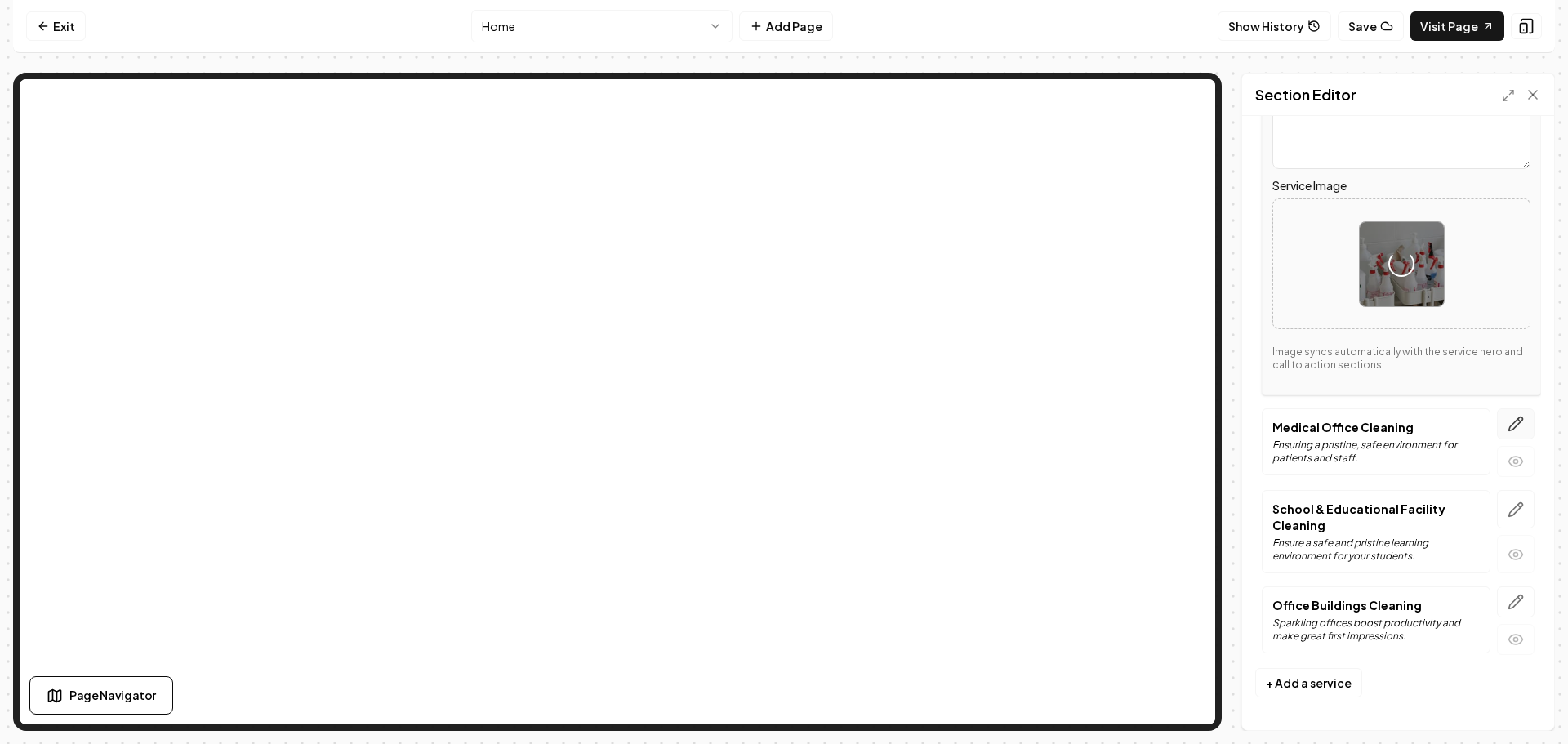
click at [1507, 423] on icon "button" at bounding box center [1515, 424] width 16 height 16
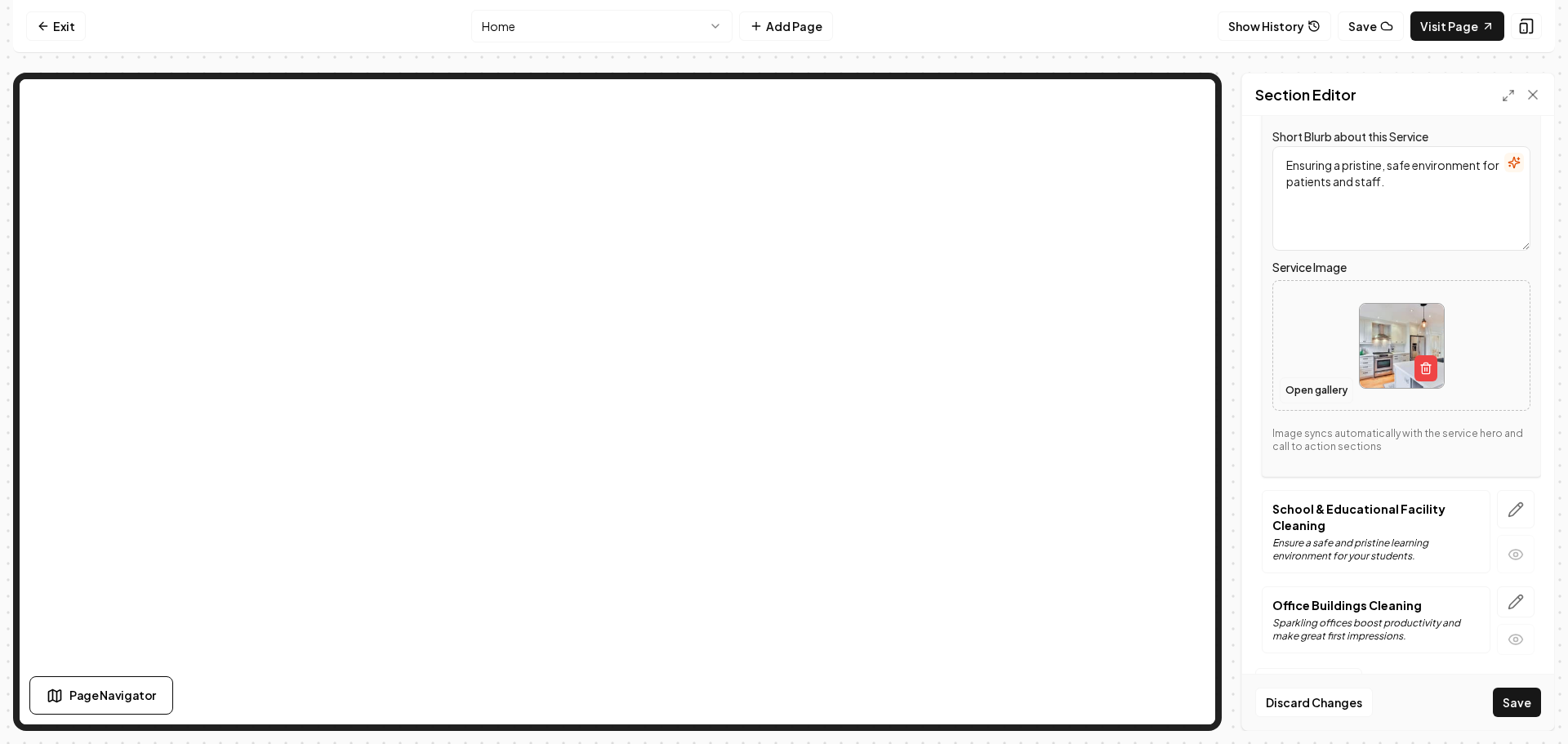
click at [1332, 387] on button "Open gallery" at bounding box center [1316, 391] width 74 height 26
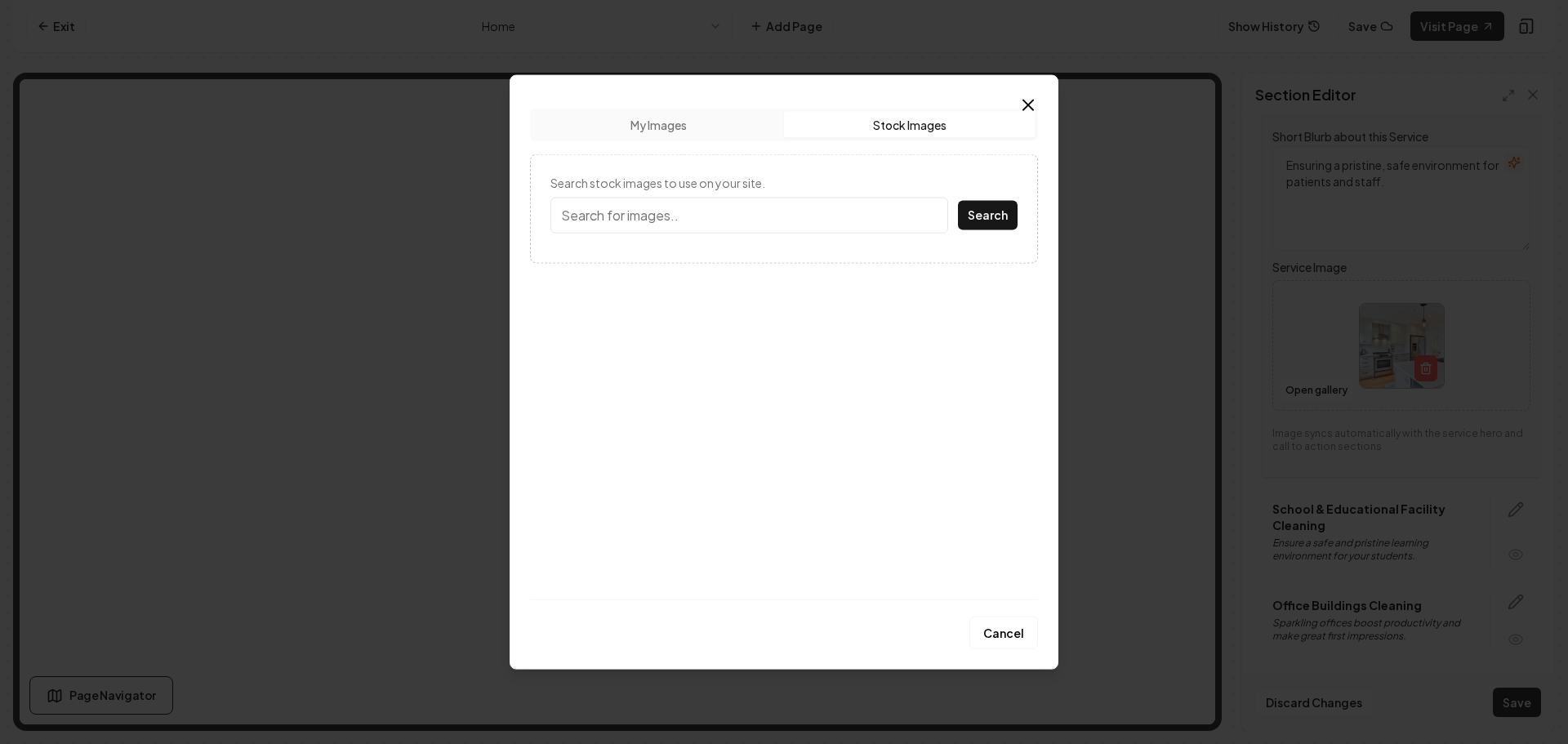
click at [868, 120] on button "Stock Images" at bounding box center [909, 124] width 250 height 26
click at [755, 211] on input "Search stock images to use on your site." at bounding box center [748, 214] width 398 height 36
type input "Doctor"
click at [958, 200] on button "Search" at bounding box center [988, 215] width 60 height 29
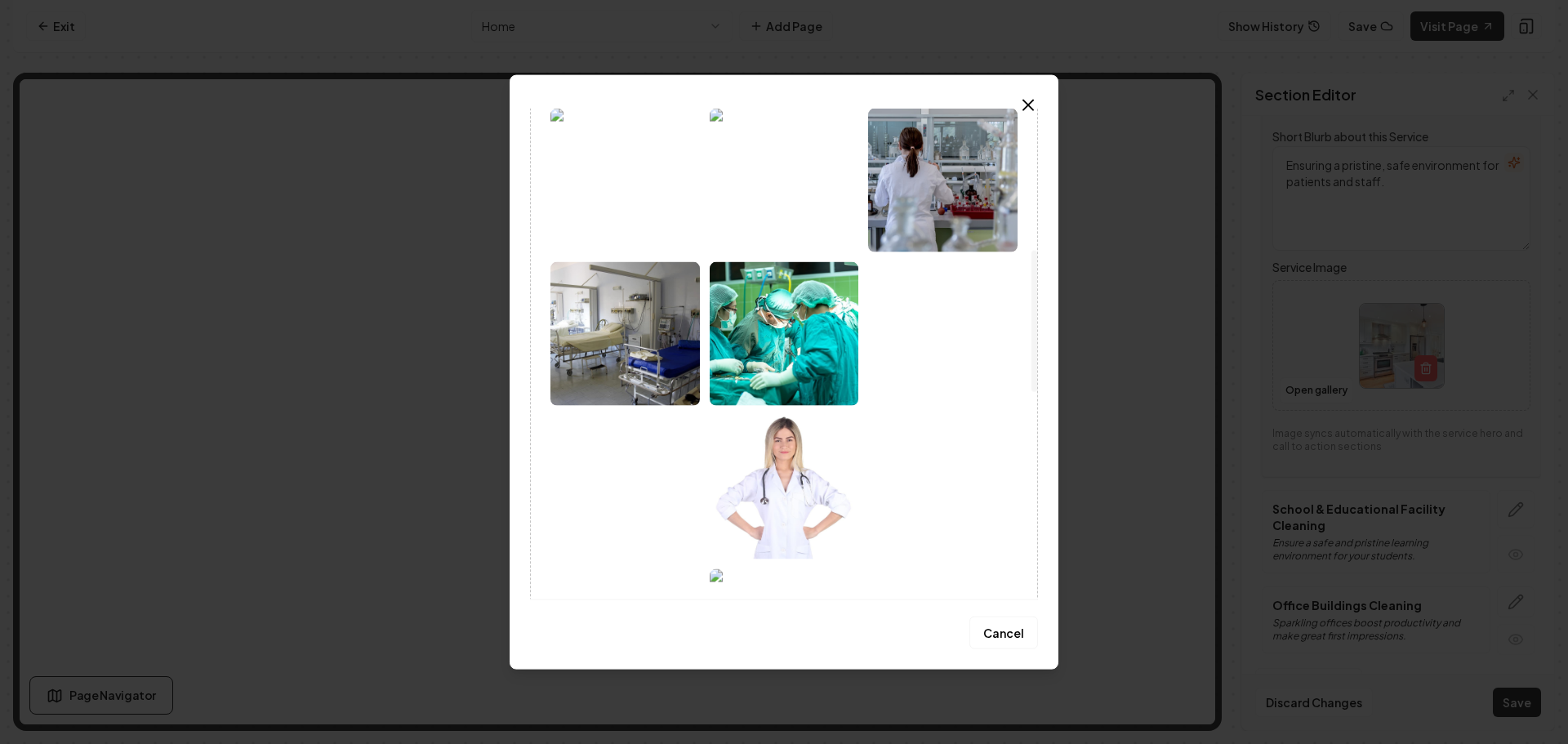
scroll to position [490, 0]
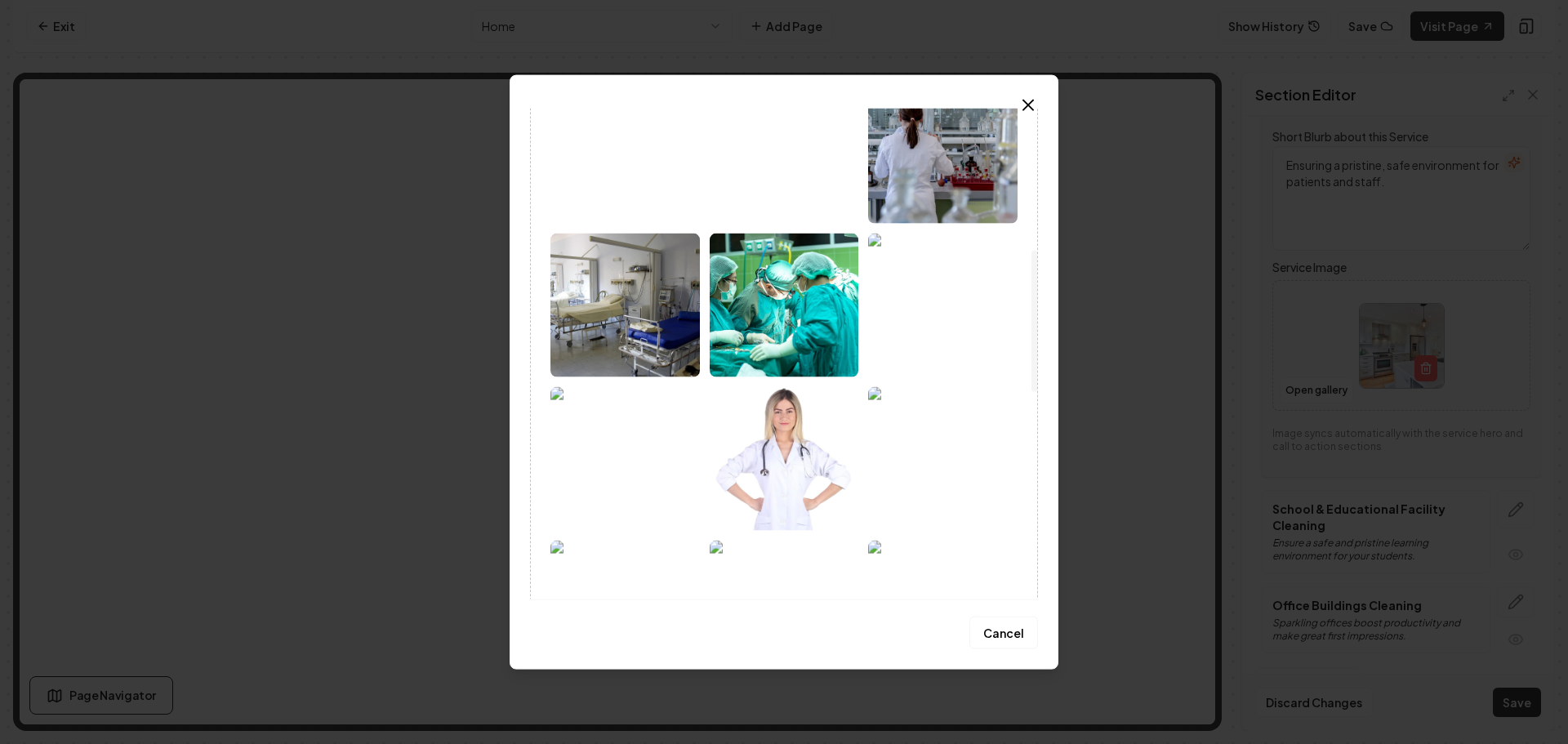
click at [653, 316] on img at bounding box center [625, 305] width 150 height 144
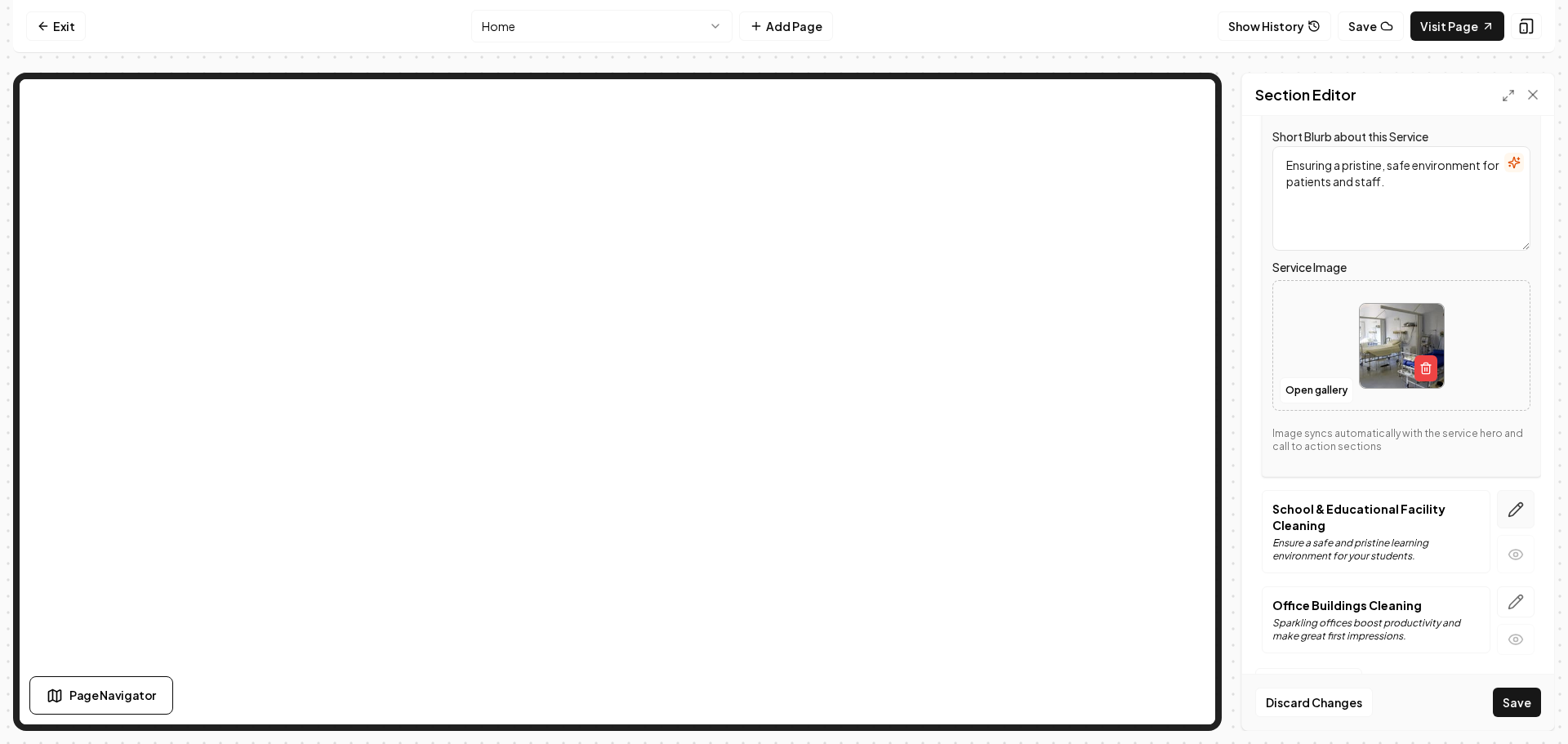
click at [1511, 504] on icon "button" at bounding box center [1516, 509] width 14 height 14
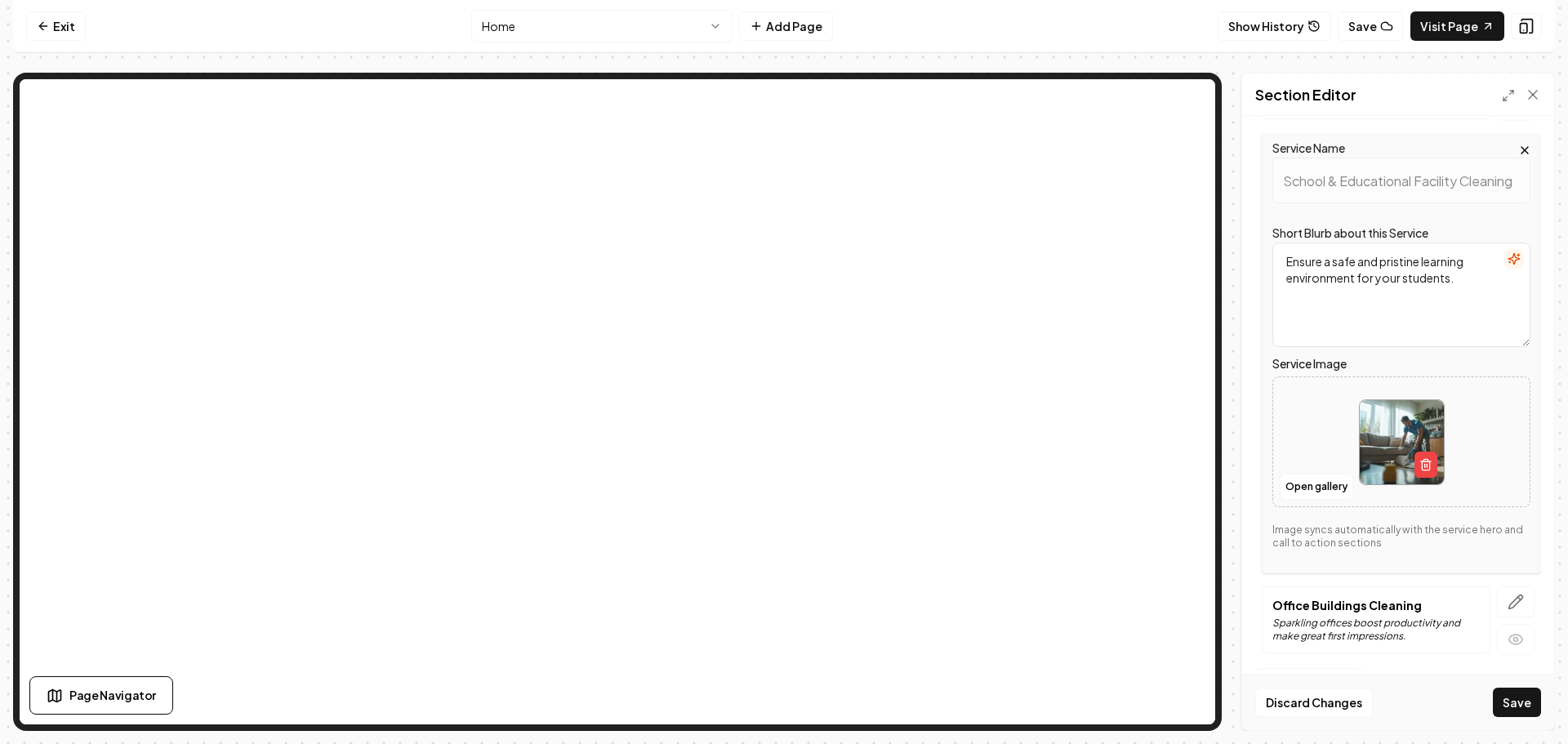
scroll to position [950, 0]
click at [1310, 486] on button "Open gallery" at bounding box center [1316, 487] width 74 height 26
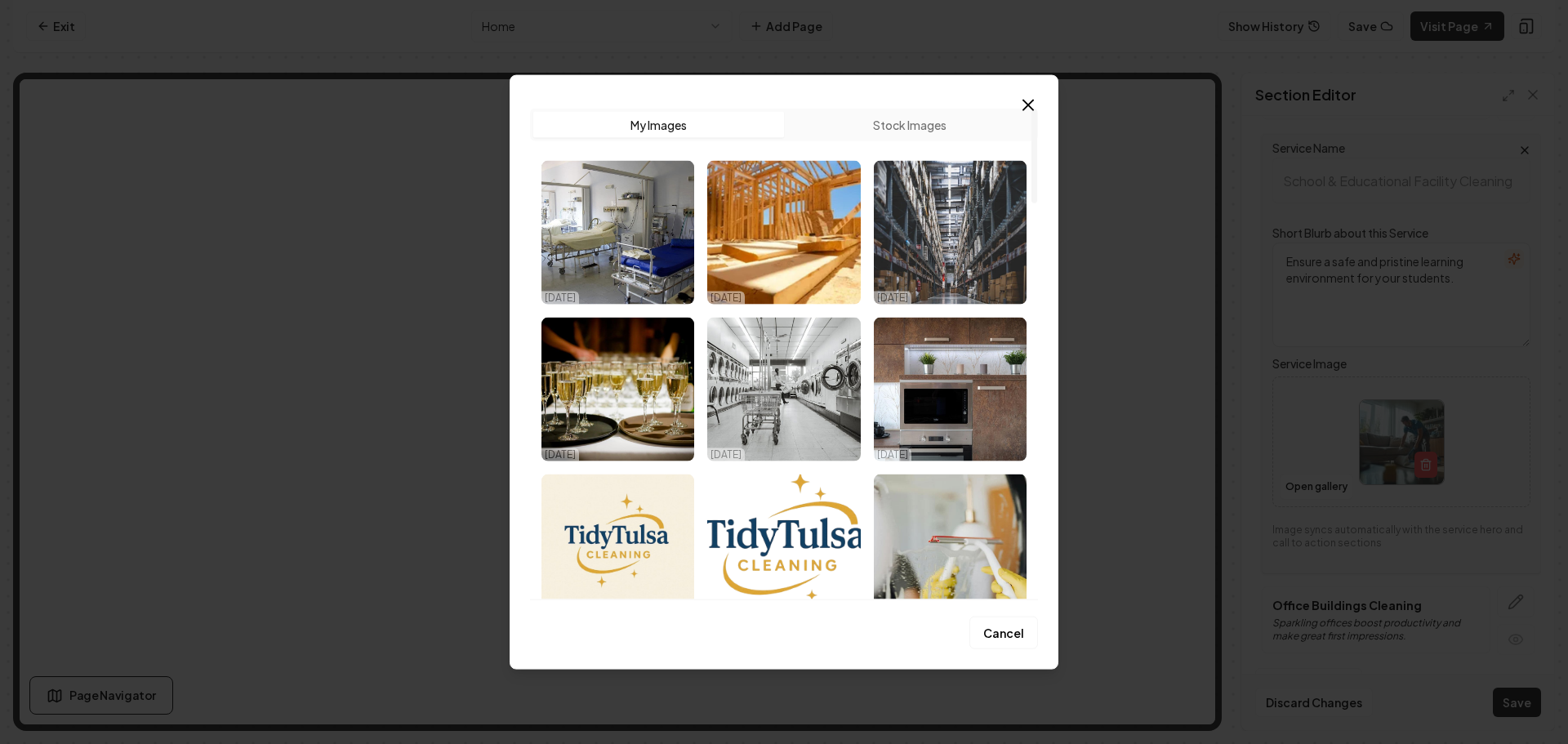
click at [804, 122] on button "Stock Images" at bounding box center [909, 124] width 250 height 26
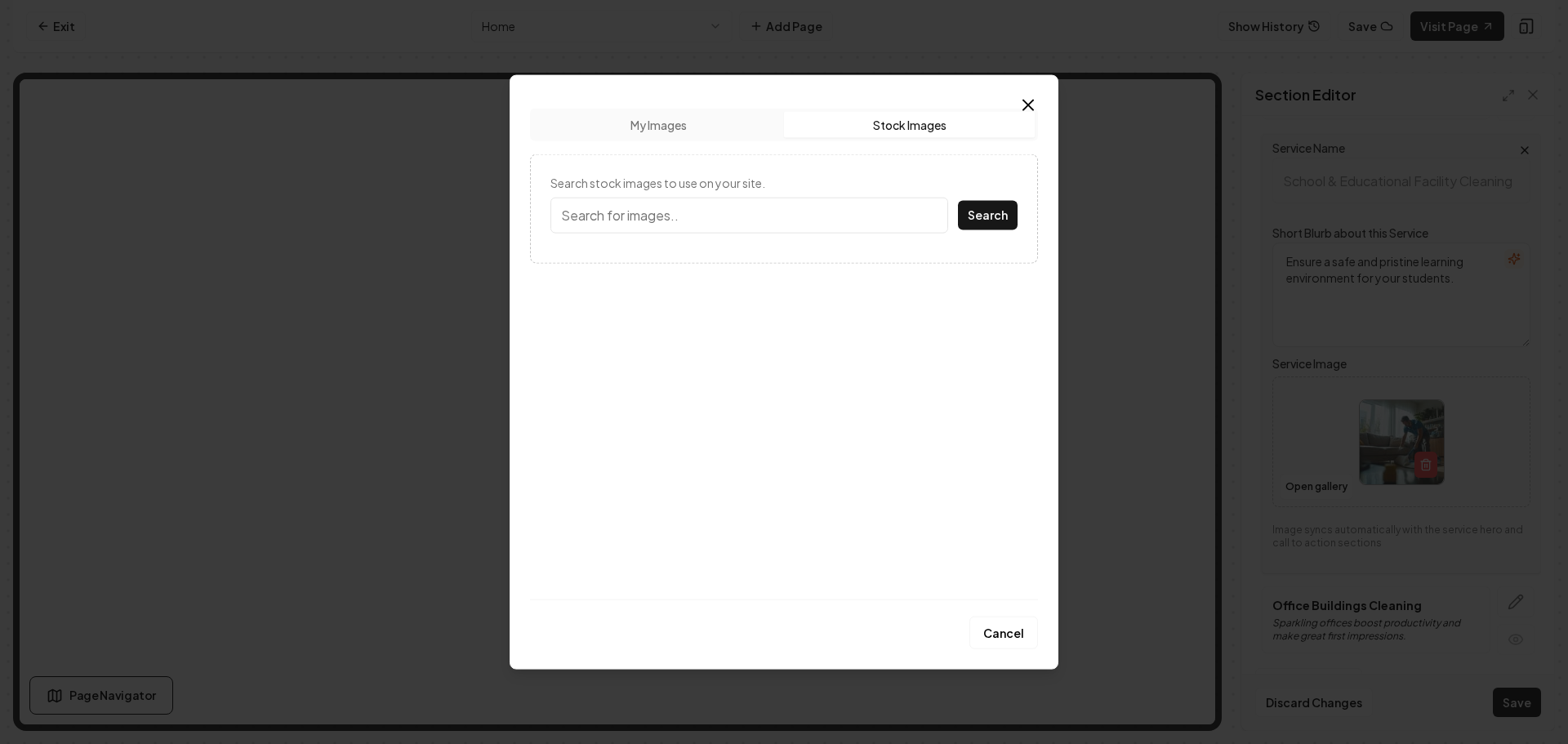
click at [742, 218] on input "Search stock images to use on your site." at bounding box center [748, 214] width 398 height 36
type input "School"
click at [958, 200] on button "Search" at bounding box center [988, 215] width 60 height 29
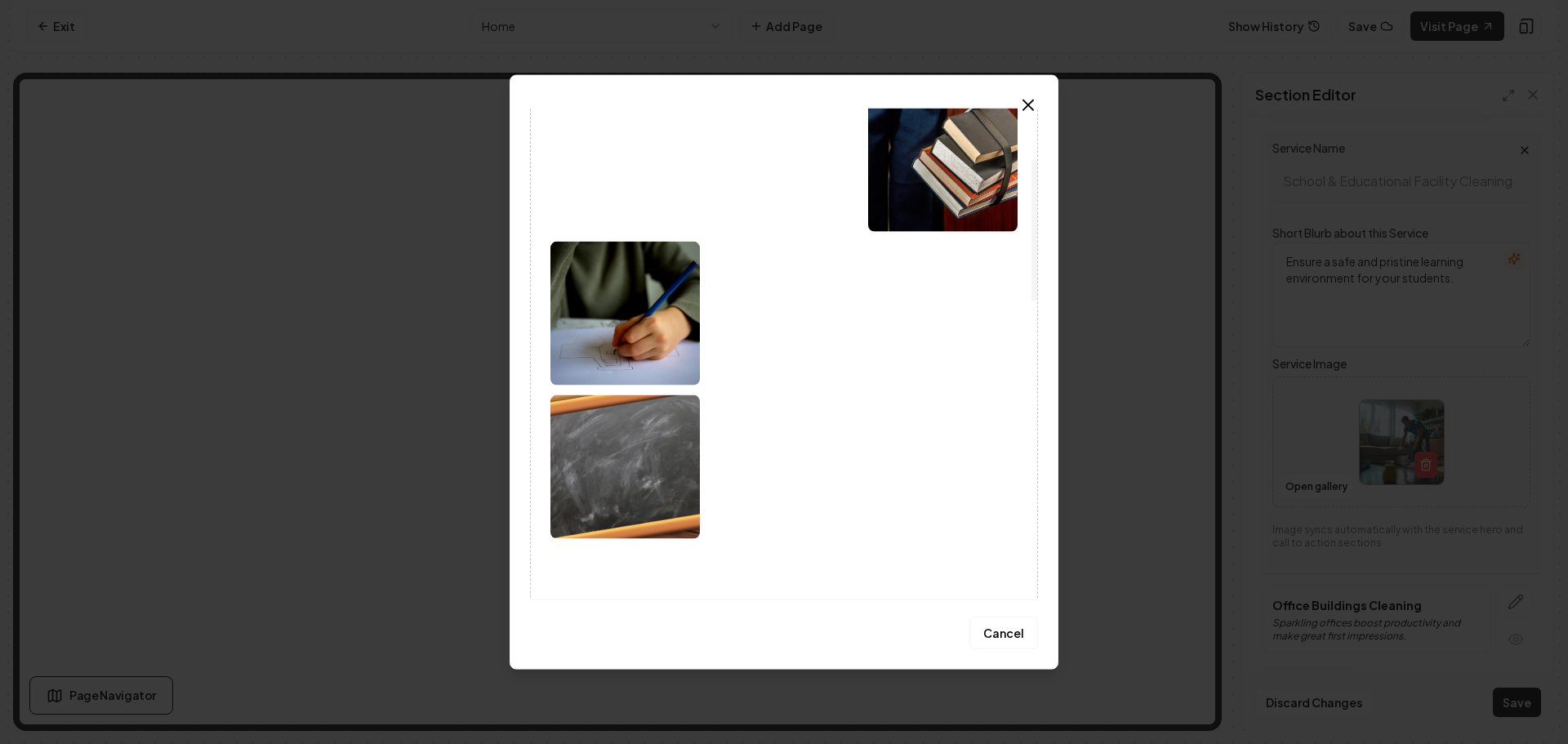
scroll to position [148, 0]
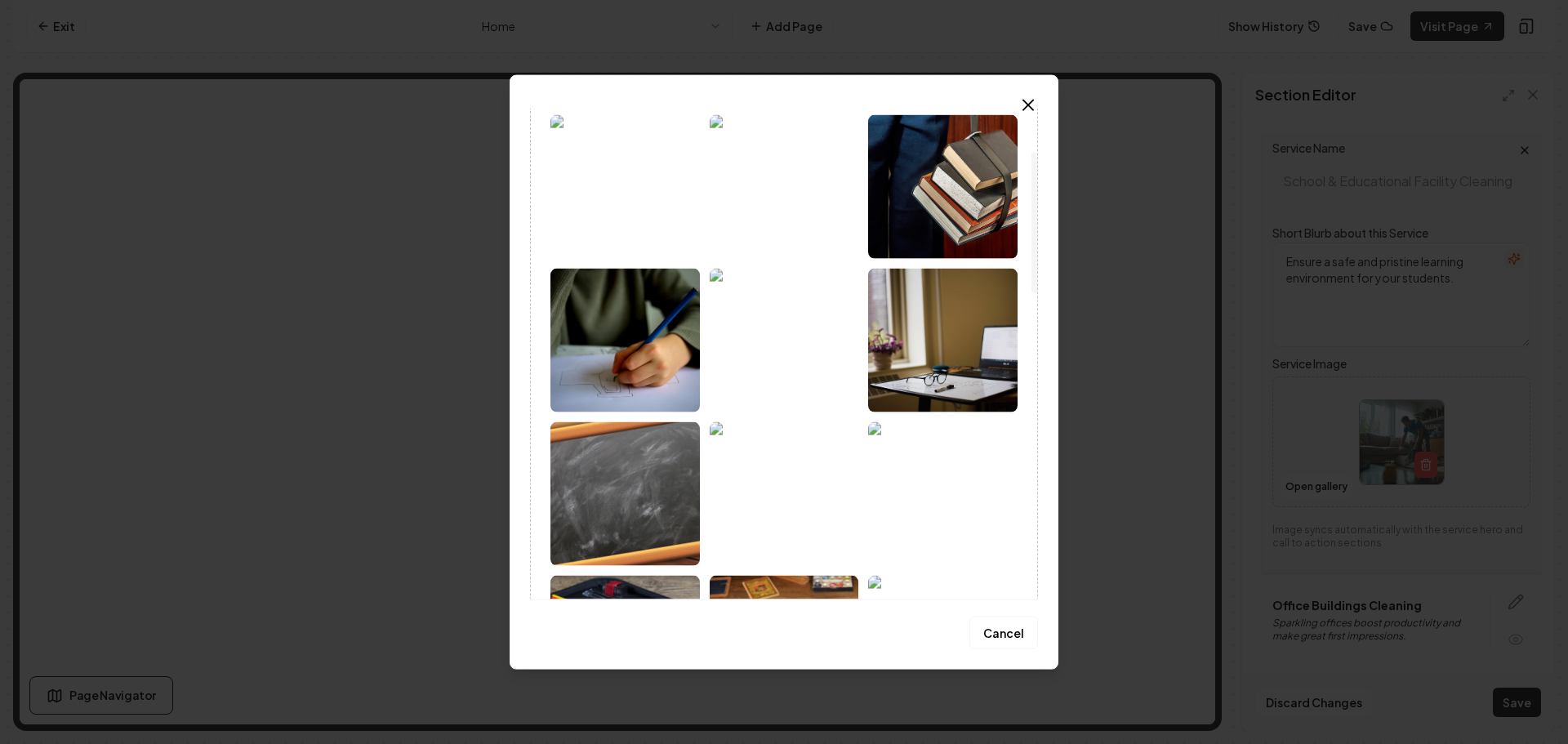
click at [920, 357] on img at bounding box center [943, 340] width 150 height 144
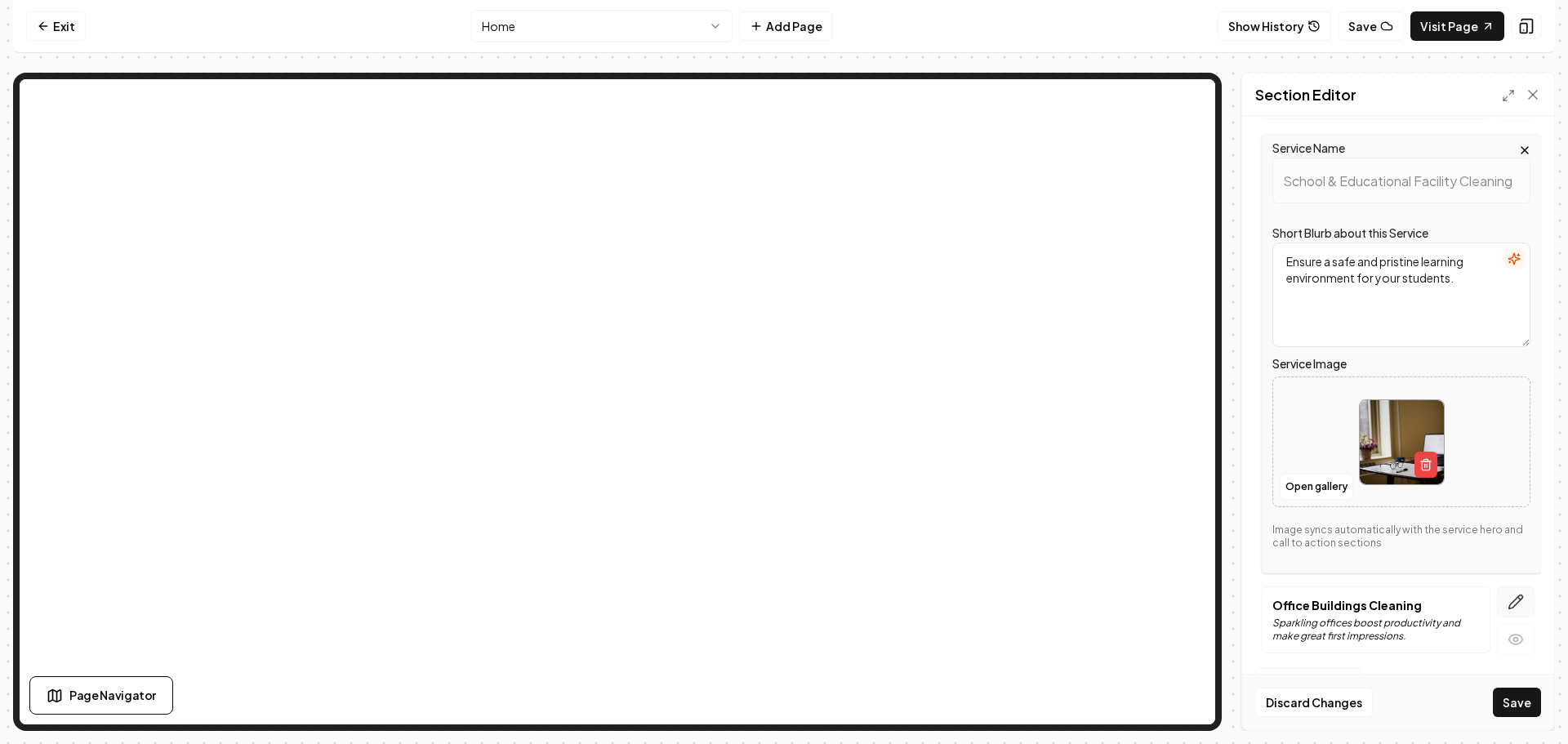
click at [1507, 600] on icon "button" at bounding box center [1515, 601] width 16 height 16
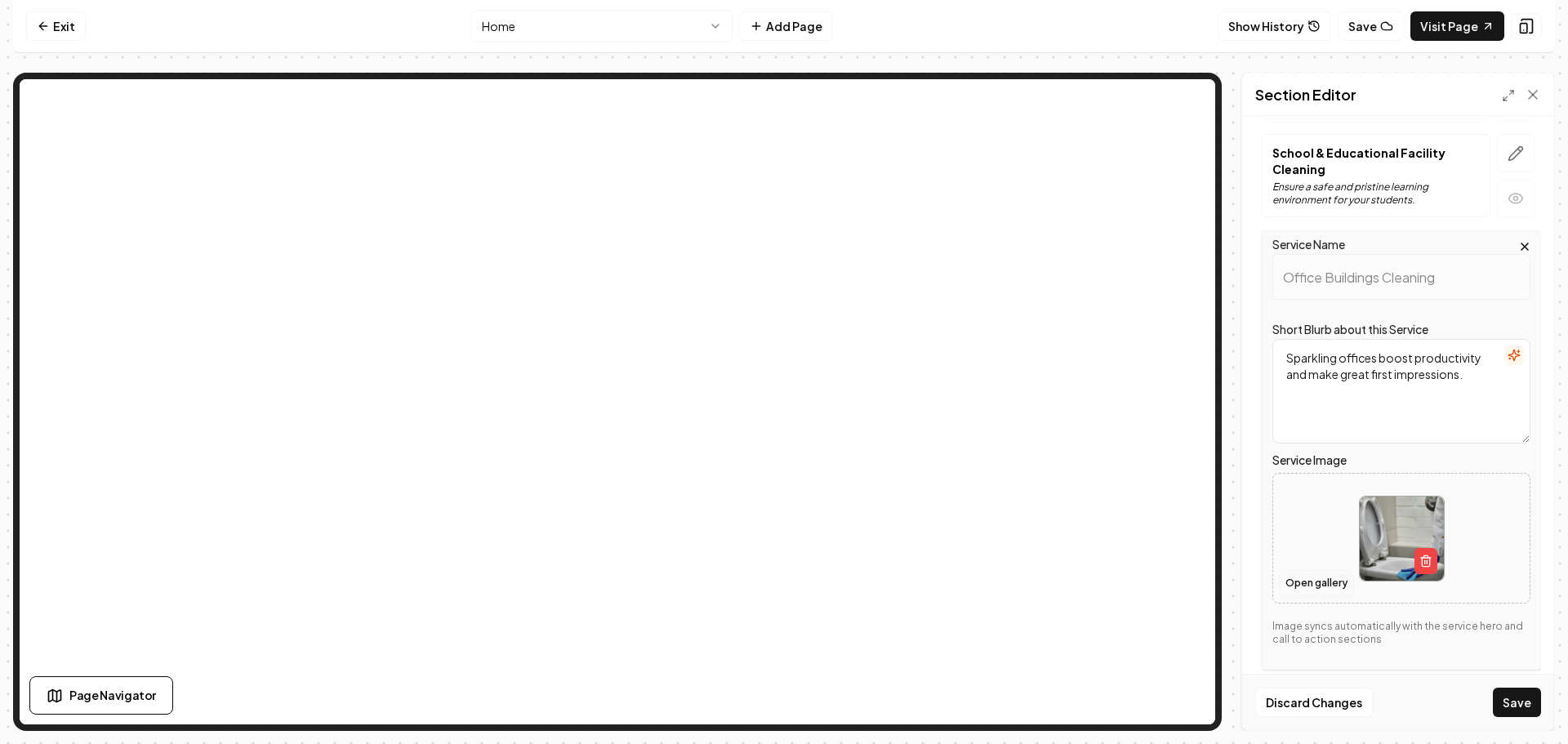
click at [1299, 576] on button "Open gallery" at bounding box center [1316, 583] width 74 height 26
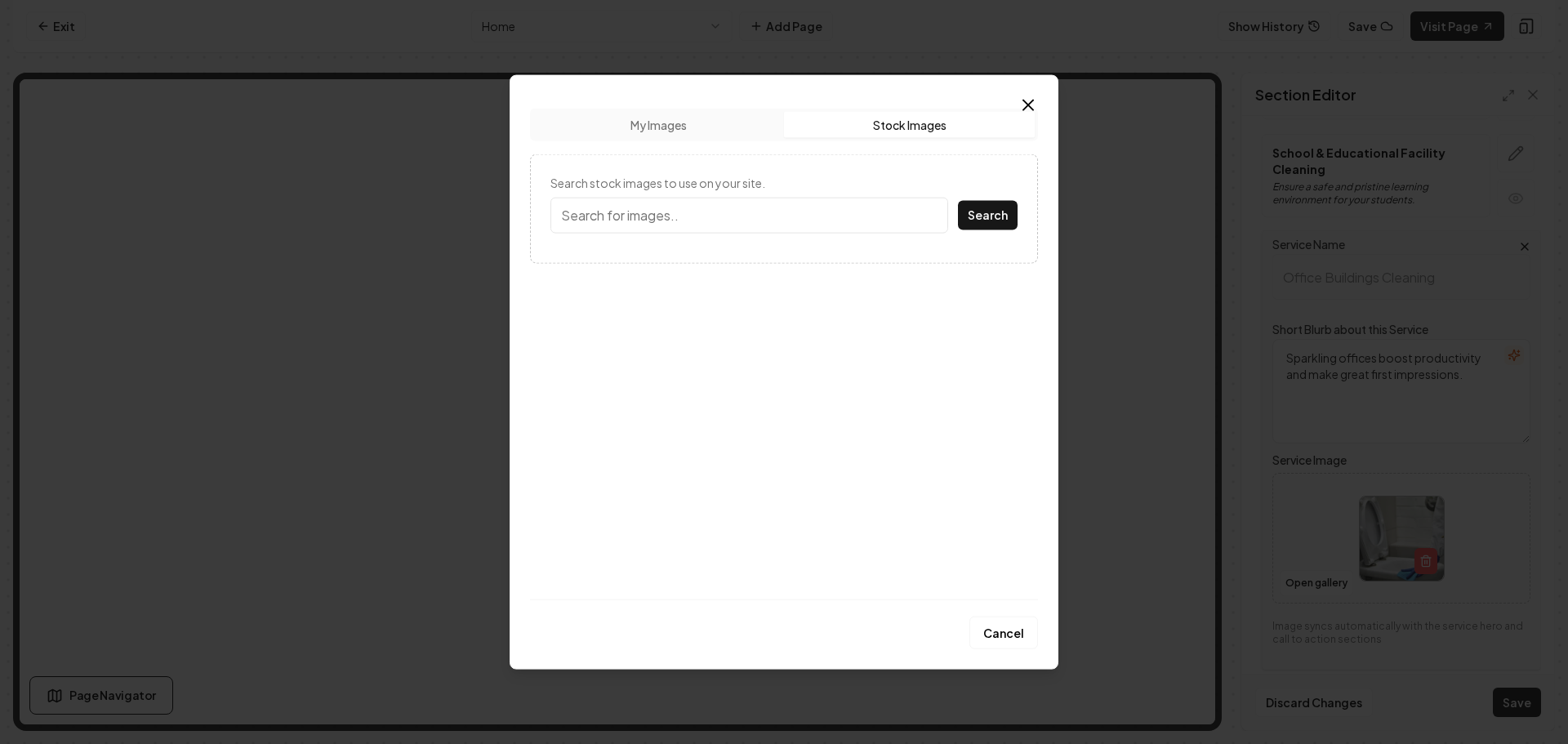
click at [863, 122] on button "Stock Images" at bounding box center [909, 124] width 250 height 26
click at [705, 211] on input "Search stock images to use on your site." at bounding box center [748, 214] width 398 height 36
type input "Office"
click at [958, 200] on button "Search" at bounding box center [988, 215] width 60 height 29
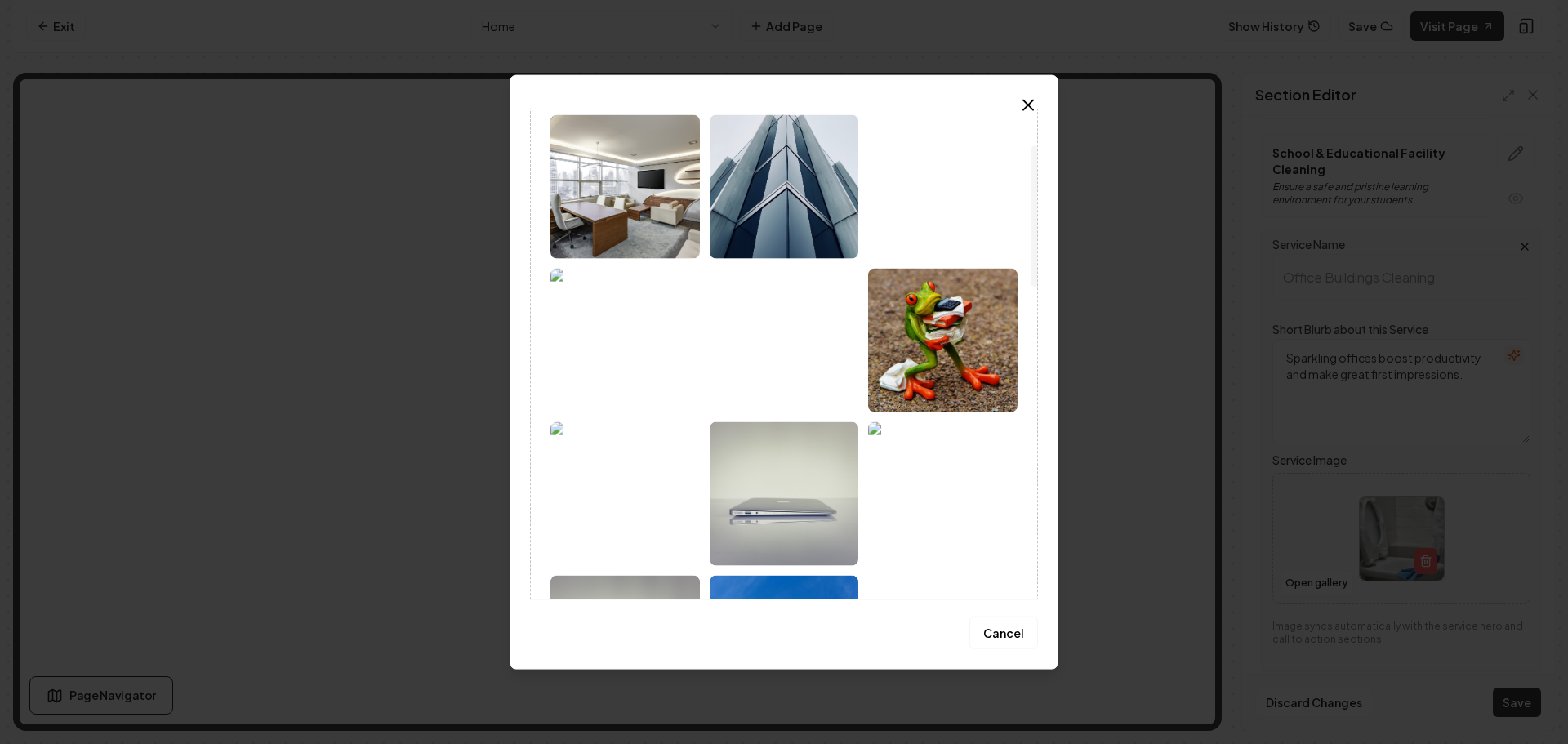
scroll to position [66, 0]
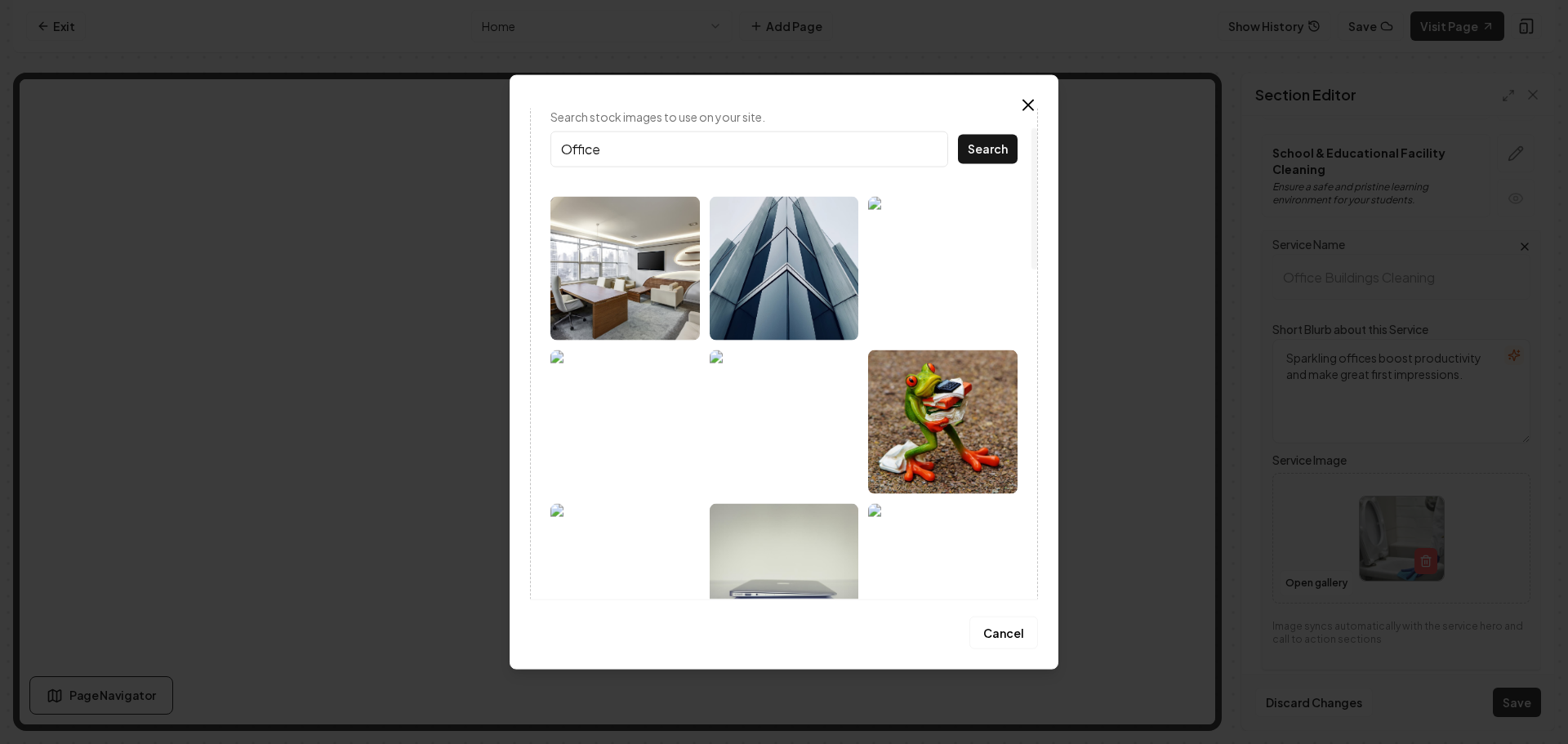
click at [768, 288] on img at bounding box center [784, 268] width 150 height 144
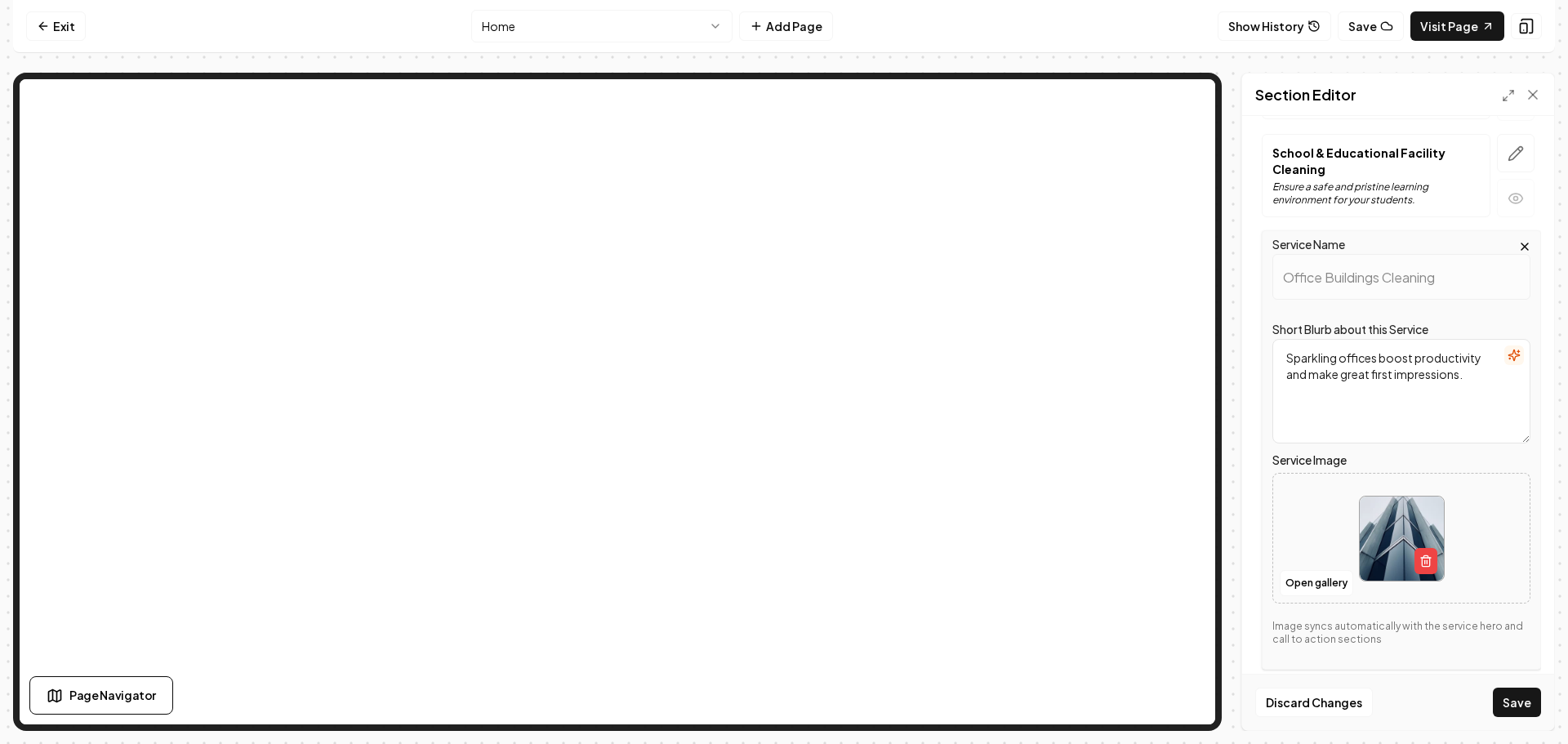
click at [1520, 708] on button "Save" at bounding box center [1517, 702] width 49 height 29
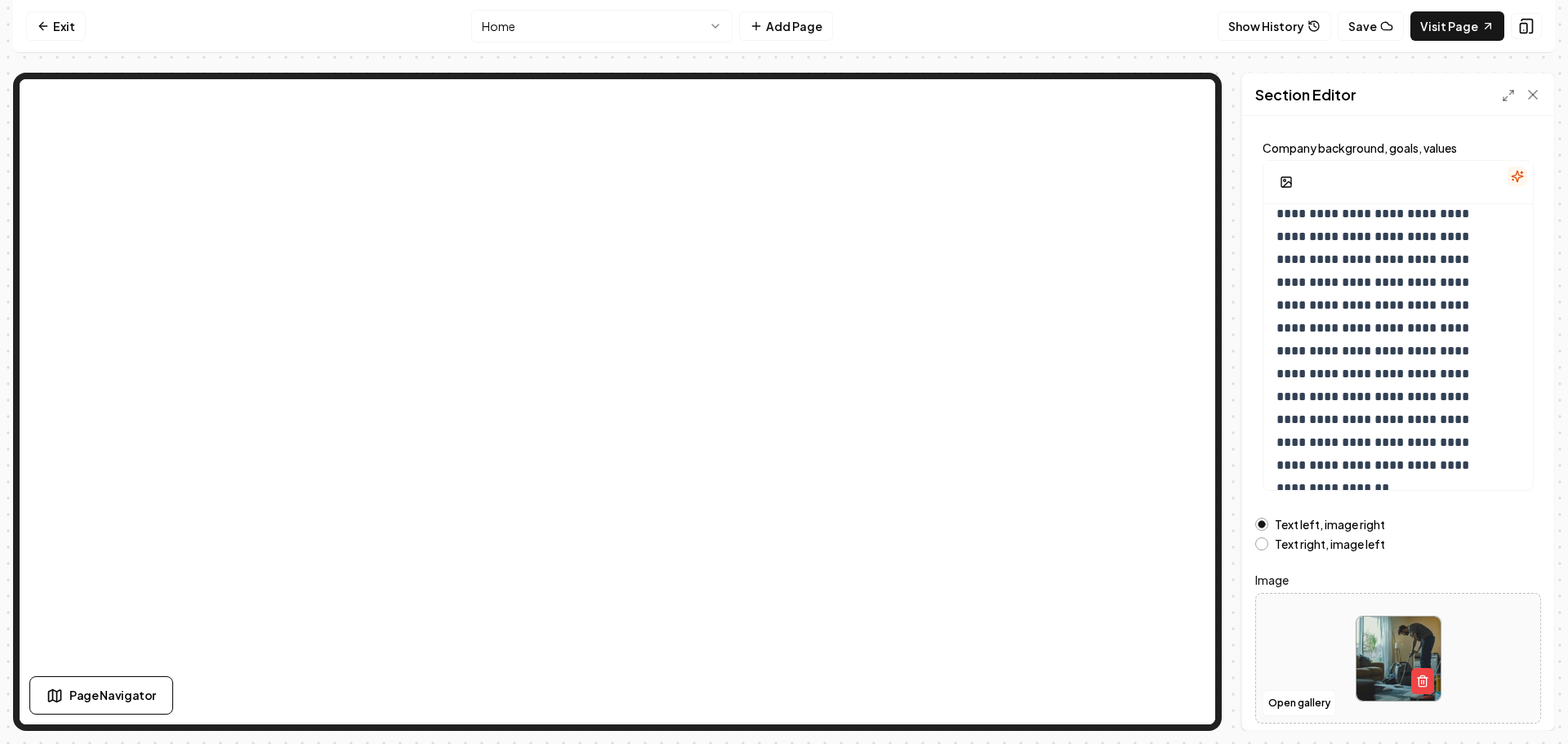
scroll to position [138, 0]
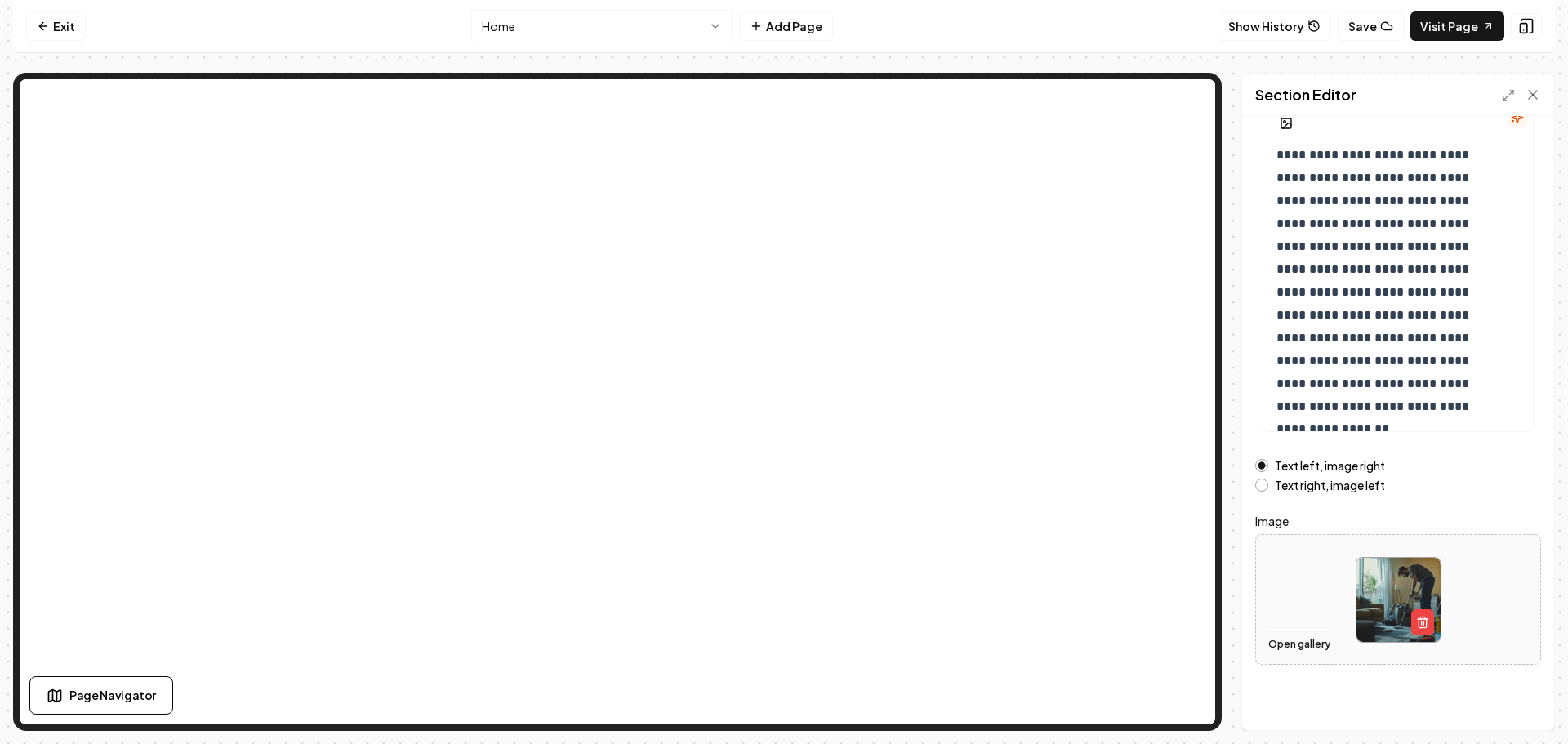
click at [1302, 648] on button "Open gallery" at bounding box center [1299, 644] width 74 height 26
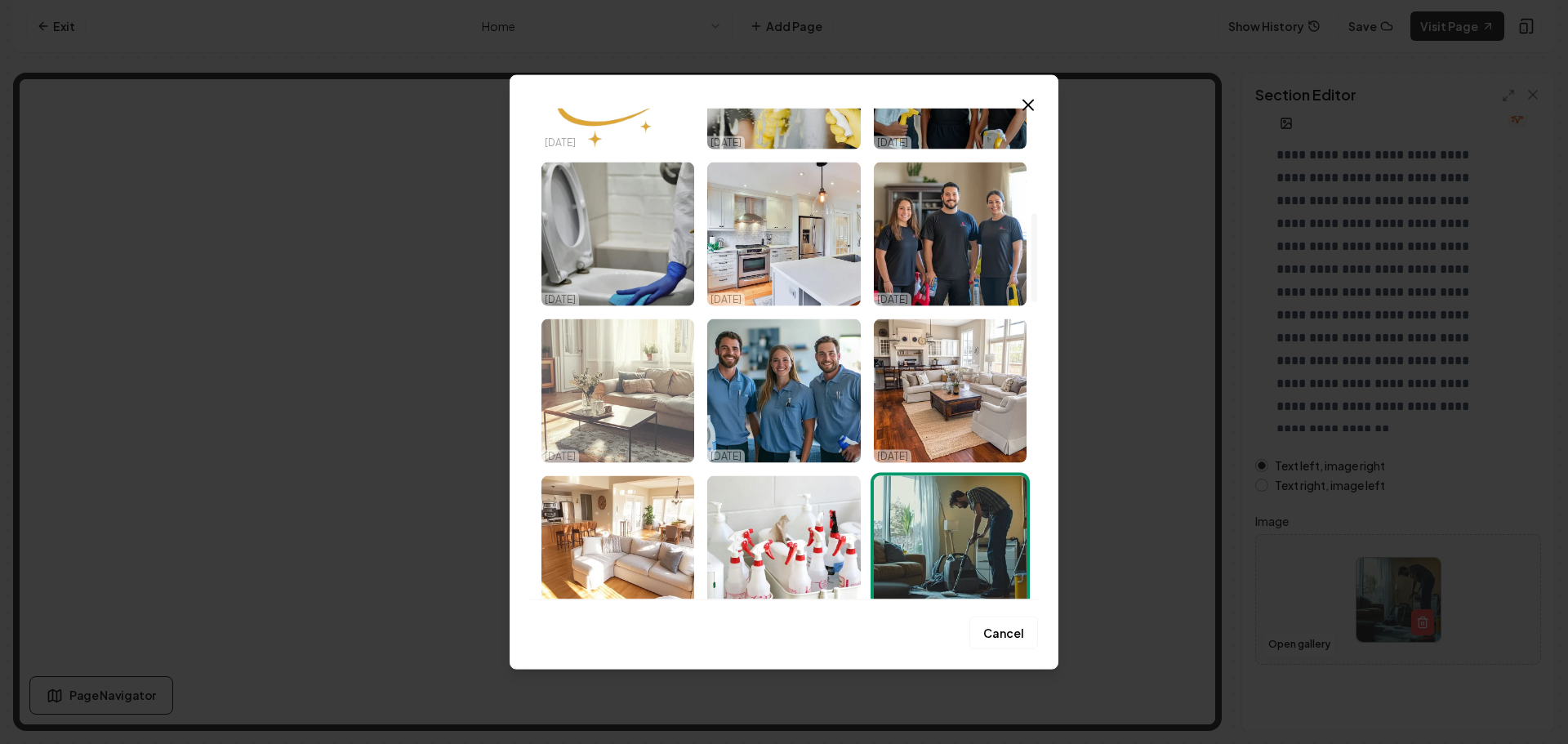
scroll to position [734, 0]
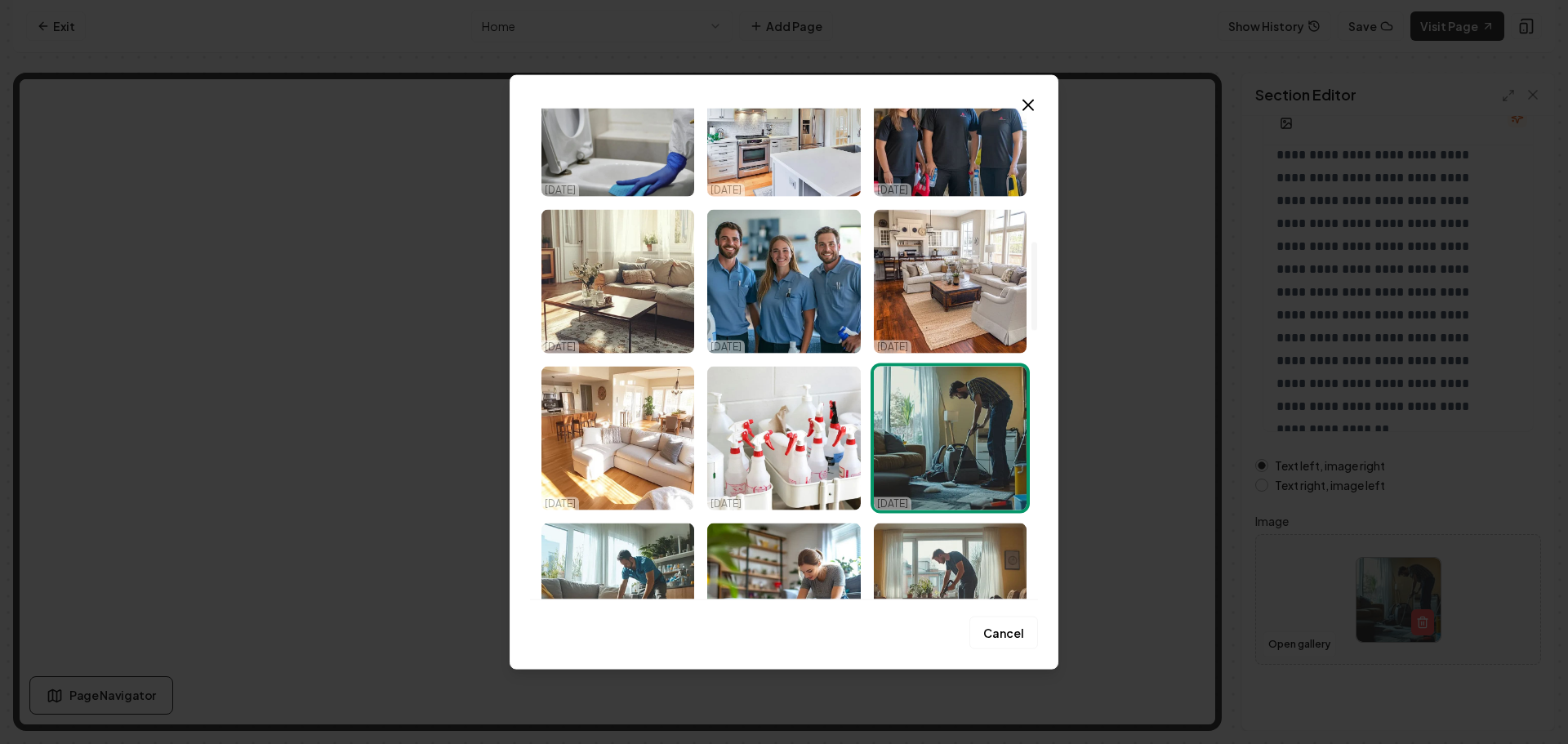
click at [639, 316] on img "Select image image_68ef850e5c7cd75eb894dd69.png" at bounding box center [618, 281] width 152 height 144
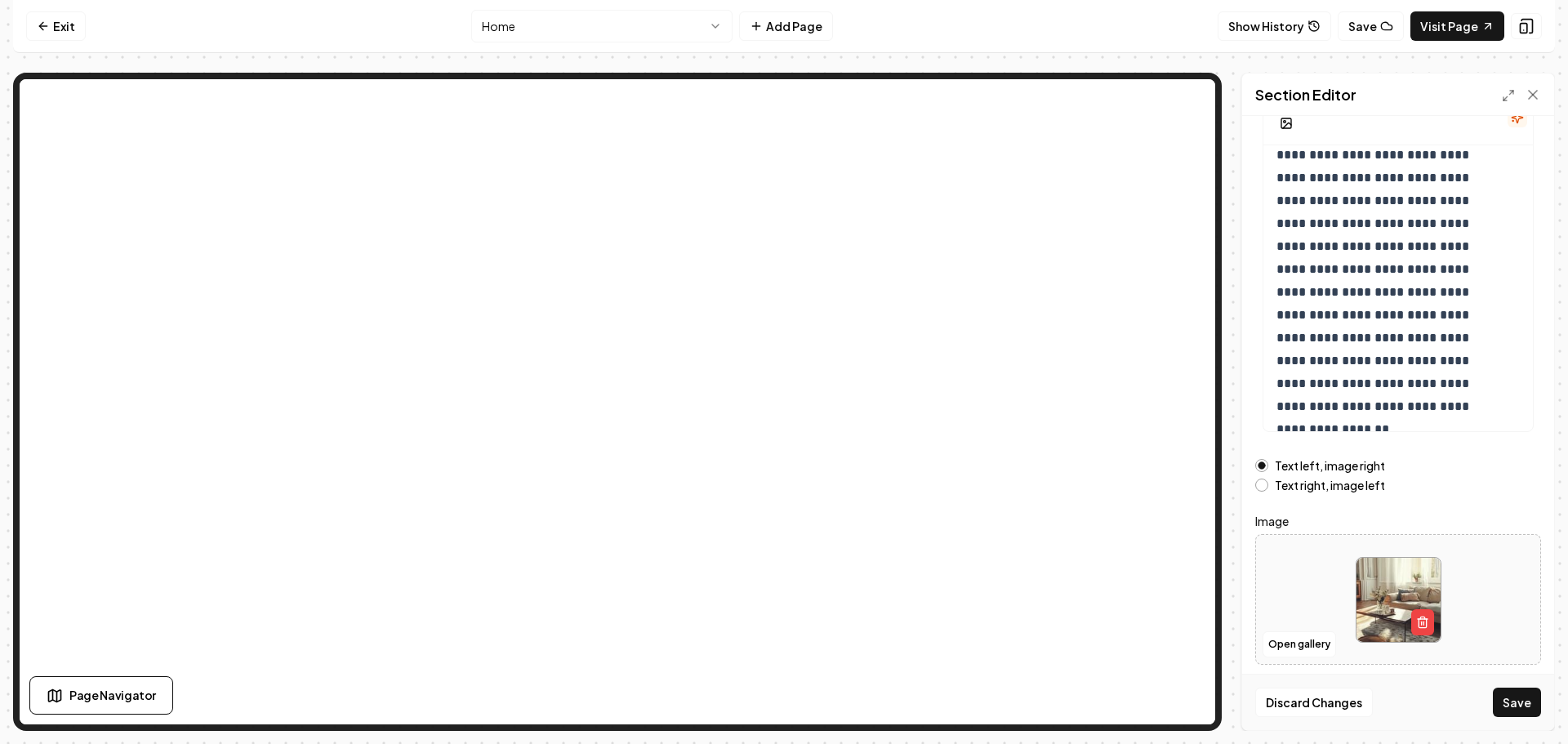
click at [1519, 702] on button "Save" at bounding box center [1517, 702] width 49 height 29
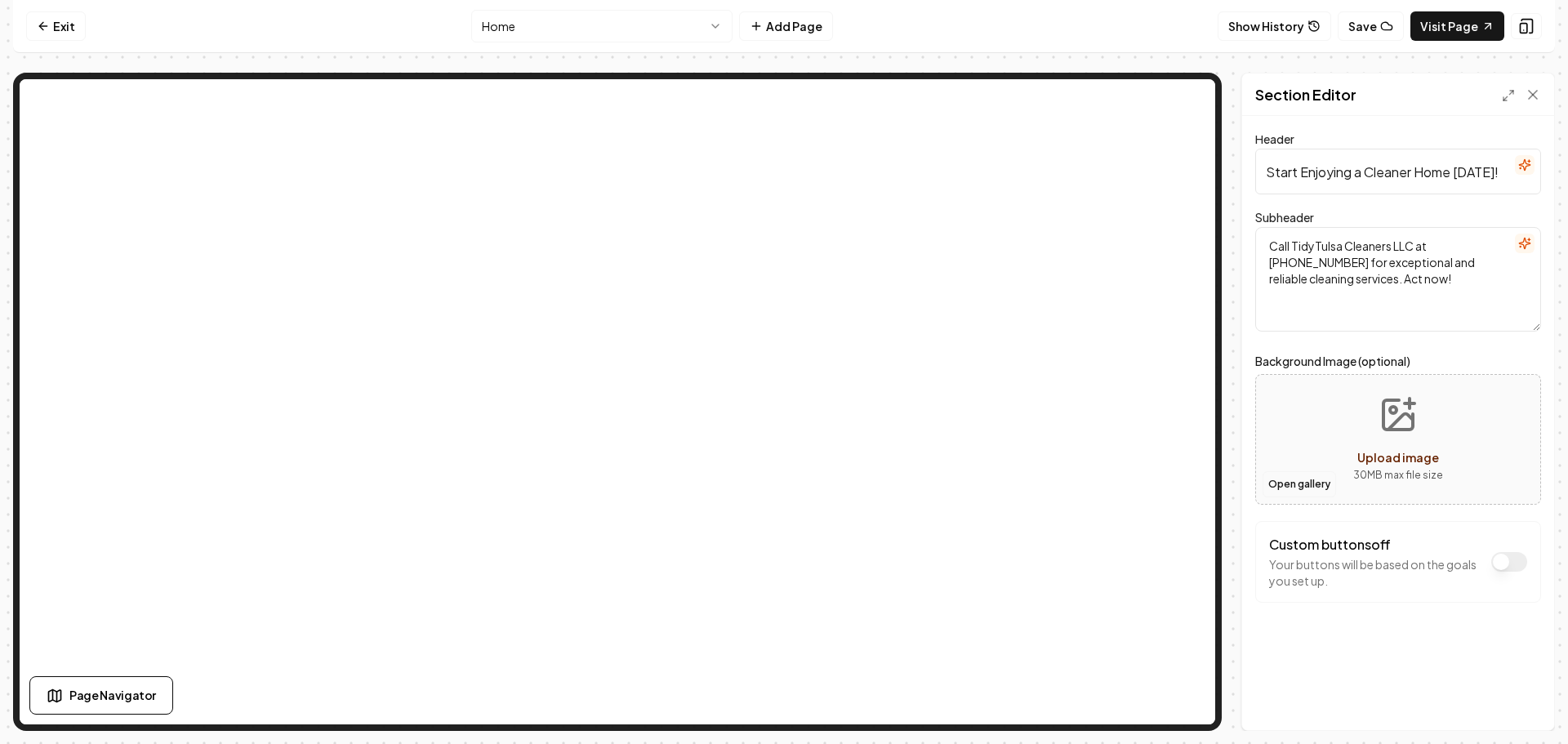
click at [1296, 485] on button "Open gallery" at bounding box center [1299, 484] width 74 height 26
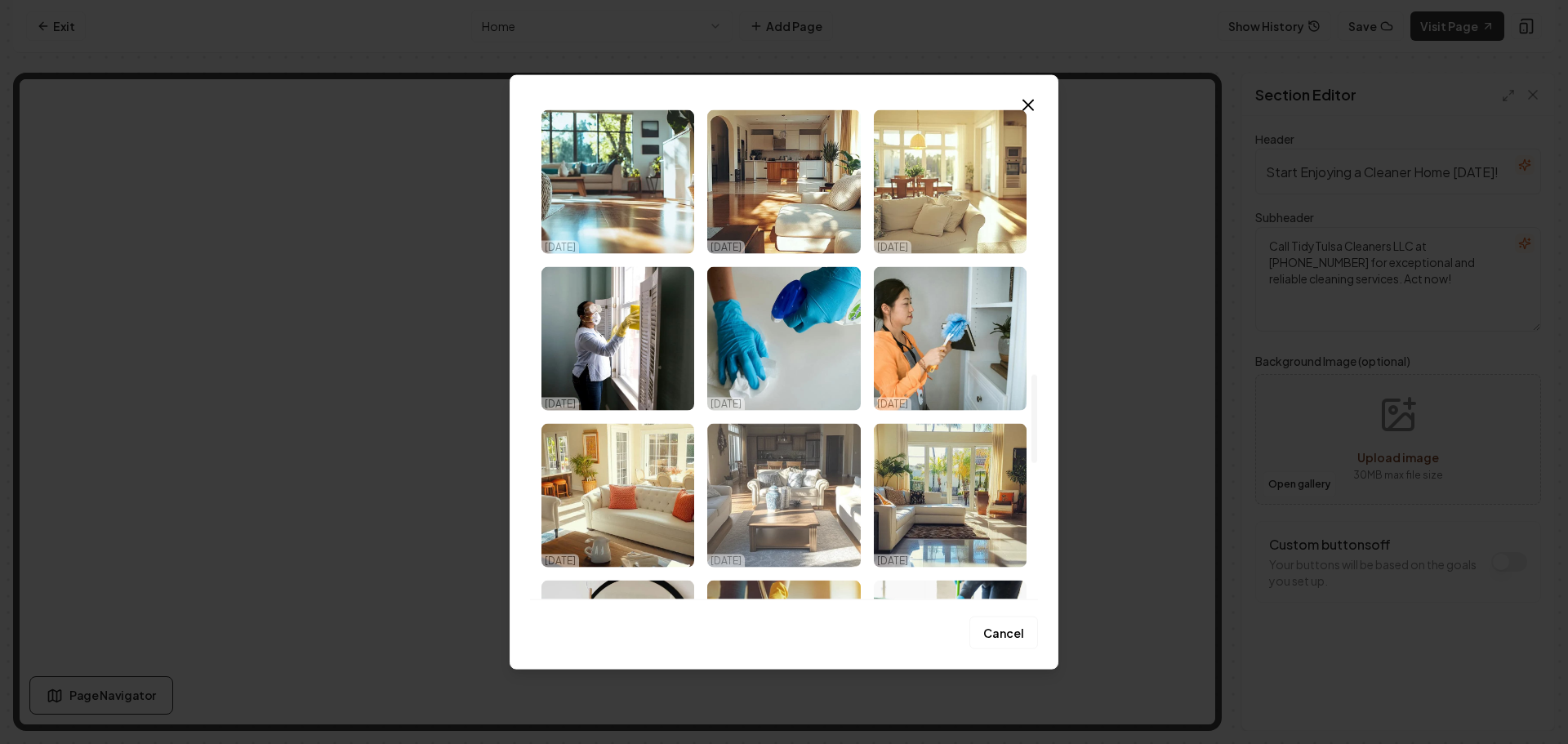
scroll to position [1470, 0]
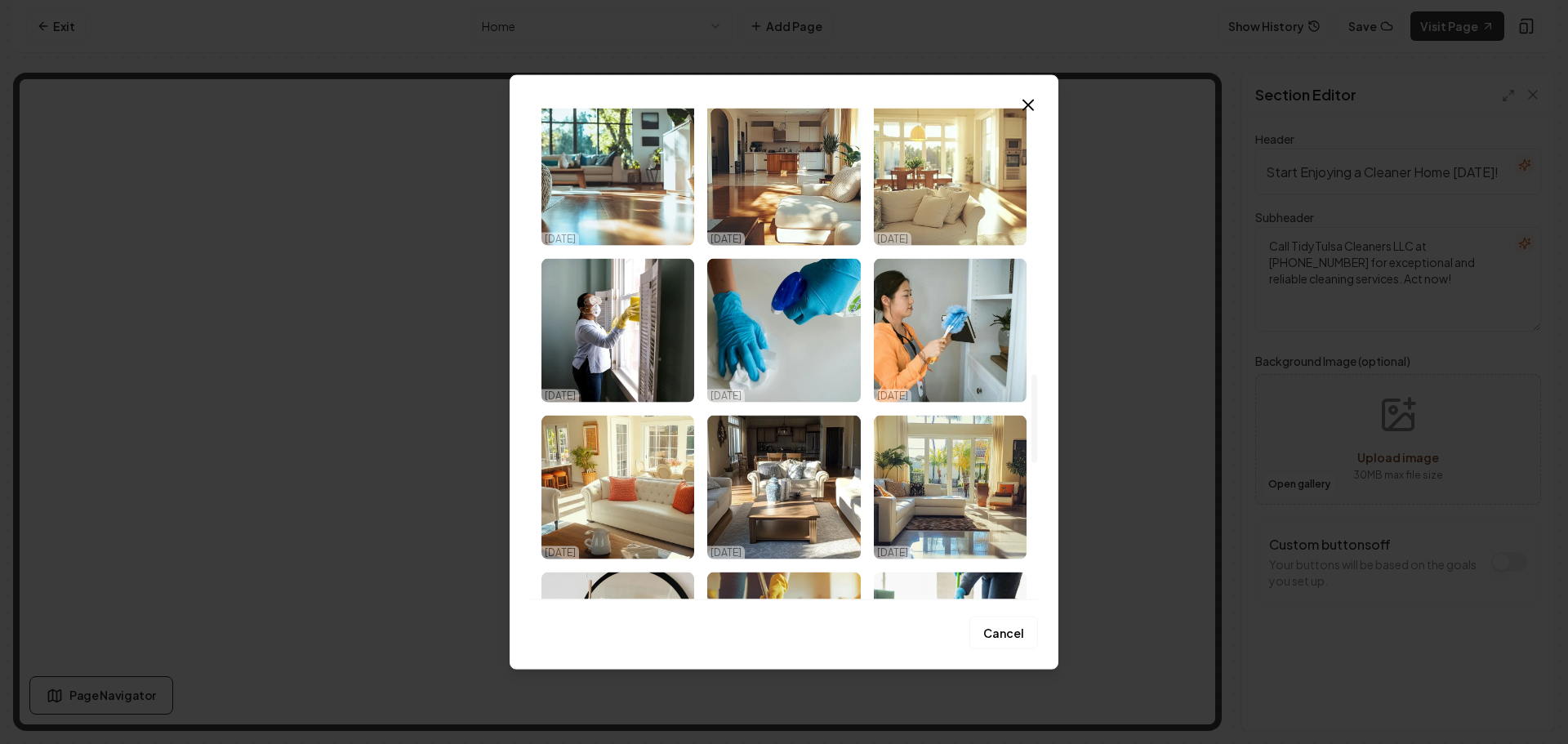
click at [804, 212] on img "Select image image_68ef850e5c7cd75eb894de37.png" at bounding box center [783, 173] width 152 height 144
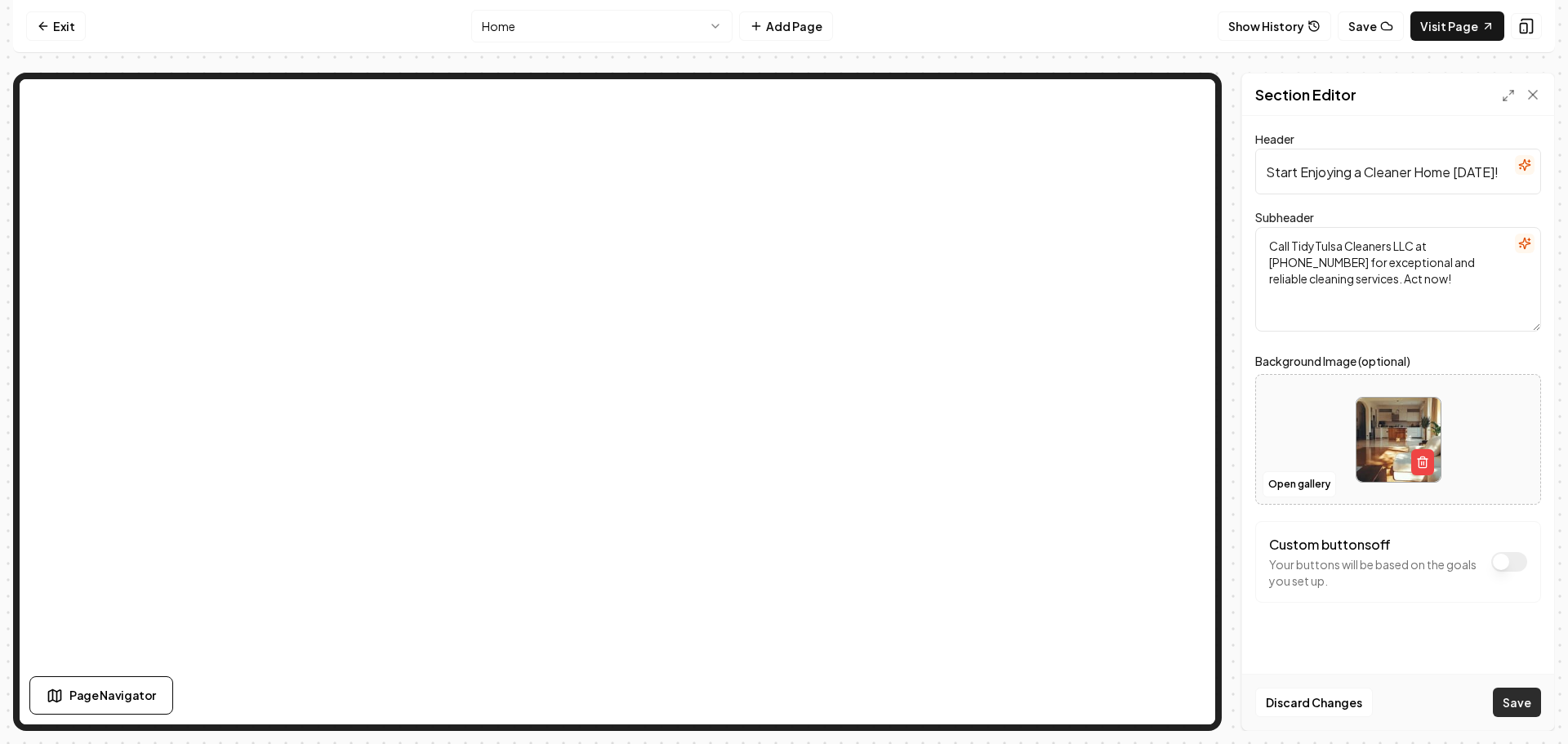
click at [1521, 692] on button "Save" at bounding box center [1517, 702] width 49 height 29
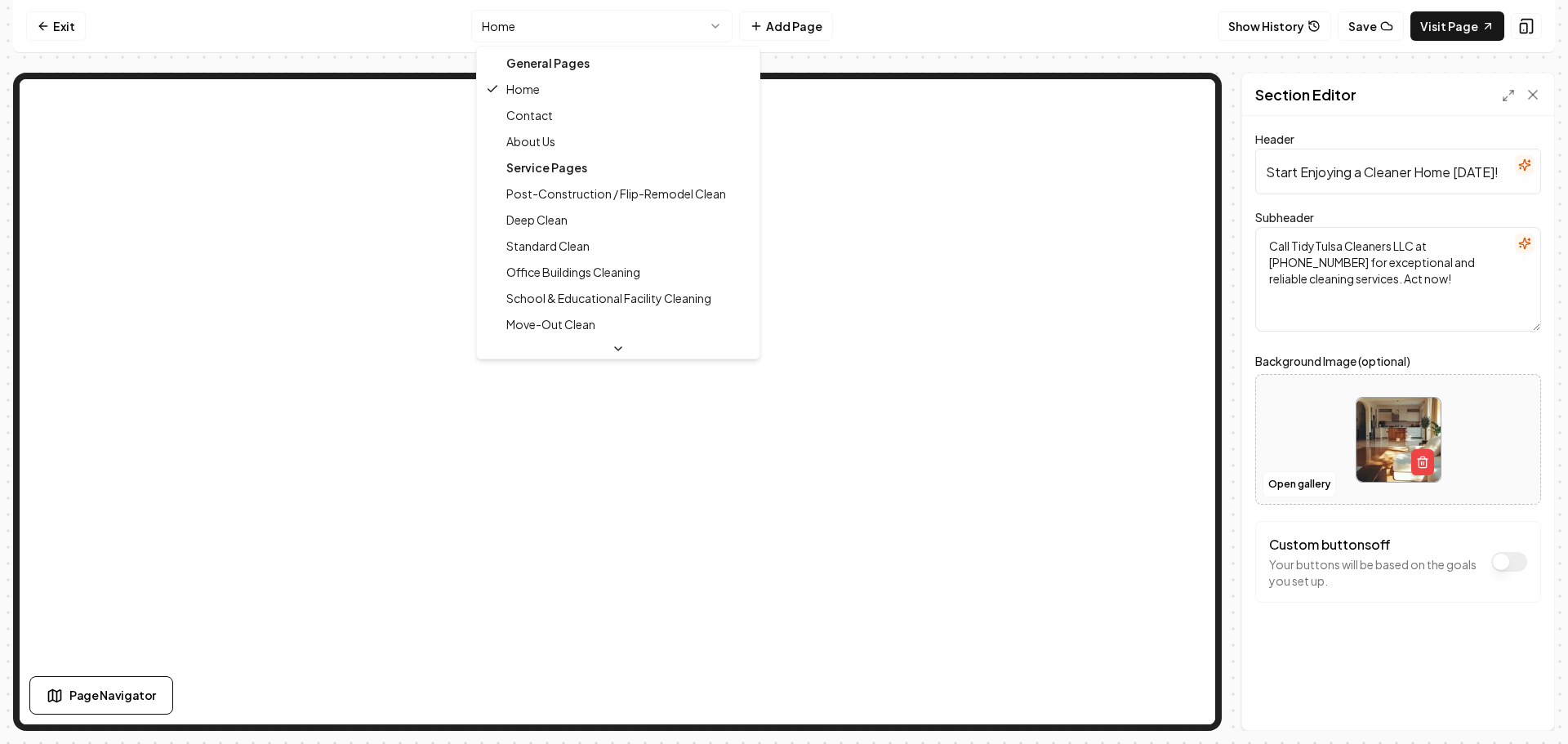
click at [651, 26] on html "Computer Required This feature is only available on a computer. Please switch t…" at bounding box center [784, 372] width 1568 height 744
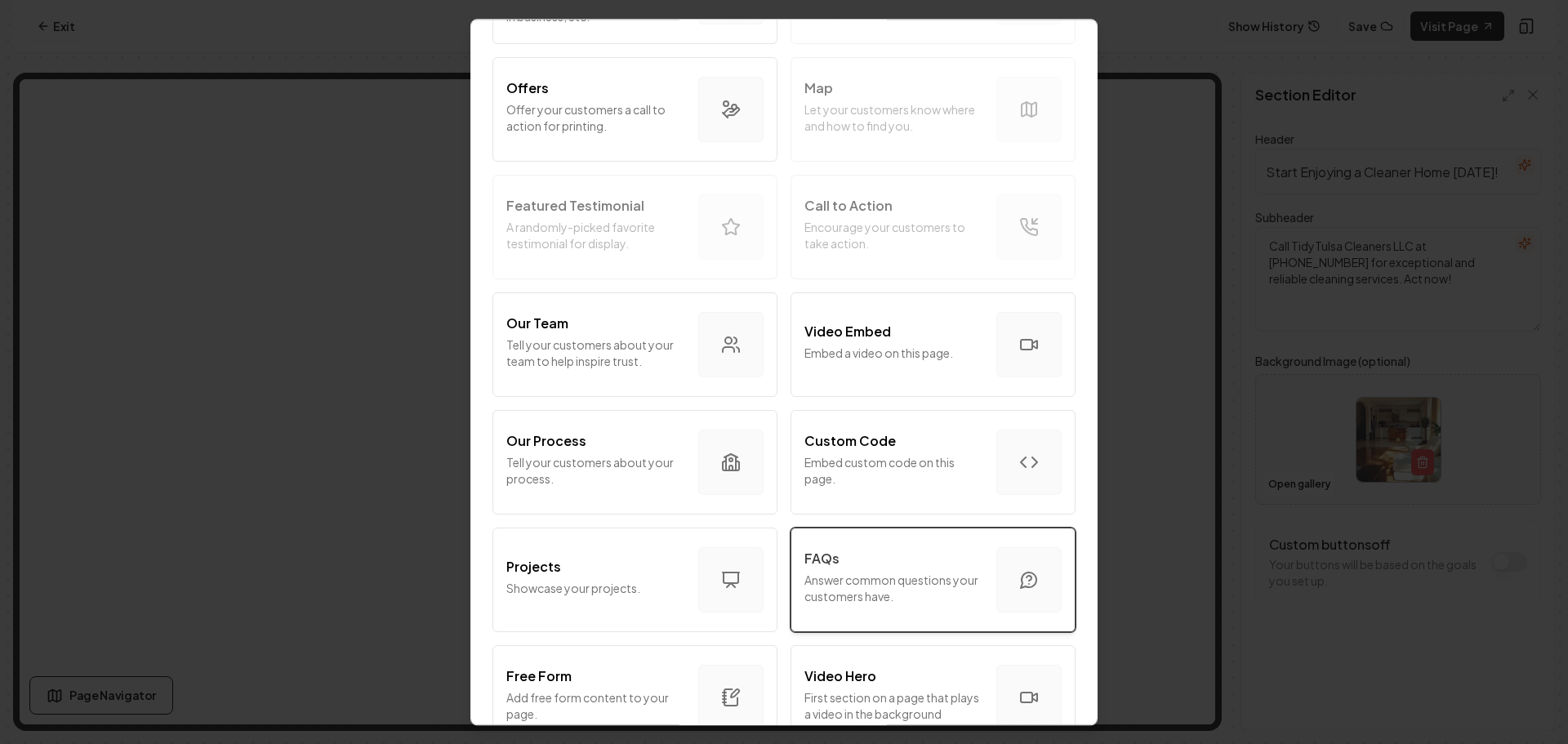
scroll to position [408, 0]
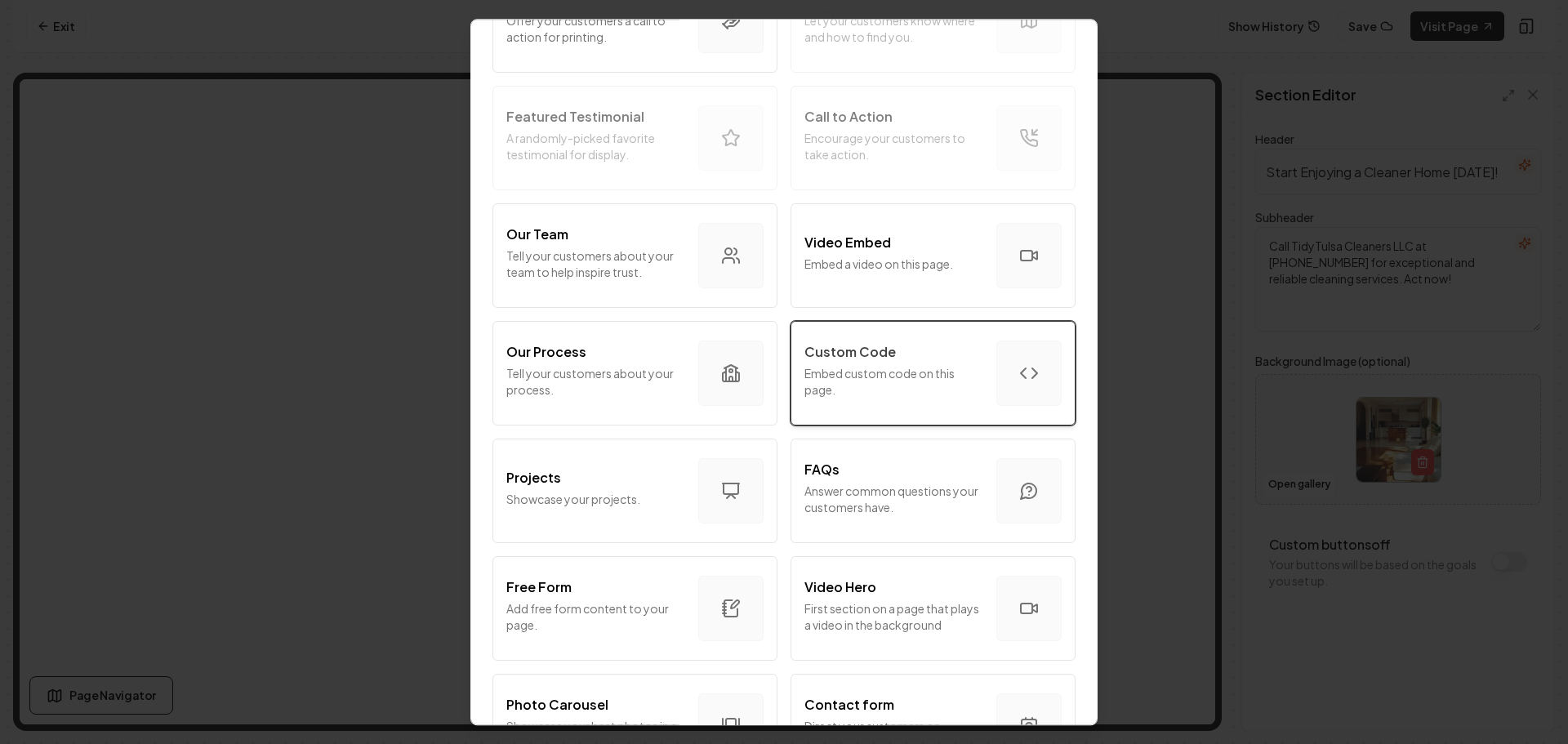
click at [882, 366] on p "Embed custom code on this page." at bounding box center [894, 381] width 178 height 33
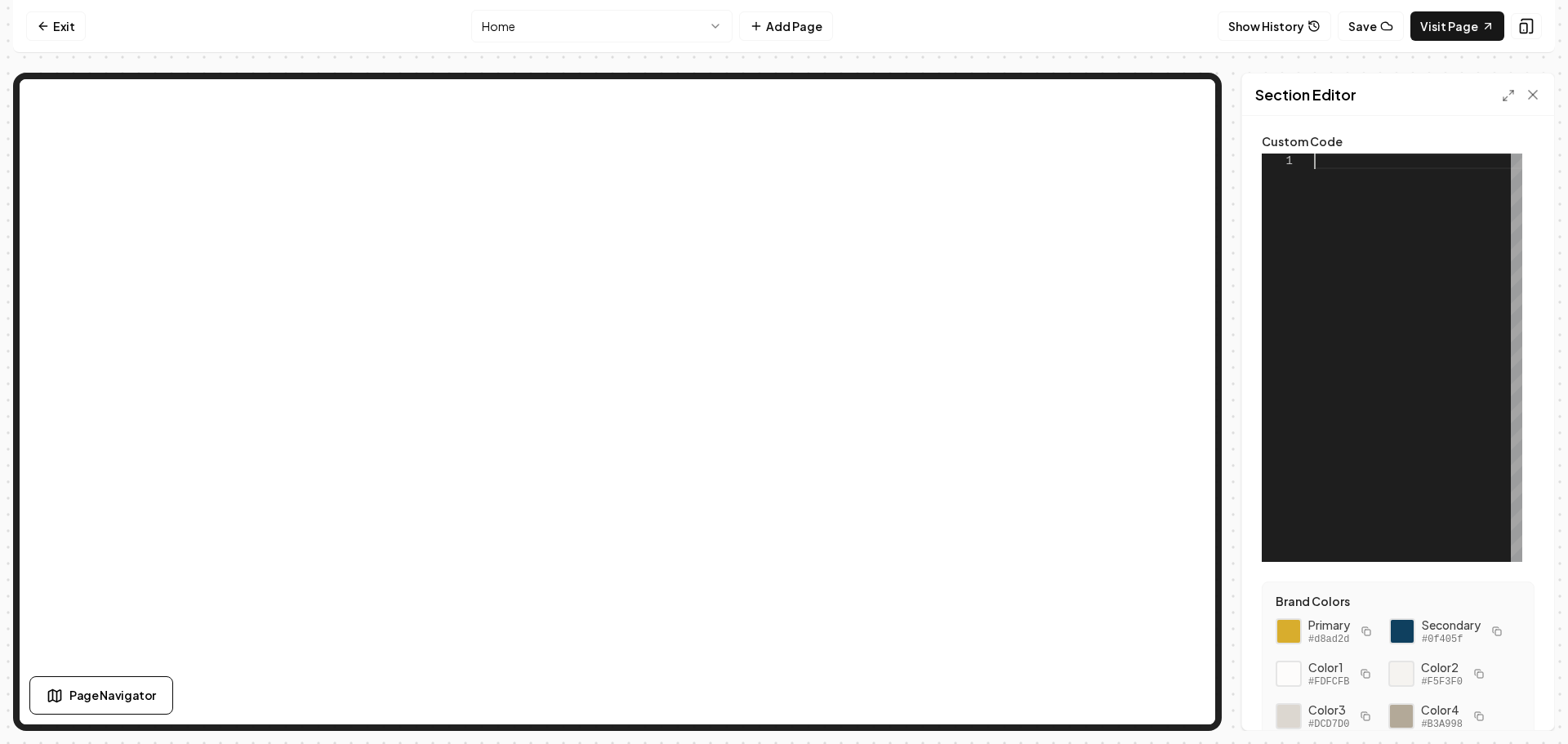
click at [1343, 165] on div at bounding box center [1418, 357] width 208 height 408
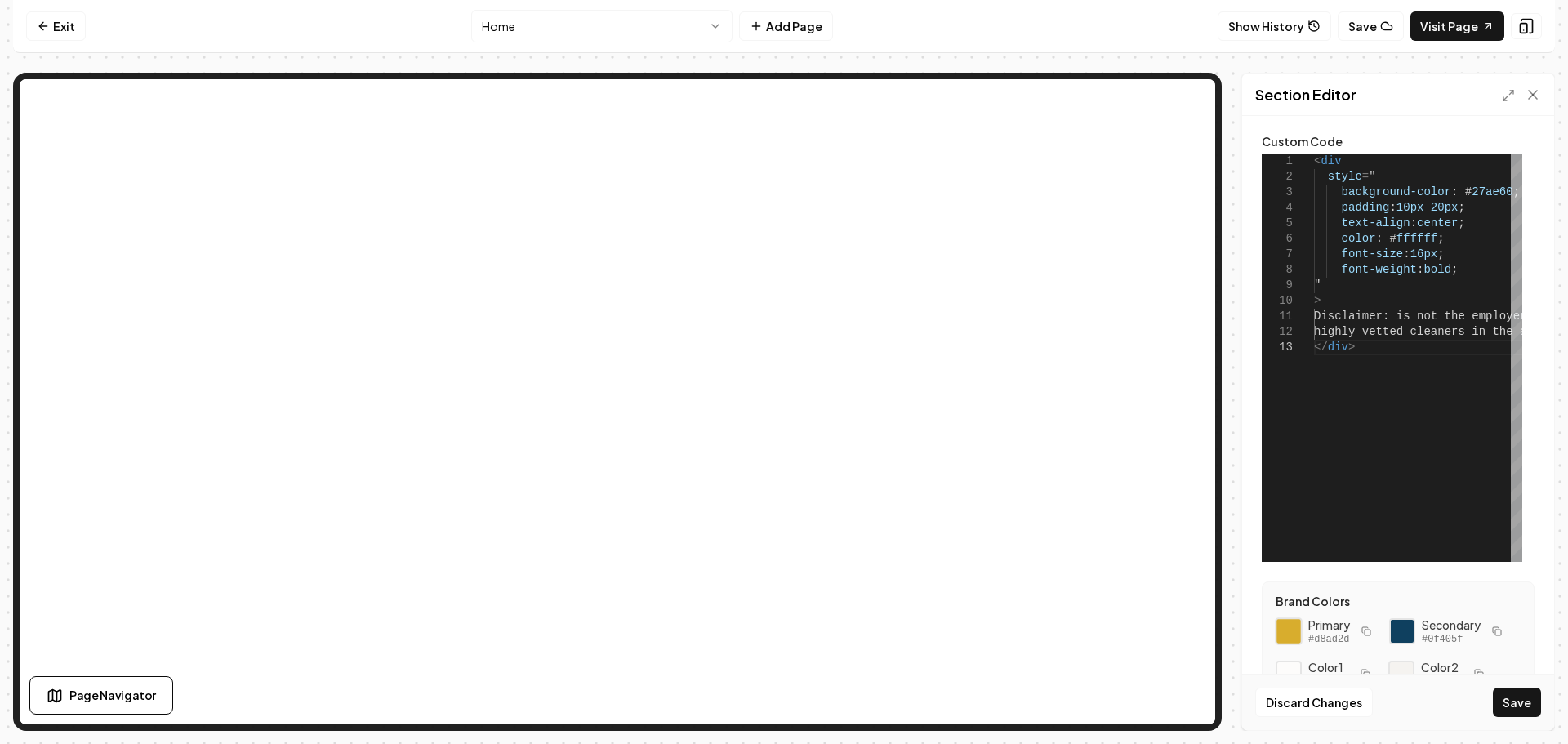
click at [1280, 635] on div at bounding box center [1289, 631] width 28 height 28
drag, startPoint x: 1494, startPoint y: 193, endPoint x: 1454, endPoint y: 191, distance: 40.0
click at [1454, 191] on div "< div style = " background-color : # 27ae60 ; padding : 10px 20px ; text-align …" at bounding box center [1584, 357] width 539 height 408
click at [1396, 314] on div "< div style = " background-color : # d8ad2d ; padding : 10px 20px ; text-align …" at bounding box center [1584, 357] width 539 height 408
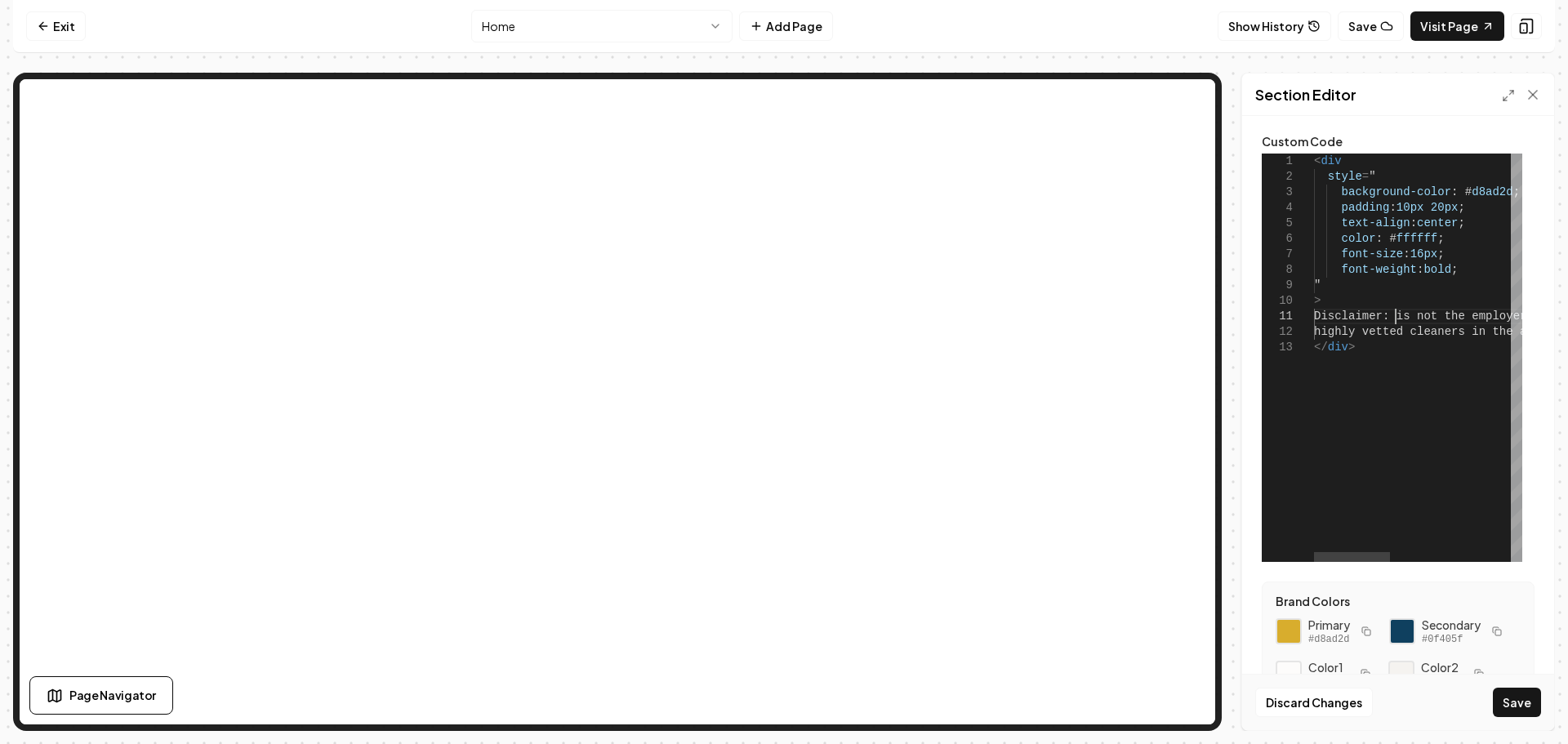
scroll to position [1, 87]
click at [1519, 704] on button "Save" at bounding box center [1517, 702] width 49 height 29
type textarea "**********"
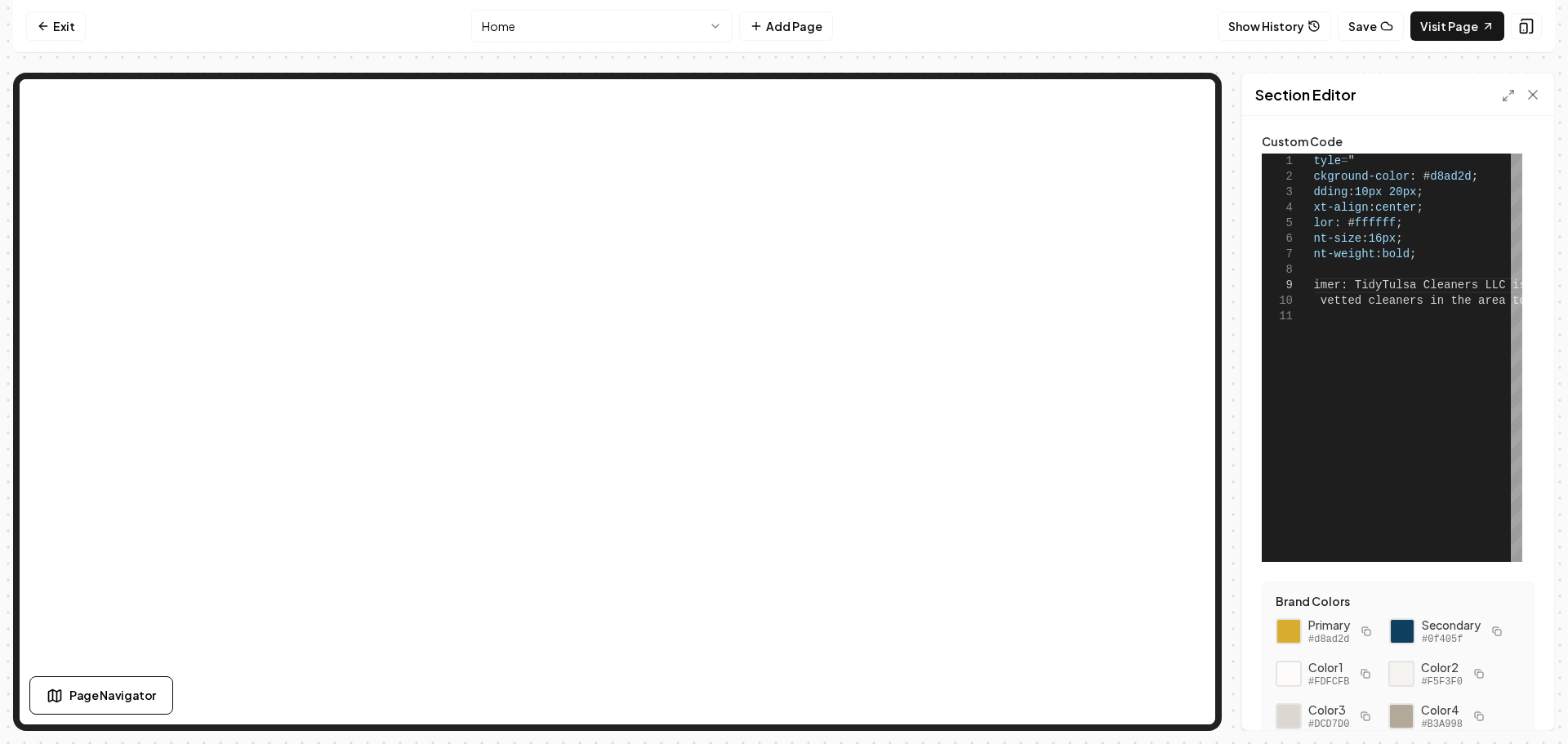
click at [610, 35] on html "**********" at bounding box center [784, 372] width 1568 height 744
click at [796, 30] on button "Add Page" at bounding box center [786, 26] width 94 height 29
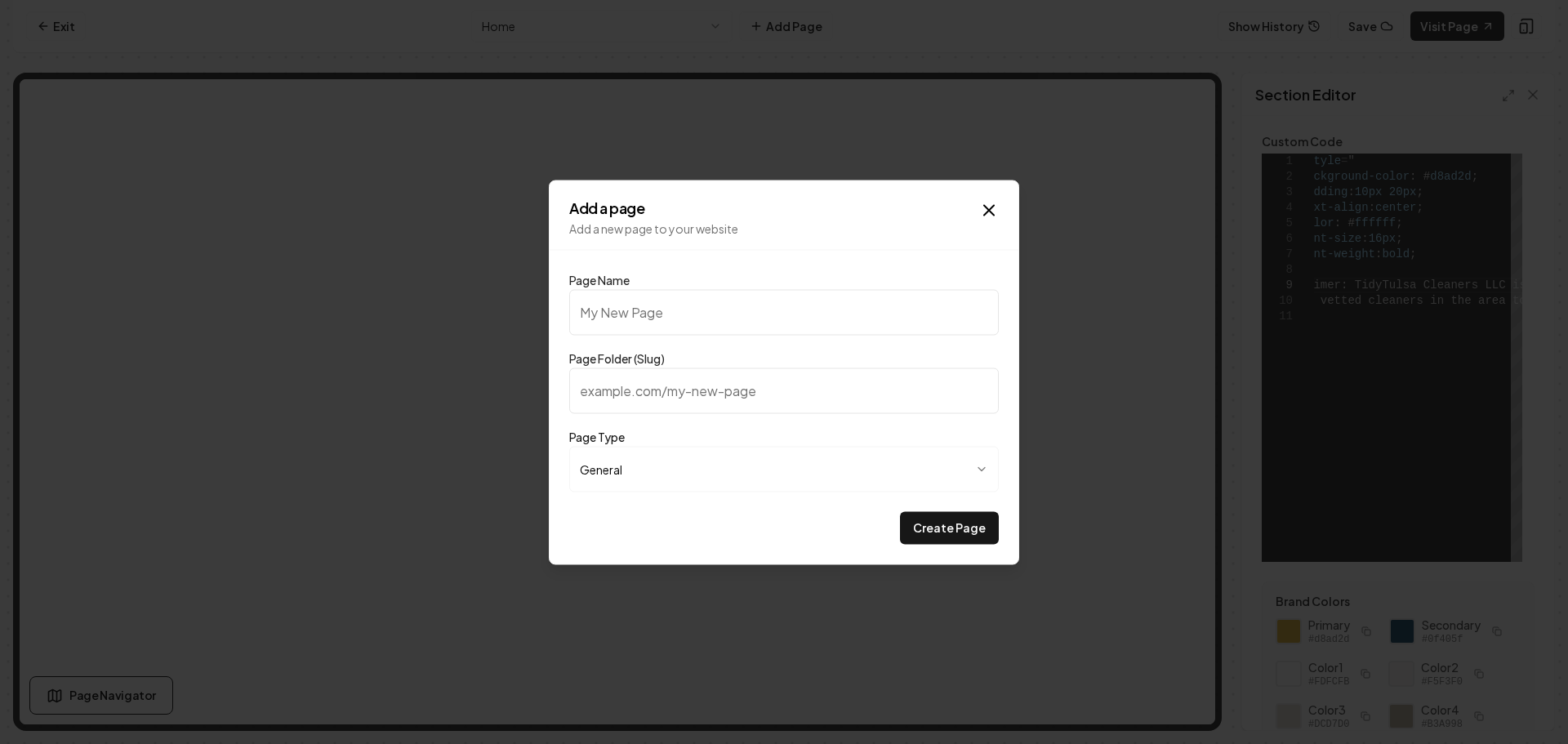
type input "C"
type input "c"
type input "Cleaning Checklist"
type input "cleaning-checklist"
click at [936, 525] on button "Create Page" at bounding box center [949, 527] width 99 height 33
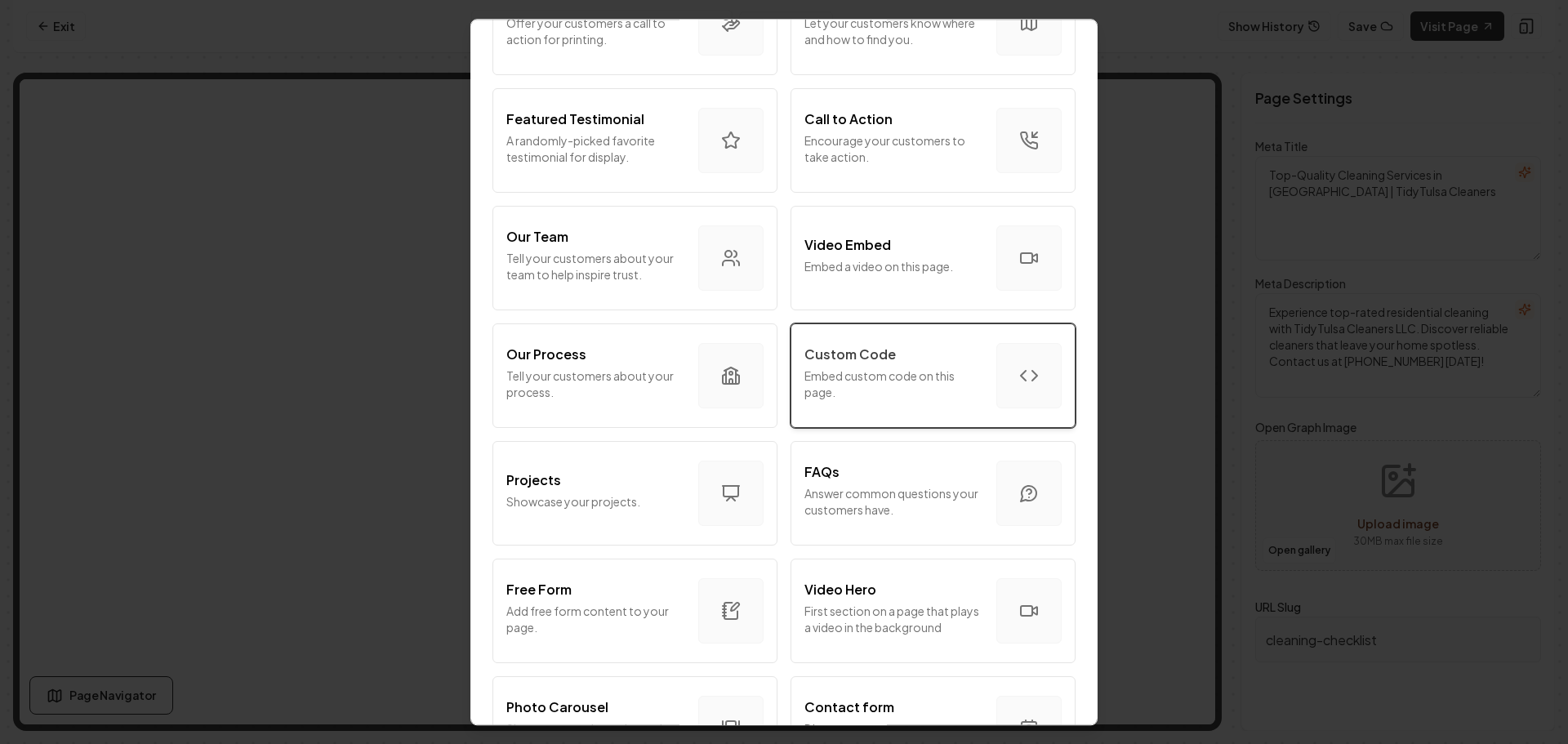
scroll to position [408, 0]
click at [871, 362] on div "Custom Code Embed custom code on this page." at bounding box center [894, 373] width 178 height 62
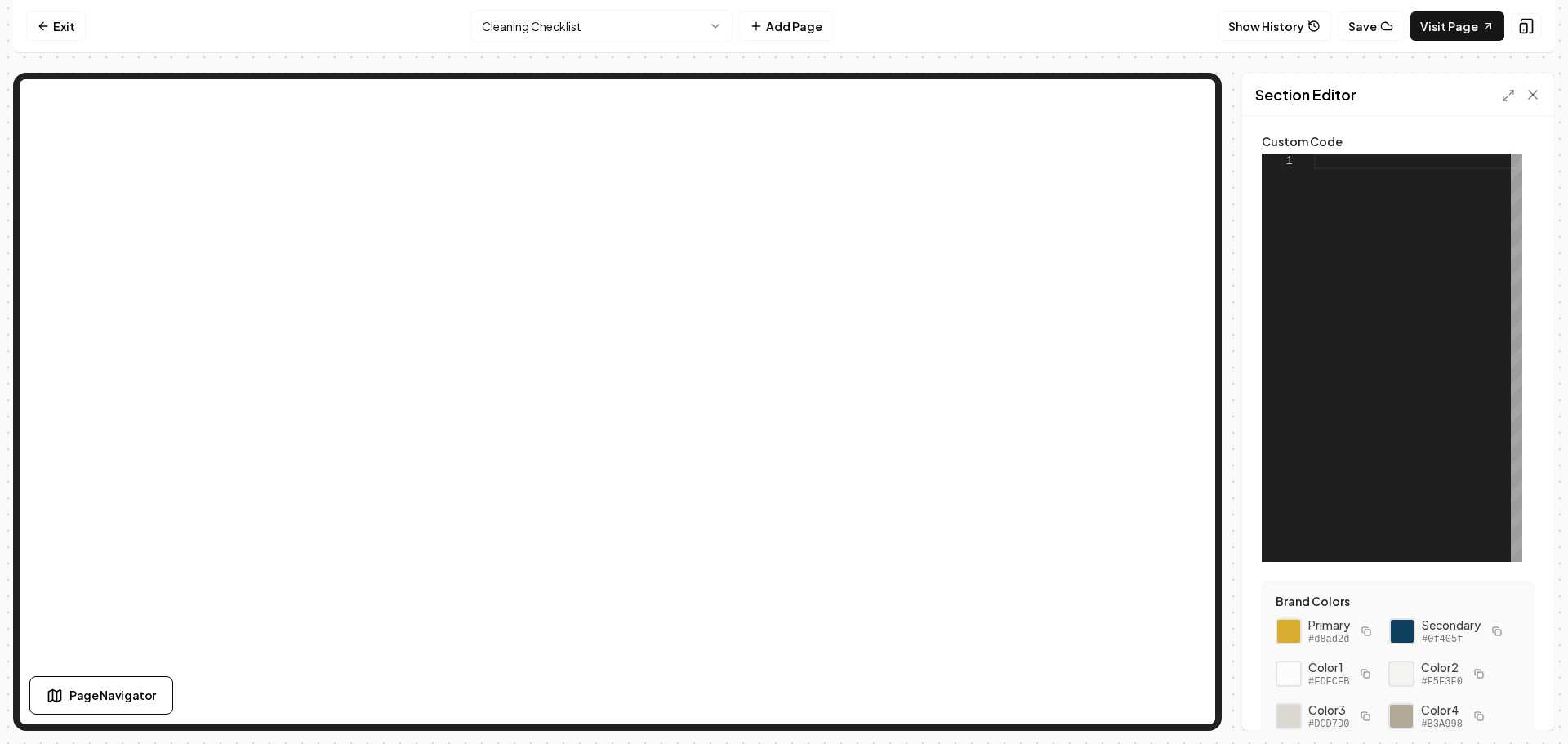
scroll to position [0, 0]
click at [1373, 164] on div at bounding box center [1418, 357] width 208 height 408
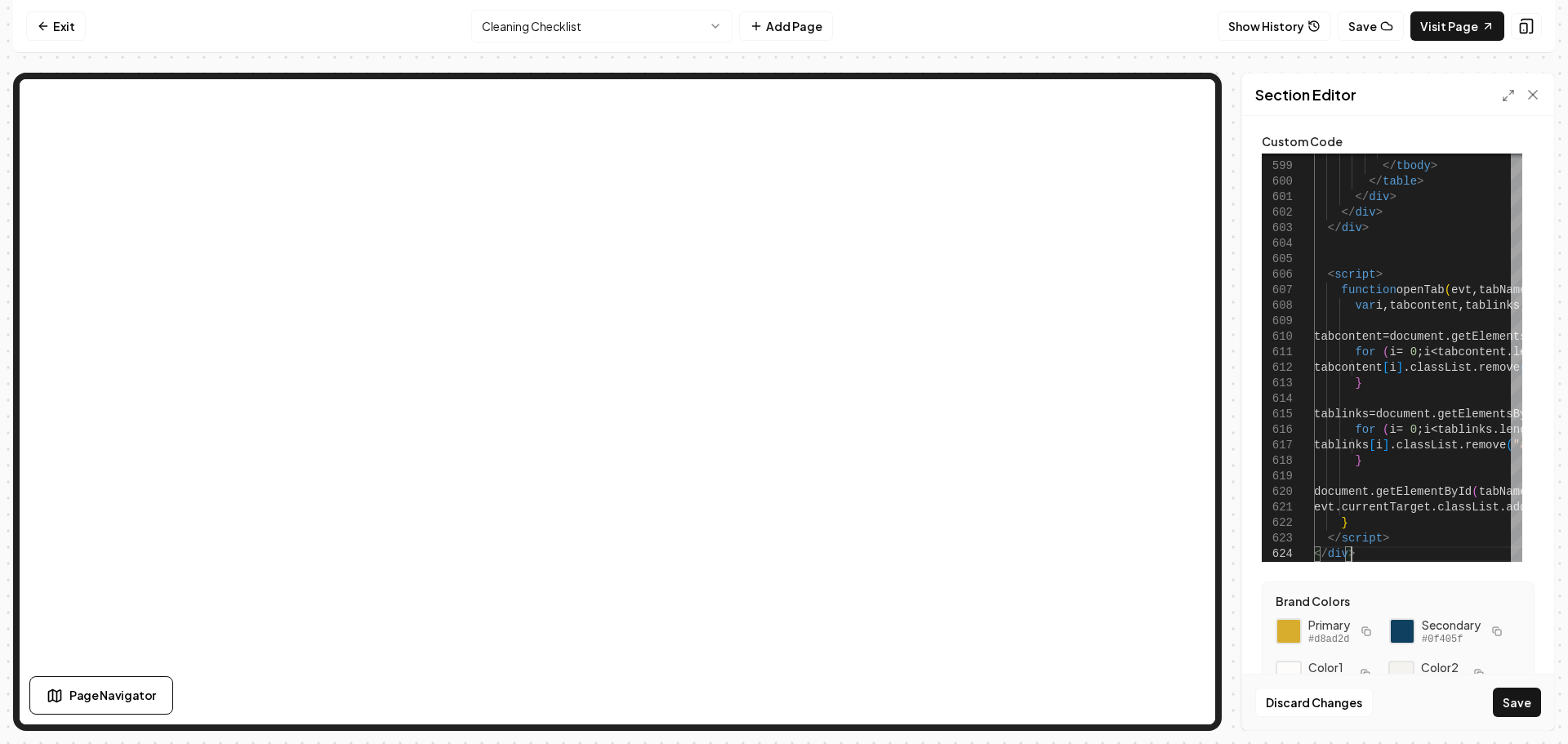
click at [1507, 94] on icon at bounding box center [1508, 95] width 13 height 13
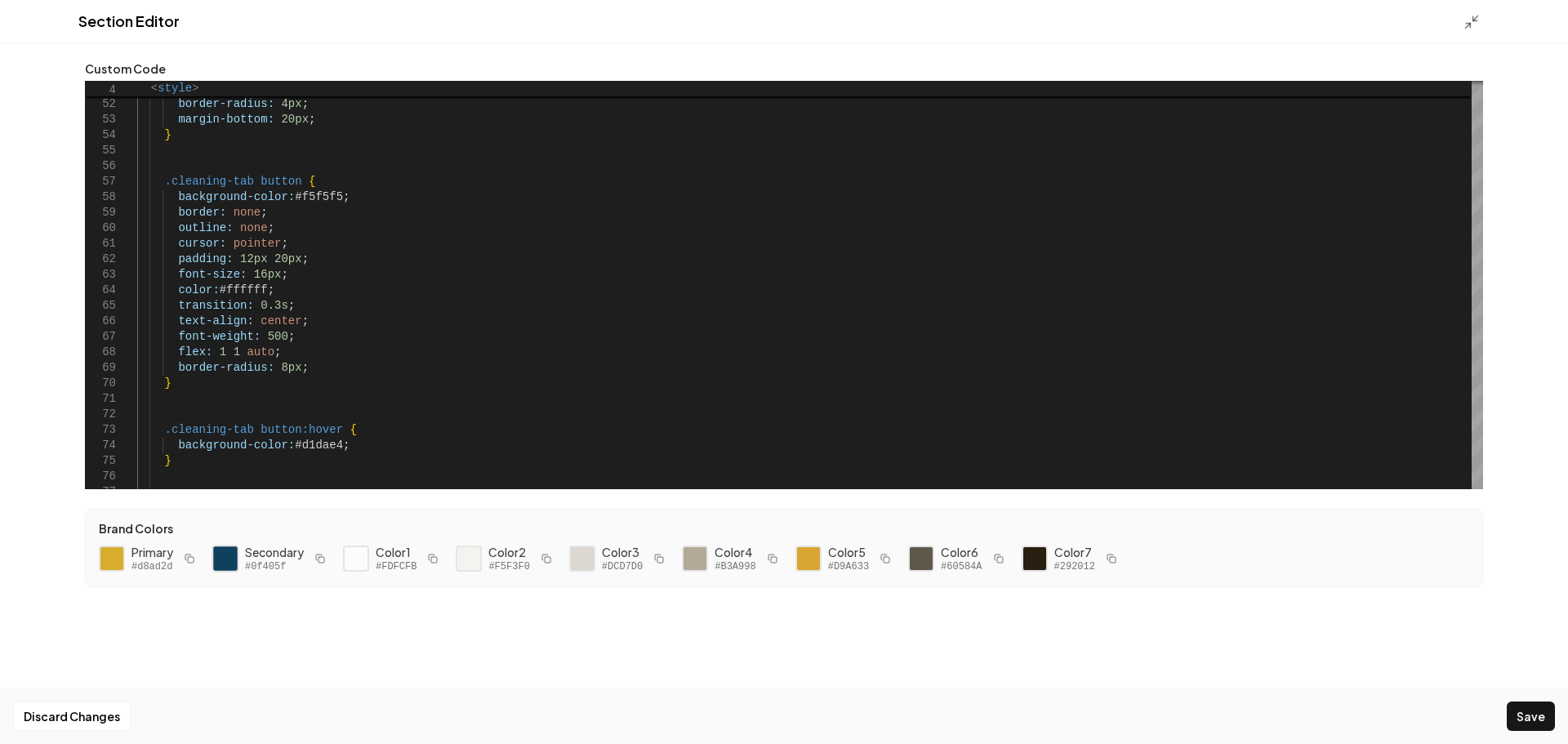
click at [230, 561] on div at bounding box center [225, 559] width 28 height 28
drag, startPoint x: 332, startPoint y: 193, endPoint x: 287, endPoint y: 194, distance: 45.0
click at [107, 562] on div at bounding box center [112, 559] width 28 height 28
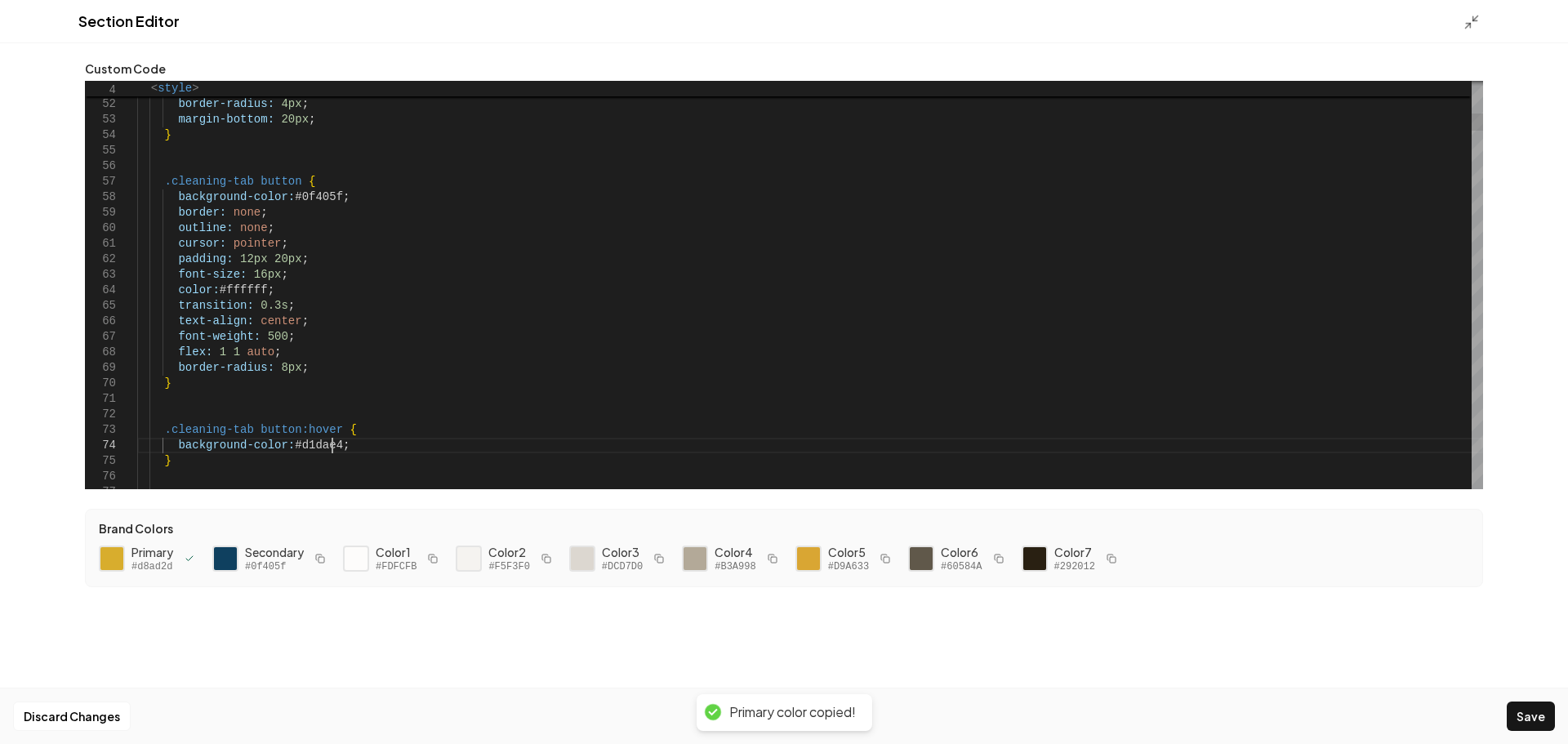
scroll to position [0, 194]
drag, startPoint x: 333, startPoint y: 446, endPoint x: 297, endPoint y: 449, distance: 36.1
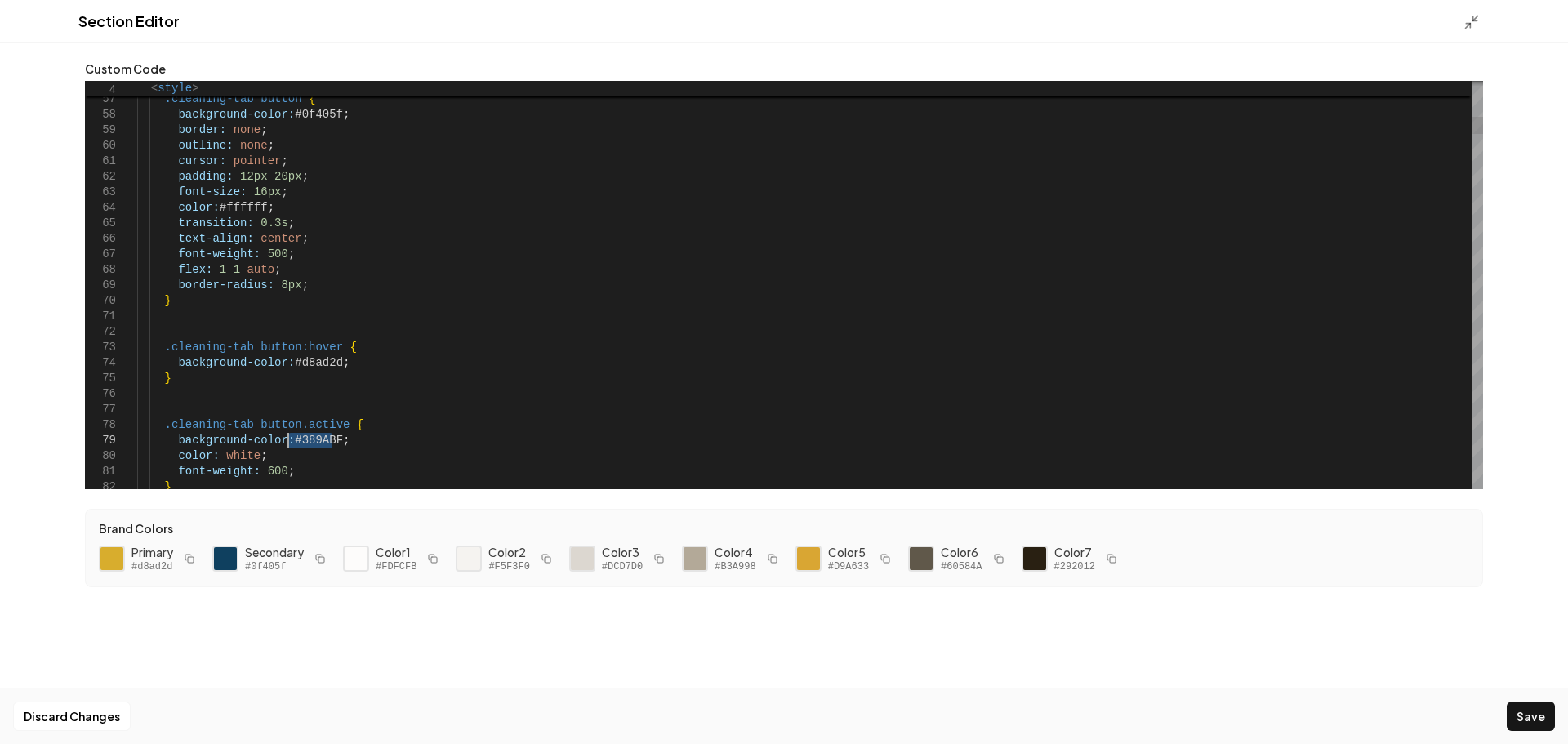
drag, startPoint x: 328, startPoint y: 436, endPoint x: 291, endPoint y: 443, distance: 37.7
type textarea "**********"
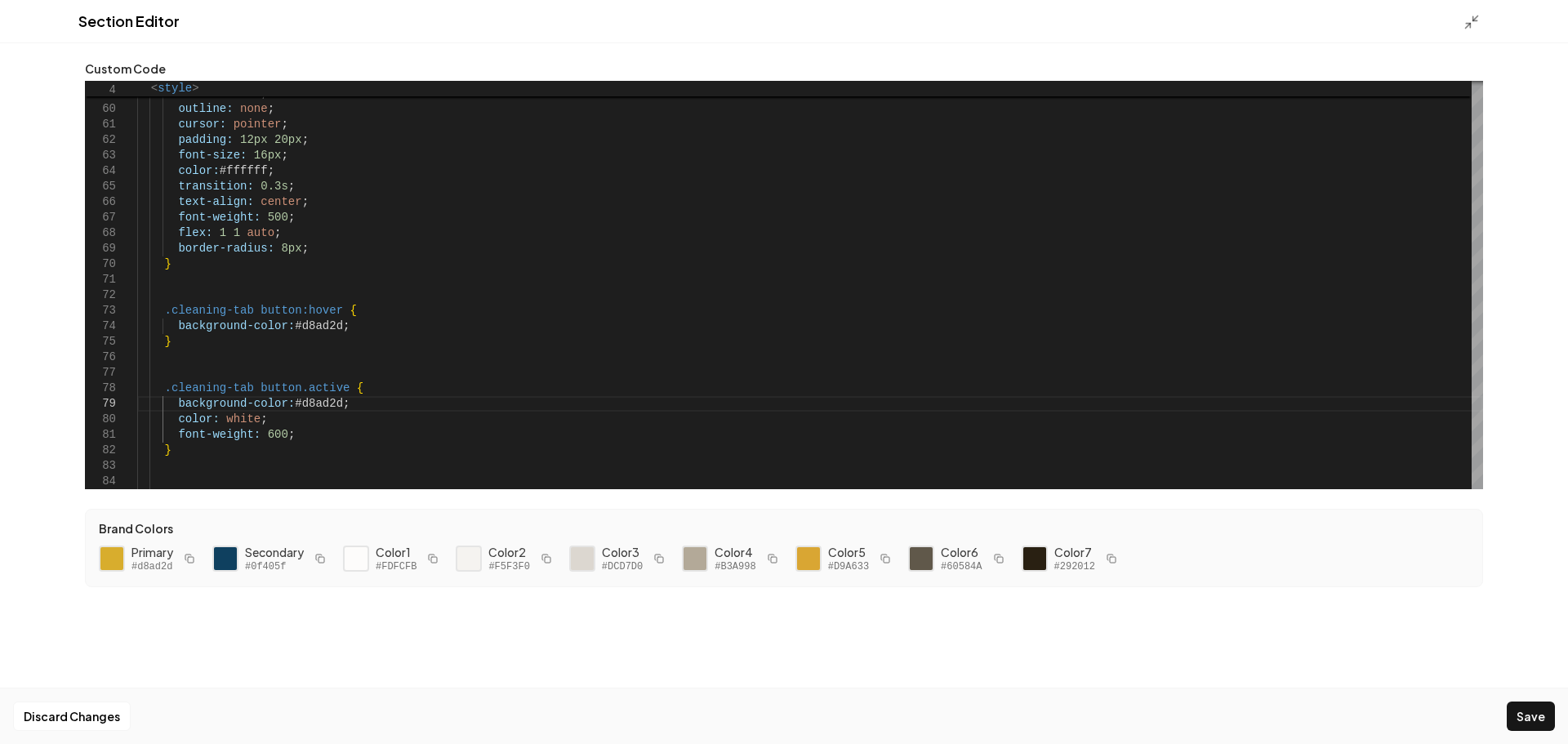
click at [1539, 709] on button "Save" at bounding box center [1531, 716] width 49 height 29
click at [1470, 24] on polyline at bounding box center [1468, 24] width 4 height 4
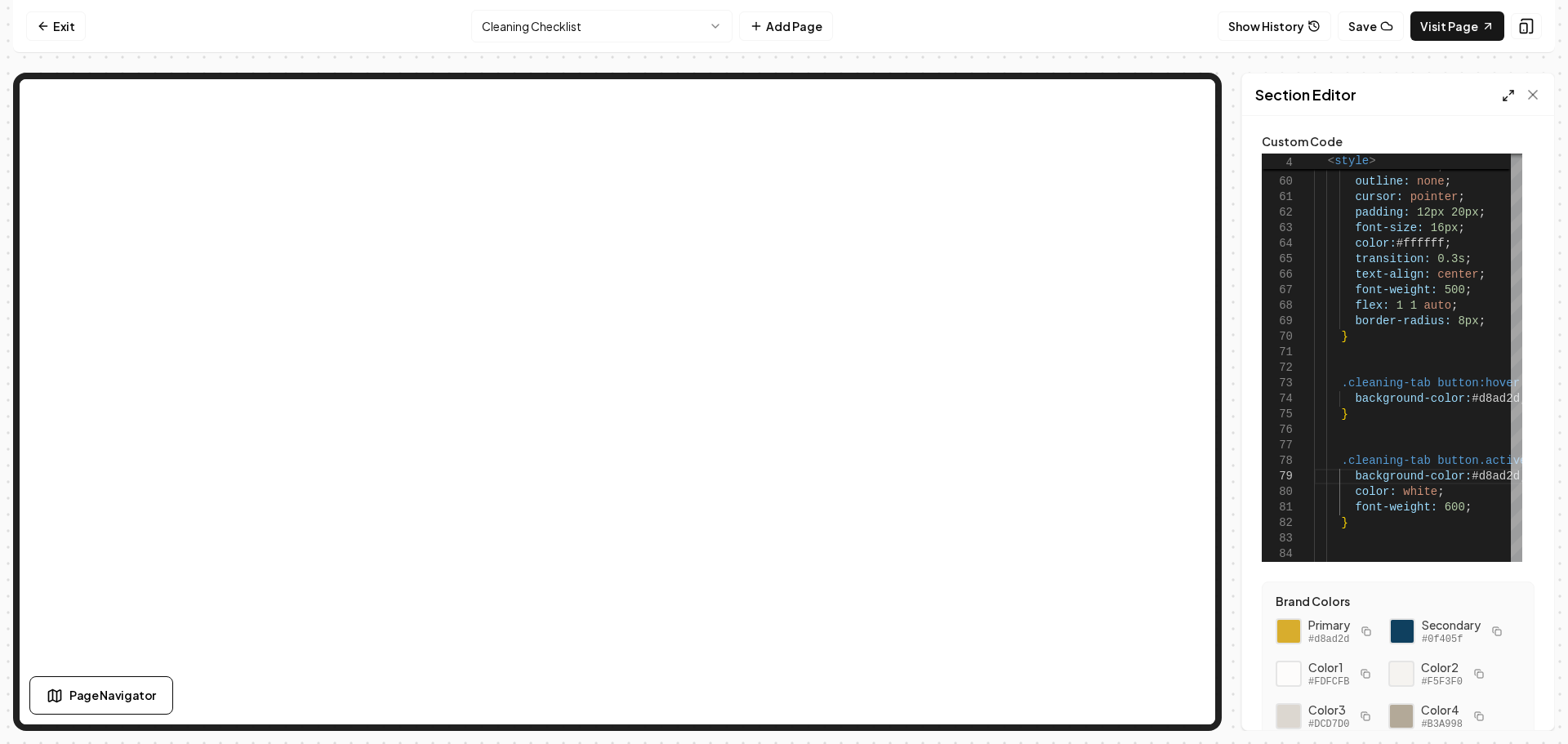
click at [1508, 96] on icon at bounding box center [1508, 95] width 13 height 13
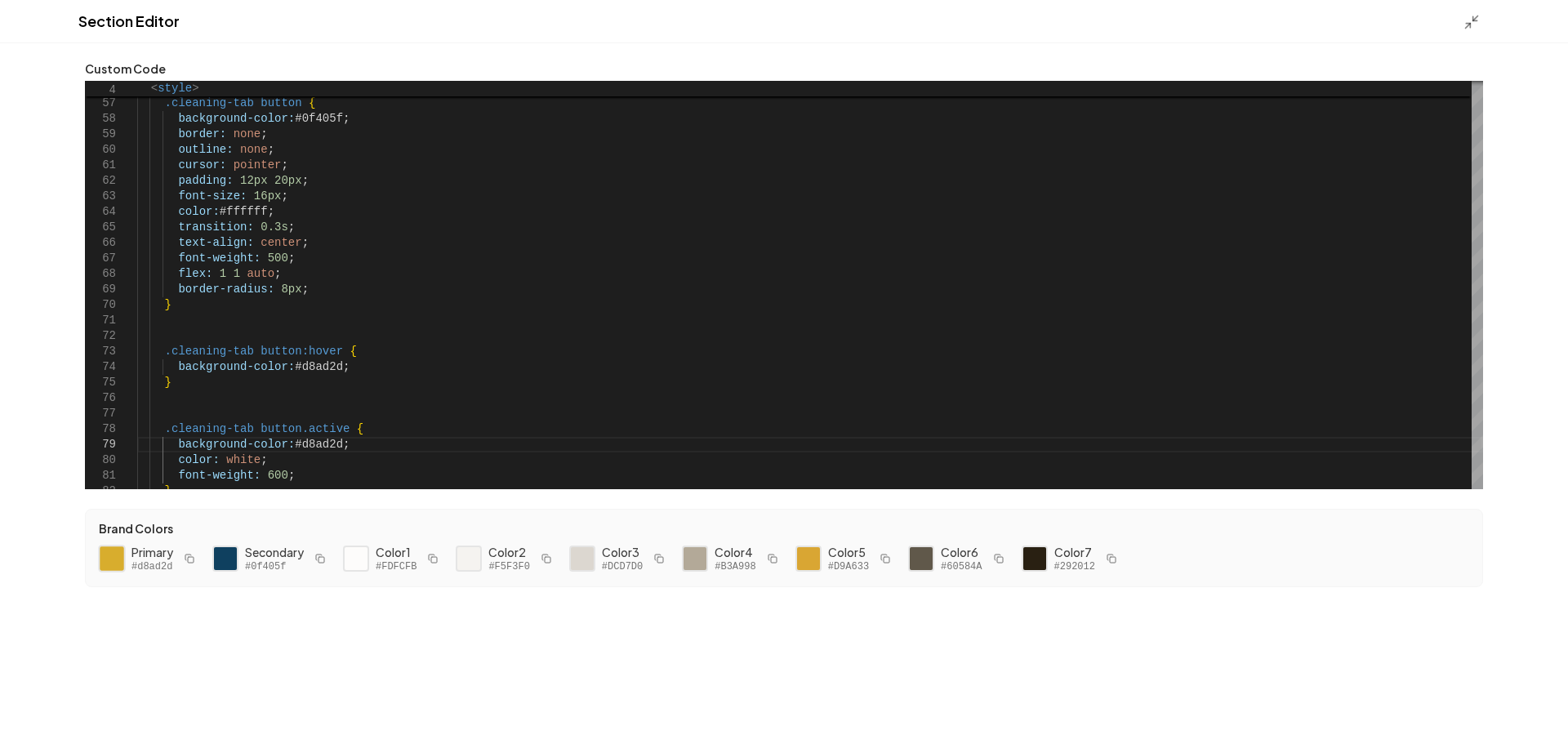
click at [115, 559] on div at bounding box center [112, 559] width 28 height 28
drag, startPoint x: 334, startPoint y: 367, endPoint x: 289, endPoint y: 371, distance: 45.2
click at [1474, 25] on icon at bounding box center [1471, 22] width 16 height 16
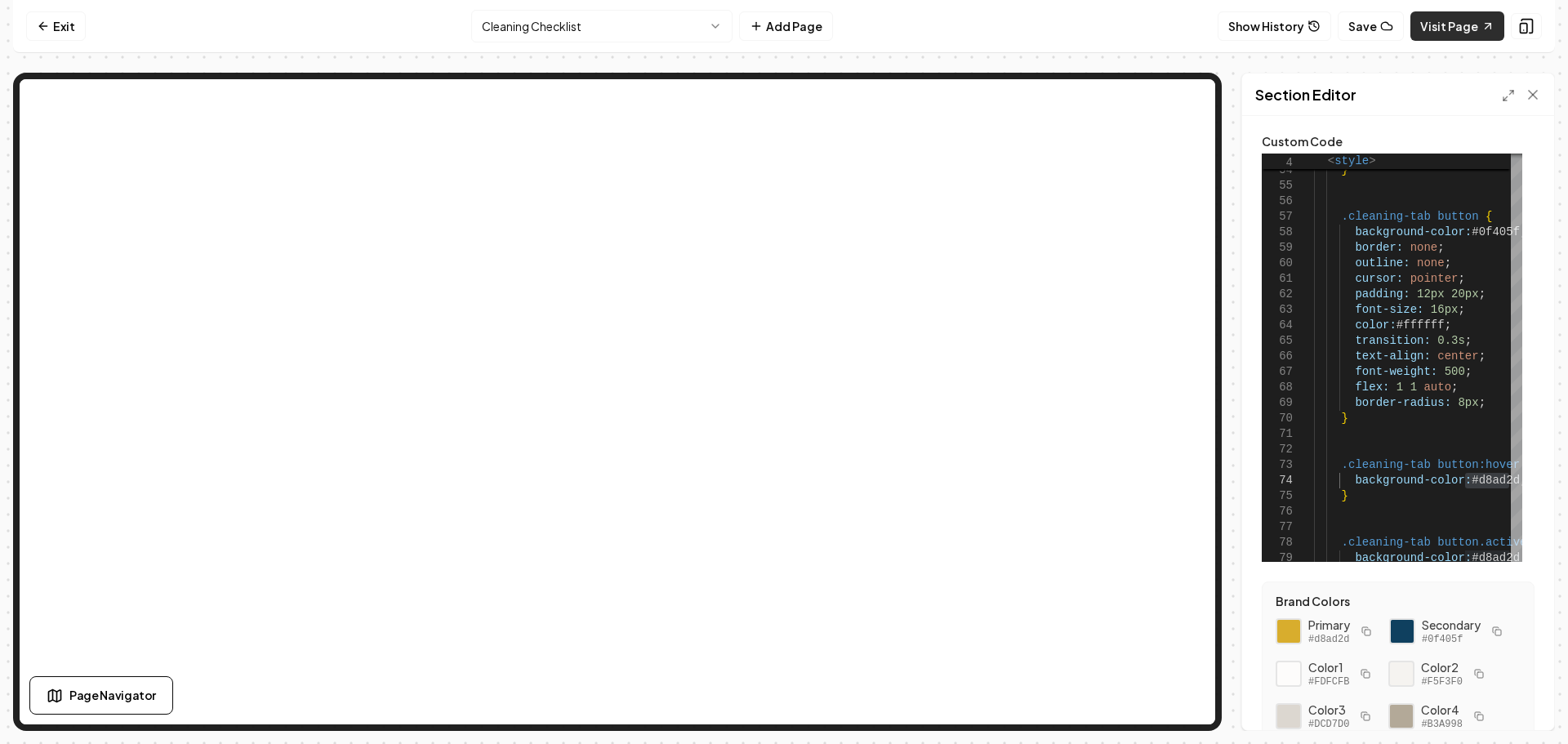
click at [1454, 26] on link "Visit Page" at bounding box center [1457, 26] width 94 height 29
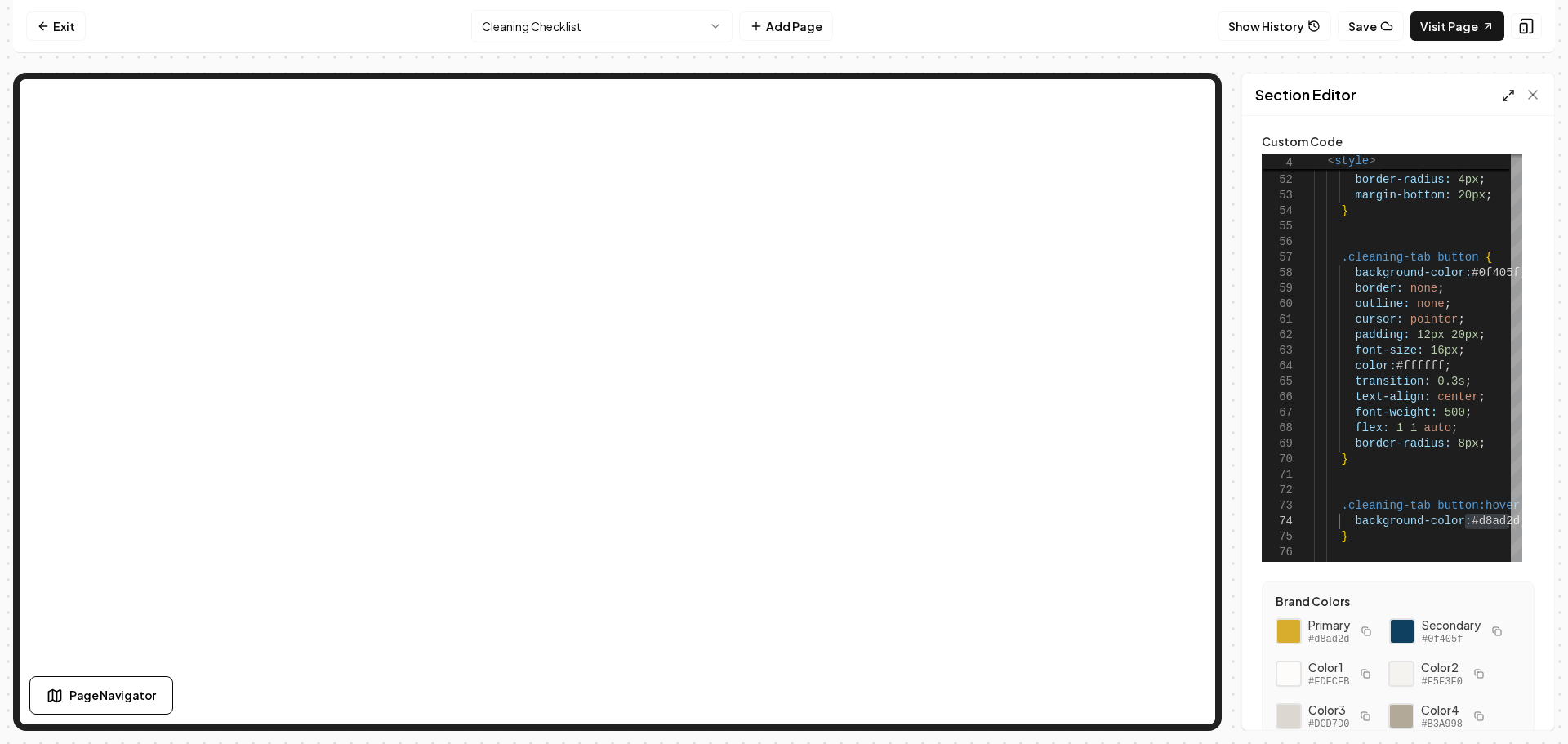
click at [1507, 93] on icon at bounding box center [1508, 95] width 13 height 13
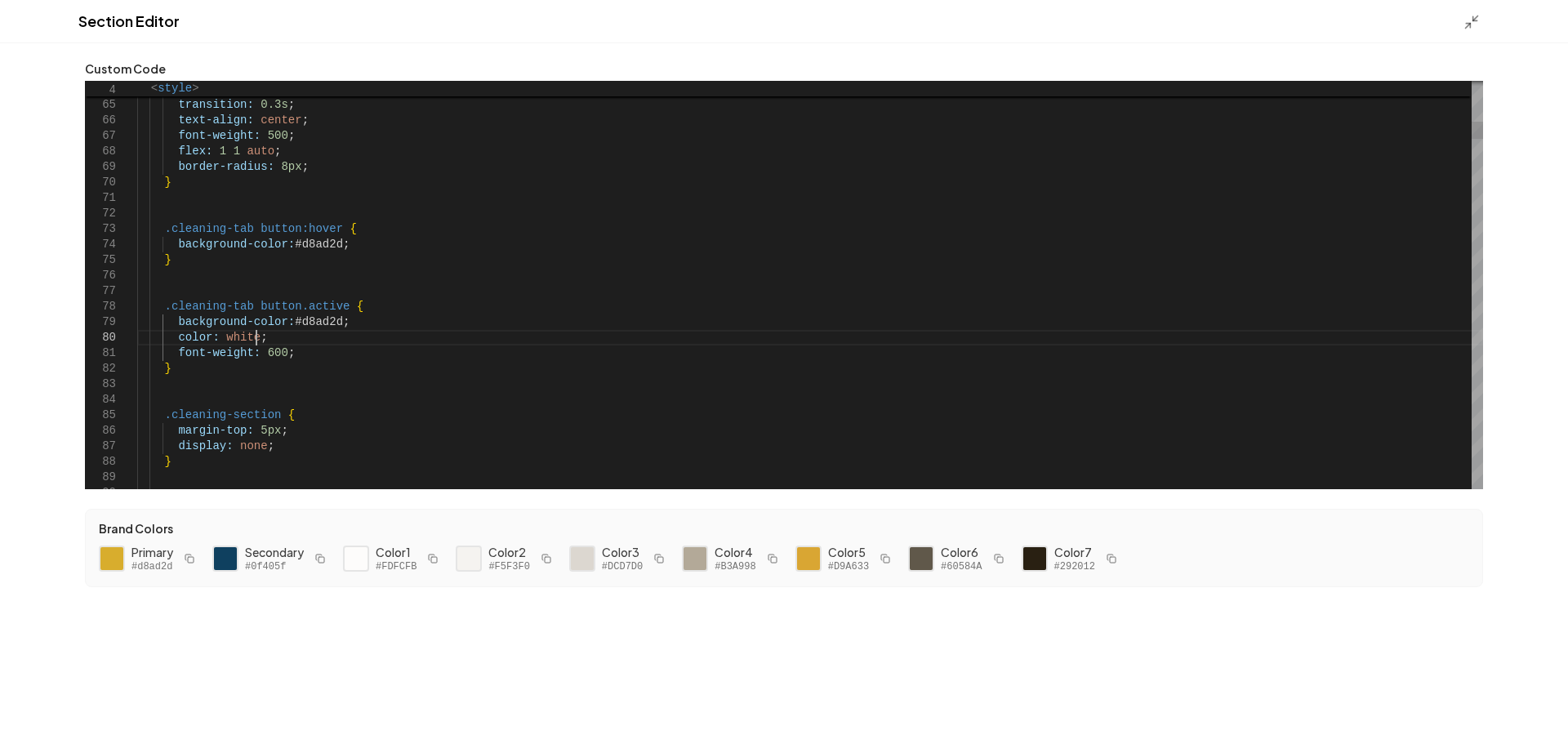
click at [1469, 22] on icon at bounding box center [1471, 22] width 16 height 16
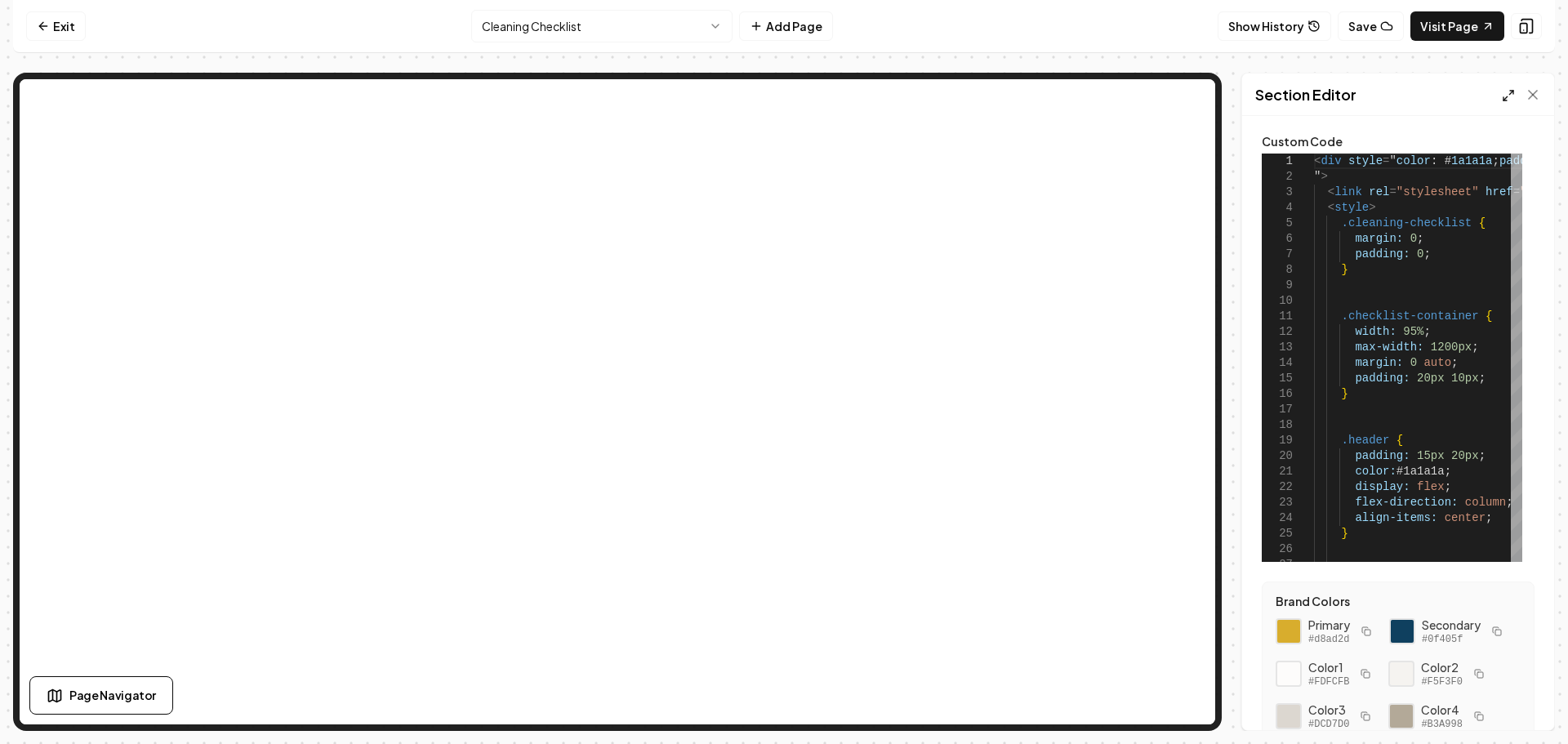
click at [1511, 93] on line at bounding box center [1511, 93] width 4 height 4
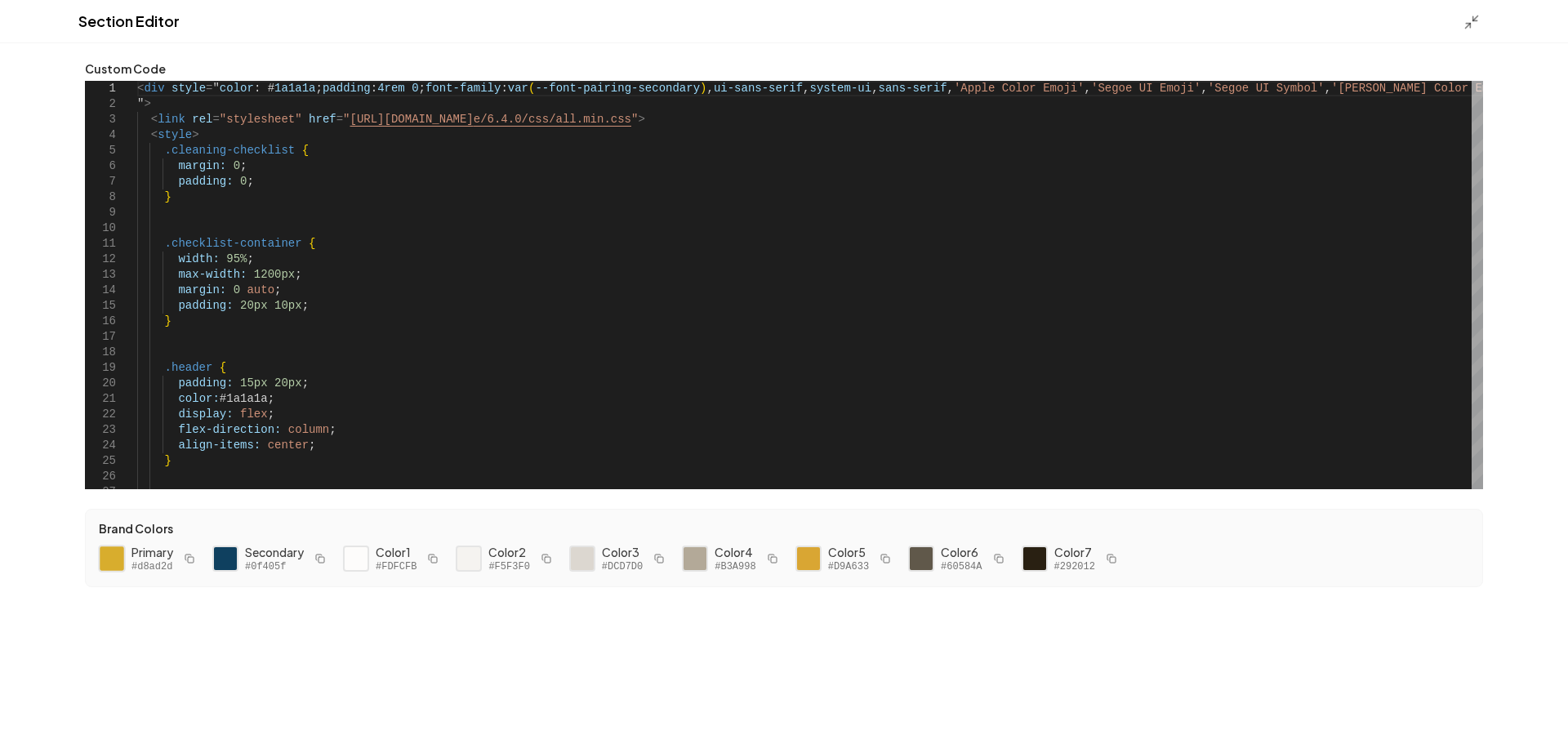
click at [104, 553] on div at bounding box center [112, 559] width 28 height 28
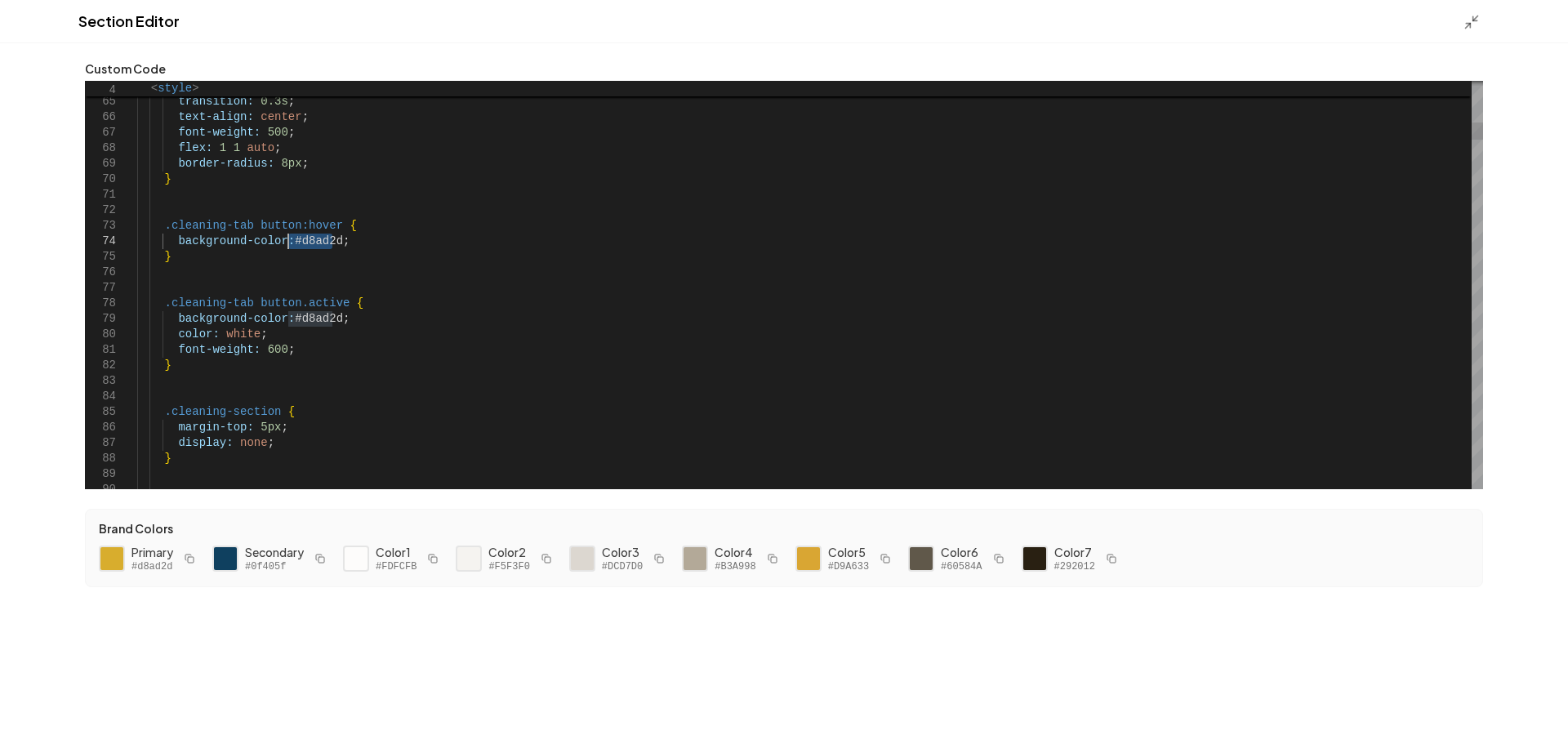
drag, startPoint x: 334, startPoint y: 238, endPoint x: 289, endPoint y: 243, distance: 45.3
click at [224, 555] on div at bounding box center [225, 559] width 28 height 28
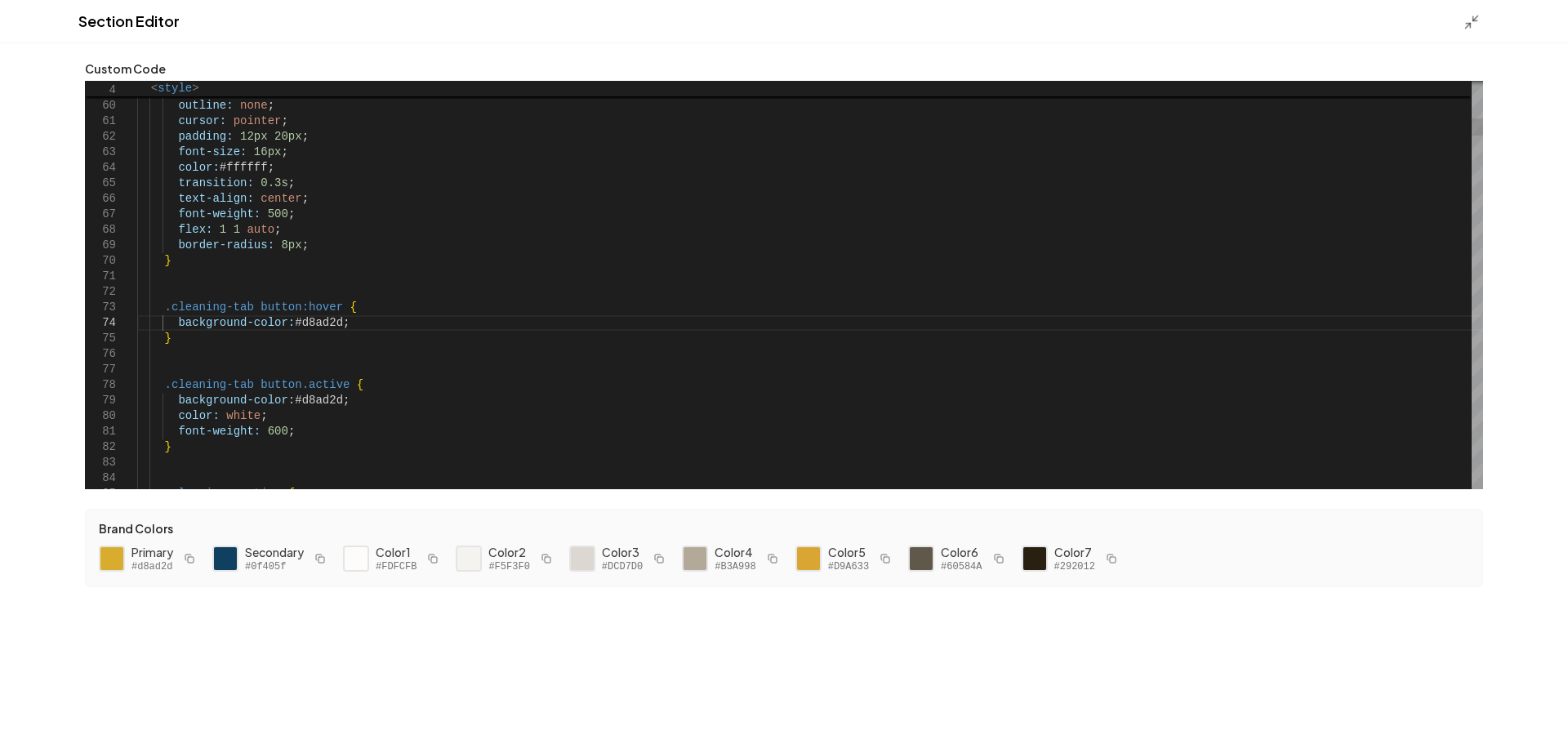
scroll to position [0, 194]
drag, startPoint x: 332, startPoint y: 321, endPoint x: 285, endPoint y: 328, distance: 47.5
drag, startPoint x: 330, startPoint y: 398, endPoint x: 289, endPoint y: 400, distance: 41.0
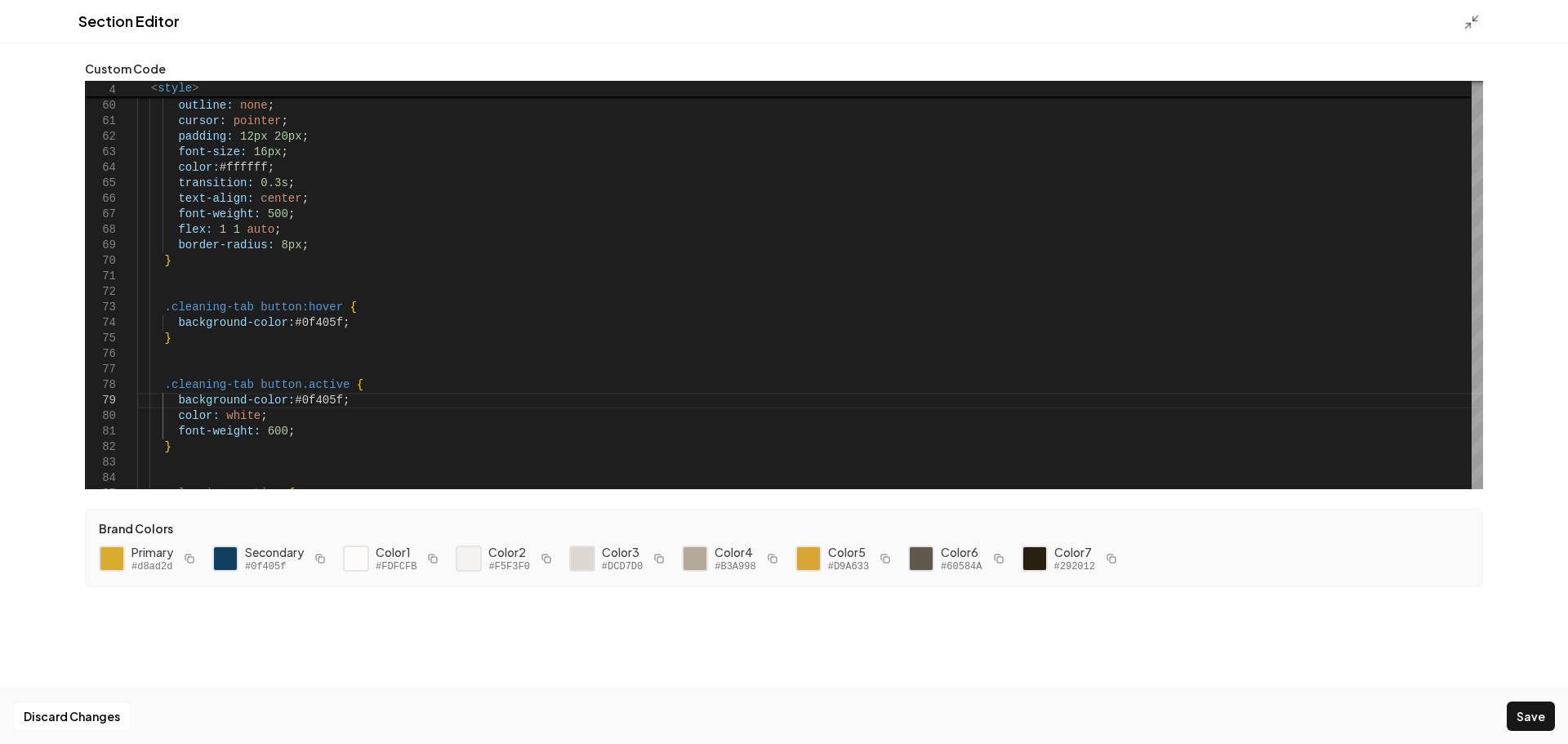
drag, startPoint x: 108, startPoint y: 547, endPoint x: 127, endPoint y: 541, distance: 19.9
click at [108, 548] on div at bounding box center [112, 559] width 26 height 26
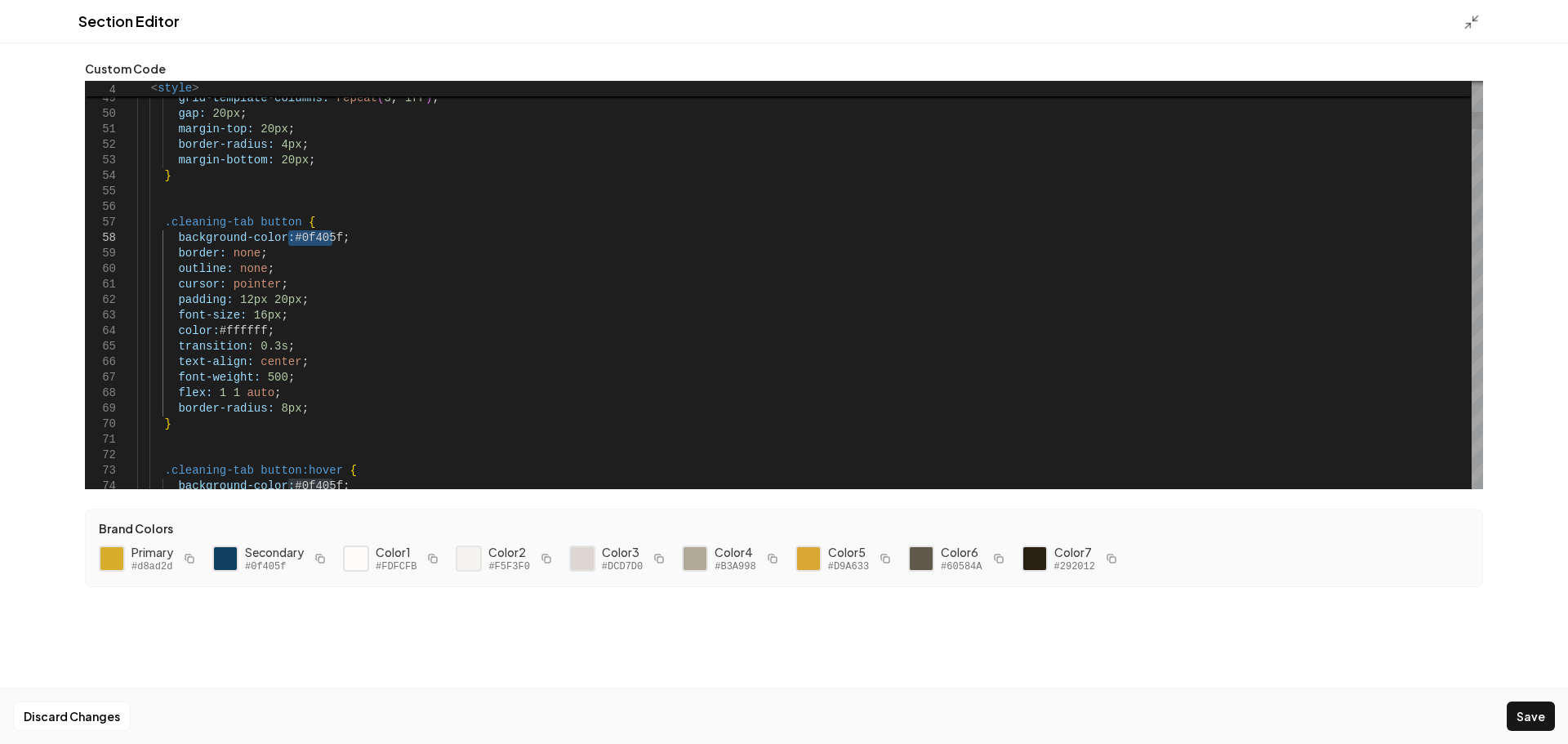
drag, startPoint x: 331, startPoint y: 235, endPoint x: 288, endPoint y: 240, distance: 43.3
type textarea "**********"
click at [1526, 716] on button "Save" at bounding box center [1531, 716] width 49 height 29
click at [1469, 20] on icon at bounding box center [1471, 22] width 16 height 16
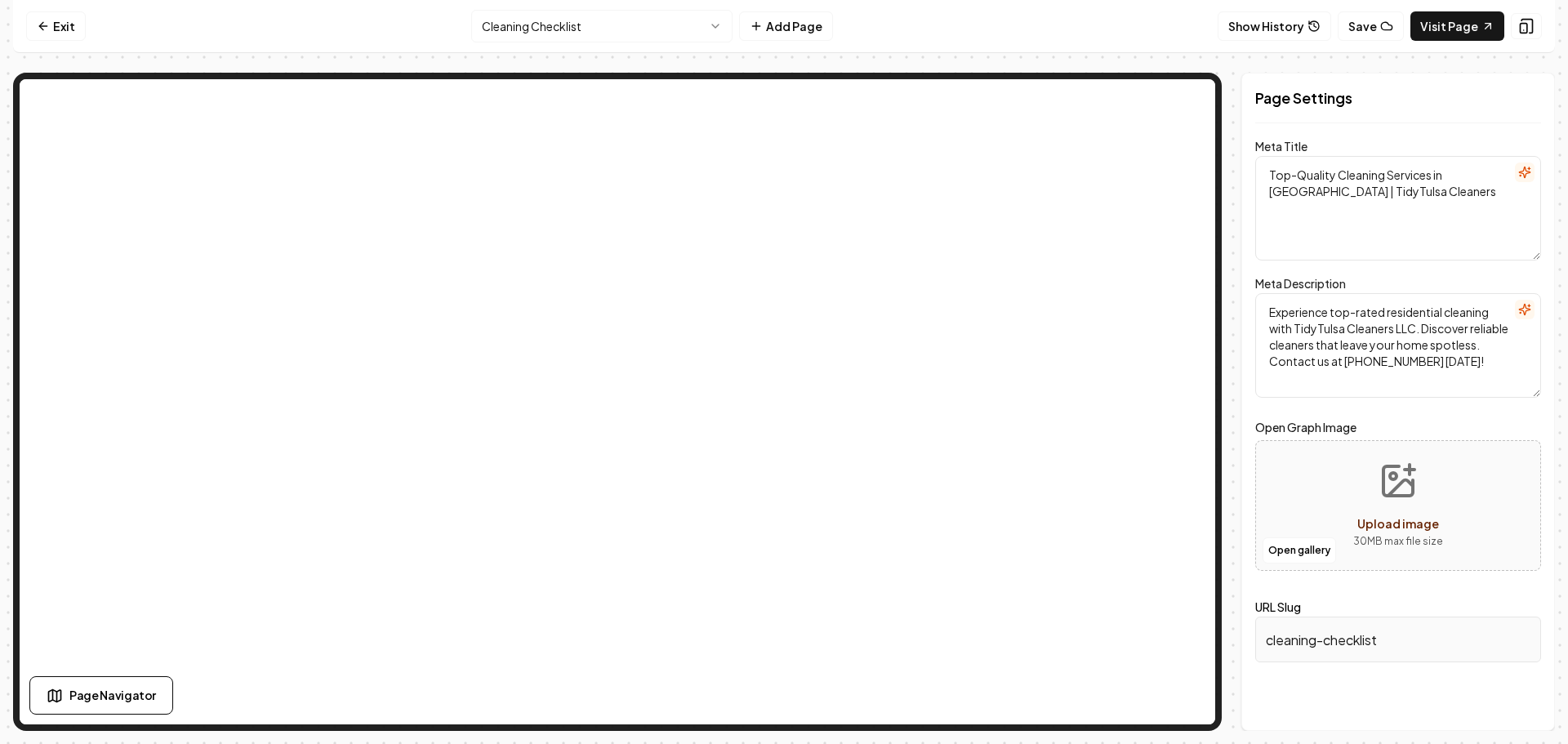
click at [538, 22] on html "Computer Required This feature is only available on a computer. Please switch t…" at bounding box center [784, 372] width 1568 height 744
click at [618, 31] on html "Computer Required This feature is only available on a computer. Please switch t…" at bounding box center [784, 372] width 1568 height 744
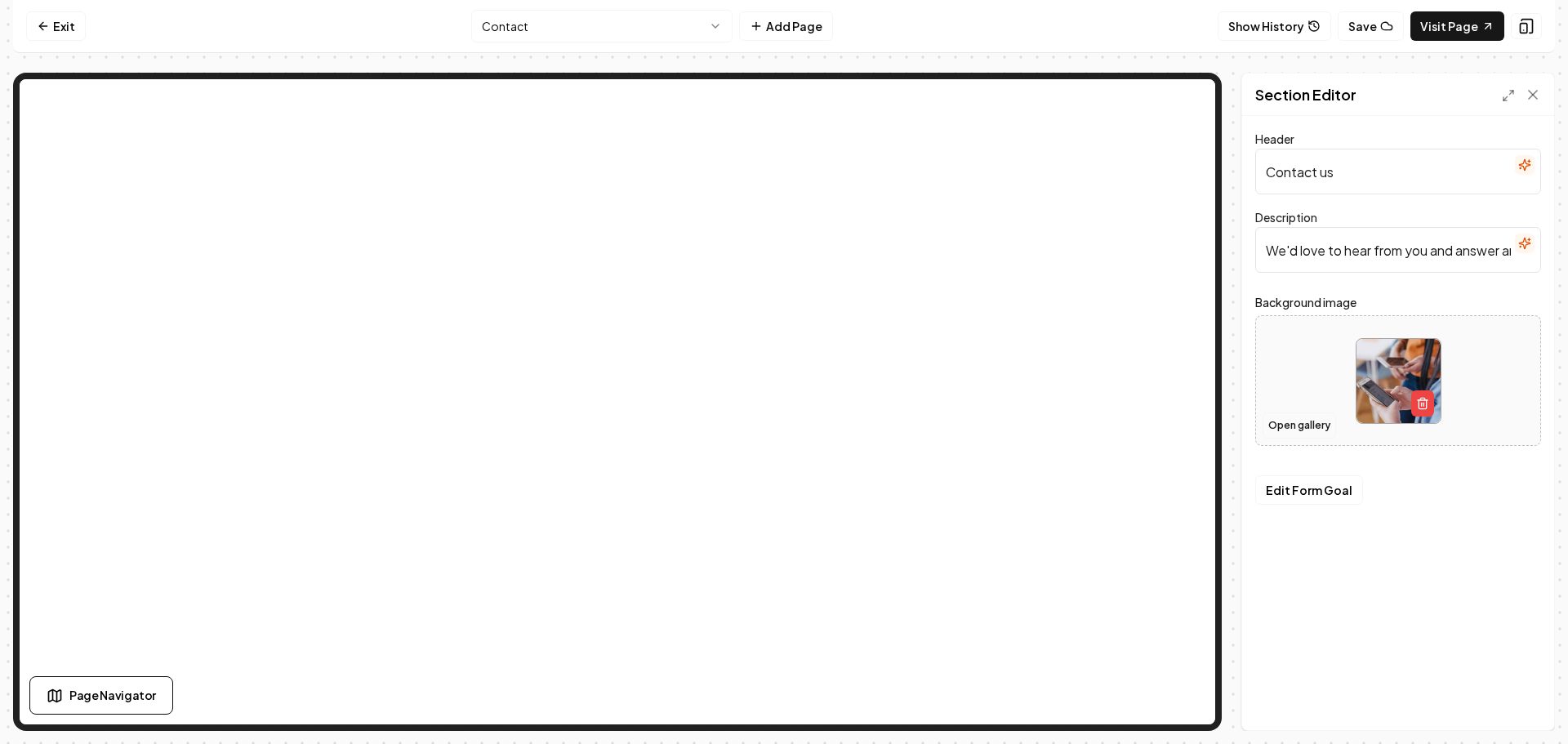
click at [1329, 430] on button "Open gallery" at bounding box center [1299, 425] width 74 height 26
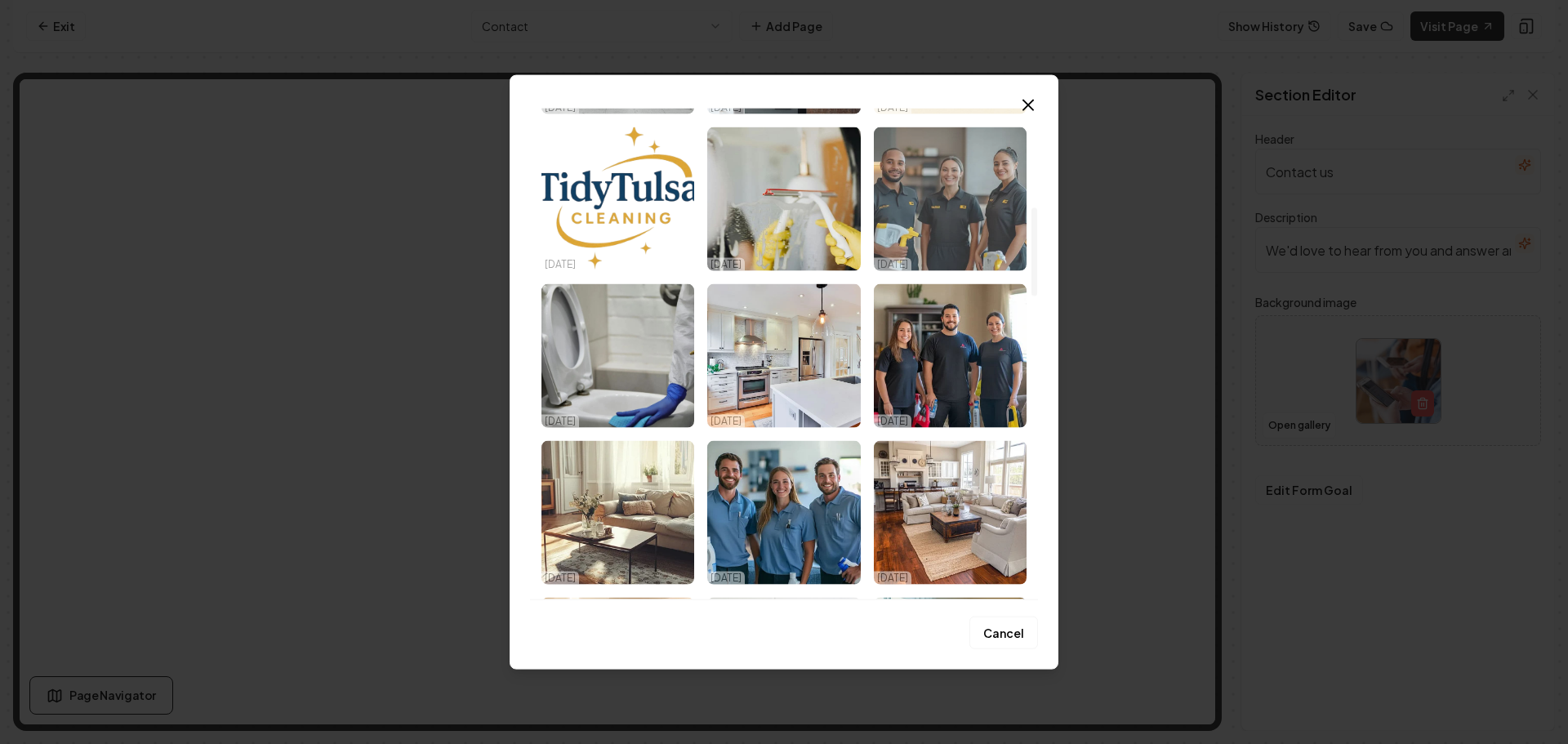
scroll to position [572, 0]
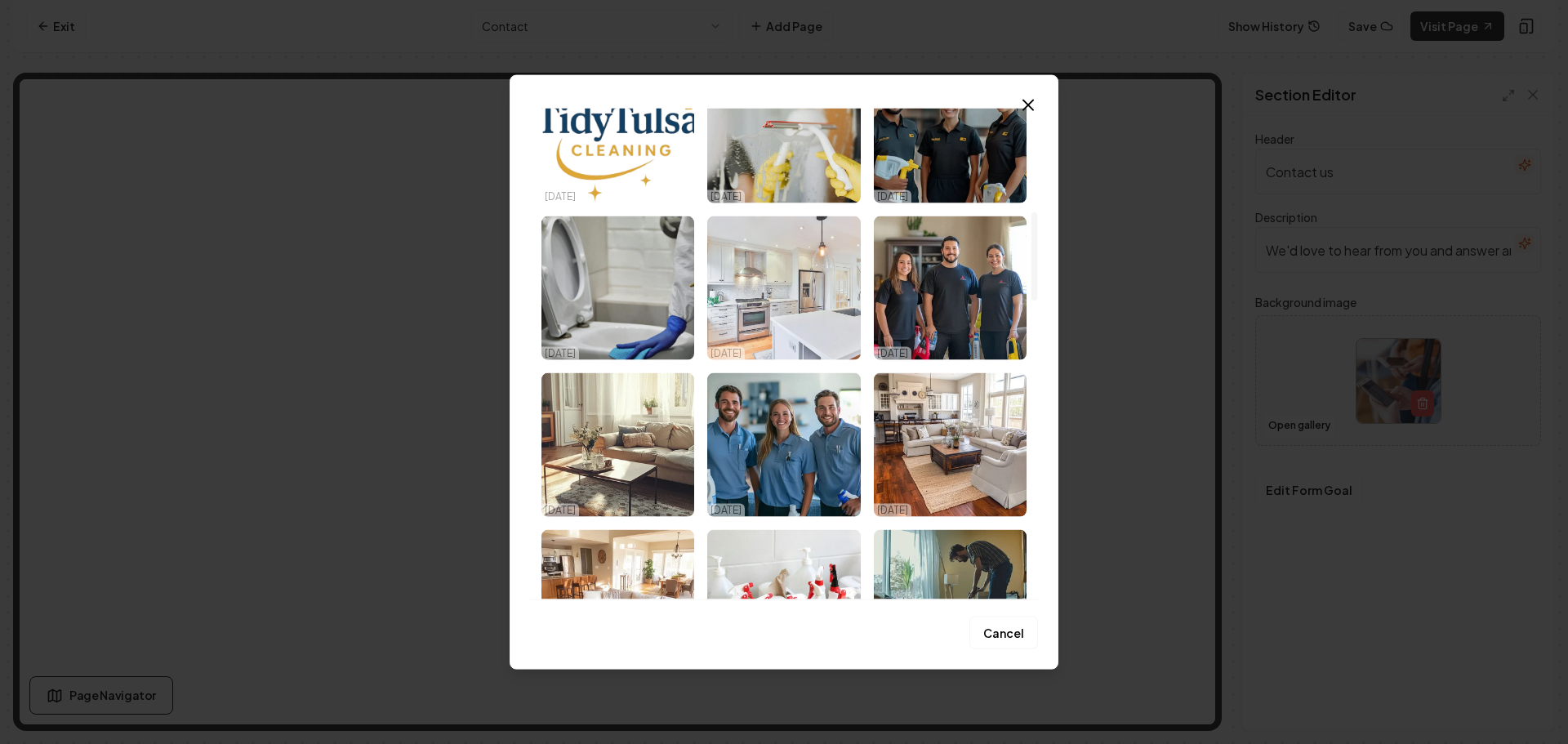
click at [803, 320] on img "Select image image_68ef850e5c7cd75eb894de4a.jpeg" at bounding box center [783, 288] width 152 height 144
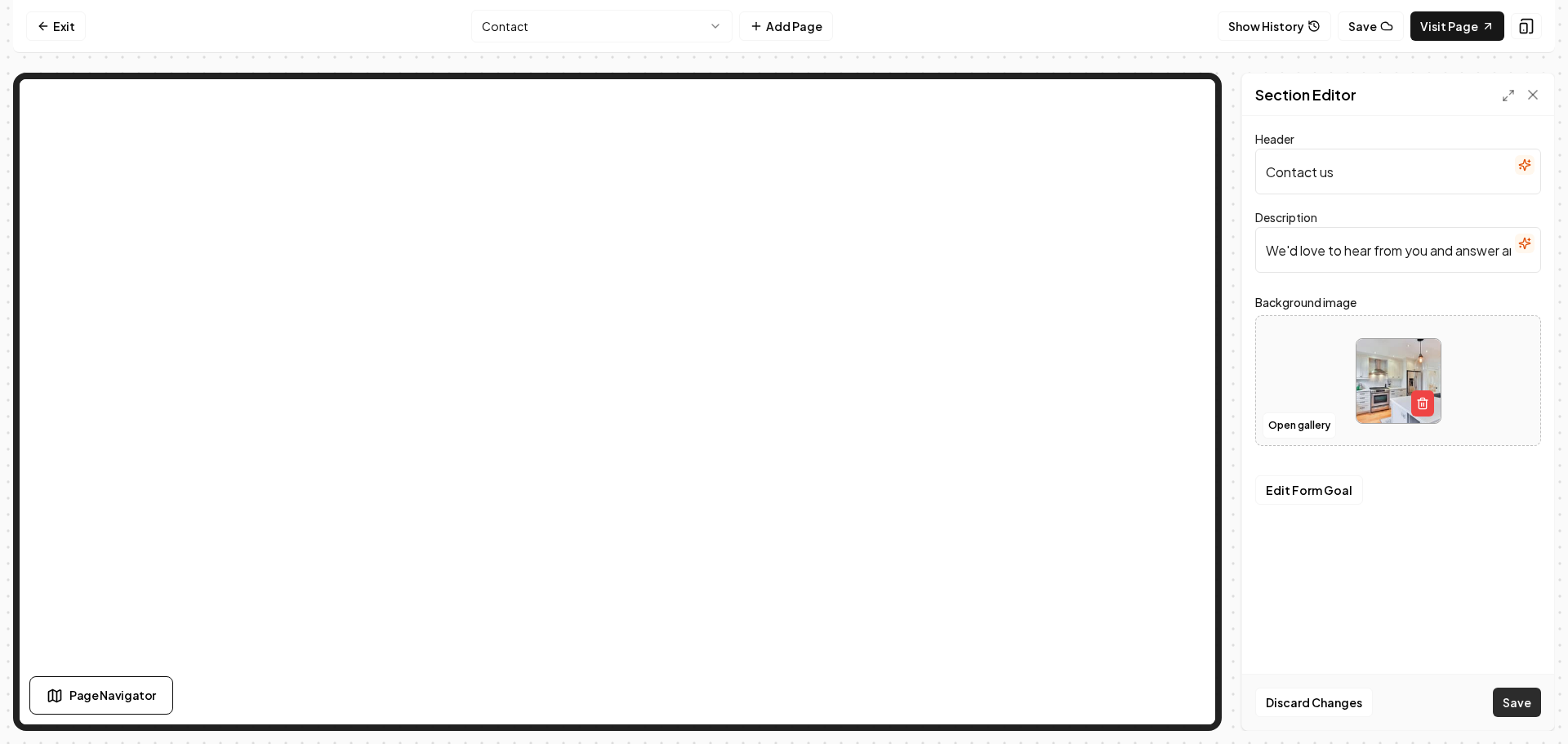
click at [1513, 694] on button "Save" at bounding box center [1517, 702] width 49 height 29
click at [614, 31] on html "Computer Required This feature is only available on a computer. Please switch t…" at bounding box center [784, 372] width 1568 height 744
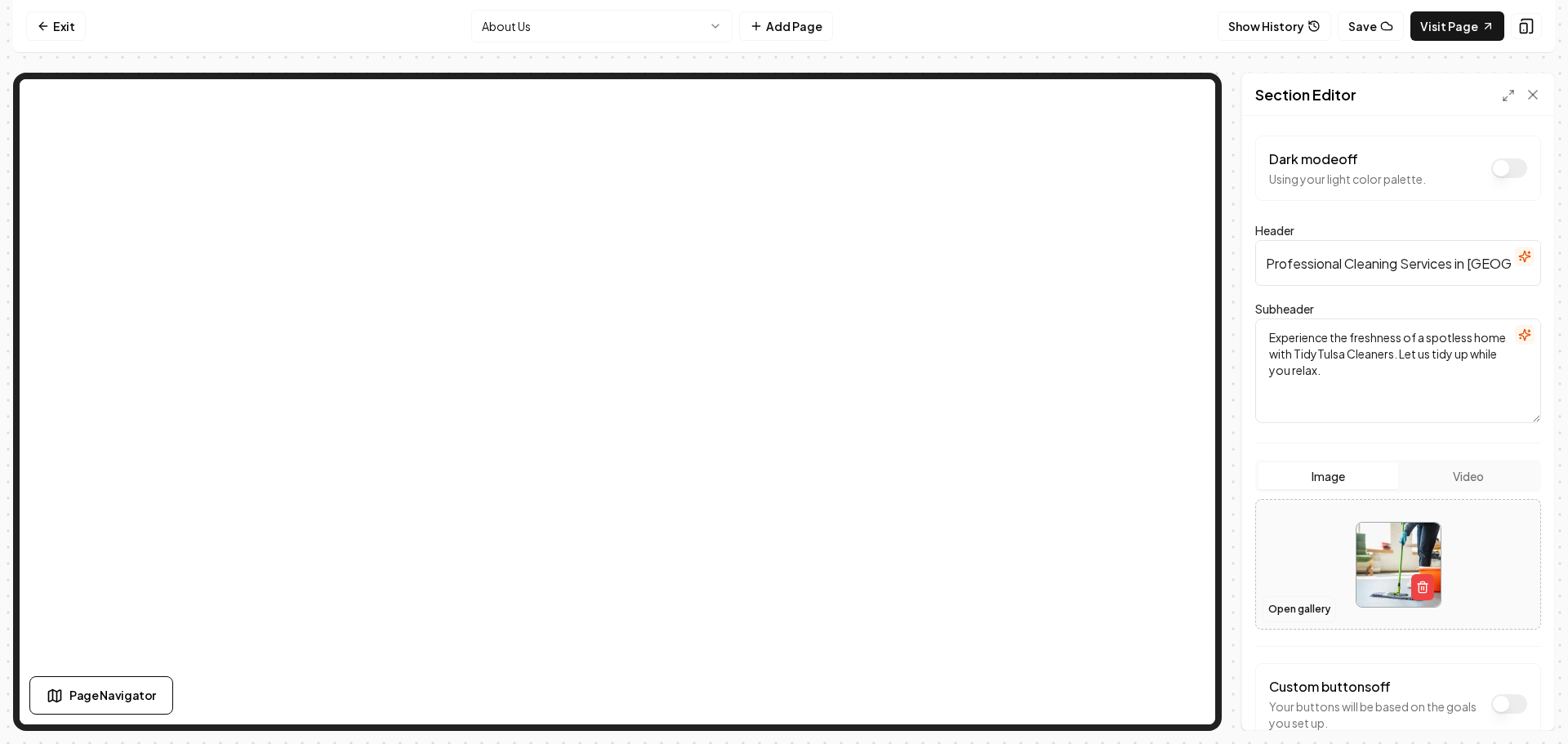
scroll to position [100, 0]
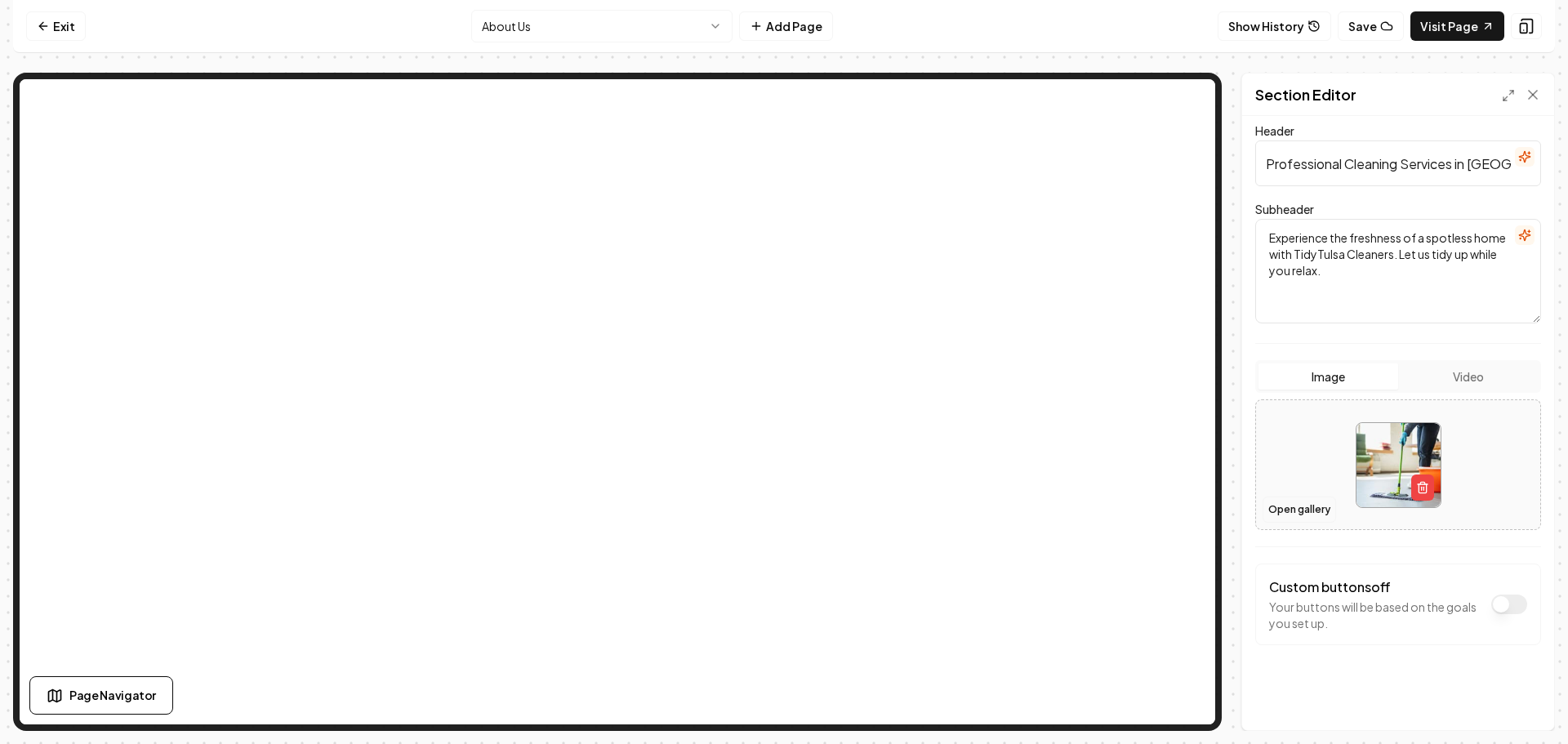
click at [1305, 514] on button "Open gallery" at bounding box center [1299, 509] width 74 height 26
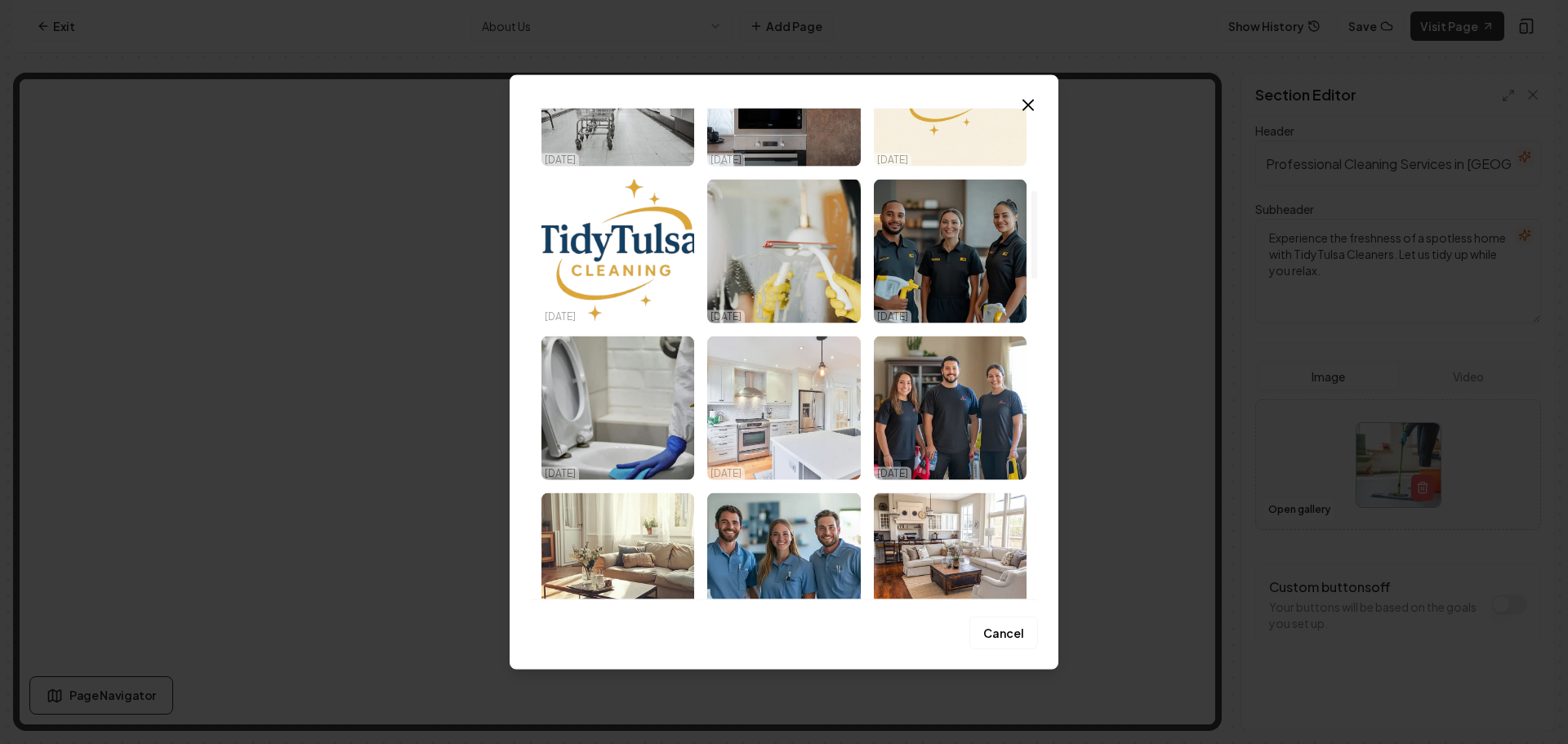
scroll to position [490, 0]
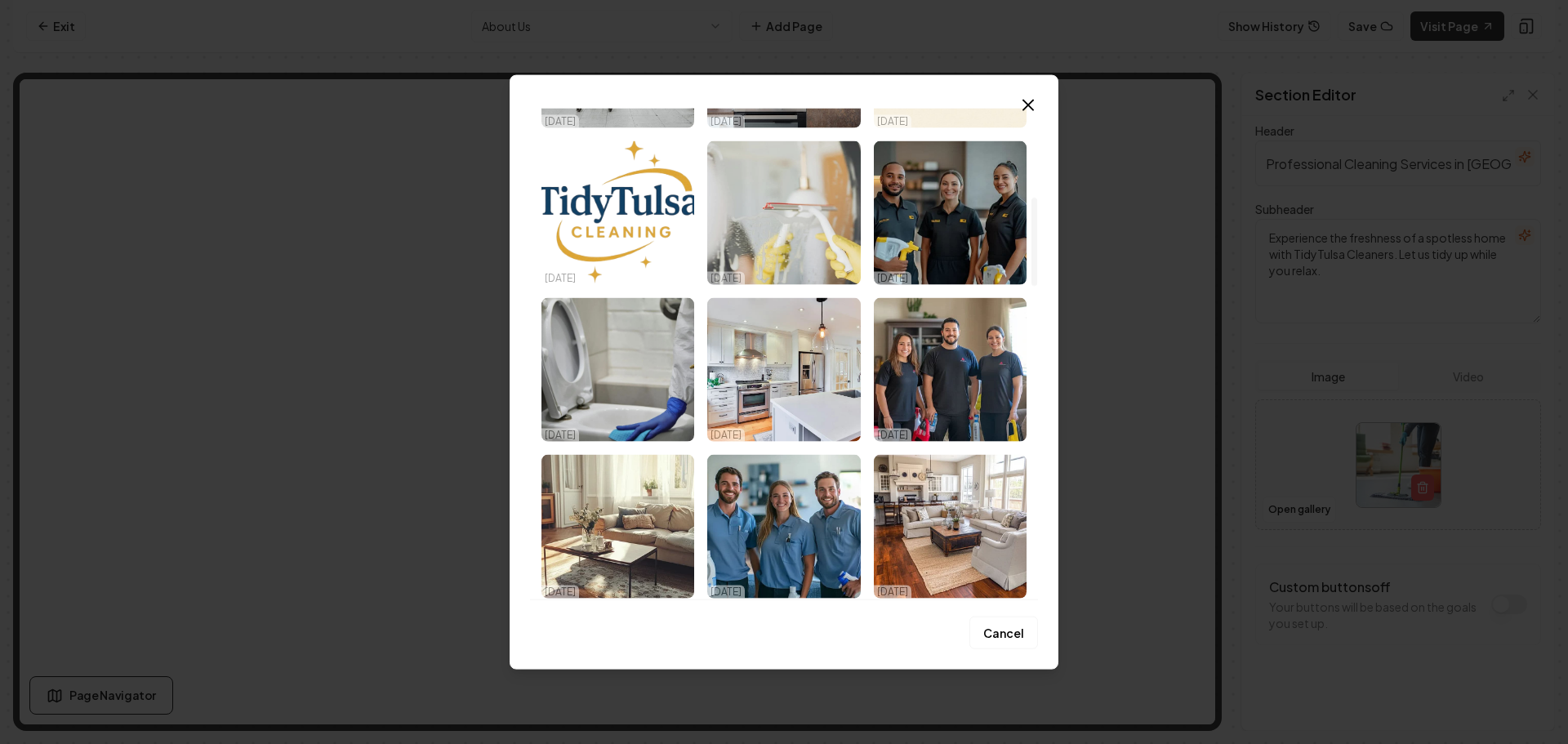
click at [805, 219] on img "Select image image_68ef850e5c7cd75eb894de61.jpeg" at bounding box center [783, 212] width 152 height 144
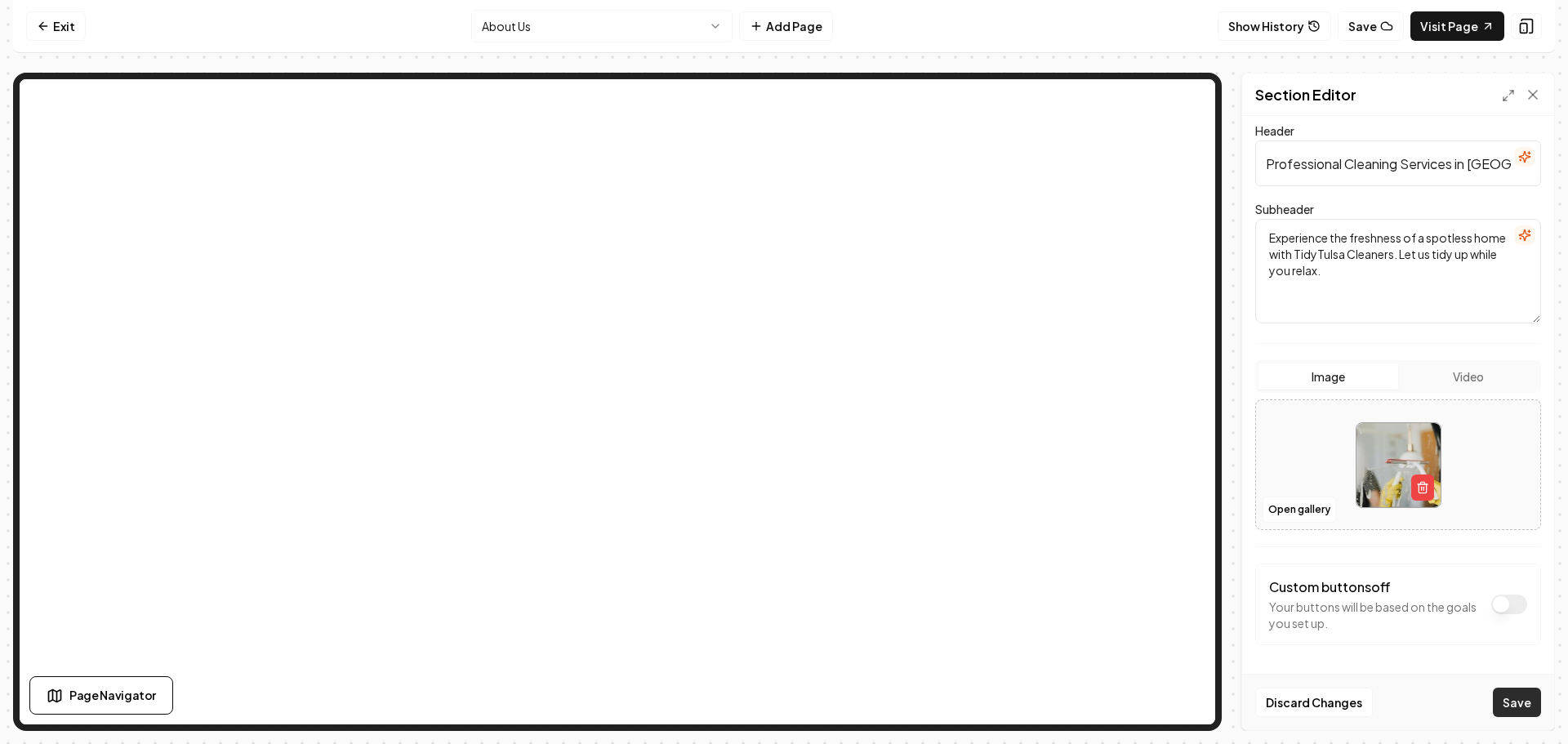
click at [1519, 696] on button "Save" at bounding box center [1517, 702] width 49 height 29
click at [590, 33] on html "Computer Required This feature is only available on a computer. Please switch t…" at bounding box center [784, 372] width 1568 height 744
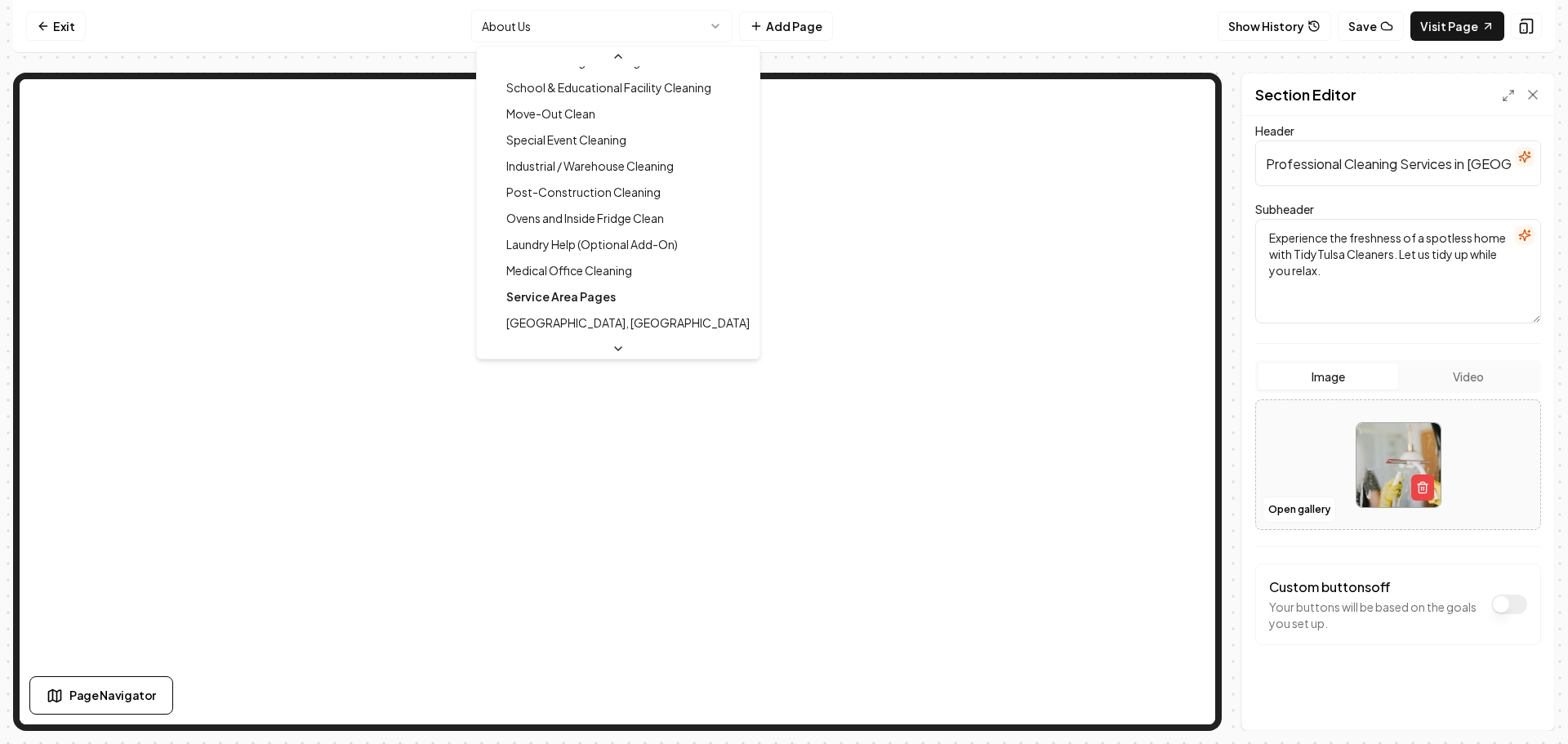
scroll to position [0, 0]
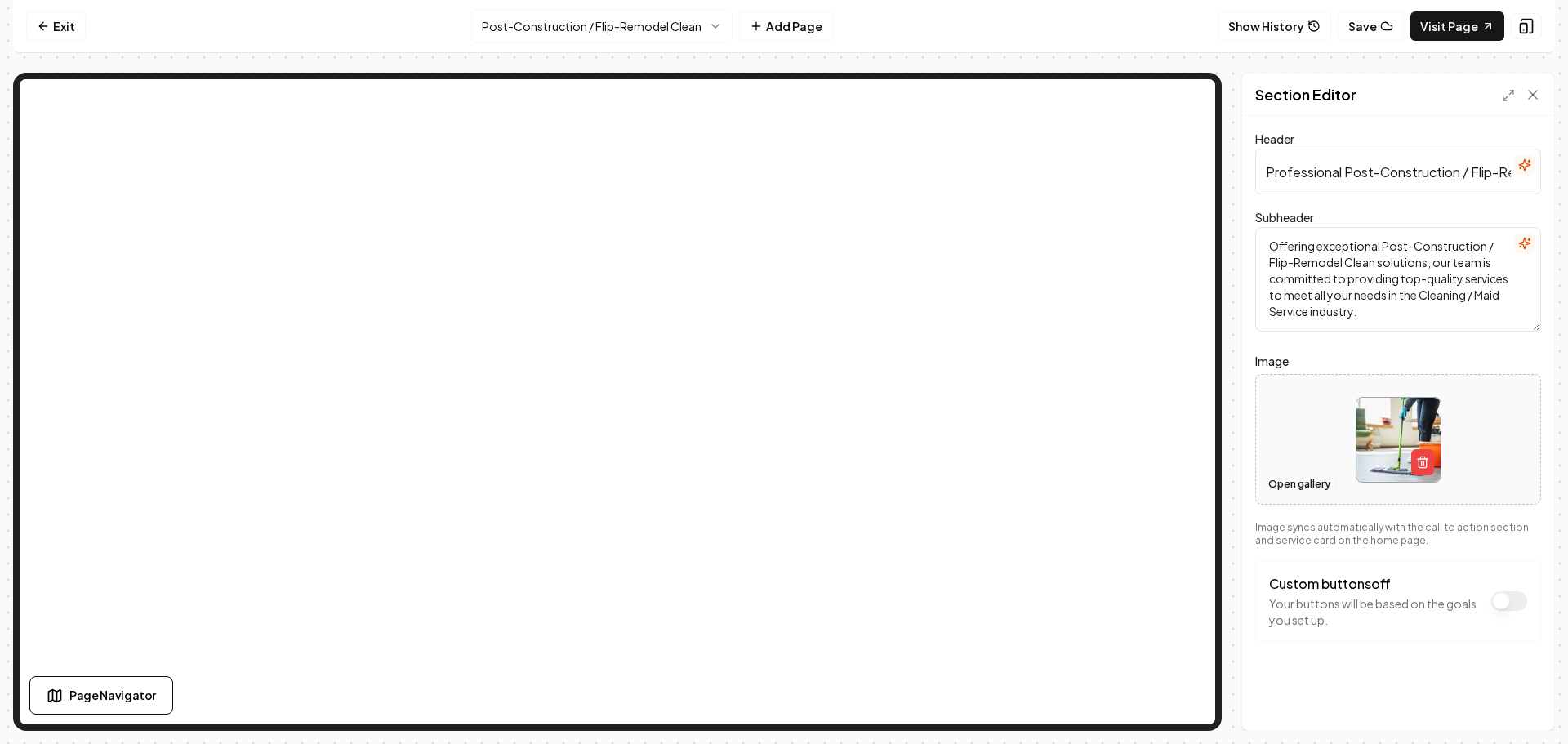
click at [1277, 480] on button "Open gallery" at bounding box center [1299, 484] width 74 height 26
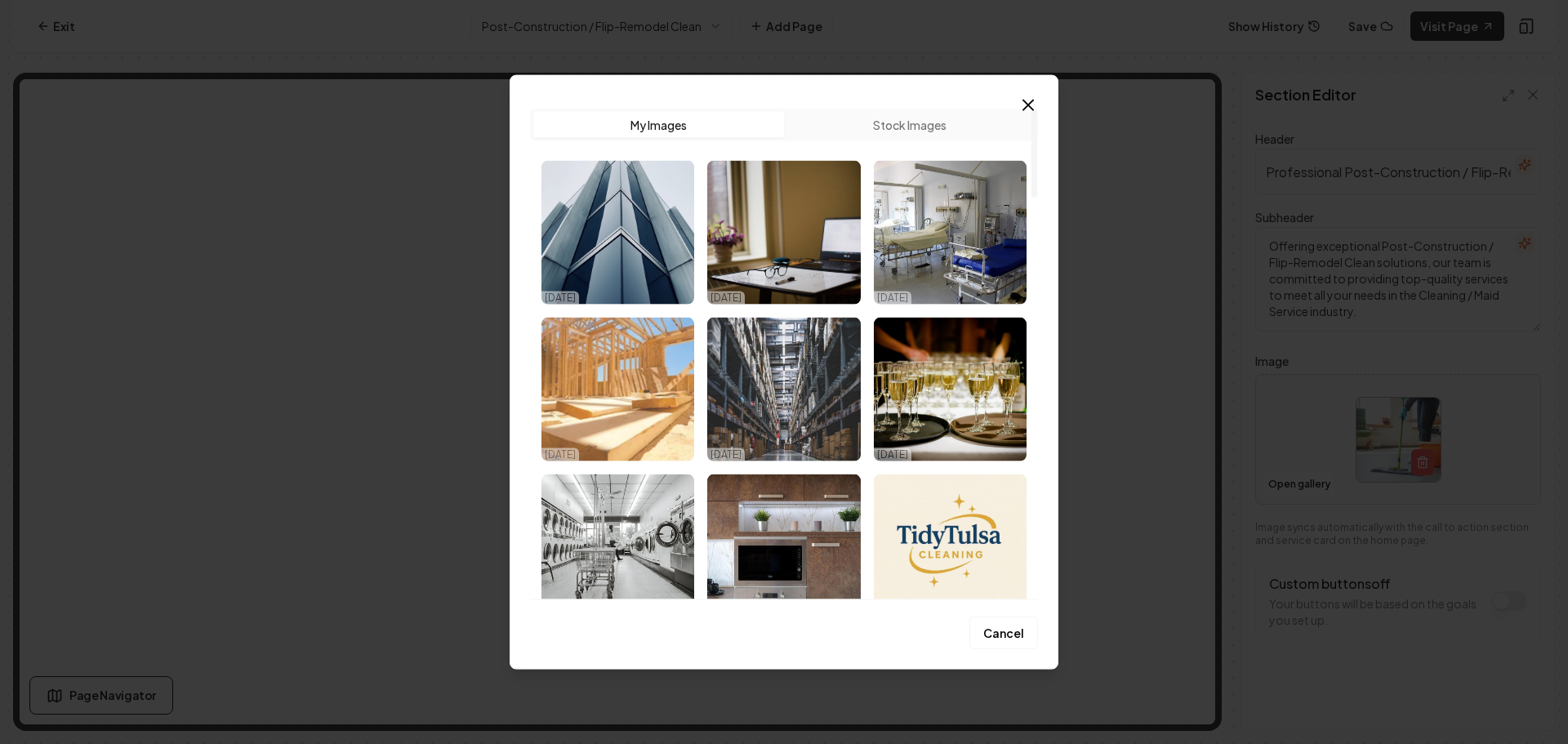
click at [648, 382] on img "Select image image_68ef8cb45c7cd75eb8d7b413.webp" at bounding box center [618, 389] width 152 height 144
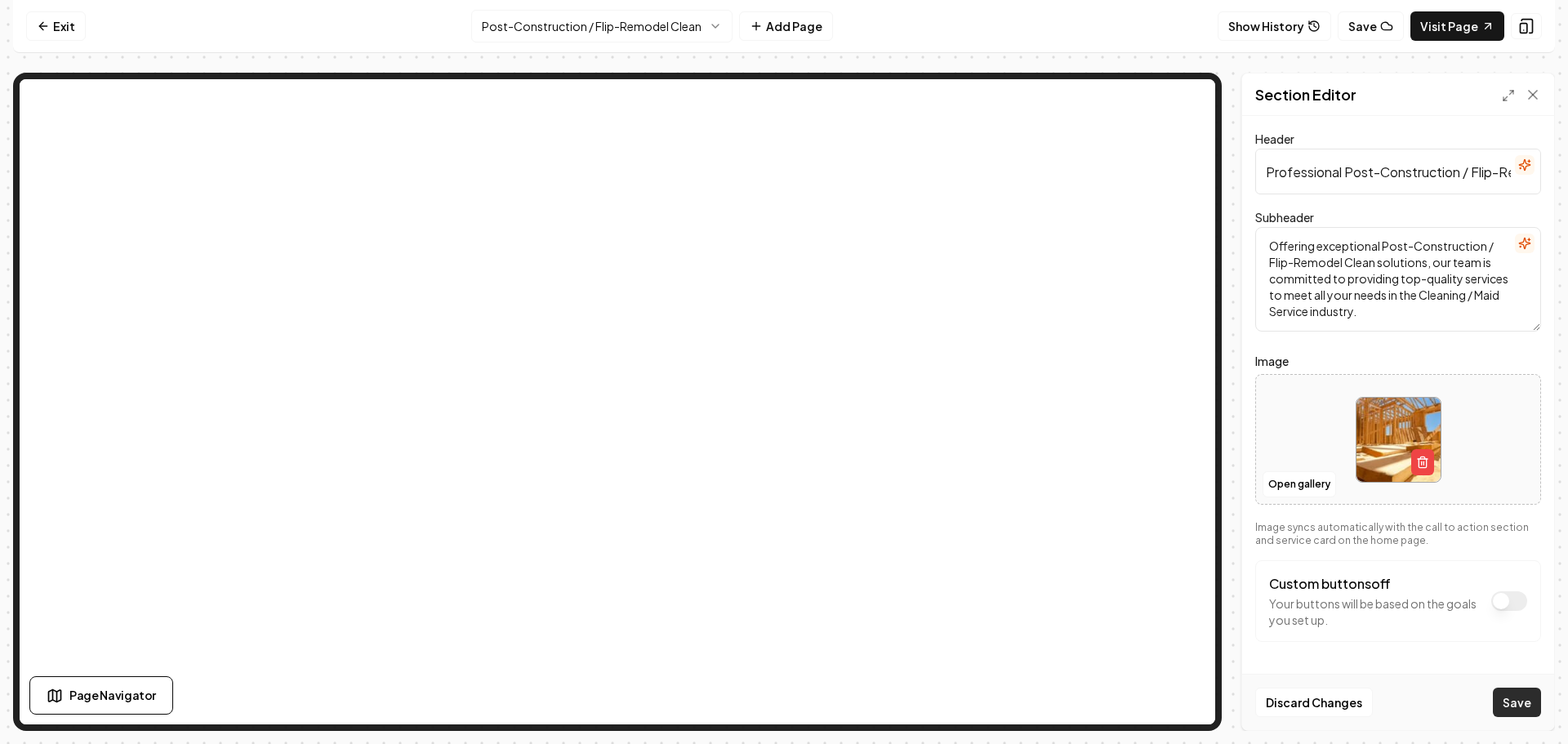
click at [1516, 702] on button "Save" at bounding box center [1517, 702] width 49 height 29
click at [635, 36] on html "Computer Required This feature is only available on a computer. Please switch t…" at bounding box center [784, 372] width 1568 height 744
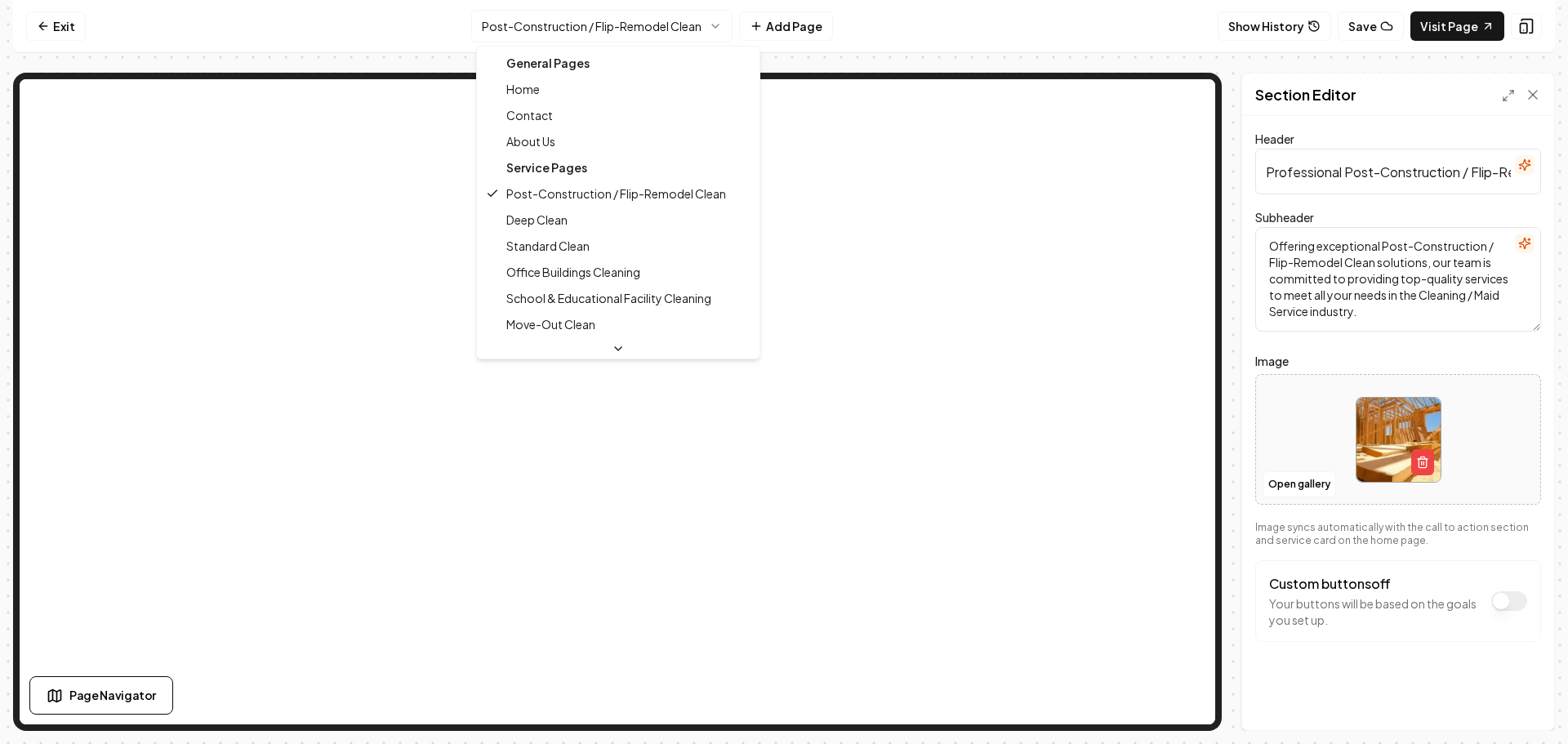
click at [612, 28] on html "Computer Required This feature is only available on a computer. Please switch t…" at bounding box center [784, 372] width 1568 height 744
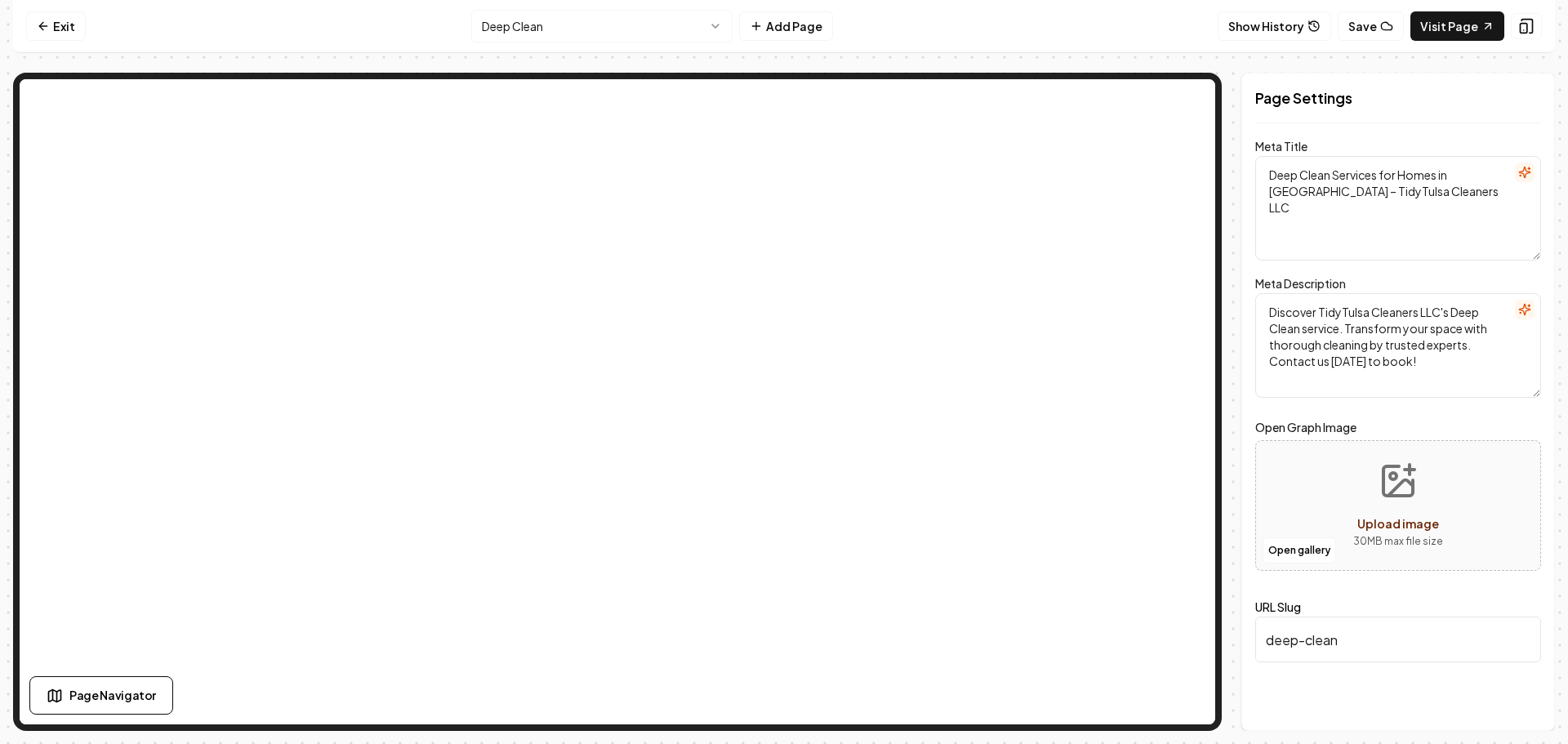
click at [632, 23] on html "Computer Required This feature is only available on a computer. Please switch t…" at bounding box center [784, 372] width 1568 height 744
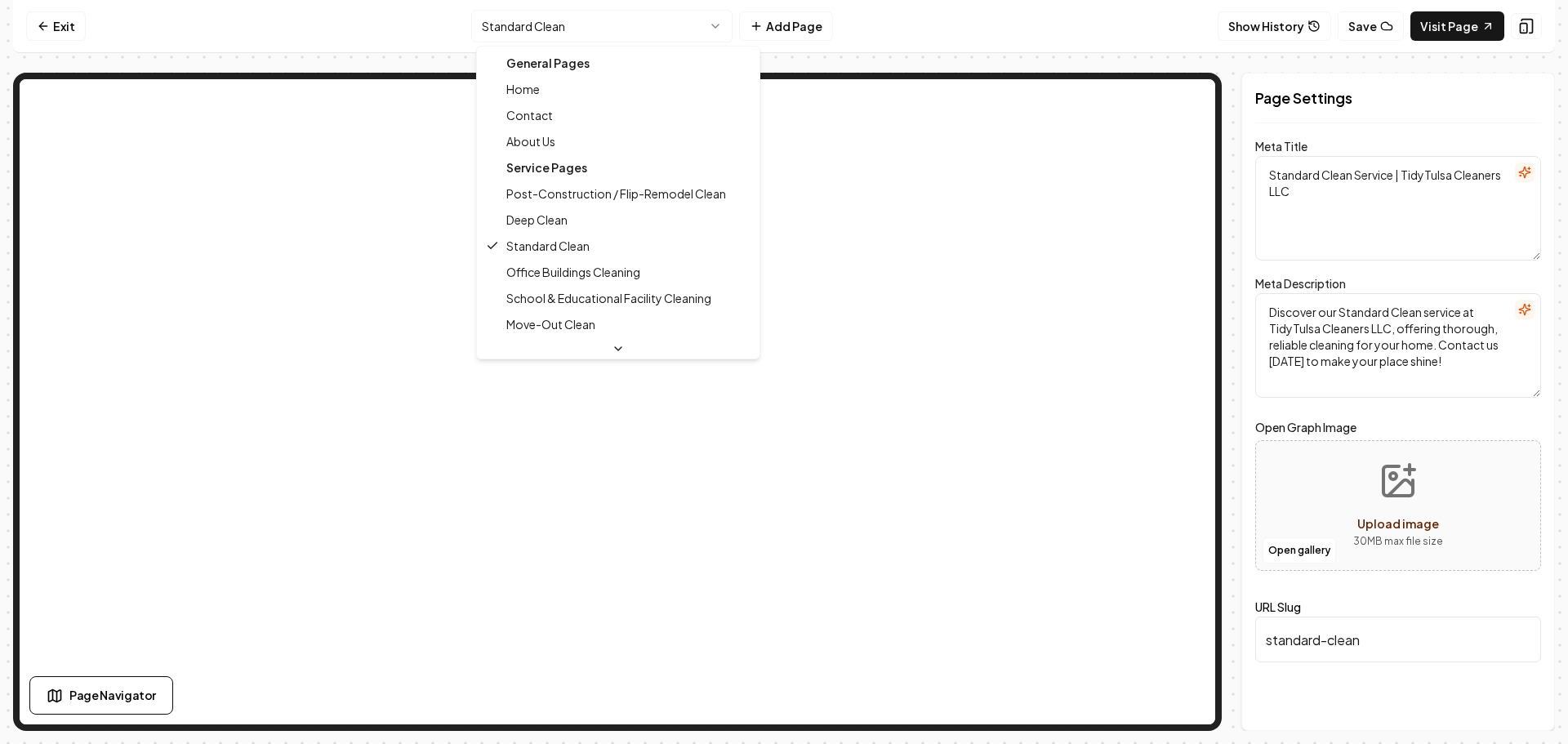
click at [645, 29] on html "Computer Required This feature is only available on a computer. Please switch t…" at bounding box center [784, 372] width 1568 height 744
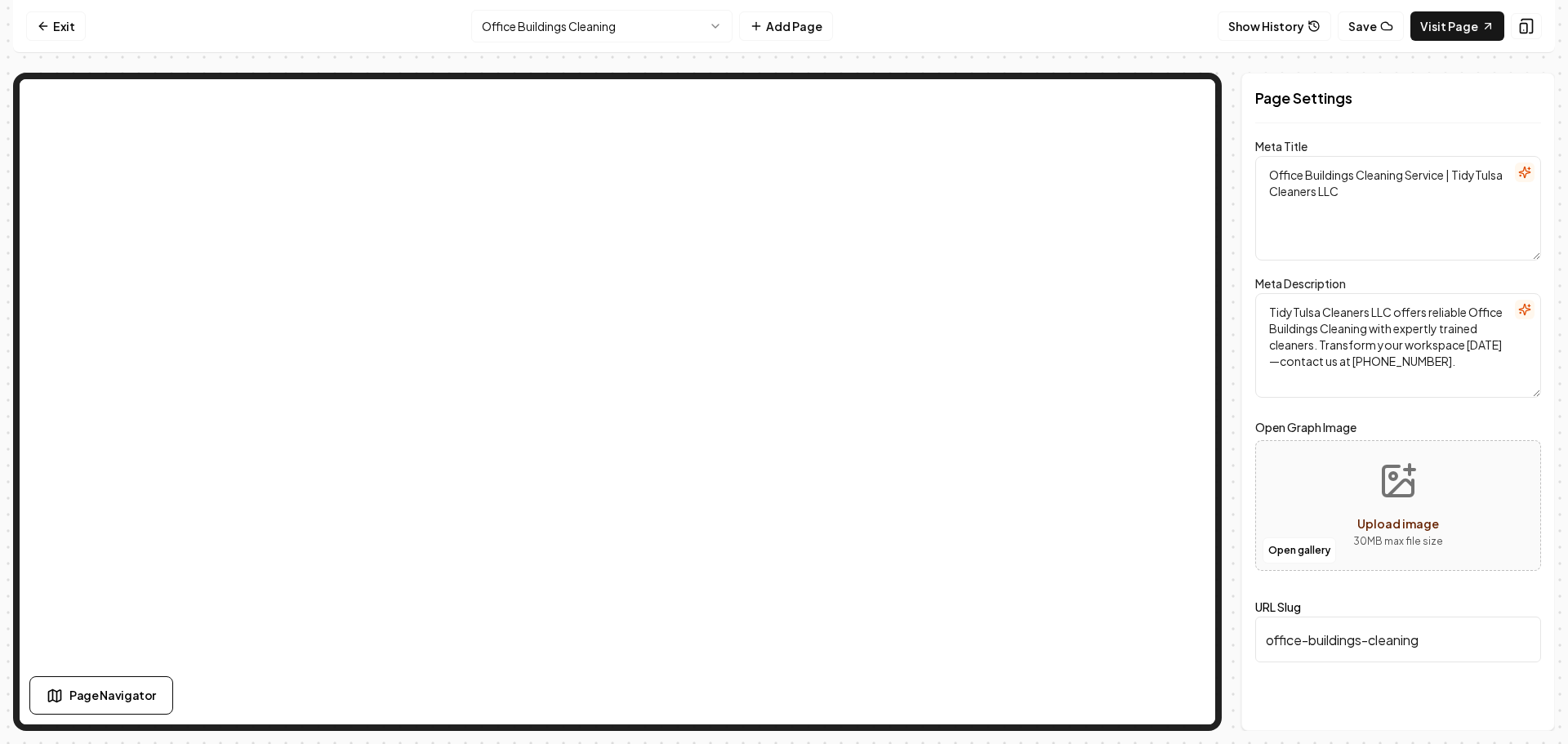
click at [612, 30] on html "Computer Required This feature is only available on a computer. Please switch t…" at bounding box center [784, 372] width 1568 height 744
click at [643, 24] on html "Computer Required This feature is only available on a computer. Please switch t…" at bounding box center [784, 372] width 1568 height 744
click at [593, 39] on html "Computer Required This feature is only available on a computer. Please switch t…" at bounding box center [784, 372] width 1568 height 744
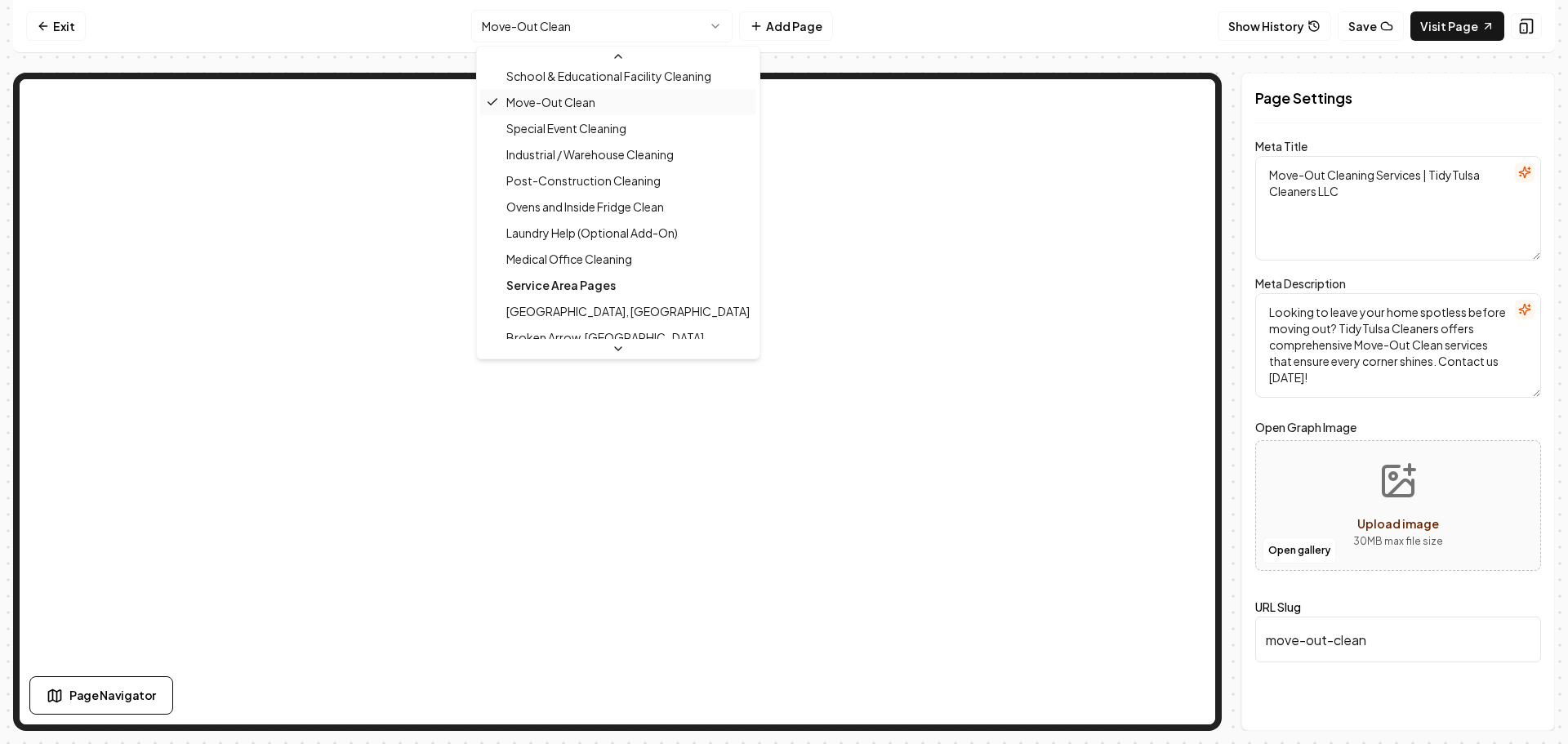
scroll to position [164, 0]
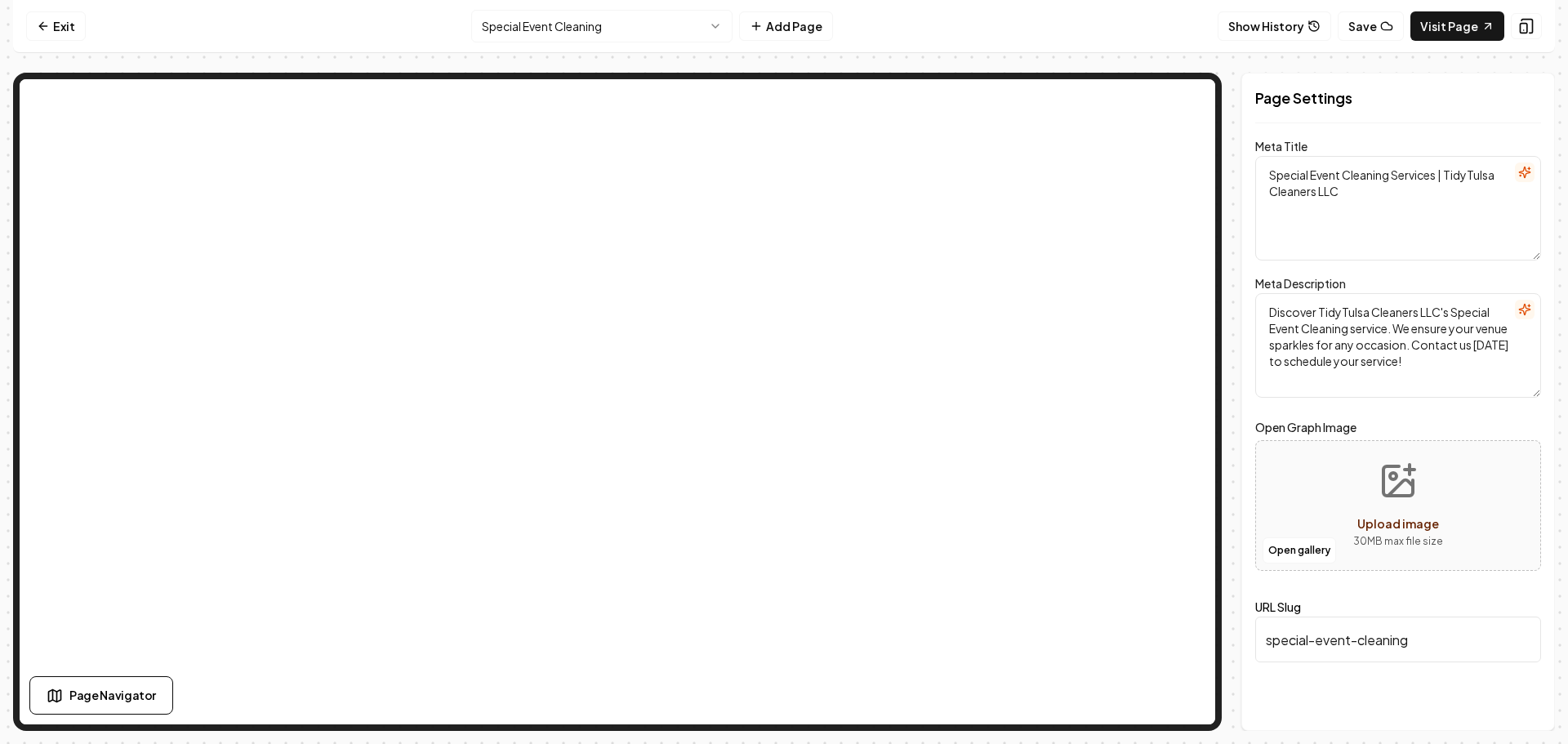
click at [637, 30] on html "Computer Required This feature is only available on a computer. Please switch t…" at bounding box center [784, 372] width 1568 height 744
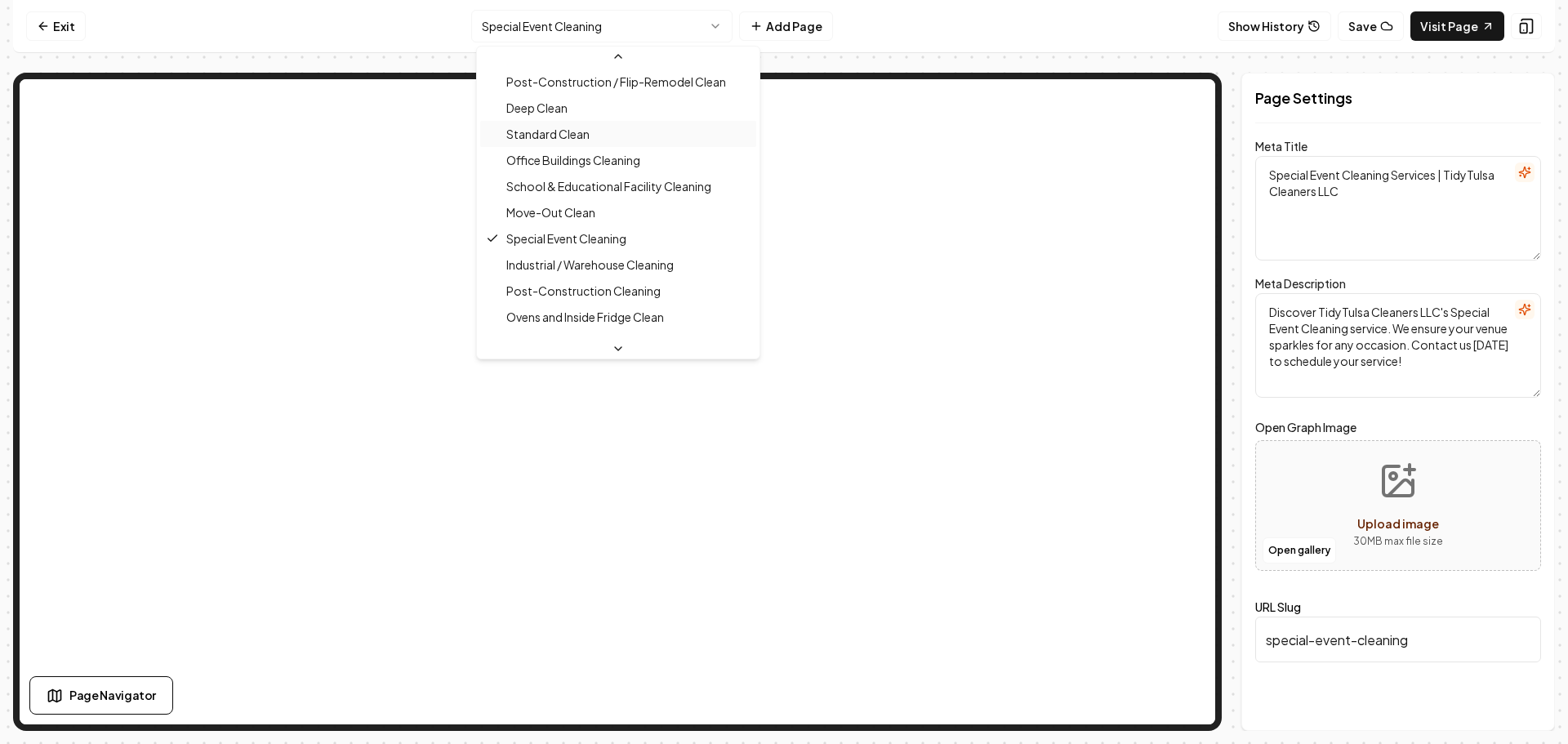
scroll to position [207, 0]
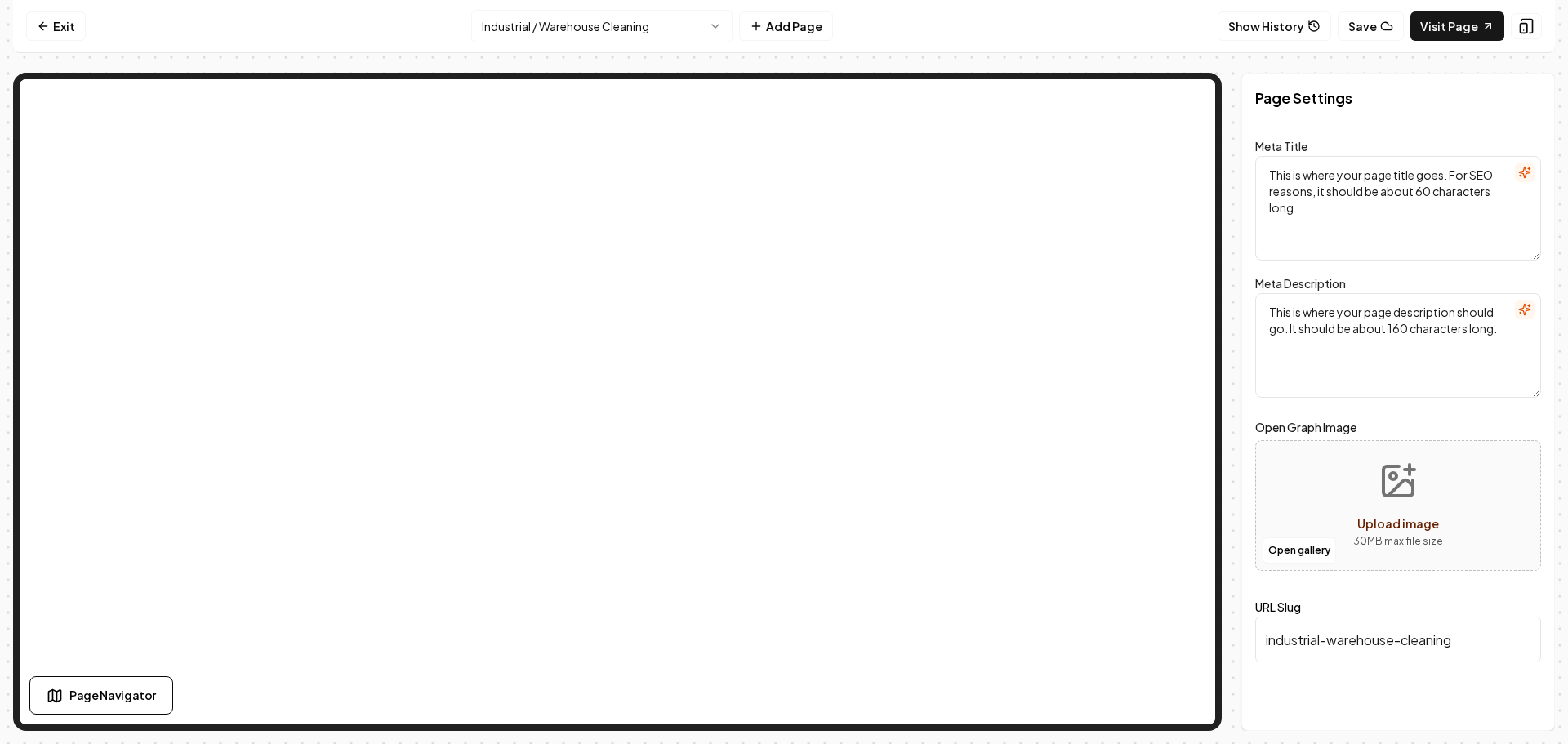
click at [598, 37] on html "Computer Required This feature is only available on a computer. Please switch t…" at bounding box center [784, 372] width 1568 height 744
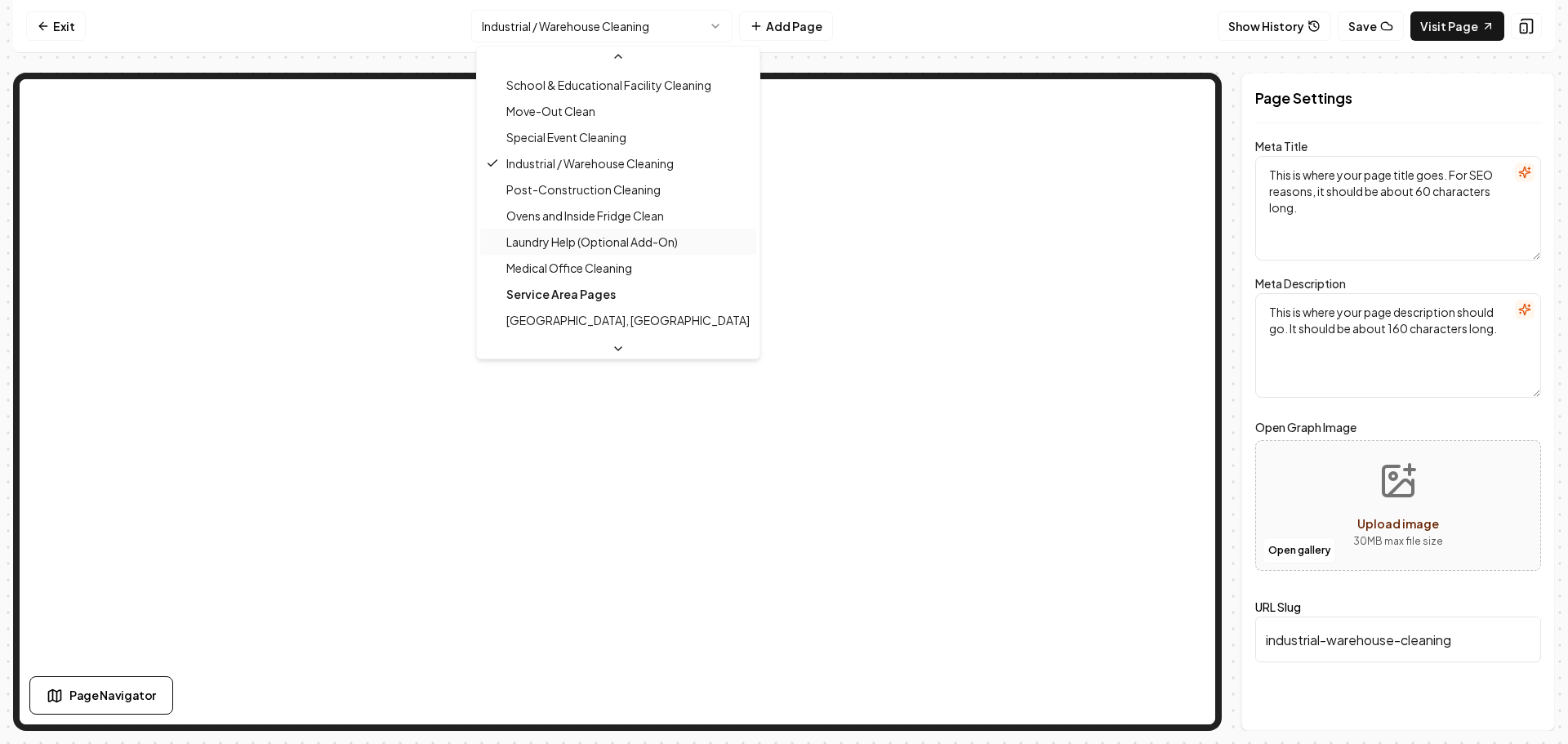
scroll to position [234, 0]
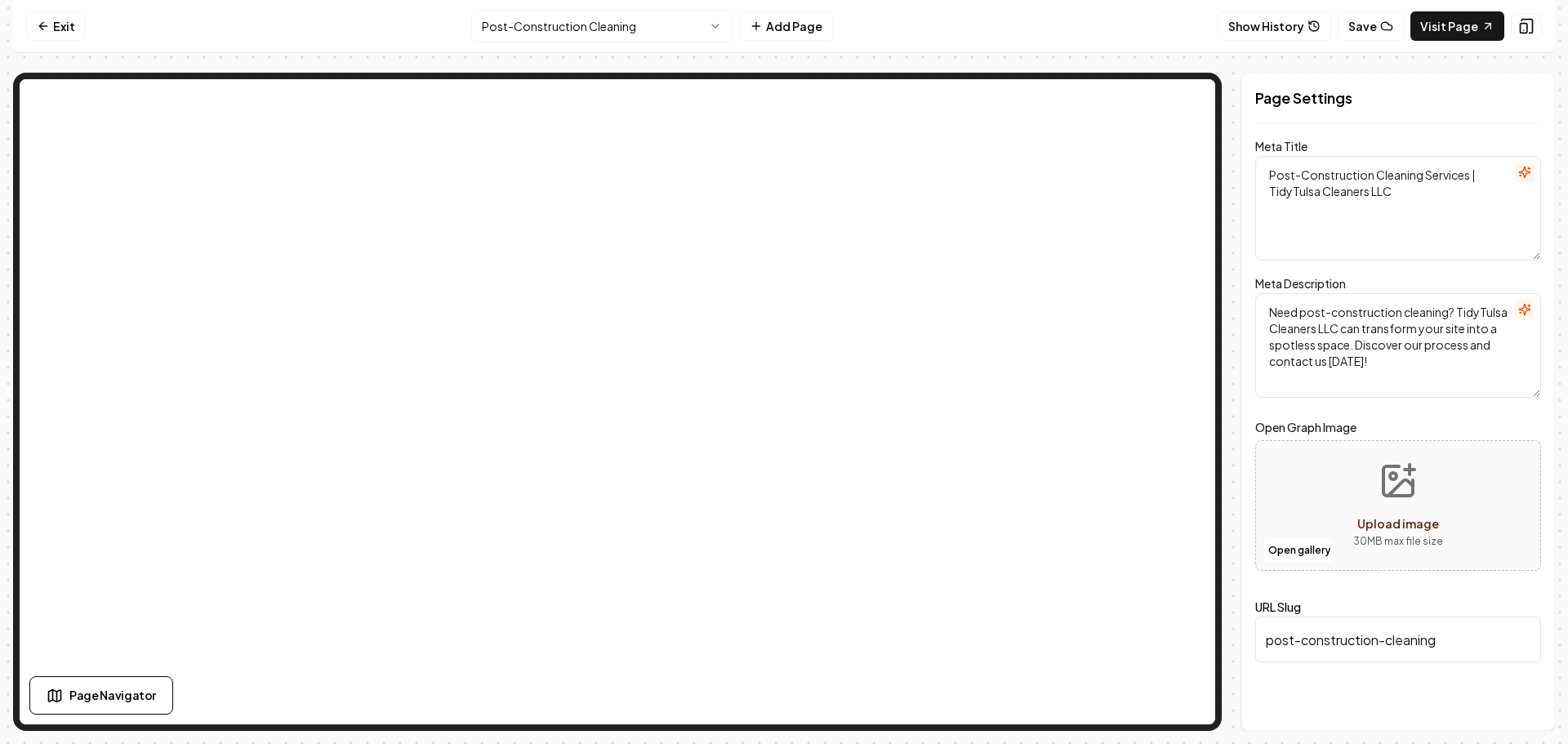
click at [620, 25] on html "Computer Required This feature is only available on a computer. Please switch t…" at bounding box center [784, 372] width 1568 height 744
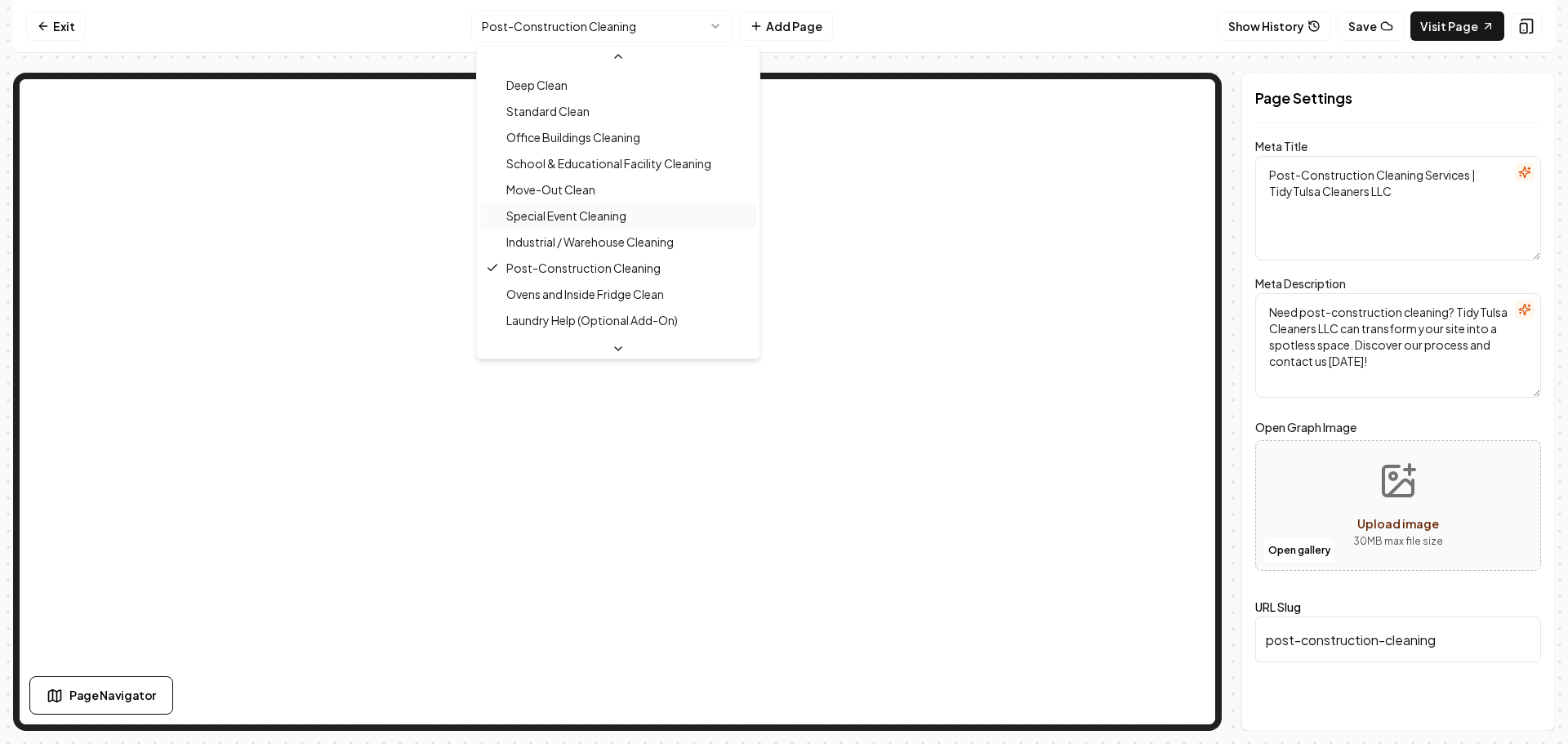
scroll to position [178, 0]
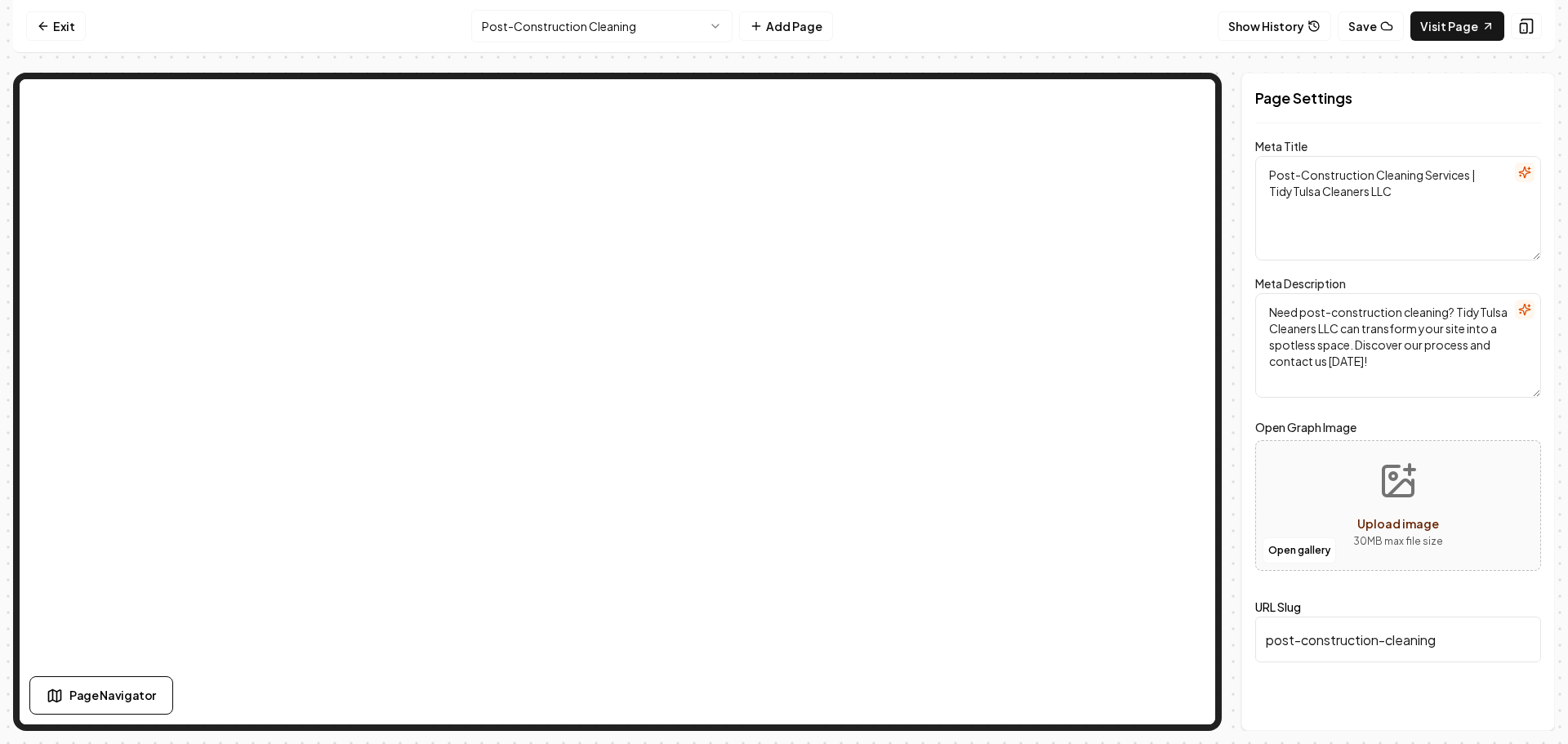
click at [586, 29] on html "Computer Required This feature is only available on a computer. Please switch t…" at bounding box center [784, 372] width 1568 height 744
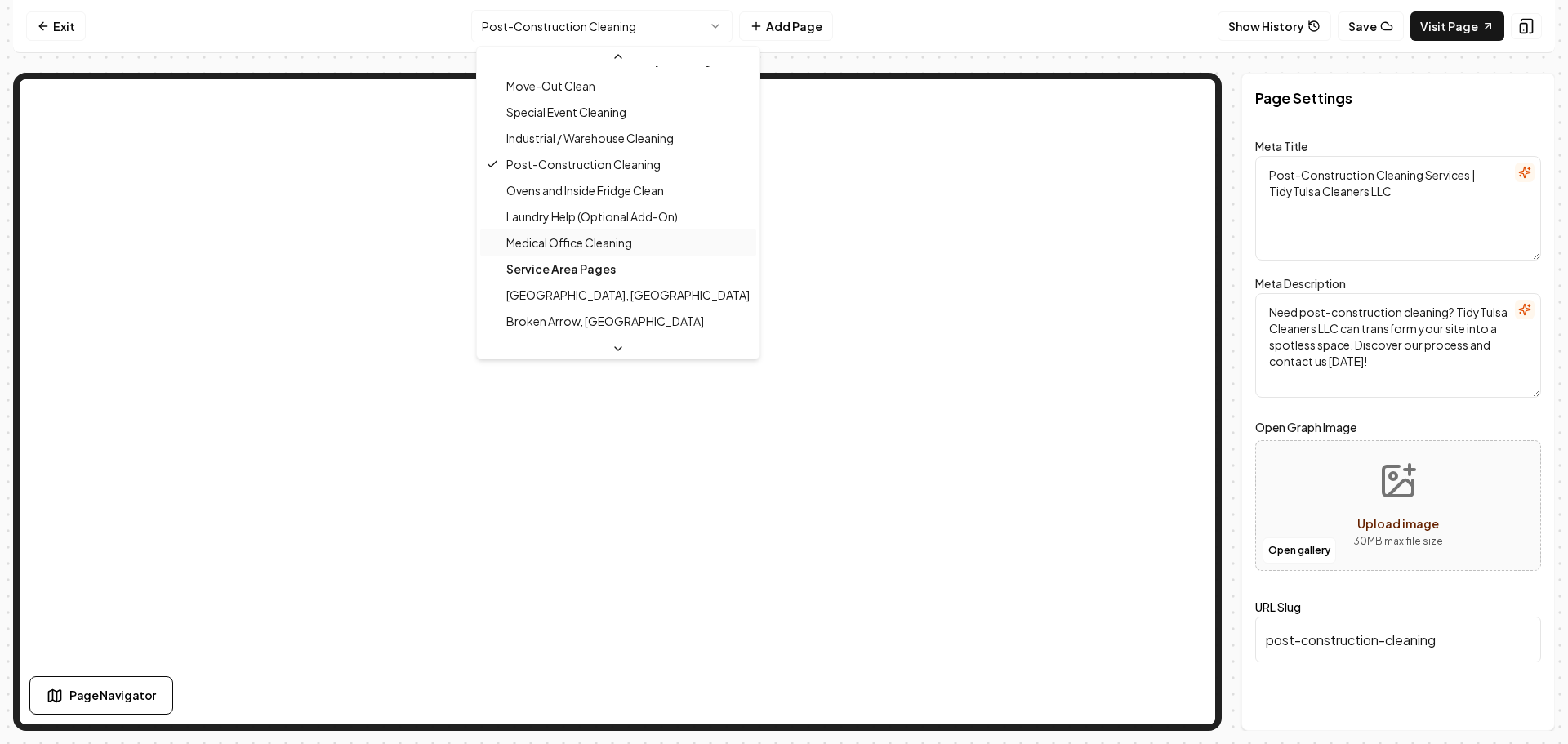
scroll to position [260, 0]
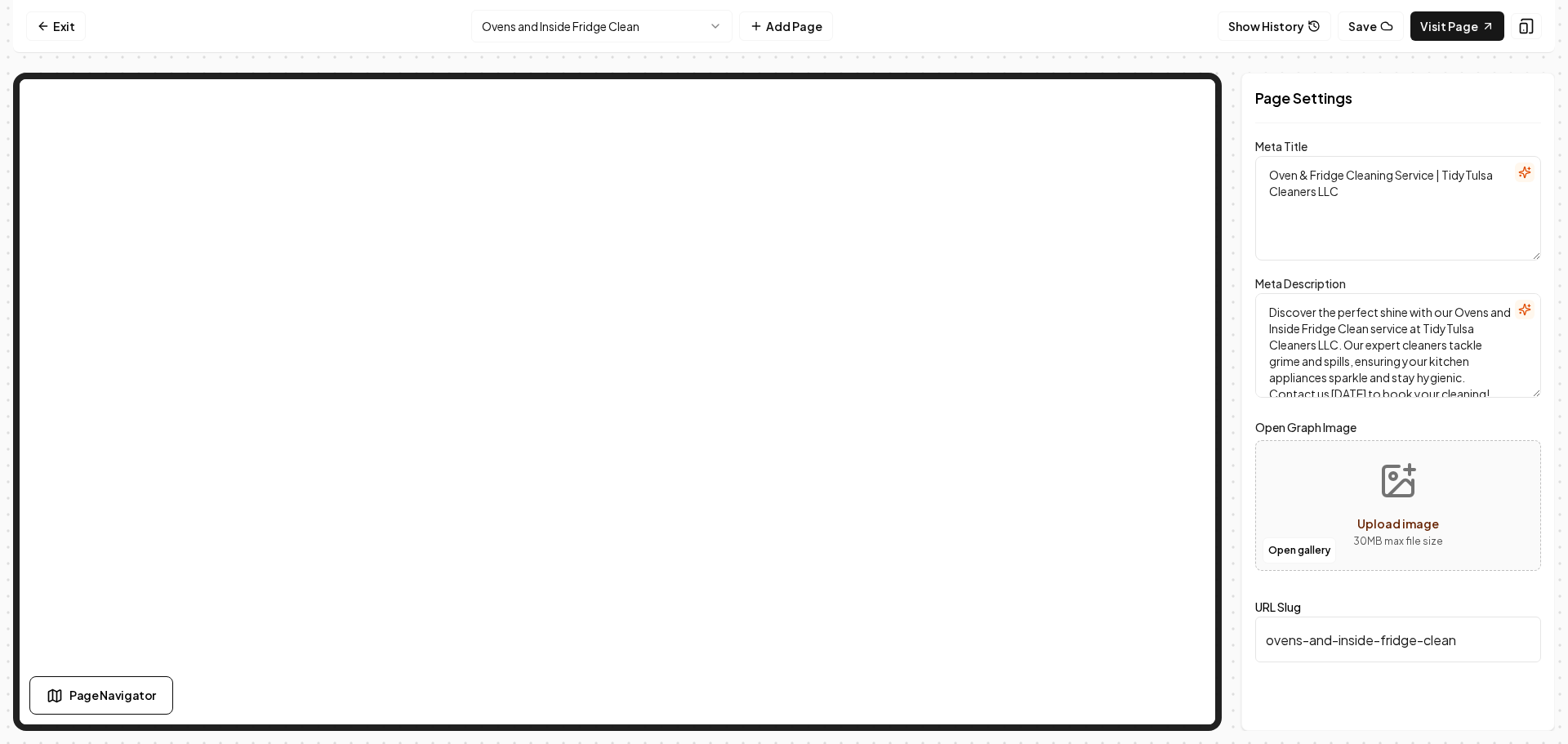
click at [606, 42] on nav "Exit Ovens and Inside Fridge Clean Add Page Show History Save Visit Page" at bounding box center [784, 26] width 1542 height 53
click at [590, 18] on html "Computer Required This feature is only available on a computer. Please switch t…" at bounding box center [784, 372] width 1568 height 744
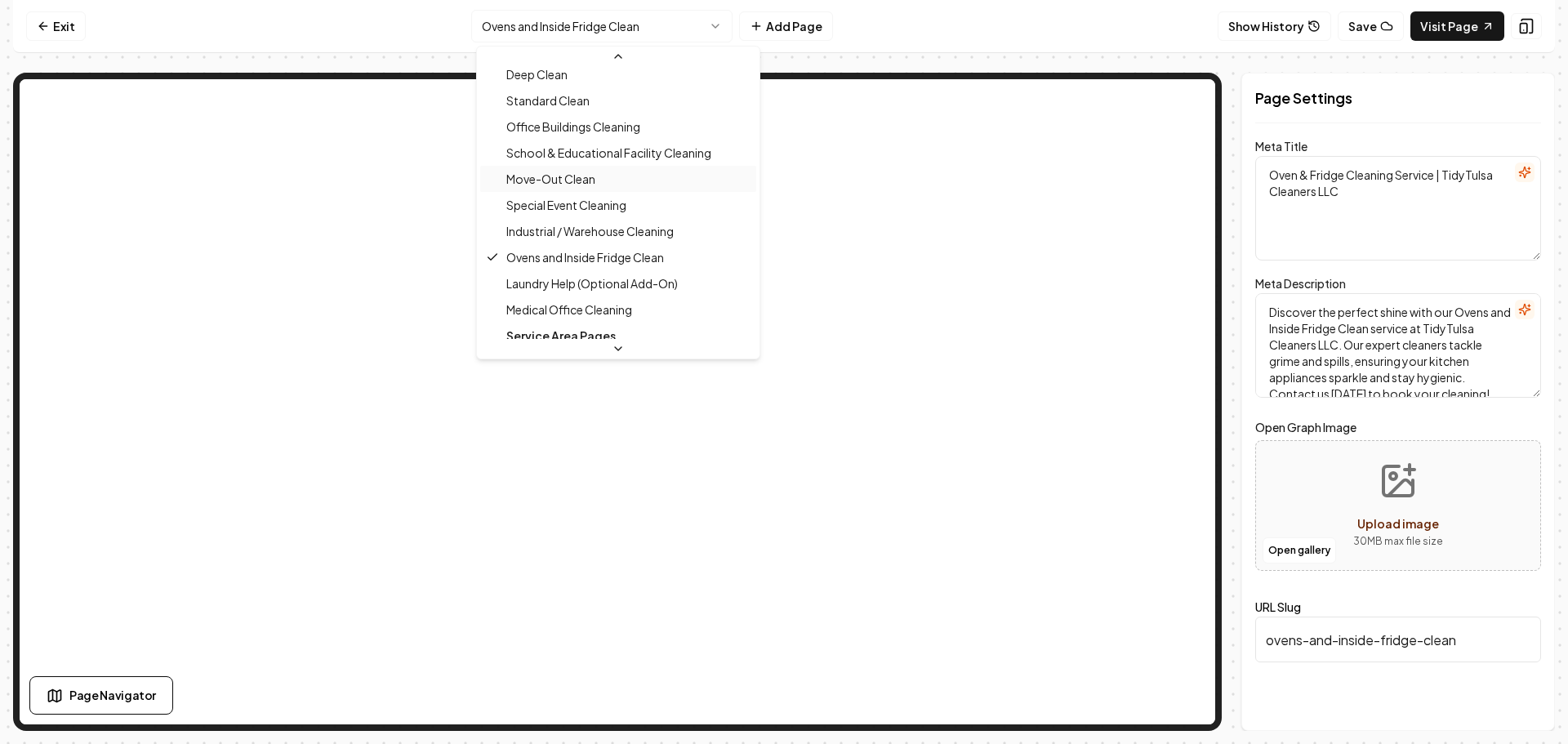
scroll to position [260, 0]
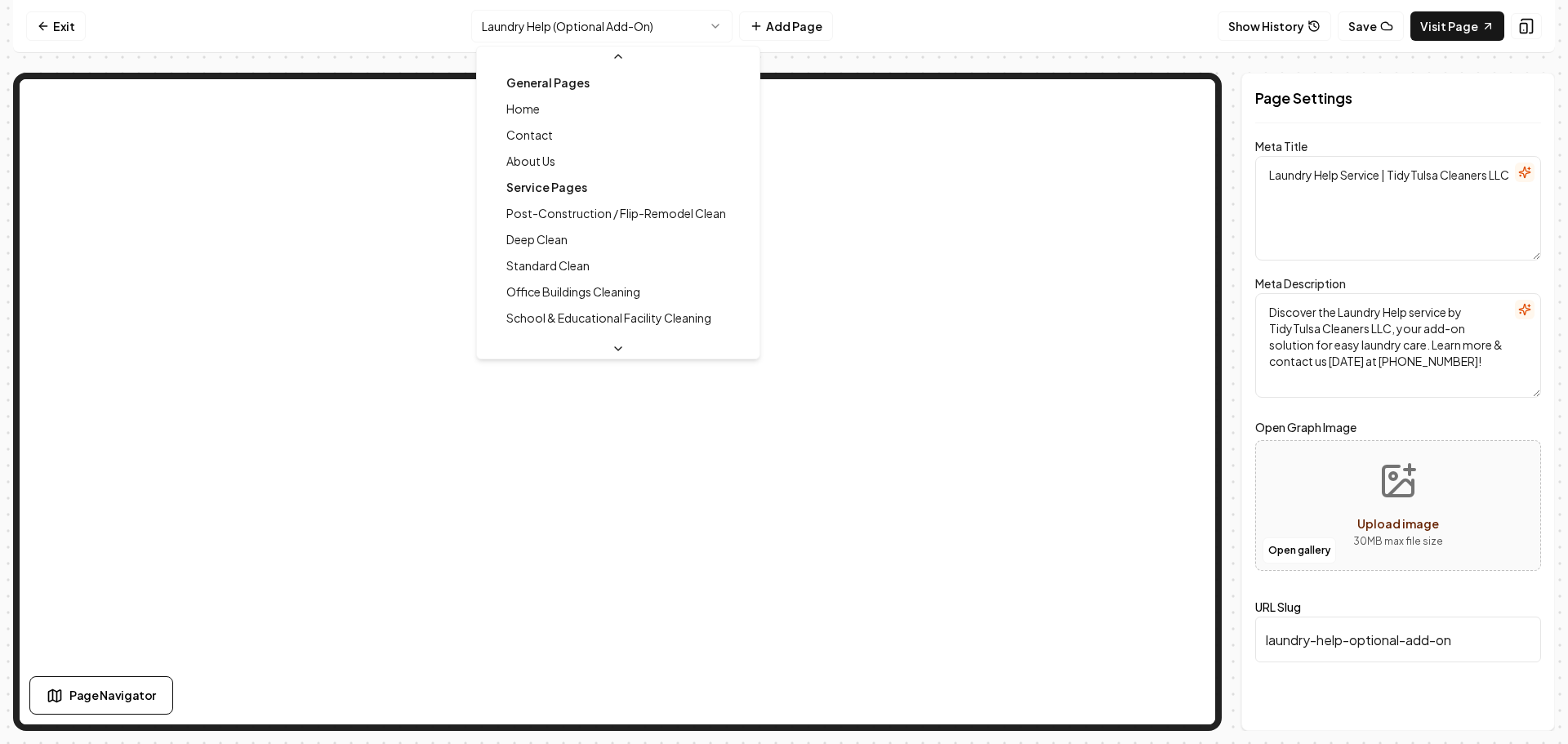
click at [612, 30] on html "Computer Required This feature is only available on a computer. Please switch t…" at bounding box center [784, 372] width 1568 height 744
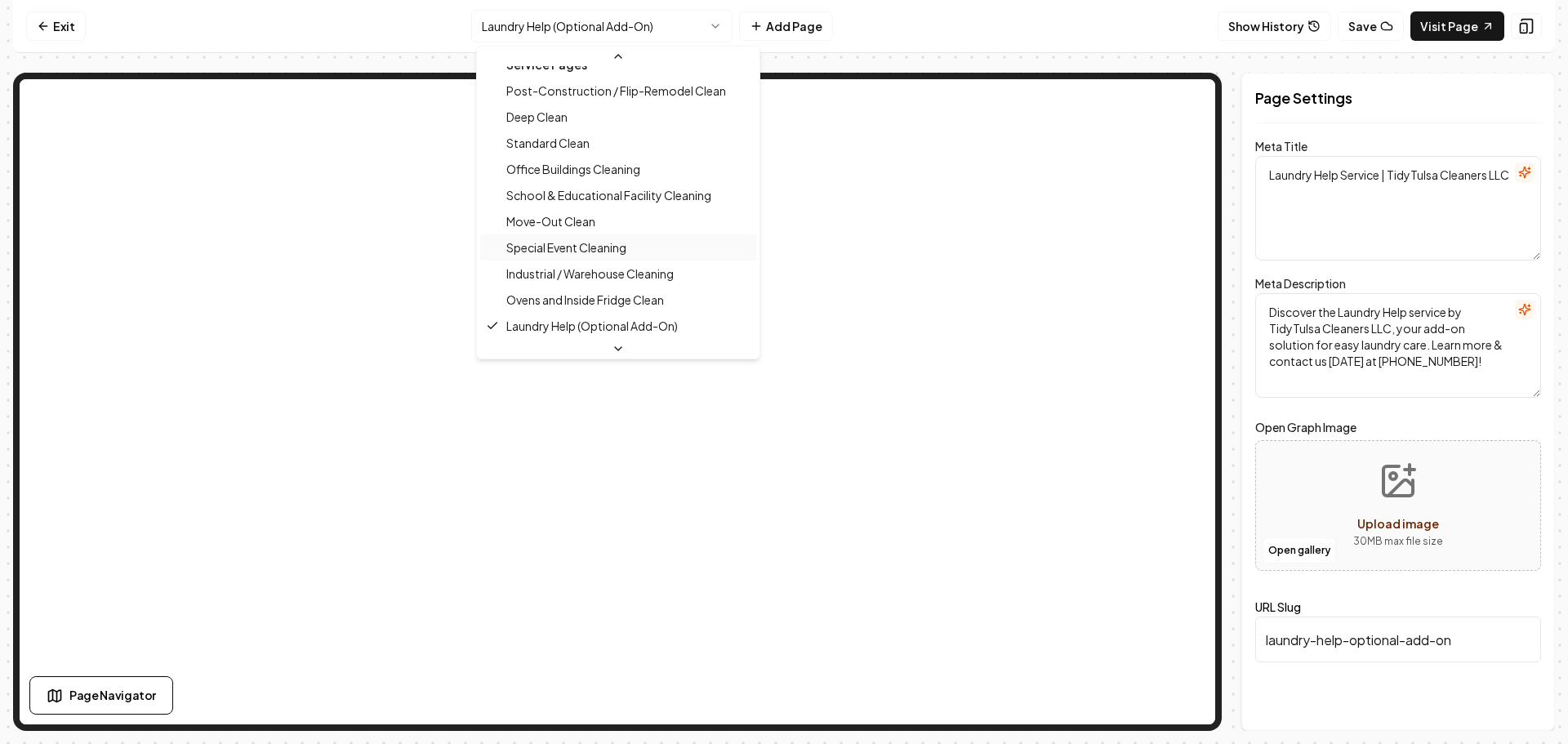
scroll to position [204, 0]
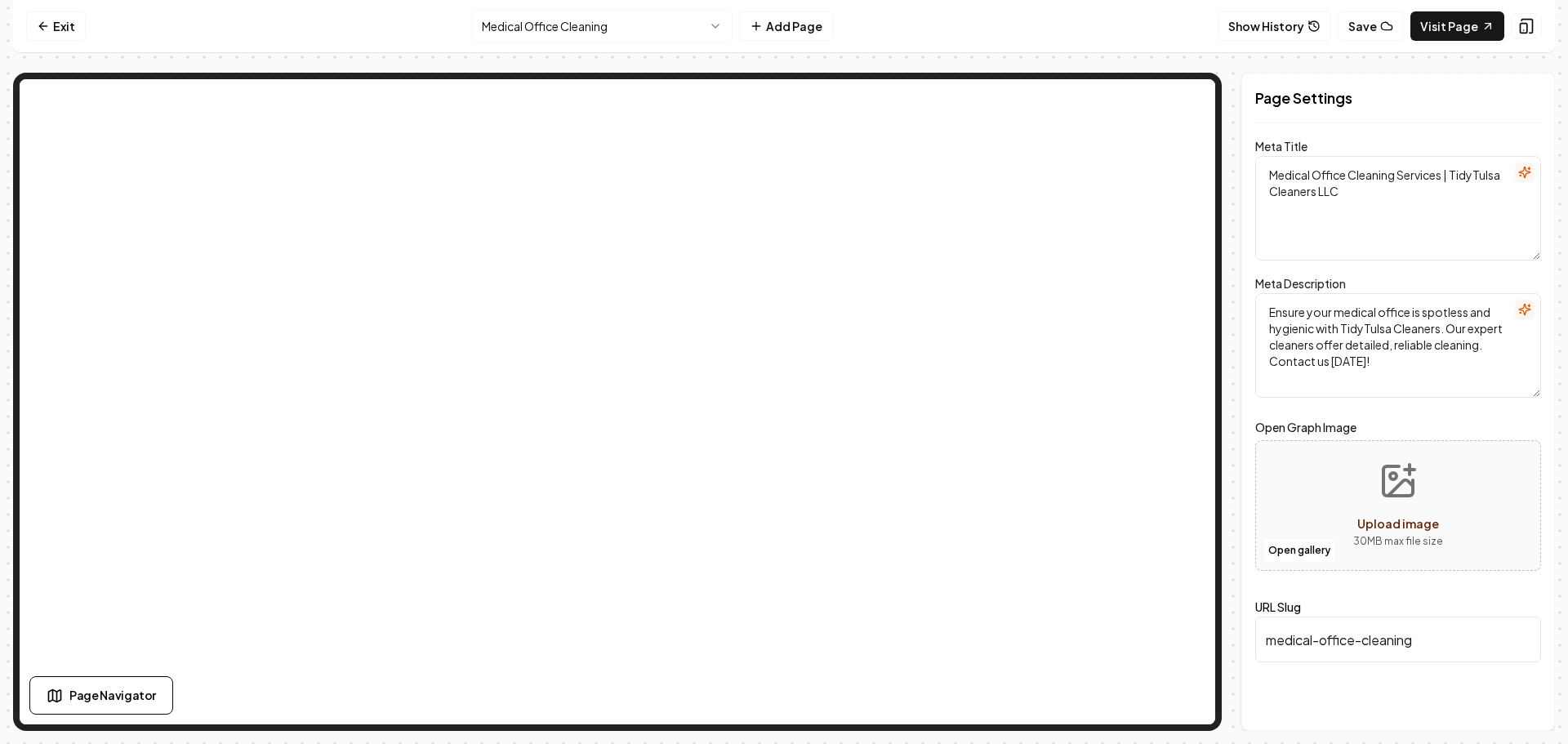
click at [586, 25] on html "Computer Required This feature is only available on a computer. Please switch t…" at bounding box center [784, 372] width 1568 height 744
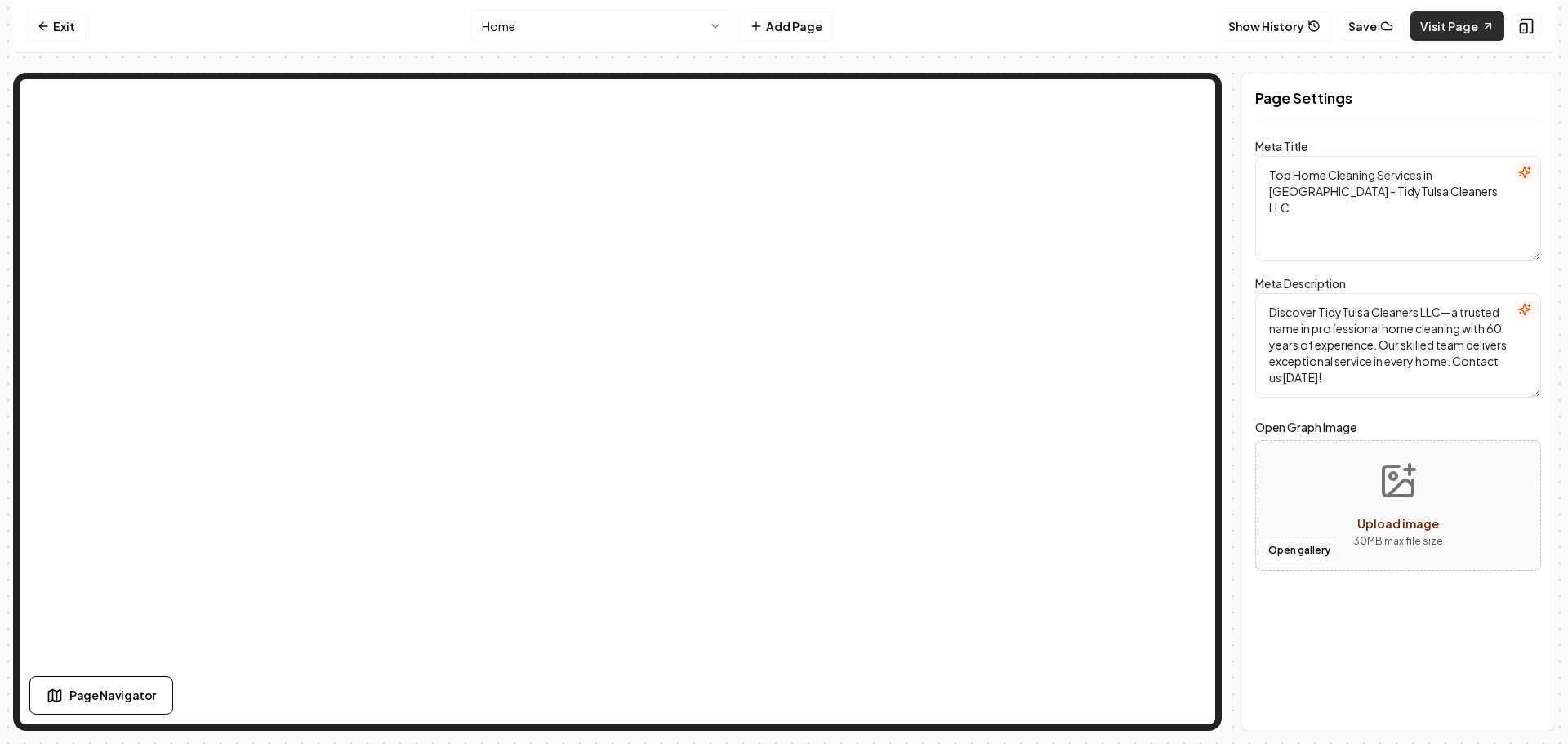
click at [1471, 23] on link "Visit Page" at bounding box center [1457, 26] width 94 height 29
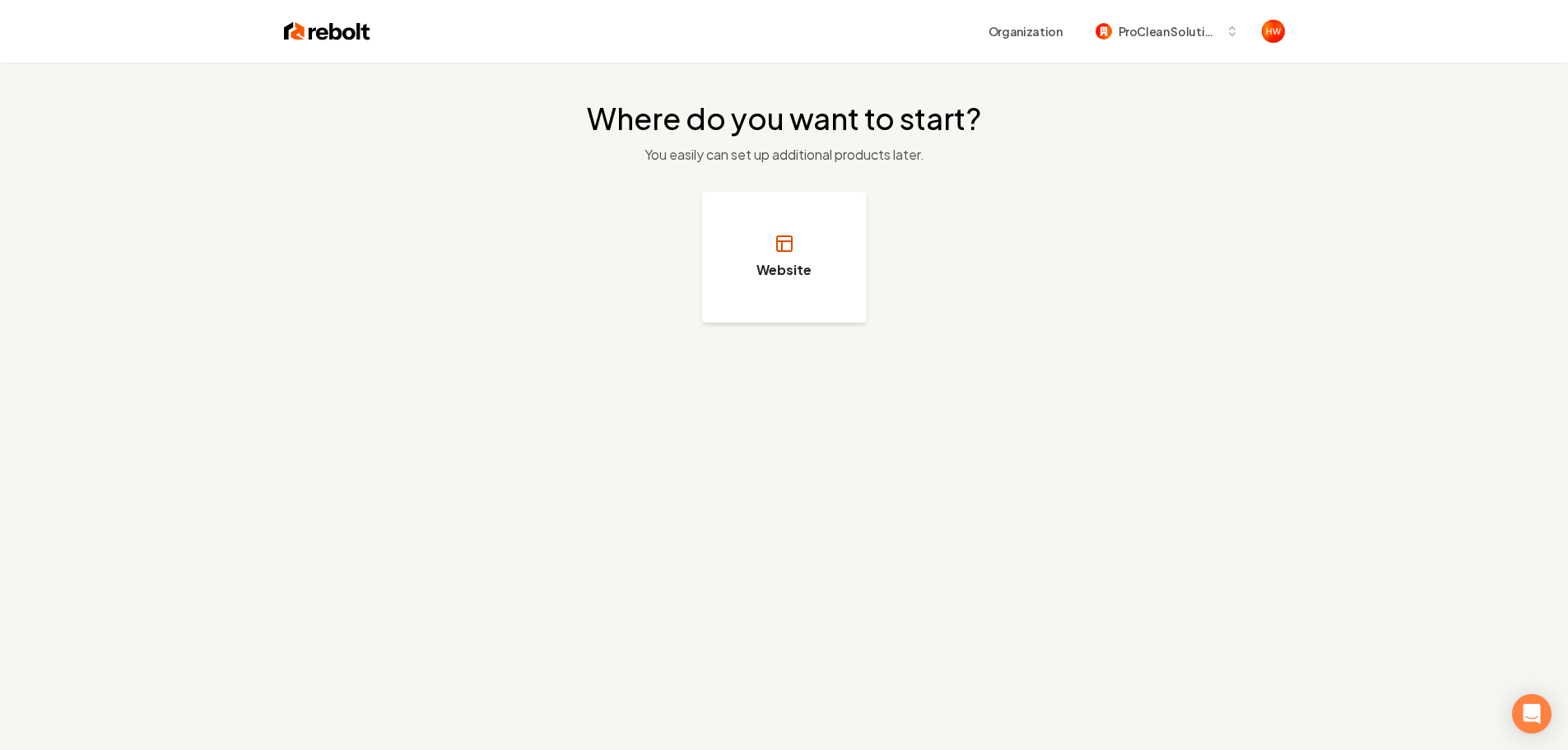
click at [809, 276] on h3 "Website" at bounding box center [783, 270] width 55 height 20
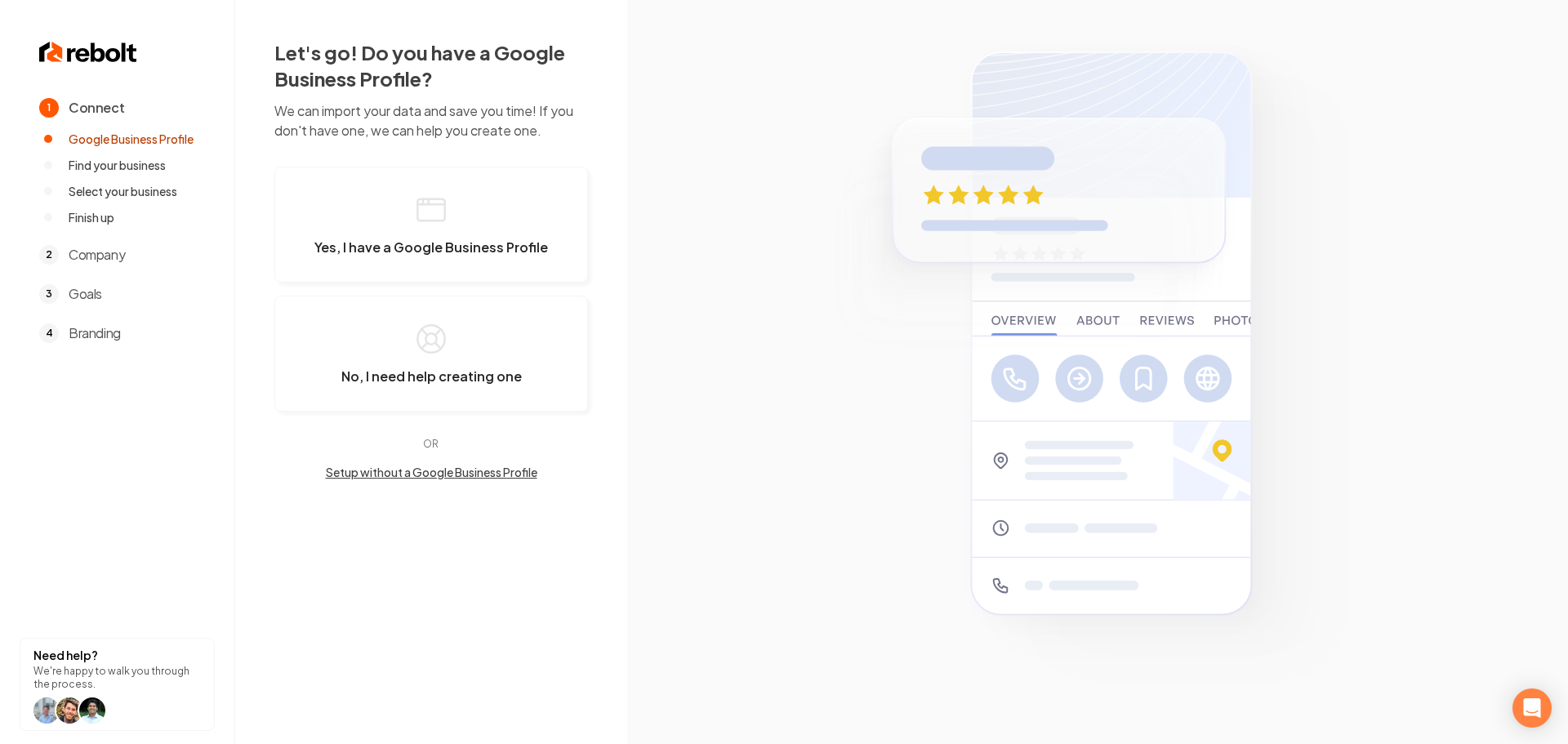
click at [468, 475] on button "Setup without a Google Business Profile" at bounding box center [431, 471] width 314 height 16
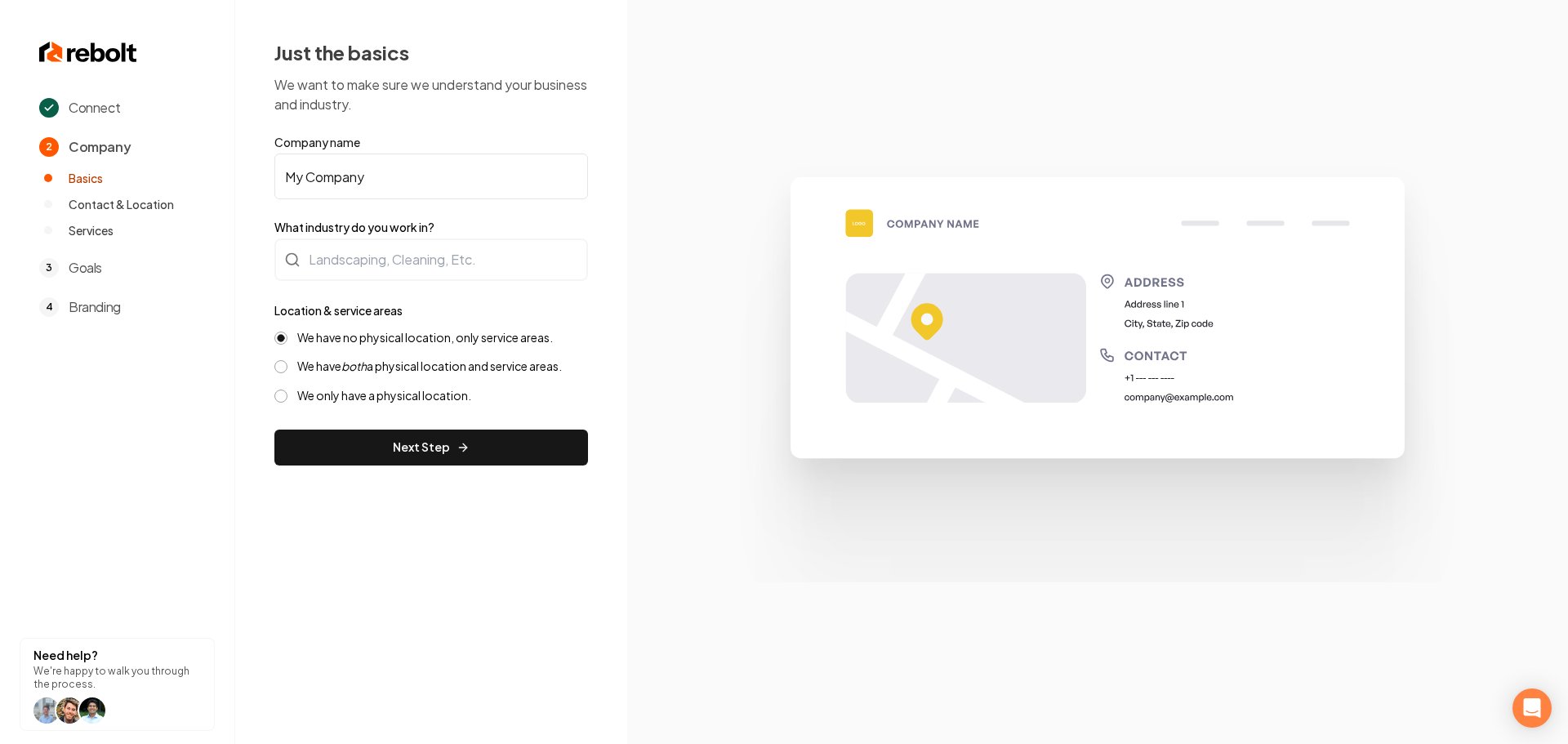
click at [421, 183] on input "My Company" at bounding box center [431, 176] width 314 height 46
click at [421, 182] on input "My Company" at bounding box center [431, 176] width 314 height 46
paste input "ProClean Solutions LLC"
type input "ProClean Solutions LLC"
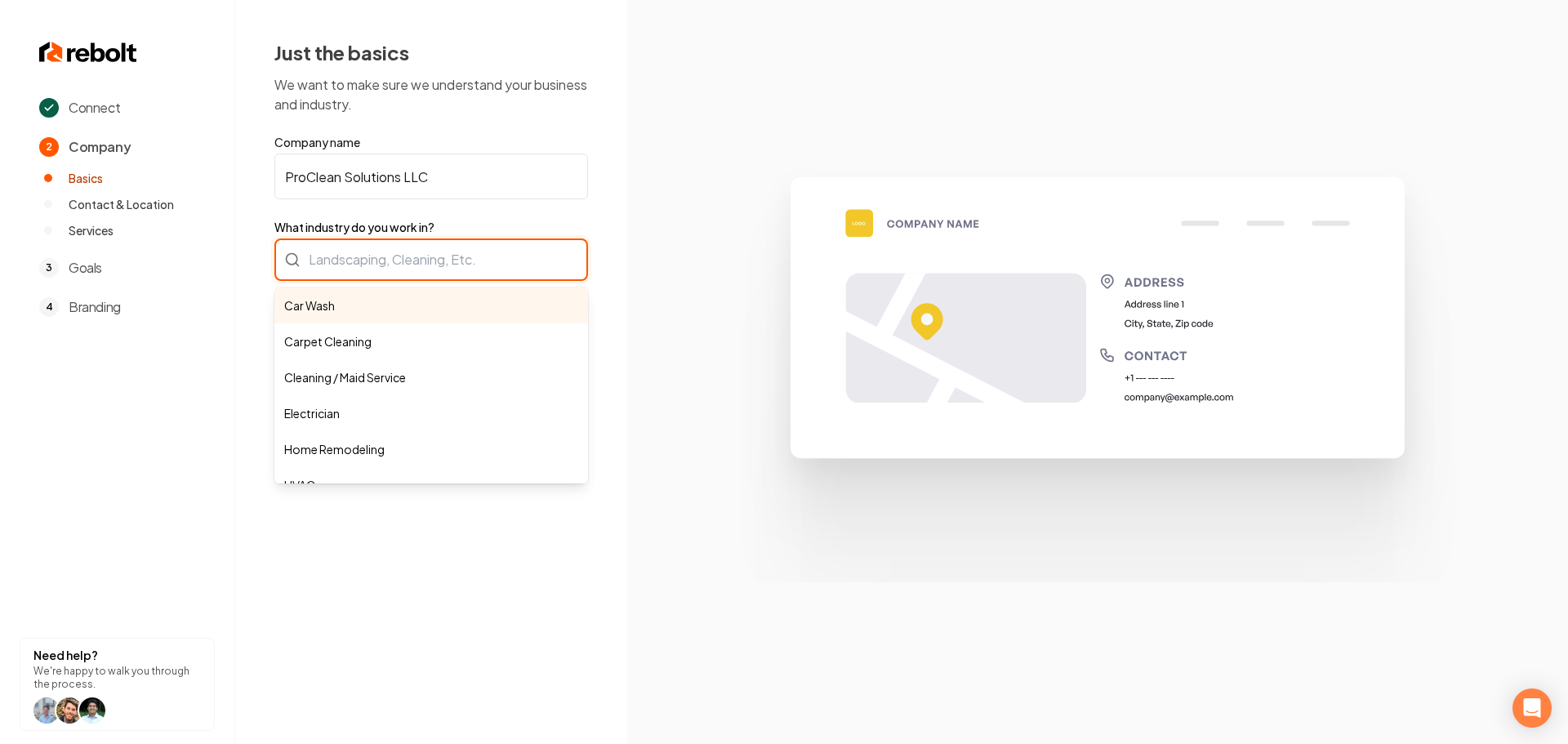
click at [378, 265] on div "Car Wash Carpet Cleaning Cleaning / Maid Service Electrician Home Remodeling HV…" at bounding box center [431, 259] width 314 height 42
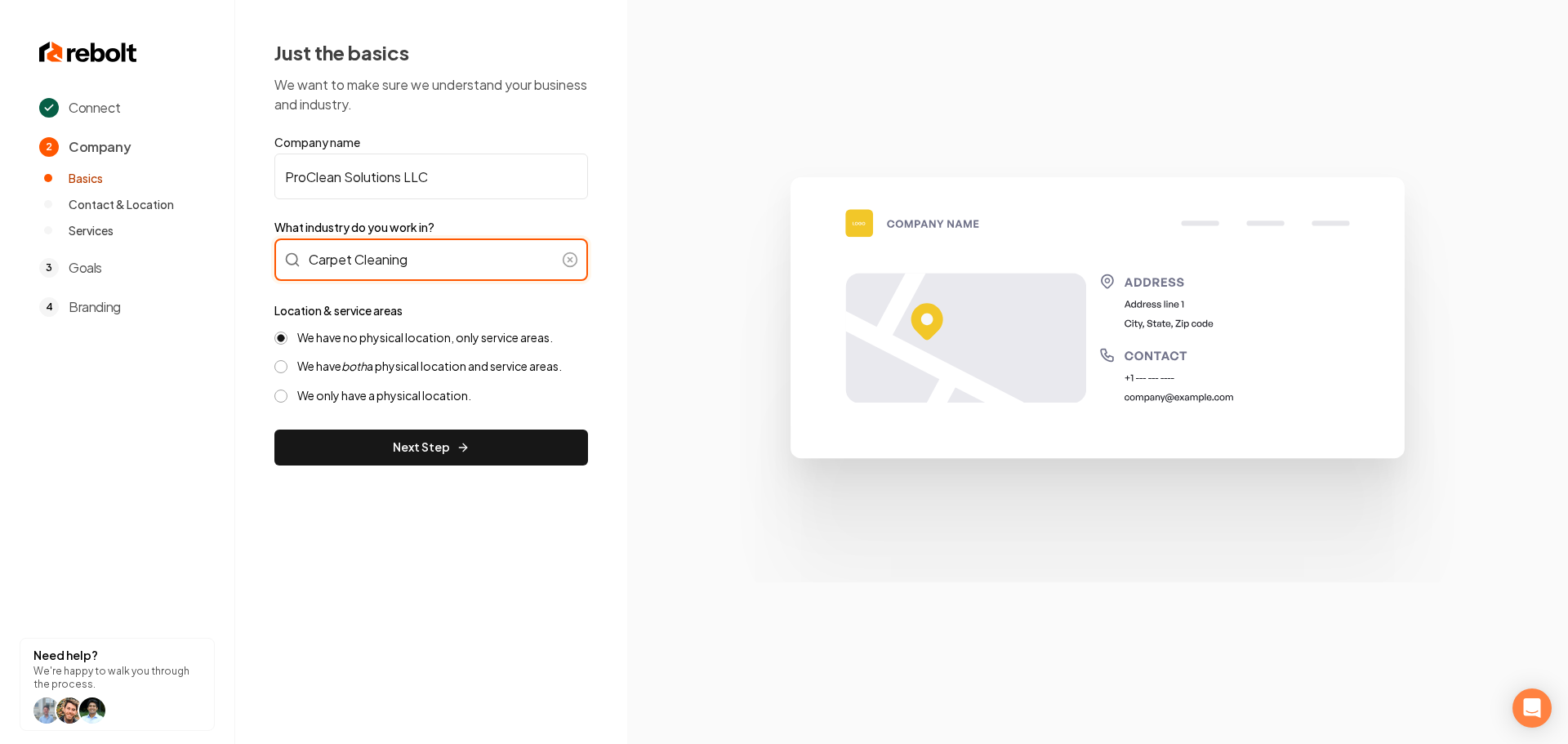
click at [430, 256] on div "Carpet Cleaning" at bounding box center [431, 259] width 314 height 42
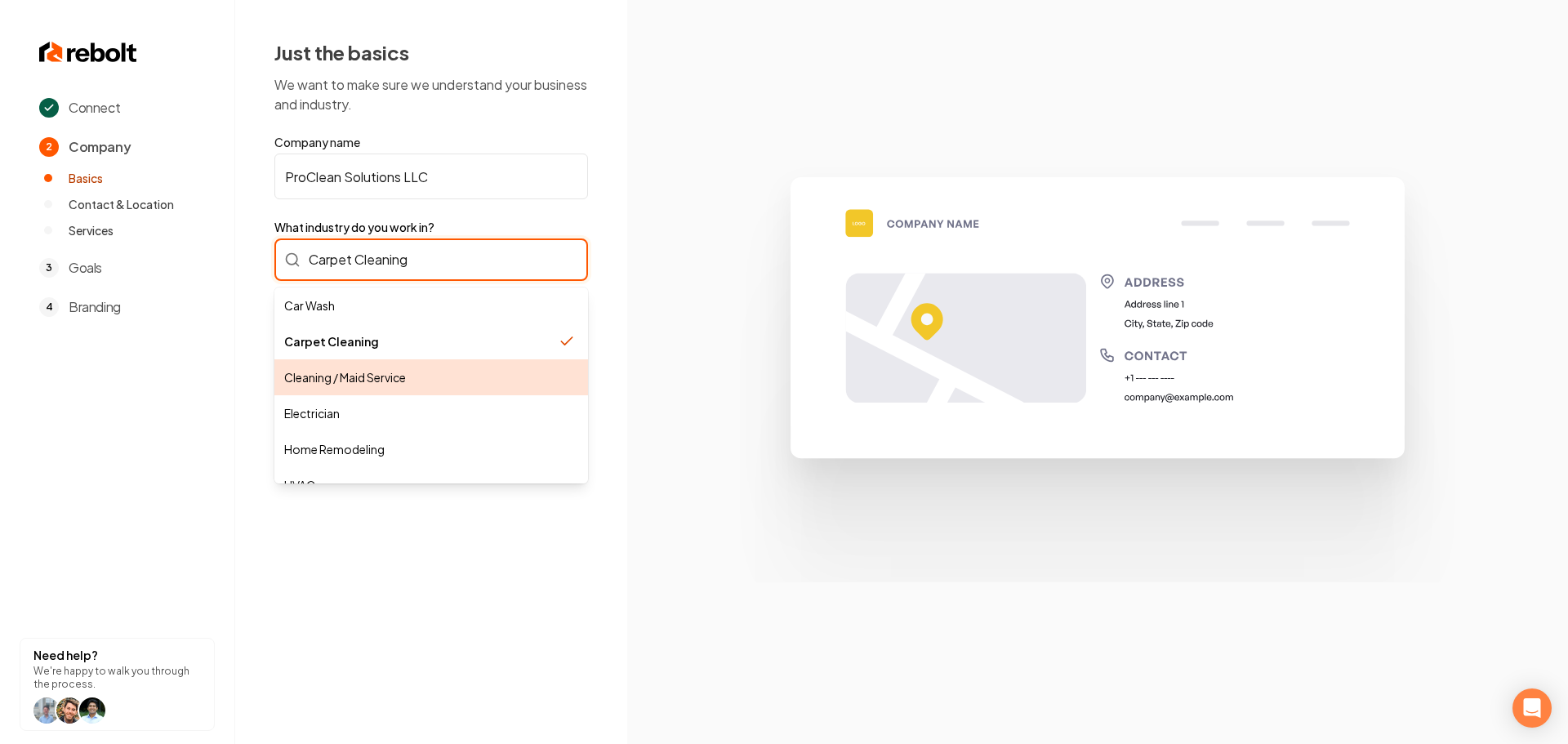
type input "Cleaning / Maid Service"
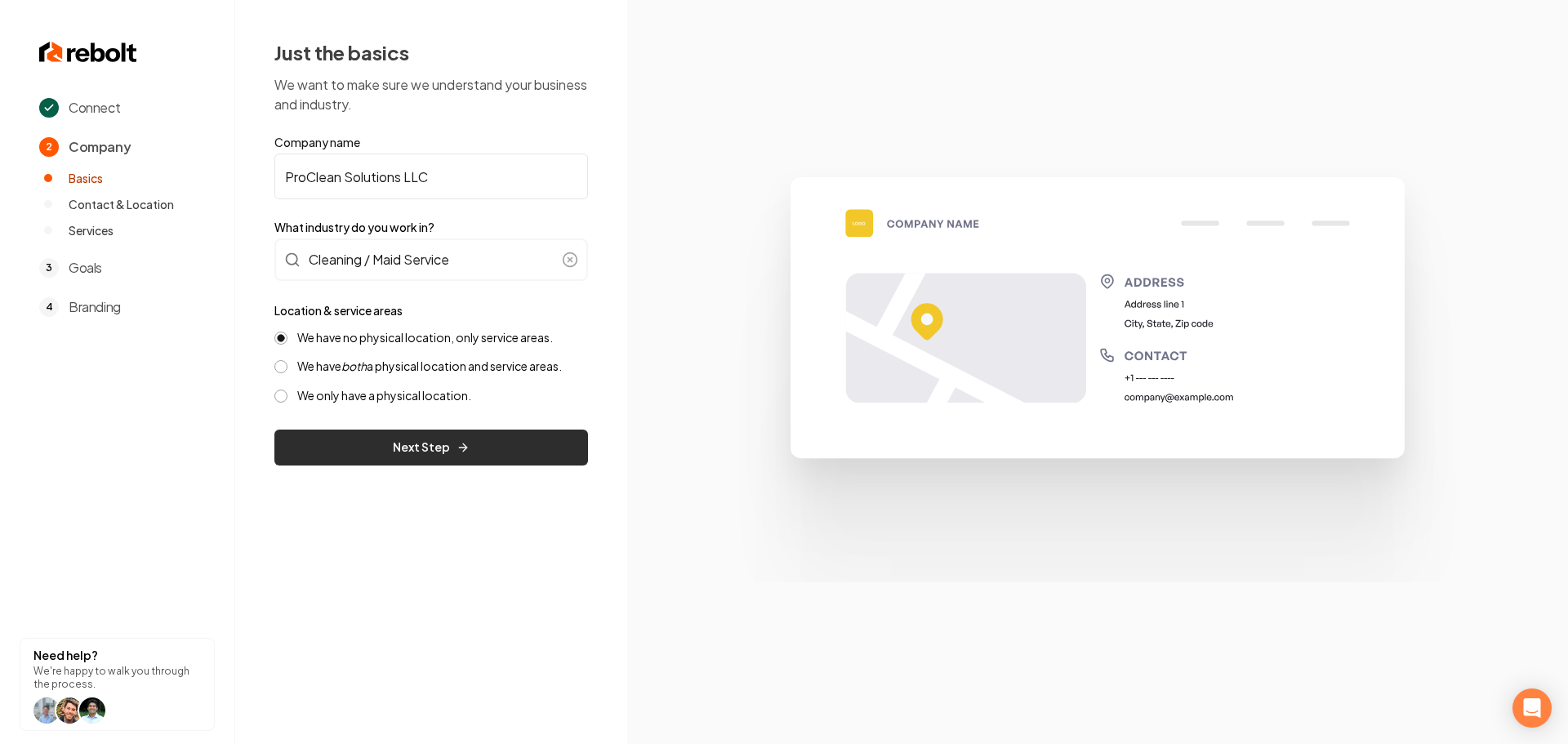
click at [411, 458] on button "Next Step" at bounding box center [431, 447] width 314 height 36
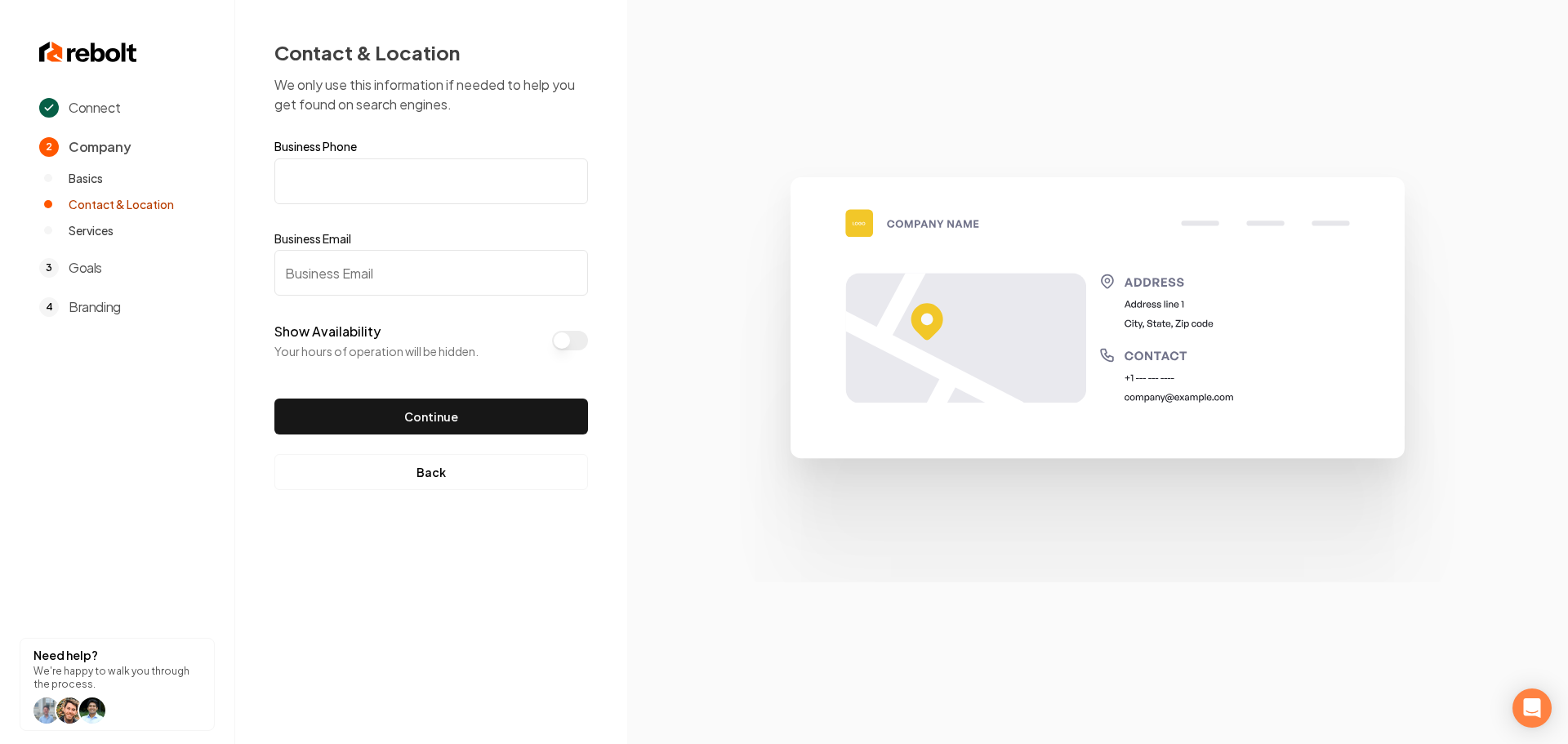
click at [406, 193] on input "Business Phone" at bounding box center [431, 181] width 314 height 46
paste input "[PHONE_NUMBER]"
type input "[PHONE_NUMBER]"
click at [346, 260] on input "Business Email" at bounding box center [431, 272] width 314 height 46
click at [349, 276] on input "Business Email" at bounding box center [431, 272] width 314 height 46
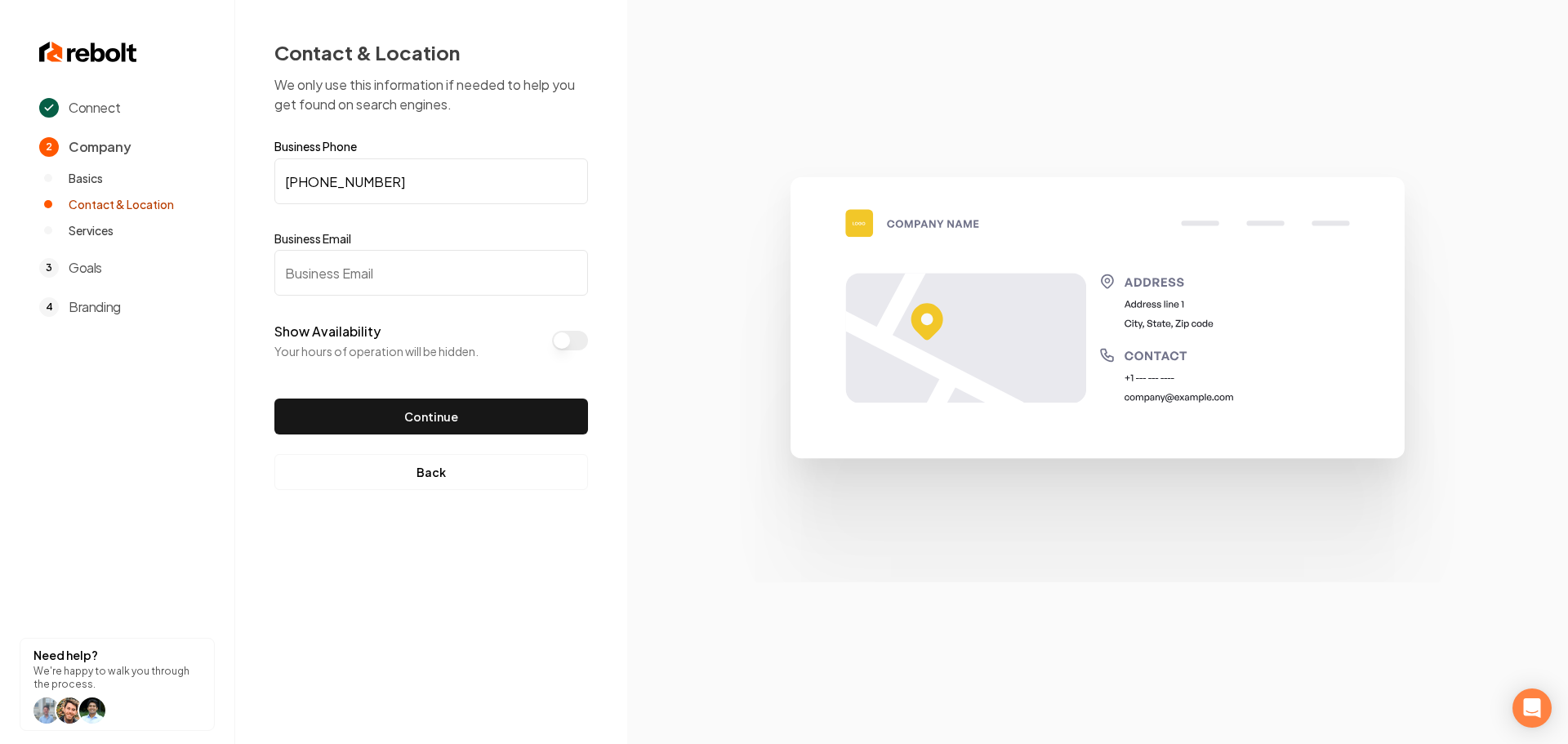
paste input "Typeform APP 5:30 PM Hey, your HSA Websites typeform got a new response. Full N…"
click at [403, 276] on input "Typeform APP 5:30 PM Hey, your HSA Websites typeform got a new response. Full N…" at bounding box center [431, 272] width 314 height 46
paste input "text"
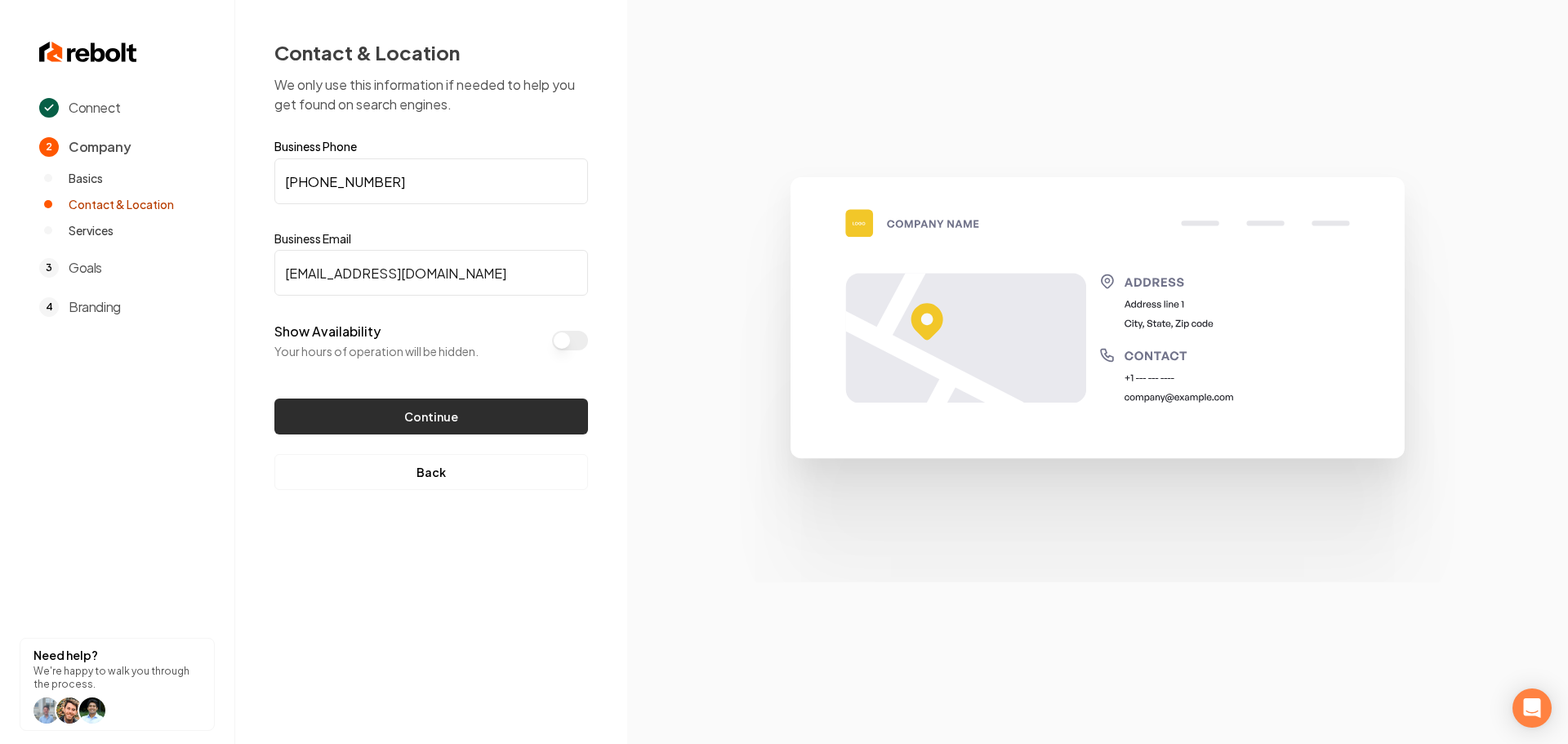
type input "[EMAIL_ADDRESS][DOMAIN_NAME]"
drag, startPoint x: 431, startPoint y: 407, endPoint x: 479, endPoint y: 406, distance: 48.0
click at [433, 407] on button "Continue" at bounding box center [431, 416] width 314 height 36
click at [287, 275] on input "[EMAIL_ADDRESS][DOMAIN_NAME]" at bounding box center [431, 272] width 314 height 46
click at [458, 417] on button "Continue" at bounding box center [431, 416] width 314 height 36
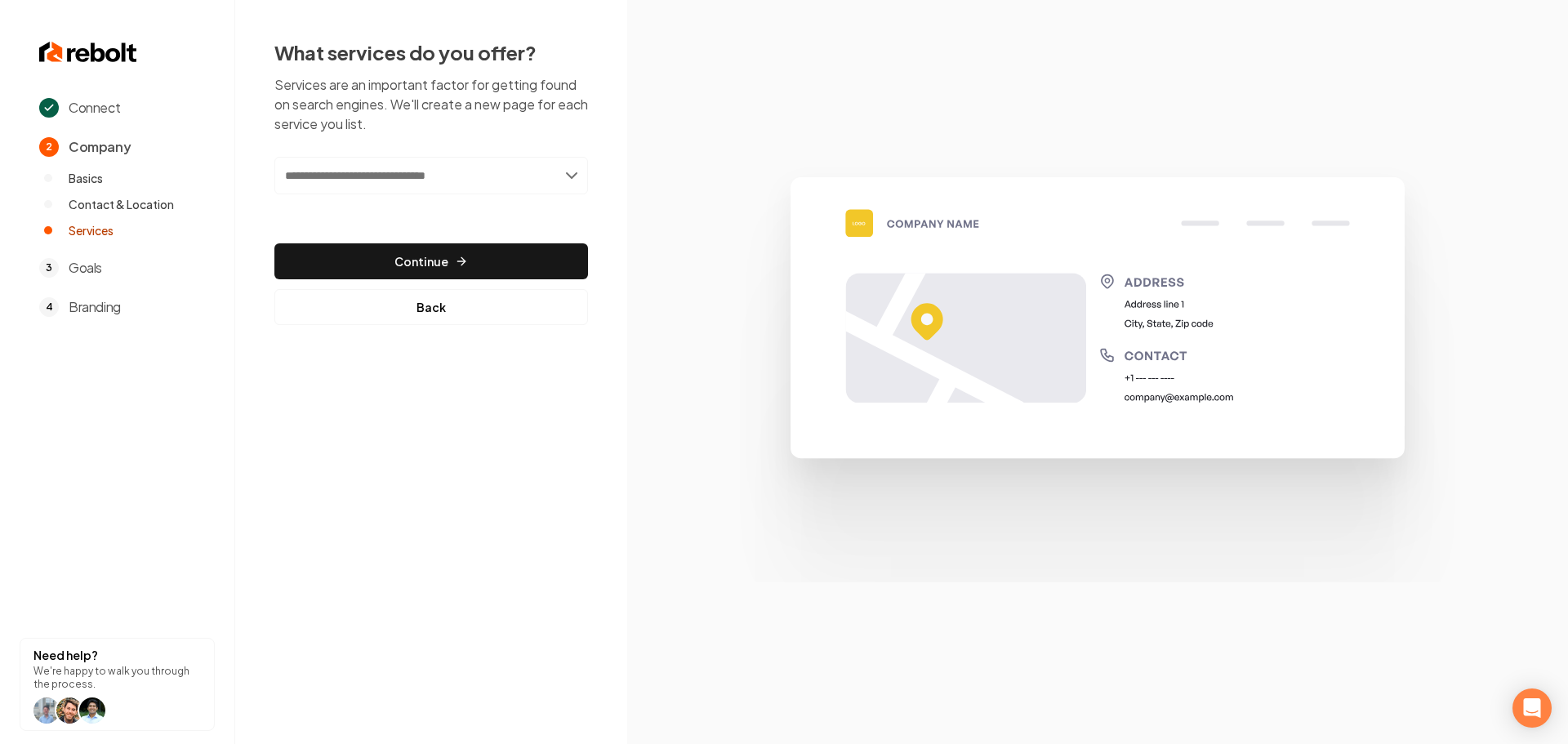
click at [471, 180] on input "text" at bounding box center [431, 175] width 314 height 37
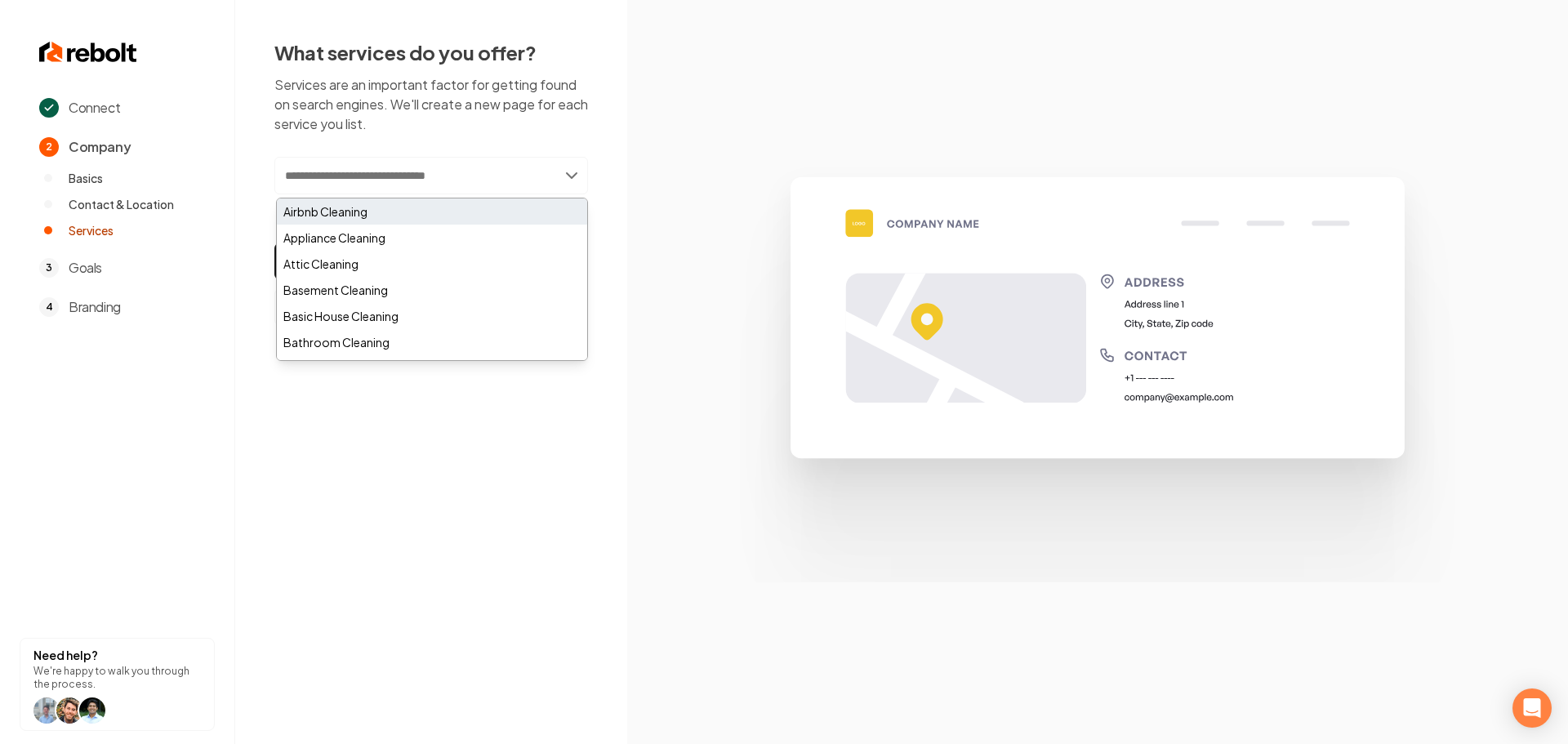
click at [440, 209] on div "Airbnb Cleaning" at bounding box center [432, 211] width 310 height 26
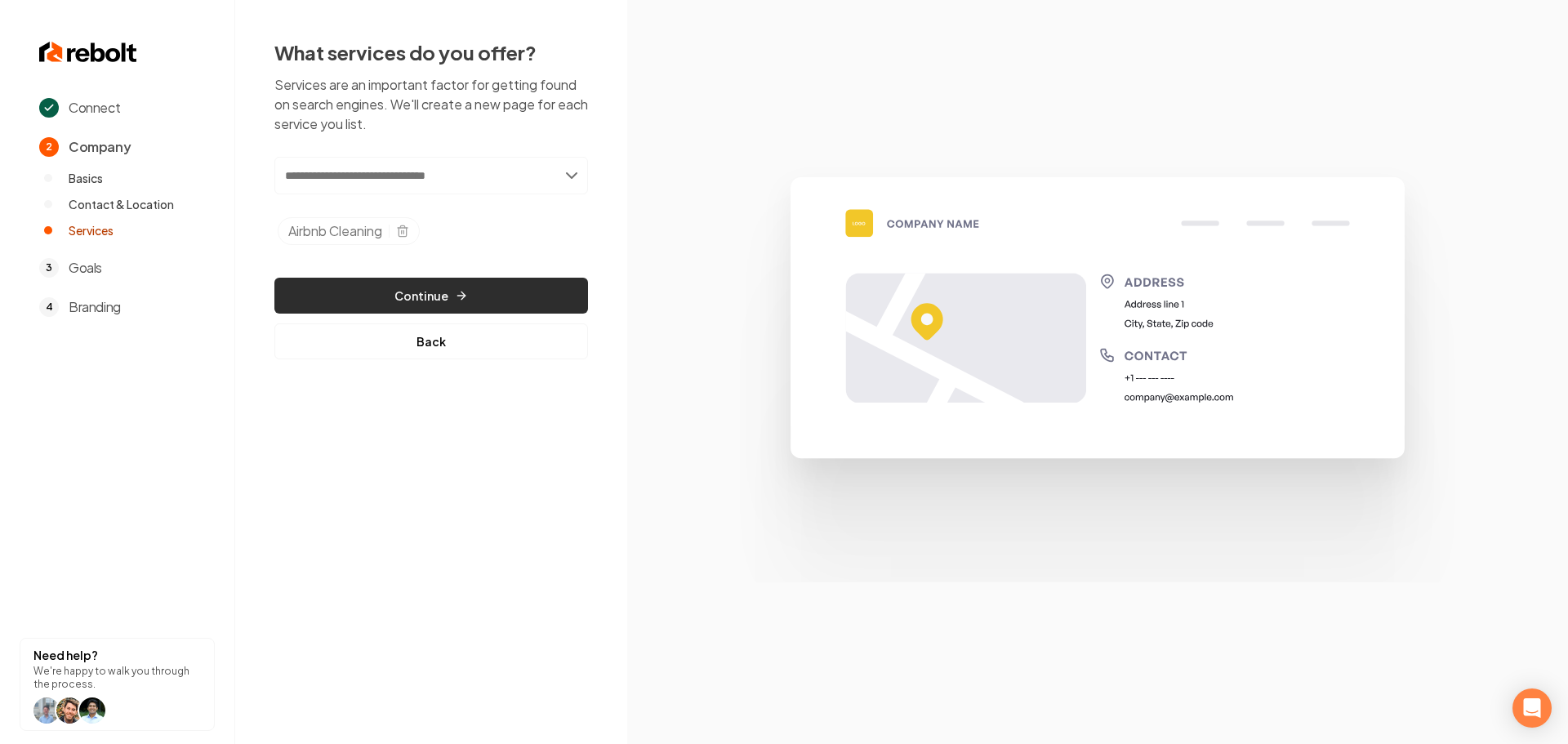
click at [463, 284] on button "Continue" at bounding box center [431, 295] width 314 height 36
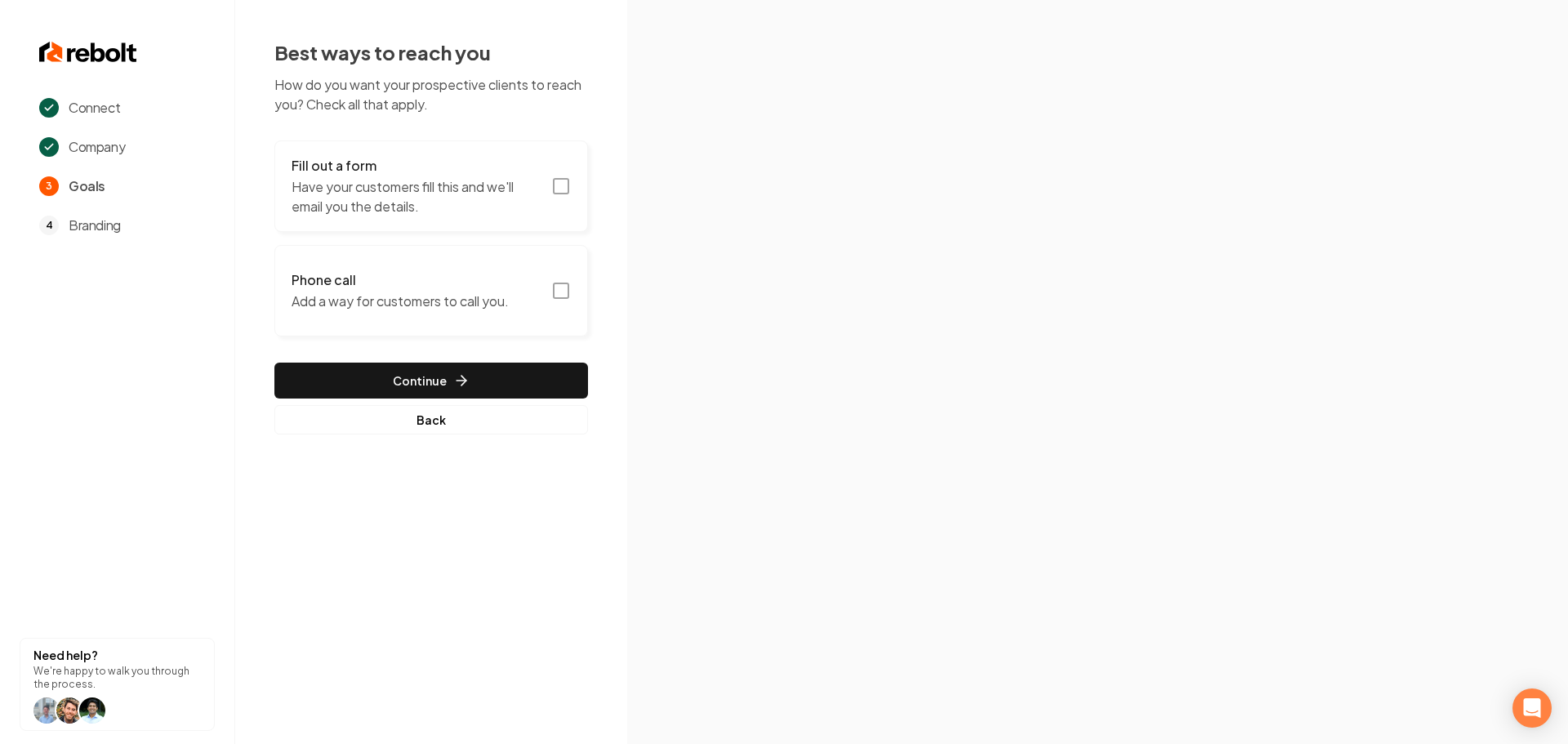
click at [564, 184] on icon "button" at bounding box center [560, 186] width 20 height 20
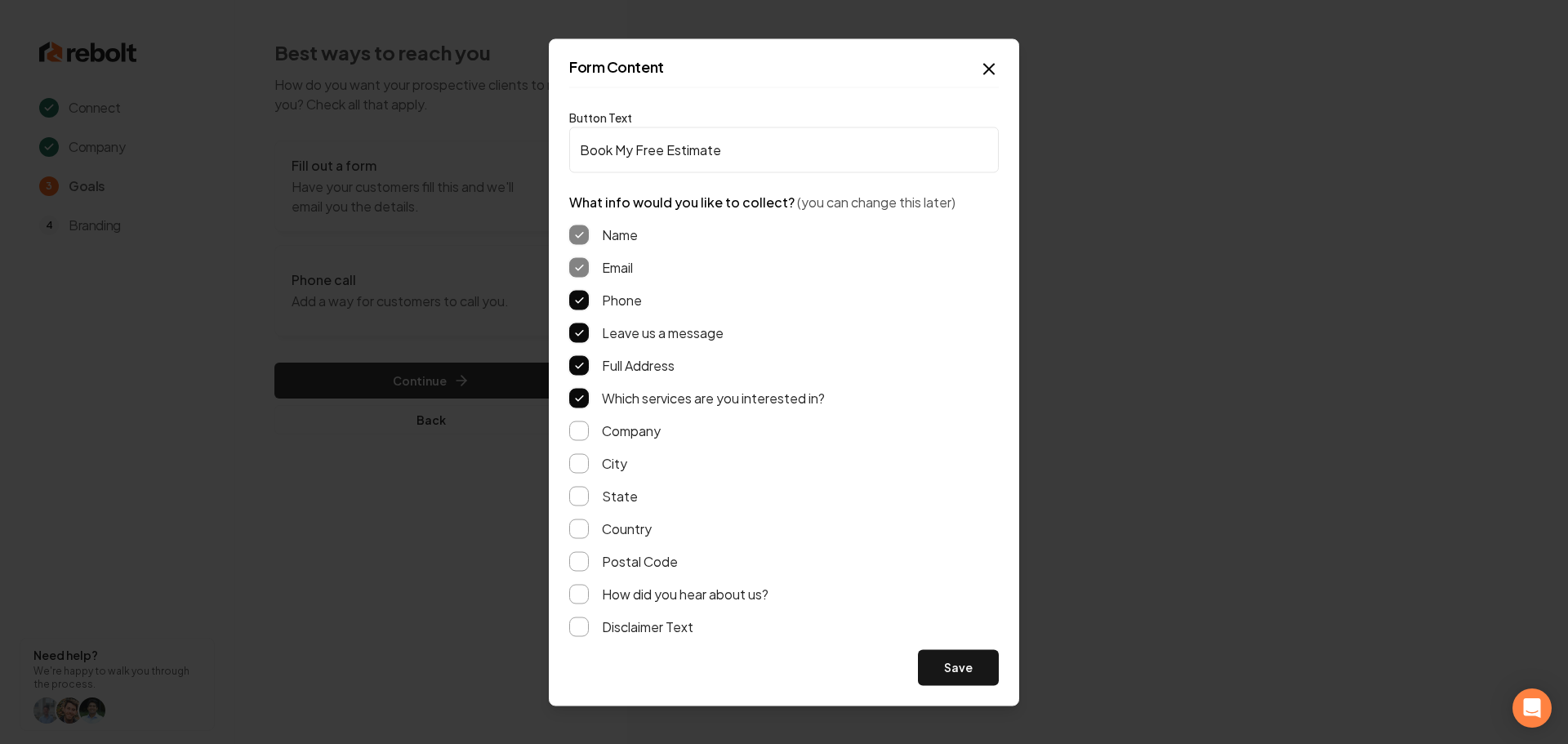
click at [971, 676] on button "Save" at bounding box center [958, 666] width 81 height 36
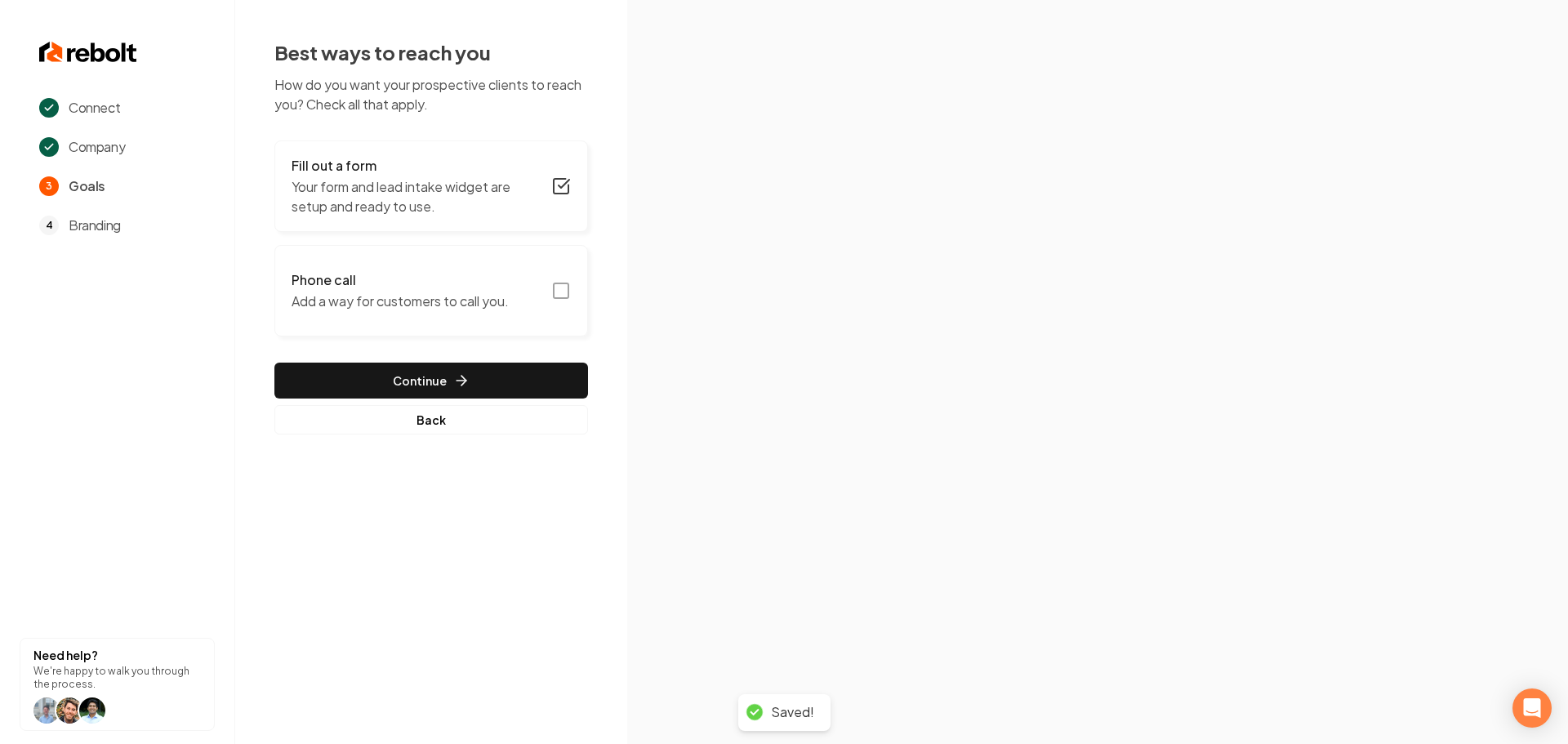
click at [558, 286] on icon "button" at bounding box center [560, 290] width 20 height 20
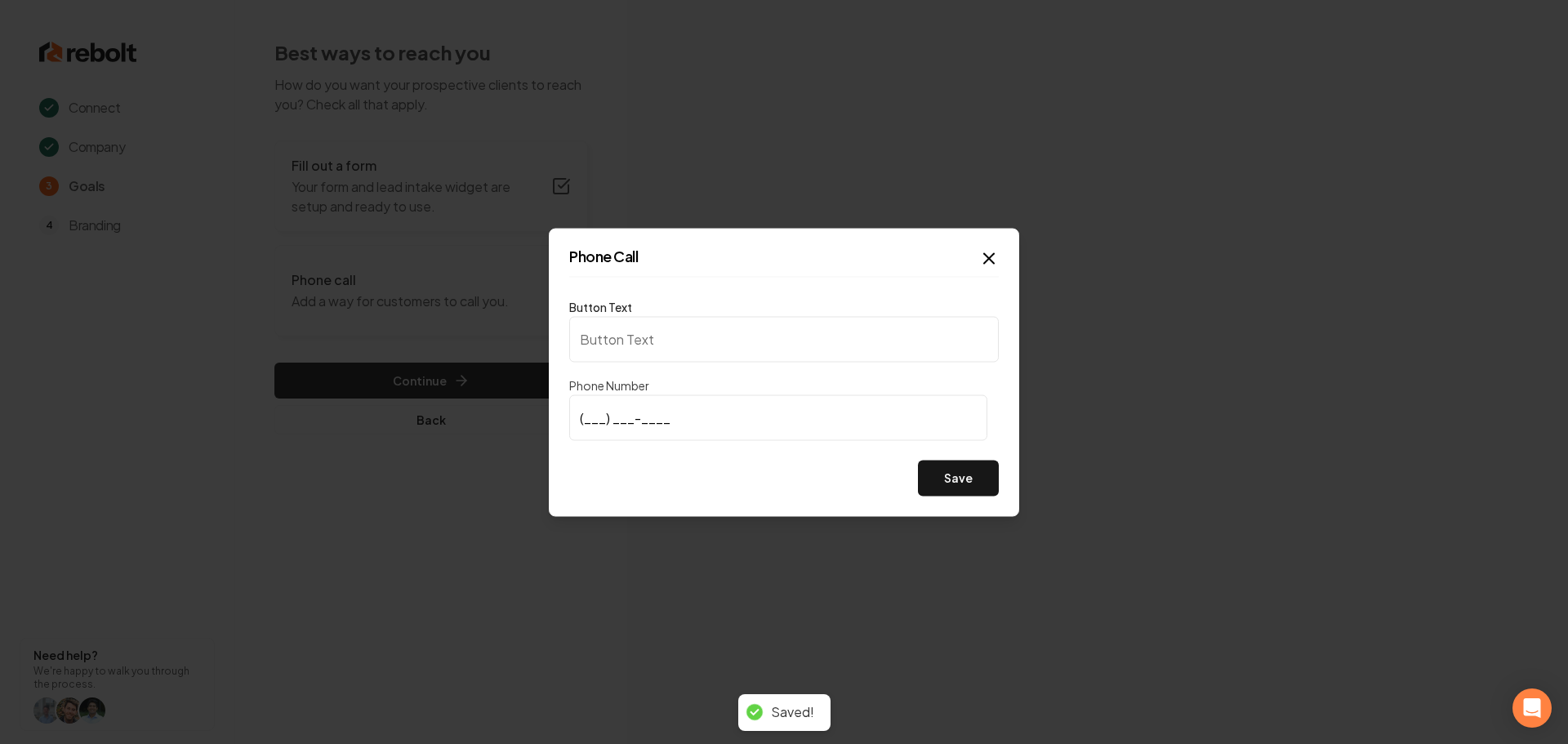
type input "Call us"
type input "[PHONE_NUMBER]"
click at [710, 417] on input "[PHONE_NUMBER]" at bounding box center [778, 417] width 418 height 46
click at [709, 417] on input "[PHONE_NUMBER]" at bounding box center [778, 417] width 418 height 46
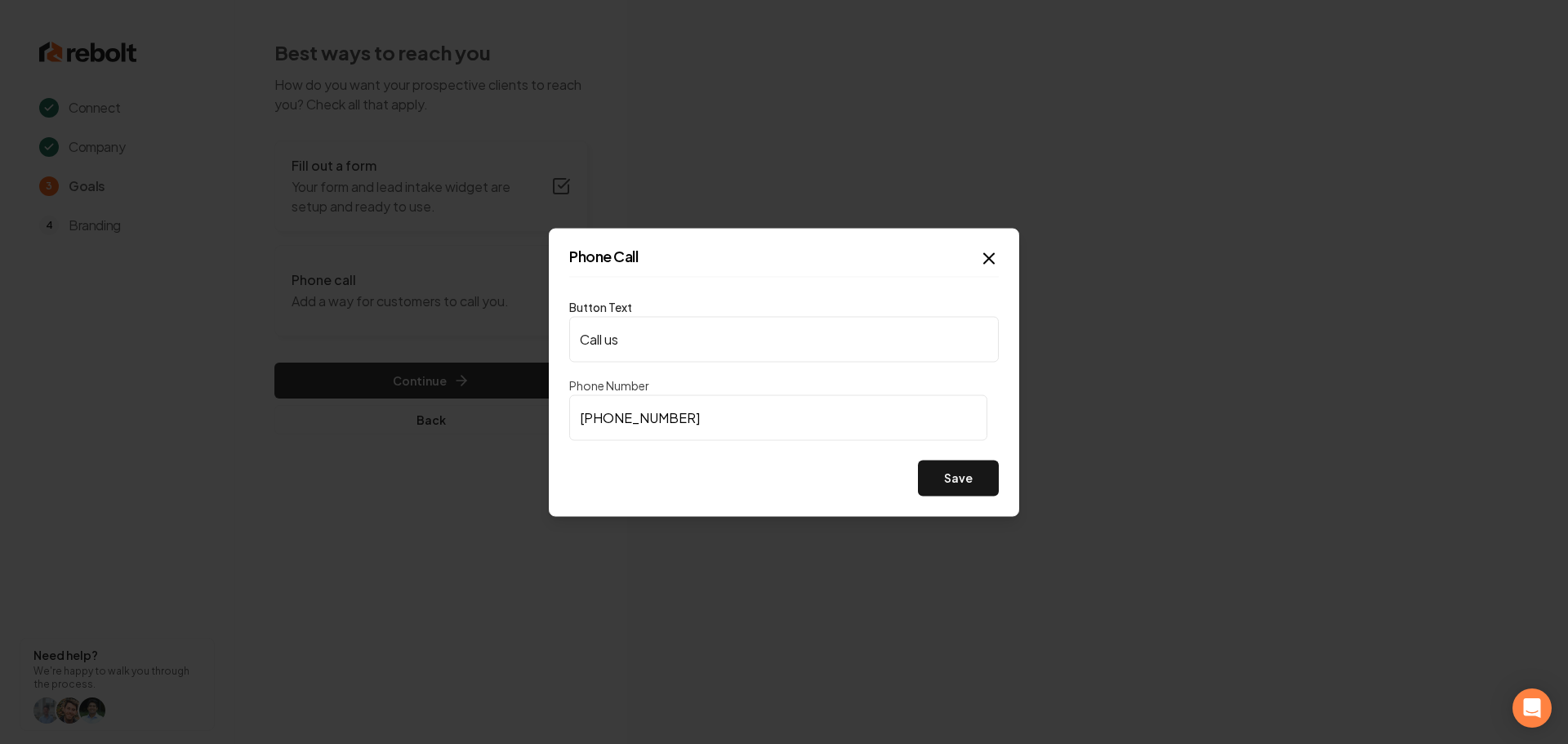
click at [664, 338] on input "Call us" at bounding box center [784, 339] width 430 height 46
click at [664, 338] on input "Call us" at bounding box center [784, 339] width 430 height 46
paste input "[PHONE_NUMBER]"
type input "[PHONE_NUMBER]"
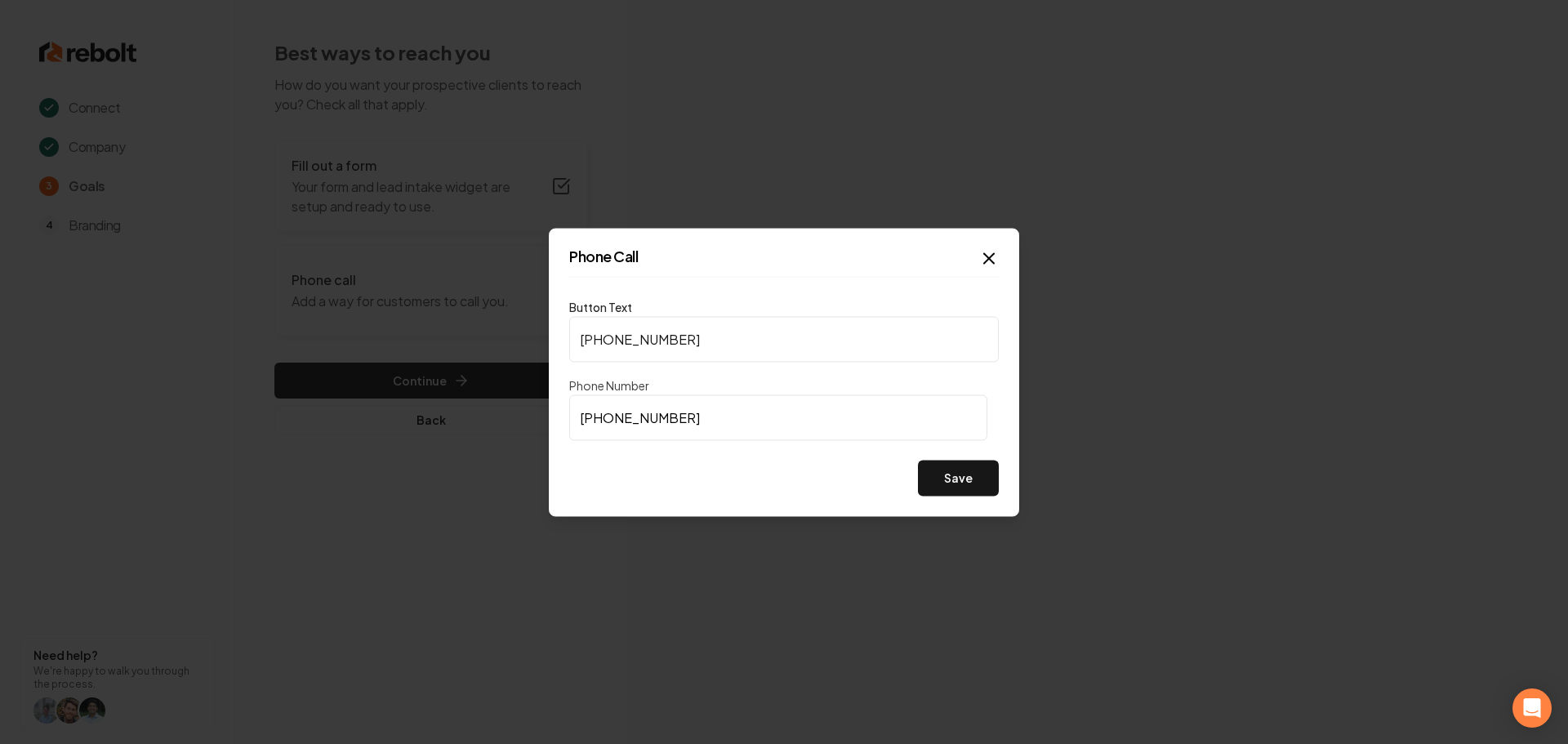
click at [943, 499] on div "Phone Call Button Text [PHONE_NUMBER] Phone Number [PHONE_NUMBER] Save Close" at bounding box center [784, 372] width 470 height 288
click at [944, 488] on button "Save" at bounding box center [958, 477] width 81 height 36
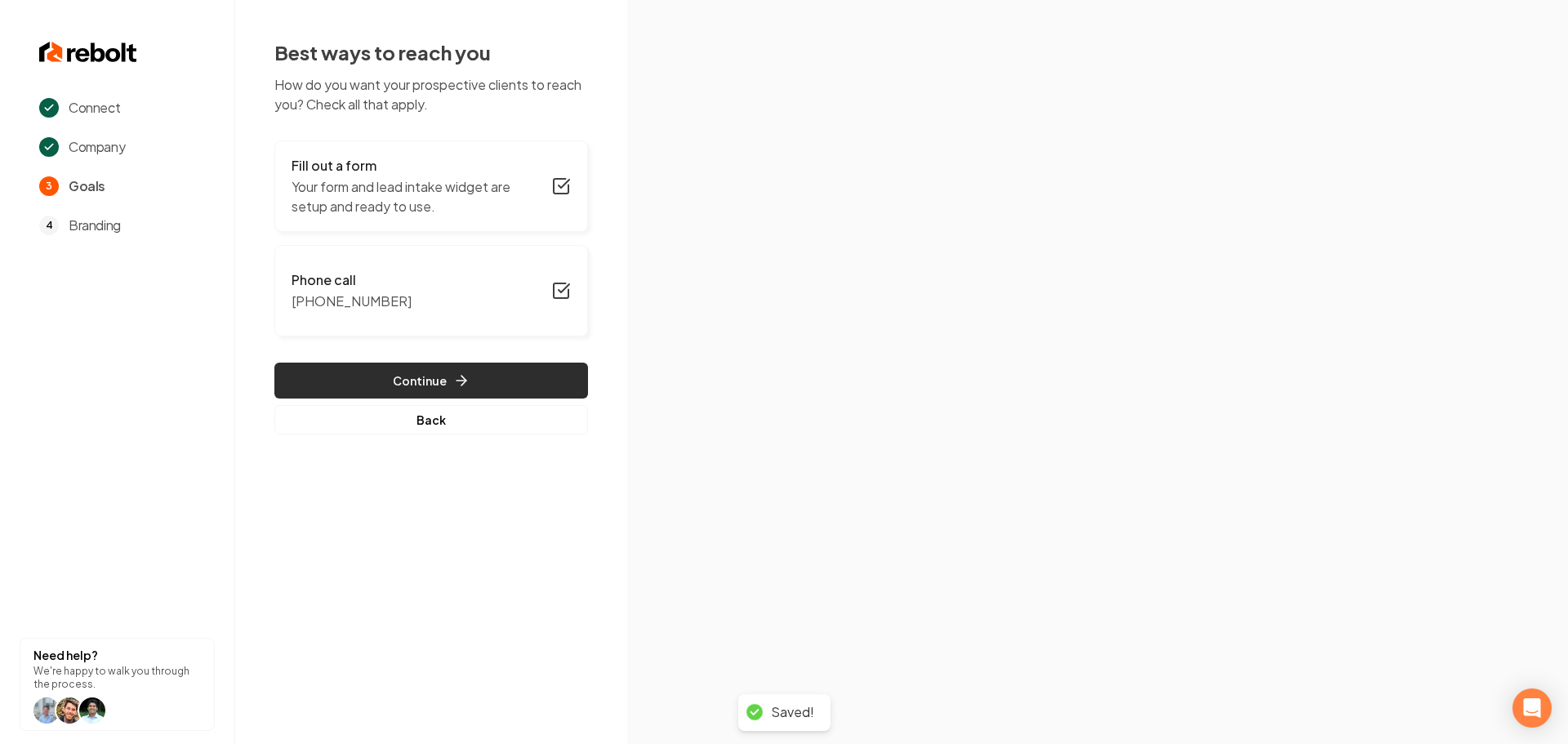
click at [517, 376] on button "Continue" at bounding box center [431, 380] width 314 height 36
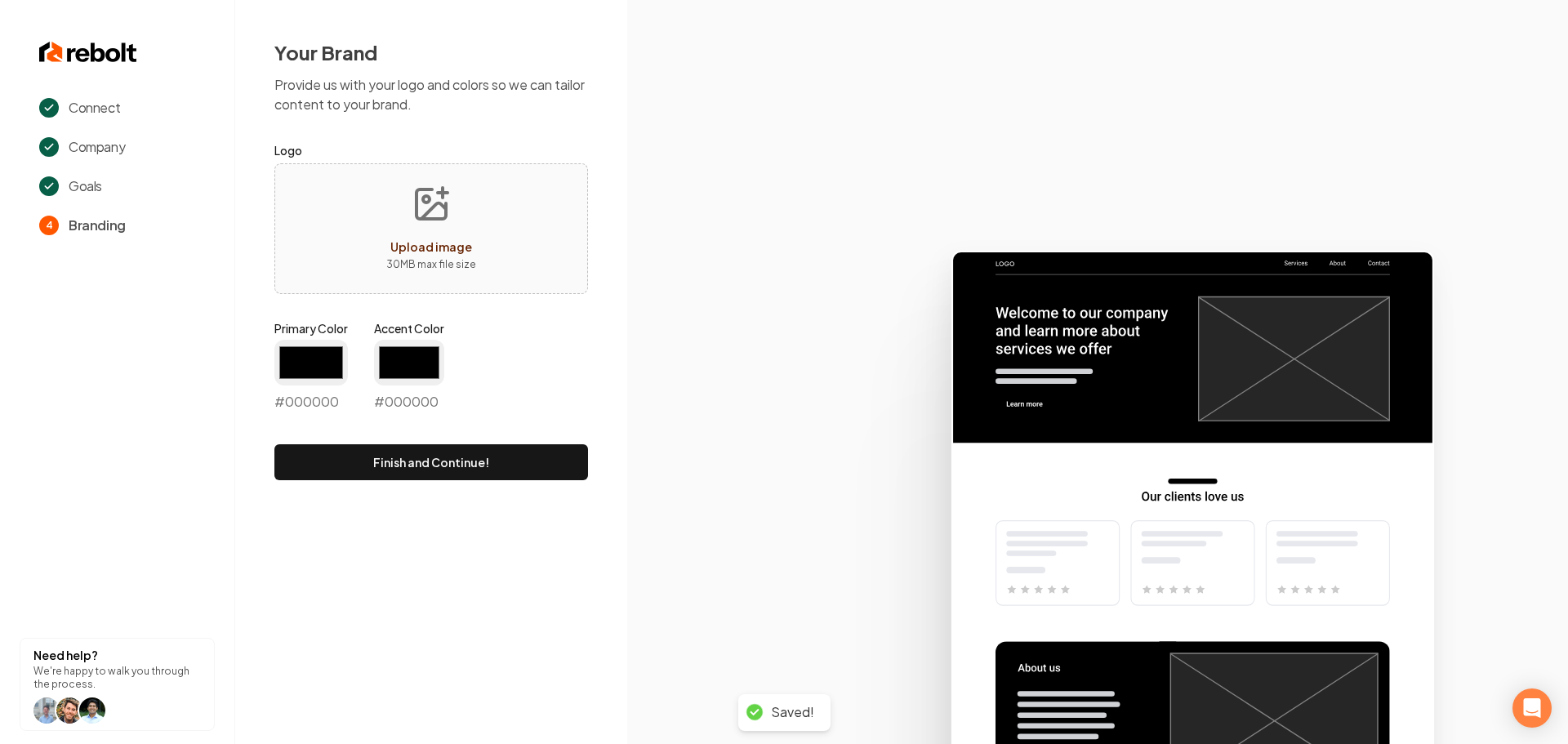
type input "#194d33"
type input "#70be00"
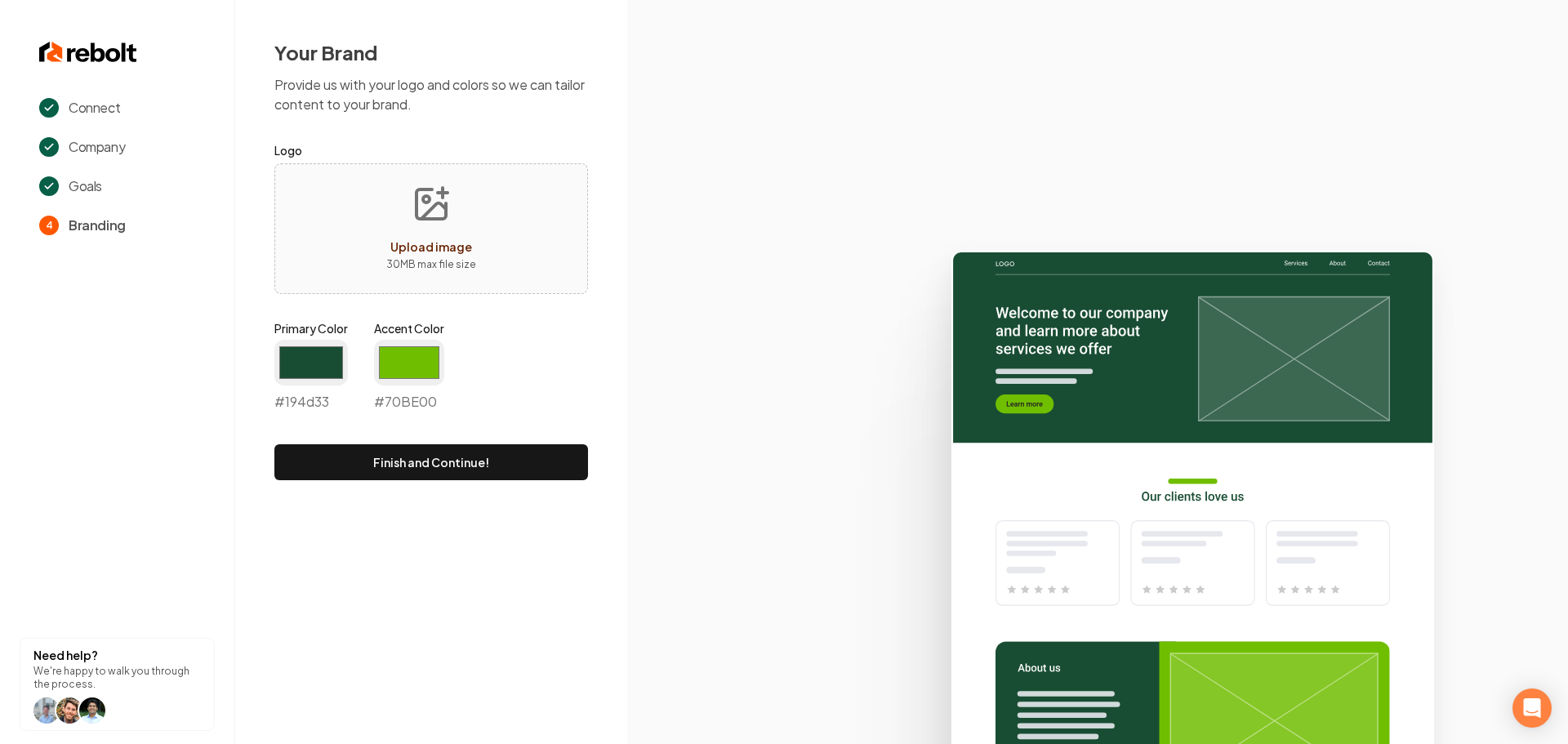
click at [473, 451] on button "Finish and Continue!" at bounding box center [431, 462] width 314 height 36
